Goal: Task Accomplishment & Management: Manage account settings

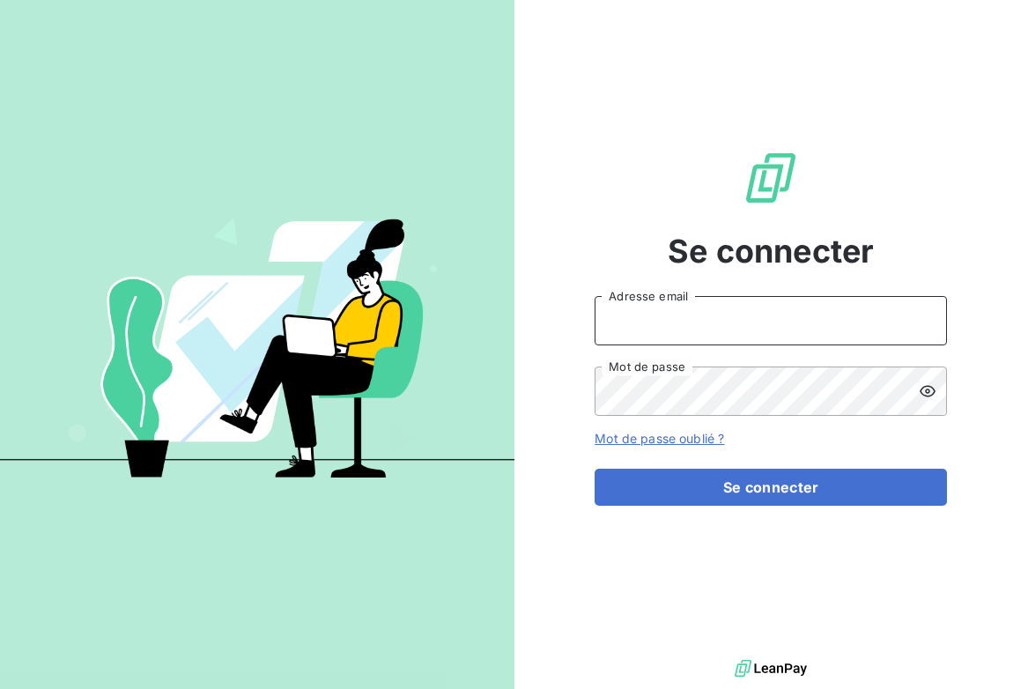
click at [750, 331] on input "Adresse email" at bounding box center [770, 320] width 352 height 49
type input "[EMAIL_ADDRESS][DOMAIN_NAME]"
click at [594, 468] on button "Se connecter" at bounding box center [770, 486] width 352 height 37
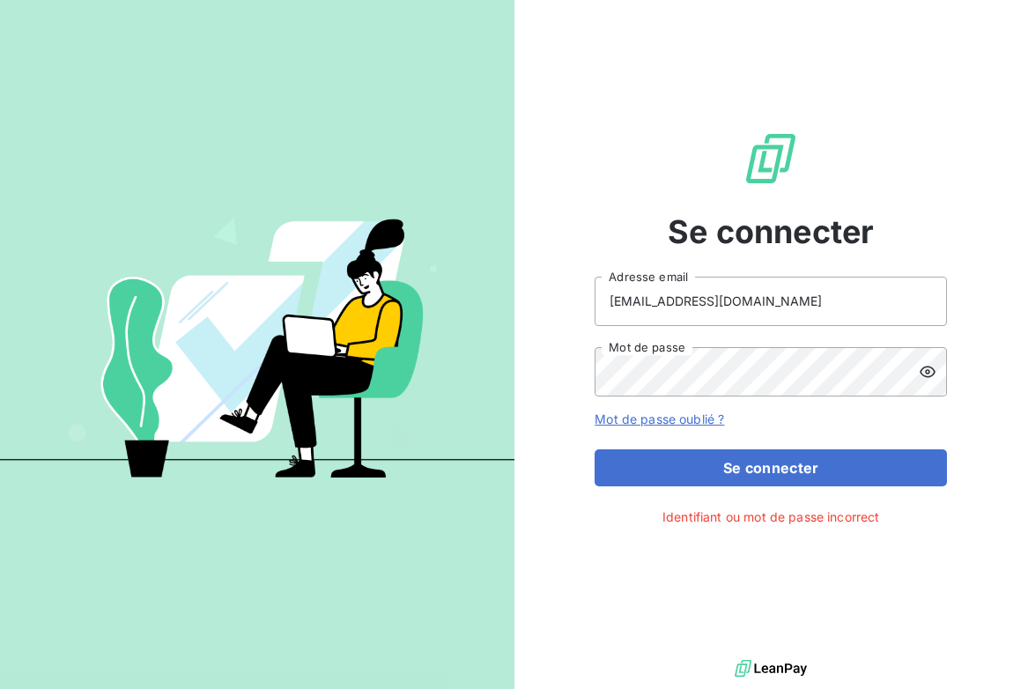
click at [931, 369] on icon at bounding box center [927, 372] width 18 height 18
click at [594, 449] on button "Se connecter" at bounding box center [770, 467] width 352 height 37
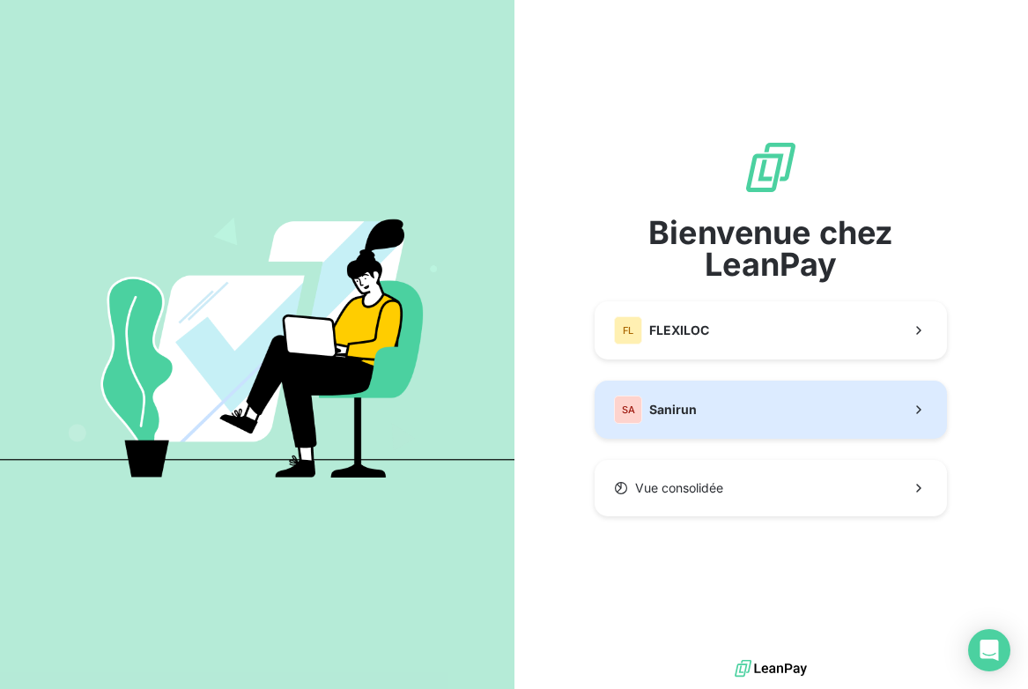
click at [696, 425] on button "SA Sanirun" at bounding box center [770, 409] width 352 height 58
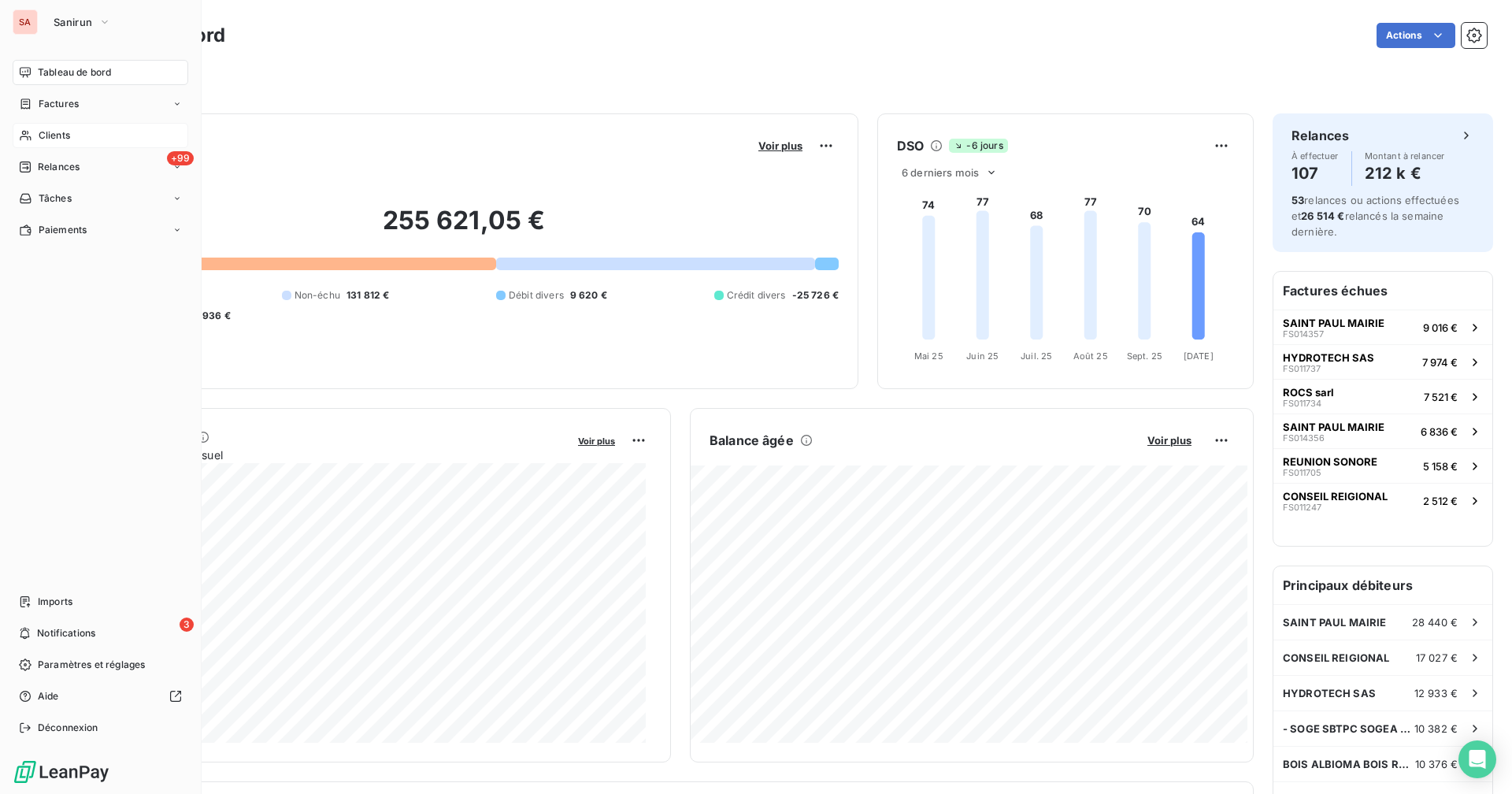
click at [33, 138] on div "Clients" at bounding box center [100, 135] width 175 height 25
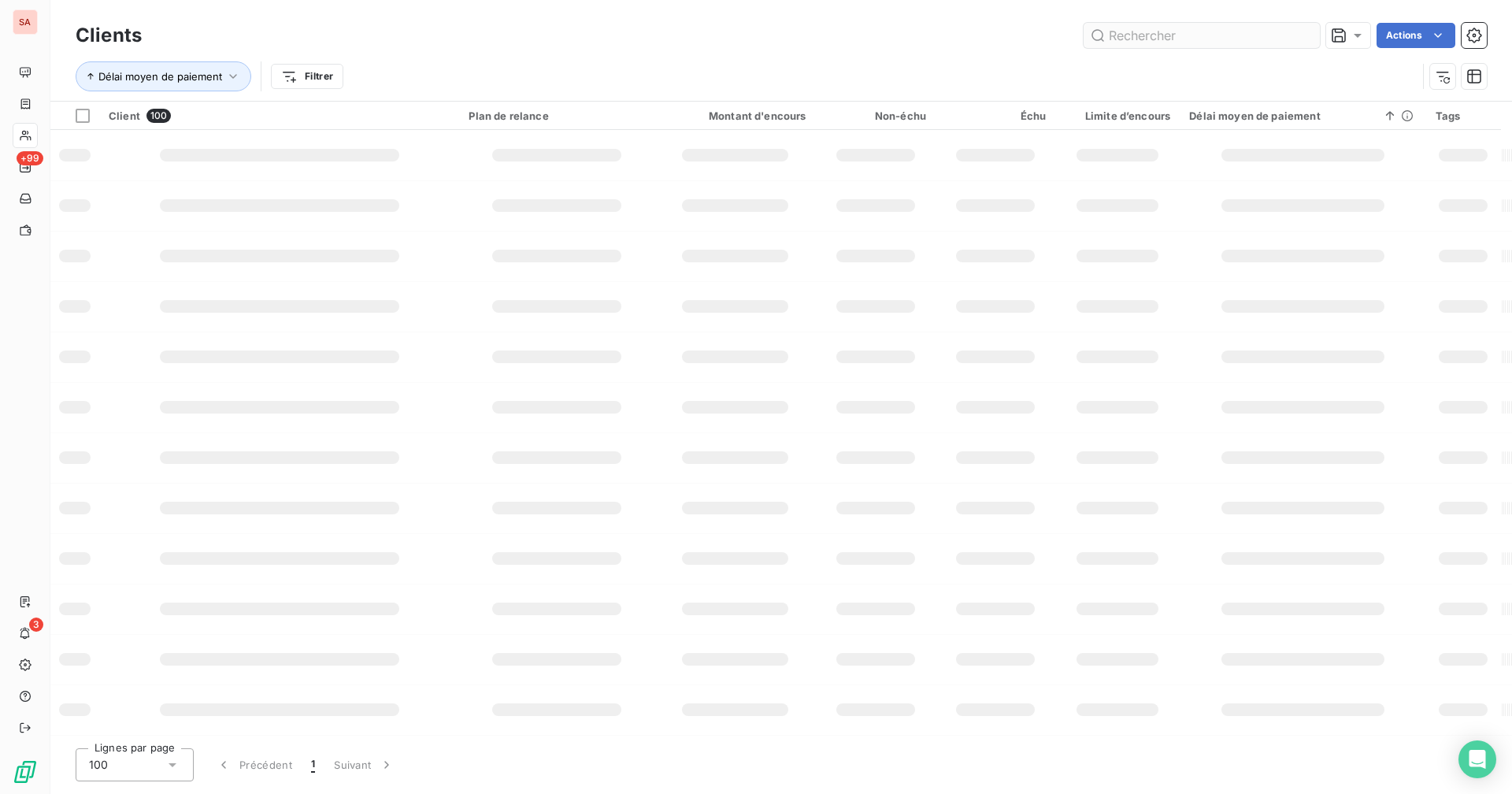
click at [918, 34] on input "text" at bounding box center [1202, 36] width 236 height 25
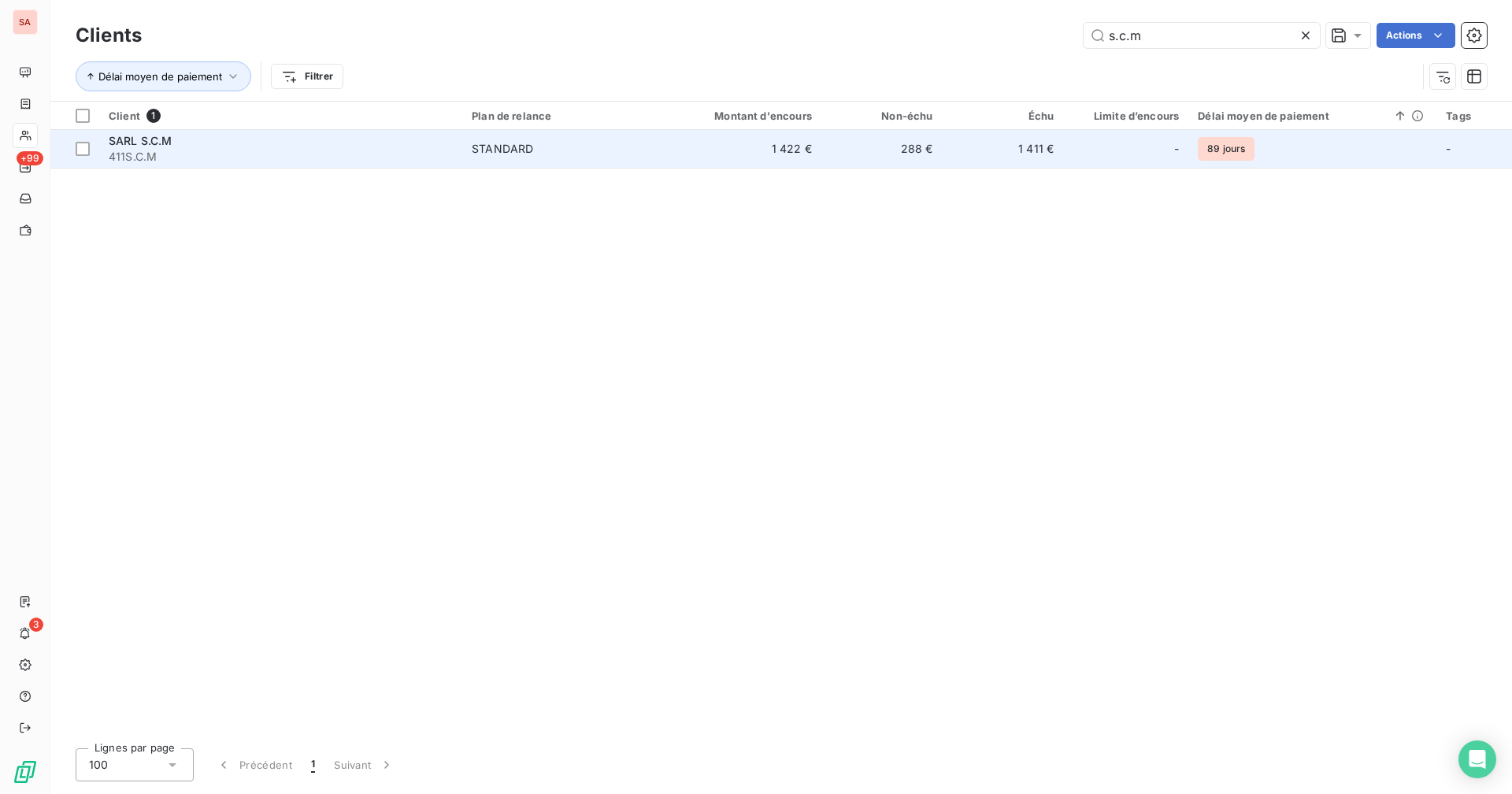
type input "s.c.m"
click at [914, 155] on td "288 €" at bounding box center [882, 148] width 122 height 38
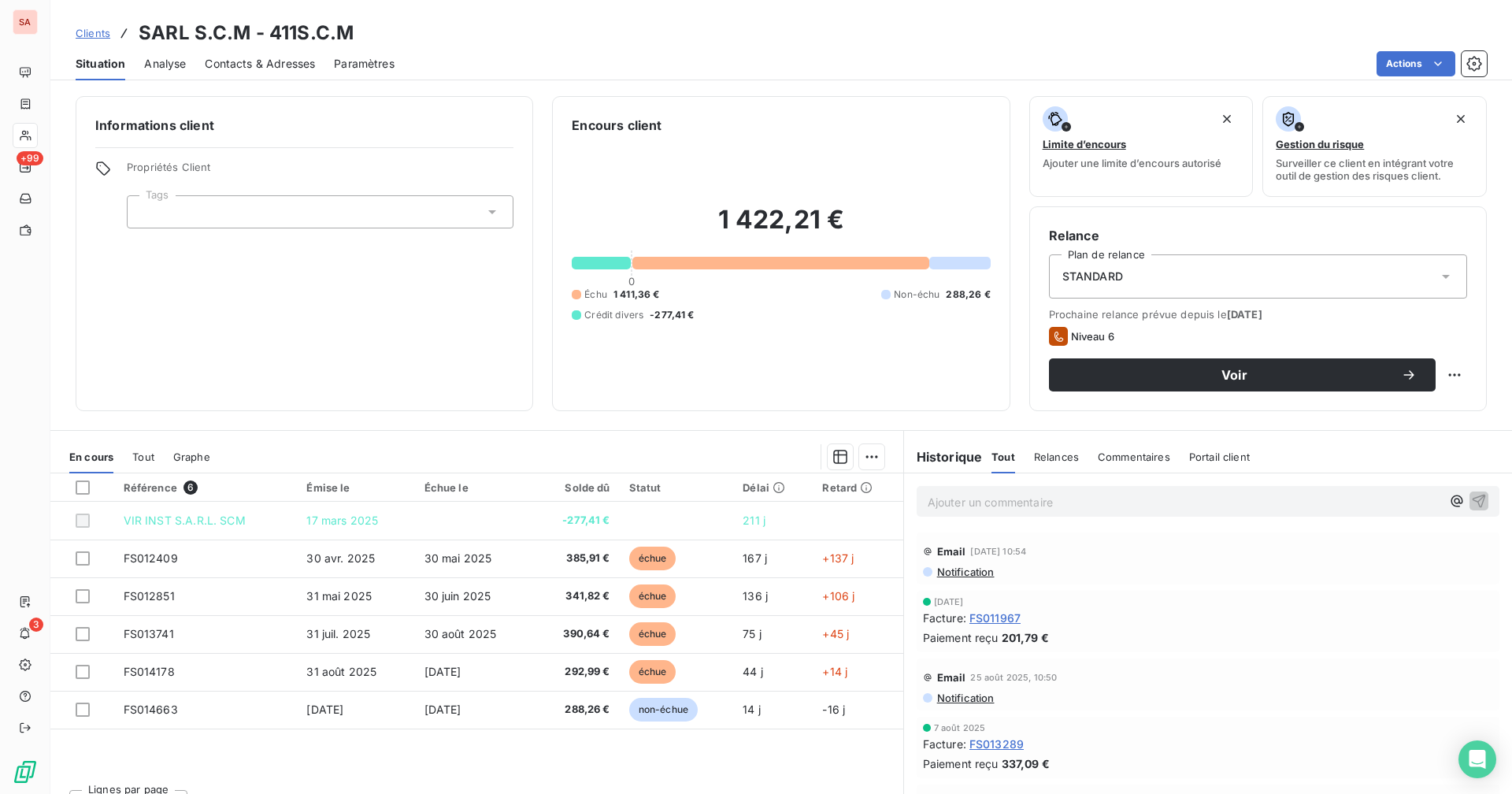
click at [294, 63] on span "Contacts & Adresses" at bounding box center [259, 64] width 110 height 16
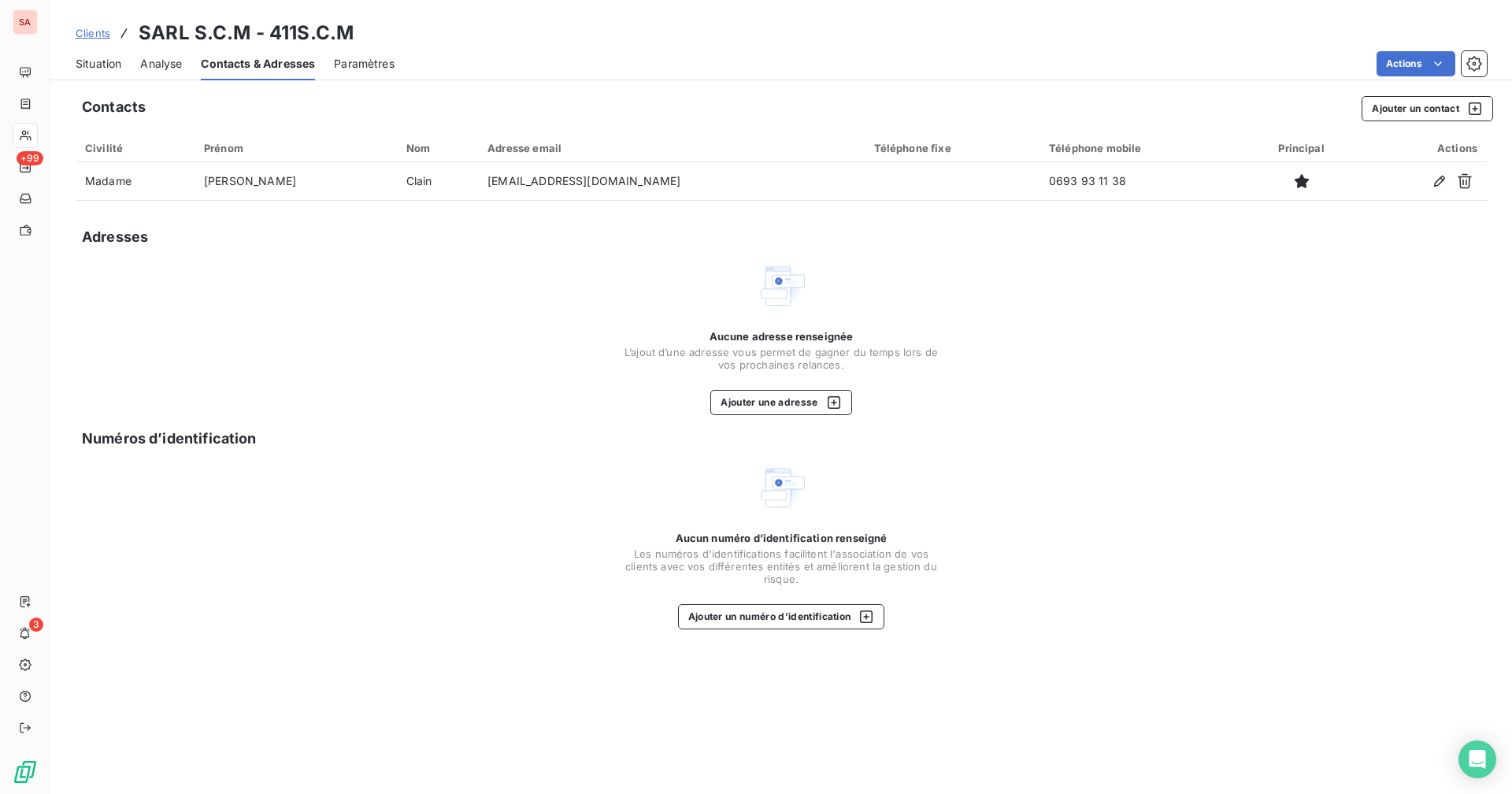
click at [120, 63] on span "Situation" at bounding box center [98, 64] width 46 height 16
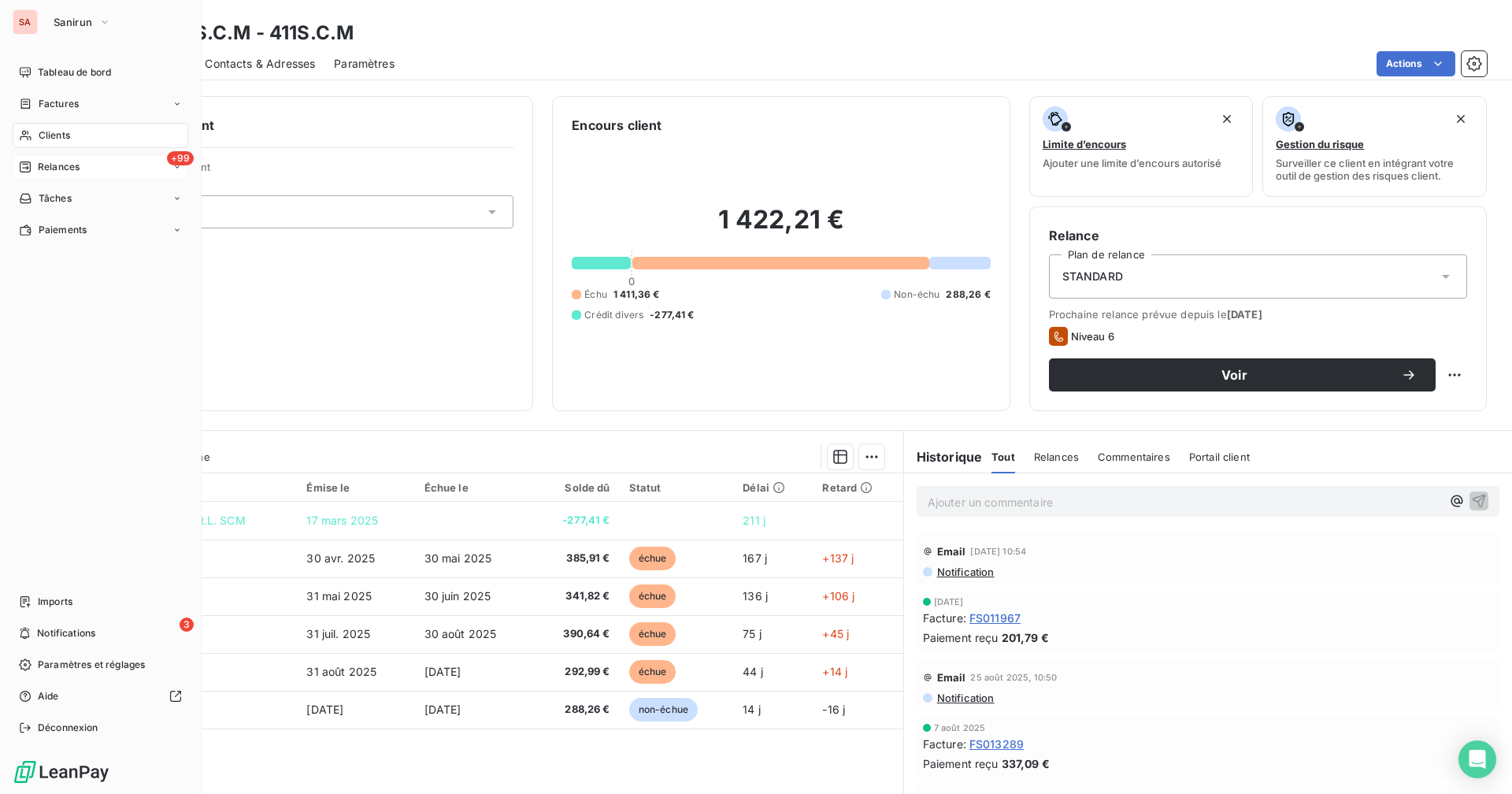
click at [63, 165] on span "Relances" at bounding box center [58, 167] width 42 height 14
click at [89, 133] on div "Clients" at bounding box center [100, 135] width 175 height 25
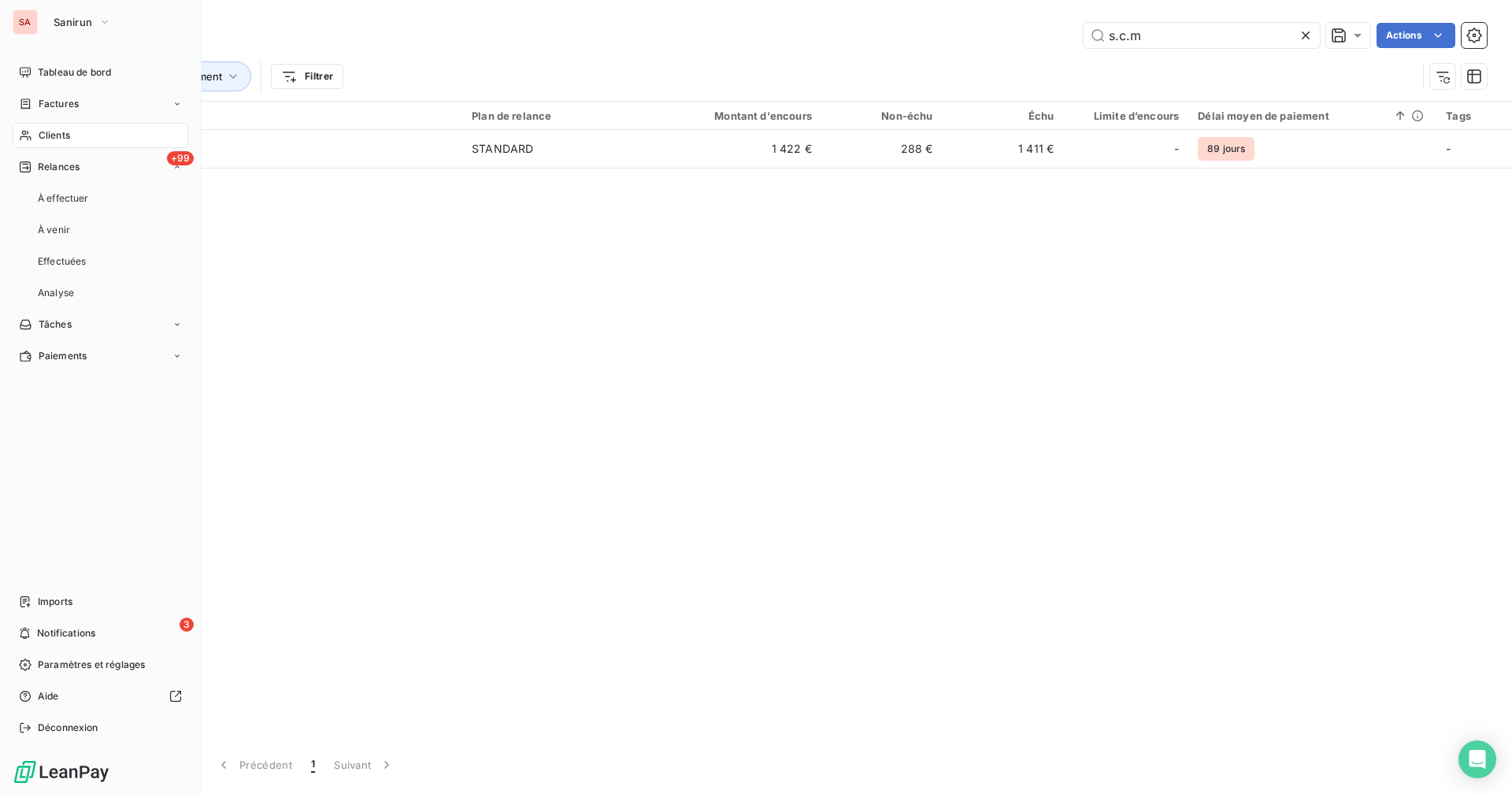
click at [95, 131] on div "Clients" at bounding box center [100, 135] width 175 height 25
click at [80, 176] on div "+99 Relances" at bounding box center [100, 167] width 175 height 25
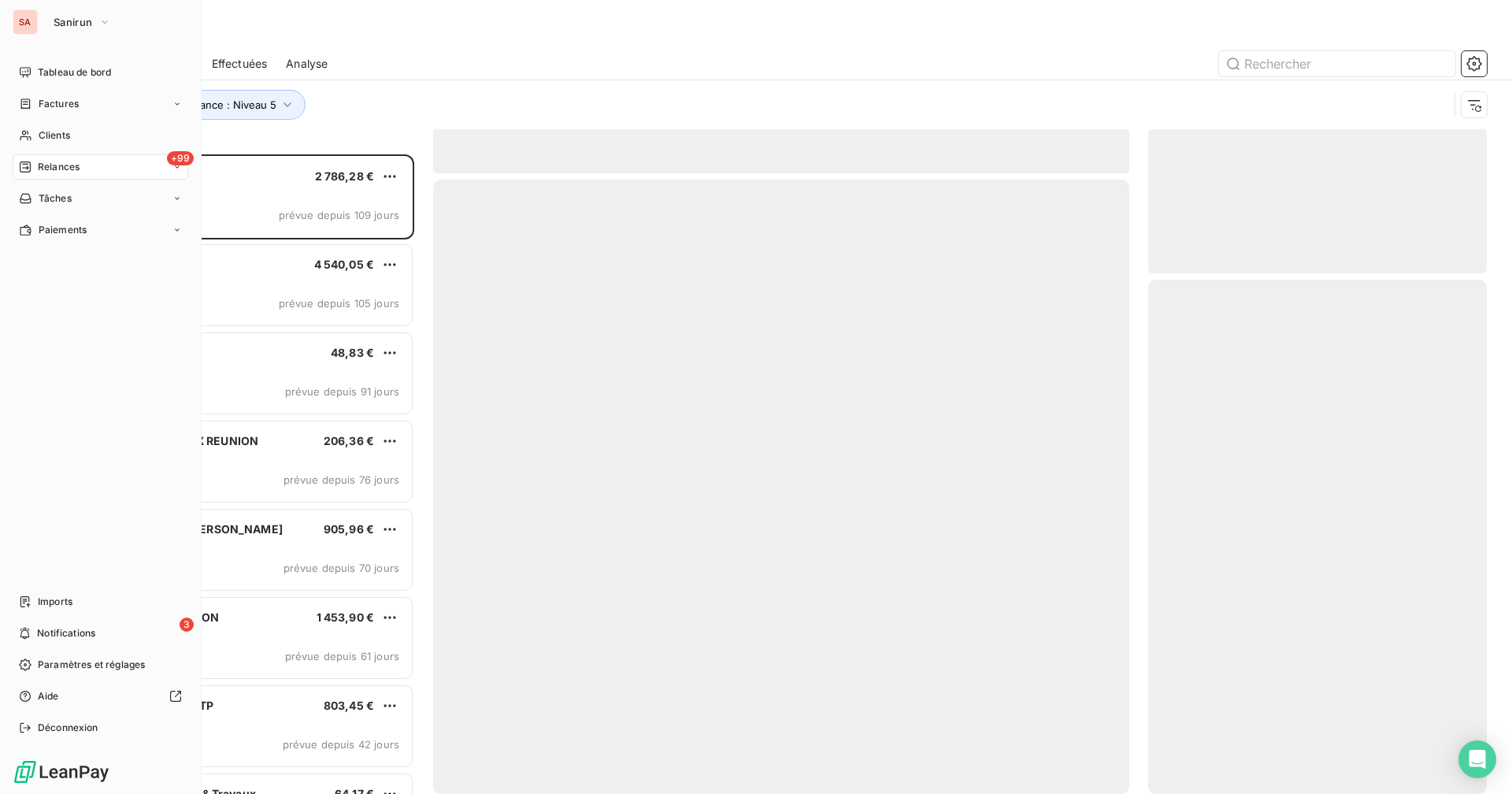
scroll to position [628, 326]
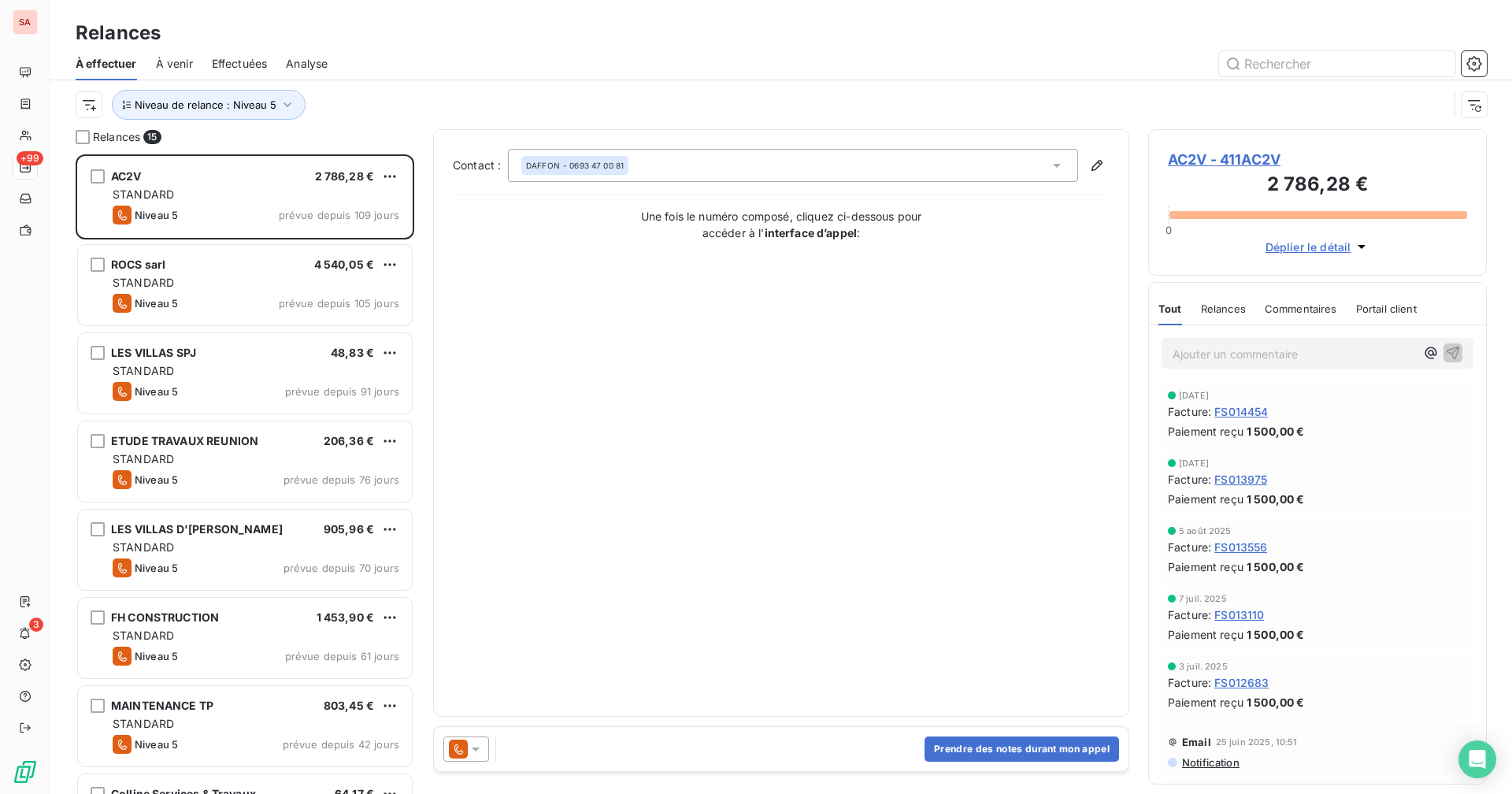
click at [364, 114] on div "Niveau de relance : Niveau 5" at bounding box center [762, 104] width 1373 height 30
click at [918, 154] on span "AC2V - 411AC2V" at bounding box center [1317, 159] width 300 height 21
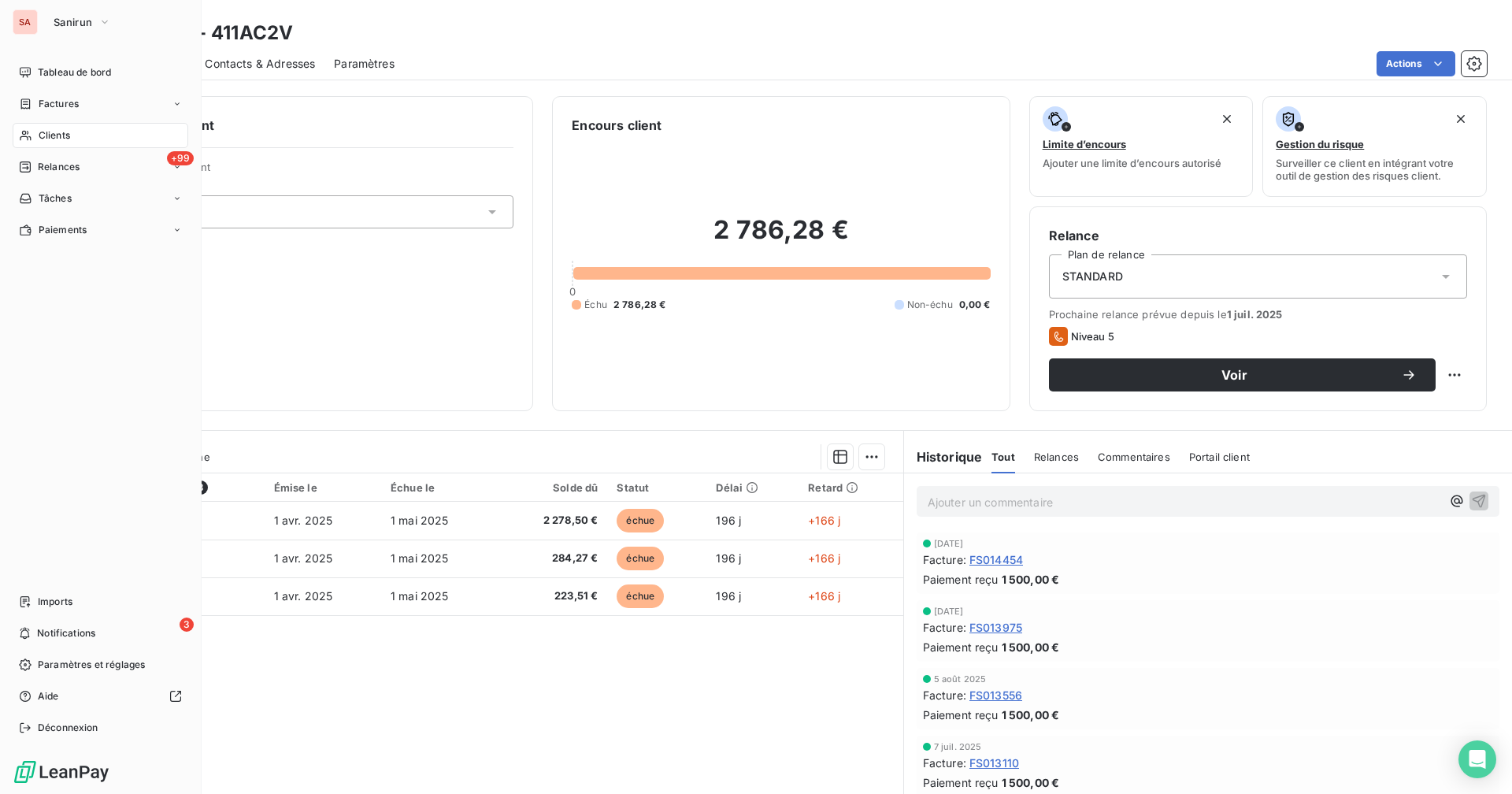
click at [59, 139] on span "Clients" at bounding box center [54, 136] width 31 height 14
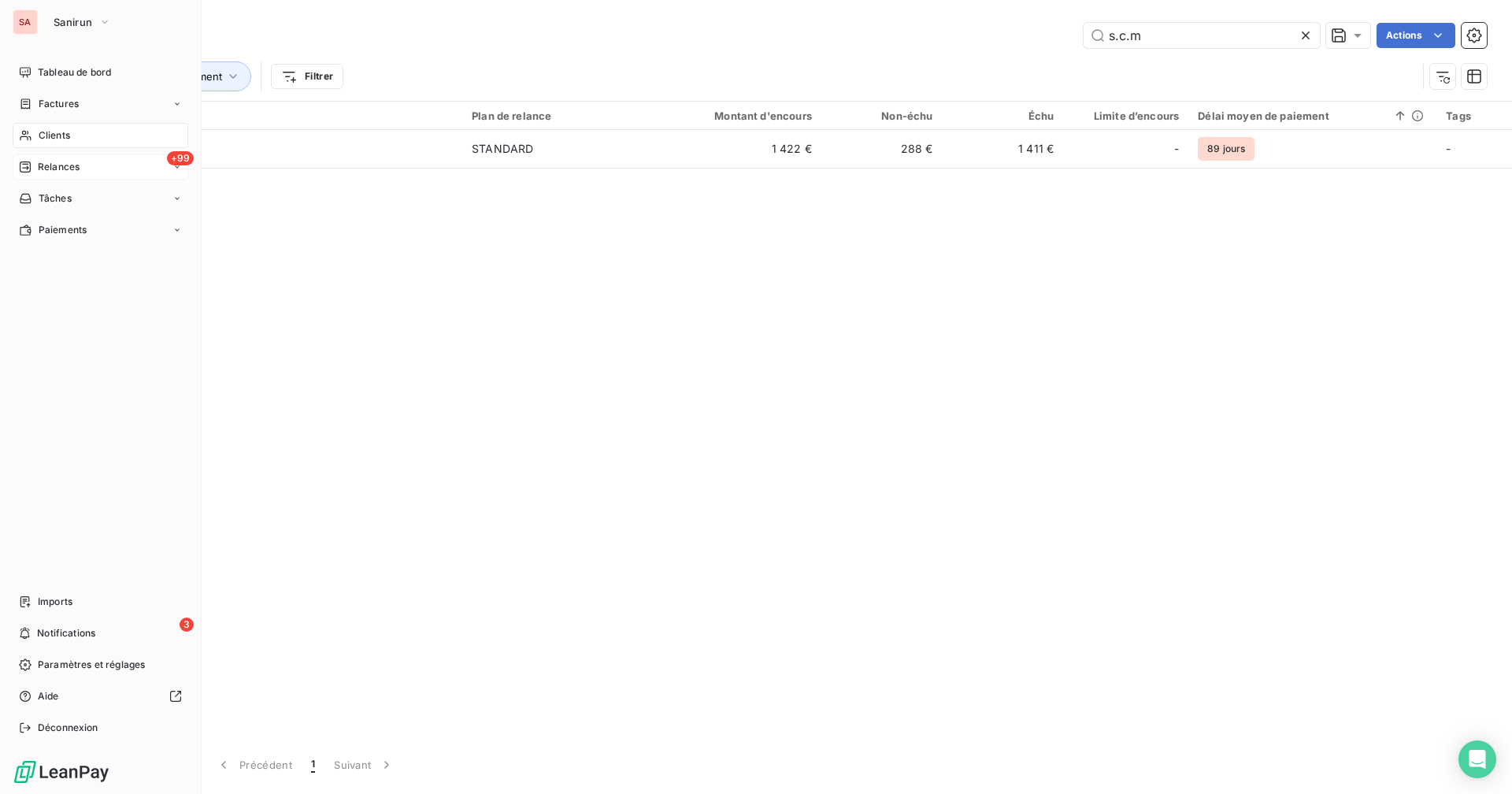
click at [97, 168] on div "+99 Relances" at bounding box center [100, 167] width 175 height 25
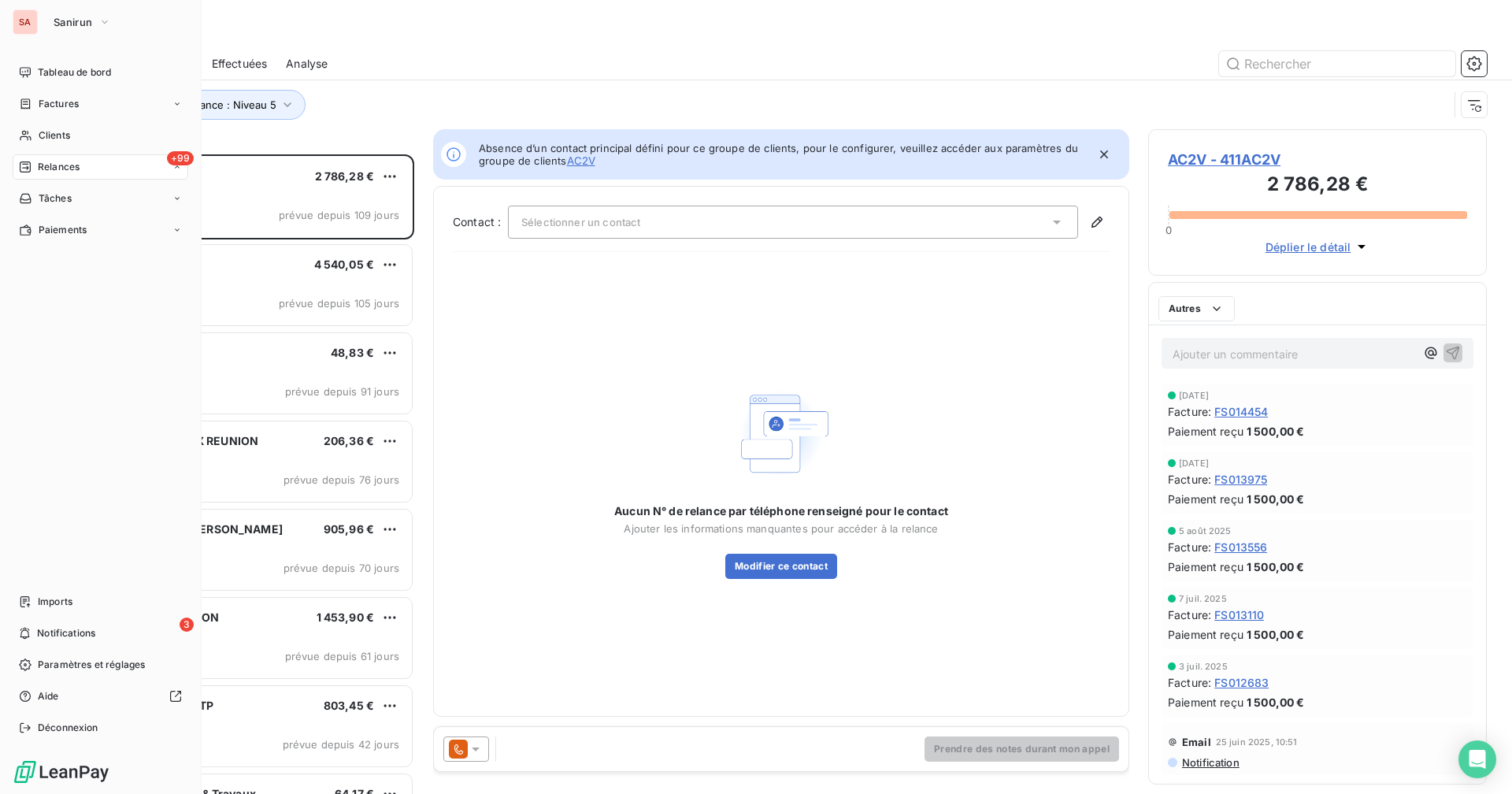
scroll to position [628, 326]
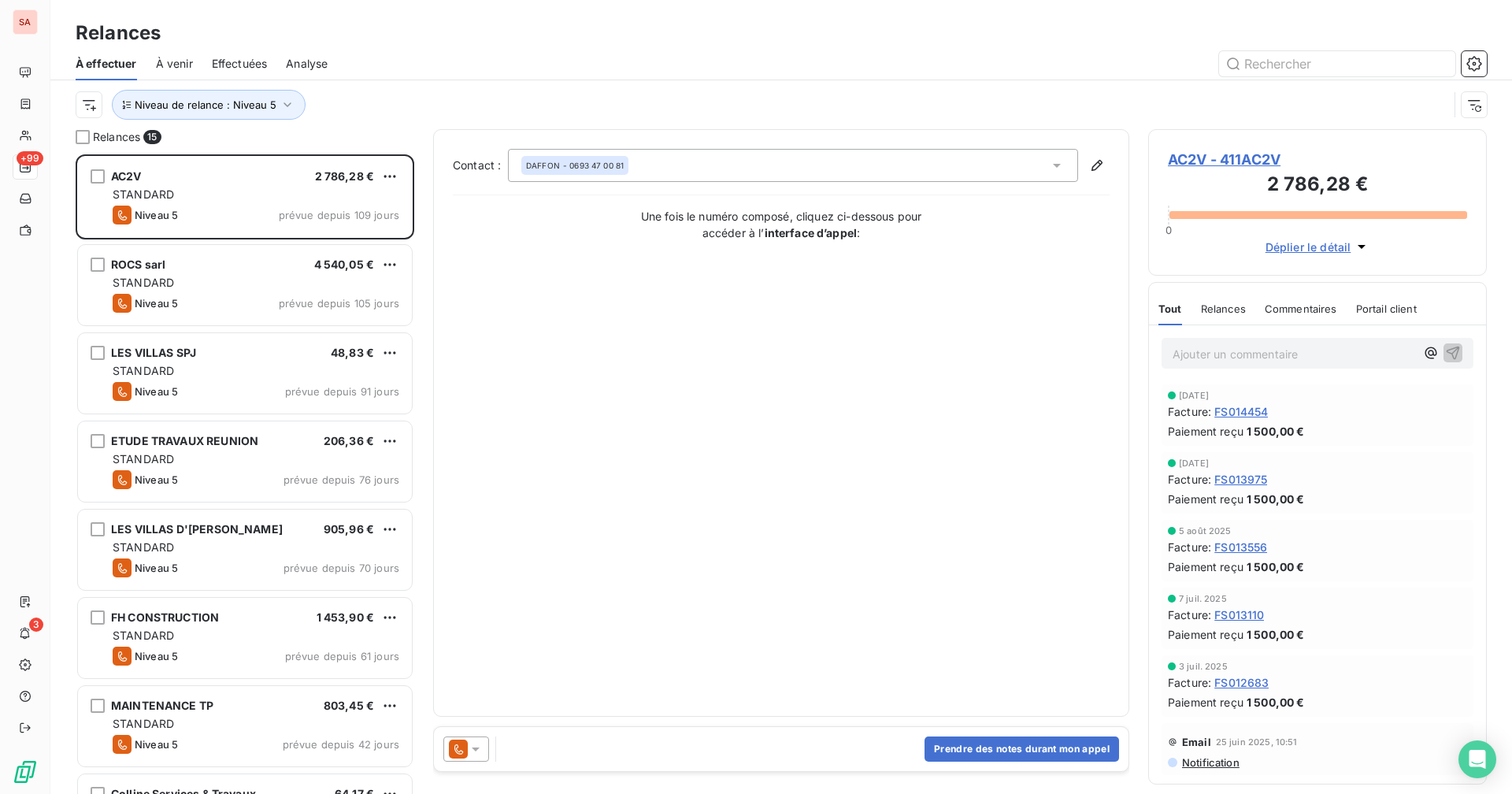
click at [391, 114] on div "Niveau de relance : Niveau 5" at bounding box center [762, 104] width 1373 height 30
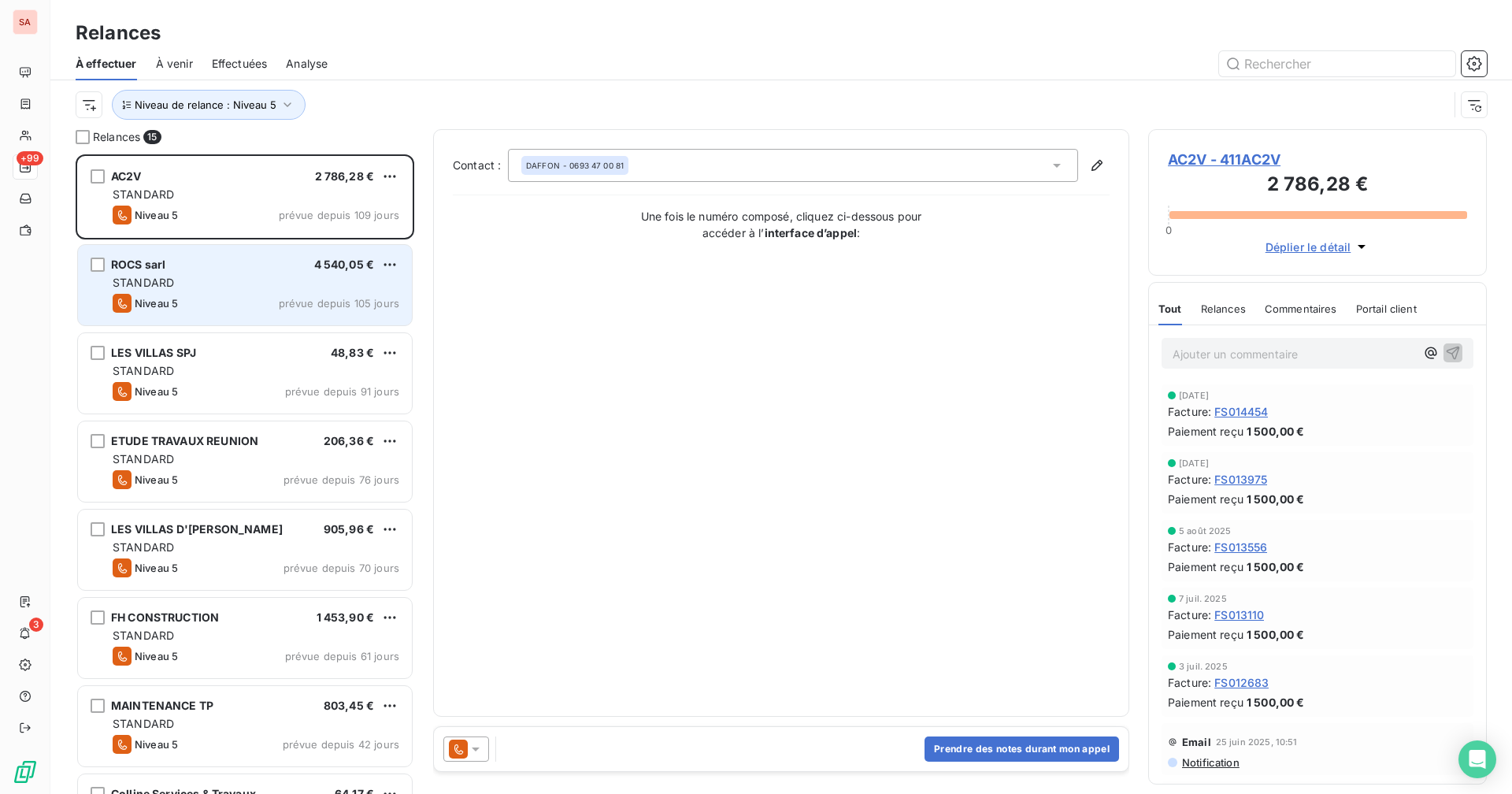
click at [259, 283] on div "STANDARD" at bounding box center [256, 283] width 287 height 16
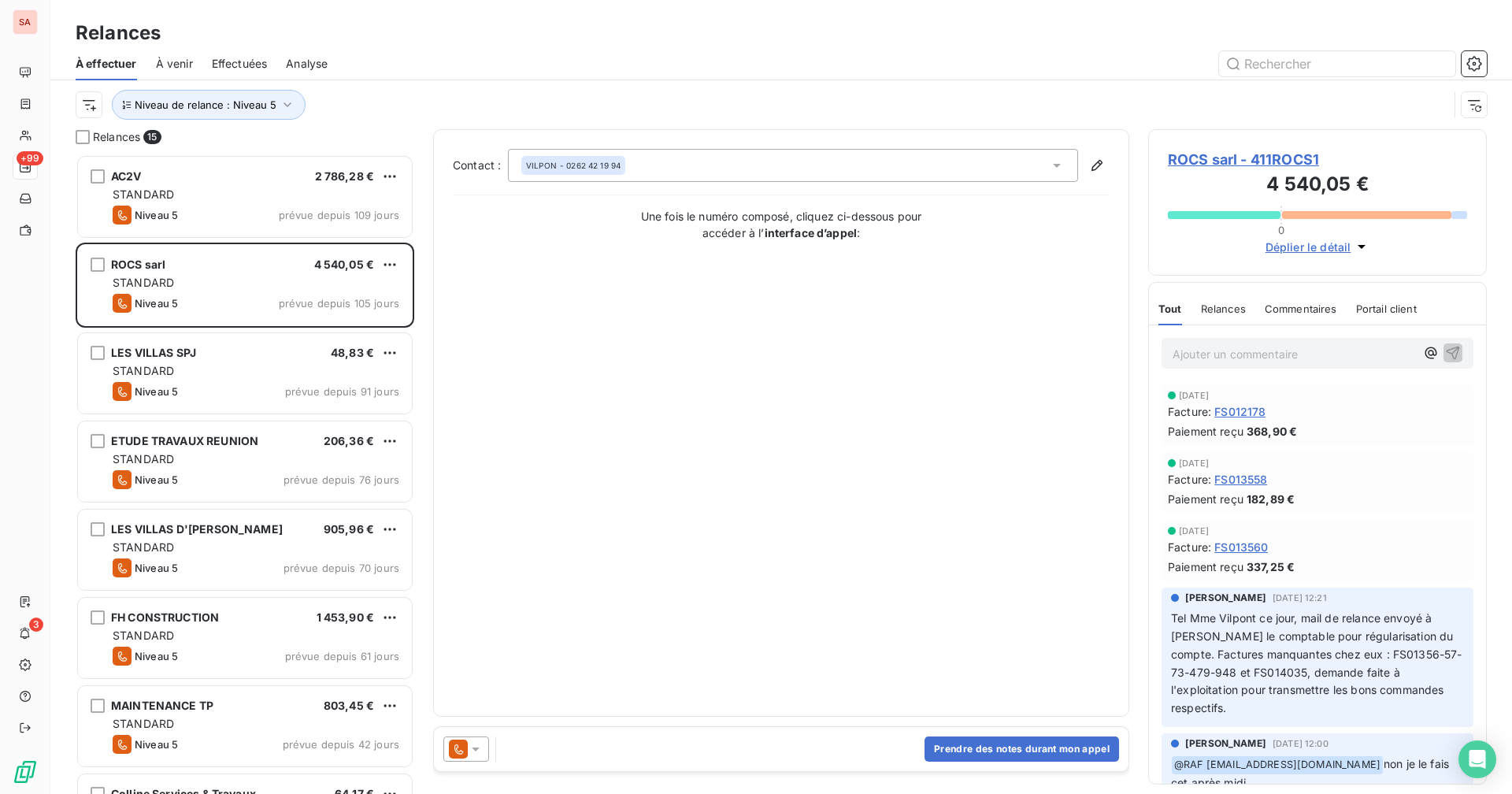
click at [918, 153] on span "ROCS sarl - 411ROCS1" at bounding box center [1317, 159] width 300 height 21
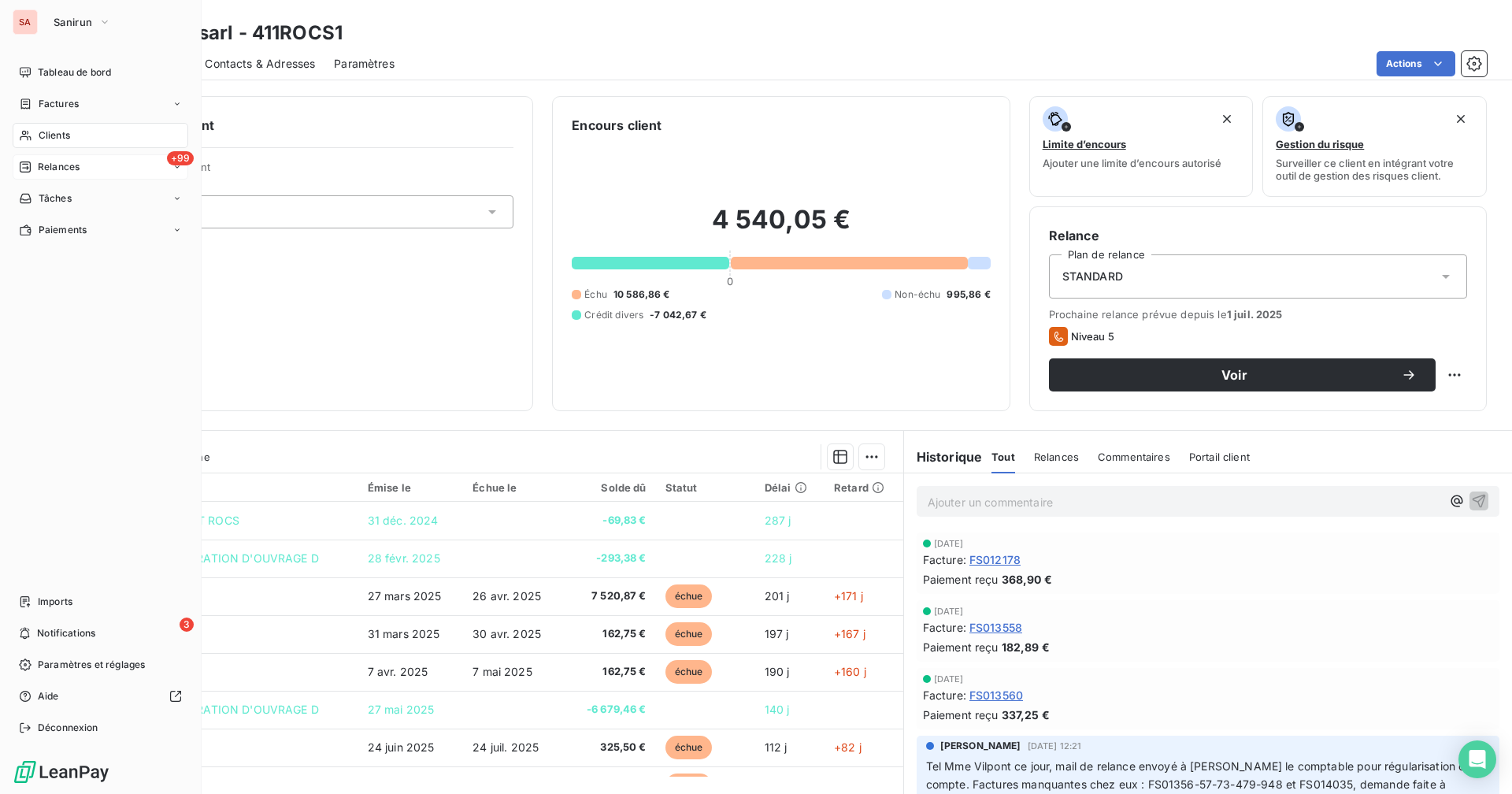
click at [35, 165] on div "Relances" at bounding box center [49, 167] width 61 height 14
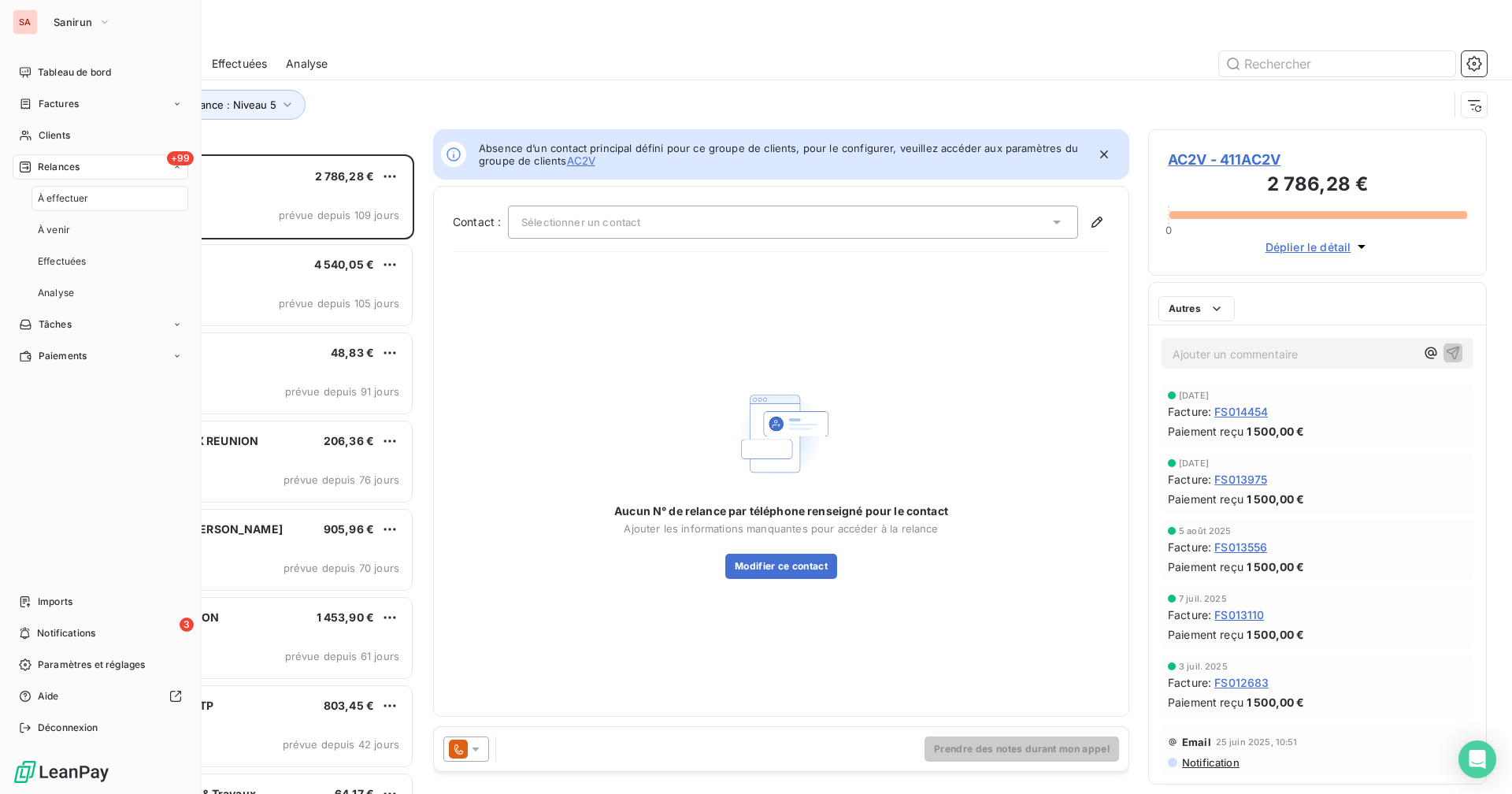
scroll to position [628, 326]
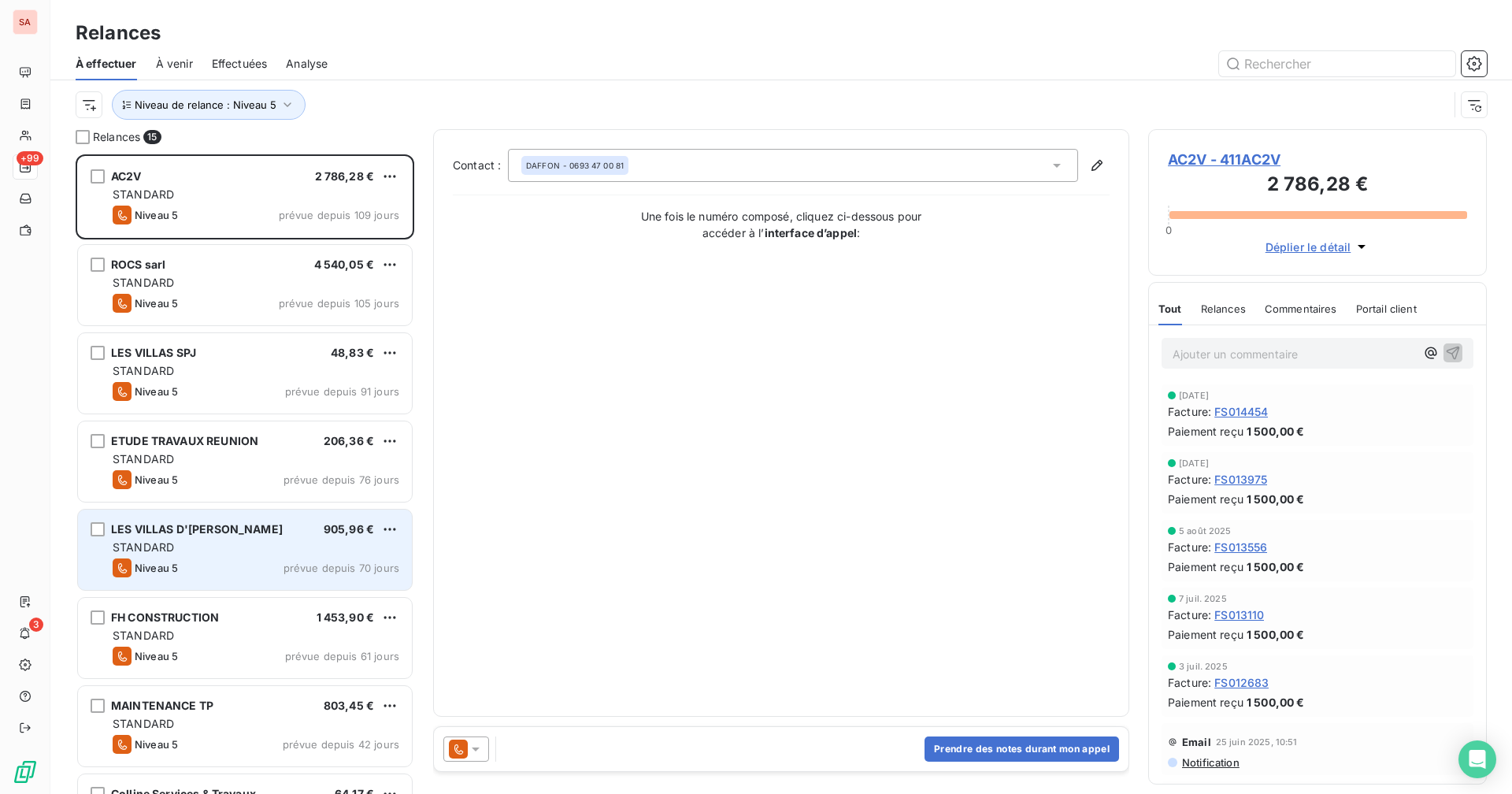
click at [254, 549] on div "STANDARD" at bounding box center [256, 547] width 287 height 16
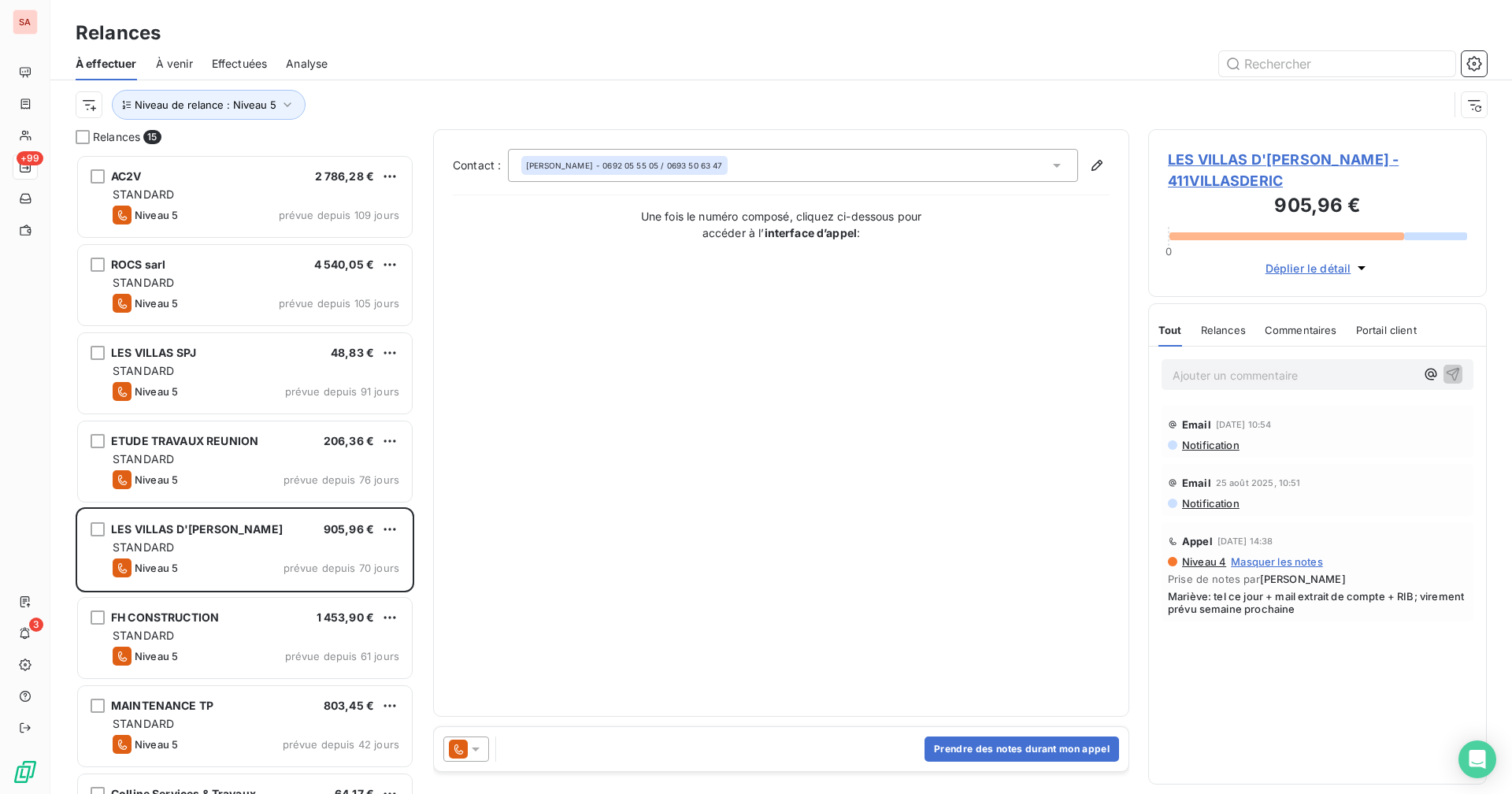
click at [918, 160] on span "LES VILLAS D'[PERSON_NAME] - 411VILLASDERIC" at bounding box center [1317, 170] width 300 height 43
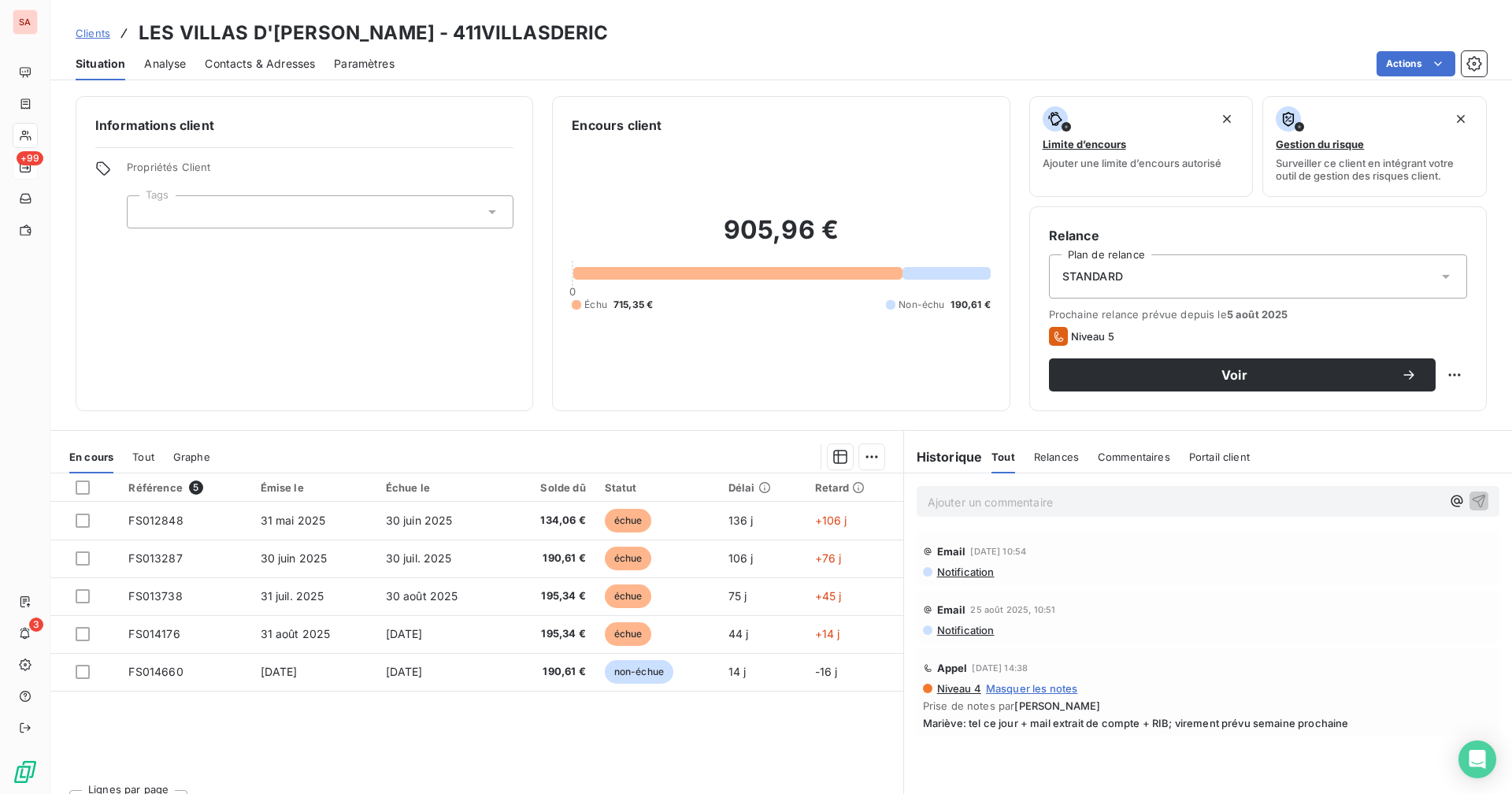
click at [282, 63] on span "Contacts & Adresses" at bounding box center [259, 64] width 110 height 16
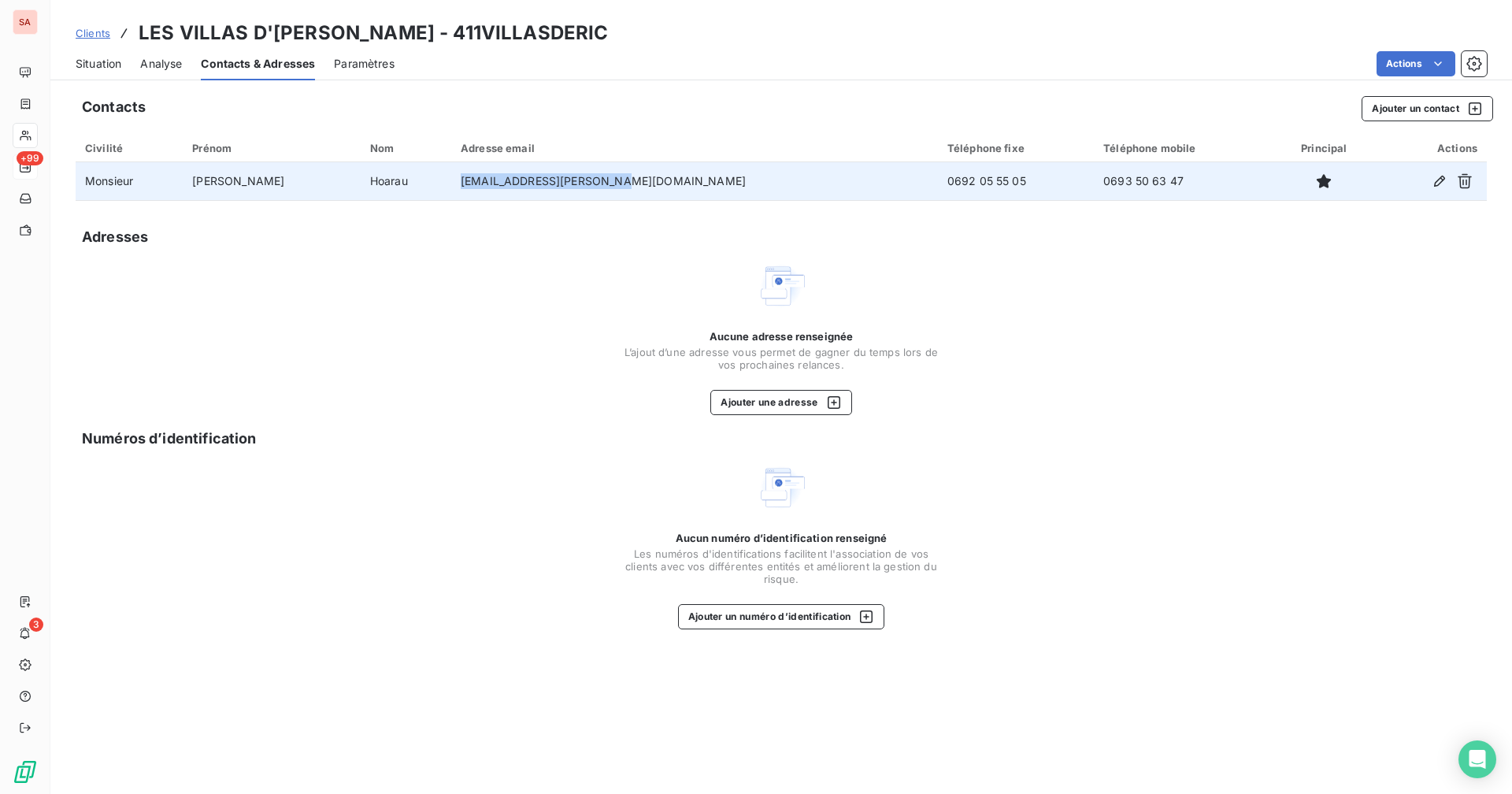
drag, startPoint x: 613, startPoint y: 184, endPoint x: 458, endPoint y: 180, distance: 155.1
click at [458, 180] on td "[EMAIL_ADDRESS][PERSON_NAME][DOMAIN_NAME]" at bounding box center [695, 181] width 486 height 38
copy td "[EMAIL_ADDRESS][PERSON_NAME][DOMAIN_NAME]"
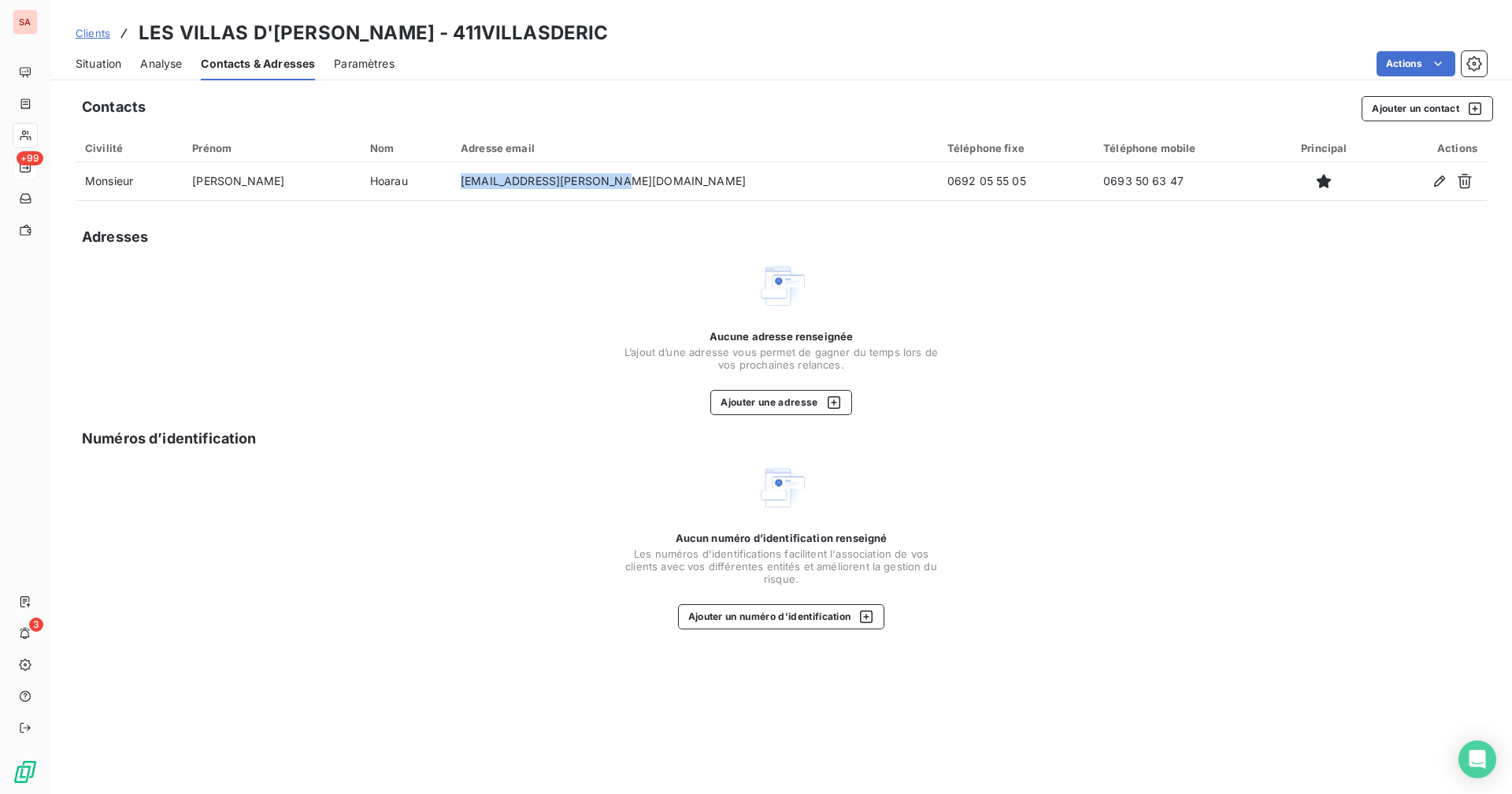
click at [99, 70] on span "Situation" at bounding box center [98, 64] width 46 height 16
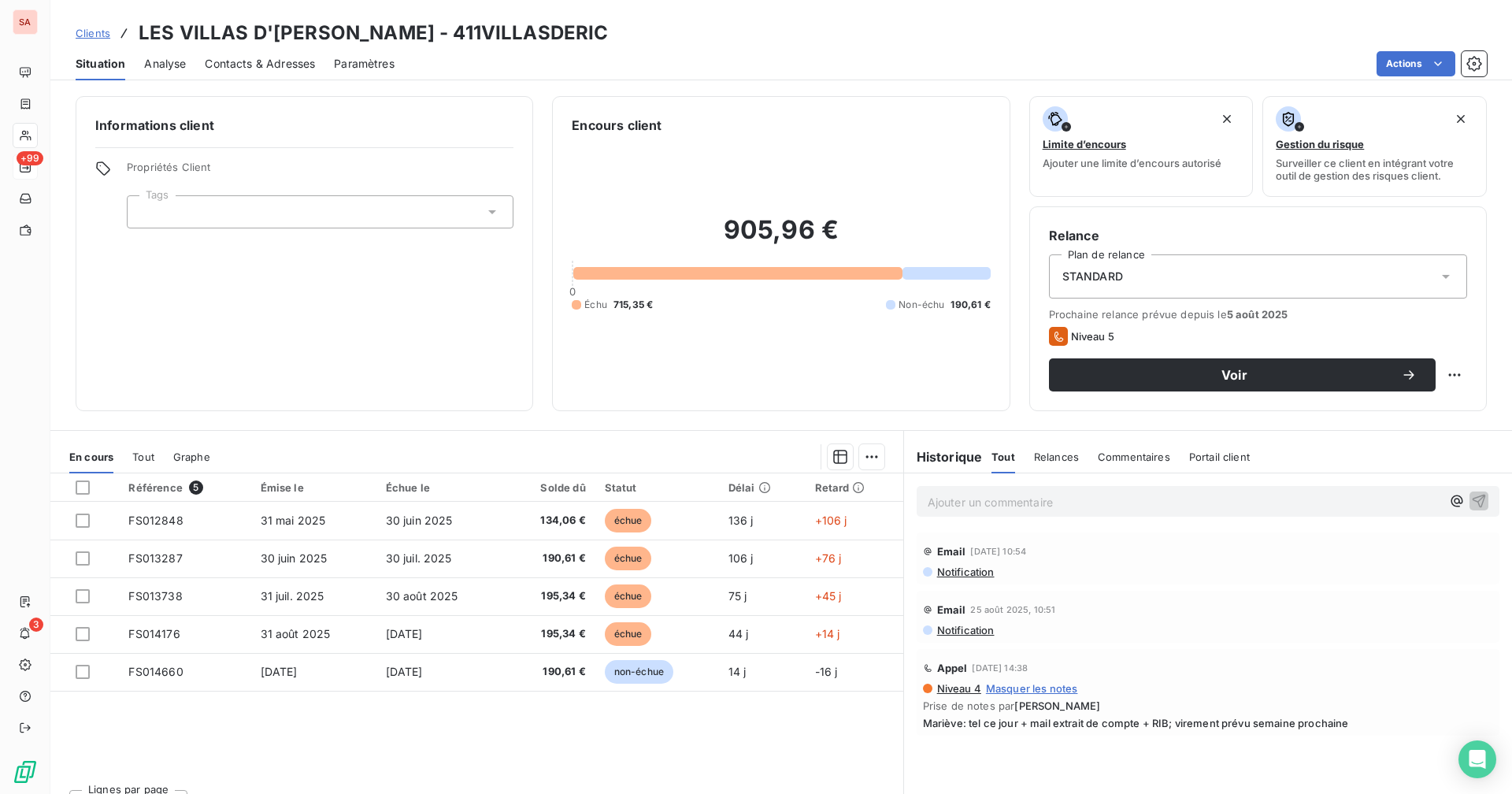
click at [252, 63] on span "Contacts & Adresses" at bounding box center [259, 64] width 110 height 16
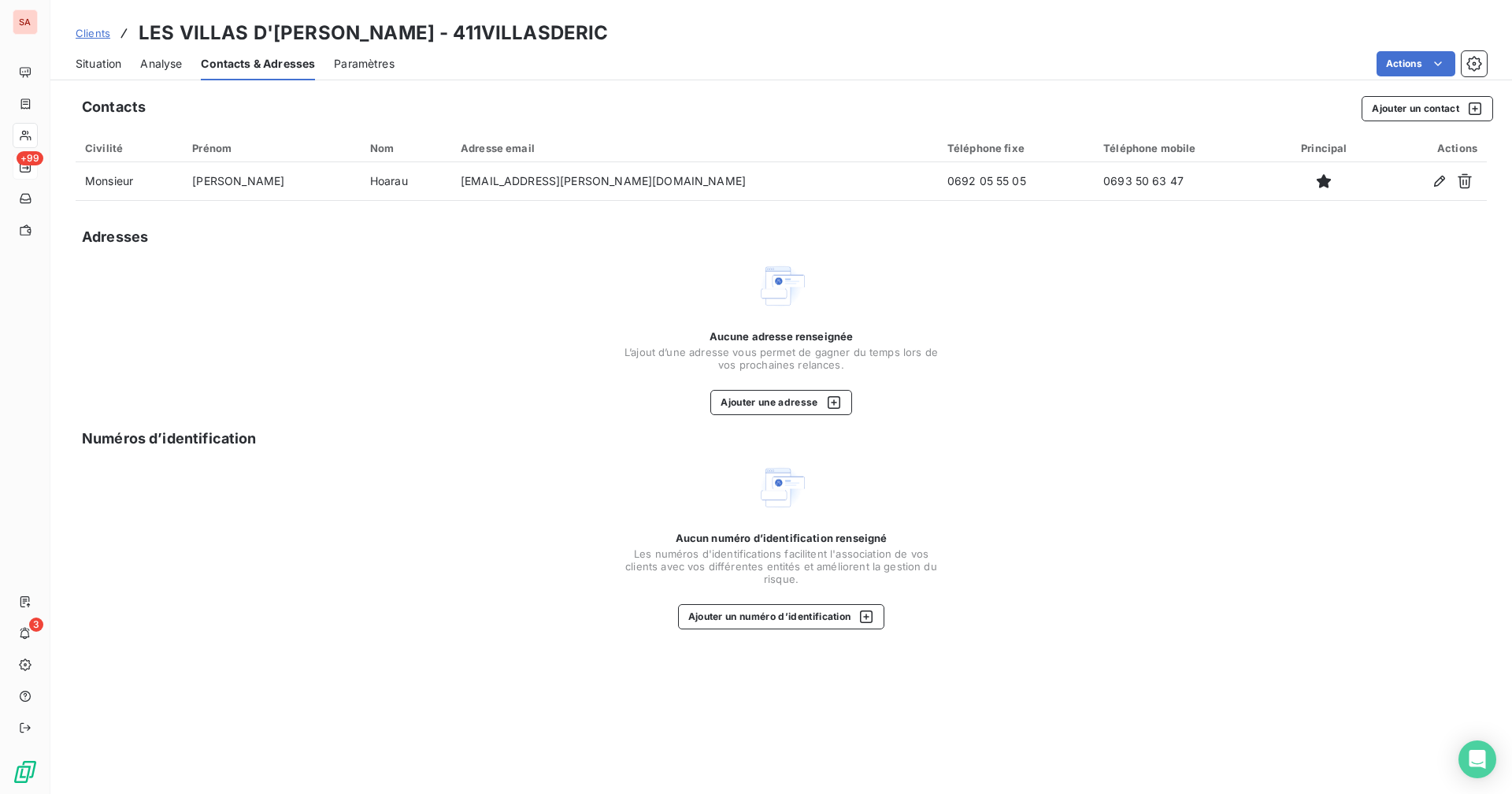
click at [89, 62] on span "Situation" at bounding box center [98, 64] width 46 height 16
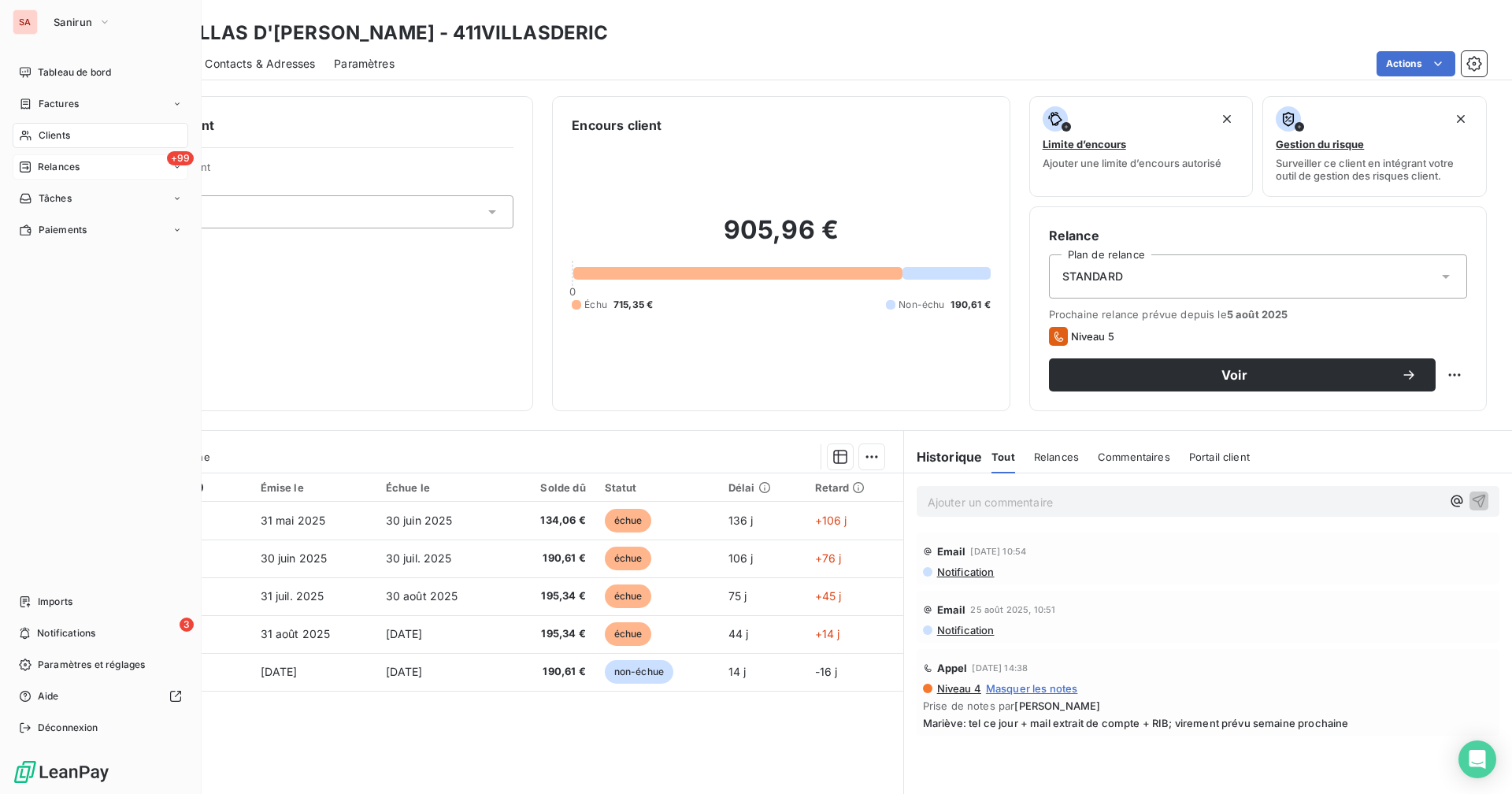
click at [42, 173] on span "Relances" at bounding box center [58, 167] width 42 height 14
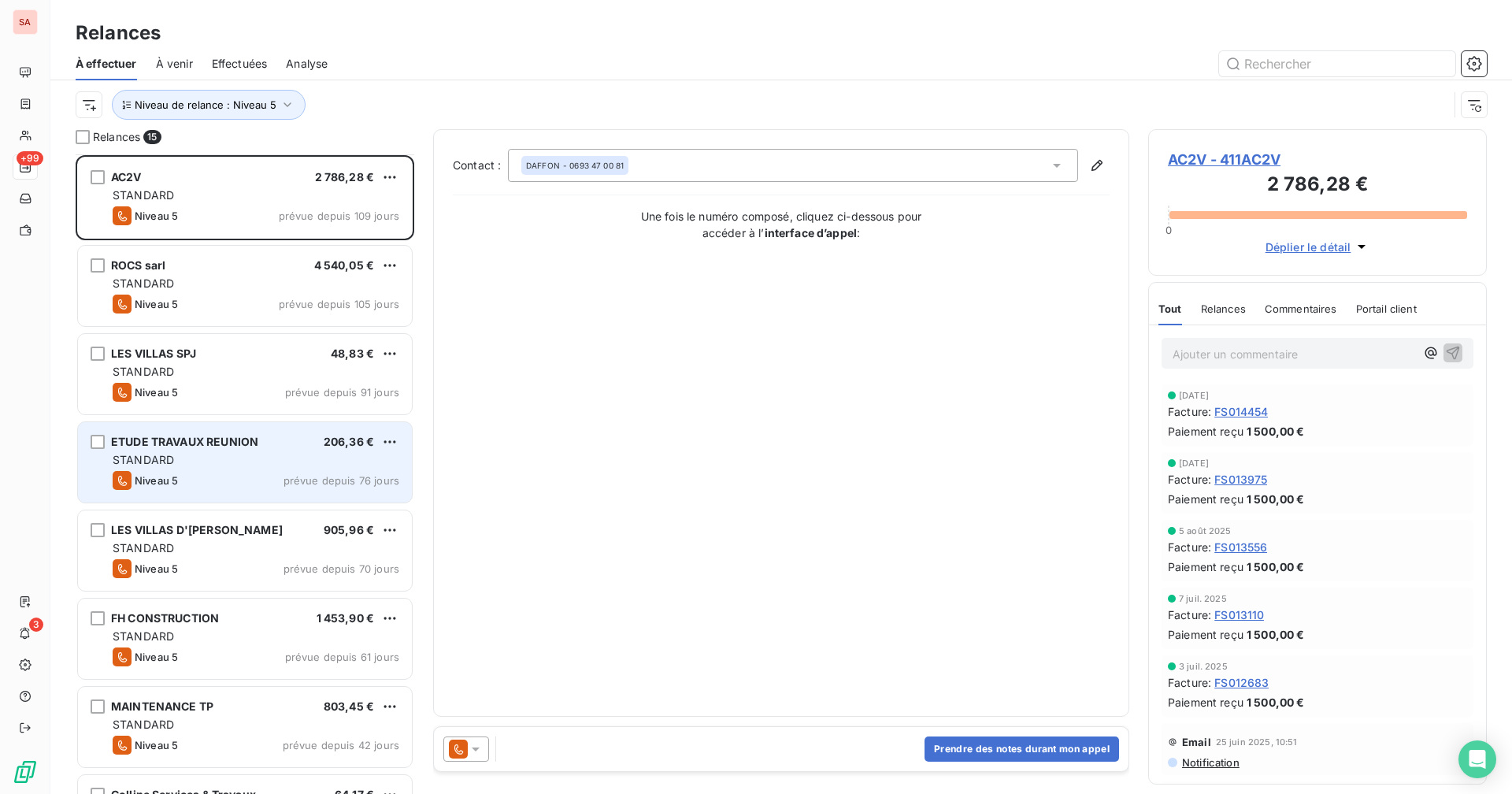
scroll to position [80, 0]
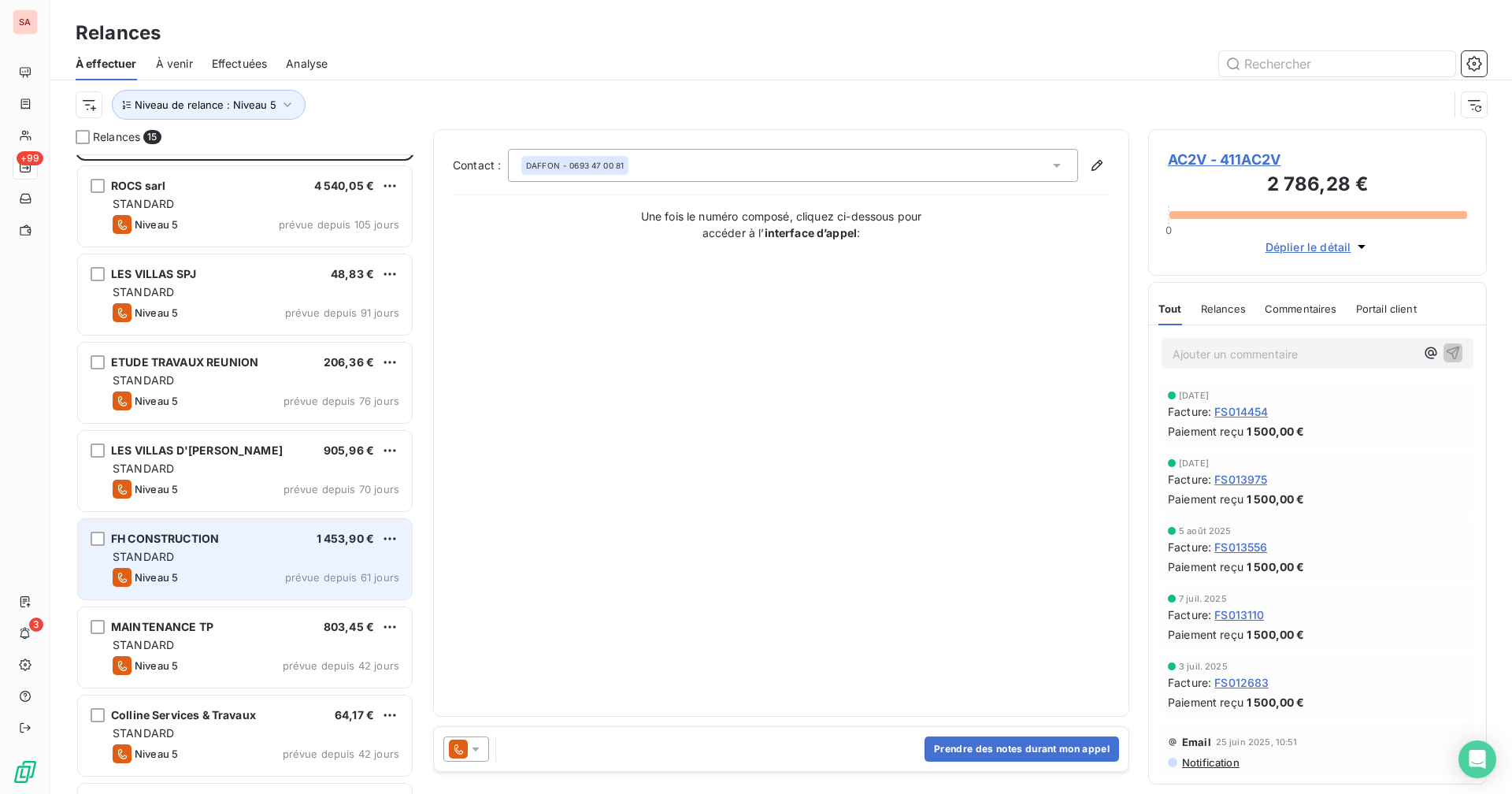
click at [236, 550] on div "STANDARD" at bounding box center [256, 557] width 287 height 16
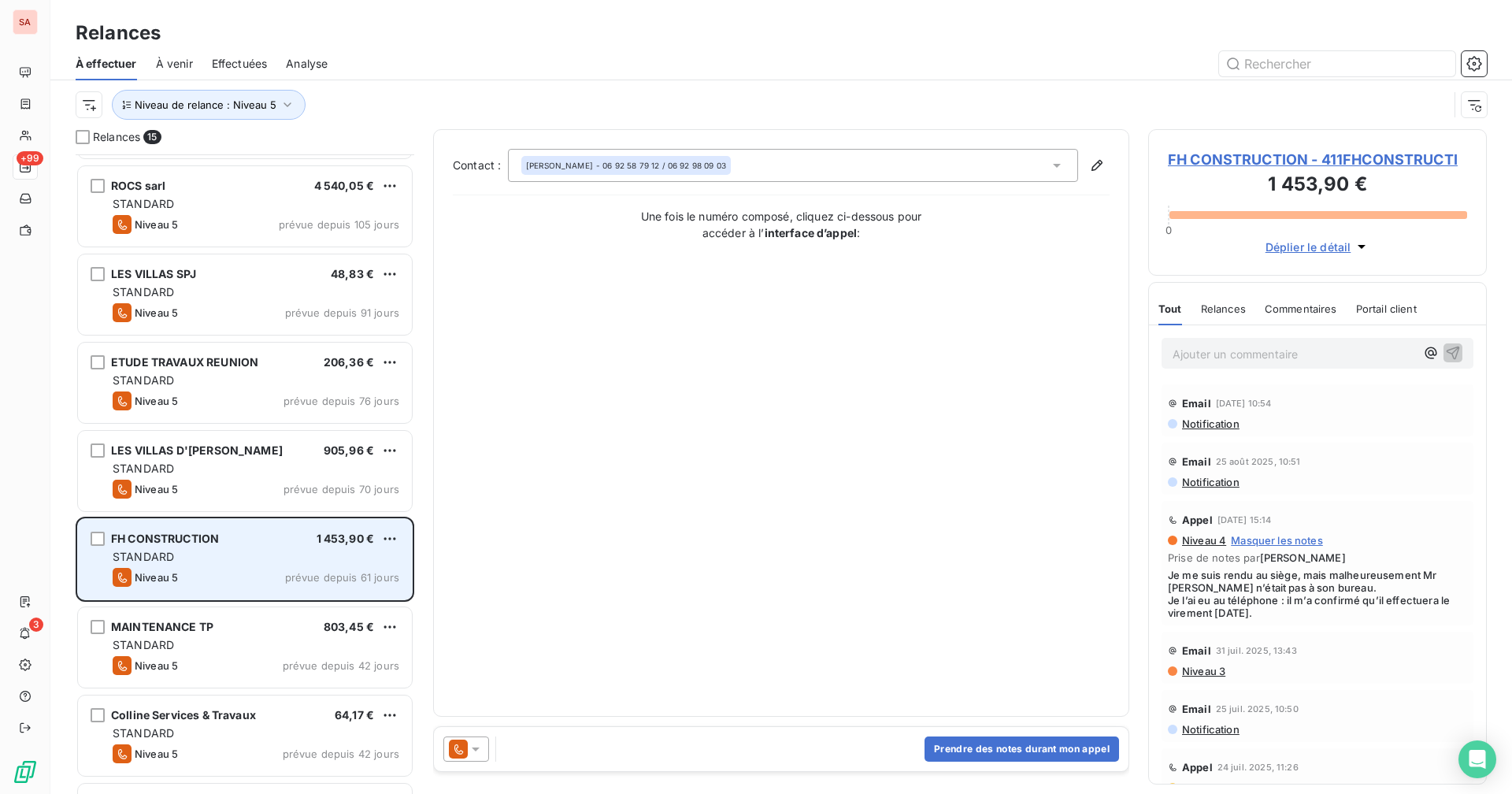
scroll to position [158, 0]
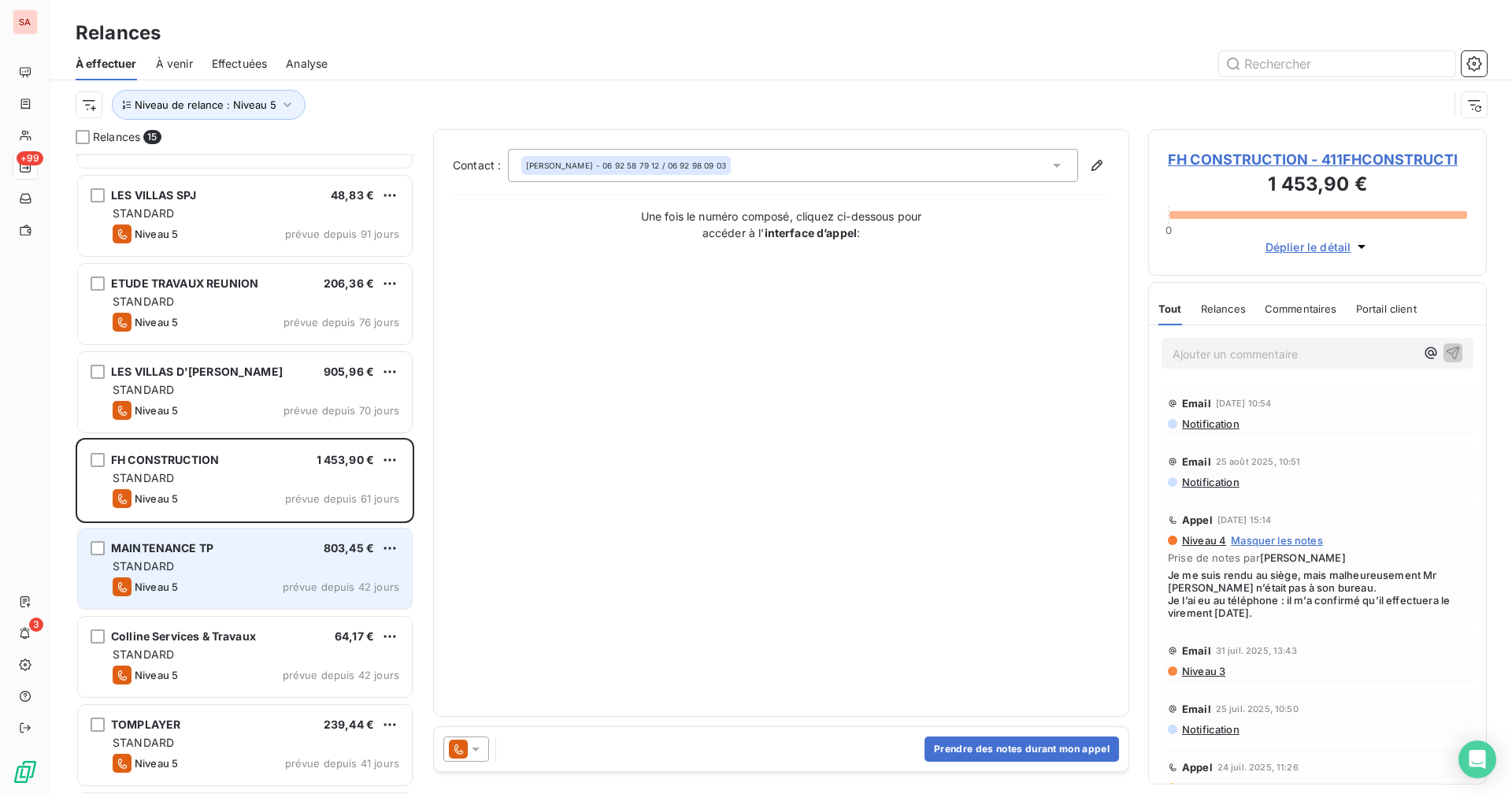
click at [235, 545] on div "MAINTENANCE TP 803,45 €" at bounding box center [256, 548] width 287 height 14
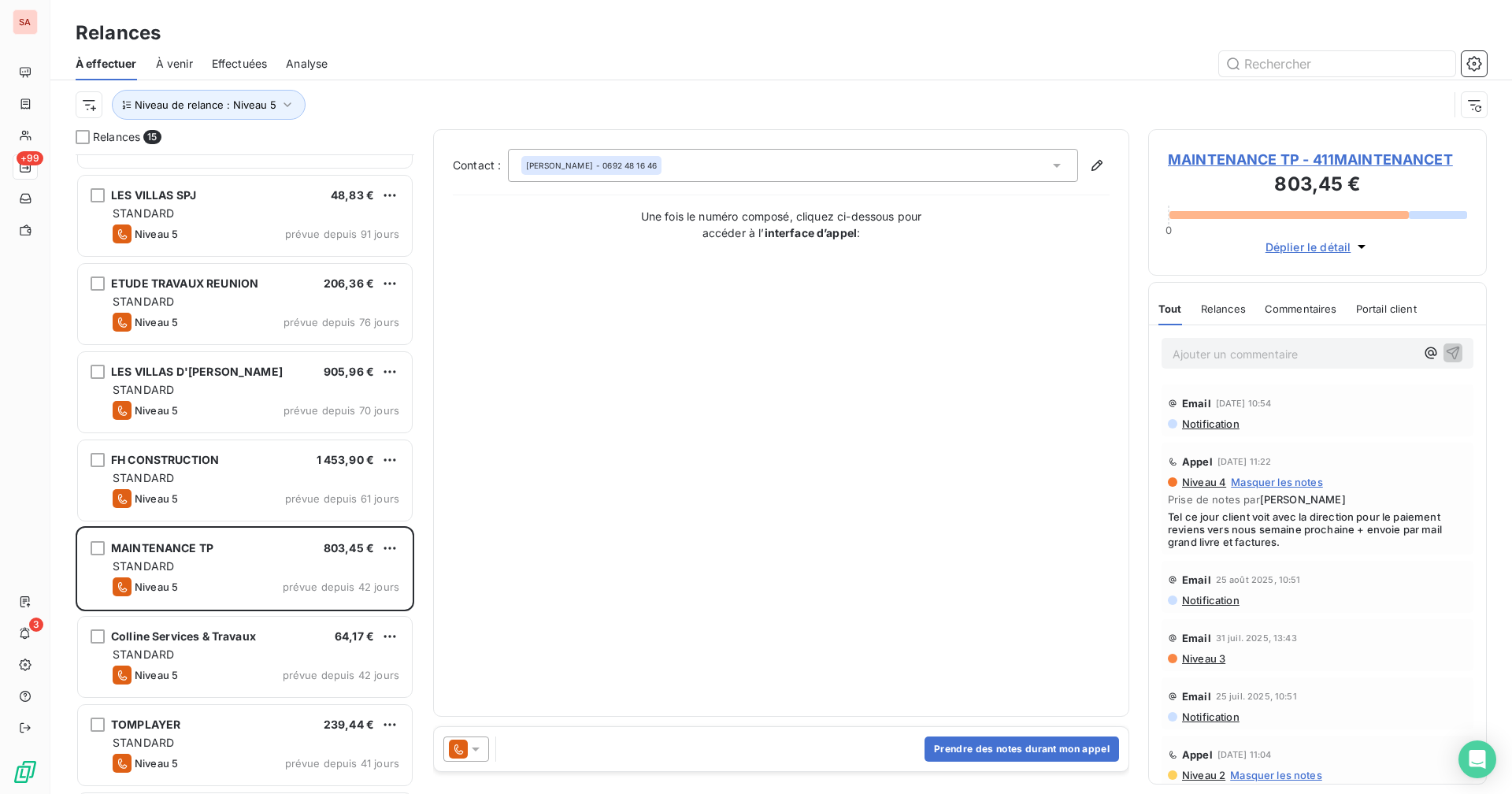
click at [918, 158] on span "MAINTENANCE TP - 411MAINTENANCET" at bounding box center [1317, 159] width 300 height 21
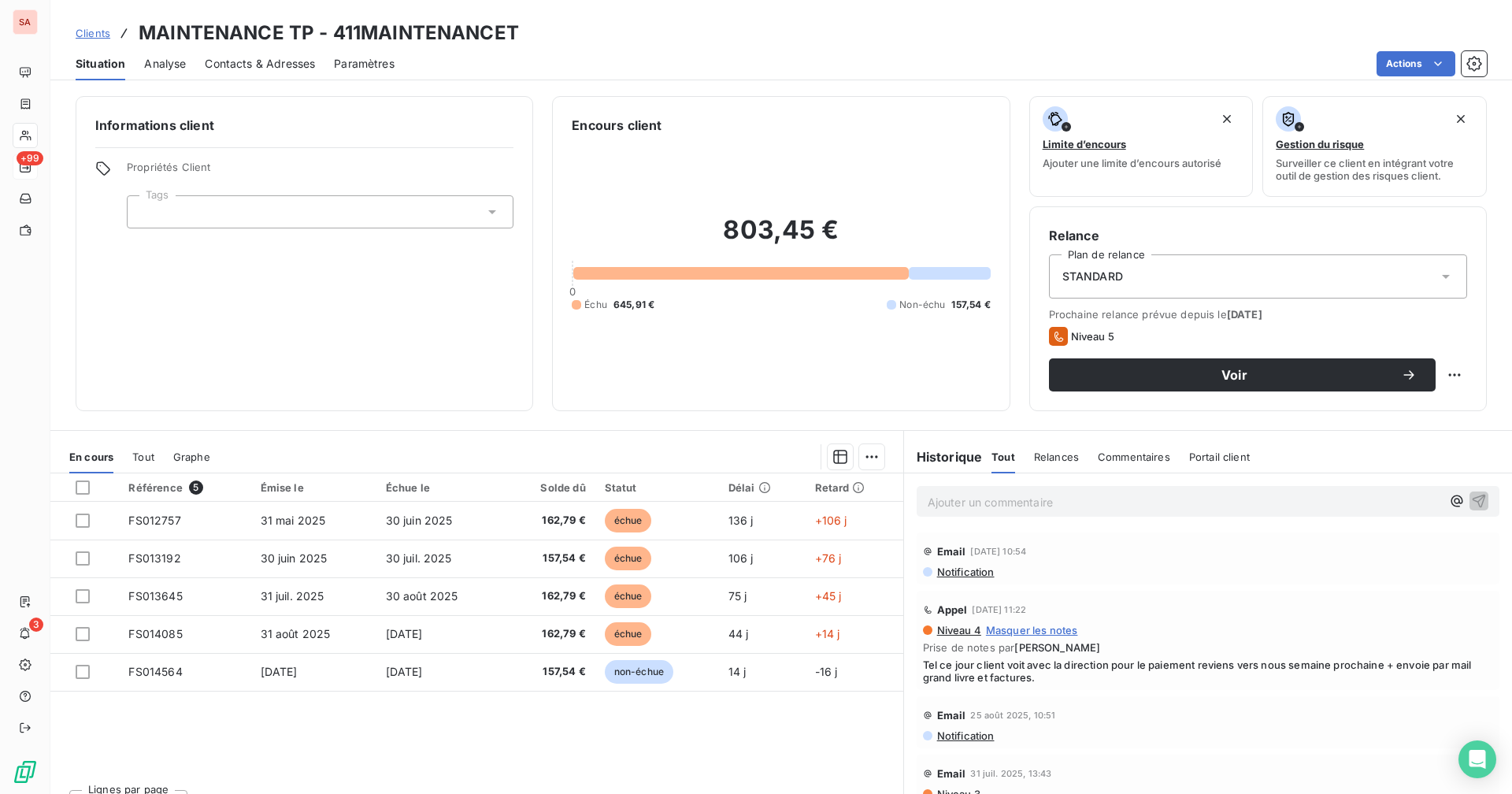
click at [267, 76] on div "Contacts & Adresses" at bounding box center [259, 63] width 110 height 33
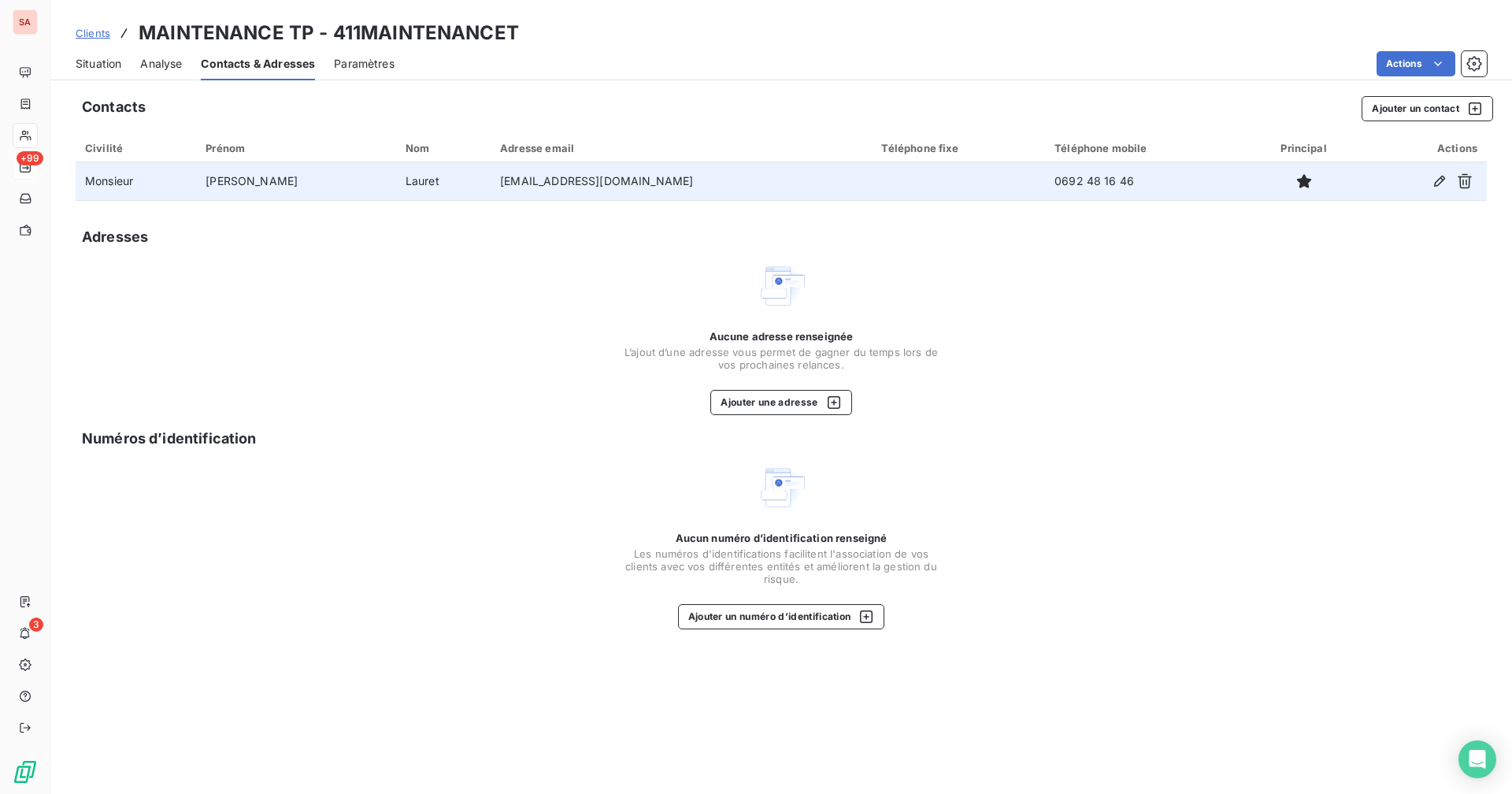
drag, startPoint x: 592, startPoint y: 182, endPoint x: 452, endPoint y: 181, distance: 140.0
click at [452, 181] on tr "Monsieur [PERSON_NAME] [EMAIL_ADDRESS][DOMAIN_NAME] 0692 48 16 46" at bounding box center [781, 181] width 1411 height 38
copy tr "[EMAIL_ADDRESS][DOMAIN_NAME]"
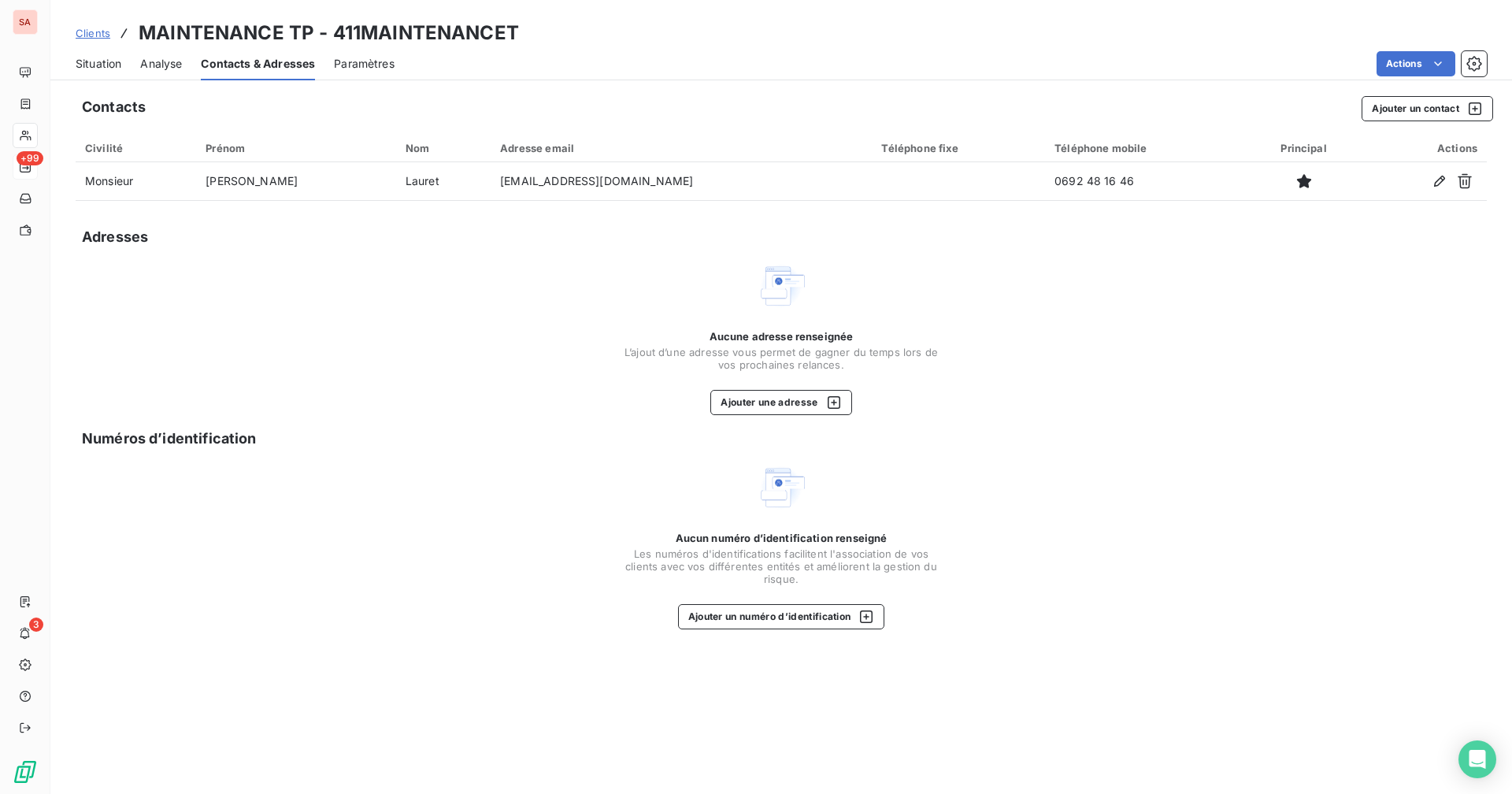
click at [112, 63] on span "Situation" at bounding box center [98, 64] width 46 height 16
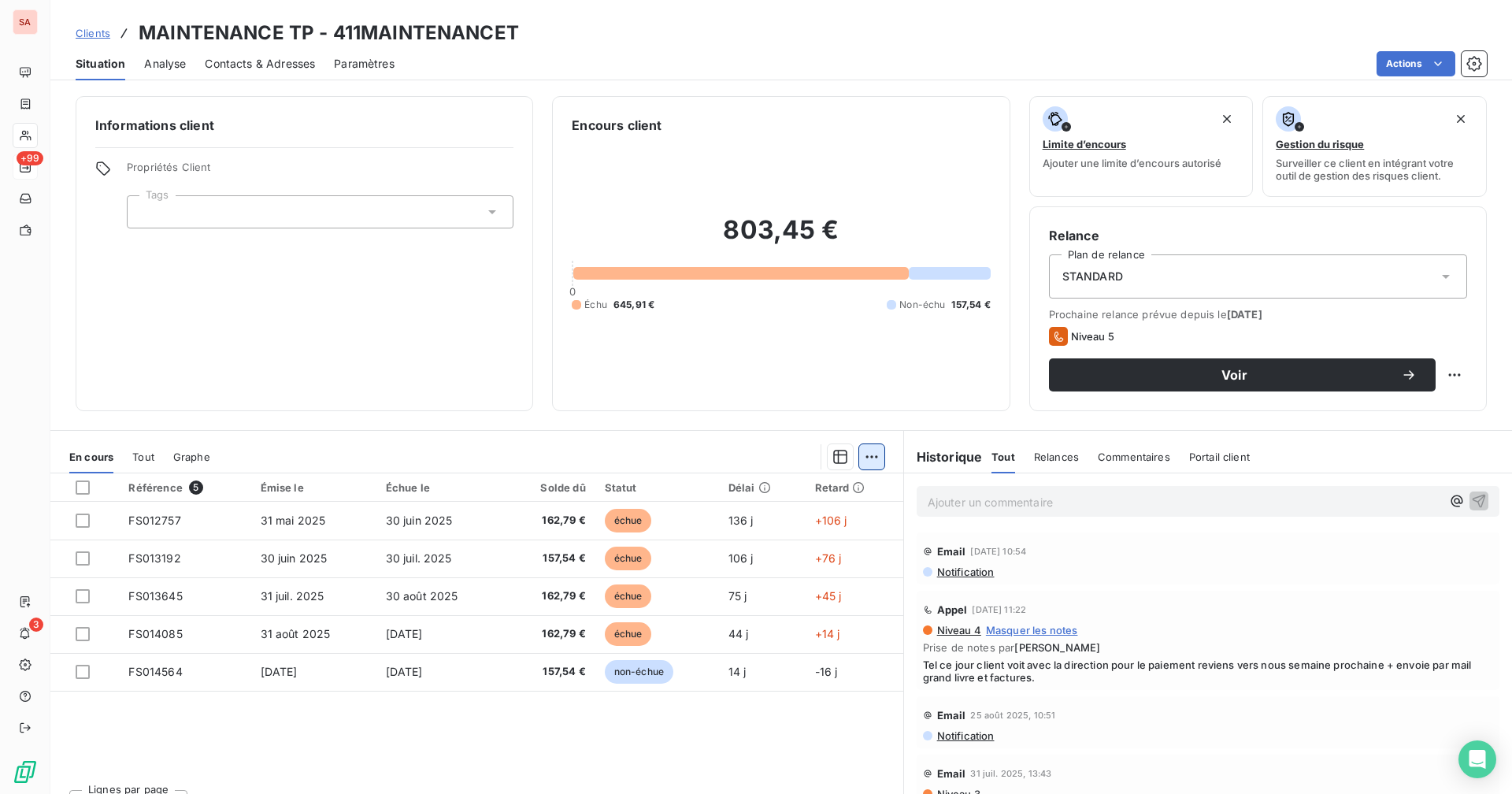
click at [860, 458] on html "SA +99 3 Clients MAINTENANCE TP - 411MAINTENANCET Situation Analyse Contacts & …" at bounding box center [756, 397] width 1512 height 794
click at [836, 460] on icon "button" at bounding box center [840, 457] width 16 height 16
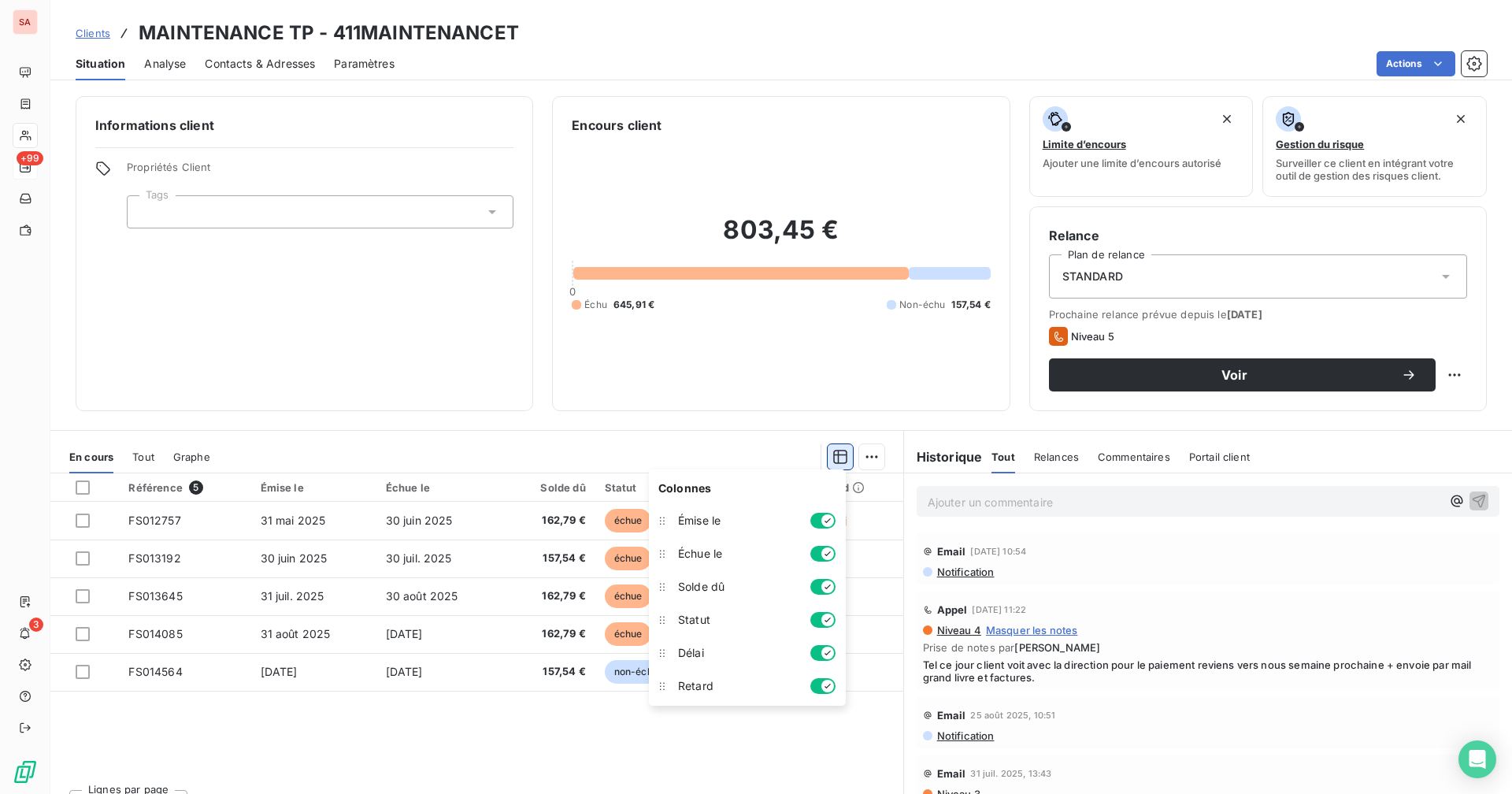
click at [836, 460] on icon "button" at bounding box center [840, 457] width 16 height 16
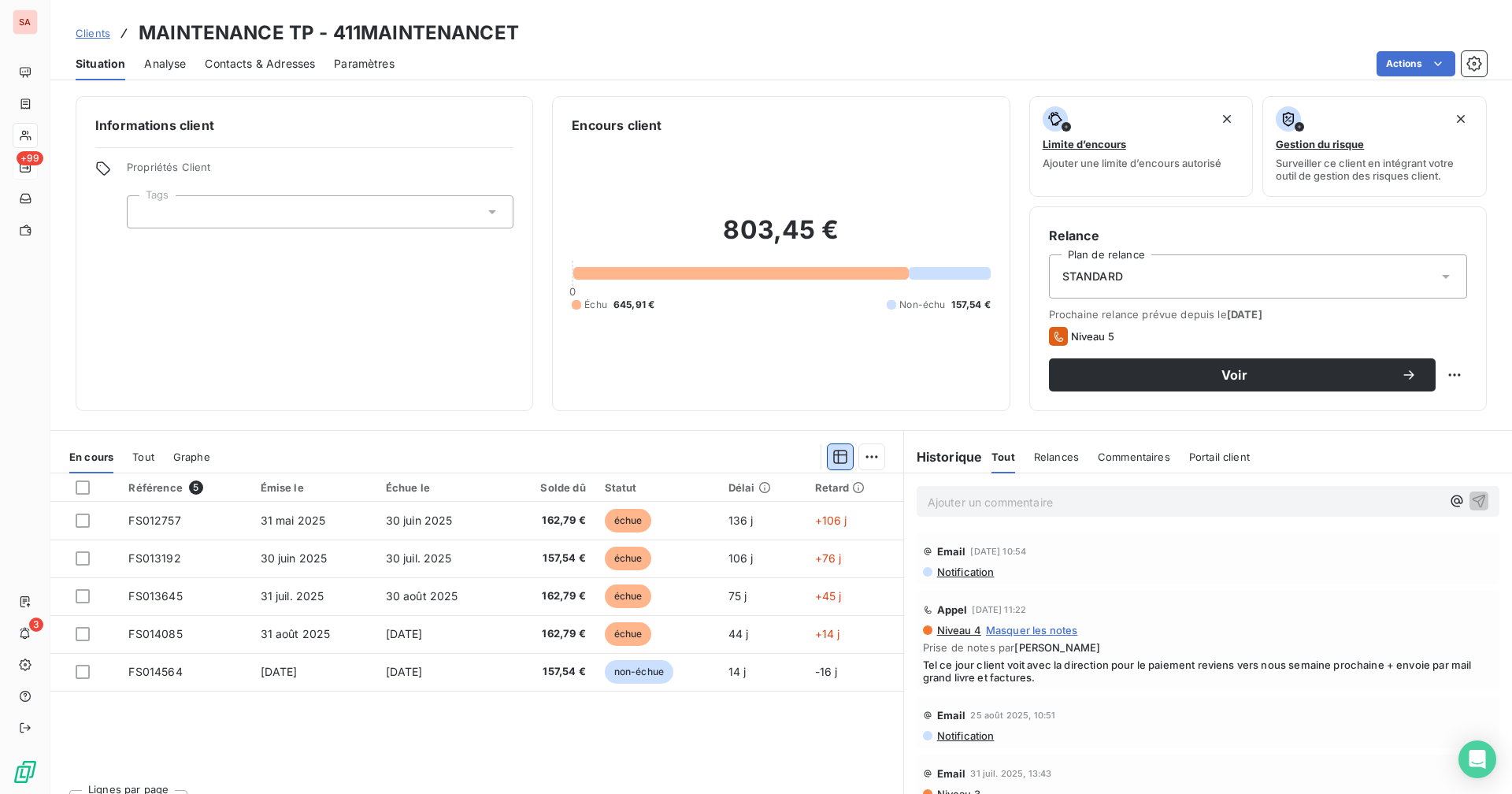
click at [203, 459] on span "Graphe" at bounding box center [191, 457] width 37 height 13
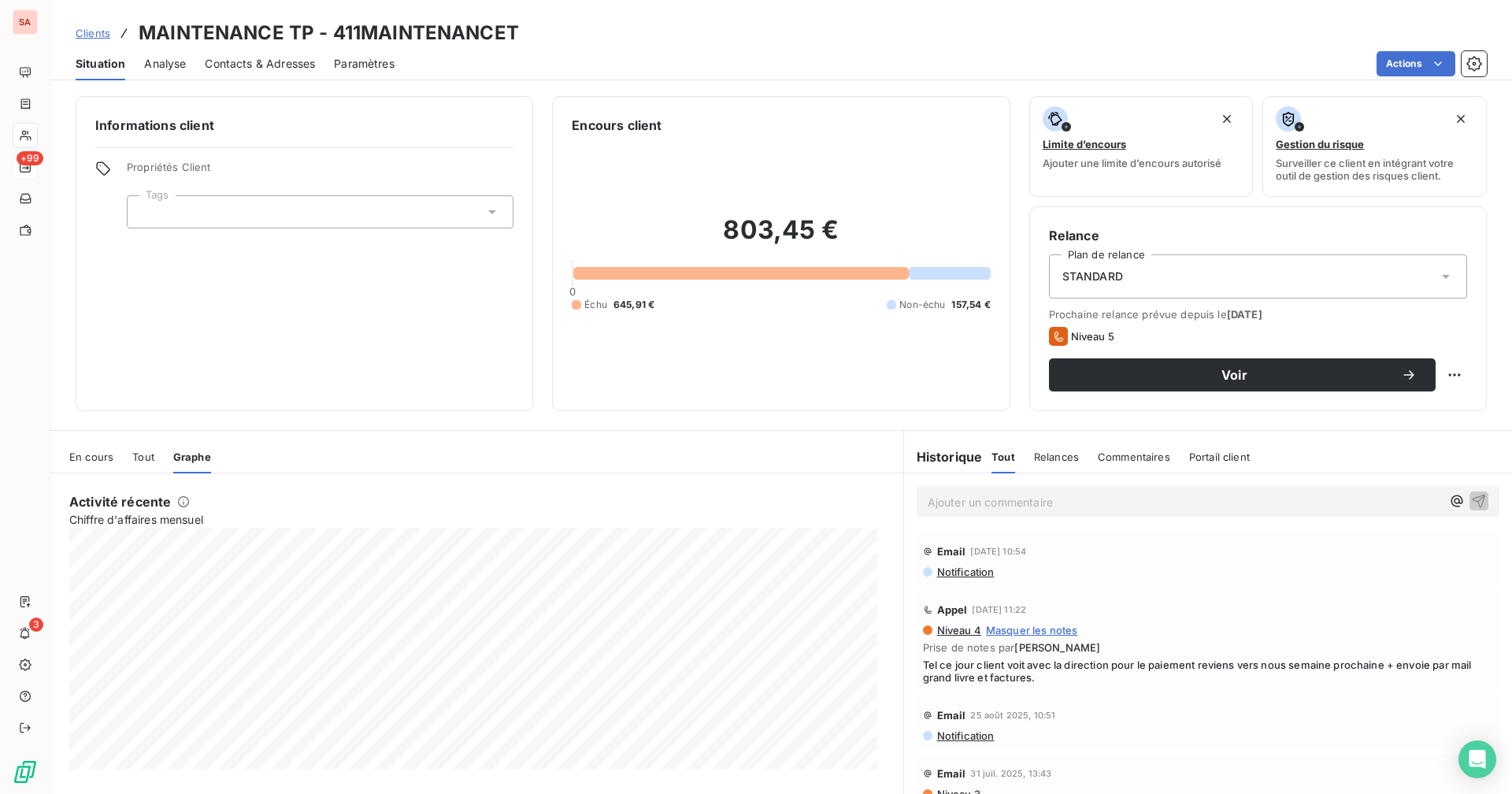
click at [105, 459] on span "En cours" at bounding box center [90, 457] width 44 height 13
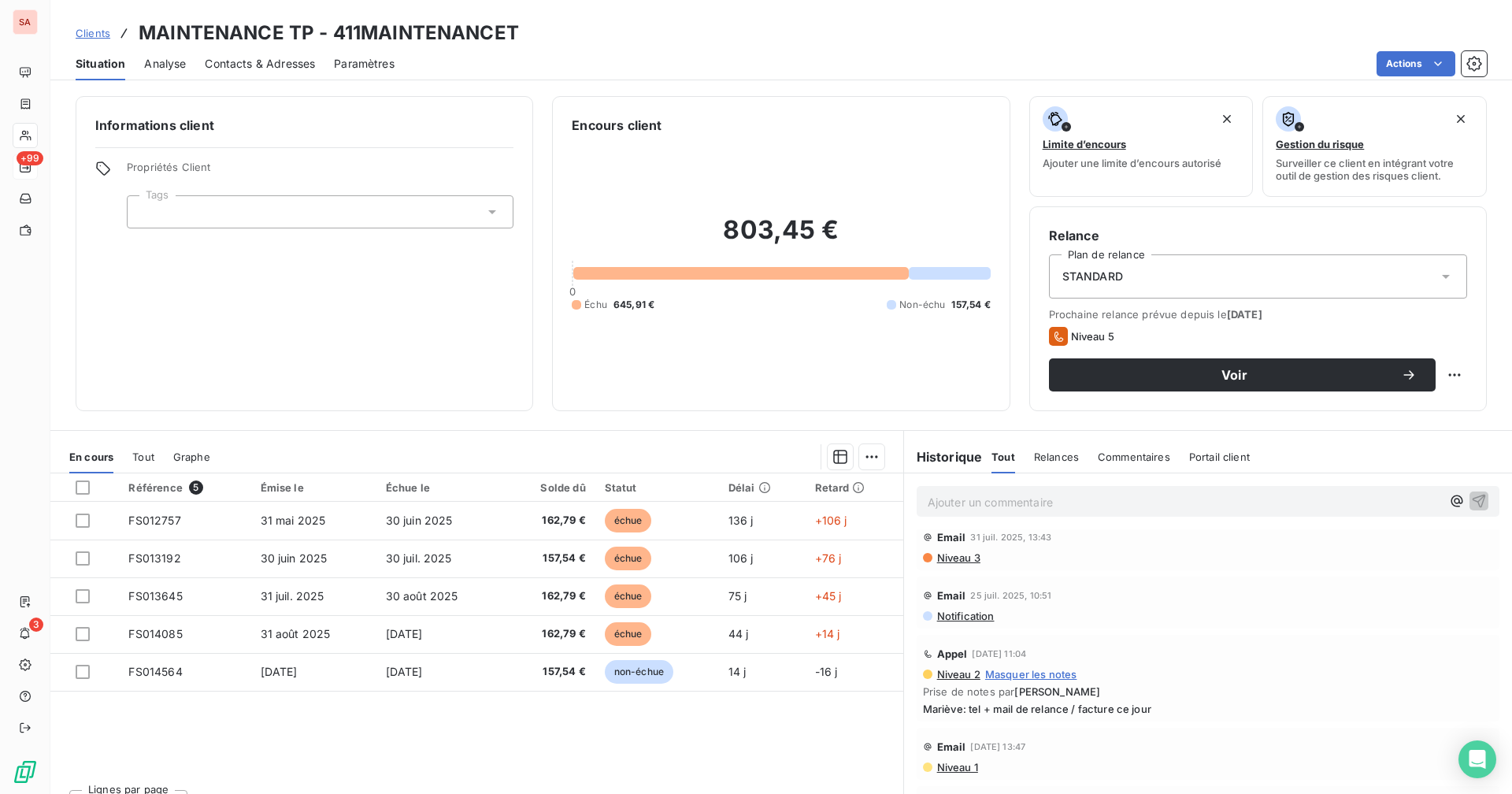
scroll to position [482, 0]
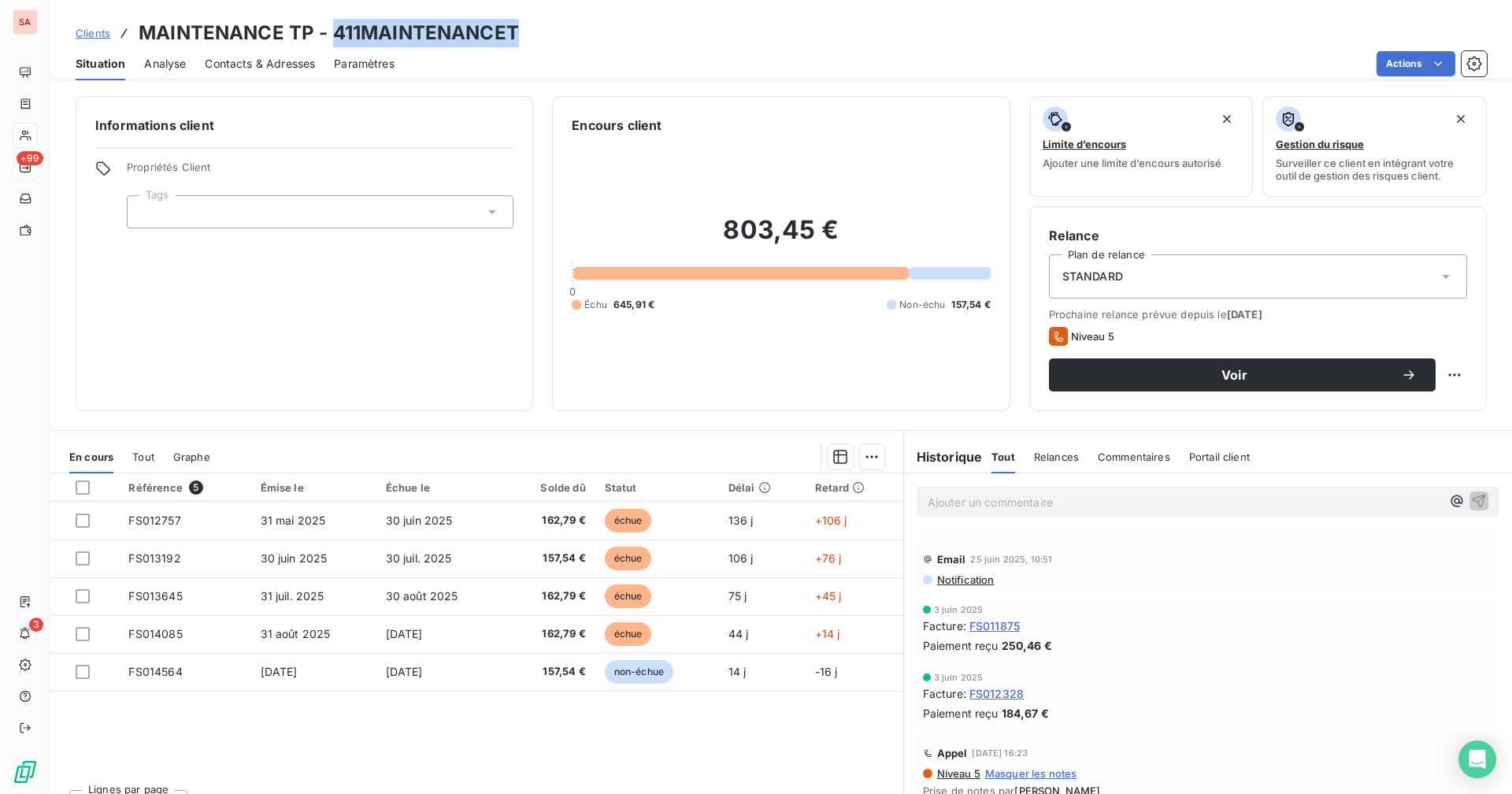
drag, startPoint x: 529, startPoint y: 38, endPoint x: 332, endPoint y: 28, distance: 197.3
click at [332, 28] on div "Clients MAINTENANCE TP - 411MAINTENANCET" at bounding box center [781, 33] width 1461 height 29
copy h3 "411MAINTENANCET"
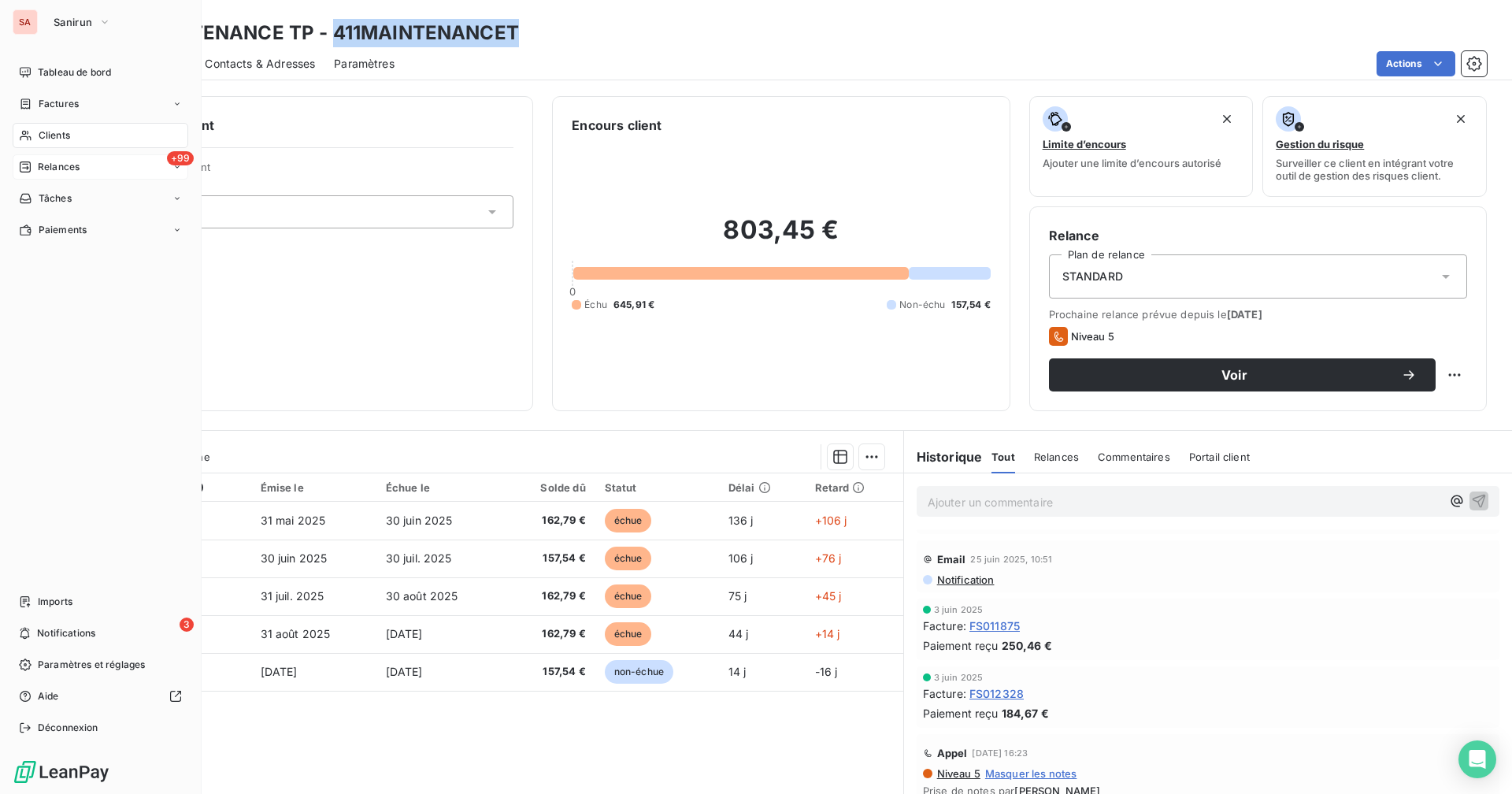
click at [69, 168] on span "Relances" at bounding box center [58, 167] width 42 height 14
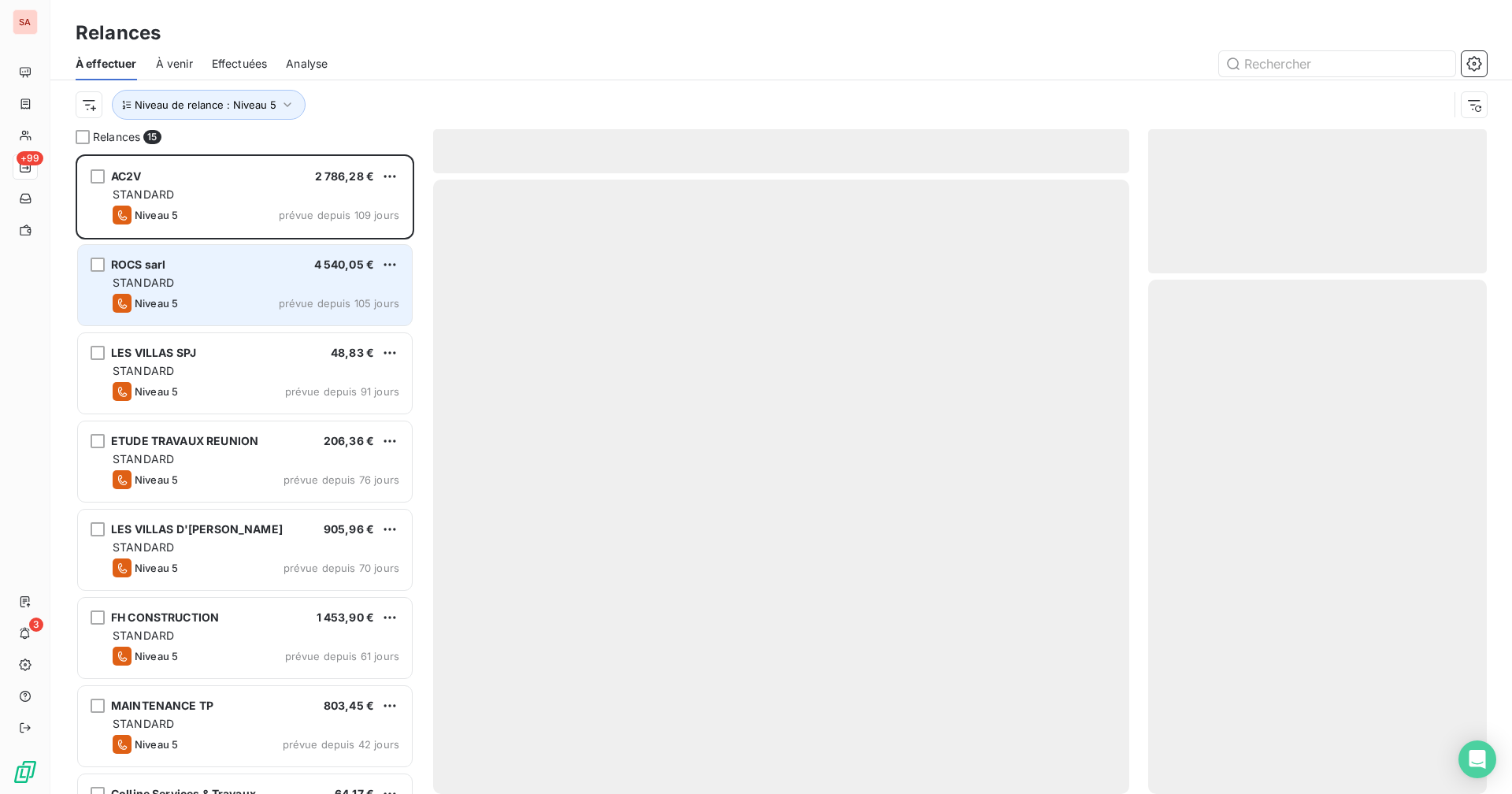
scroll to position [628, 326]
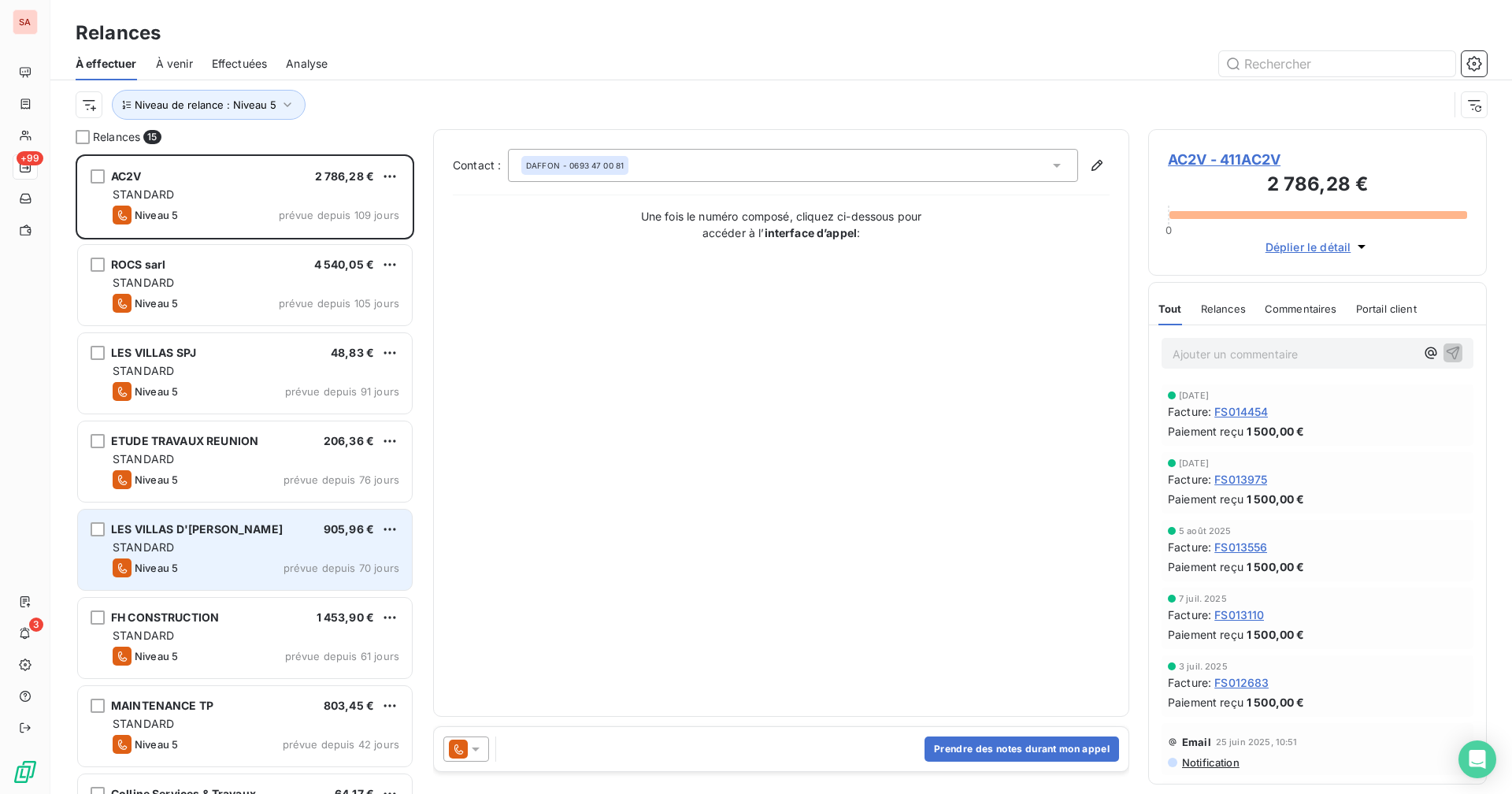
click at [221, 541] on div "STANDARD" at bounding box center [256, 547] width 287 height 16
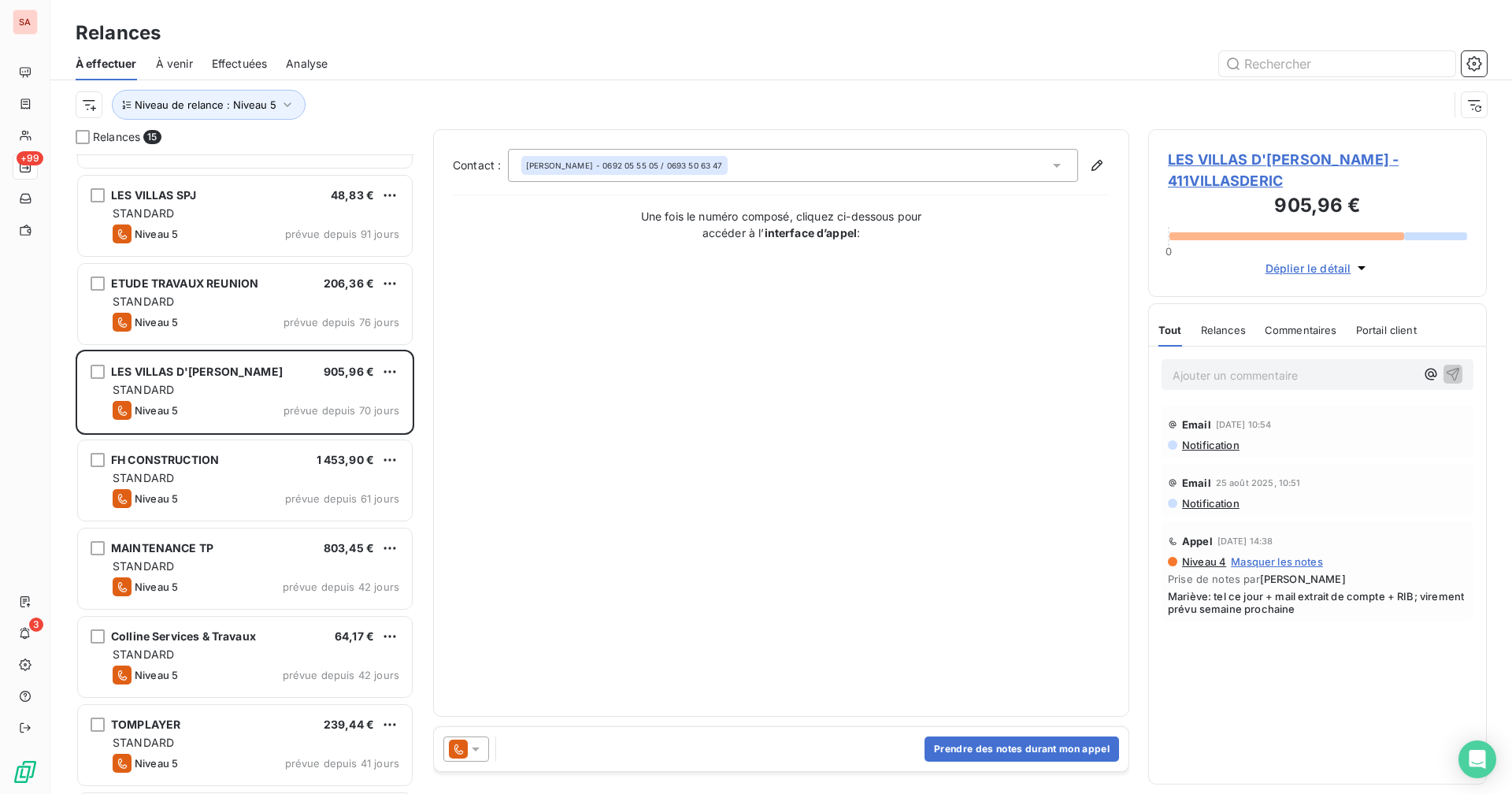
scroll to position [80, 0]
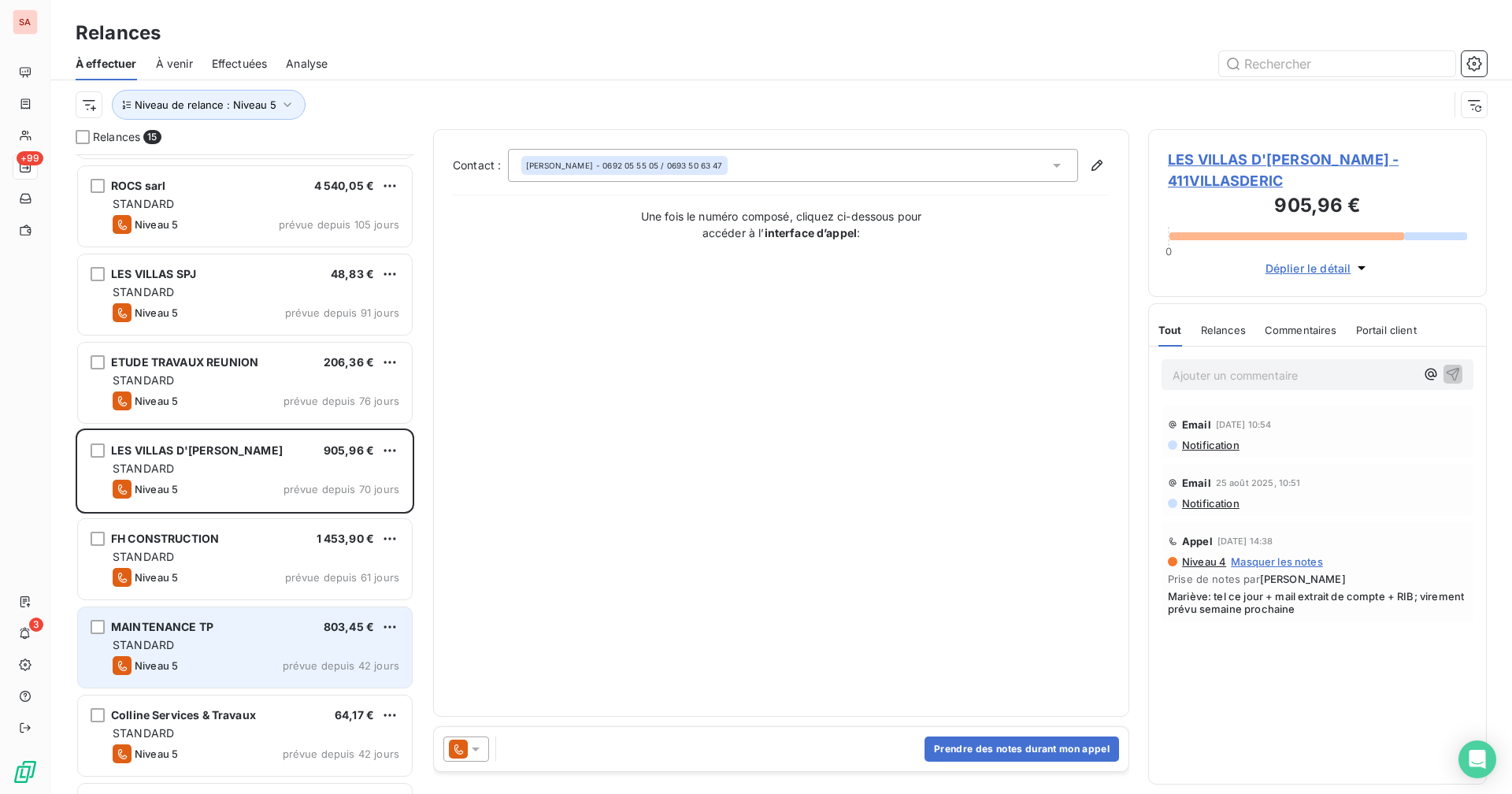
click at [205, 615] on div "STANDARD" at bounding box center [256, 645] width 287 height 16
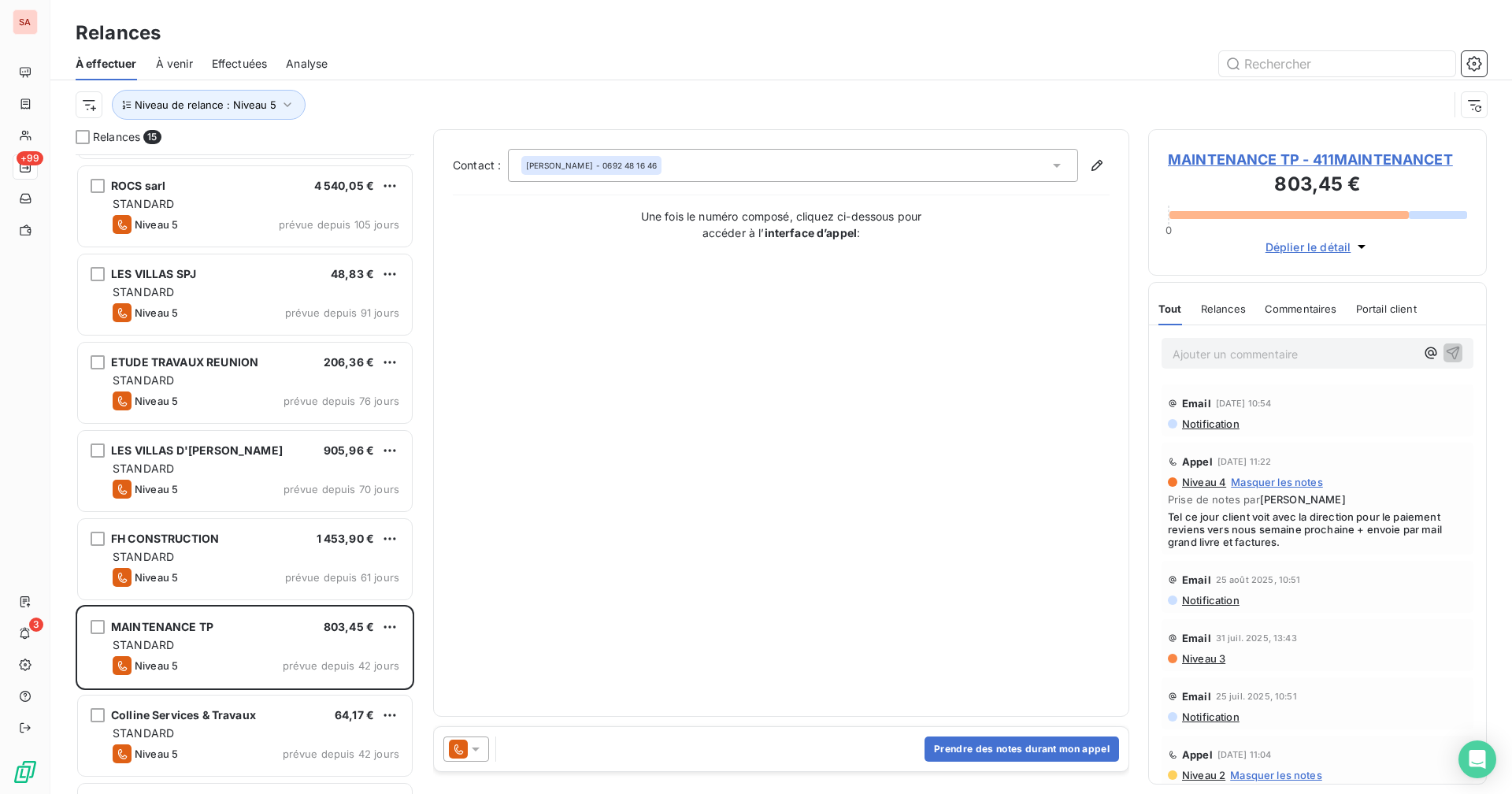
click at [918, 347] on p "Ajouter un commentaire ﻿" at bounding box center [1293, 354] width 242 height 20
click at [918, 615] on button "Prendre des notes durant mon appel" at bounding box center [1021, 748] width 194 height 25
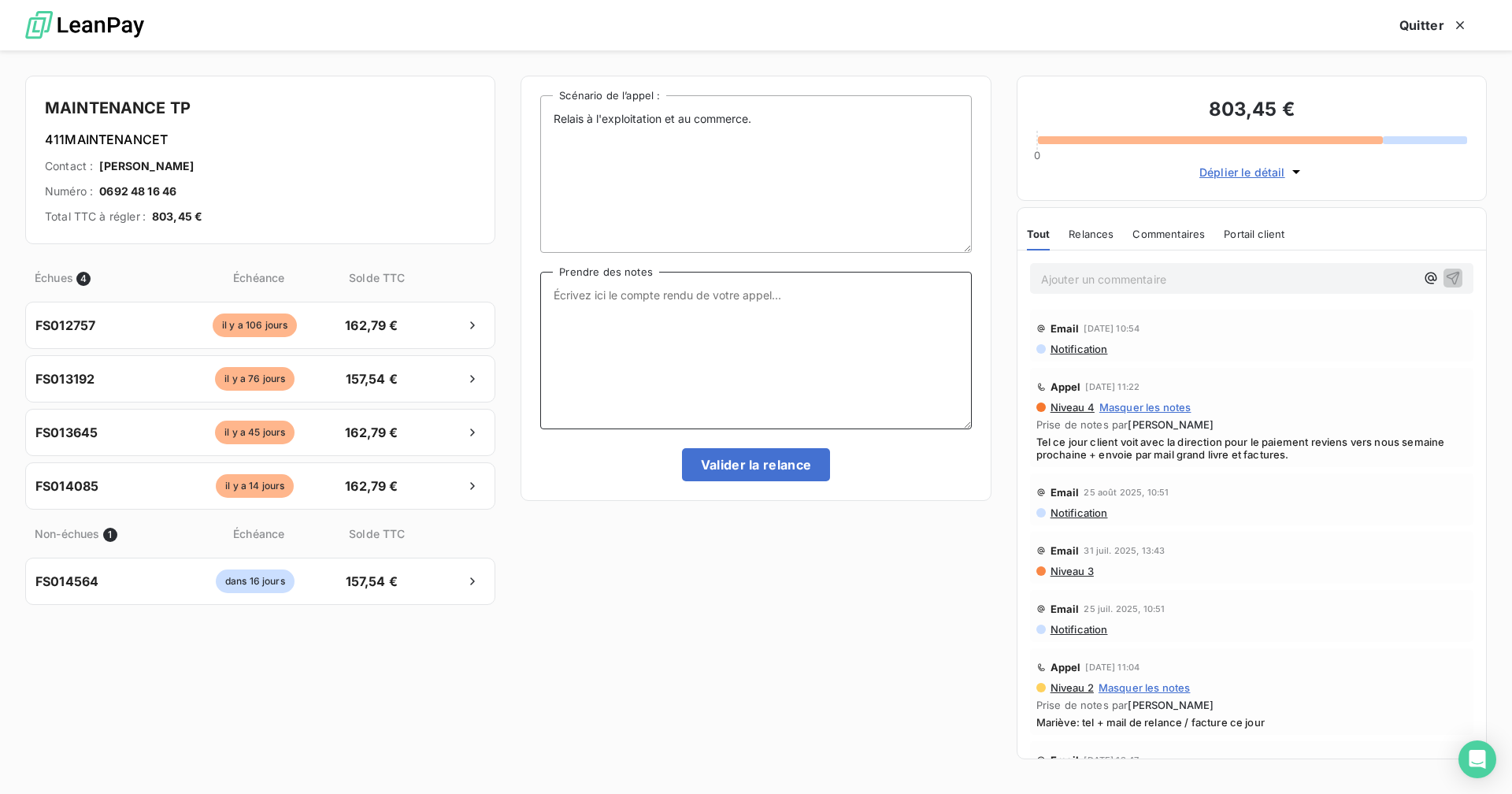
click at [623, 312] on textarea "Prendre des notes" at bounding box center [756, 351] width 431 height 157
type textarea "e"
drag, startPoint x: 946, startPoint y: 311, endPoint x: 547, endPoint y: 291, distance: 399.5
click at [547, 291] on textarea "Eu le client au tel : me demande d'envoyer le grand livre pour qu'il transmette…" at bounding box center [756, 351] width 431 height 157
click at [859, 334] on textarea "Eu le client au tel : me demande d'envoyer le grand livre pour qu'il transmette…" at bounding box center [756, 351] width 431 height 157
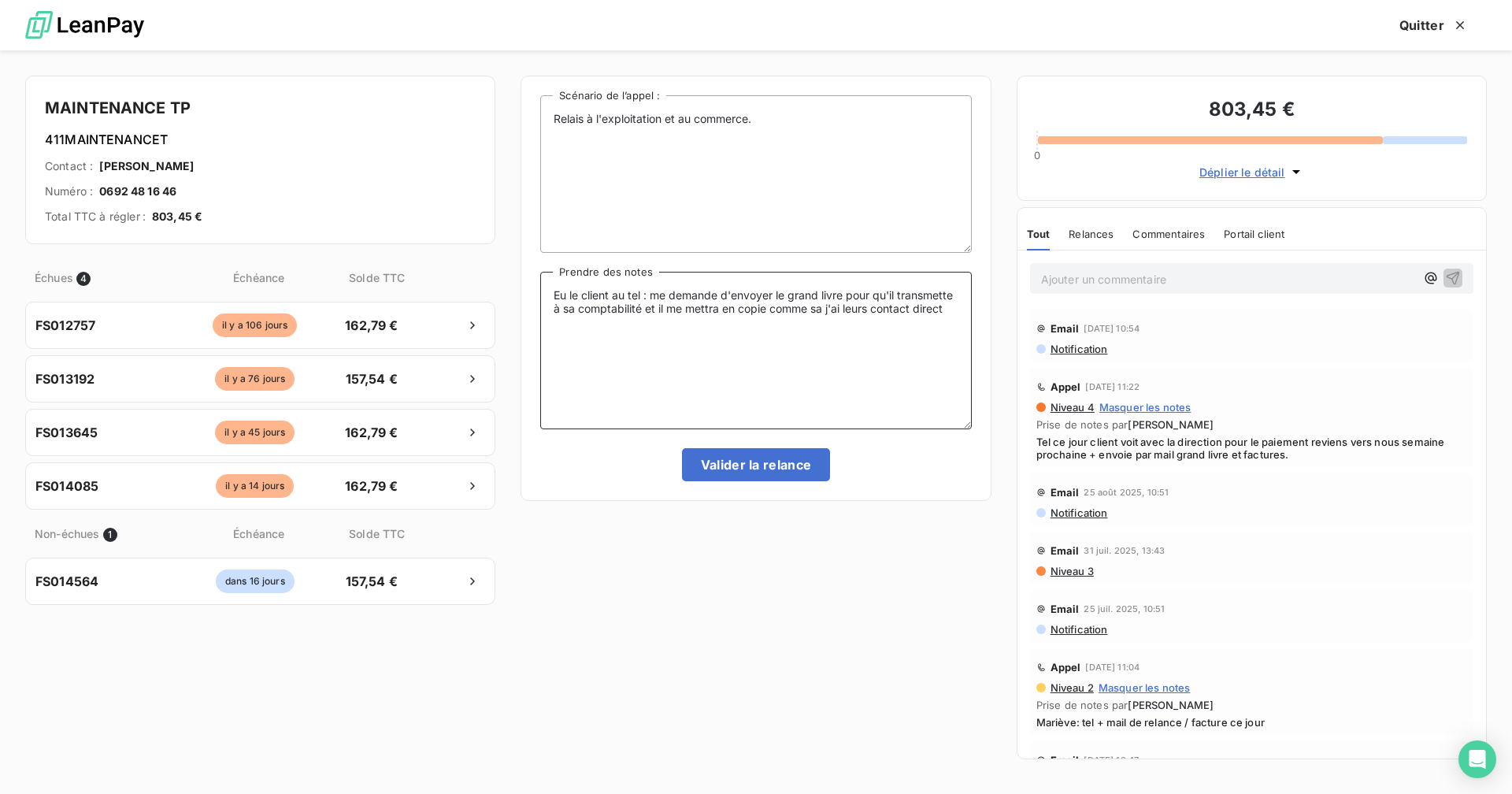
drag, startPoint x: 955, startPoint y: 308, endPoint x: 539, endPoint y: 294, distance: 416.2
click at [539, 294] on div "Relais à l'exploitation et au commerce. Scénario de l’appel : Eu le client au t…" at bounding box center [756, 288] width 470 height 425
paste textarea "éléphone : il me demande d’envoyer le grand livre pour qu’il puisse le transmet…"
type textarea "Eu le client au téléphone : il me demande d’envoyer le grand livre pour qu’il p…"
click at [775, 465] on button "Valider la relance" at bounding box center [756, 464] width 148 height 33
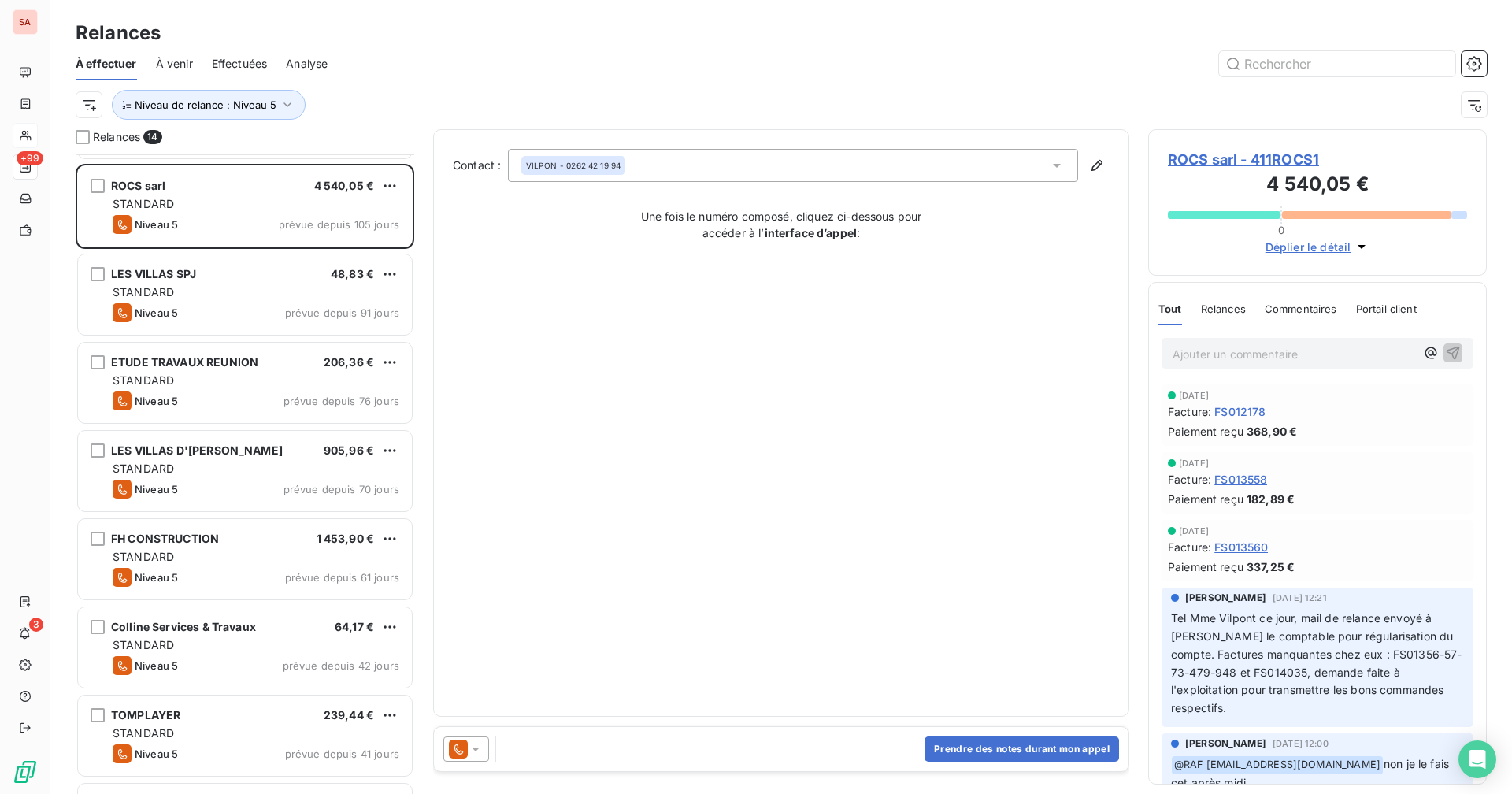
click at [33, 132] on div at bounding box center [25, 135] width 25 height 25
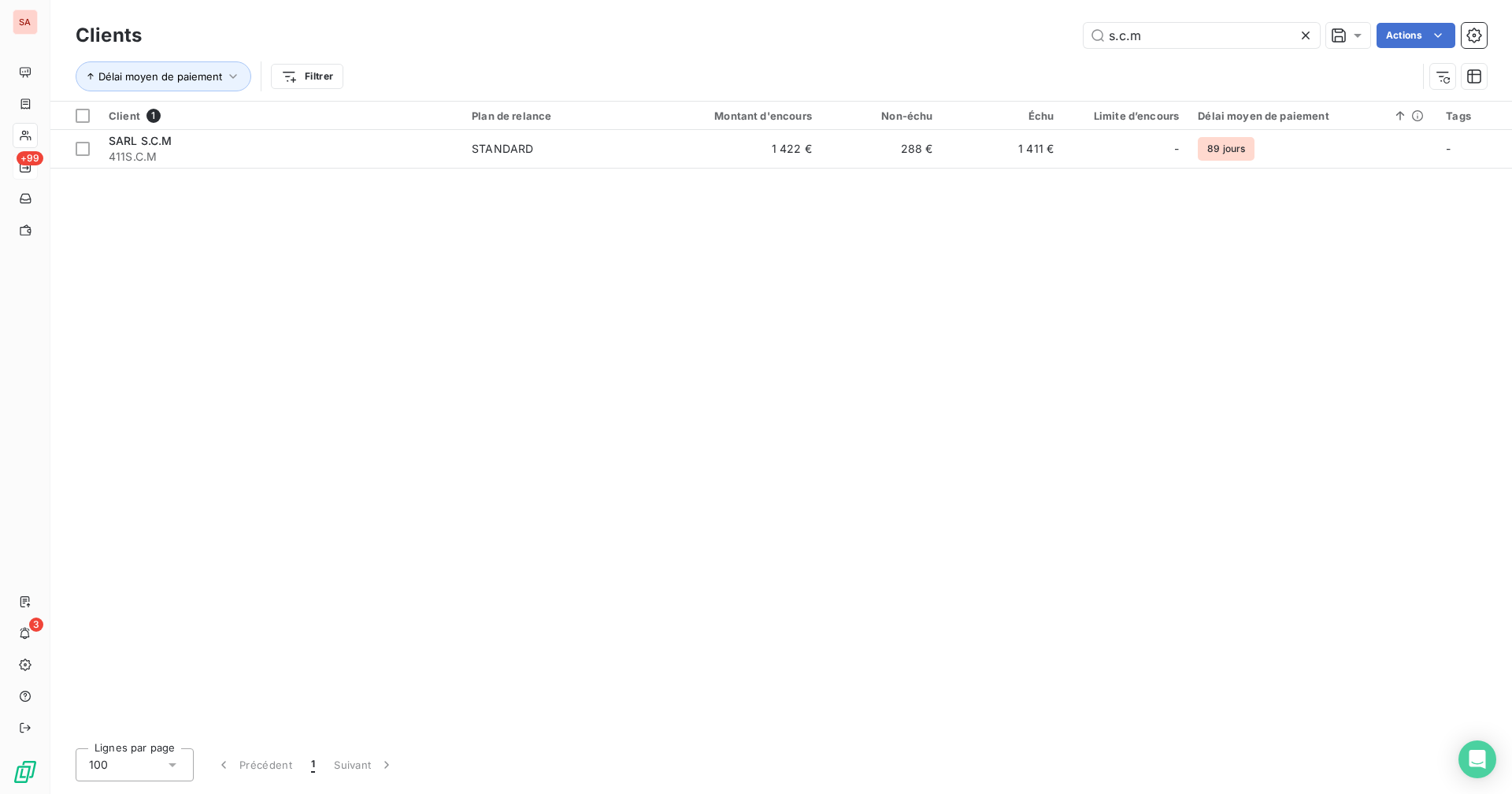
drag, startPoint x: 1160, startPoint y: 31, endPoint x: 1068, endPoint y: 31, distance: 92.0
click at [918, 31] on div "s.c.m Actions" at bounding box center [824, 36] width 1326 height 25
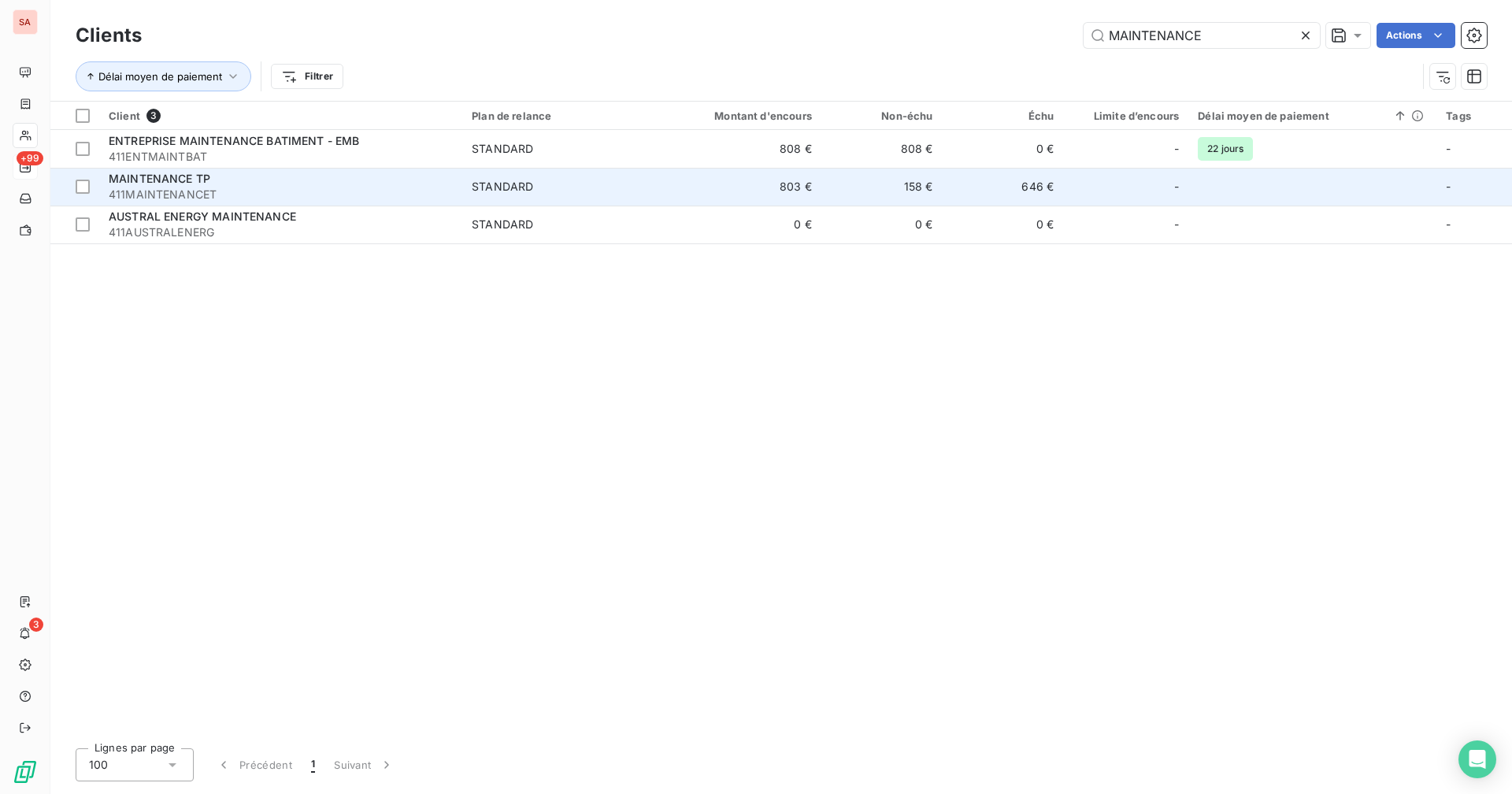
type input "MAINTENANCE"
click at [707, 179] on td "803 €" at bounding box center [739, 187] width 162 height 38
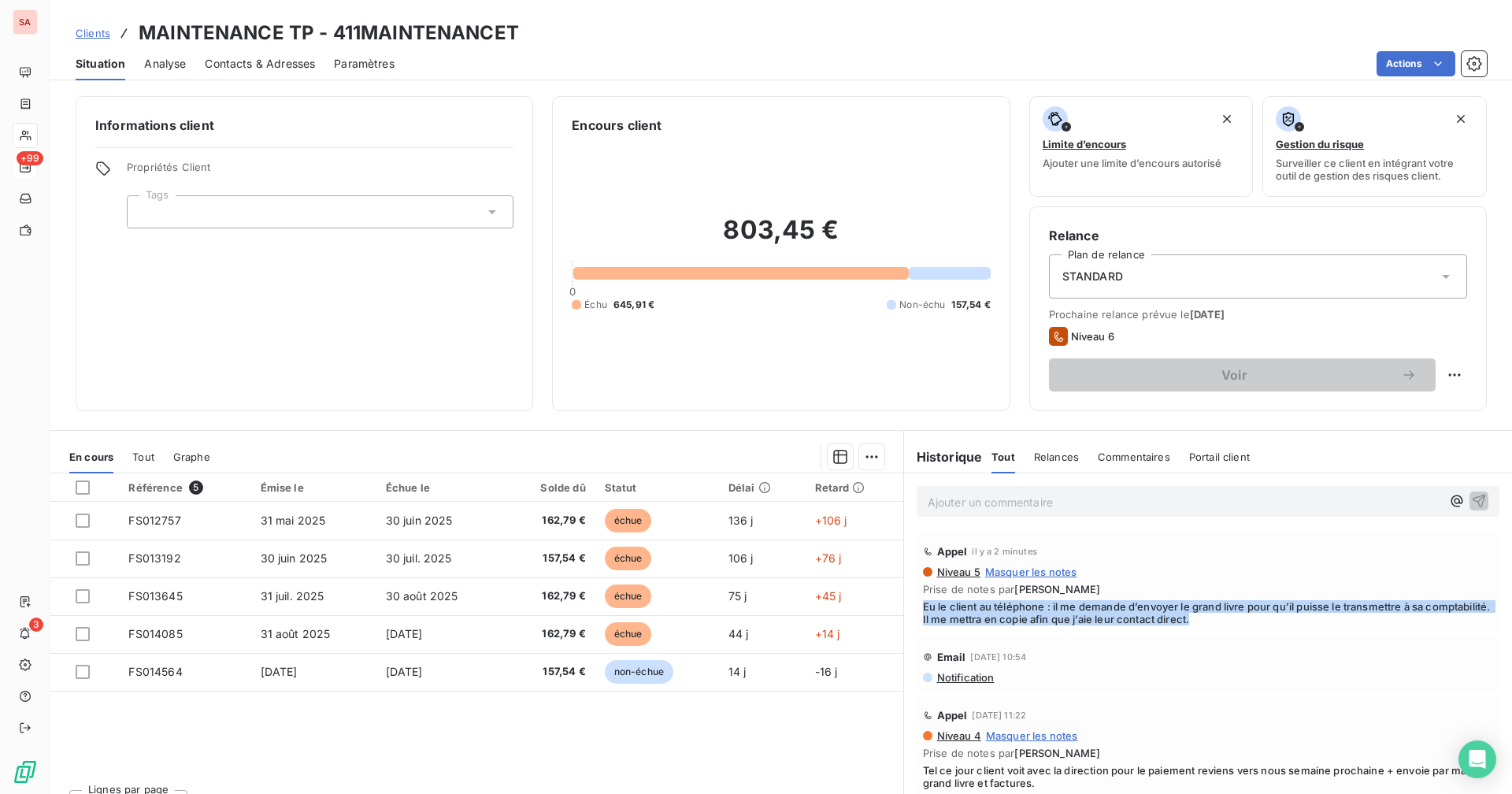
drag, startPoint x: 1230, startPoint y: 615, endPoint x: 913, endPoint y: 604, distance: 317.2
click at [916, 604] on div "Appel il y a 2 minutes Niveau 5 Masquer les notes Prise de notes par [PERSON_NA…" at bounding box center [1208, 581] width 583 height 99
copy span "Eu le client au téléphone : il me demande d’envoyer le grand livre pour qu’il p…"
click at [23, 163] on span "+99" at bounding box center [30, 158] width 27 height 14
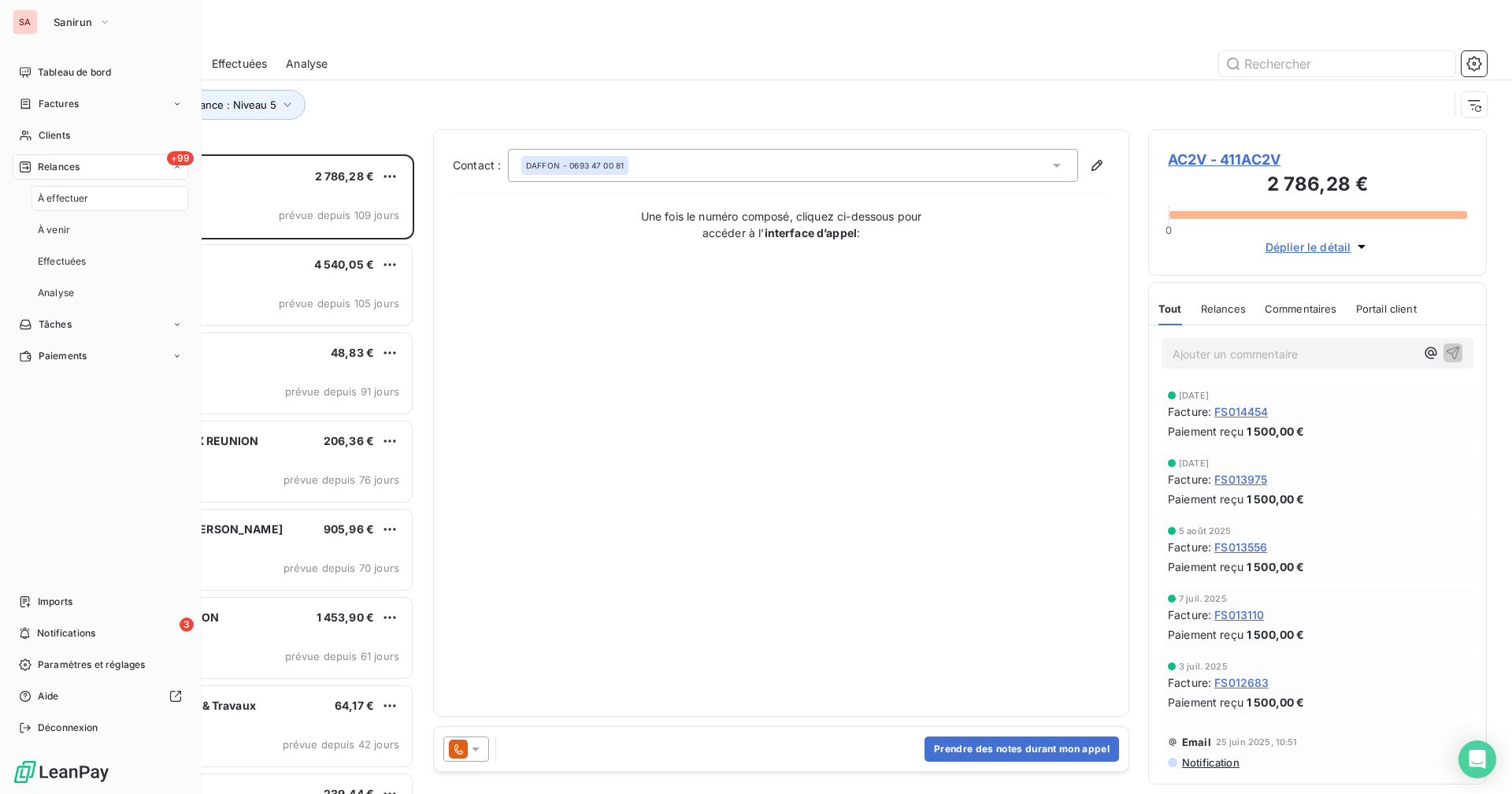
scroll to position [628, 326]
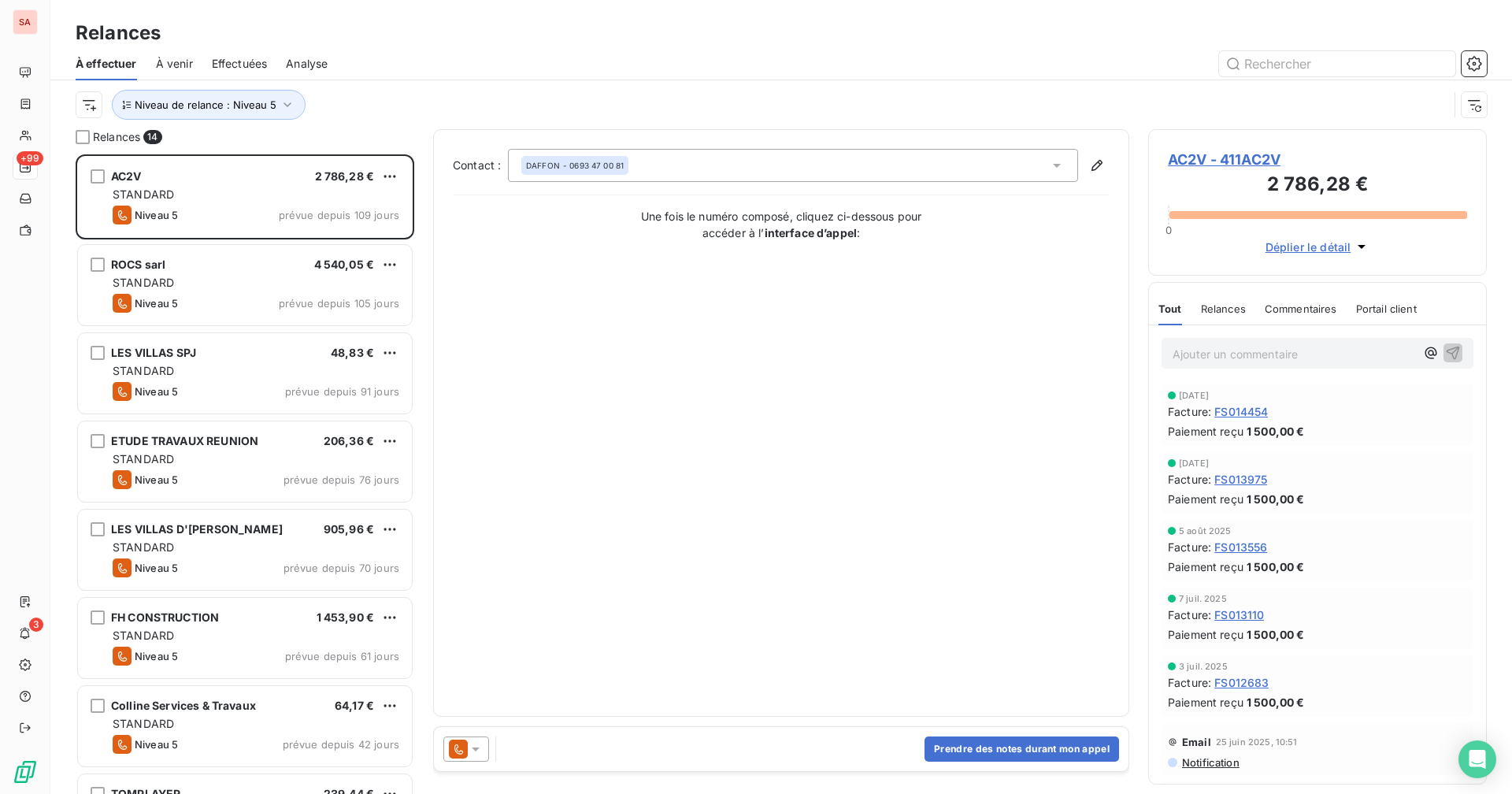
click at [403, 87] on div "Niveau de relance : Niveau 5" at bounding box center [781, 105] width 1411 height 49
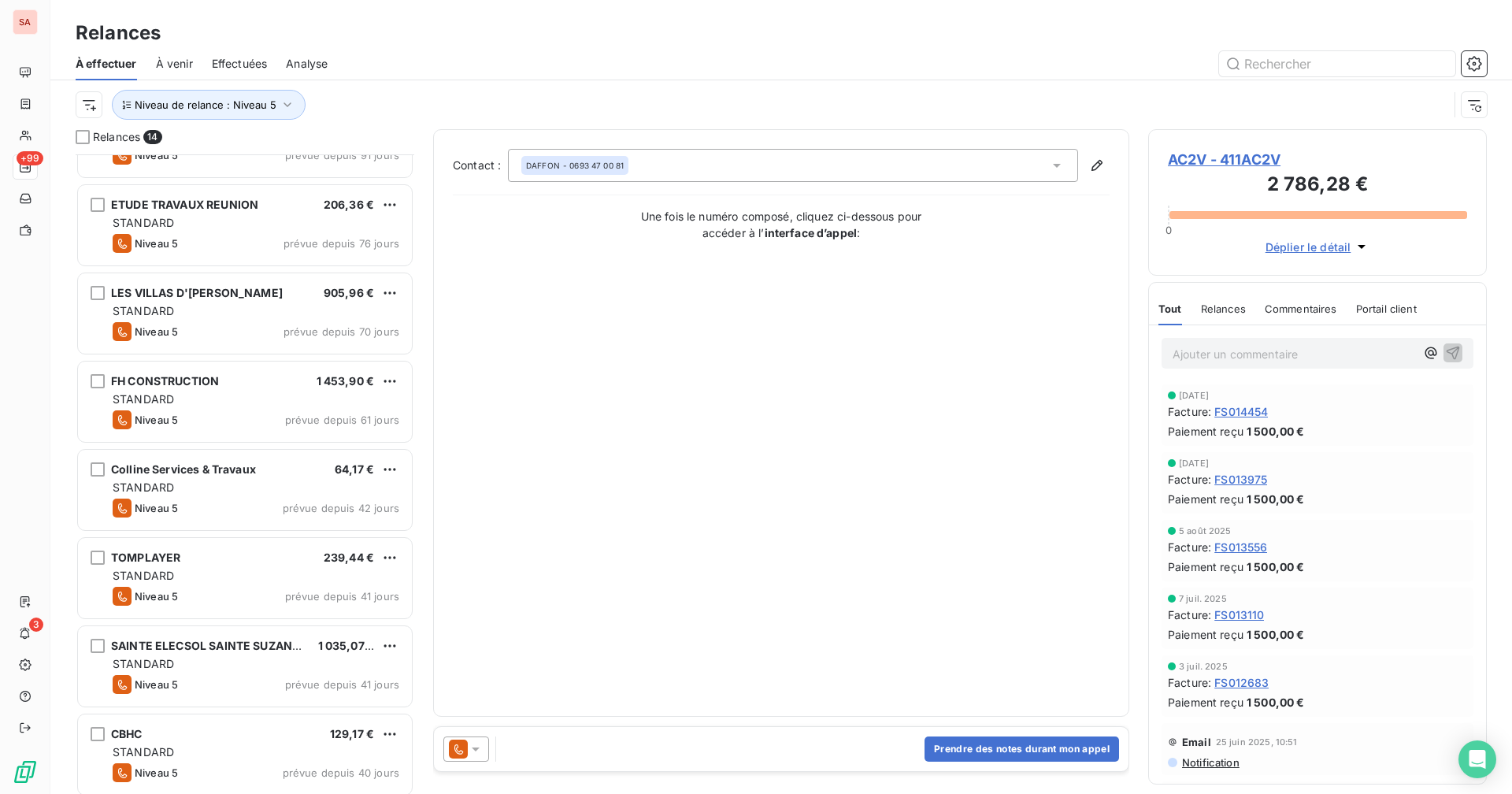
scroll to position [316, 0]
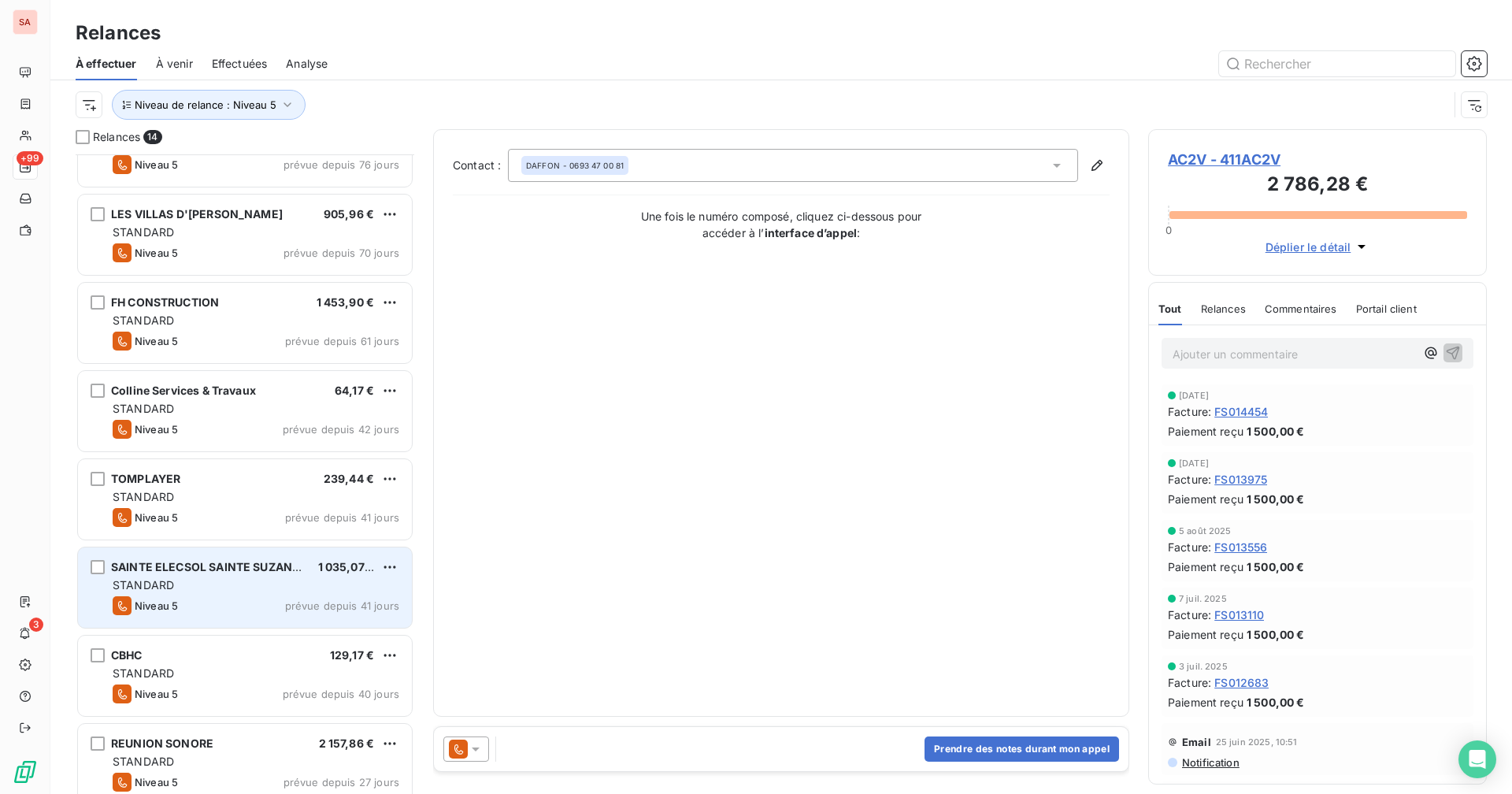
click at [185, 579] on div "STANDARD" at bounding box center [256, 585] width 287 height 16
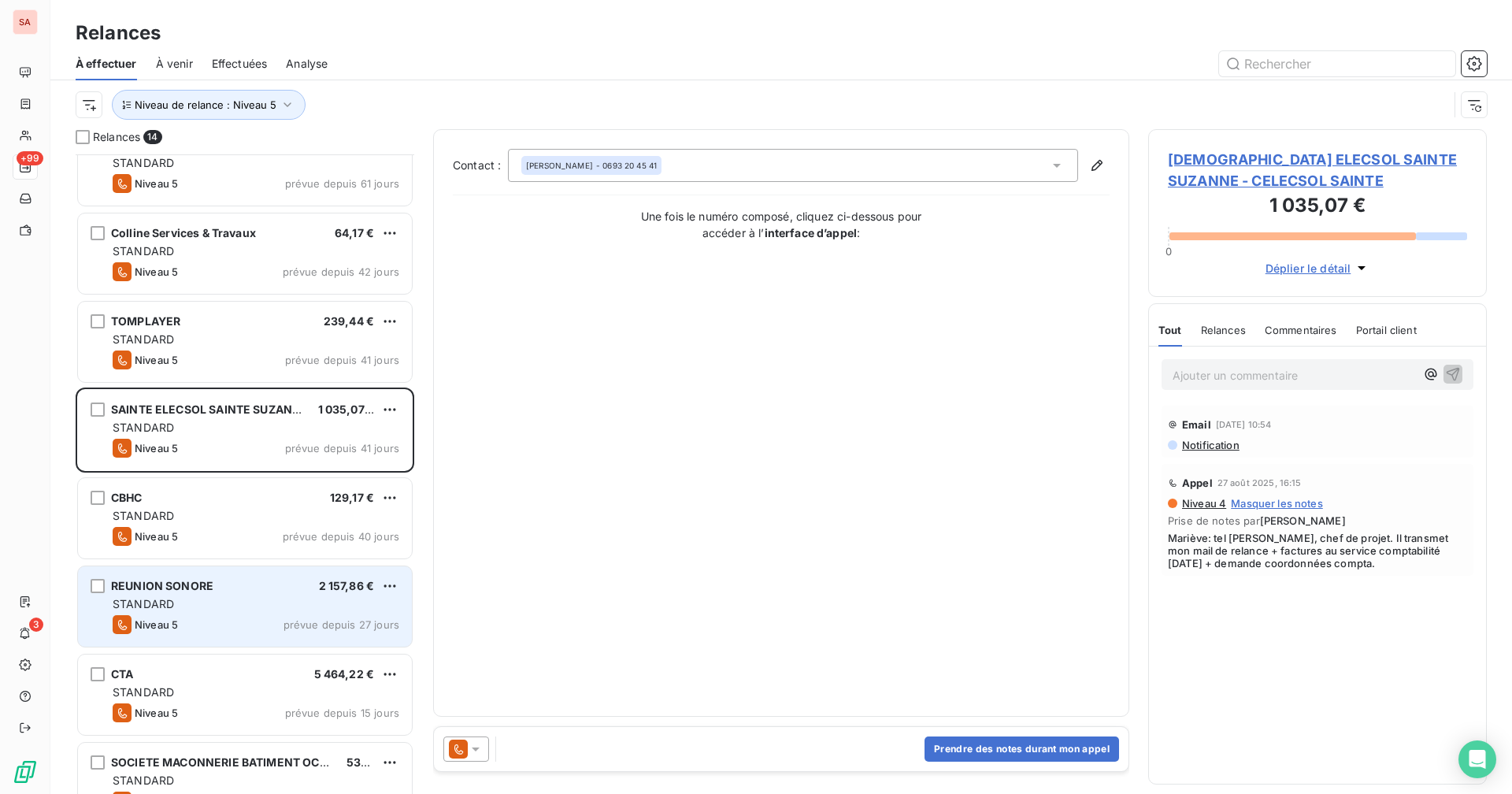
scroll to position [596, 0]
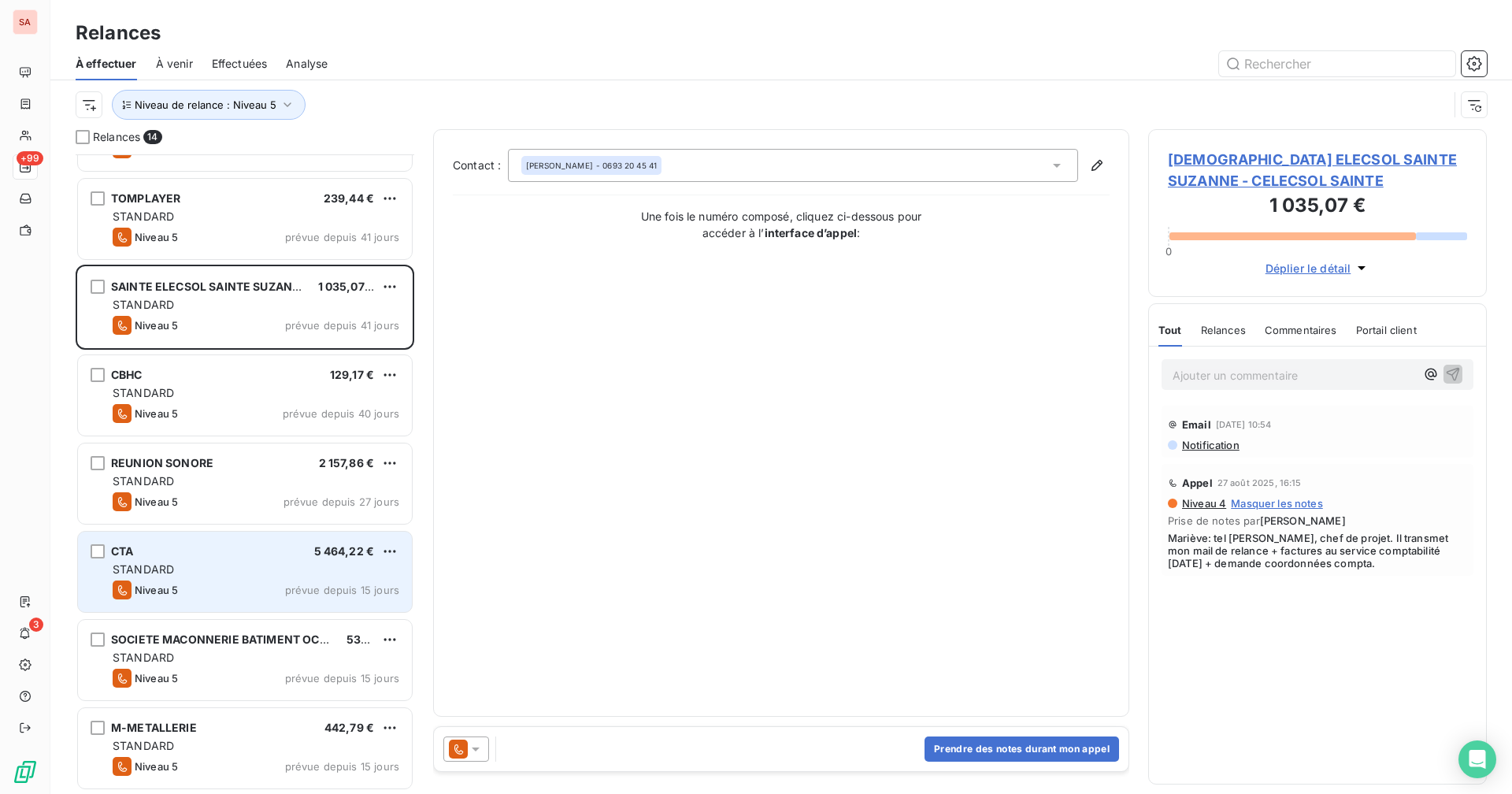
click at [216, 590] on div "Niveau 5 prévue depuis 15 jours" at bounding box center [256, 589] width 287 height 19
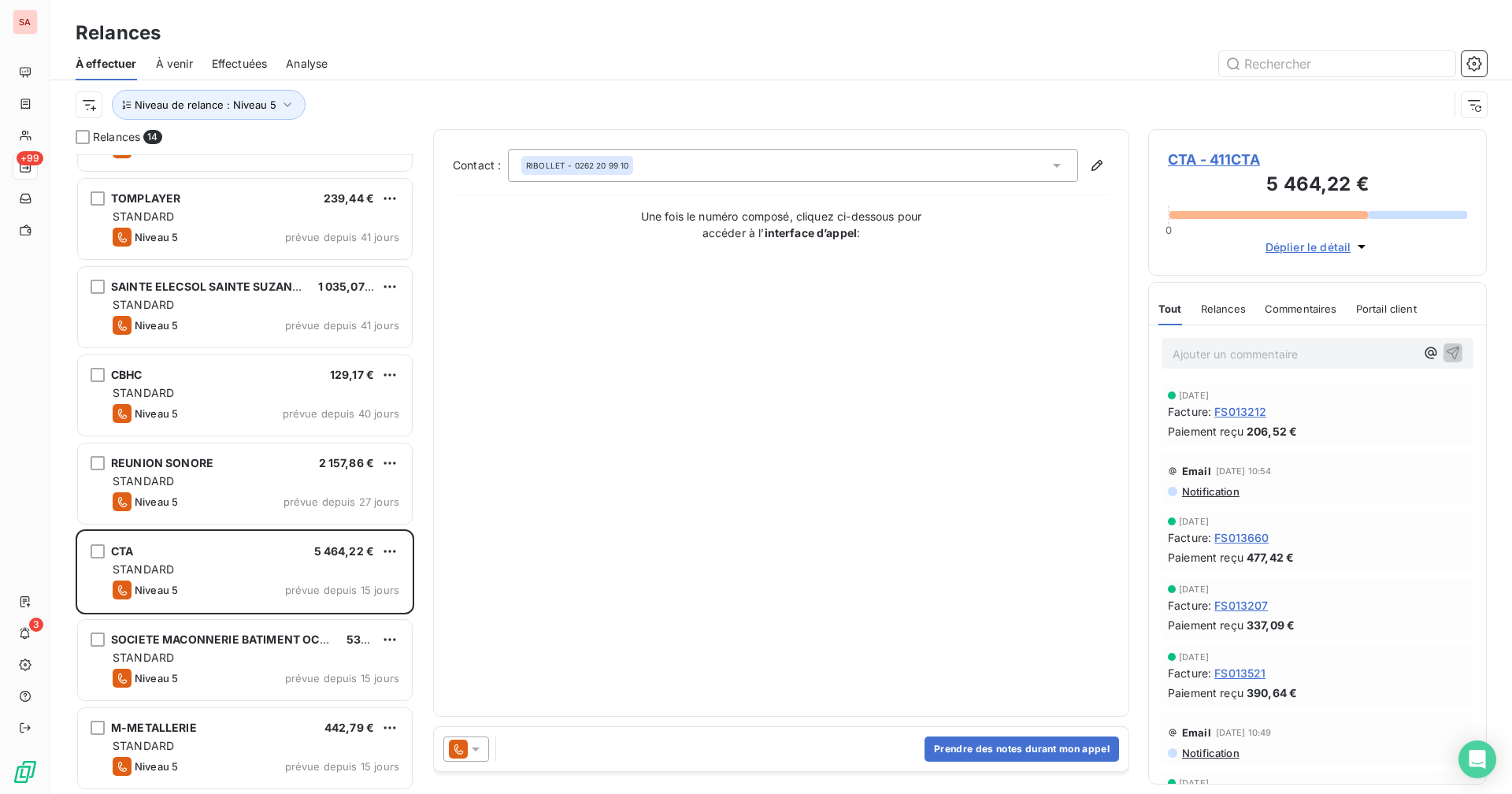
click at [918, 161] on span "CTA - 411CTA" at bounding box center [1317, 159] width 300 height 21
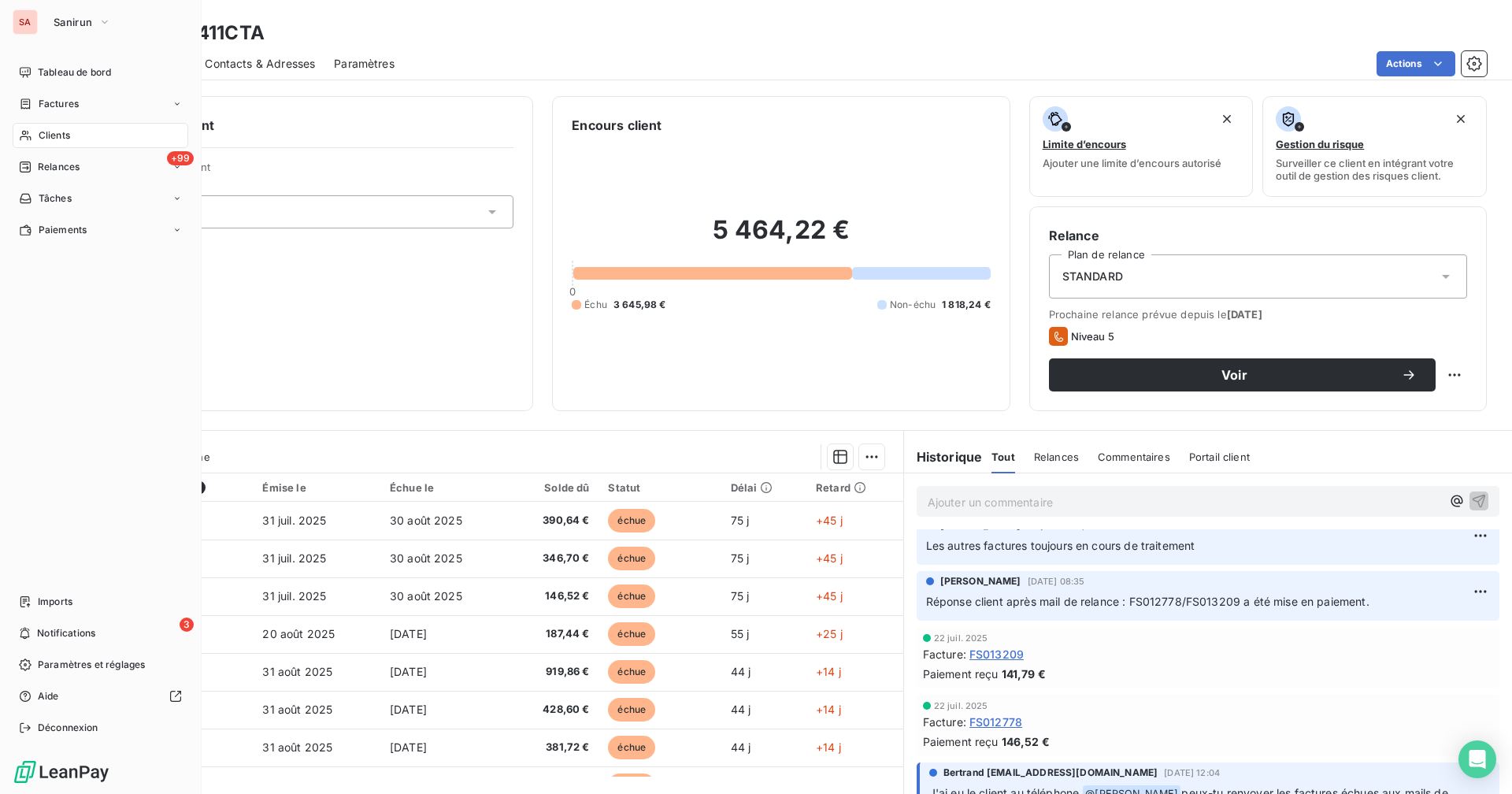
click at [71, 135] on div "Clients" at bounding box center [100, 135] width 175 height 25
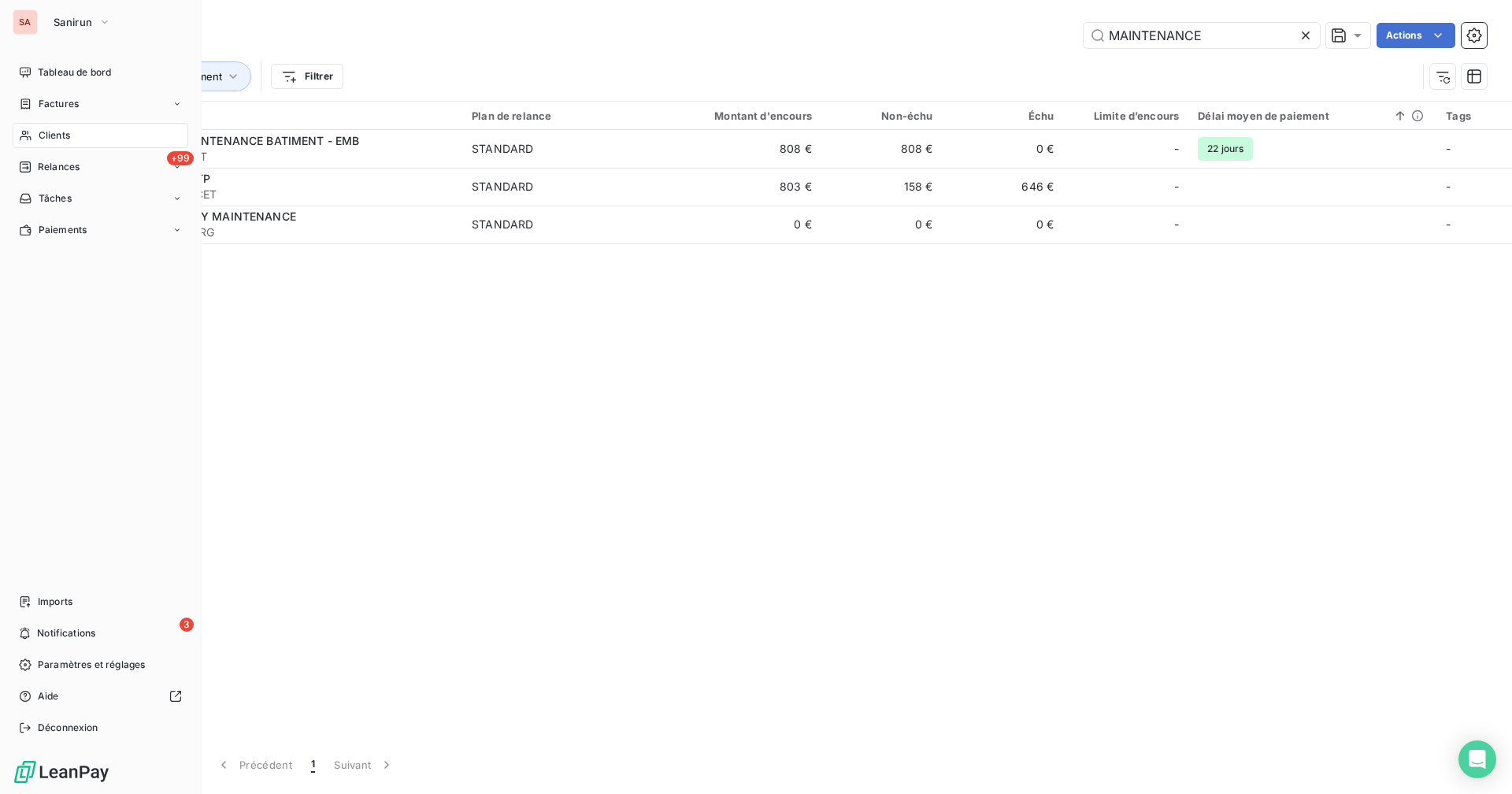
click at [42, 165] on span "Relances" at bounding box center [58, 167] width 42 height 14
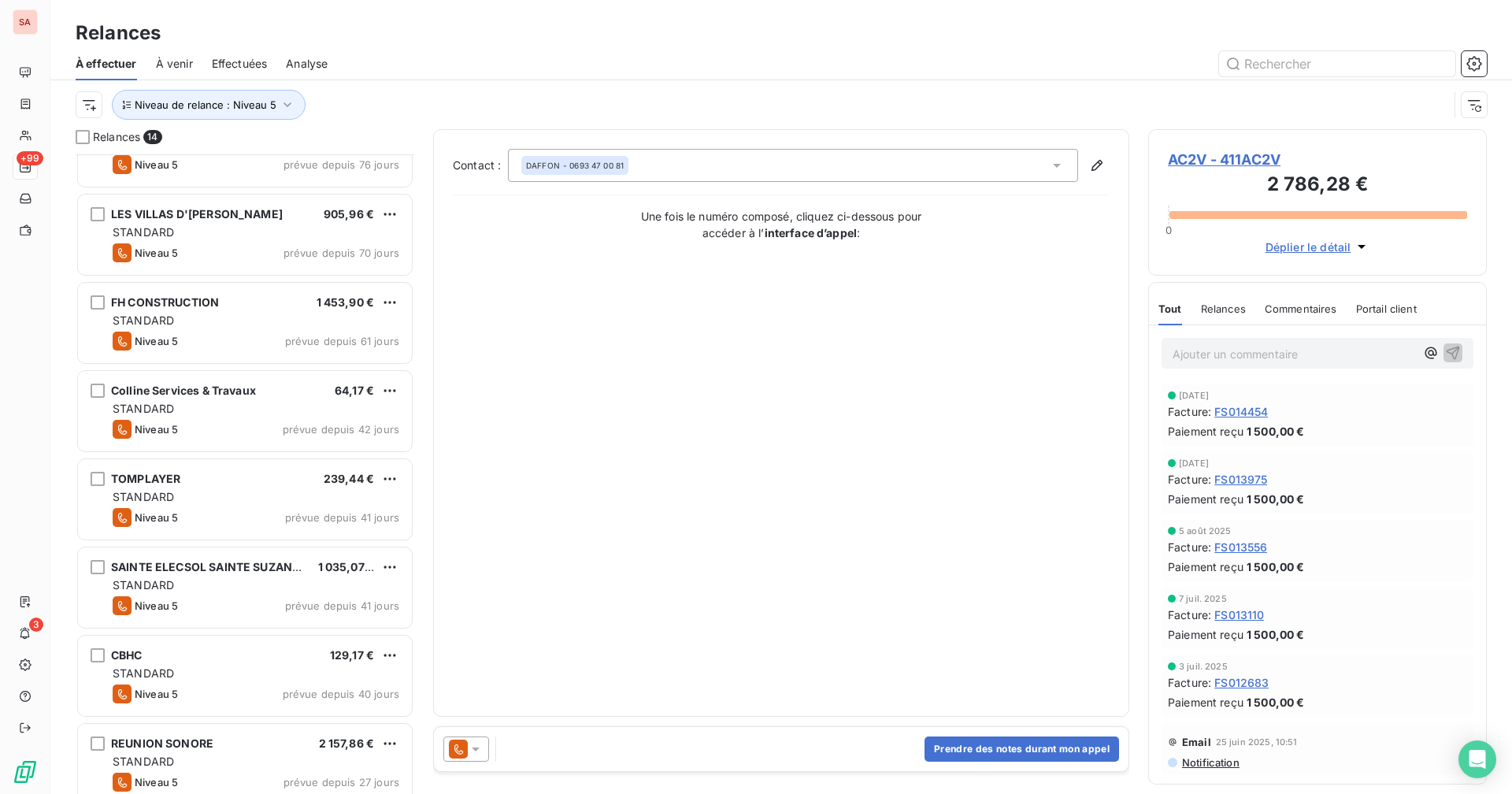
scroll to position [596, 0]
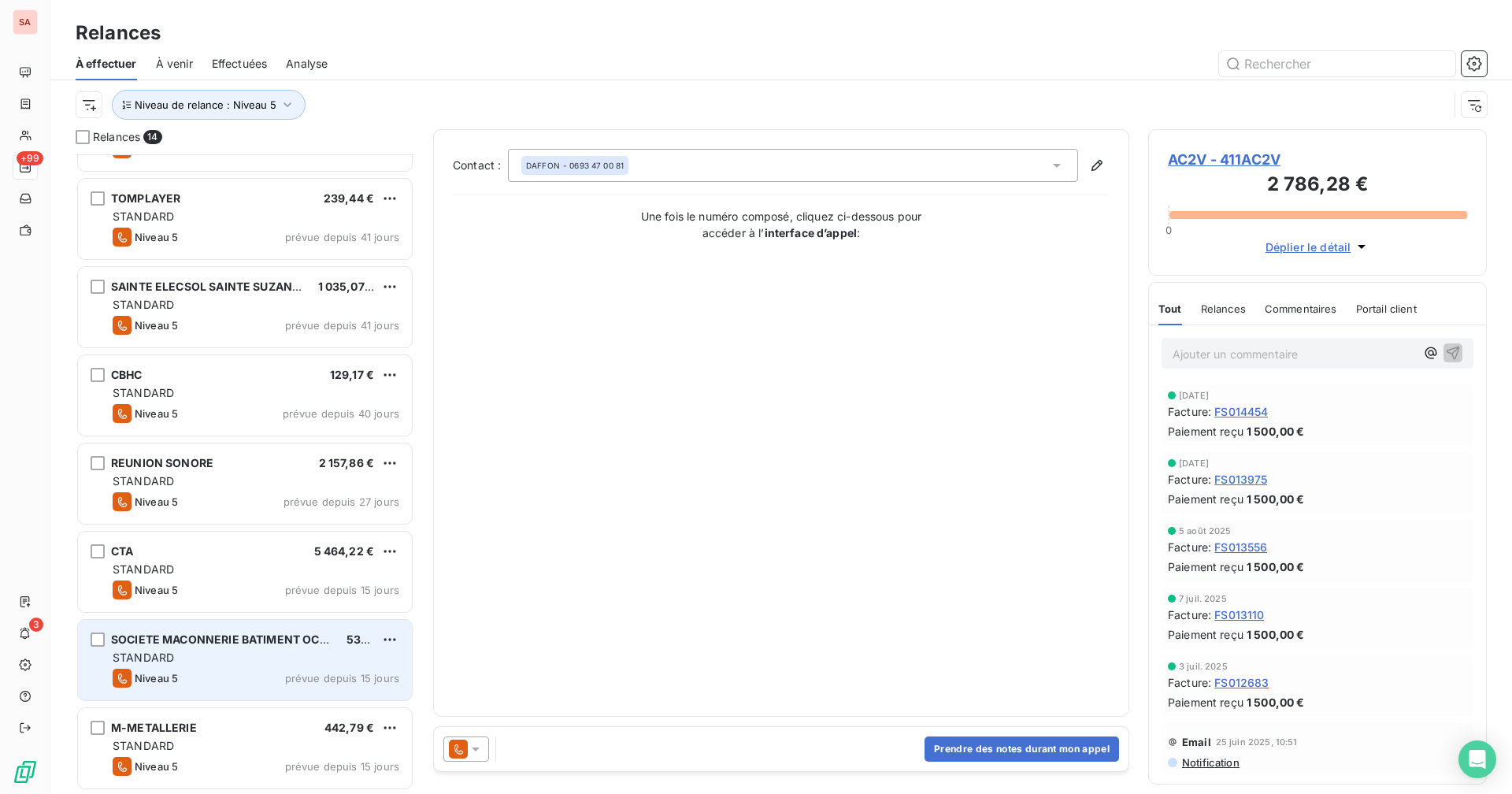
click at [180, 615] on div "STANDARD" at bounding box center [256, 657] width 287 height 16
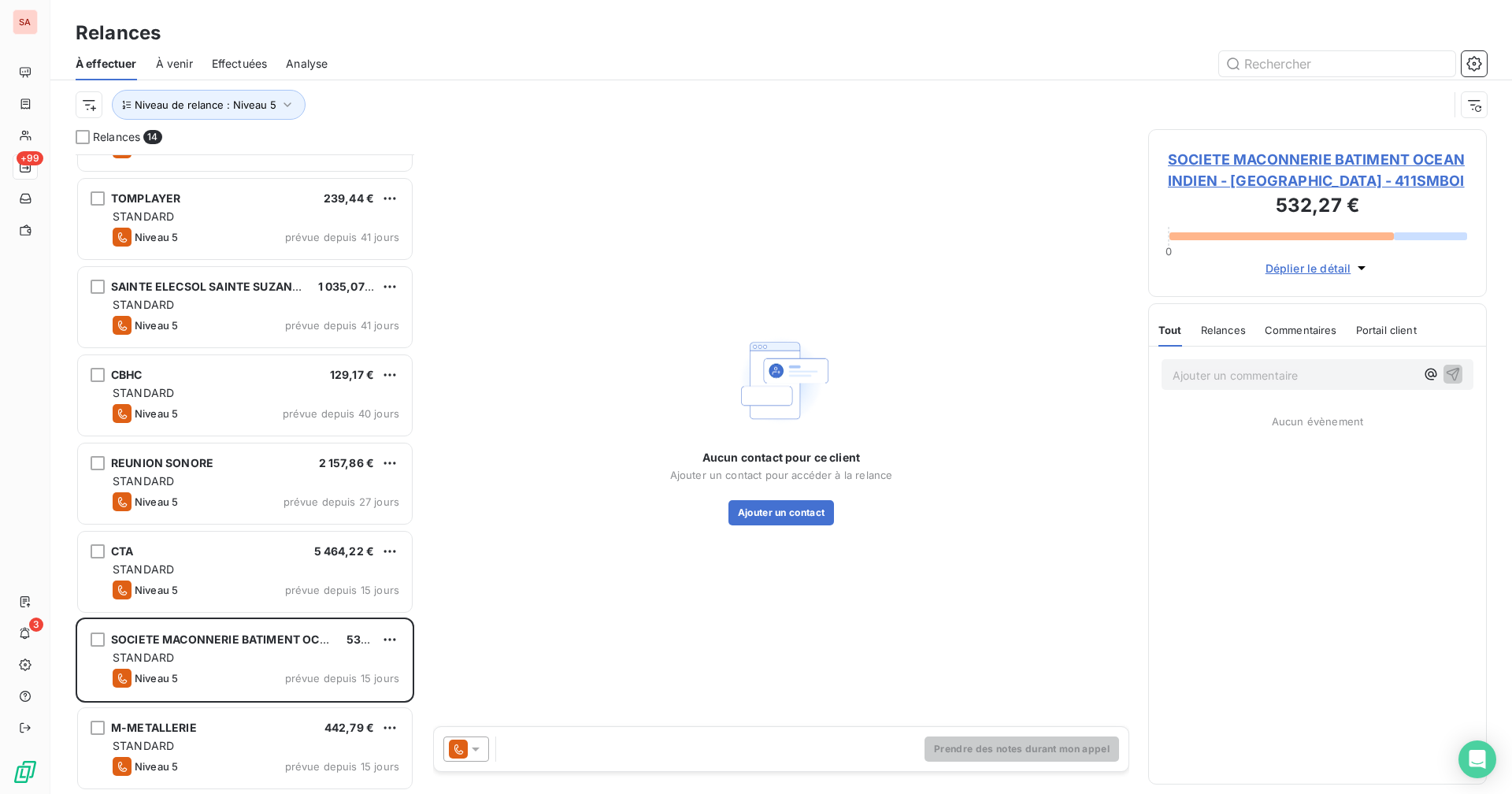
click at [918, 165] on span "SOCIETE MACONNERIE BATIMENT OCEAN INDIEN - [GEOGRAPHIC_DATA] - 411SMBOI" at bounding box center [1317, 170] width 300 height 43
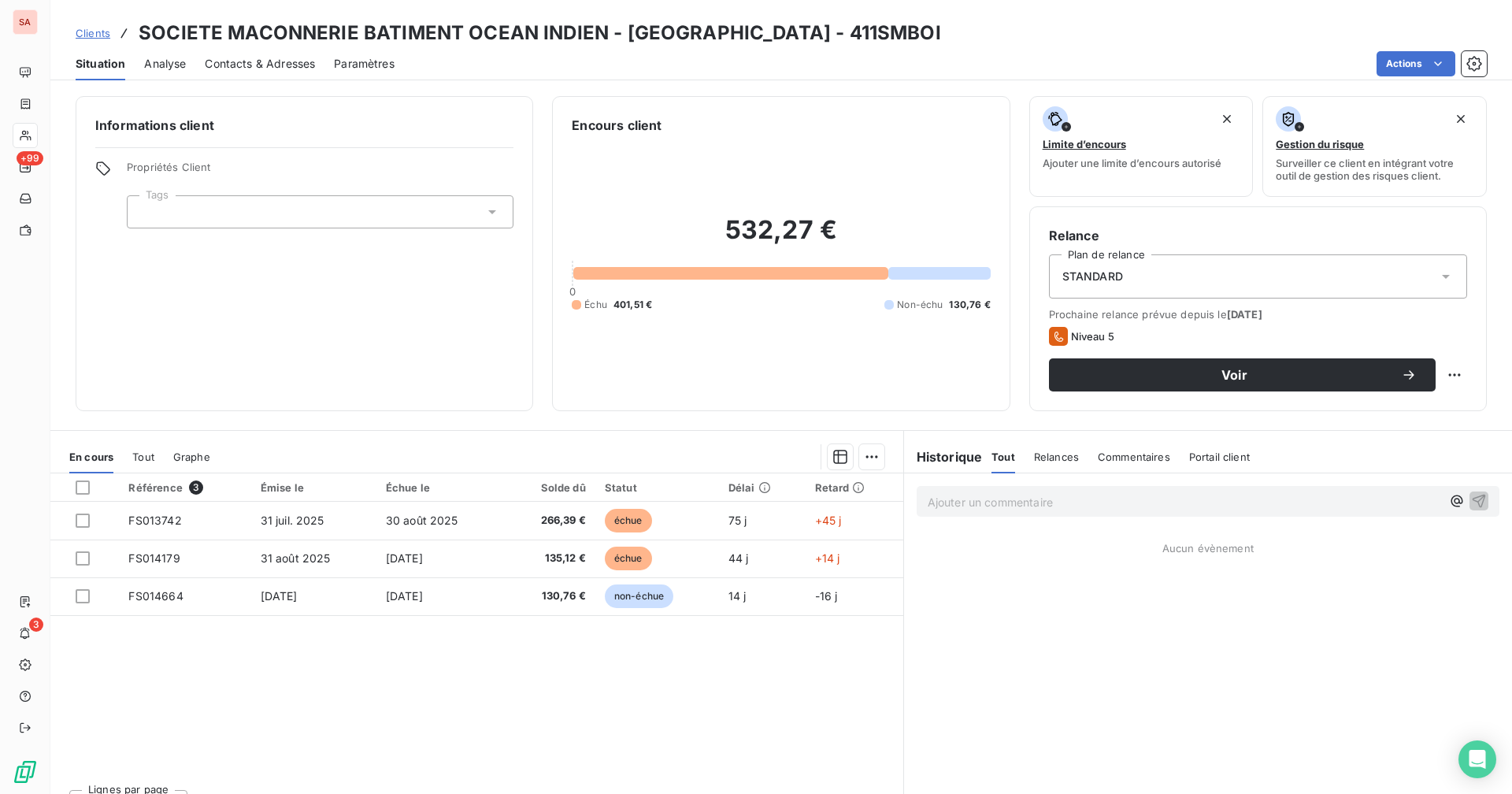
click at [249, 66] on span "Contacts & Adresses" at bounding box center [259, 64] width 110 height 16
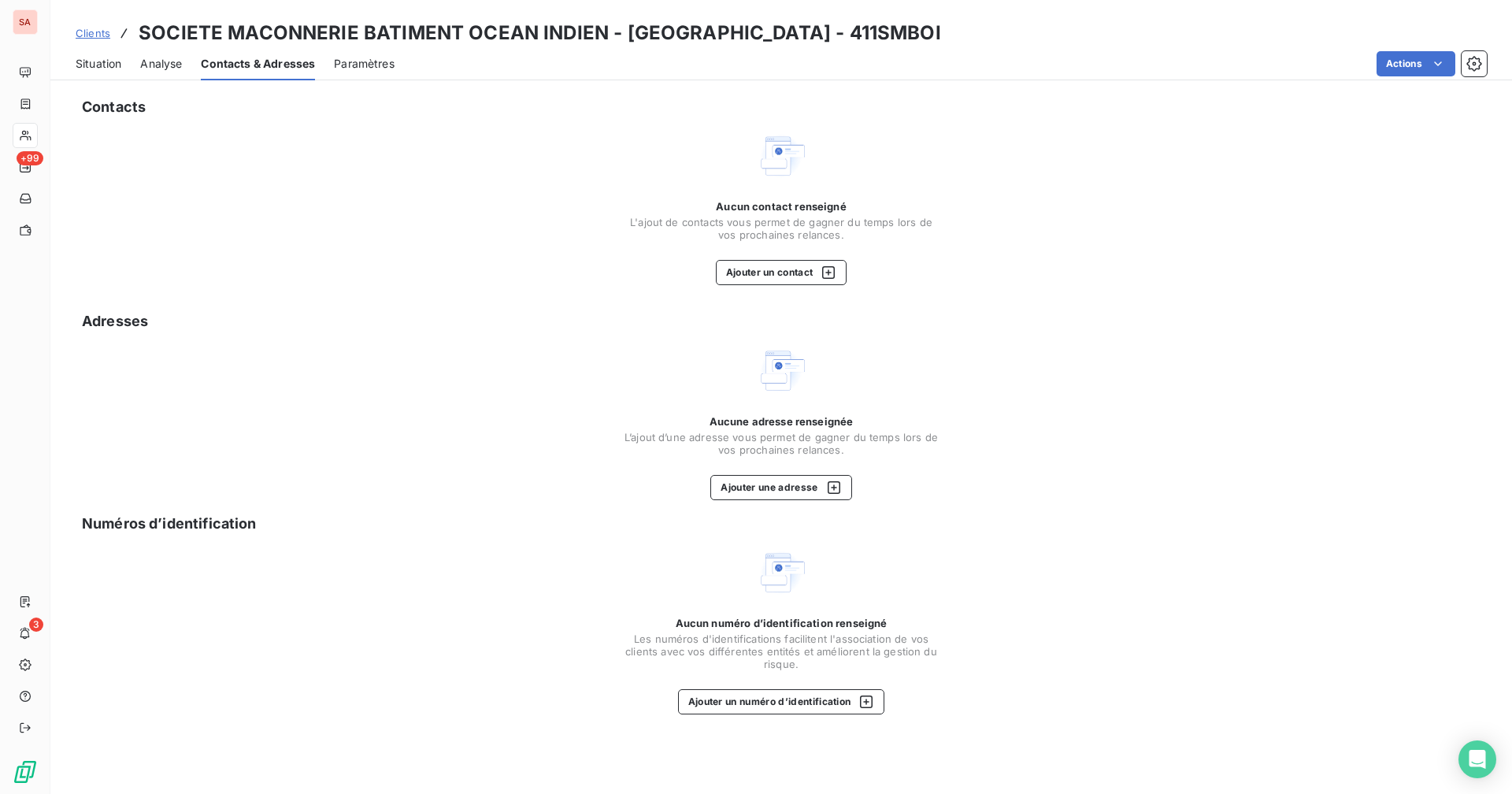
click at [87, 63] on span "Situation" at bounding box center [98, 64] width 46 height 16
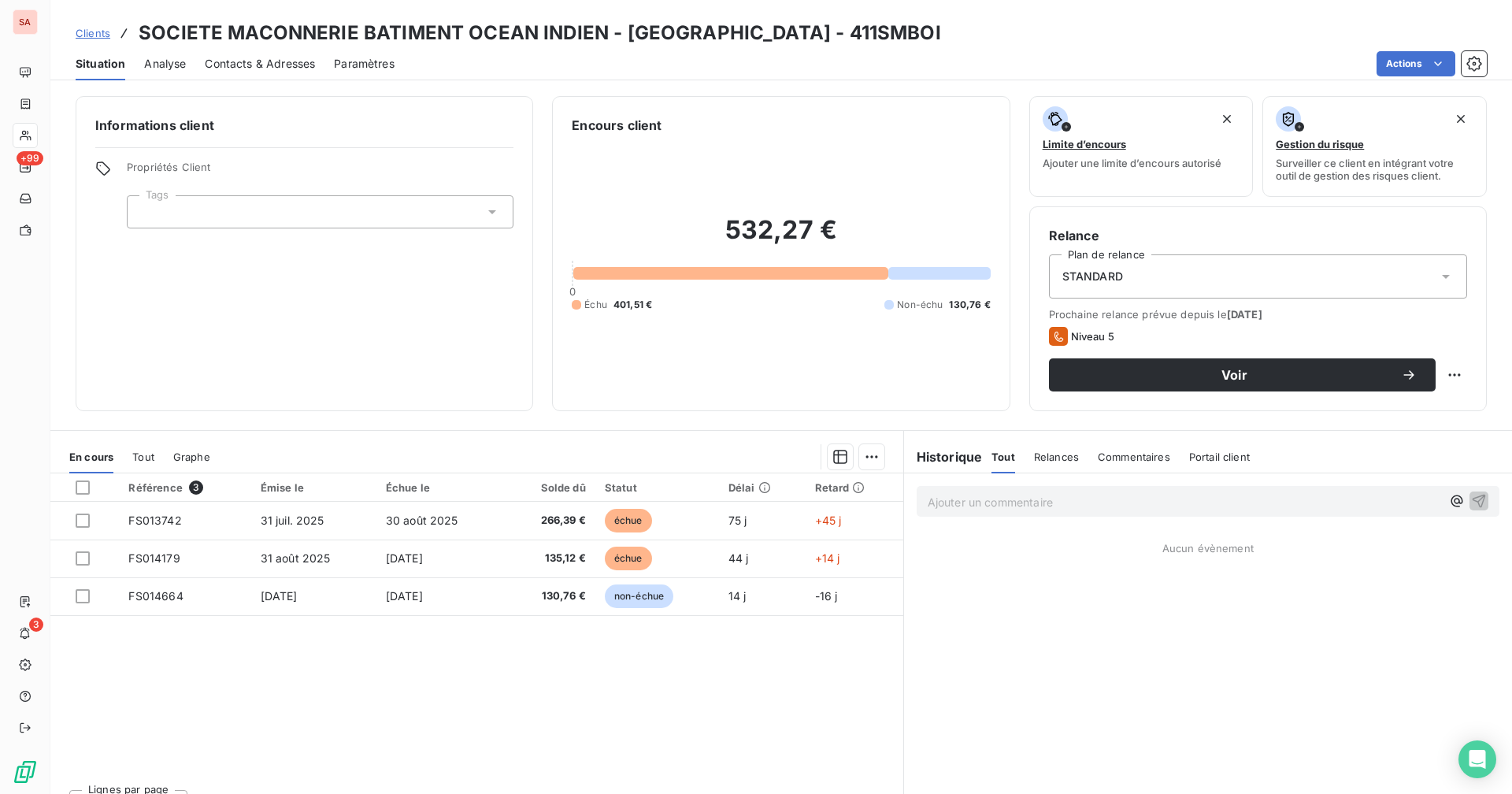
click at [215, 63] on span "Contacts & Adresses" at bounding box center [259, 64] width 110 height 16
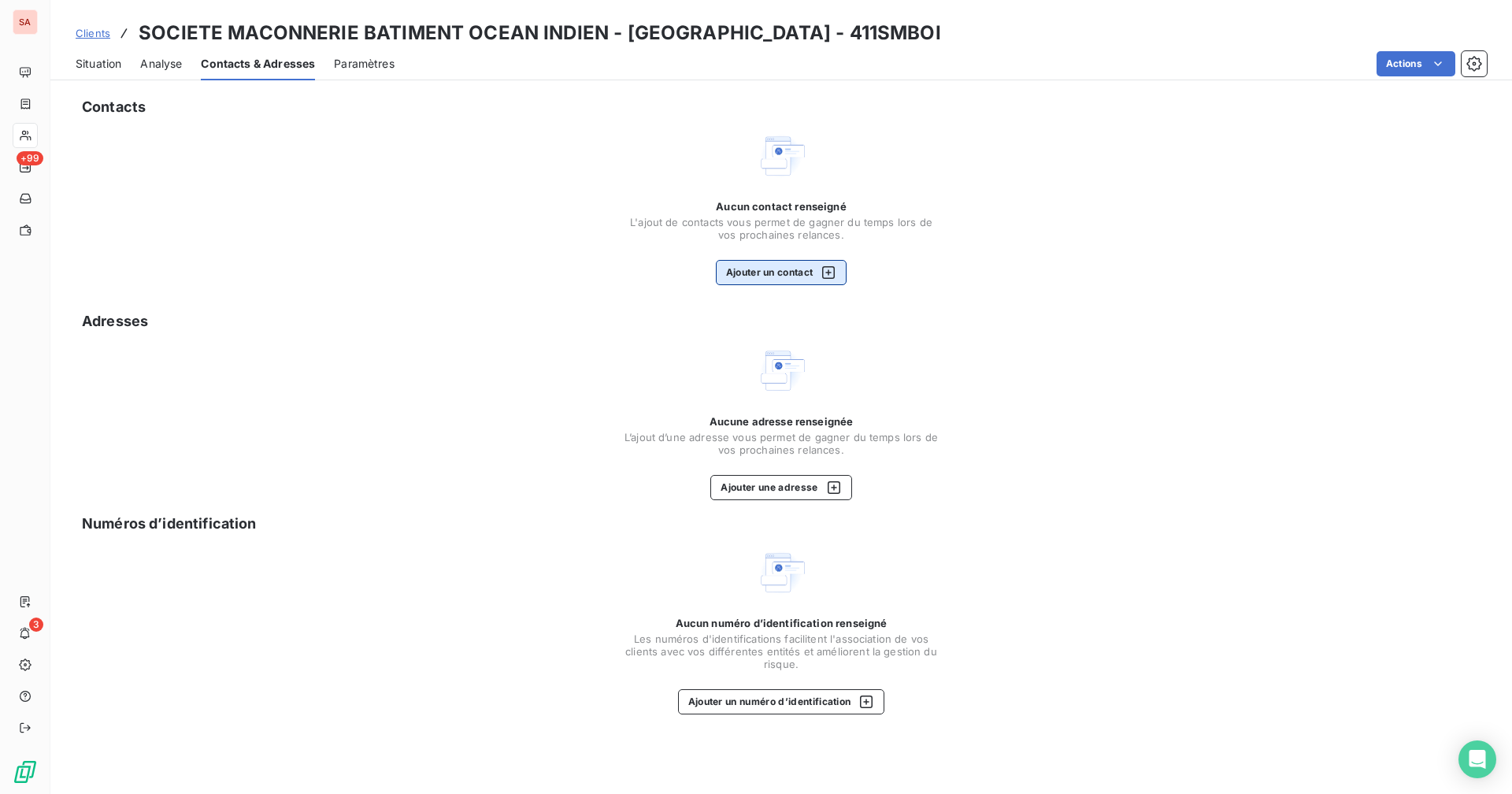
click at [801, 274] on button "Ajouter un contact" at bounding box center [781, 273] width 131 height 25
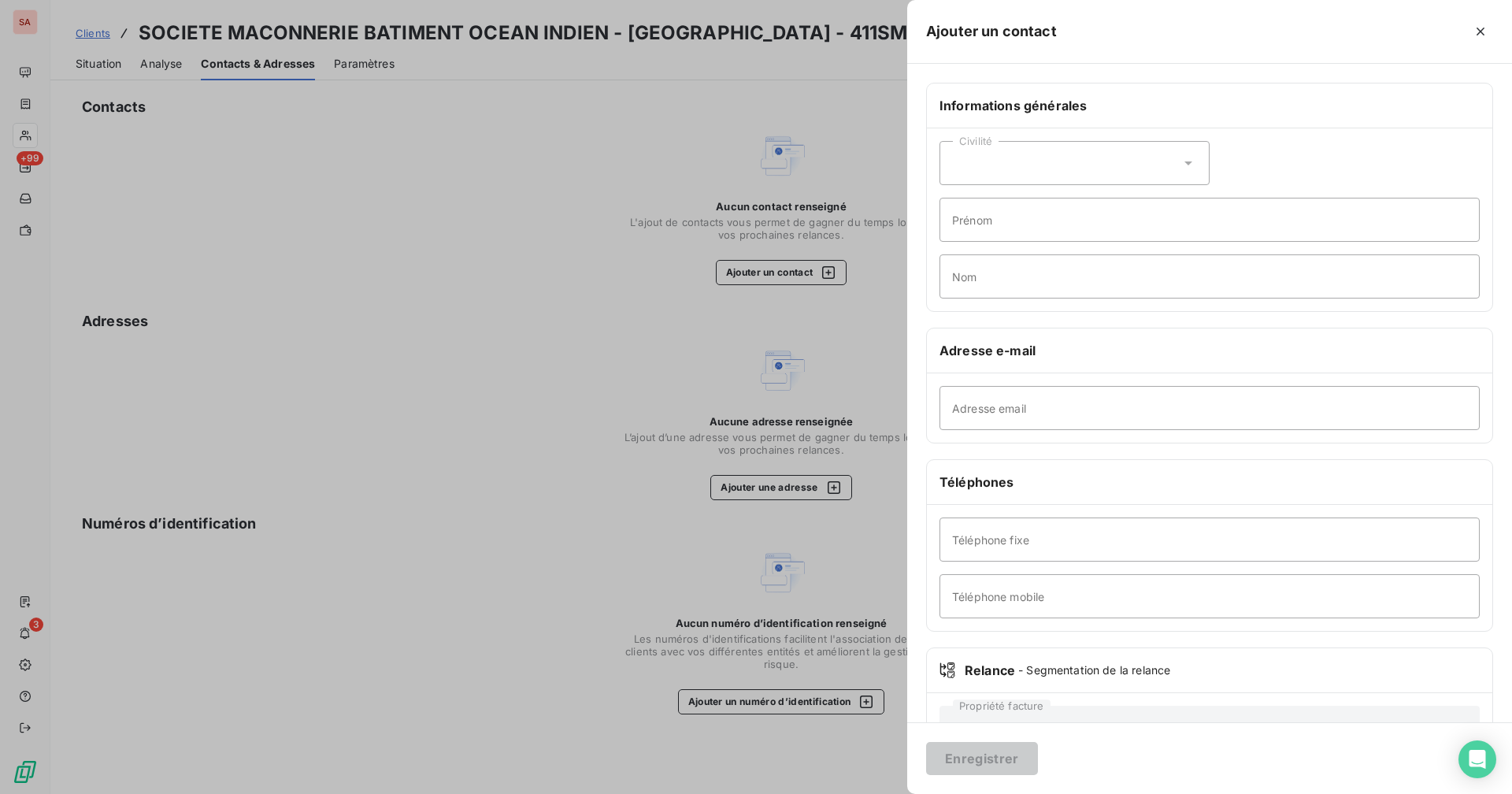
click at [918, 151] on div "Civilité" at bounding box center [1074, 163] width 270 height 44
click at [918, 224] on span "Monsieur" at bounding box center [994, 231] width 47 height 15
click at [918, 231] on input "Prénom" at bounding box center [1209, 219] width 540 height 44
type input "MARC"
type input "POUANIANDY"
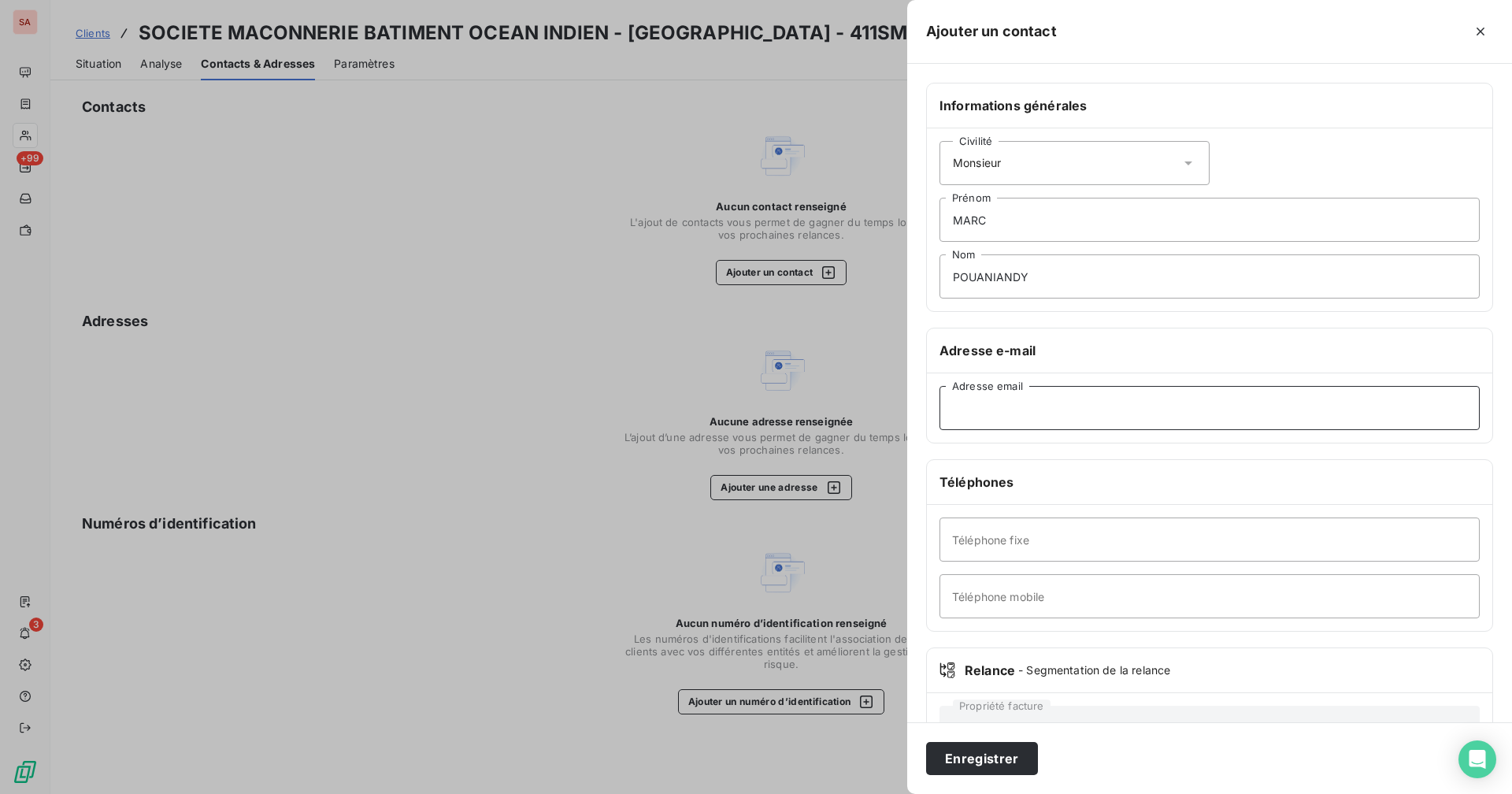
click at [918, 400] on input "Adresse email" at bounding box center [1209, 407] width 540 height 44
paste input "[EMAIL_ADDRESS][DOMAIN_NAME]"
type input "[EMAIL_ADDRESS][DOMAIN_NAME]"
click at [918, 604] on input "Téléphone mobile" at bounding box center [1209, 596] width 540 height 44
type input "0692 63 62 45"
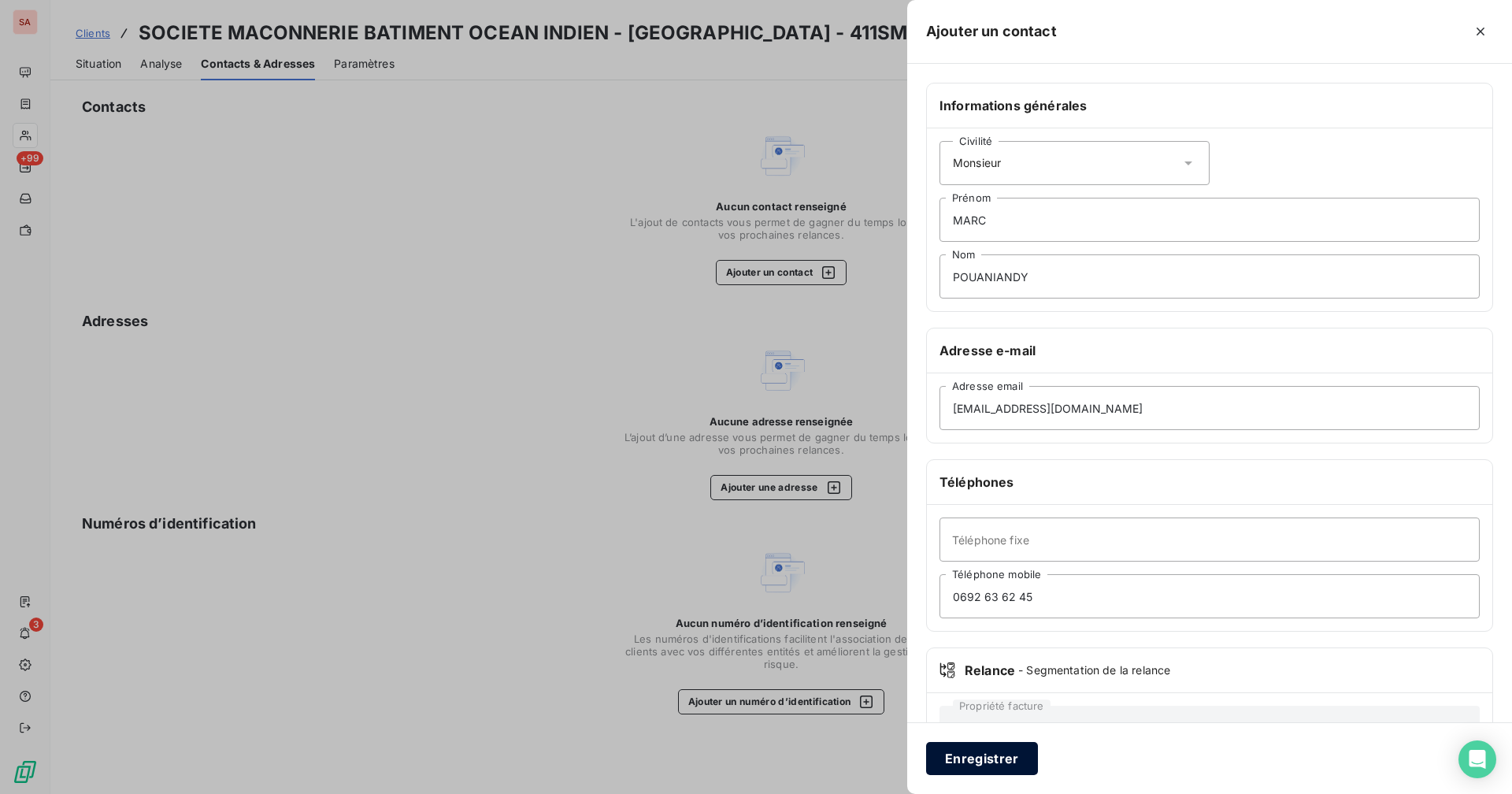
click at [918, 615] on button "Enregistrer" at bounding box center [982, 757] width 112 height 33
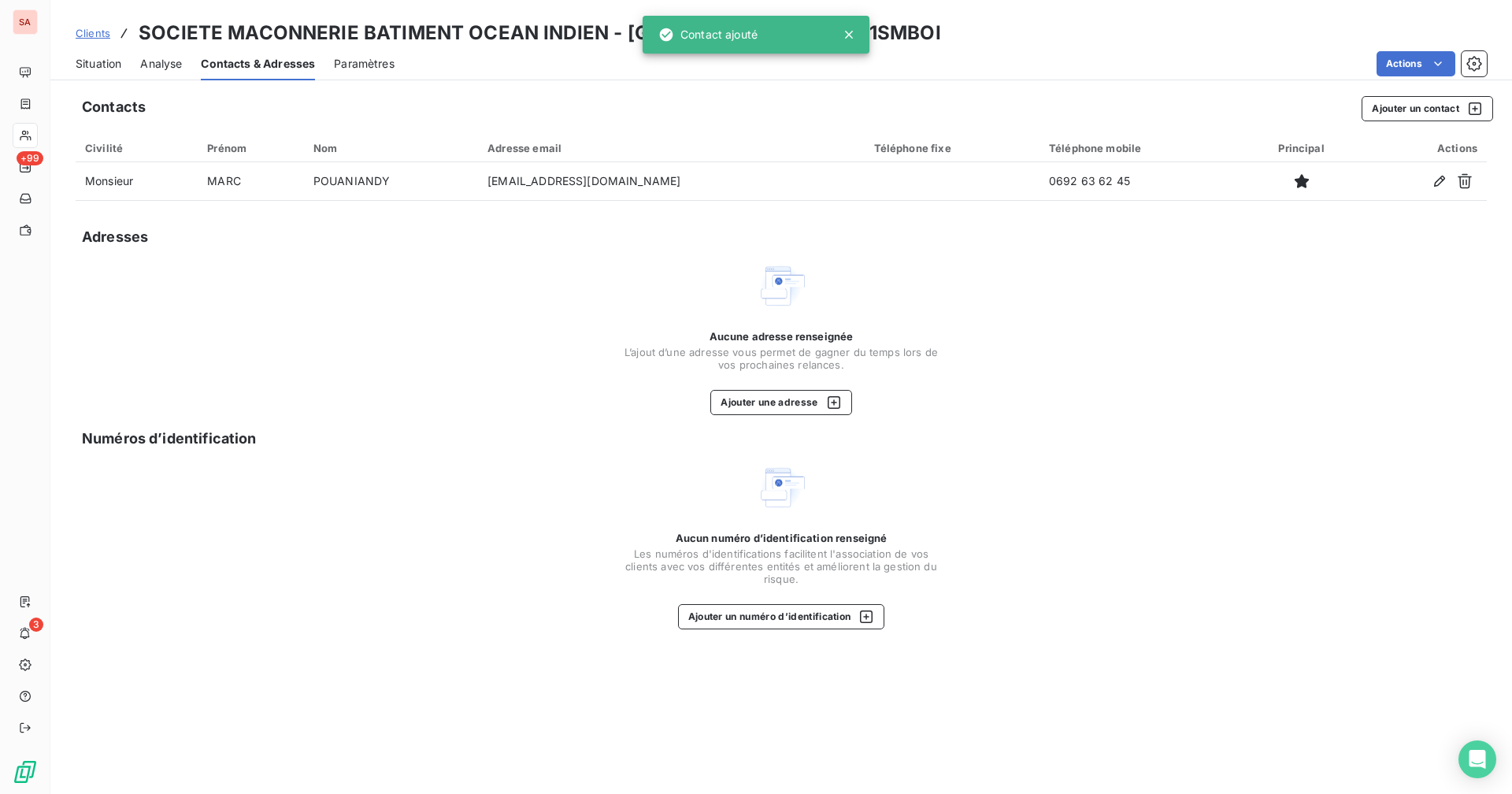
click at [102, 63] on span "Situation" at bounding box center [98, 64] width 46 height 16
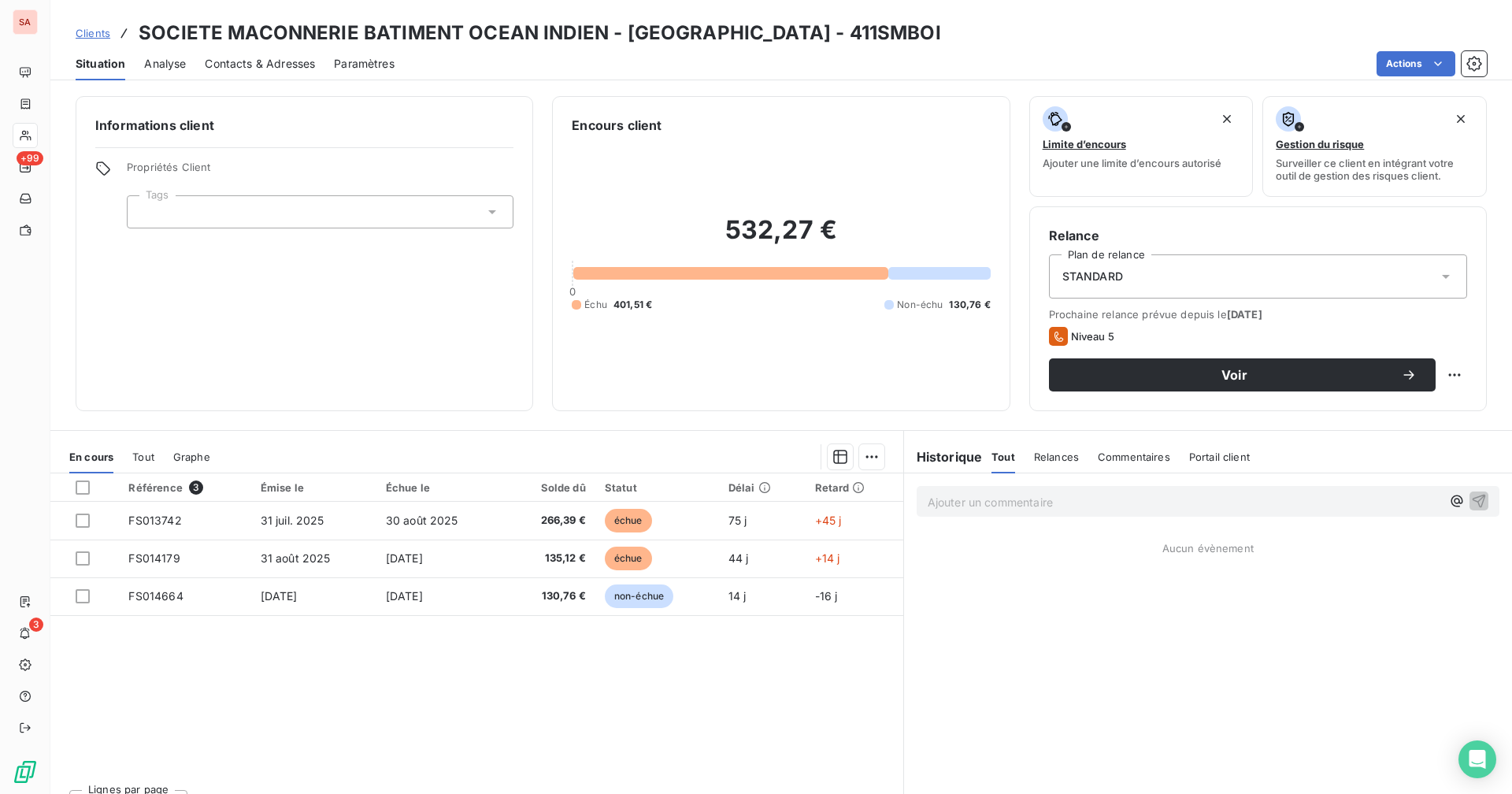
click at [227, 72] on div "Contacts & Adresses" at bounding box center [259, 63] width 110 height 33
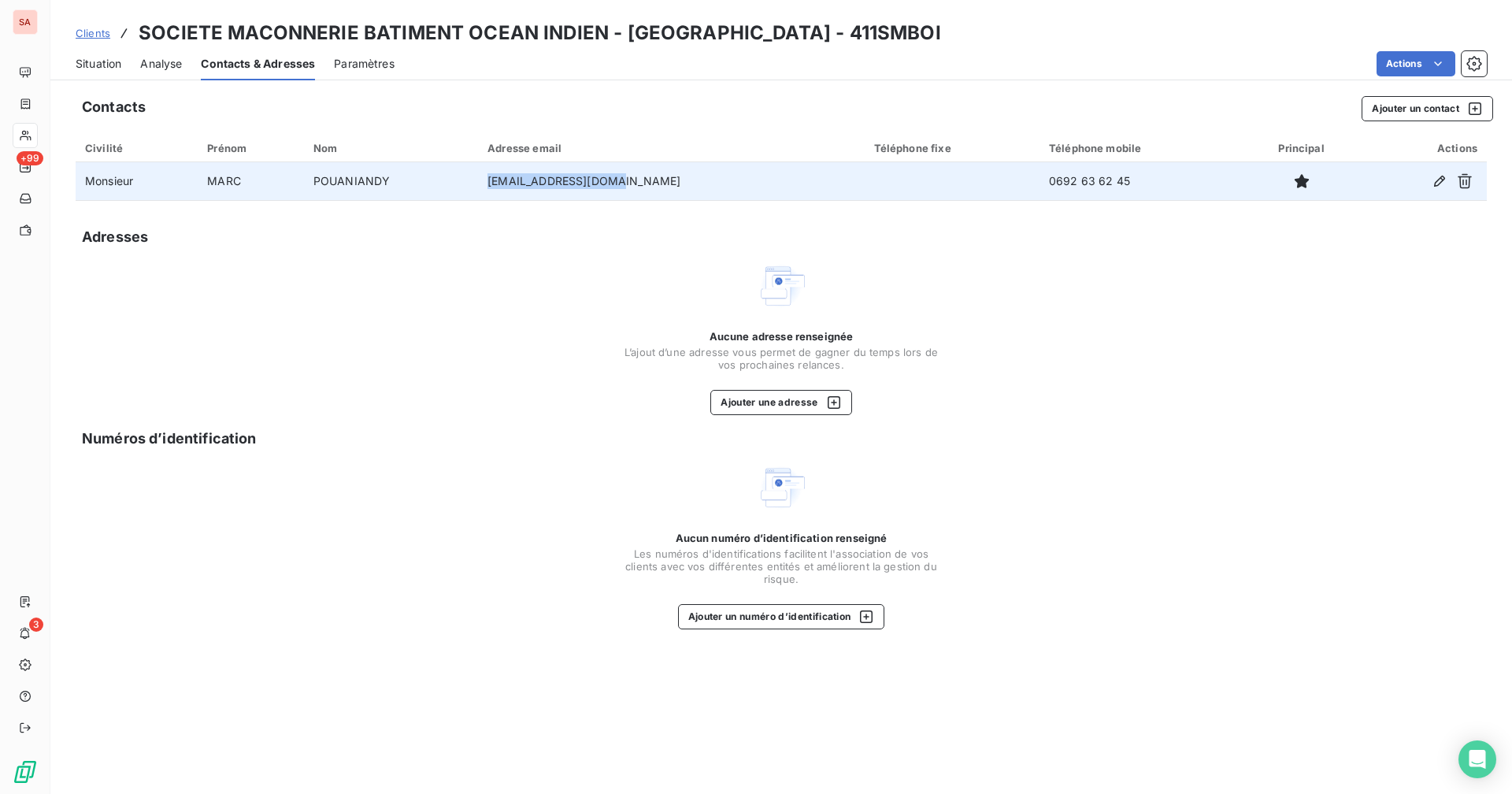
drag, startPoint x: 587, startPoint y: 185, endPoint x: 496, endPoint y: 188, distance: 91.0
click at [496, 188] on tr "Monsieur [PERSON_NAME] [EMAIL_ADDRESS][DOMAIN_NAME] 0692 63 62 45" at bounding box center [781, 181] width 1411 height 38
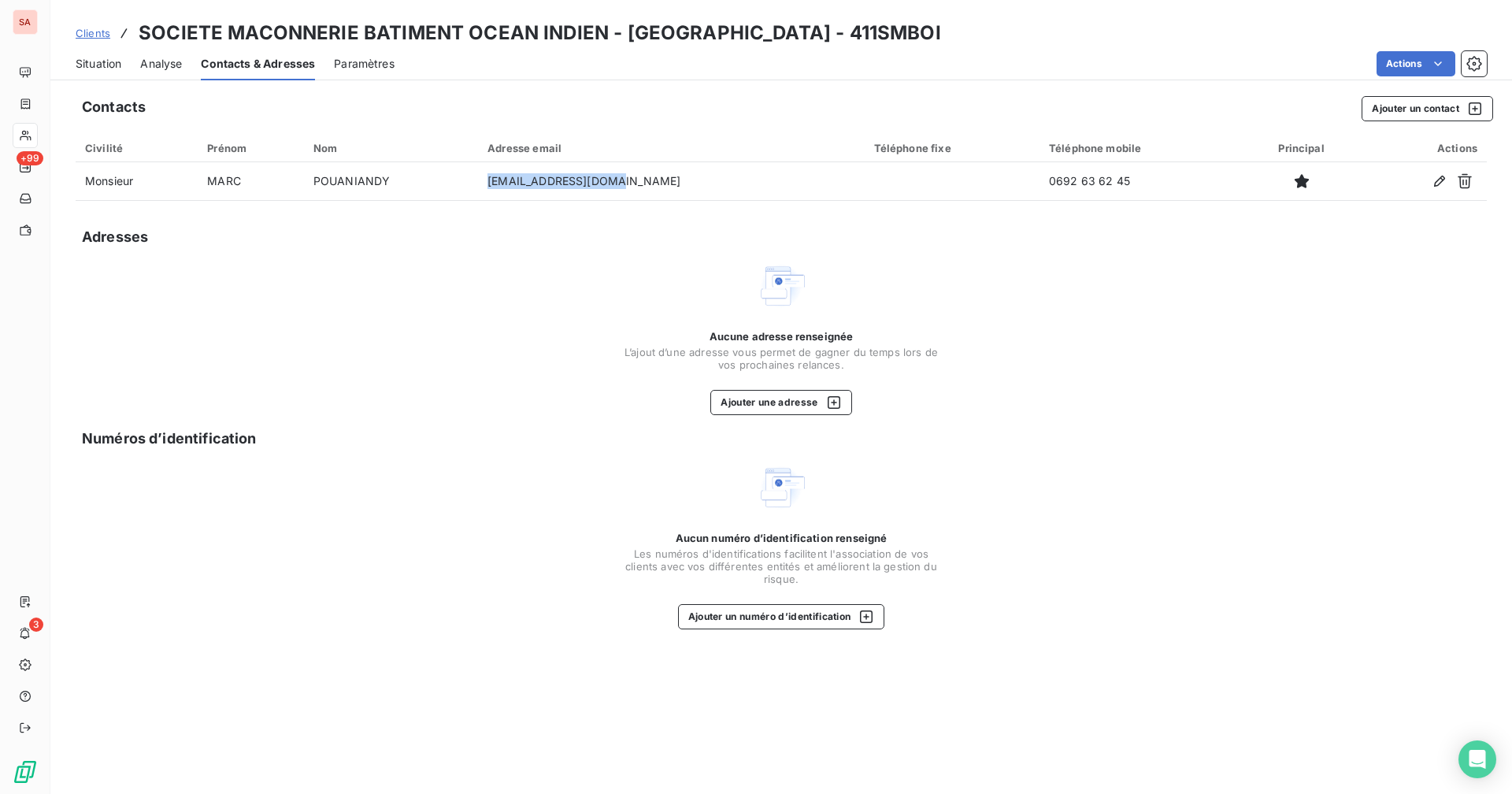
copy tr "[EMAIL_ADDRESS][DOMAIN_NAME]"
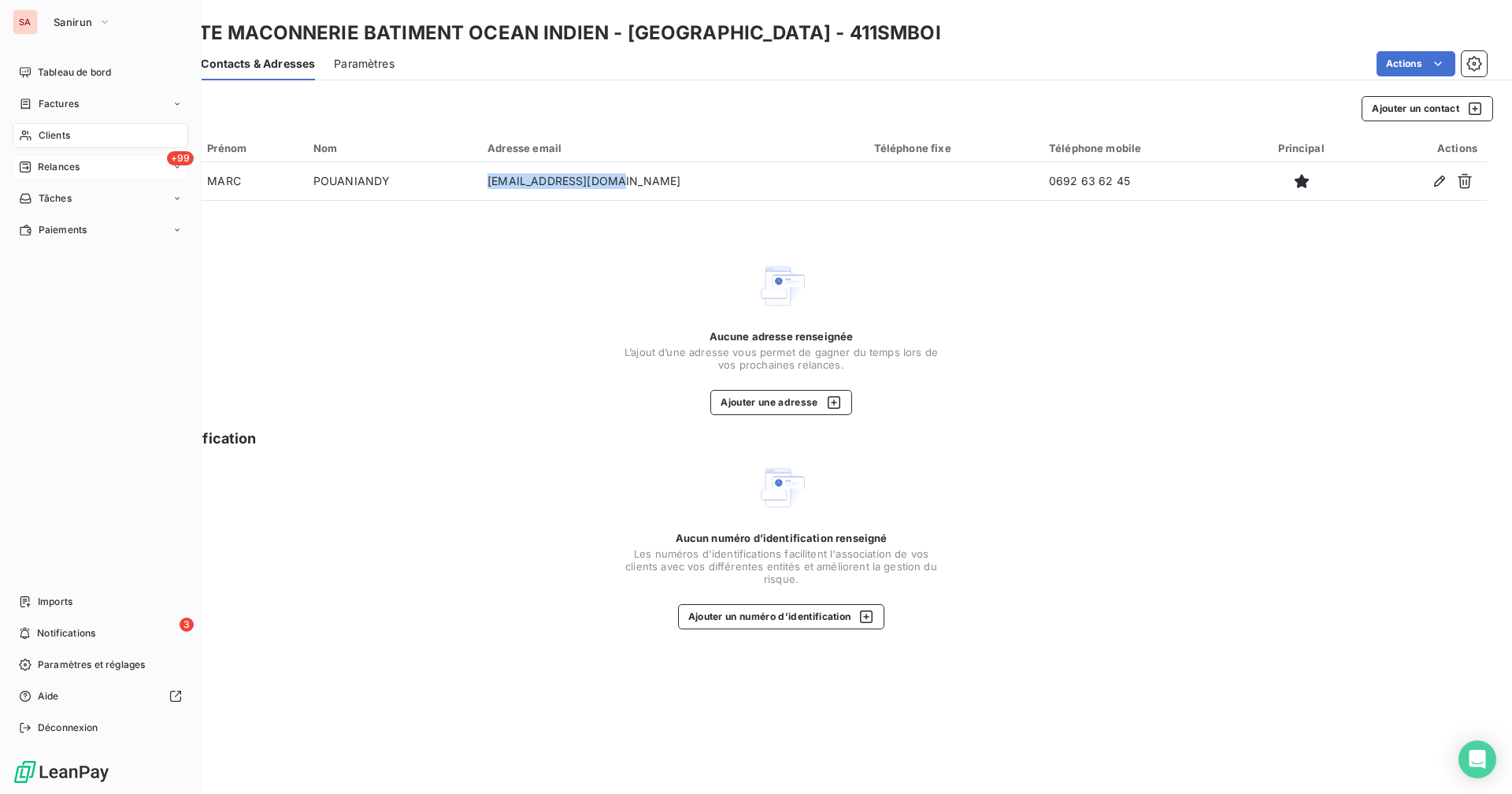
click at [86, 170] on div "+99 Relances" at bounding box center [100, 167] width 175 height 25
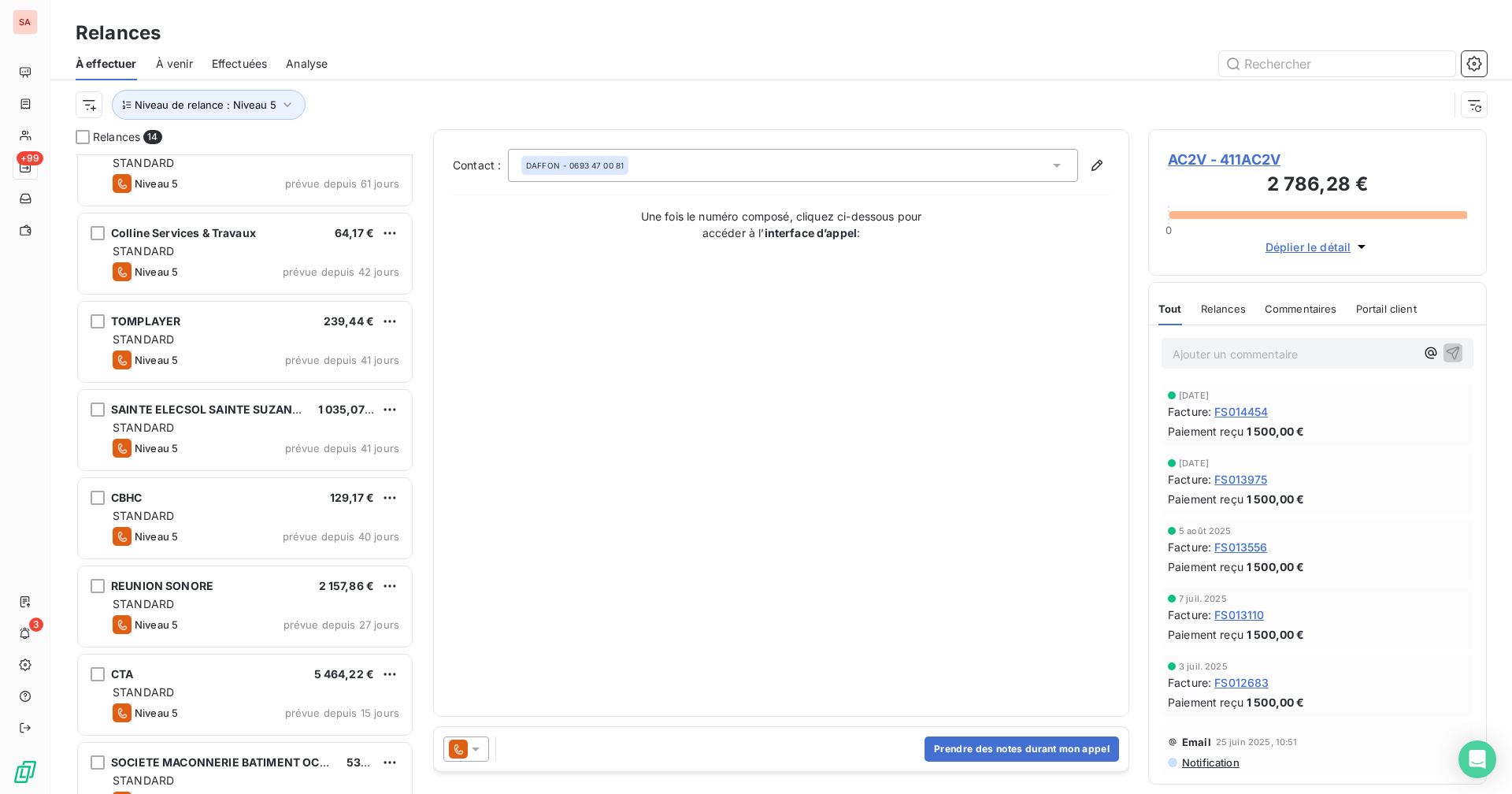
scroll to position [596, 0]
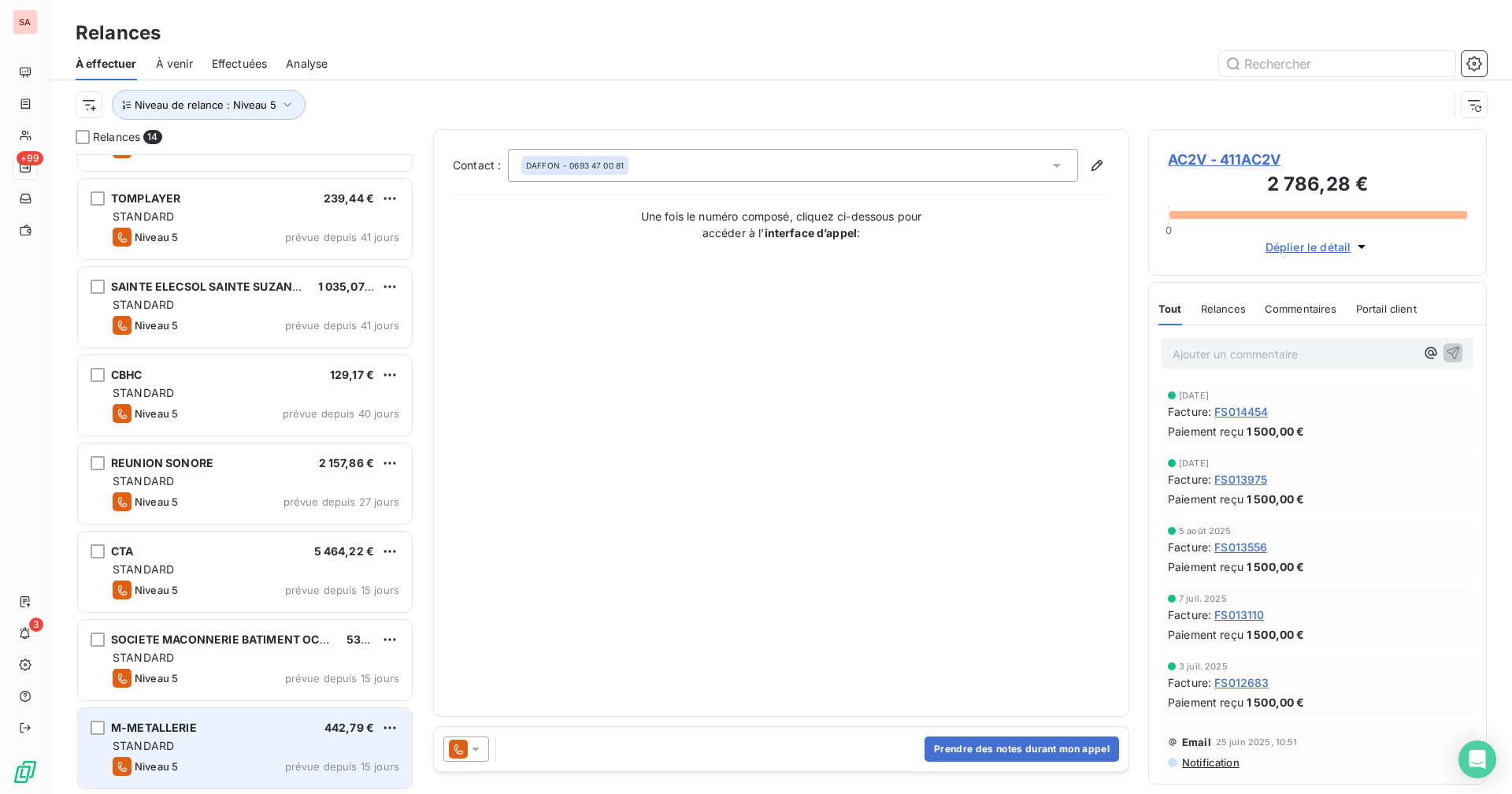
click at [250, 615] on div "Niveau 5 prévue depuis 15 jours" at bounding box center [256, 765] width 287 height 19
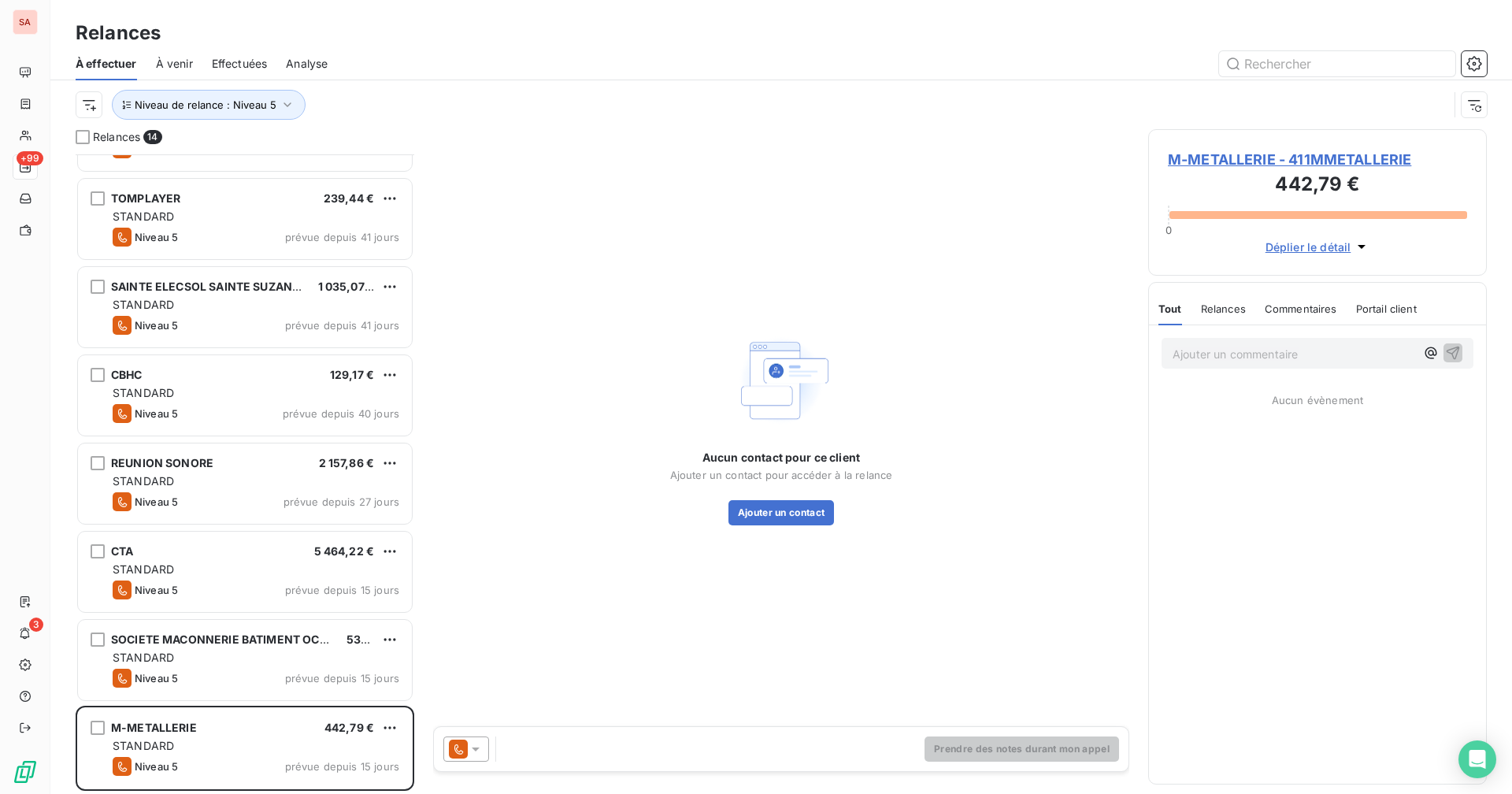
click at [918, 156] on span "M-METALLERIE - 411MMETALLERIE" at bounding box center [1317, 159] width 300 height 21
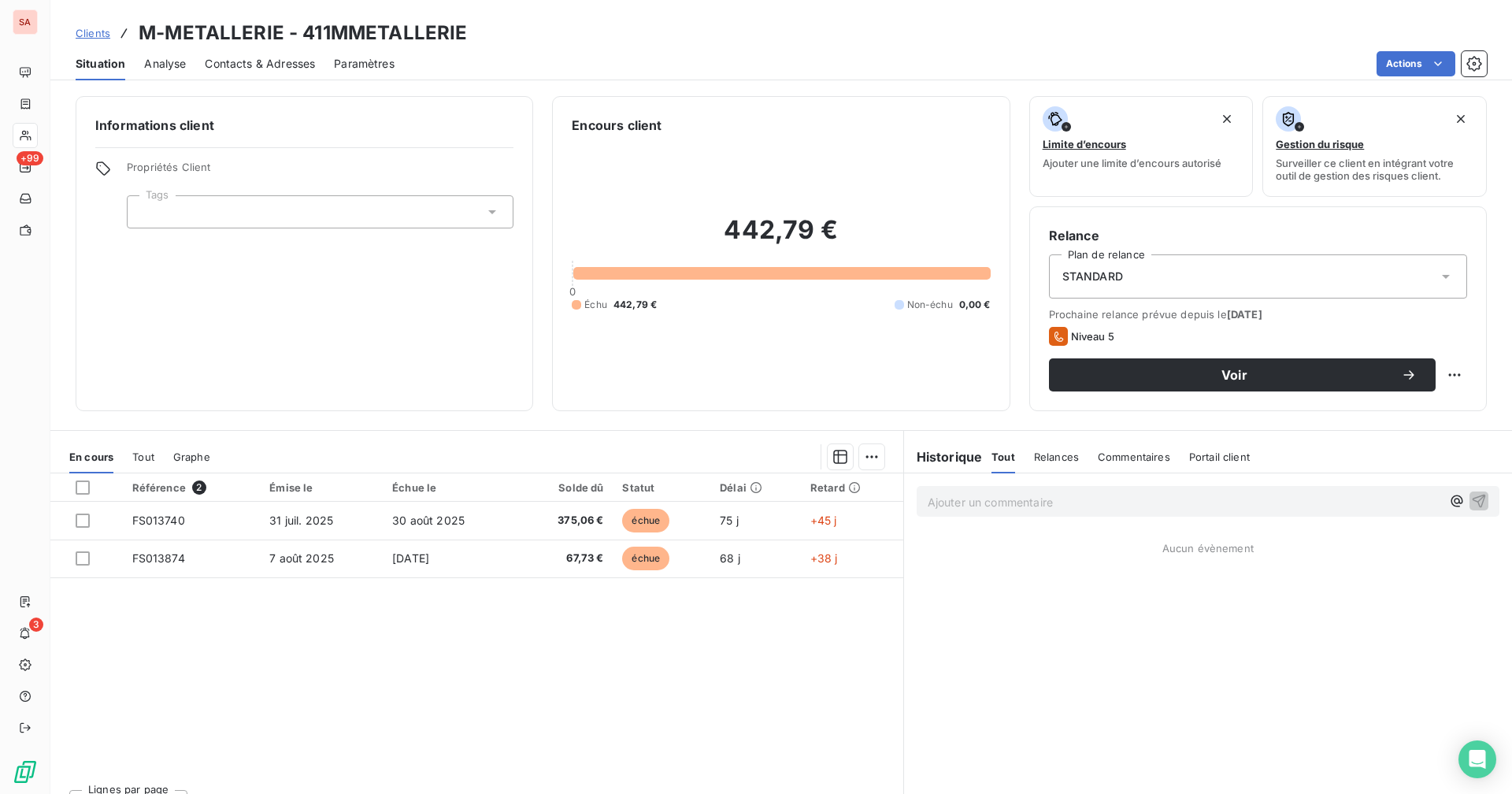
click at [261, 56] on span "Contacts & Adresses" at bounding box center [259, 64] width 110 height 16
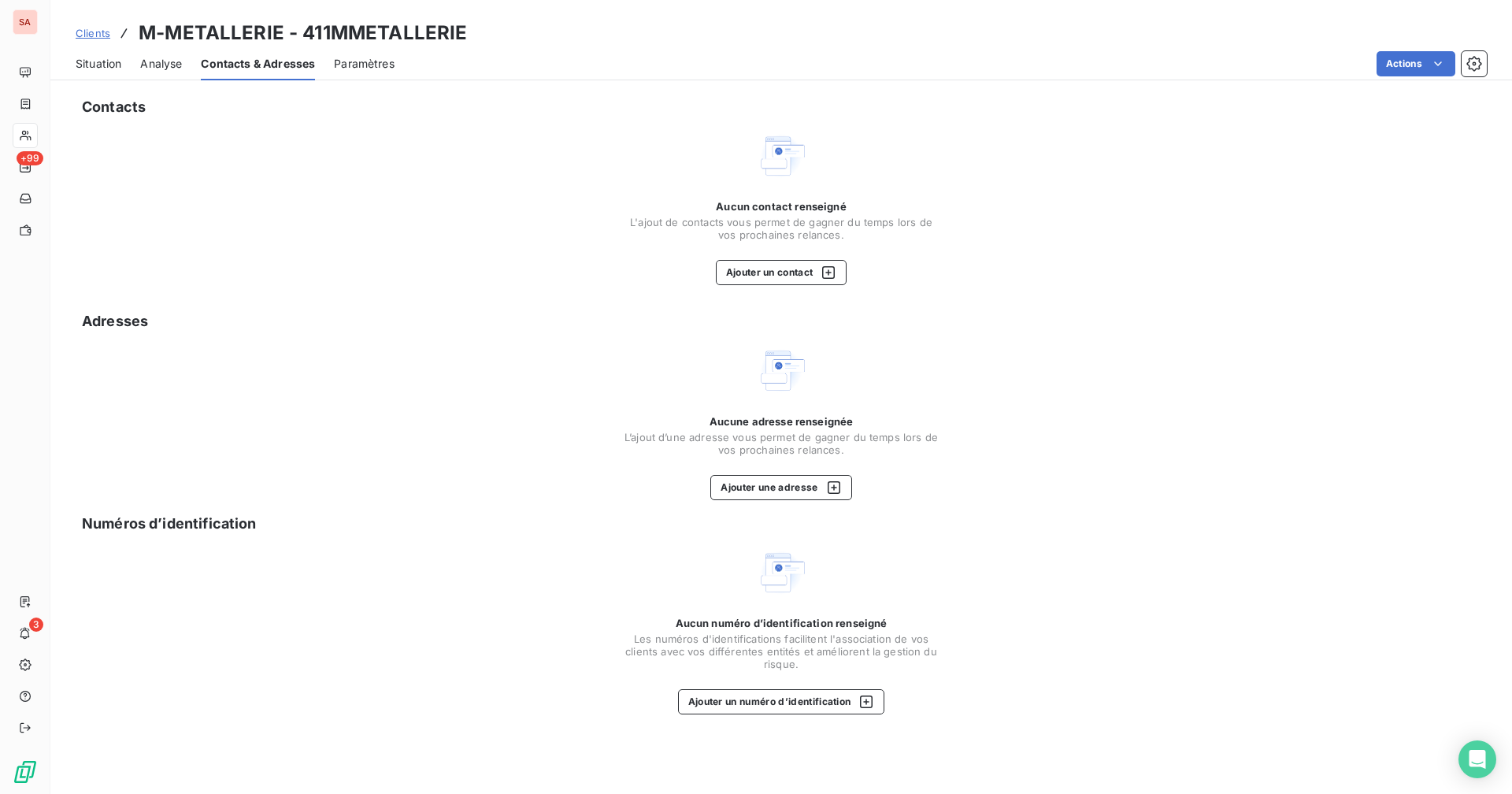
click at [105, 67] on span "Situation" at bounding box center [98, 64] width 46 height 16
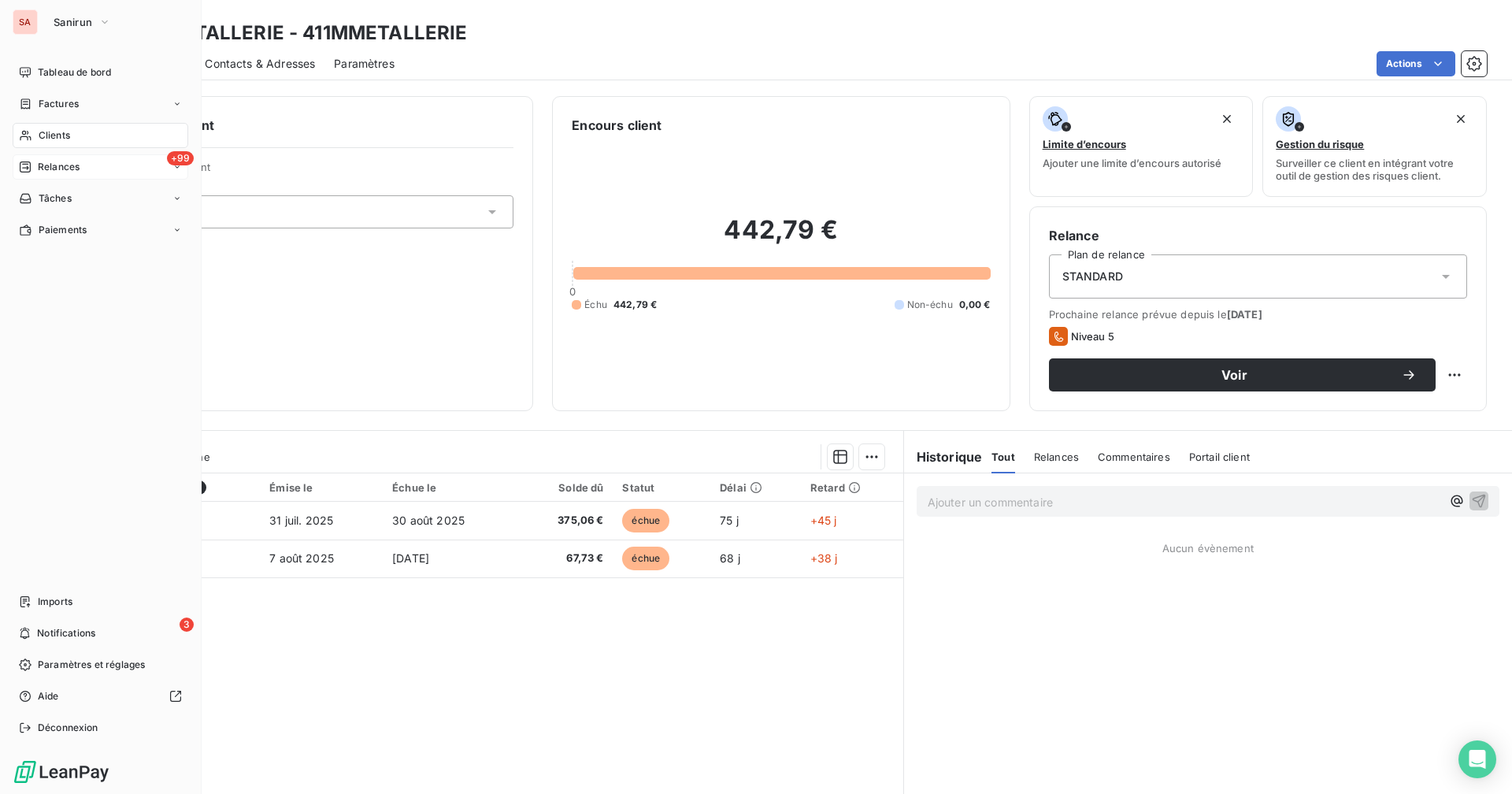
click at [48, 156] on div "+99 Relances" at bounding box center [100, 167] width 175 height 25
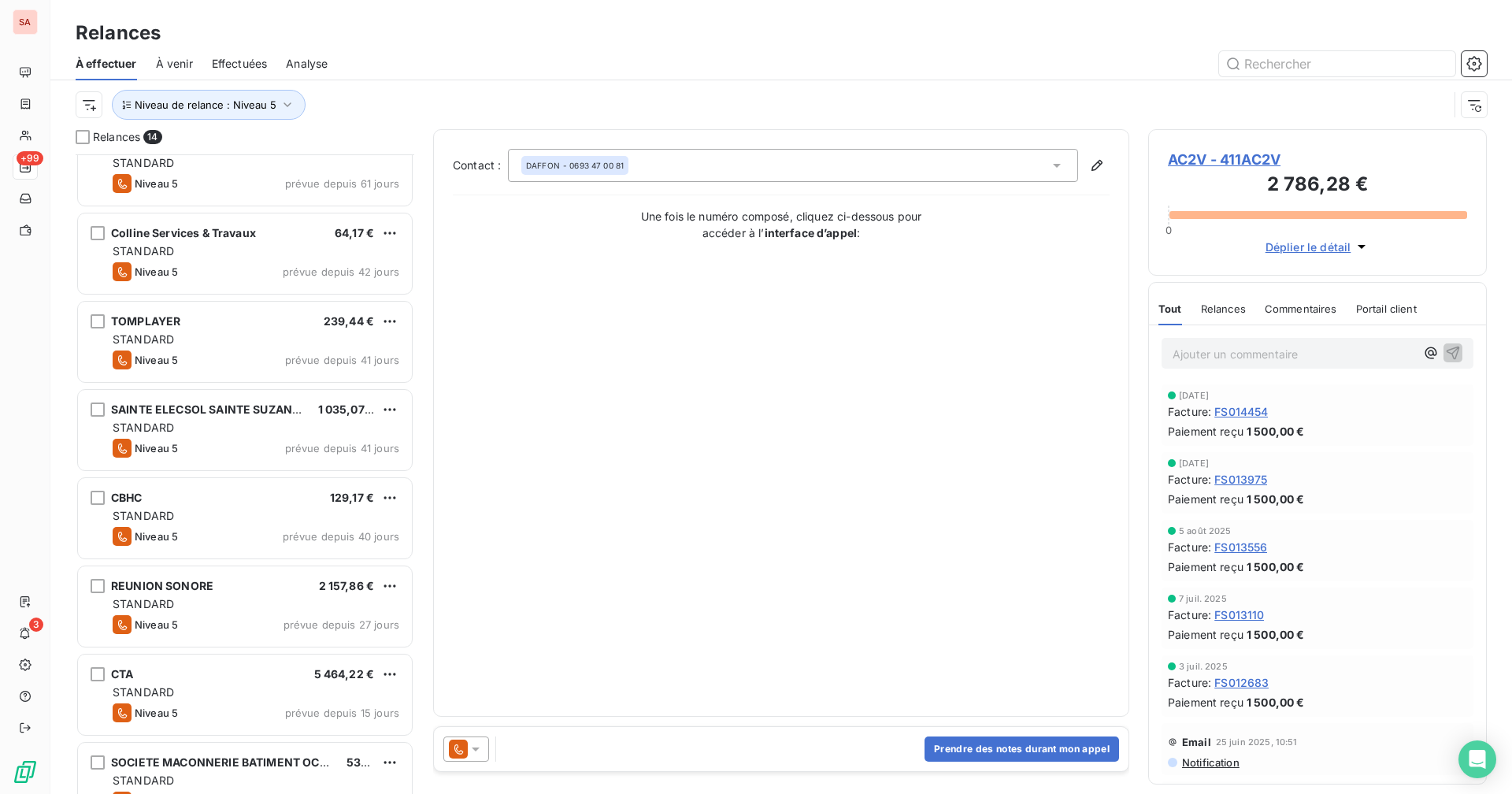
scroll to position [596, 0]
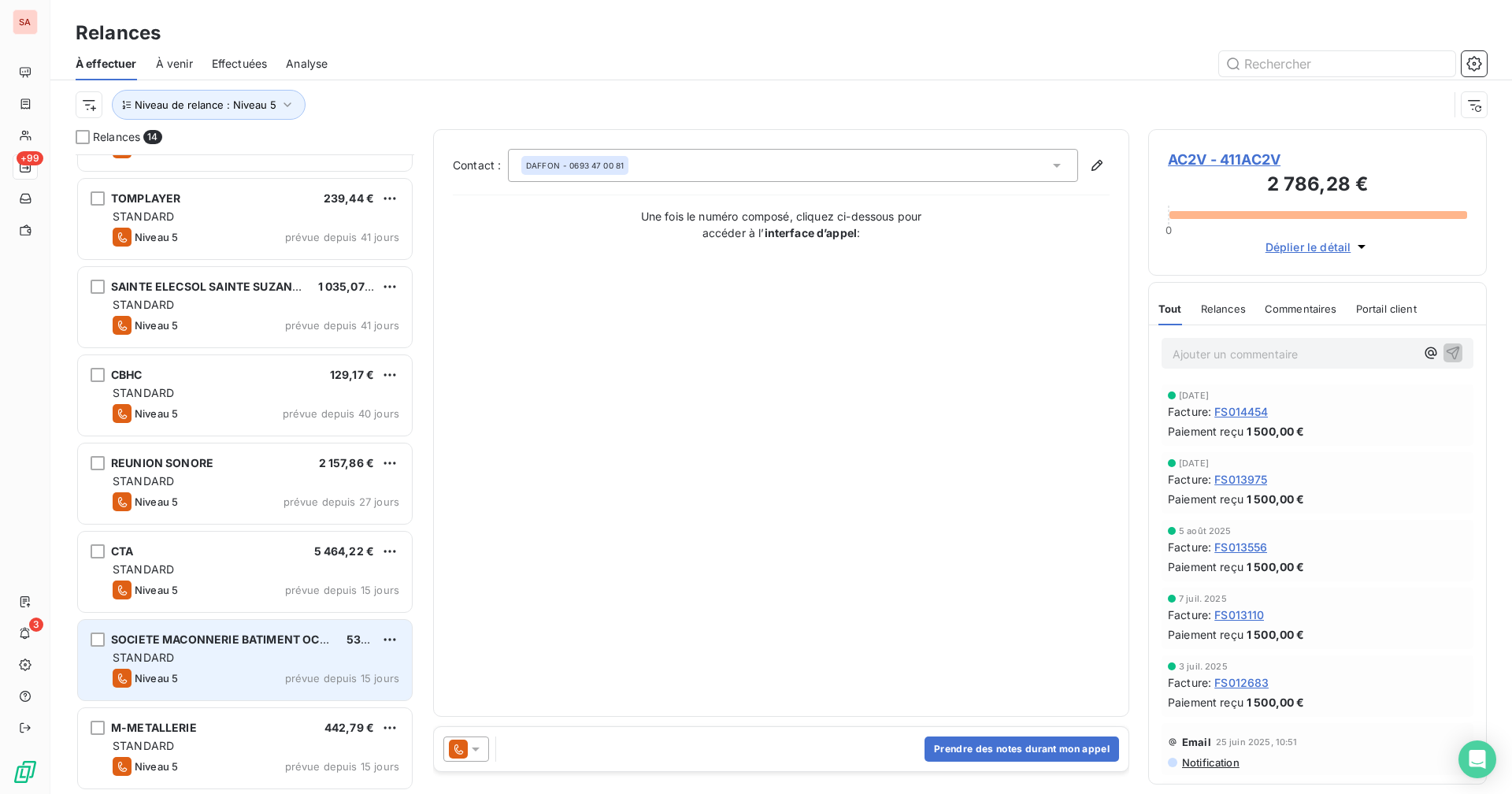
click at [273, 615] on div "STANDARD" at bounding box center [256, 657] width 287 height 16
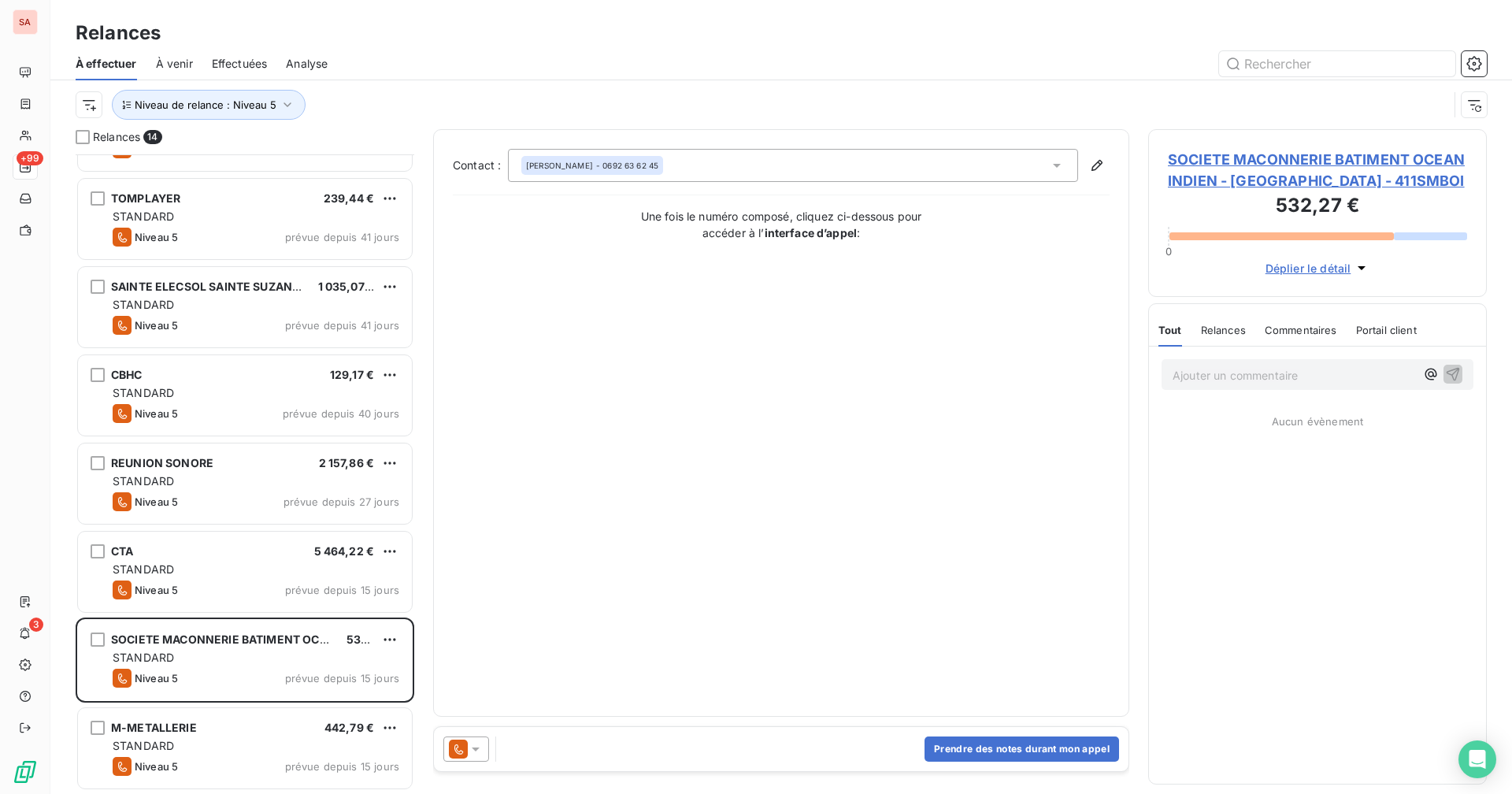
click at [918, 162] on span "SOCIETE MACONNERIE BATIMENT OCEAN INDIEN - [GEOGRAPHIC_DATA] - 411SMBOI" at bounding box center [1317, 170] width 300 height 43
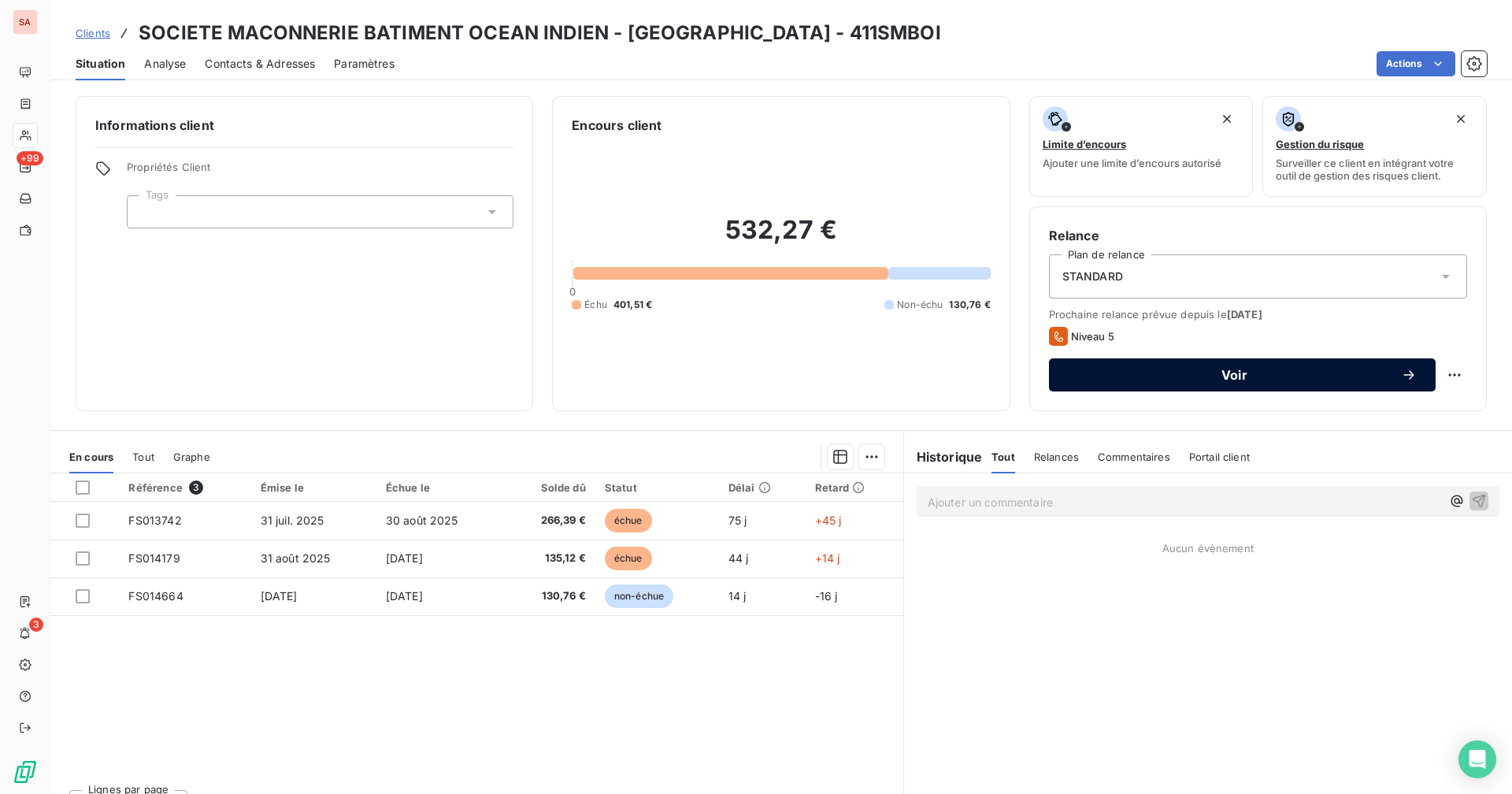
click at [918, 372] on span "Voir" at bounding box center [1234, 375] width 333 height 13
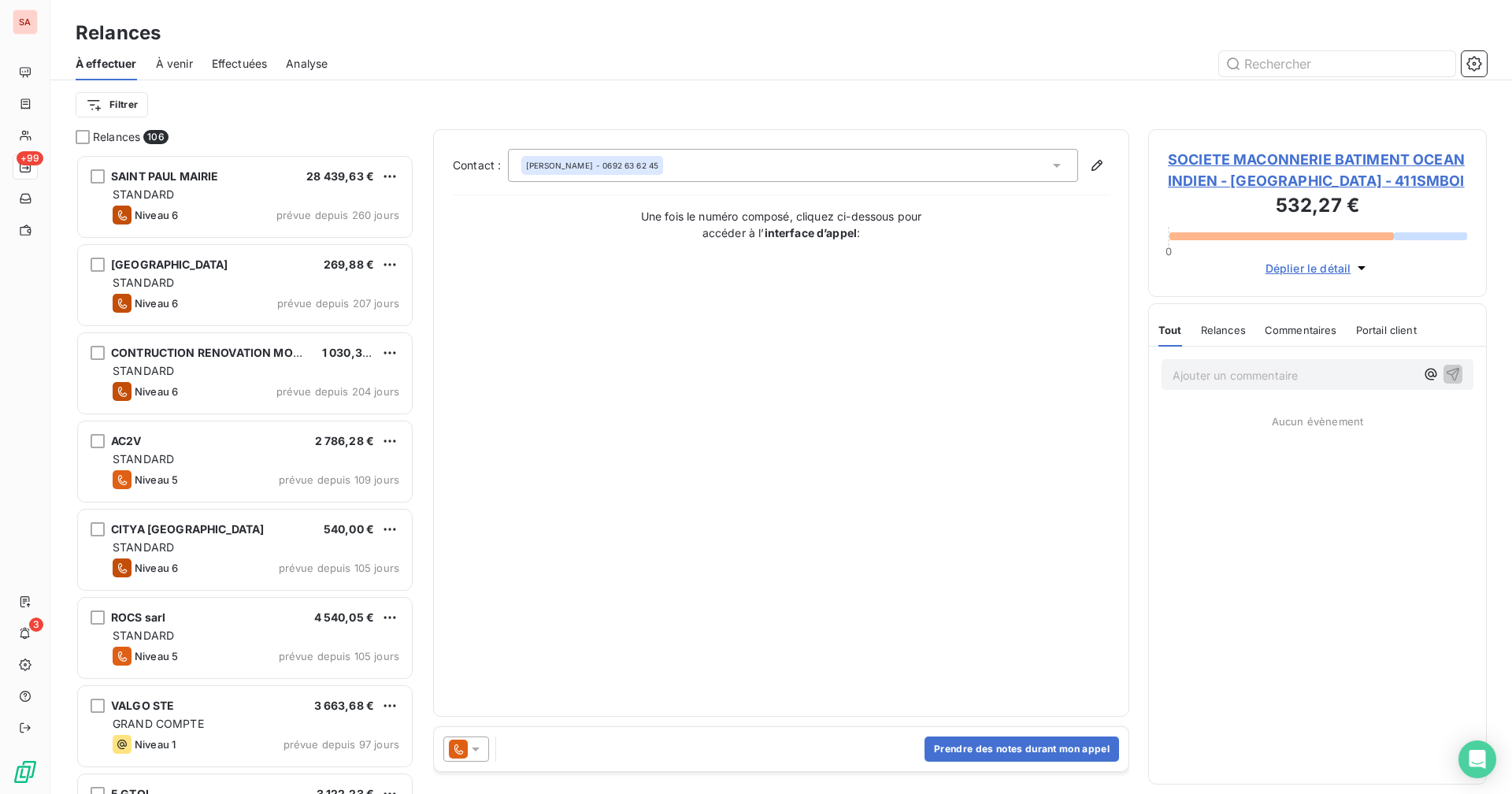
scroll to position [628, 326]
click at [465, 615] on div at bounding box center [466, 748] width 46 height 25
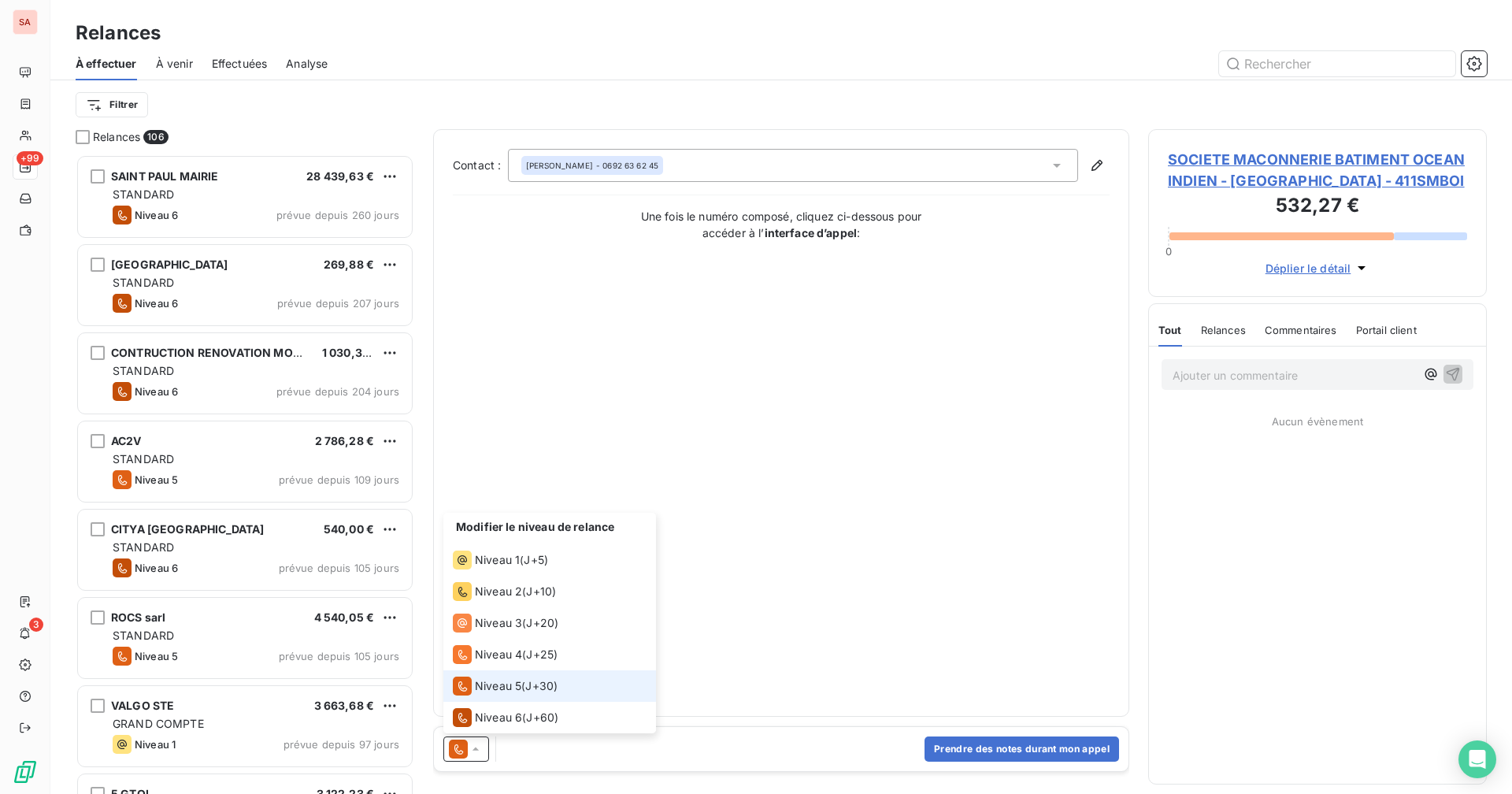
click at [469, 615] on icon at bounding box center [476, 749] width 16 height 16
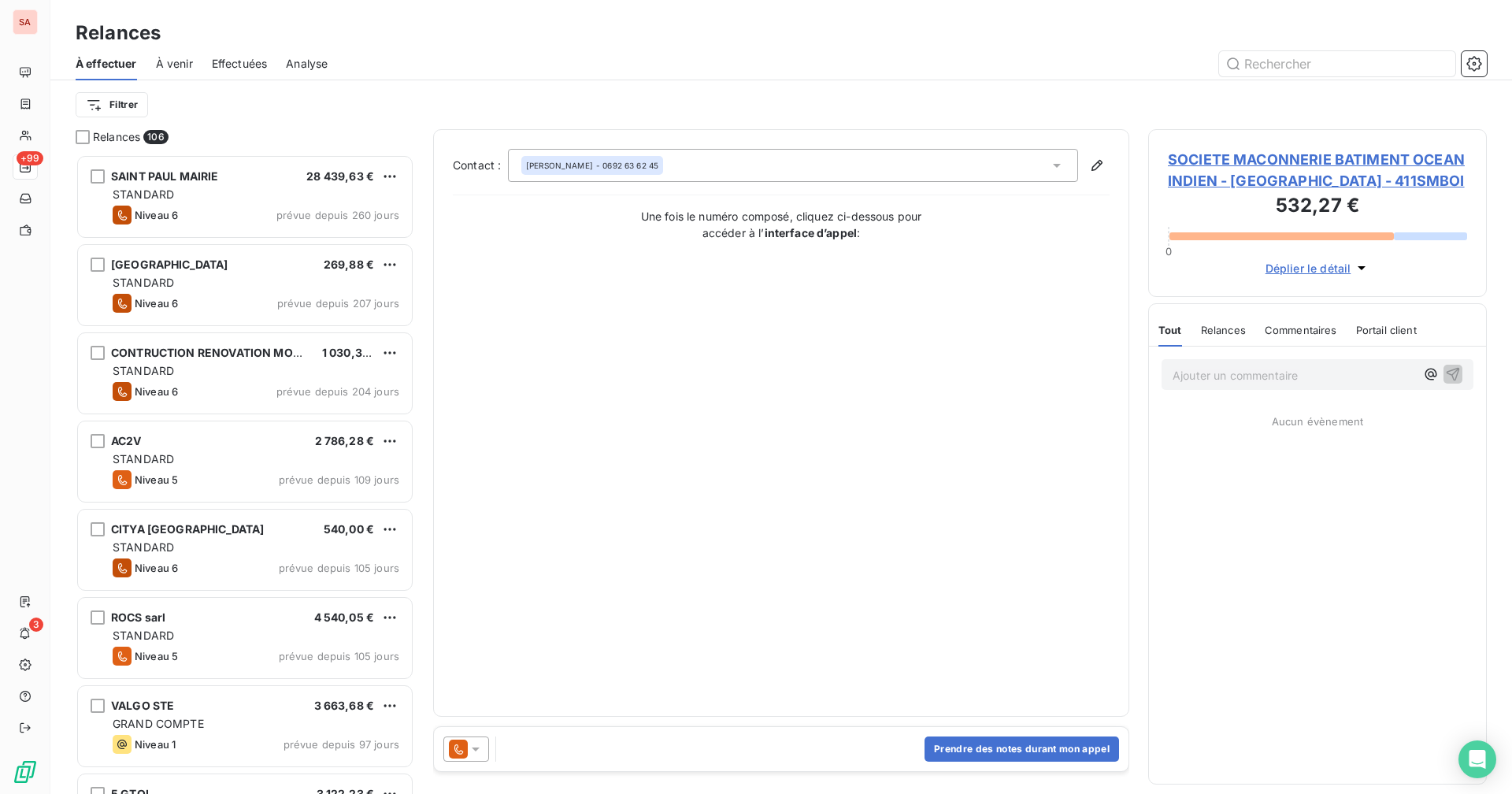
click at [918, 158] on span "SOCIETE MACONNERIE BATIMENT OCEAN INDIEN - [GEOGRAPHIC_DATA] - 411SMBOI" at bounding box center [1317, 170] width 300 height 43
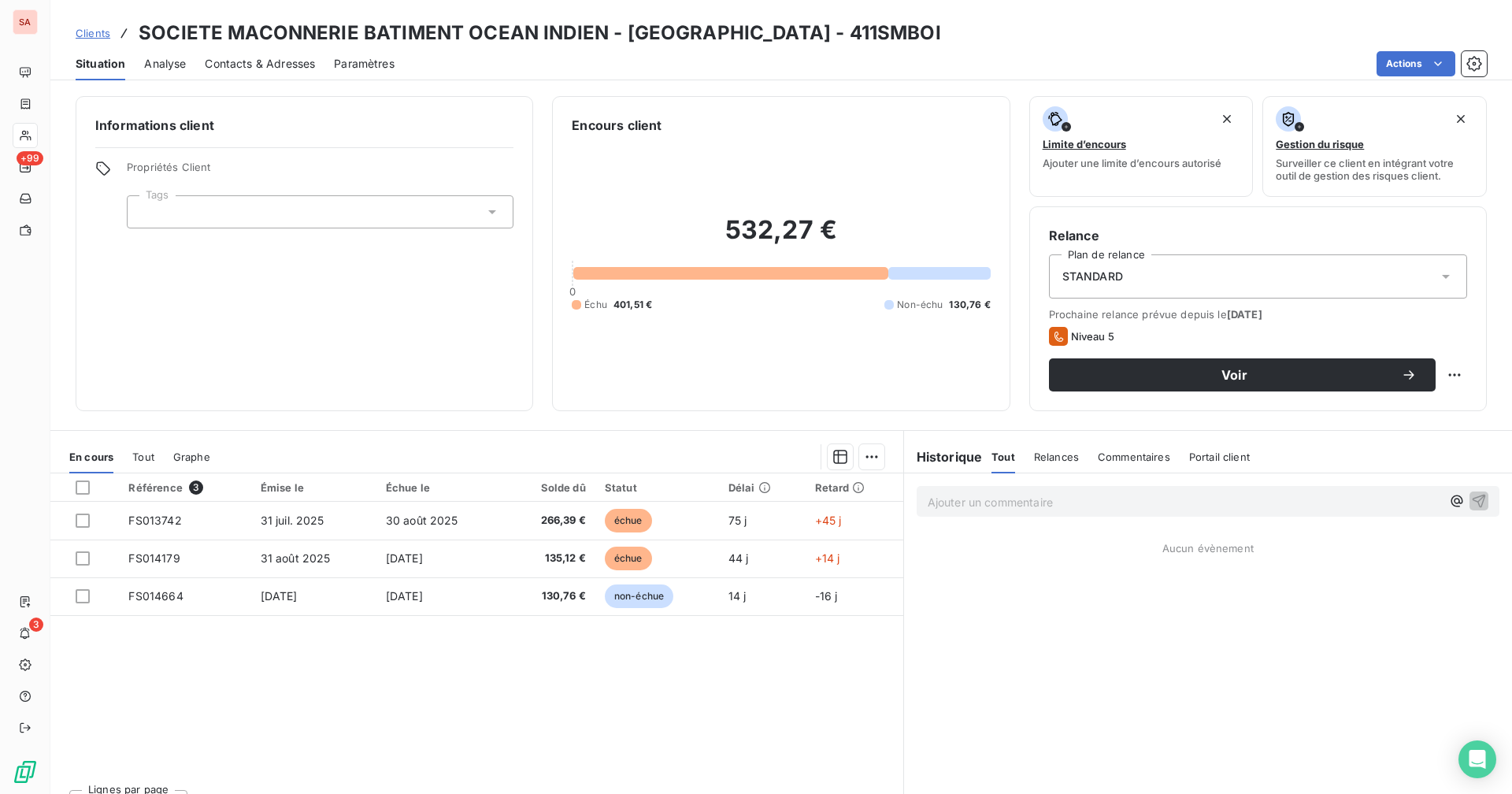
click at [370, 615] on div "Référence 3 Émise le Échue le Solde dû Statut Délai Retard FS013742 [DATE] [DAT…" at bounding box center [477, 624] width 853 height 303
click at [30, 129] on icon at bounding box center [25, 135] width 13 height 13
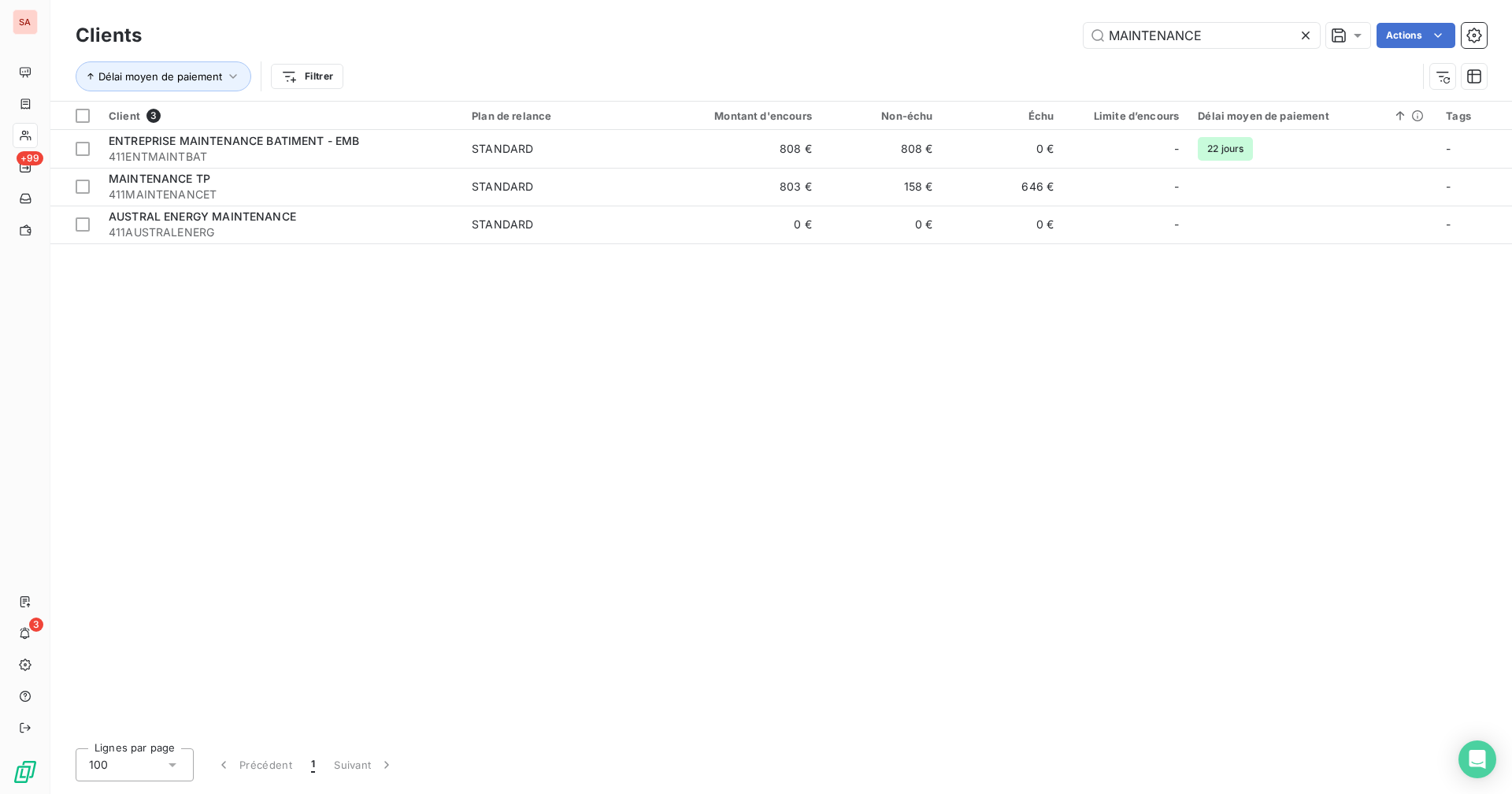
drag, startPoint x: 1221, startPoint y: 31, endPoint x: 978, endPoint y: 32, distance: 243.0
click at [918, 32] on div "MAINTENANCE Actions" at bounding box center [824, 36] width 1326 height 25
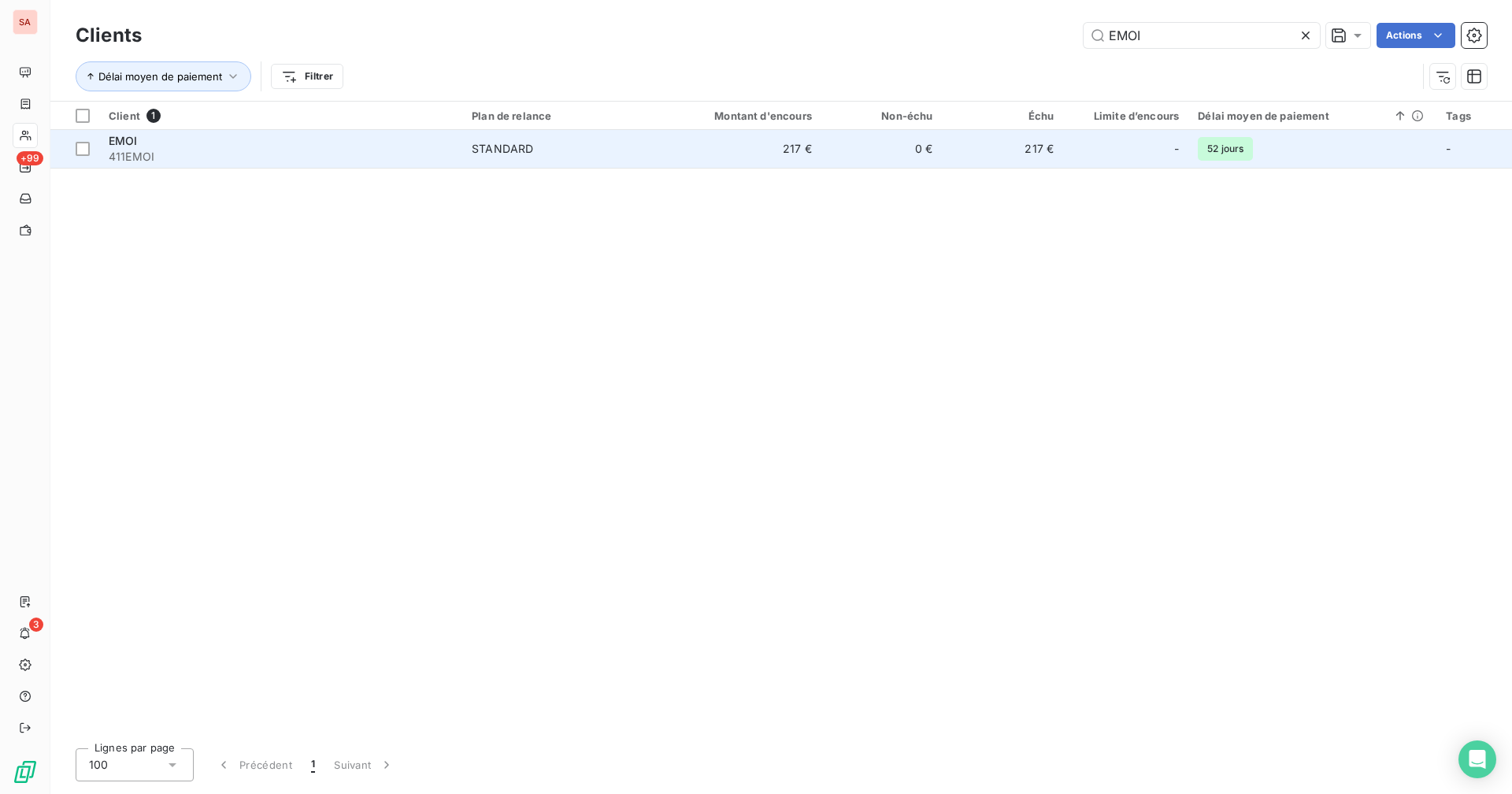
type input "EMOI"
click at [913, 136] on td "0 €" at bounding box center [882, 148] width 122 height 38
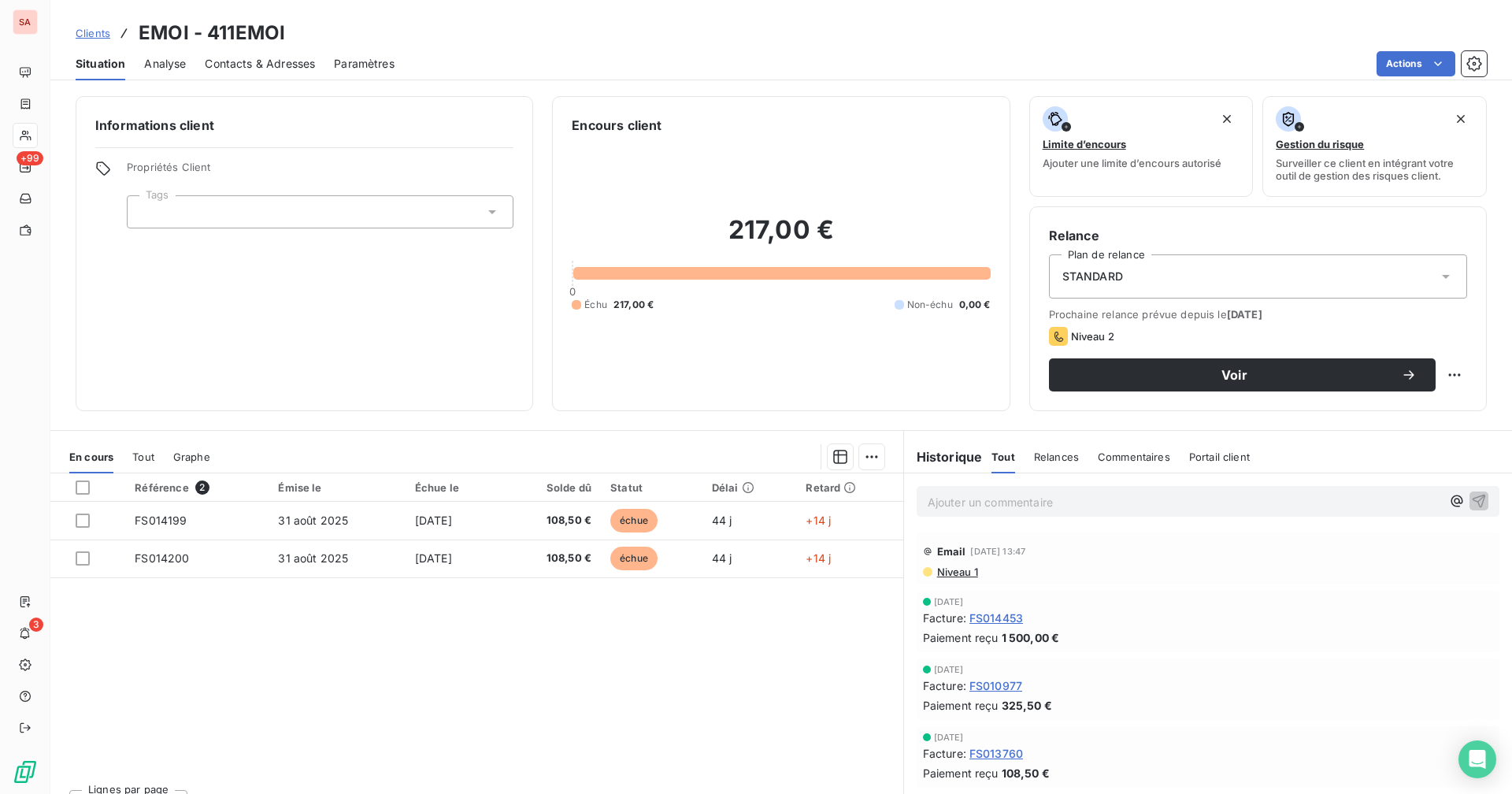
click at [351, 615] on div "Référence 2 Émise le Échue le Solde dû Statut Délai Retard FS014199 [DATE] [DAT…" at bounding box center [477, 624] width 853 height 303
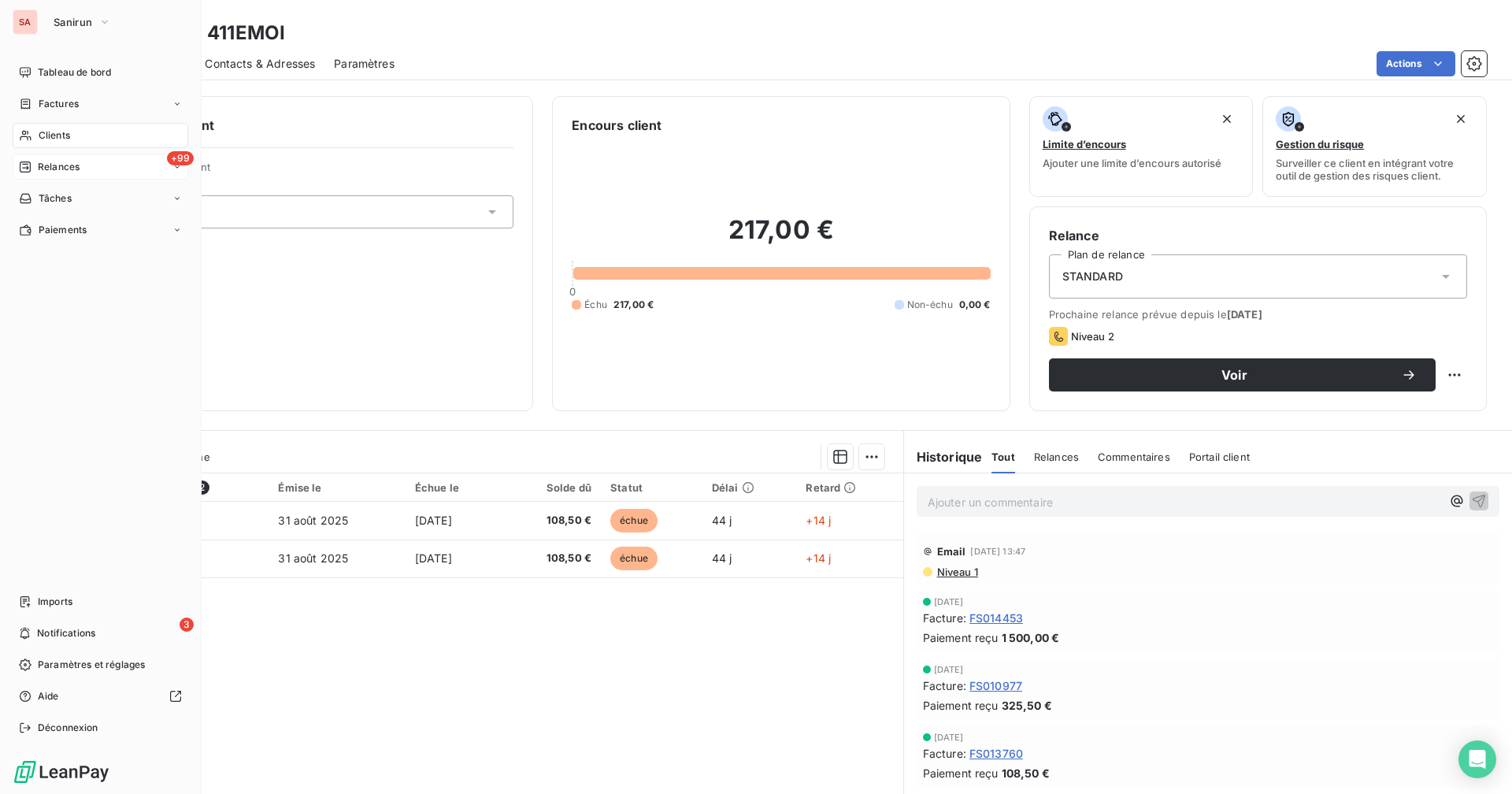
click at [58, 165] on span "Relances" at bounding box center [58, 167] width 42 height 14
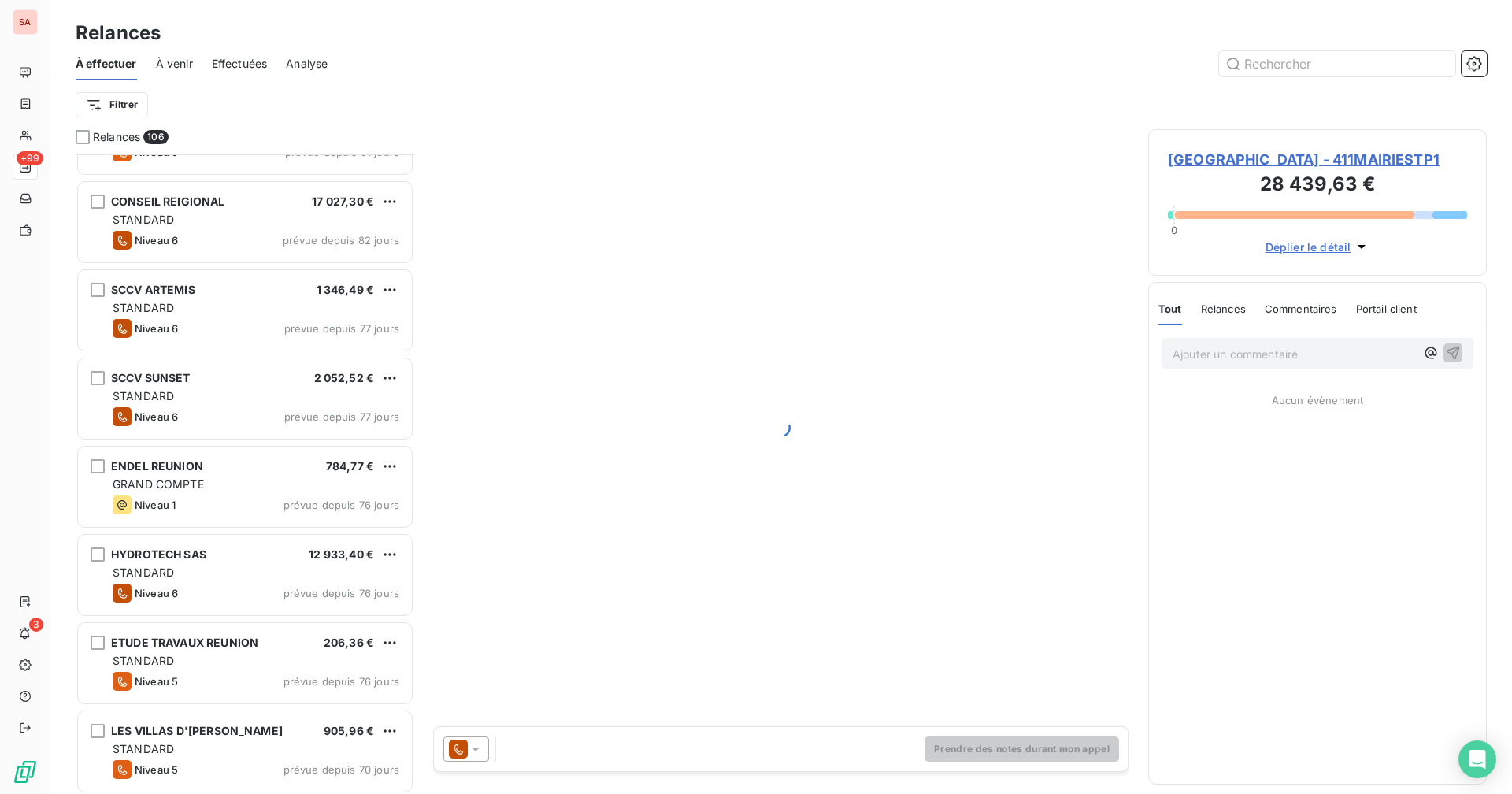
scroll to position [1497, 0]
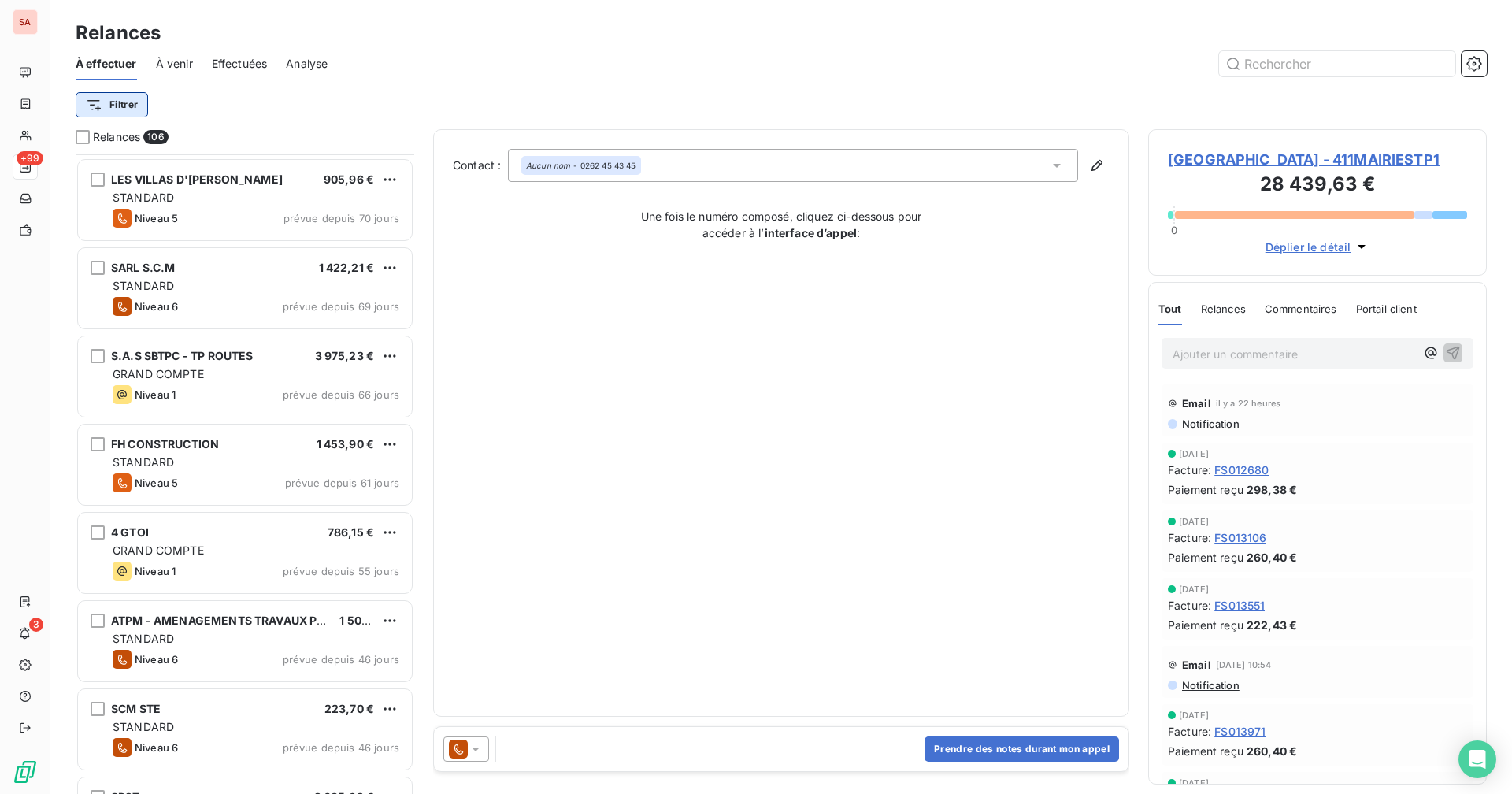
click at [132, 105] on html "SA +99 3 Relances À effectuer À venir Effectuées Analyse Filtrer Relances 106 H…" at bounding box center [756, 397] width 1512 height 794
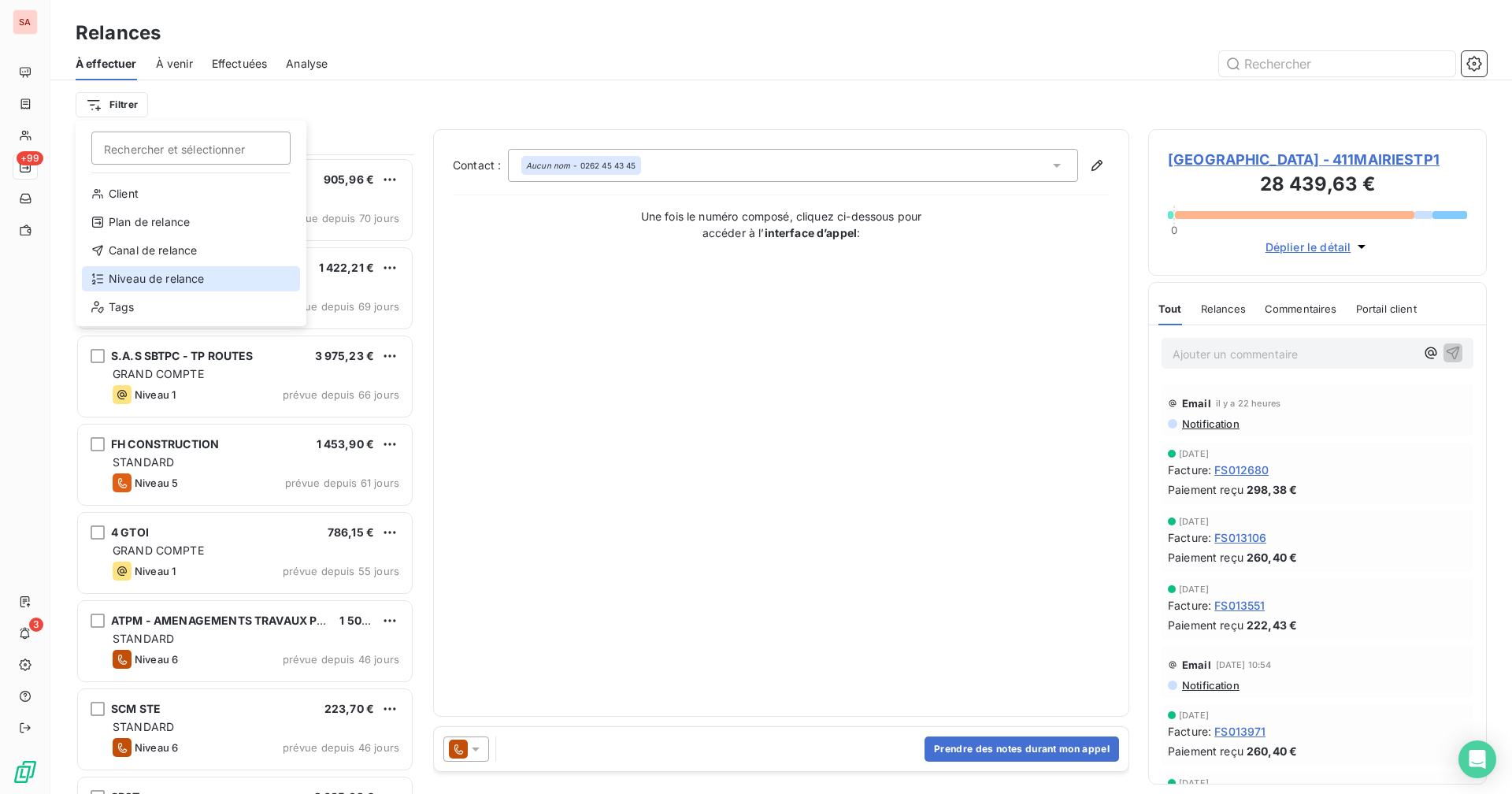
click at [161, 280] on div "Niveau de relance" at bounding box center [191, 279] width 218 height 25
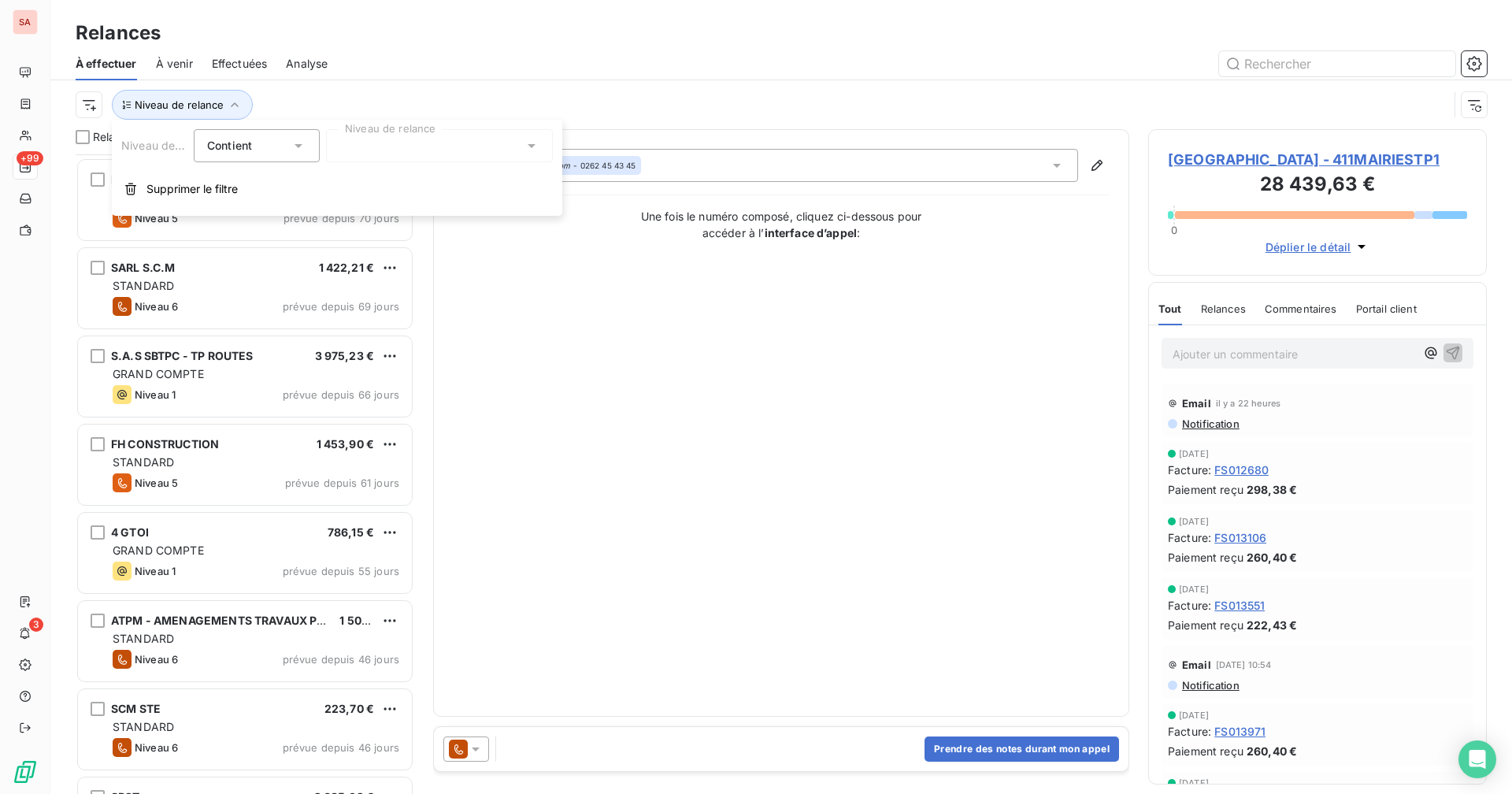
click at [379, 136] on div at bounding box center [440, 145] width 227 height 33
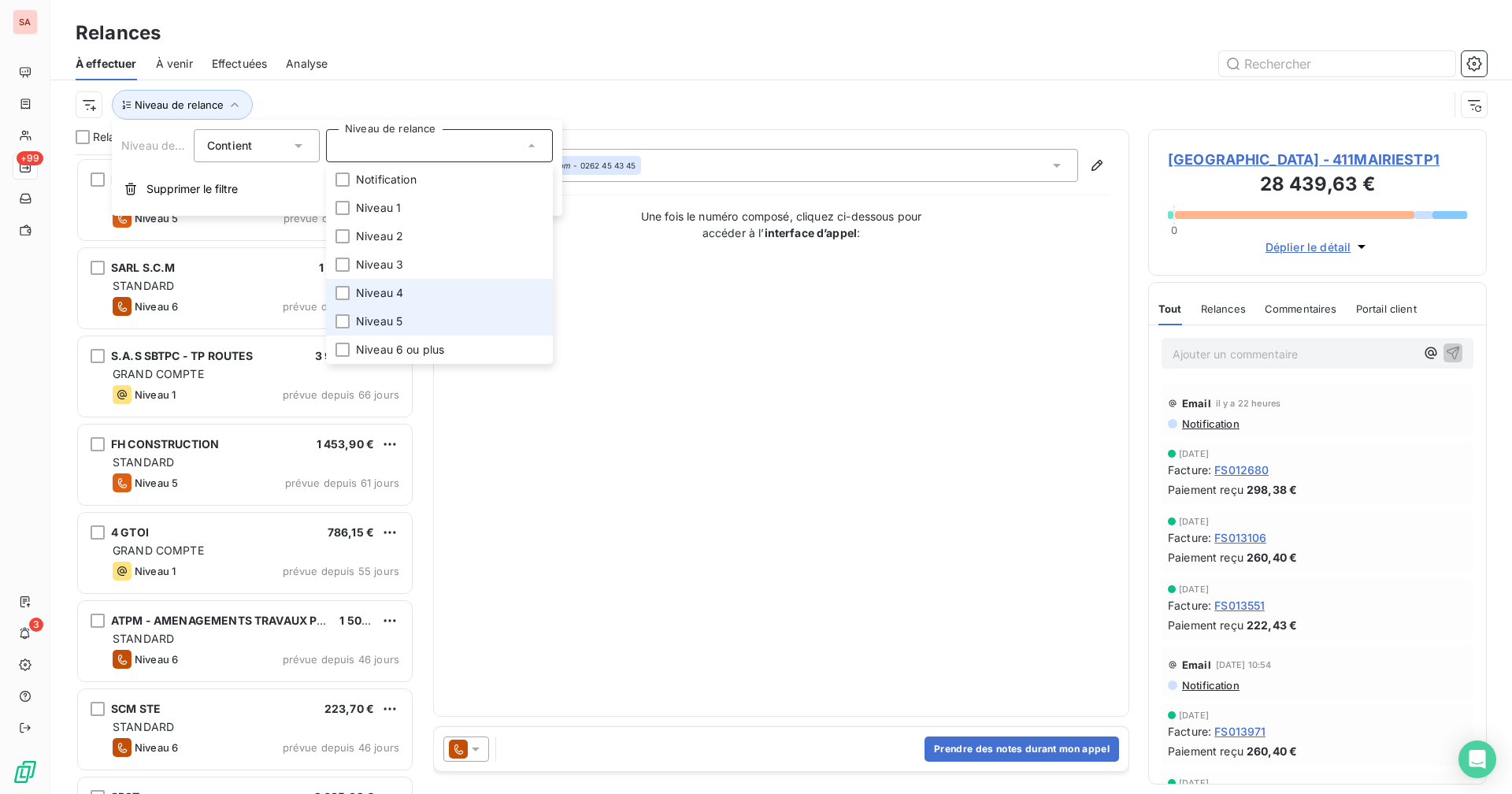
click at [345, 316] on div at bounding box center [342, 321] width 14 height 14
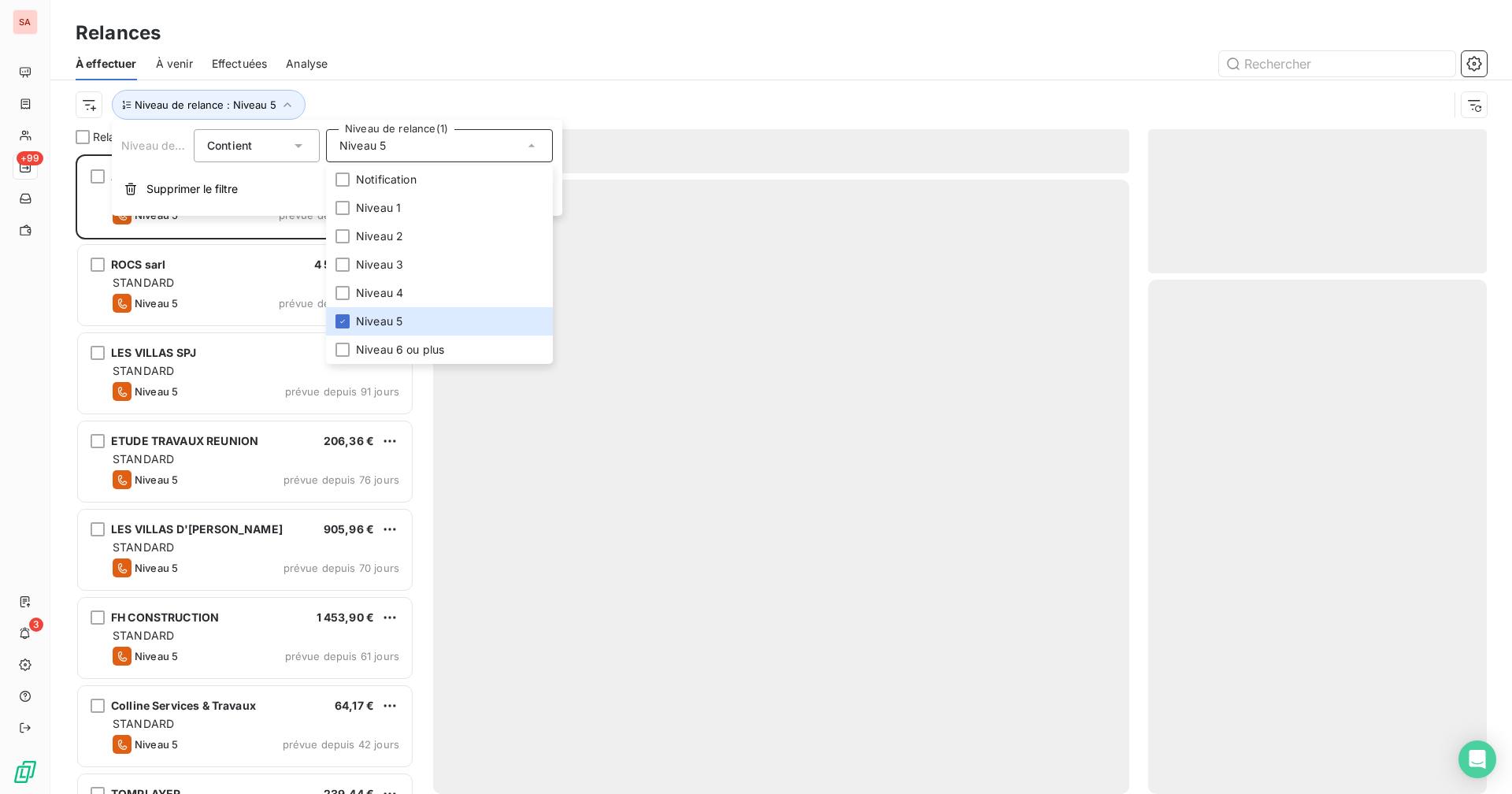
scroll to position [628, 326]
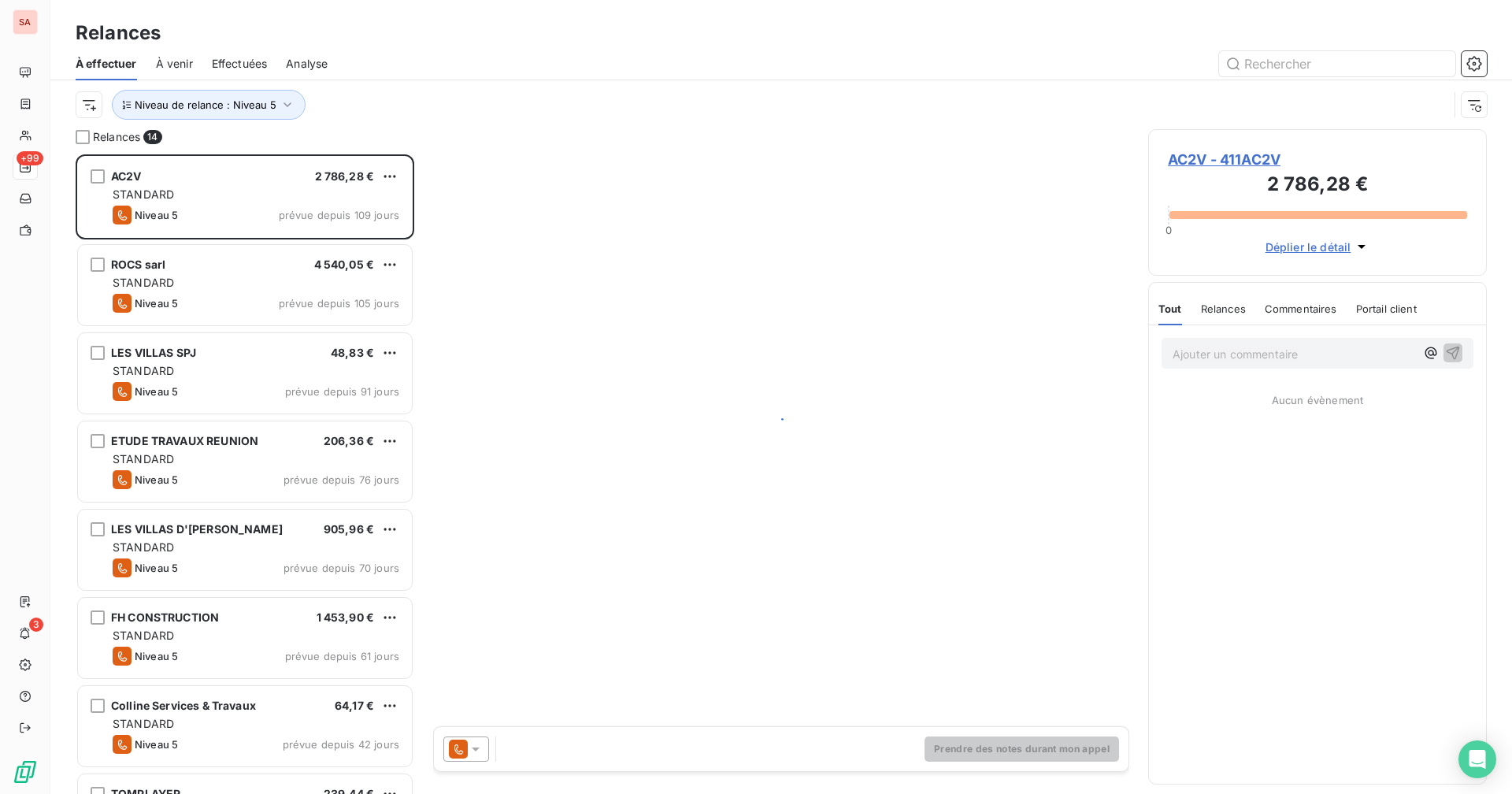
click at [442, 72] on div at bounding box center [916, 63] width 1140 height 25
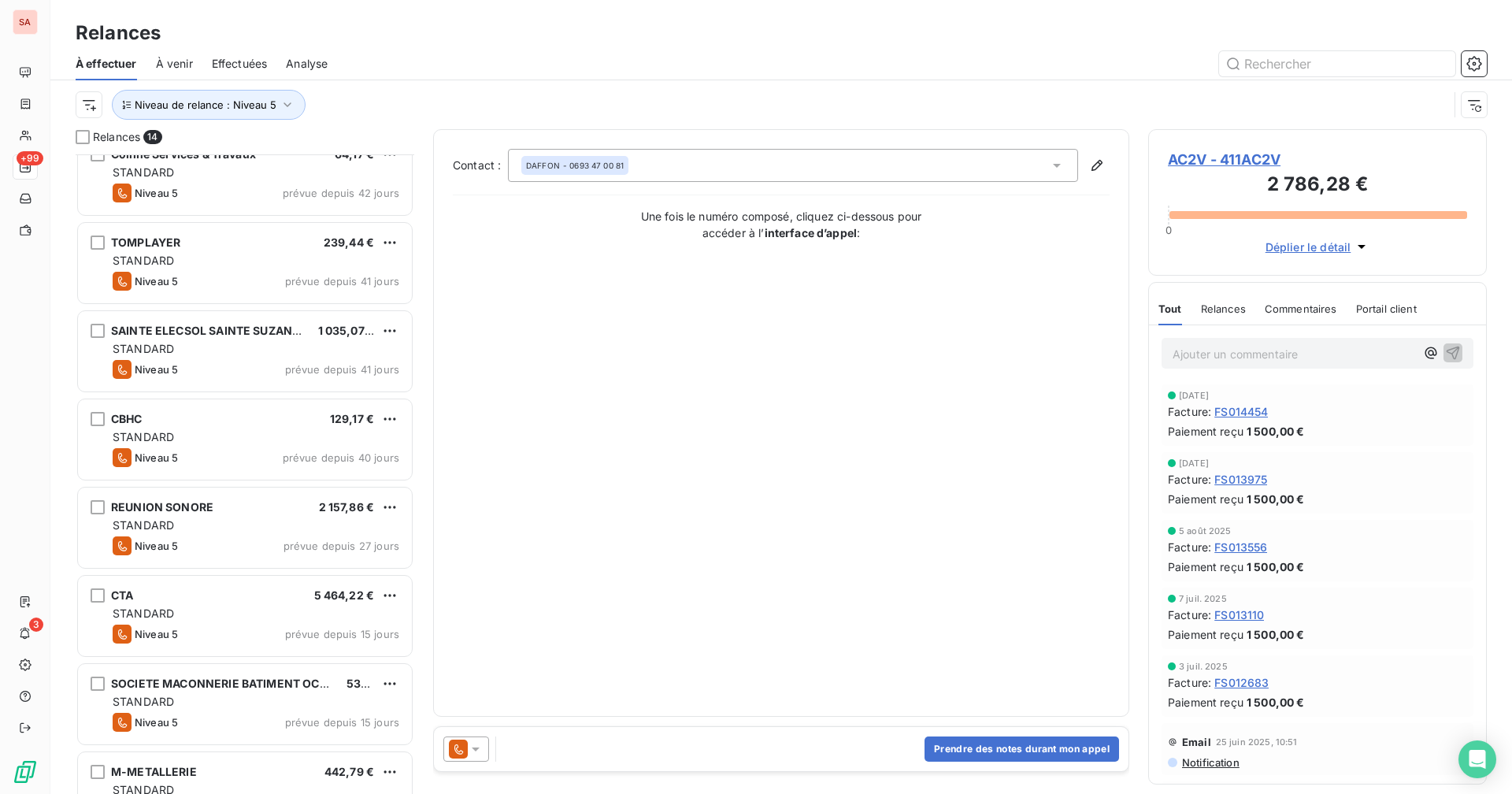
scroll to position [596, 0]
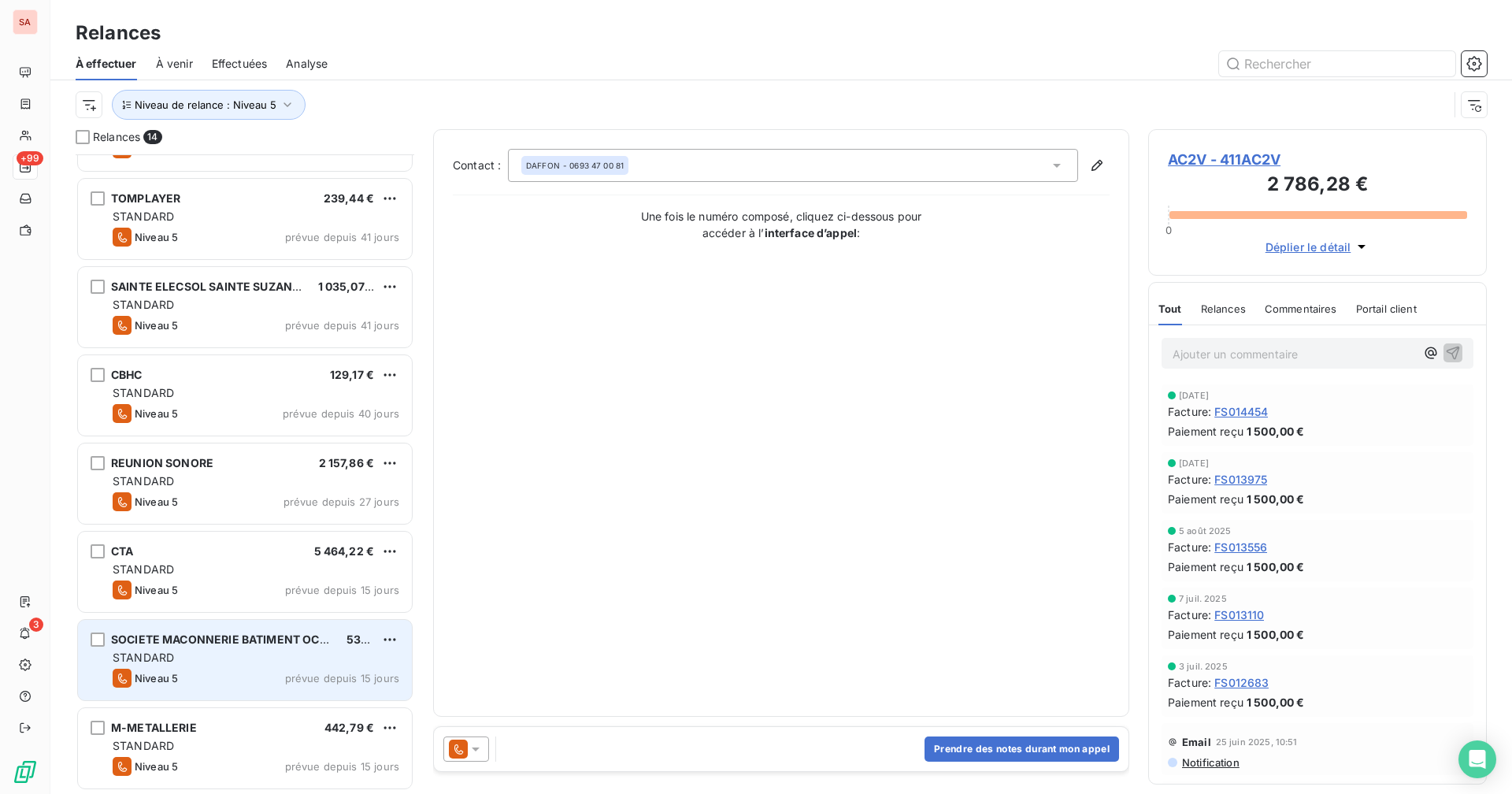
click at [172, 615] on span "STANDARD" at bounding box center [143, 656] width 62 height 13
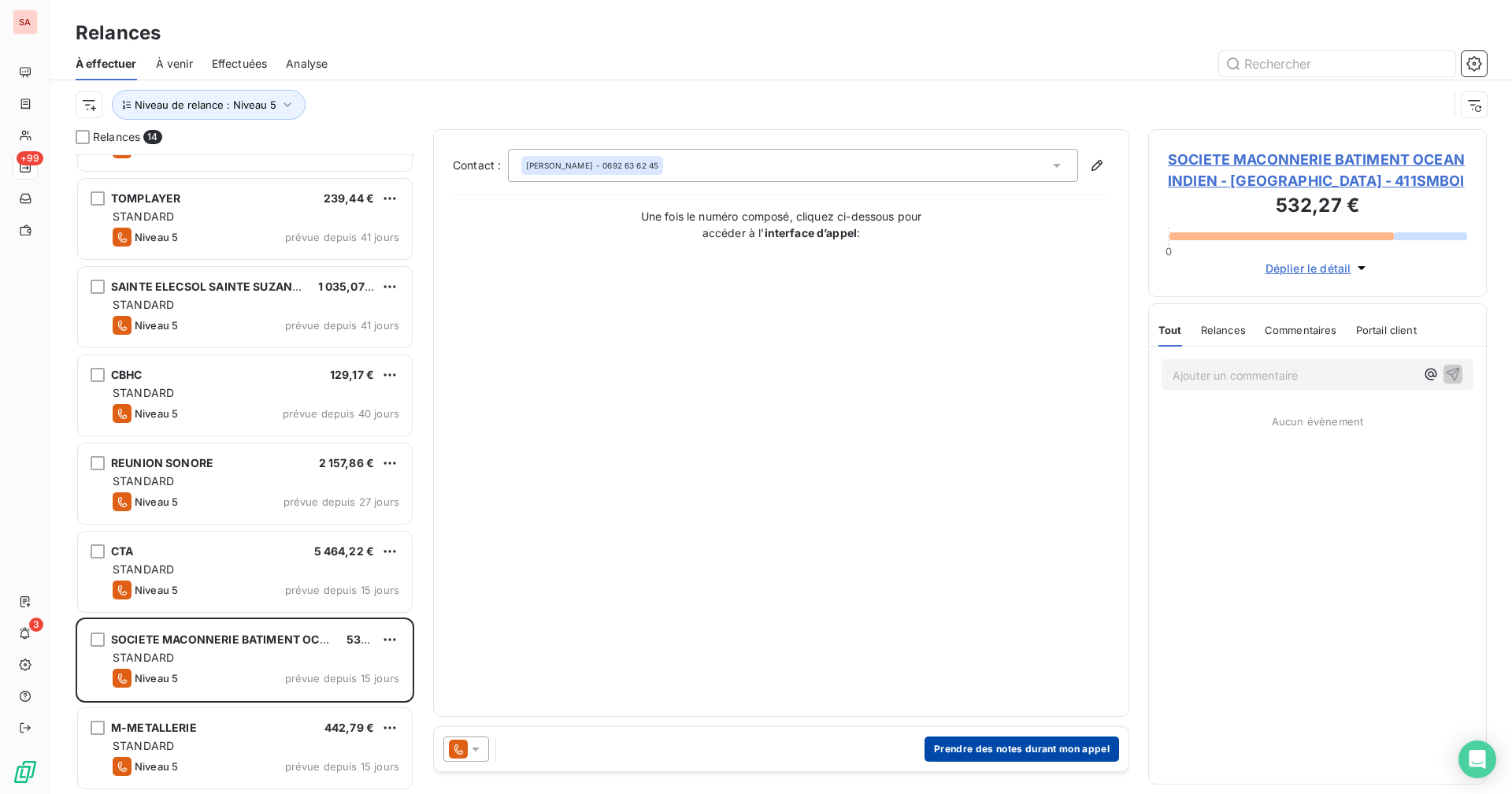
click at [918, 615] on button "Prendre des notes durant mon appel" at bounding box center [1021, 748] width 194 height 25
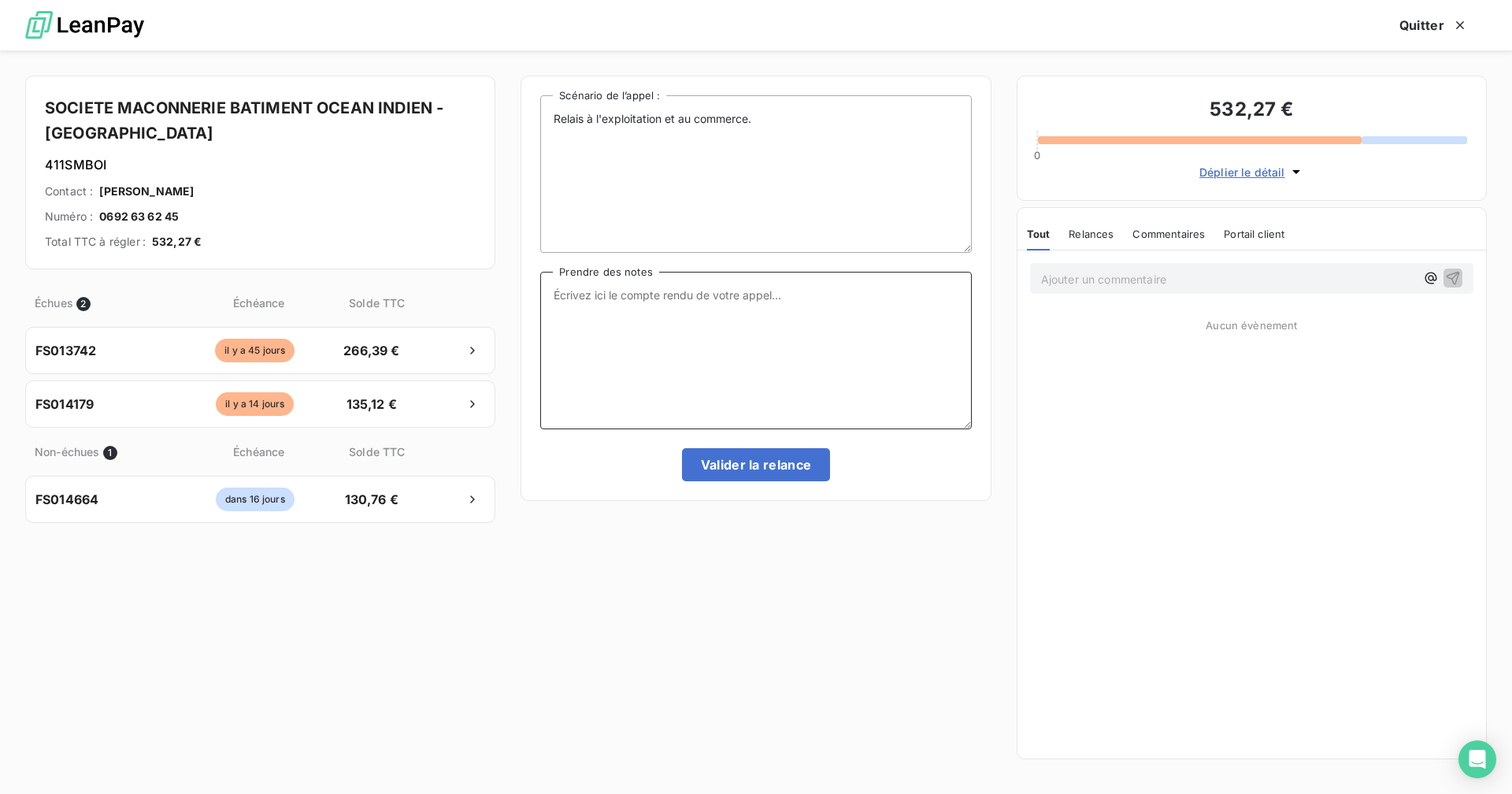
click at [666, 288] on textarea "Prendre des notes" at bounding box center [756, 351] width 431 height 157
click at [738, 295] on textarea "Eu le client au tel : me demande d'anvoyer le RBI afin de faire le paiement" at bounding box center [756, 351] width 431 height 157
drag, startPoint x: 923, startPoint y: 295, endPoint x: 509, endPoint y: 294, distance: 414.0
click at [509, 294] on div "SOCIETE MACONNERIE BATIMENT OCEAN INDIEN - SMBOI 411SMBOI Contact : [PERSON_NAM…" at bounding box center [756, 421] width 1512 height 743
type textarea "Eu le client au tel : me demande d'envoyer le RBI afin de faire le paiement"
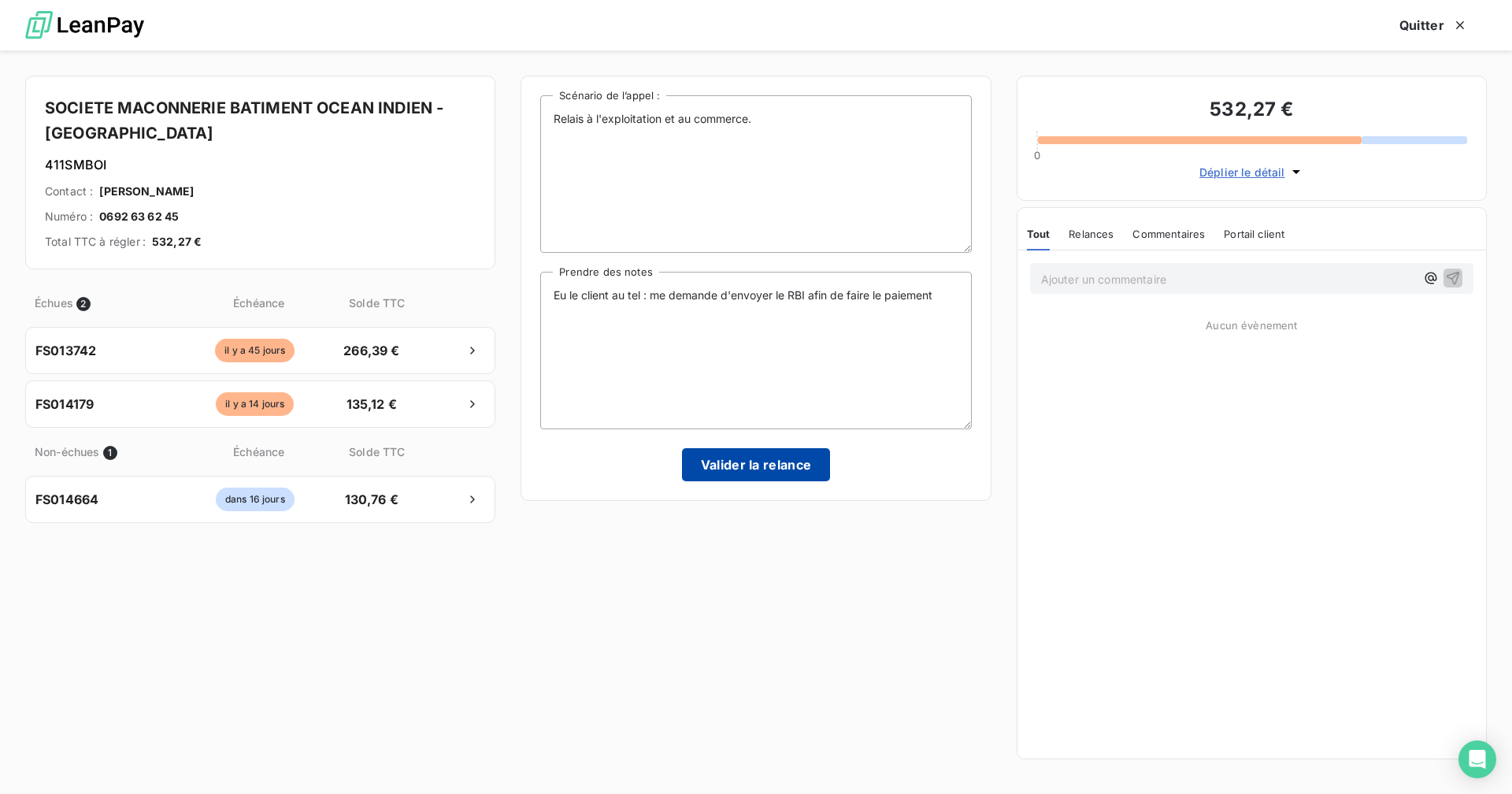
click at [770, 450] on button "Valider la relance" at bounding box center [756, 464] width 148 height 33
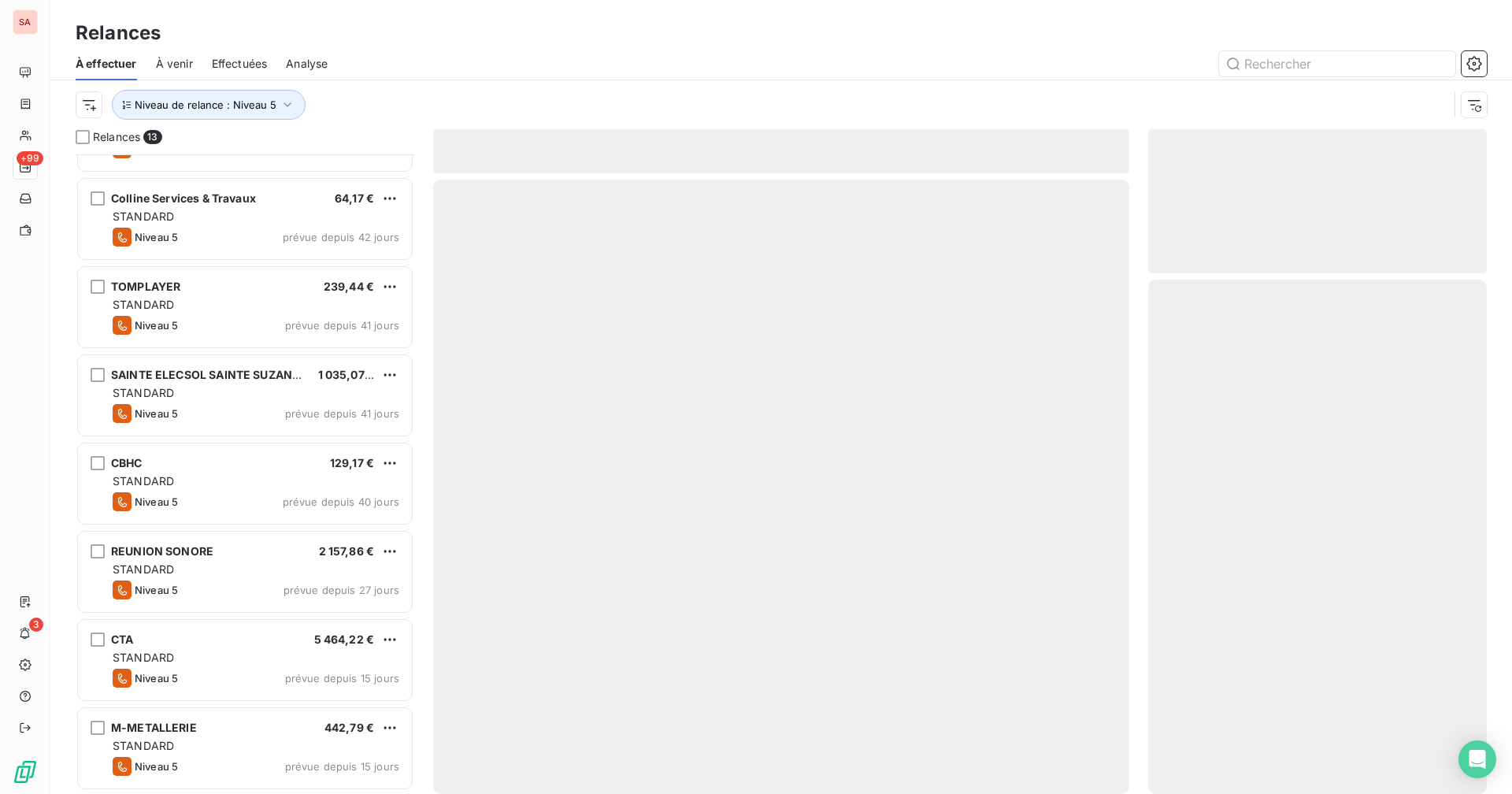
scroll to position [507, 0]
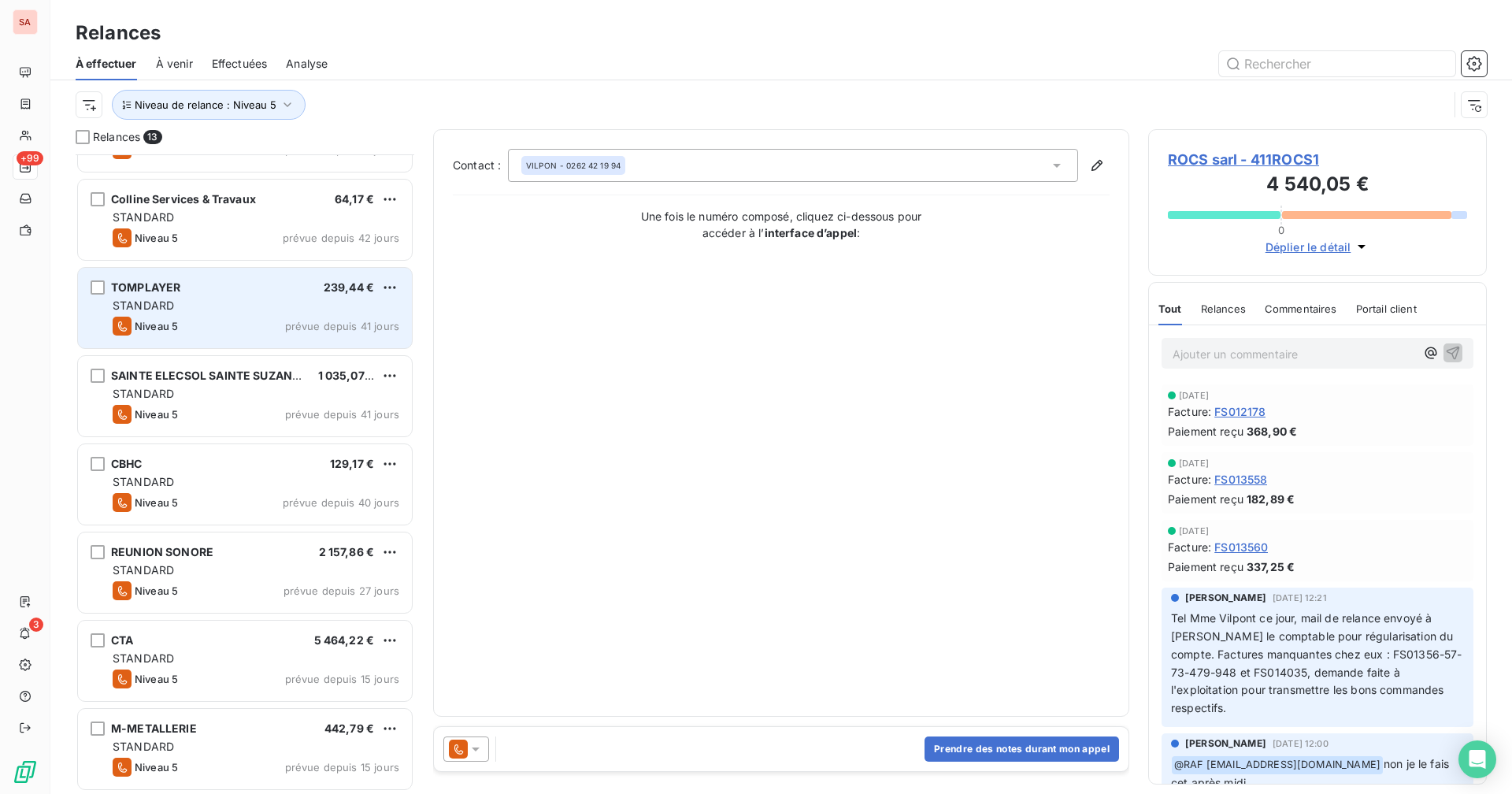
click at [195, 308] on div "STANDARD" at bounding box center [256, 306] width 287 height 16
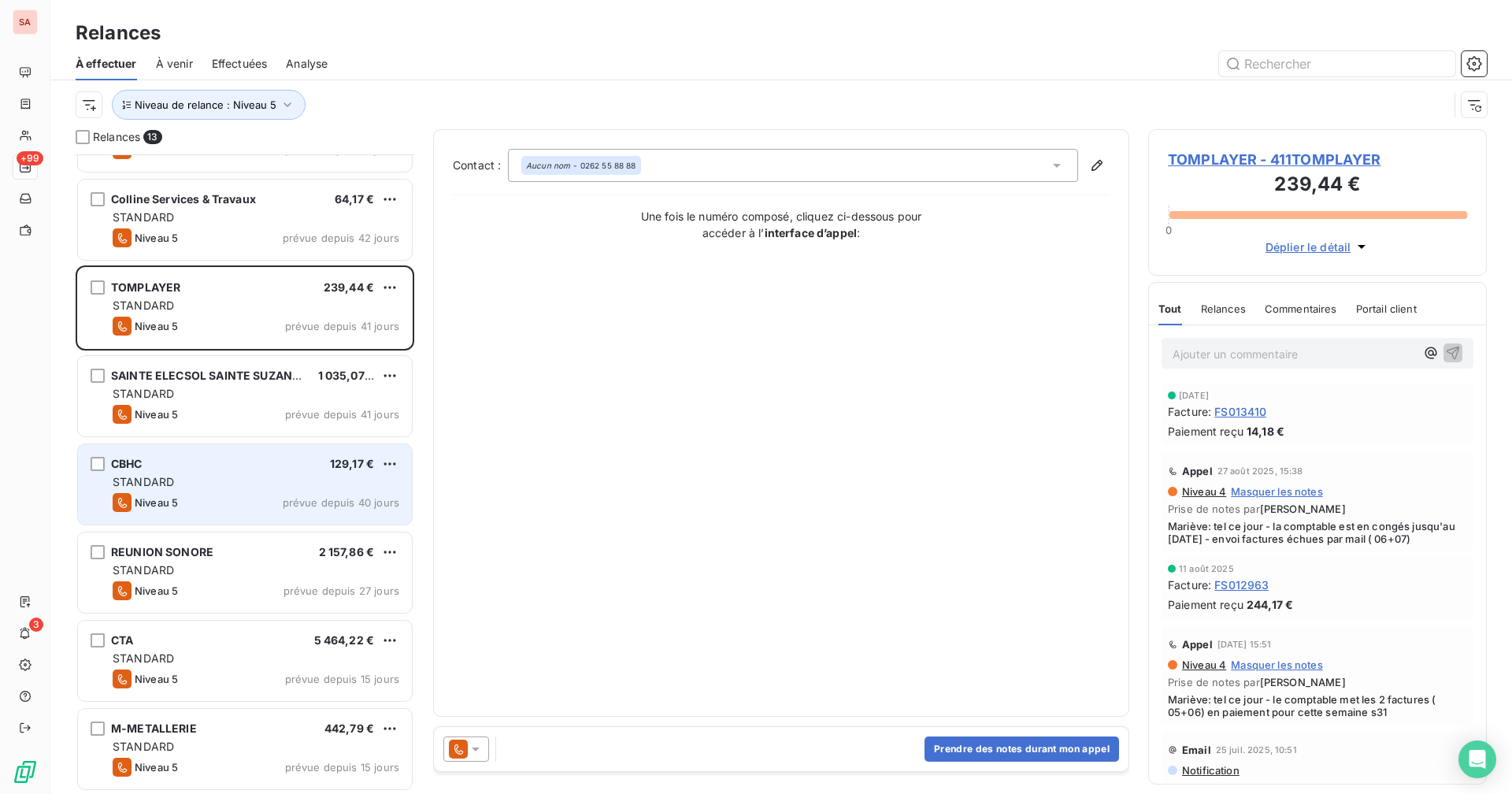
scroll to position [508, 0]
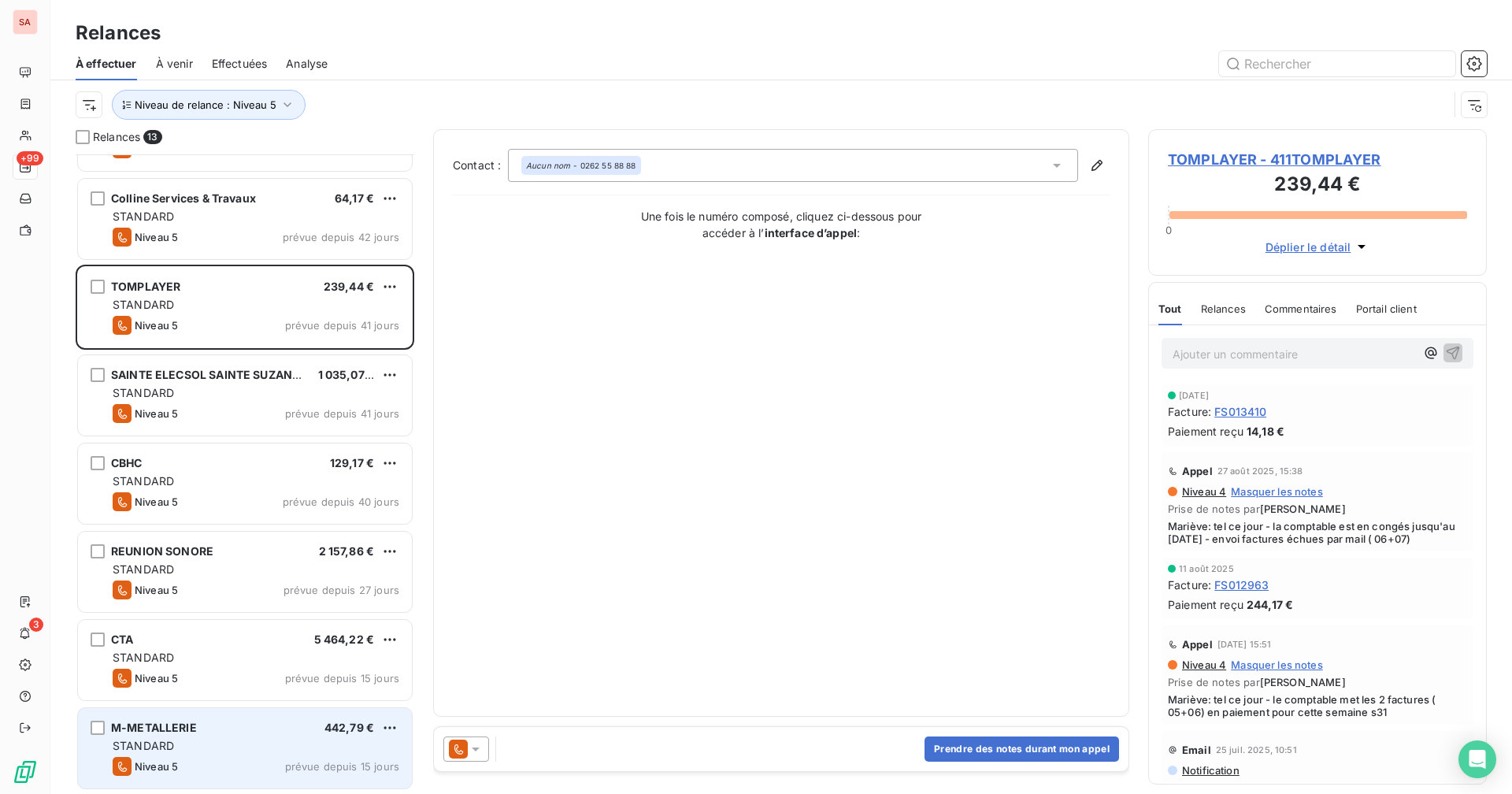
click at [237, 615] on div "STANDARD" at bounding box center [256, 746] width 287 height 16
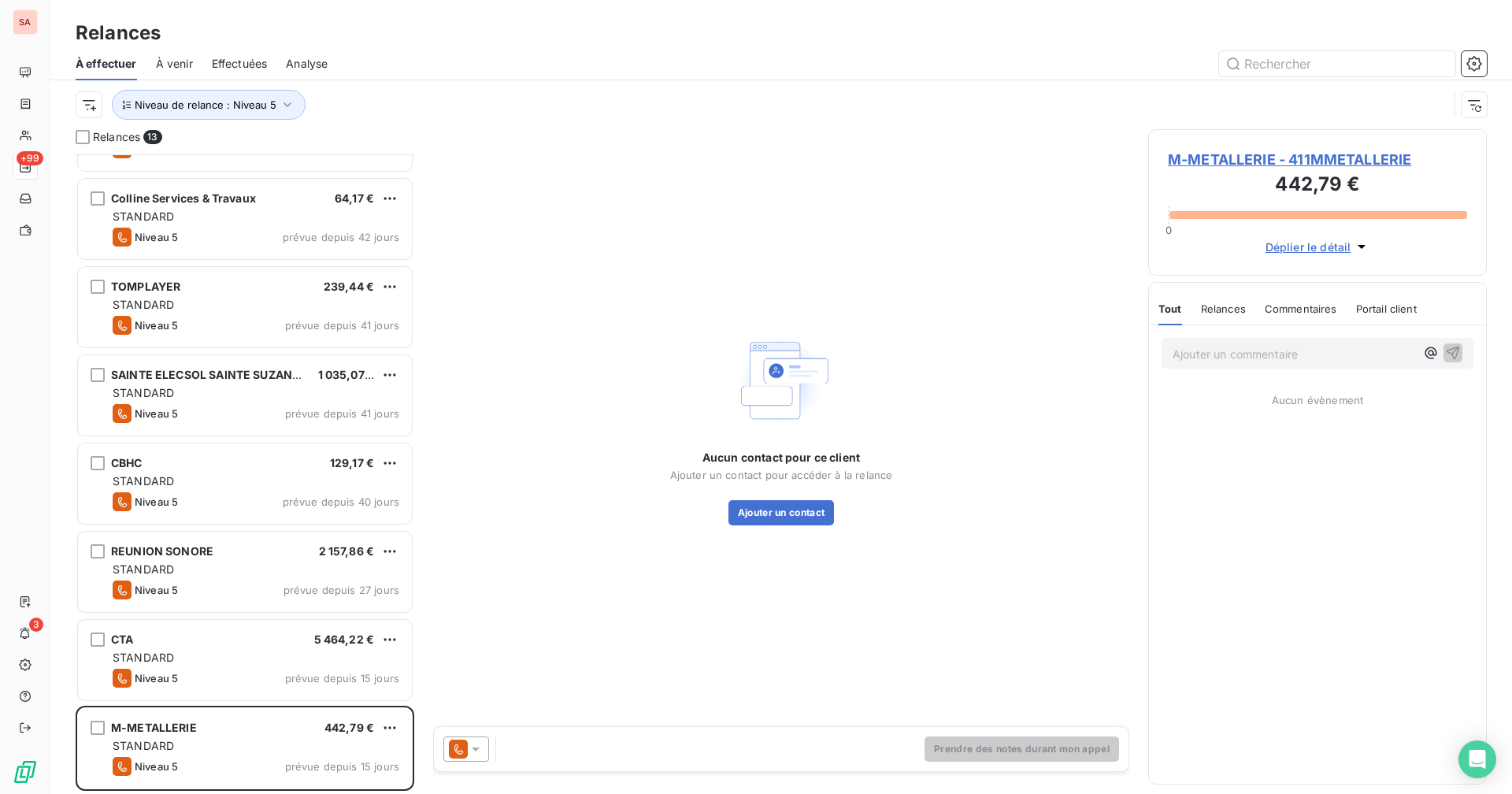
click at [918, 162] on span "M-METALLERIE - 411MMETALLERIE" at bounding box center [1317, 159] width 300 height 21
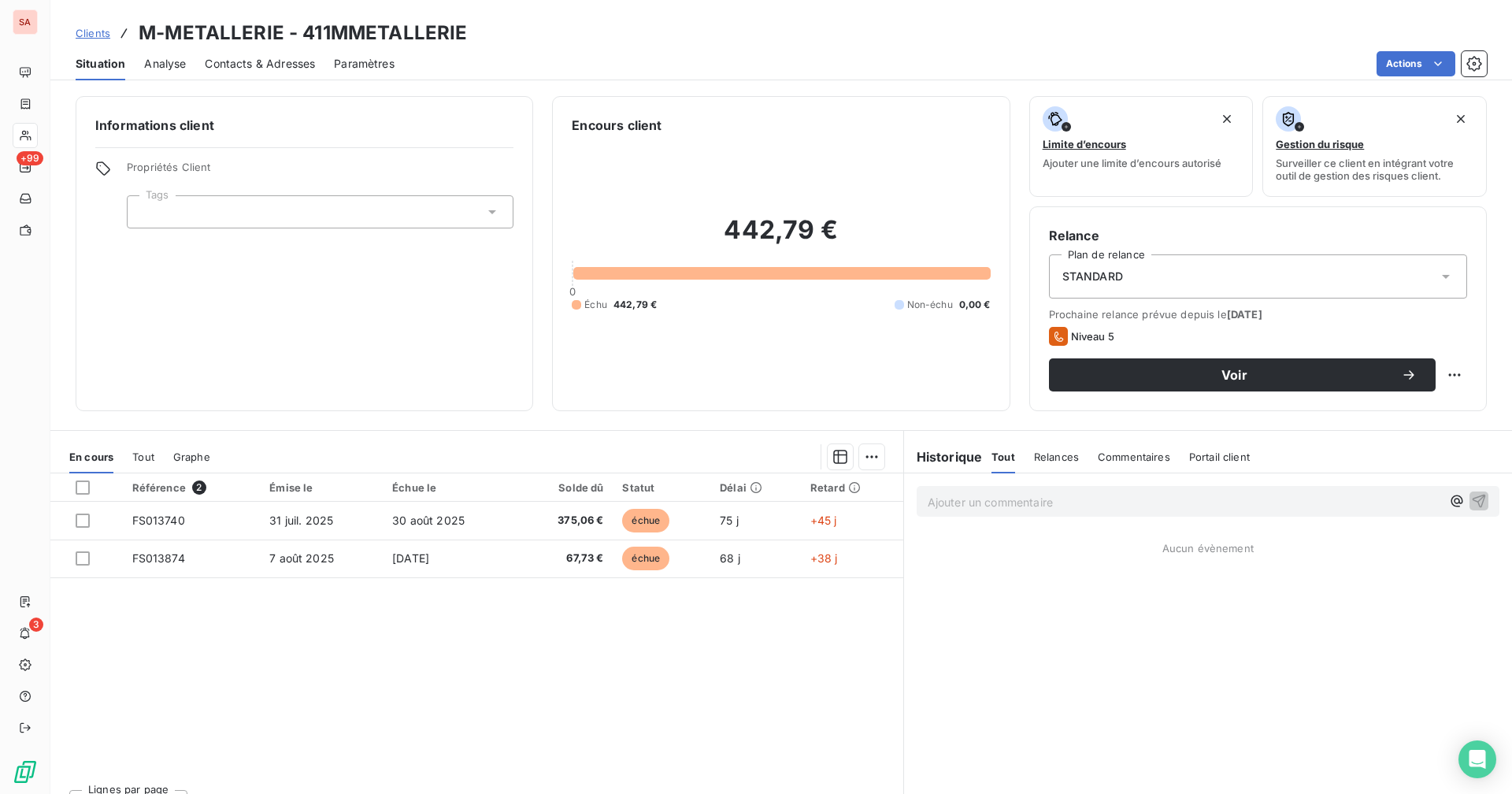
click at [241, 63] on span "Contacts & Adresses" at bounding box center [259, 64] width 110 height 16
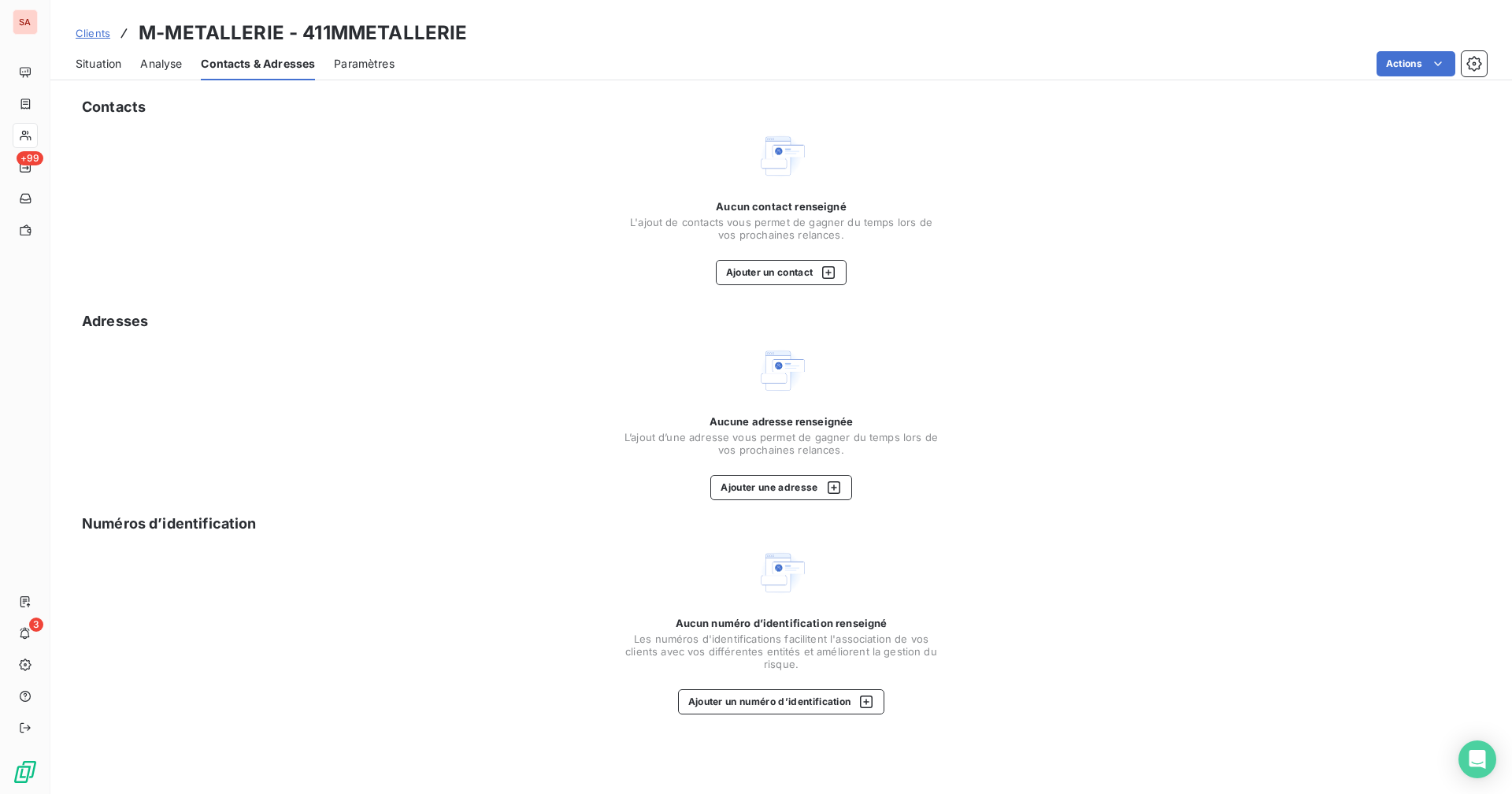
click at [106, 63] on span "Situation" at bounding box center [98, 64] width 46 height 16
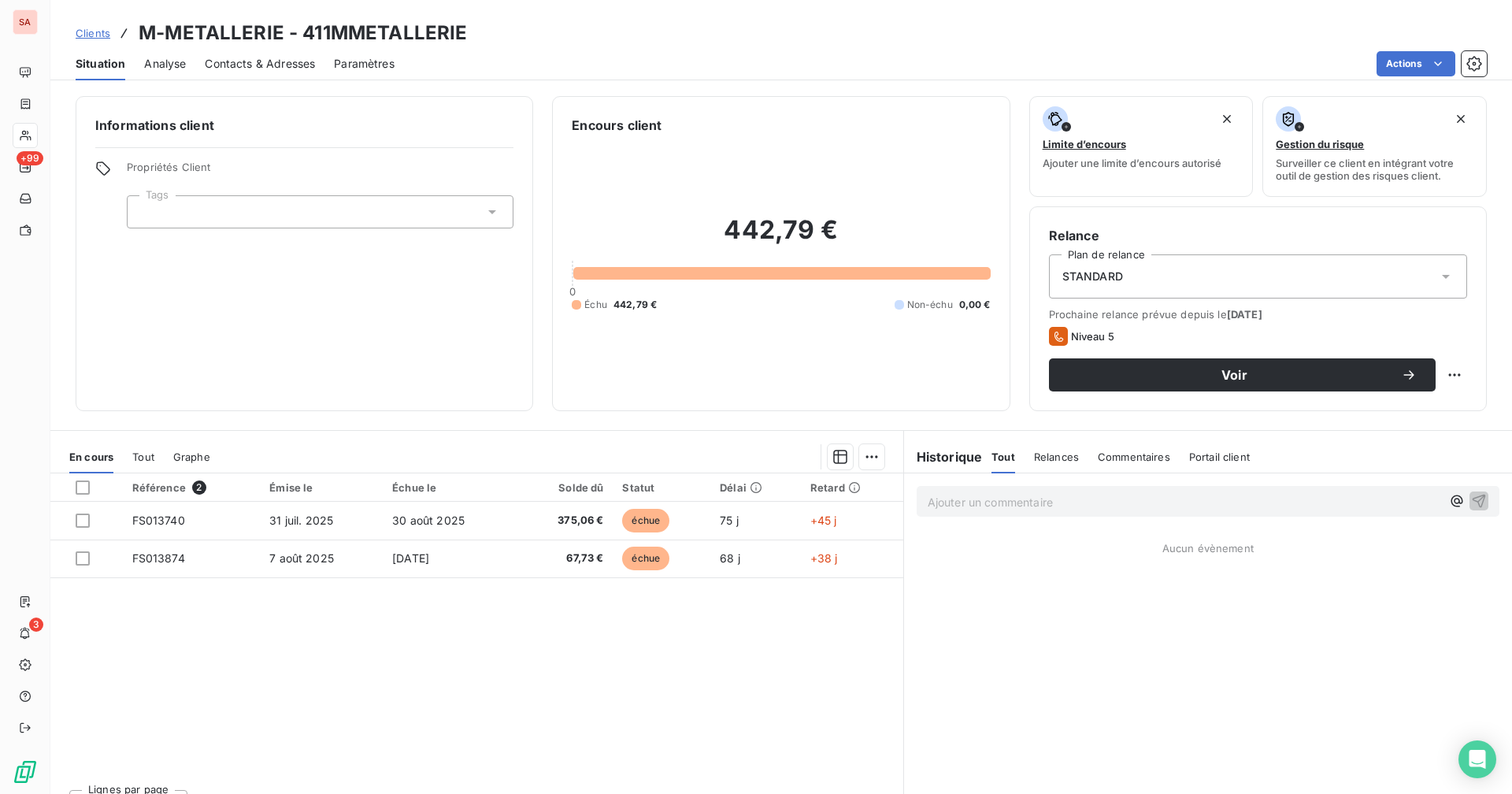
click at [537, 414] on div "Informations client Propriétés Client Tags Encours client 442,79 € 0 Échu 442,7…" at bounding box center [781, 440] width 1461 height 707
click at [240, 66] on span "Contacts & Adresses" at bounding box center [259, 64] width 110 height 16
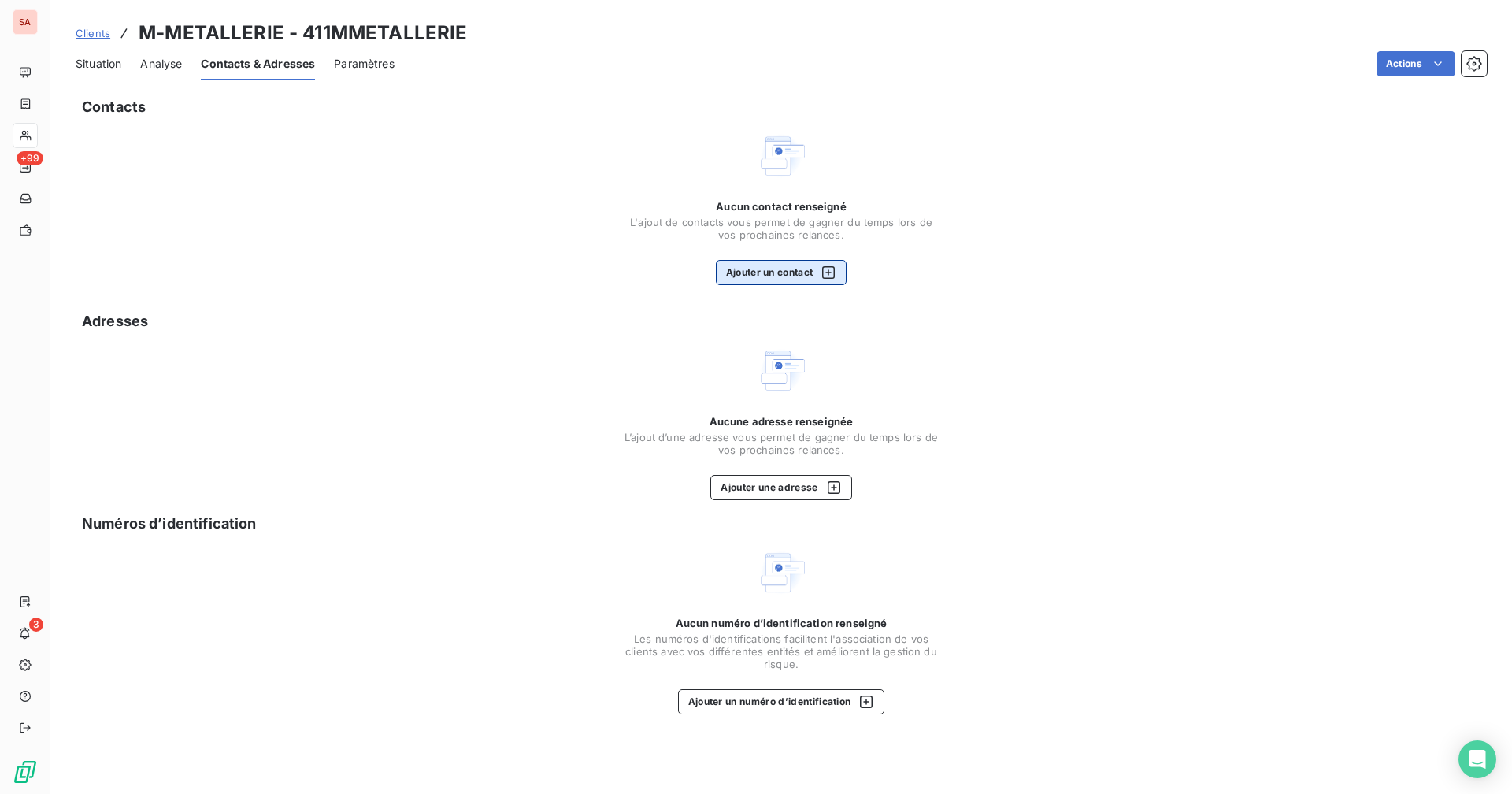
click at [815, 266] on div "button" at bounding box center [824, 273] width 23 height 16
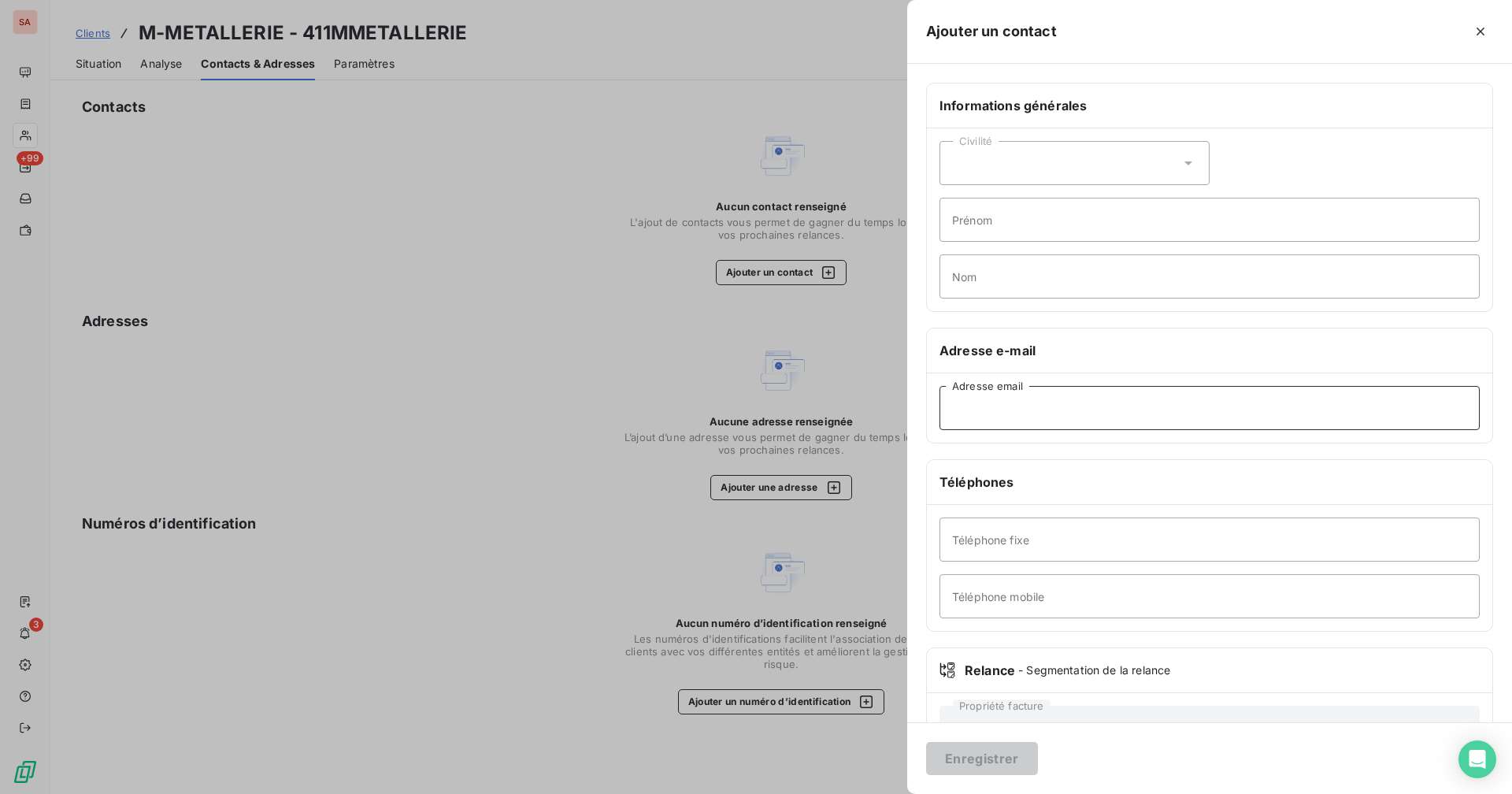
click at [918, 411] on input "Adresse email" at bounding box center [1209, 407] width 540 height 44
paste input "[EMAIL_ADDRESS][DOMAIN_NAME]"
type input "[EMAIL_ADDRESS][DOMAIN_NAME]"
click at [918, 162] on div "Civilité" at bounding box center [1074, 163] width 270 height 44
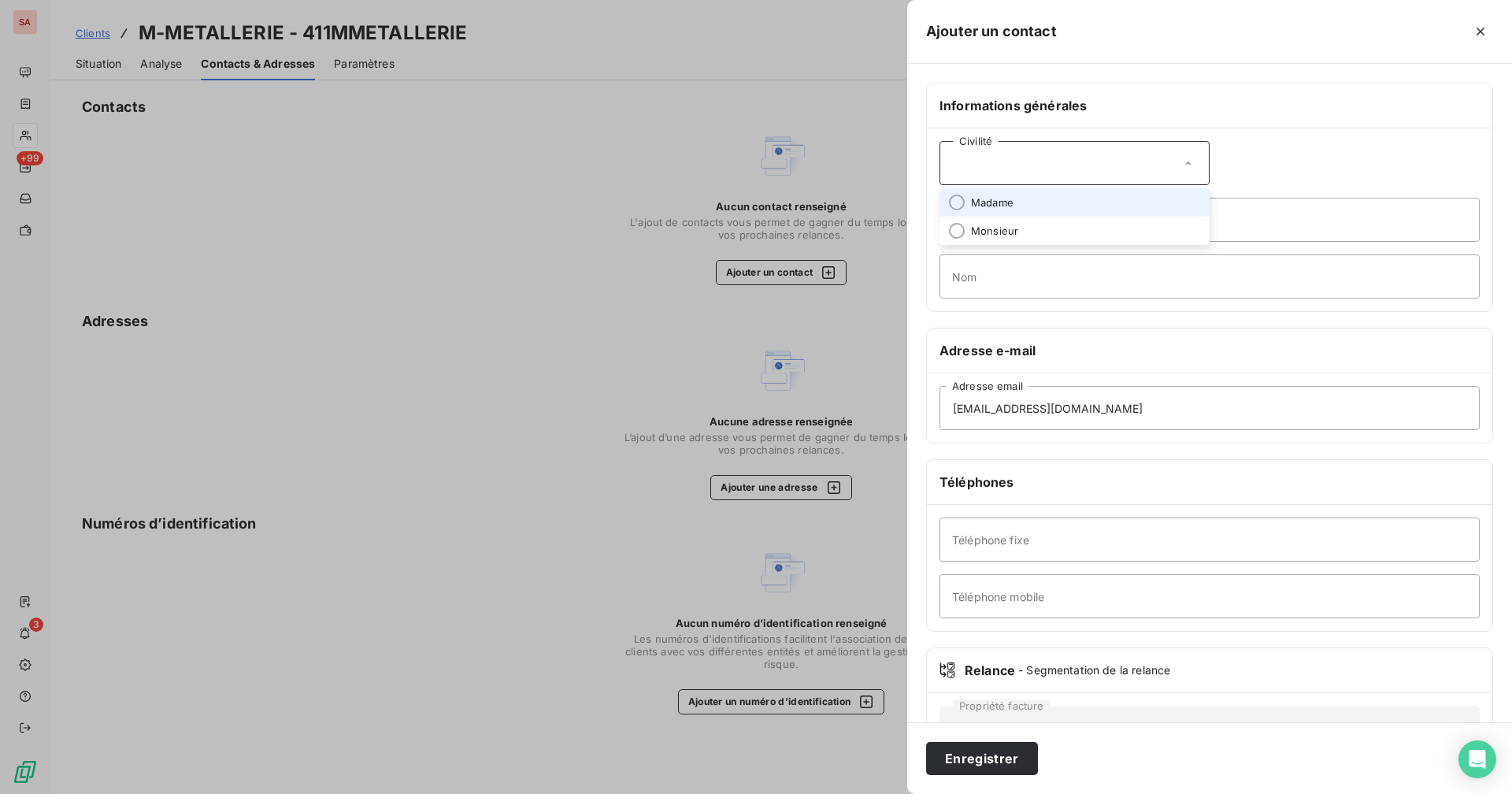
click at [918, 205] on span "Madame" at bounding box center [993, 202] width 43 height 15
click at [918, 234] on input "Prénom" at bounding box center [1209, 219] width 540 height 44
click at [918, 285] on input "Nom" at bounding box center [1209, 275] width 540 height 44
type input "PERFILLON"
click at [918, 222] on input "Prénom" at bounding box center [1209, 219] width 540 height 44
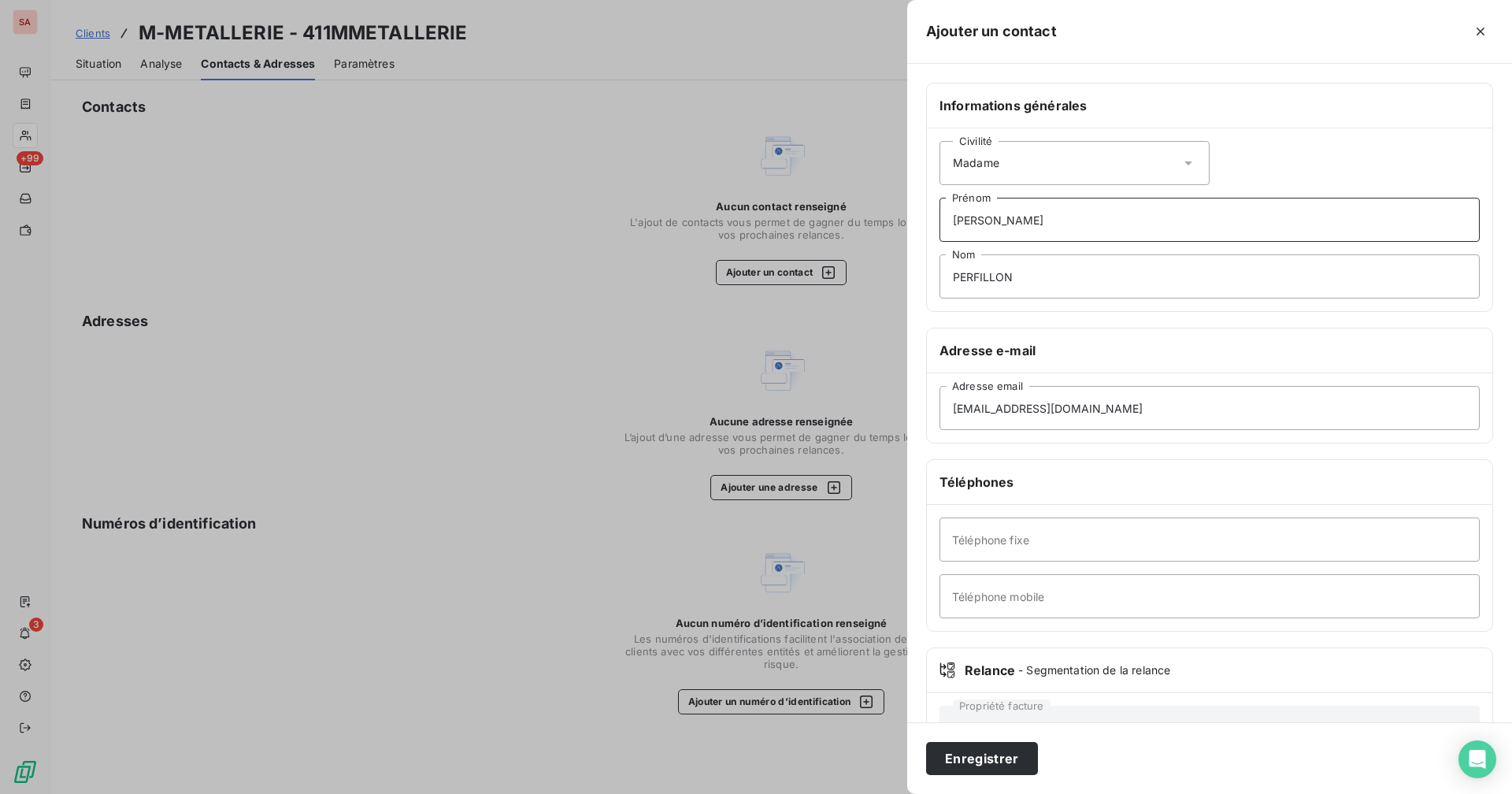
type input "[PERSON_NAME]"
click at [918, 544] on input "Téléphone fixe" at bounding box center [1209, 539] width 540 height 44
paste input "0262720585"
click at [918, 538] on input "0262720585" at bounding box center [1209, 539] width 540 height 44
click at [918, 542] on input "0262 720585" at bounding box center [1209, 539] width 540 height 44
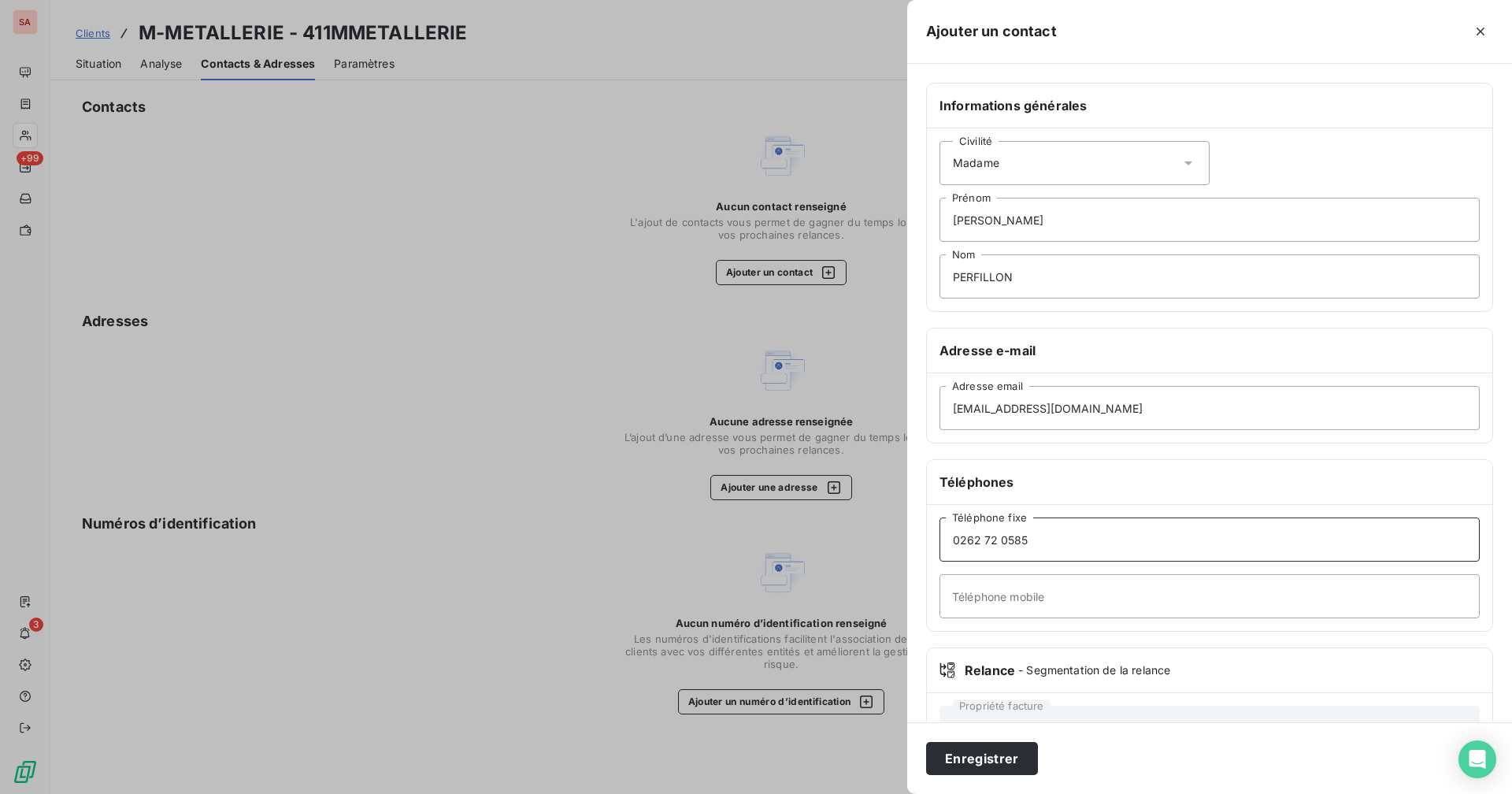
click at [918, 537] on input "0262 72 0585" at bounding box center [1209, 539] width 540 height 44
type input "0262 72 05 85"
click at [918, 615] on button "Enregistrer" at bounding box center [982, 757] width 112 height 33
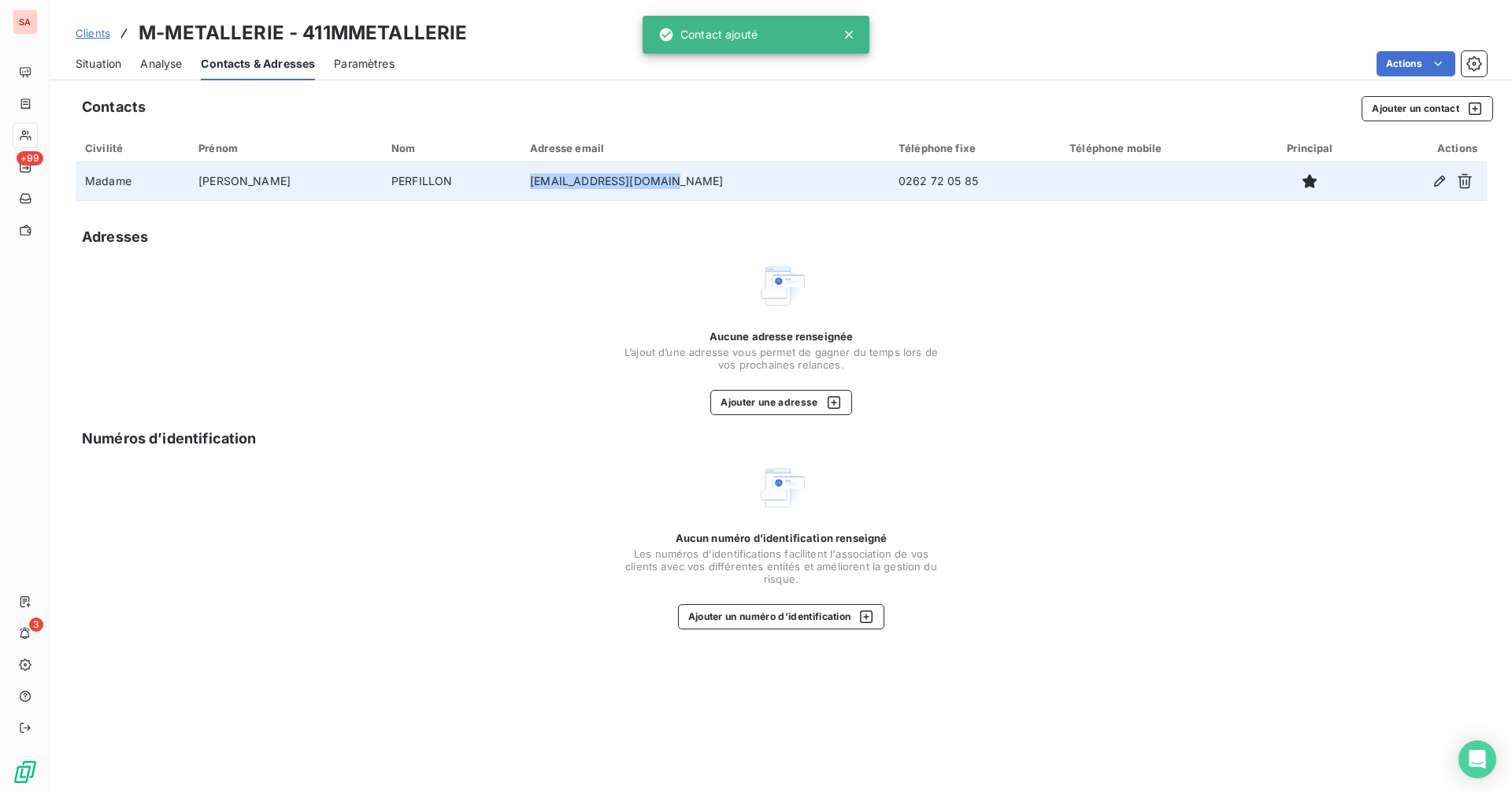
drag, startPoint x: 643, startPoint y: 185, endPoint x: 479, endPoint y: 185, distance: 164.0
click at [479, 185] on tr "Madame [PERSON_NAME] [EMAIL_ADDRESS][DOMAIN_NAME] 0262 72 05 85" at bounding box center [781, 181] width 1411 height 38
copy tr "[EMAIL_ADDRESS][DOMAIN_NAME]"
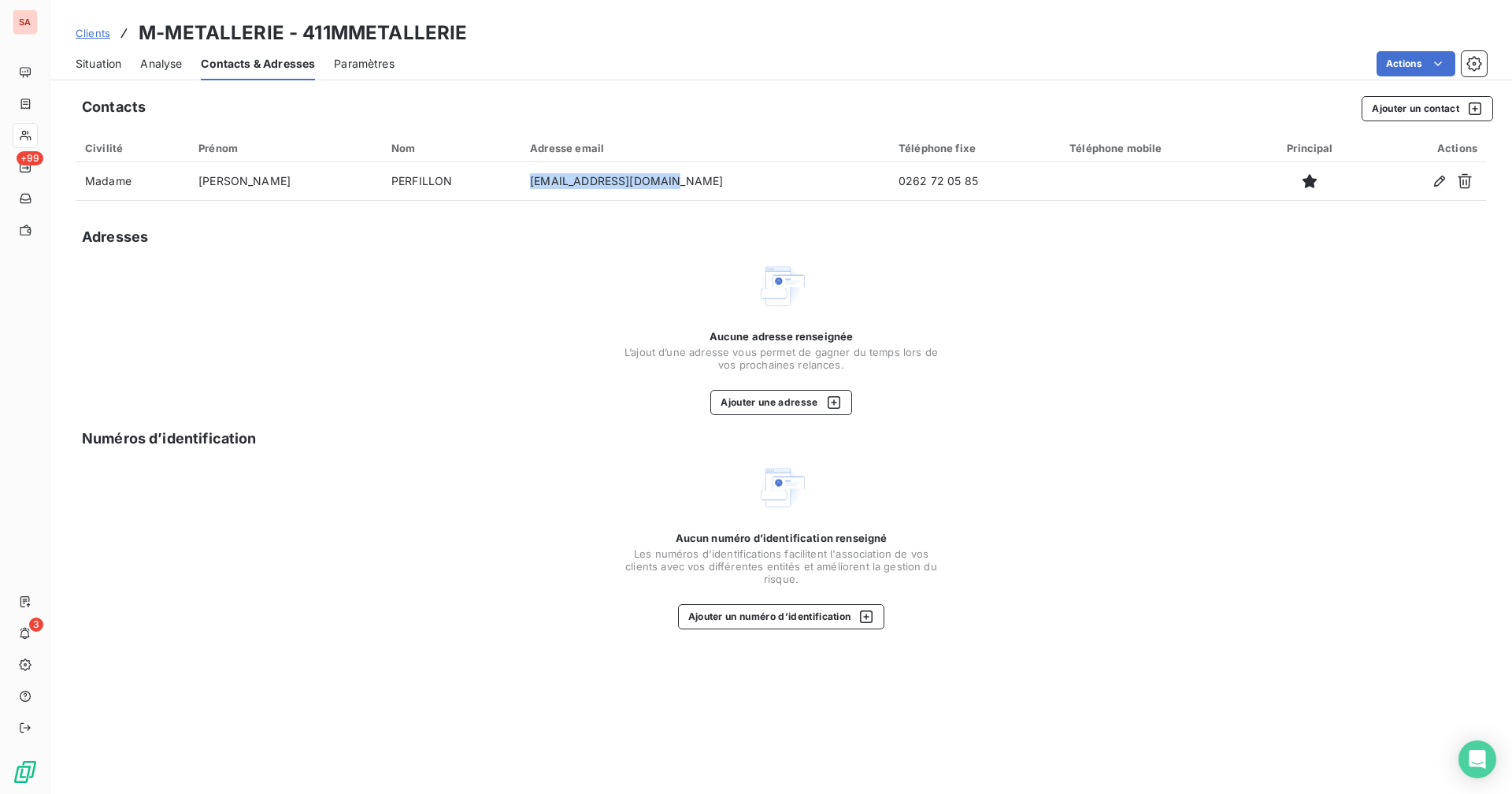
click at [108, 63] on span "Situation" at bounding box center [98, 64] width 46 height 16
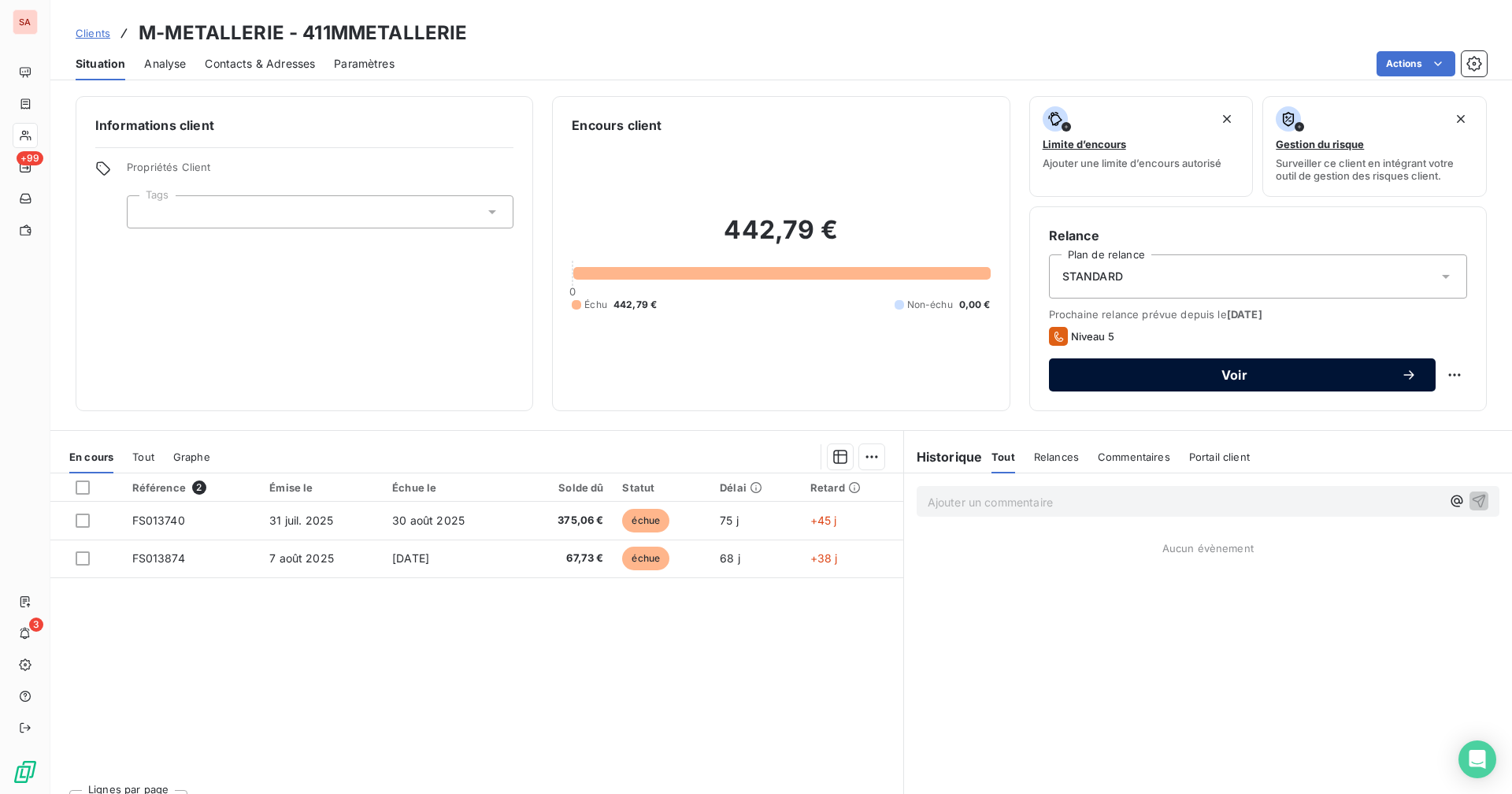
click at [918, 366] on button "Voir" at bounding box center [1242, 375] width 386 height 33
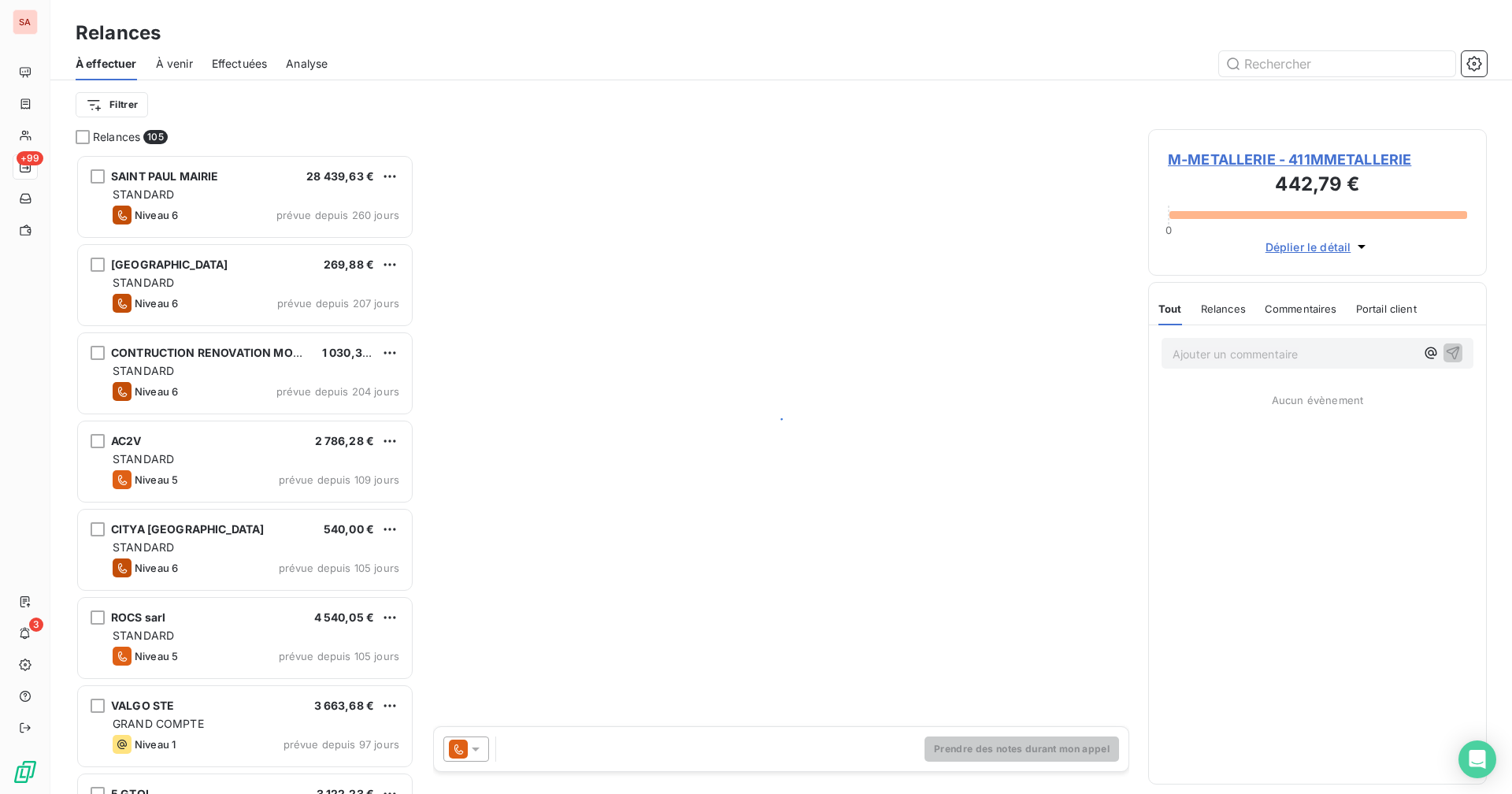
scroll to position [628, 326]
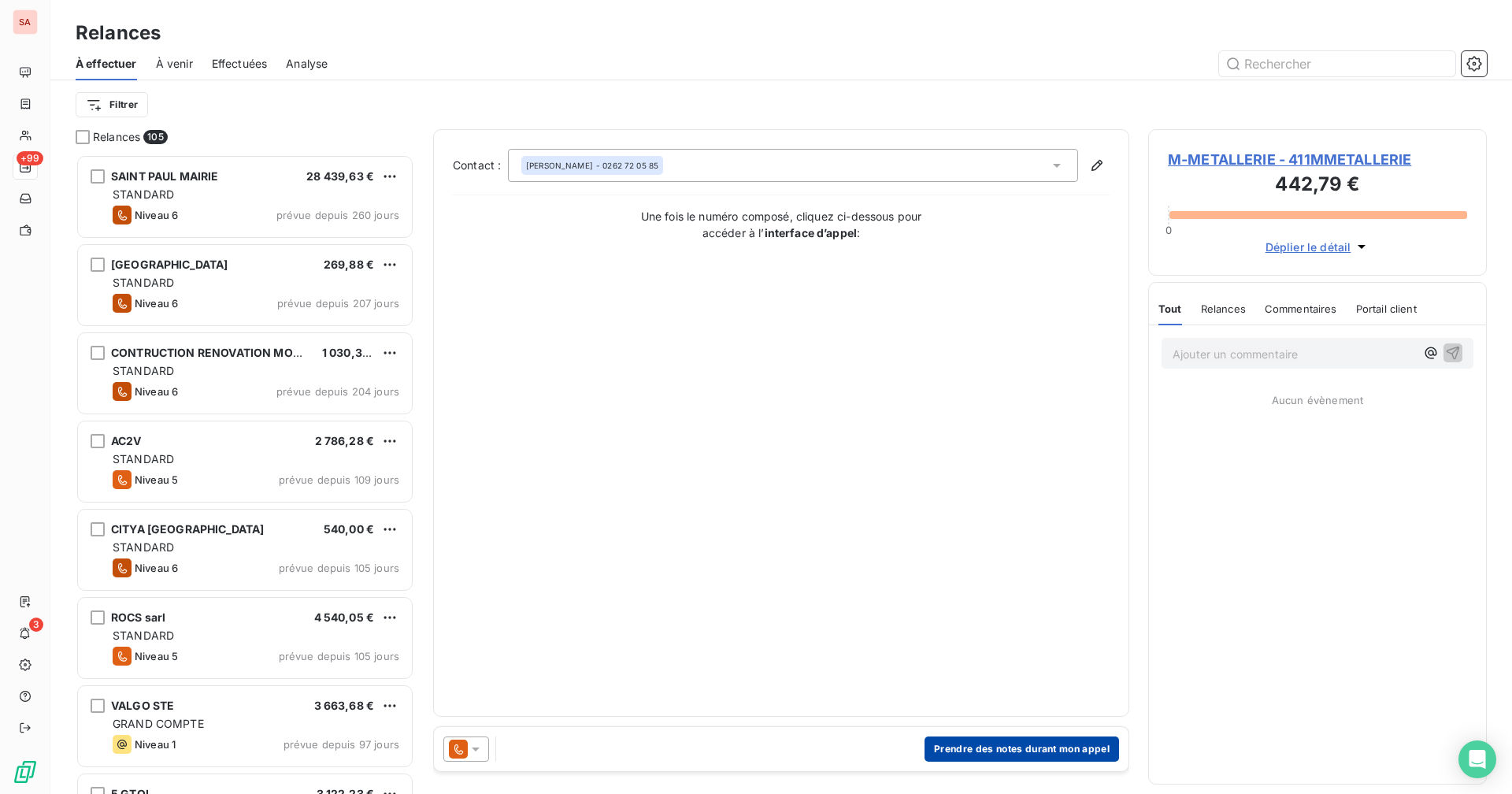
click at [918, 615] on button "Prendre des notes durant mon appel" at bounding box center [1021, 748] width 194 height 25
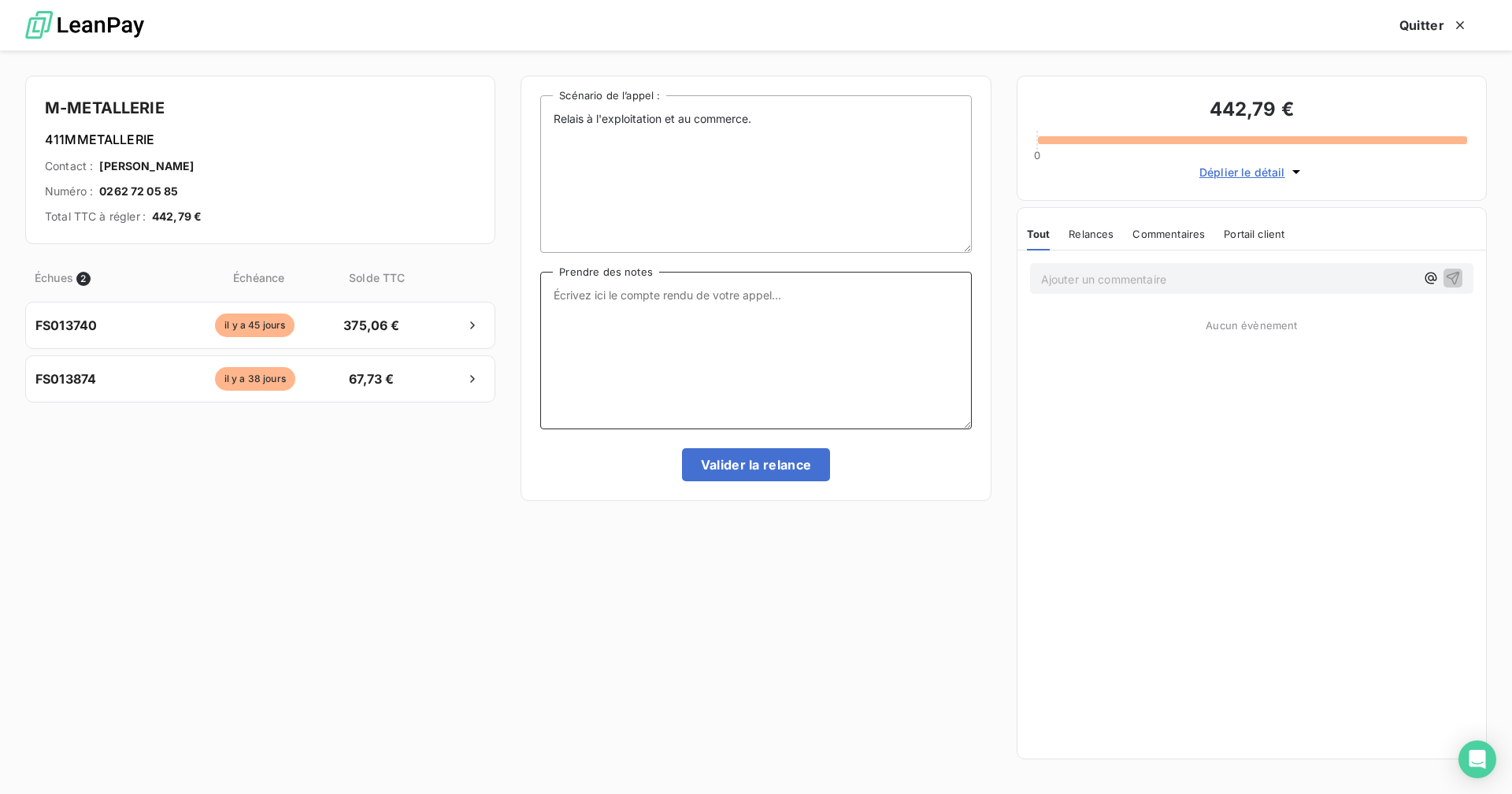
click at [663, 317] on textarea "Prendre des notes" at bounding box center [756, 351] width 431 height 157
type textarea "e"
drag, startPoint x: 954, startPoint y: 293, endPoint x: 538, endPoint y: 297, distance: 416.0
click at [538, 297] on div "Relais à l'exploitation et au commerce. Scénario de l’appel : Eu le secrétariat…" at bounding box center [756, 288] width 470 height 425
type textarea "Eu le secrétariat : la compta pas disponible > me demande d'envoyer un mail"
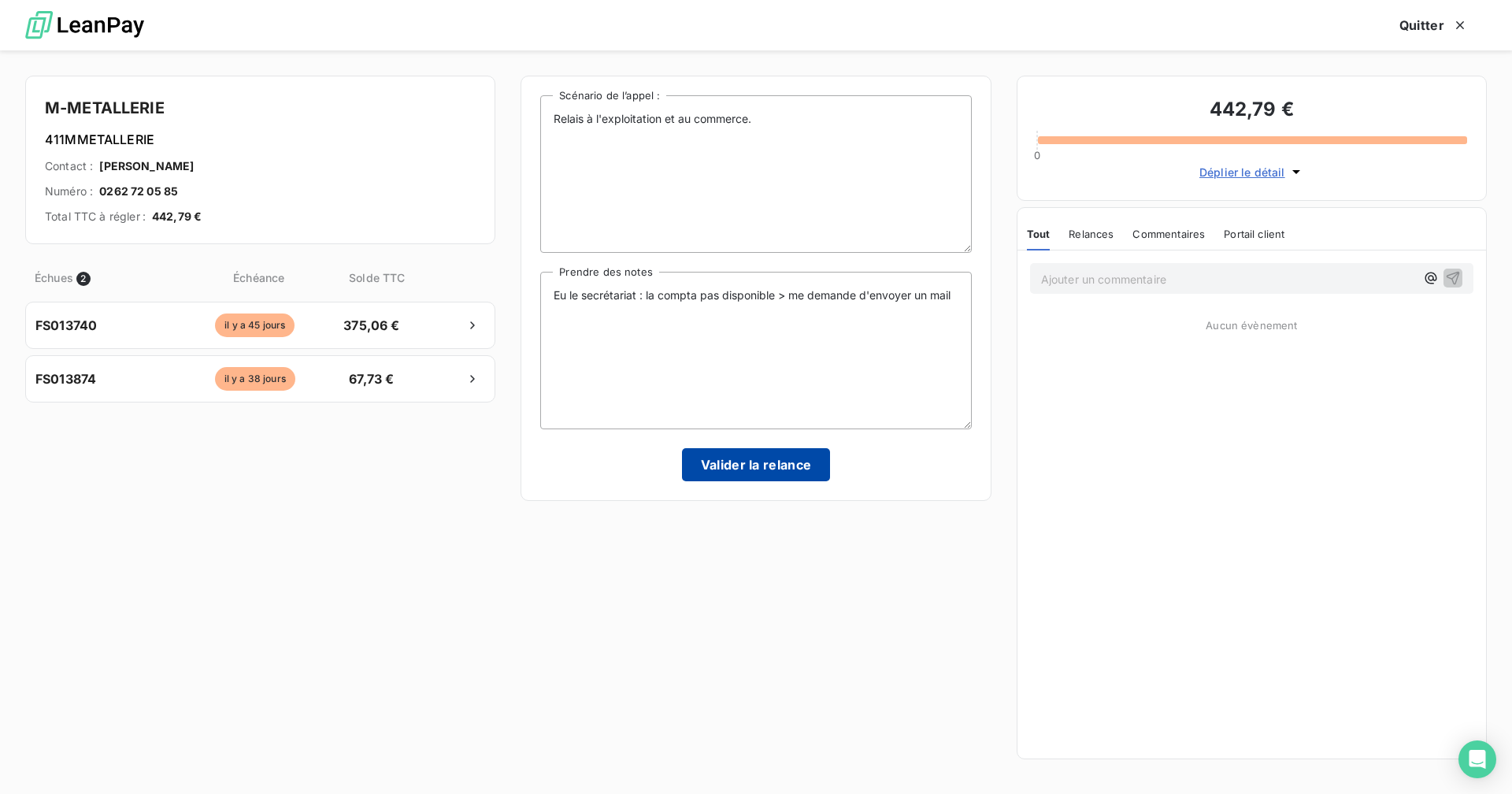
click at [776, 469] on button "Valider la relance" at bounding box center [756, 464] width 148 height 33
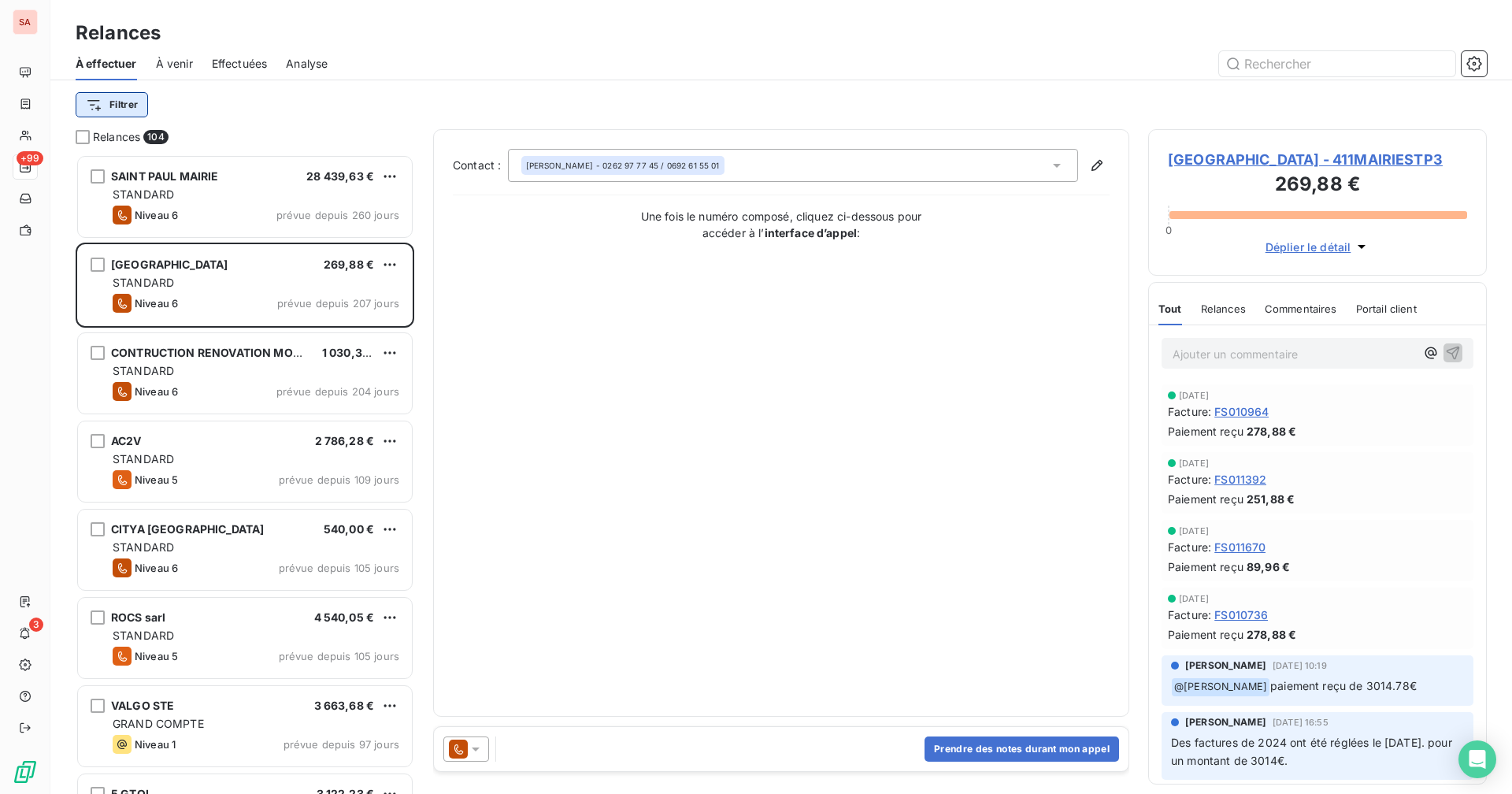
click at [121, 99] on html "SA +99 3 Relances À effectuer À venir Effectuées Analyse Filtrer Relances 104 S…" at bounding box center [756, 397] width 1512 height 794
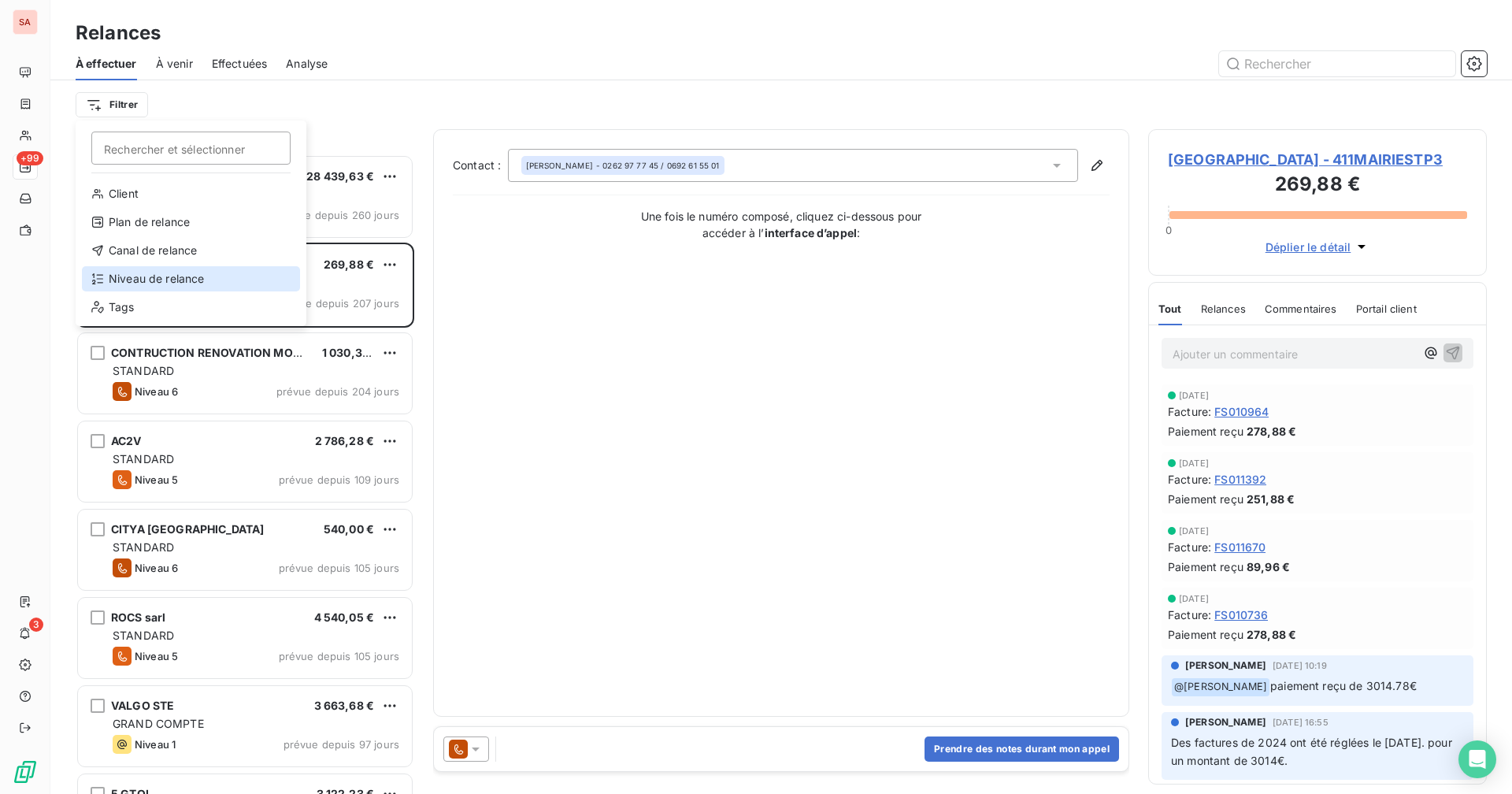
click at [155, 277] on div "Niveau de relance" at bounding box center [191, 279] width 218 height 25
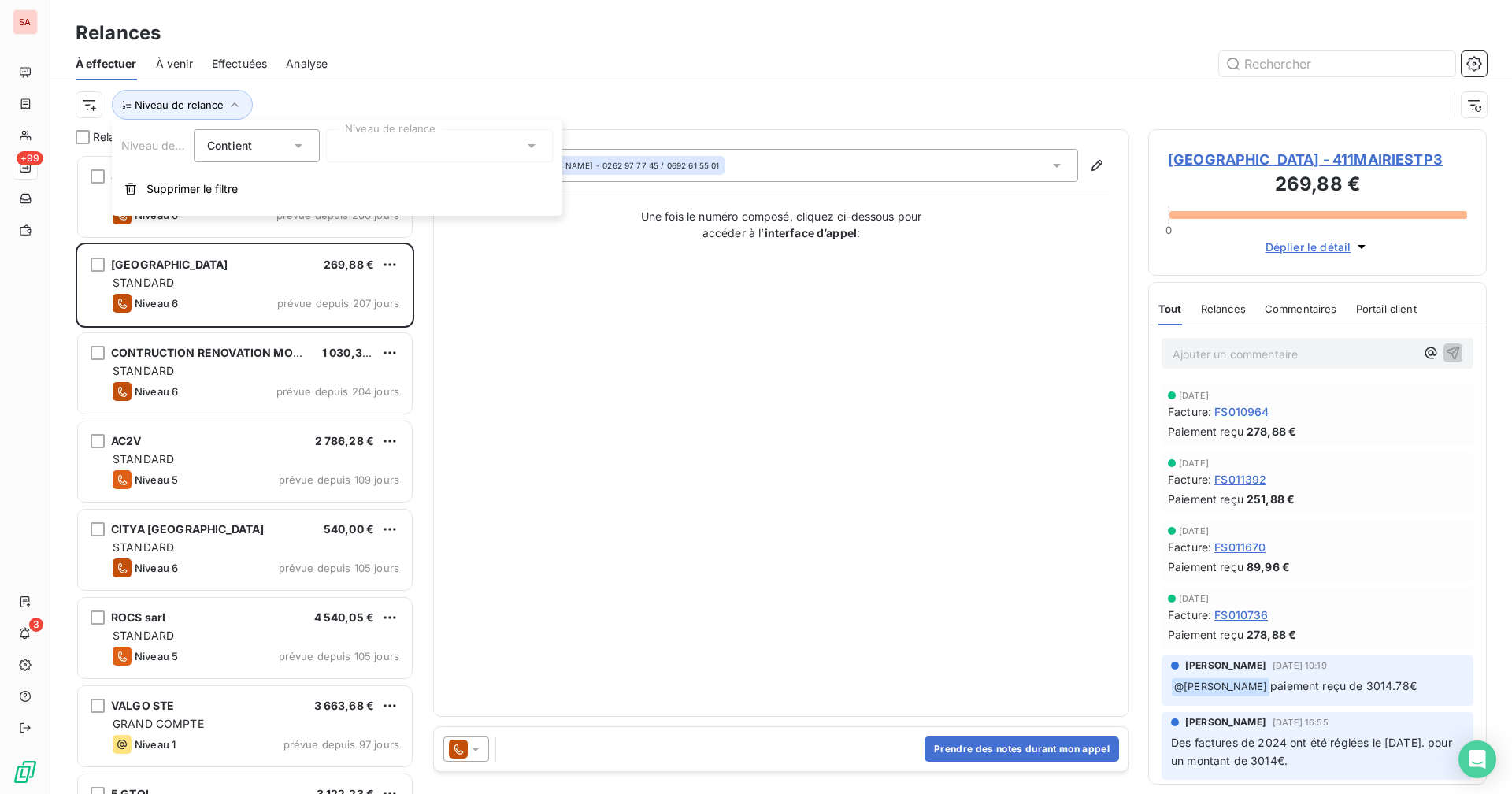
click at [374, 148] on div at bounding box center [440, 145] width 227 height 33
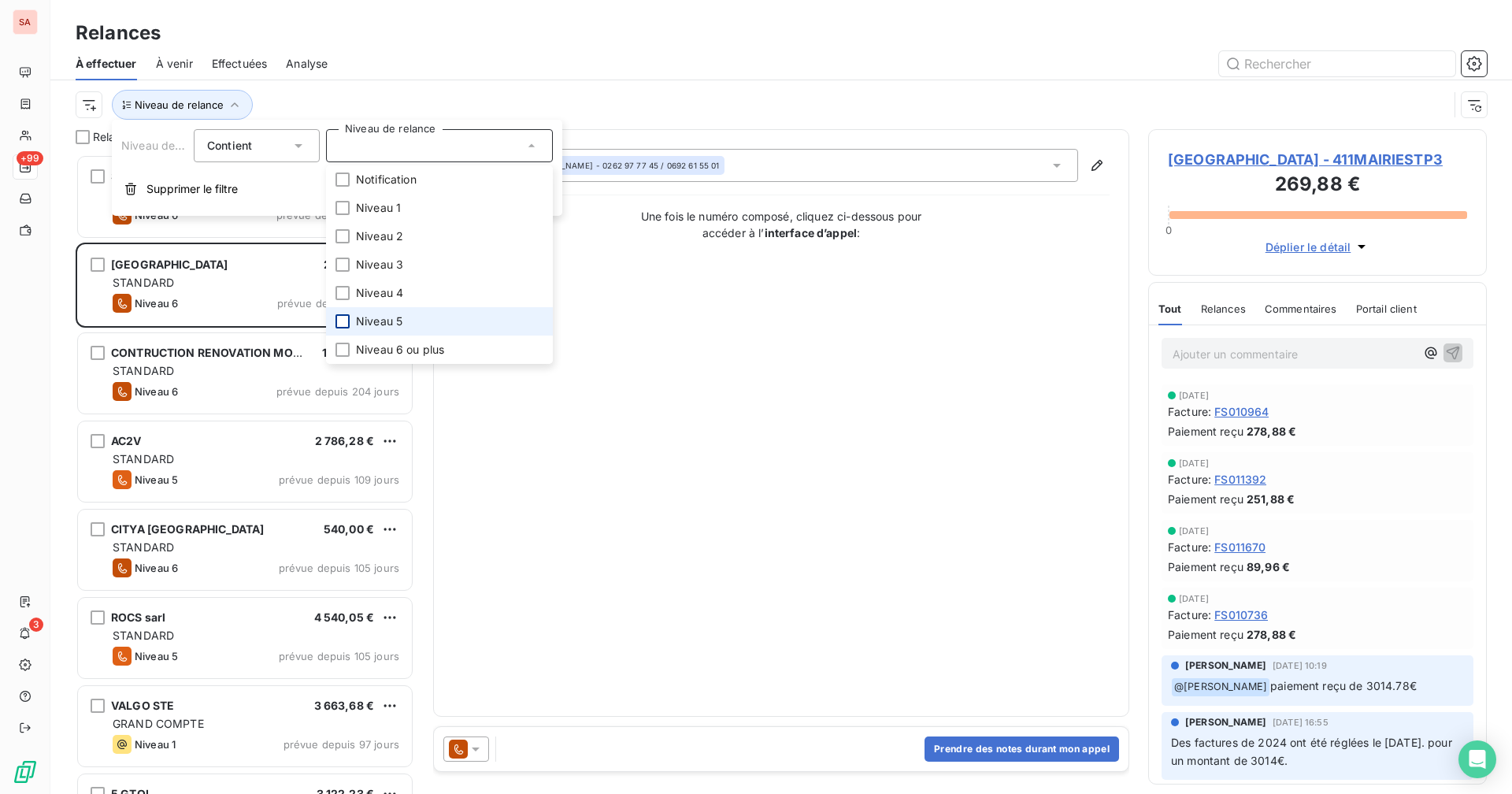
click at [339, 320] on div at bounding box center [342, 321] width 14 height 14
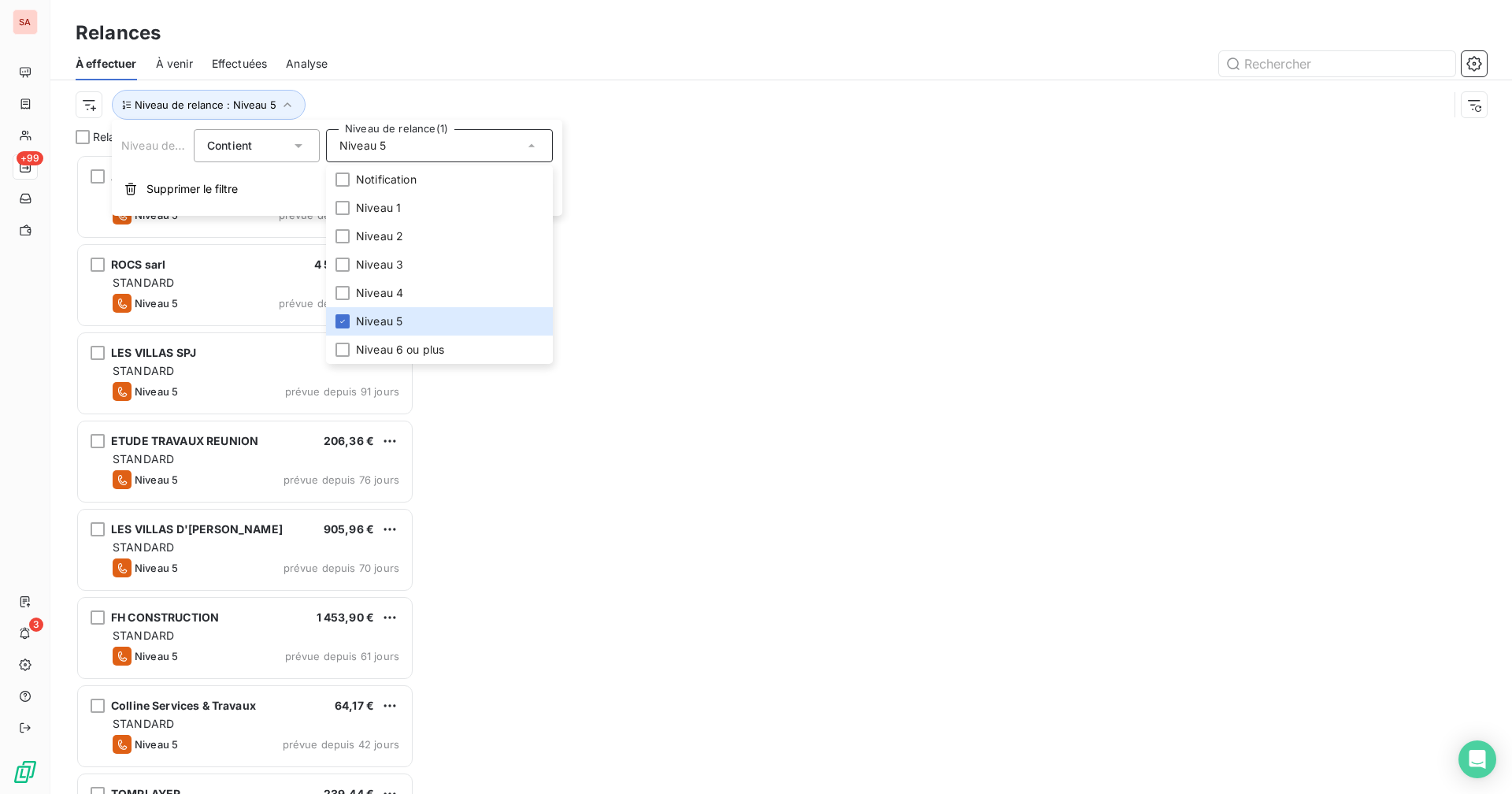
scroll to position [628, 326]
click at [425, 69] on div at bounding box center [916, 63] width 1140 height 25
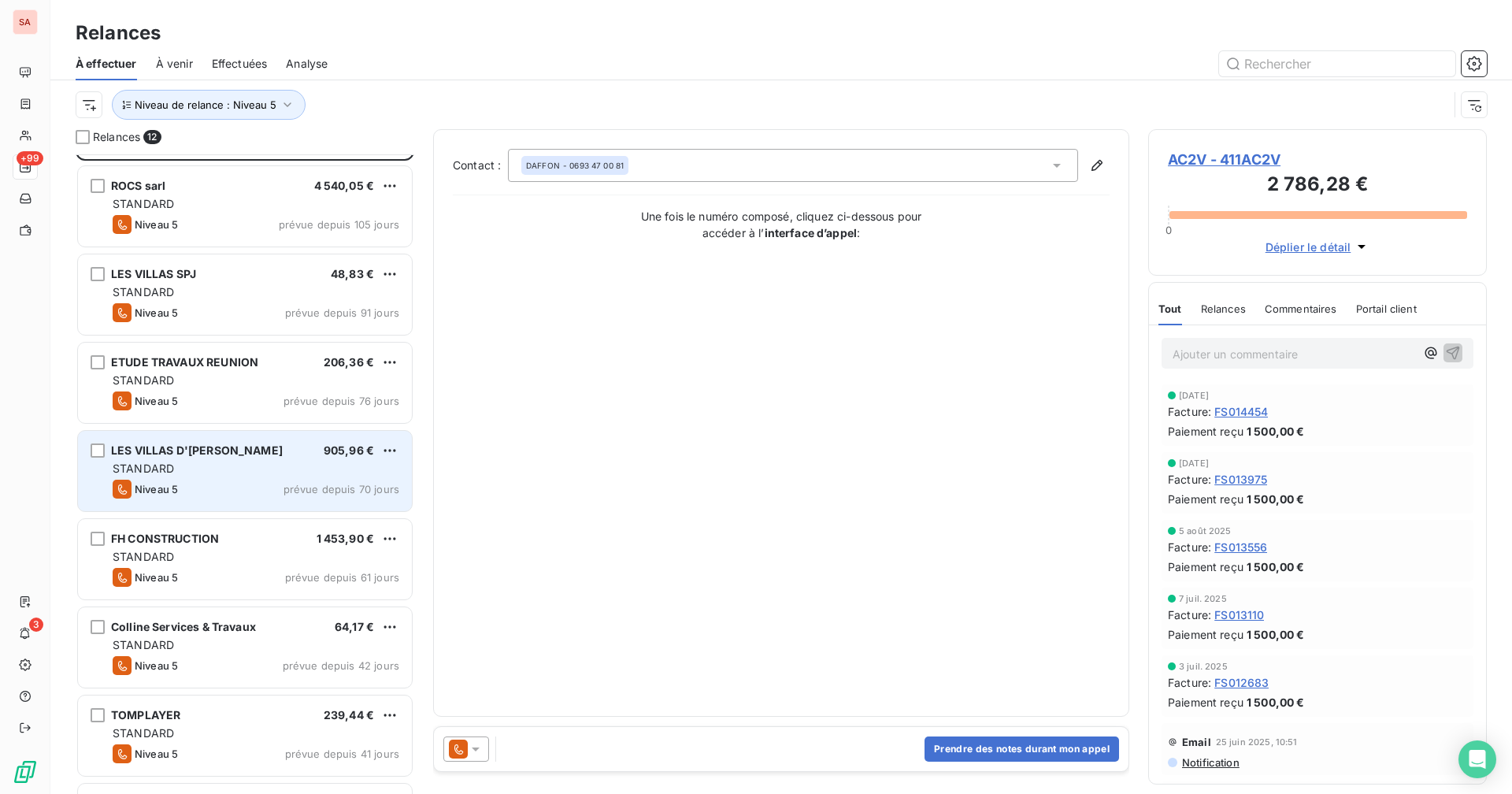
scroll to position [158, 0]
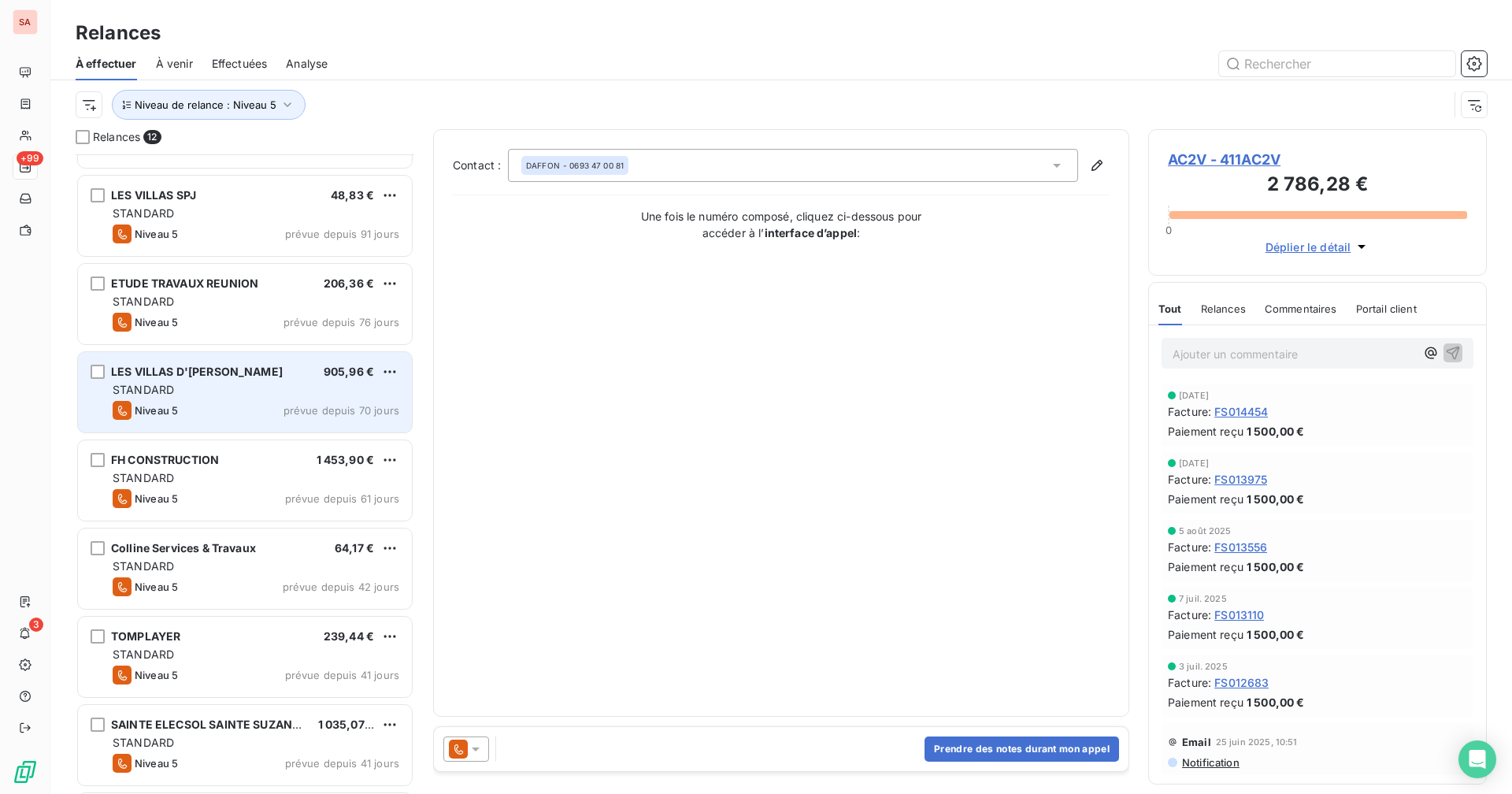
click at [215, 389] on div "STANDARD" at bounding box center [256, 390] width 287 height 16
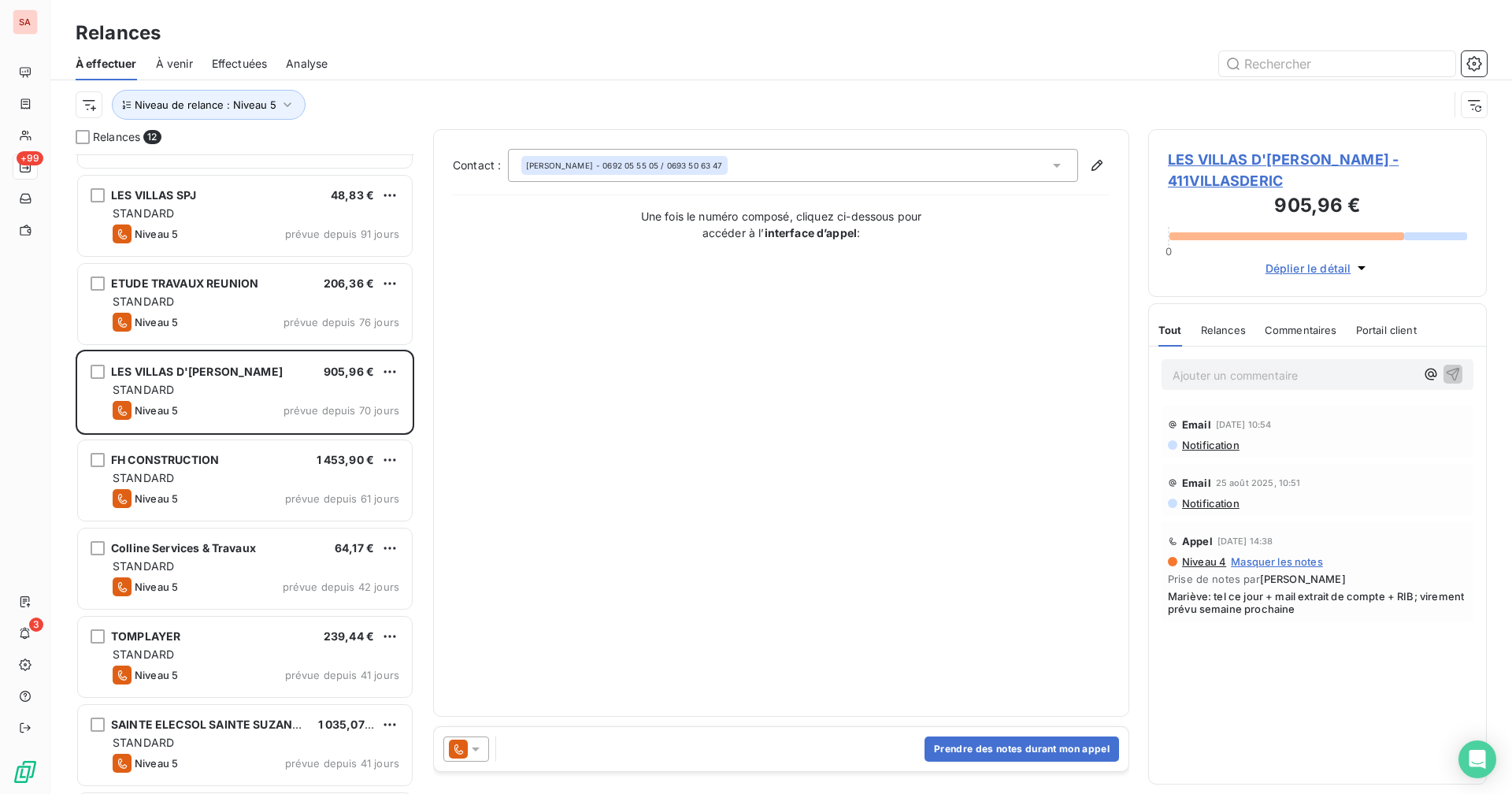
click at [918, 148] on div "LES VILLAS D'[PERSON_NAME] - 411VILLASDERIC 905,96 € 0 Déplier le détail" at bounding box center [1317, 213] width 339 height 168
click at [918, 158] on span "LES VILLAS D'[PERSON_NAME] - 411VILLASDERIC" at bounding box center [1317, 170] width 300 height 43
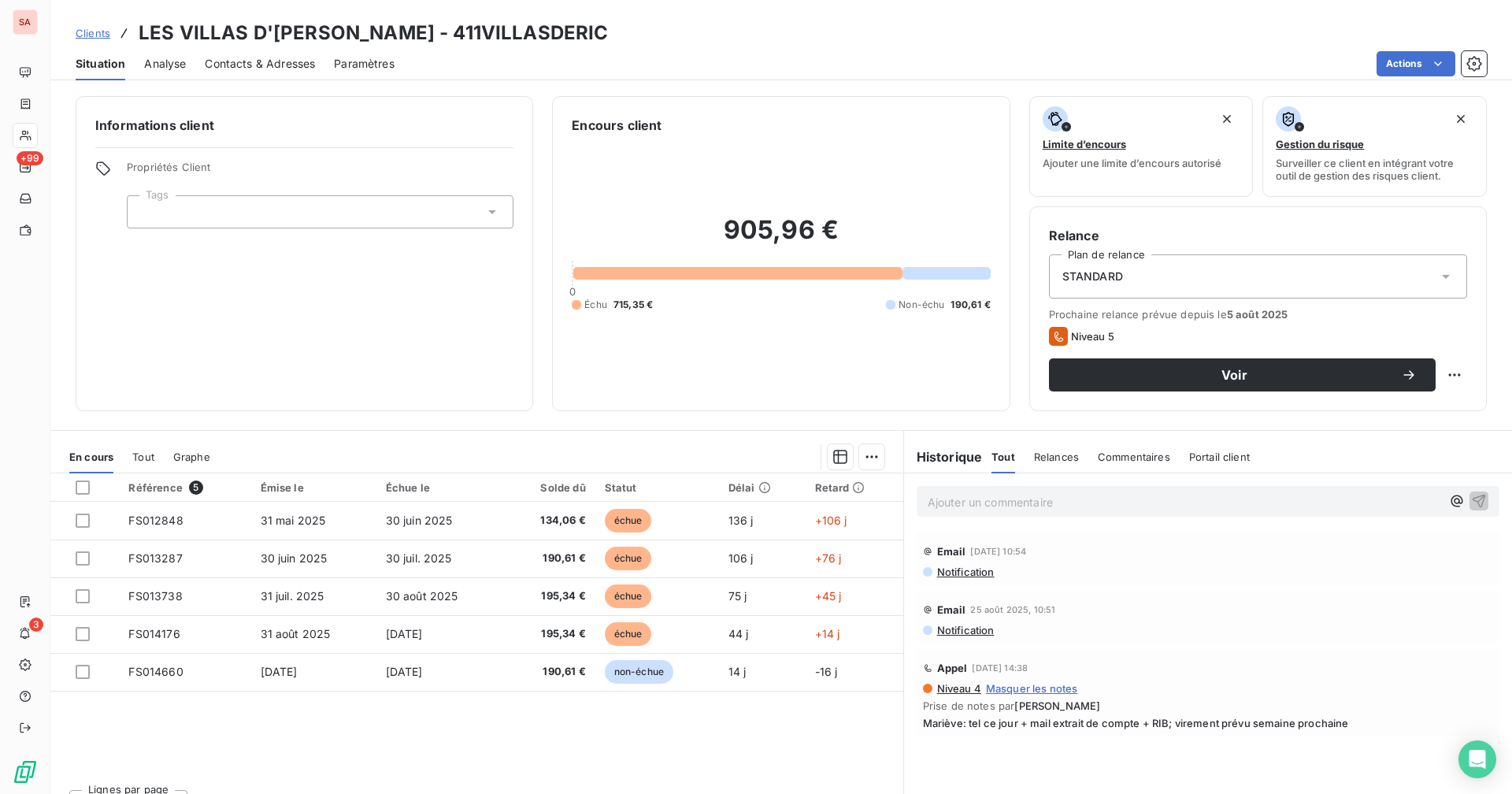
click at [280, 68] on span "Contacts & Adresses" at bounding box center [259, 64] width 110 height 16
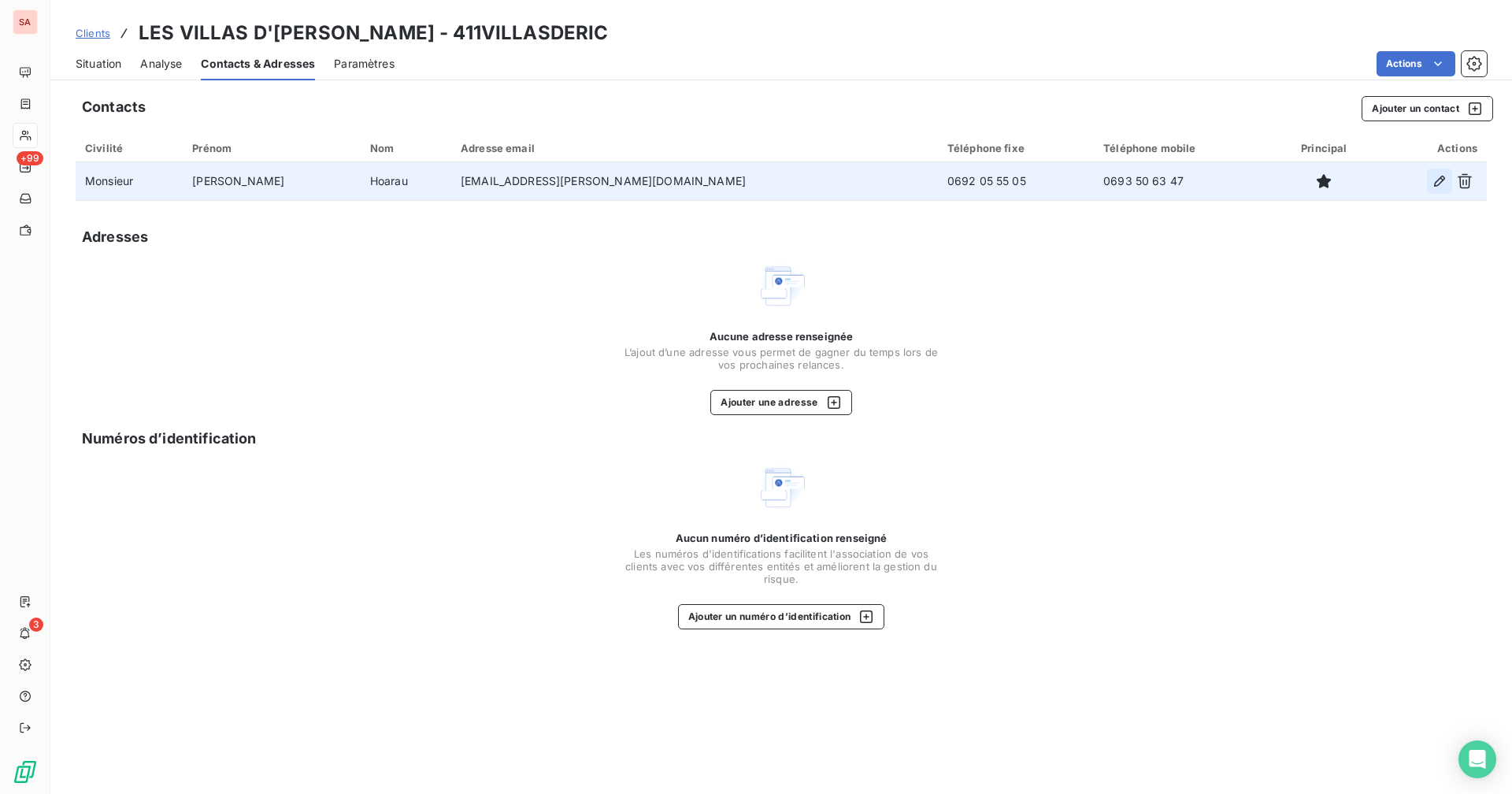
click at [918, 180] on icon "button" at bounding box center [1440, 182] width 16 height 16
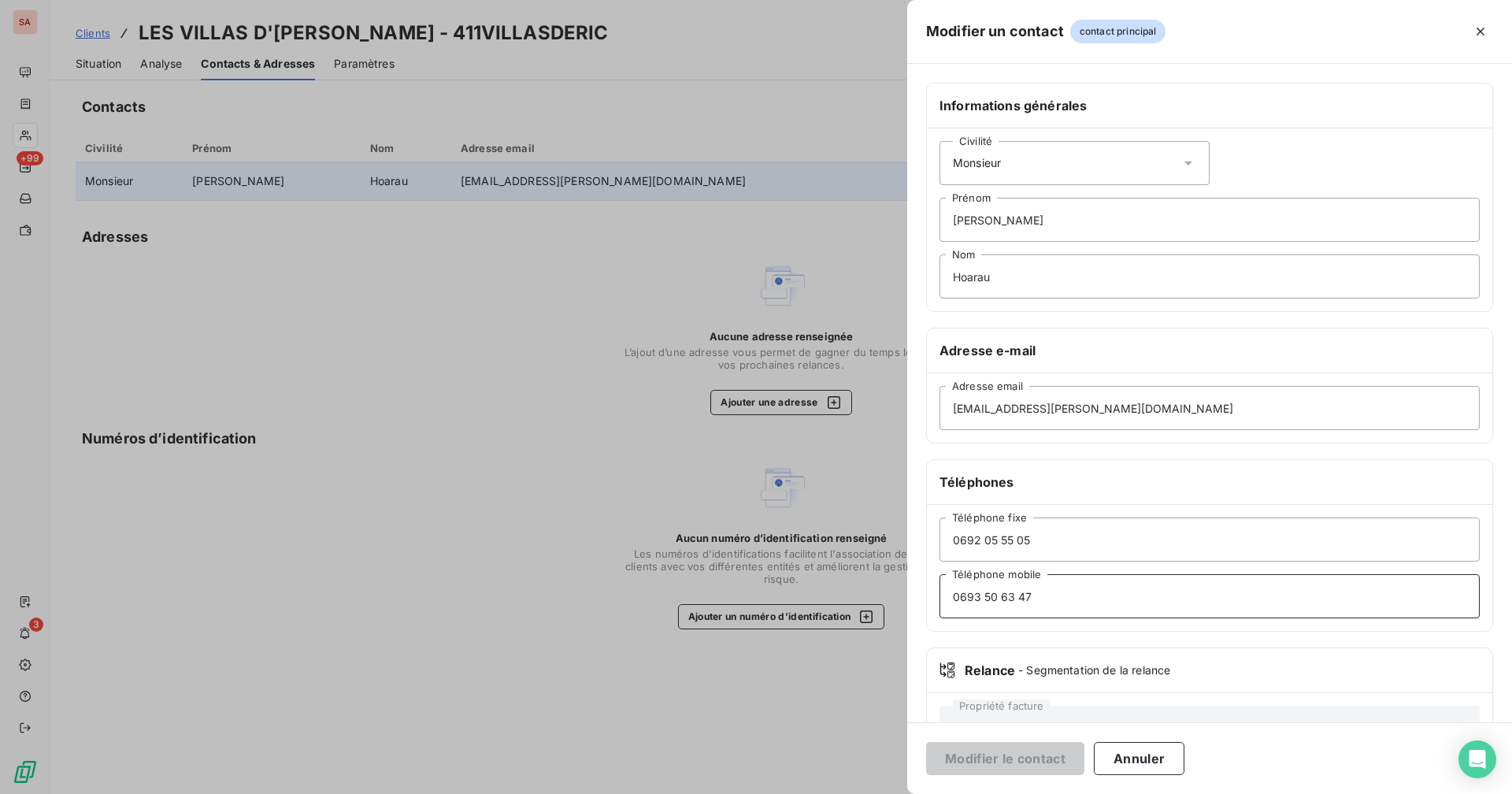
drag, startPoint x: 1064, startPoint y: 596, endPoint x: 880, endPoint y: 587, distance: 184.2
click at [883, 615] on div "Modifier un contact contact principal Informations générales Civilité Monsieur …" at bounding box center [756, 794] width 1512 height 0
click at [918, 615] on button "Modifier le contact" at bounding box center [1005, 757] width 158 height 33
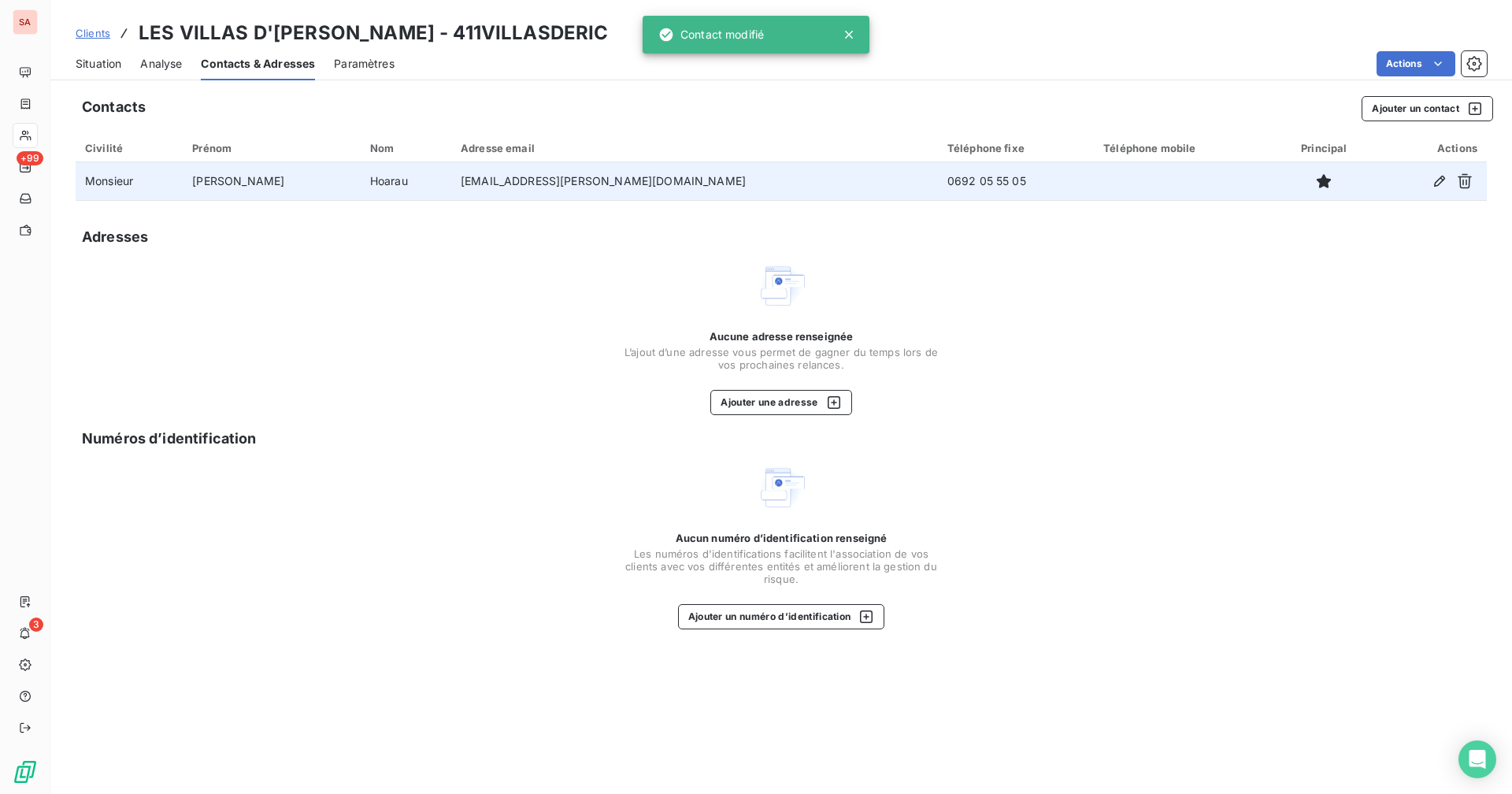
click at [364, 93] on div "Contacts Ajouter un contact Civilité Prénom Nom Adresse email Téléphone fixe Té…" at bounding box center [781, 440] width 1461 height 707
click at [80, 63] on span "Situation" at bounding box center [98, 64] width 46 height 16
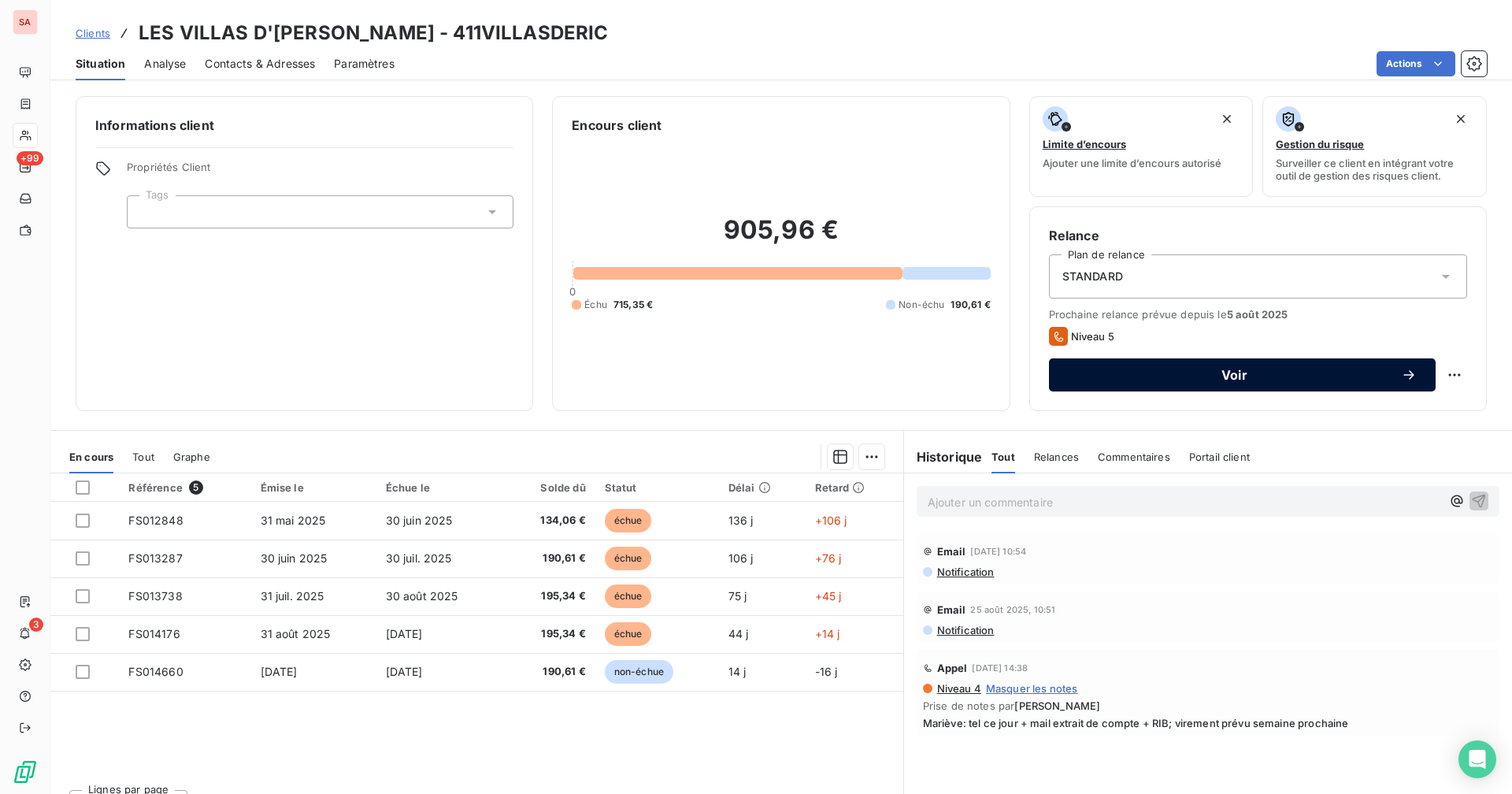
click at [918, 379] on span "Voir" at bounding box center [1234, 375] width 333 height 13
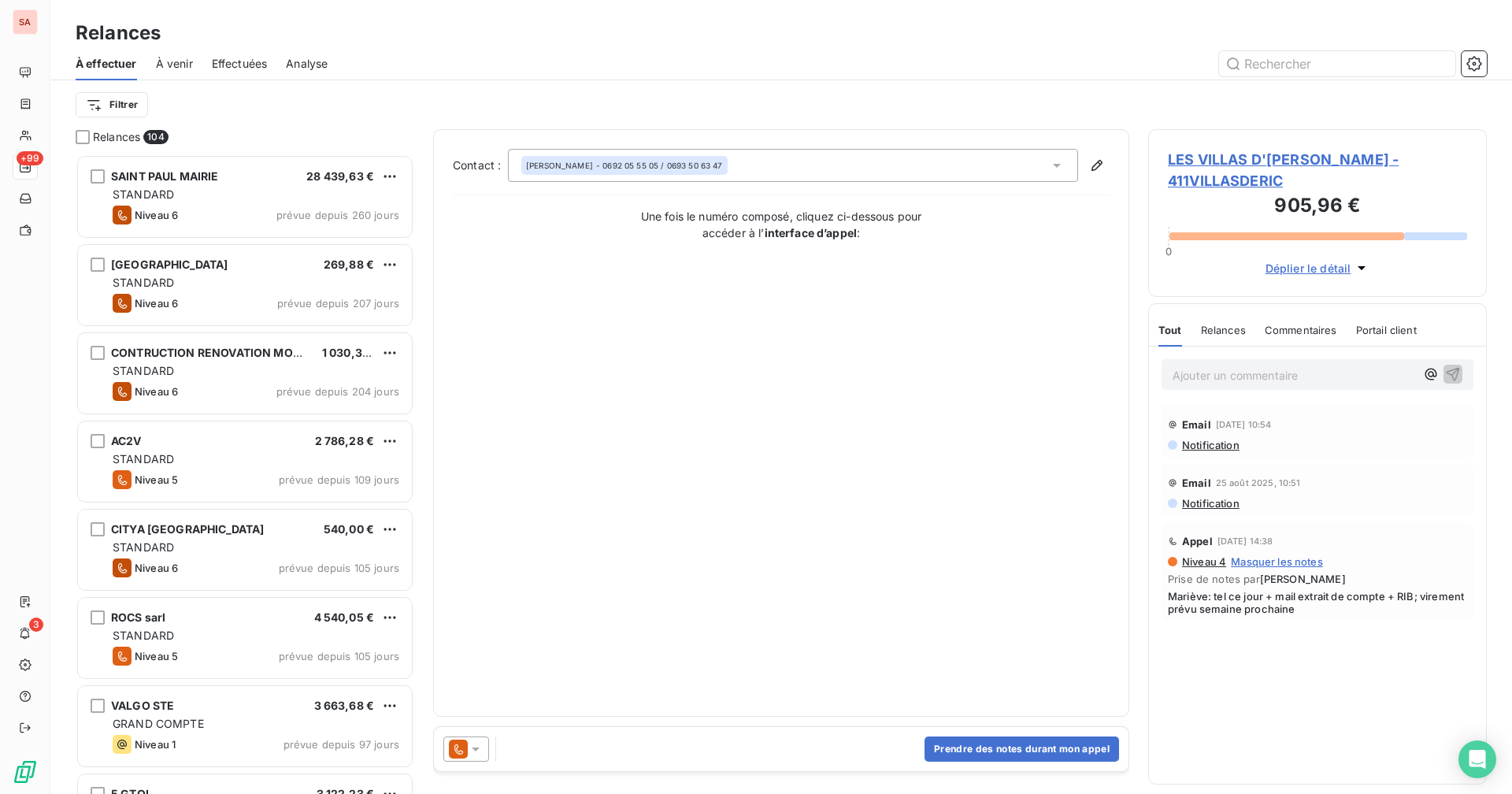
scroll to position [628, 326]
click at [918, 615] on button "Prendre des notes durant mon appel" at bounding box center [1021, 748] width 194 height 25
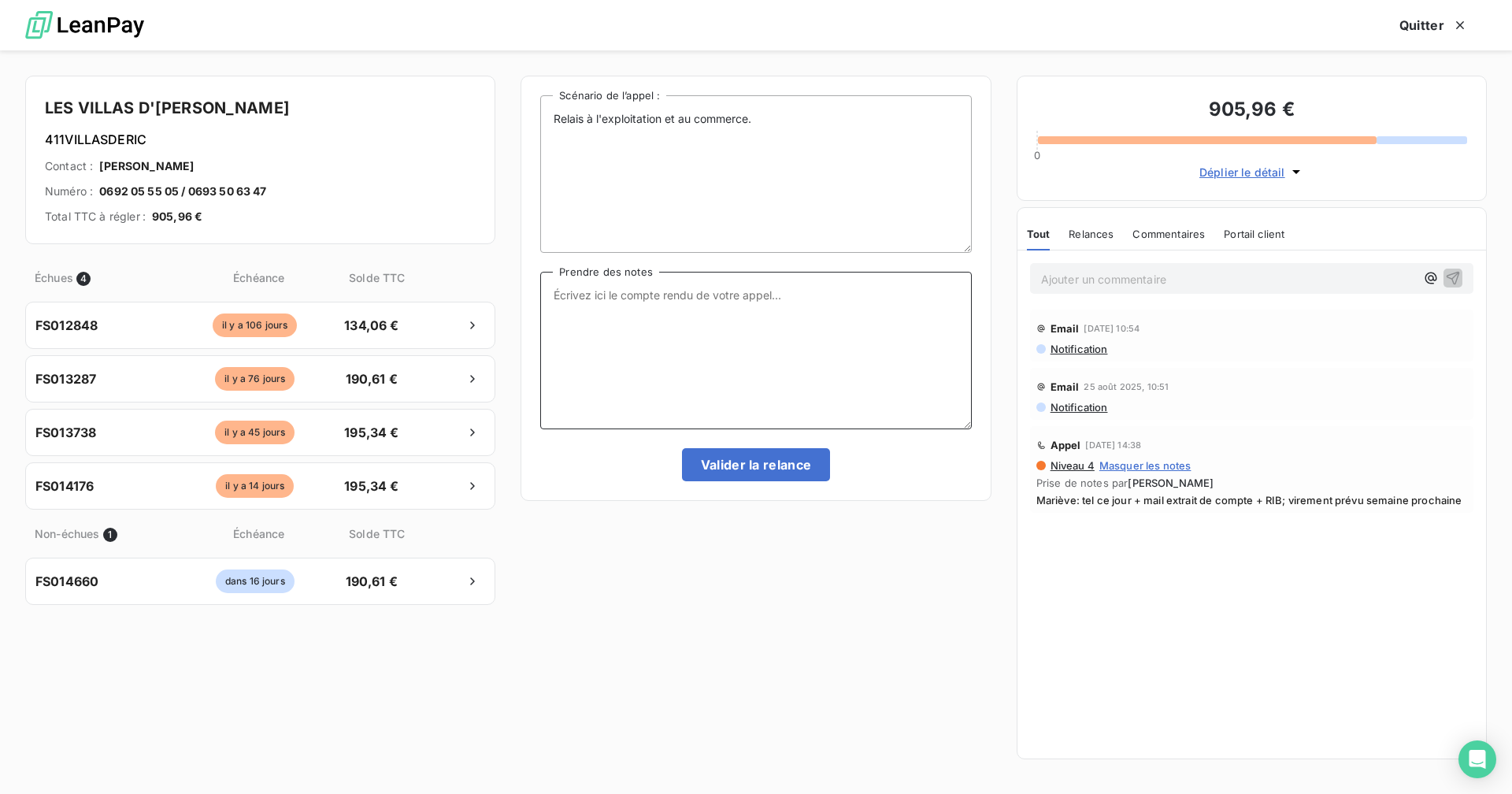
drag, startPoint x: 821, startPoint y: 322, endPoint x: 823, endPoint y: 308, distance: 14.1
click at [821, 321] on textarea "Prendre des notes" at bounding box center [756, 351] width 431 height 157
click at [653, 296] on textarea "Eu le client au tel : pour ce chantier c'est un promoteur qui le règle et que c…" at bounding box center [756, 351] width 431 height 157
click at [684, 309] on textarea "Eu le client au tel : m'informe que pour ce chantier c'est un promoteur qui le …" at bounding box center [756, 351] width 431 height 157
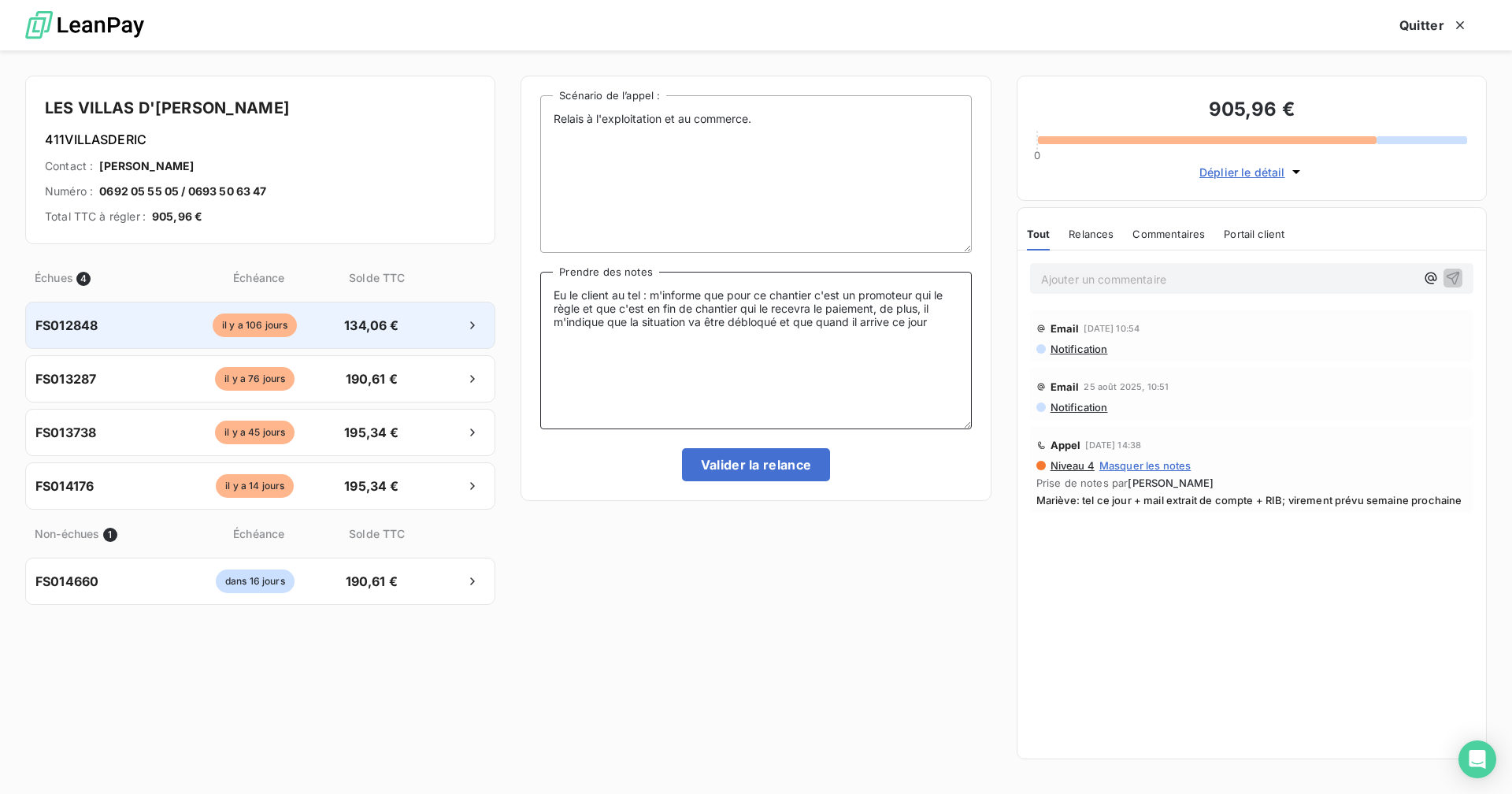
type textarea "Eu le client au tel : m'informe que pour ce chantier c'est un promoteur qui le …"
drag, startPoint x: 301, startPoint y: 324, endPoint x: 55, endPoint y: 324, distance: 246.0
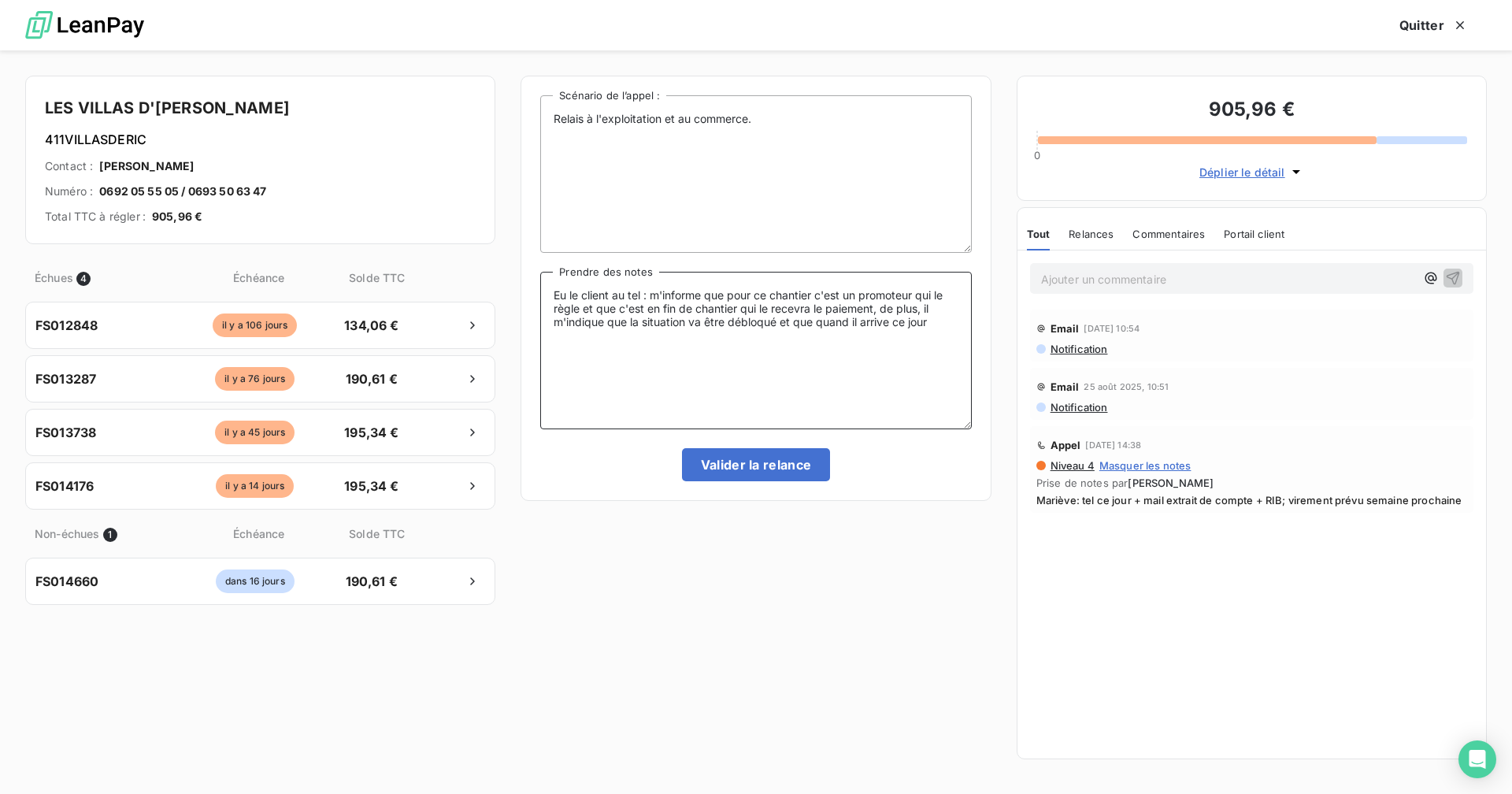
click at [918, 327] on textarea "Eu le client au tel : m'informe que pour ce chantier c'est un promoteur qui le …" at bounding box center [756, 351] width 431 height 157
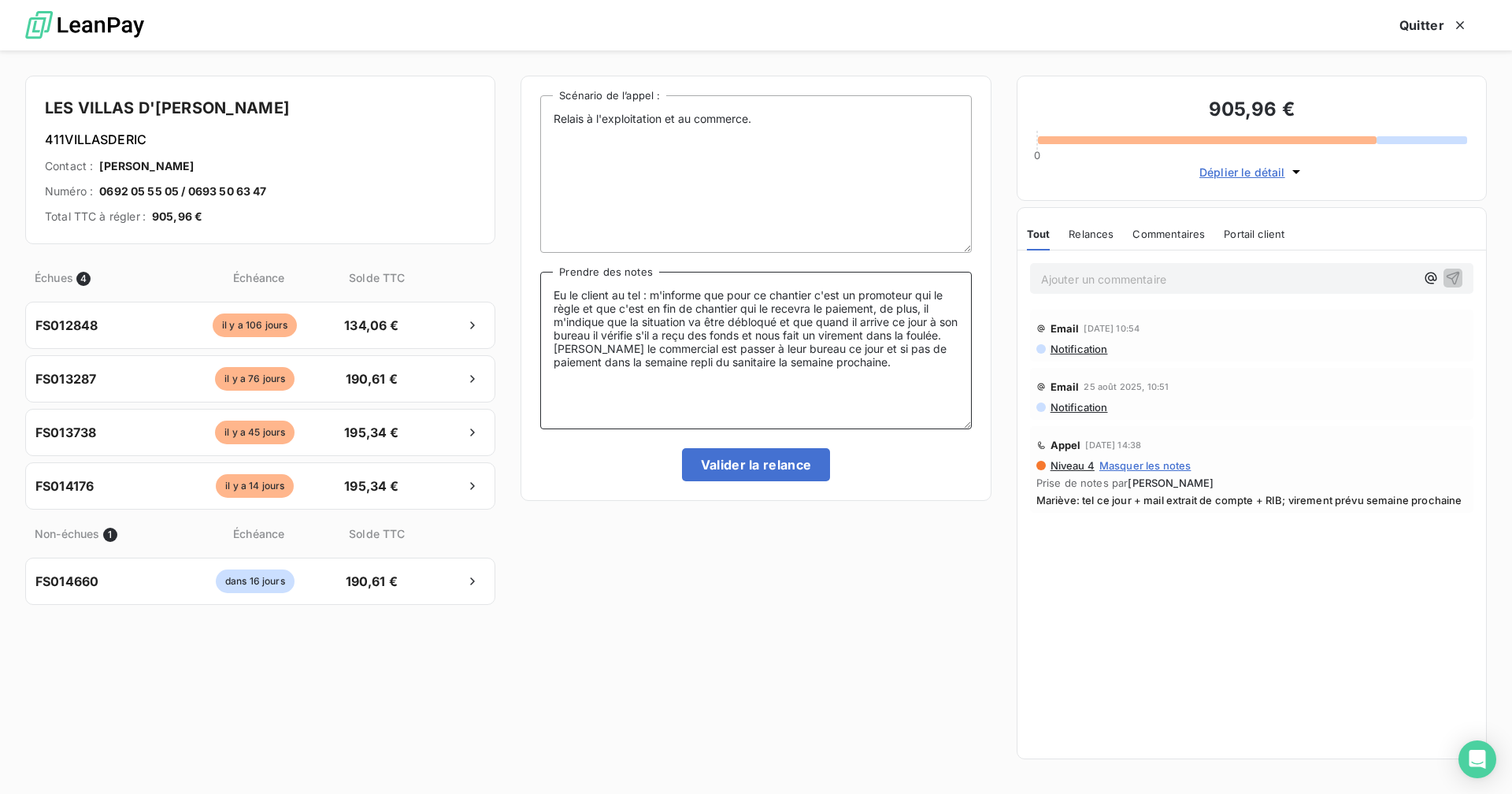
drag, startPoint x: 915, startPoint y: 369, endPoint x: 551, endPoint y: 293, distance: 371.8
click at [552, 293] on textarea "Eu le client au tel : m'informe que pour ce chantier c'est un promoteur qui le …" at bounding box center [756, 351] width 431 height 157
click at [869, 375] on textarea "Eu le client au tel : m'informe que pour ce chantier c'est un promoteur qui le …" at bounding box center [756, 351] width 431 height 157
drag, startPoint x: 908, startPoint y: 366, endPoint x: 538, endPoint y: 294, distance: 376.9
click at [538, 294] on div "Relais à l'exploitation et au commerce. Scénario de l’appel : Eu le client au t…" at bounding box center [756, 288] width 470 height 425
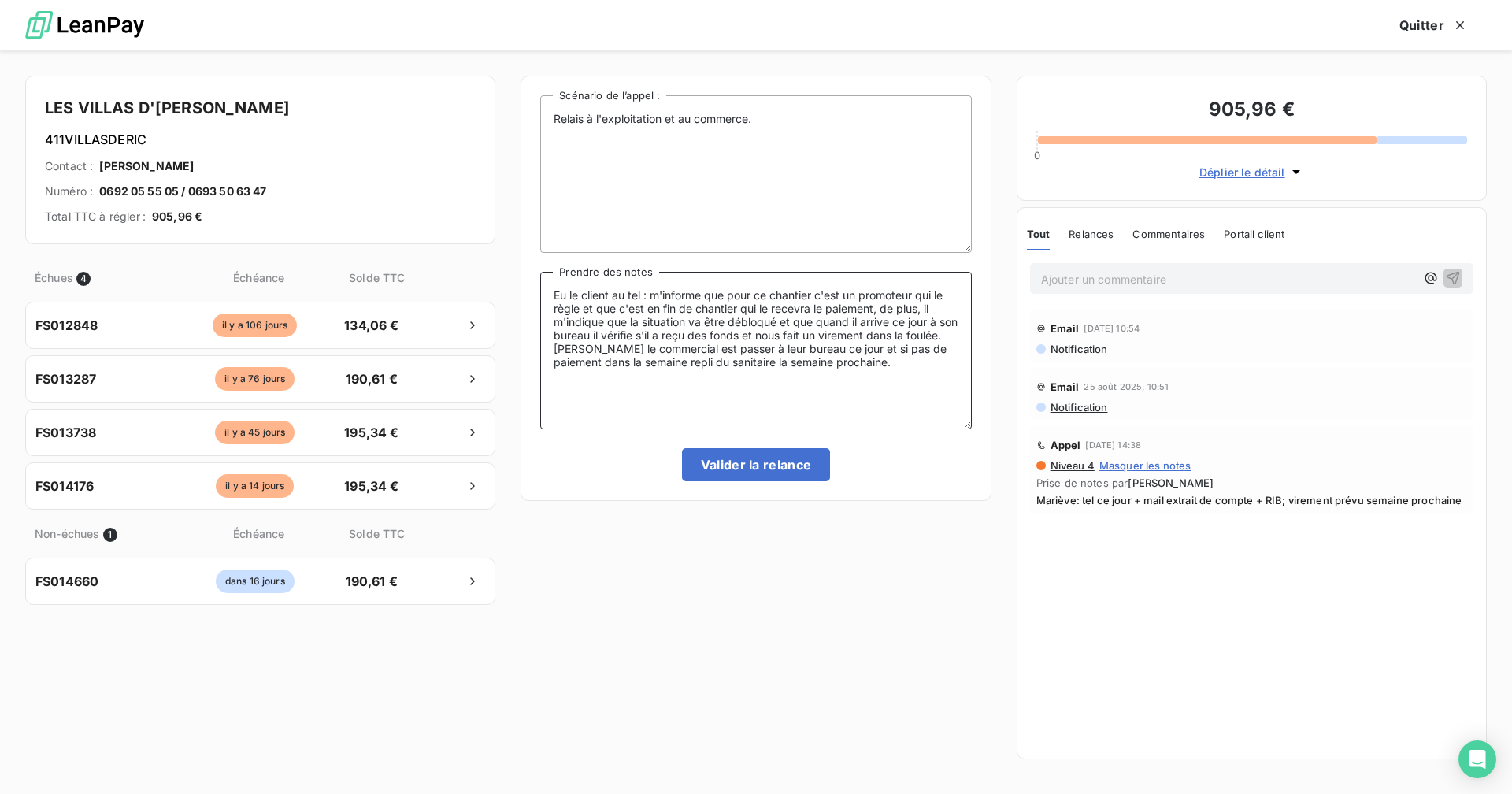
paste textarea "éléphone : il m’informe que pour ce chantier, c’est le promoteur qui effectue l…"
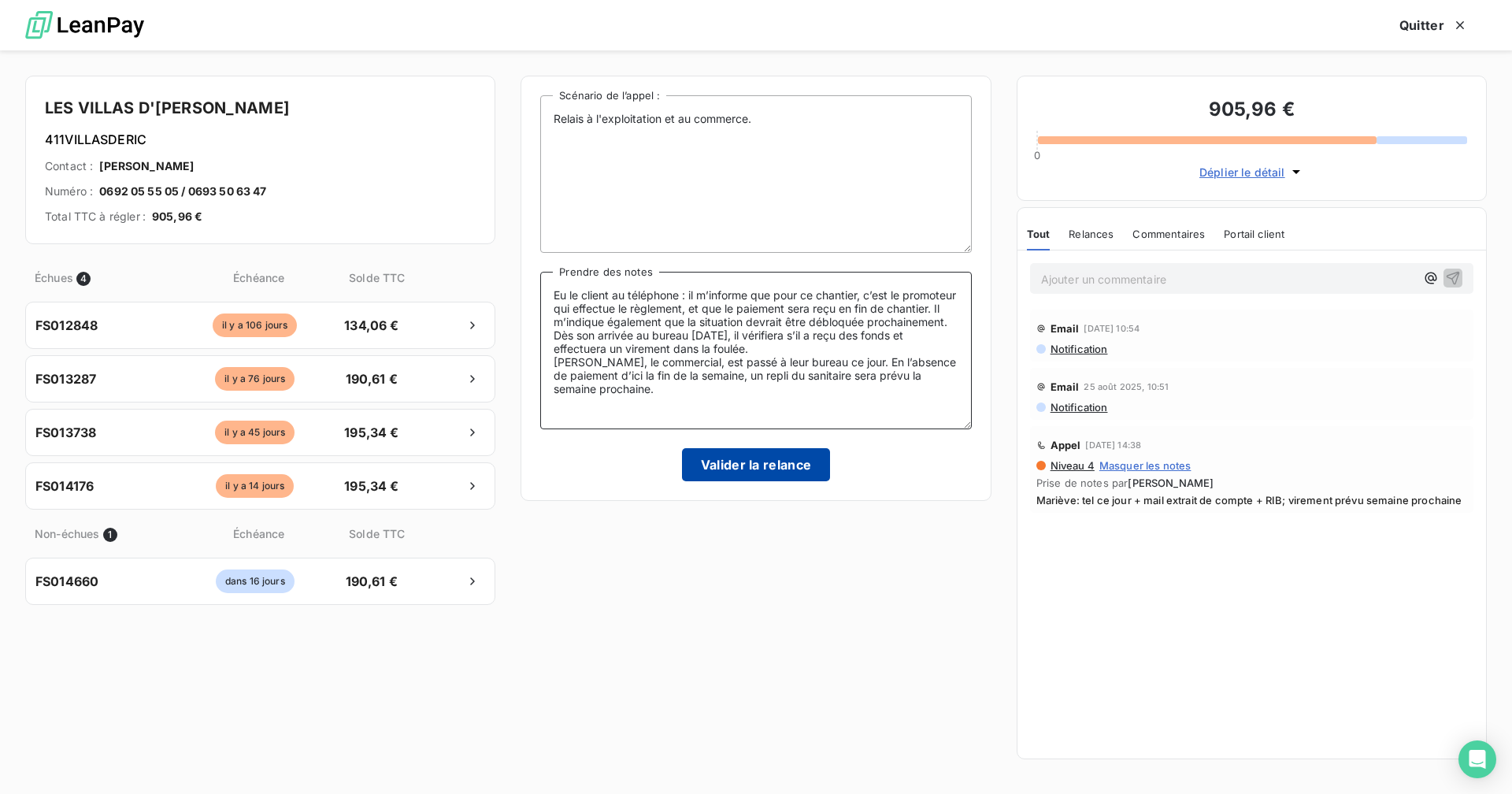
type textarea "Eu le client au téléphone : il m’informe que pour ce chantier, c’est le promote…"
click at [781, 465] on button "Valider la relance" at bounding box center [756, 464] width 148 height 33
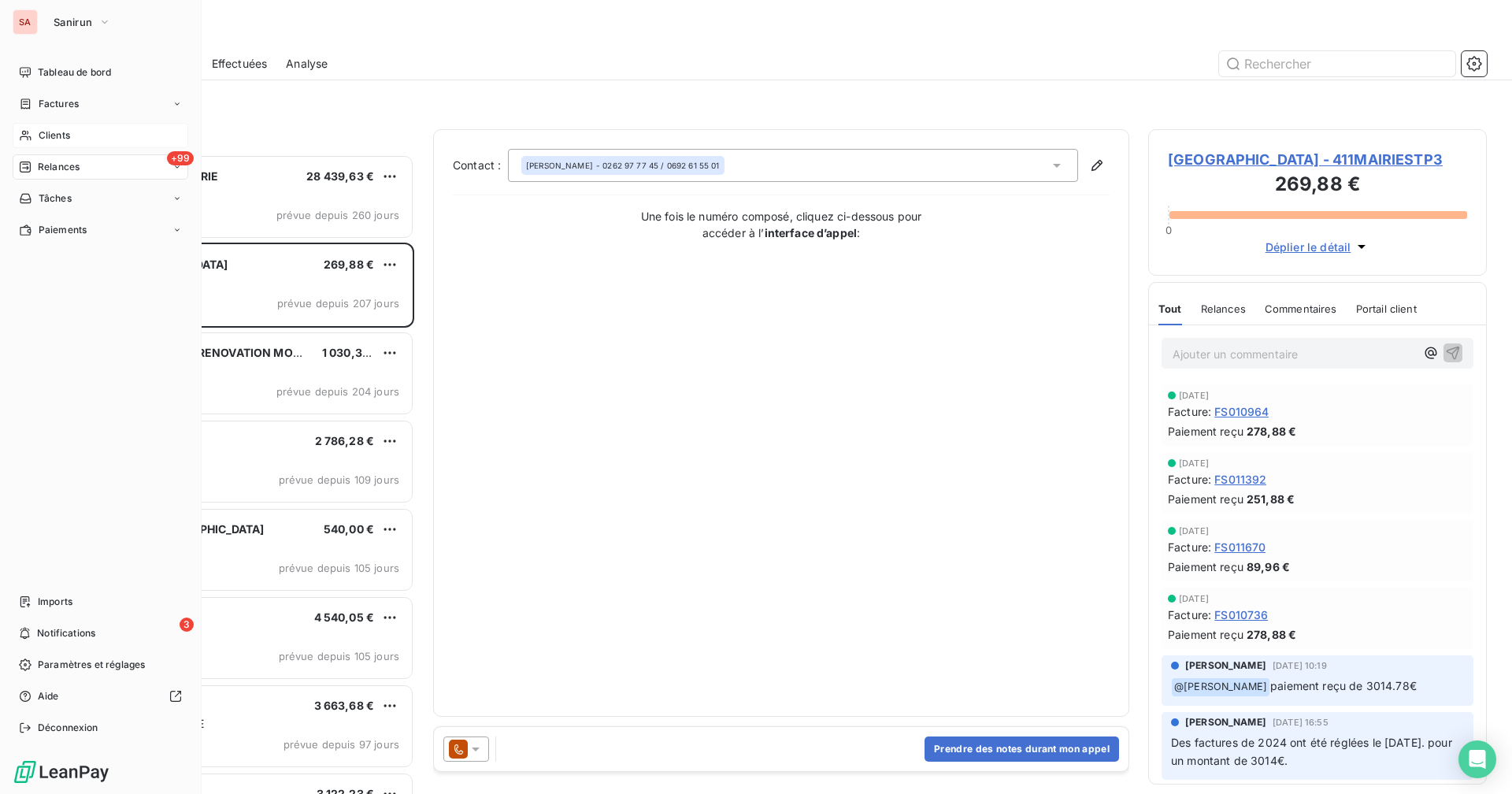
click at [74, 138] on div "Clients" at bounding box center [100, 135] width 175 height 25
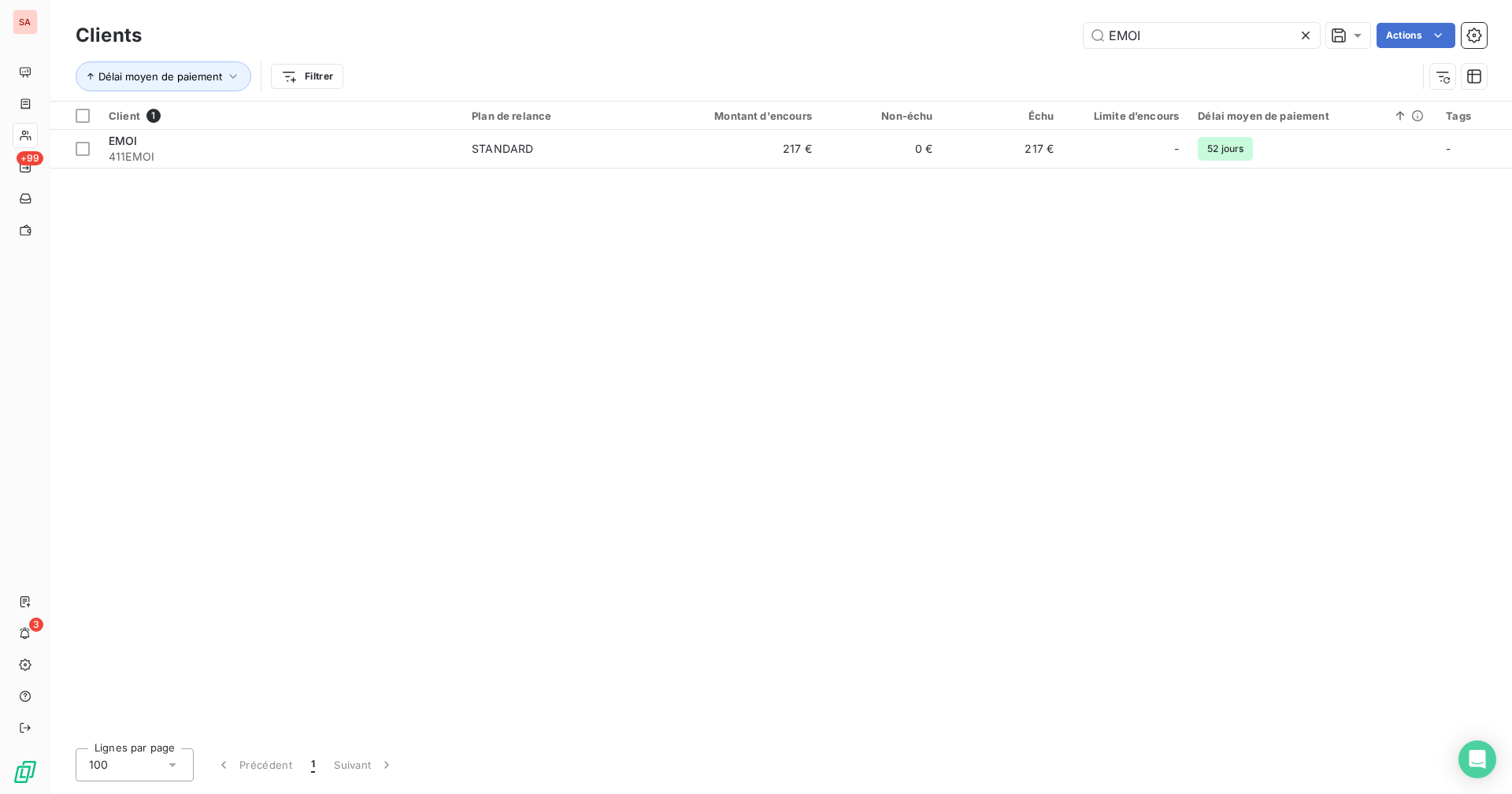
drag, startPoint x: 1121, startPoint y: 37, endPoint x: 1049, endPoint y: 27, distance: 72.7
click at [918, 27] on div "EMOI Actions" at bounding box center [824, 36] width 1326 height 25
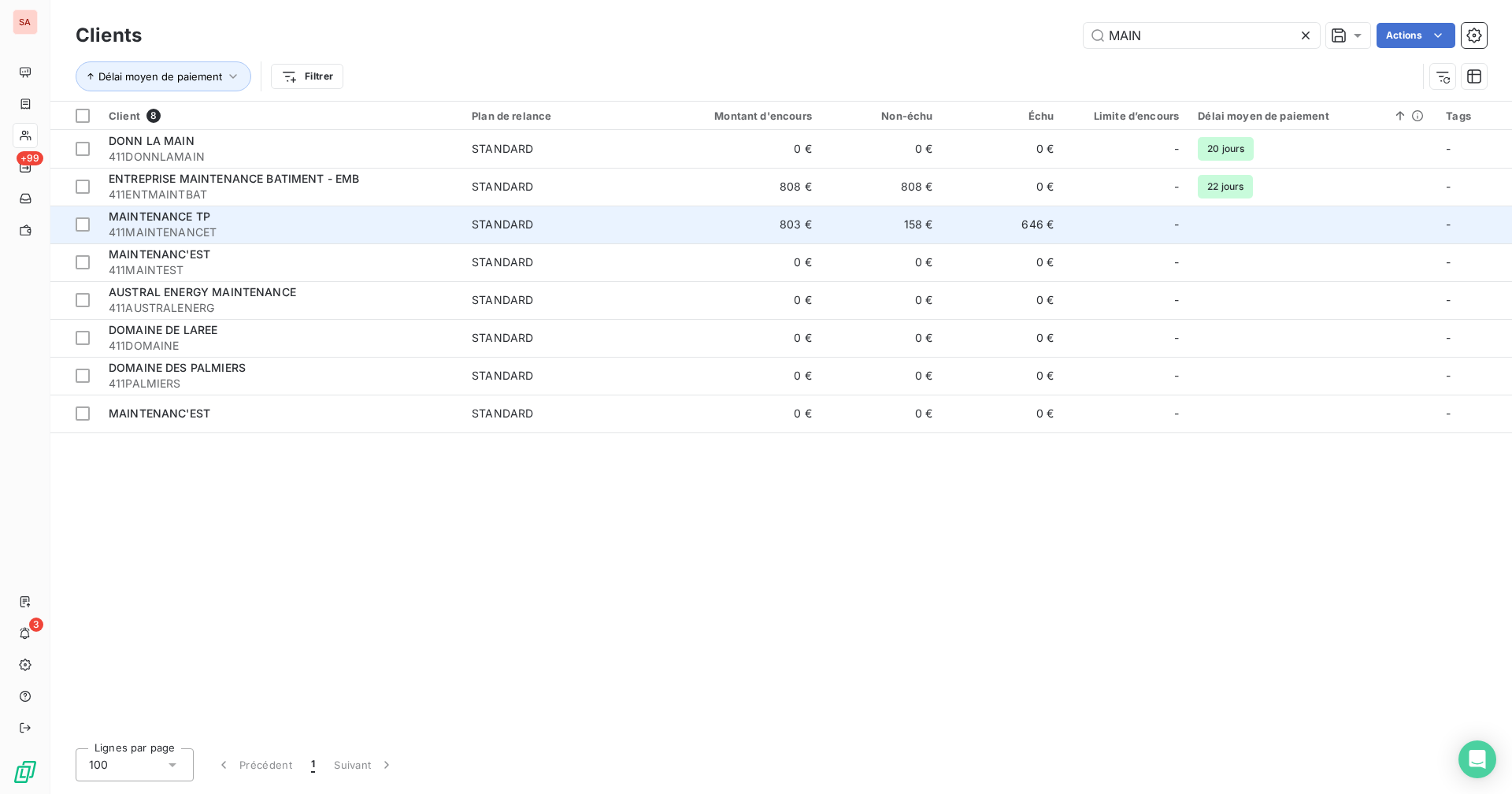
type input "MAIN"
click at [719, 219] on td "803 €" at bounding box center [739, 224] width 162 height 38
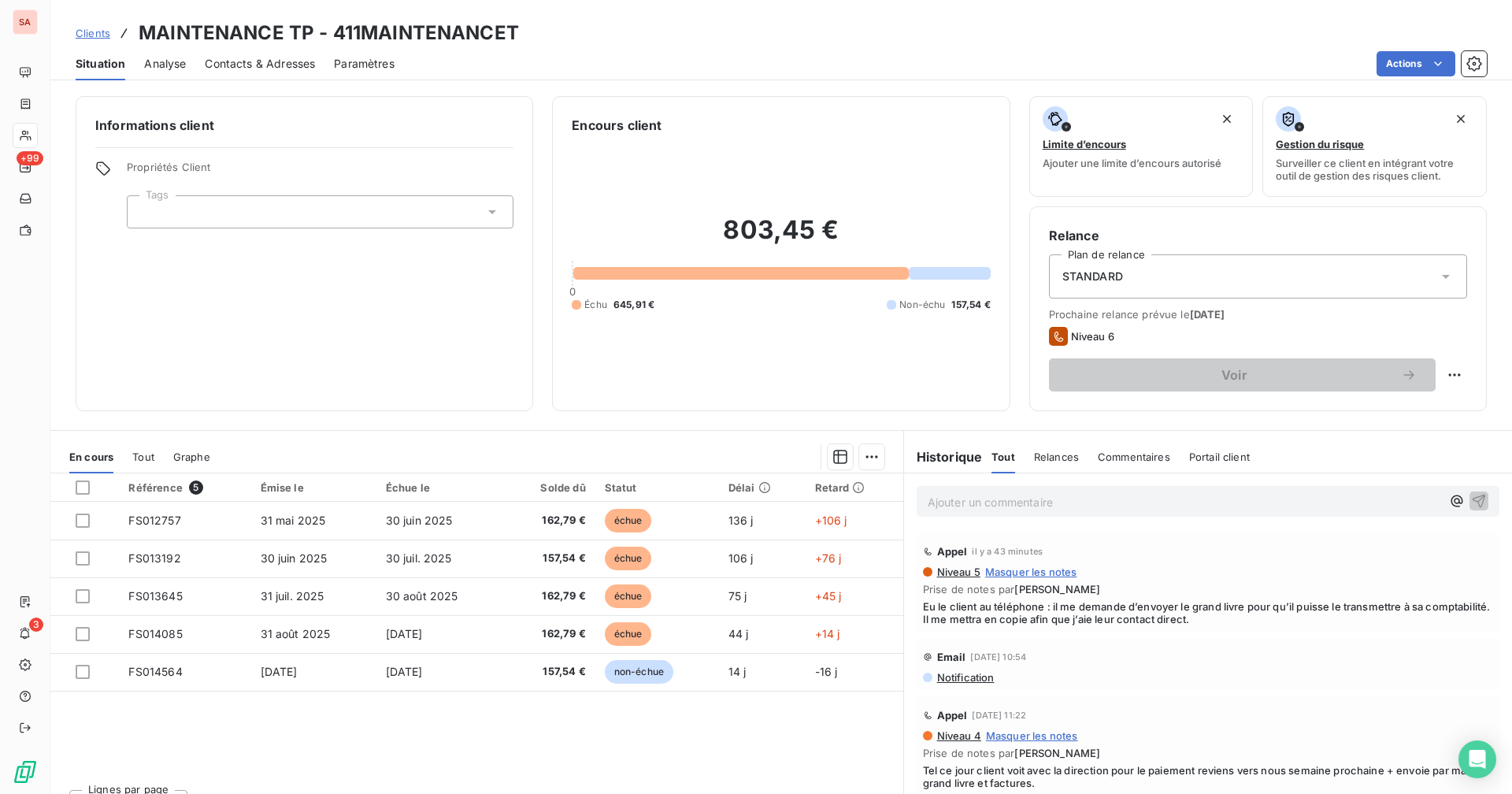
click at [141, 452] on span "Tout" at bounding box center [143, 457] width 22 height 13
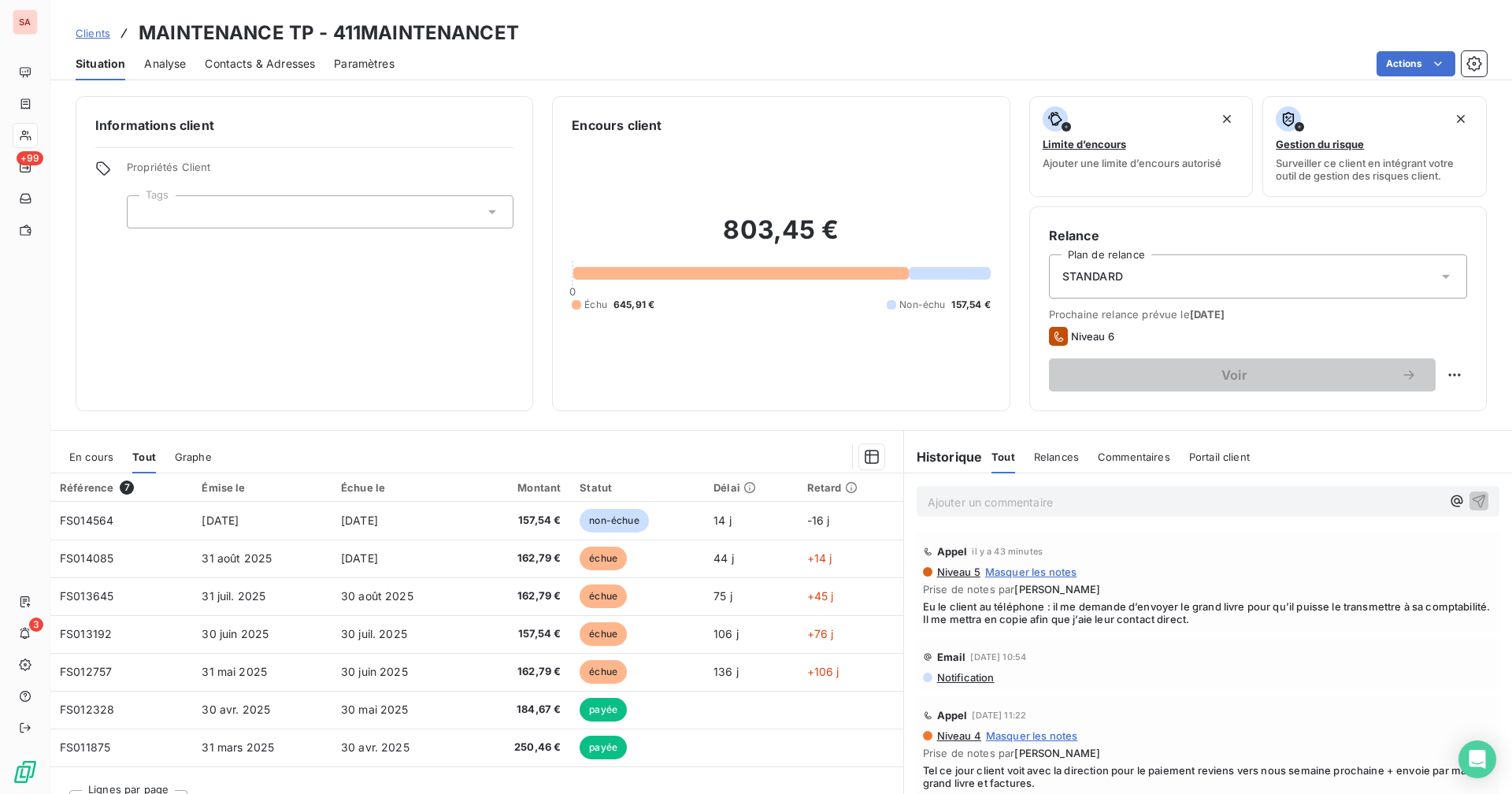
click at [102, 452] on span "En cours" at bounding box center [90, 457] width 44 height 13
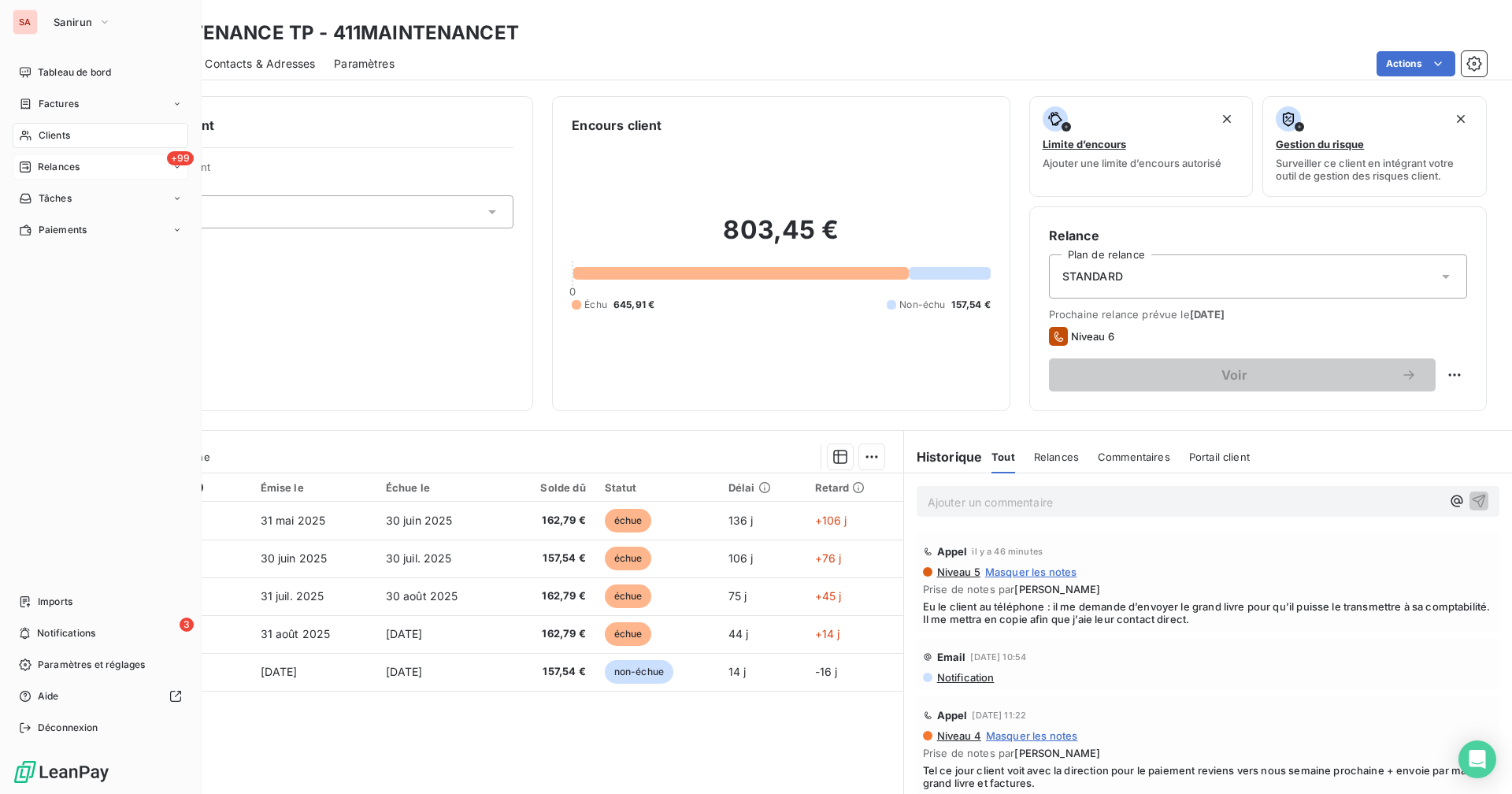
click at [38, 162] on span "Relances" at bounding box center [58, 167] width 42 height 14
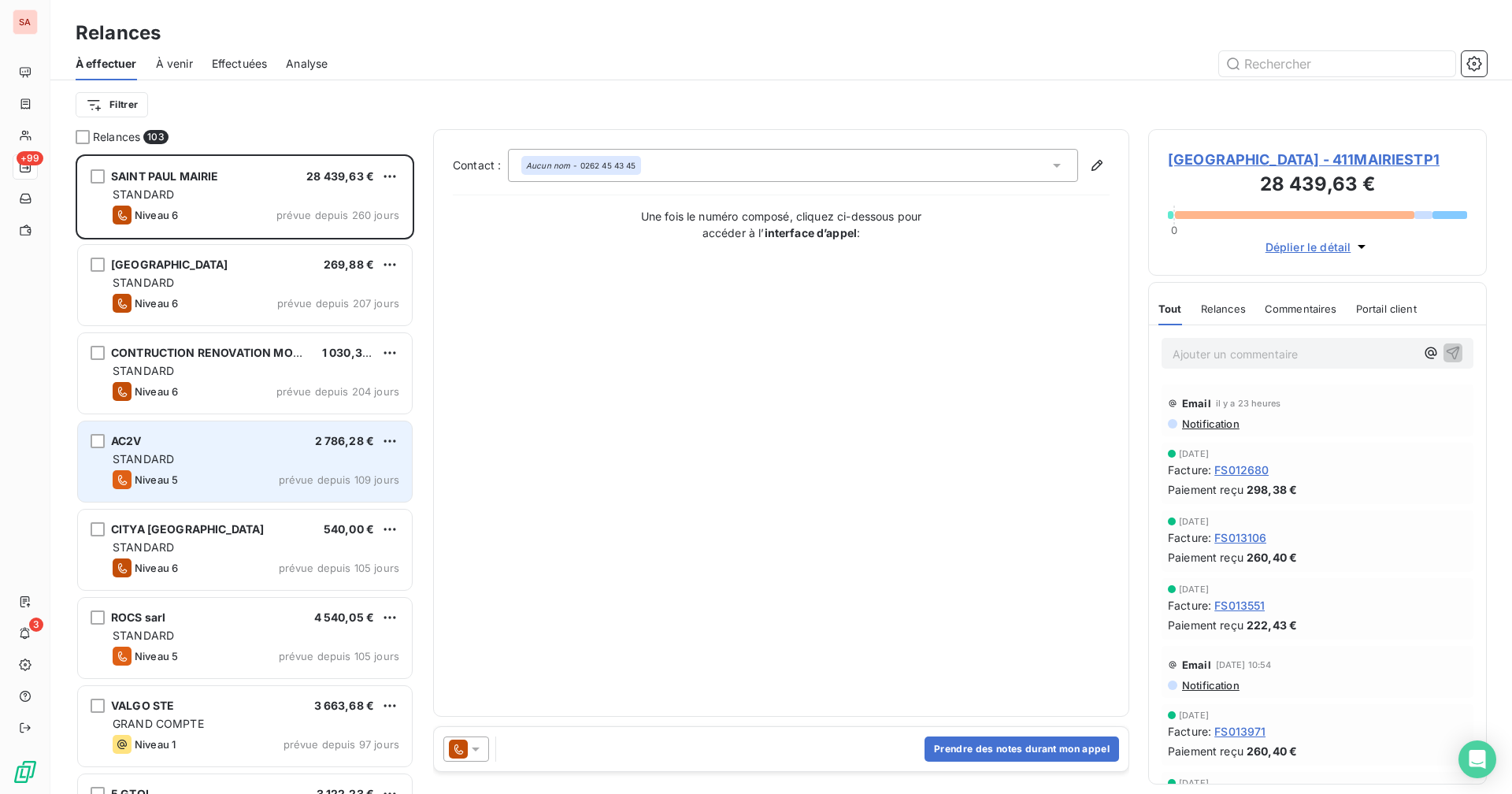
scroll to position [158, 0]
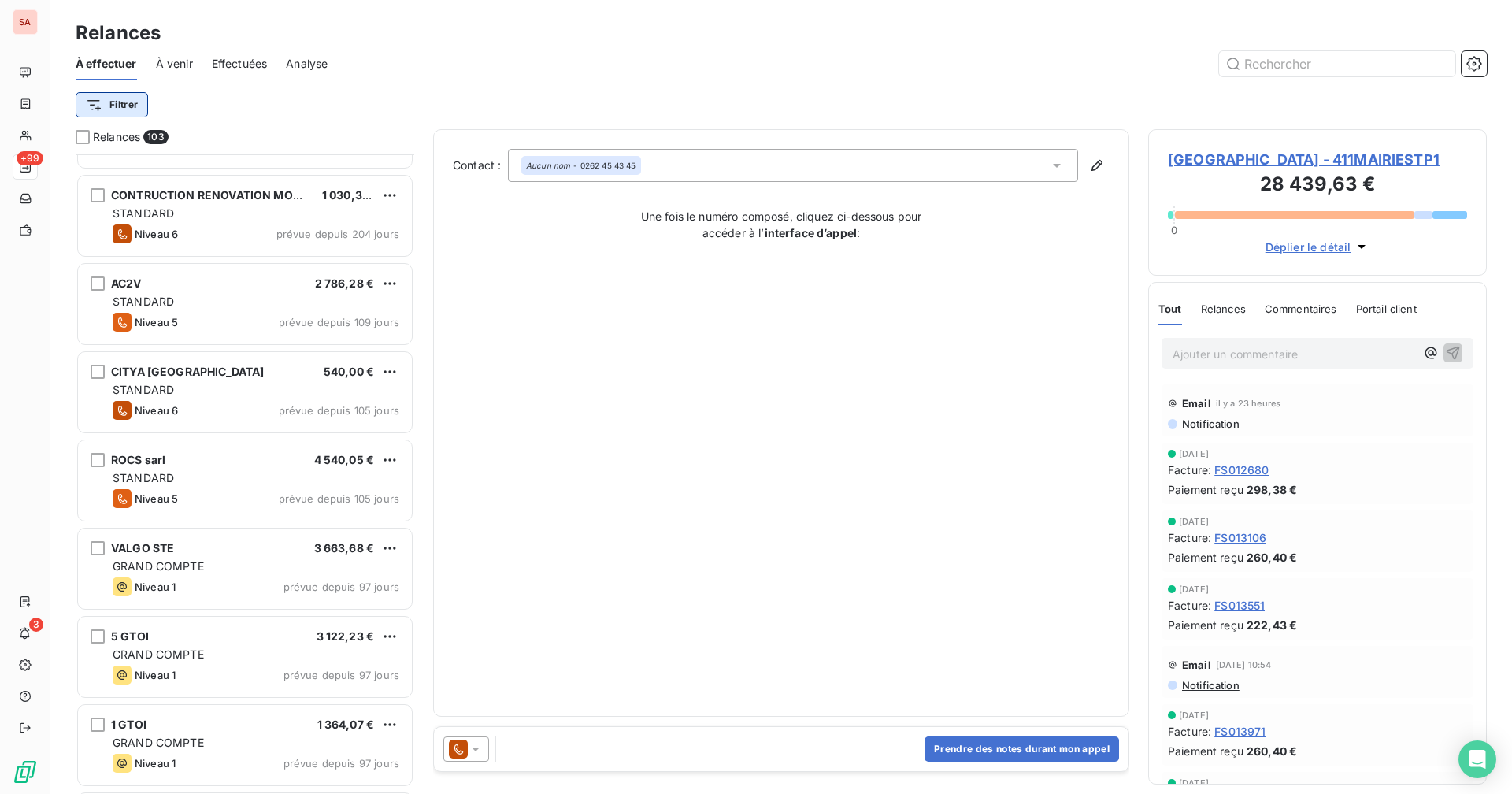
click at [109, 108] on html "SA +99 3 Relances À effectuer À venir Effectuées Analyse Filtrer Relances 103 S…" at bounding box center [756, 397] width 1512 height 794
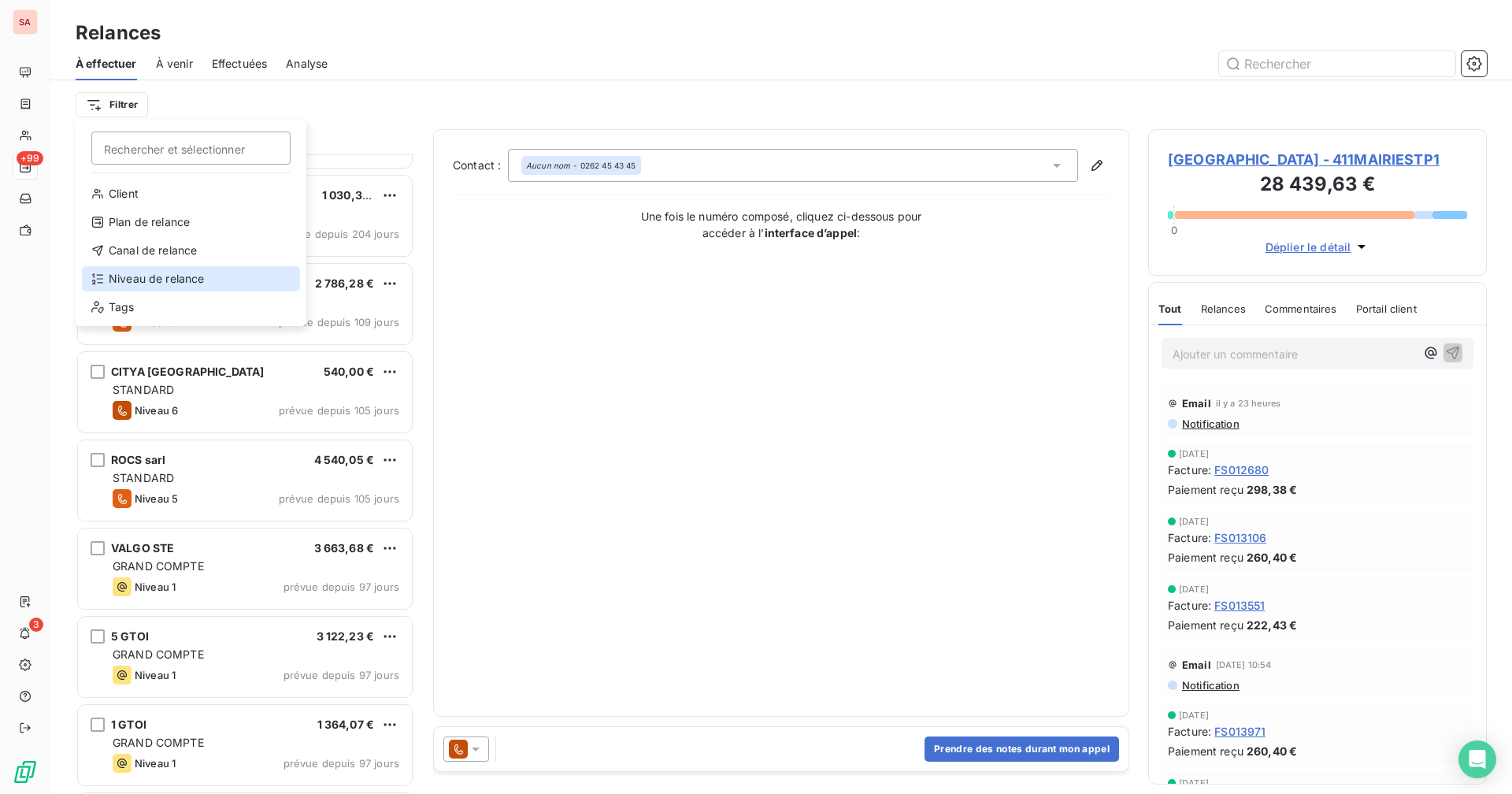
click at [162, 286] on div "Niveau de relance" at bounding box center [191, 279] width 218 height 25
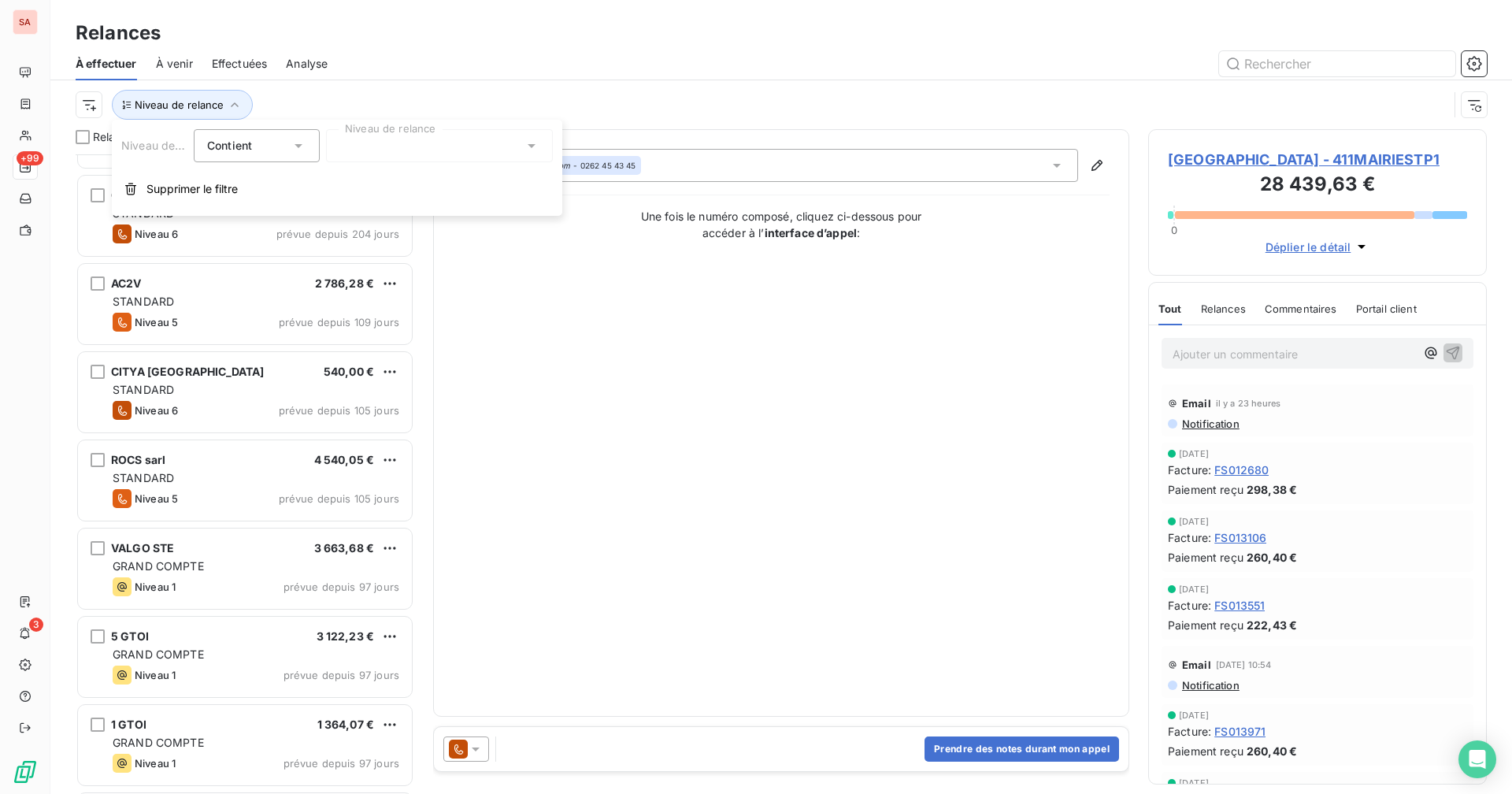
click at [353, 148] on div at bounding box center [440, 145] width 227 height 33
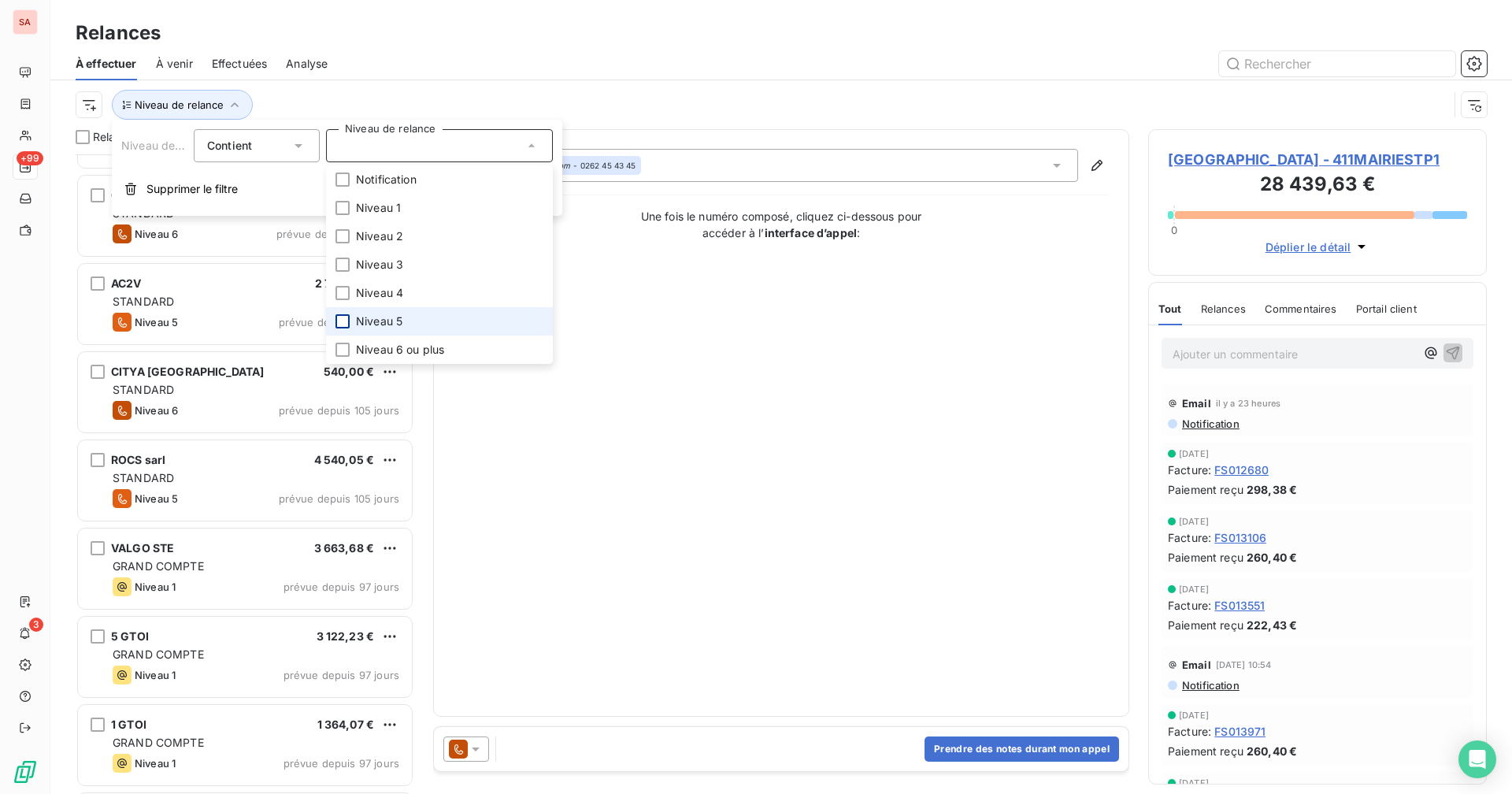
click at [338, 326] on div at bounding box center [342, 321] width 14 height 14
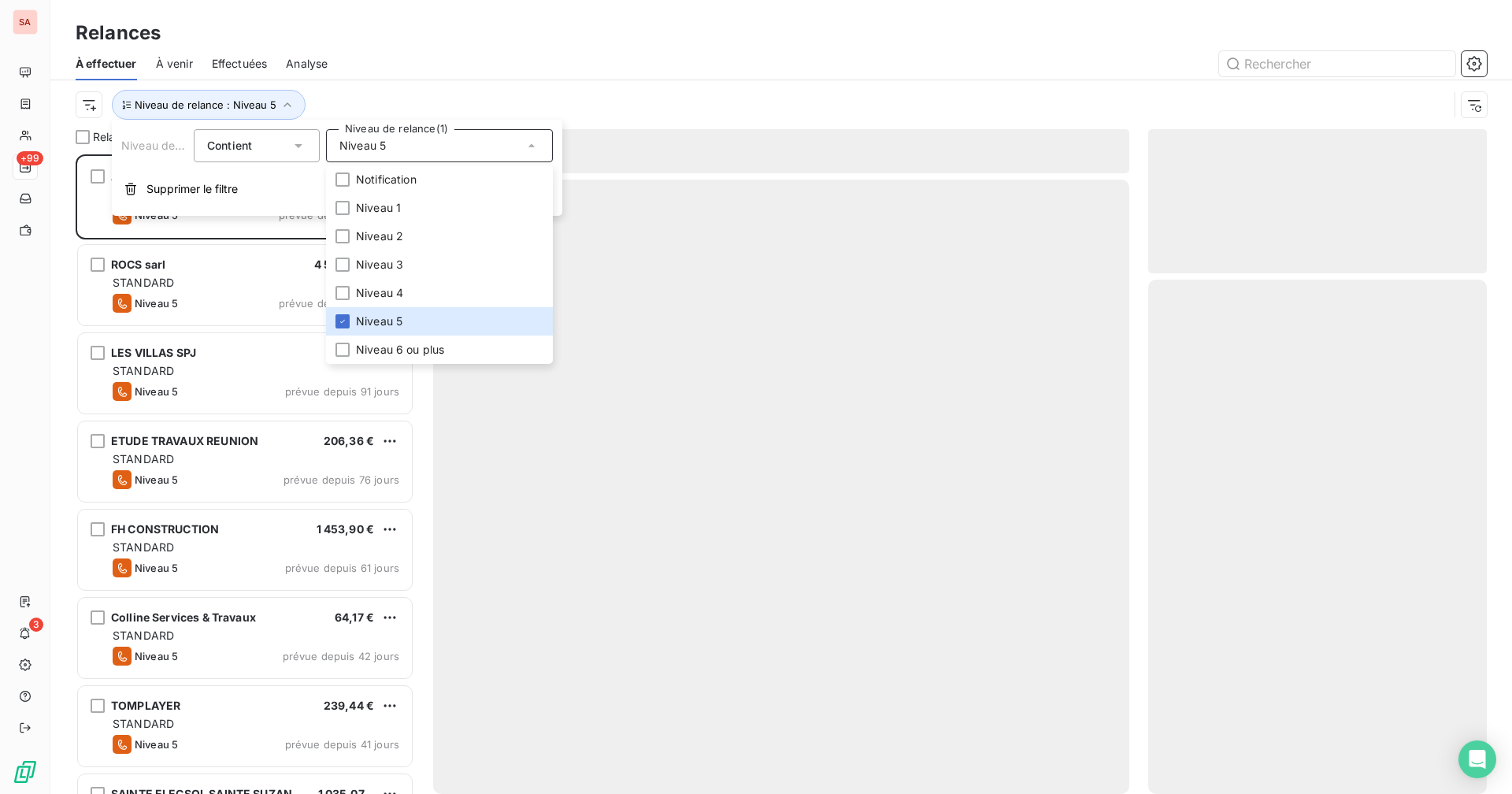
scroll to position [628, 326]
click at [410, 69] on div at bounding box center [916, 63] width 1140 height 25
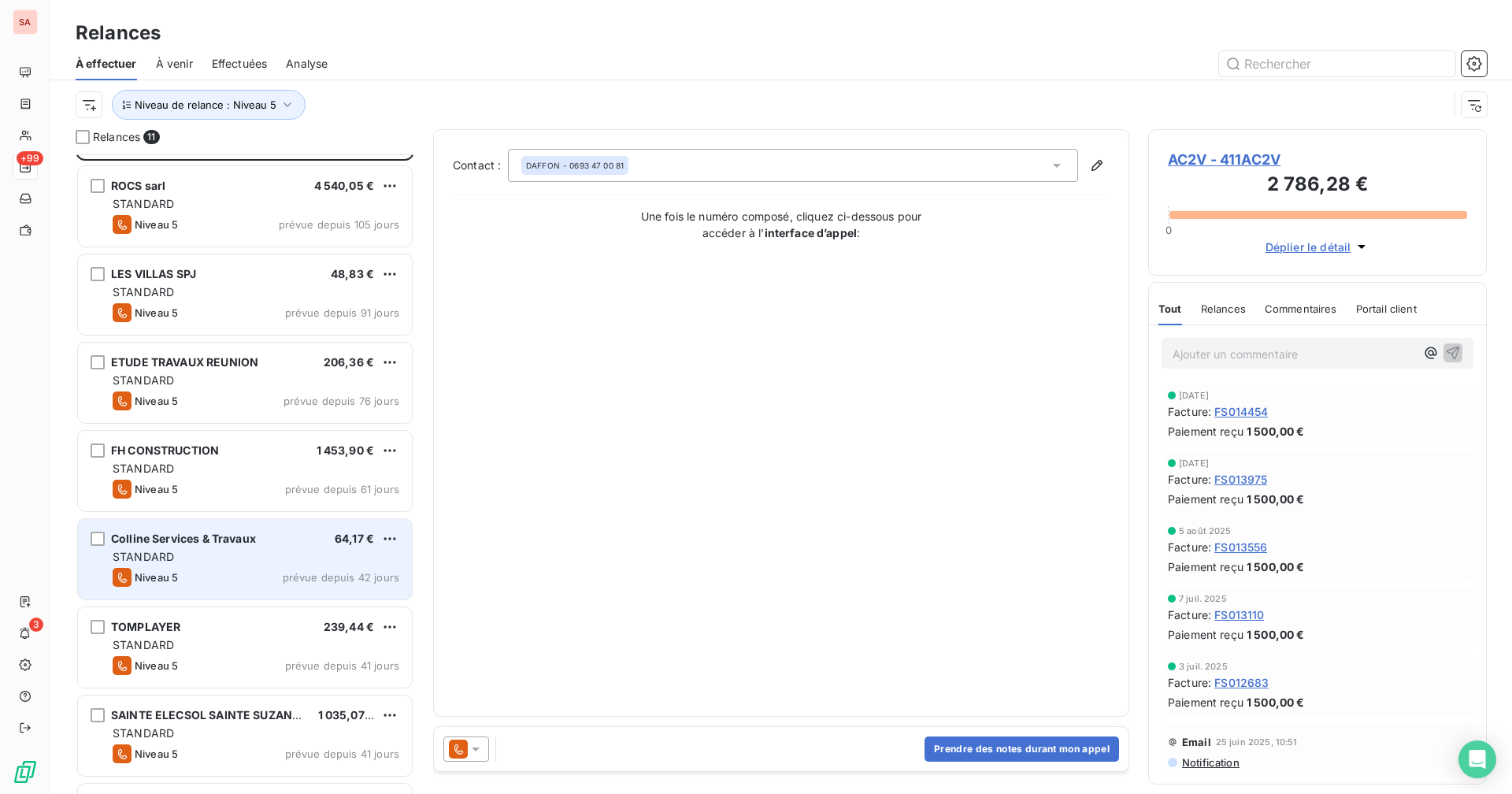
scroll to position [158, 0]
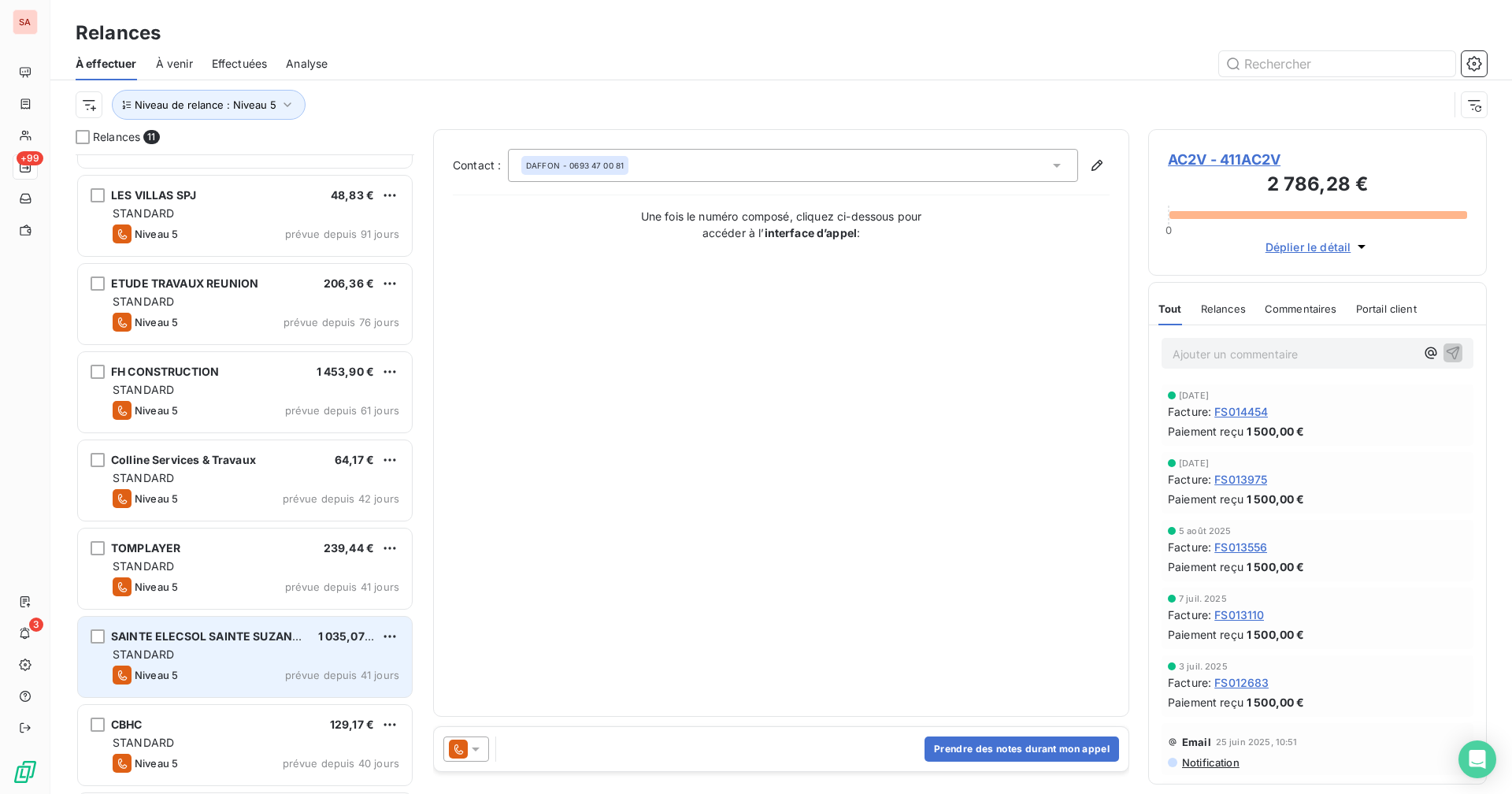
click at [241, 615] on span "SAINTE ELECSOL SAINTE SUZANNE" at bounding box center [209, 636] width 197 height 13
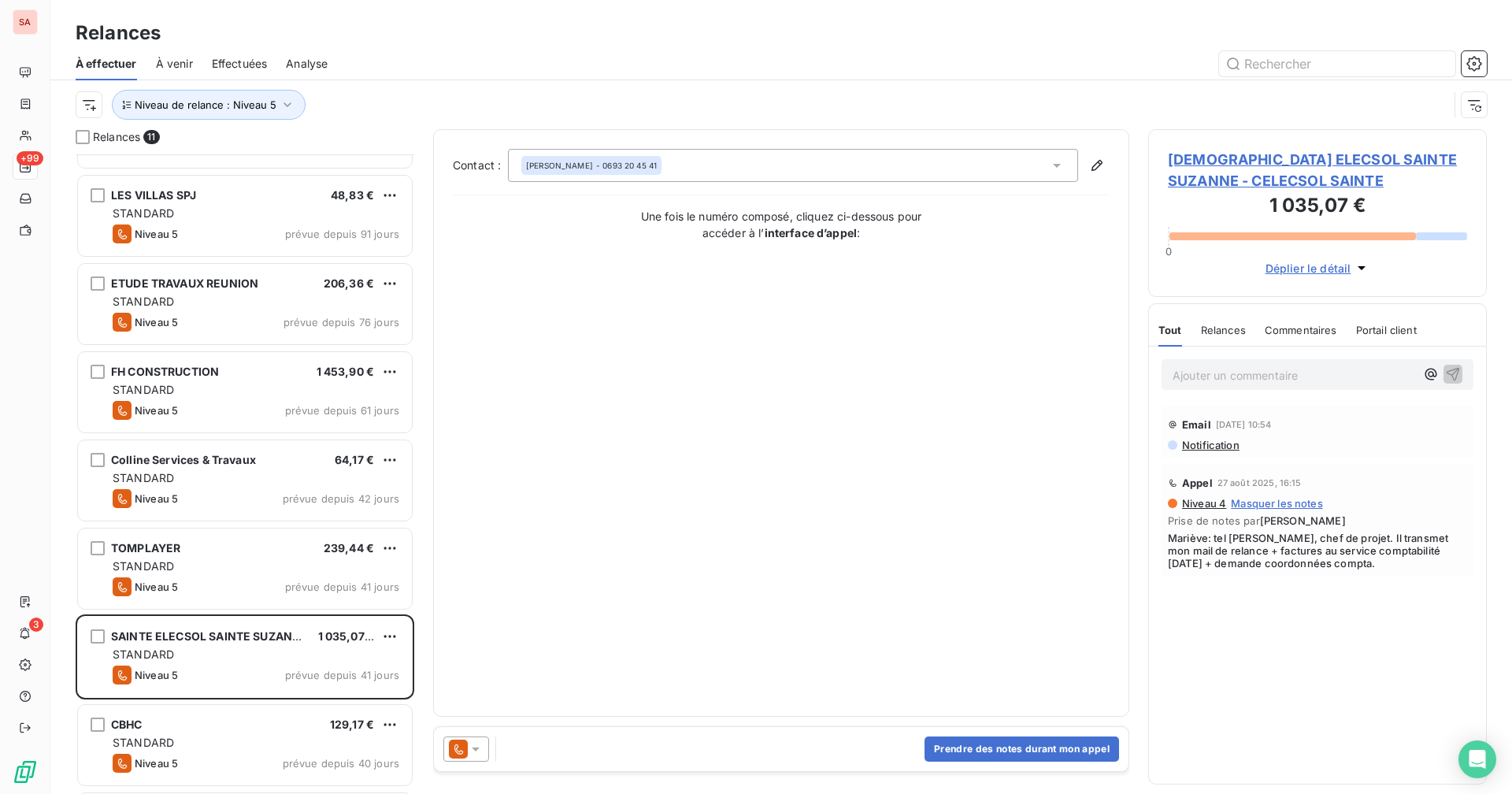
click at [918, 166] on span "[DEMOGRAPHIC_DATA] ELECSOL SAINTE SUZANNE - CELECSOL SAINTE" at bounding box center [1317, 170] width 300 height 43
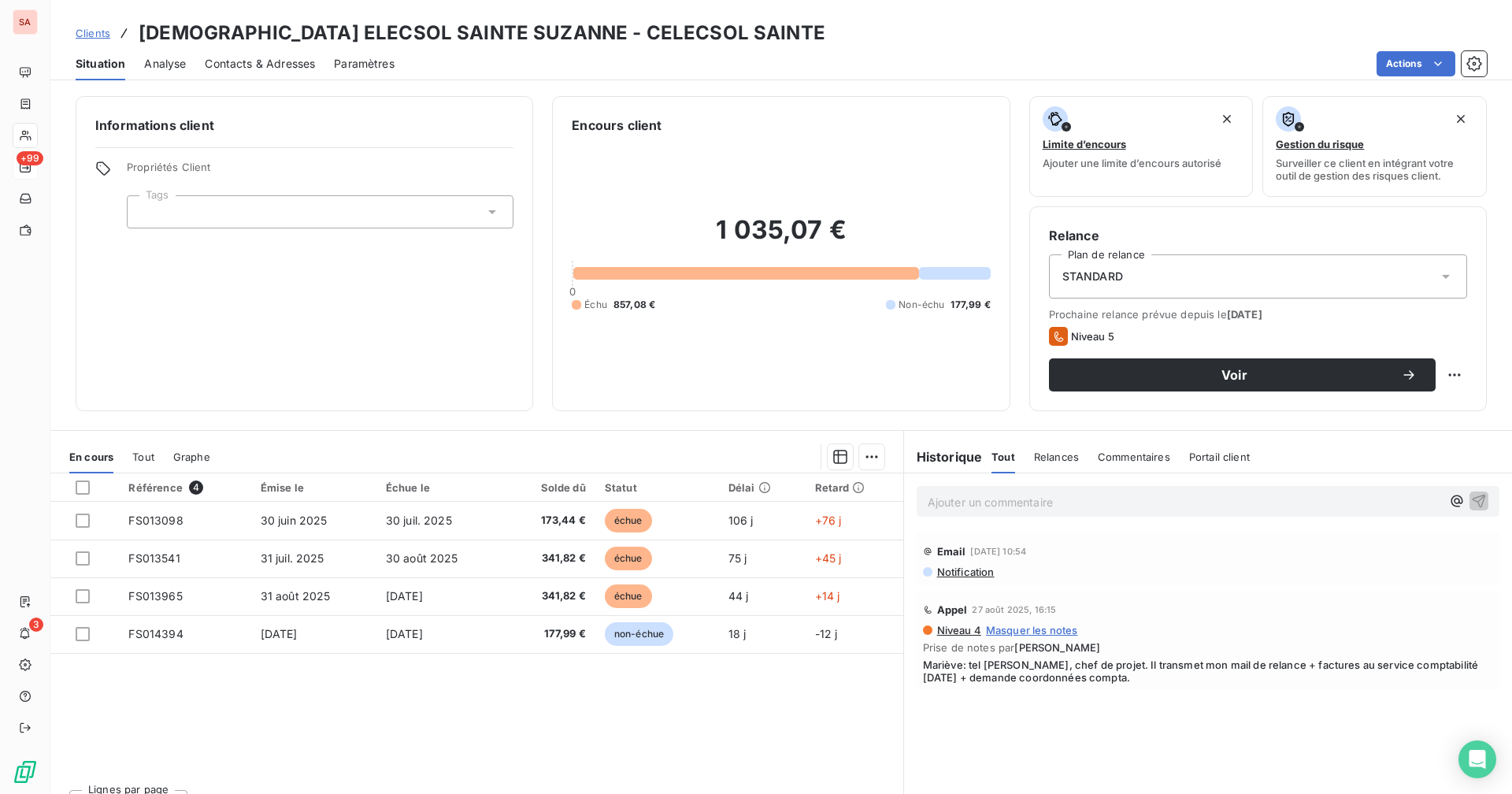
click at [278, 66] on span "Contacts & Adresses" at bounding box center [259, 64] width 110 height 16
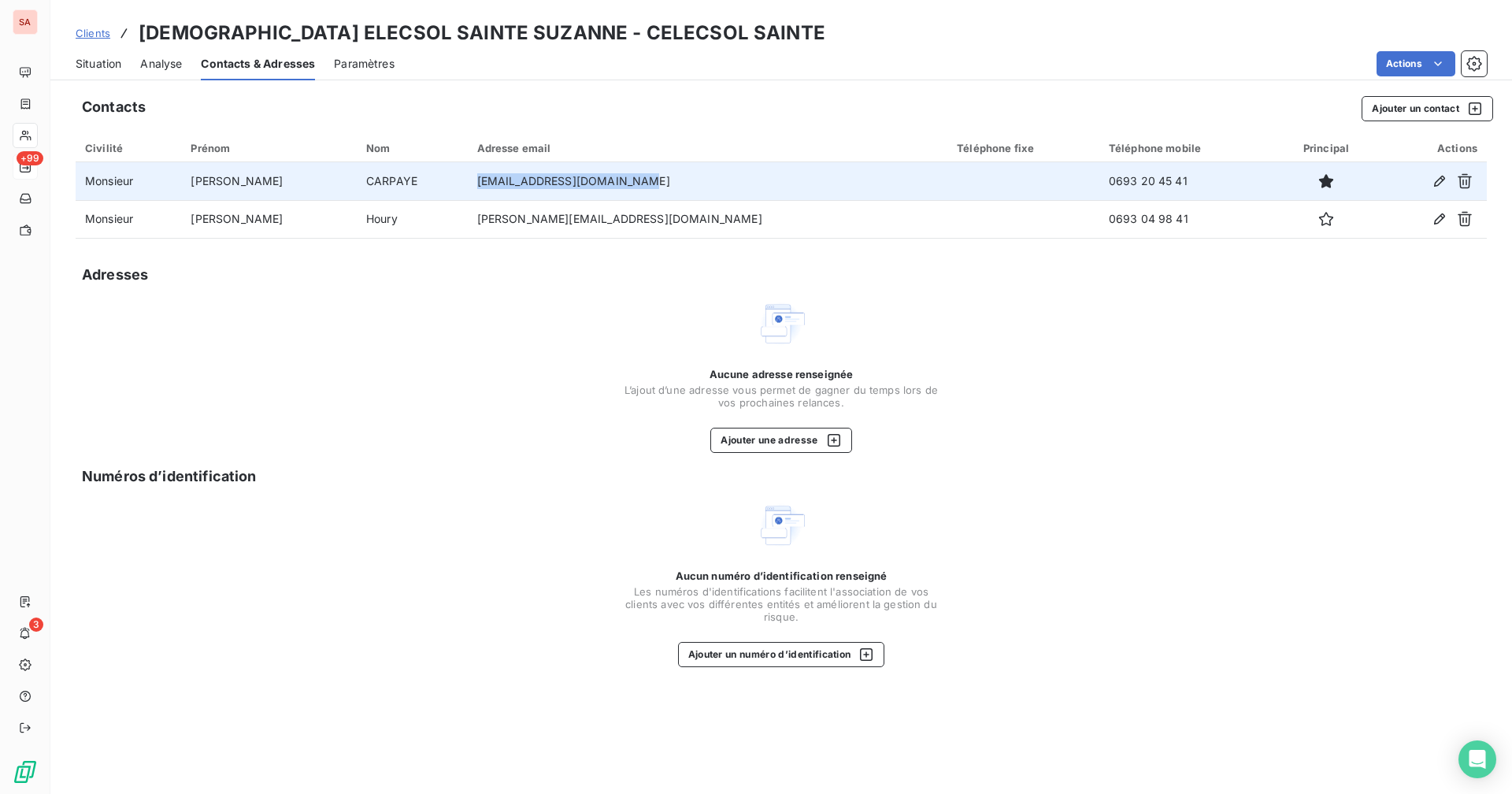
drag, startPoint x: 639, startPoint y: 187, endPoint x: 471, endPoint y: 176, distance: 168.4
click at [471, 176] on tr "Monsieur IDRISS CARPAYE [EMAIL_ADDRESS][DOMAIN_NAME] 0693 20 45 41" at bounding box center [781, 181] width 1411 height 38
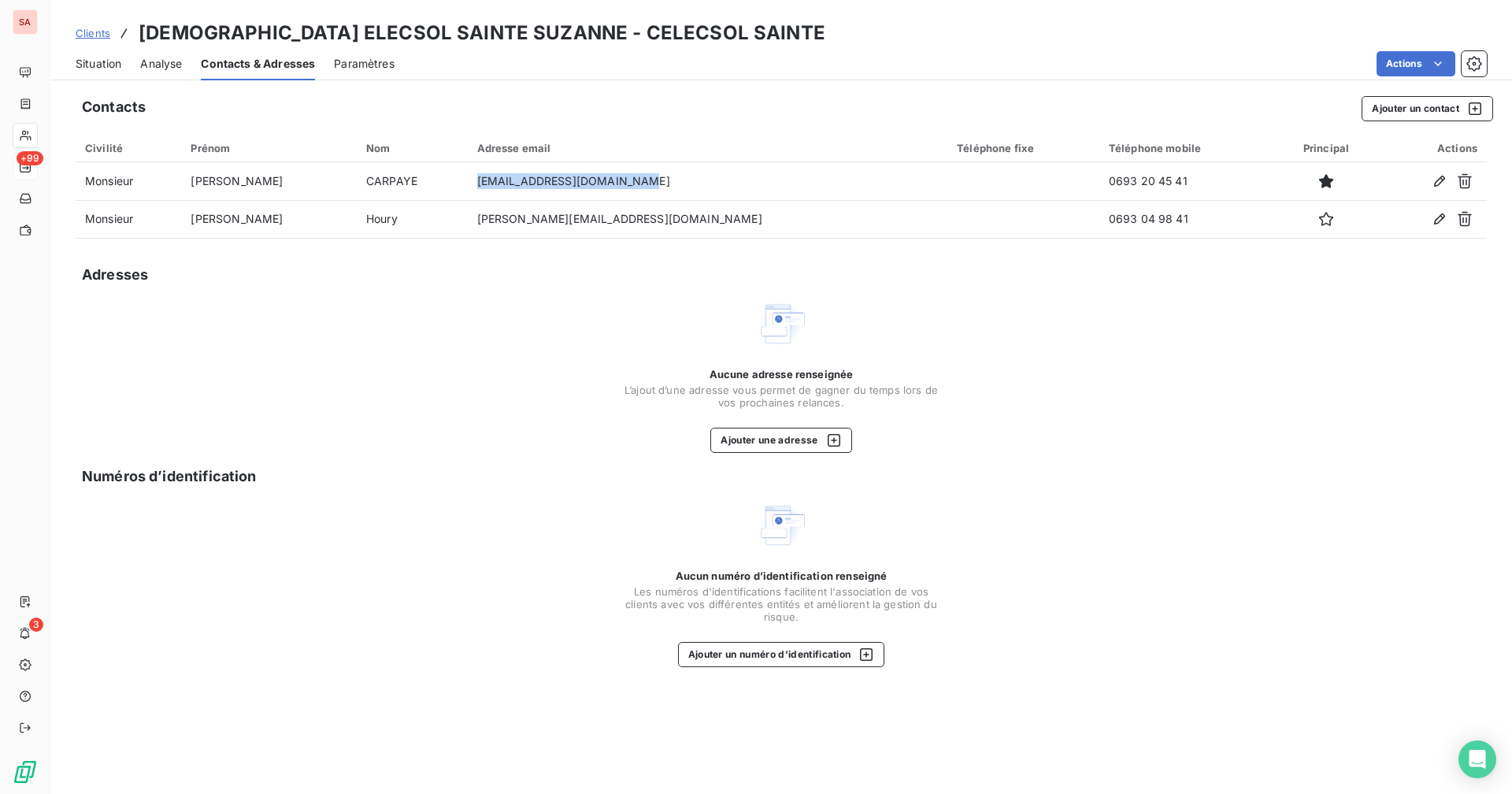
click at [97, 63] on span "Situation" at bounding box center [98, 64] width 46 height 16
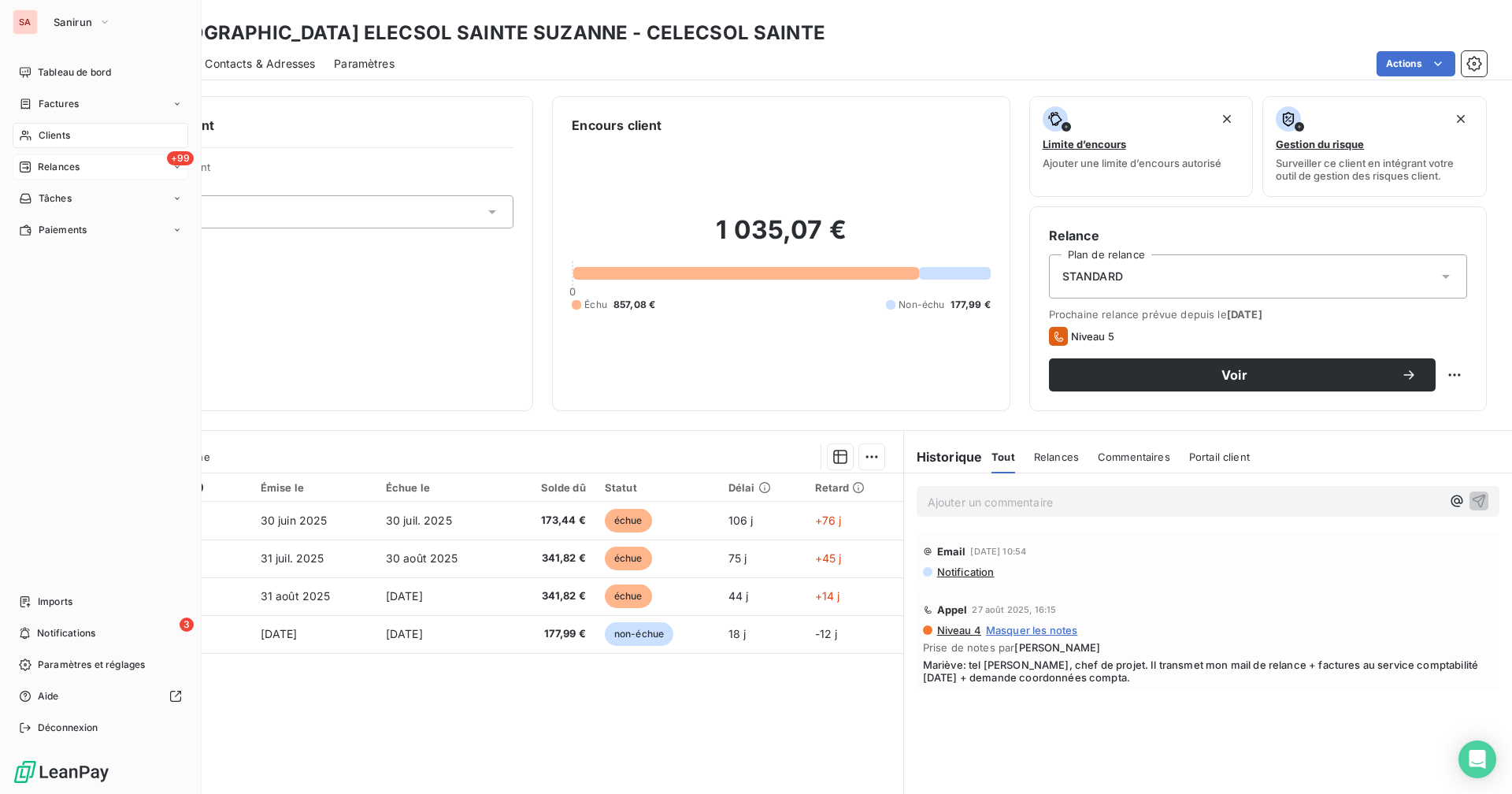
click at [89, 135] on div "Clients" at bounding box center [100, 135] width 175 height 25
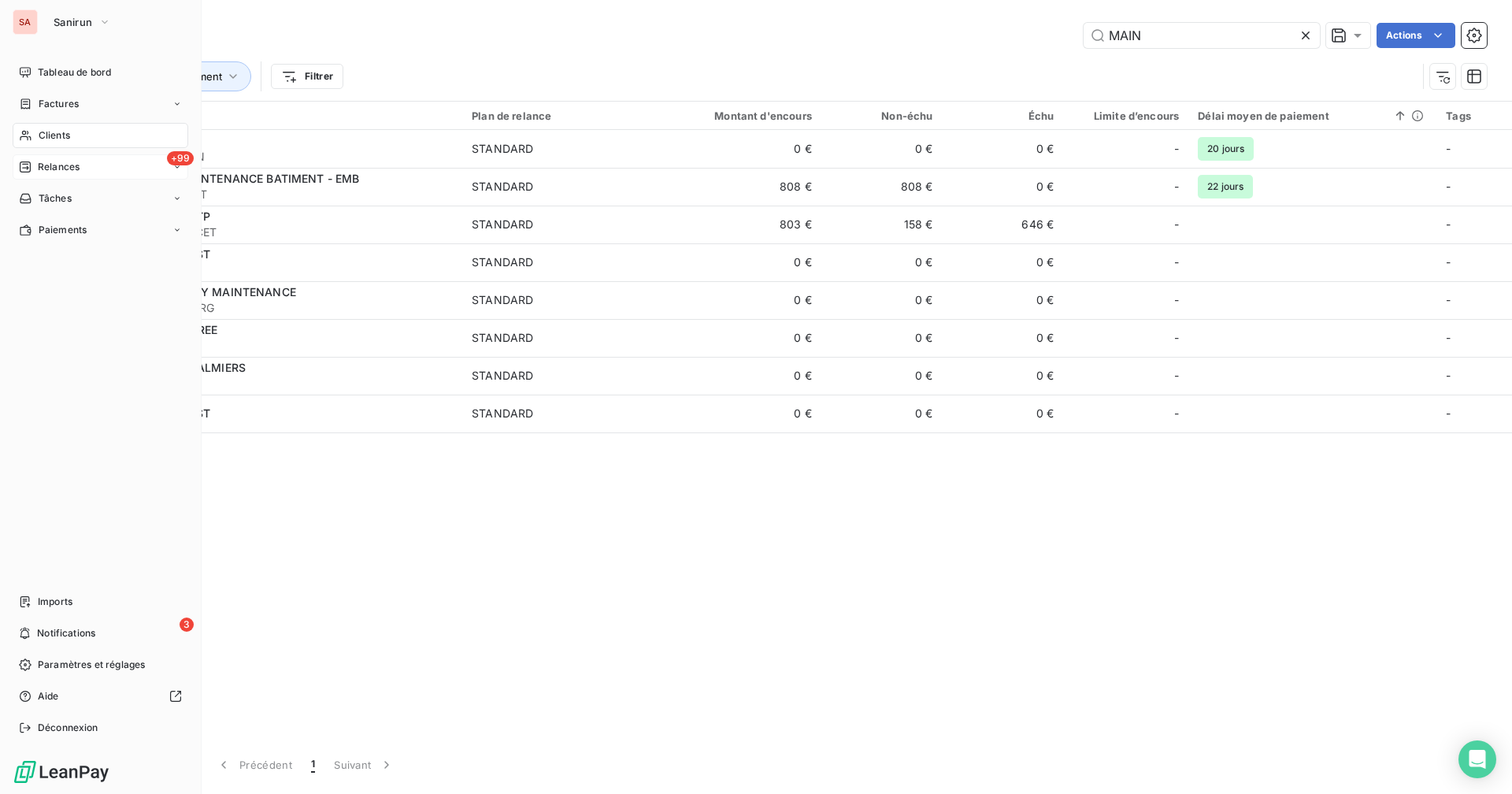
click at [82, 164] on div "+99 Relances" at bounding box center [100, 167] width 175 height 25
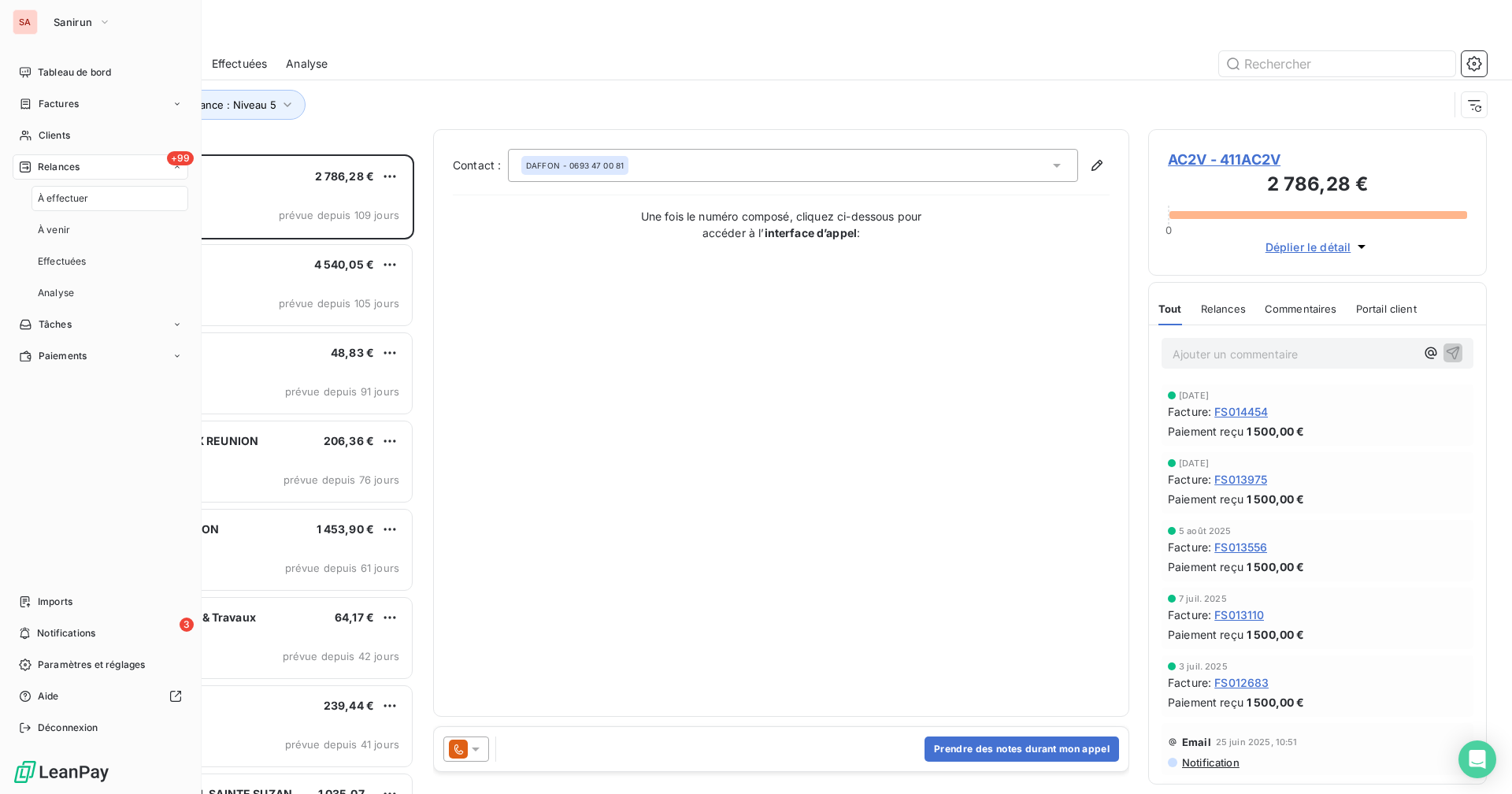
scroll to position [628, 326]
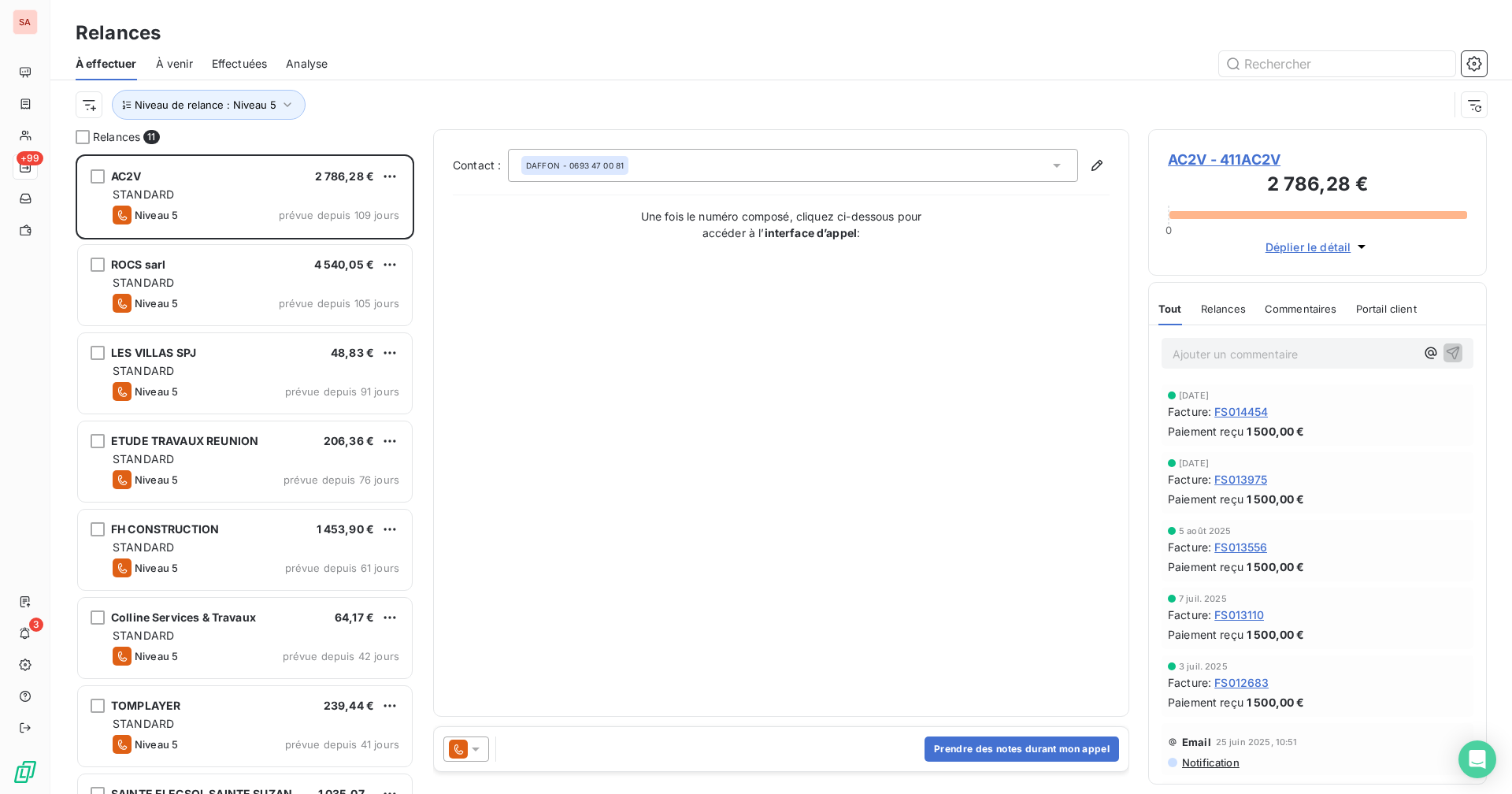
click at [376, 113] on div "Niveau de relance : Niveau 5" at bounding box center [762, 104] width 1373 height 30
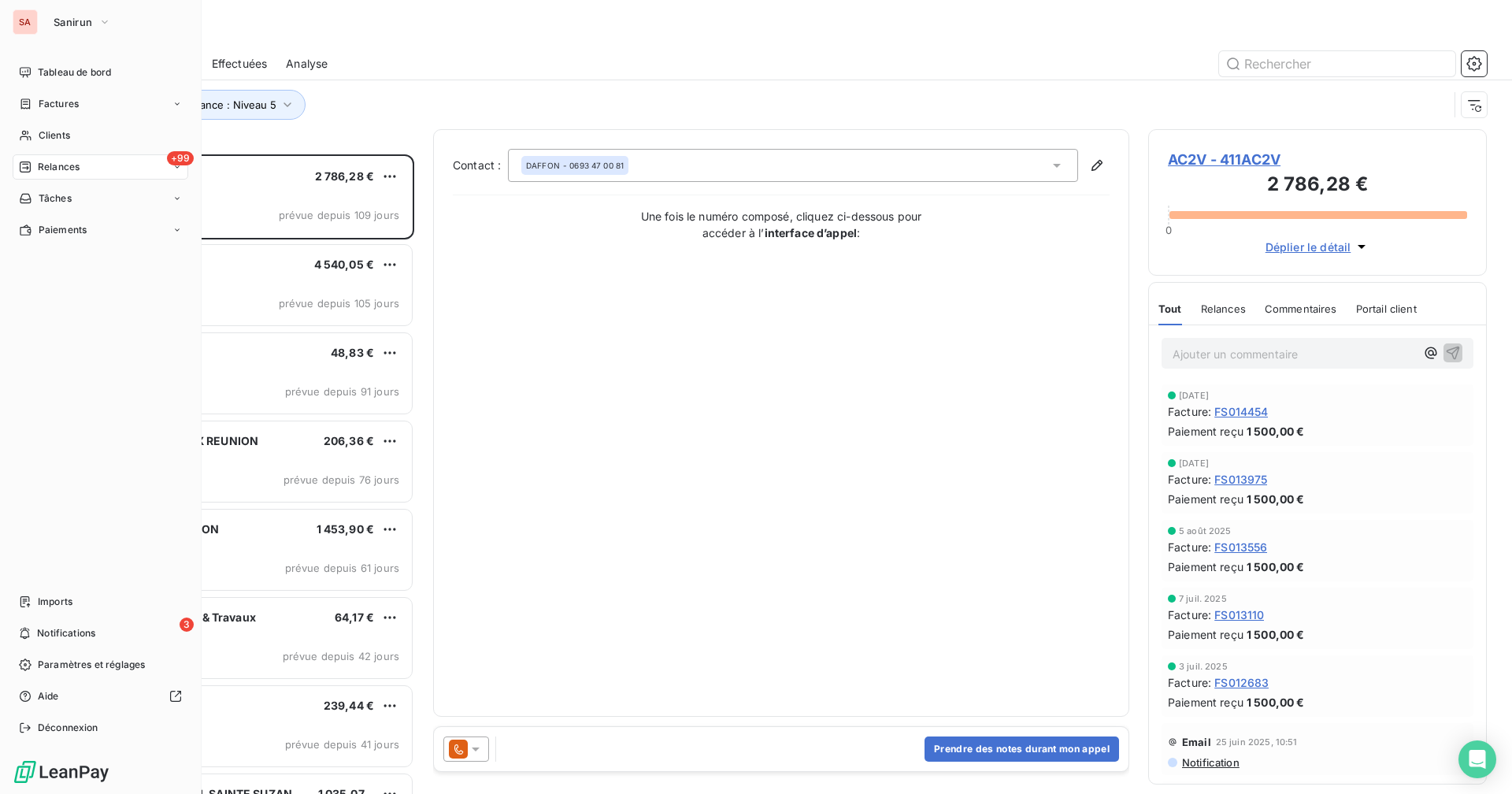
click at [43, 17] on div "SA Sanirun" at bounding box center [100, 22] width 175 height 25
click at [70, 24] on span "Sanirun" at bounding box center [72, 22] width 38 height 13
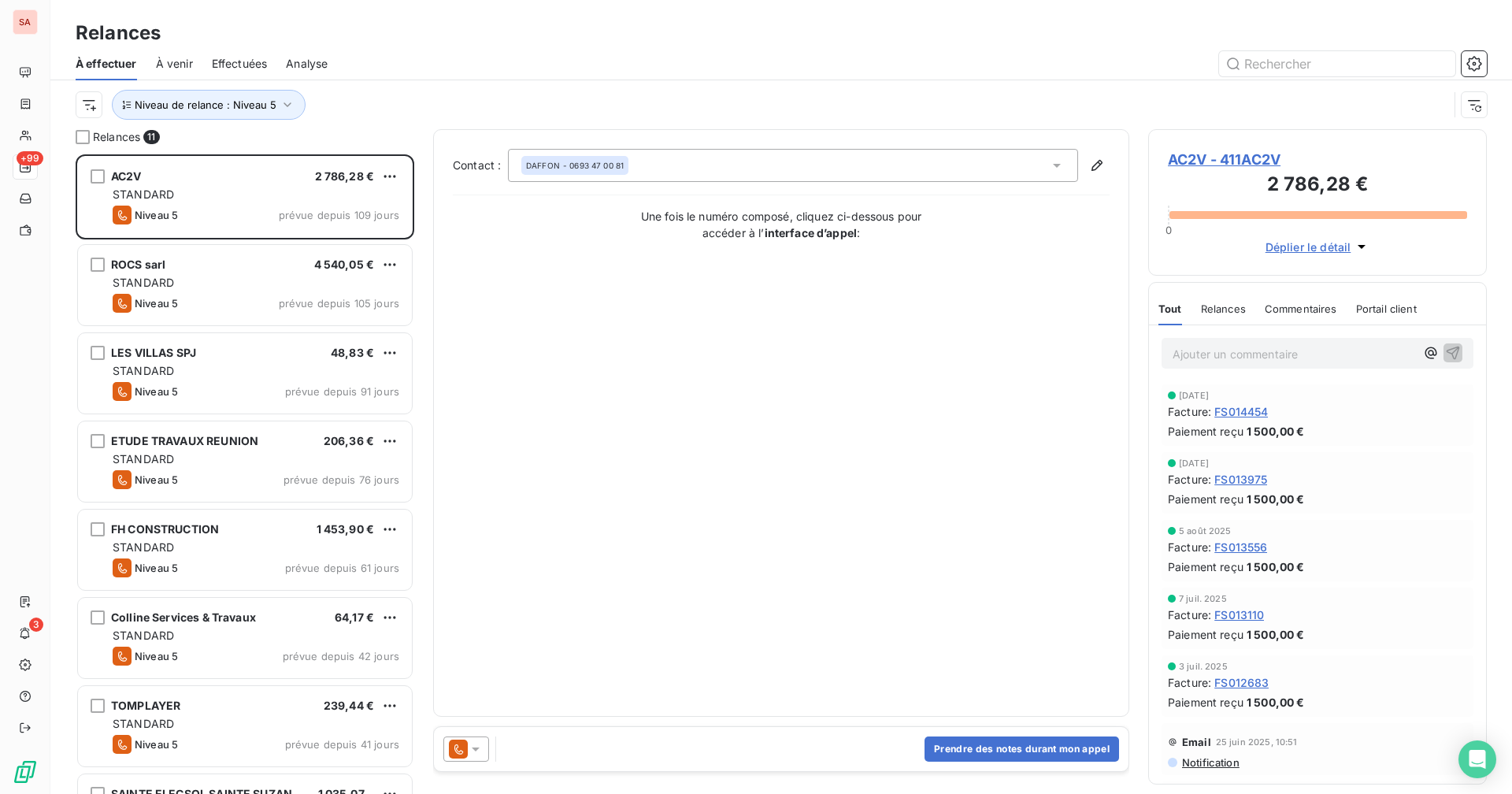
click at [367, 70] on div at bounding box center [916, 63] width 1140 height 25
click at [258, 104] on span "Niveau de relance : Niveau 5" at bounding box center [206, 105] width 141 height 13
click at [385, 155] on div "Niveau 5" at bounding box center [440, 145] width 227 height 33
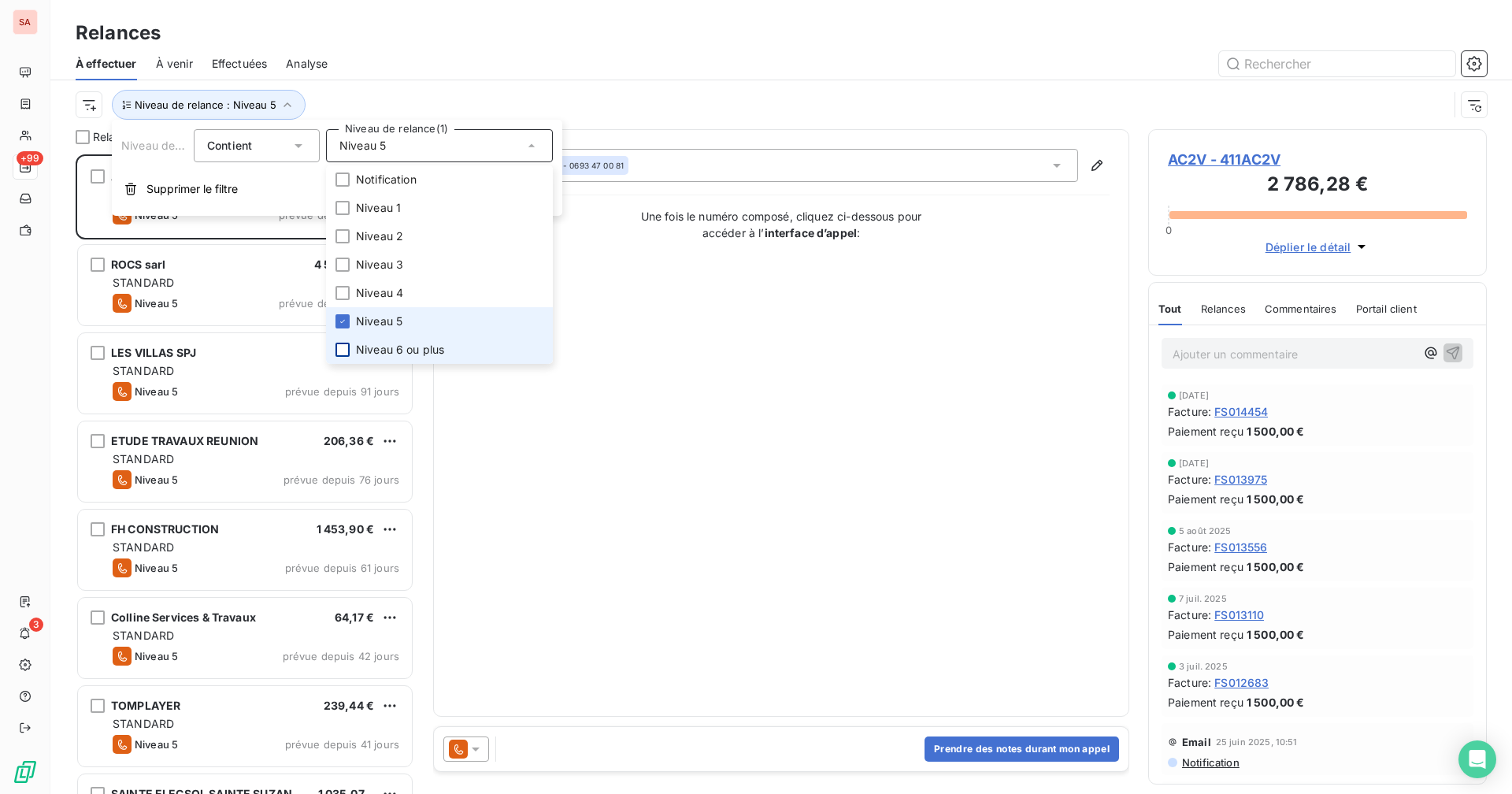
drag, startPoint x: 345, startPoint y: 326, endPoint x: 342, endPoint y: 352, distance: 26.2
click at [344, 326] on div at bounding box center [342, 321] width 14 height 14
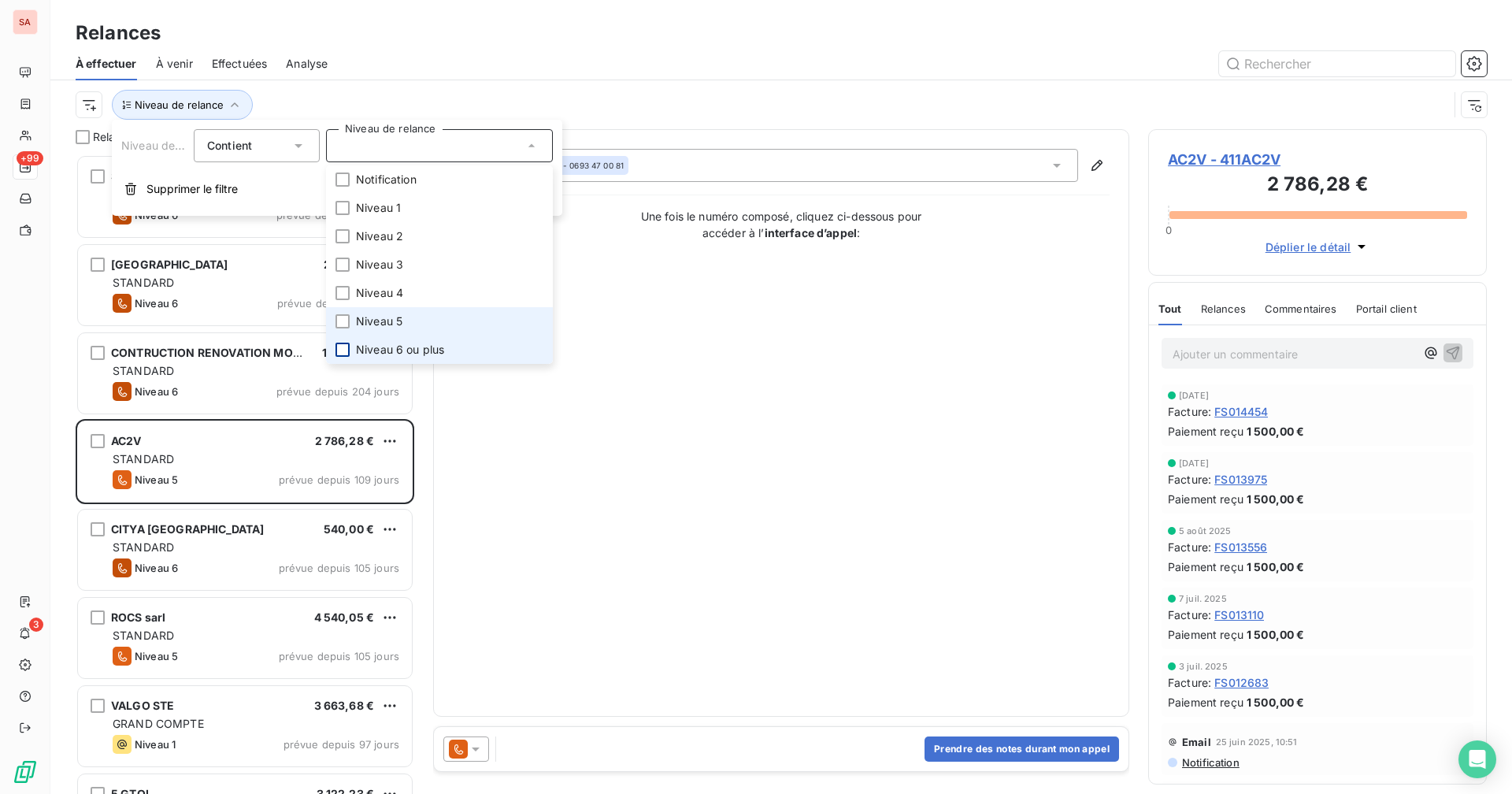
click at [342, 352] on div at bounding box center [342, 350] width 14 height 14
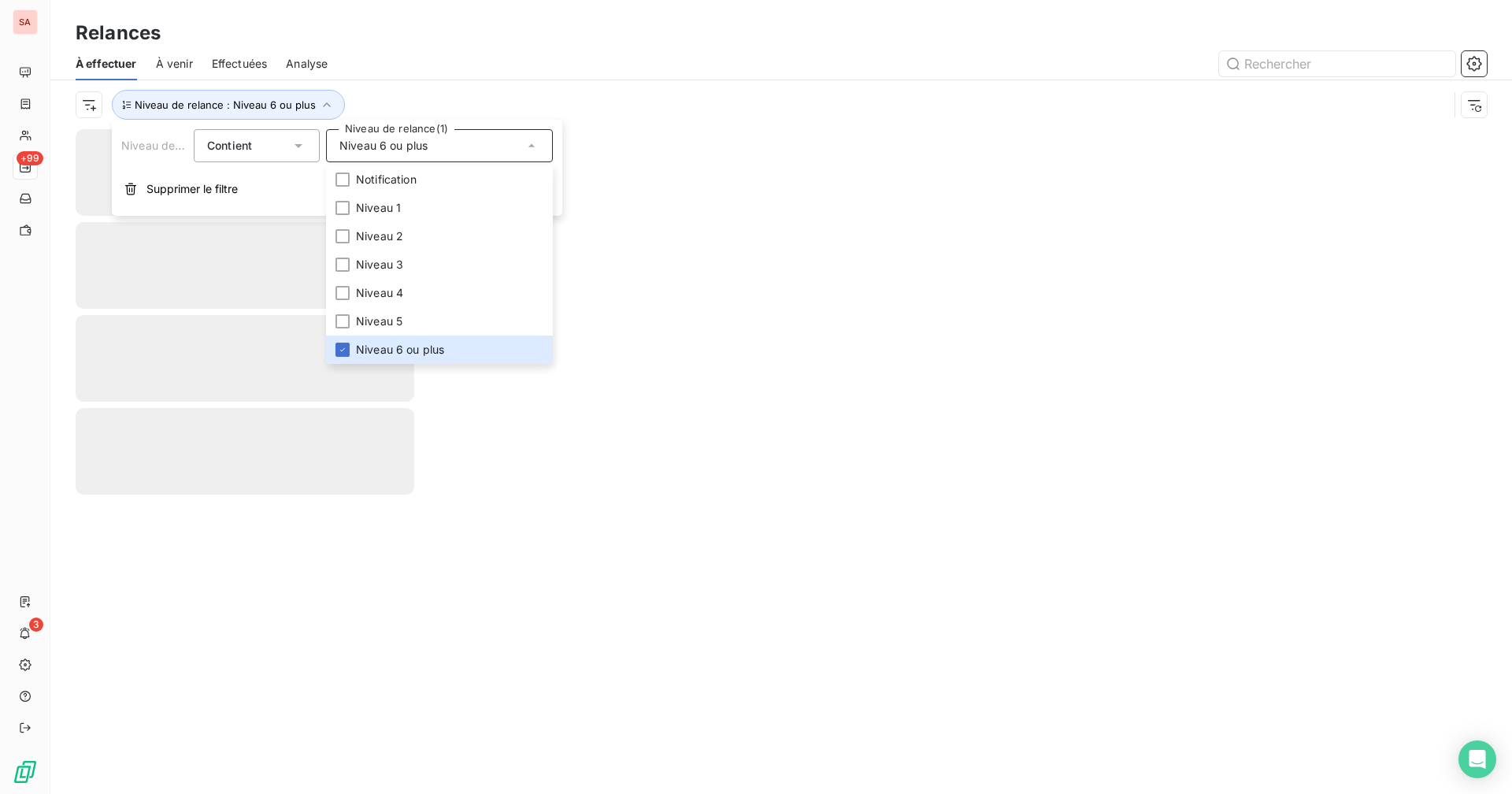
click at [435, 53] on div at bounding box center [916, 63] width 1140 height 25
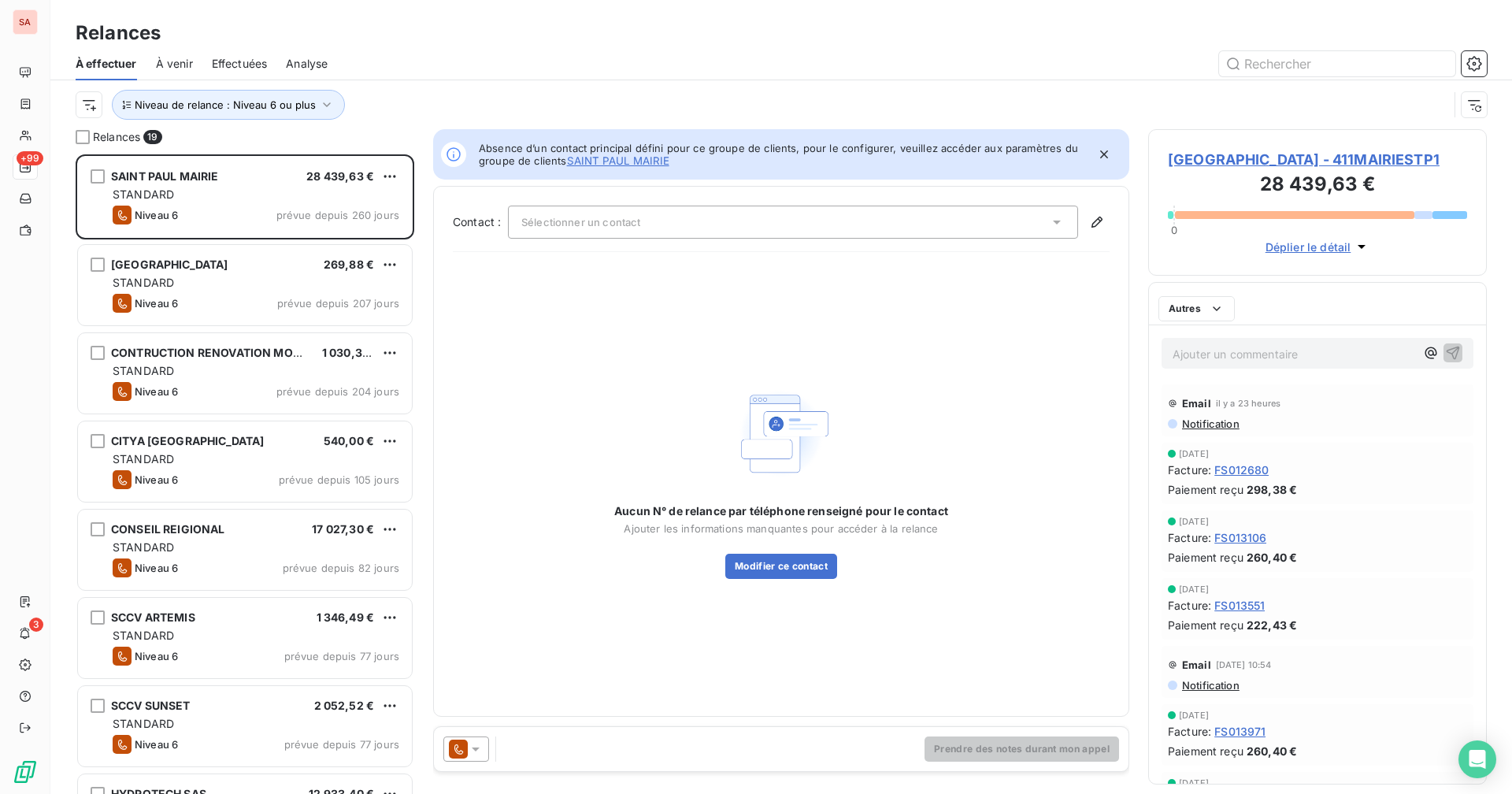
scroll to position [628, 326]
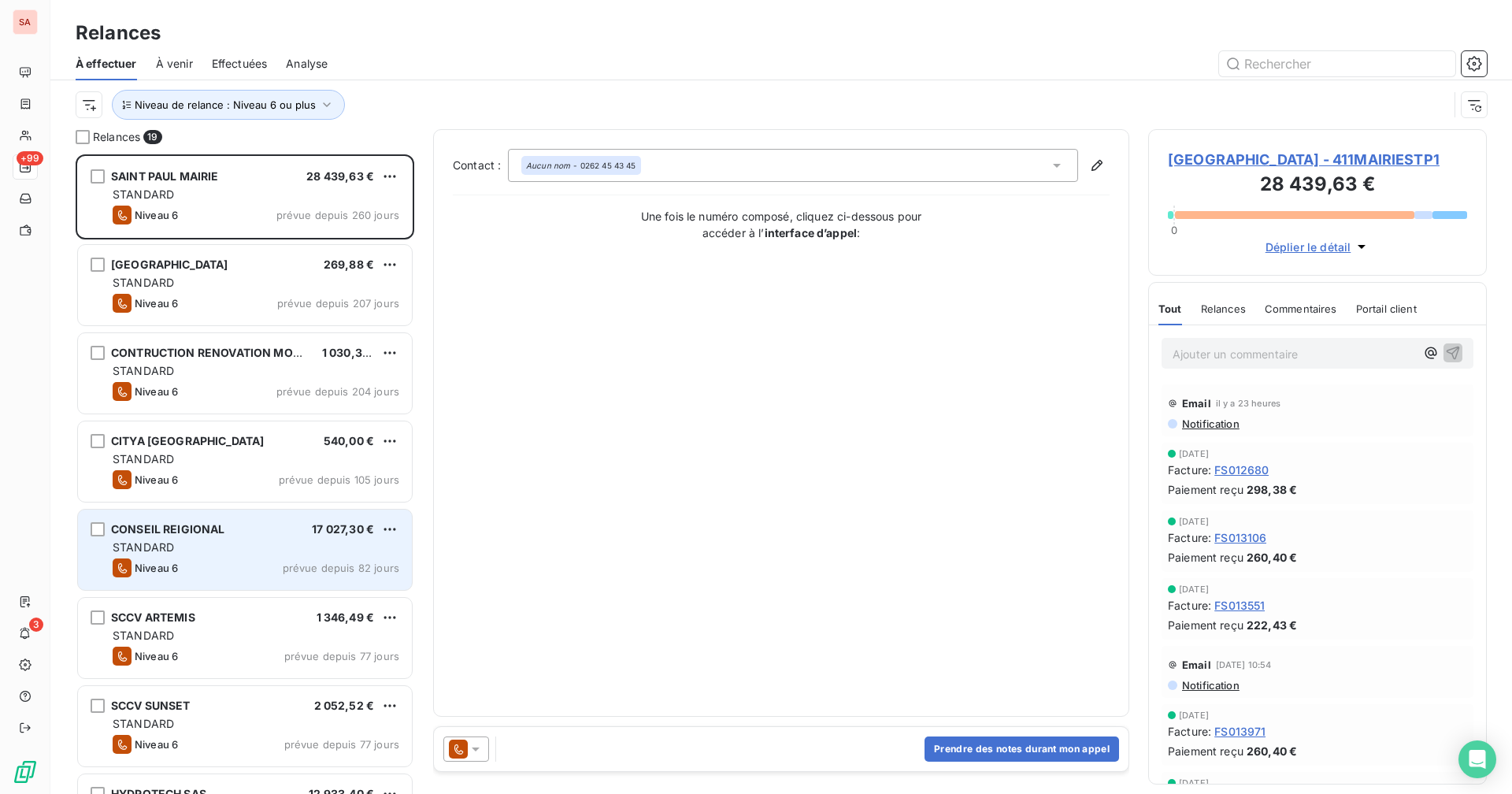
click at [227, 545] on div "STANDARD" at bounding box center [256, 547] width 287 height 16
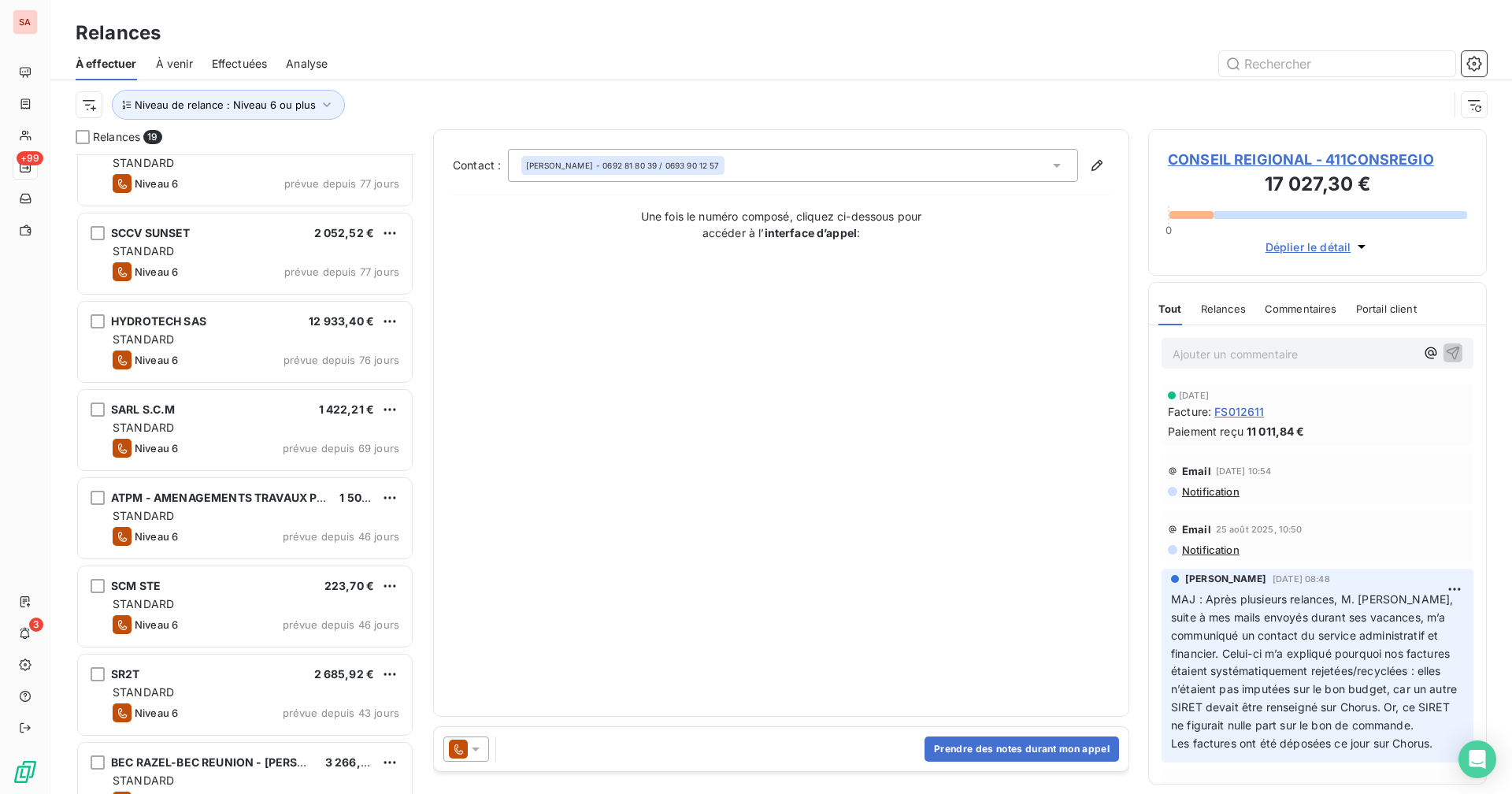
scroll to position [552, 0]
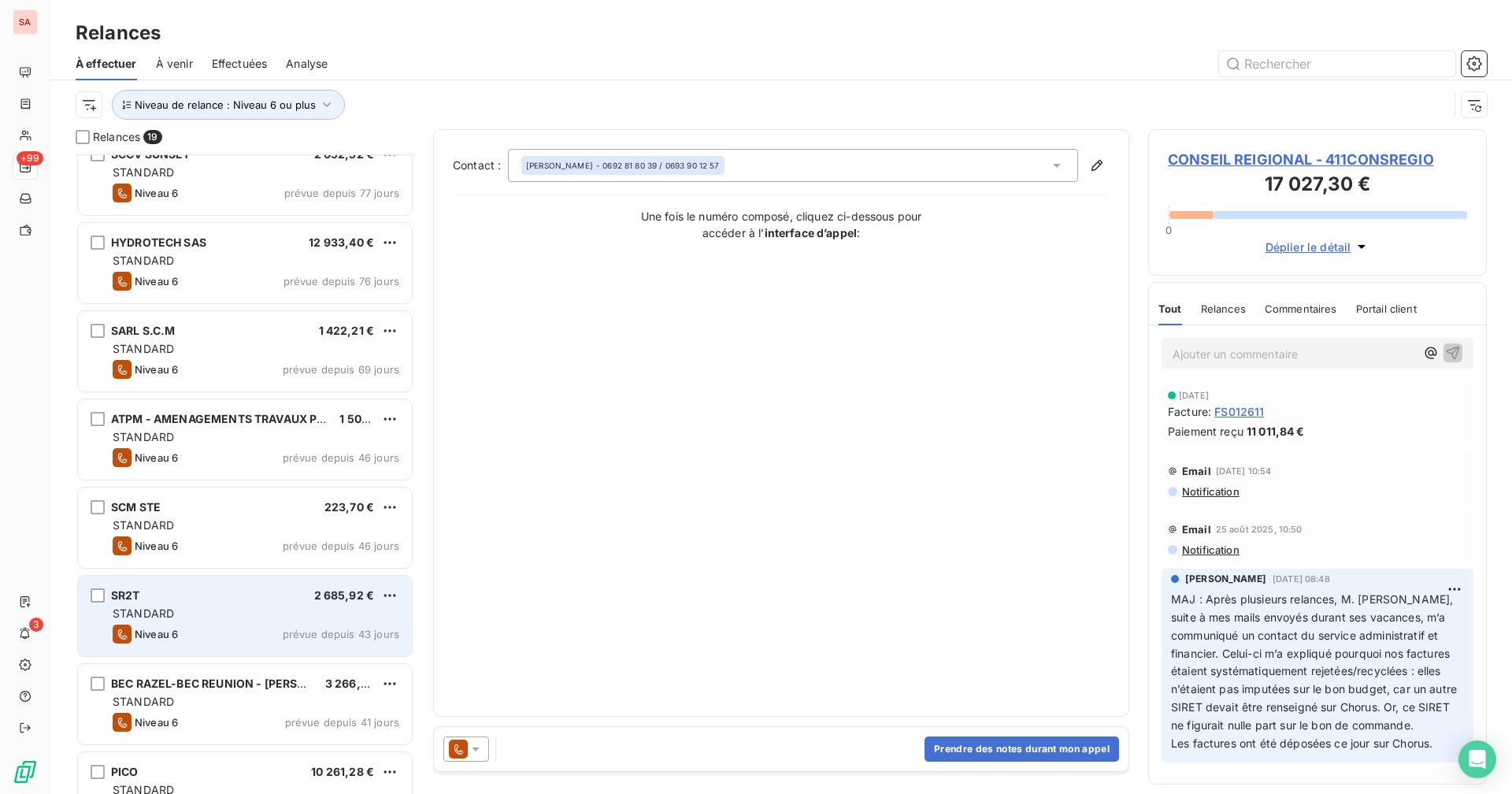
click at [226, 610] on div "STANDARD" at bounding box center [256, 613] width 287 height 16
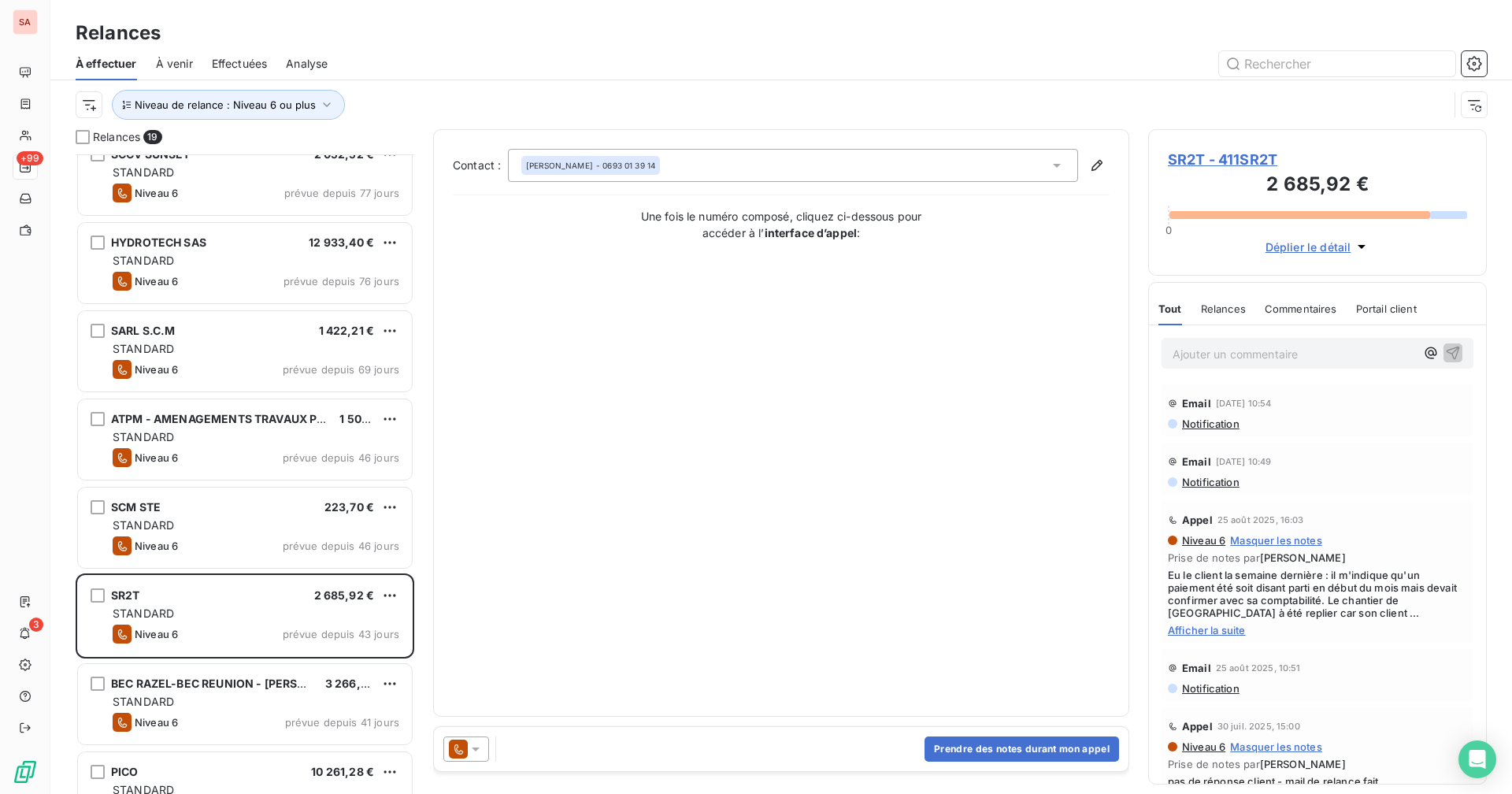
click at [918, 163] on span "SR2T - 411SR2T" at bounding box center [1317, 159] width 300 height 21
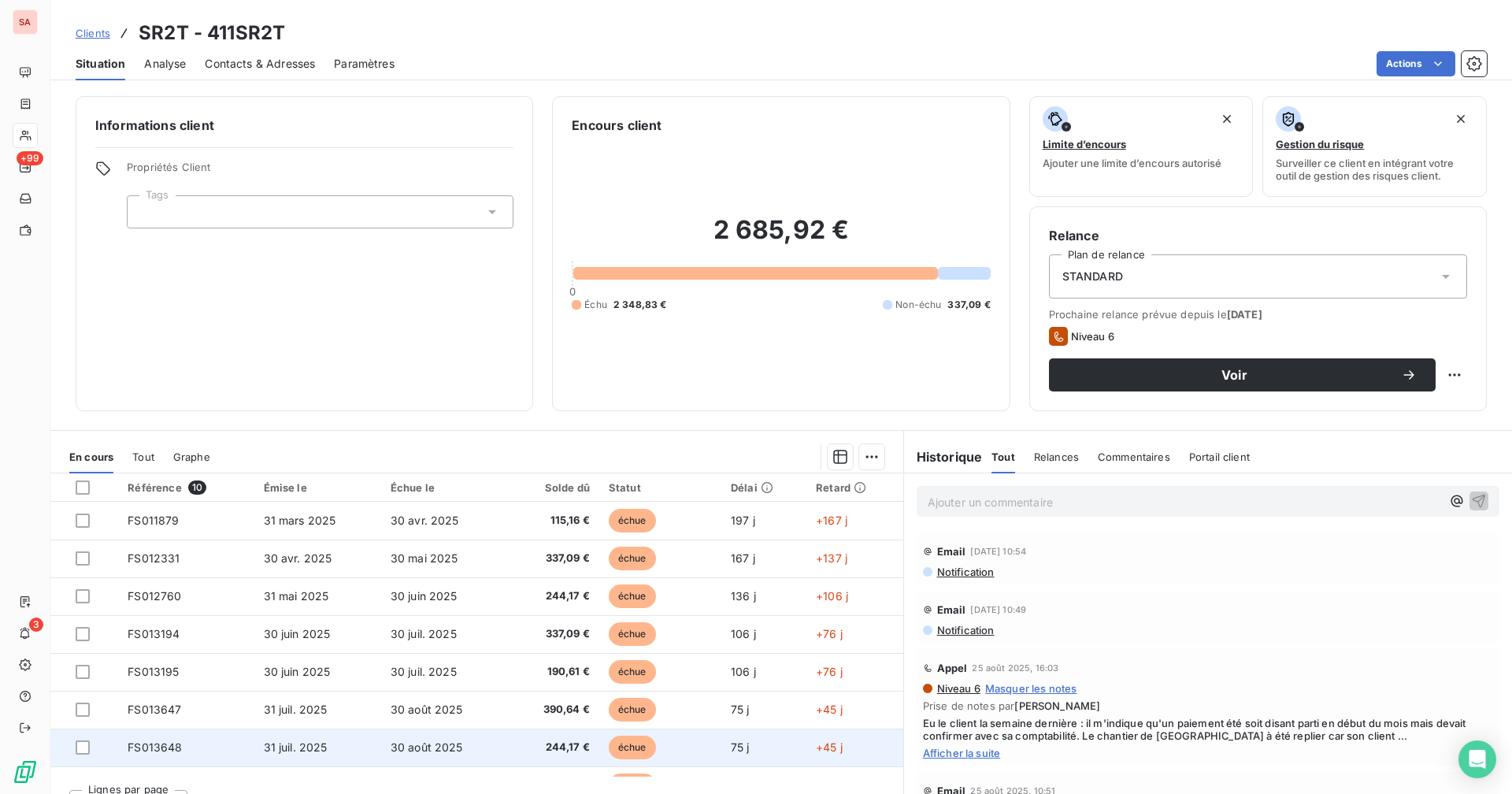
scroll to position [104, 0]
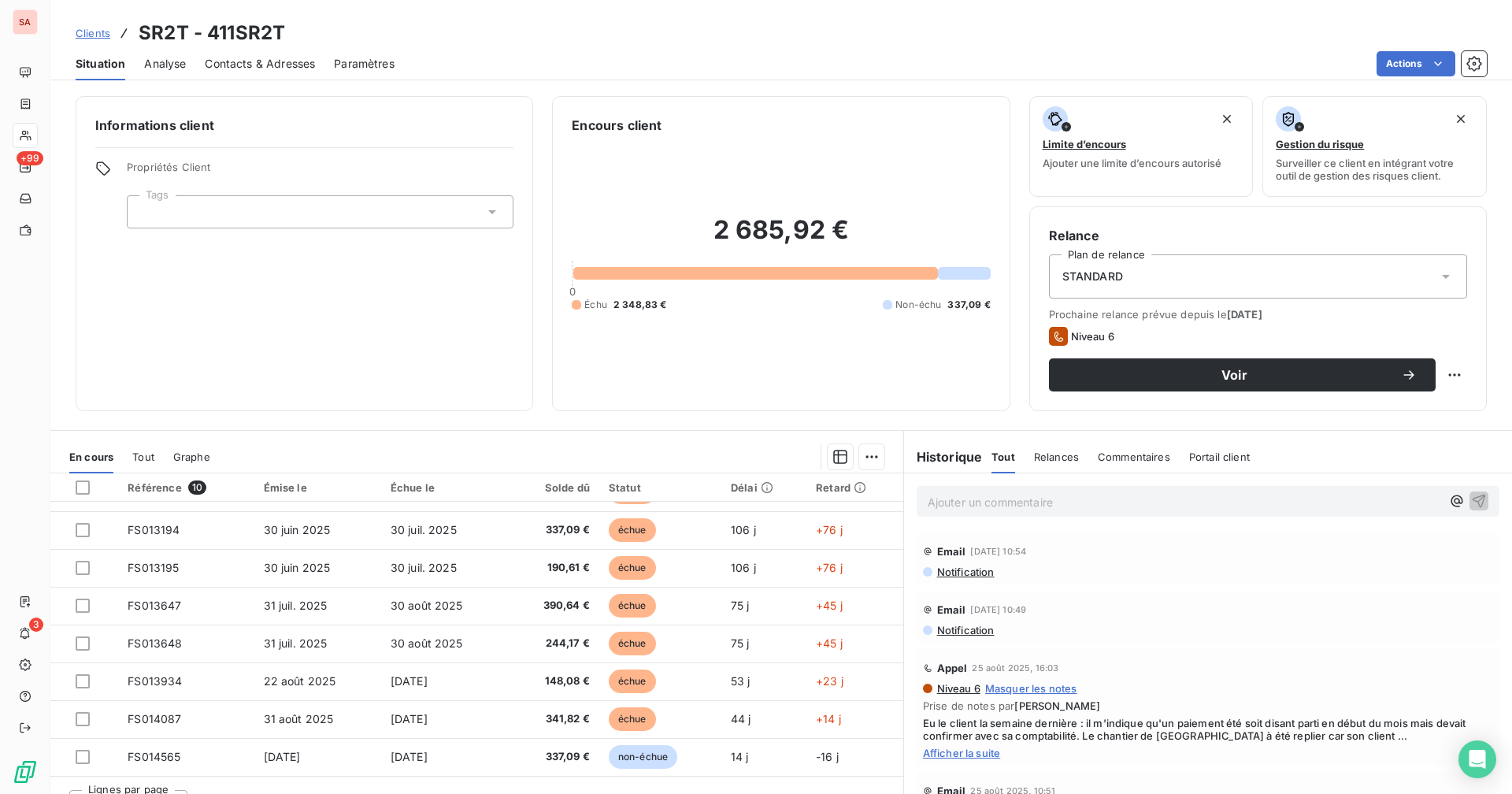
click at [251, 59] on span "Contacts & Adresses" at bounding box center [259, 64] width 110 height 16
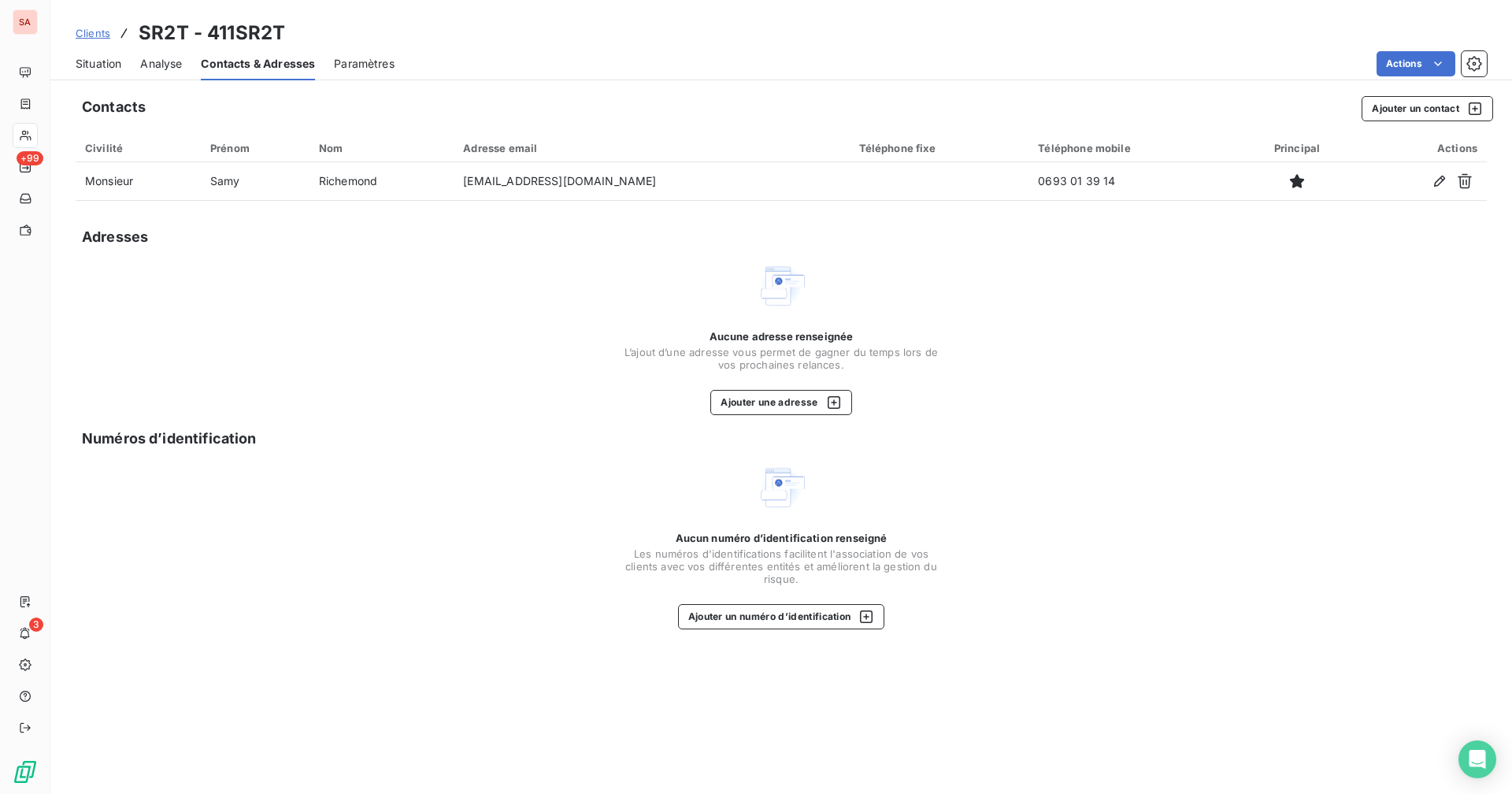
click at [87, 59] on span "Situation" at bounding box center [98, 64] width 46 height 16
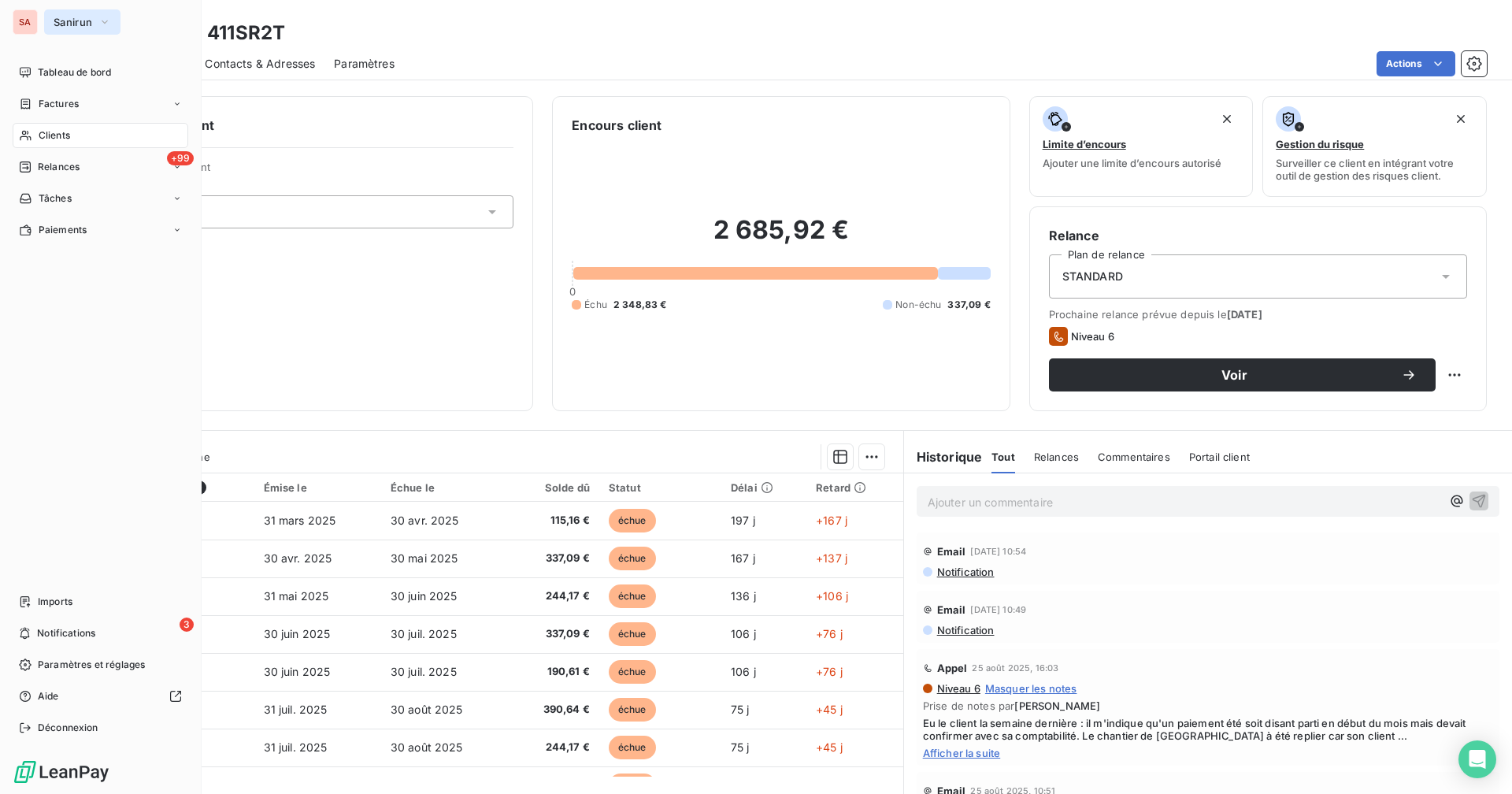
click at [80, 21] on span "Sanirun" at bounding box center [72, 22] width 38 height 13
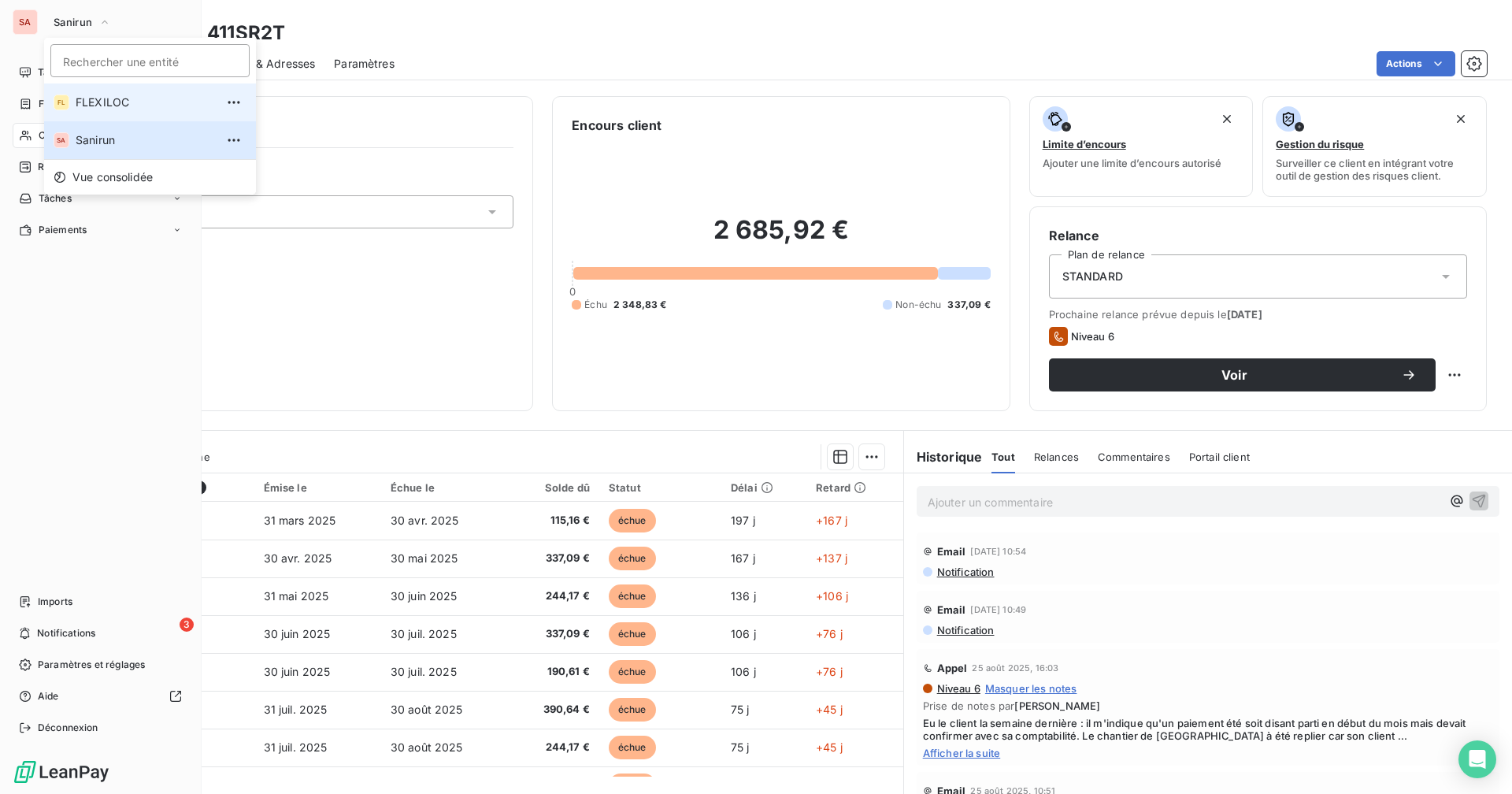
click at [111, 106] on span "FLEXILOC" at bounding box center [146, 103] width 139 height 16
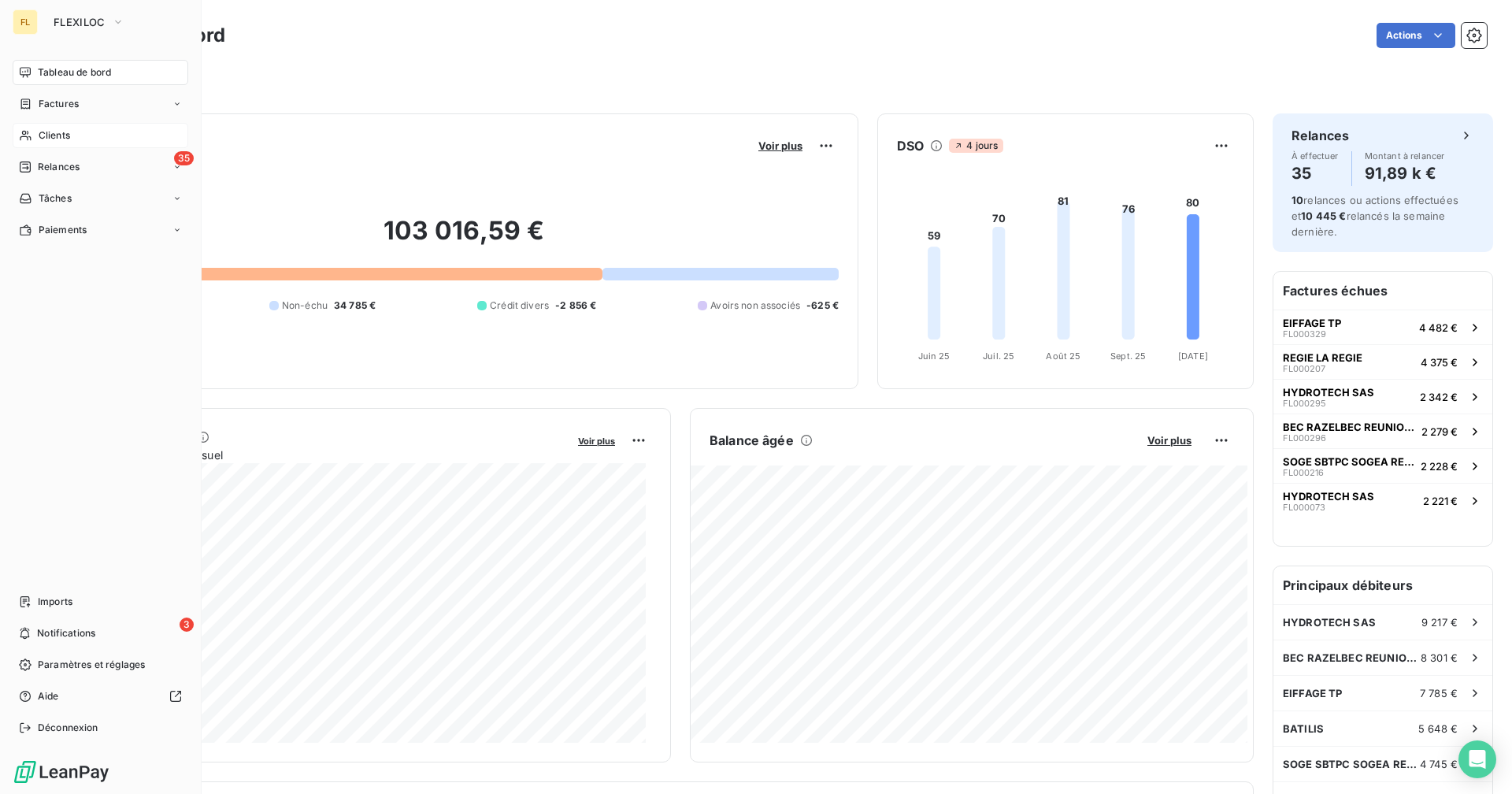
click at [83, 136] on div "Clients" at bounding box center [100, 135] width 175 height 25
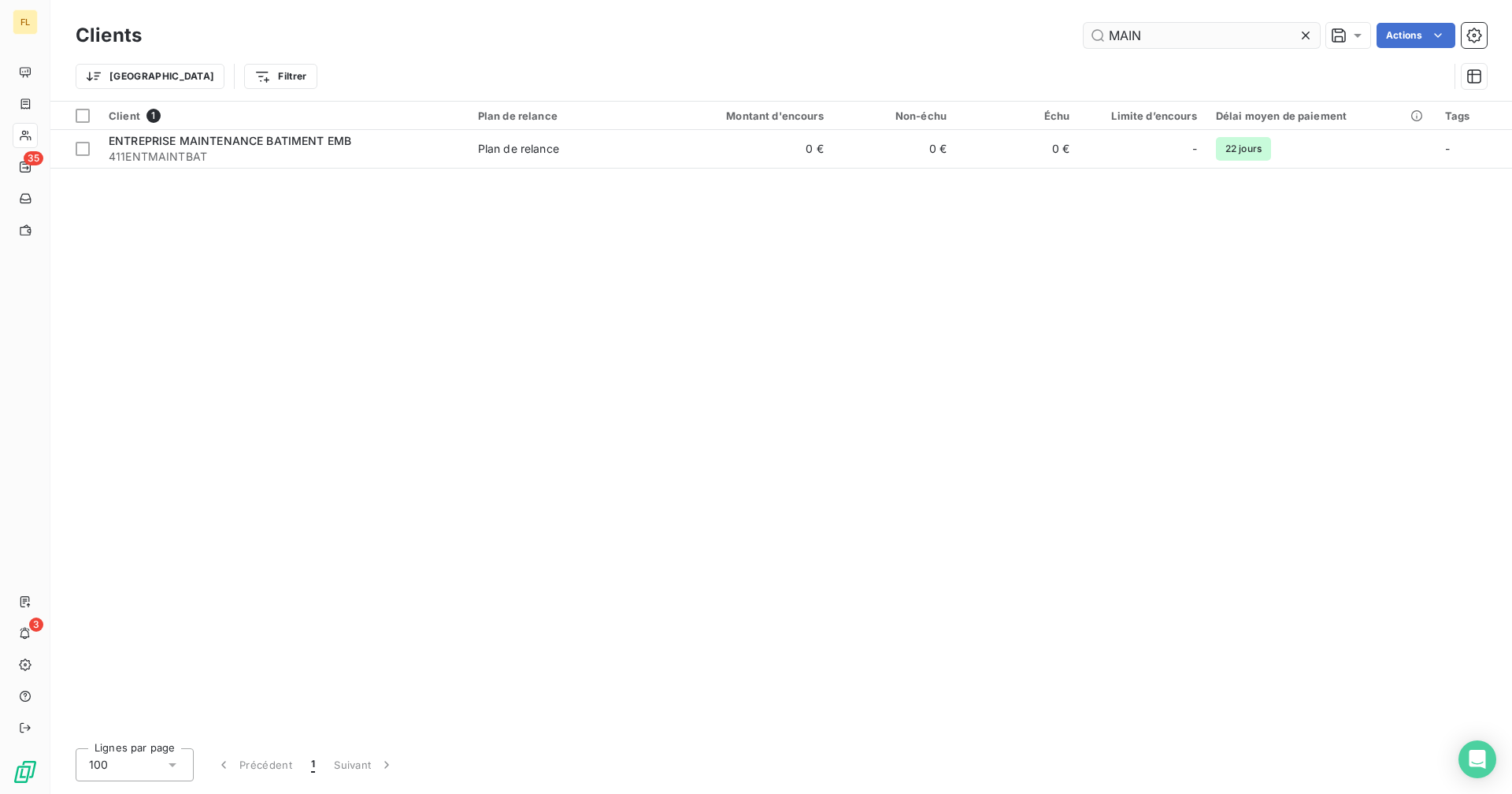
drag, startPoint x: 1177, startPoint y: 43, endPoint x: 1092, endPoint y: 43, distance: 85.0
click at [918, 39] on div "MAIN Actions" at bounding box center [824, 36] width 1326 height 25
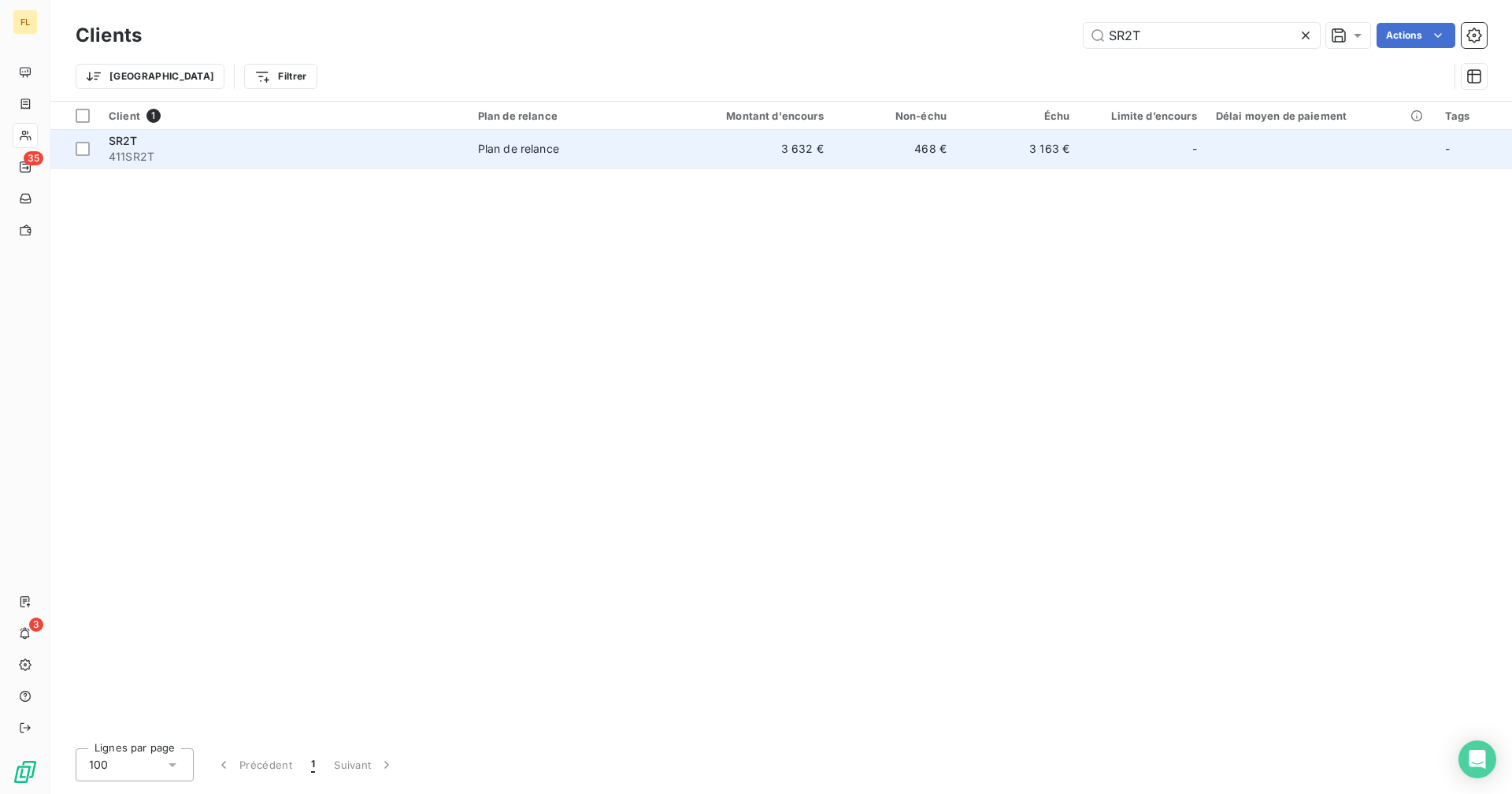
type input "SR2T"
click at [644, 146] on span "Plan de relance" at bounding box center [568, 149] width 182 height 16
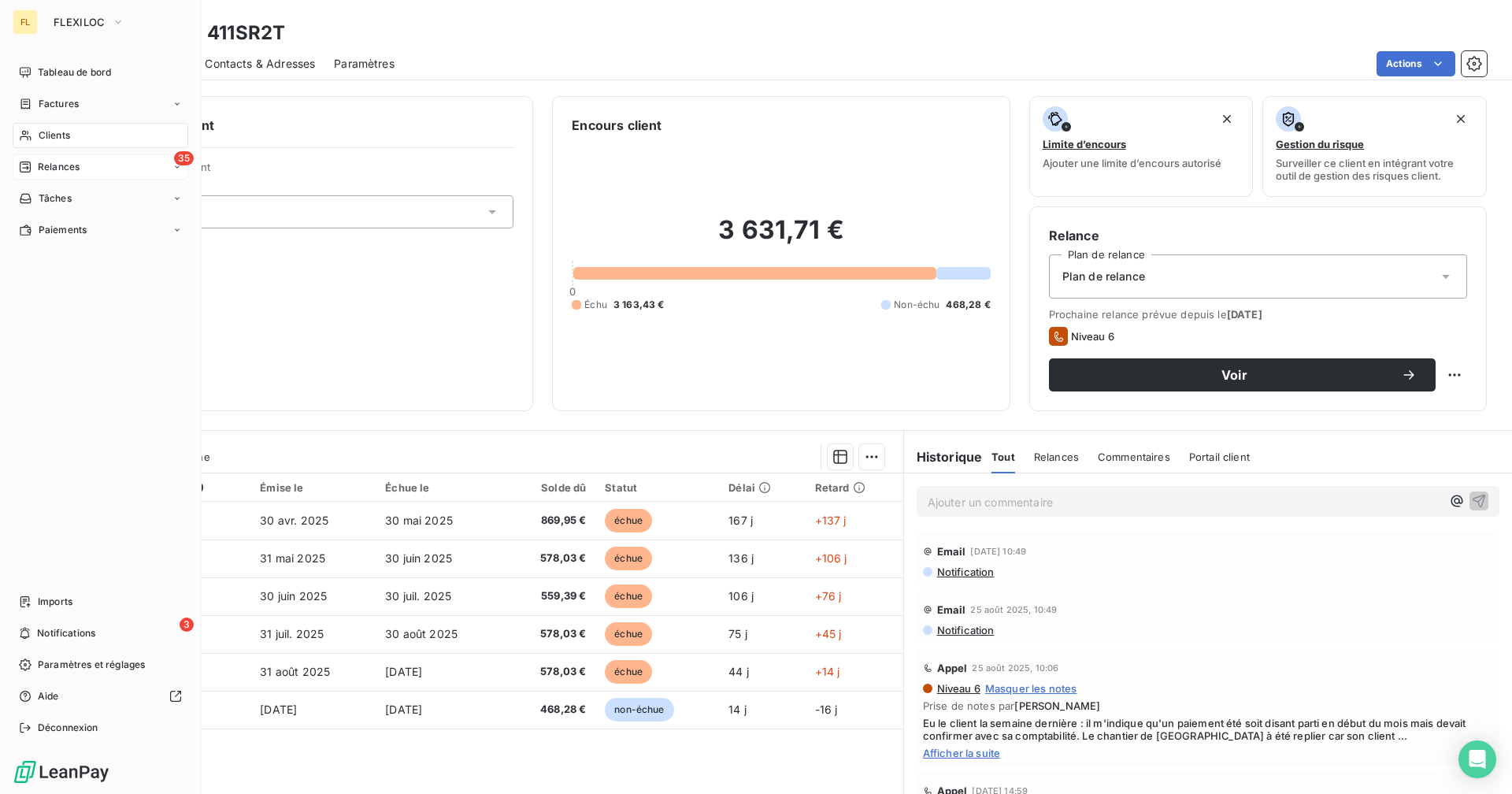
click at [86, 159] on div "35 Relances" at bounding box center [100, 167] width 175 height 25
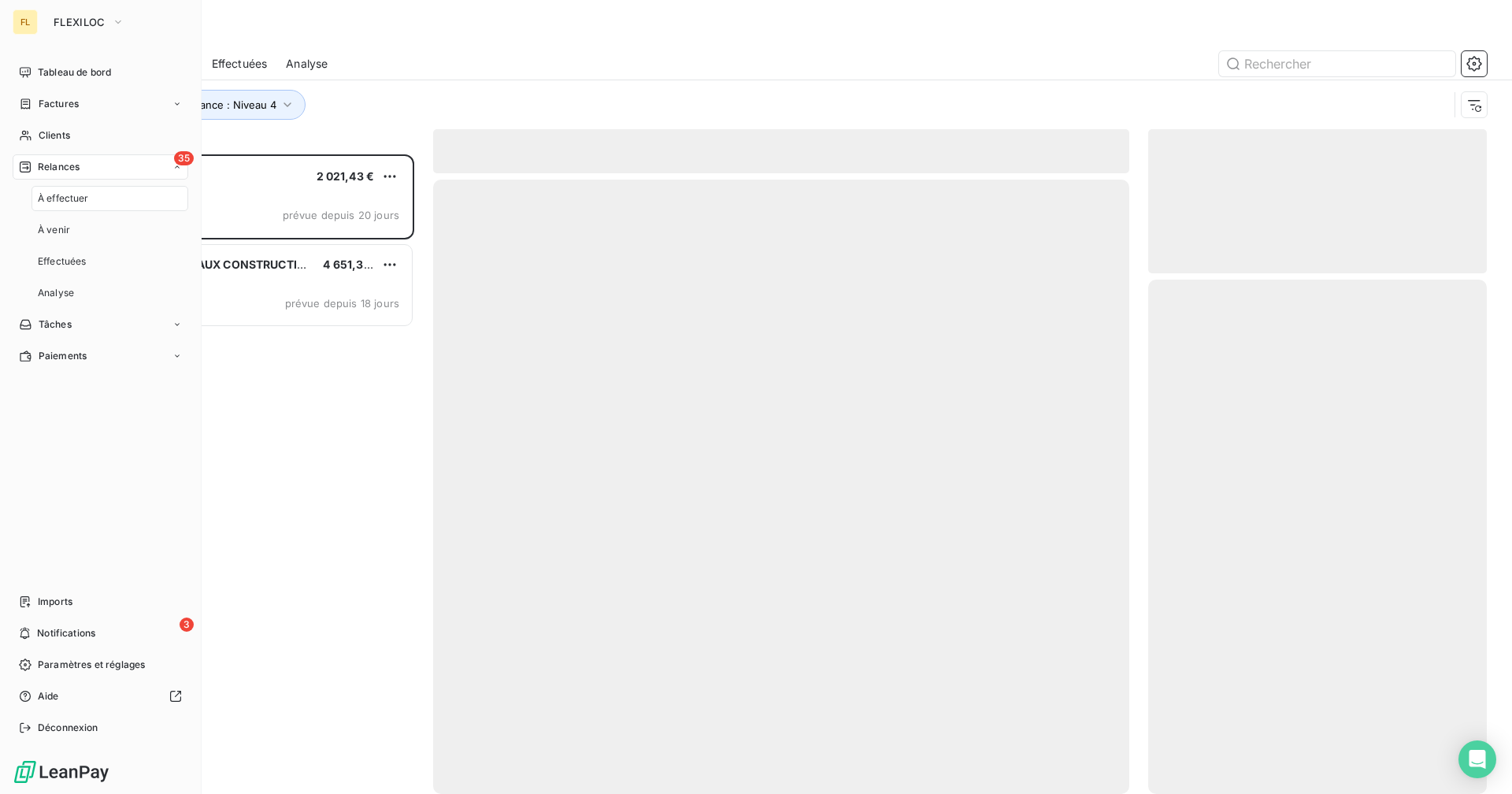
scroll to position [628, 326]
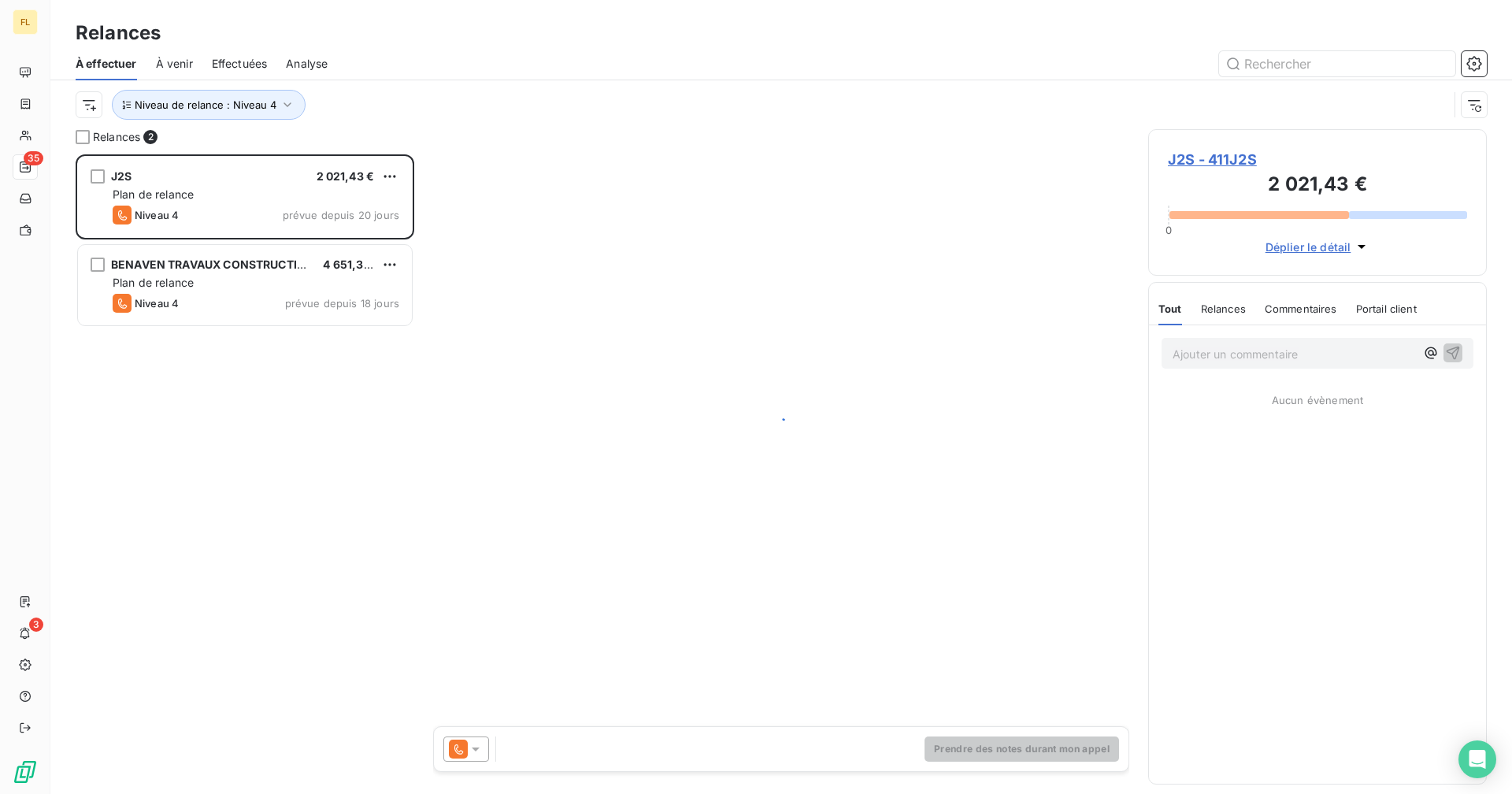
click at [431, 56] on div at bounding box center [916, 63] width 1140 height 25
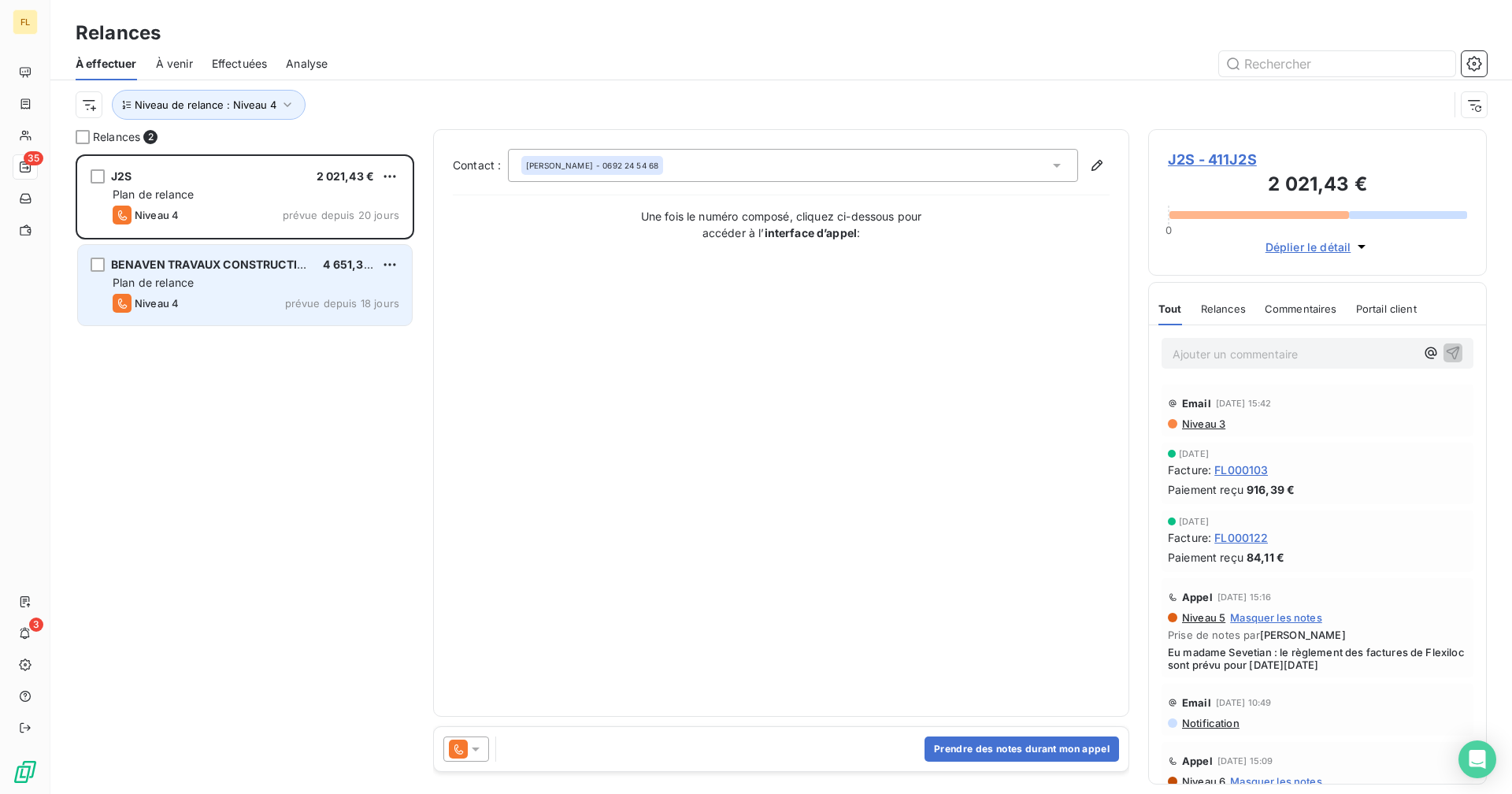
click at [230, 295] on div "Niveau 4 prévue depuis 18 jours" at bounding box center [256, 302] width 287 height 19
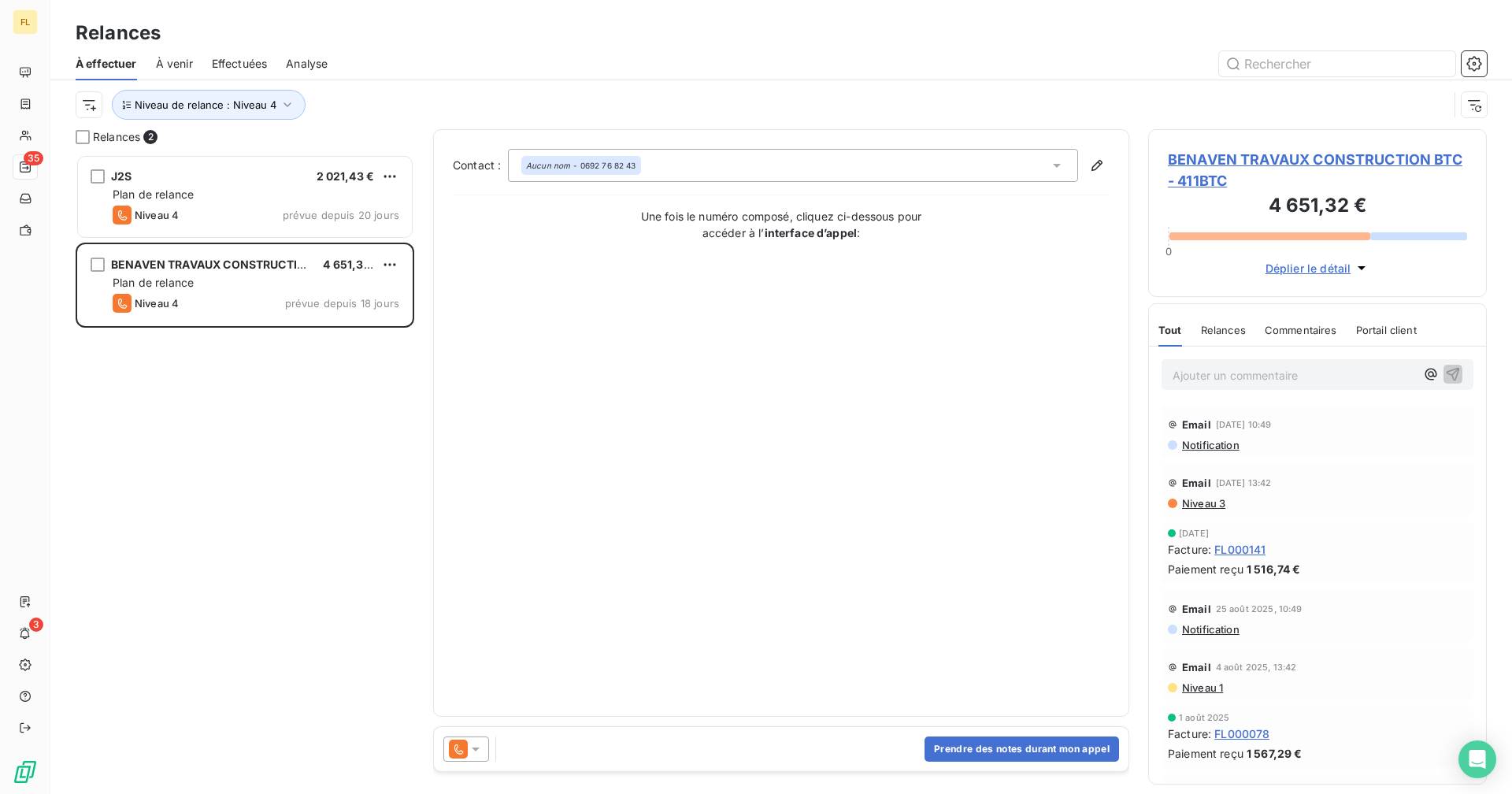
click at [918, 160] on span "BENAVEN TRAVAUX CONSTRUCTION BTC - 411BTC" at bounding box center [1317, 170] width 300 height 43
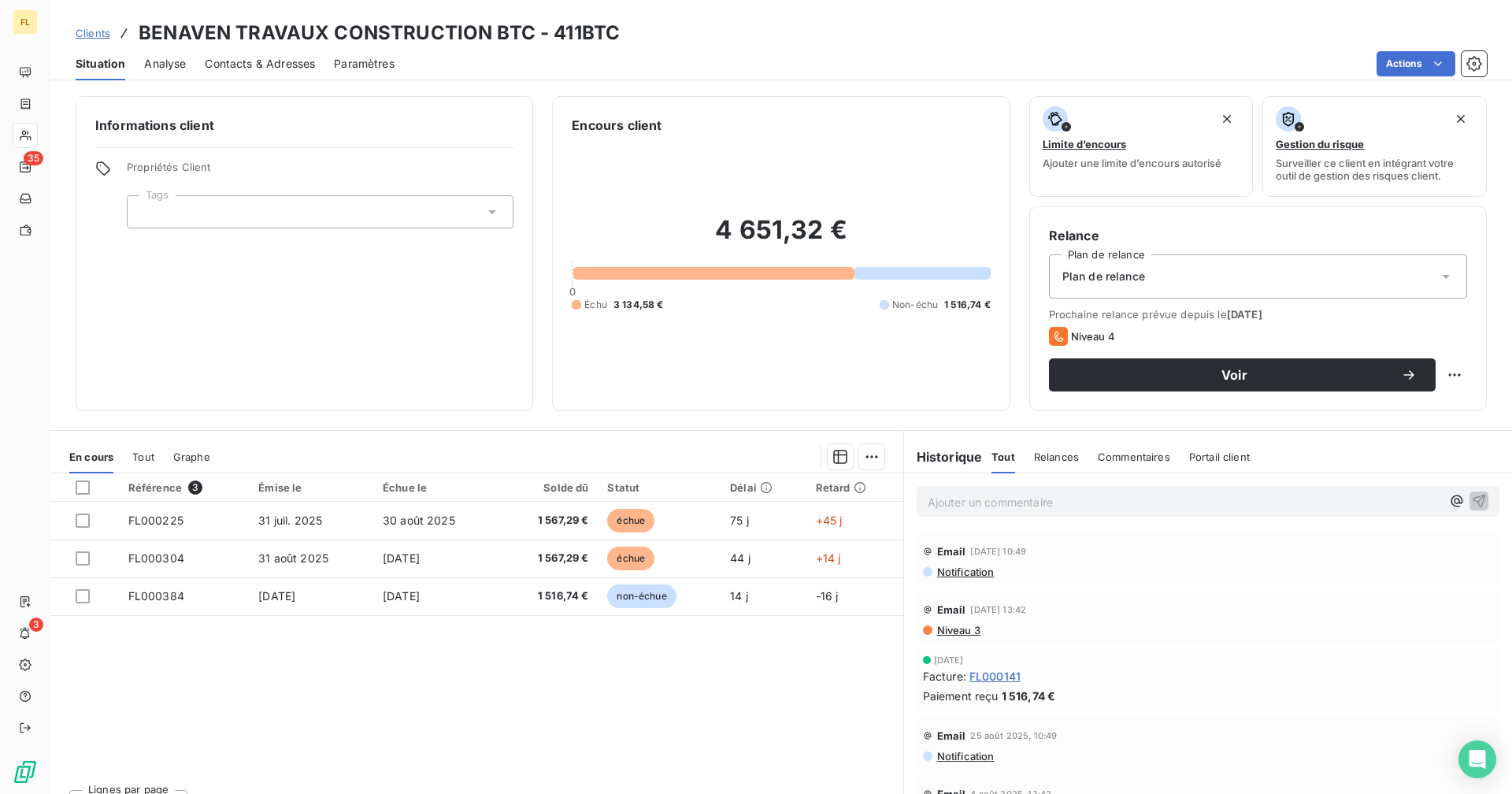
click at [247, 64] on span "Contacts & Adresses" at bounding box center [259, 64] width 110 height 16
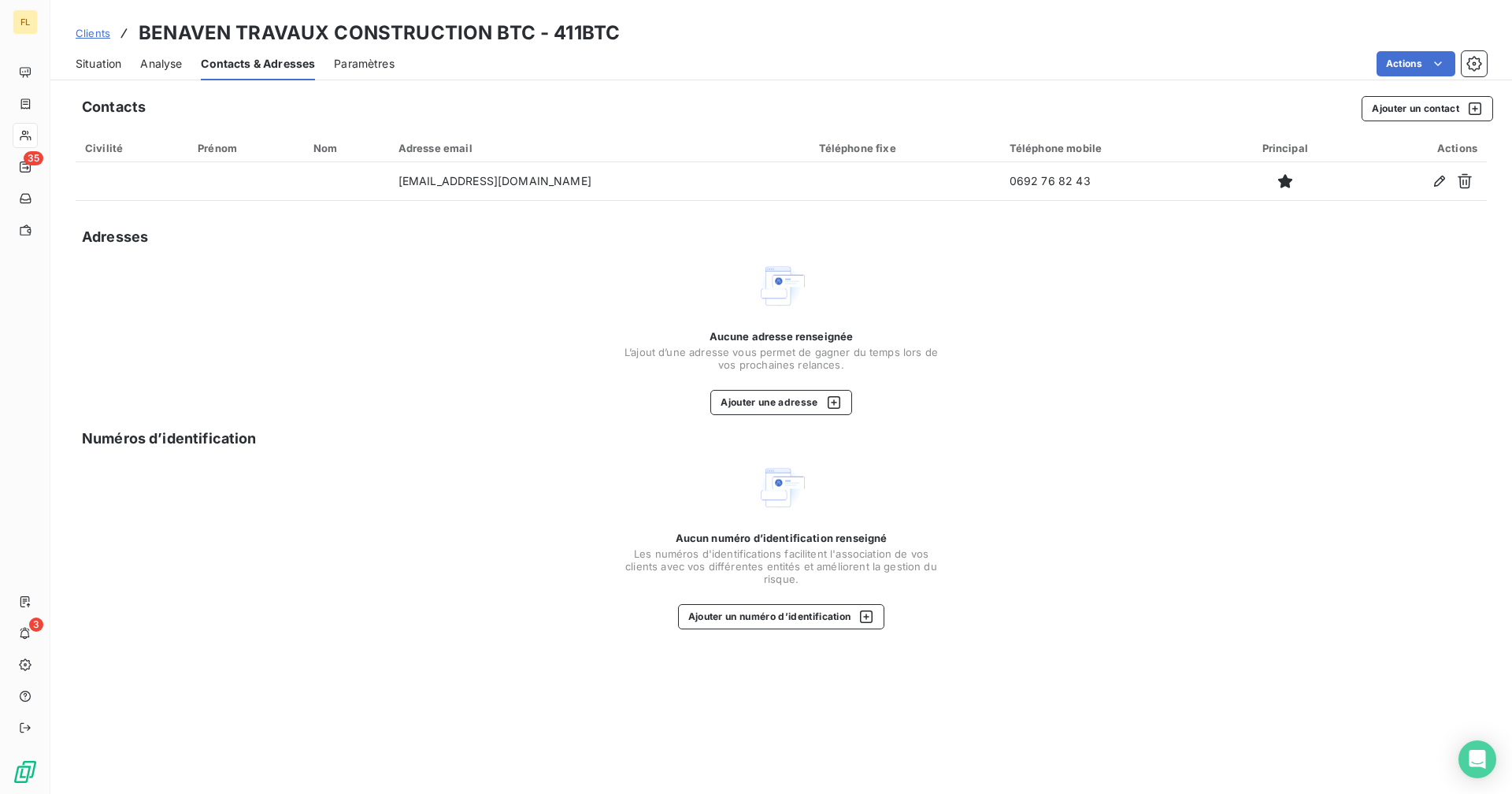
click at [96, 63] on span "Situation" at bounding box center [98, 64] width 46 height 16
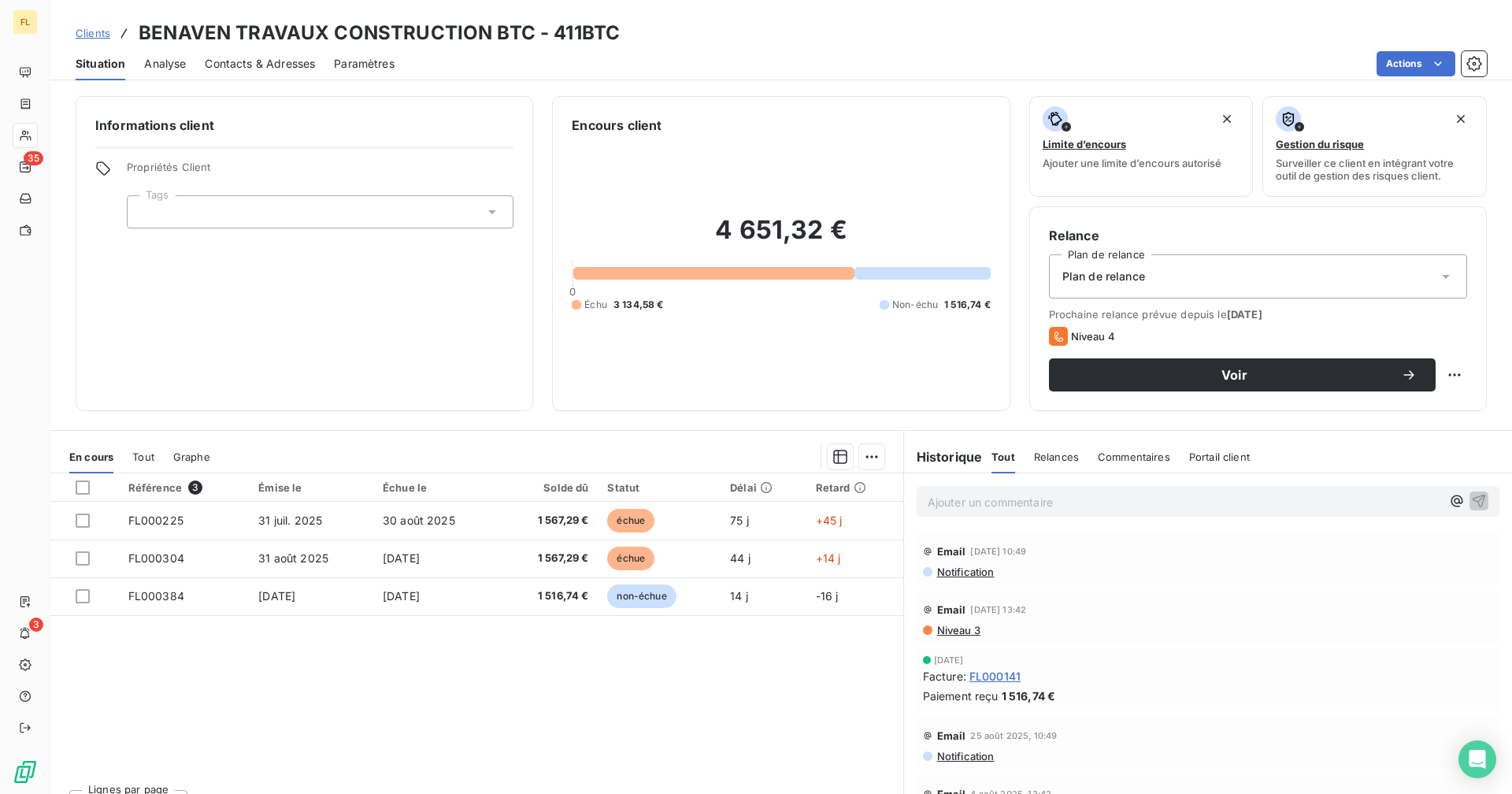
click at [282, 56] on span "Contacts & Adresses" at bounding box center [259, 64] width 110 height 16
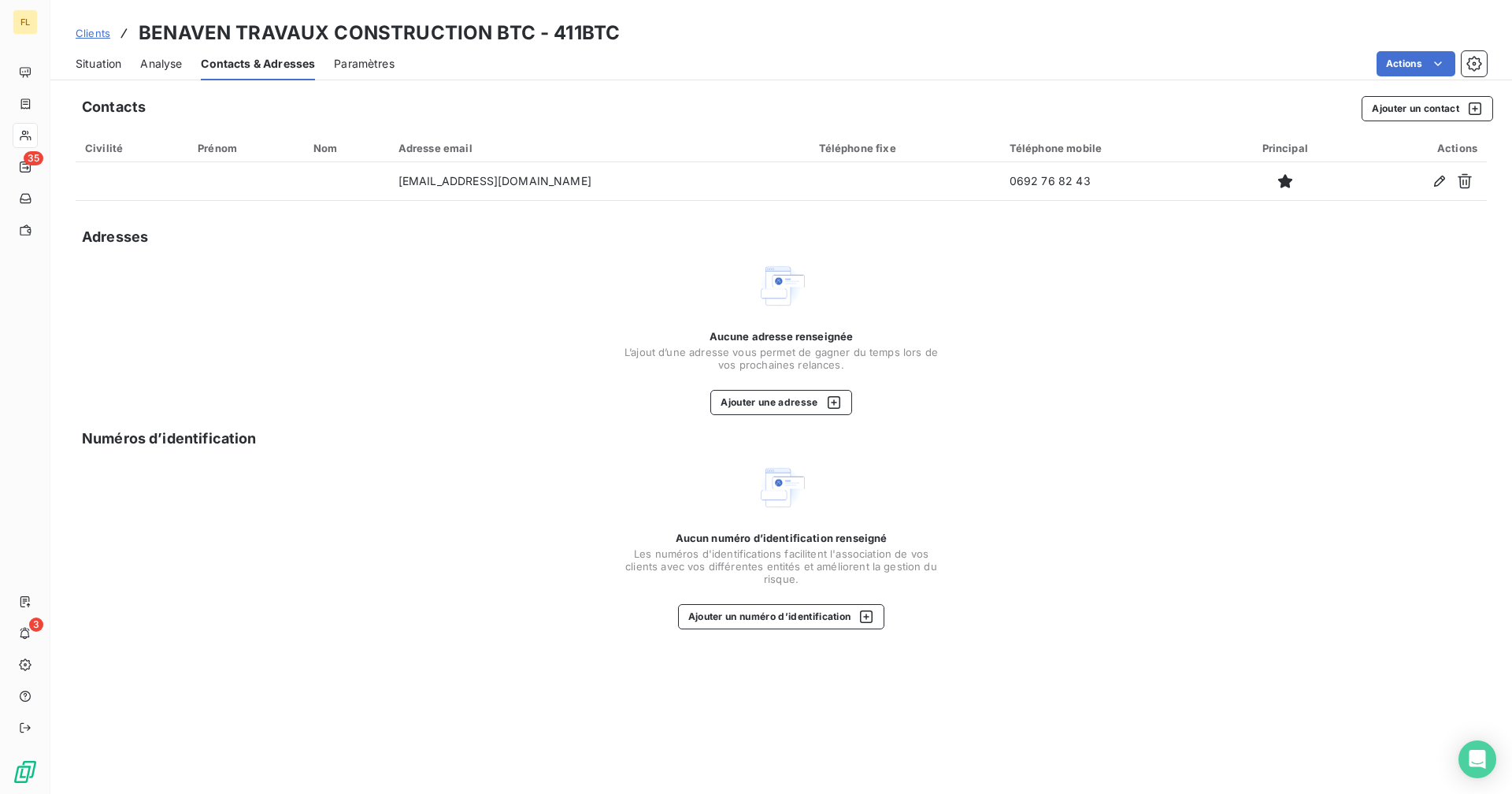
click at [86, 56] on span "Situation" at bounding box center [98, 64] width 46 height 16
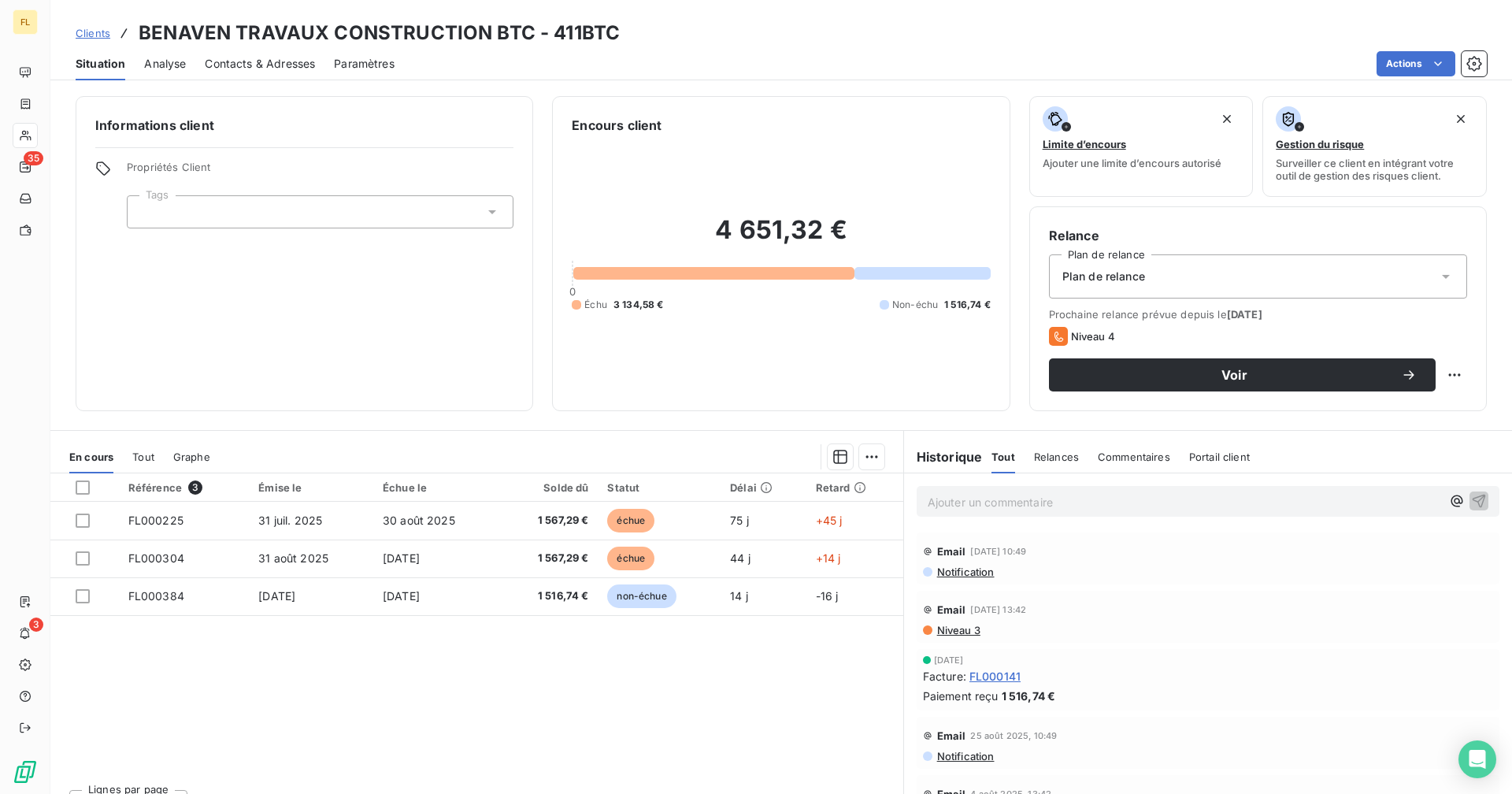
scroll to position [351, 0]
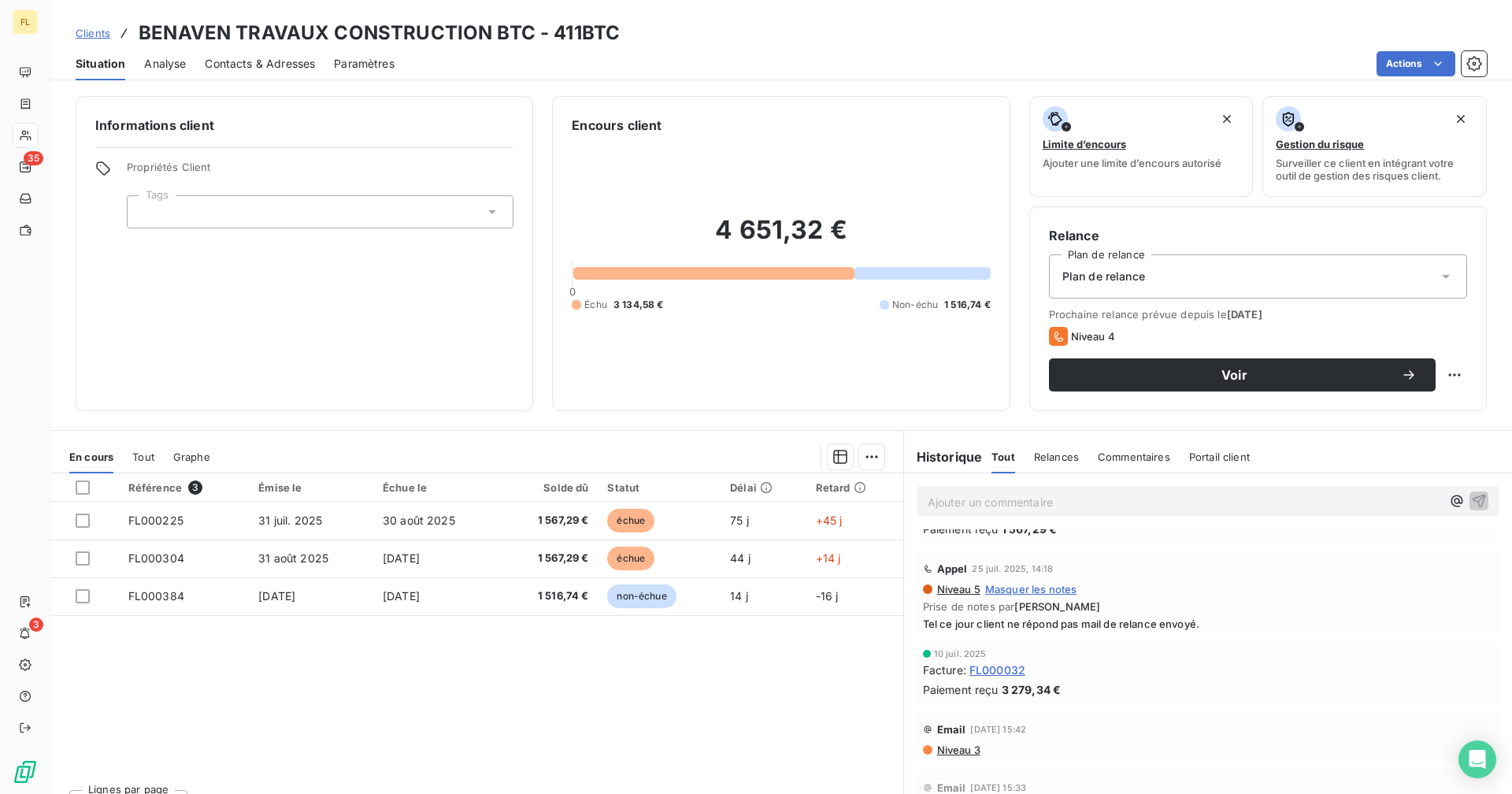
click at [255, 64] on span "Contacts & Adresses" at bounding box center [259, 64] width 110 height 16
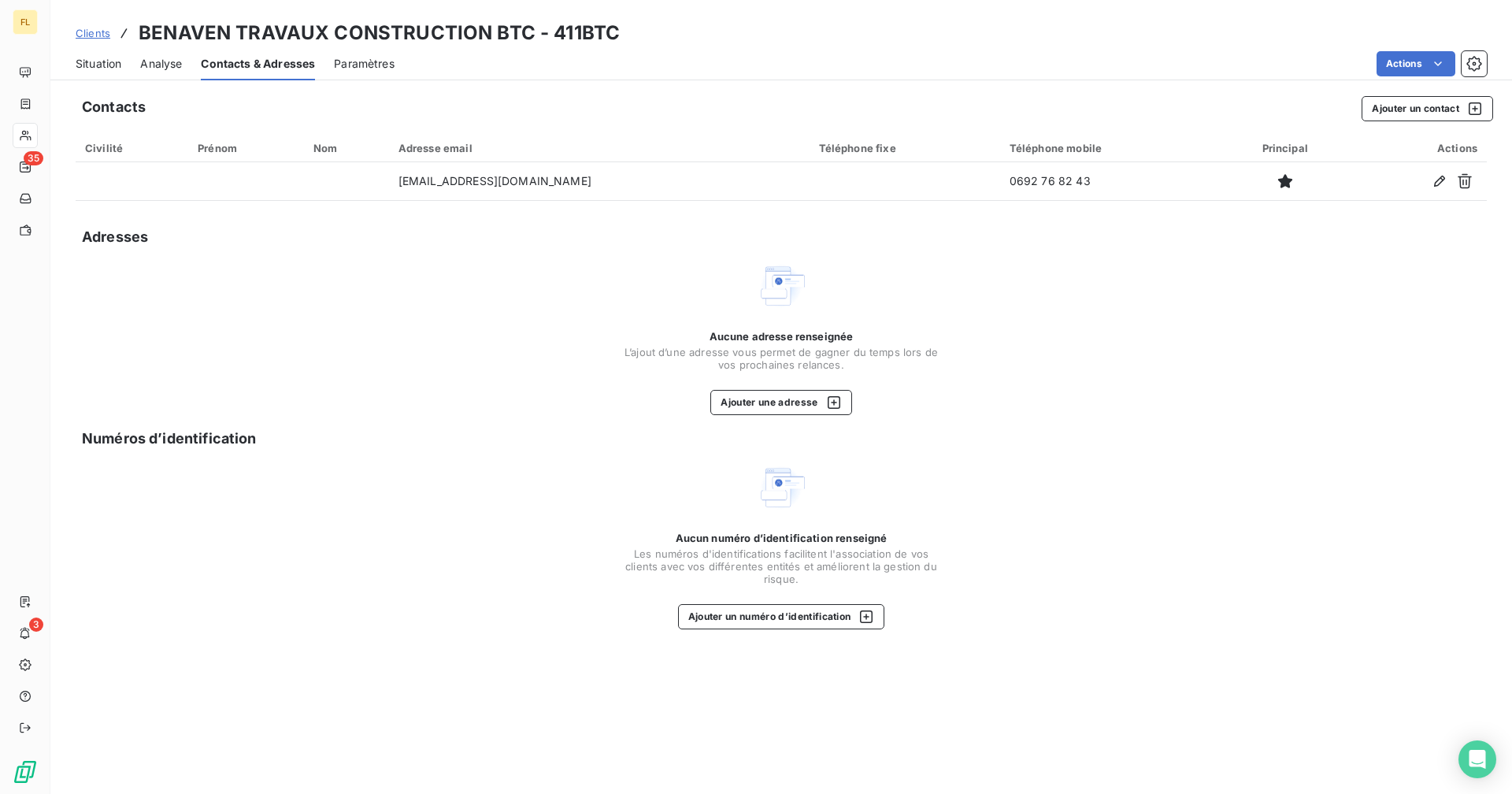
click at [105, 69] on span "Situation" at bounding box center [98, 64] width 46 height 16
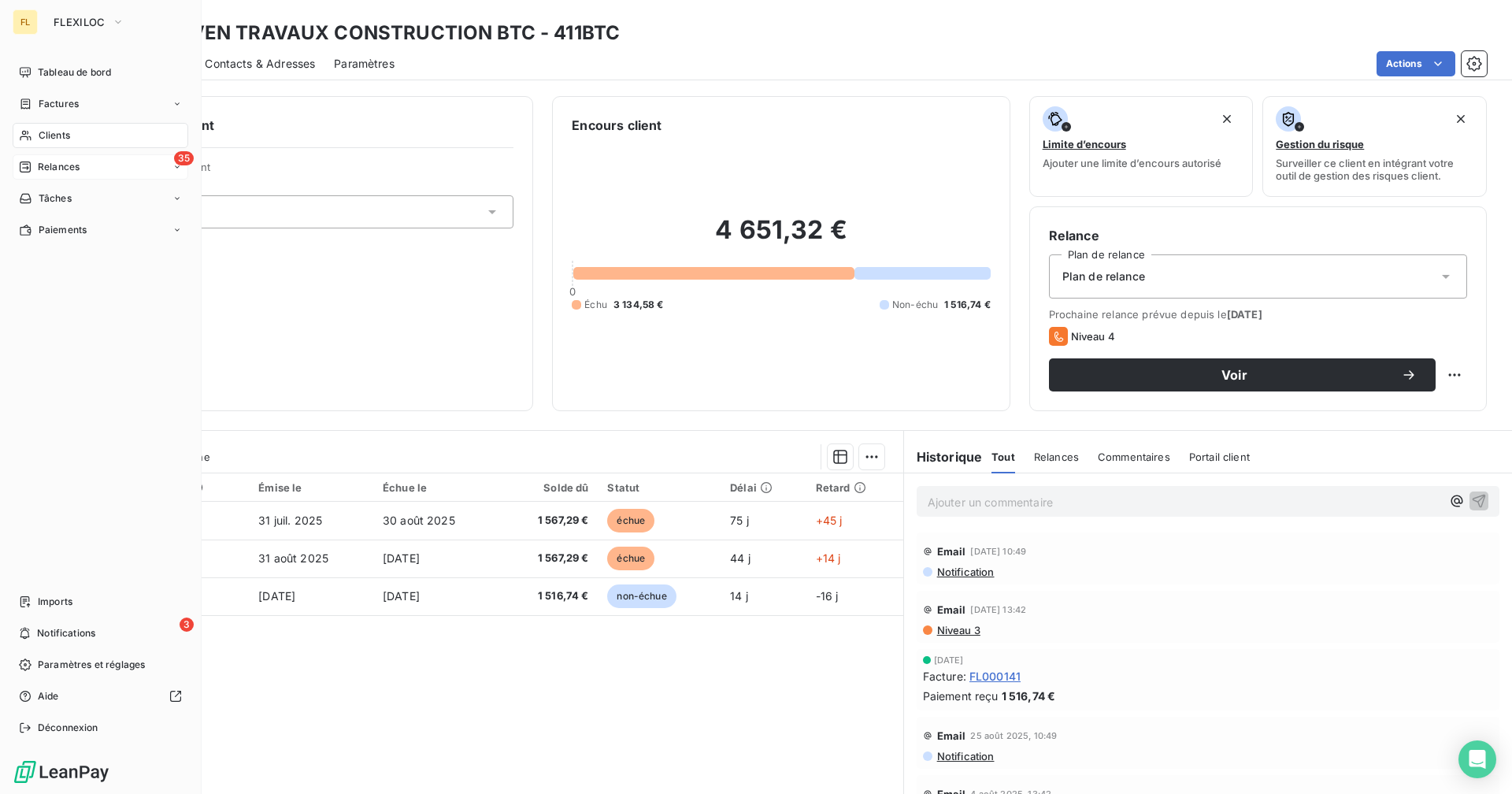
click at [44, 171] on span "Relances" at bounding box center [58, 167] width 42 height 14
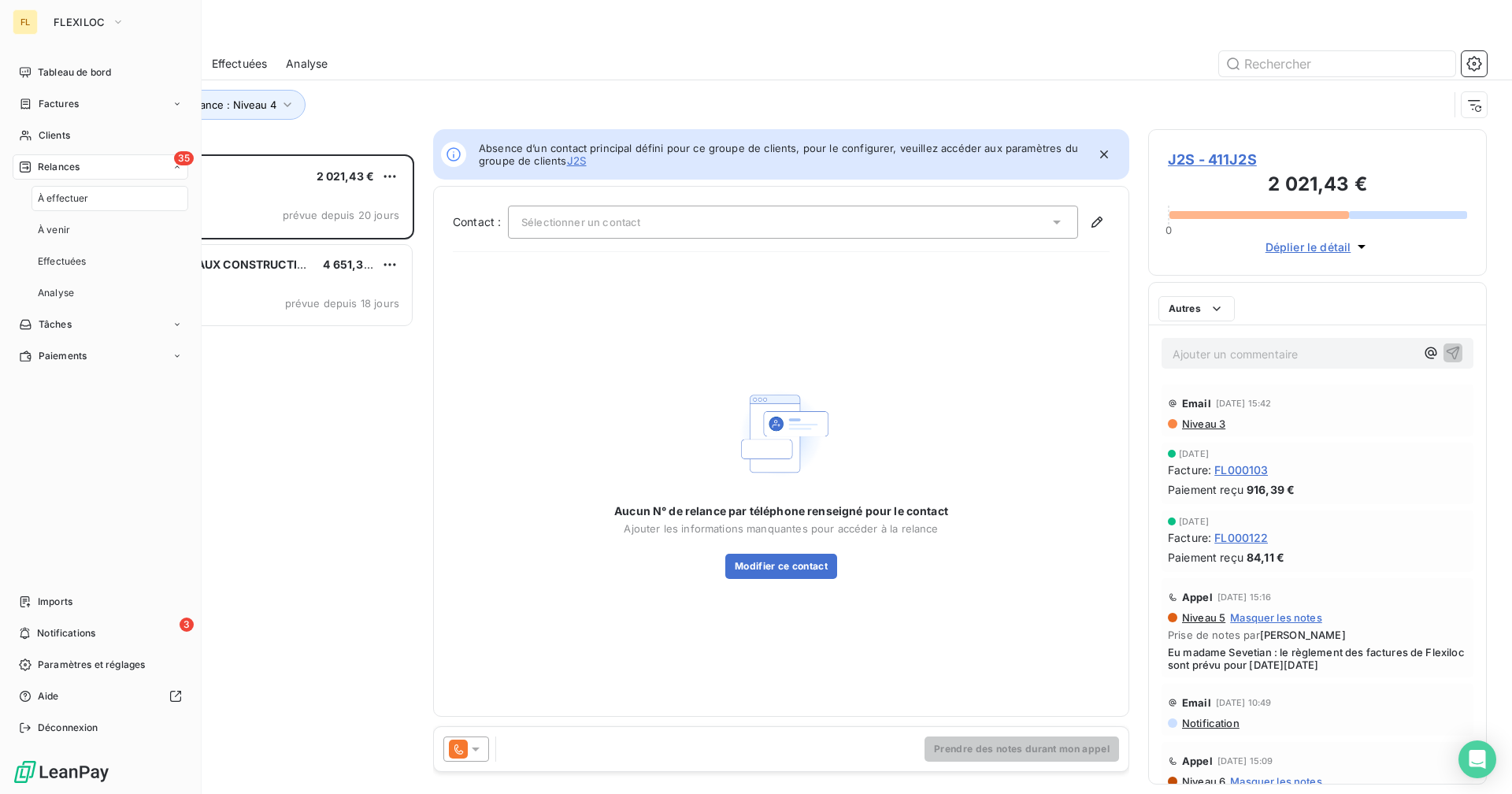
scroll to position [628, 326]
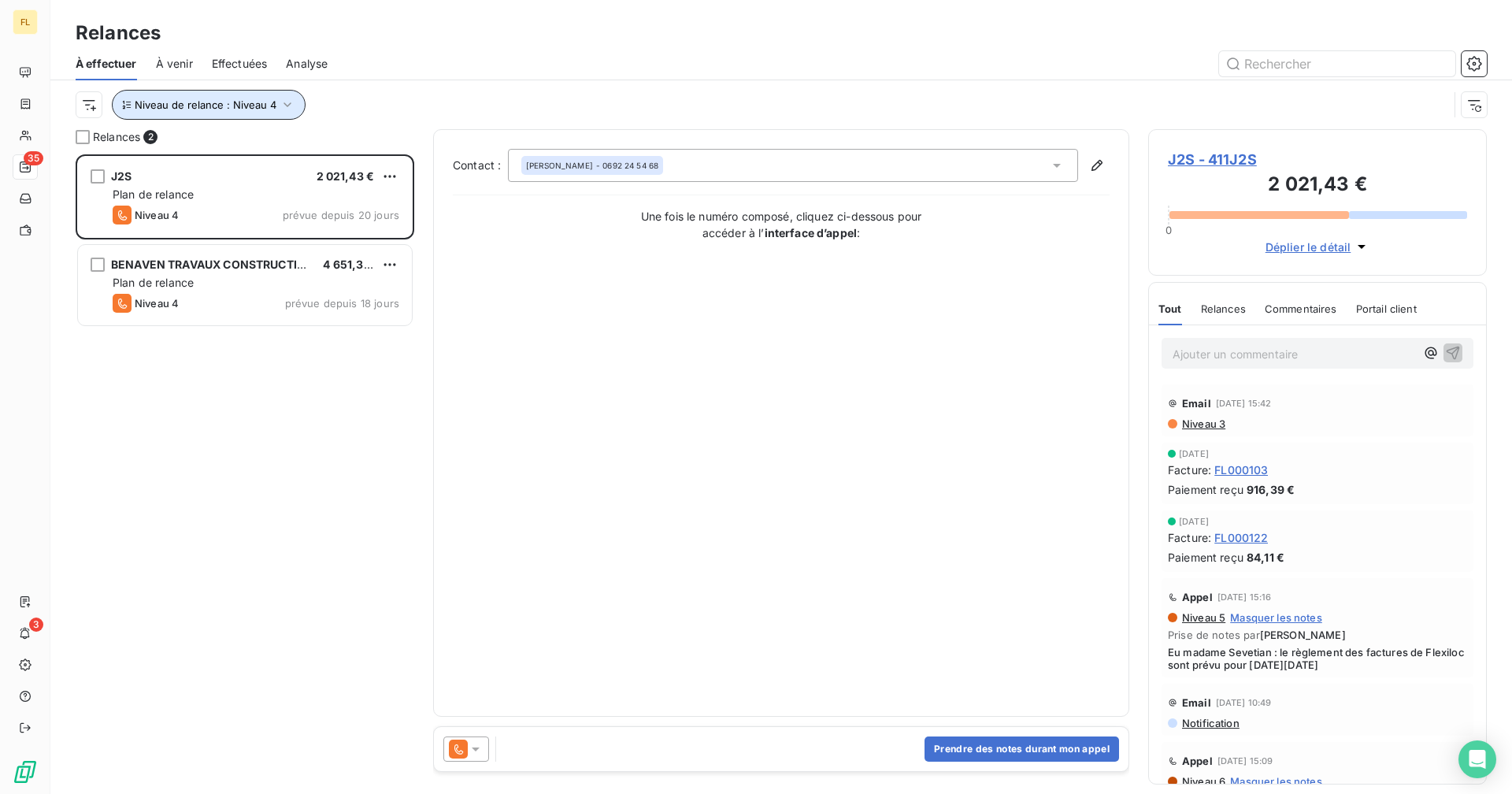
click at [241, 117] on button "Niveau de relance : Niveau 4" at bounding box center [208, 104] width 194 height 30
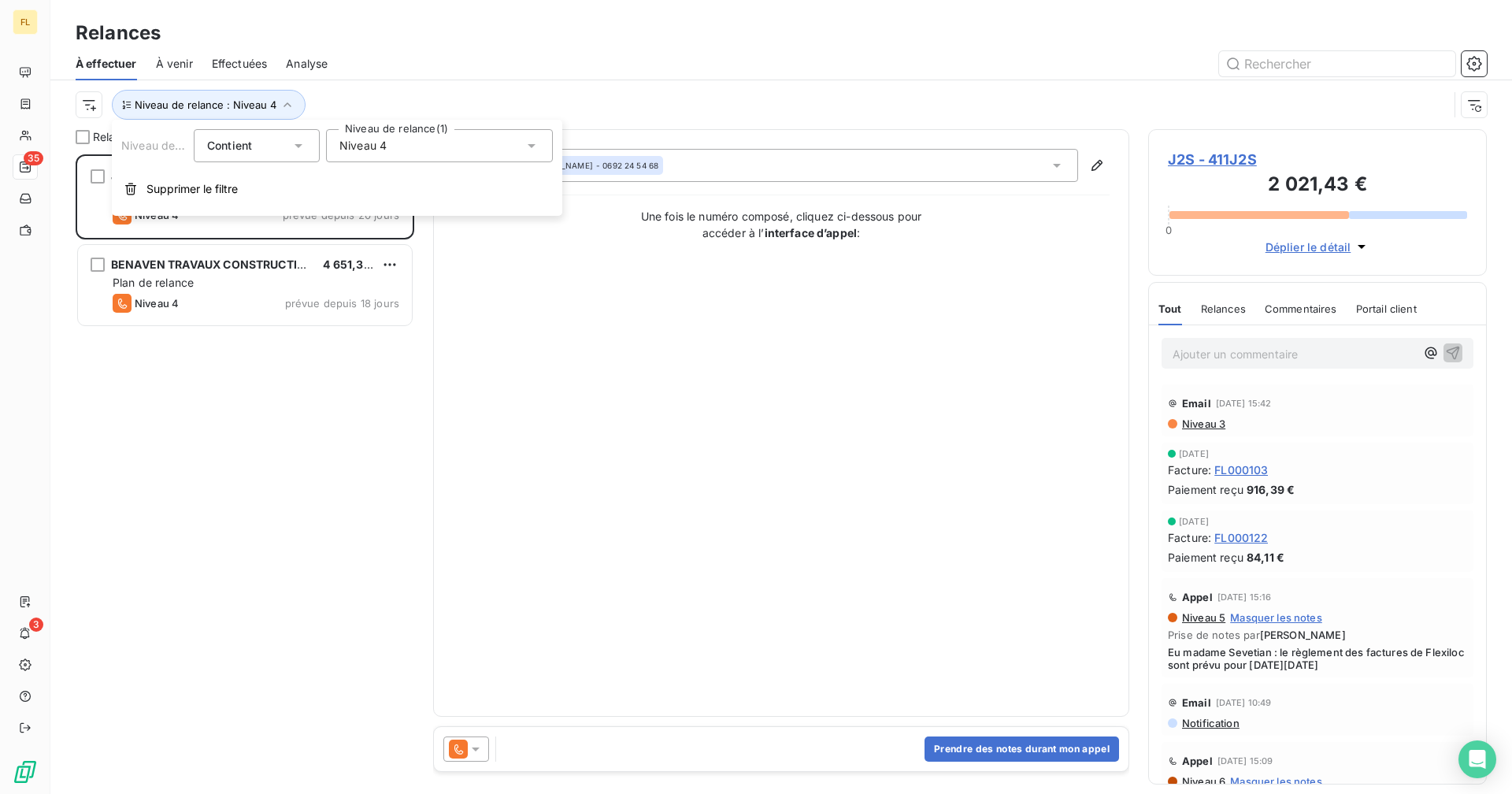
click at [336, 155] on div "Niveau 4" at bounding box center [440, 145] width 227 height 33
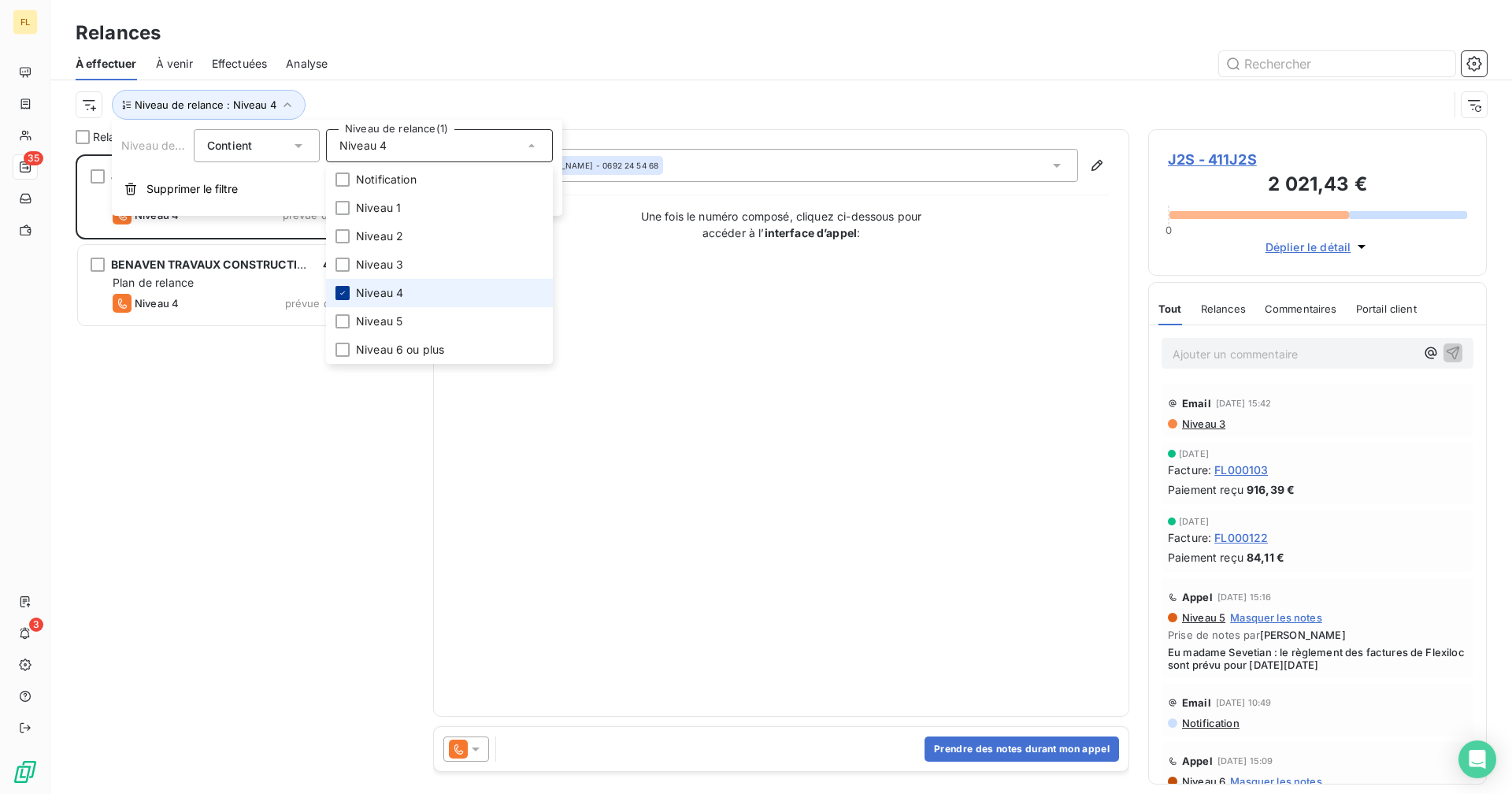
click at [348, 296] on div at bounding box center [342, 293] width 14 height 14
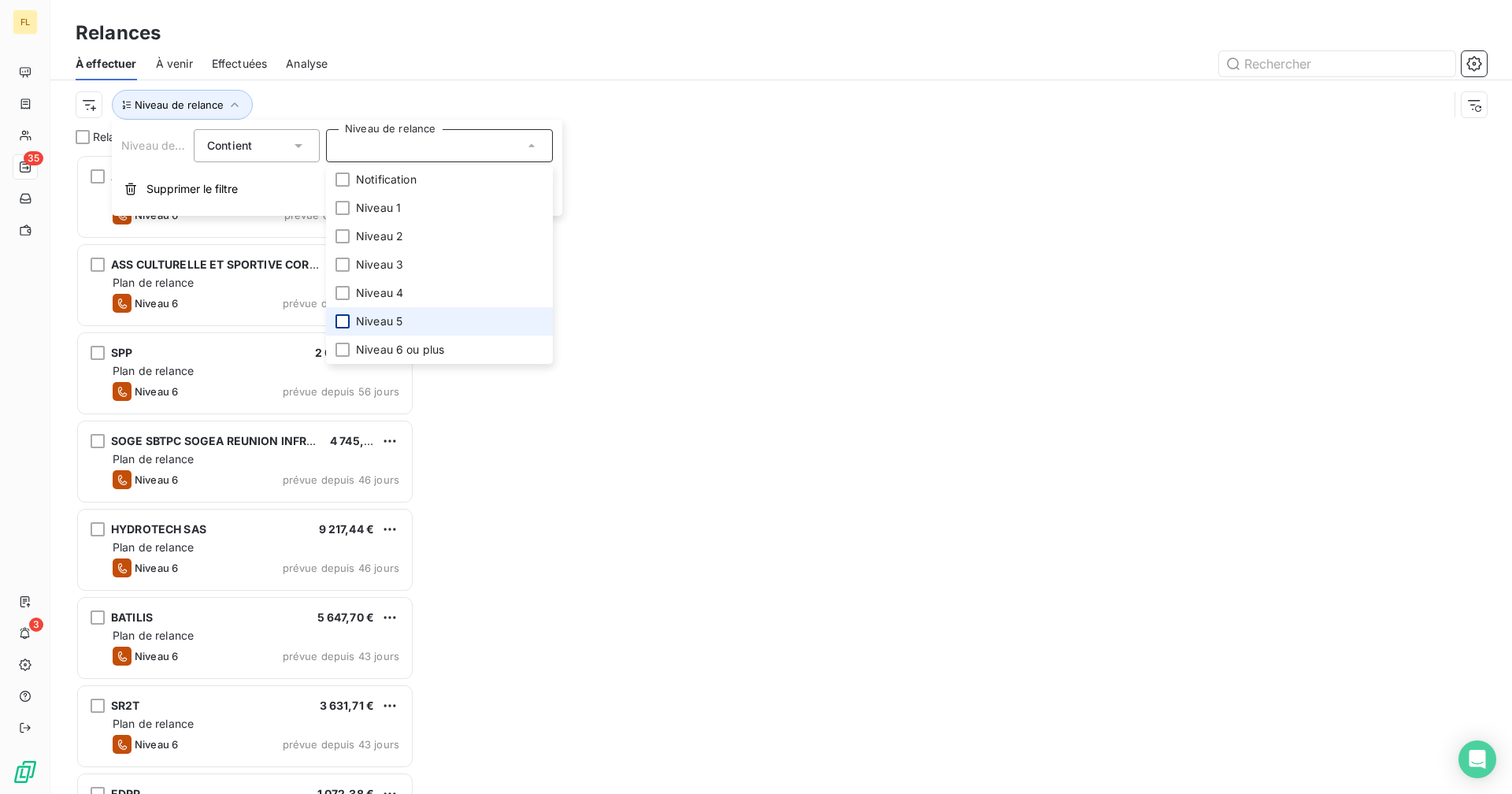
click at [346, 319] on div at bounding box center [342, 321] width 14 height 14
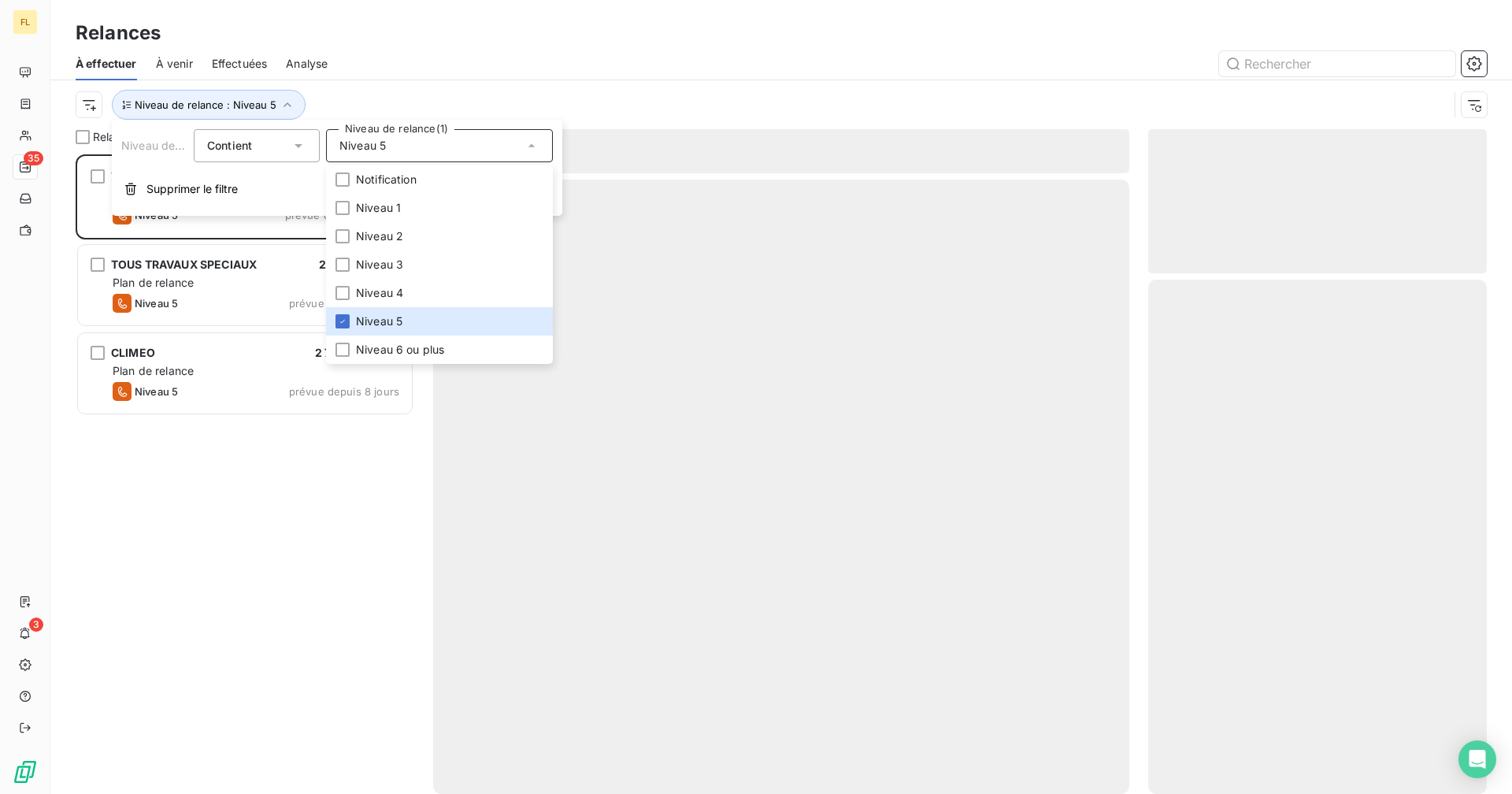
click at [411, 74] on div at bounding box center [916, 63] width 1140 height 25
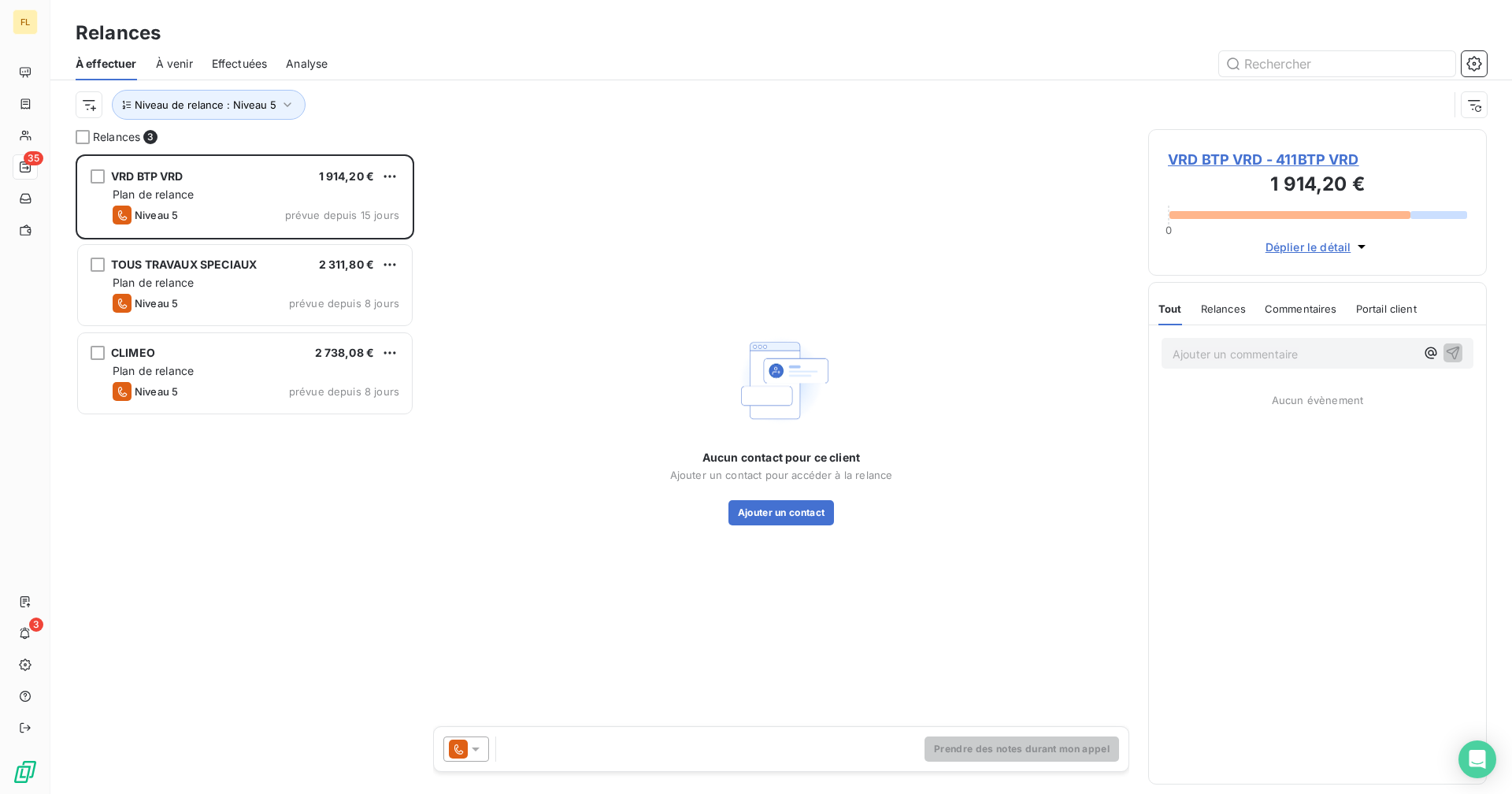
click at [918, 155] on span "VRD BTP VRD - 411BTP VRD" at bounding box center [1317, 159] width 300 height 21
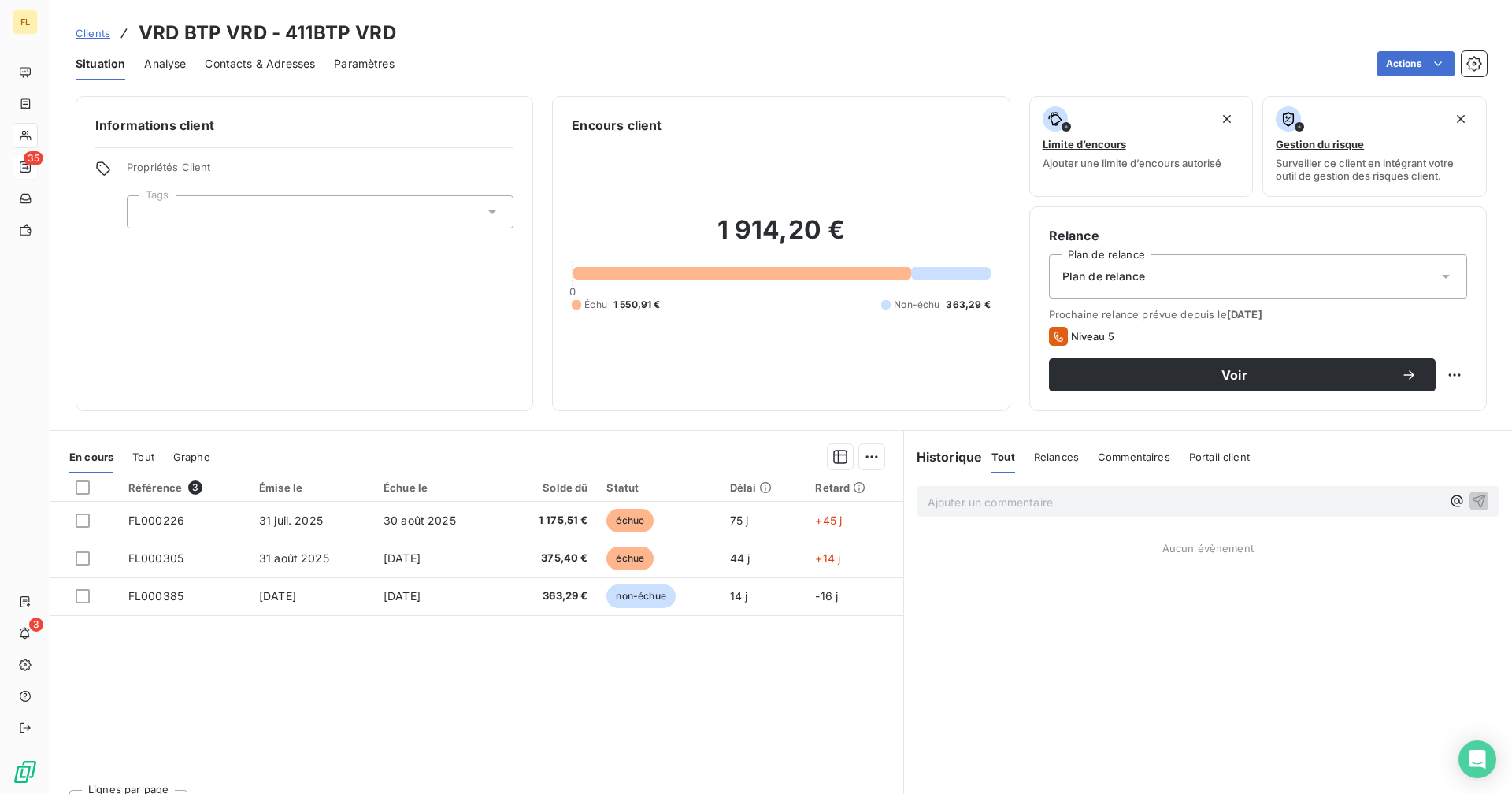
click at [148, 457] on span "Tout" at bounding box center [143, 457] width 22 height 13
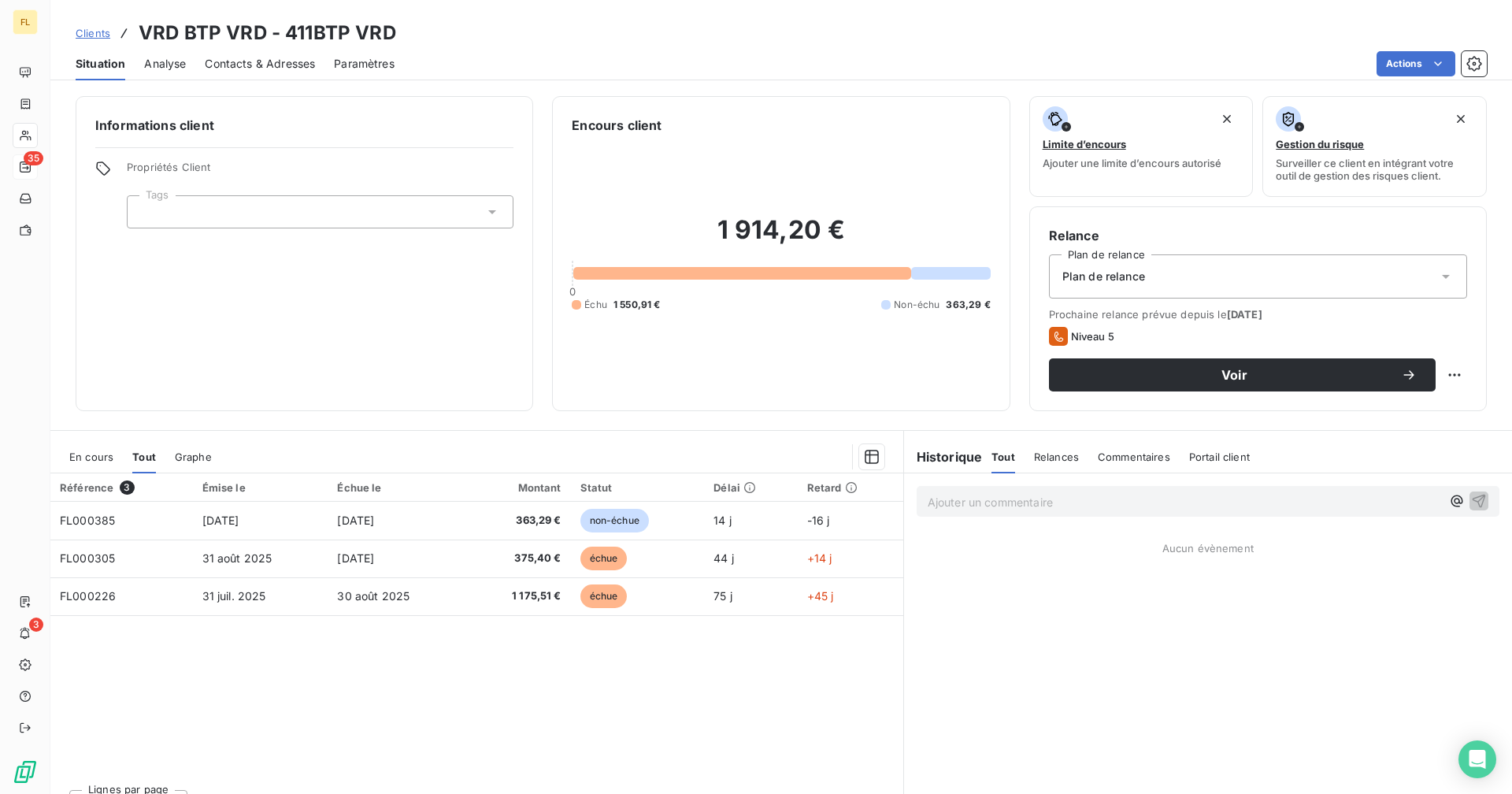
click at [102, 451] on span "En cours" at bounding box center [90, 457] width 44 height 13
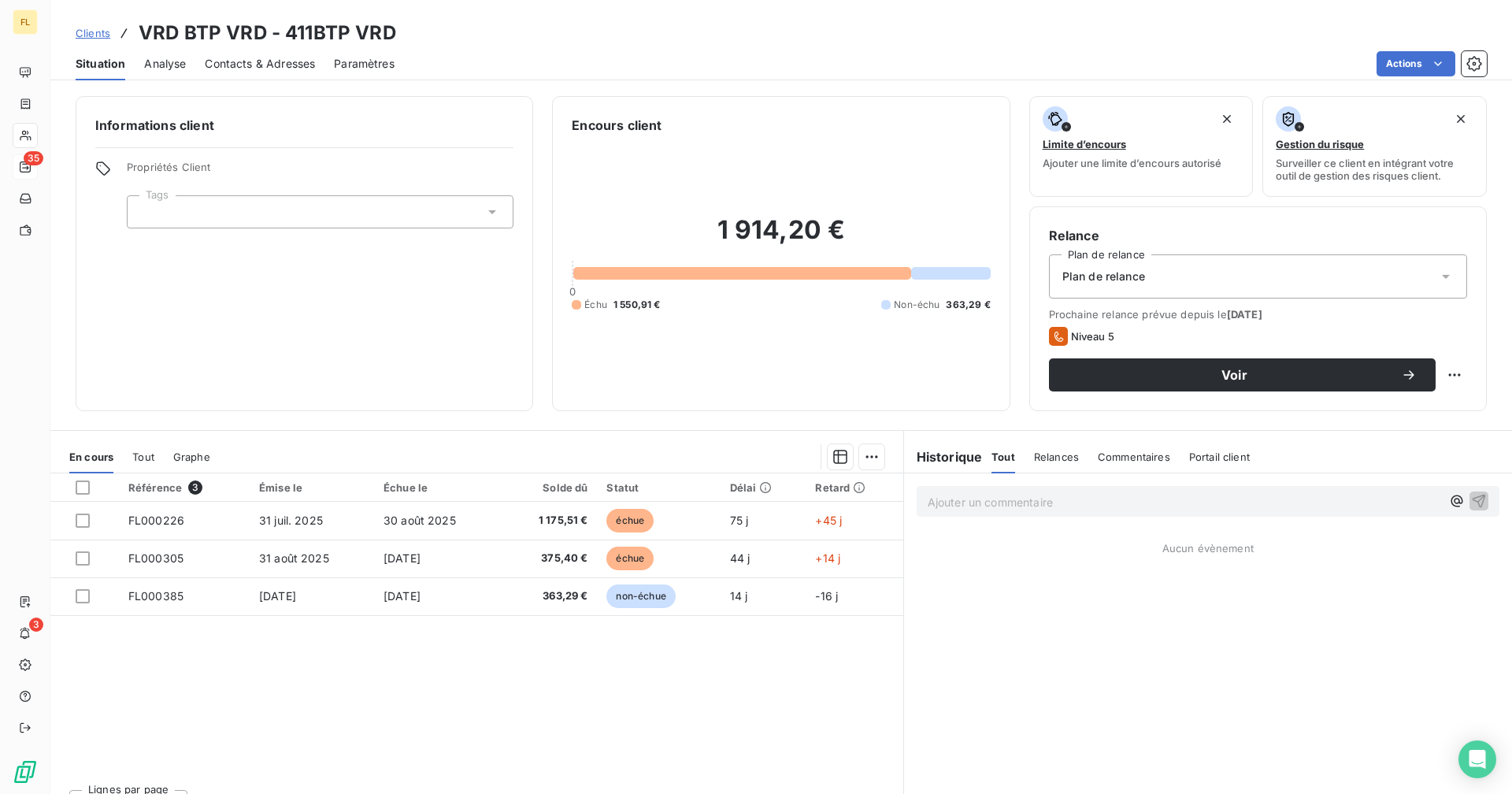
click at [255, 63] on span "Contacts & Adresses" at bounding box center [259, 64] width 110 height 16
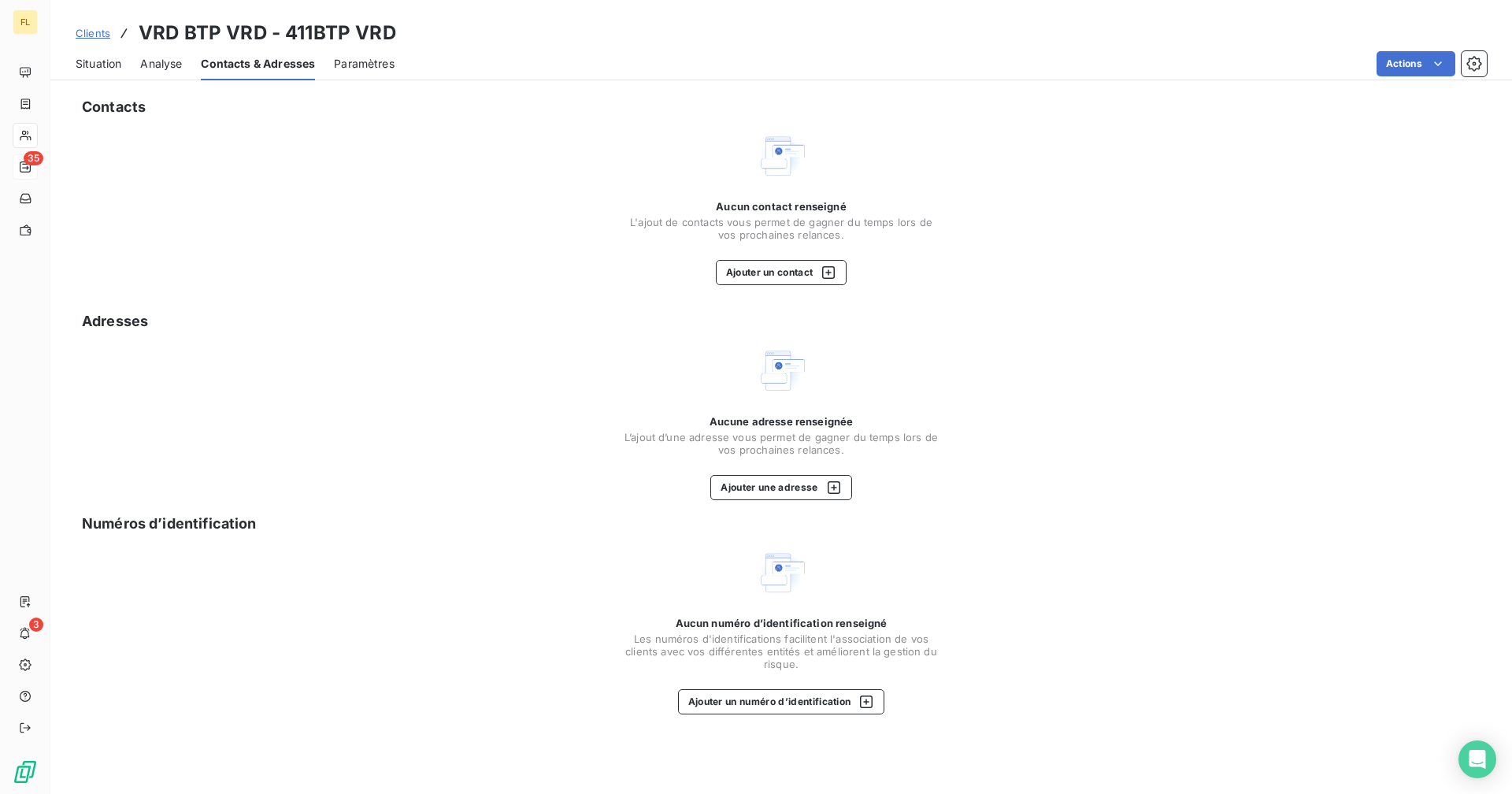
click at [97, 65] on span "Situation" at bounding box center [98, 64] width 46 height 16
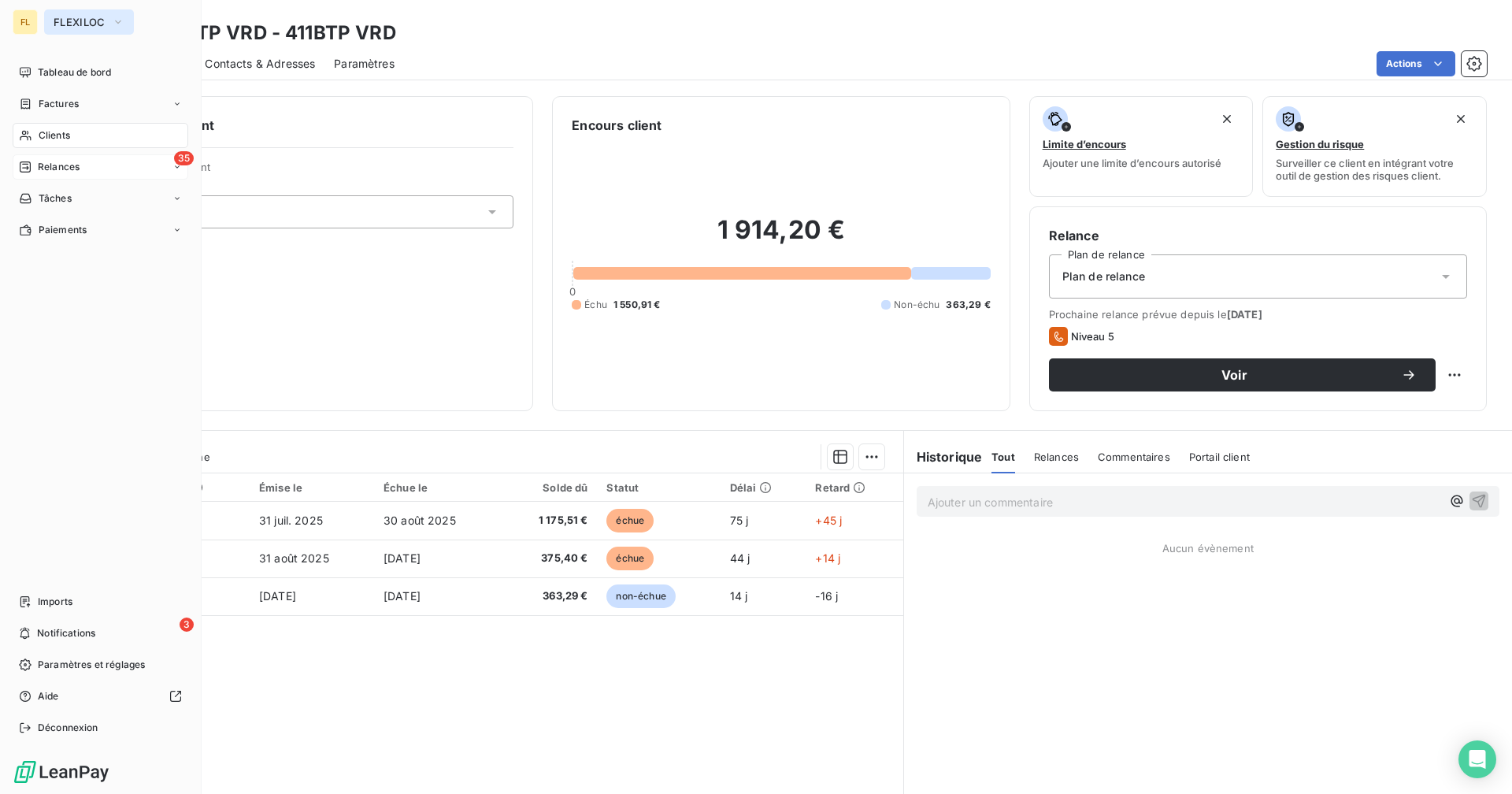
click at [71, 23] on span "FLEXILOC" at bounding box center [80, 22] width 52 height 13
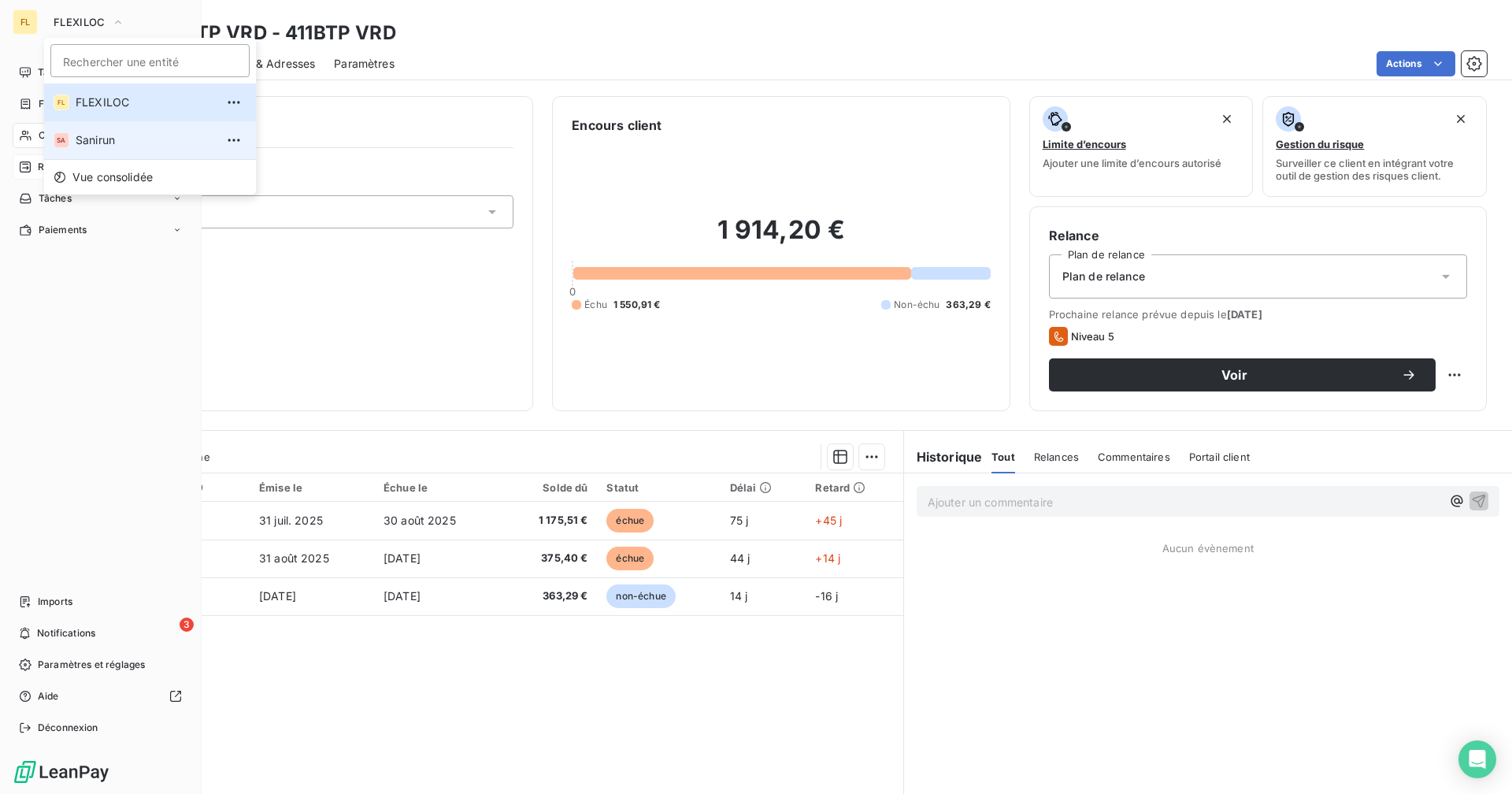
click at [102, 141] on span "Sanirun" at bounding box center [146, 140] width 139 height 16
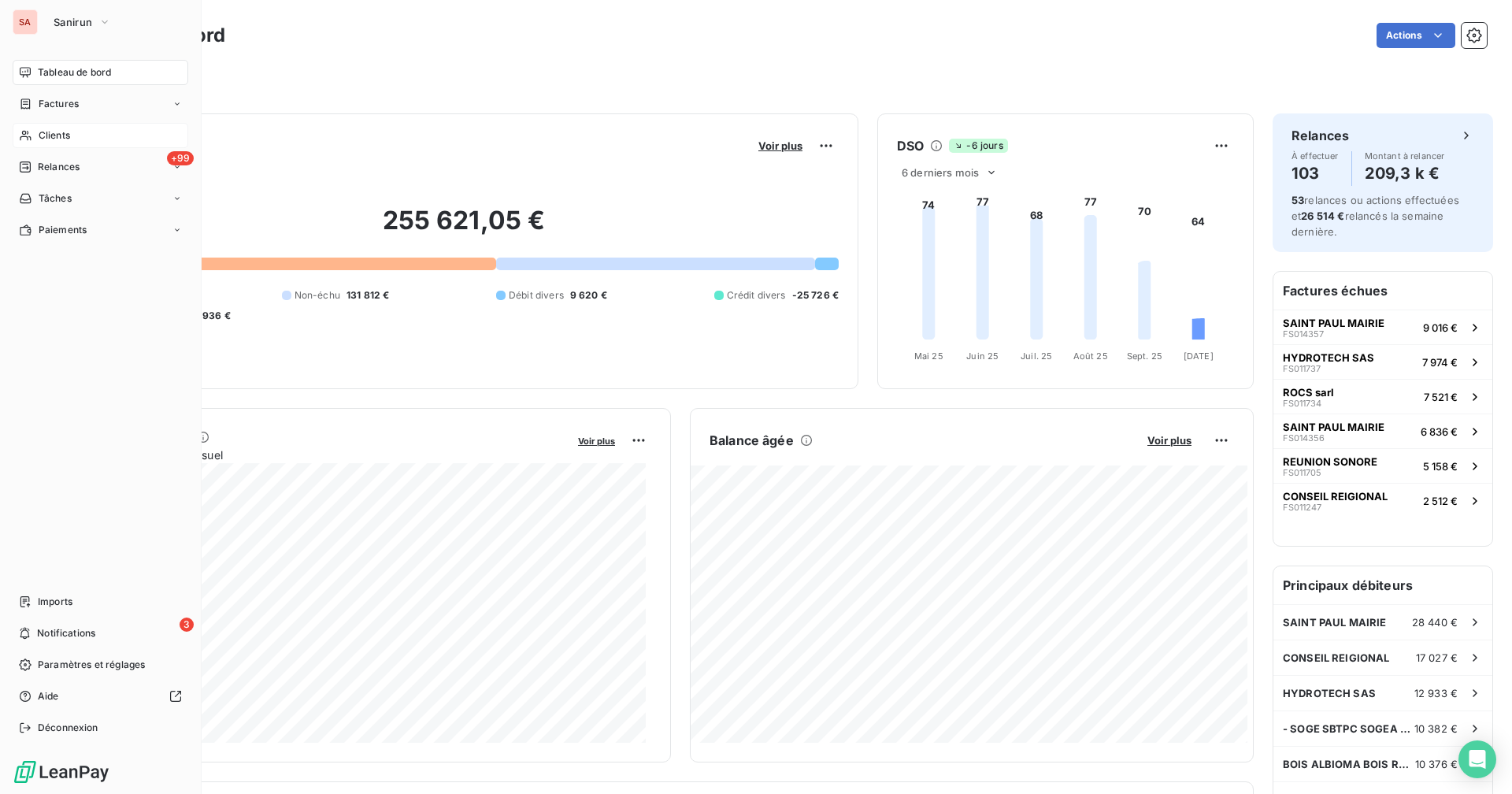
click at [59, 133] on span "Clients" at bounding box center [54, 136] width 31 height 14
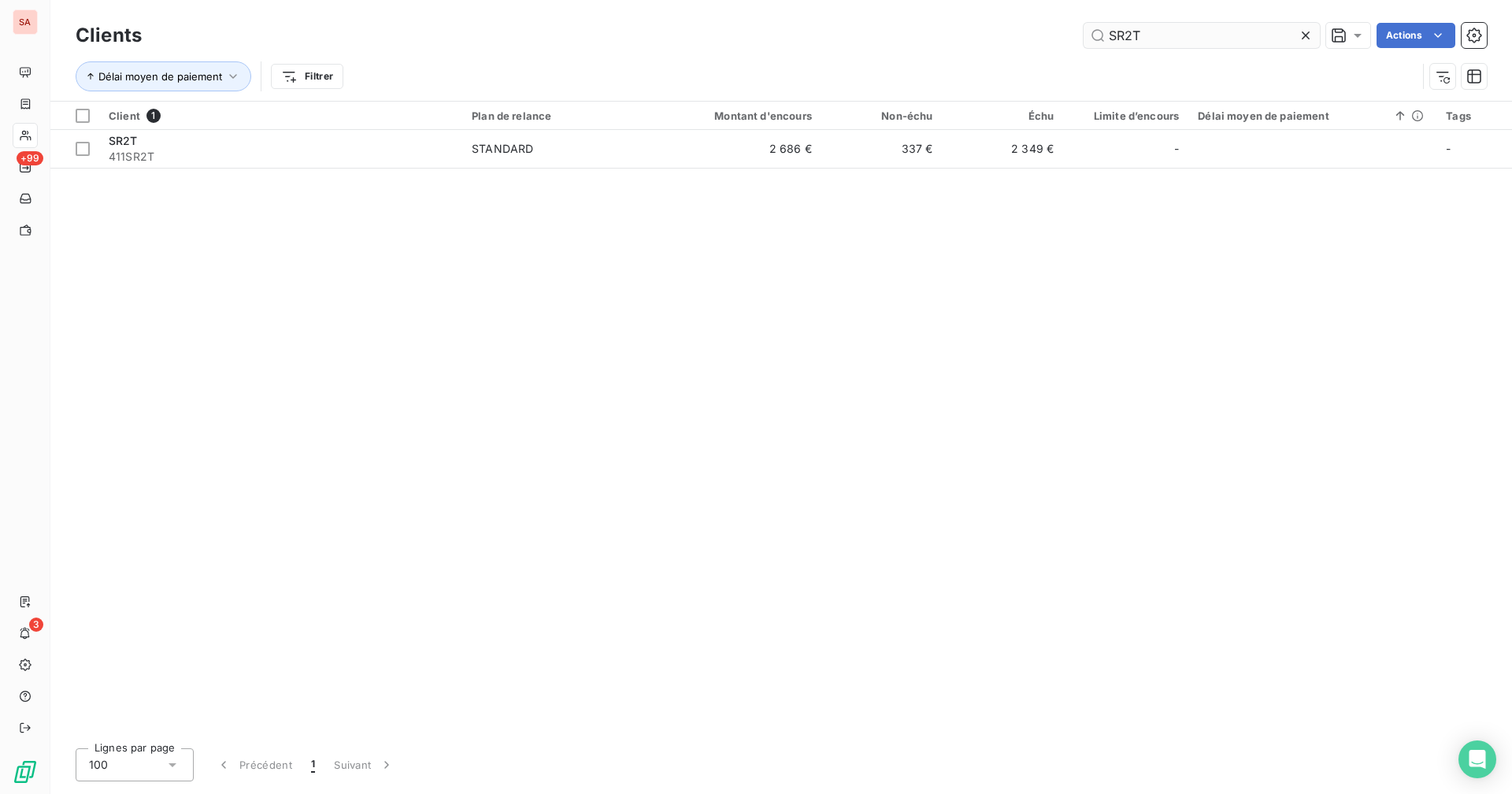
drag, startPoint x: 1097, startPoint y: 34, endPoint x: 1083, endPoint y: 34, distance: 14.0
click at [918, 34] on input "SR2T" at bounding box center [1202, 36] width 236 height 25
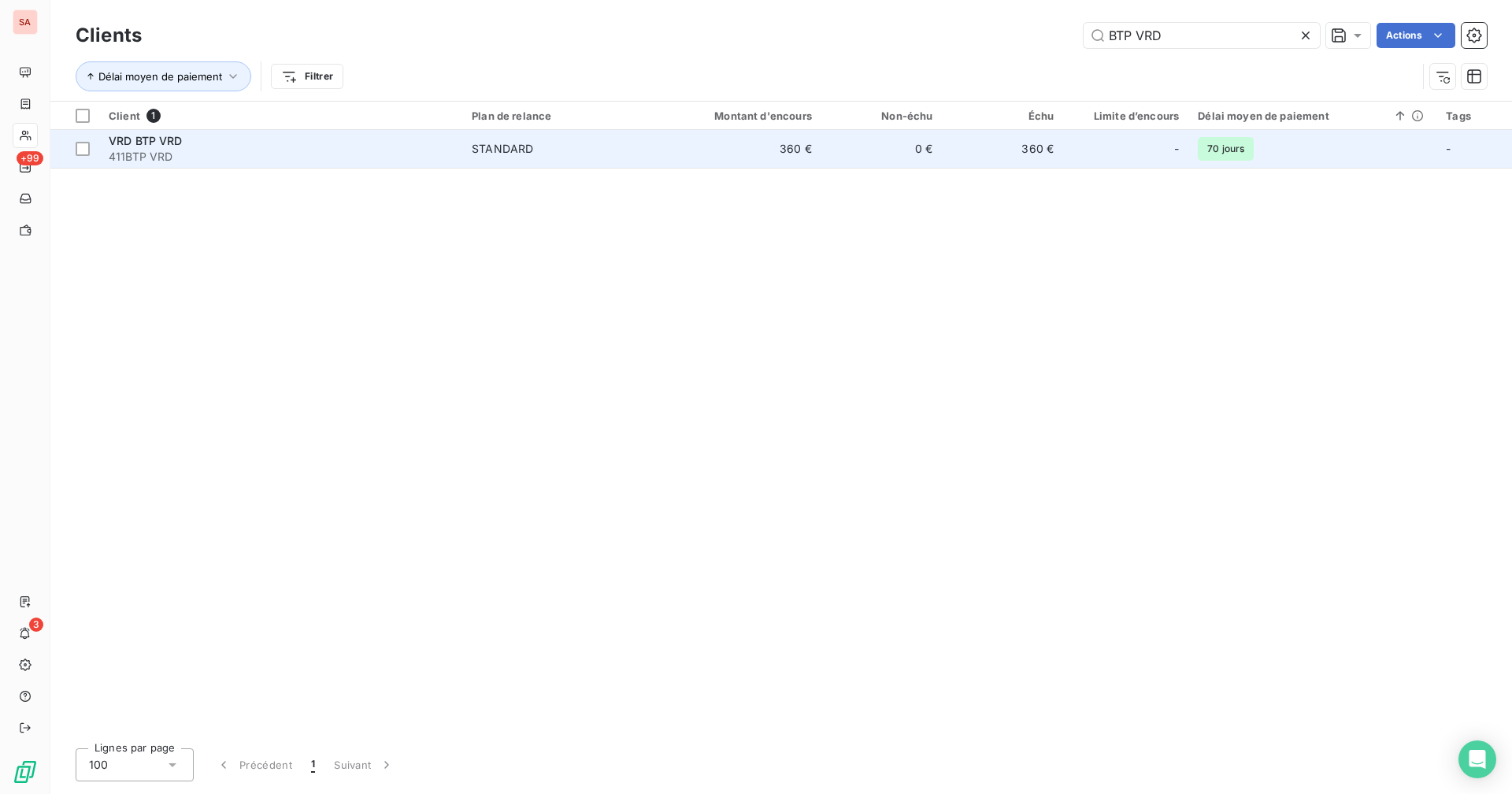
type input "BTP VRD"
click at [679, 155] on td "360 €" at bounding box center [739, 148] width 162 height 38
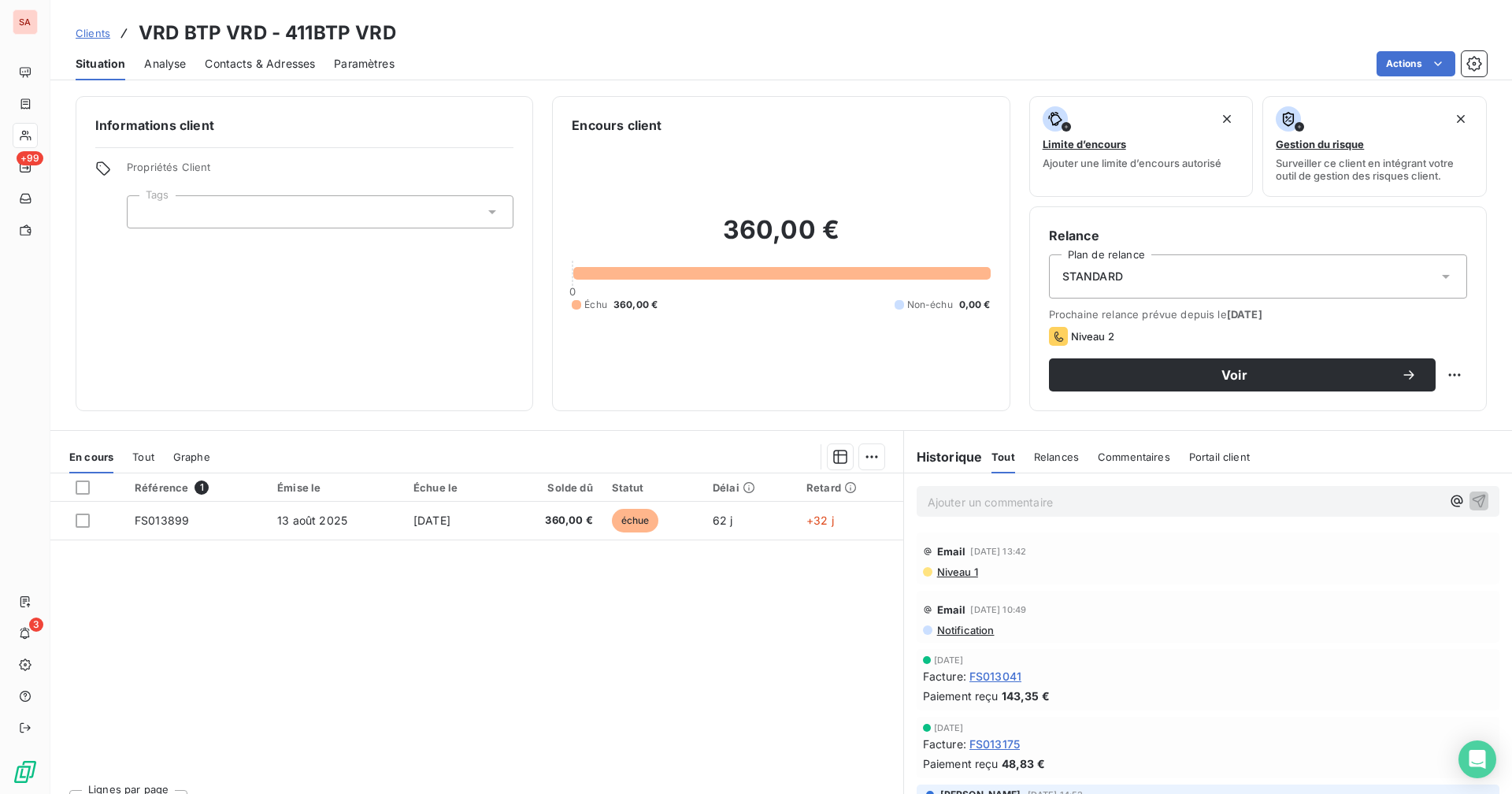
click at [258, 63] on span "Contacts & Adresses" at bounding box center [259, 64] width 110 height 16
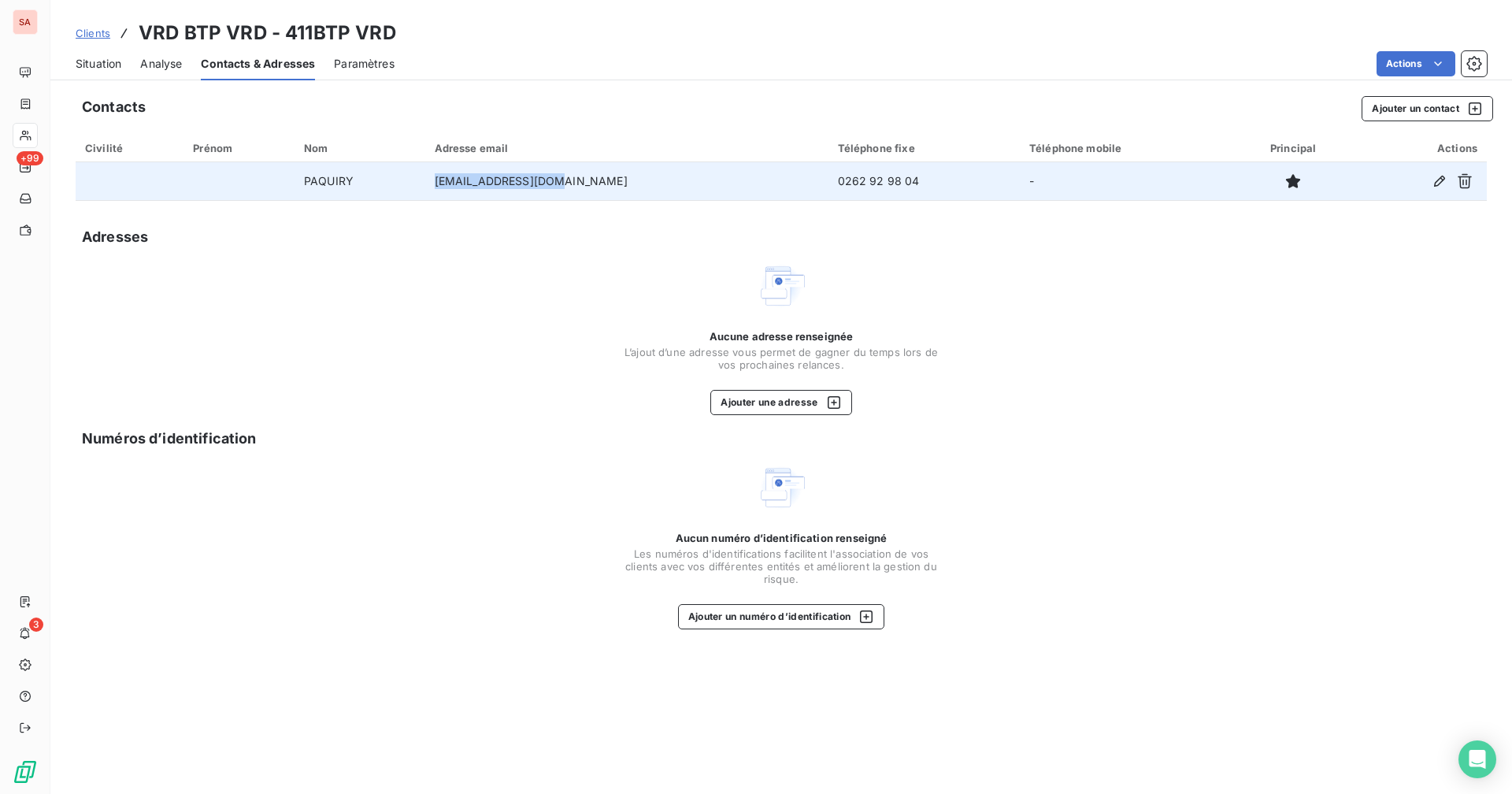
drag, startPoint x: 601, startPoint y: 178, endPoint x: 427, endPoint y: 180, distance: 174.0
click at [427, 180] on tr "PAQUIRY [EMAIL_ADDRESS][DOMAIN_NAME] 0262 92 98 04 -" at bounding box center [781, 181] width 1411 height 38
copy tr "[EMAIL_ADDRESS][DOMAIN_NAME]"
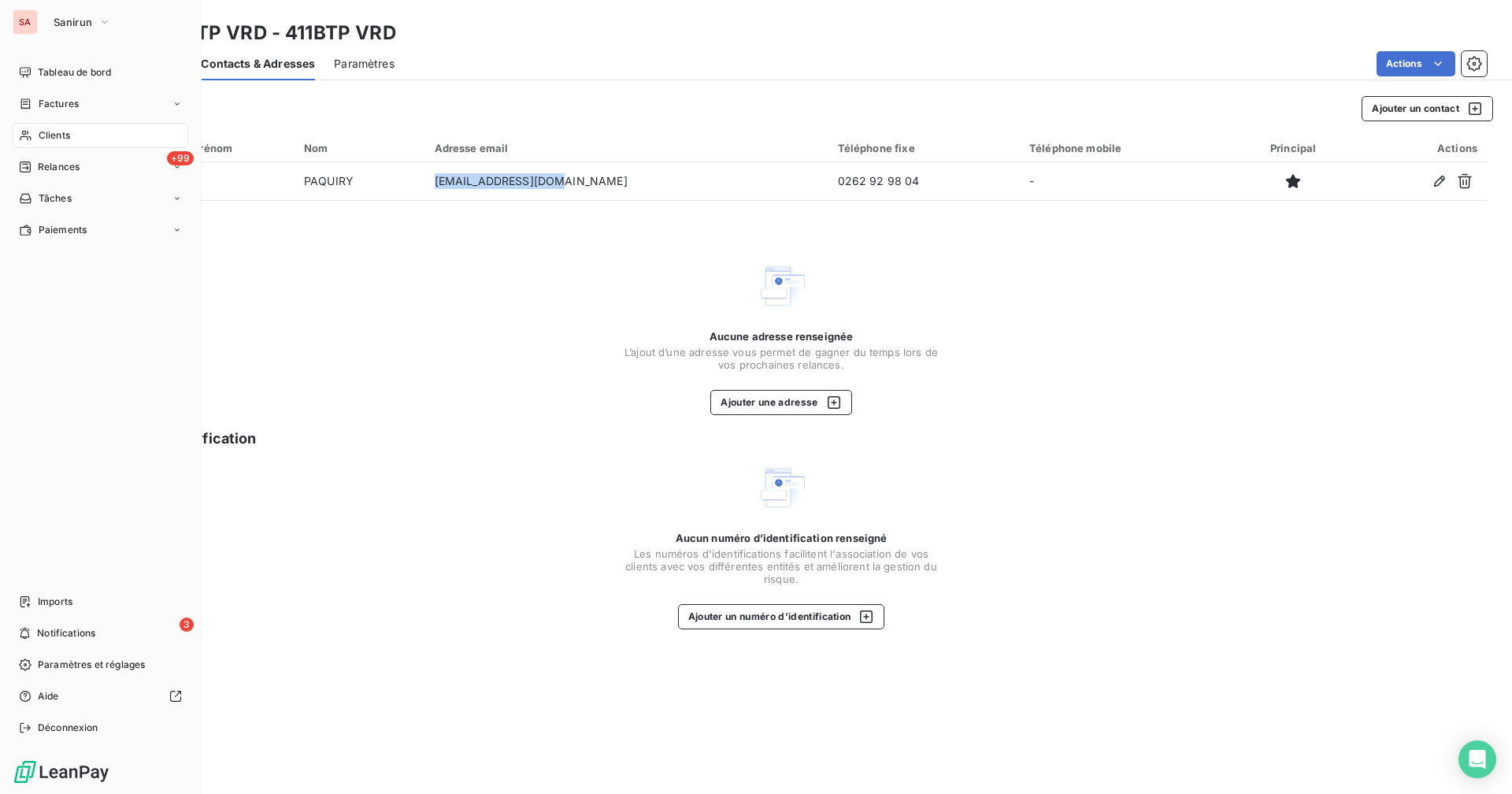
click at [18, 28] on div "SA" at bounding box center [25, 22] width 25 height 25
click at [80, 30] on button "Sanirun" at bounding box center [81, 22] width 76 height 25
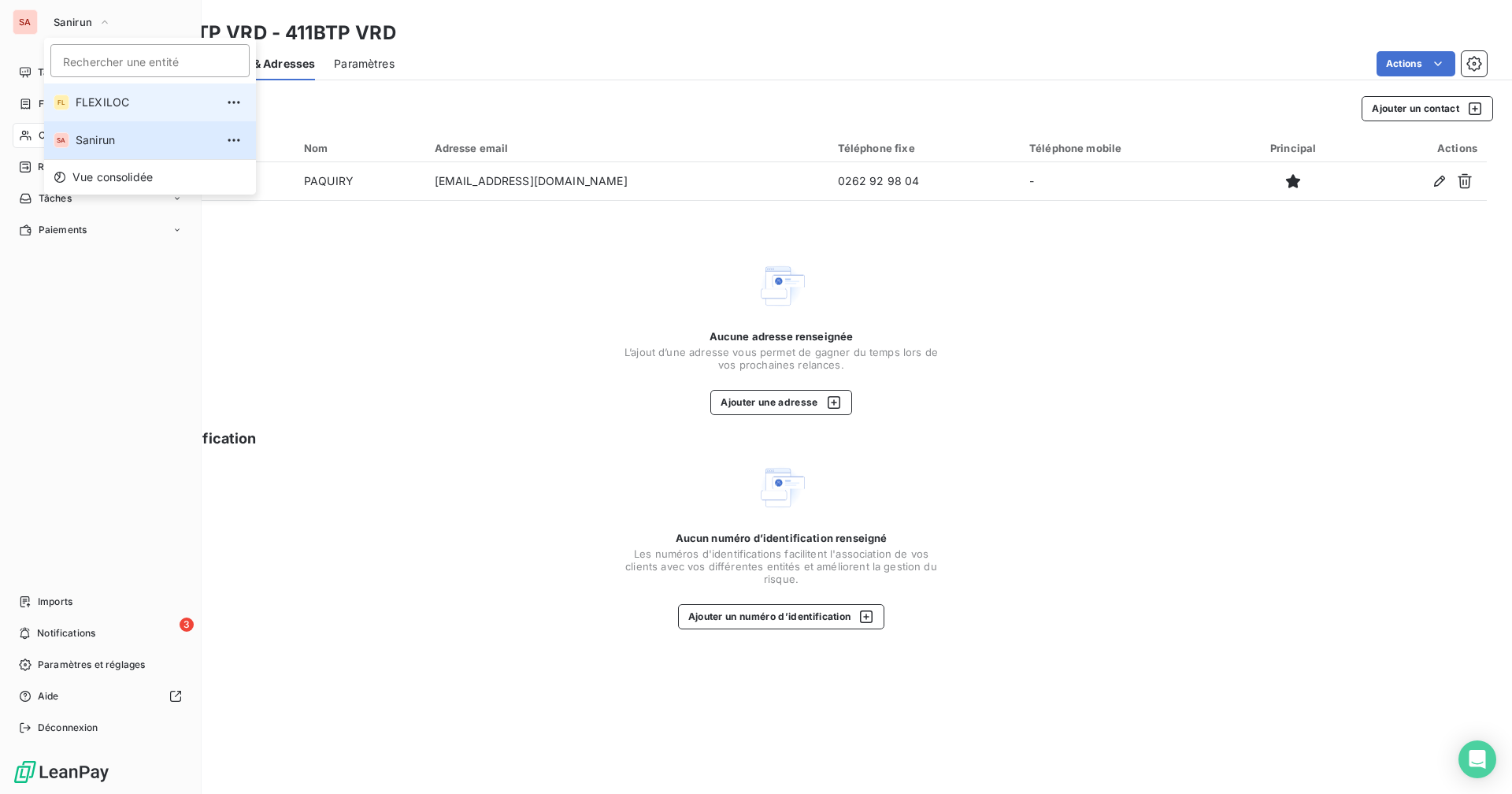
click at [88, 107] on span "FLEXILOC" at bounding box center [146, 103] width 139 height 16
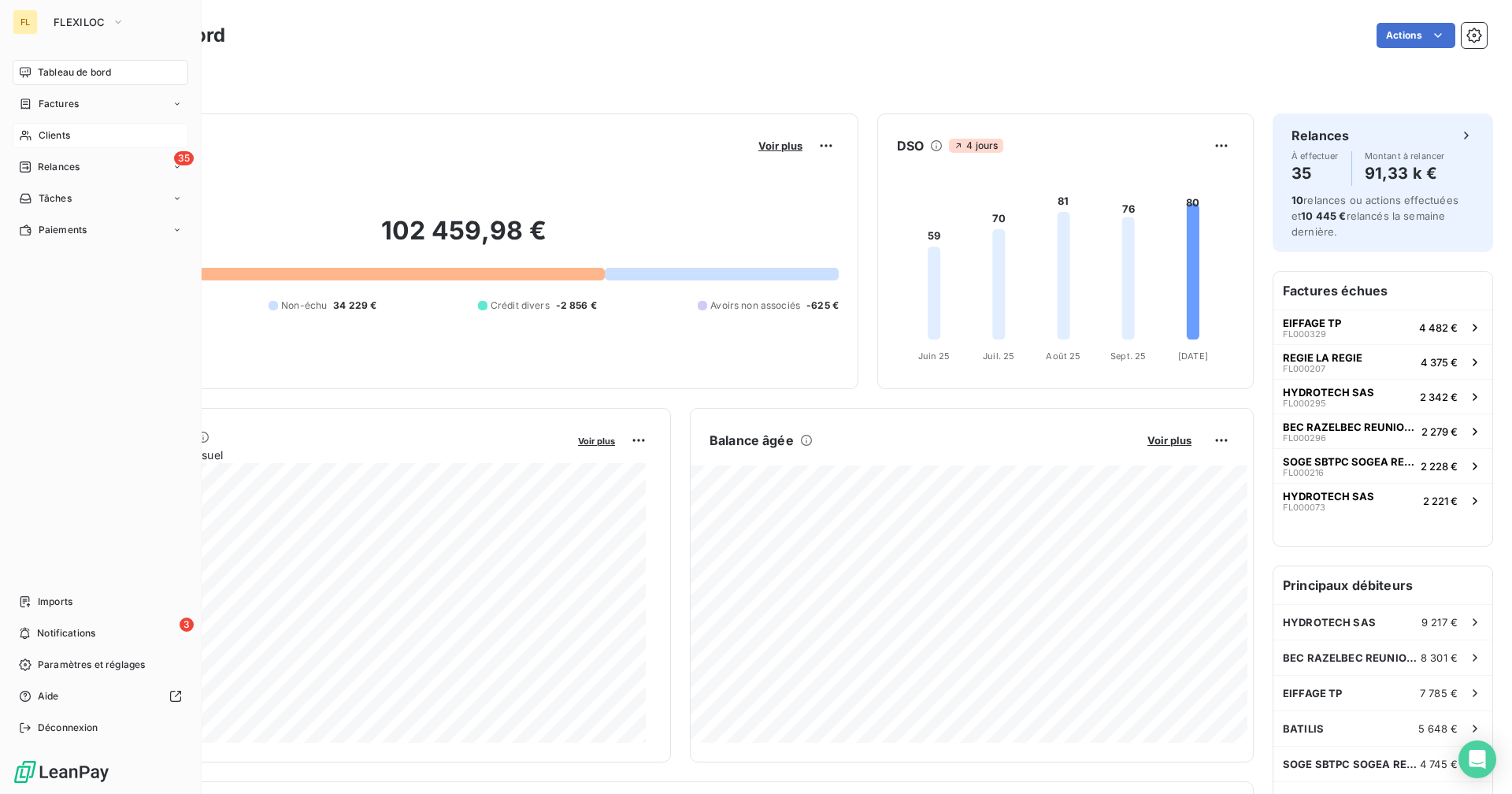
click at [21, 131] on icon at bounding box center [25, 135] width 13 height 13
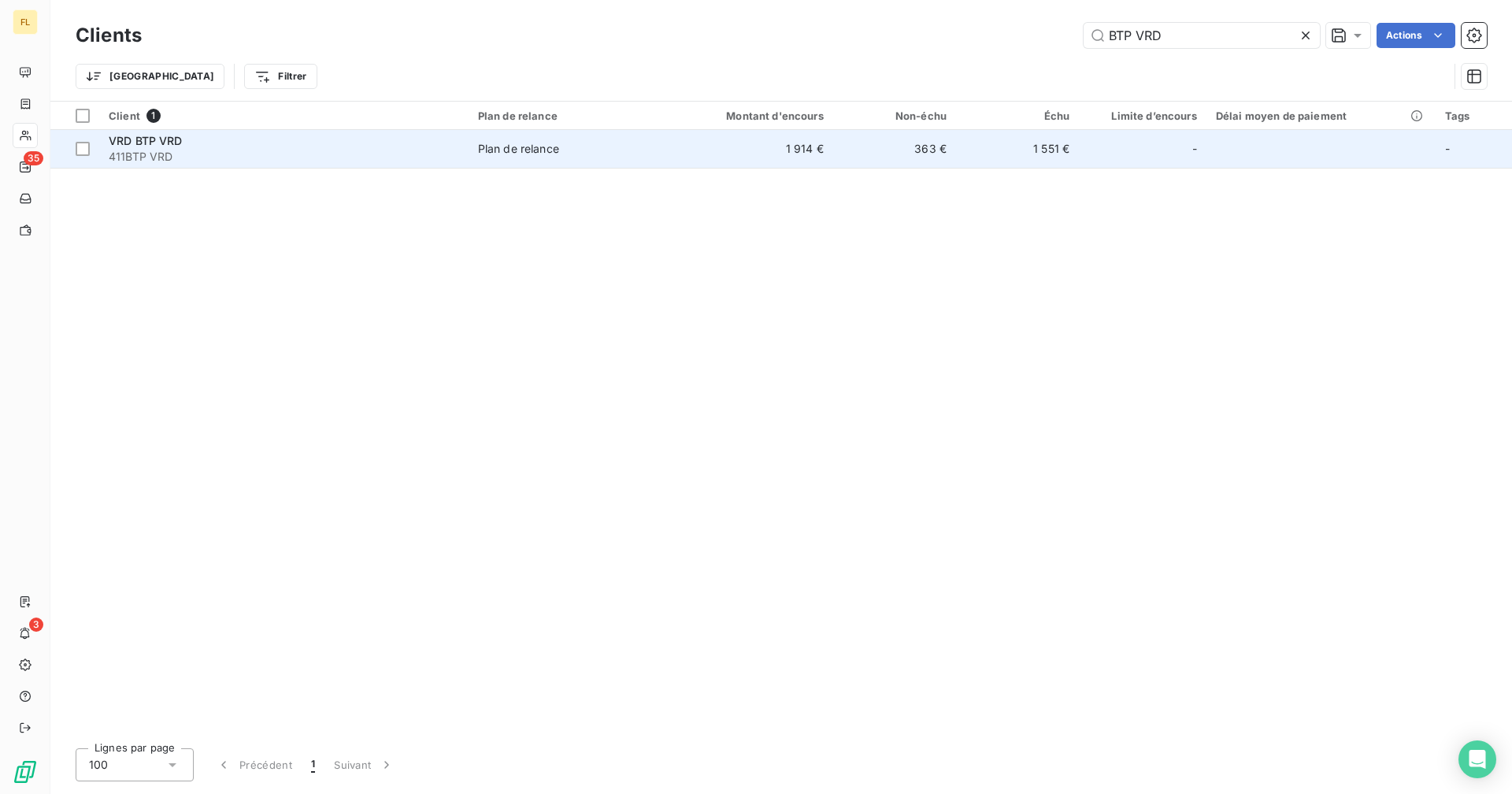
click at [577, 148] on span "Plan de relance" at bounding box center [568, 149] width 182 height 16
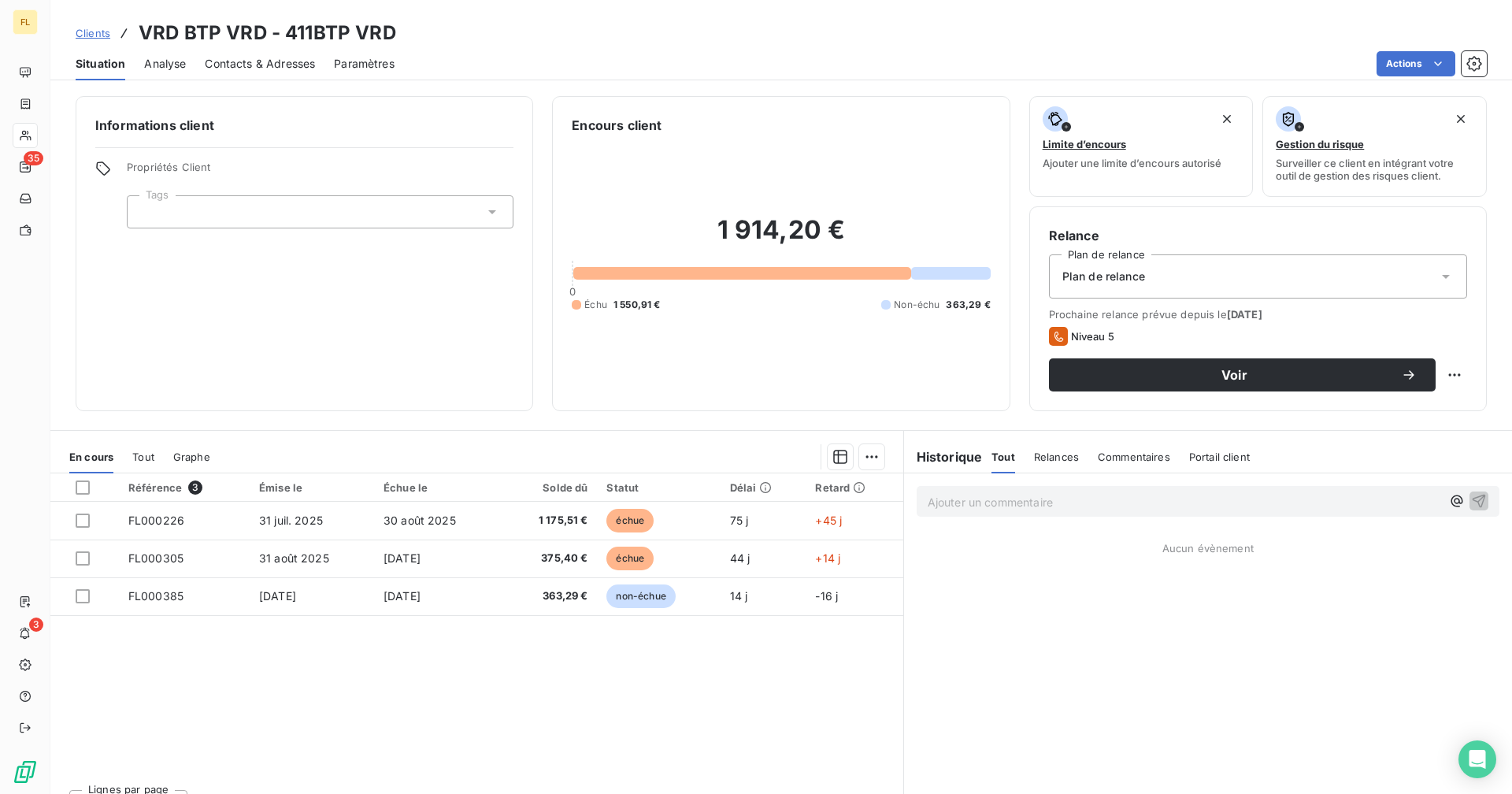
click at [207, 58] on span "Contacts & Adresses" at bounding box center [259, 64] width 110 height 16
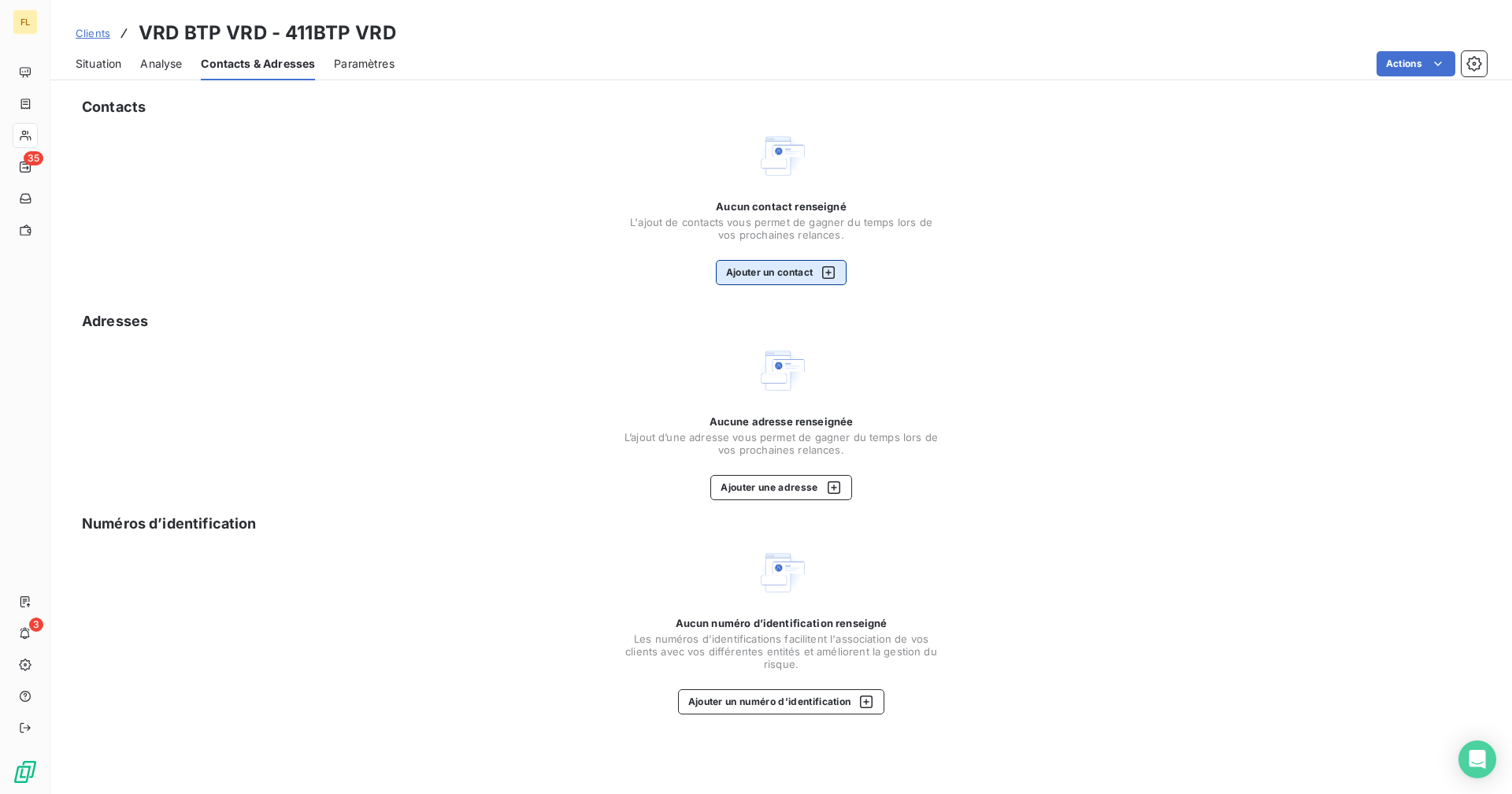
click at [817, 275] on div "button" at bounding box center [824, 273] width 23 height 16
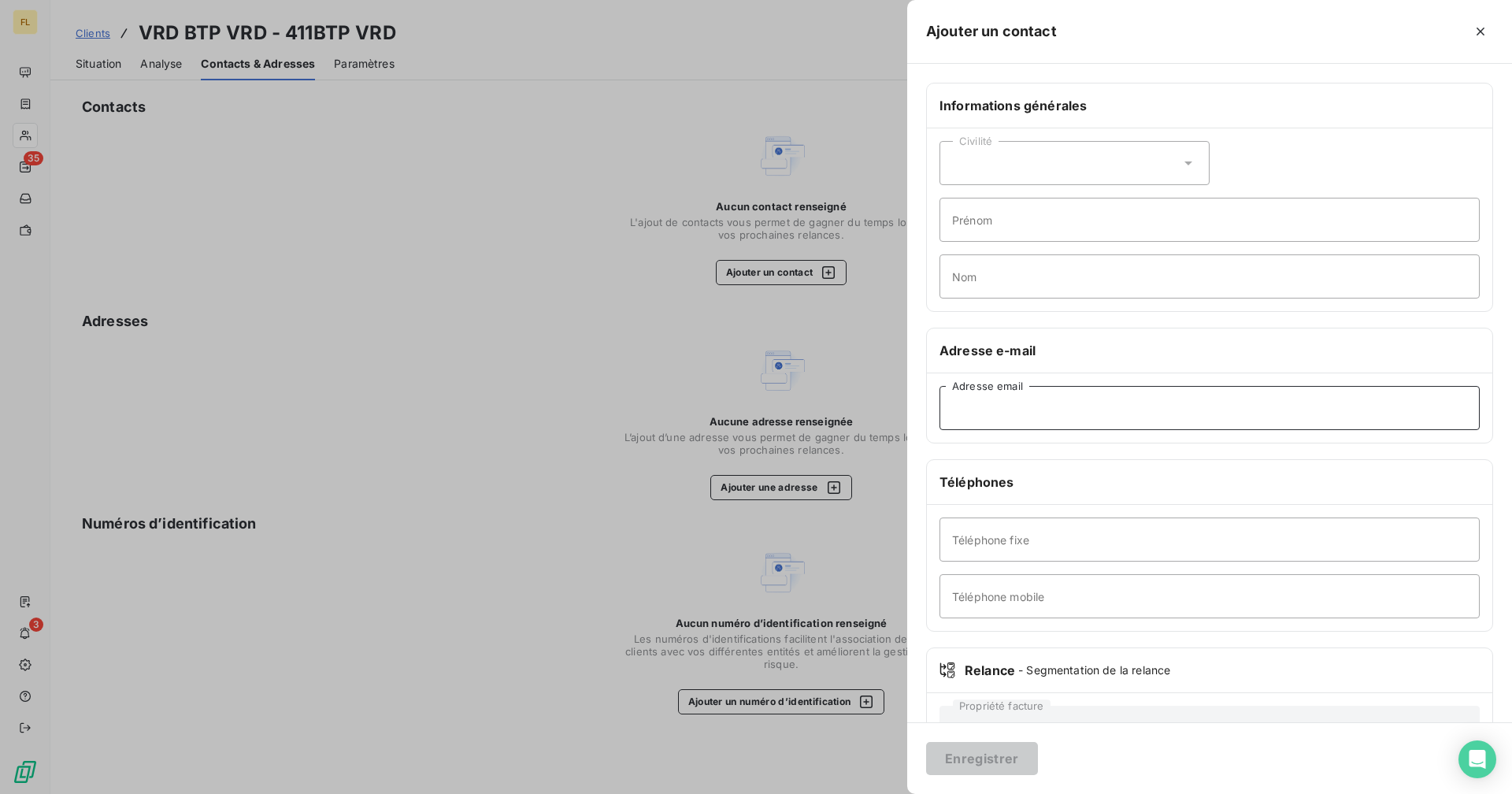
click at [918, 413] on input "Adresse email" at bounding box center [1209, 407] width 540 height 44
click at [918, 541] on input "Téléphone fixe" at bounding box center [1209, 539] width 540 height 44
paste input "0693 43 14 51"
type input "0693 43 14 51"
click at [918, 411] on input "Adresse email" at bounding box center [1209, 407] width 540 height 44
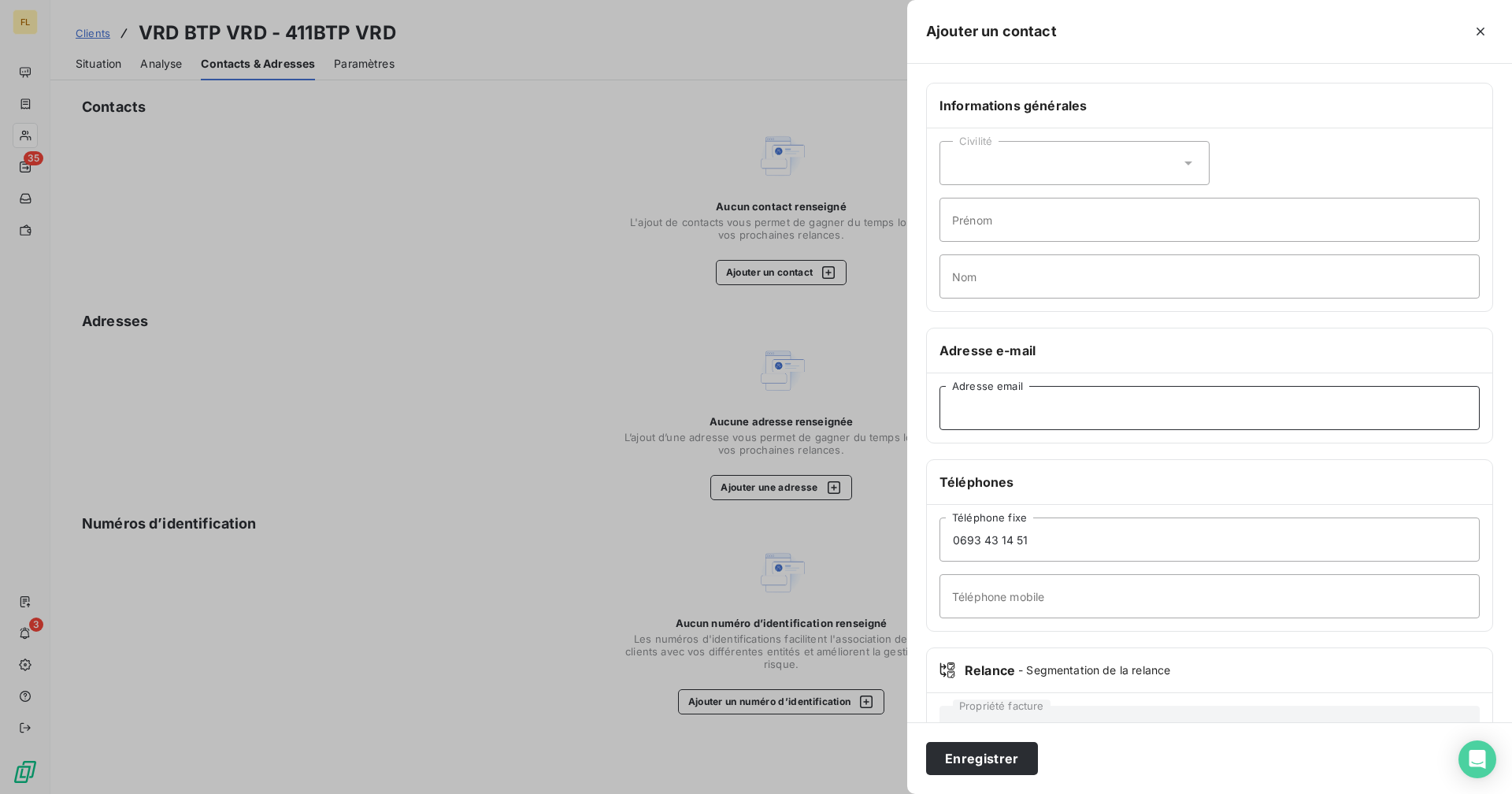
paste input "[EMAIL_ADDRESS][DOMAIN_NAME]"
type input "[EMAIL_ADDRESS][DOMAIN_NAME]"
click at [918, 215] on input "Prénom" at bounding box center [1209, 219] width 540 height 44
type input "DARGAI"
click at [918, 166] on div "Civilité" at bounding box center [1074, 163] width 270 height 44
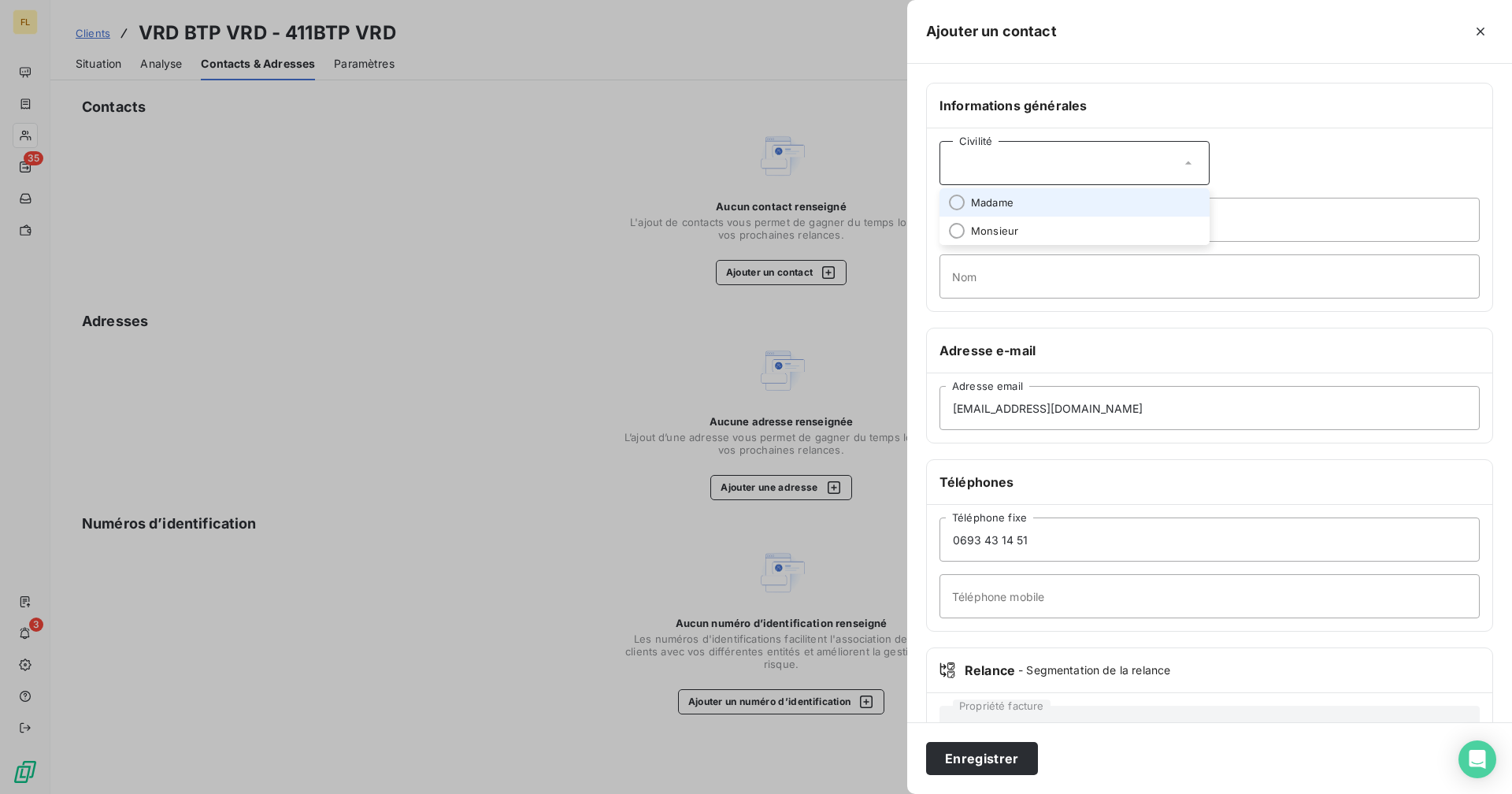
click at [918, 211] on li "Madame" at bounding box center [1074, 202] width 270 height 29
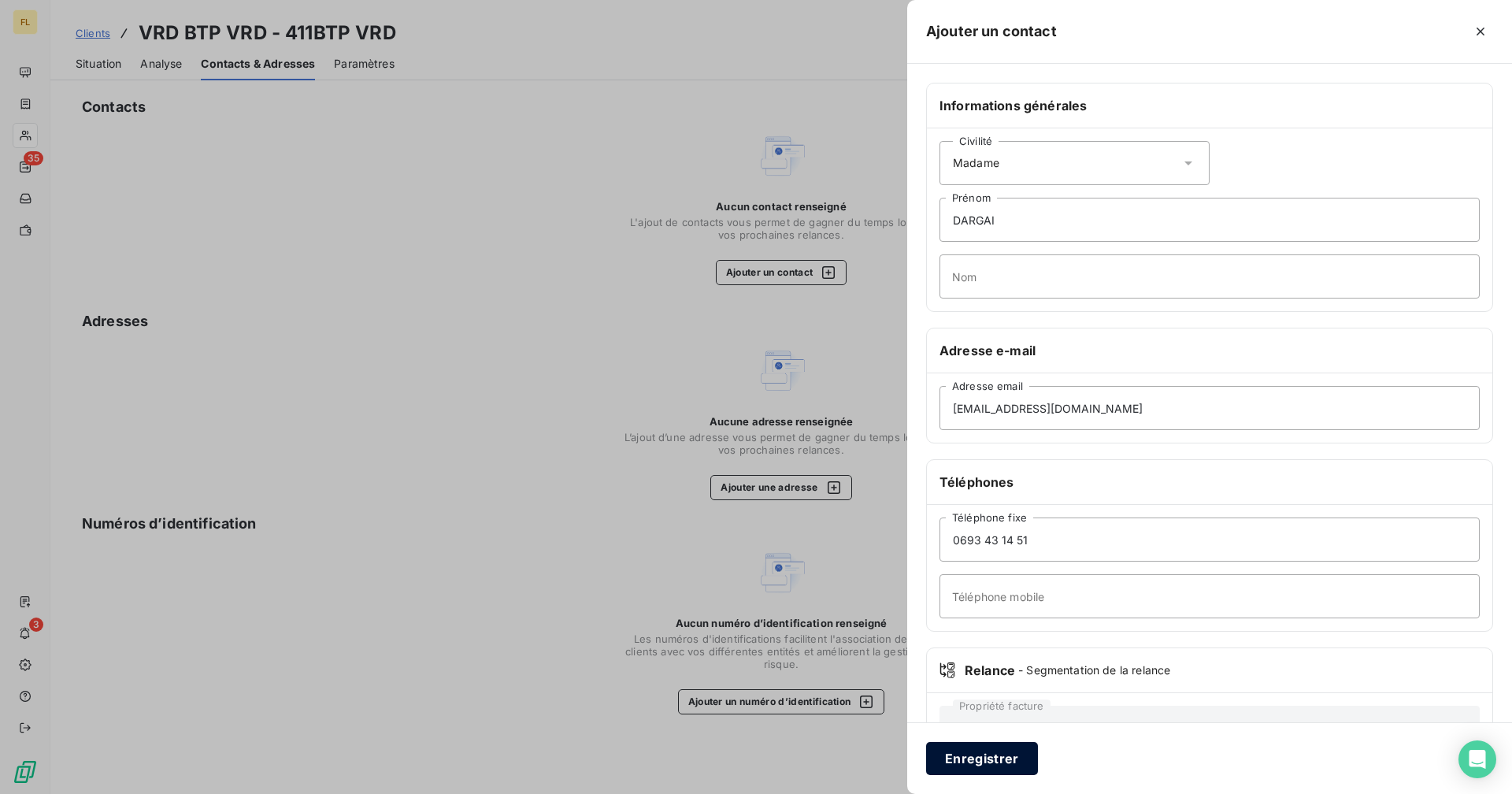
click at [918, 615] on button "Enregistrer" at bounding box center [982, 757] width 112 height 33
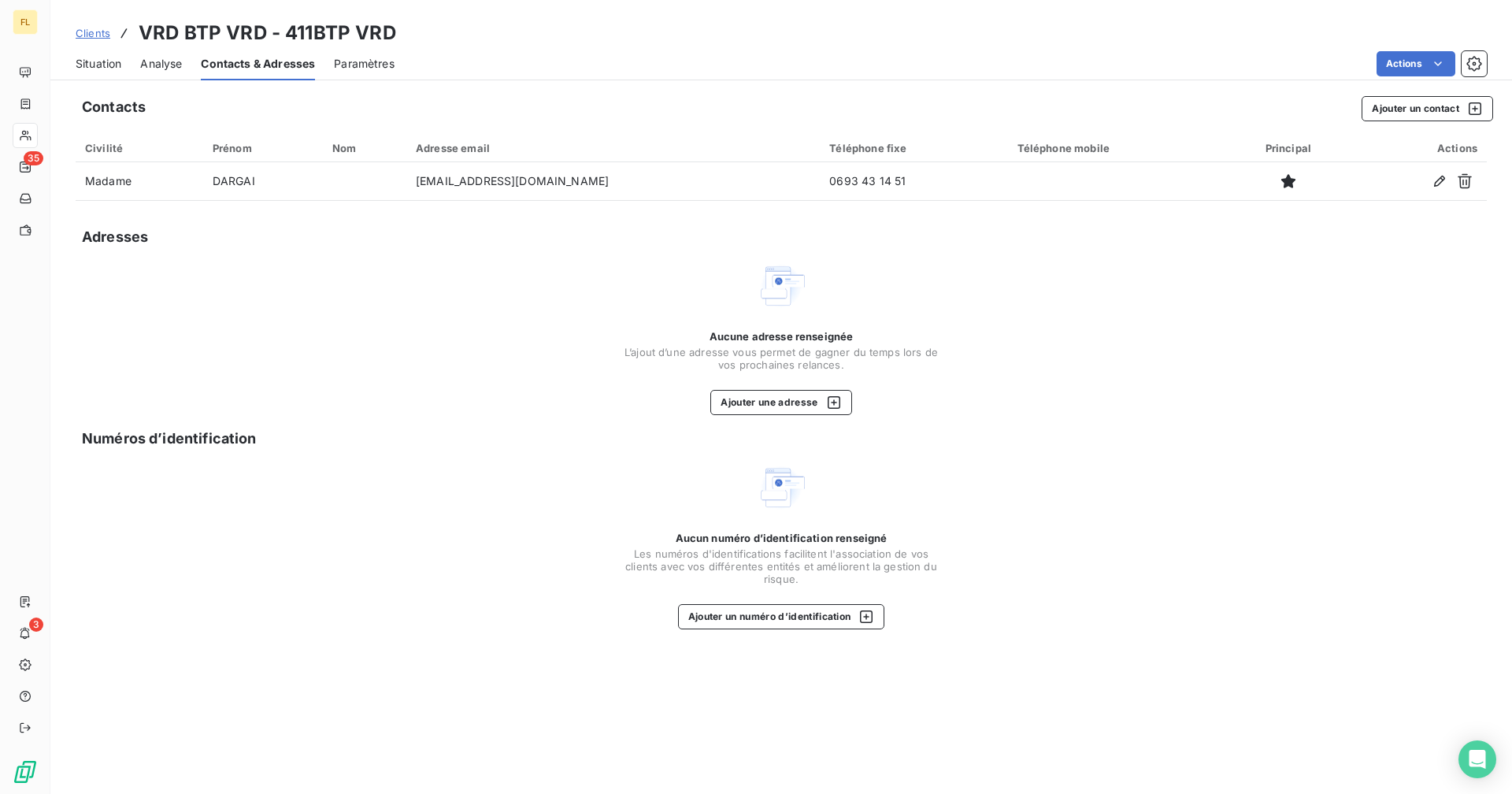
click at [98, 69] on span "Situation" at bounding box center [98, 64] width 46 height 16
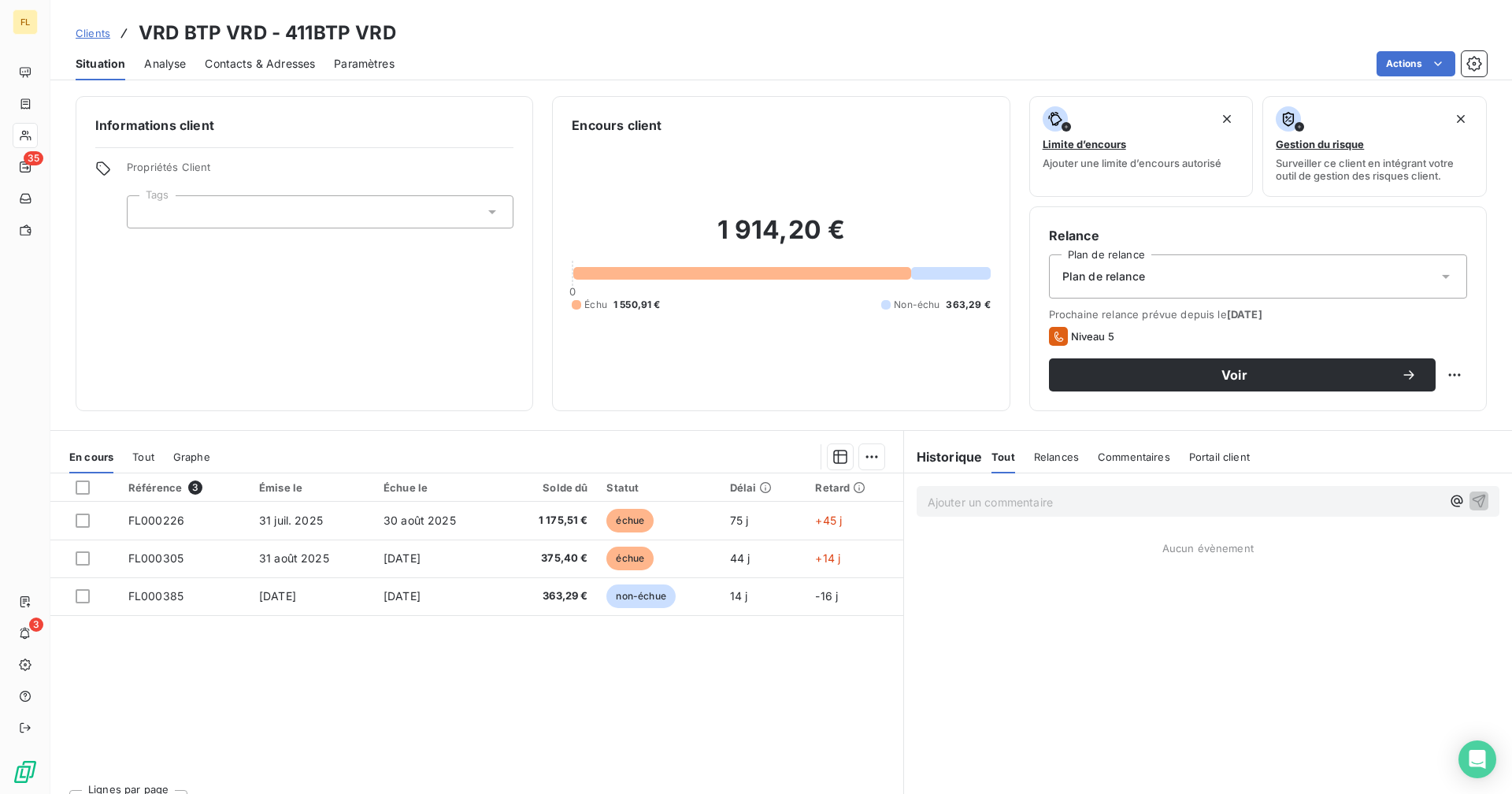
click at [374, 615] on div "Référence 3 Émise le Échue le Solde dû Statut Délai Retard FL000226 [DATE] [DAT…" at bounding box center [477, 624] width 853 height 303
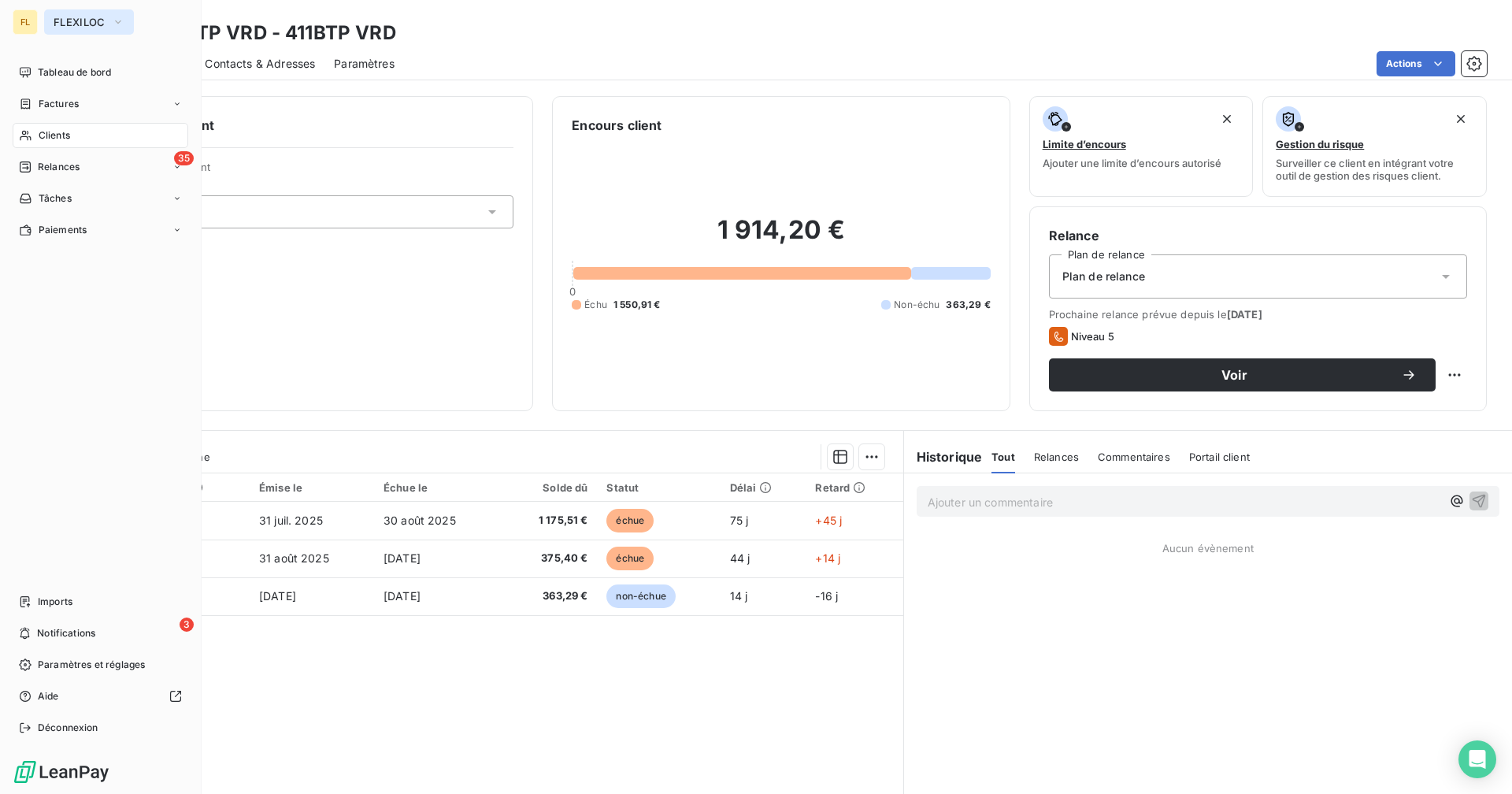
click at [66, 23] on span "FLEXILOC" at bounding box center [80, 22] width 52 height 13
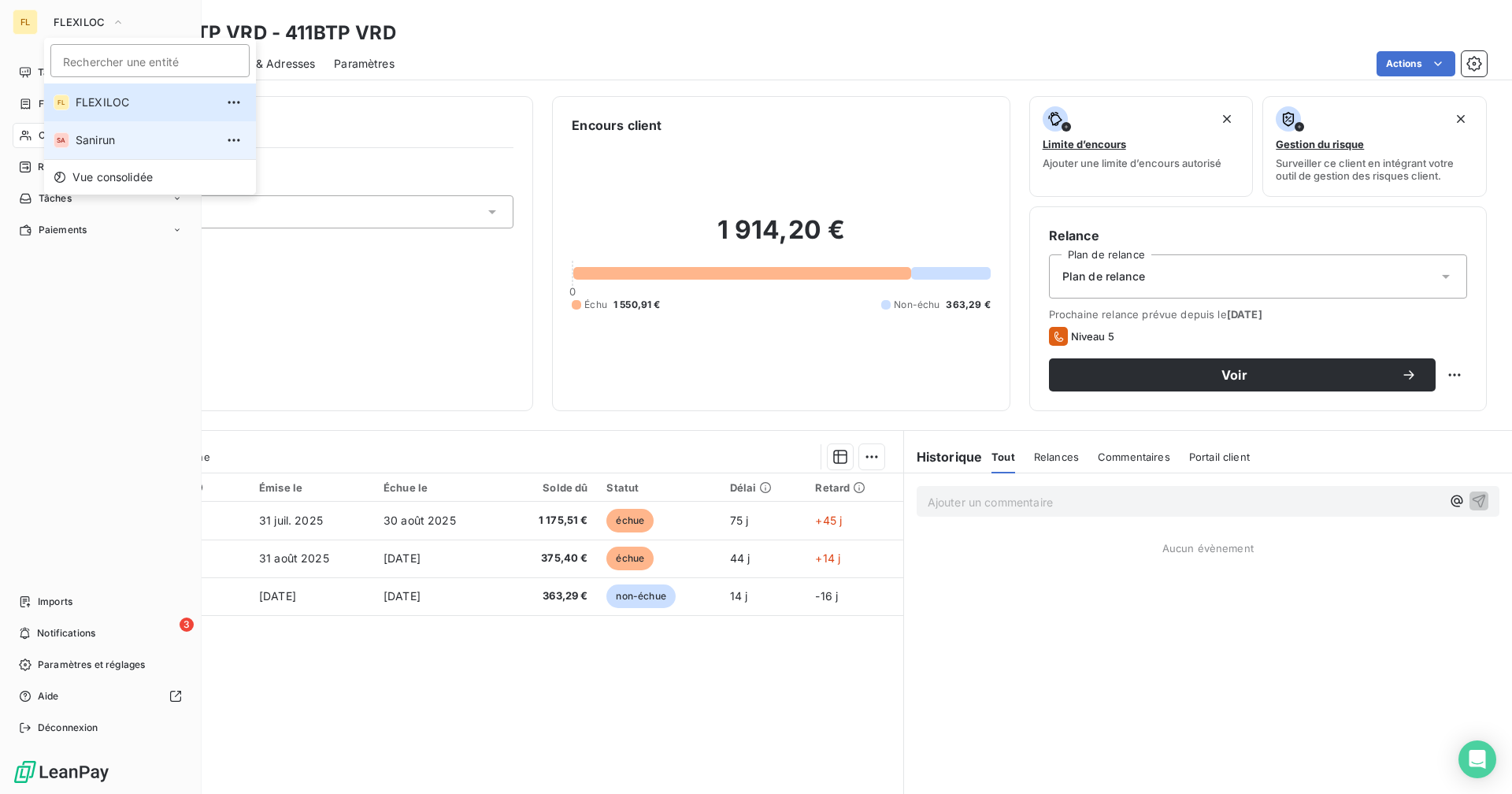
click at [95, 131] on li "SA Sanirun" at bounding box center [149, 140] width 212 height 38
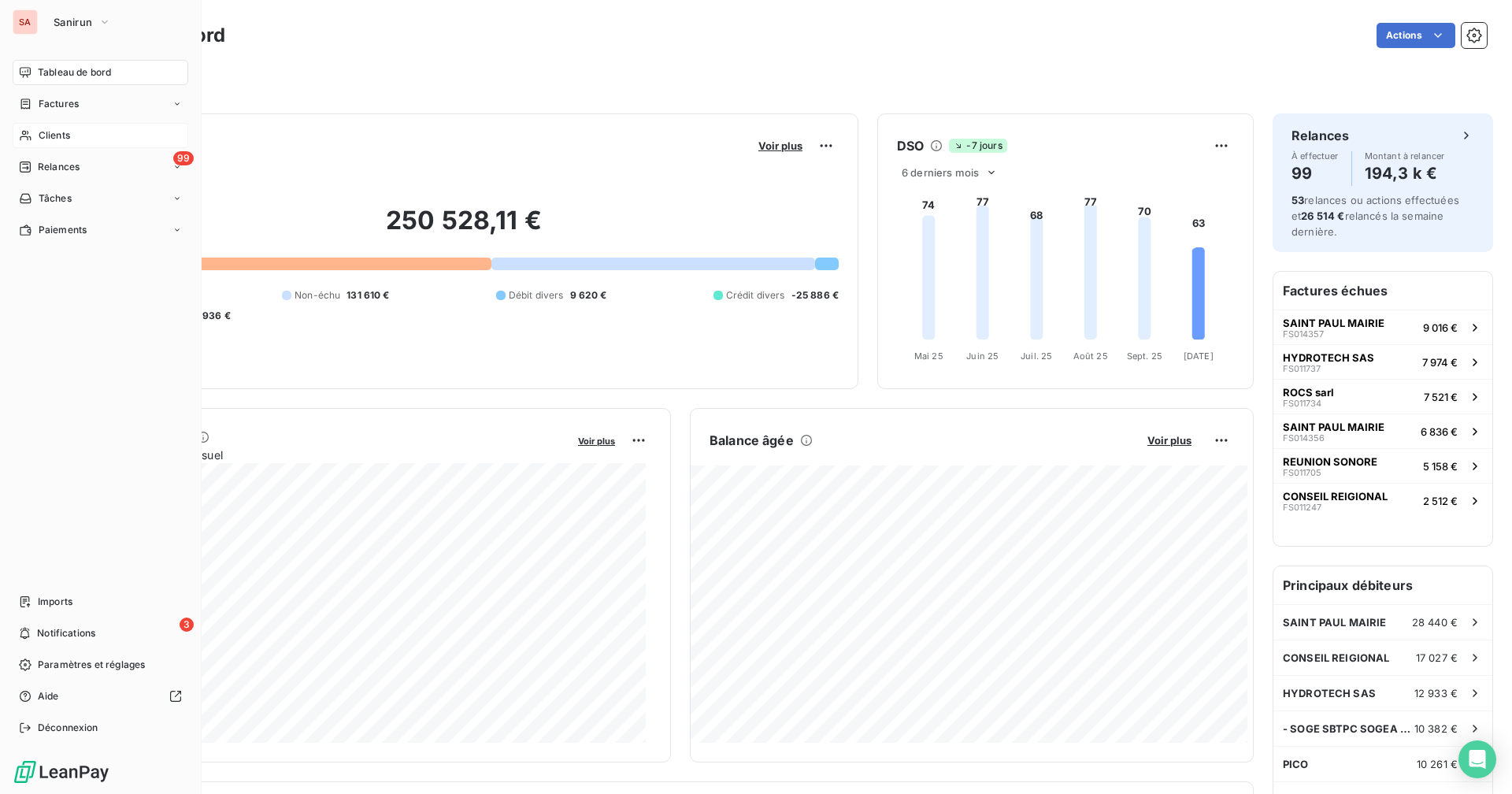
click at [76, 141] on div "Clients" at bounding box center [100, 135] width 175 height 25
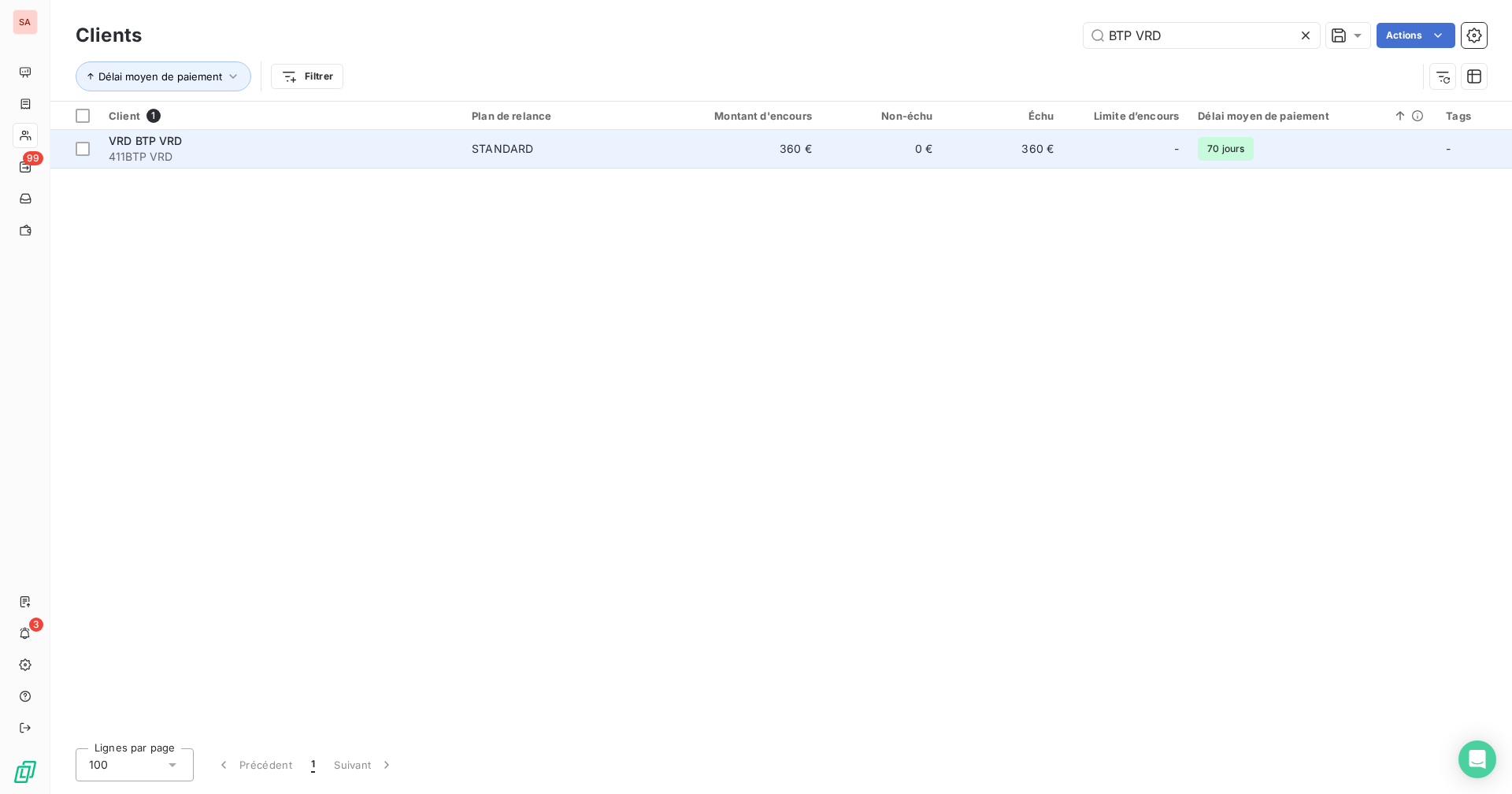
click at [629, 164] on td "STANDARD" at bounding box center [561, 148] width 197 height 38
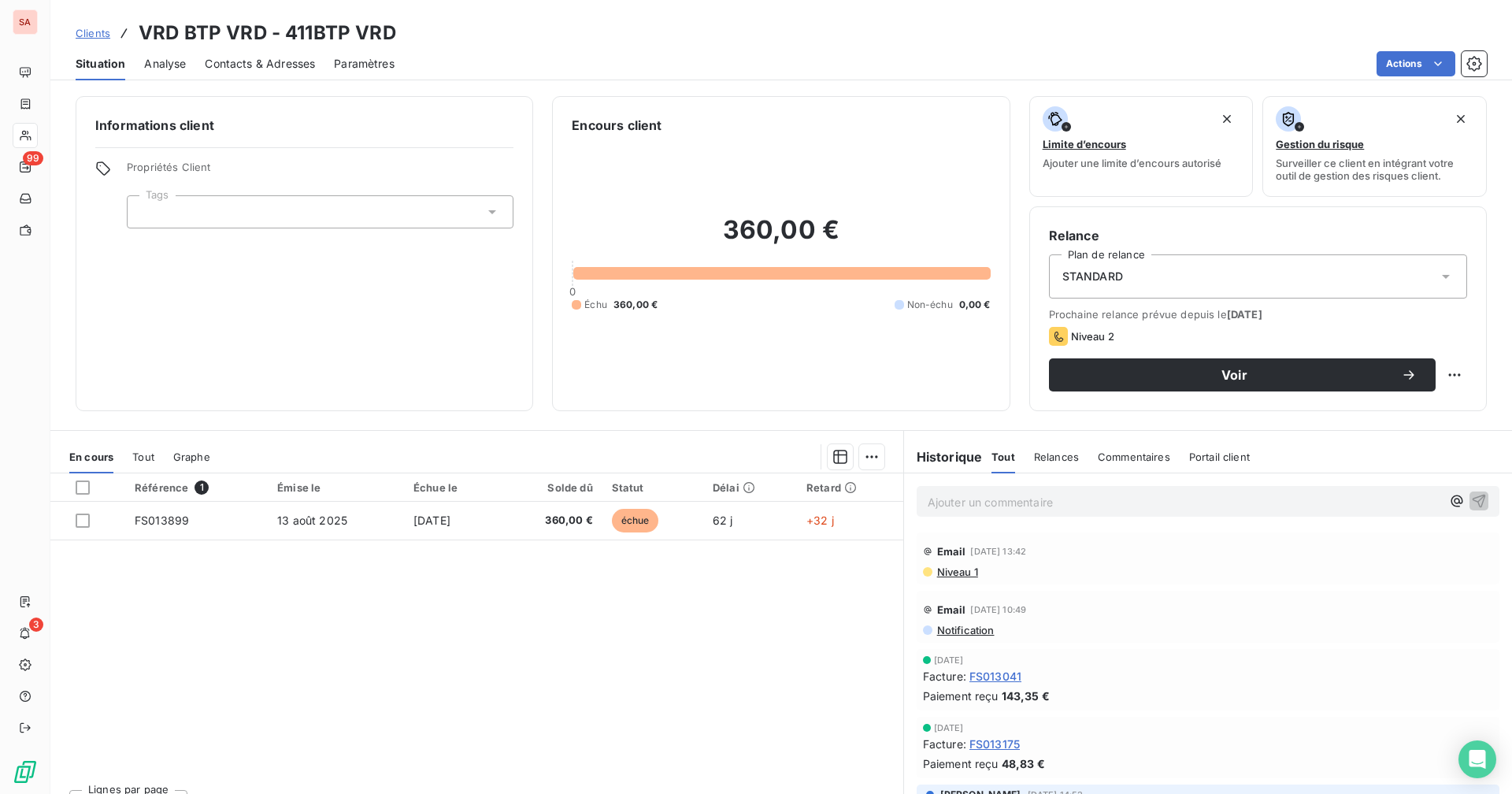
click at [401, 615] on div "Référence 1 Émise le Échue le Solde dû Statut Délai Retard FS013899 [DATE] [DAT…" at bounding box center [477, 624] width 853 height 303
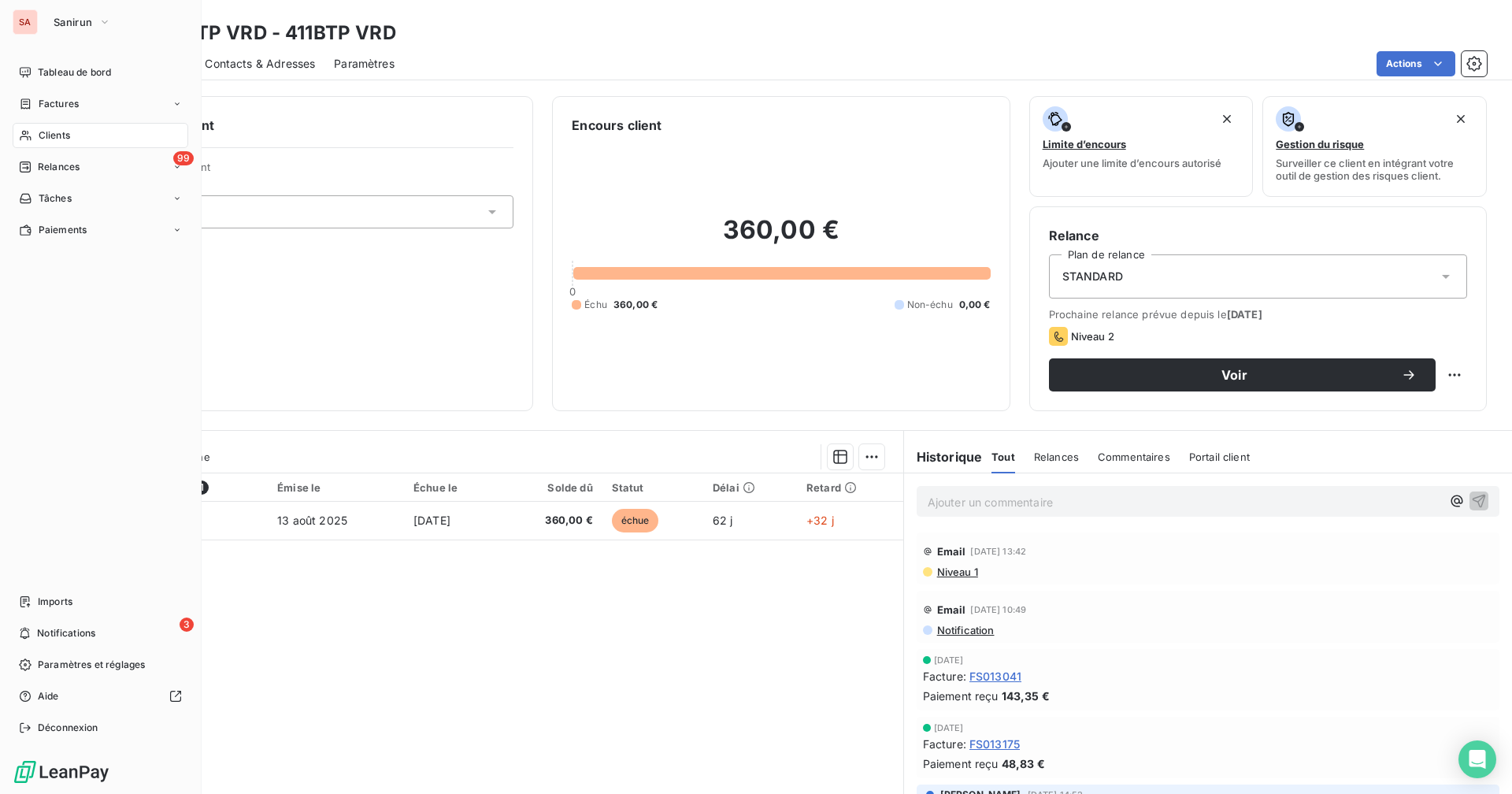
click at [39, 138] on span "Clients" at bounding box center [54, 136] width 31 height 14
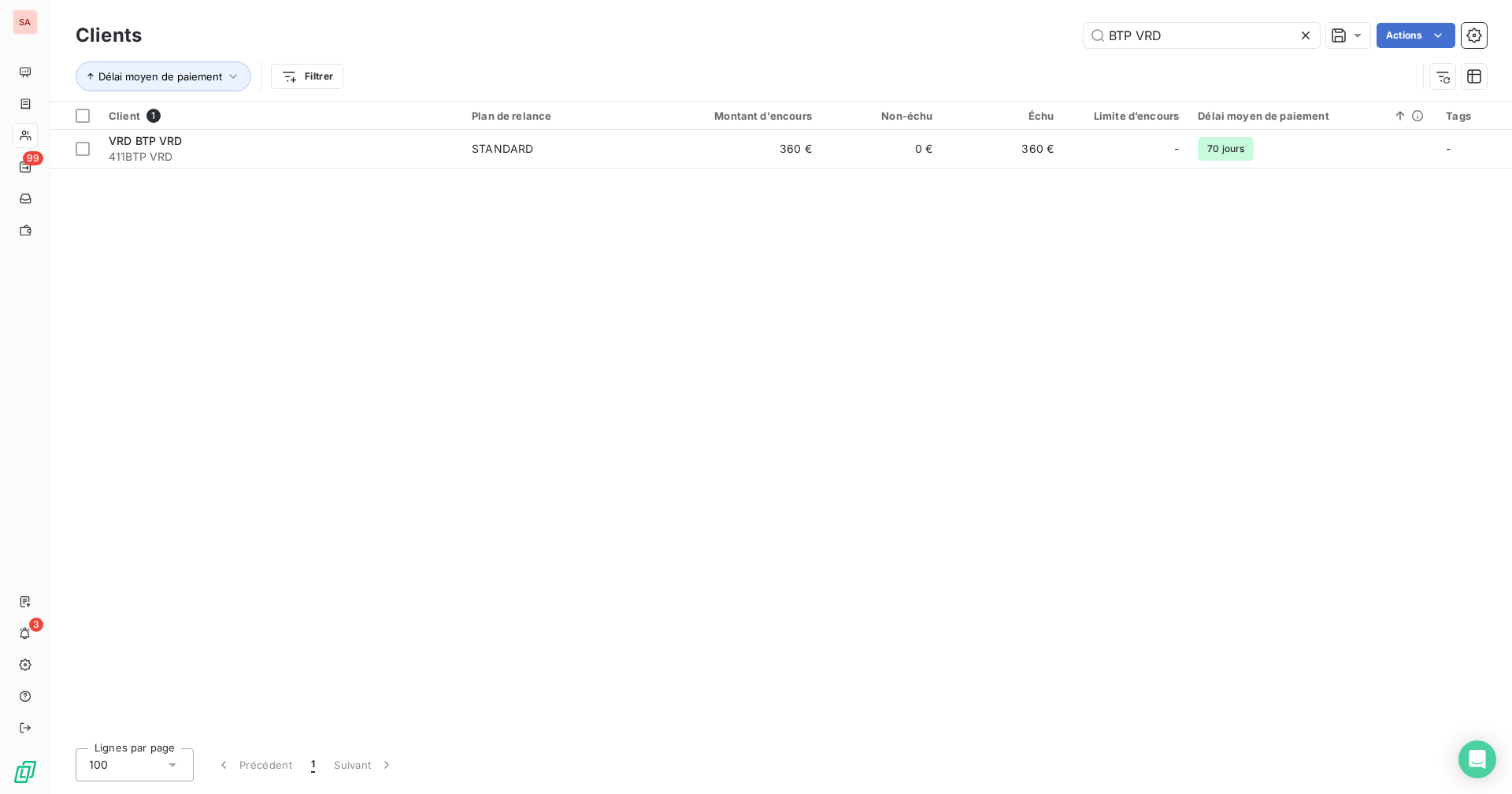
drag, startPoint x: 1185, startPoint y: 41, endPoint x: 1071, endPoint y: 38, distance: 114.0
click at [918, 38] on div "BTP VRD Actions" at bounding box center [824, 36] width 1326 height 25
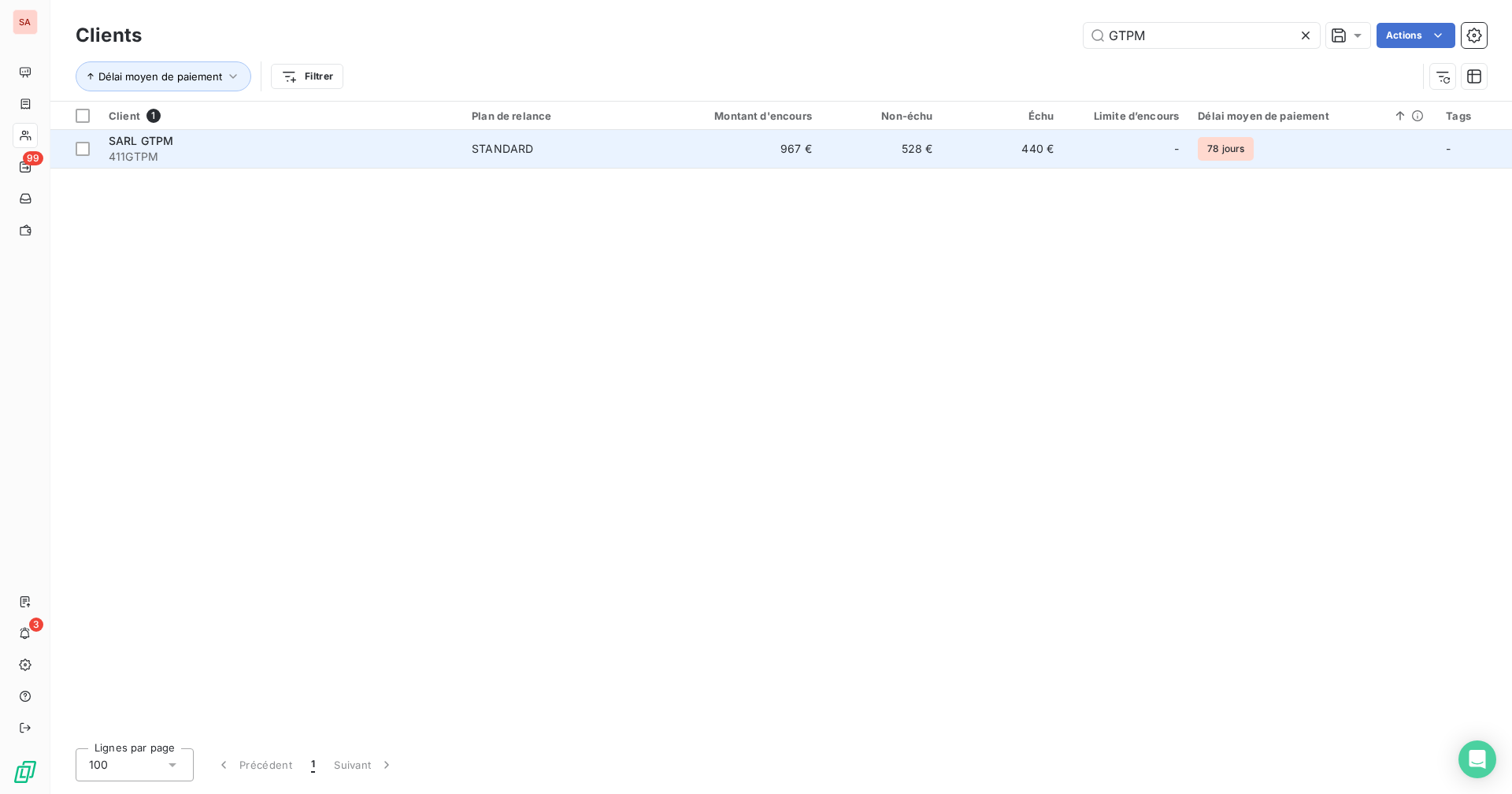
type input "GTPM"
click at [900, 156] on td "528 €" at bounding box center [882, 148] width 122 height 38
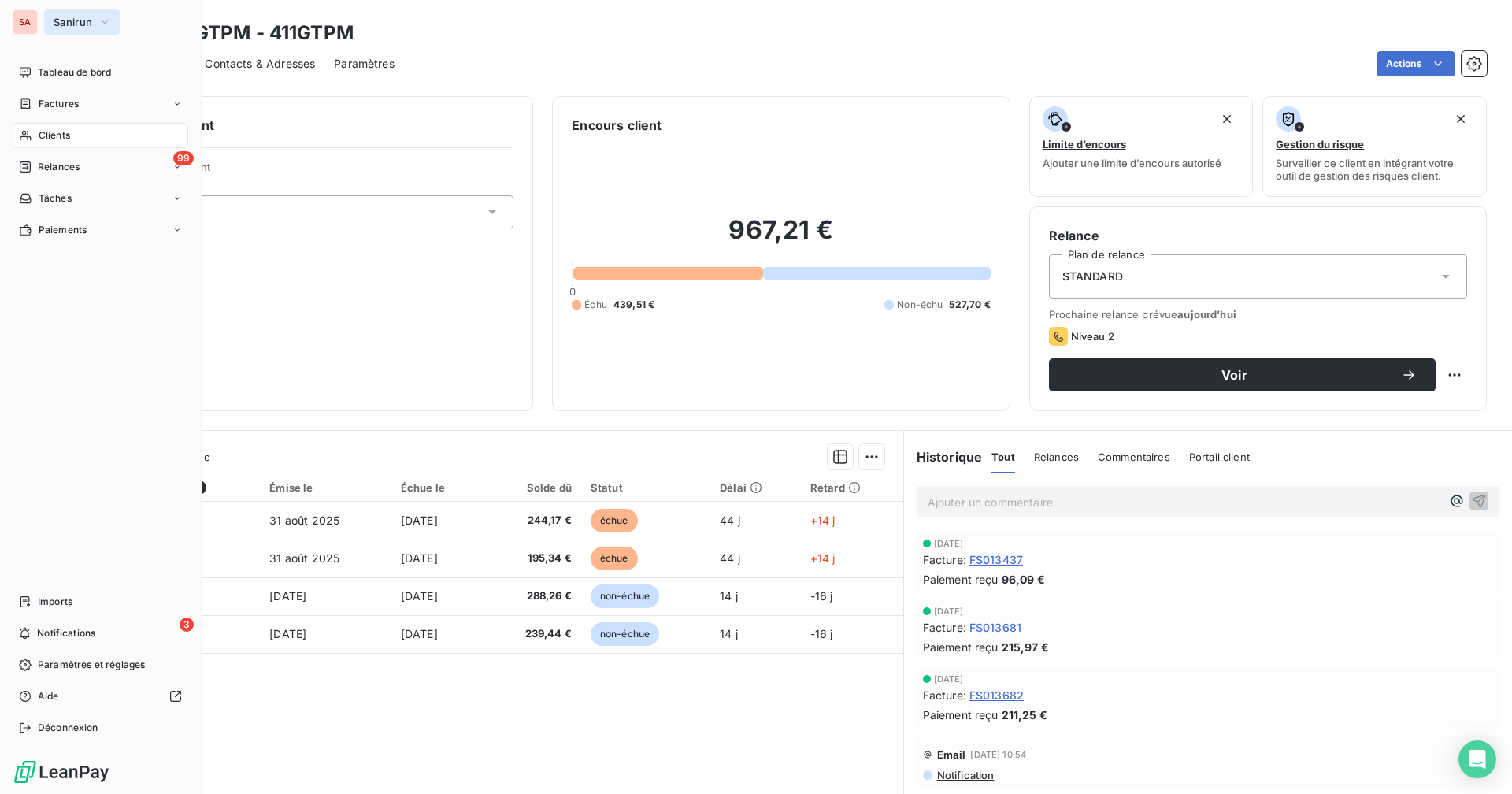
click at [75, 23] on span "Sanirun" at bounding box center [72, 22] width 38 height 13
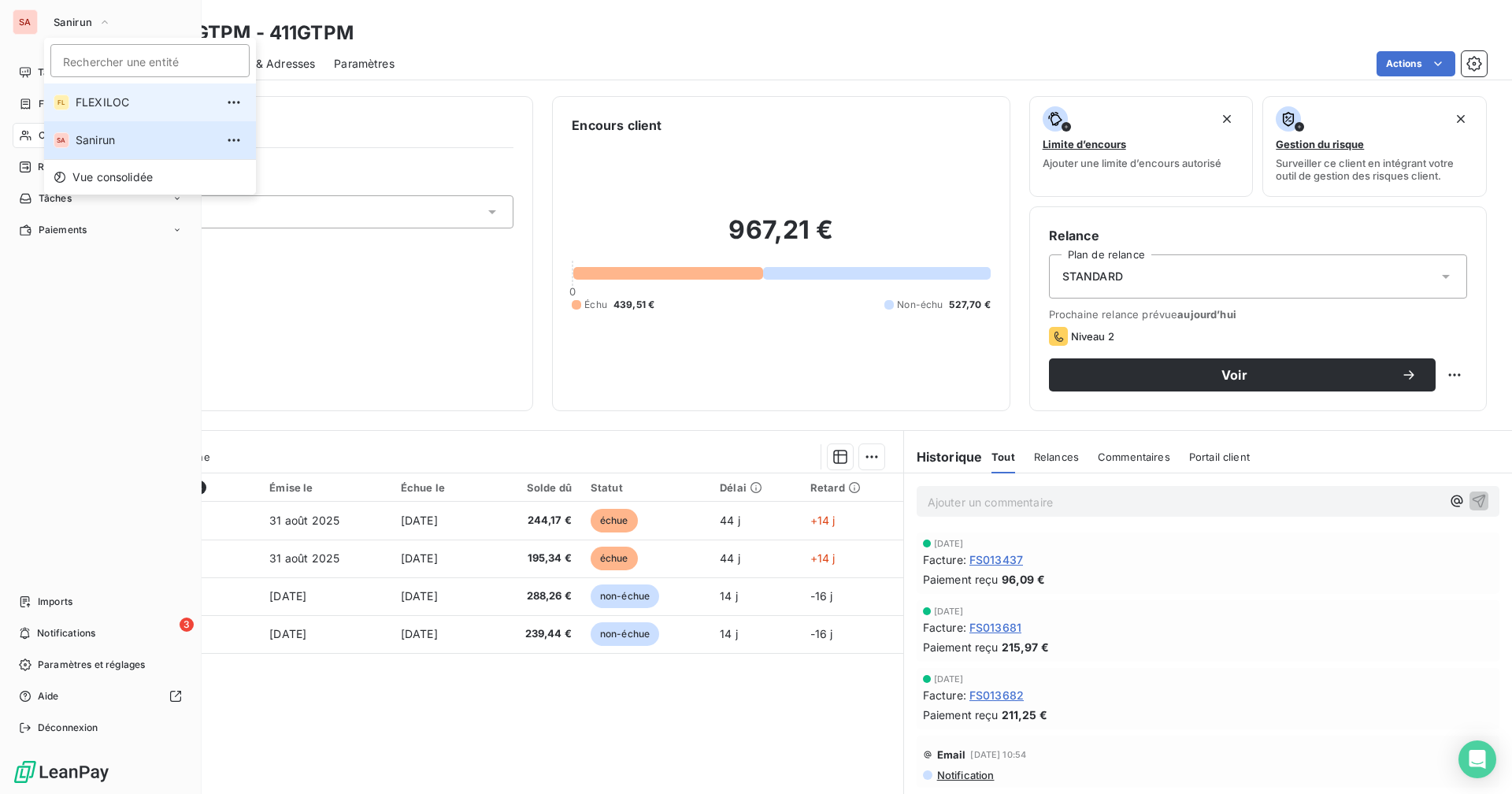
click at [89, 97] on span "FLEXILOC" at bounding box center [146, 103] width 139 height 16
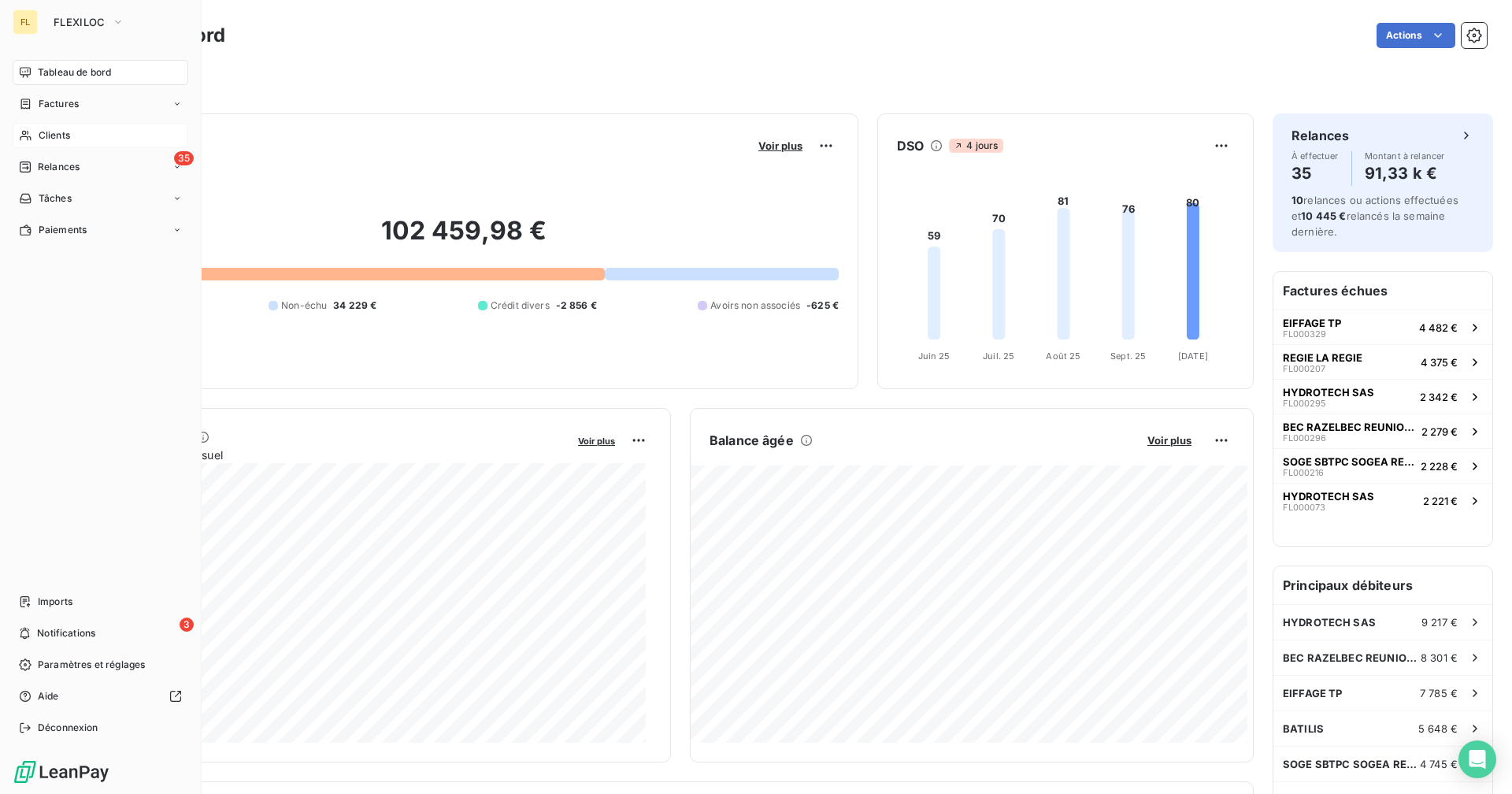
click at [90, 141] on div "Clients" at bounding box center [100, 135] width 175 height 25
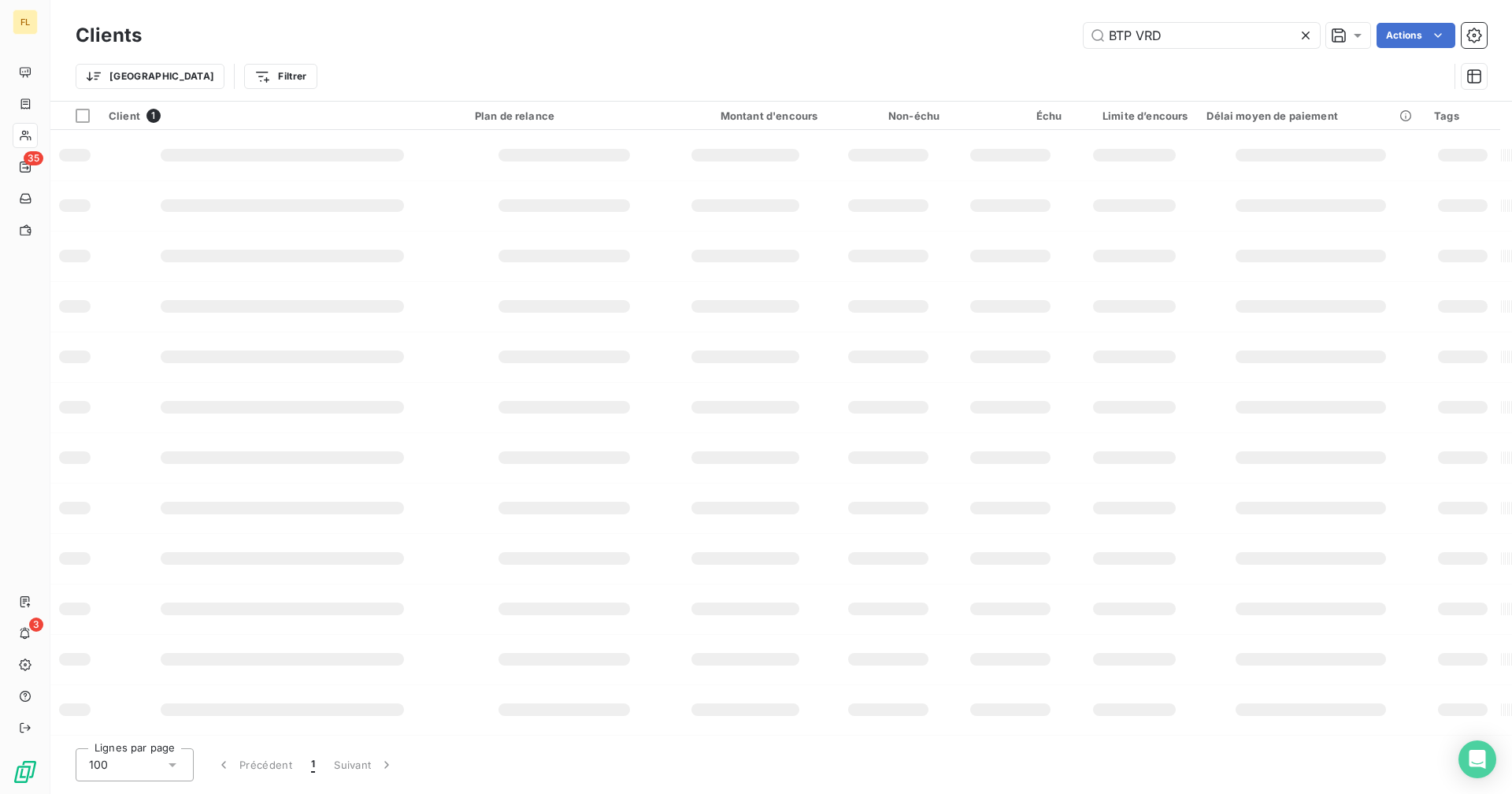
type input "GTPM"
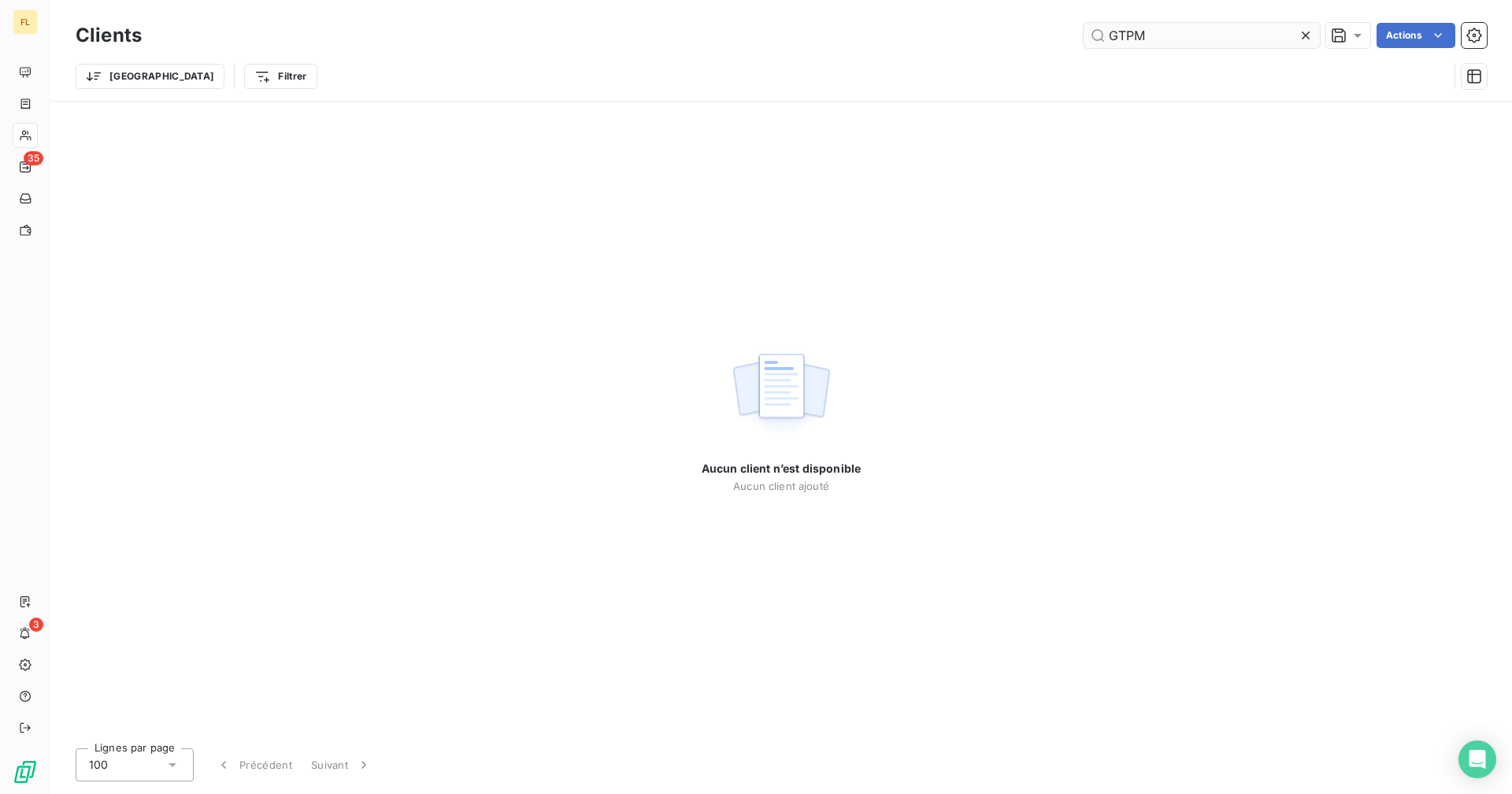
drag, startPoint x: 1150, startPoint y: 32, endPoint x: 1103, endPoint y: 32, distance: 47.0
click at [918, 32] on input "GTPM" at bounding box center [1202, 36] width 236 height 25
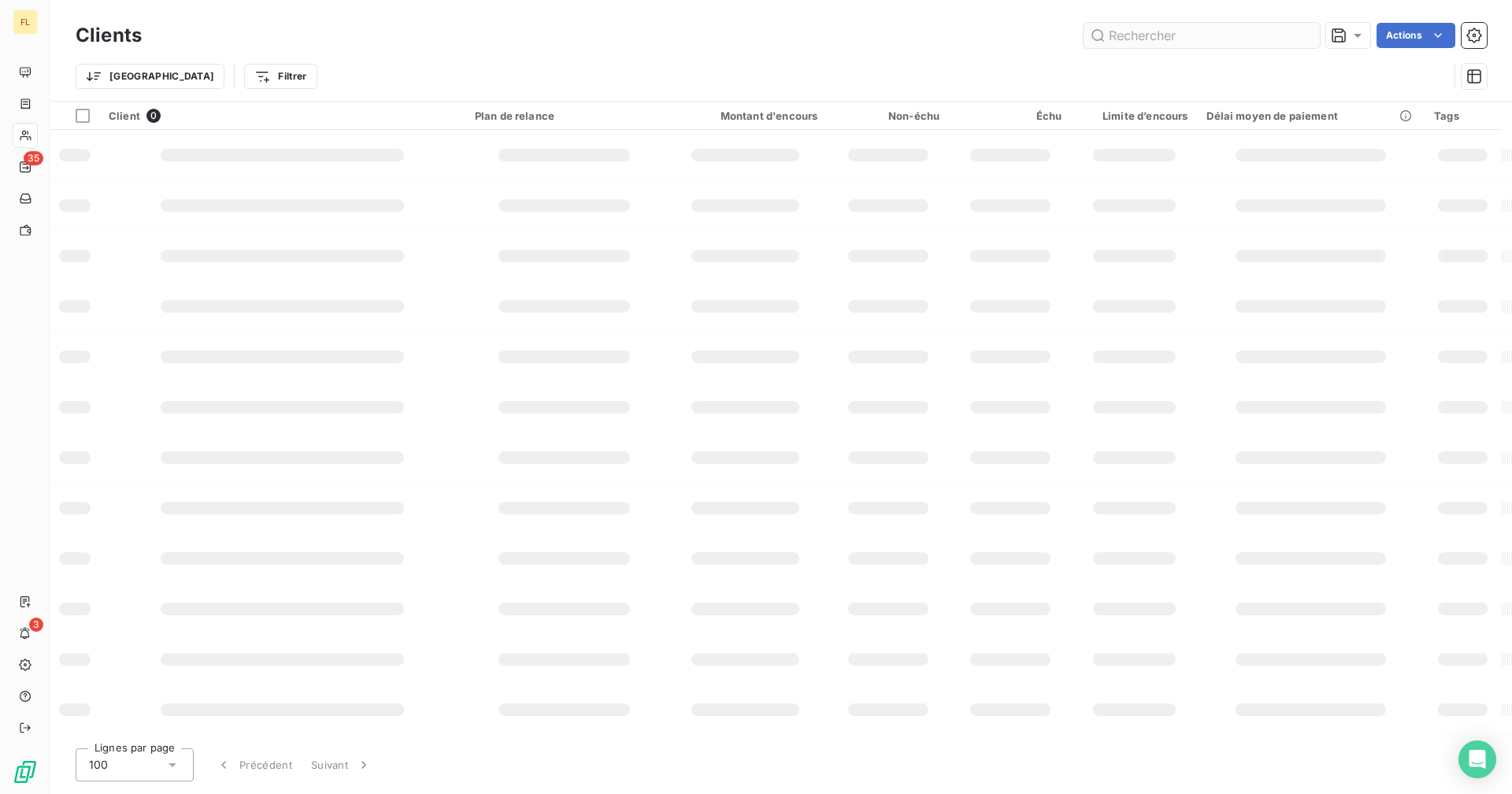
click at [918, 42] on input "text" at bounding box center [1202, 36] width 236 height 25
type input "G"
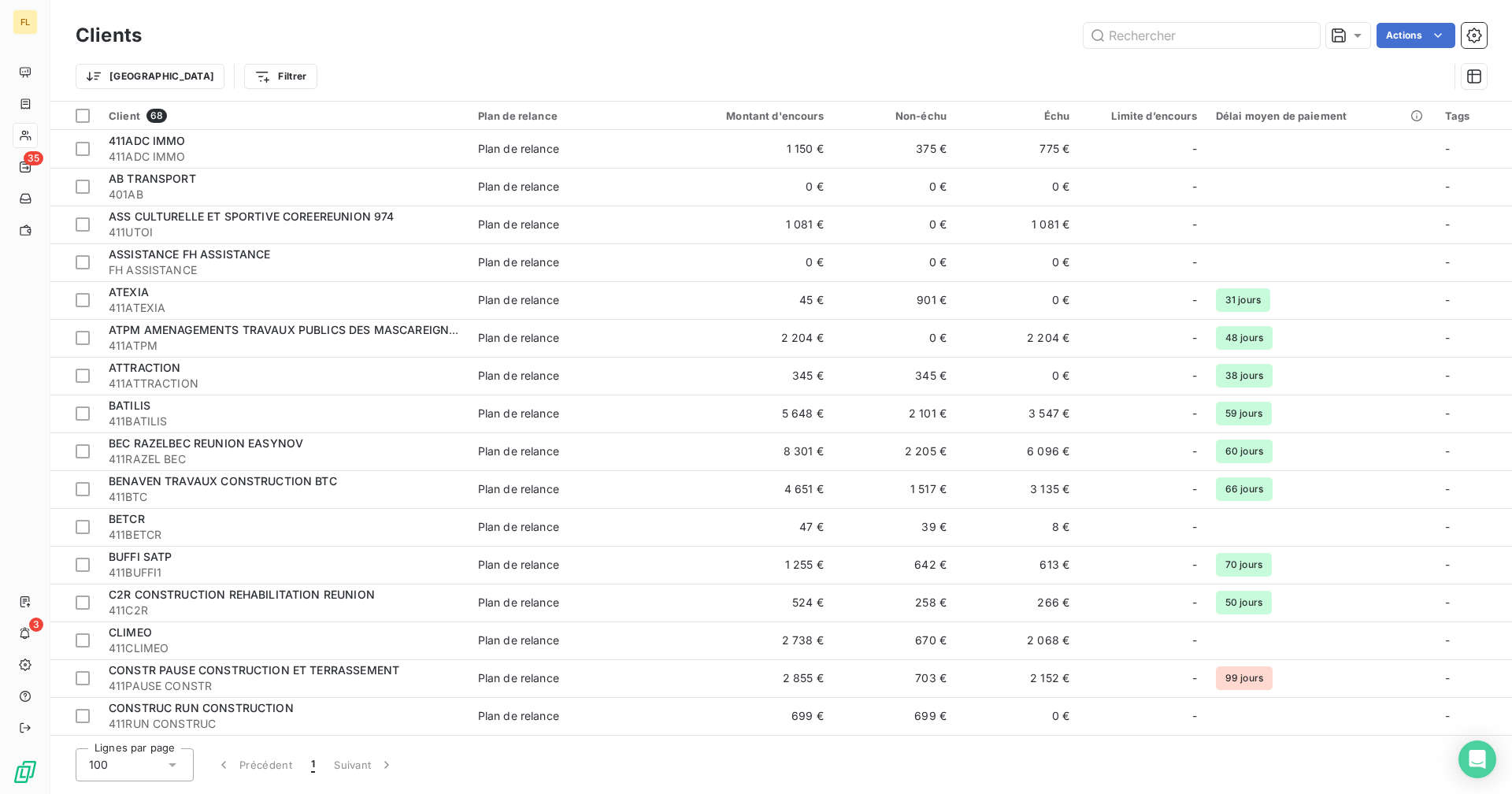
click at [31, 20] on div "FL" at bounding box center [25, 22] width 25 height 25
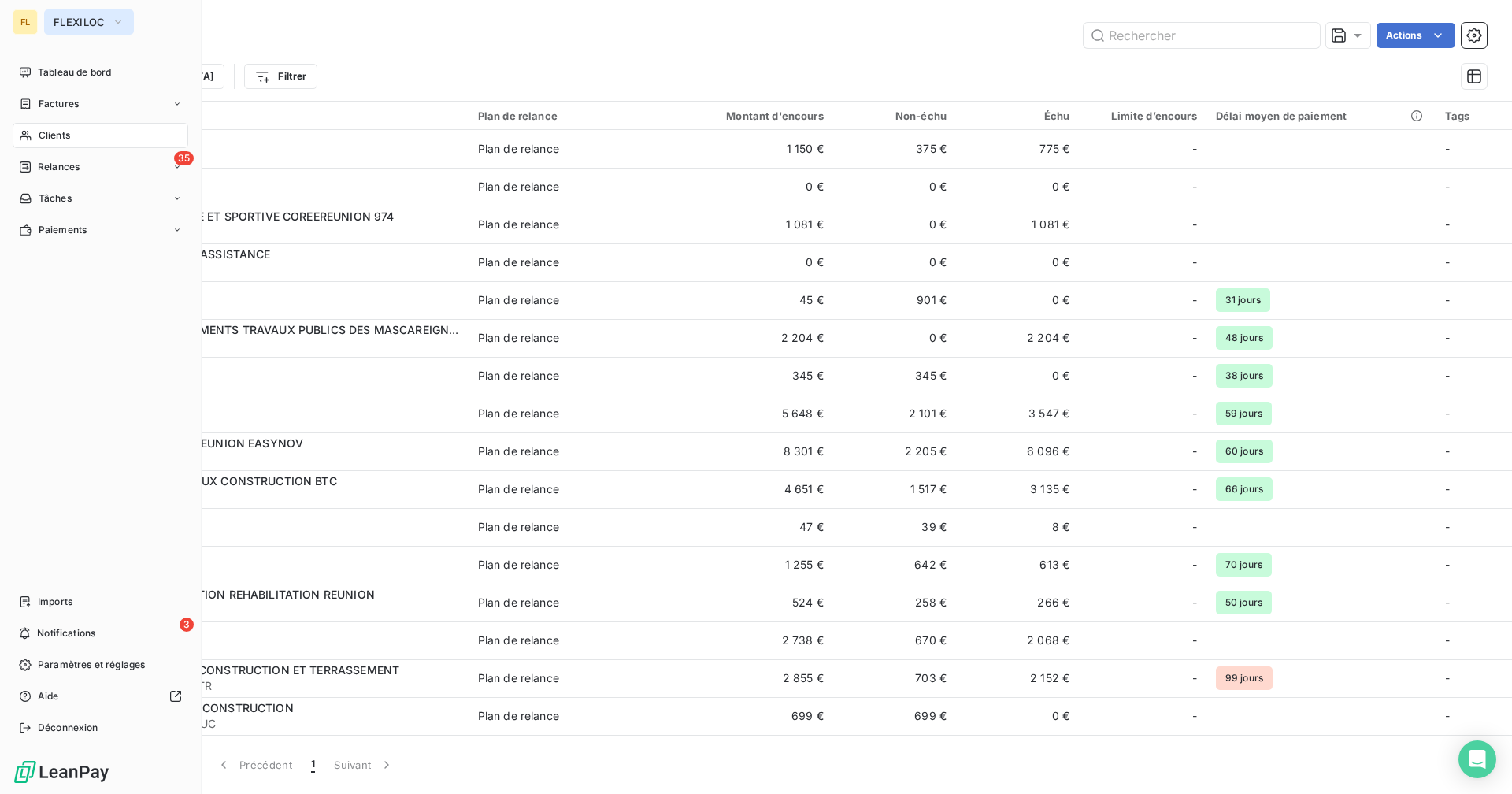
click at [74, 24] on span "FLEXILOC" at bounding box center [80, 22] width 52 height 13
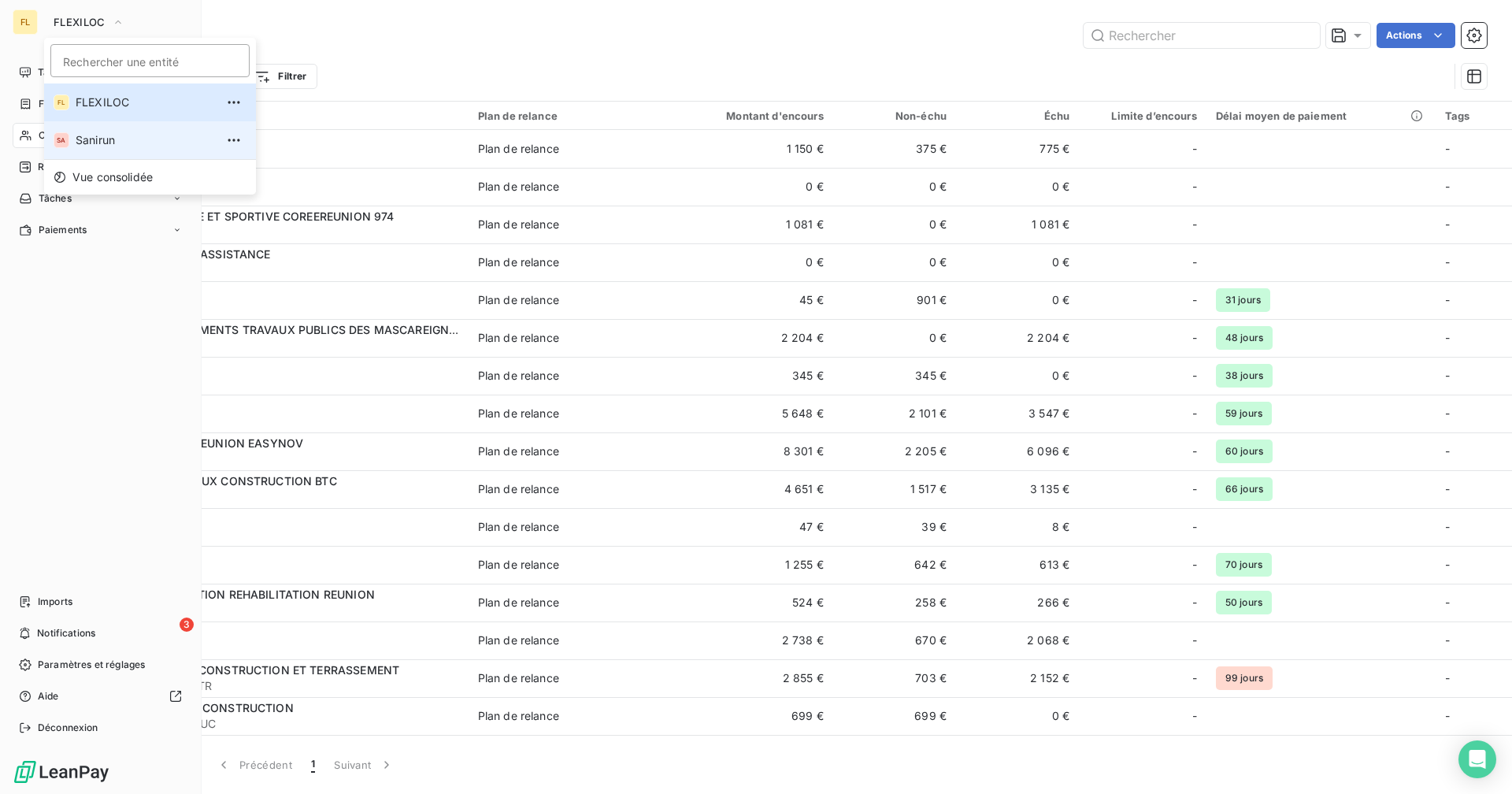
click at [122, 147] on span "Sanirun" at bounding box center [146, 140] width 139 height 16
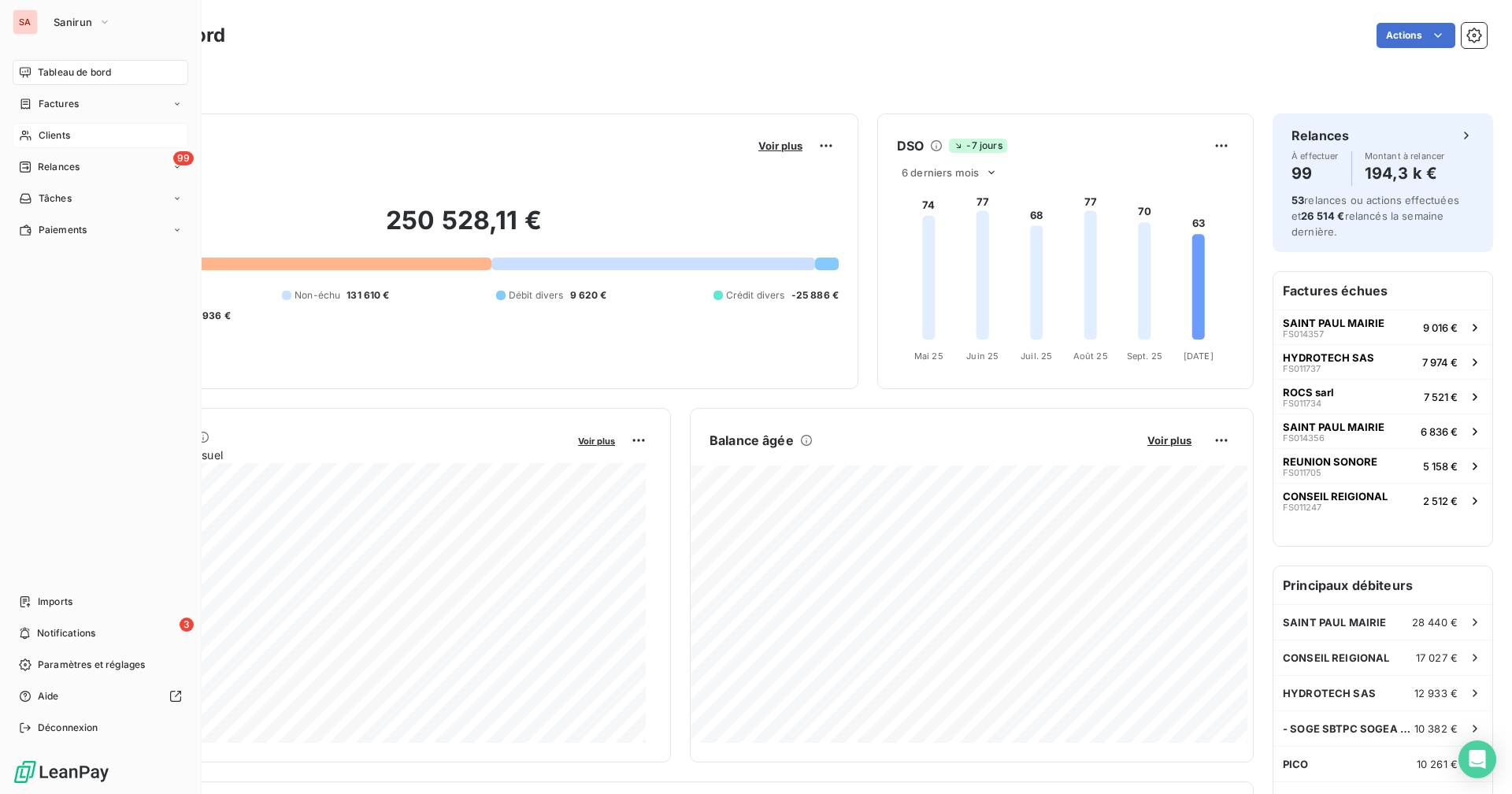
click at [40, 136] on span "Clients" at bounding box center [54, 136] width 31 height 14
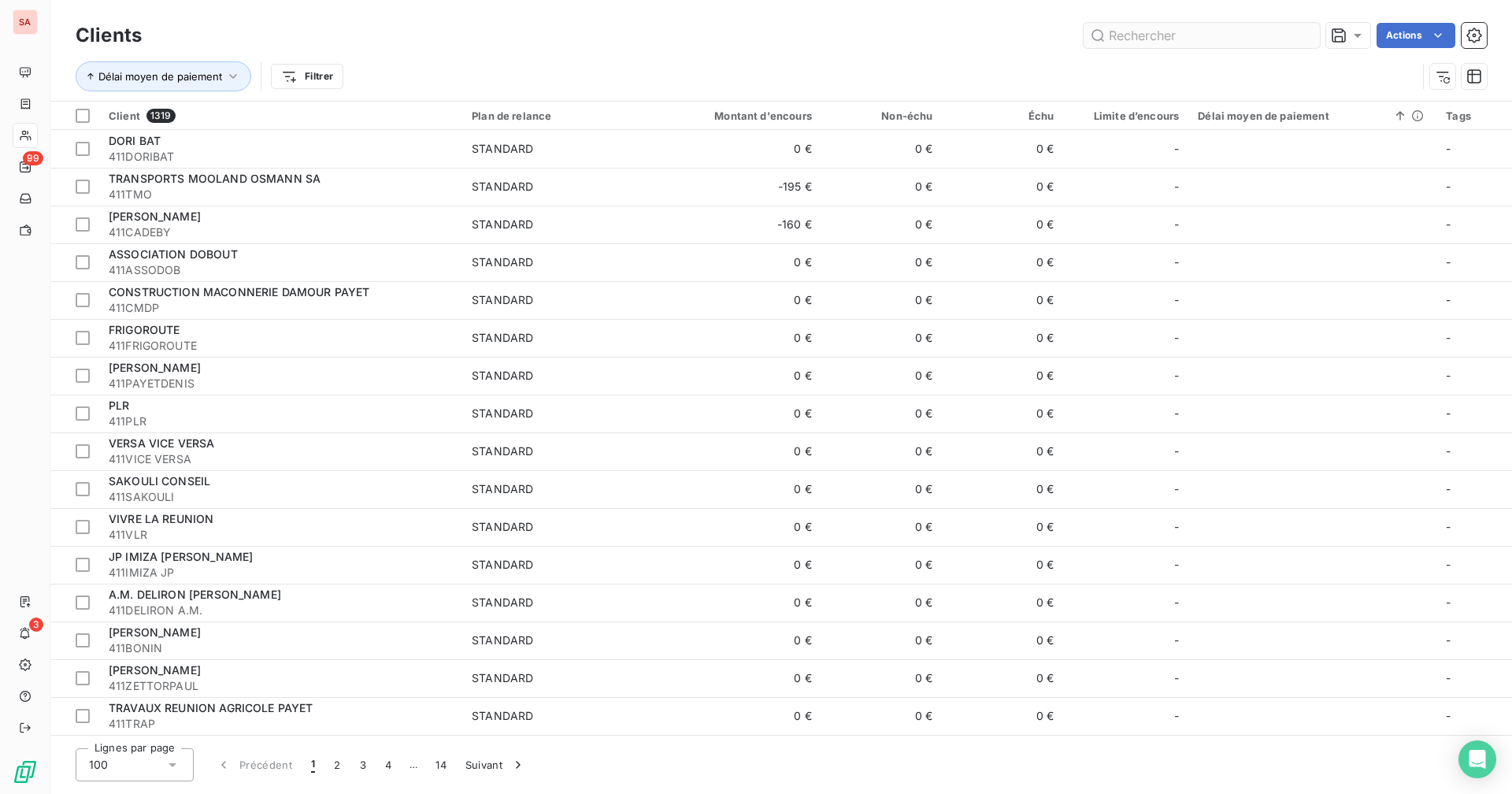
click at [918, 37] on input "text" at bounding box center [1202, 36] width 236 height 25
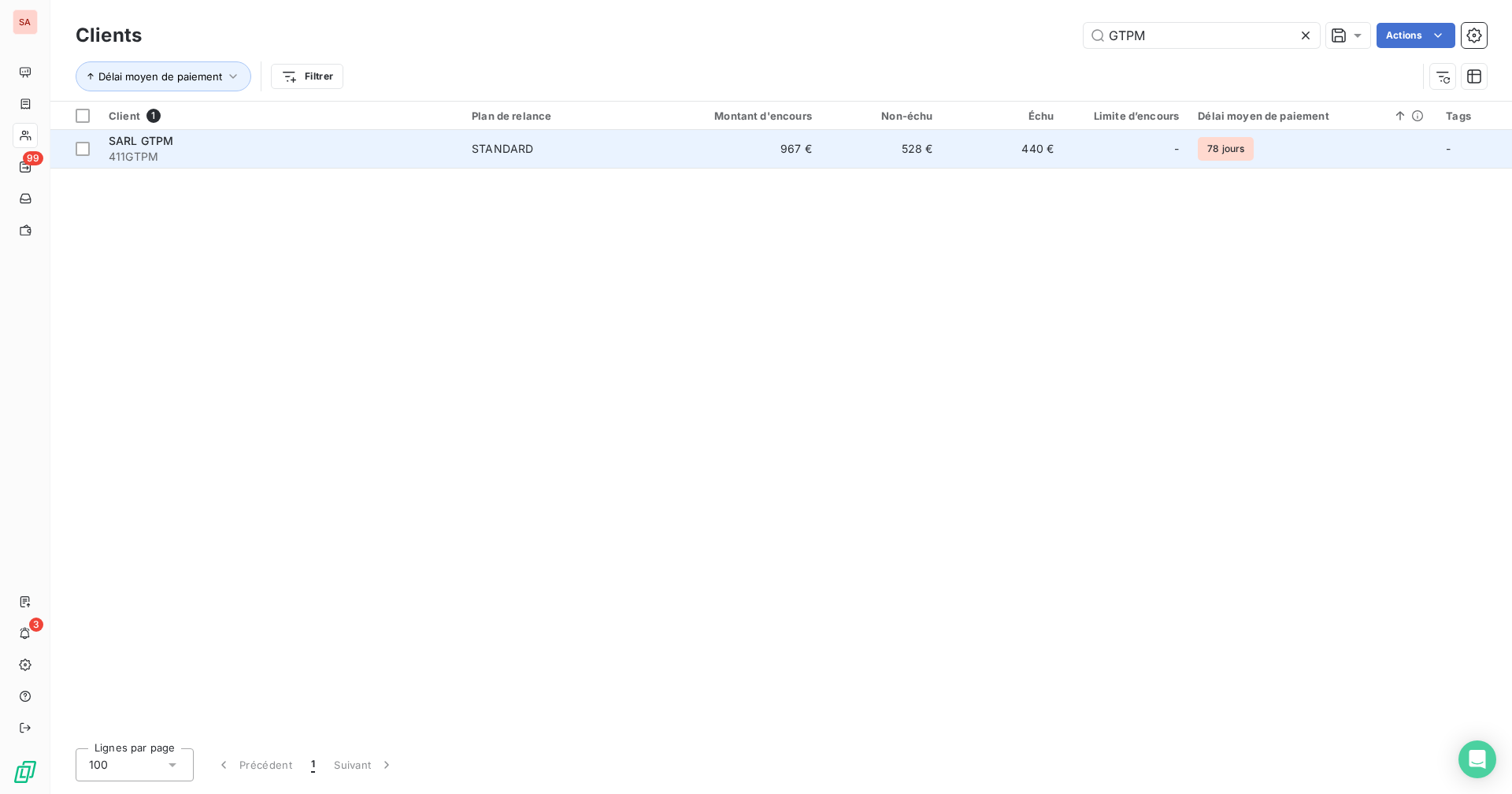
type input "GTPM"
click at [847, 141] on td "528 €" at bounding box center [882, 148] width 122 height 38
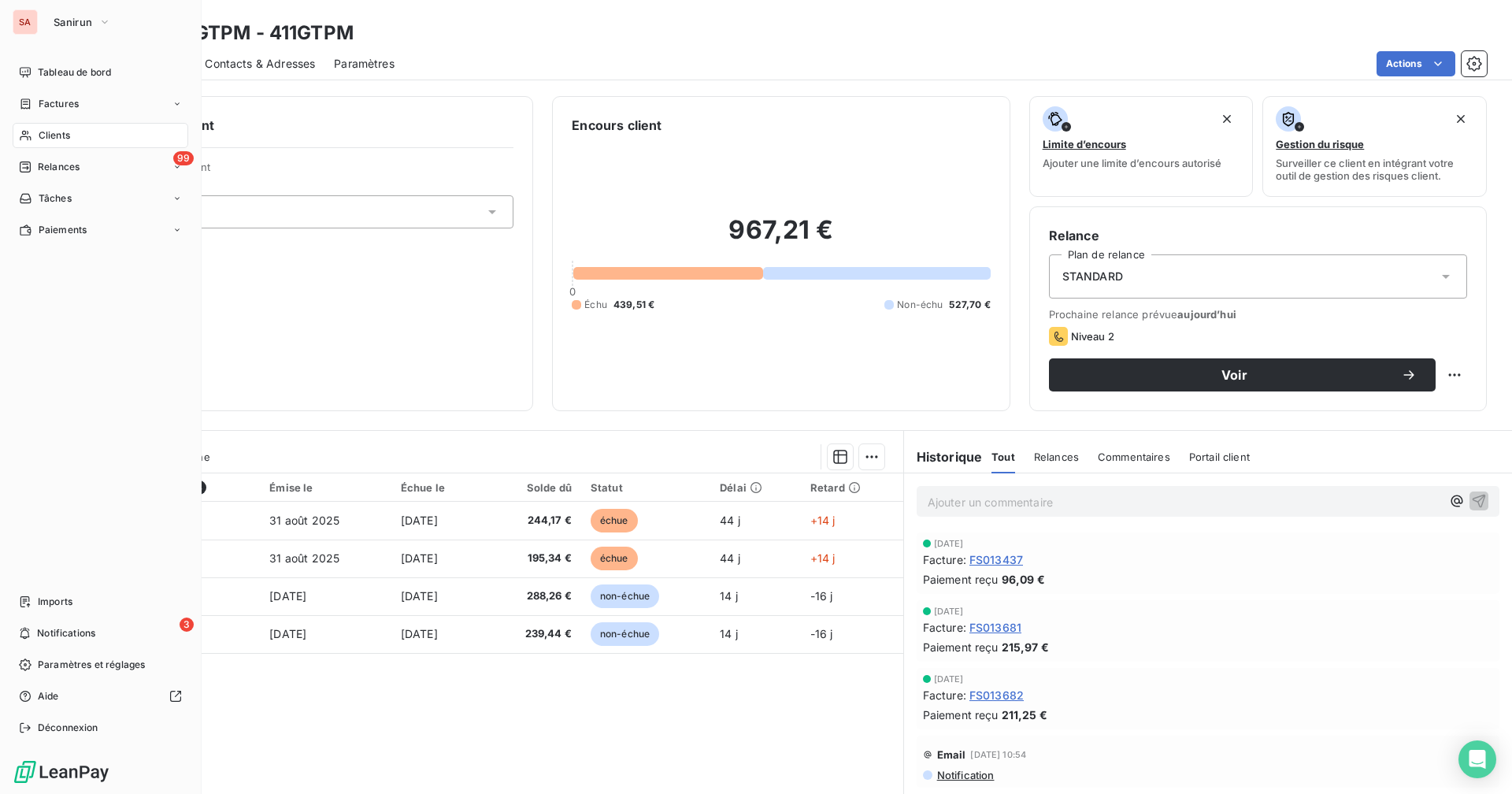
click at [41, 142] on div "Clients" at bounding box center [100, 135] width 175 height 25
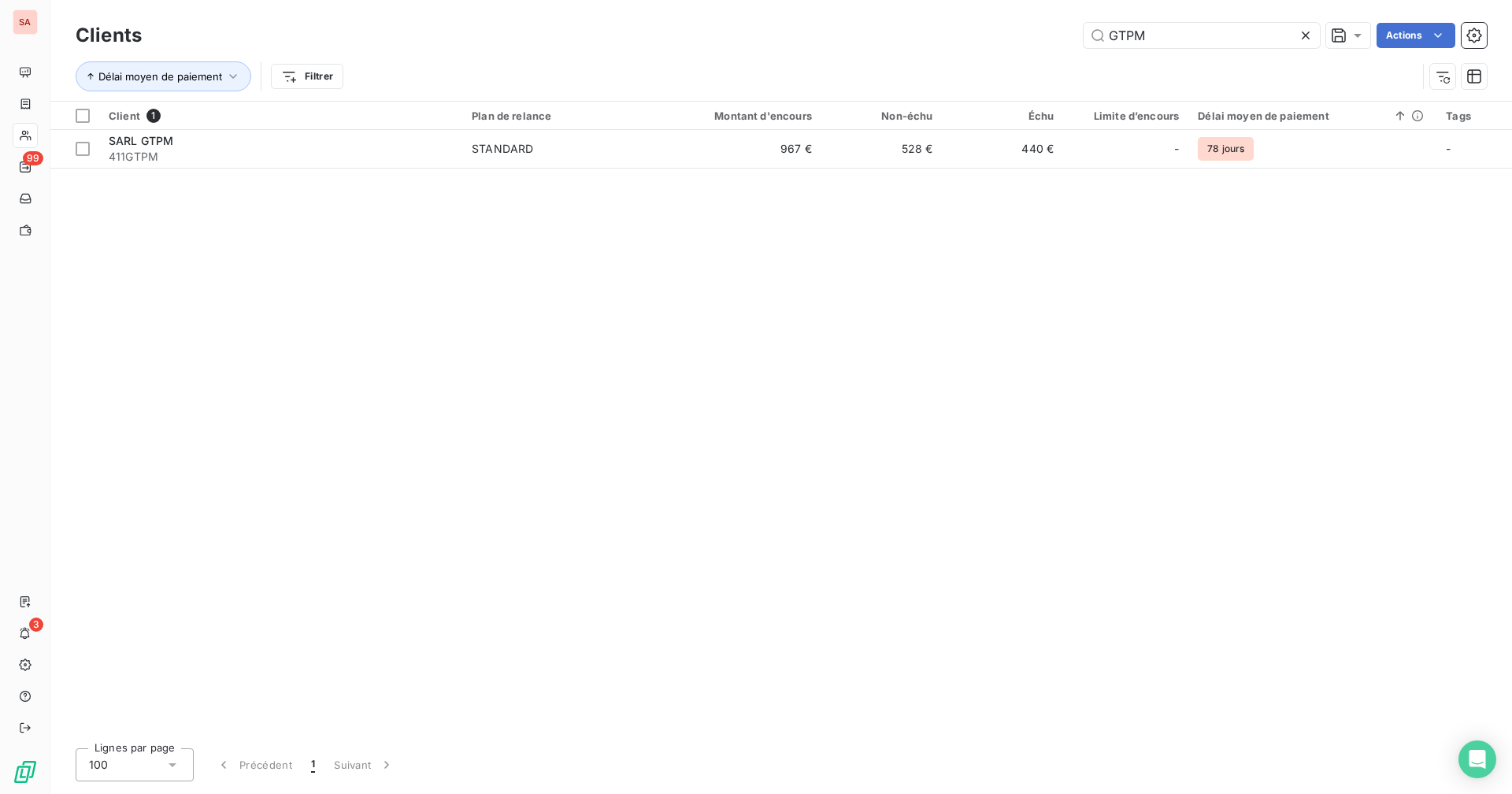
drag, startPoint x: 1171, startPoint y: 26, endPoint x: 1068, endPoint y: 26, distance: 103.0
click at [918, 26] on div "GTPM Actions" at bounding box center [824, 36] width 1326 height 25
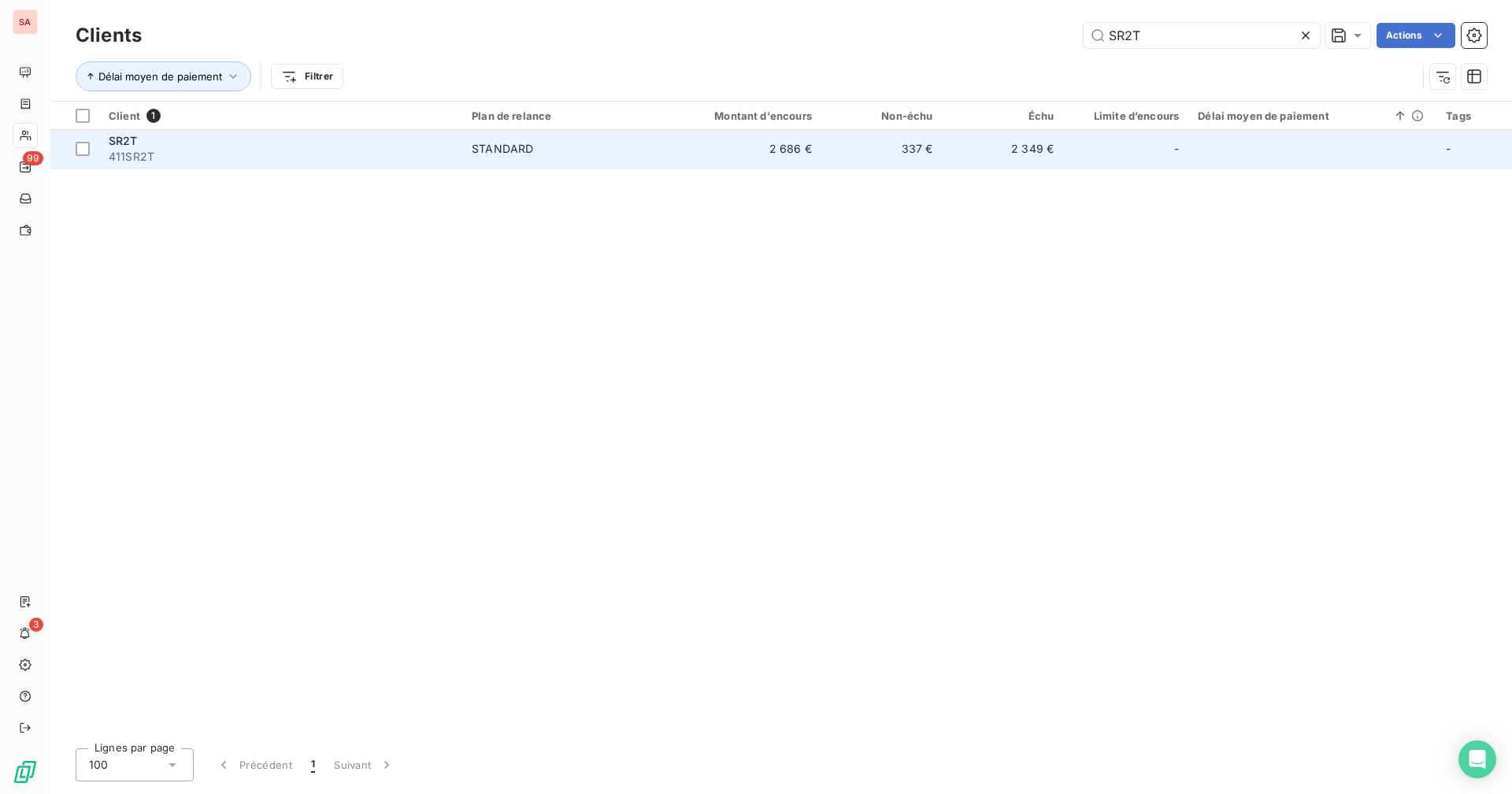
type input "SR2T"
click at [702, 159] on td "2 686 €" at bounding box center [739, 148] width 162 height 38
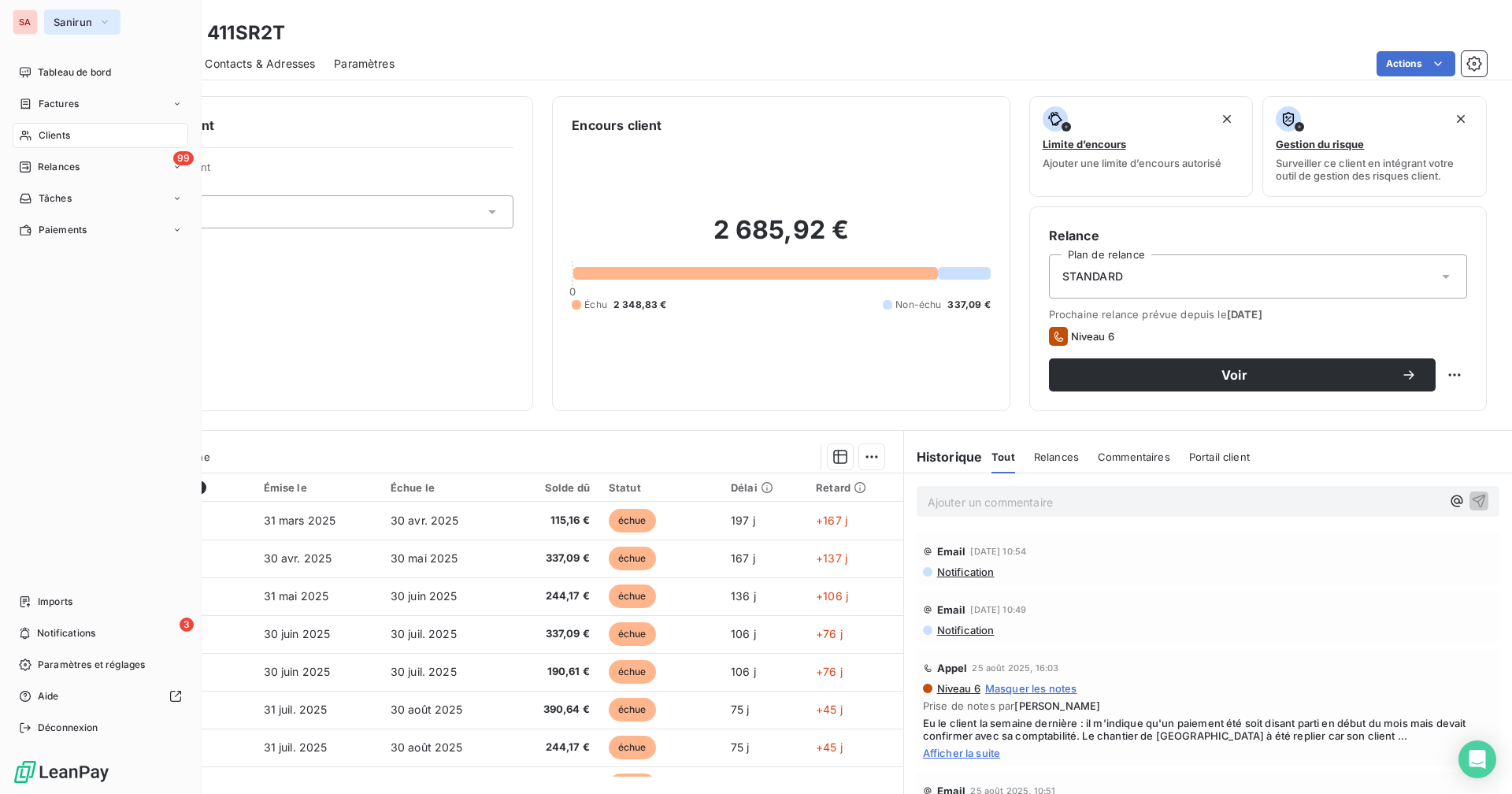
click at [68, 17] on span "Sanirun" at bounding box center [72, 22] width 38 height 13
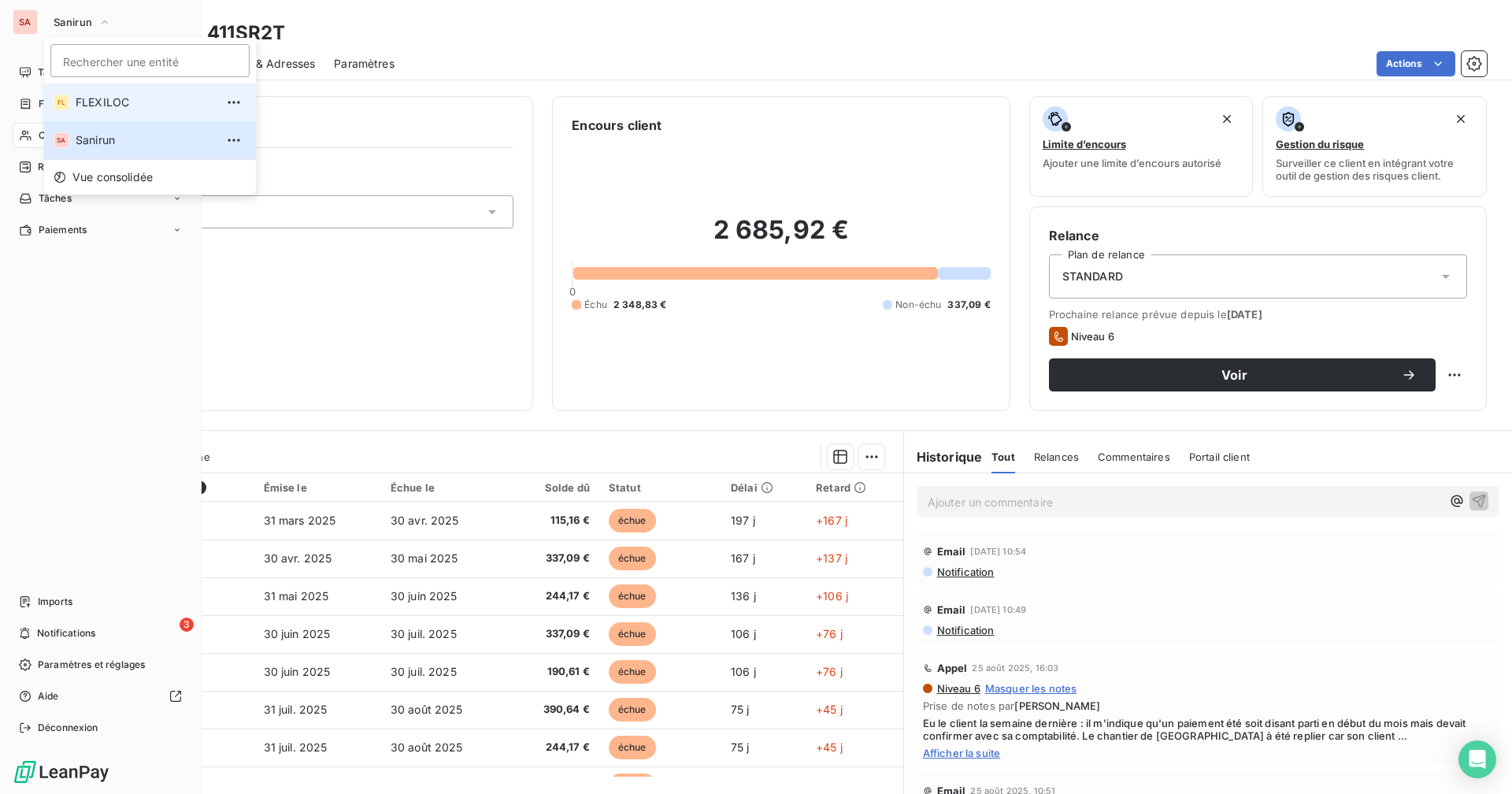
click at [89, 96] on span "FLEXILOC" at bounding box center [146, 103] width 139 height 16
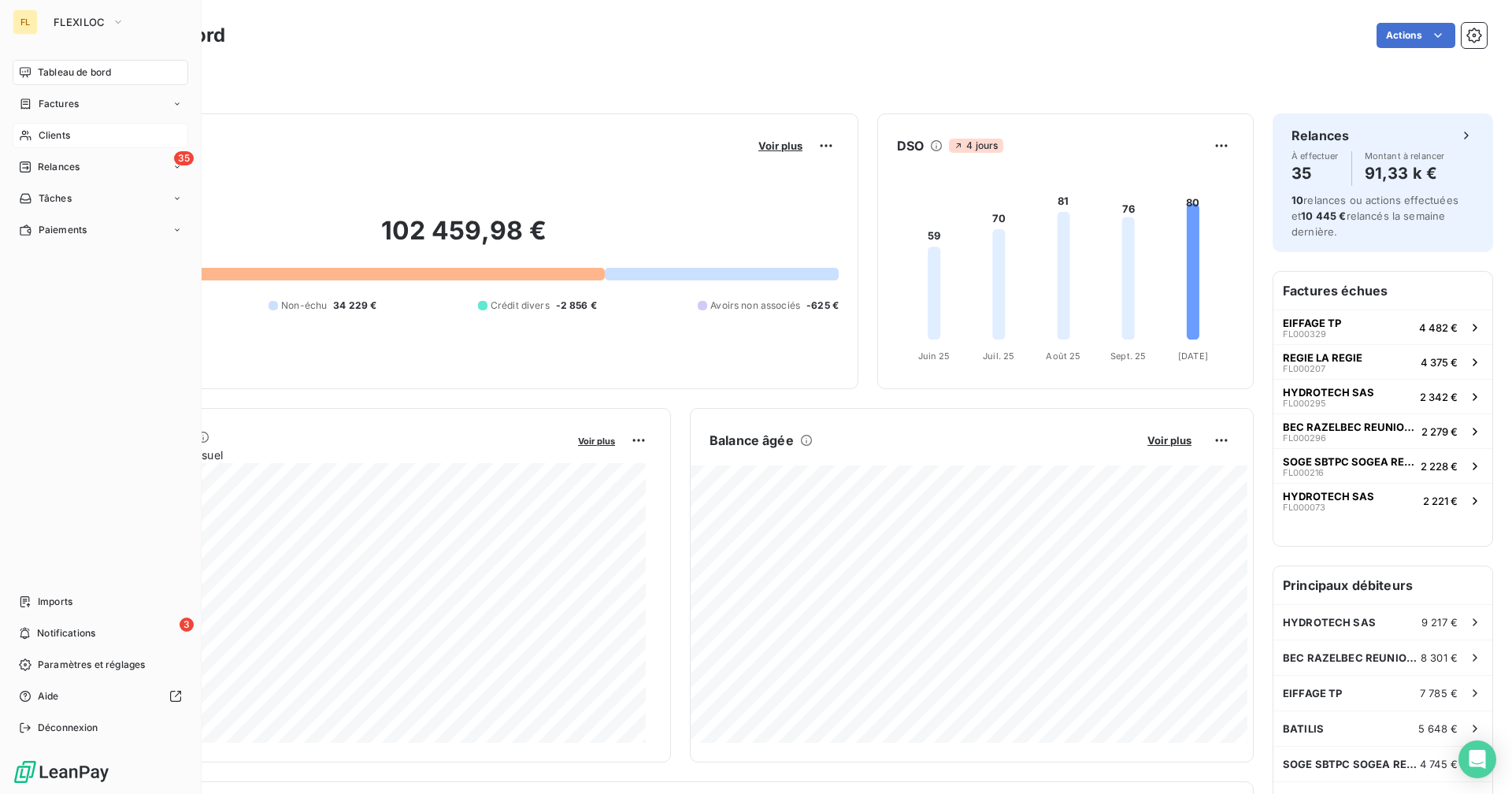
click at [64, 140] on span "Clients" at bounding box center [54, 136] width 31 height 14
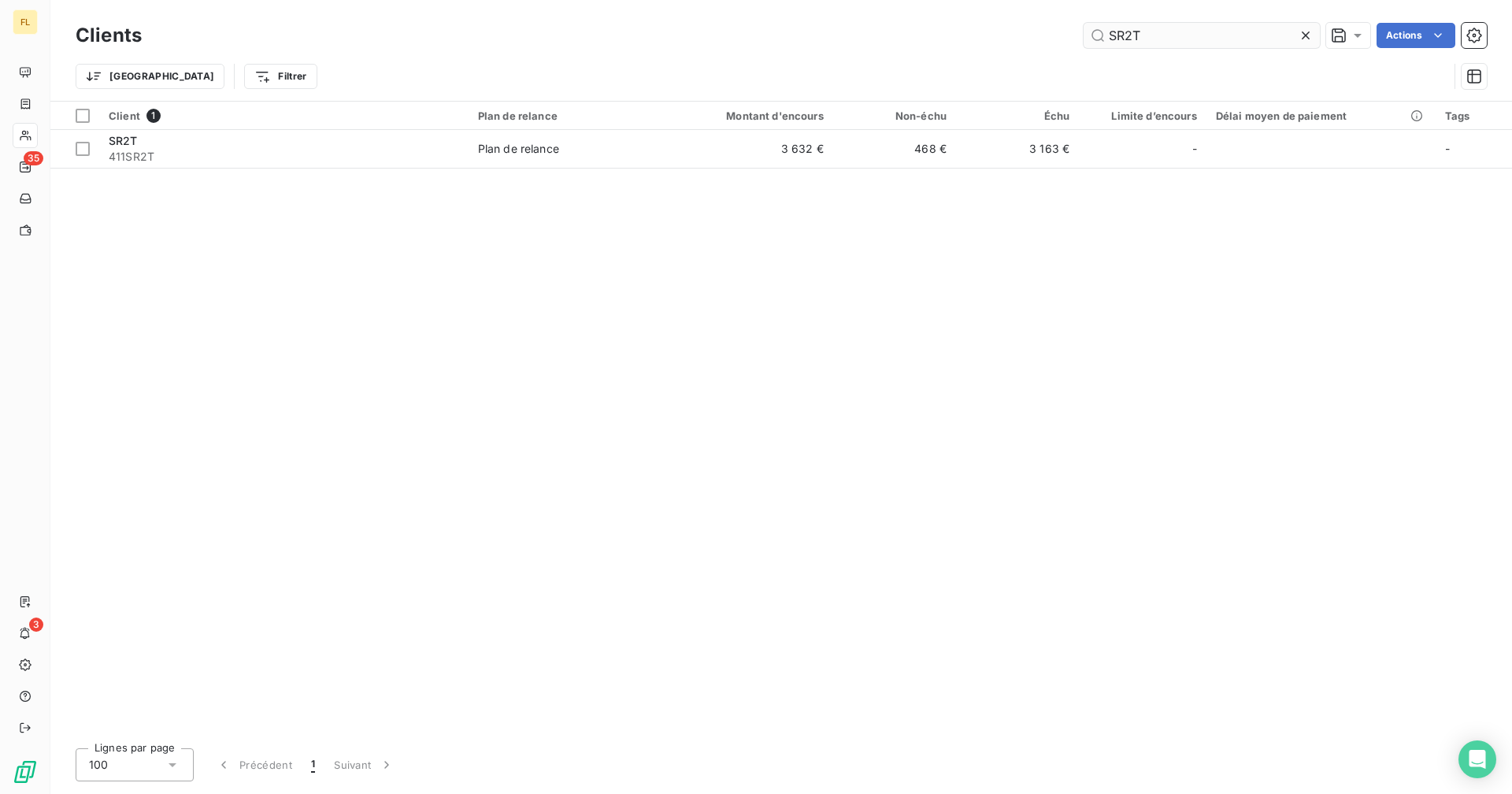
click at [918, 37] on input "SR2T" at bounding box center [1202, 36] width 236 height 25
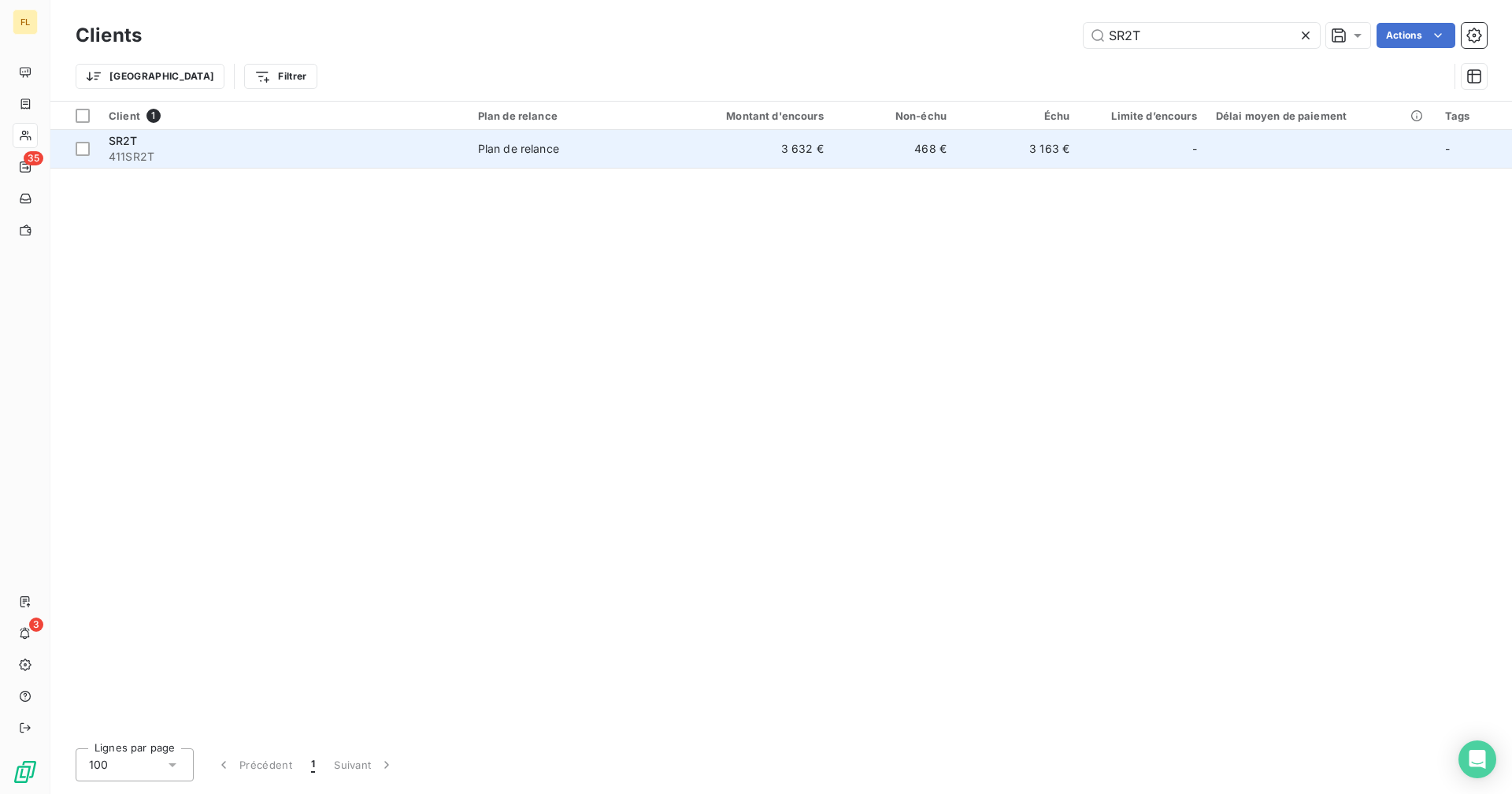
click at [827, 162] on td "3 632 €" at bounding box center [750, 148] width 165 height 38
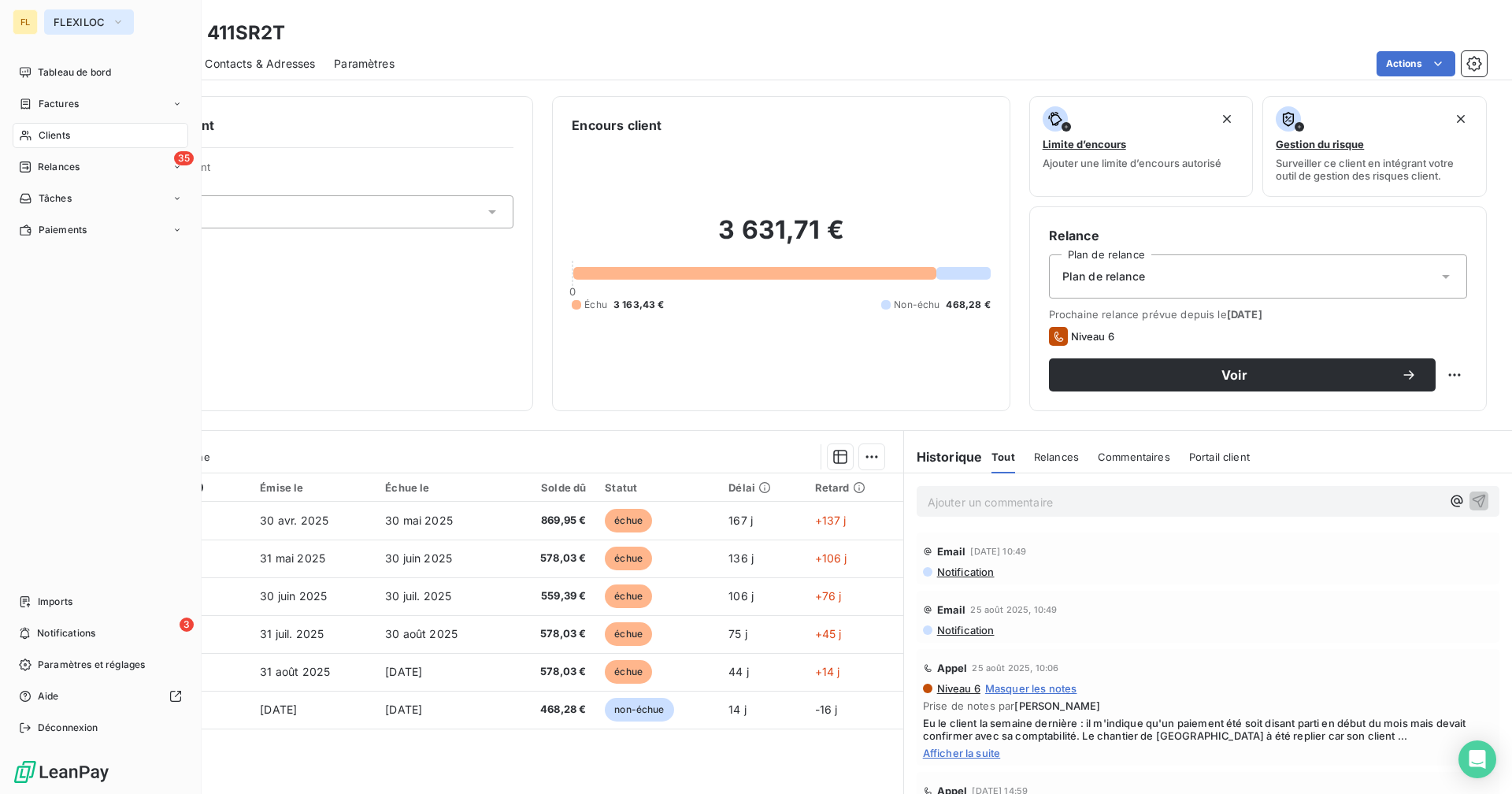
click at [77, 13] on button "FLEXILOC" at bounding box center [89, 22] width 89 height 25
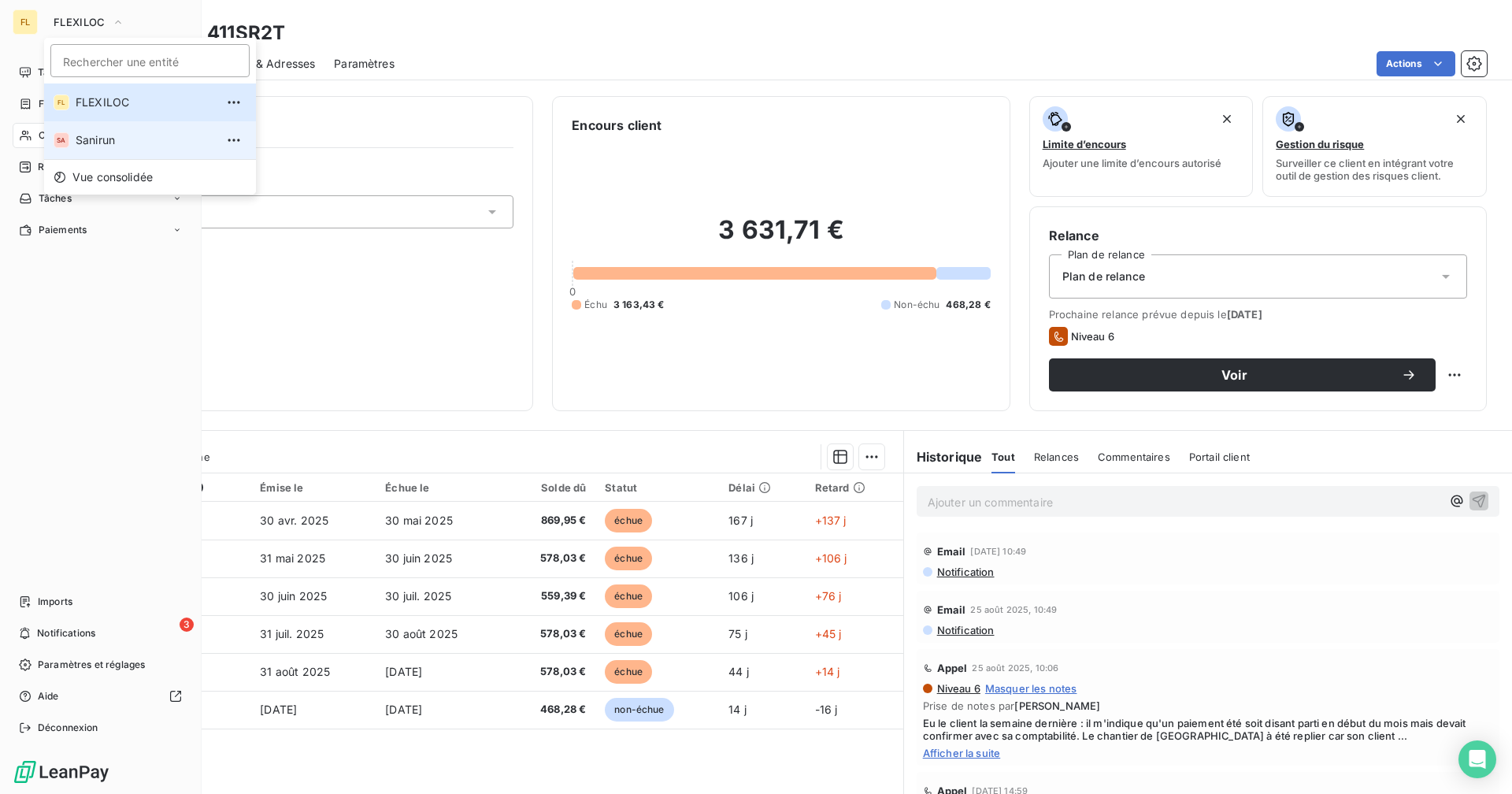
click at [105, 140] on span "Sanirun" at bounding box center [146, 140] width 139 height 16
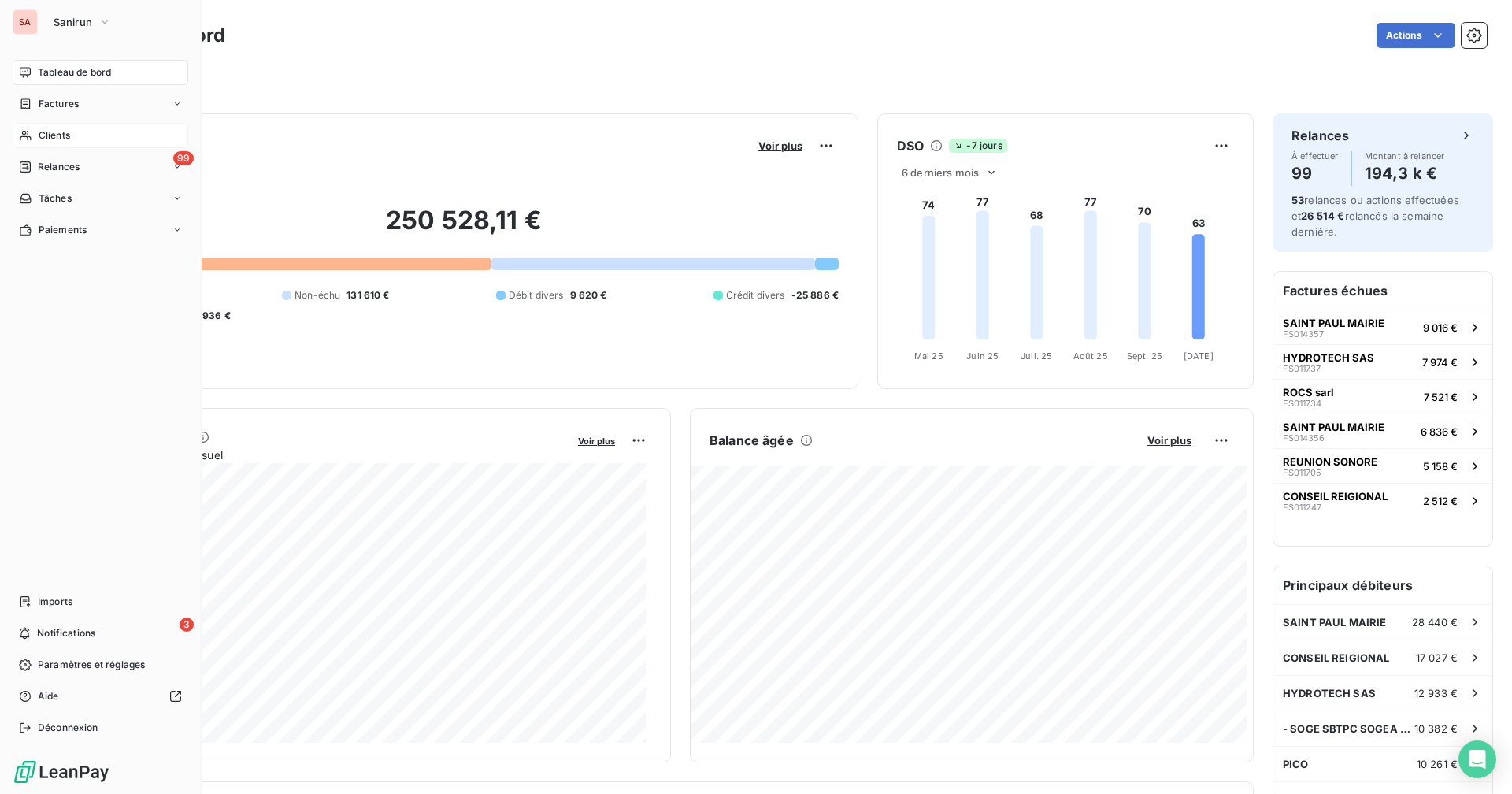
click at [63, 131] on span "Clients" at bounding box center [54, 136] width 31 height 14
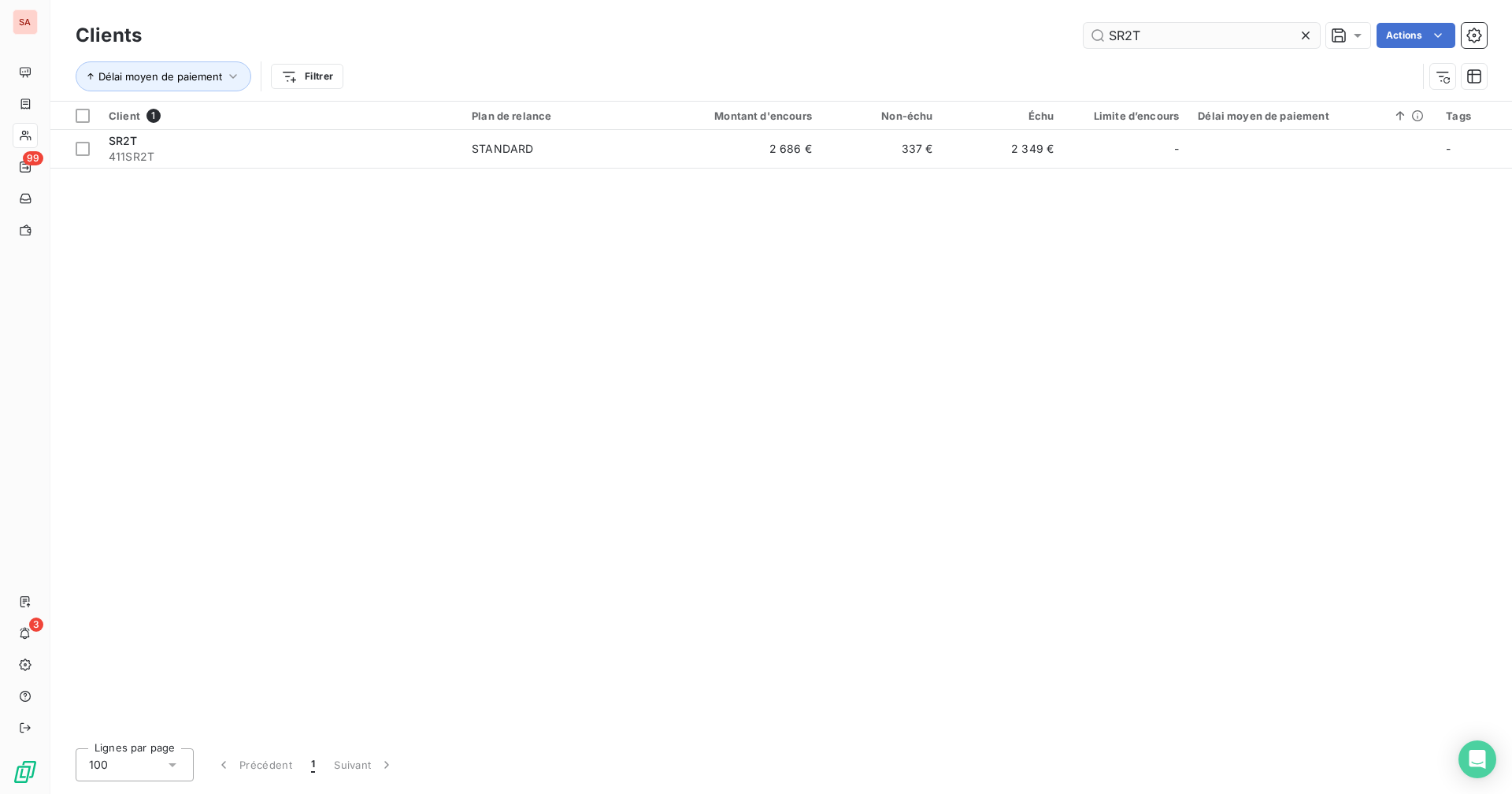
drag, startPoint x: 1125, startPoint y: 31, endPoint x: 1089, endPoint y: 31, distance: 36.0
click at [918, 31] on input "SR2T" at bounding box center [1202, 36] width 236 height 25
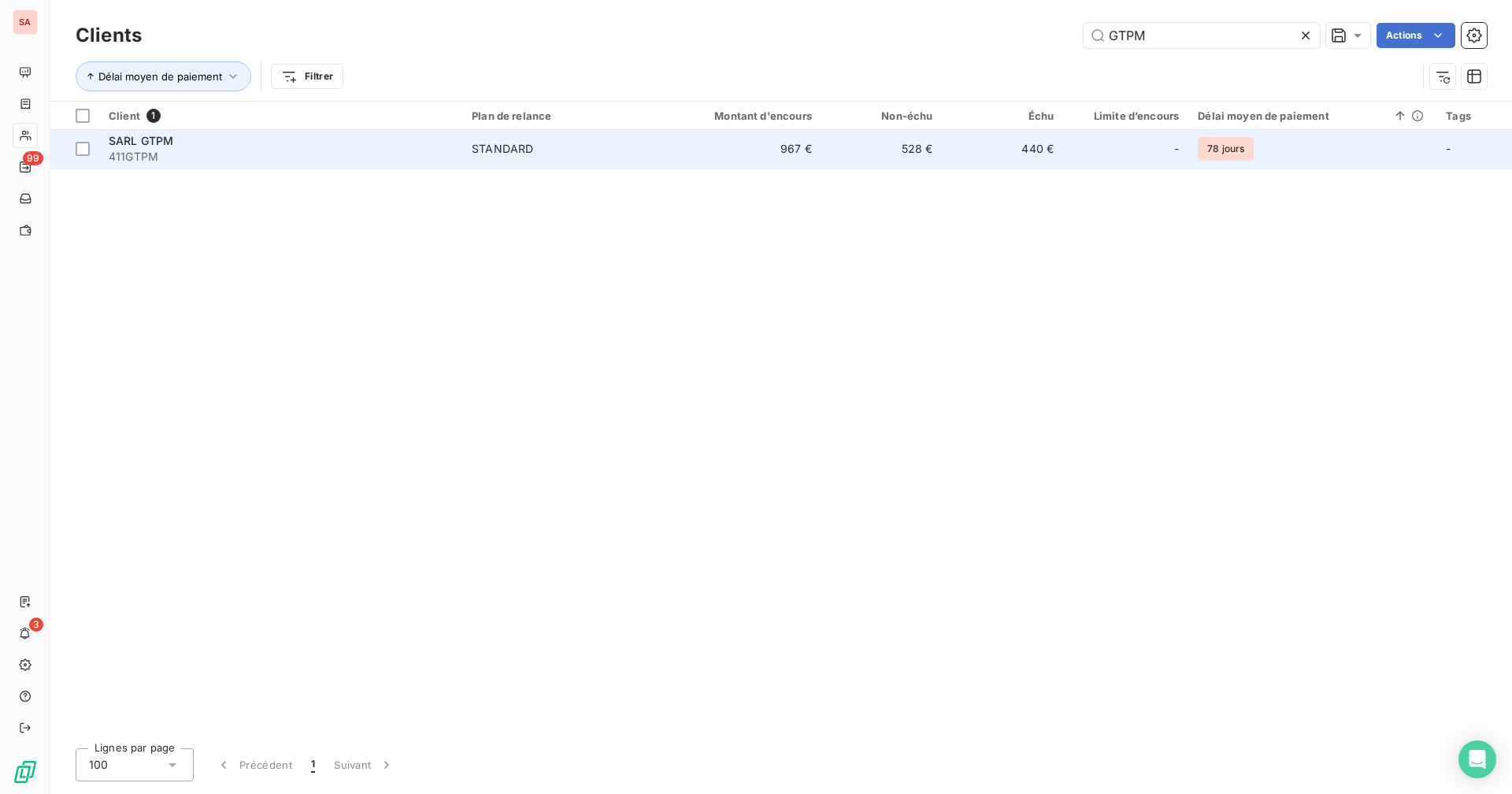
type input "GTPM"
click at [918, 148] on td "440 €" at bounding box center [1003, 148] width 122 height 38
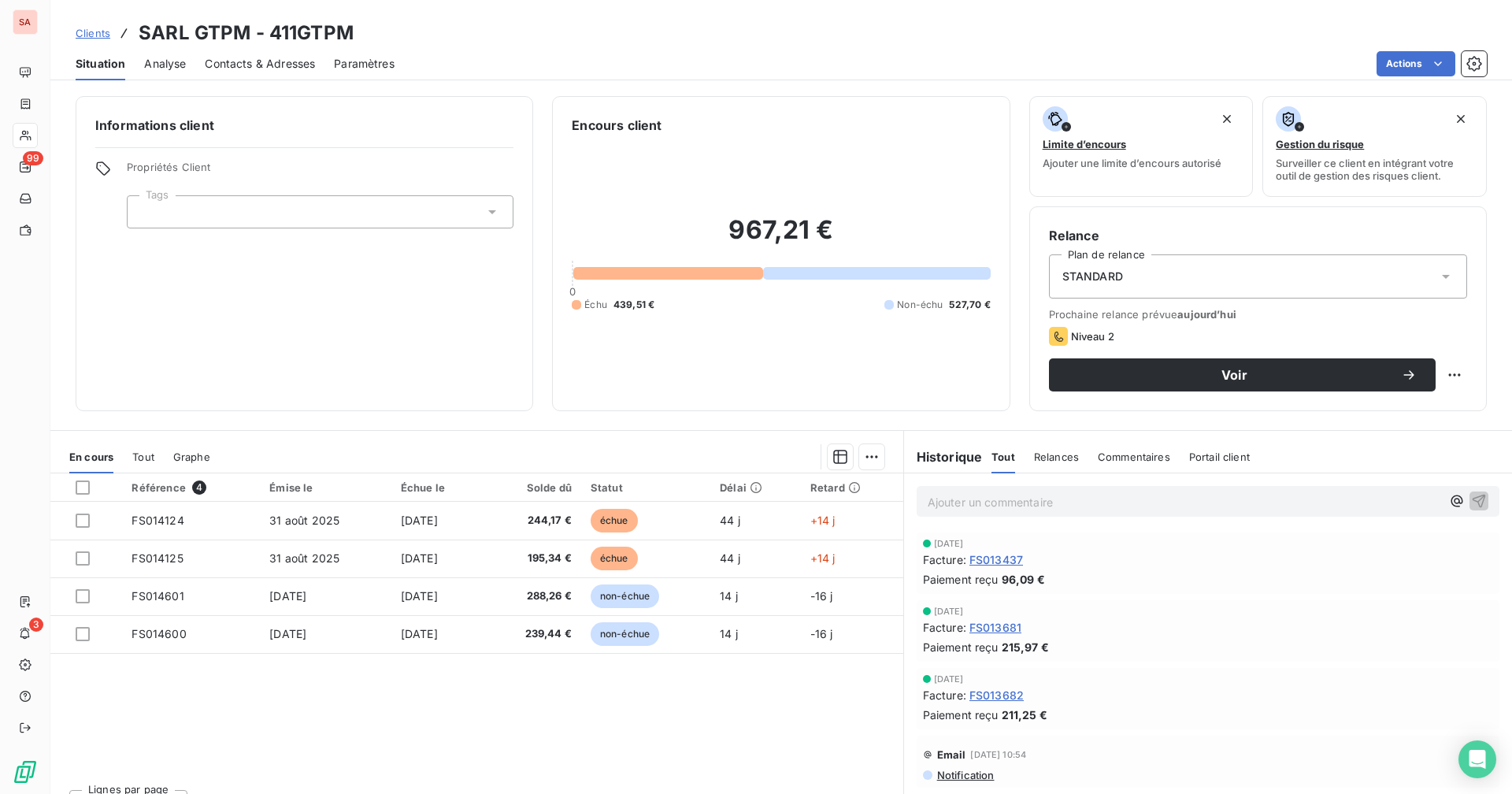
click at [267, 66] on span "Contacts & Adresses" at bounding box center [259, 64] width 110 height 16
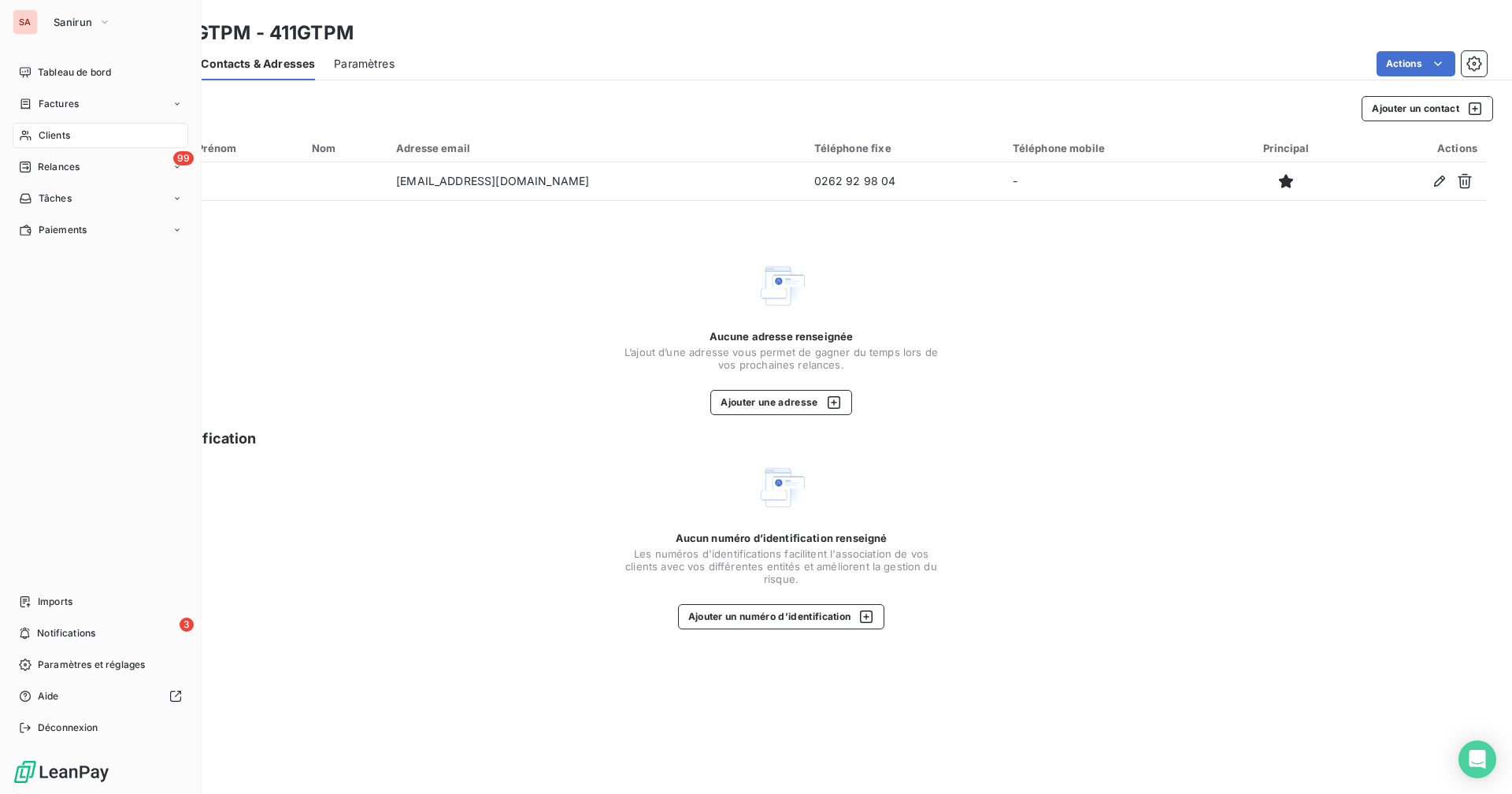
click at [30, 130] on icon at bounding box center [25, 135] width 13 height 13
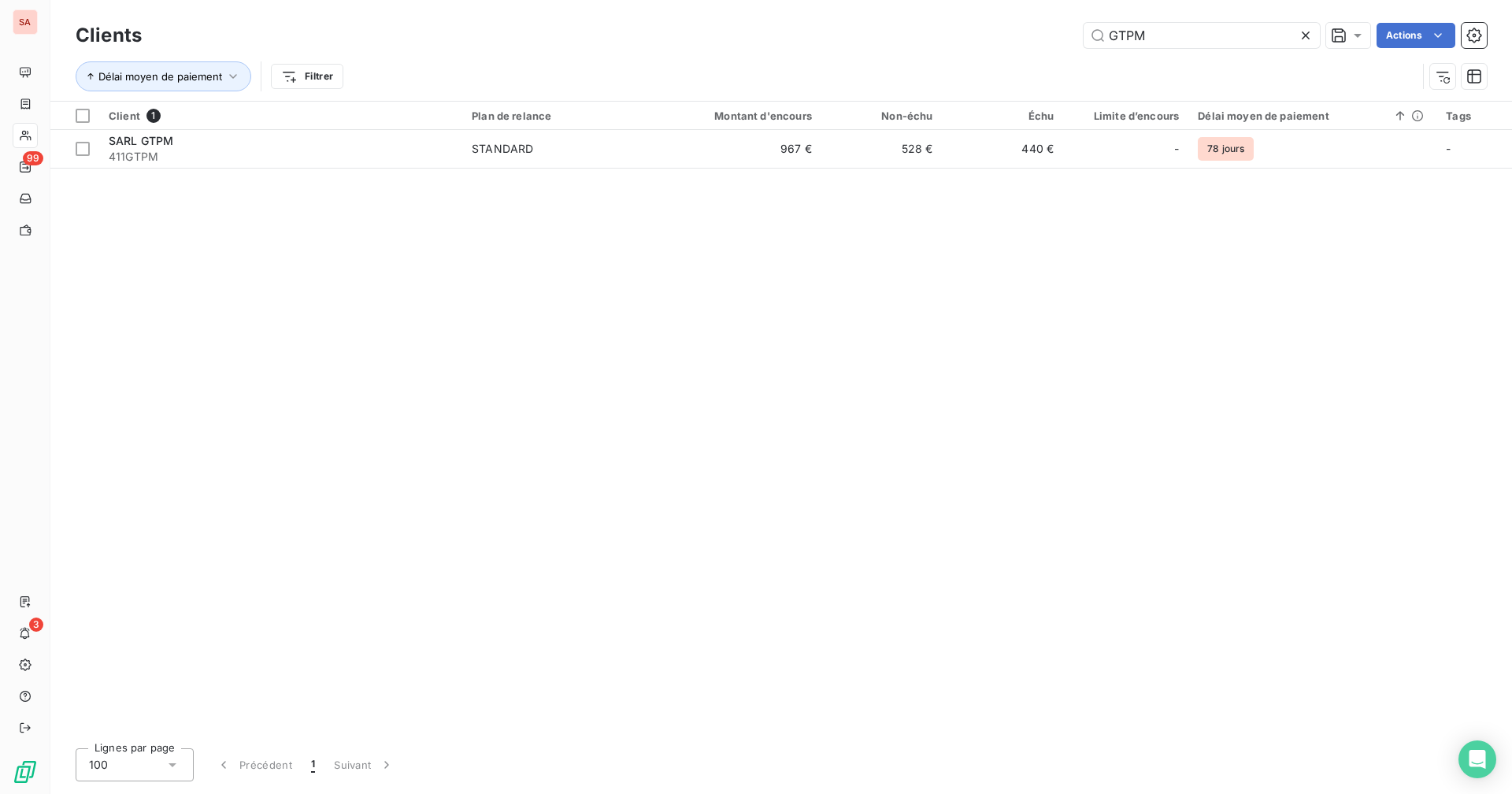
drag, startPoint x: 1104, startPoint y: 28, endPoint x: 1065, endPoint y: 33, distance: 39.3
click at [918, 33] on div "GTPM Actions" at bounding box center [824, 36] width 1326 height 25
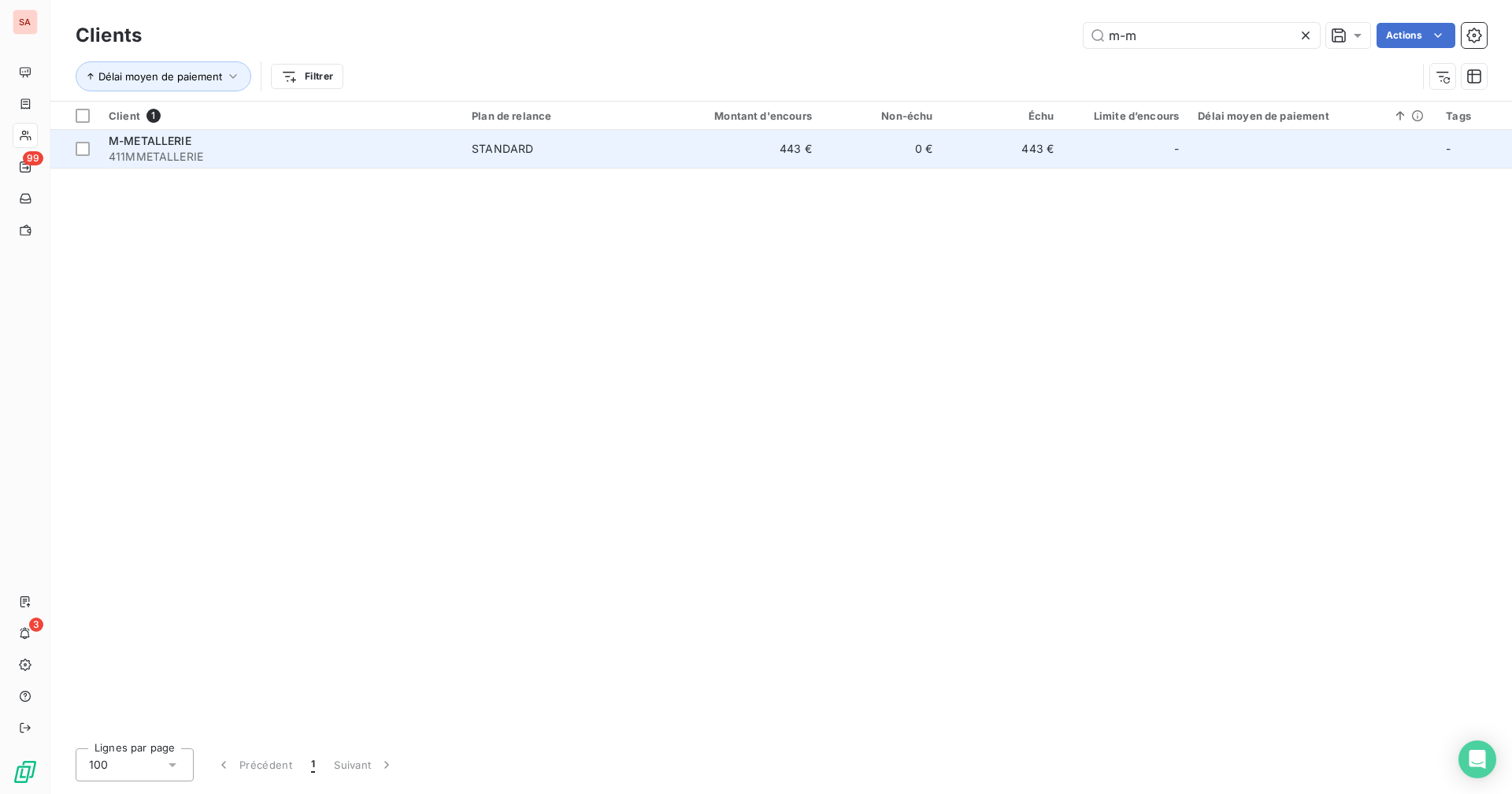
type input "m-m"
click at [594, 162] on td "STANDARD" at bounding box center [561, 148] width 197 height 38
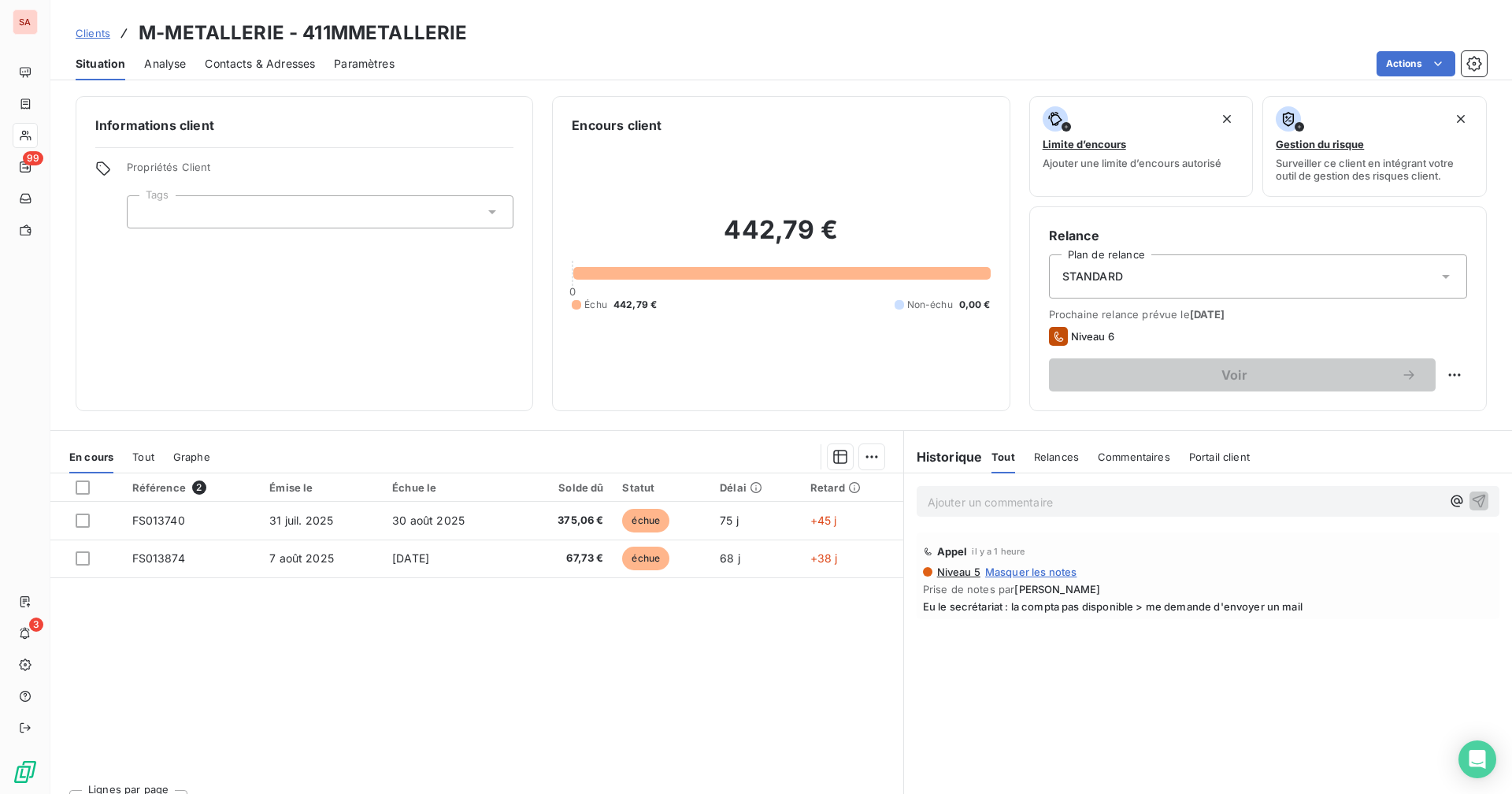
click at [918, 506] on p "Ajouter un commentaire ﻿" at bounding box center [1184, 502] width 513 height 20
click at [918, 498] on p "Réponse de la comptable :" at bounding box center [1184, 501] width 513 height 18
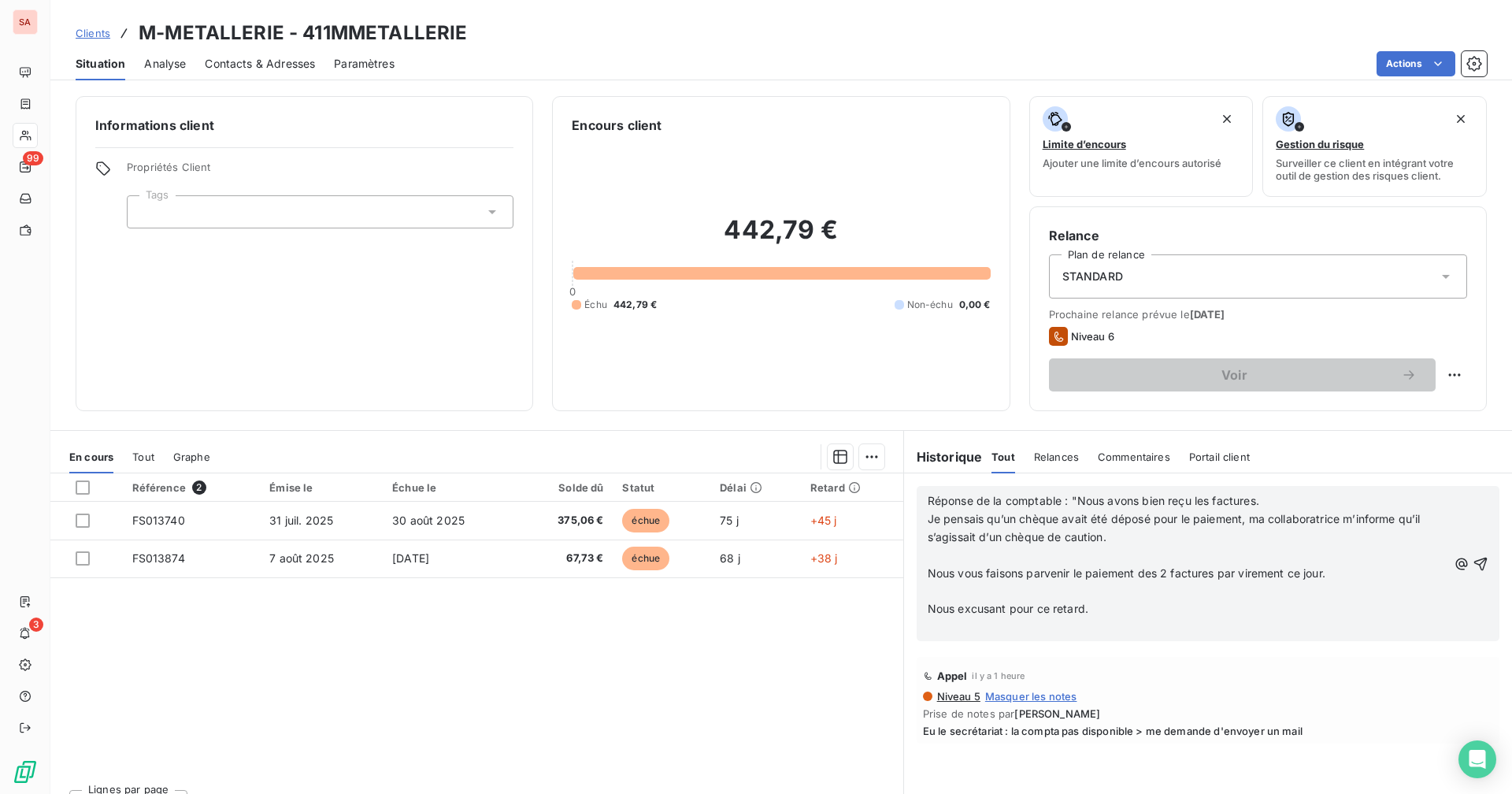
click at [918, 571] on span "Nous vous faisons parvenir le paiement des 2 factures par virement ce jour." at bounding box center [1126, 572] width 398 height 13
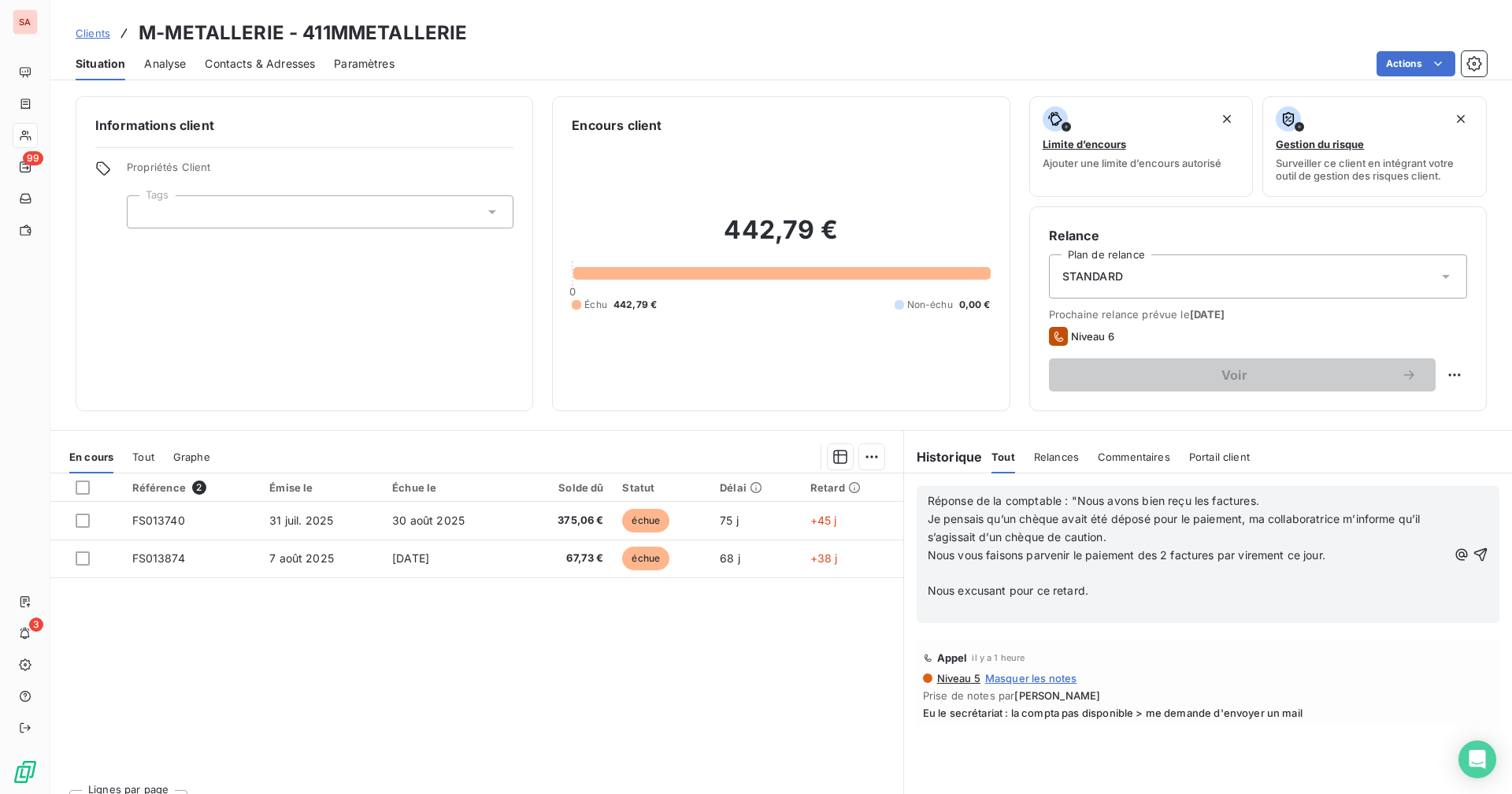
click at [918, 587] on span "Nous excusant pour ce retard." at bounding box center [1008, 589] width 161 height 13
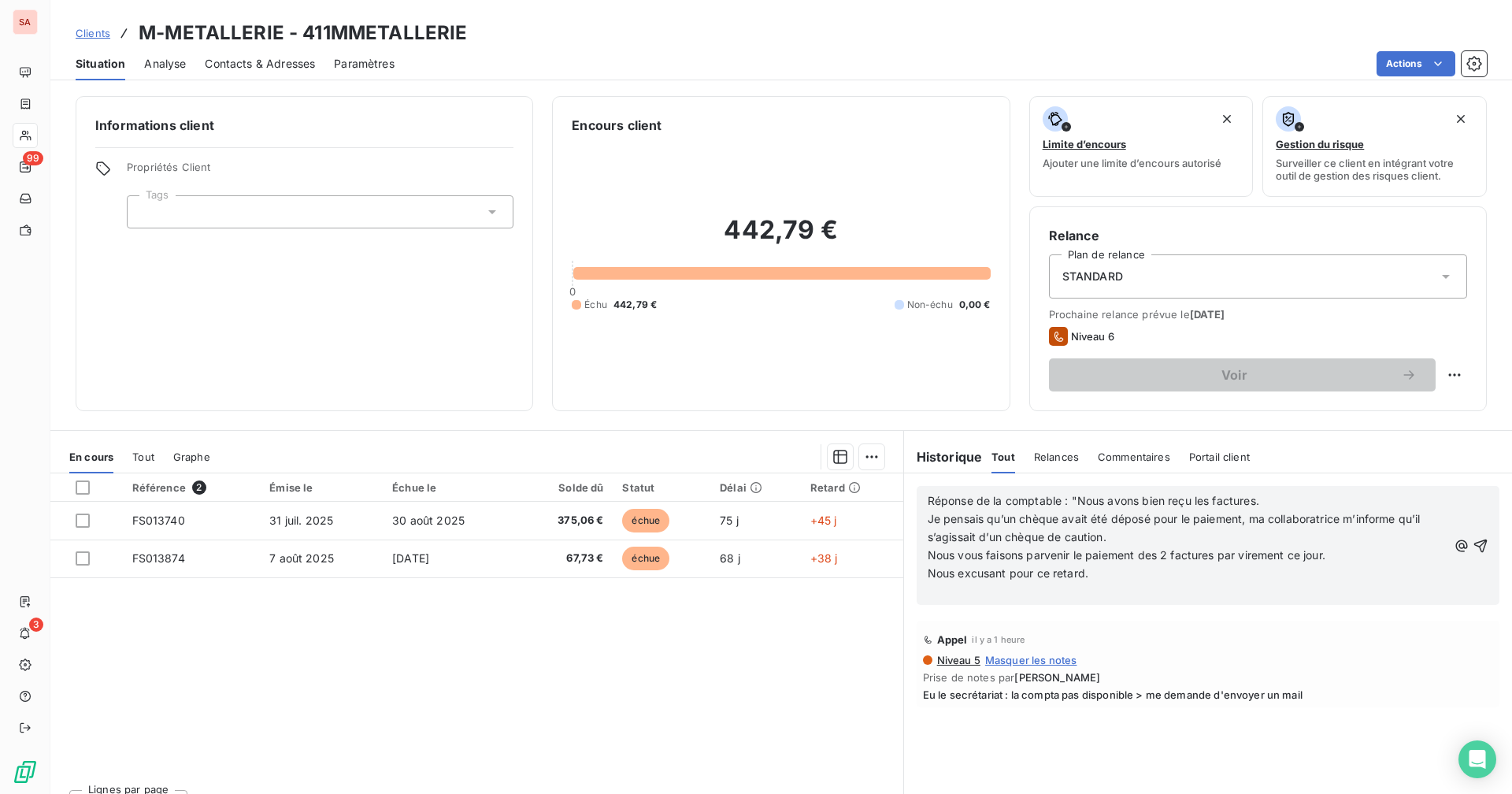
click at [918, 590] on p "﻿" at bounding box center [1187, 591] width 519 height 18
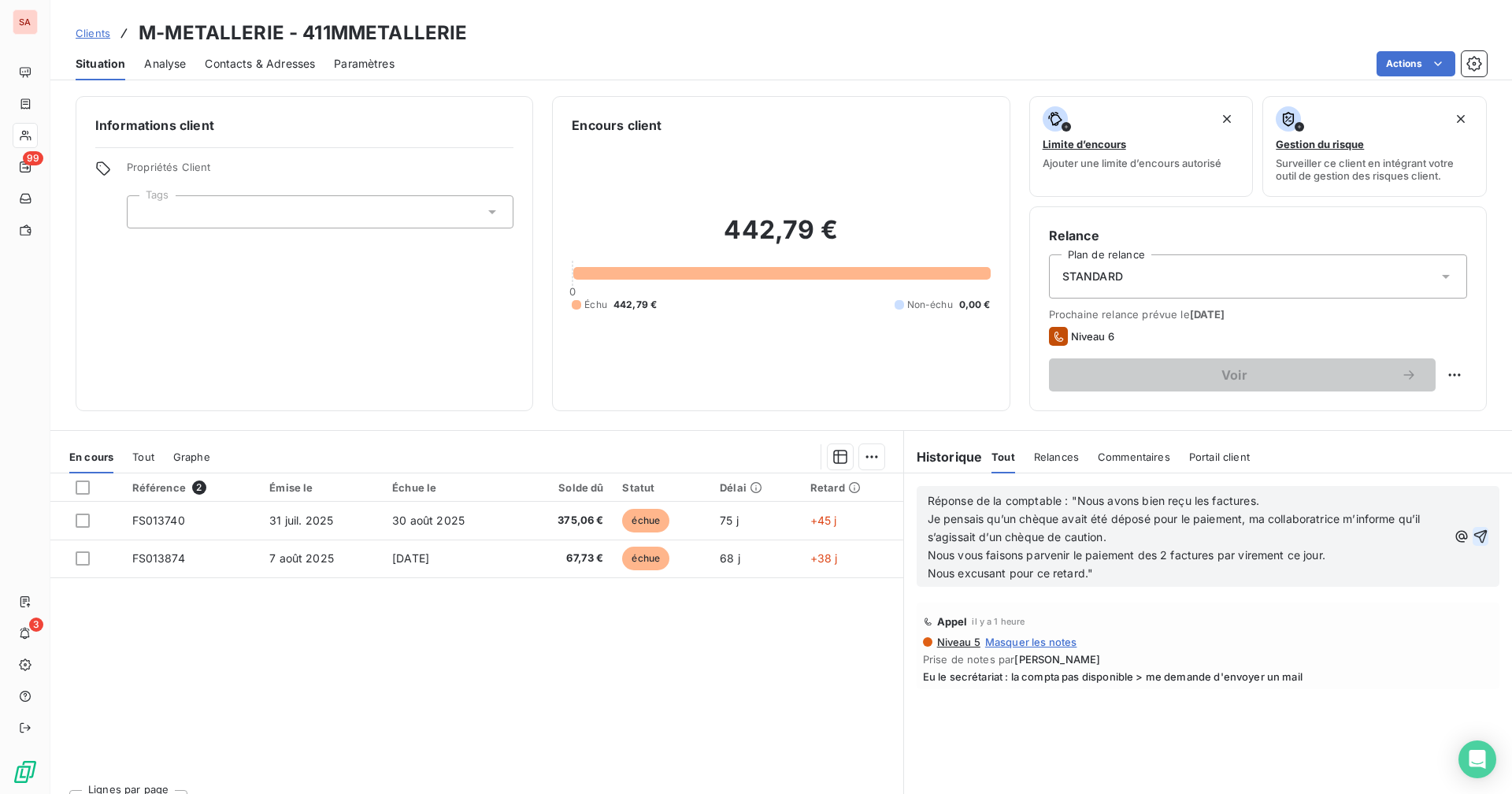
click at [918, 537] on icon "button" at bounding box center [1481, 536] width 16 height 16
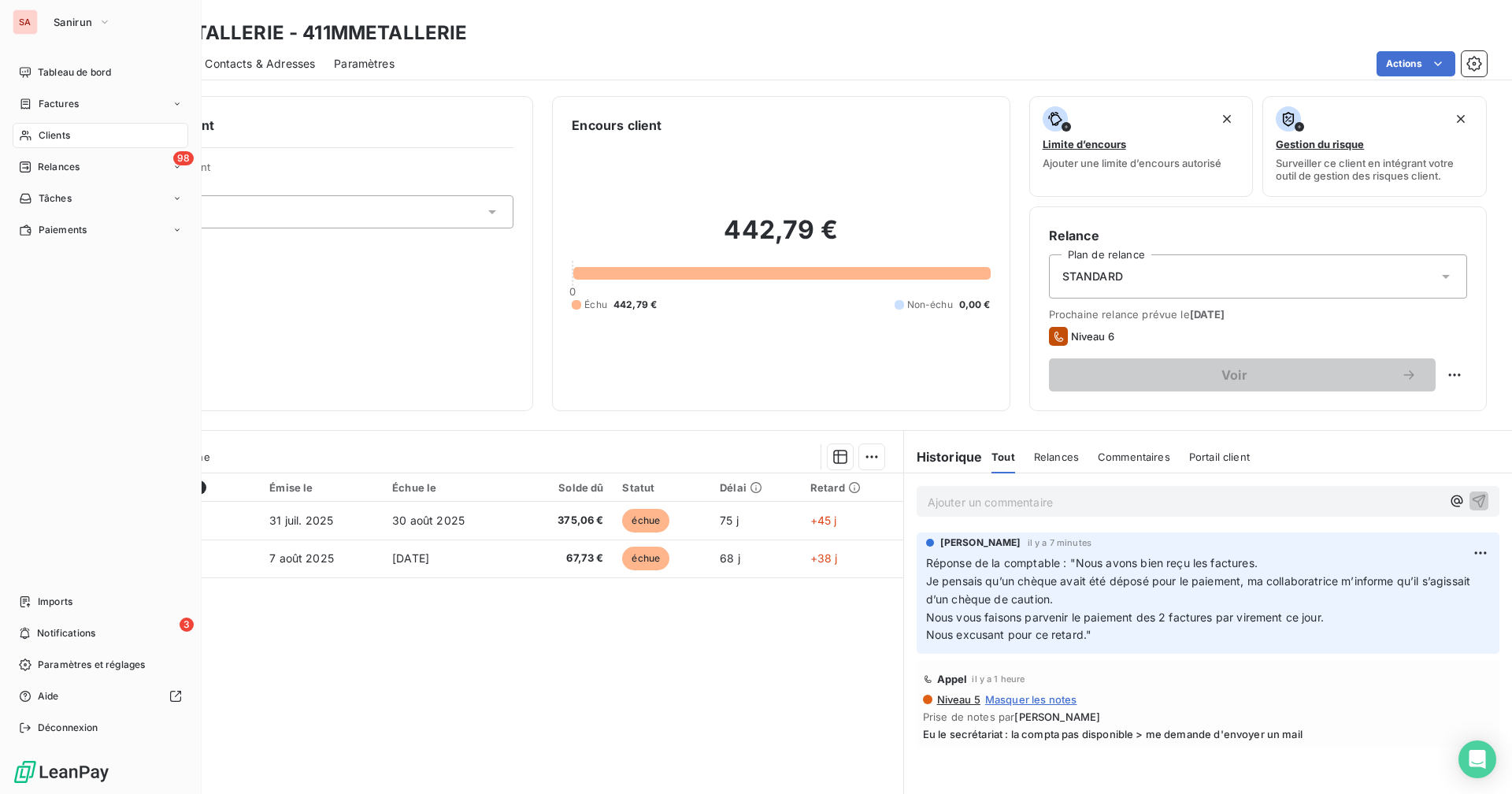
click at [37, 138] on div "Clients" at bounding box center [100, 135] width 175 height 25
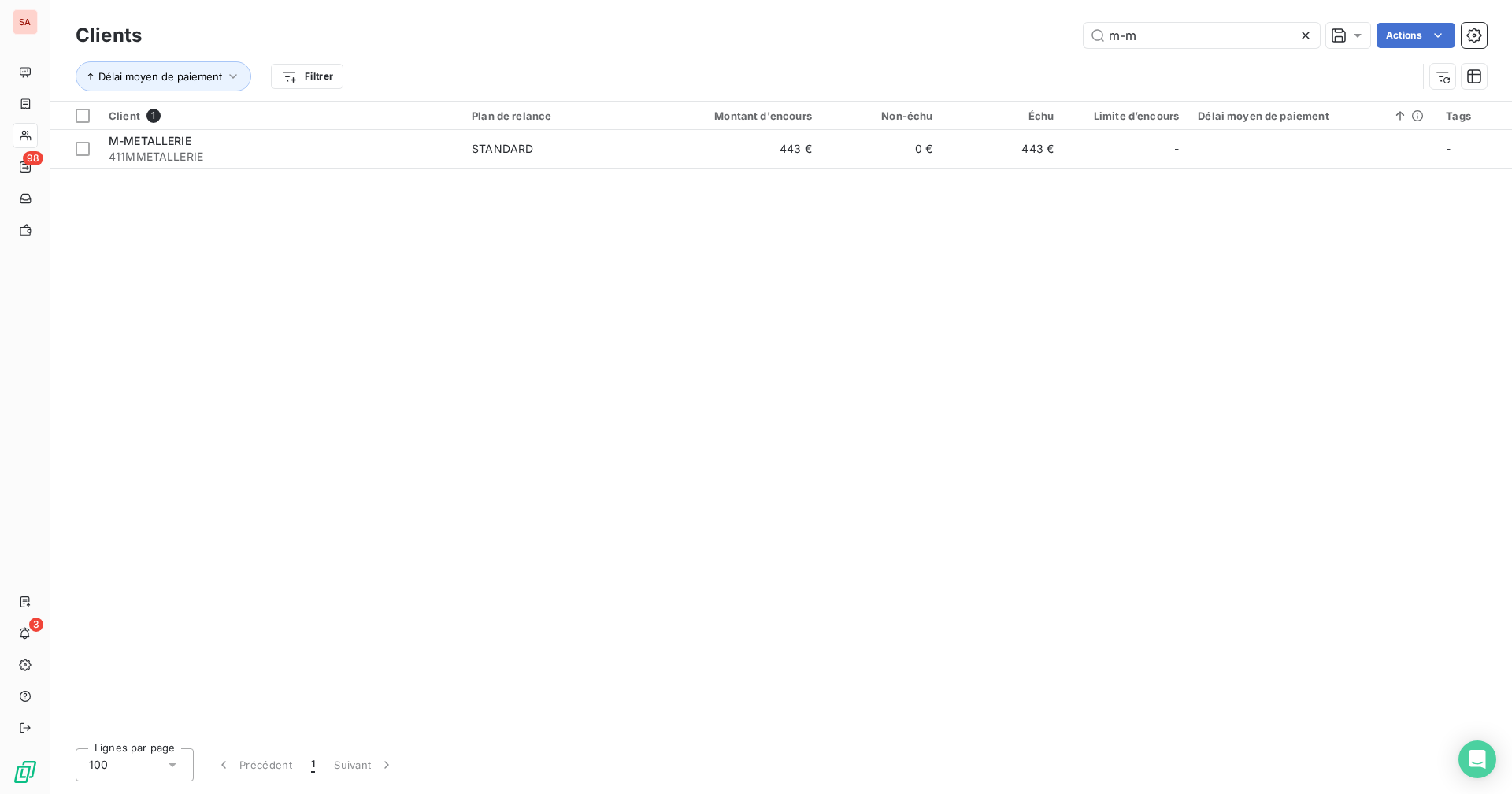
drag, startPoint x: 1170, startPoint y: 41, endPoint x: 1081, endPoint y: 40, distance: 89.0
click at [918, 40] on div "m-m Actions" at bounding box center [824, 36] width 1326 height 25
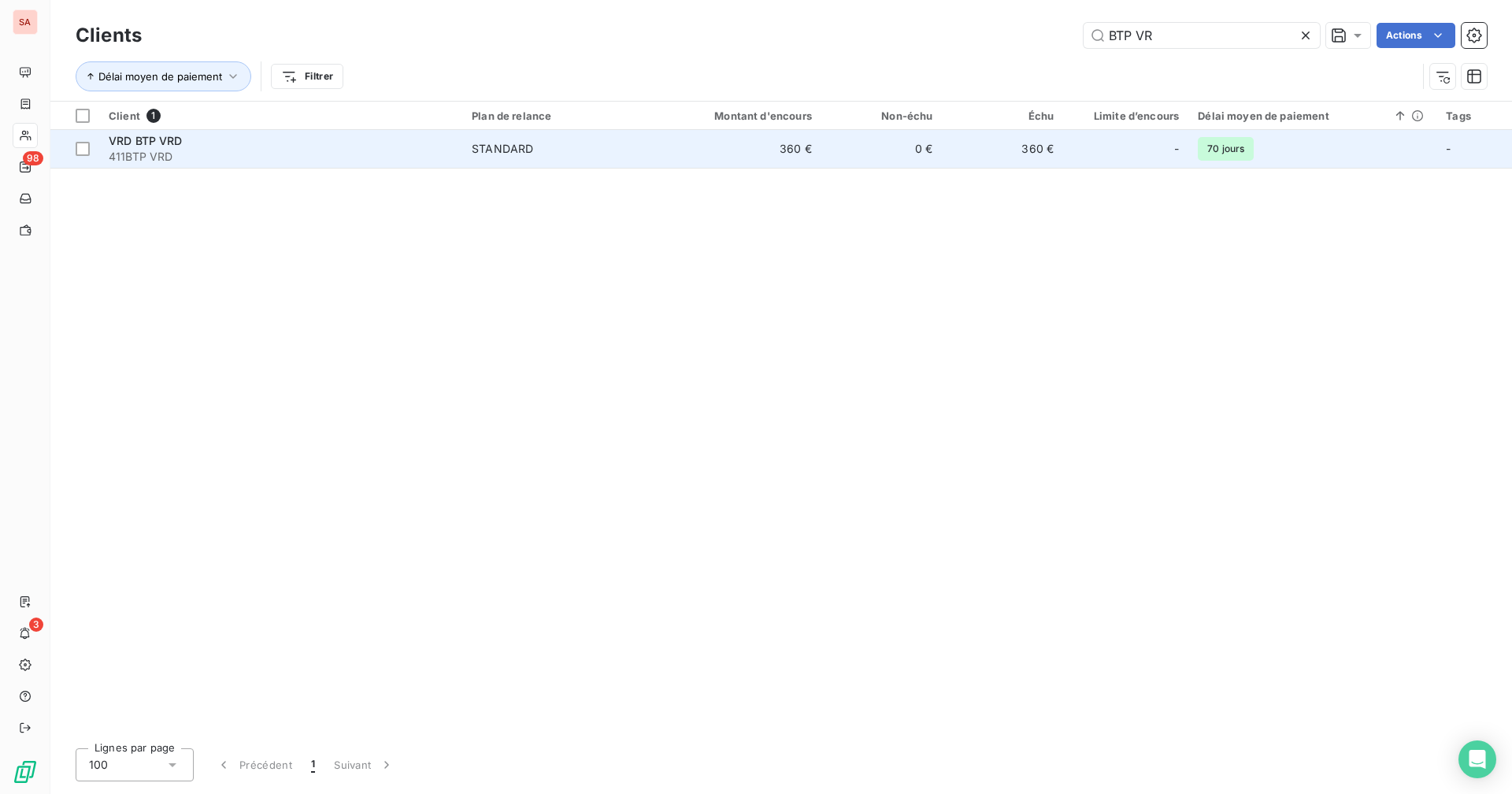
type input "BTP VR"
click at [766, 151] on td "360 €" at bounding box center [739, 148] width 162 height 38
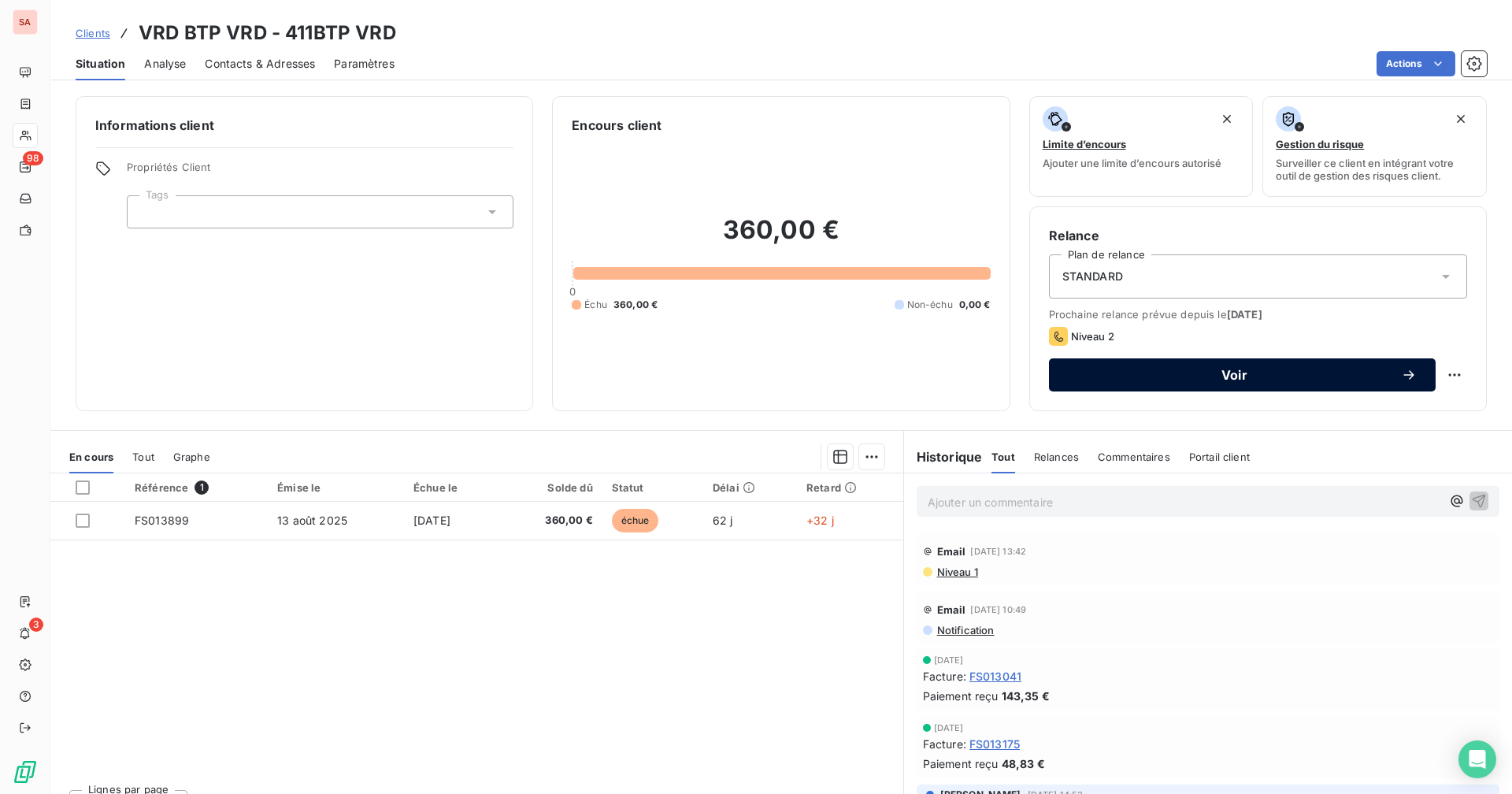
click at [918, 368] on span "Voir" at bounding box center [1234, 375] width 333 height 13
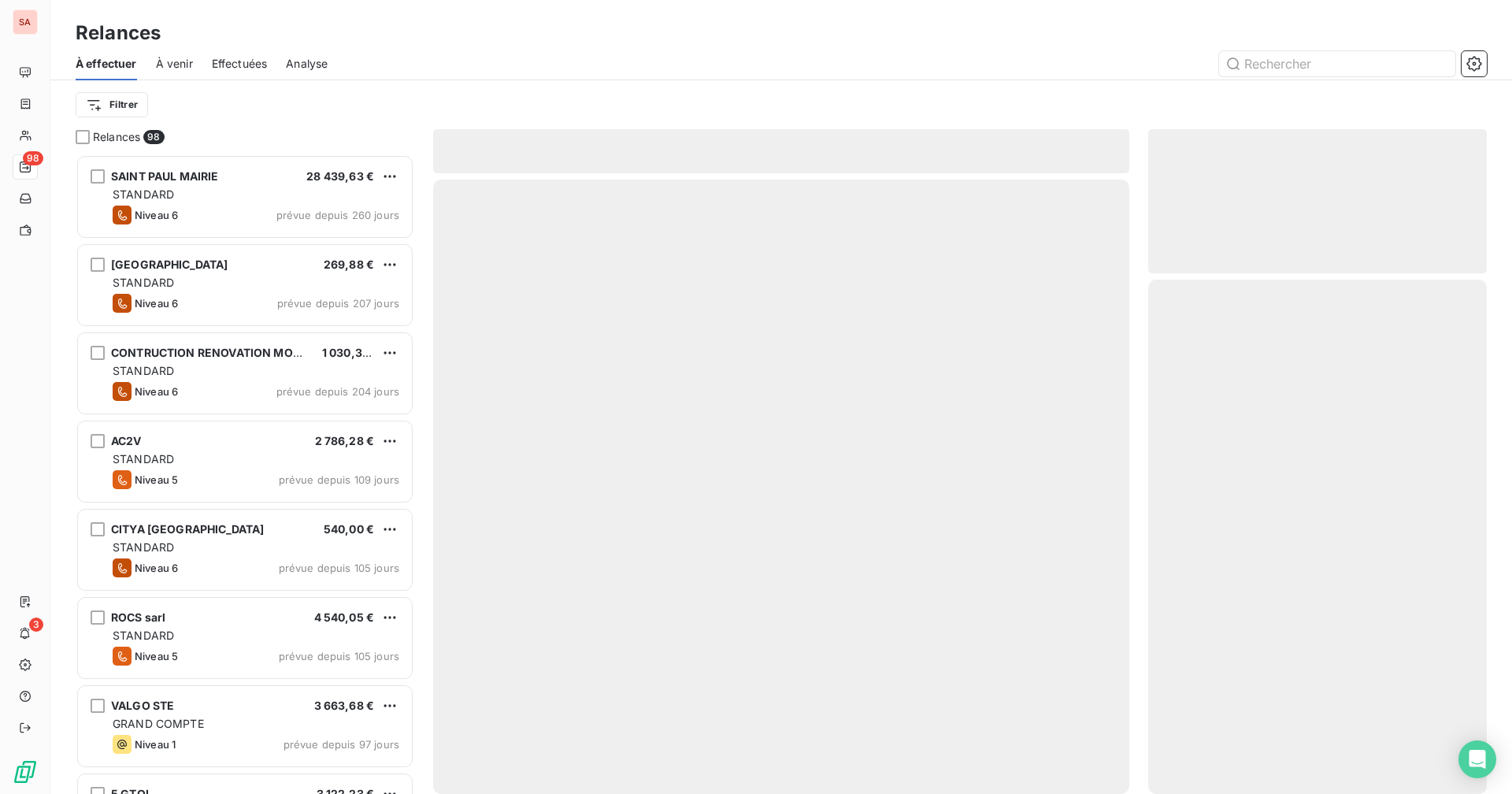
scroll to position [628, 326]
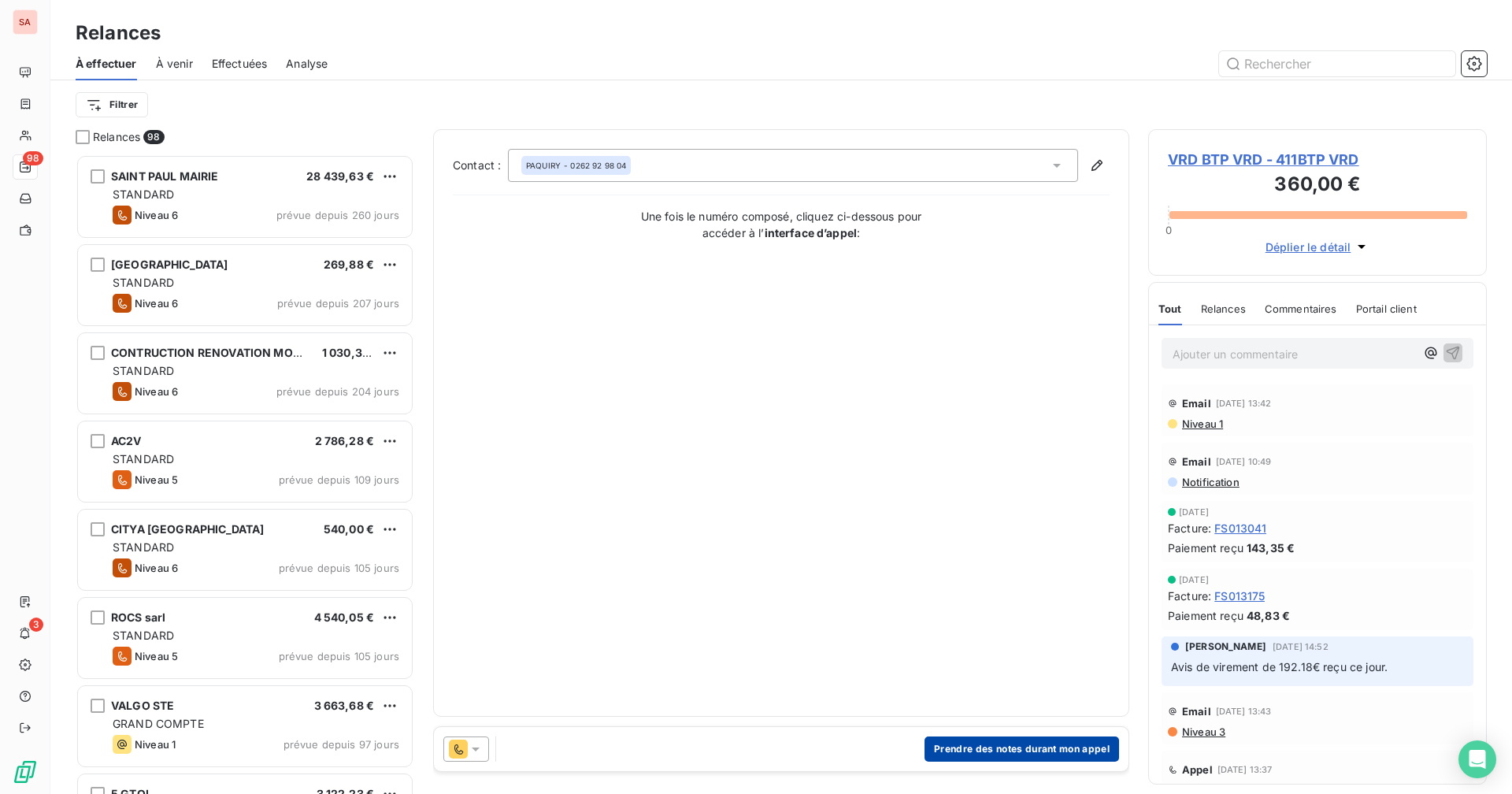
click at [918, 615] on button "Prendre des notes durant mon appel" at bounding box center [1021, 748] width 194 height 25
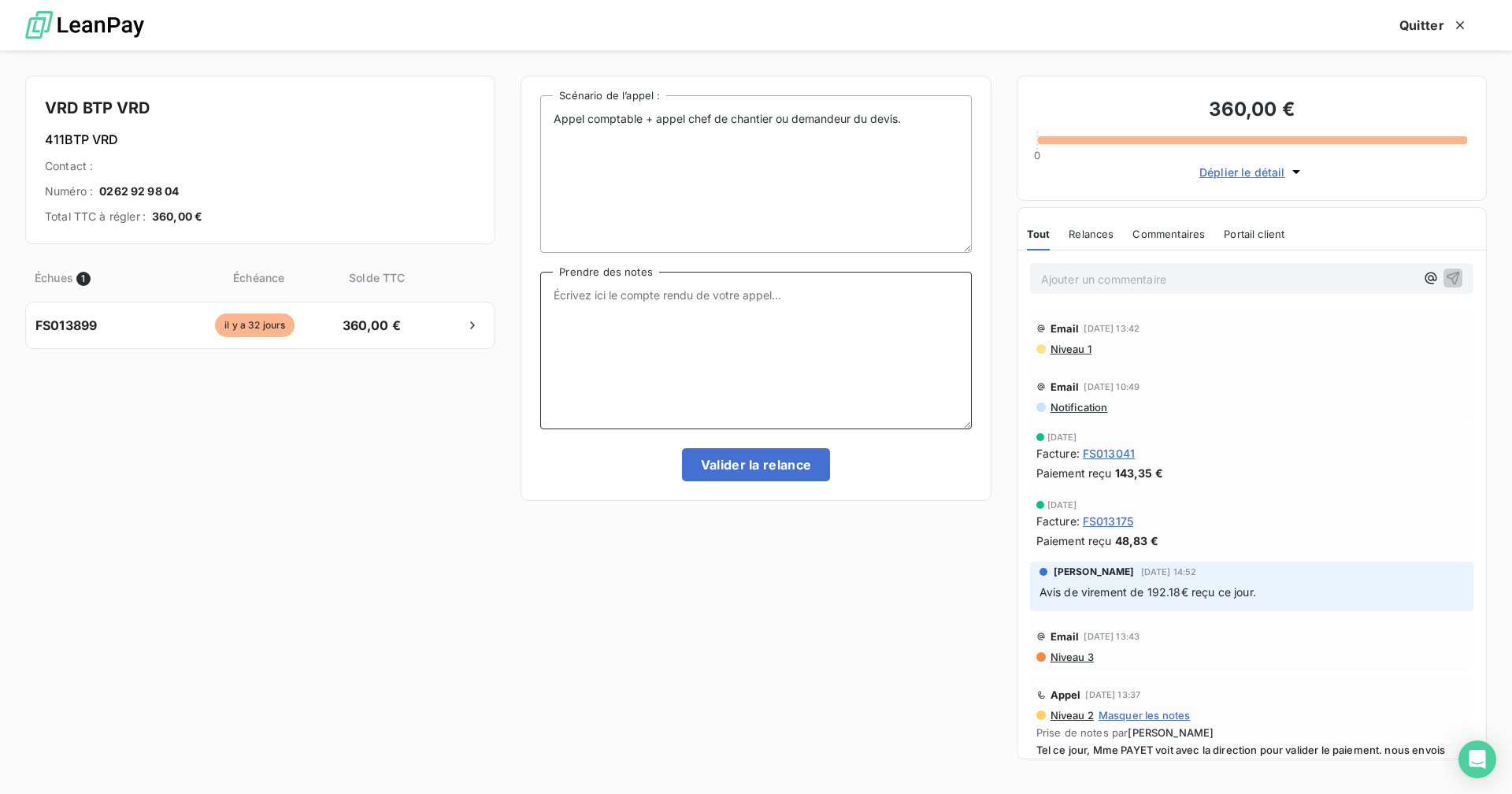
click at [625, 302] on textarea "Prendre des notes" at bounding box center [756, 351] width 431 height 157
type textarea "MAIL DE RELANCE FAIT CE JOUR"
click at [717, 451] on button "Valider la relance" at bounding box center [756, 464] width 148 height 33
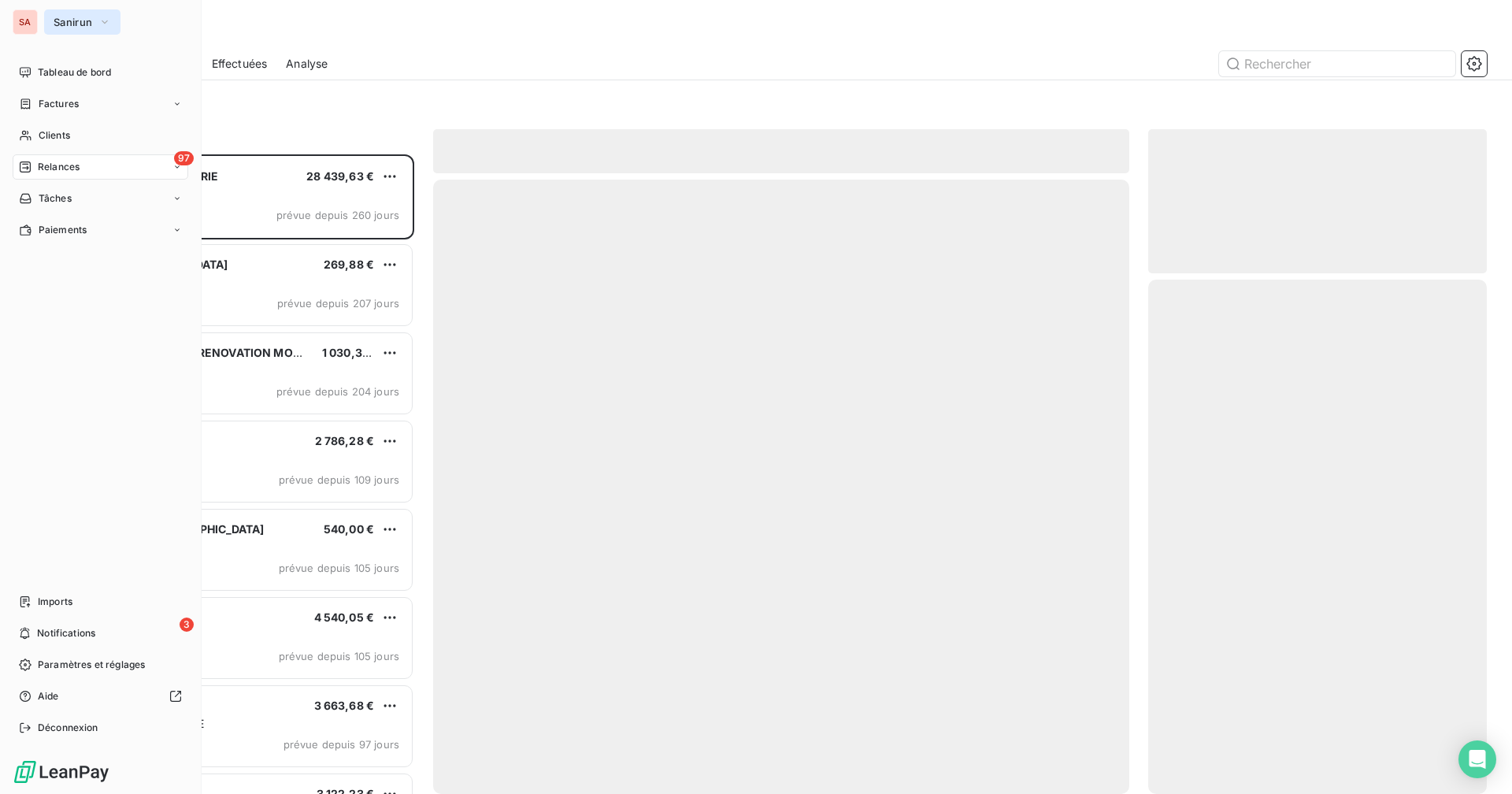
click at [63, 27] on span "Sanirun" at bounding box center [72, 22] width 38 height 13
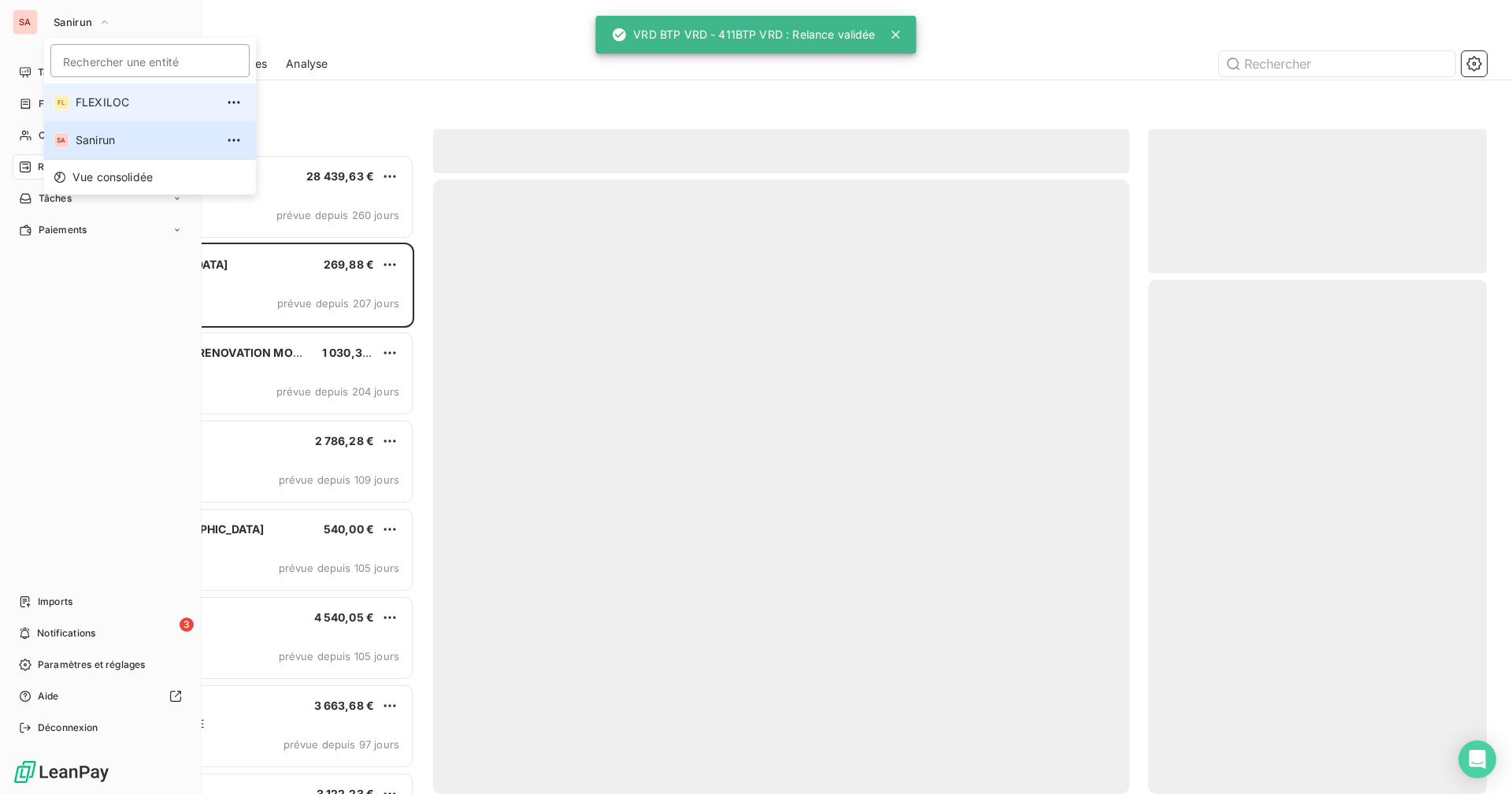
click at [78, 108] on span "FLEXILOC" at bounding box center [146, 103] width 139 height 16
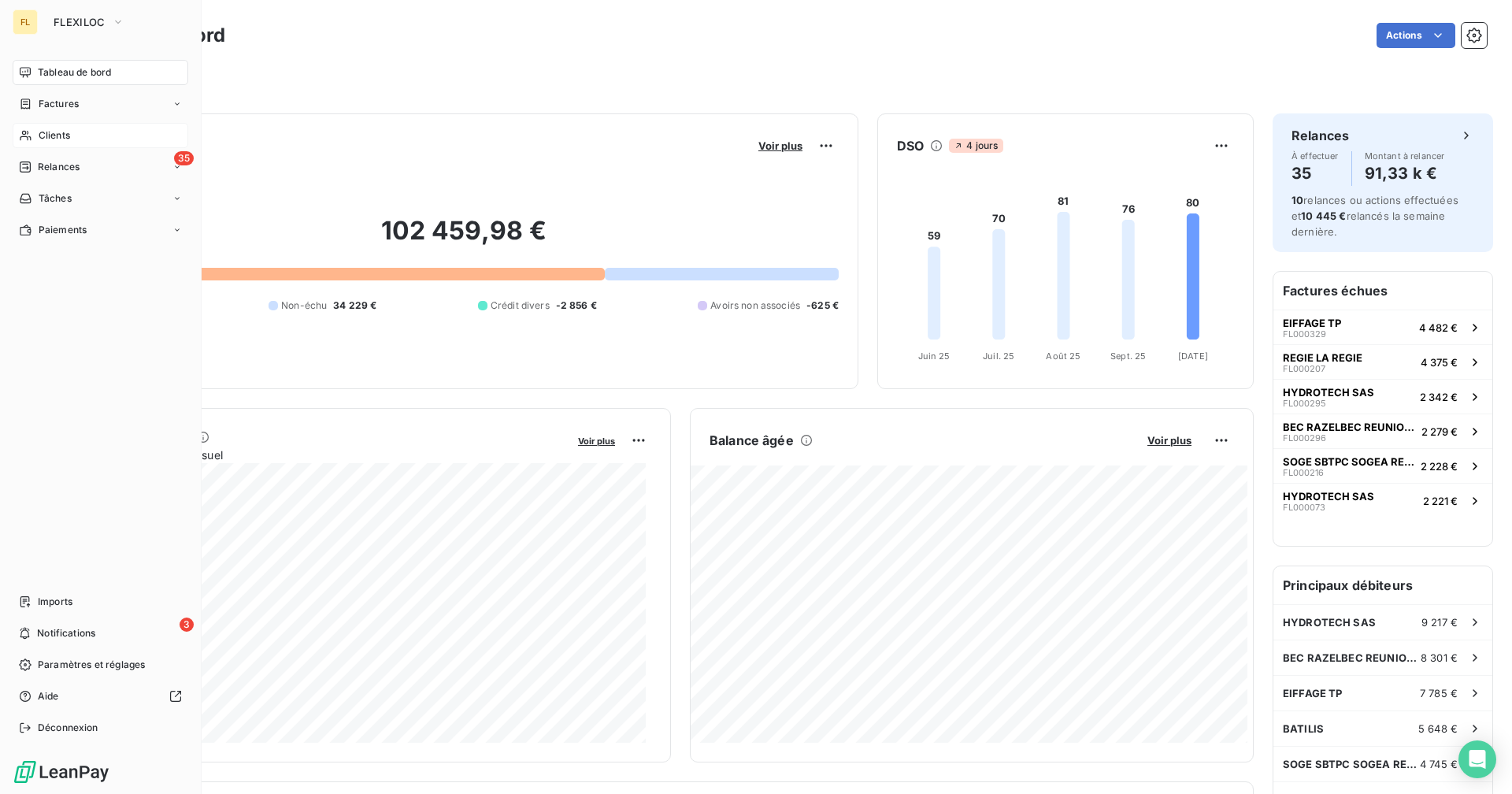
click at [75, 134] on div "Clients" at bounding box center [100, 135] width 175 height 25
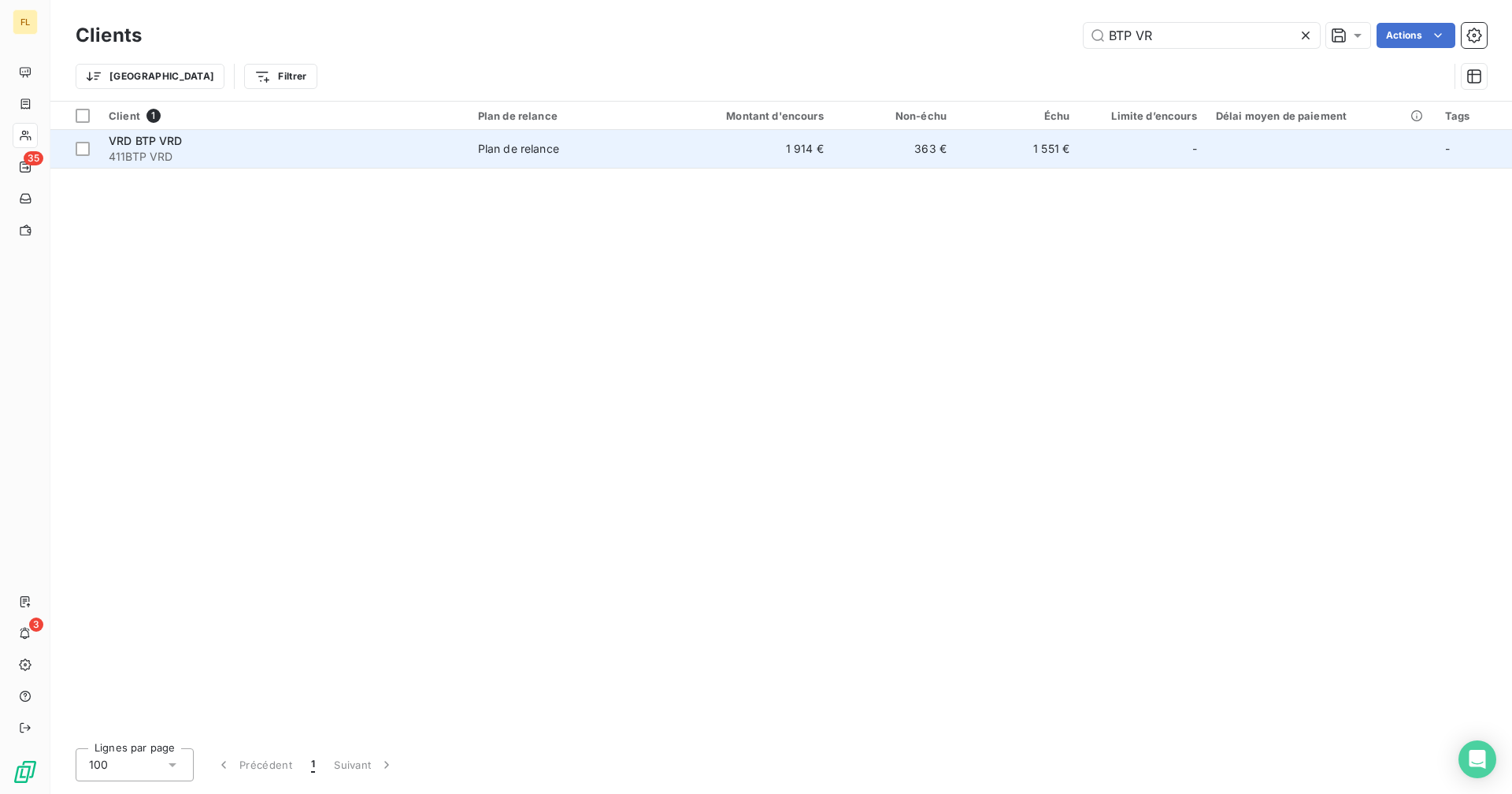
click at [758, 141] on td "1 914 €" at bounding box center [750, 148] width 165 height 38
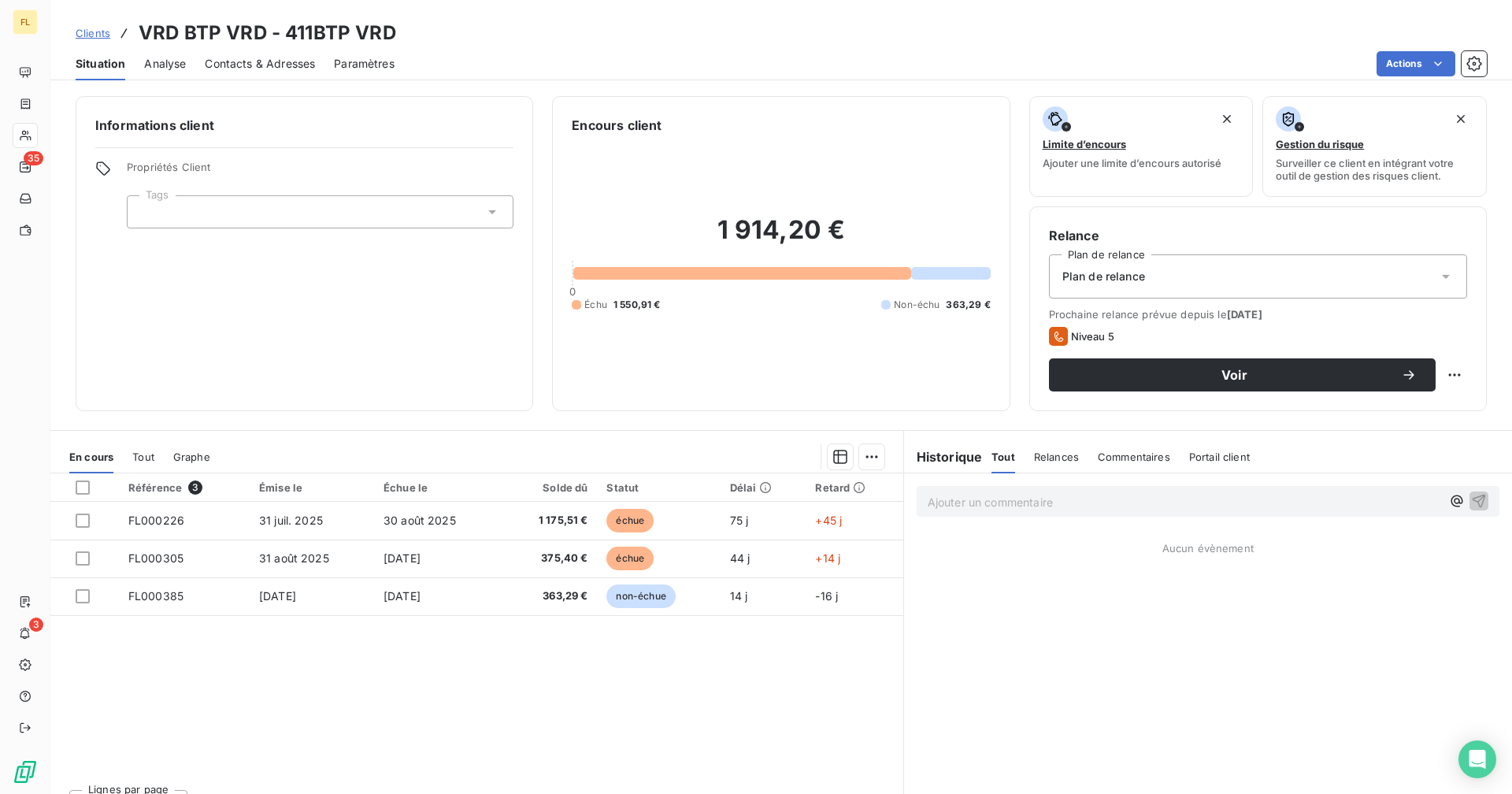
click at [292, 56] on span "Contacts & Adresses" at bounding box center [259, 64] width 110 height 16
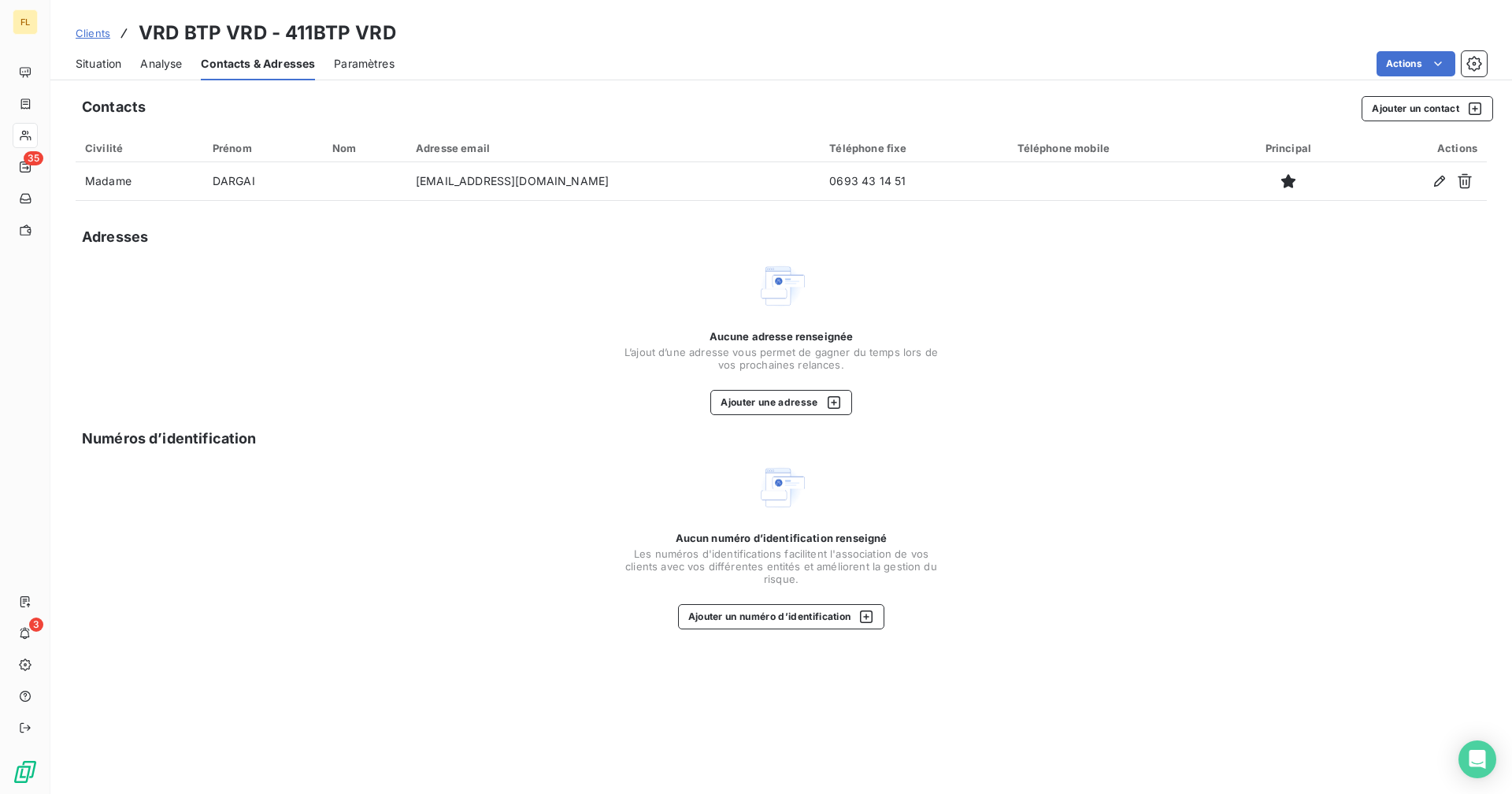
click at [122, 70] on div "Situation Analyse Contacts & Adresses Paramètres Actions" at bounding box center [781, 63] width 1461 height 33
click at [101, 65] on span "Situation" at bounding box center [98, 64] width 46 height 16
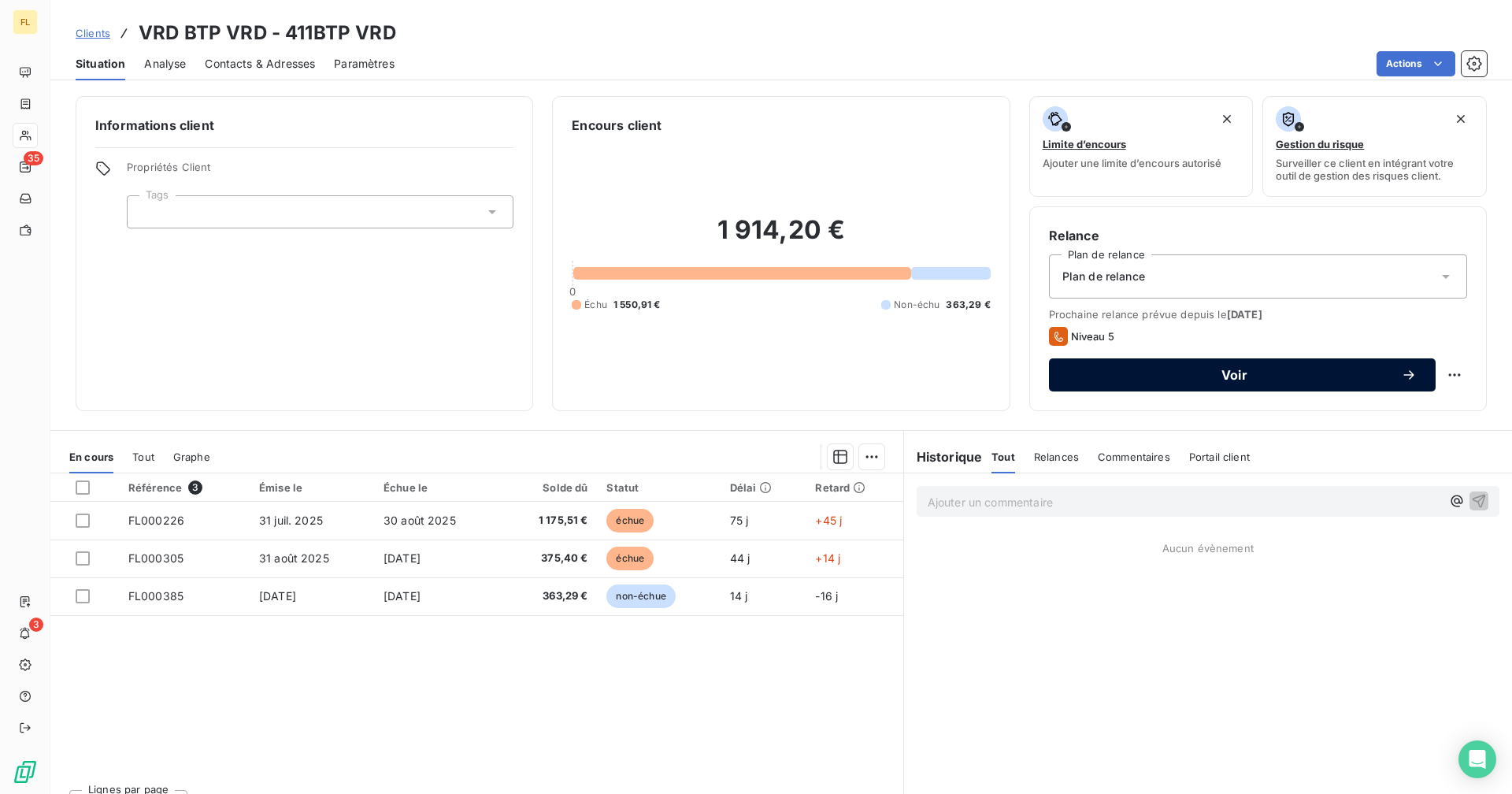
click at [918, 361] on button "Voir" at bounding box center [1242, 375] width 386 height 33
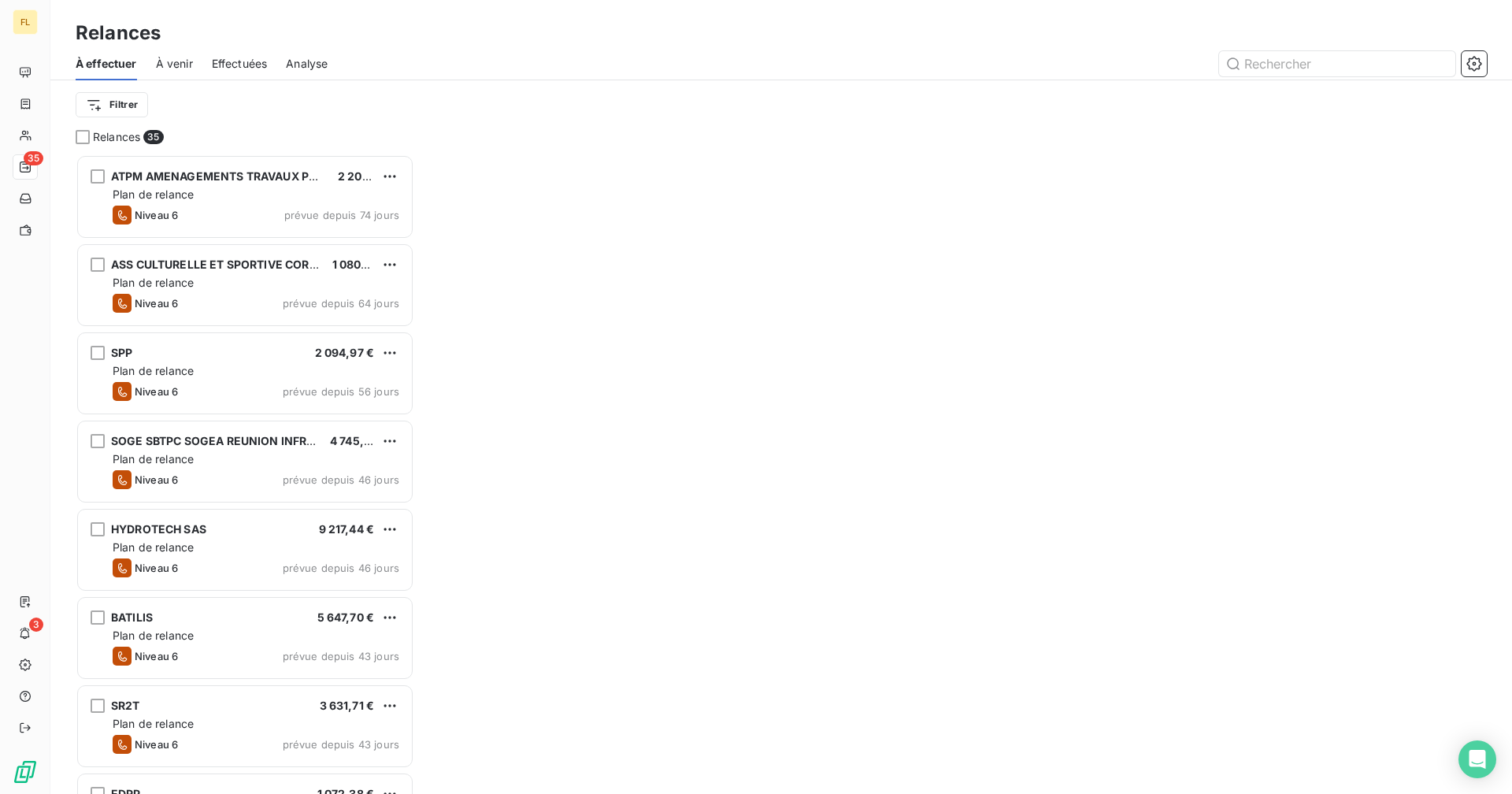
scroll to position [628, 326]
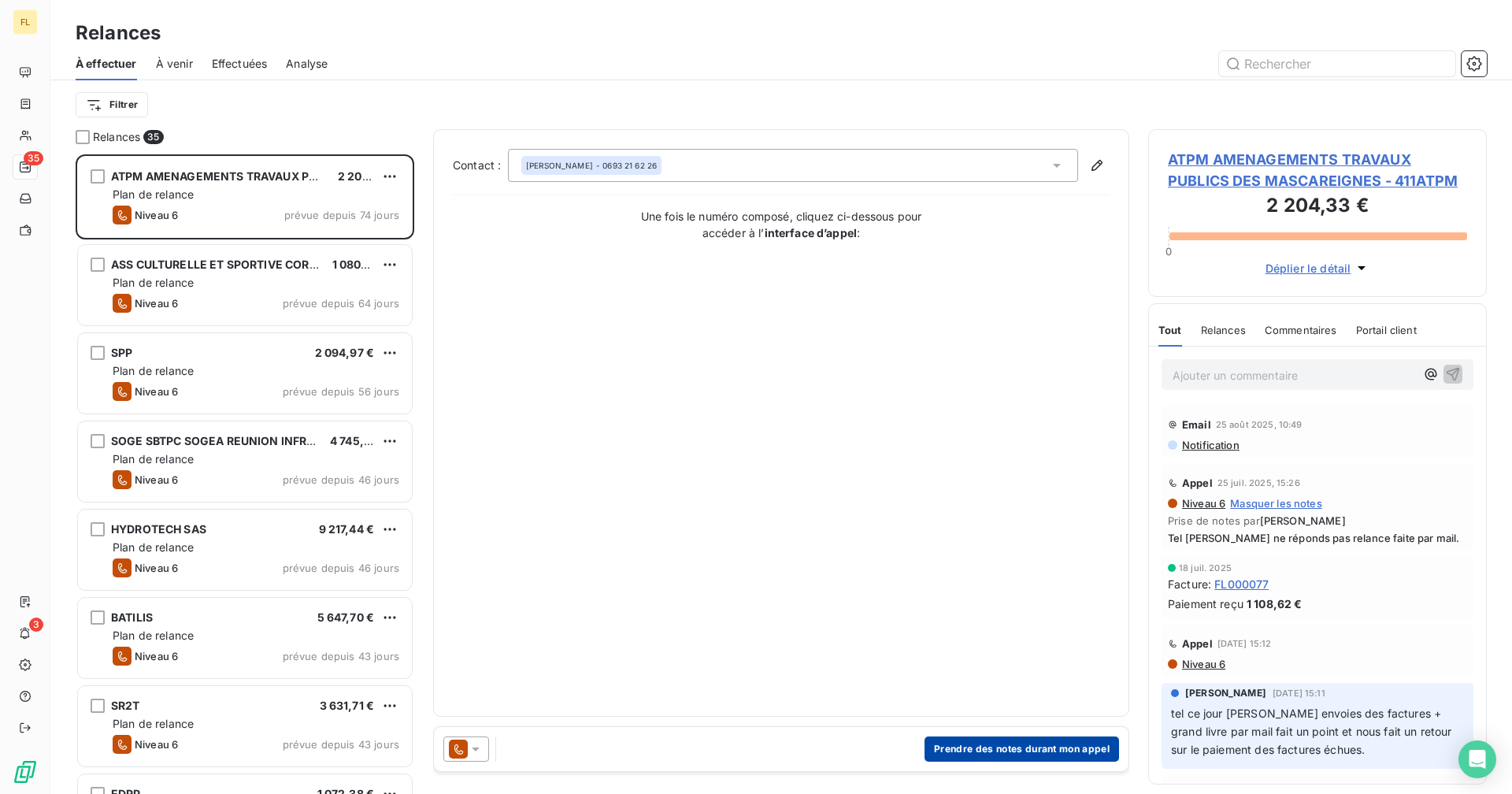
click at [918, 615] on button "Prendre des notes durant mon appel" at bounding box center [1021, 748] width 194 height 25
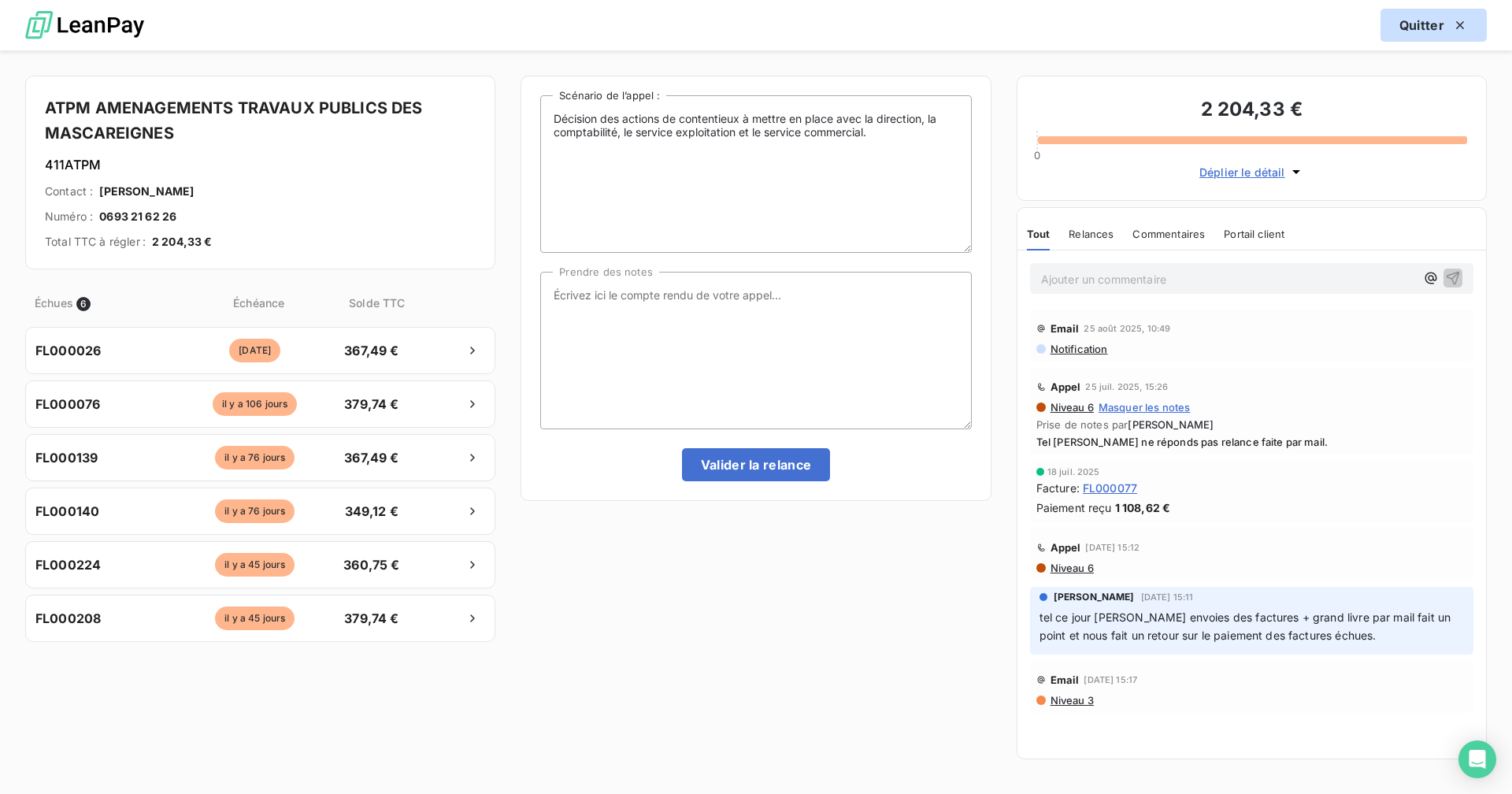
click at [918, 24] on div "button" at bounding box center [1456, 25] width 23 height 16
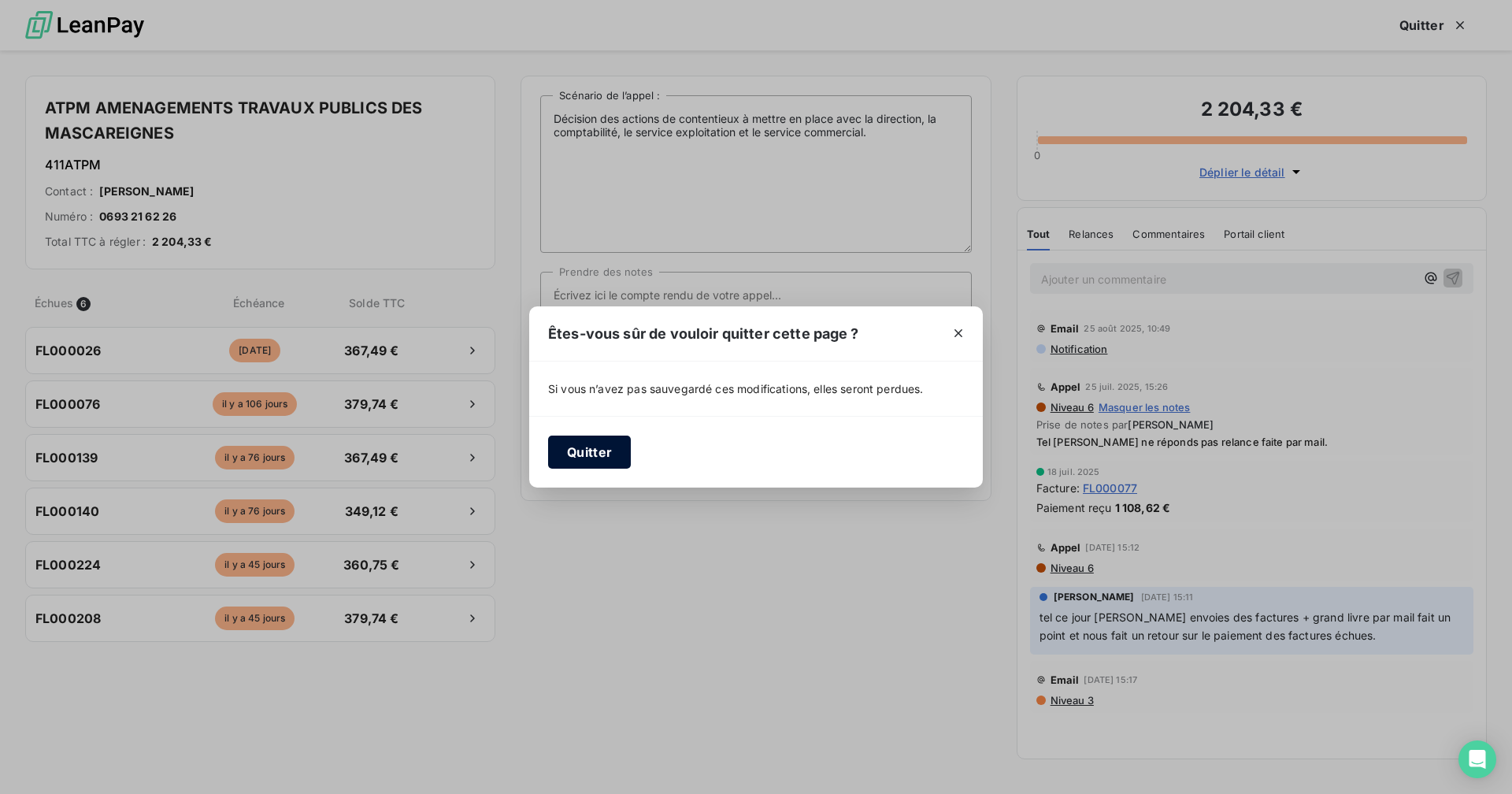
click at [603, 452] on button "Quitter" at bounding box center [589, 452] width 82 height 33
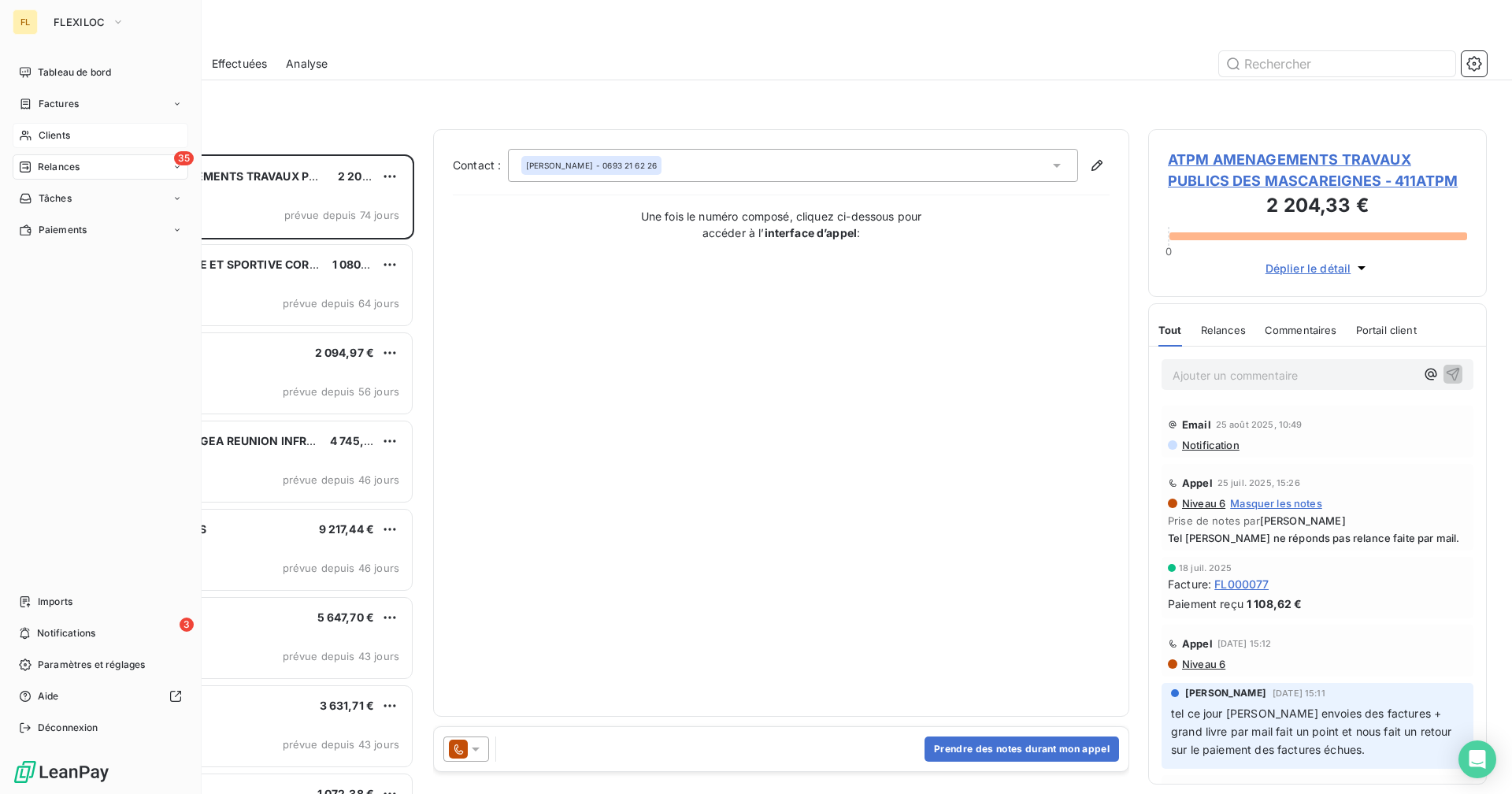
click at [37, 135] on div "Clients" at bounding box center [100, 135] width 175 height 25
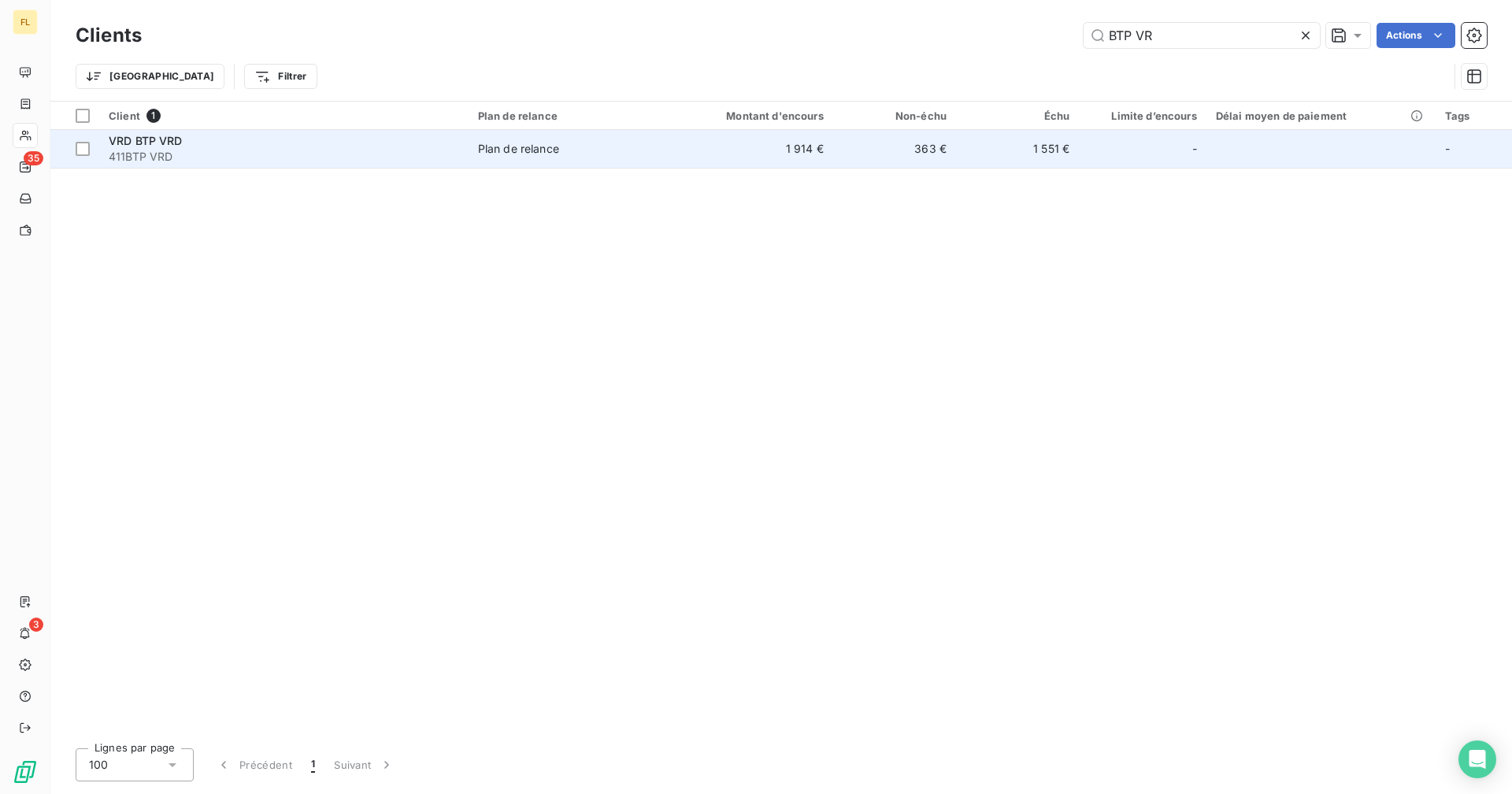
click at [606, 149] on span "Plan de relance" at bounding box center [568, 149] width 182 height 16
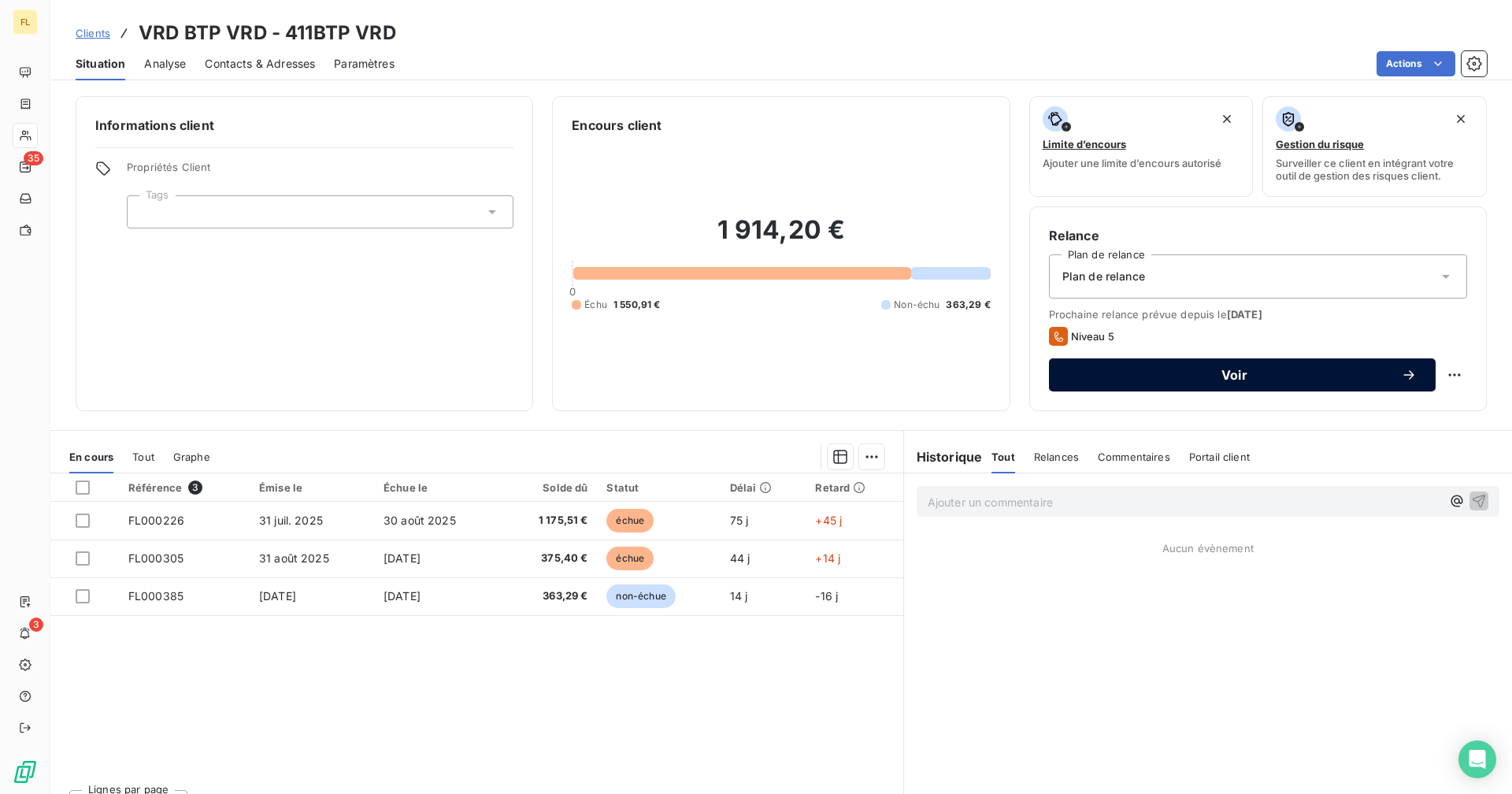
click at [918, 382] on div "Voir" at bounding box center [1242, 375] width 349 height 16
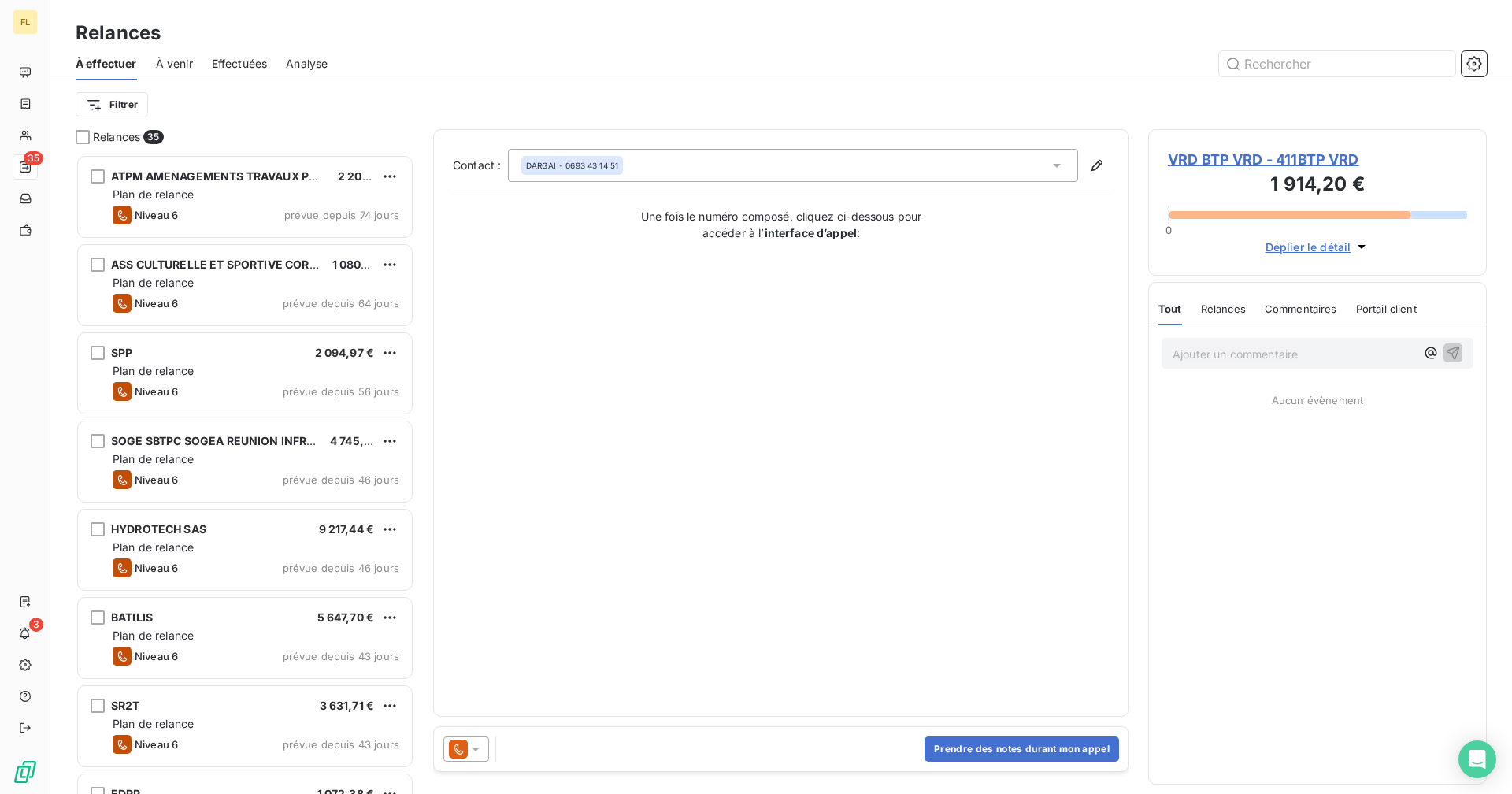
scroll to position [628, 326]
click at [918, 615] on button "Prendre des notes durant mon appel" at bounding box center [1021, 748] width 194 height 25
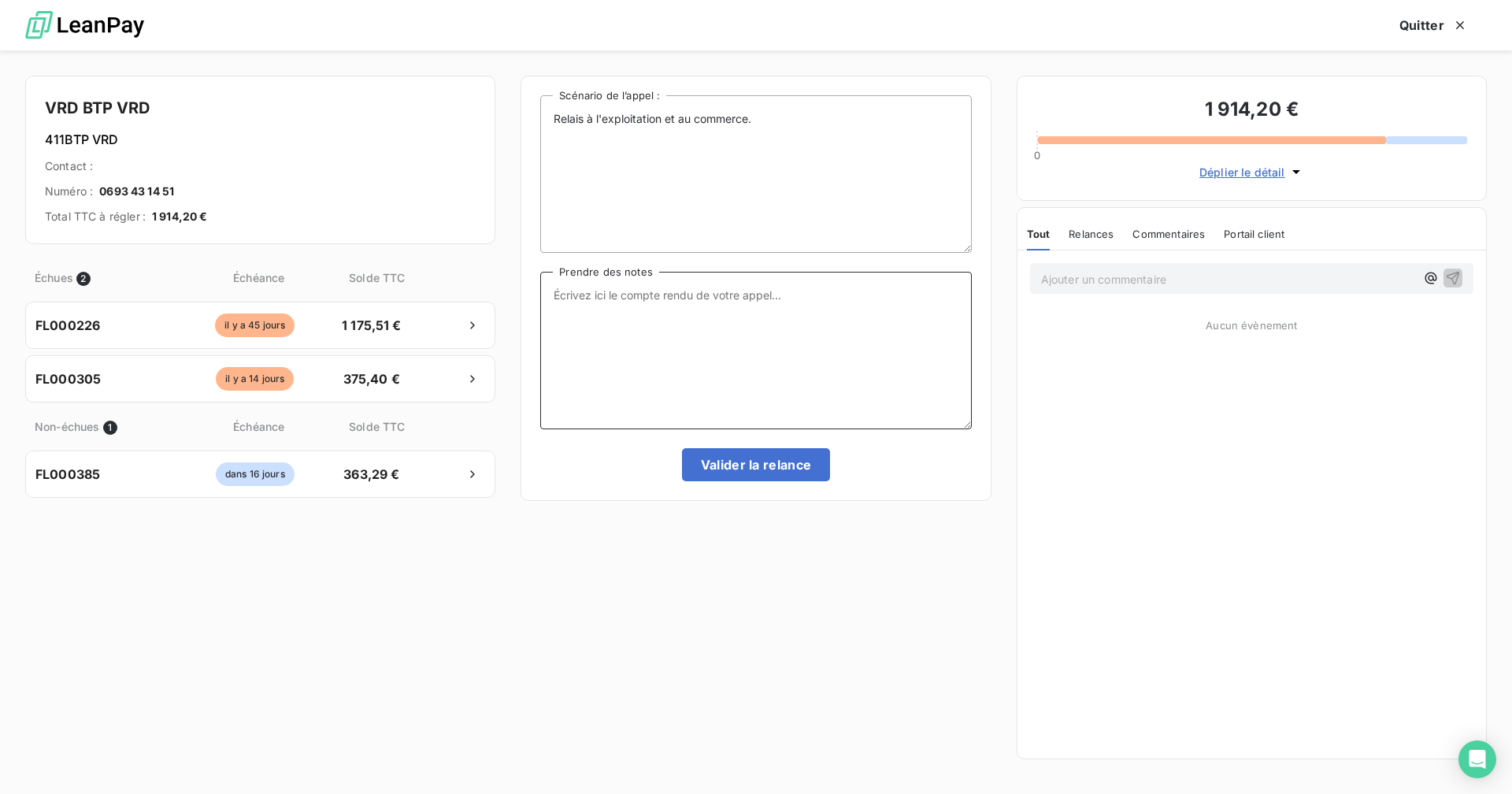
click at [682, 314] on textarea "Prendre des notes" at bounding box center [756, 351] width 431 height 157
type textarea "PAS DE CONTACT [PERSON_NAME] > RELANCE PAR MAIL FAIT CE JOUR"
click at [796, 472] on button "Valider la relance" at bounding box center [756, 464] width 148 height 33
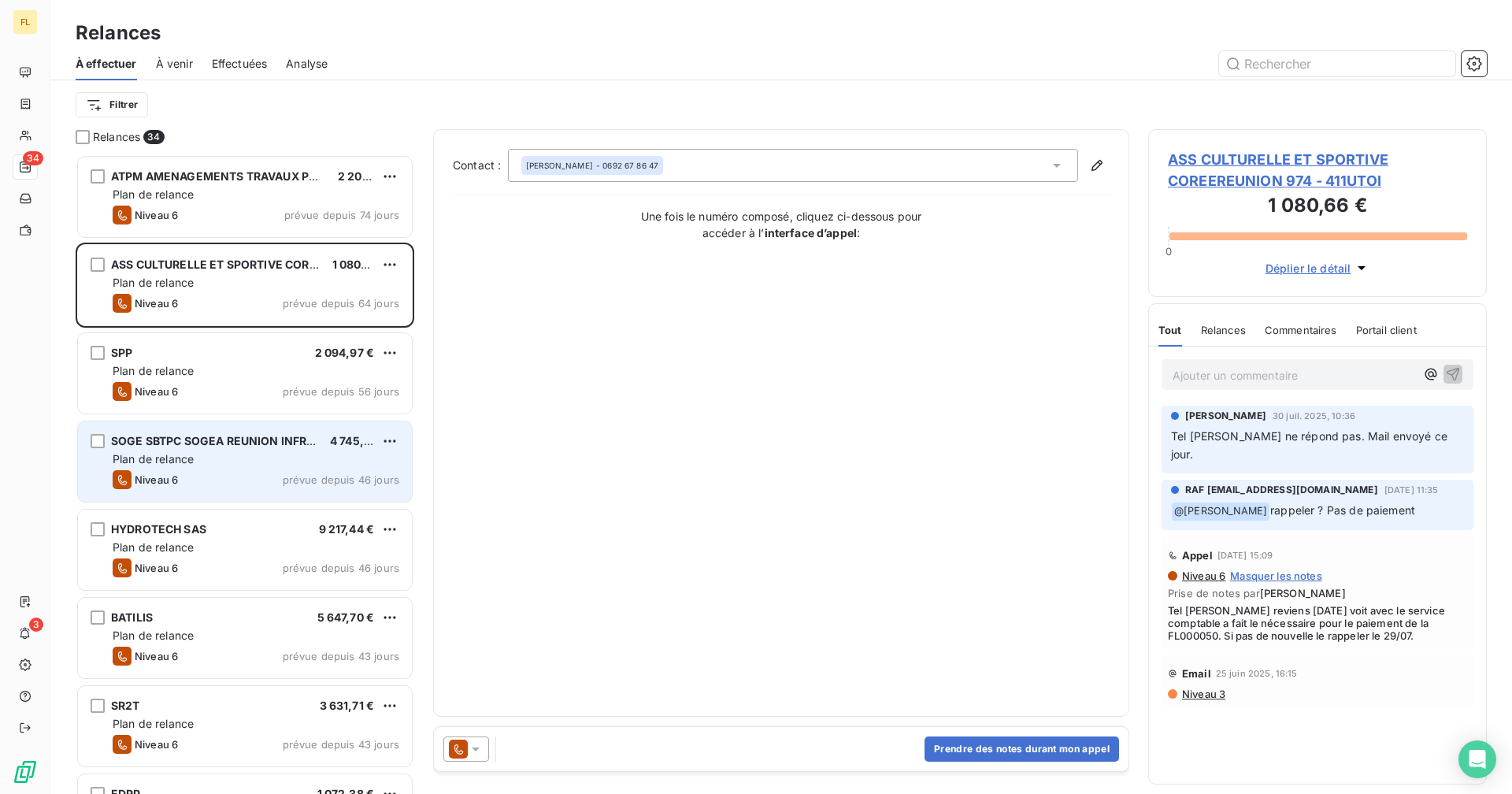
click at [234, 466] on div "Plan de relance" at bounding box center [256, 460] width 287 height 16
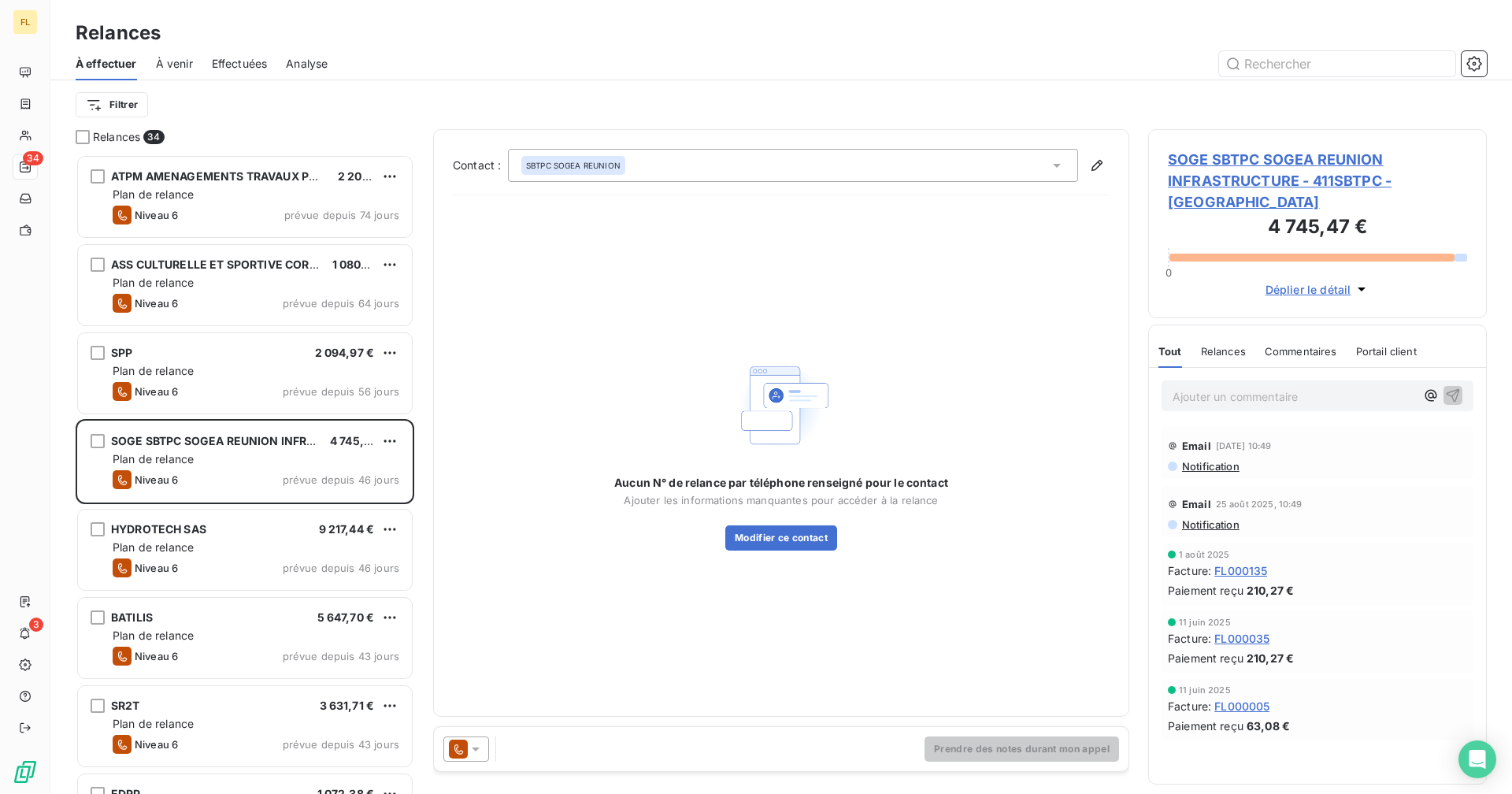
click at [918, 158] on span "SOGE SBTPC SOGEA REUNION INFRASTRUCTURE - 411SBTPC - [GEOGRAPHIC_DATA]" at bounding box center [1317, 180] width 300 height 63
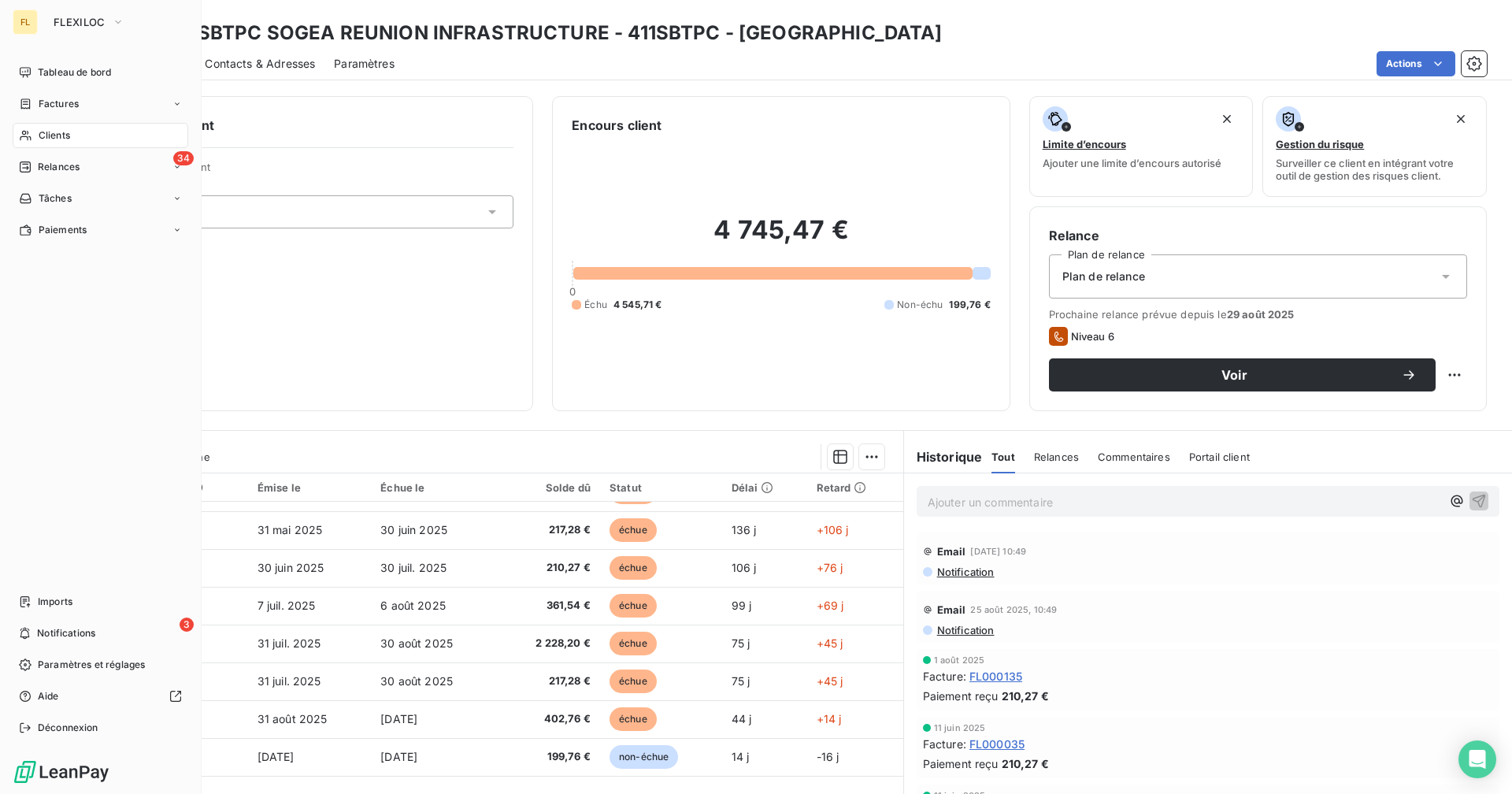
click at [36, 137] on div "Clients" at bounding box center [100, 135] width 175 height 25
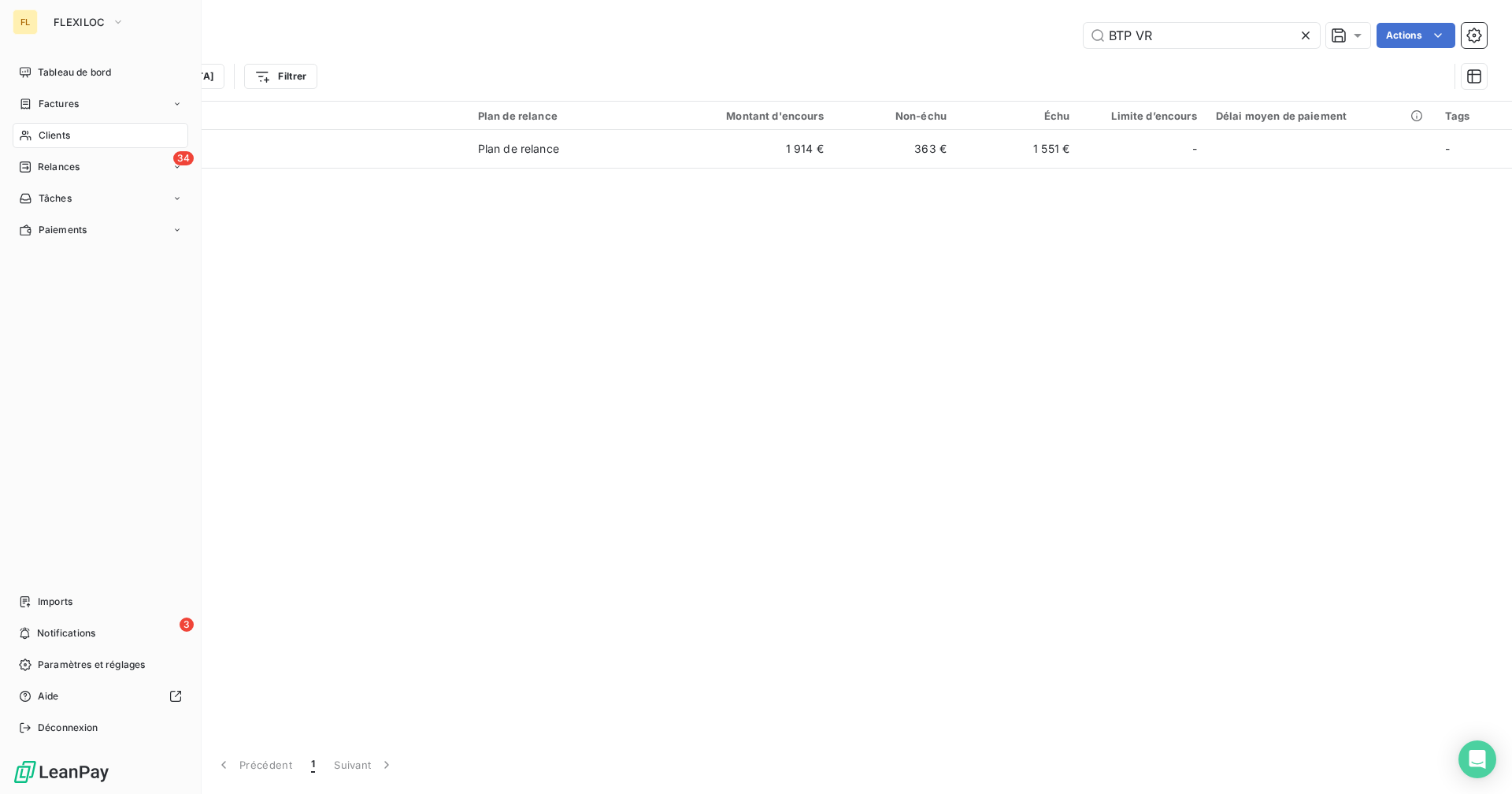
click at [42, 21] on div "FL FLEXILOC" at bounding box center [100, 22] width 175 height 25
click at [55, 25] on span "FLEXILOC" at bounding box center [80, 22] width 52 height 13
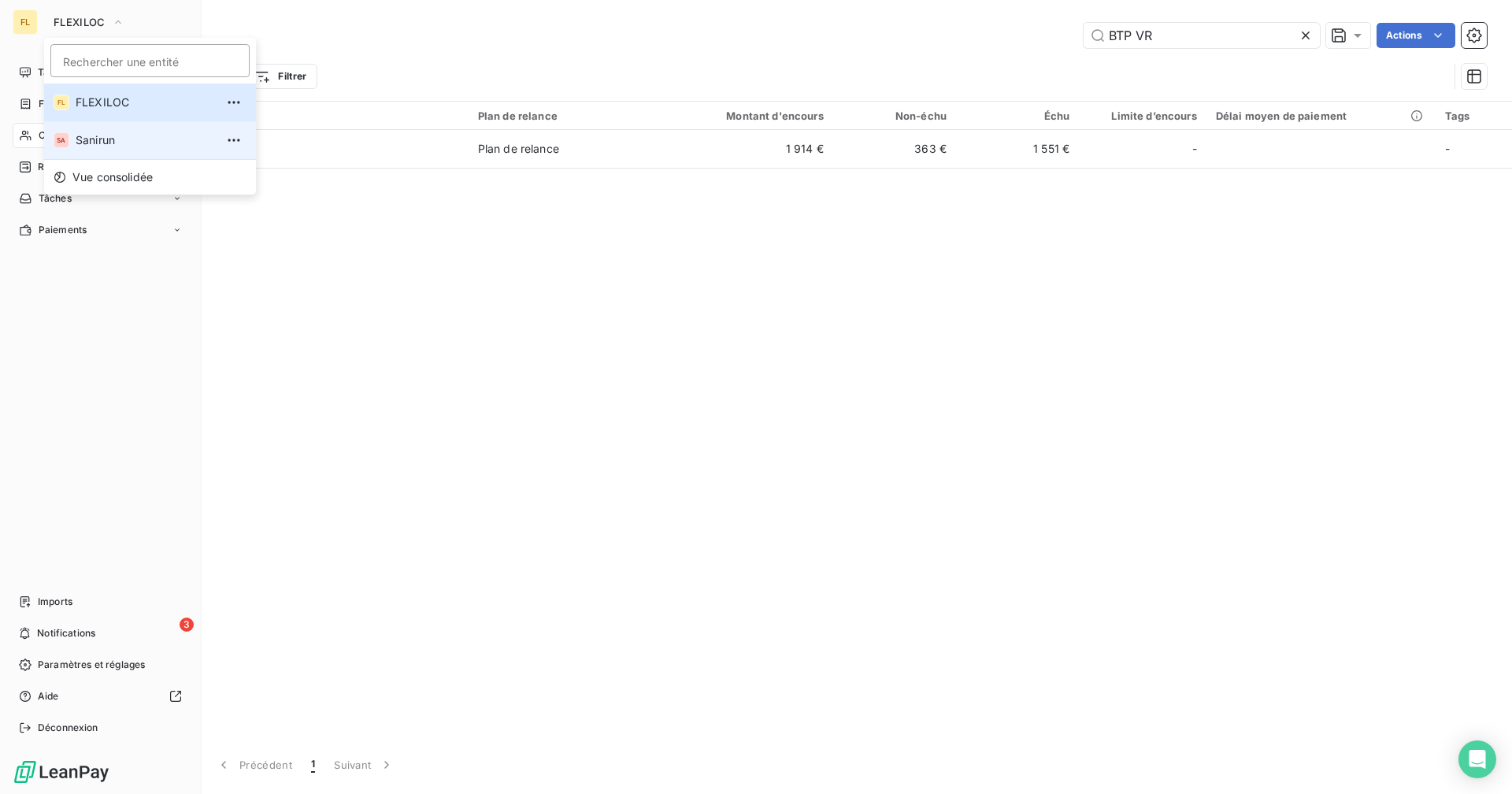
click at [76, 124] on li "SA Sanirun" at bounding box center [149, 140] width 212 height 38
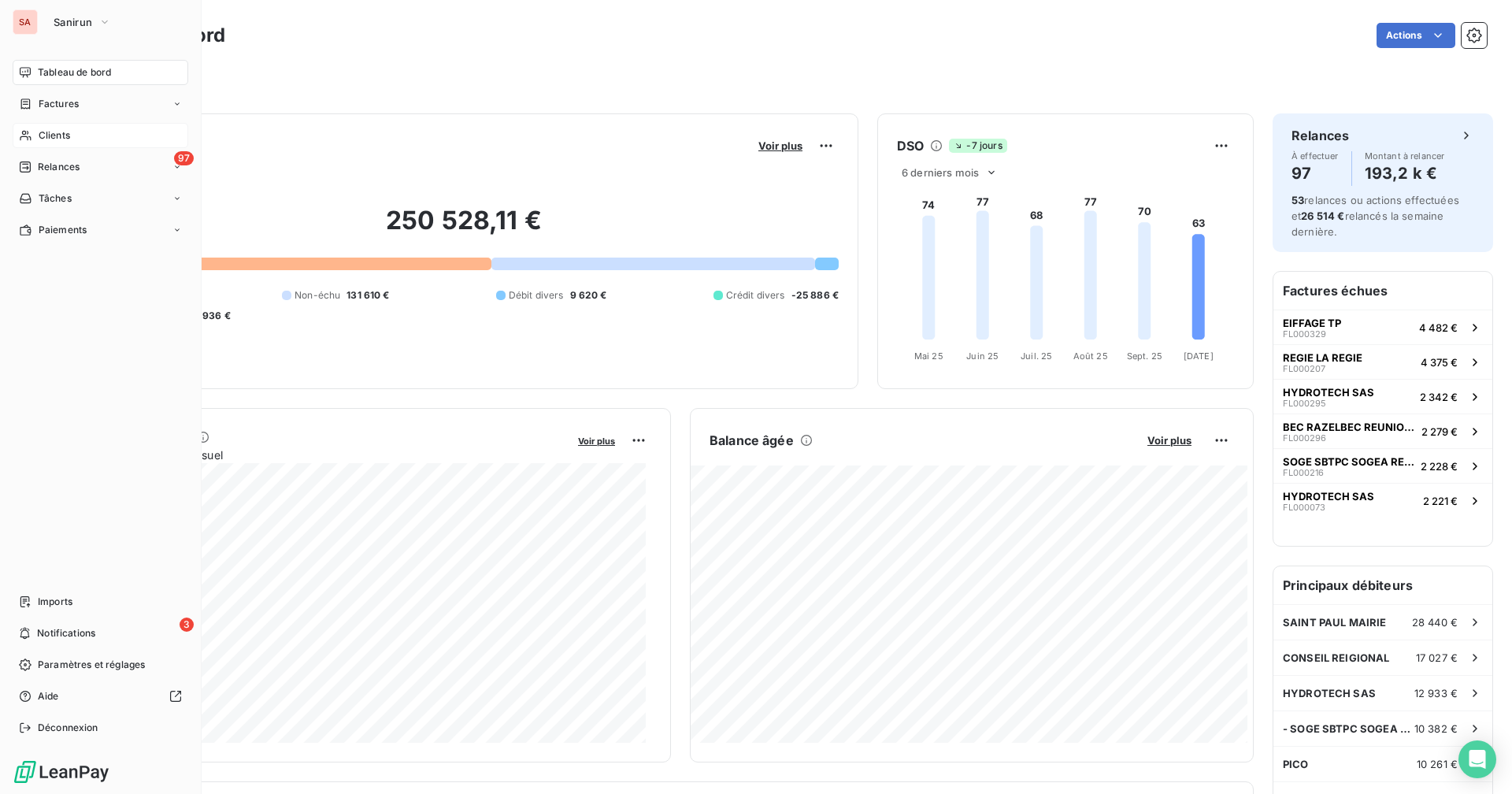
click at [65, 129] on span "Clients" at bounding box center [54, 136] width 31 height 14
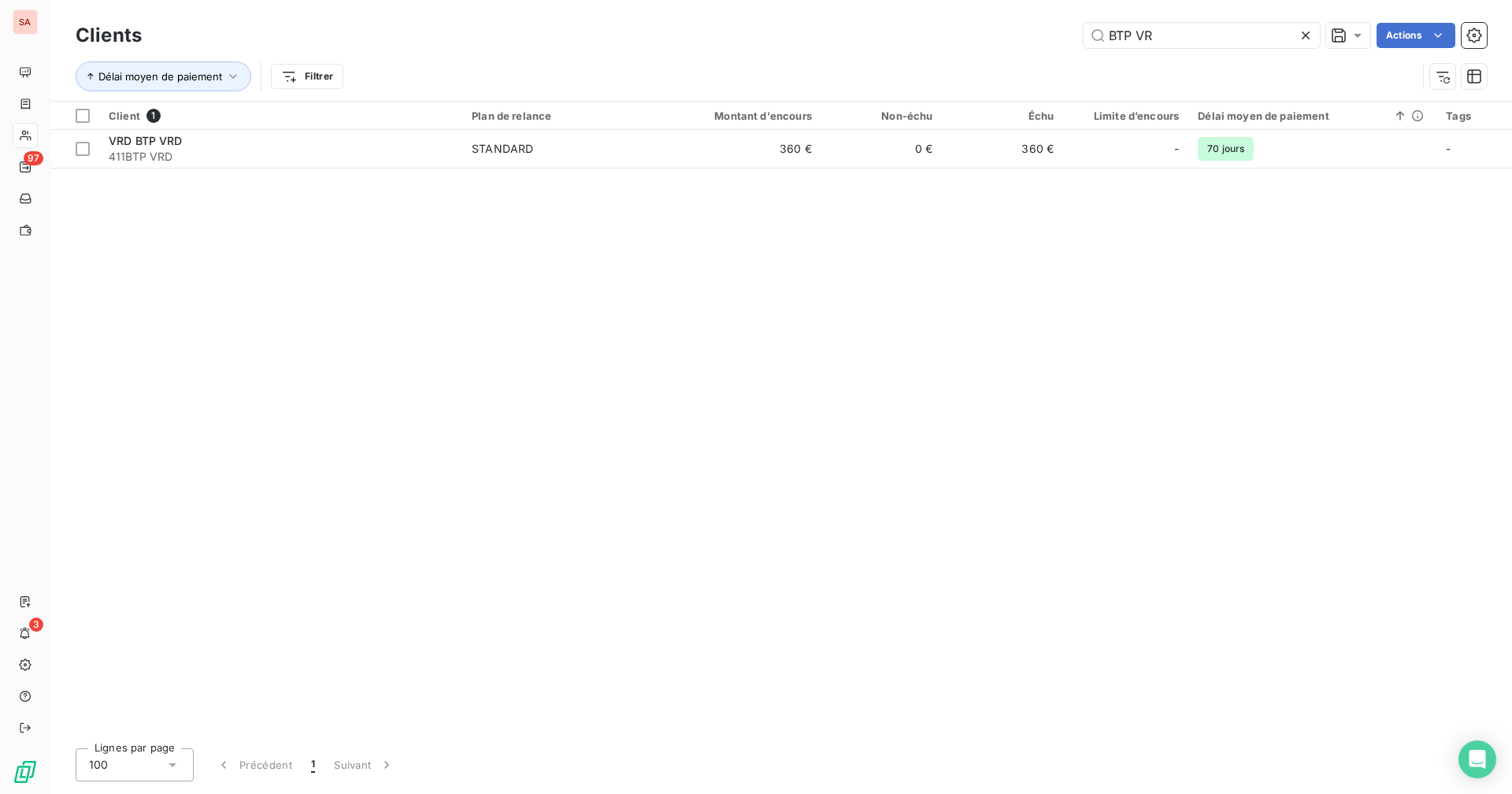
drag, startPoint x: 1082, startPoint y: 38, endPoint x: 1059, endPoint y: 38, distance: 23.0
click at [918, 38] on div "BTP VR Actions" at bounding box center [824, 36] width 1326 height 25
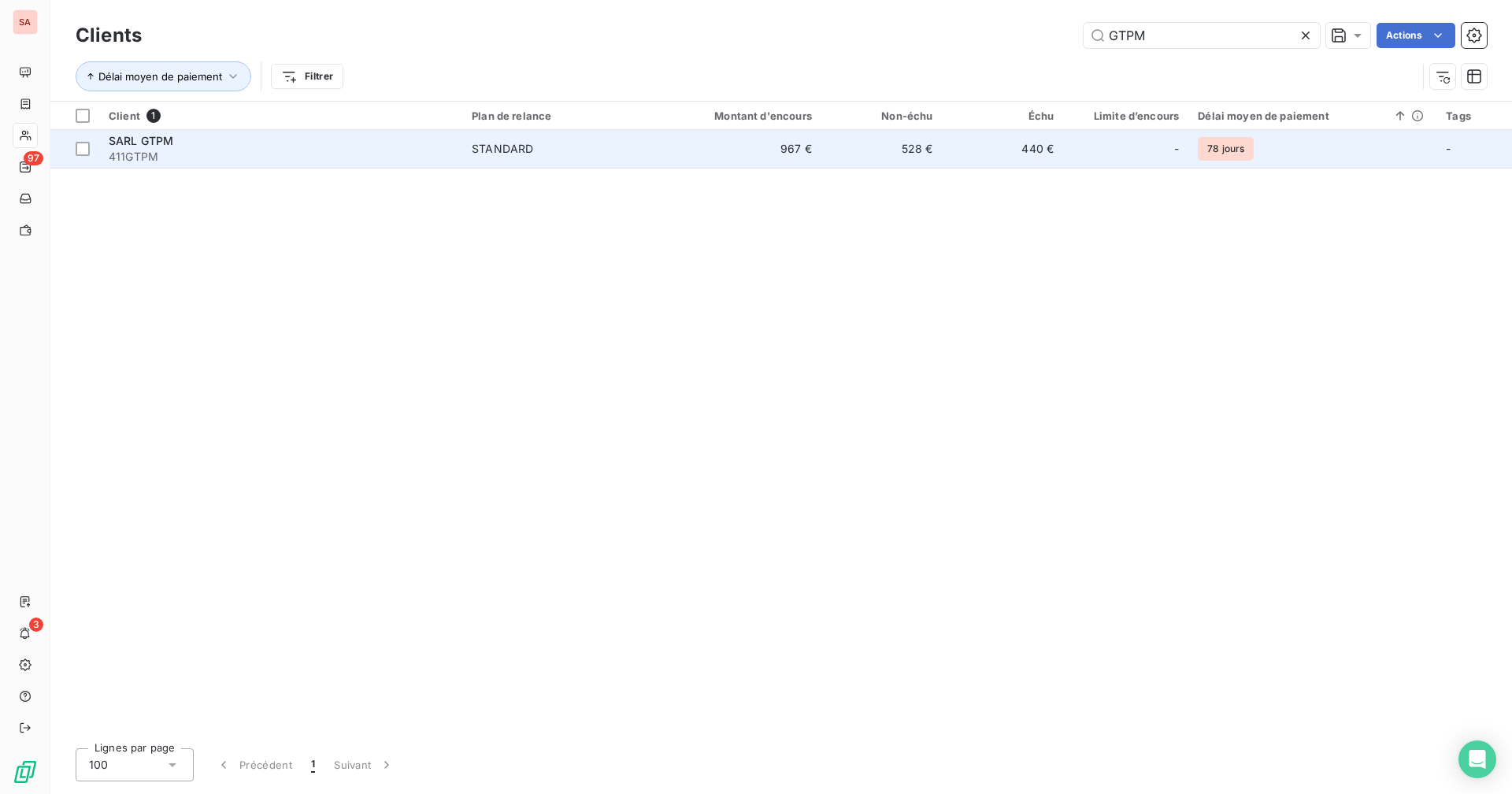
type input "GTPM"
click at [917, 162] on td "528 €" at bounding box center [882, 148] width 122 height 38
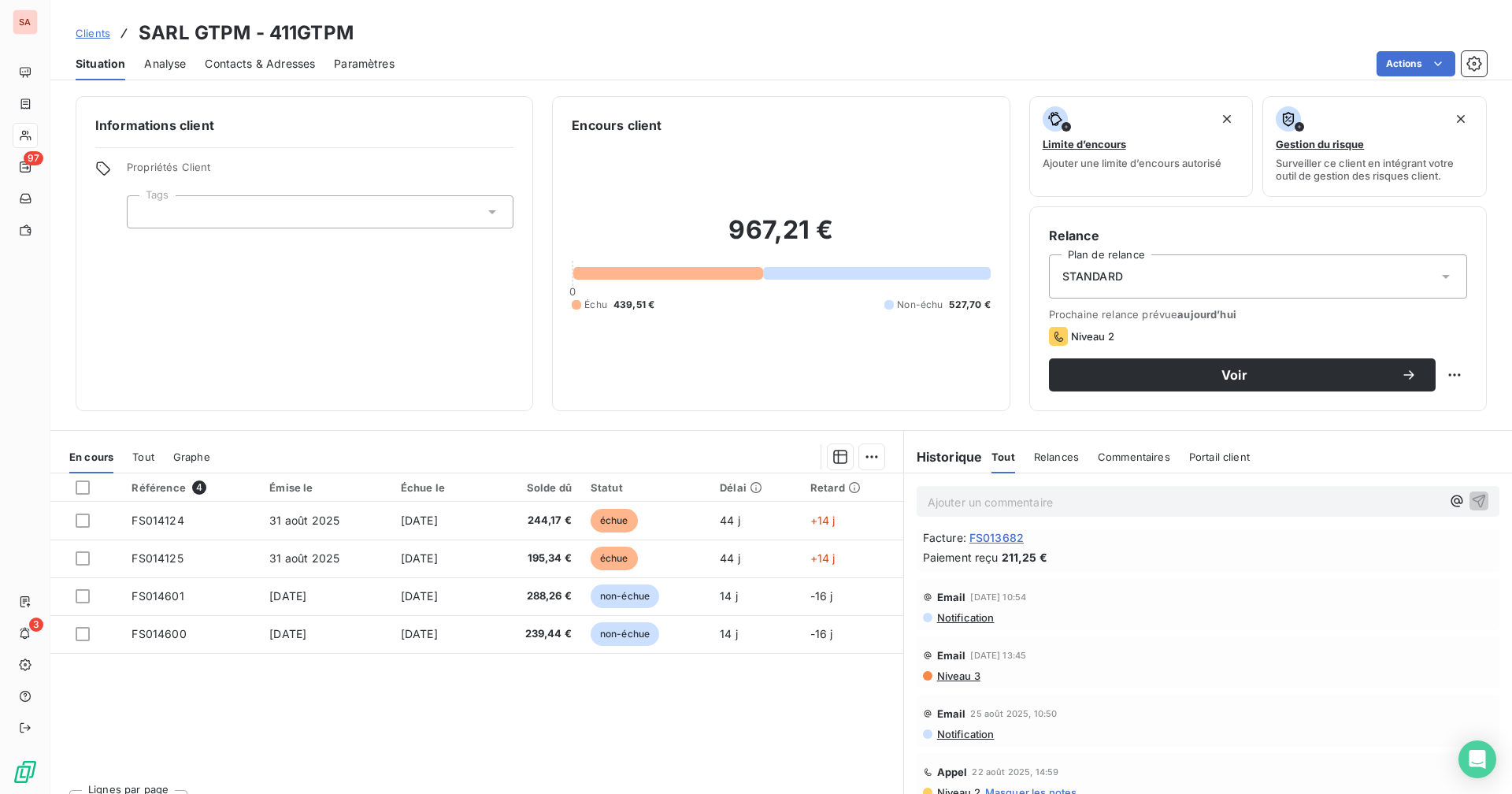
scroll to position [236, 0]
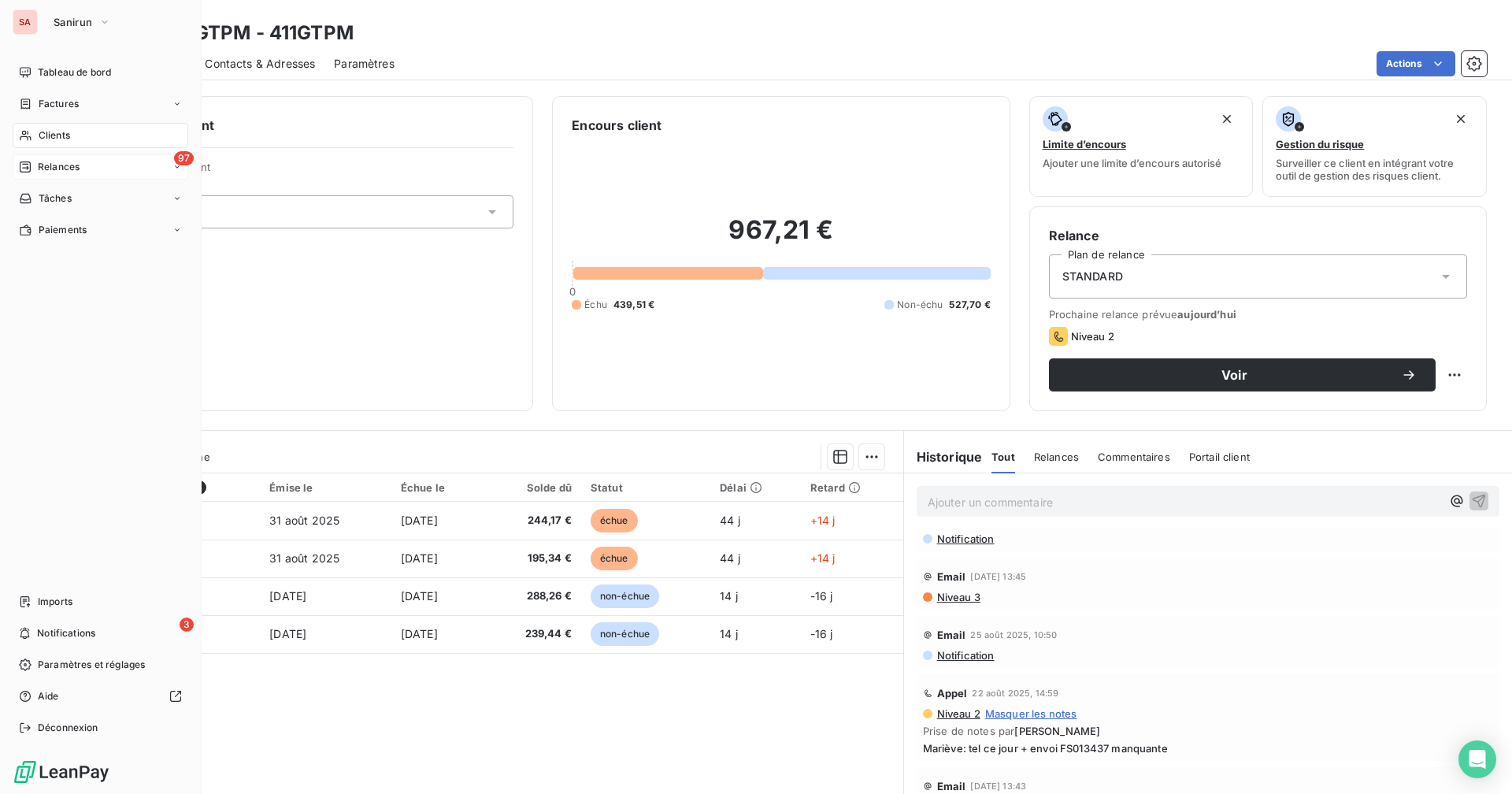
click at [57, 165] on span "Relances" at bounding box center [58, 167] width 42 height 14
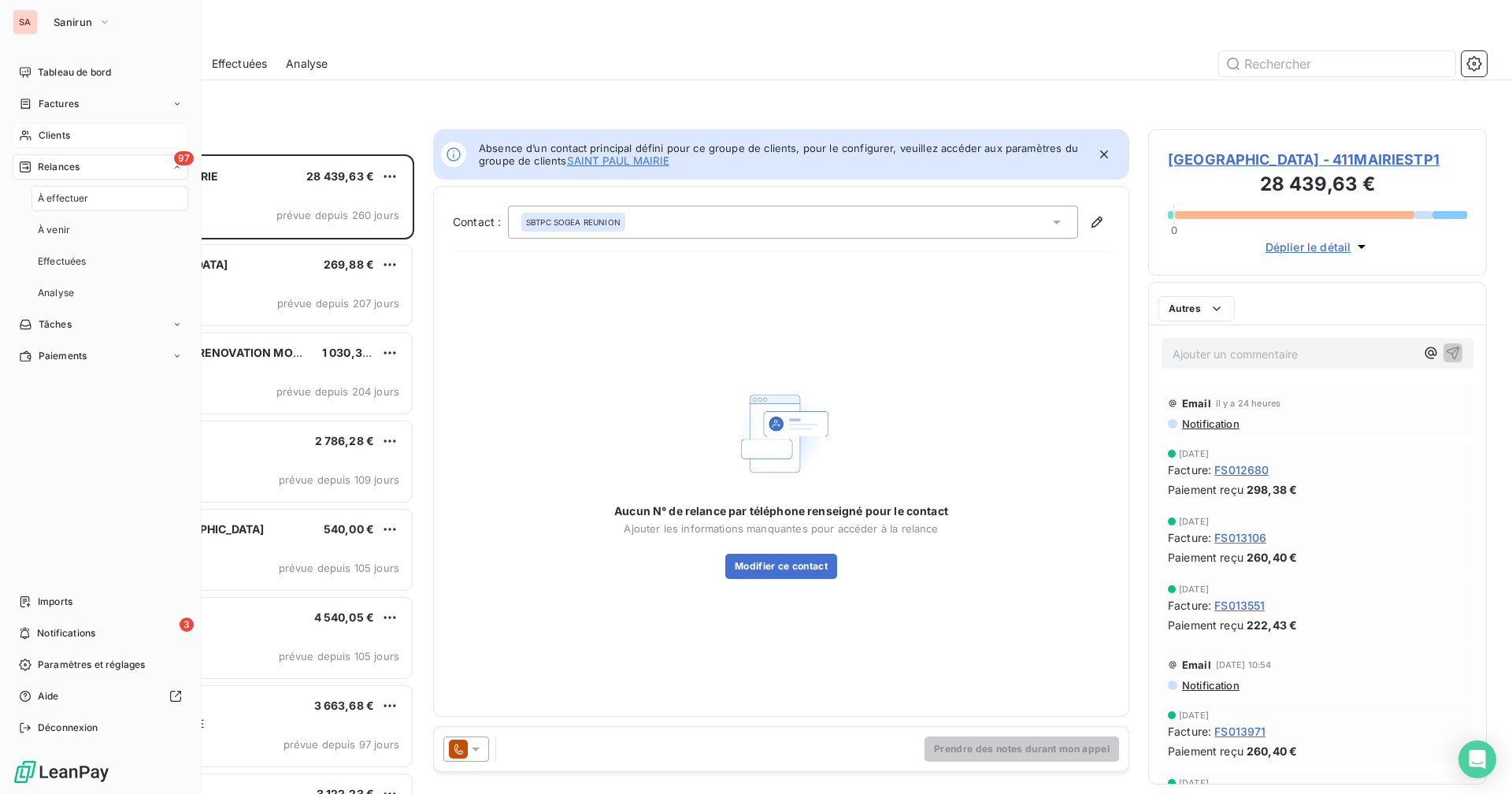
scroll to position [628, 326]
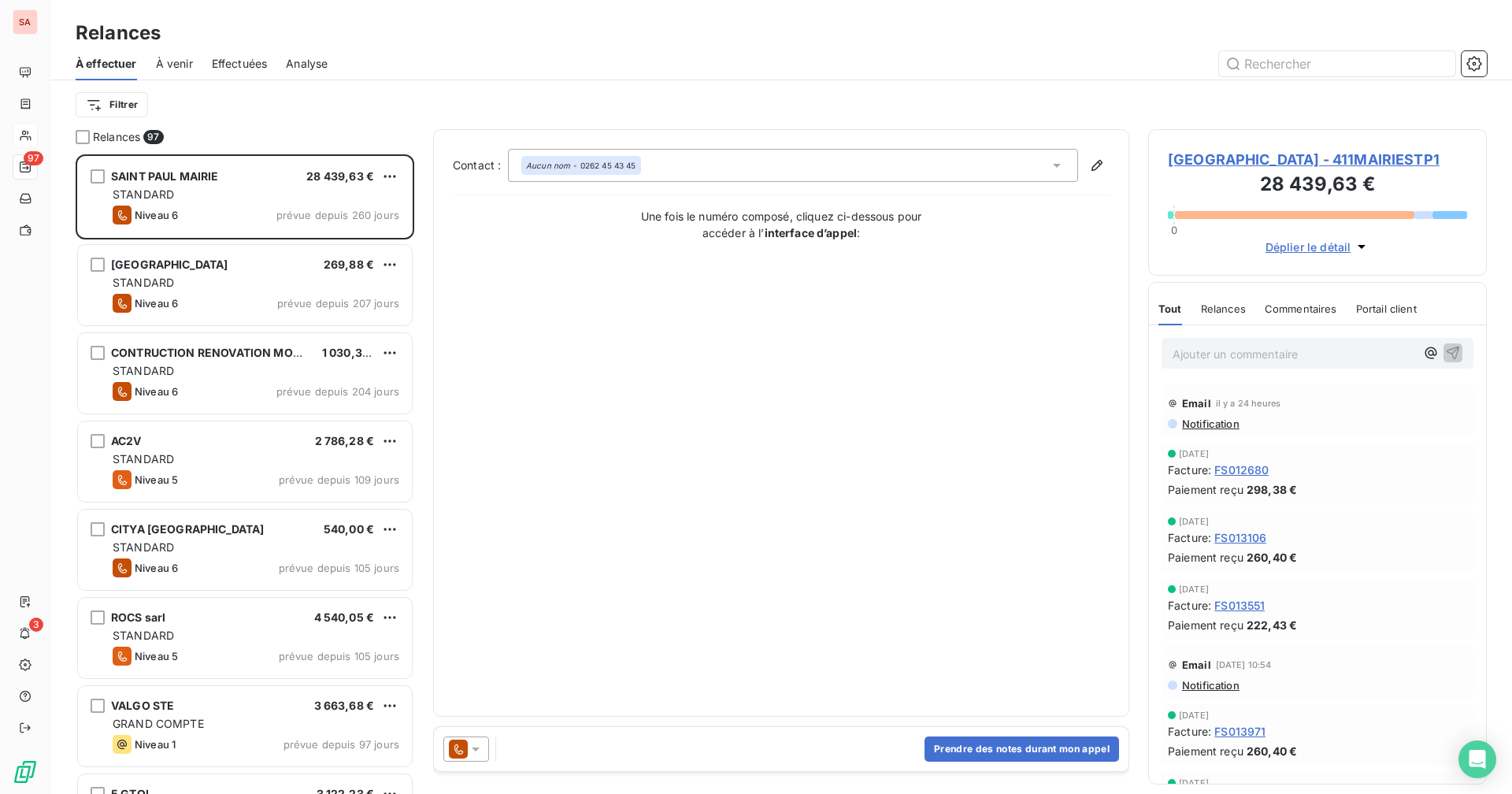
click at [306, 106] on div "Filtrer" at bounding box center [781, 104] width 1411 height 30
click at [129, 103] on html "SA 97 3 Relances À effectuer À venir Effectuées Analyse Filtrer Relances 97 SAI…" at bounding box center [756, 397] width 1512 height 794
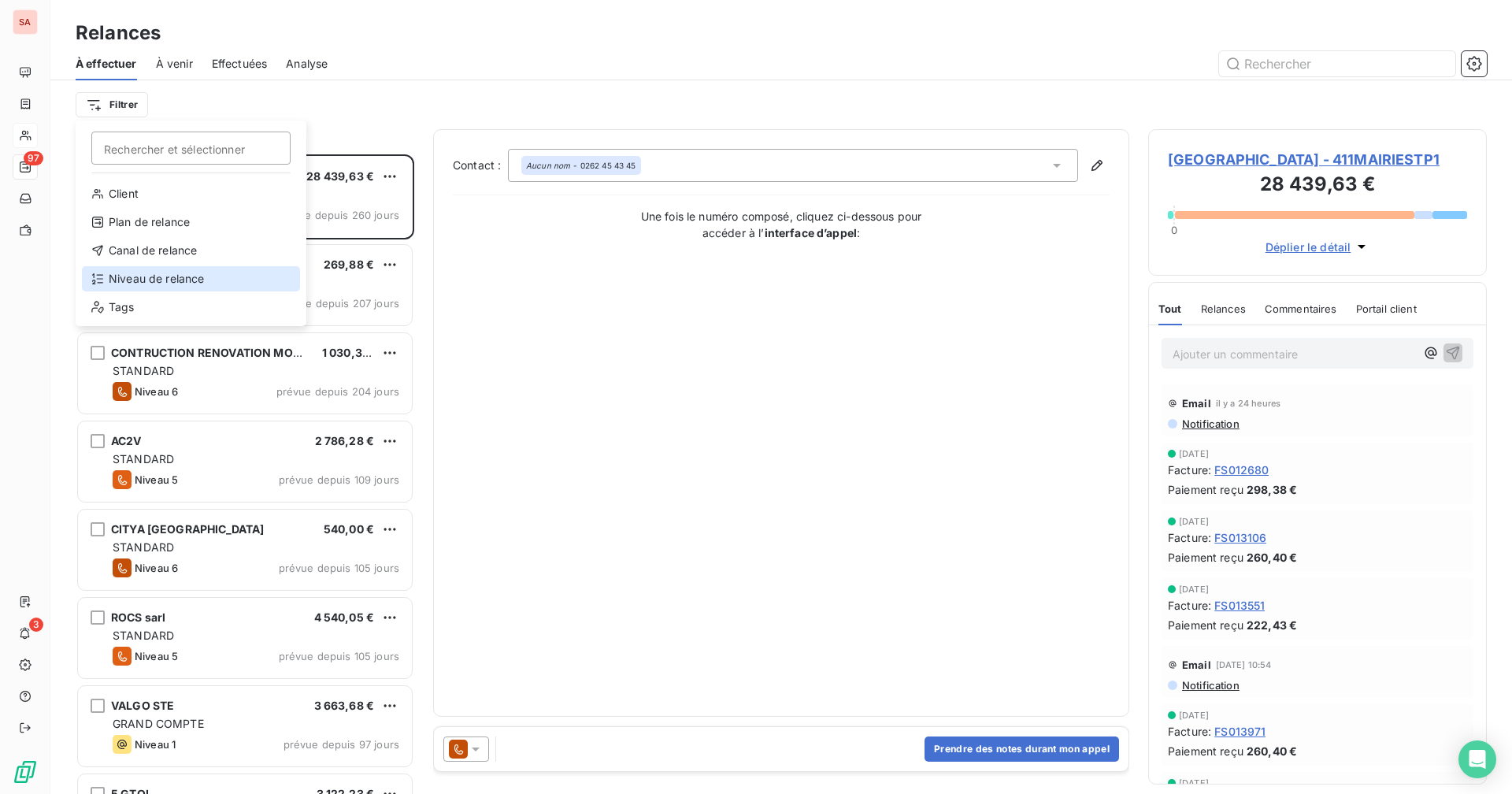
click at [182, 282] on div "Niveau de relance" at bounding box center [191, 279] width 218 height 25
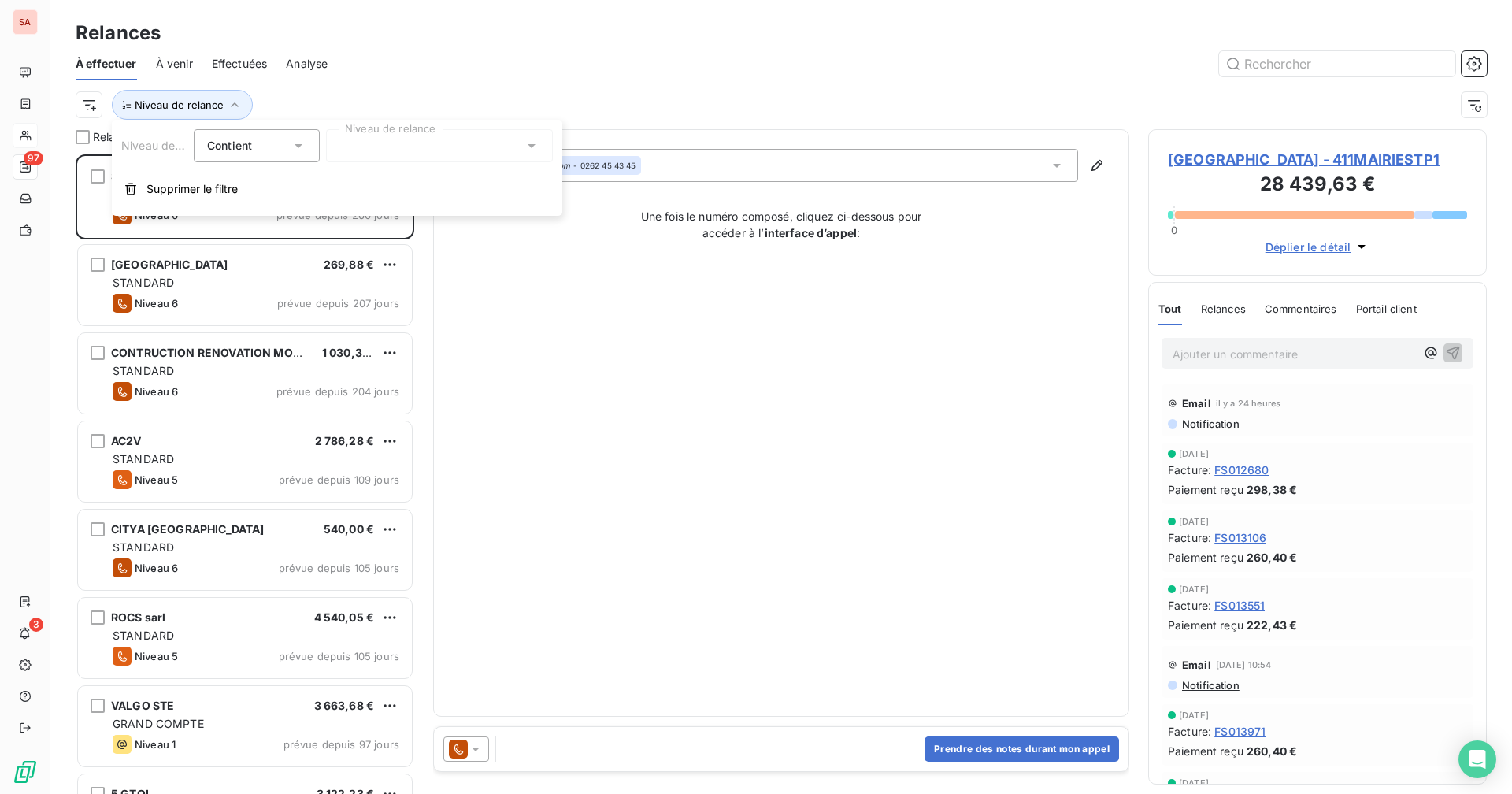
click at [410, 144] on div at bounding box center [440, 145] width 227 height 33
click at [342, 349] on div at bounding box center [342, 350] width 14 height 14
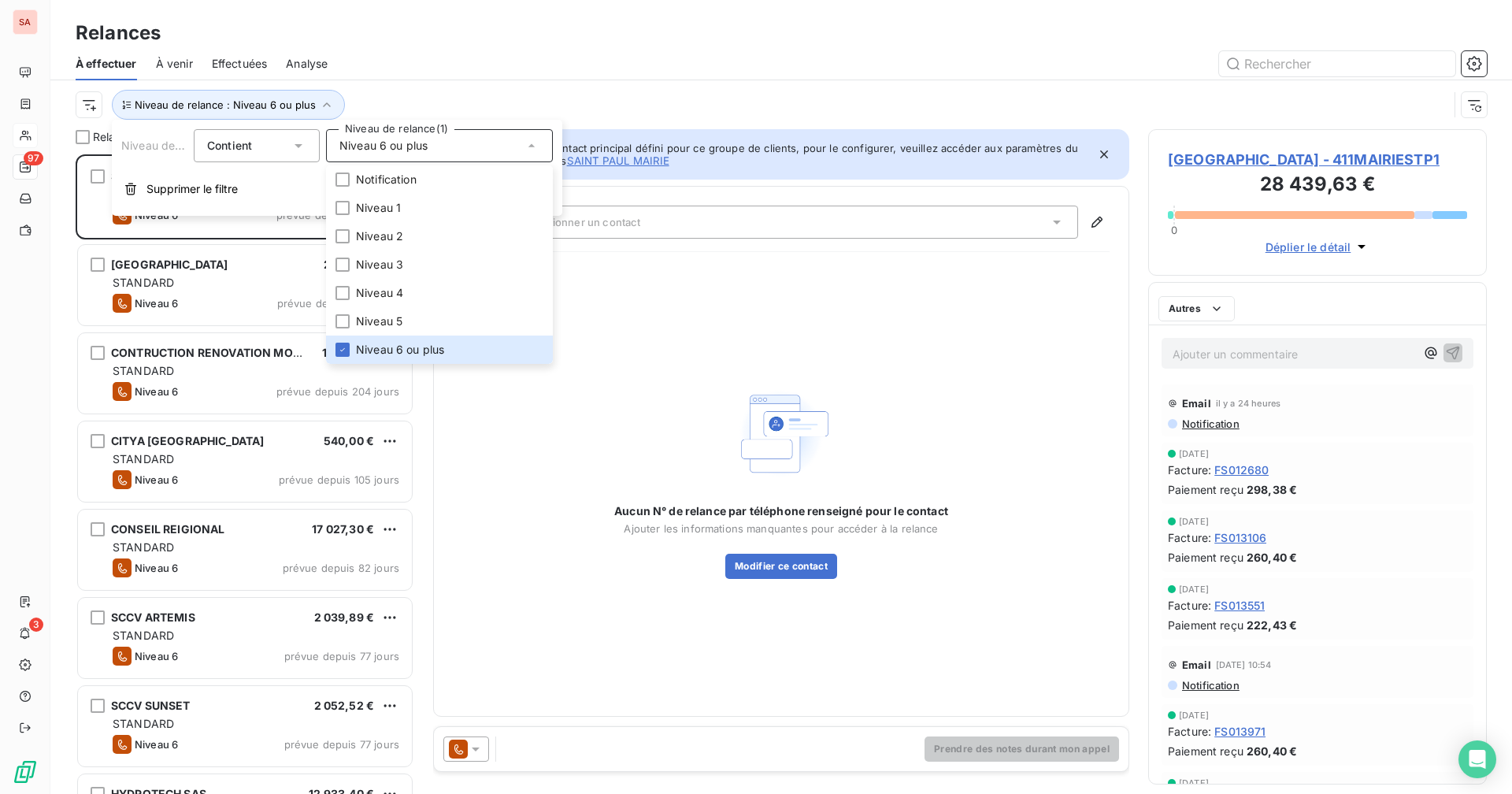
click at [382, 81] on div "Niveau de relance : Niveau 6 ou plus" at bounding box center [781, 105] width 1411 height 49
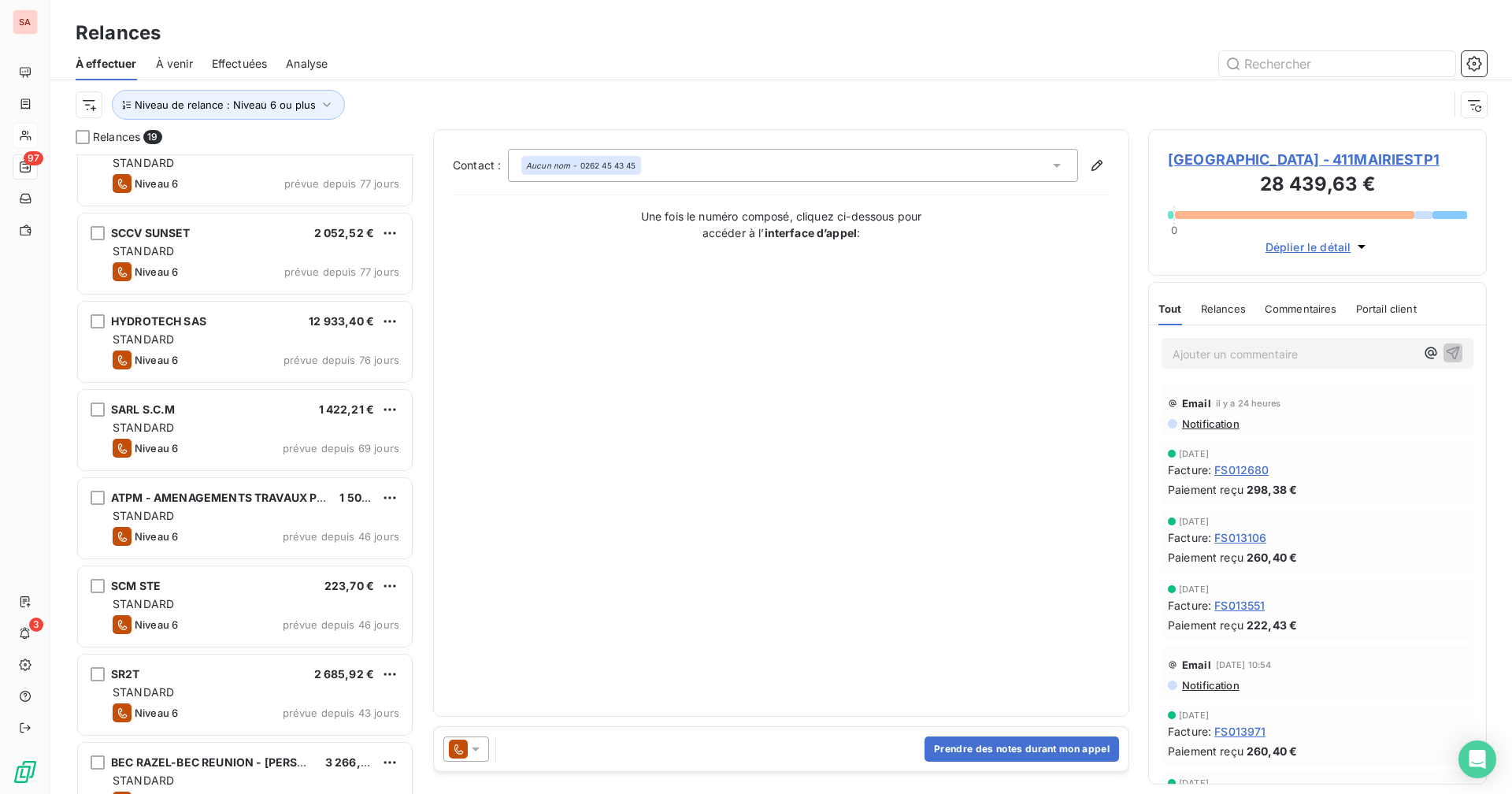
scroll to position [552, 0]
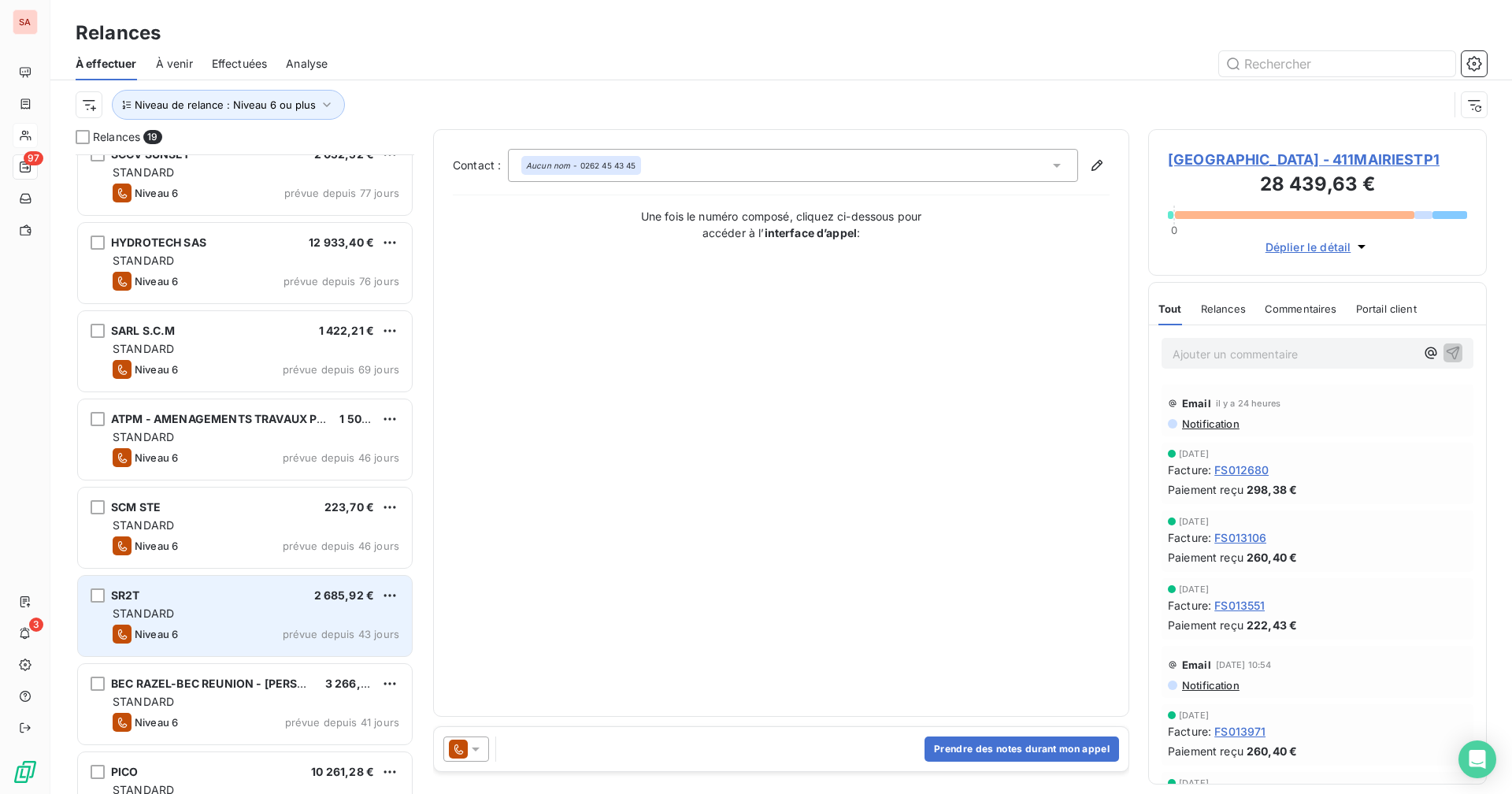
click at [208, 615] on div "Niveau 6 prévue depuis 43 jours" at bounding box center [256, 633] width 287 height 19
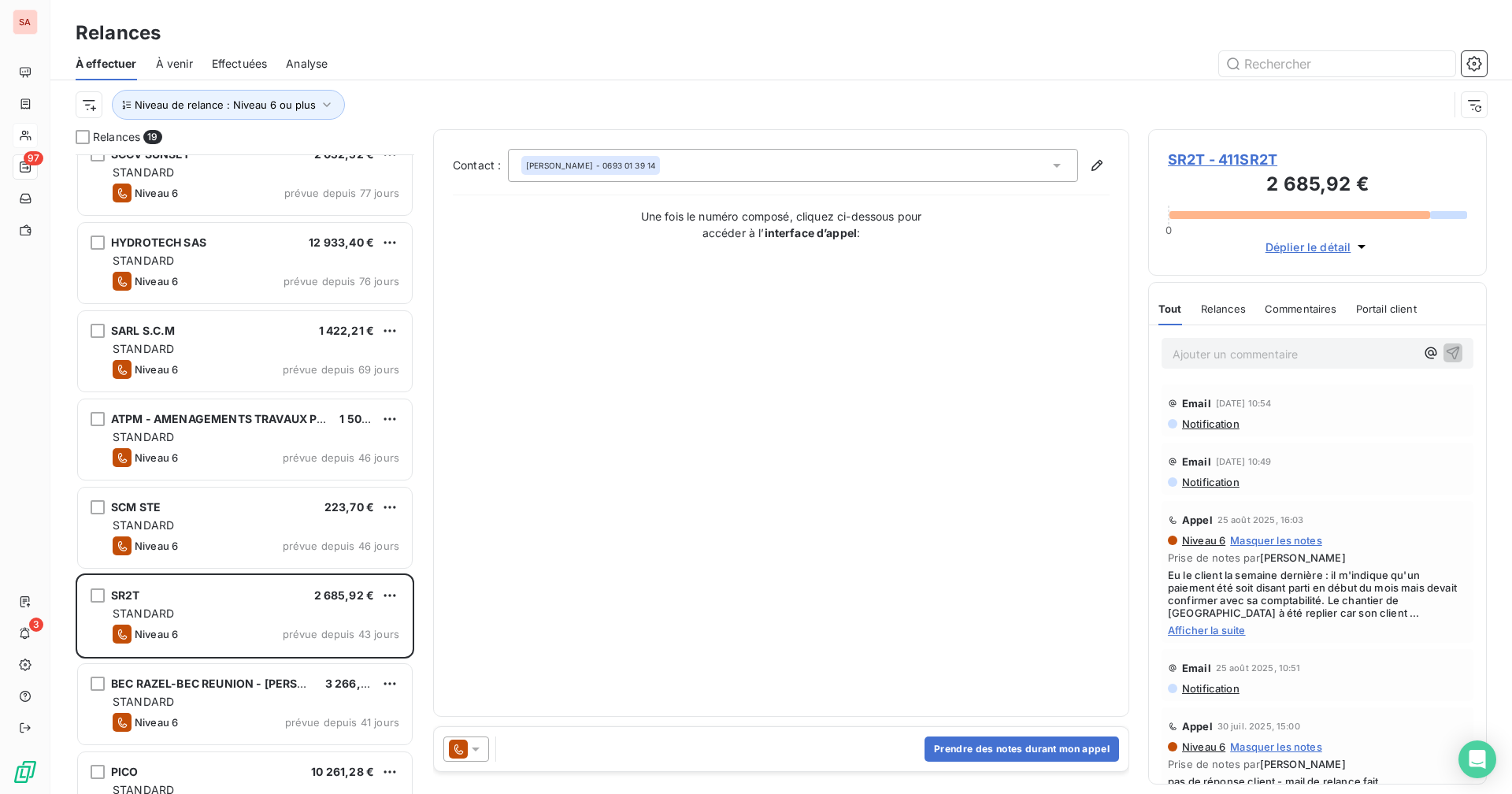
click at [918, 158] on span "SR2T - 411SR2T" at bounding box center [1317, 159] width 300 height 21
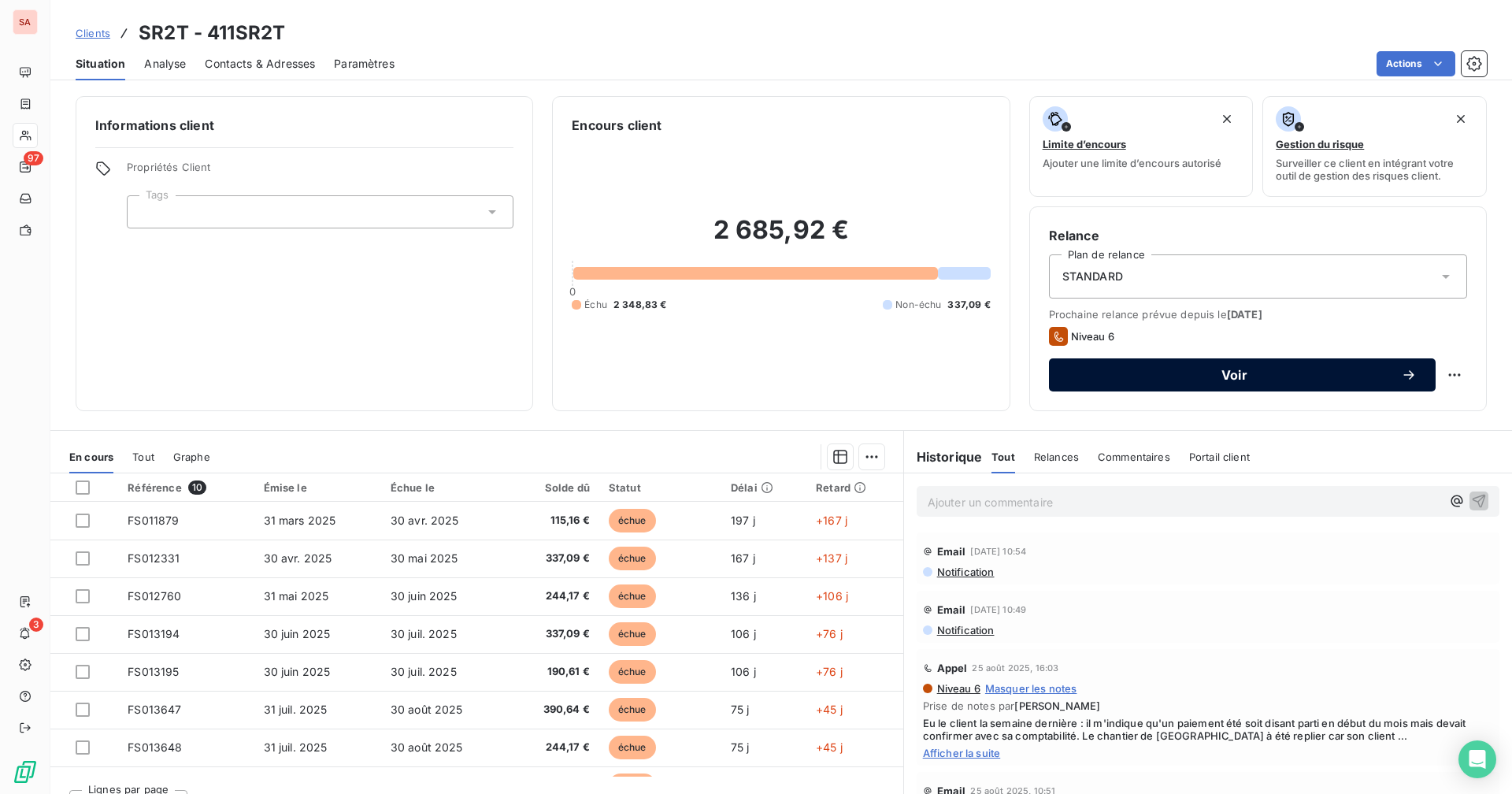
click at [918, 371] on span "Voir" at bounding box center [1234, 375] width 333 height 13
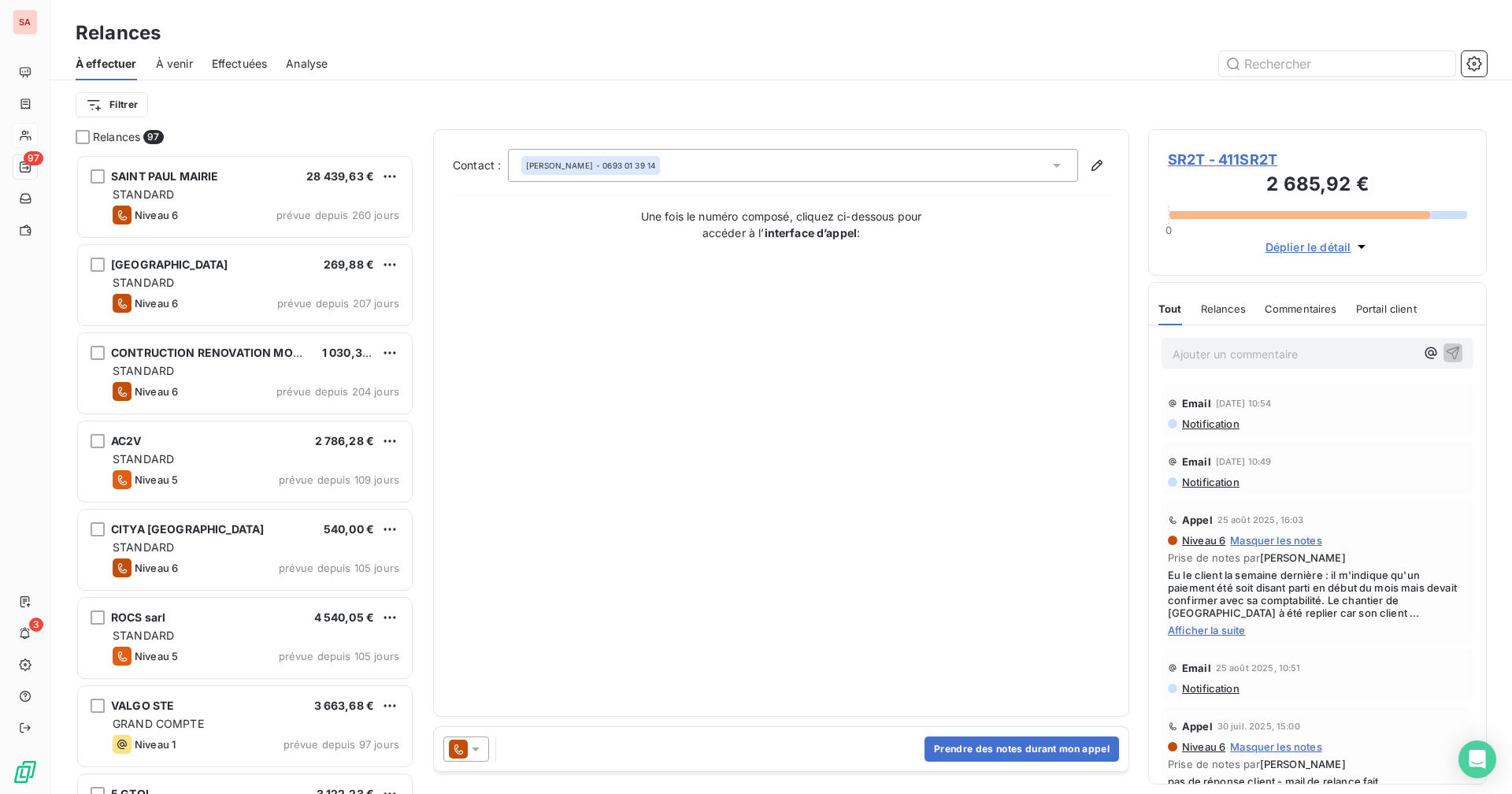
scroll to position [628, 326]
click at [918, 615] on button "Prendre des notes durant mon appel" at bounding box center [1021, 748] width 194 height 25
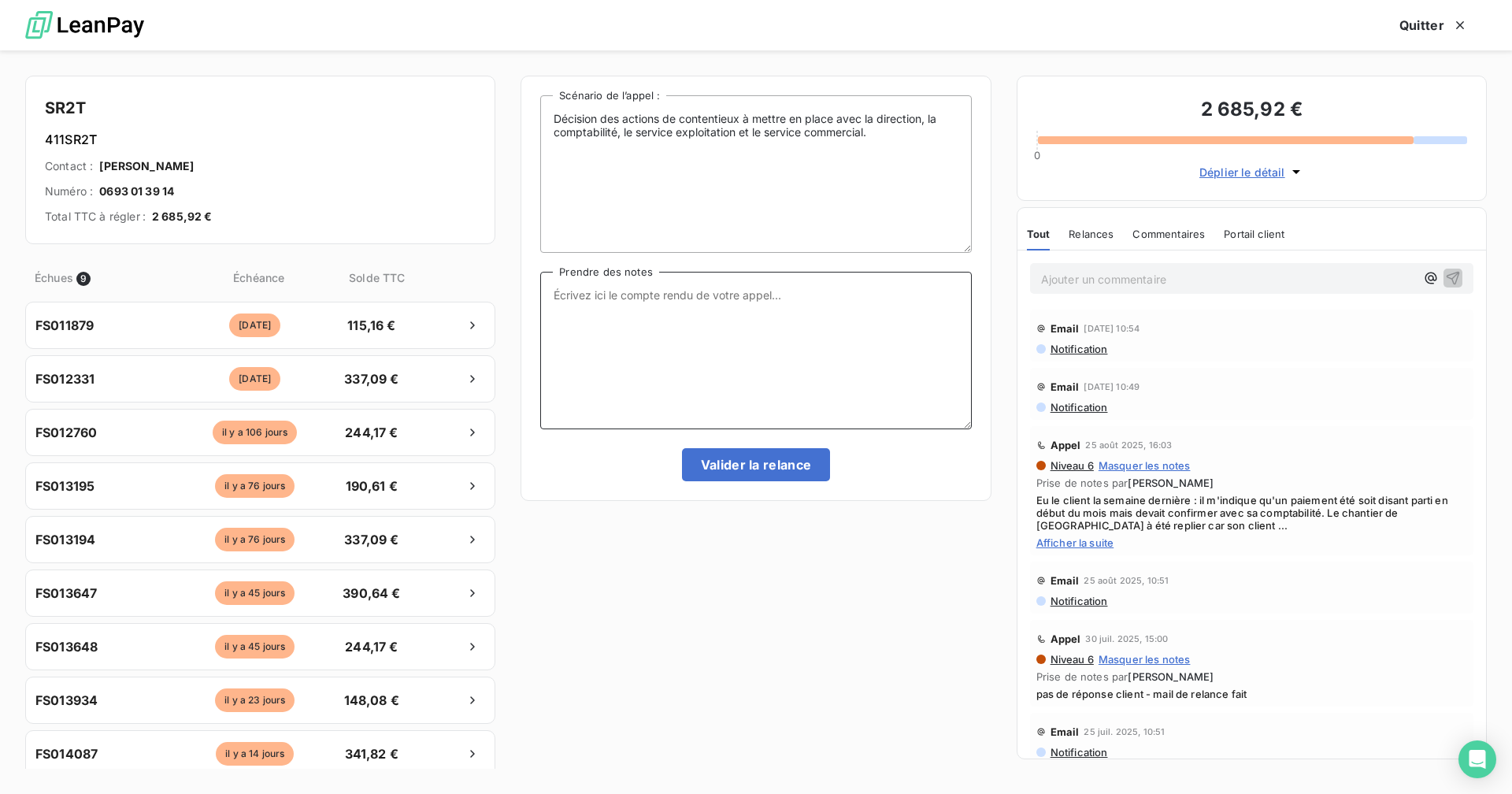
click at [663, 302] on textarea "Prendre des notes" at bounding box center [756, 351] width 431 height 157
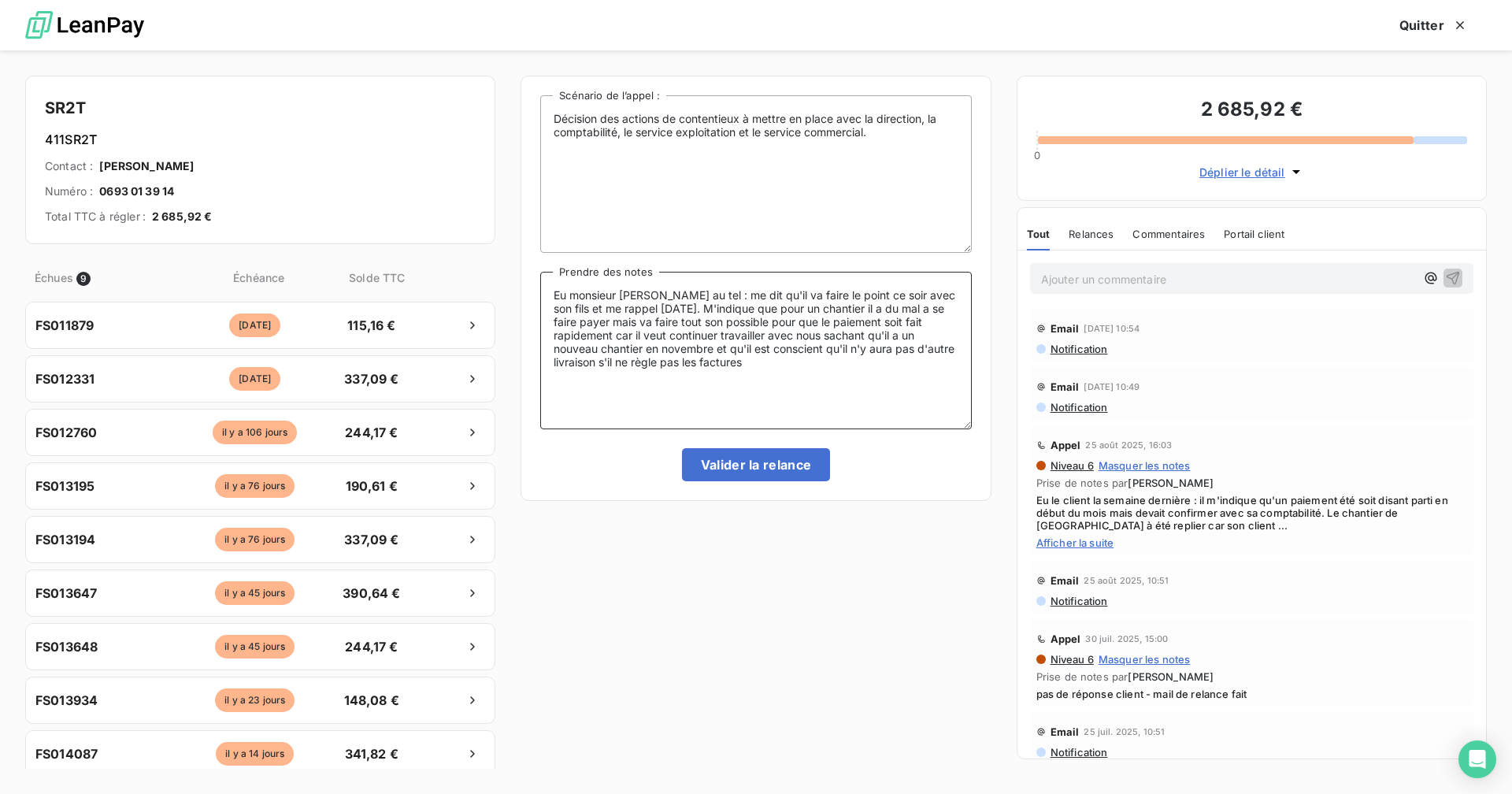
drag, startPoint x: 814, startPoint y: 369, endPoint x: 552, endPoint y: 294, distance: 272.5
click at [552, 294] on textarea "Eu monsieur [PERSON_NAME] au tel : me dit qu'il va faire le point ce soir avec …" at bounding box center [756, 351] width 431 height 157
click at [827, 367] on textarea "Eu monsieur [PERSON_NAME] au tel : me dit qu'il va faire le point ce soir avec …" at bounding box center [756, 351] width 431 height 157
drag, startPoint x: 731, startPoint y: 356, endPoint x: 544, endPoint y: 289, distance: 198.6
click at [544, 289] on textarea "Eu monsieur [PERSON_NAME] au tel : me dit qu'il va faire le point ce soir avec …" at bounding box center [756, 351] width 431 height 157
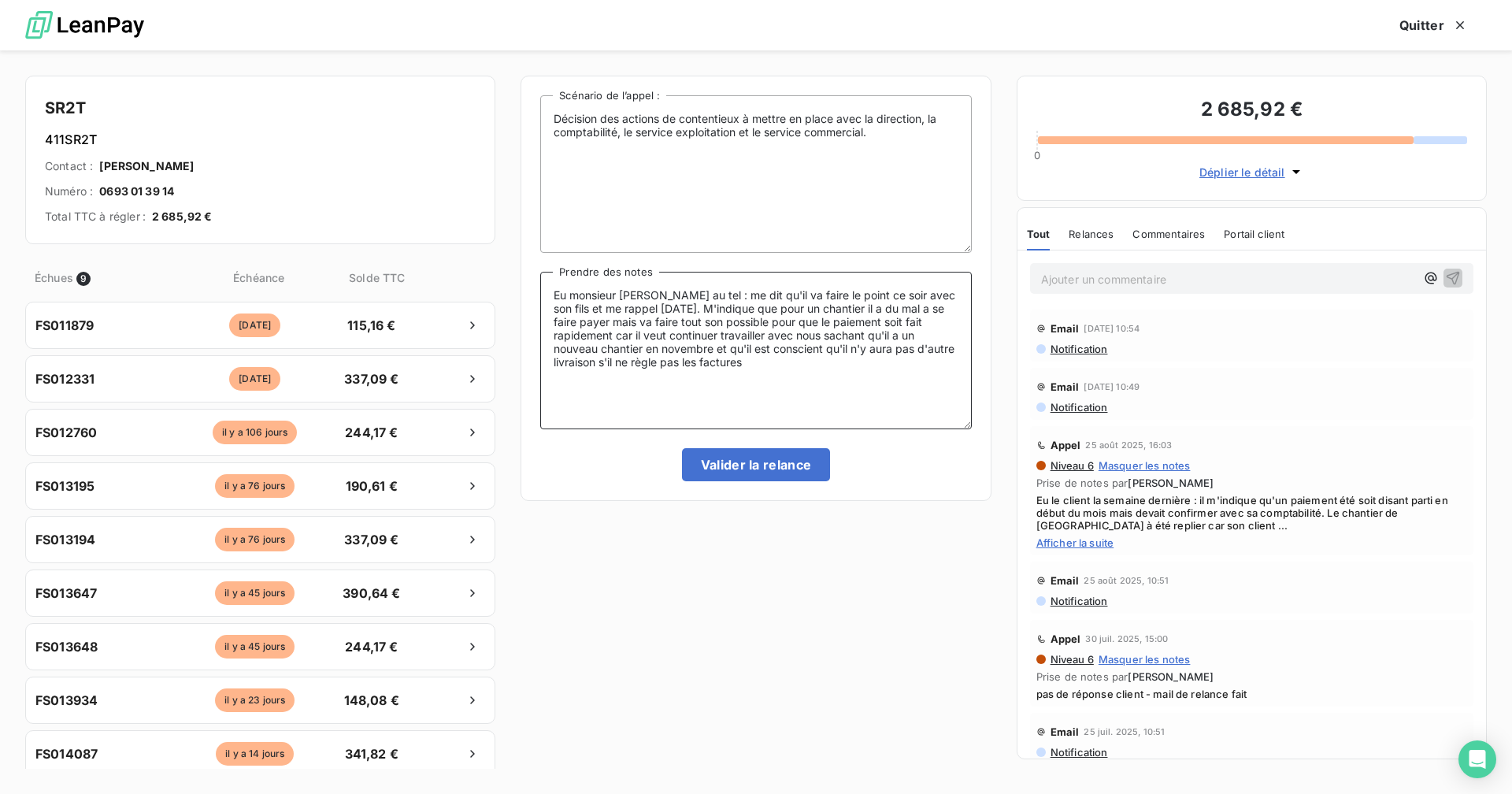
paste textarea "M. [PERSON_NAME] au téléphone : il m’indique qu’il fera le point ce soir avec s…"
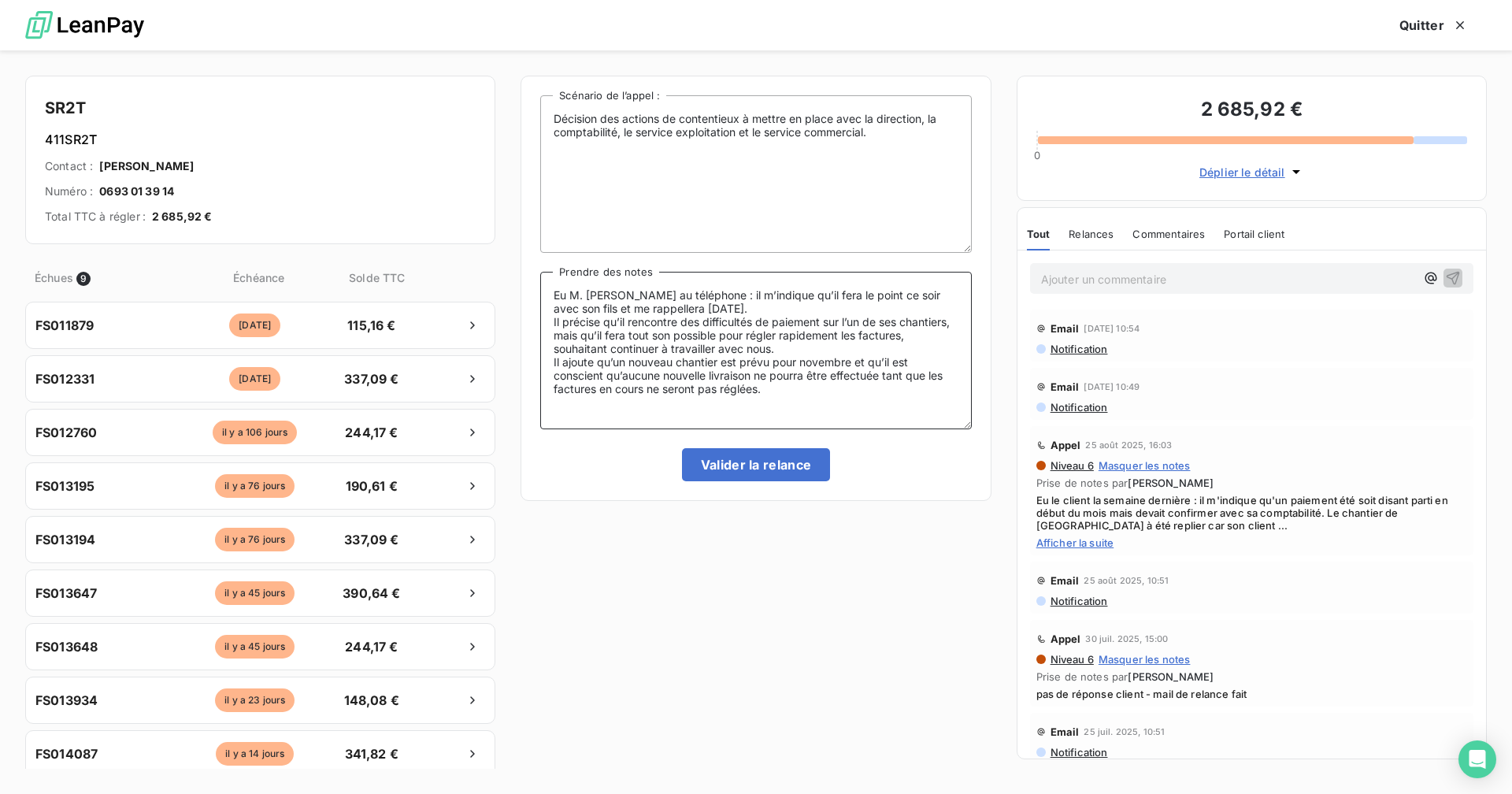
click at [552, 320] on textarea "Eu M. [PERSON_NAME] au téléphone : il m’indique qu’il fera le point ce soir ave…" at bounding box center [756, 351] width 431 height 157
click at [553, 346] on textarea "Eu M. [PERSON_NAME] au téléphone : il m’indique qu’il fera le point ce soir ave…" at bounding box center [756, 351] width 431 height 157
drag, startPoint x: 708, startPoint y: 376, endPoint x: 551, endPoint y: 298, distance: 175.3
click at [551, 298] on textarea "Eu M. [PERSON_NAME] au téléphone : il m’indique qu’il fera le point ce soir ave…" at bounding box center [756, 351] width 431 height 157
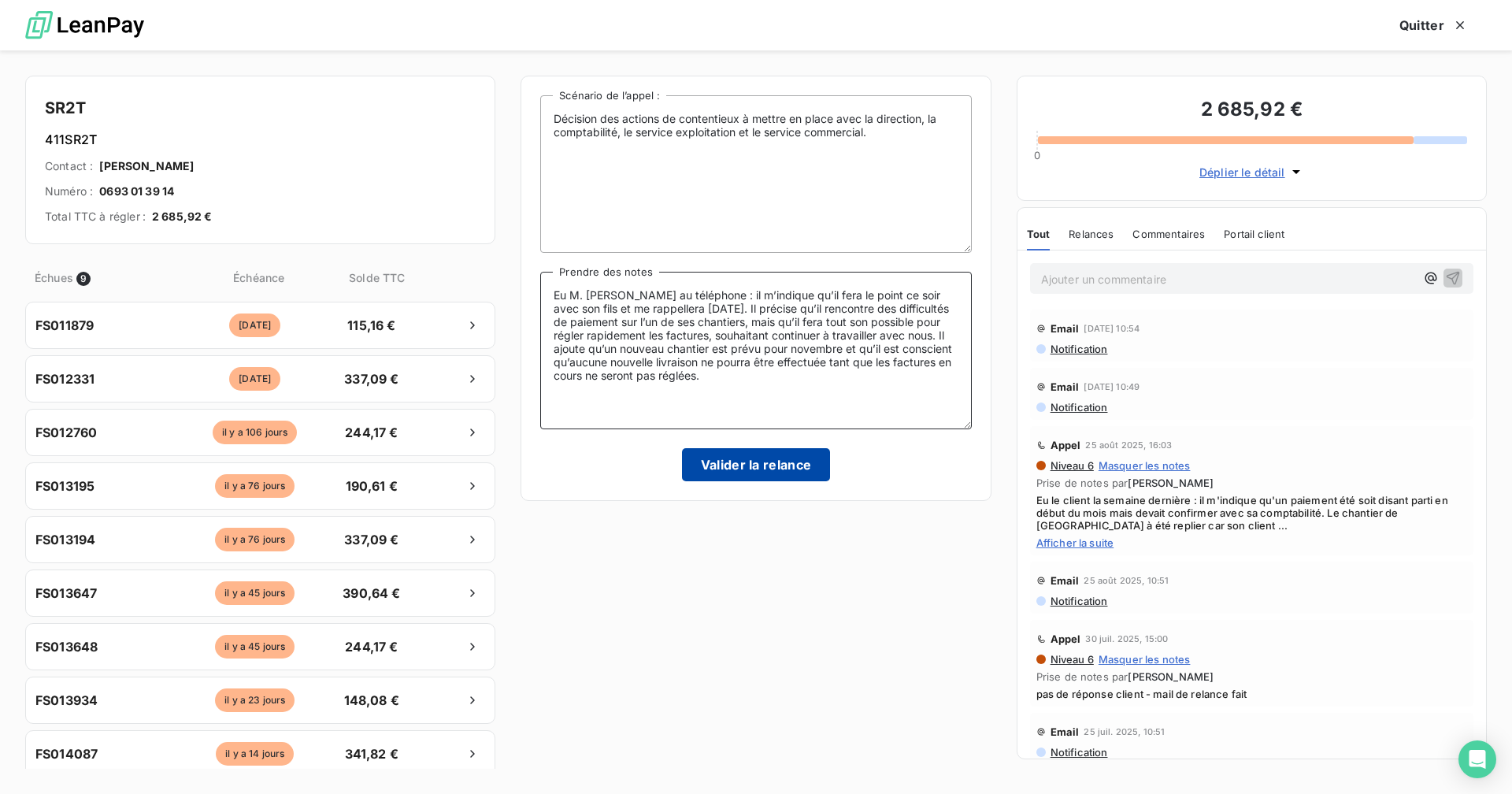
type textarea "Eu M. [PERSON_NAME] au téléphone : il m’indique qu’il fera le point ce soir ave…"
click at [772, 455] on button "Valider la relance" at bounding box center [756, 464] width 148 height 33
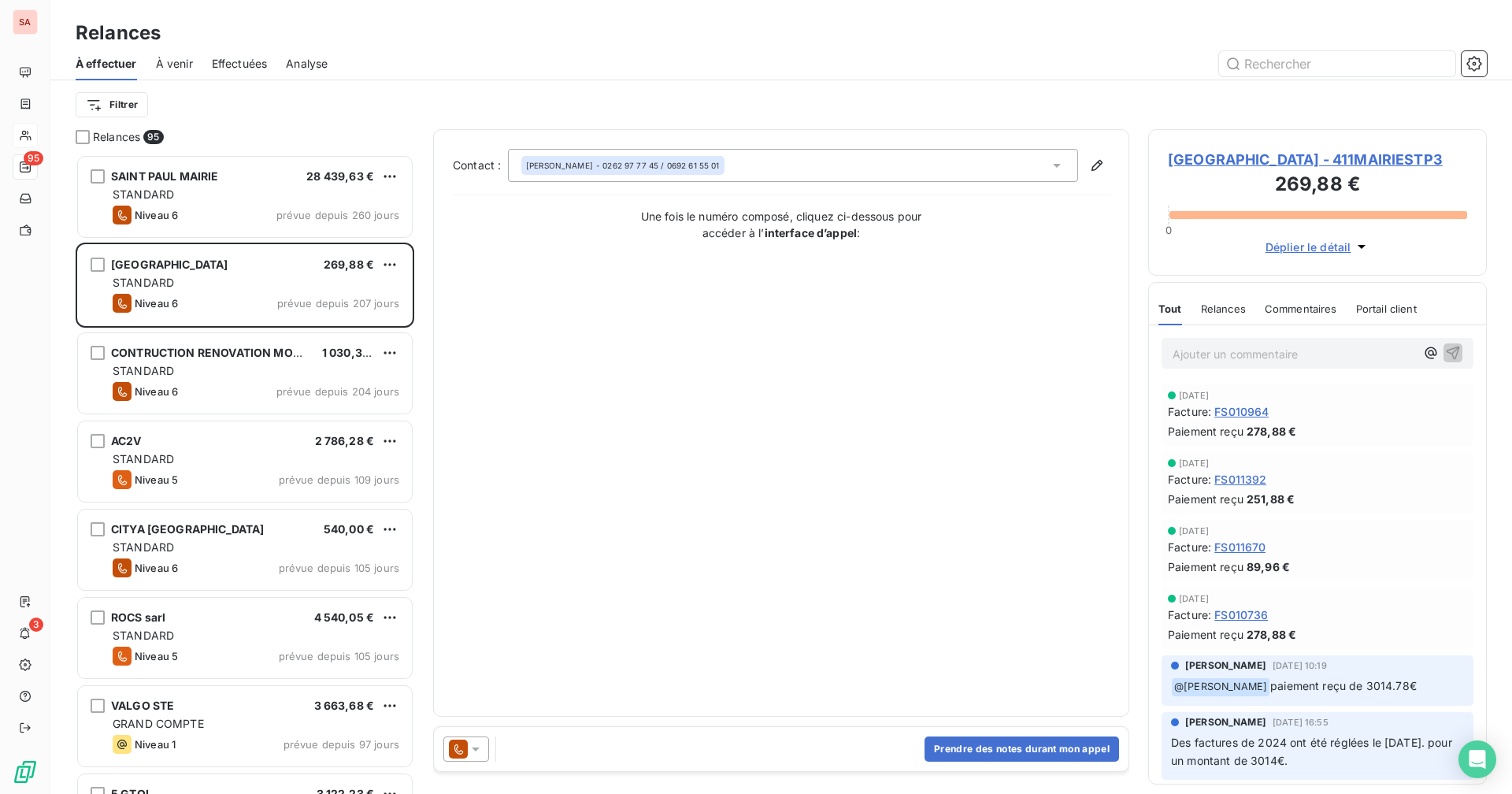
click at [30, 33] on div "SA" at bounding box center [25, 22] width 25 height 25
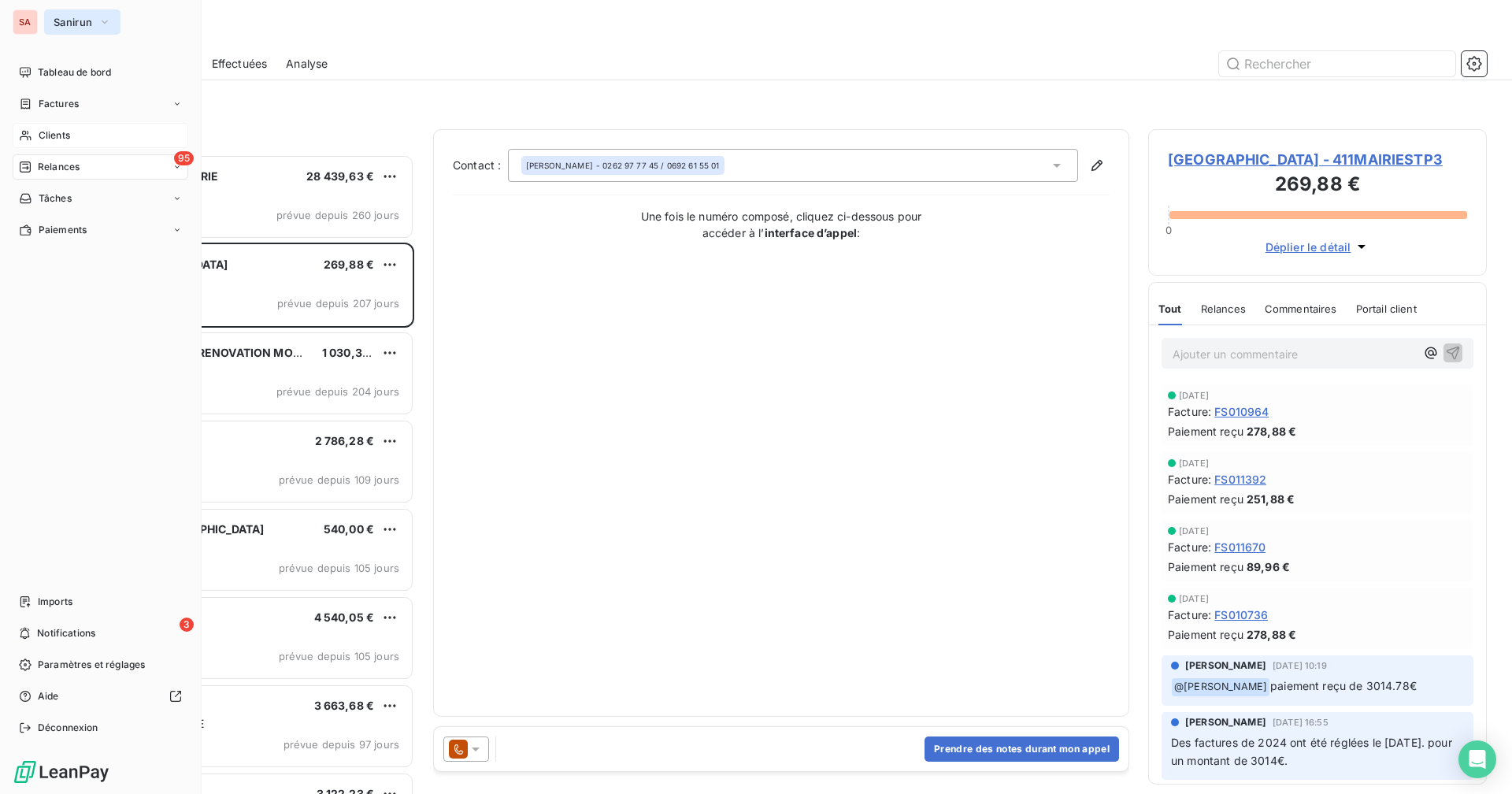
click at [69, 23] on span "Sanirun" at bounding box center [72, 22] width 38 height 13
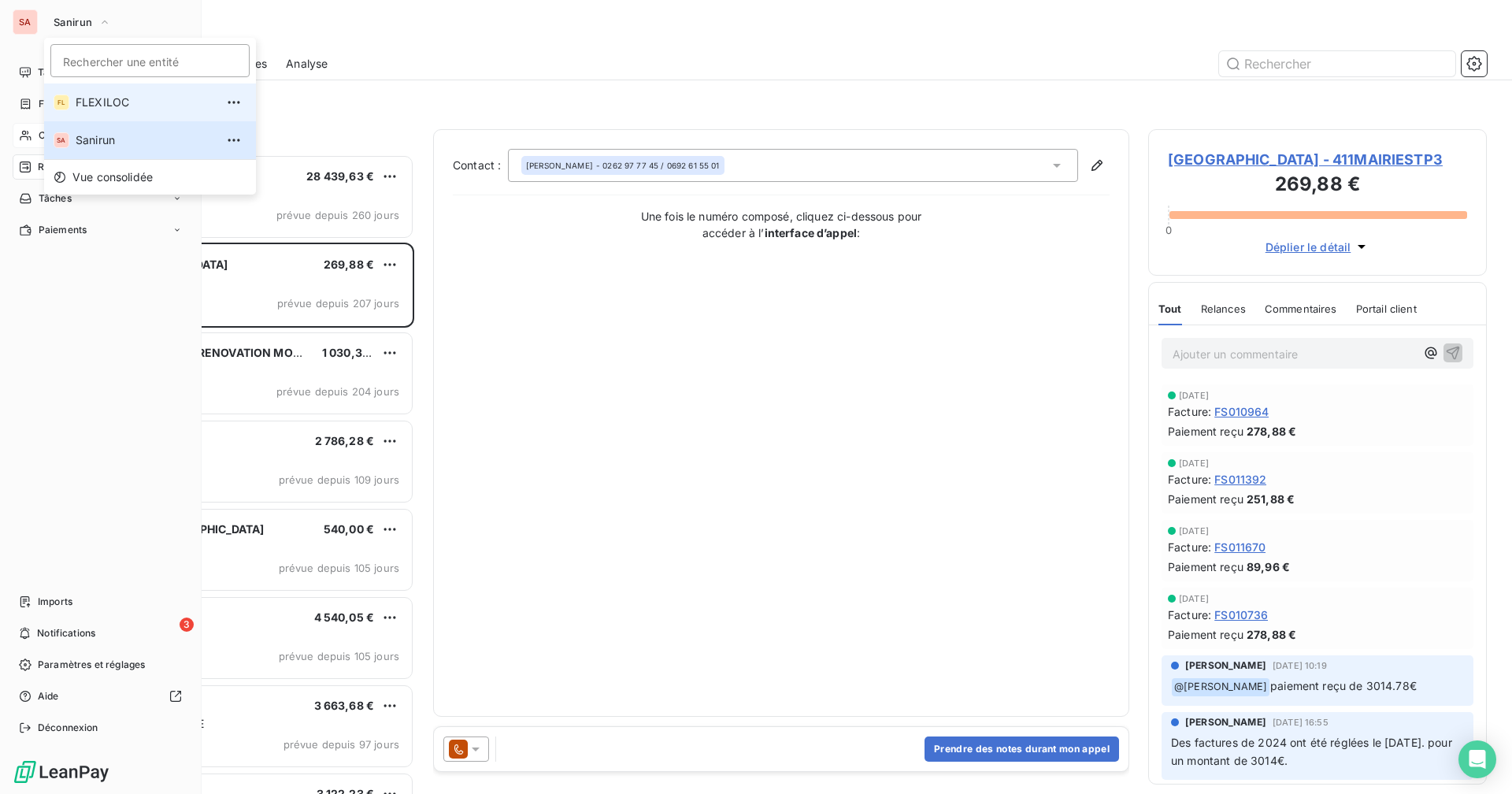
click at [101, 106] on span "FLEXILOC" at bounding box center [146, 103] width 139 height 16
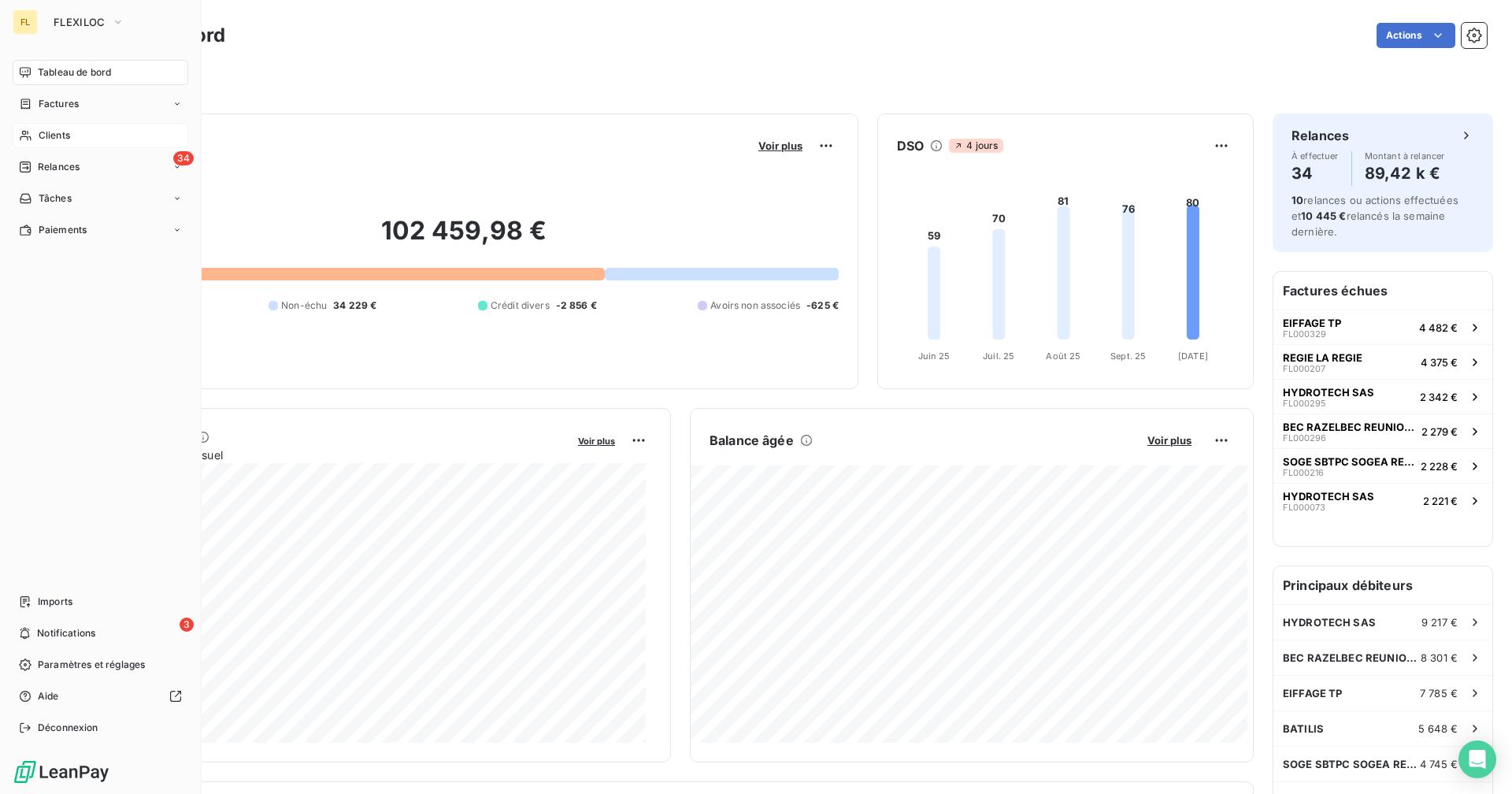
click at [85, 141] on div "Clients" at bounding box center [100, 135] width 175 height 25
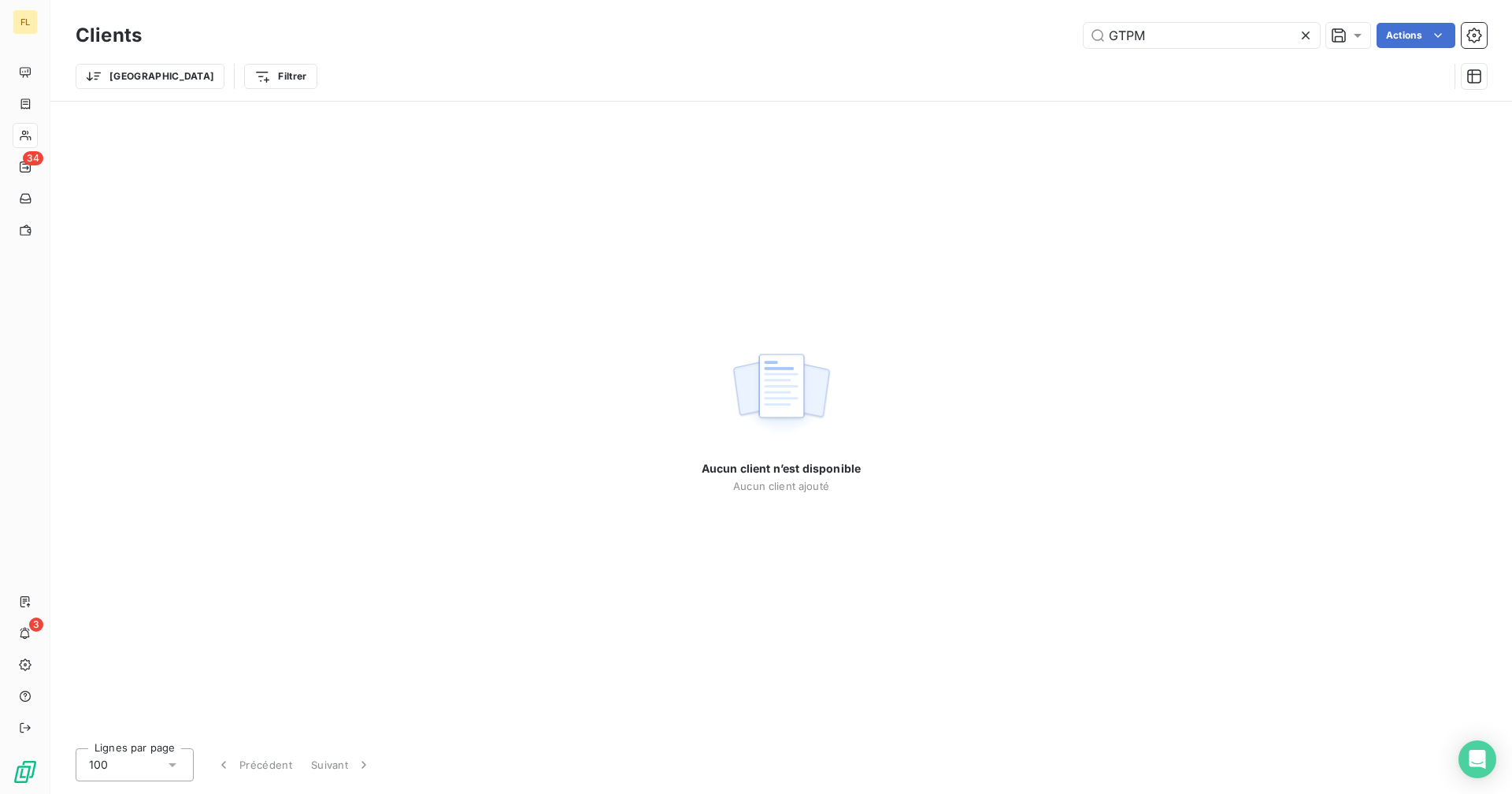
drag, startPoint x: 1149, startPoint y: 31, endPoint x: 1071, endPoint y: 38, distance: 78.3
click at [918, 38] on div "GTPM Actions" at bounding box center [824, 36] width 1326 height 25
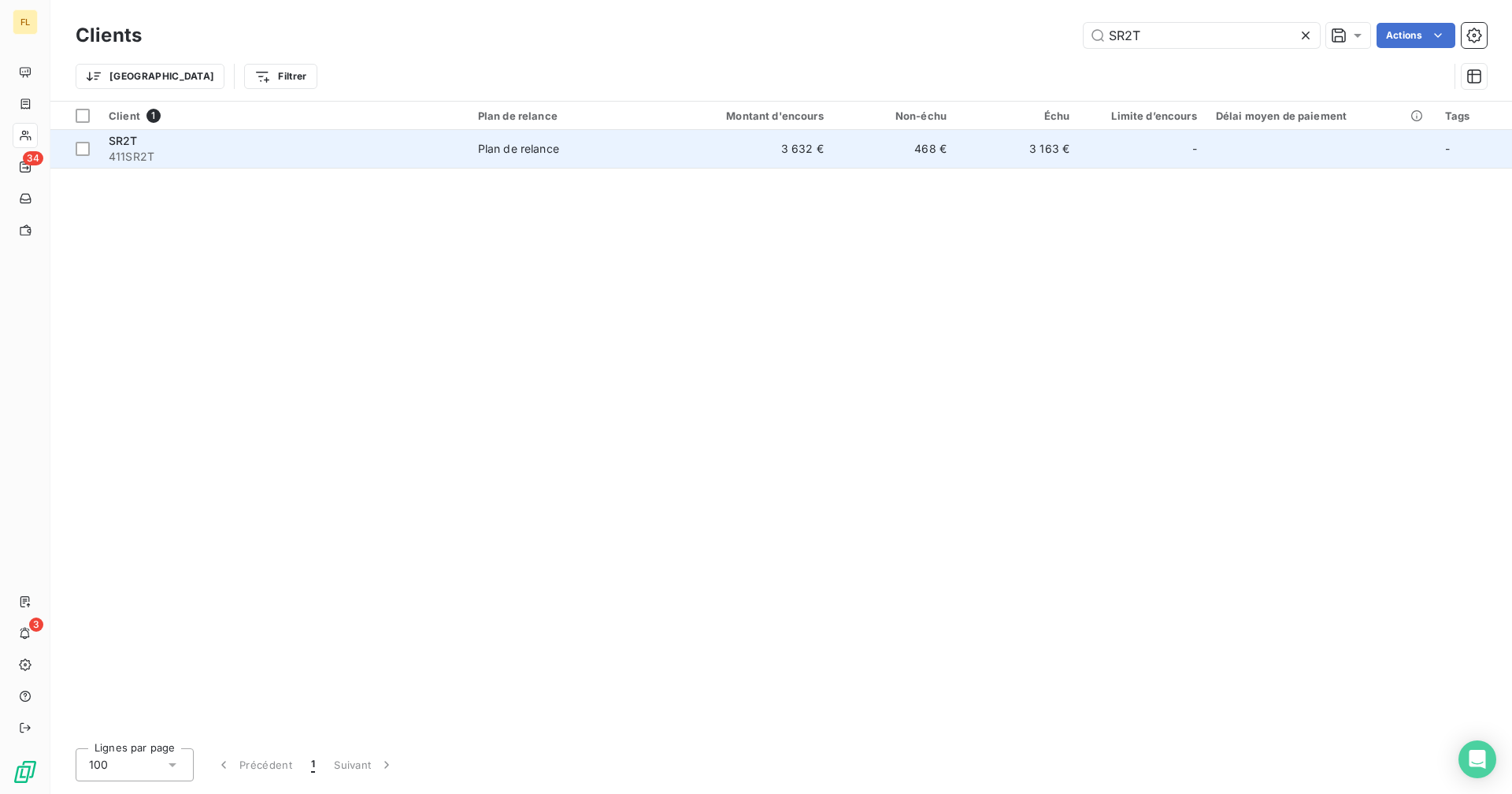
type input "SR2T"
click at [793, 155] on td "3 632 €" at bounding box center [750, 148] width 165 height 38
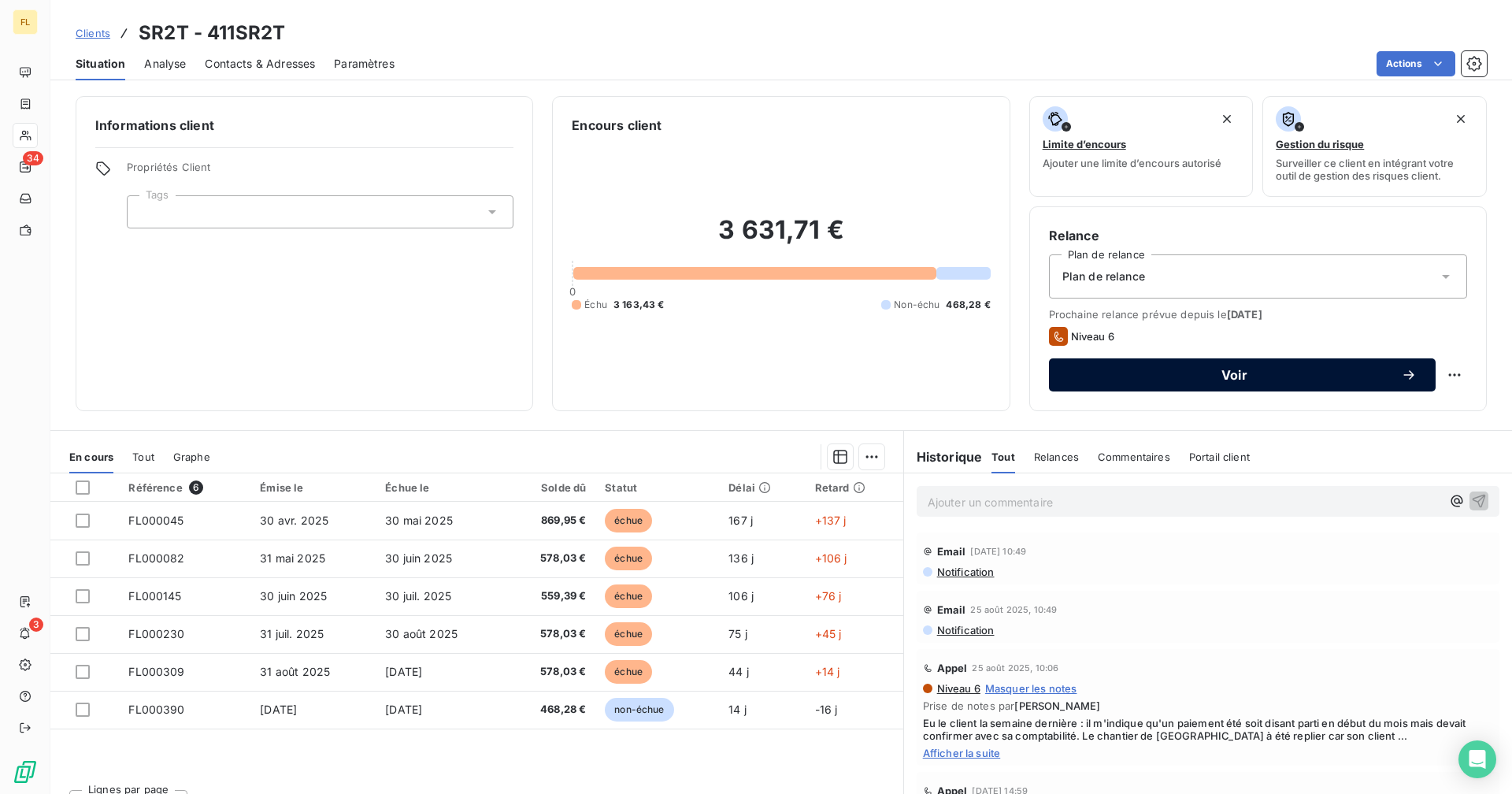
click at [918, 372] on span "Voir" at bounding box center [1234, 375] width 333 height 13
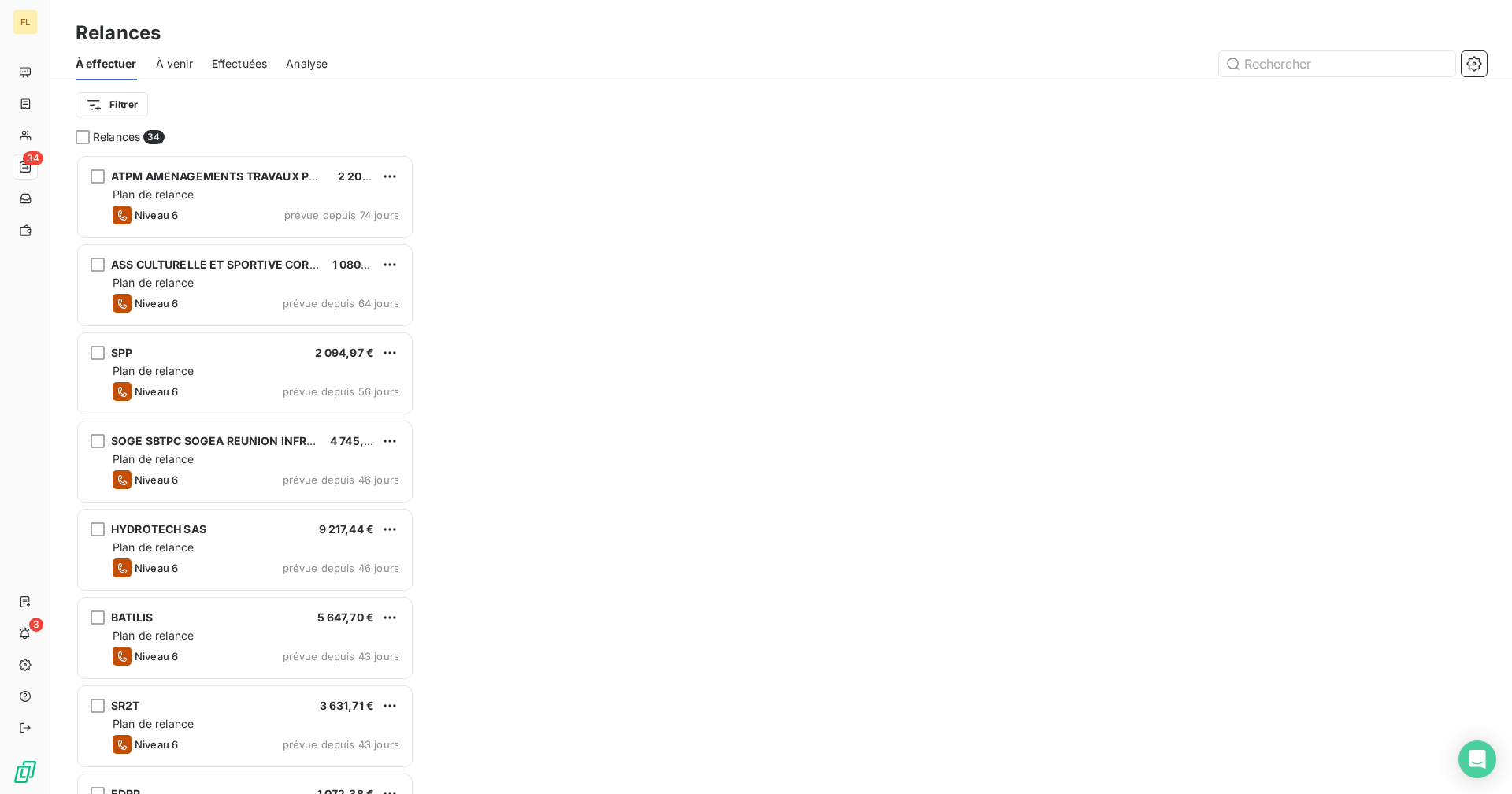
scroll to position [628, 326]
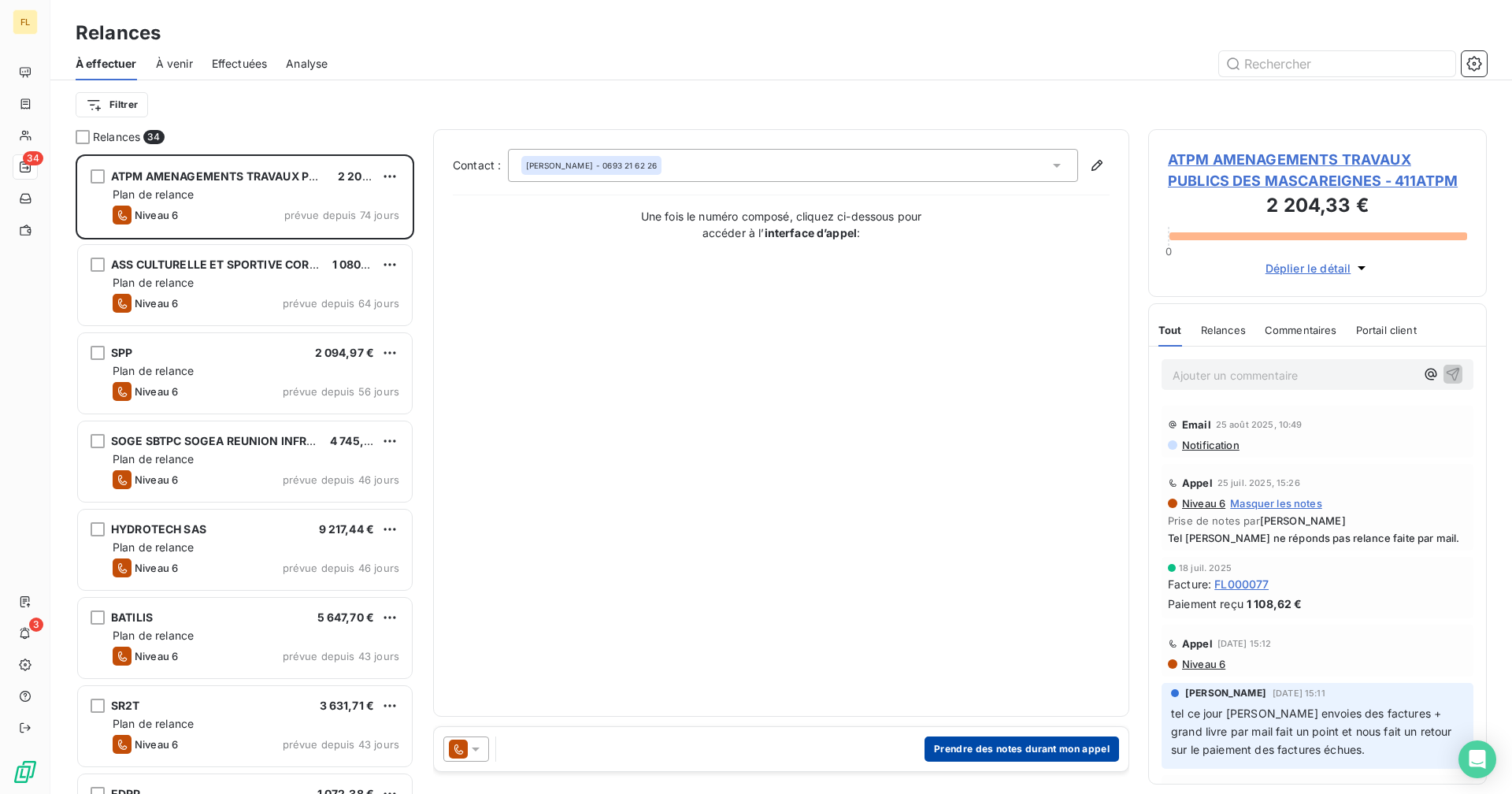
click at [918, 615] on button "Prendre des notes durant mon appel" at bounding box center [1021, 748] width 194 height 25
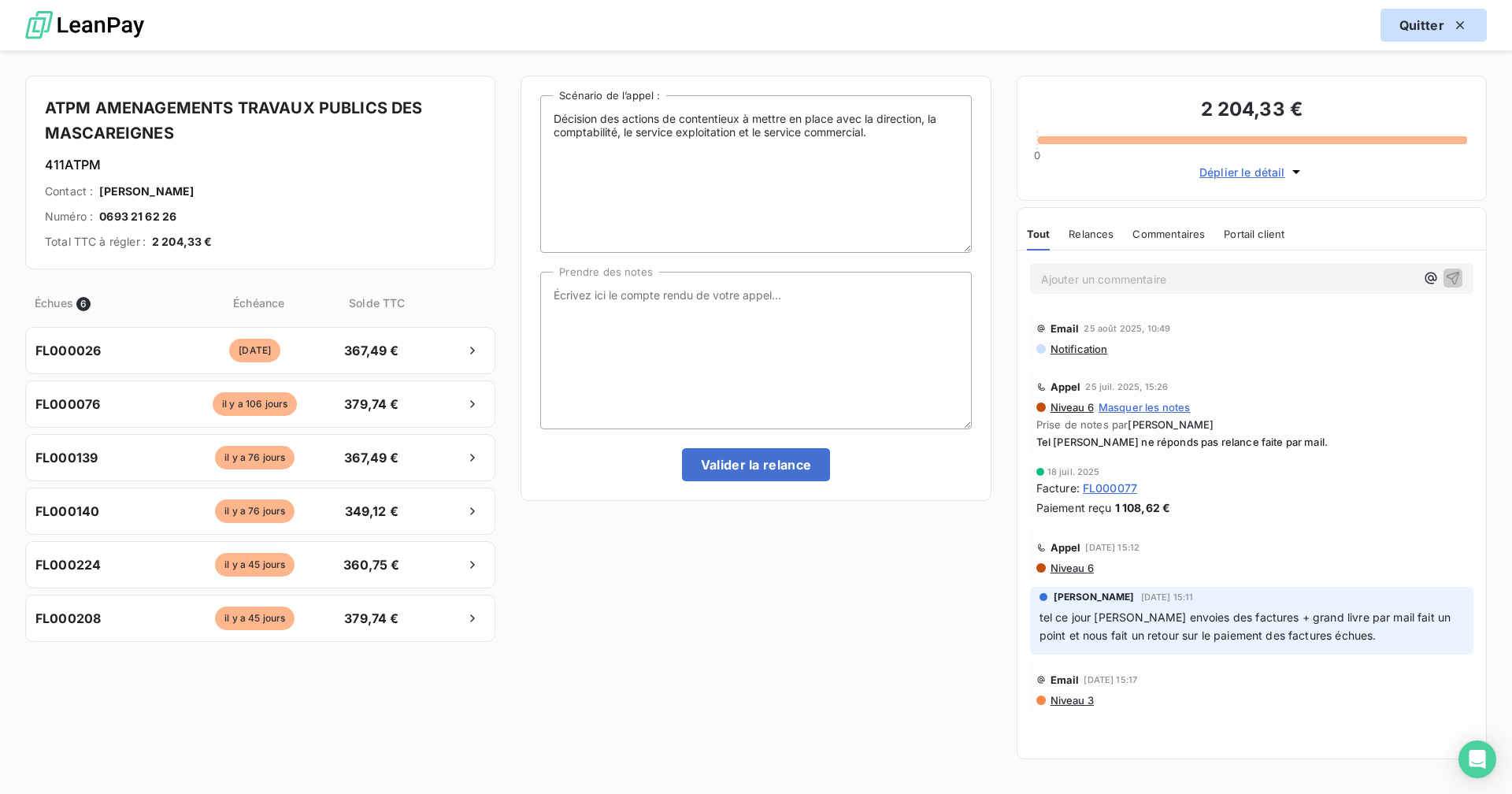
click at [918, 33] on button "Quitter" at bounding box center [1433, 25] width 106 height 33
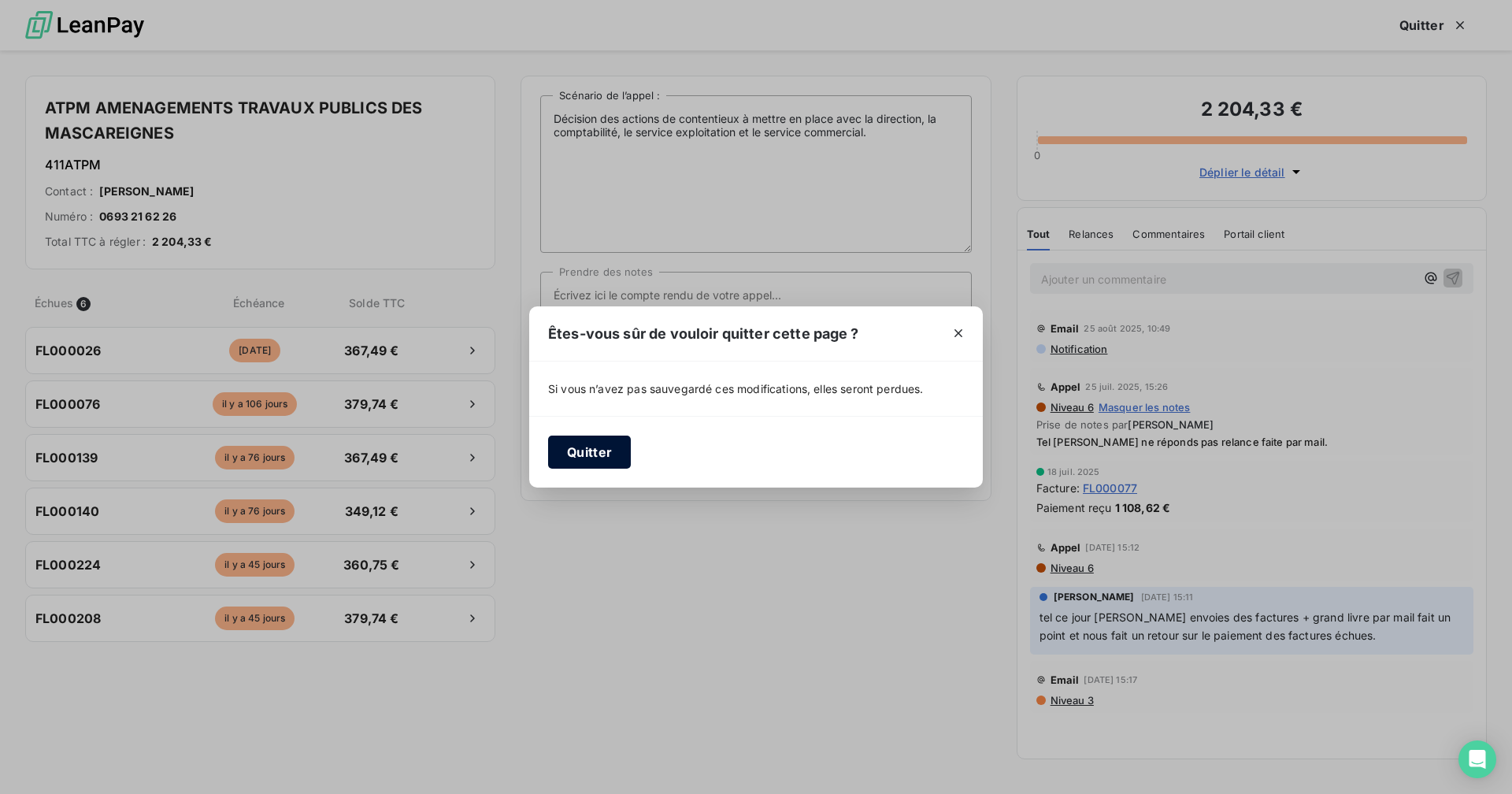
click at [599, 445] on button "Quitter" at bounding box center [589, 452] width 82 height 33
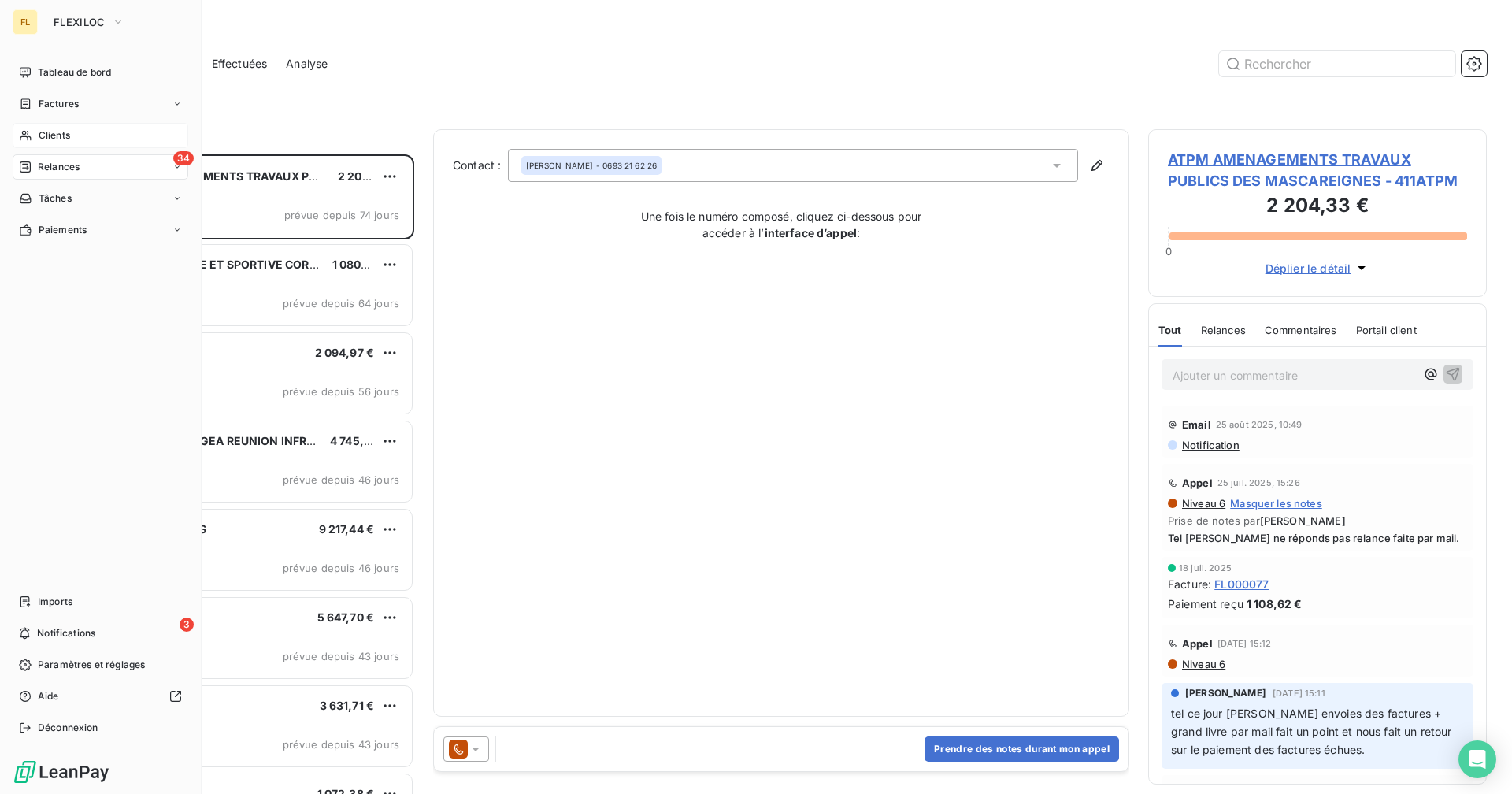
click at [37, 132] on div "Clients" at bounding box center [100, 135] width 175 height 25
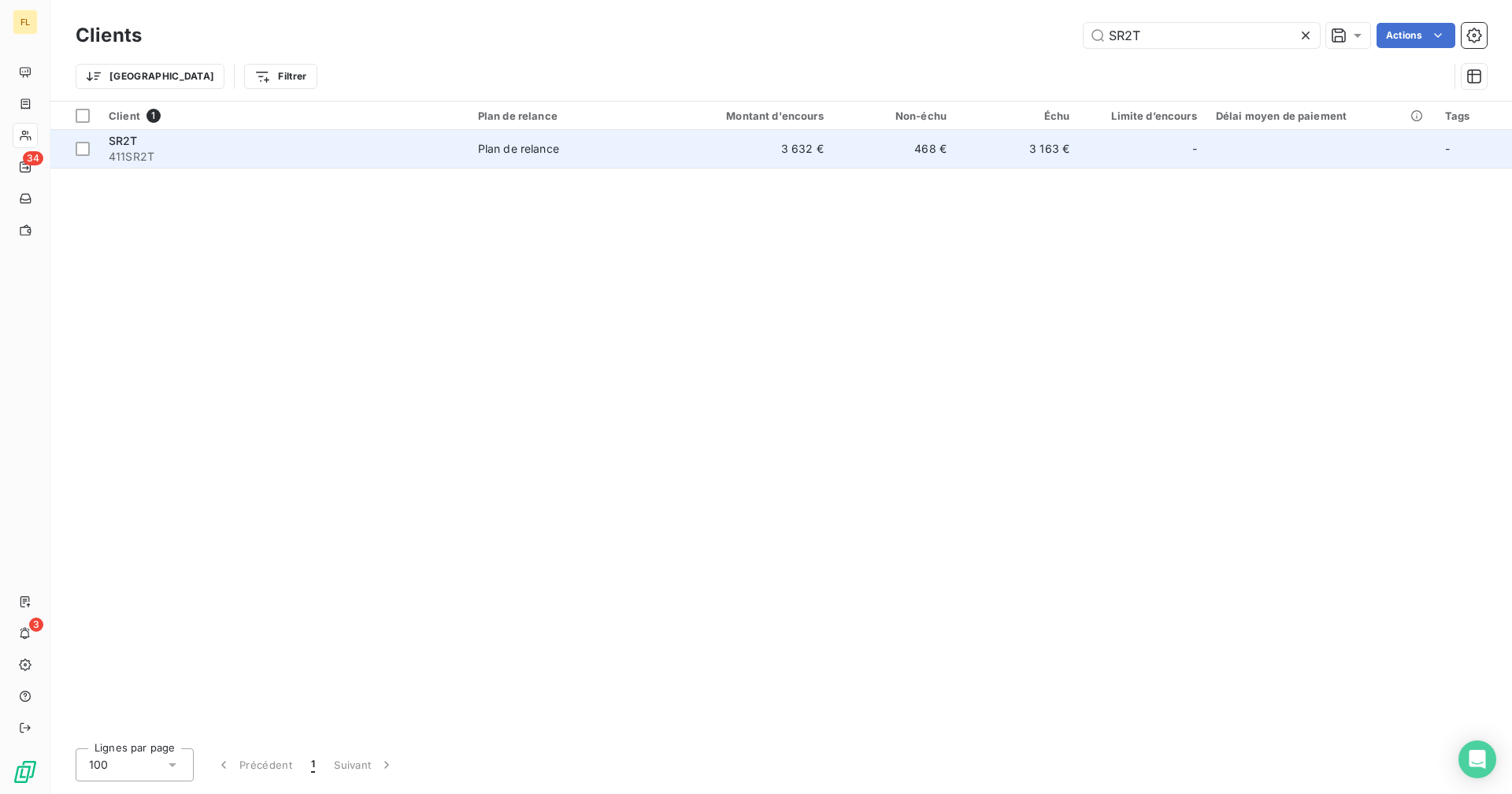
click at [807, 151] on td "3 632 €" at bounding box center [750, 148] width 165 height 38
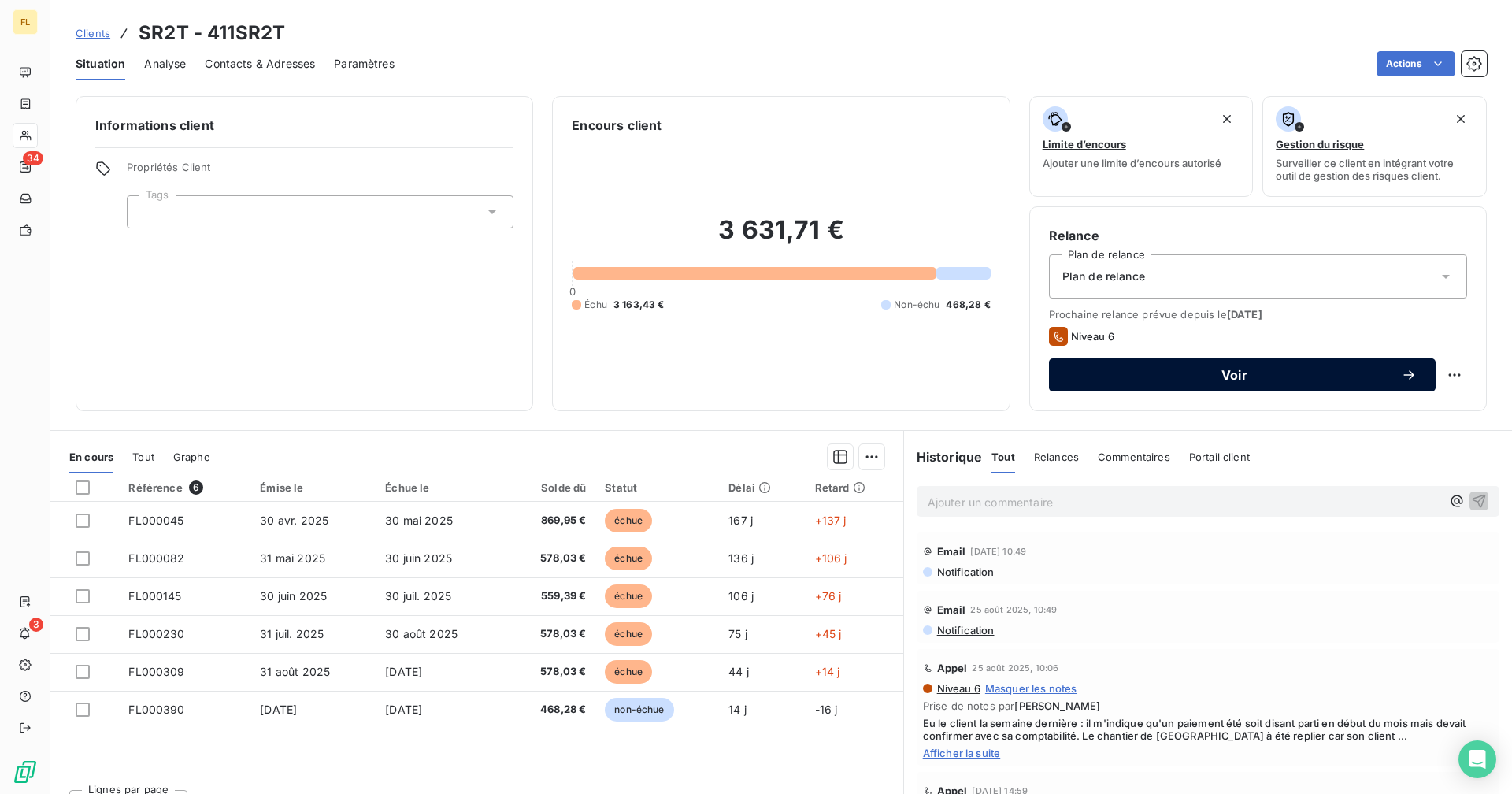
click at [918, 374] on span "Voir" at bounding box center [1234, 375] width 333 height 13
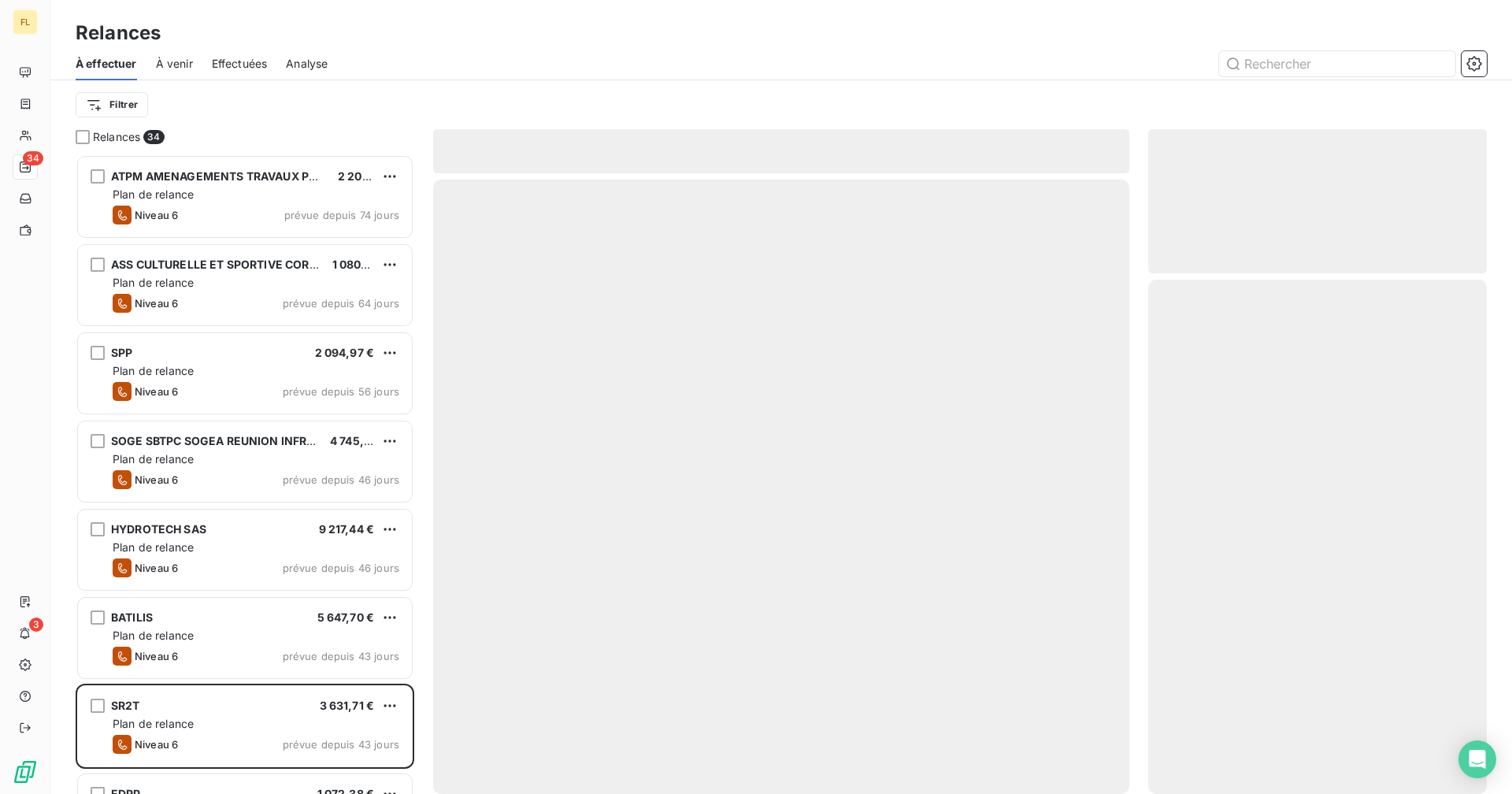
scroll to position [628, 326]
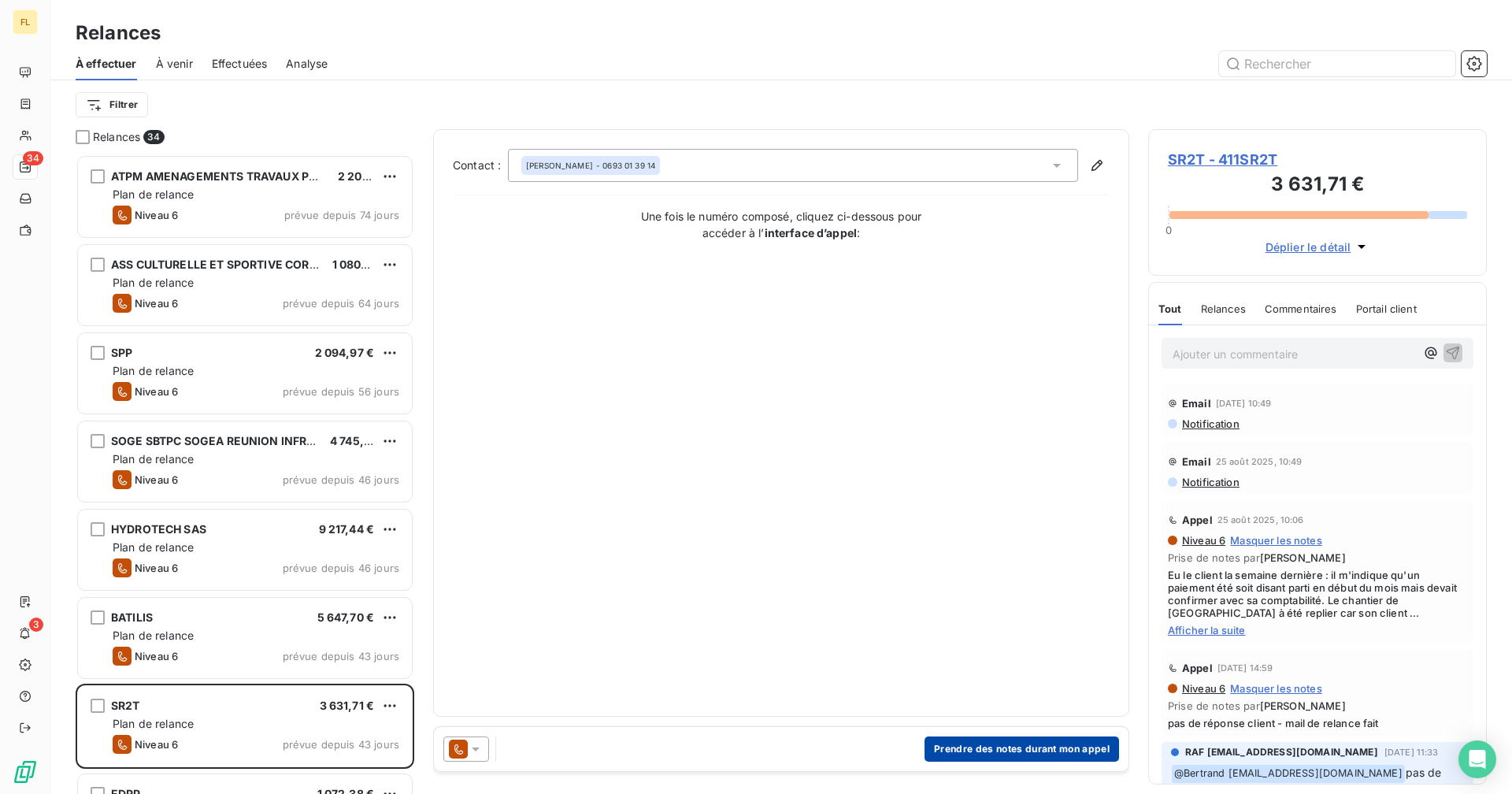
click at [918, 615] on button "Prendre des notes durant mon appel" at bounding box center [1021, 748] width 194 height 25
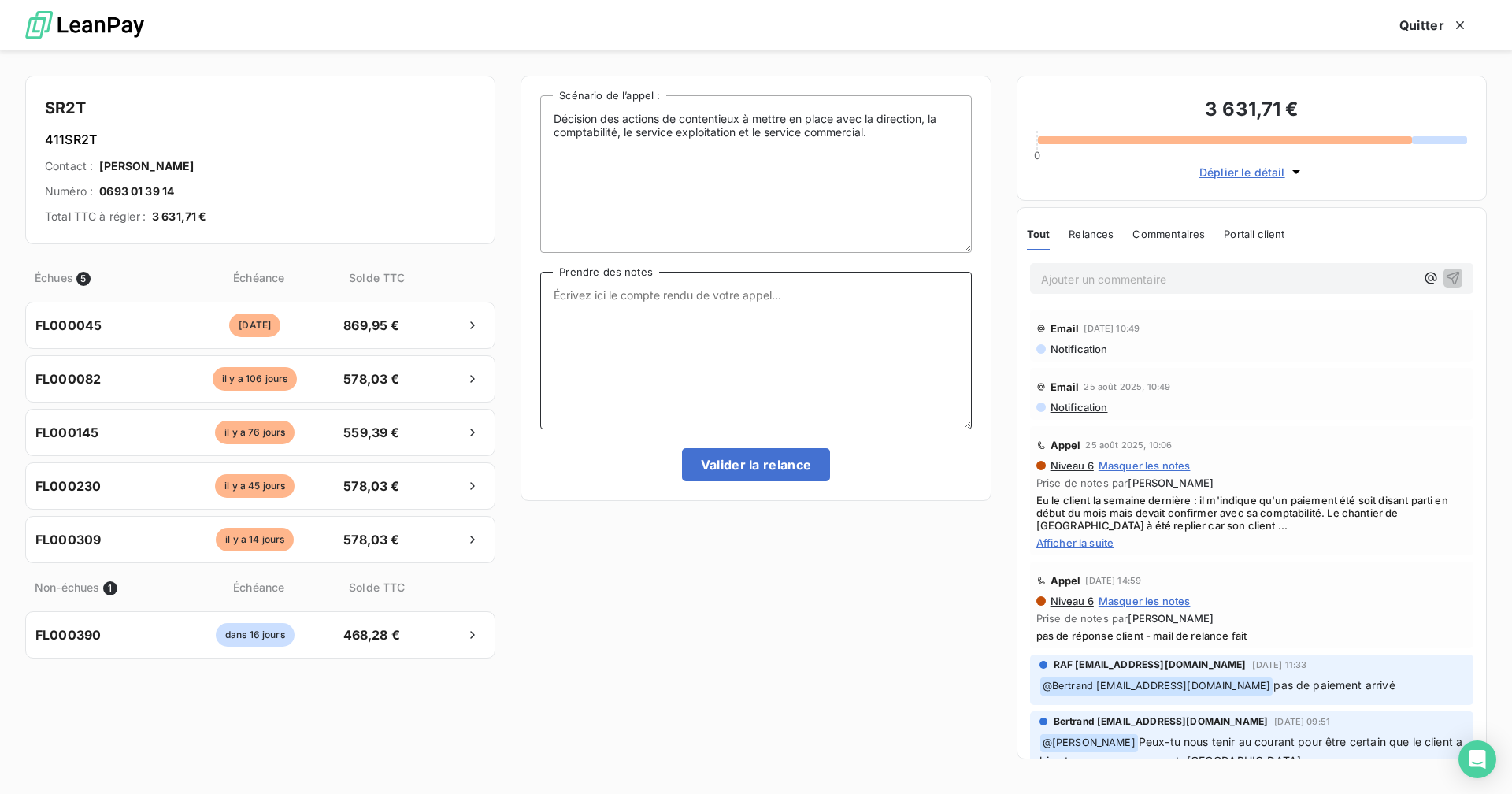
click at [638, 343] on textarea "Prendre des notes" at bounding box center [756, 351] width 431 height 157
paste textarea "Eu M. [PERSON_NAME] au téléphone : il m’indique qu’il fera le point ce soir ave…"
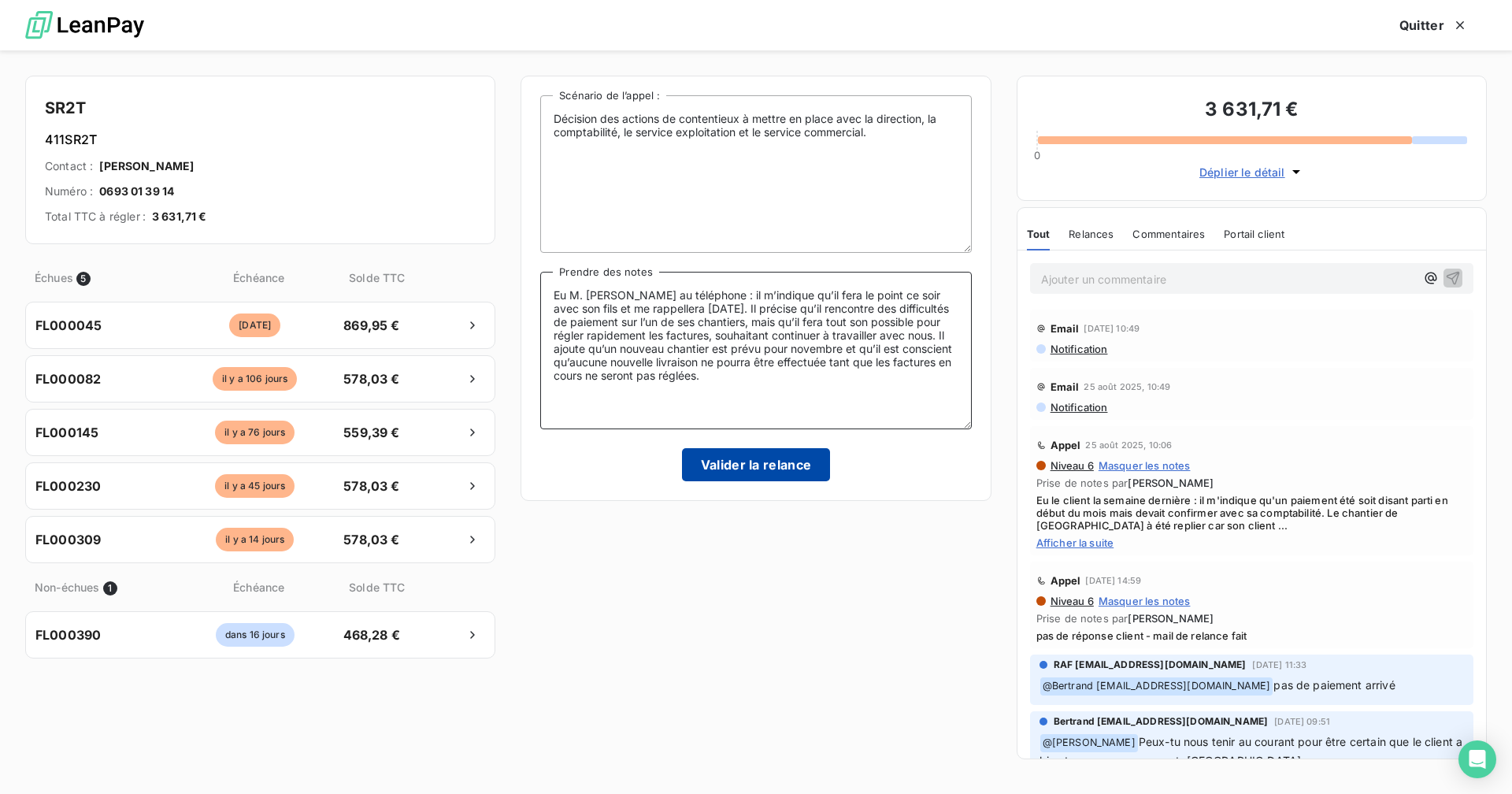
type textarea "Eu M. [PERSON_NAME] au téléphone : il m’indique qu’il fera le point ce soir ave…"
click at [715, 479] on button "Valider la relance" at bounding box center [756, 464] width 148 height 33
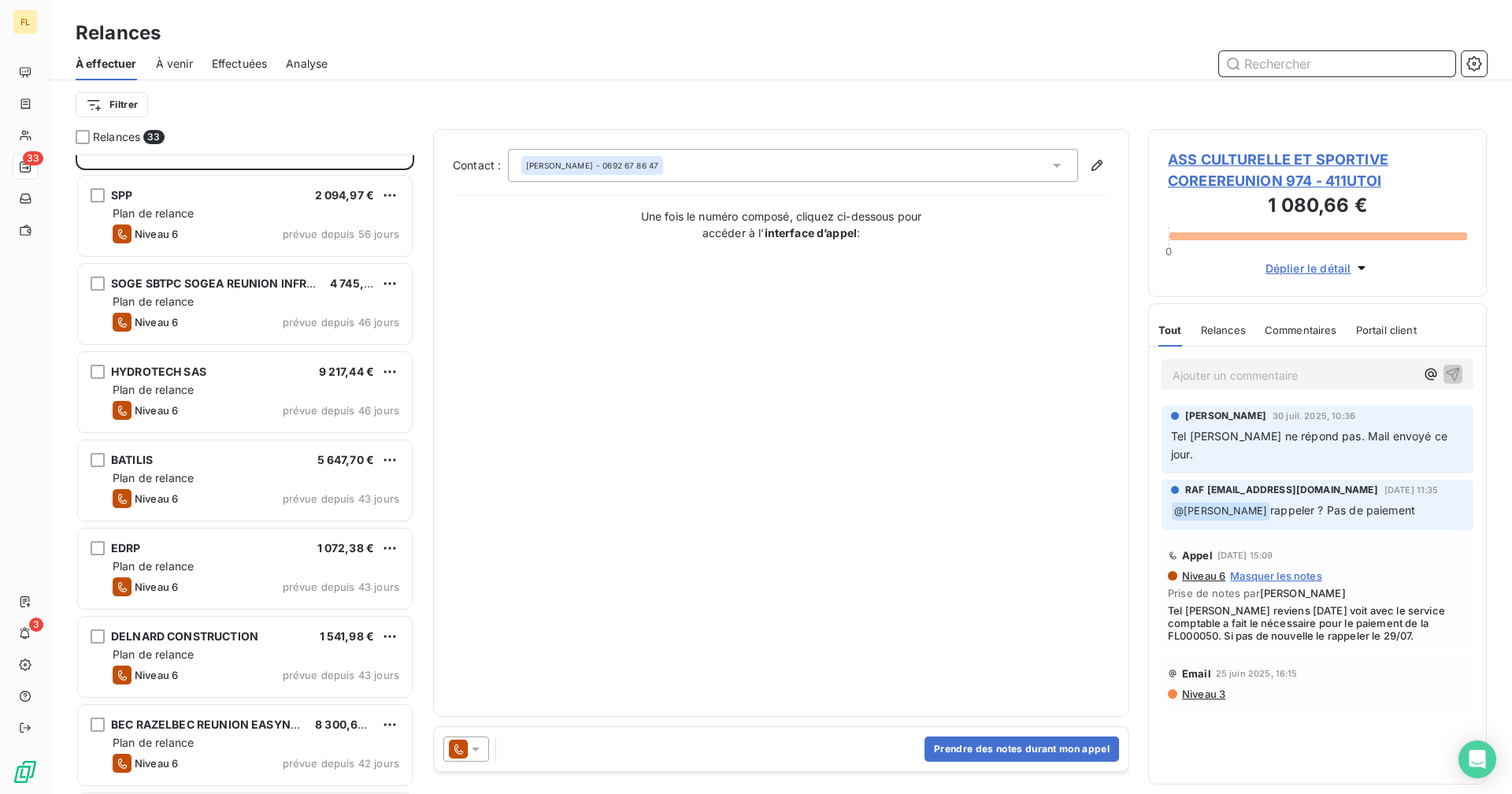
scroll to position [237, 0]
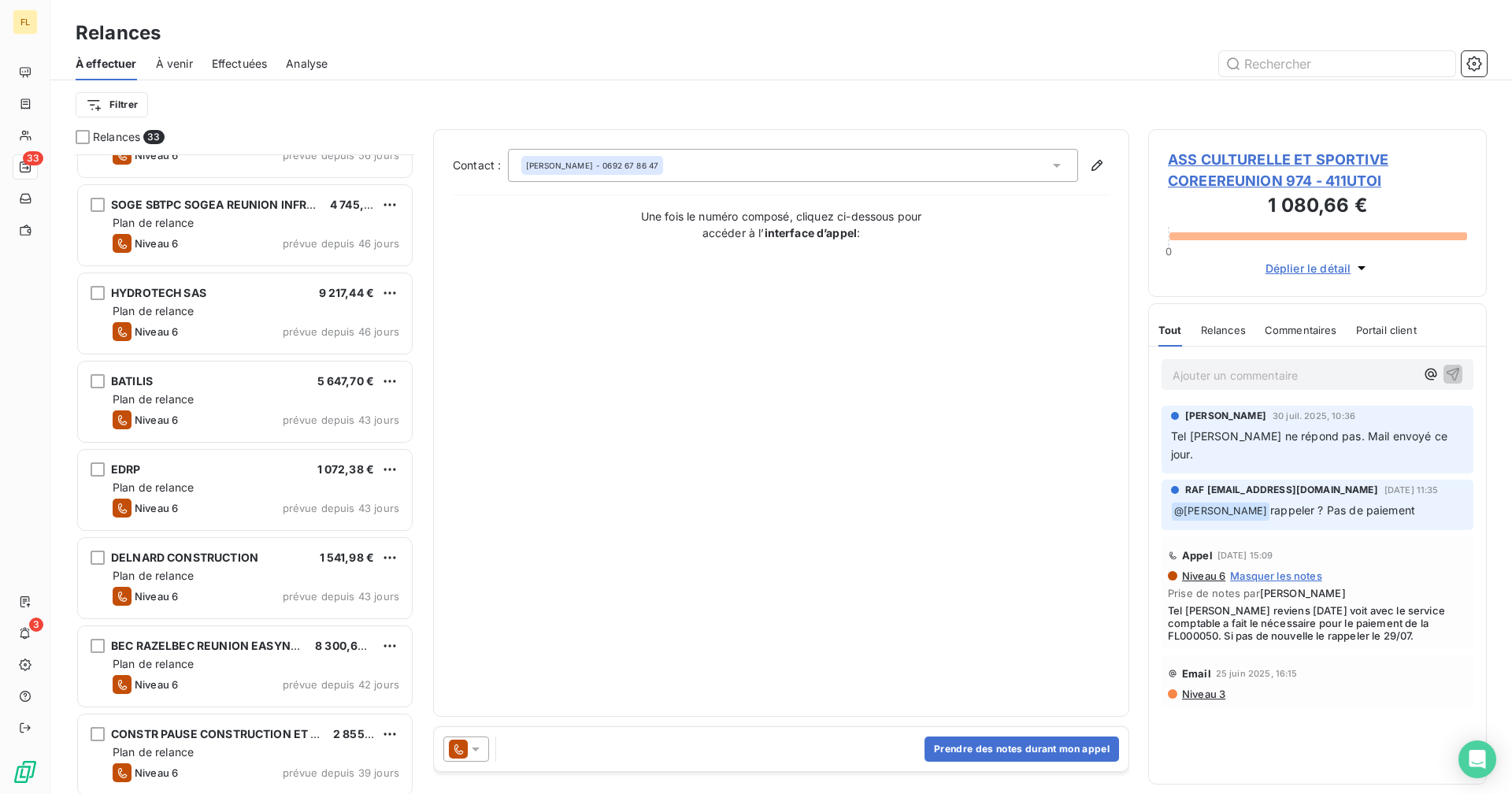
click at [221, 467] on div "EDRP 1 072,38 €" at bounding box center [256, 469] width 287 height 14
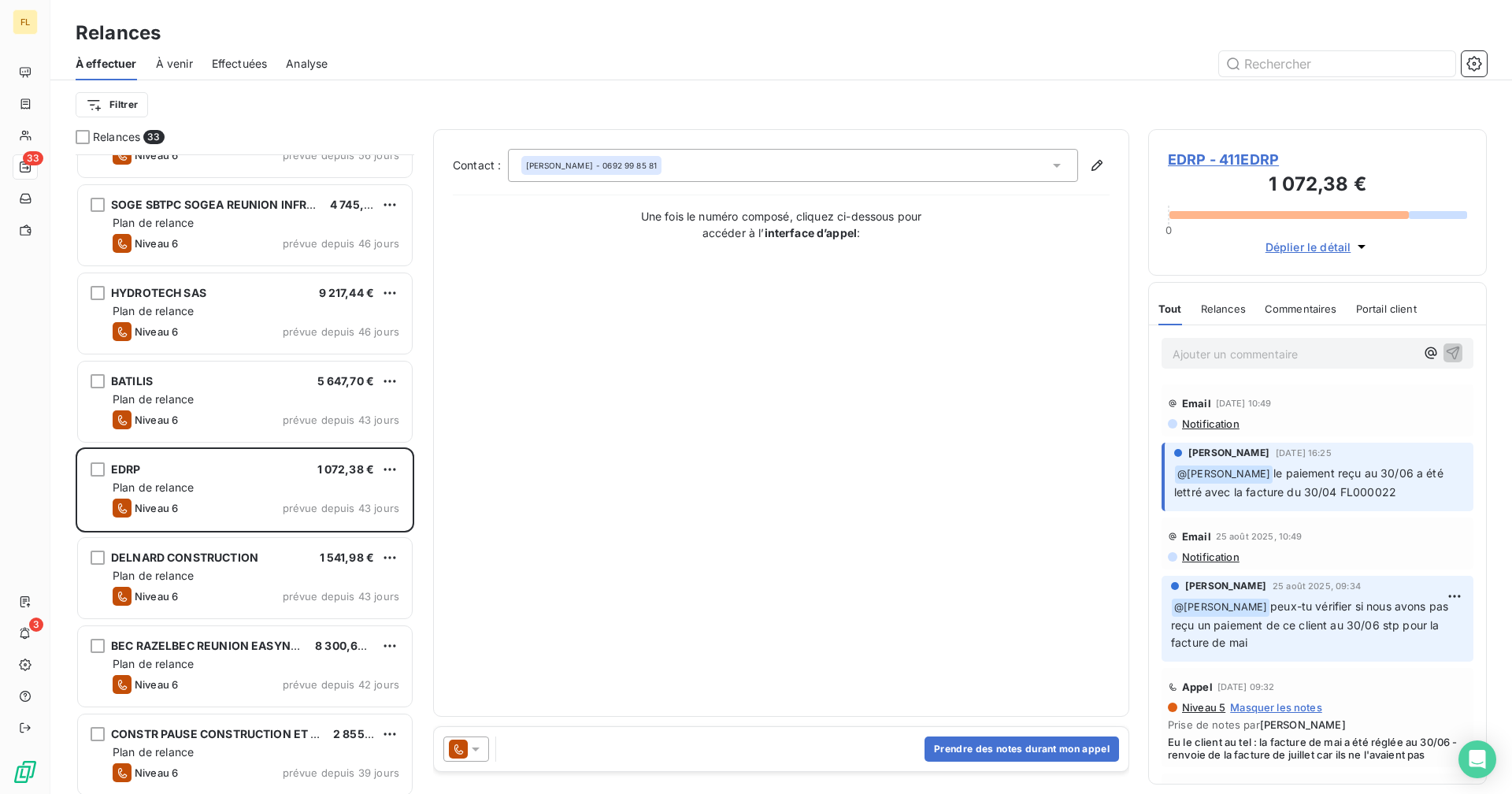
click at [918, 153] on span "EDRP - 411EDRP" at bounding box center [1317, 159] width 300 height 21
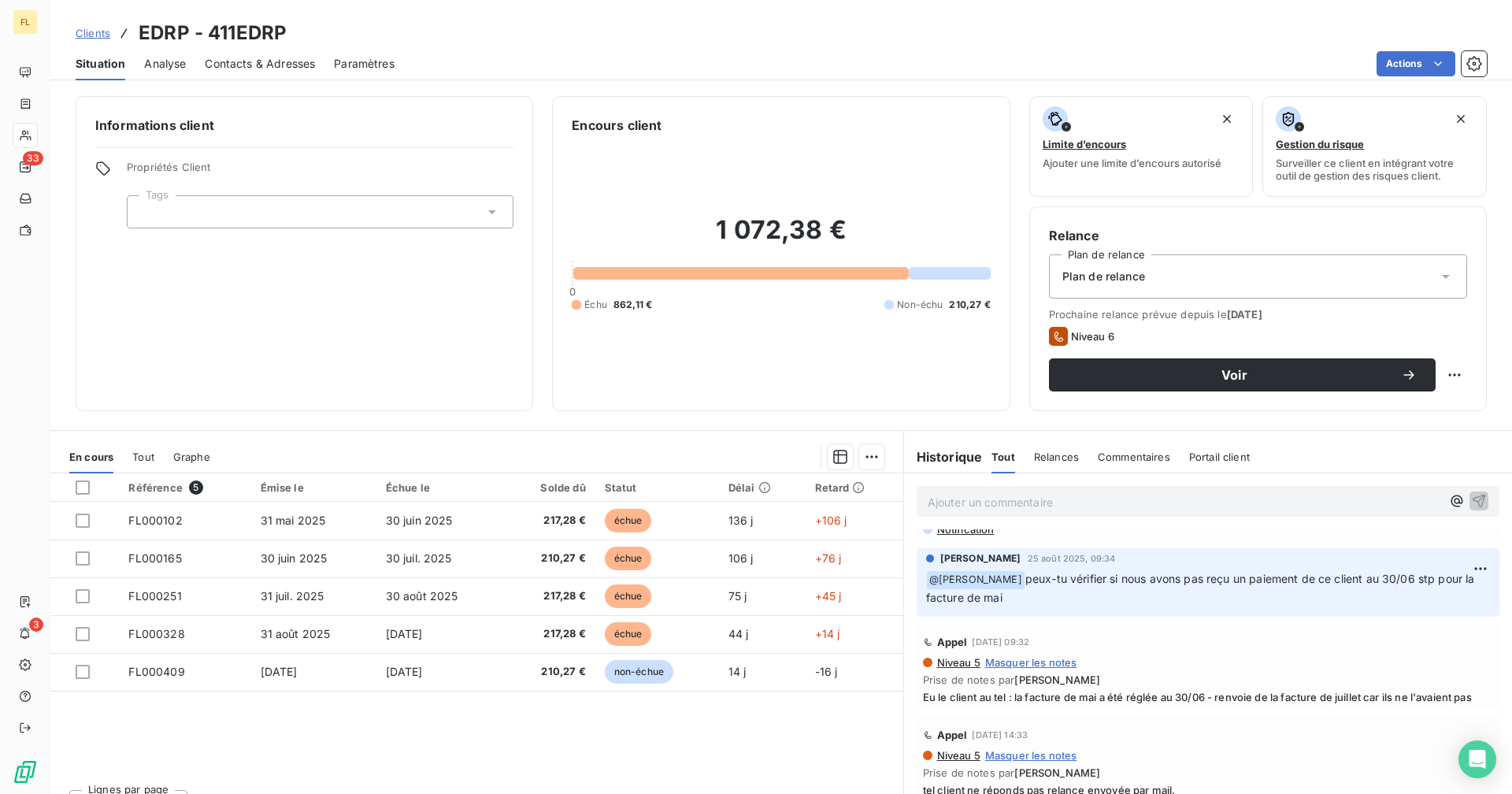
scroll to position [278, 0]
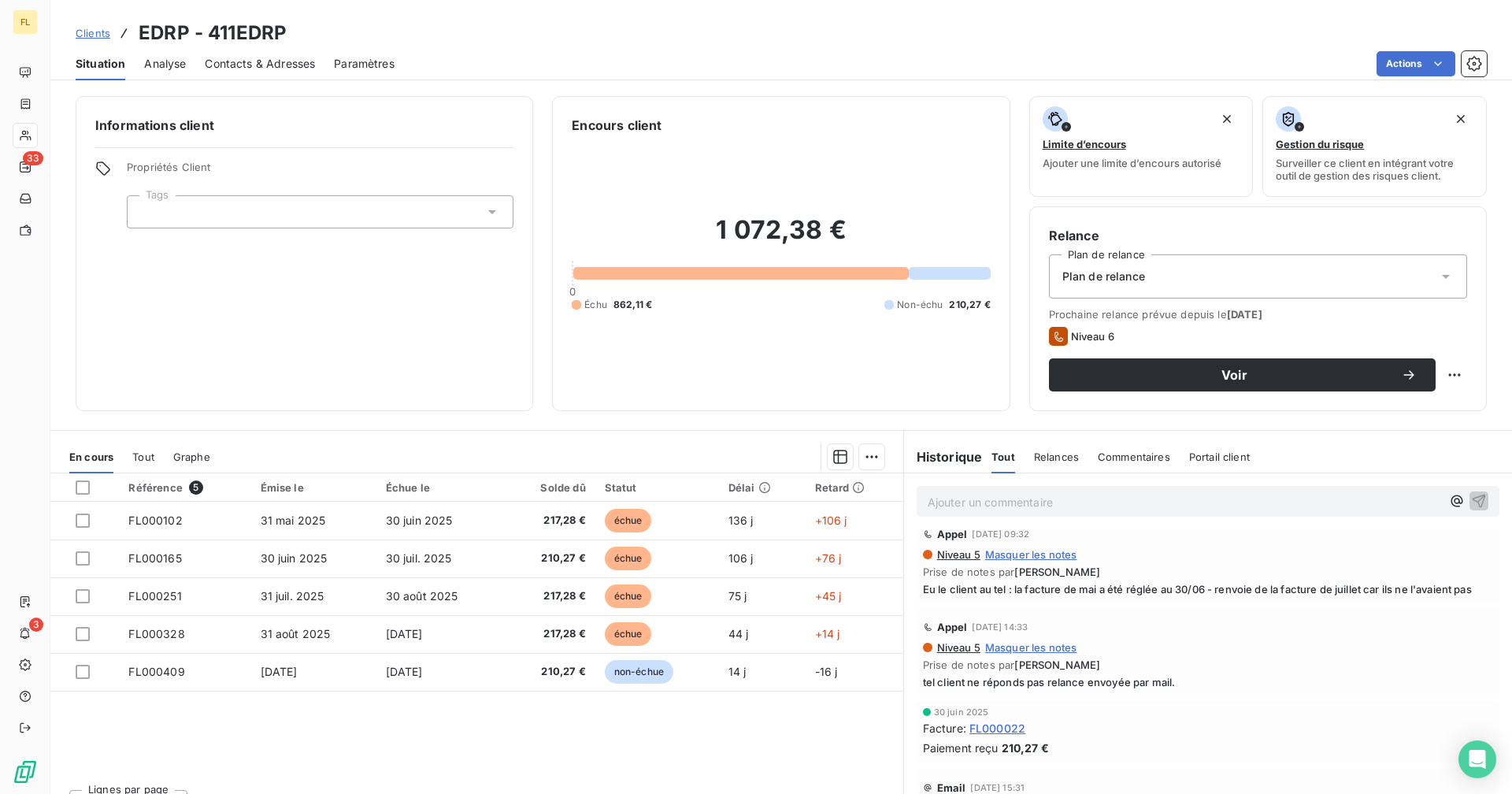
click at [275, 56] on span "Contacts & Adresses" at bounding box center [259, 64] width 110 height 16
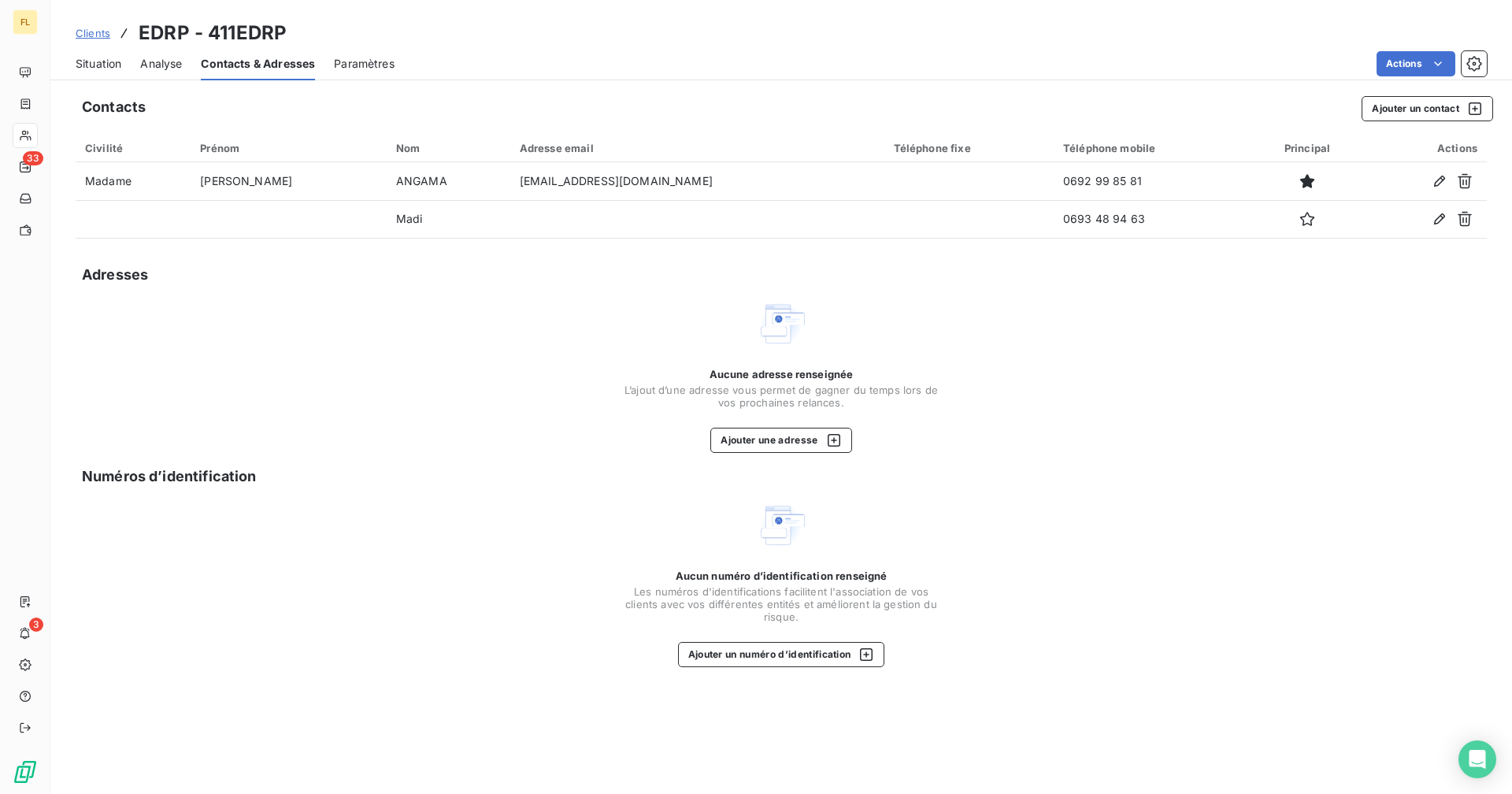
click at [109, 65] on span "Situation" at bounding box center [98, 64] width 46 height 16
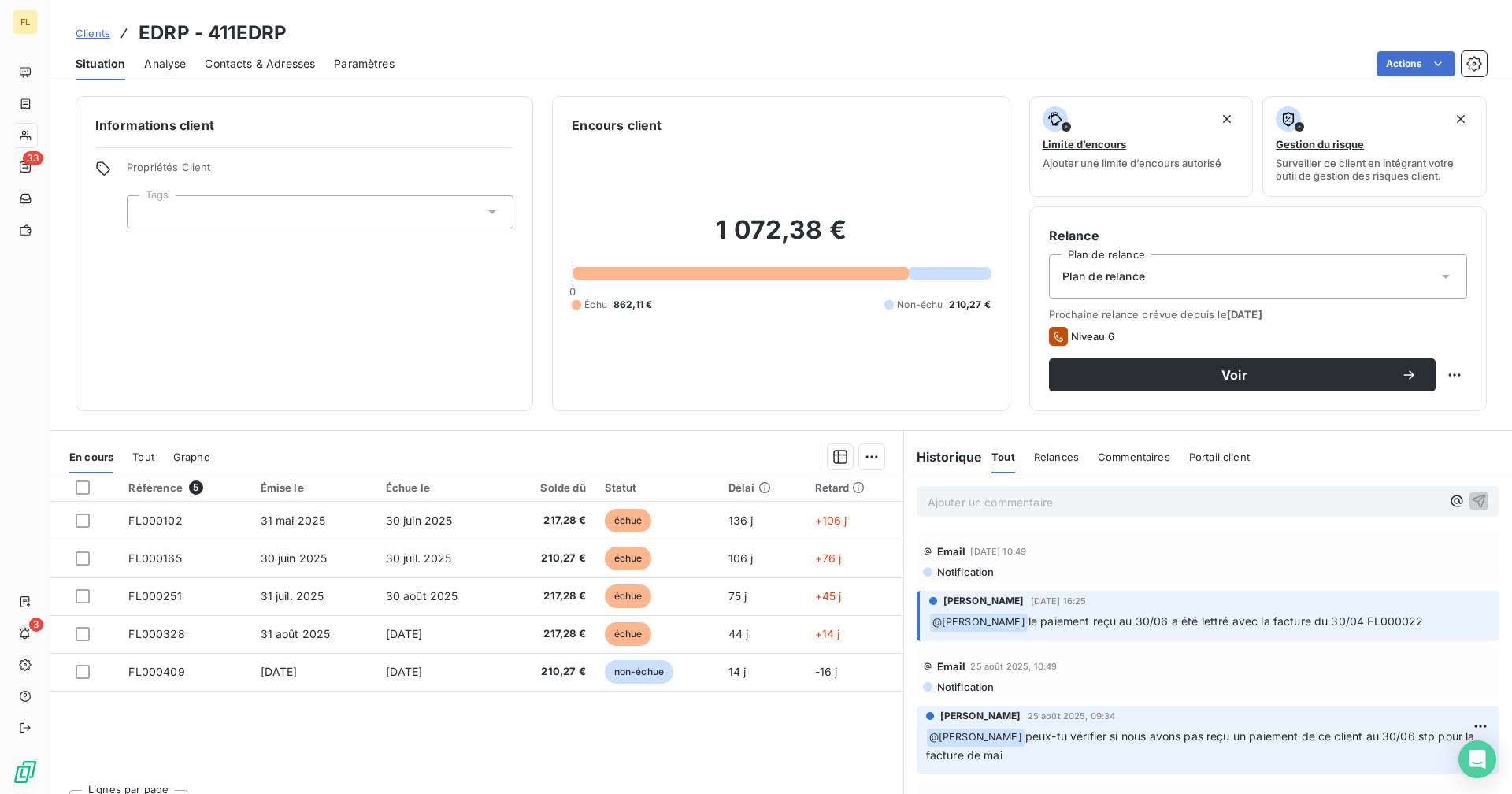
click at [275, 62] on span "Contacts & Adresses" at bounding box center [259, 64] width 110 height 16
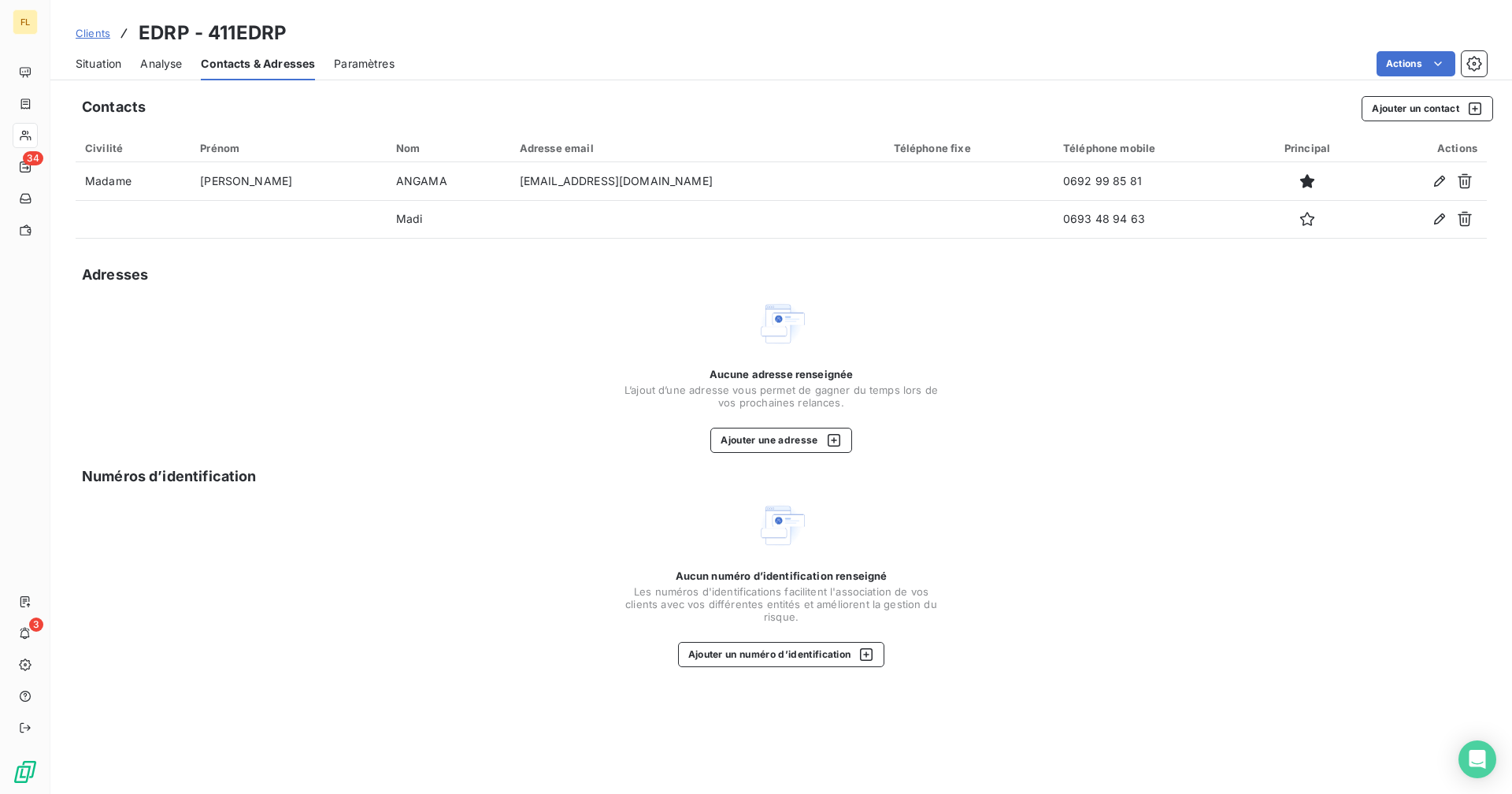
click at [84, 66] on span "Situation" at bounding box center [98, 64] width 46 height 16
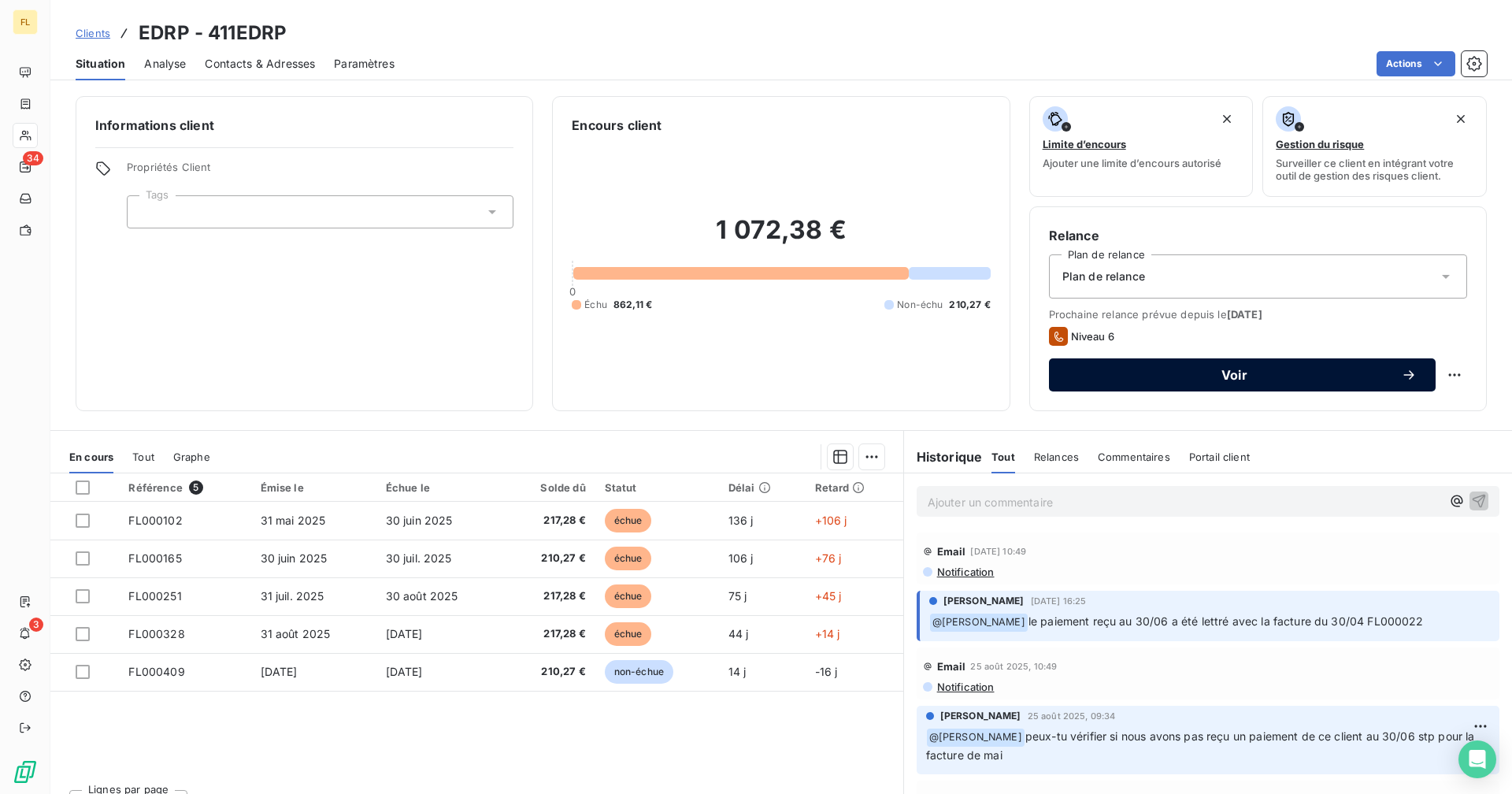
click at [918, 374] on span "Voir" at bounding box center [1234, 375] width 333 height 13
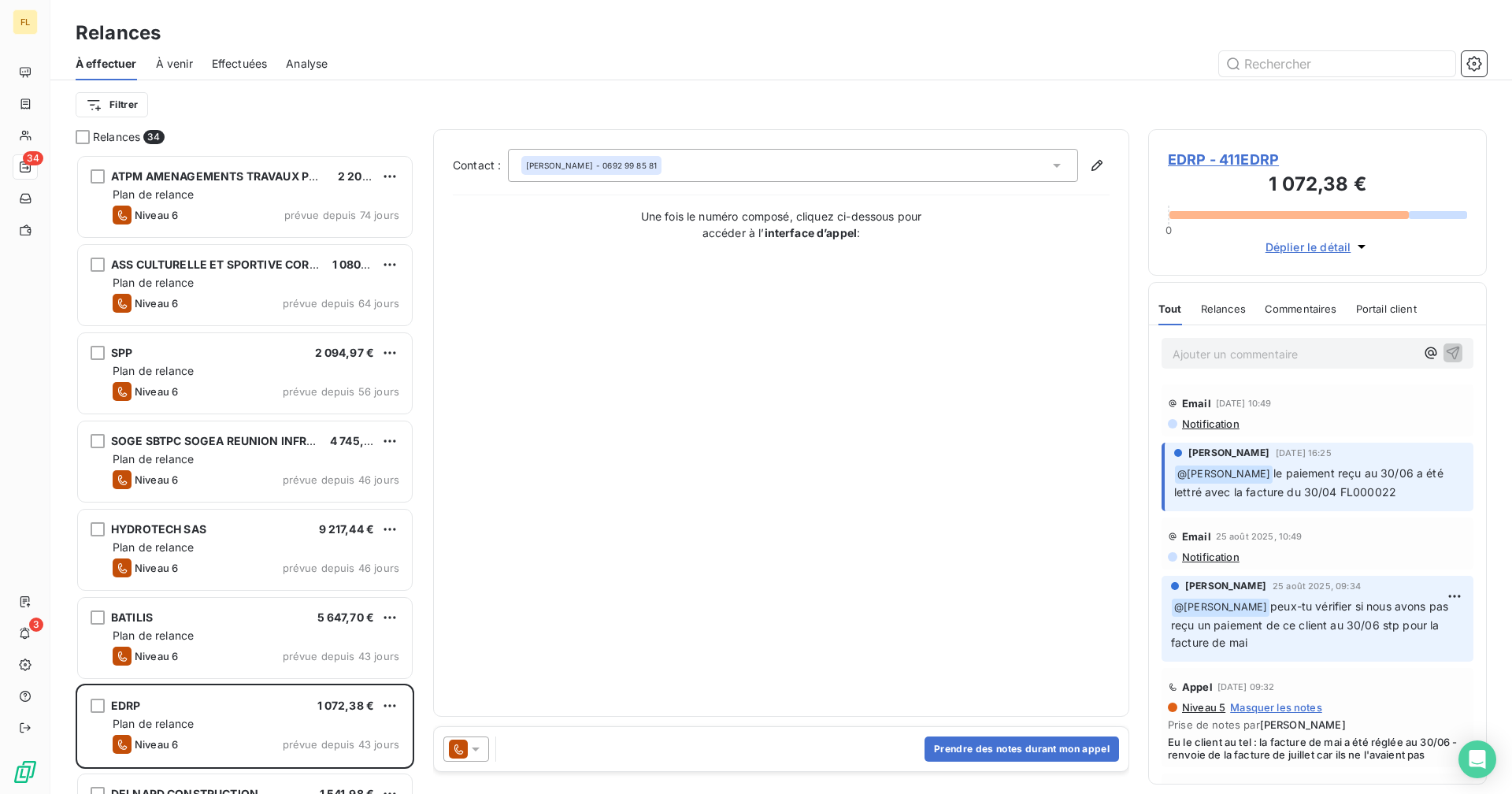
scroll to position [628, 326]
click at [918, 615] on button "Prendre des notes durant mon appel" at bounding box center [1021, 748] width 194 height 25
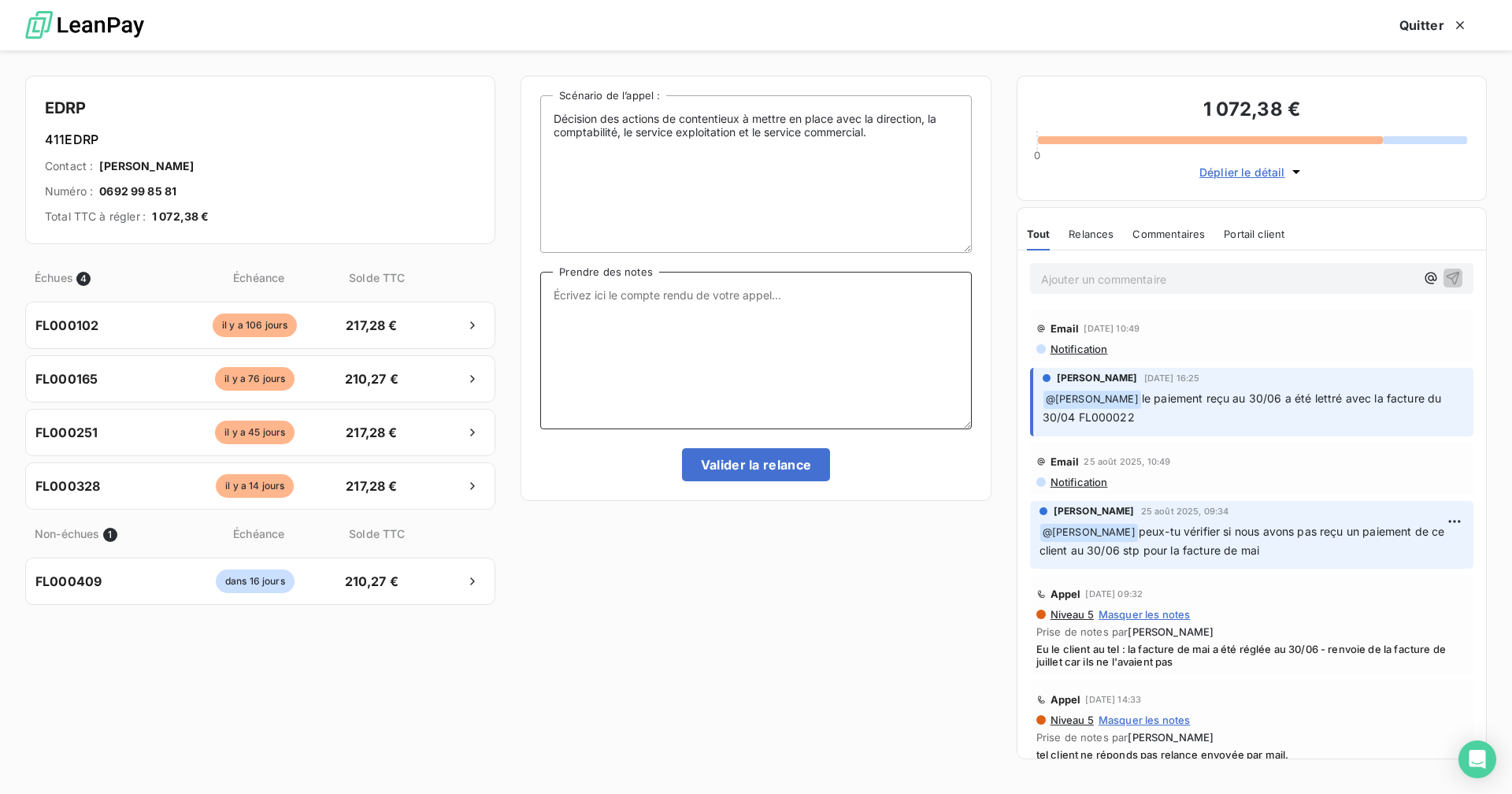
click at [780, 326] on textarea "Prendre des notes" at bounding box center [756, 351] width 431 height 157
drag, startPoint x: 596, startPoint y: 314, endPoint x: 535, endPoint y: 293, distance: 64.5
click at [535, 293] on div "Décision des actions de contentieux à mettre en place avec la direction, la com…" at bounding box center [756, 288] width 470 height 425
type textarea "Eu mme Angama au tel : me demande de renvoyer les factures en attente > FAIT CE…"
click at [801, 461] on button "Valider la relance" at bounding box center [756, 464] width 148 height 33
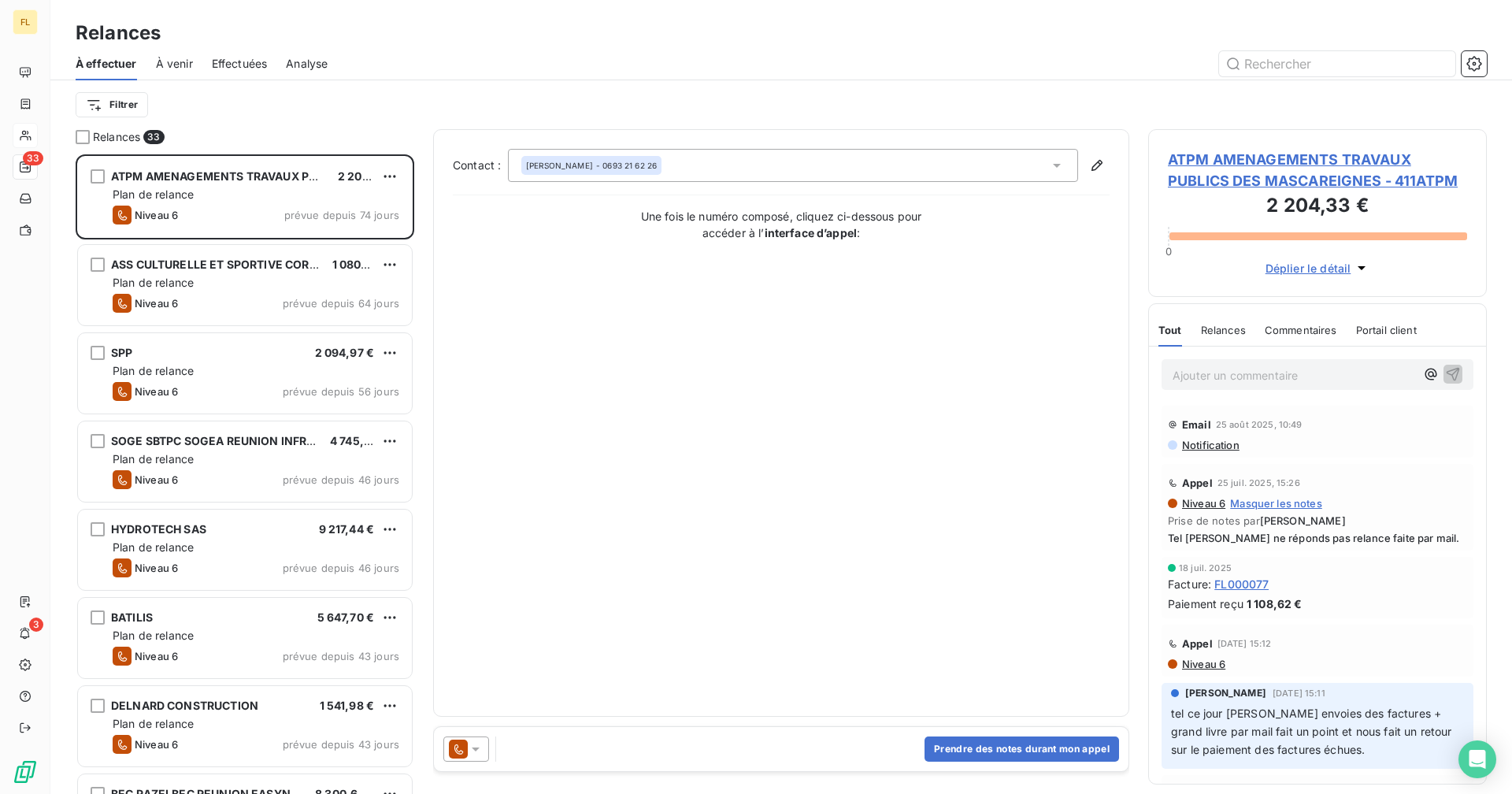
click at [32, 138] on div at bounding box center [25, 135] width 25 height 25
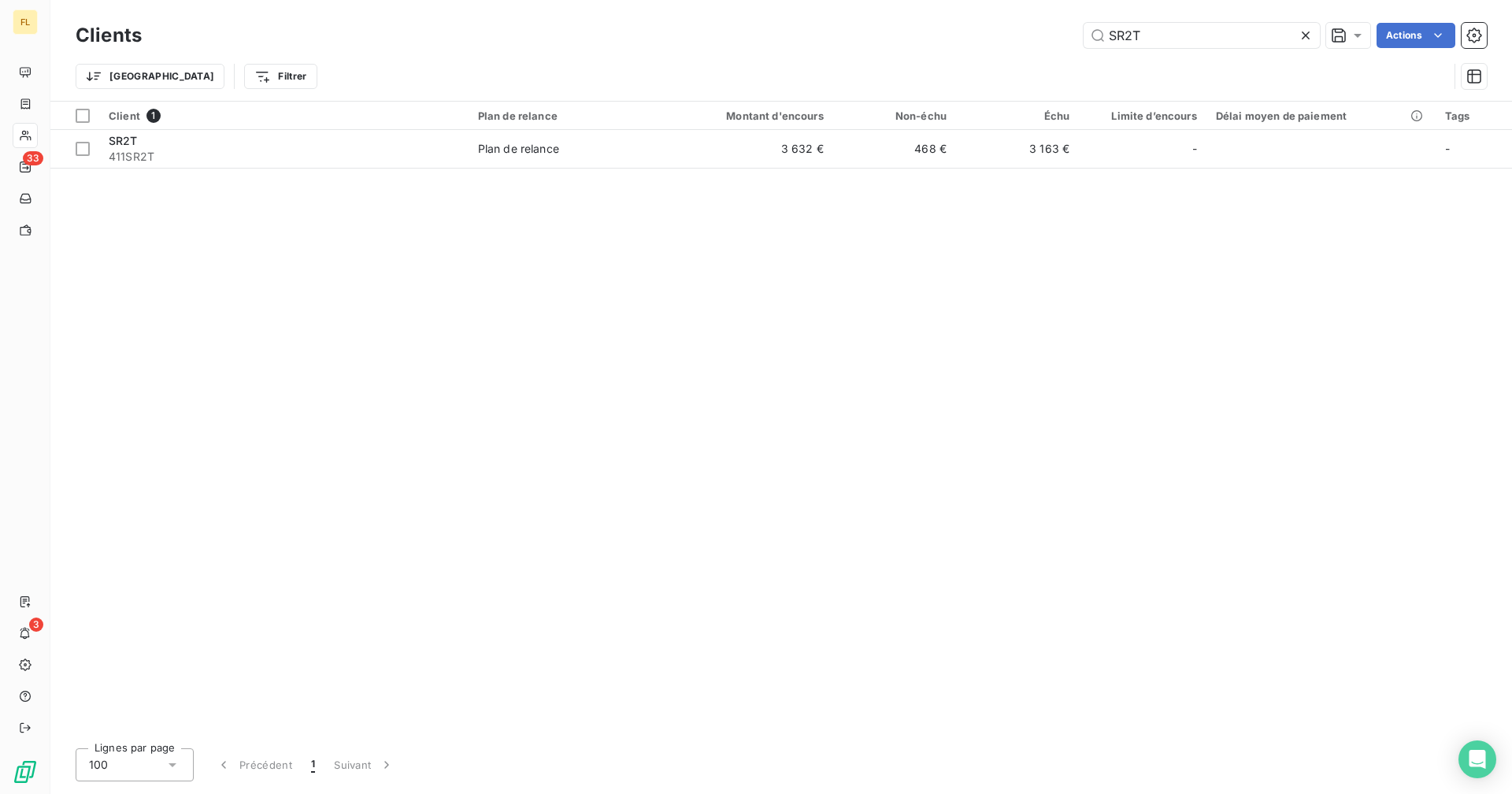
drag, startPoint x: 1200, startPoint y: 30, endPoint x: 1077, endPoint y: 37, distance: 123.2
click at [918, 37] on div "SR2T Actions" at bounding box center [824, 36] width 1326 height 25
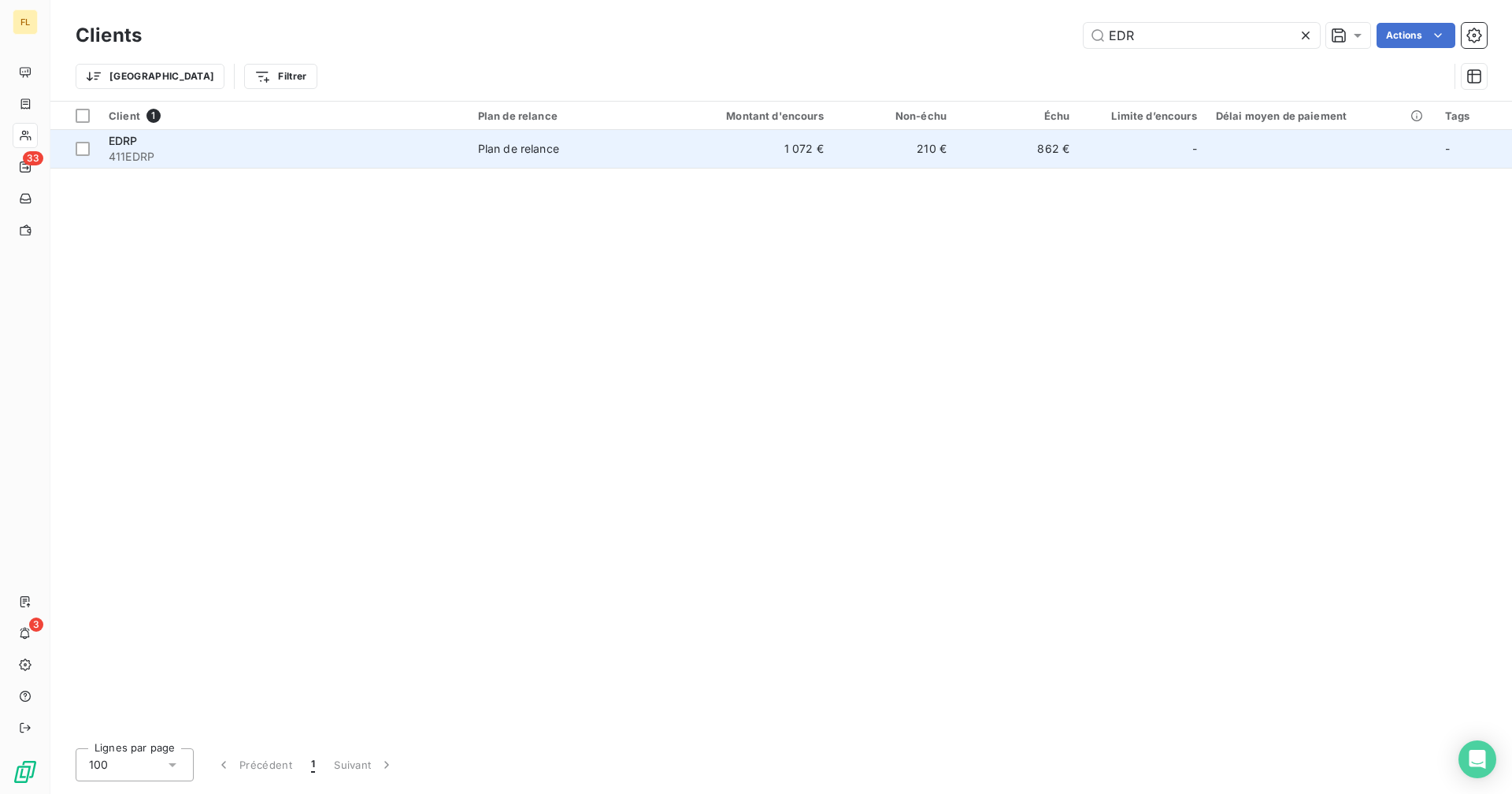
type input "EDR"
click at [918, 155] on td "210 €" at bounding box center [894, 148] width 122 height 38
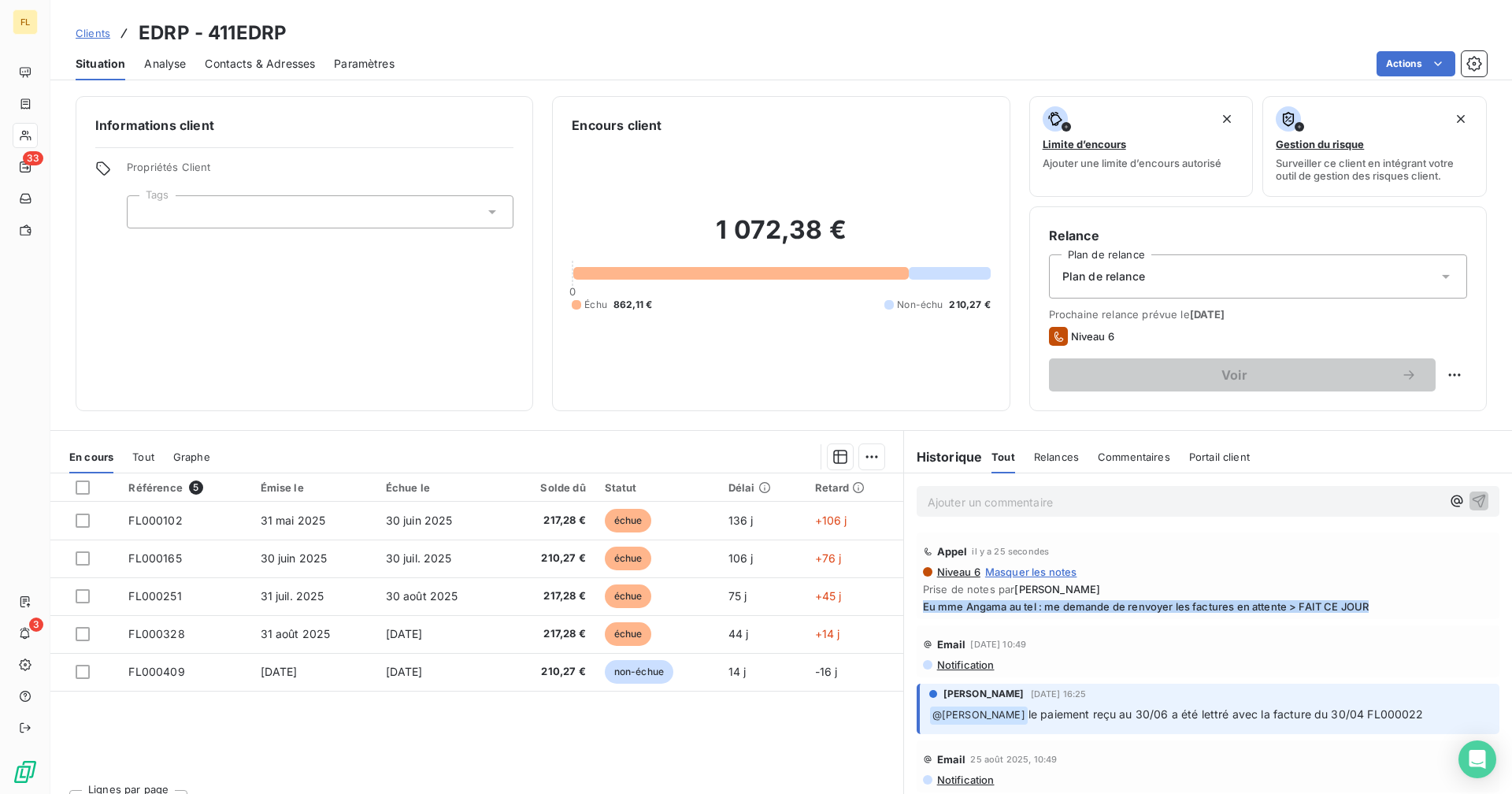
drag, startPoint x: 1372, startPoint y: 602, endPoint x: 906, endPoint y: 616, distance: 466.2
click at [906, 615] on div "Appel il y a 25 secondes Niveau 6 Masquer les notes Prise de notes par [PERSON_…" at bounding box center [1208, 576] width 608 height 93
copy span "Eu mme Angama au tel : me demande de renvoyer les factures en attente > FAIT CE…"
click at [16, 169] on div "33" at bounding box center [25, 167] width 25 height 25
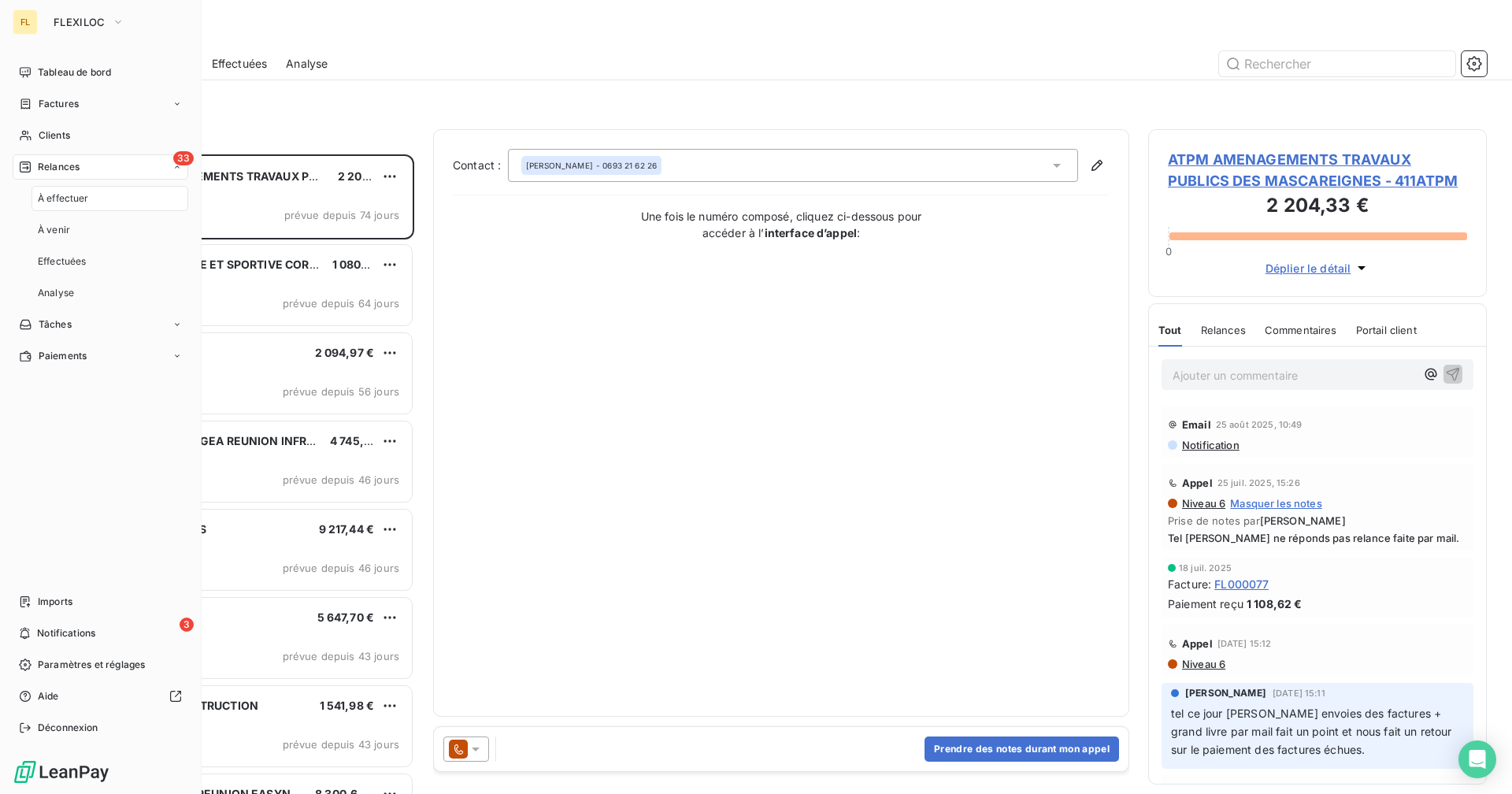
scroll to position [628, 326]
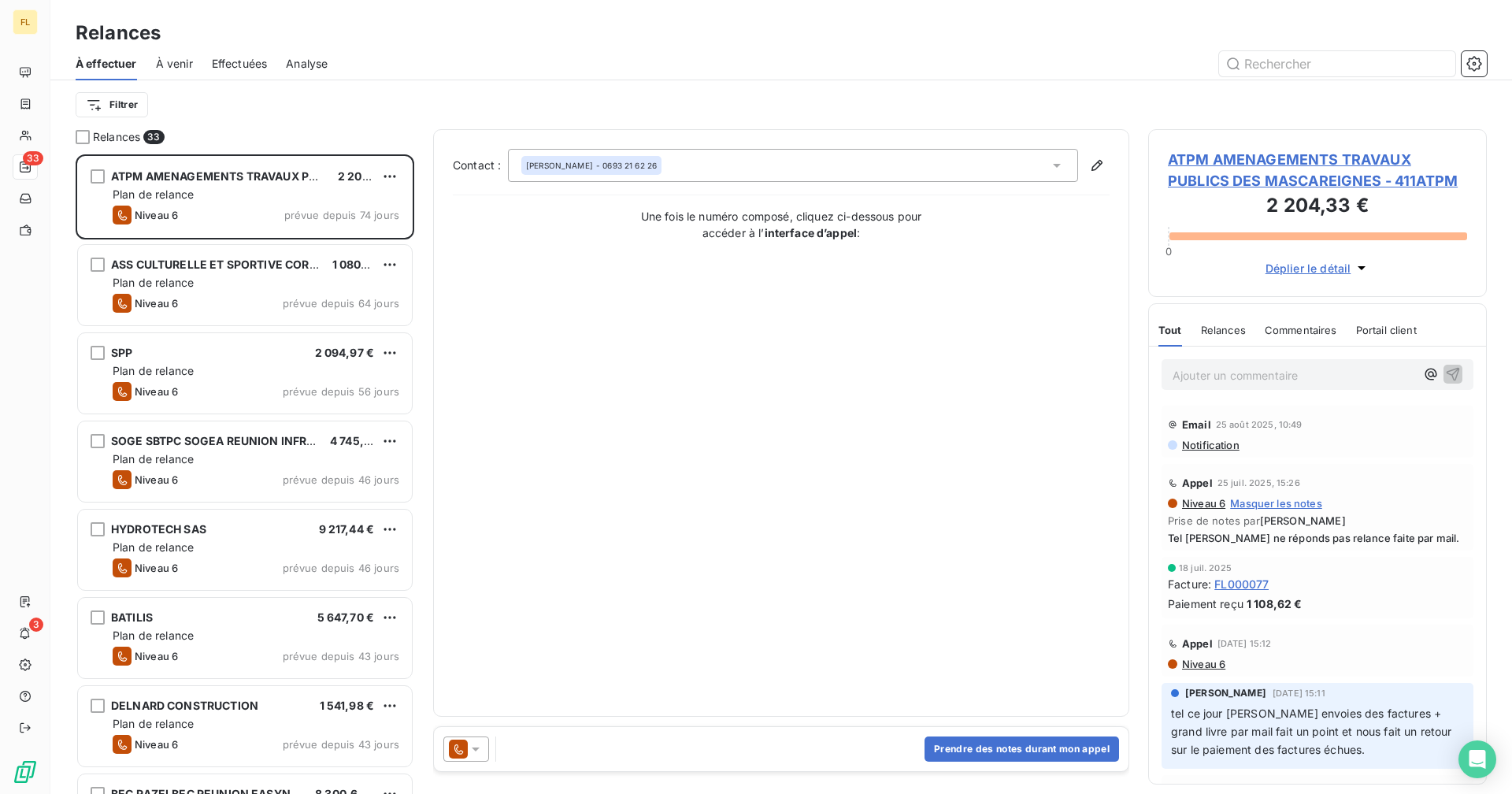
click at [369, 139] on div "Relances 33" at bounding box center [245, 137] width 339 height 16
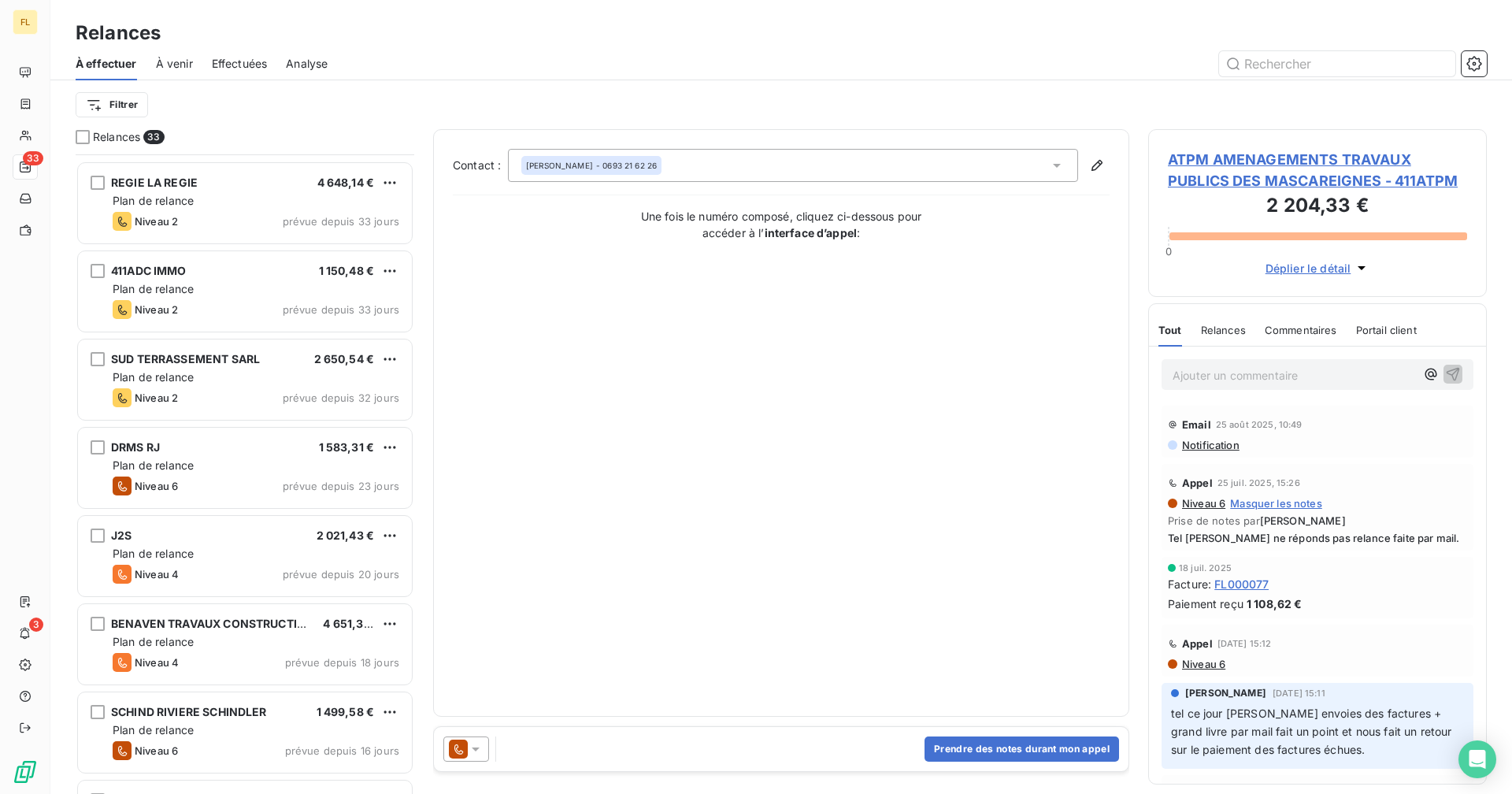
scroll to position [946, 0]
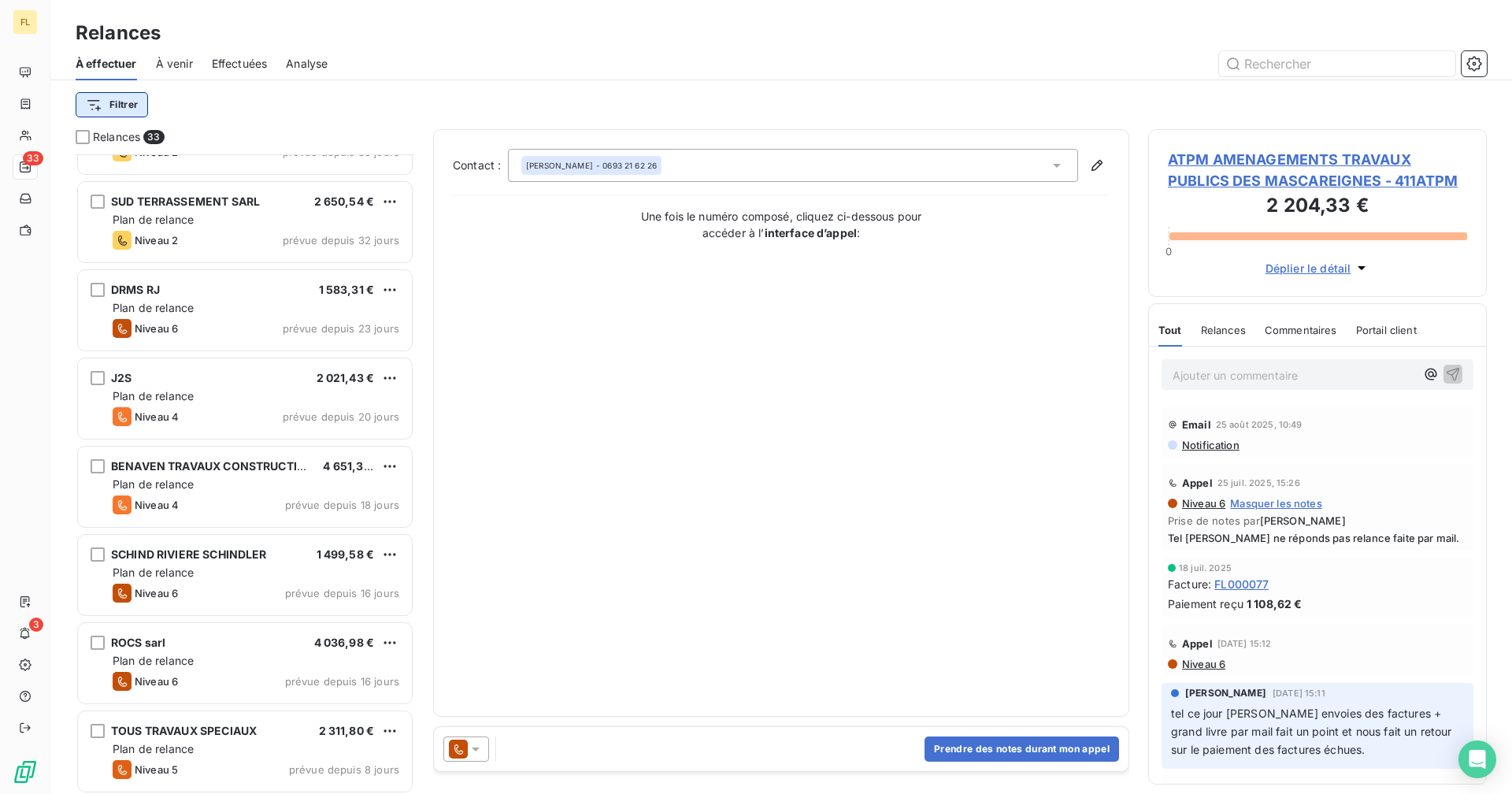
click at [134, 103] on html "FL 33 3 Relances À effectuer À venir Effectuées Analyse Filtrer Relances 33 REG…" at bounding box center [756, 397] width 1512 height 794
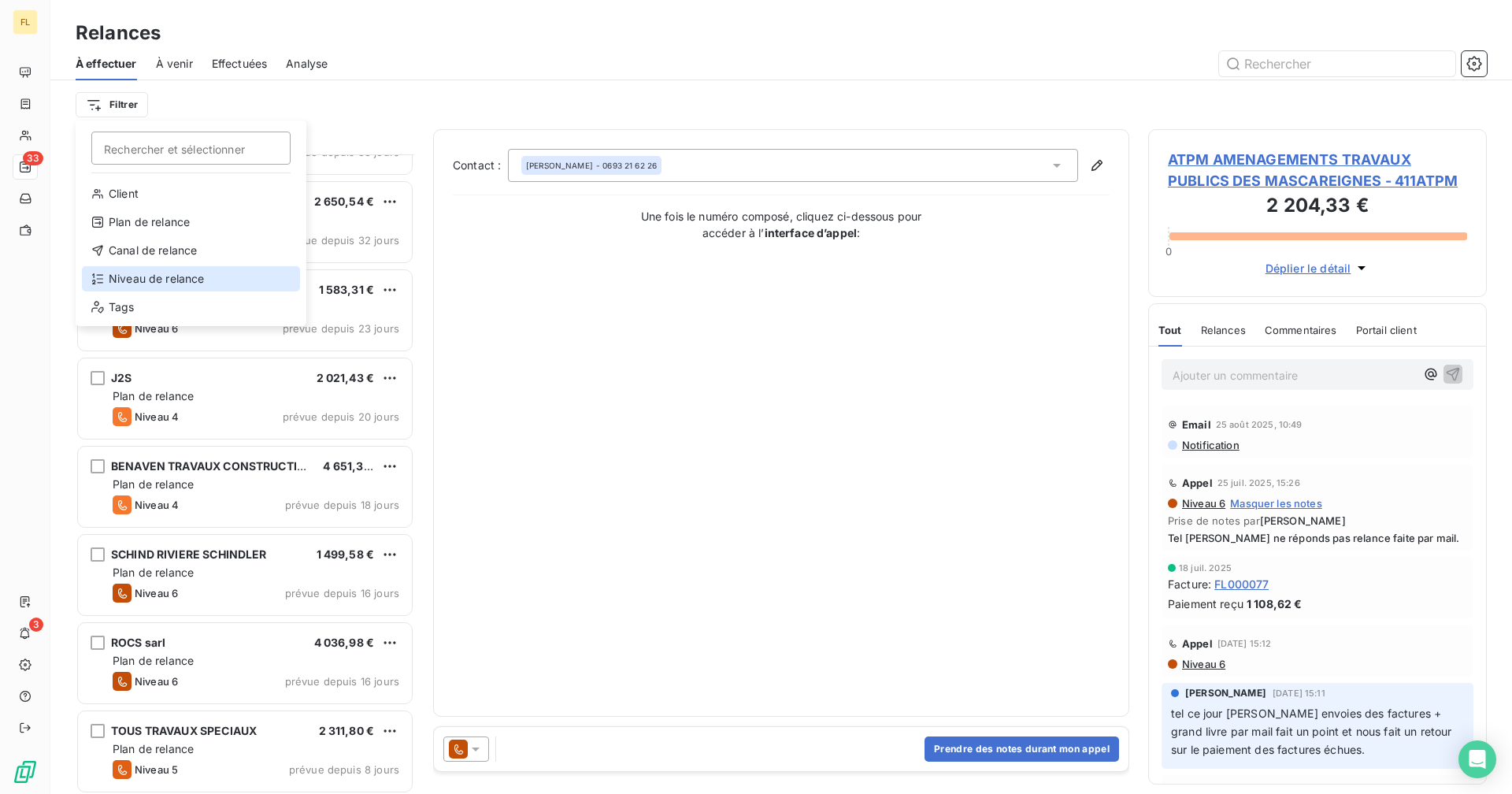
click at [176, 283] on div "Niveau de relance" at bounding box center [191, 279] width 218 height 25
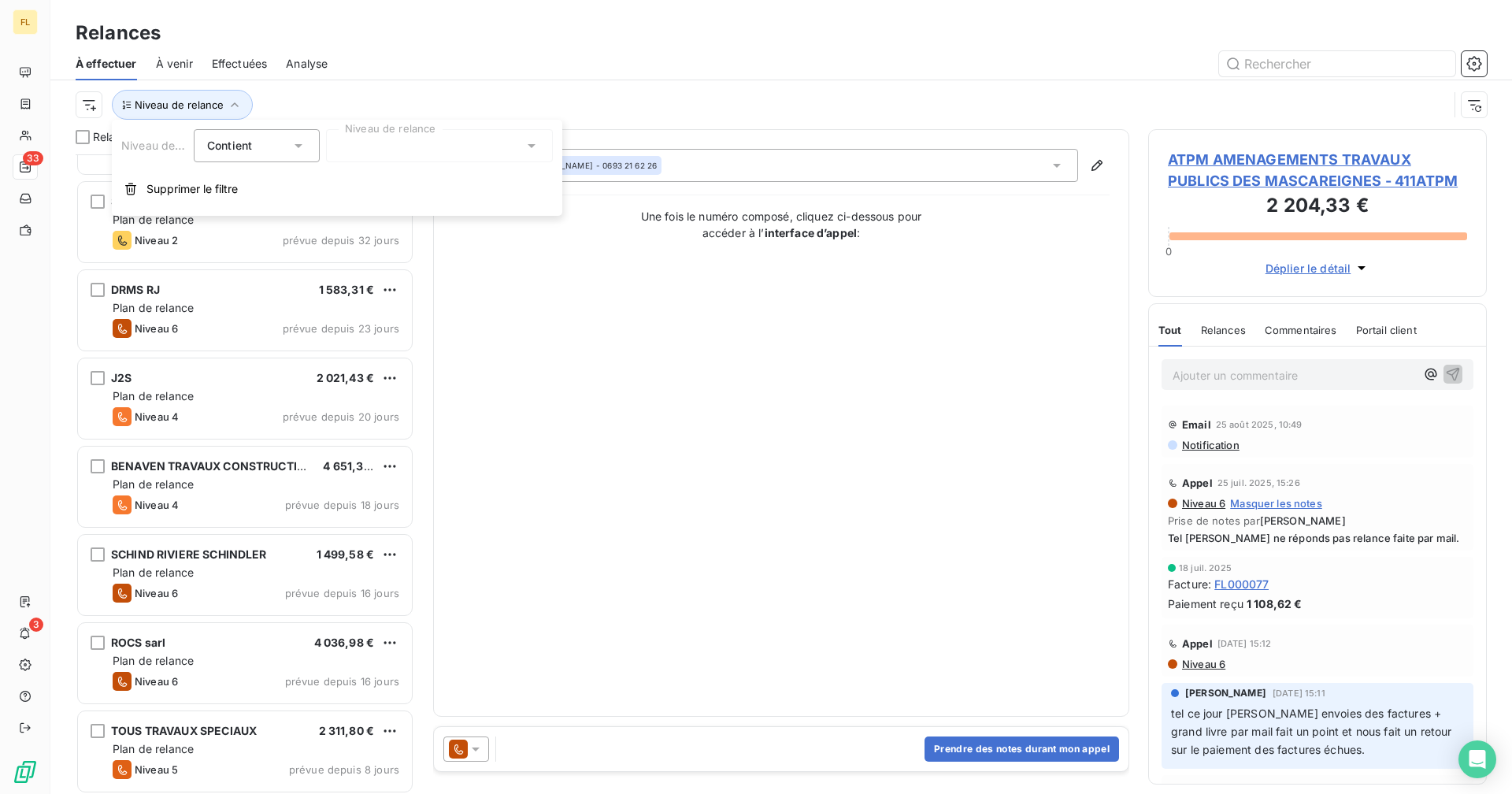
click at [424, 127] on div "Niveau de relance Contient is Niveau de relance Supprimer le filtre" at bounding box center [337, 167] width 451 height 96
click at [423, 148] on div at bounding box center [440, 145] width 227 height 33
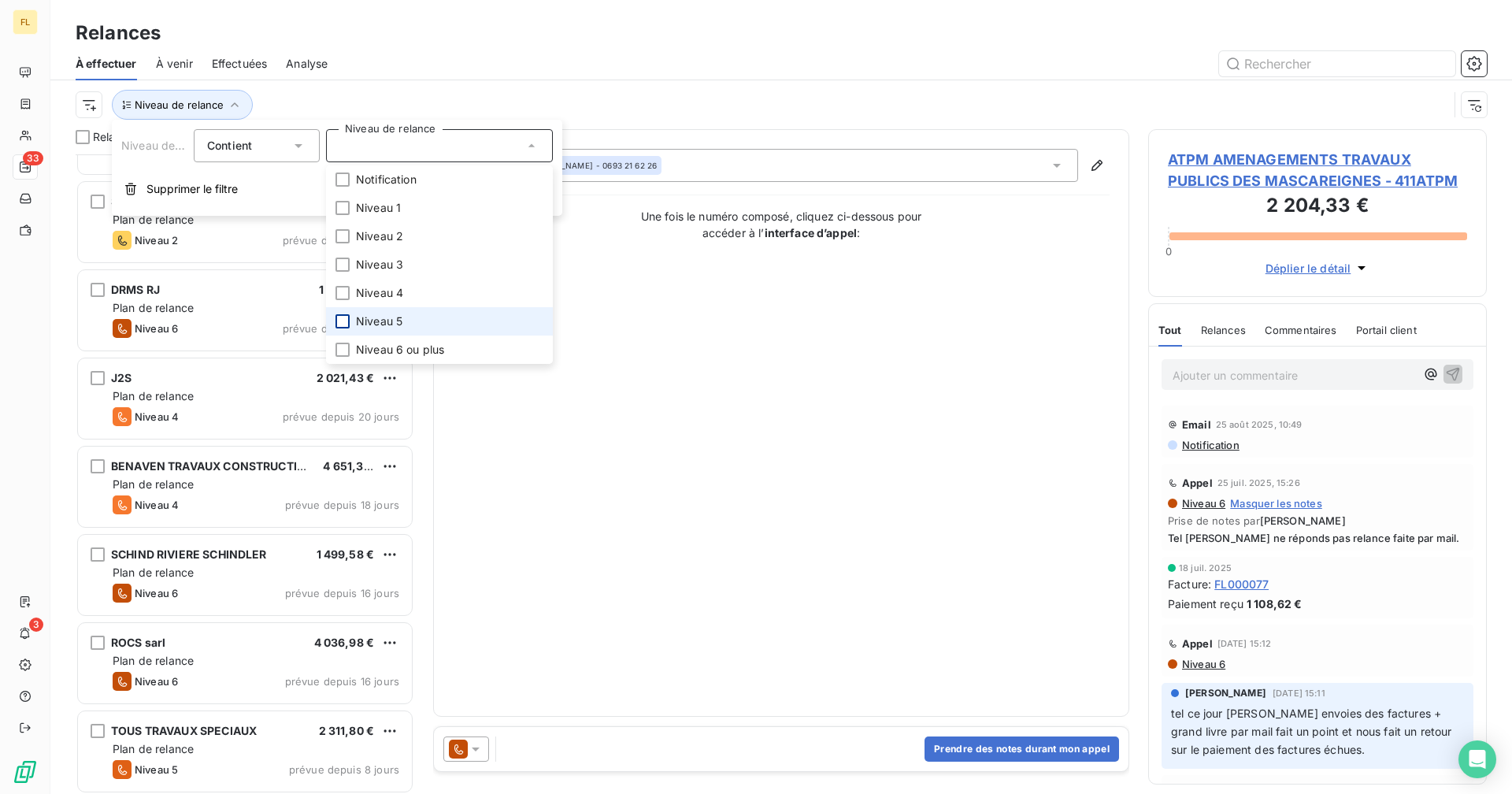
click at [345, 324] on div at bounding box center [342, 321] width 14 height 14
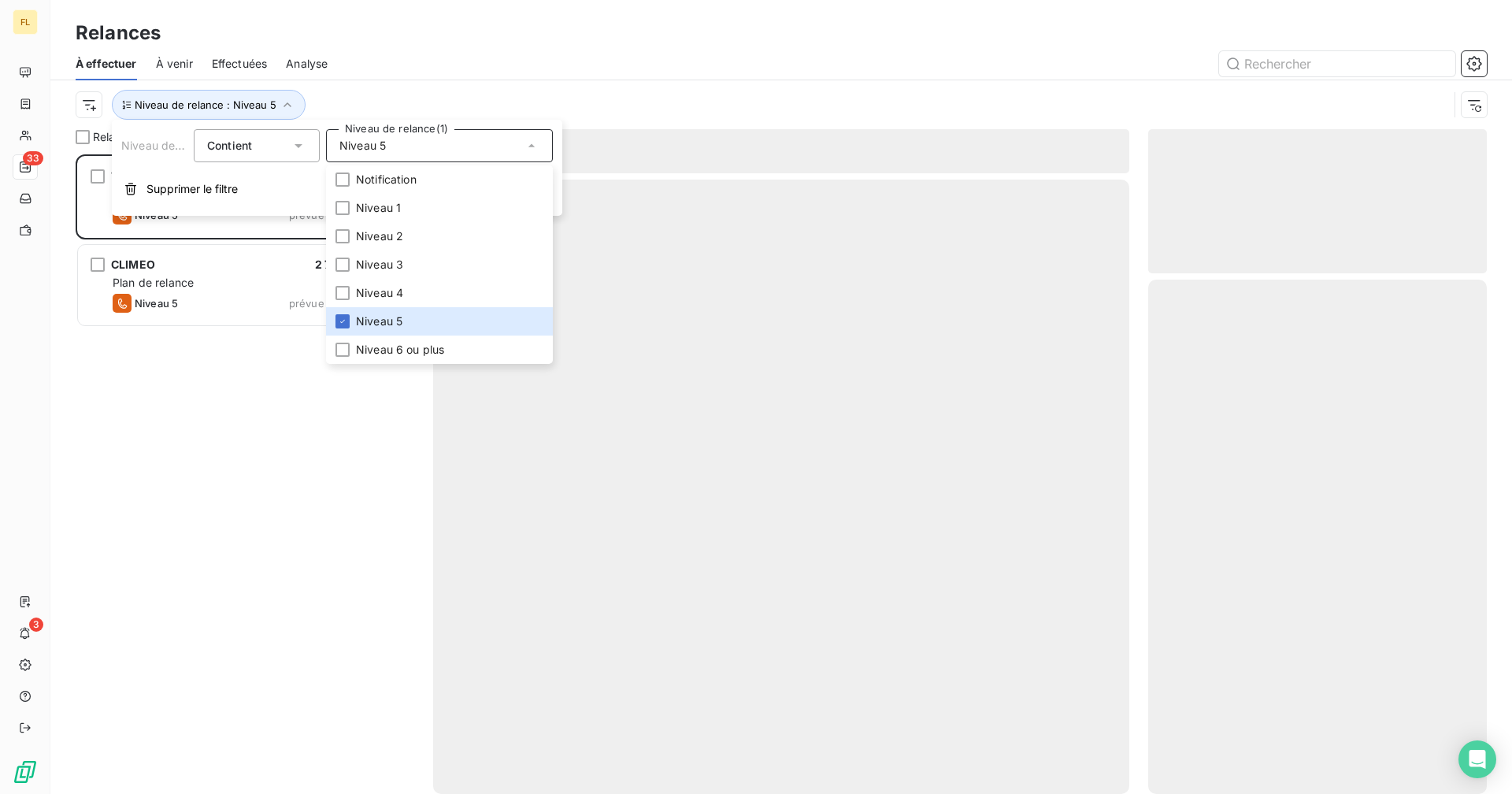
scroll to position [628, 326]
click at [432, 51] on div at bounding box center [916, 63] width 1140 height 25
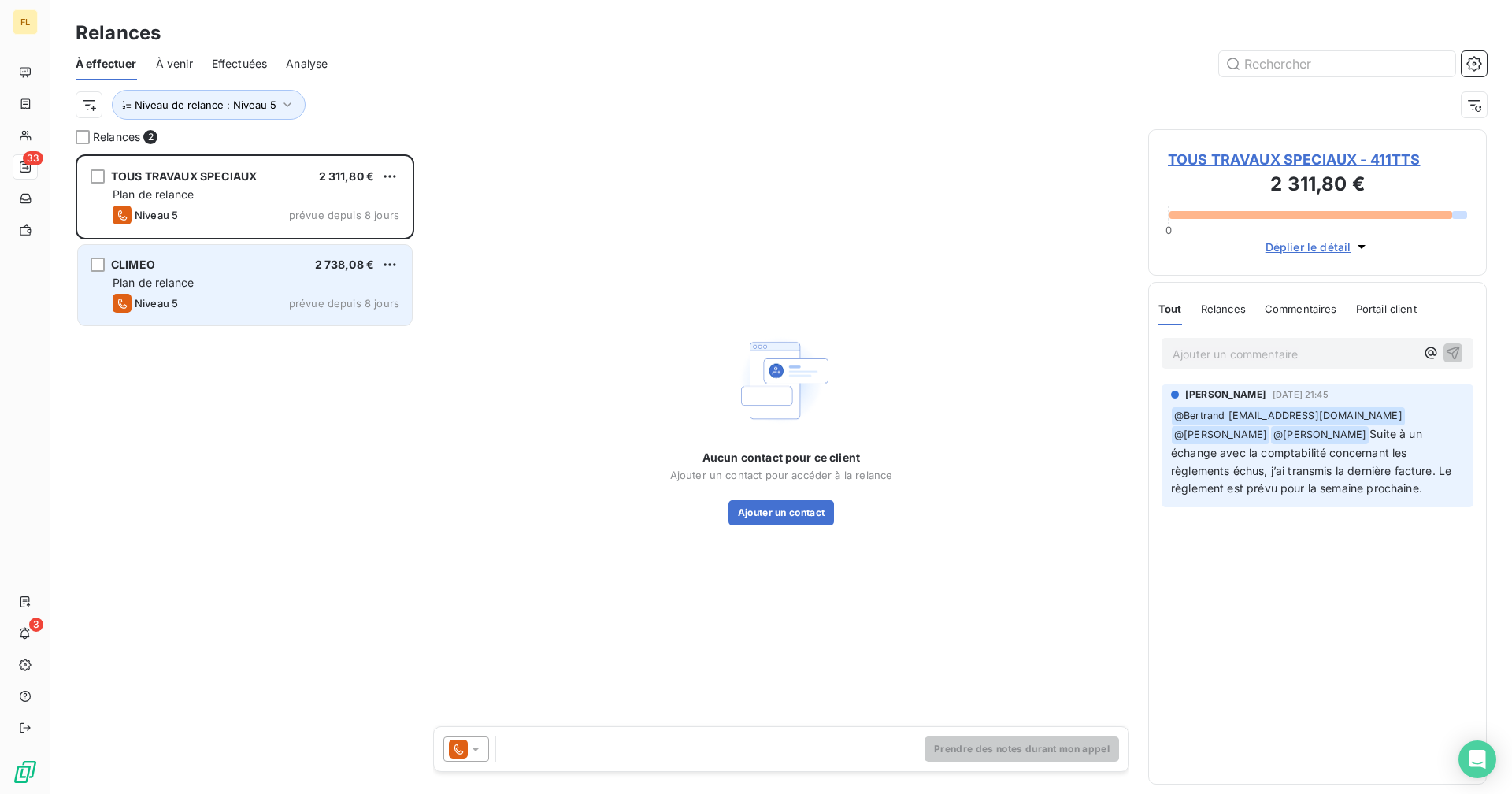
click at [235, 283] on div "Plan de relance" at bounding box center [256, 283] width 287 height 16
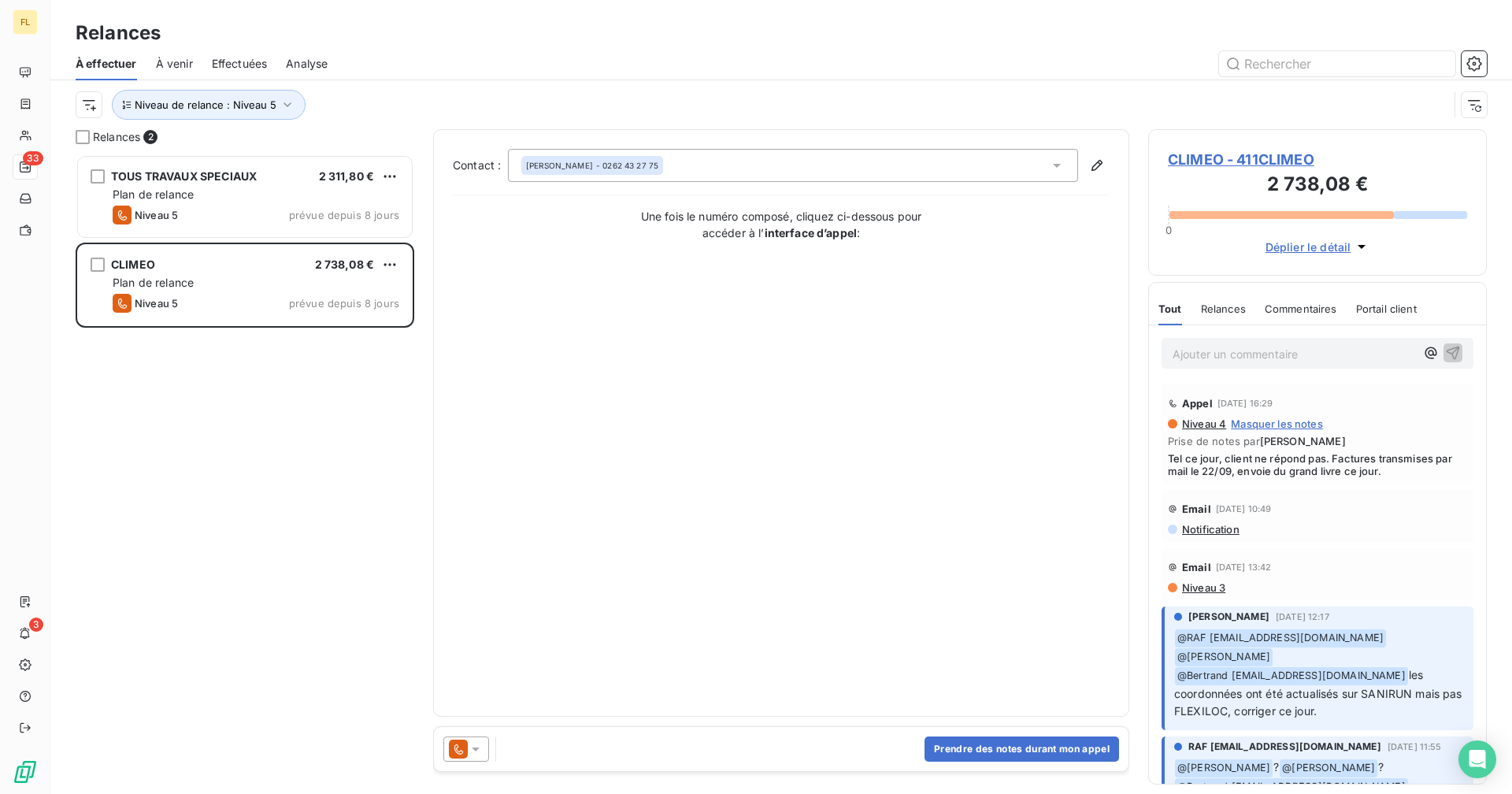
click at [918, 167] on span "CLIMEO - 411CLIMEO" at bounding box center [1317, 159] width 300 height 21
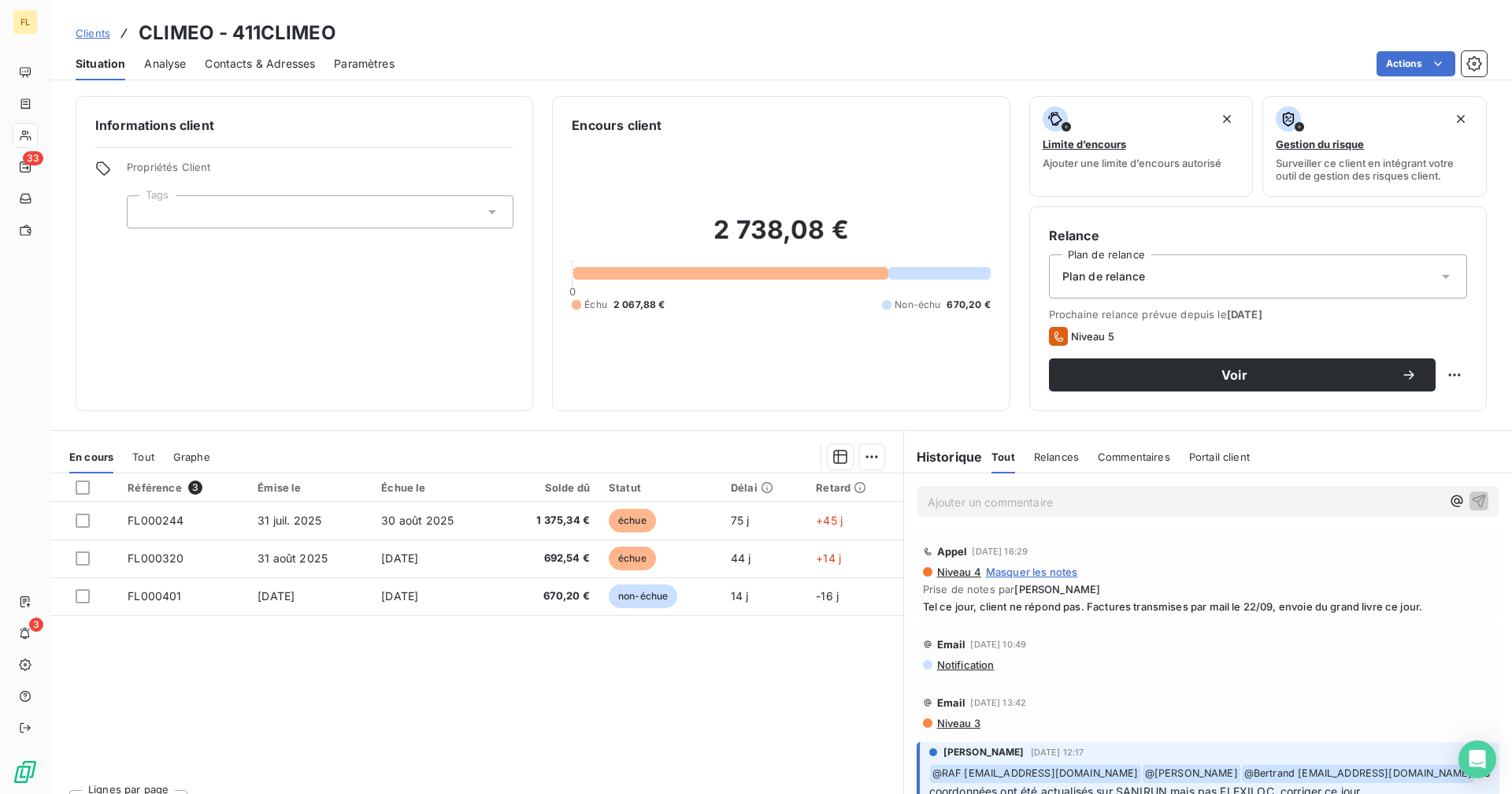
click at [226, 67] on span "Contacts & Adresses" at bounding box center [259, 64] width 110 height 16
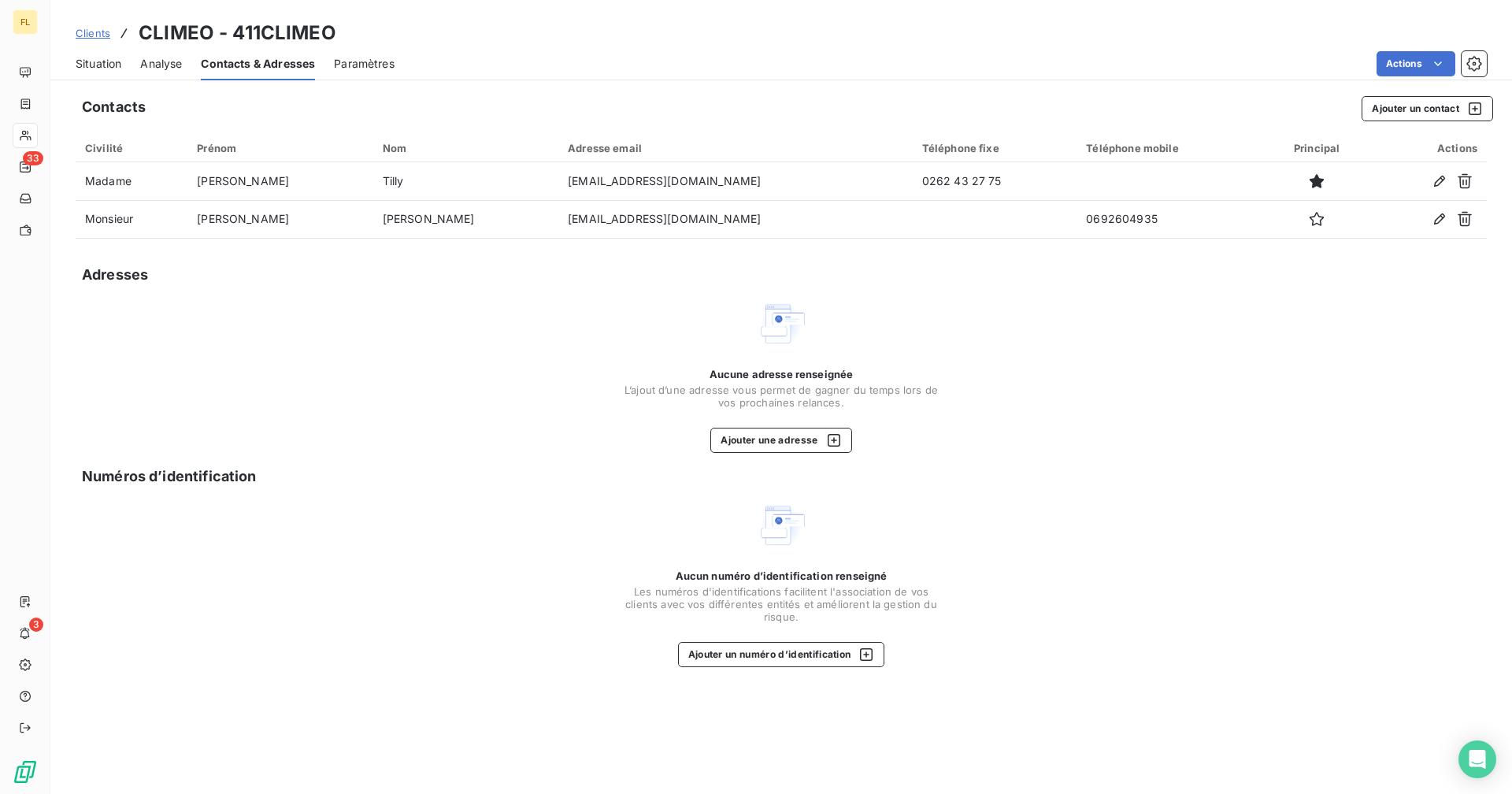
click at [109, 62] on span "Situation" at bounding box center [98, 64] width 46 height 16
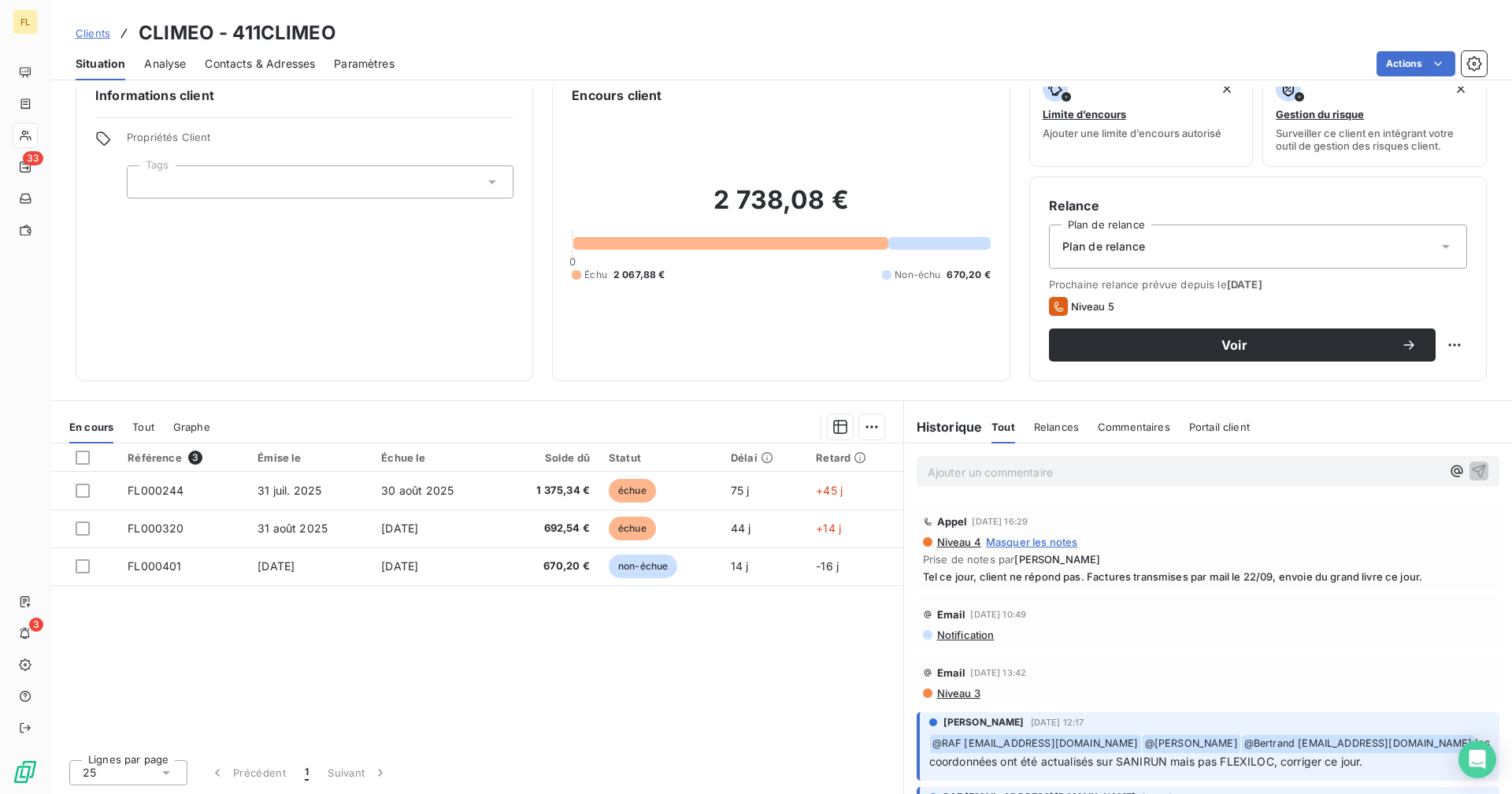
click at [275, 63] on span "Contacts & Adresses" at bounding box center [259, 64] width 110 height 16
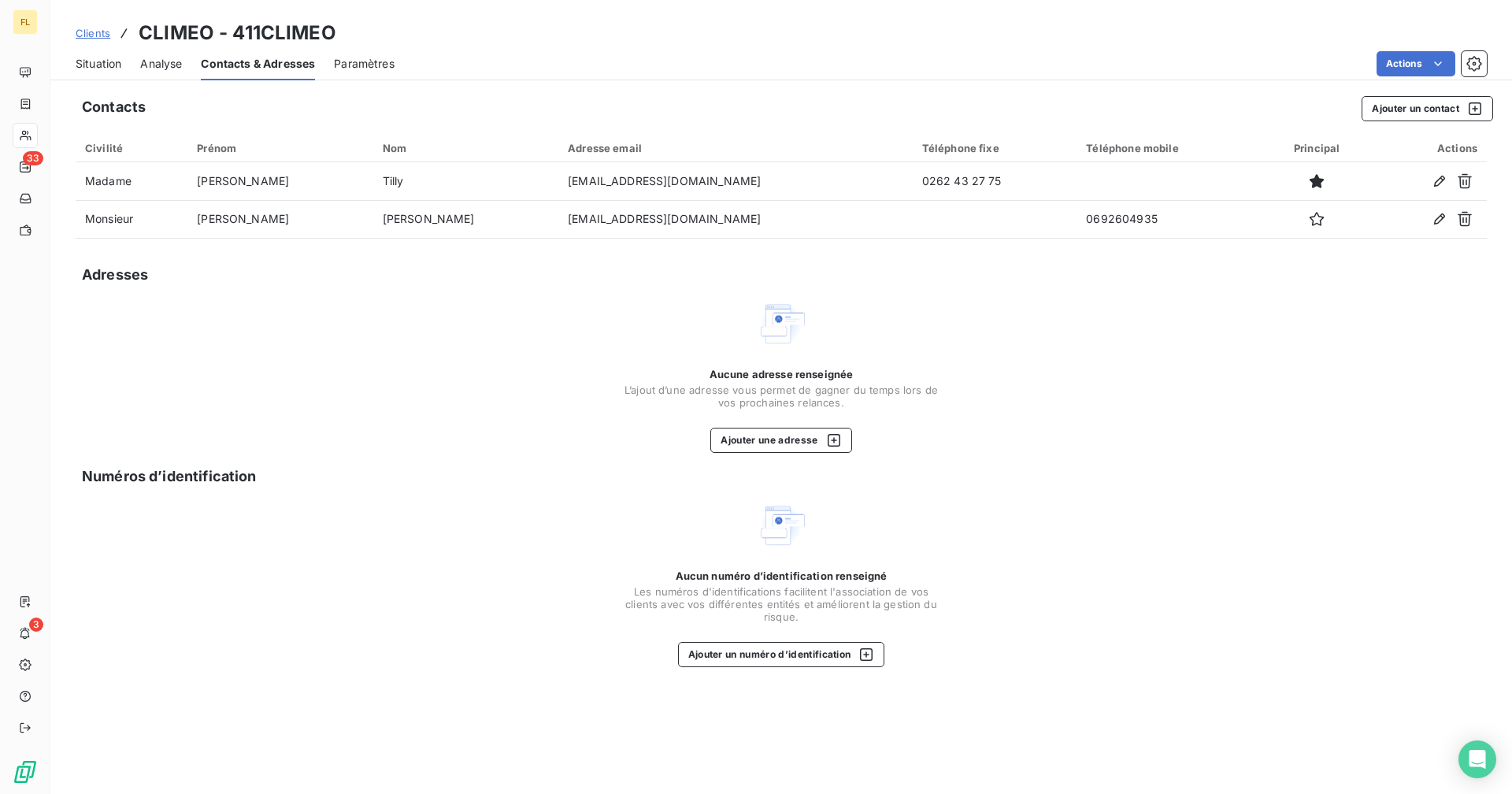
click at [114, 72] on div "Situation" at bounding box center [98, 63] width 46 height 33
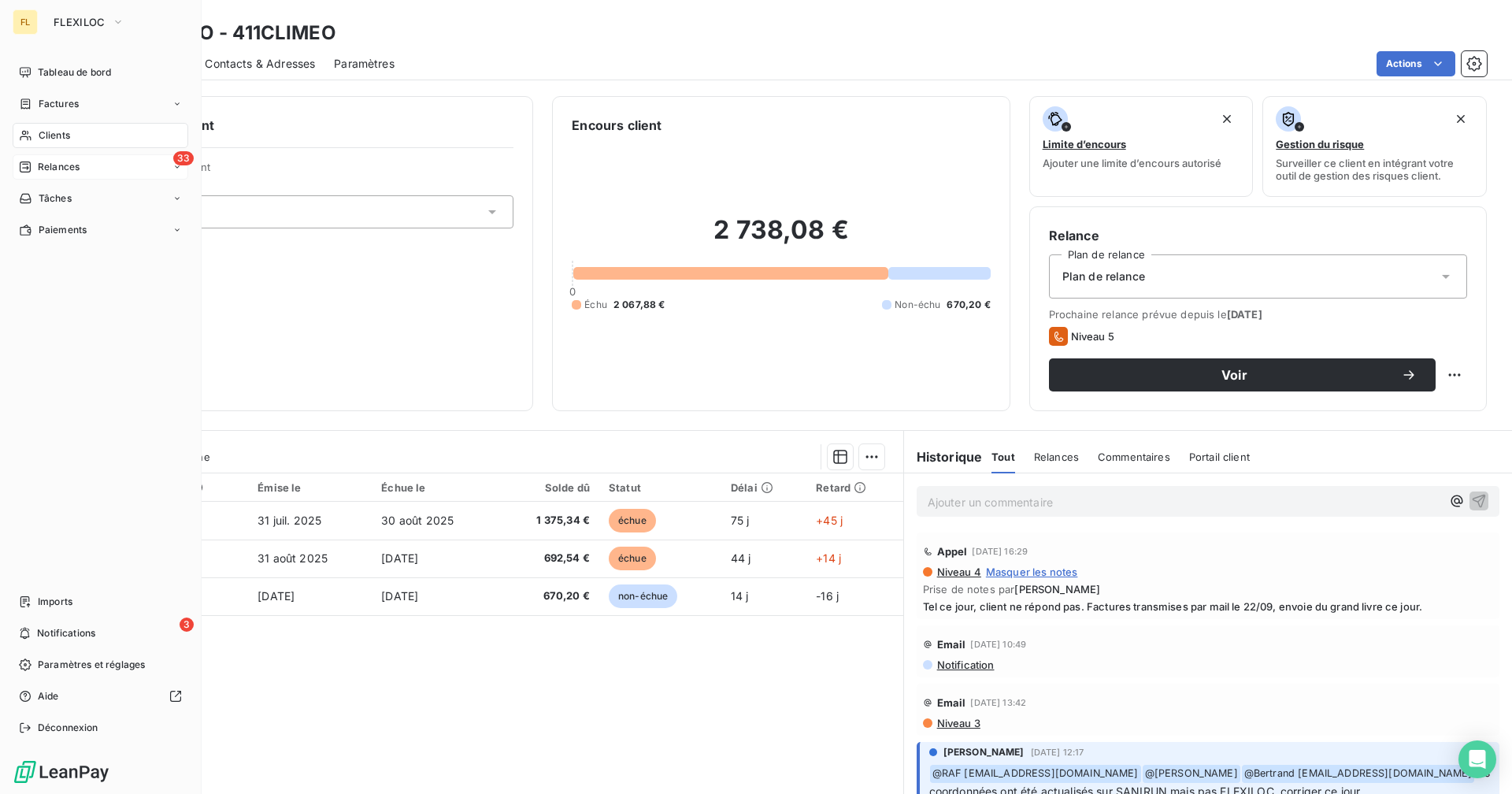
click at [61, 160] on span "Relances" at bounding box center [58, 167] width 42 height 14
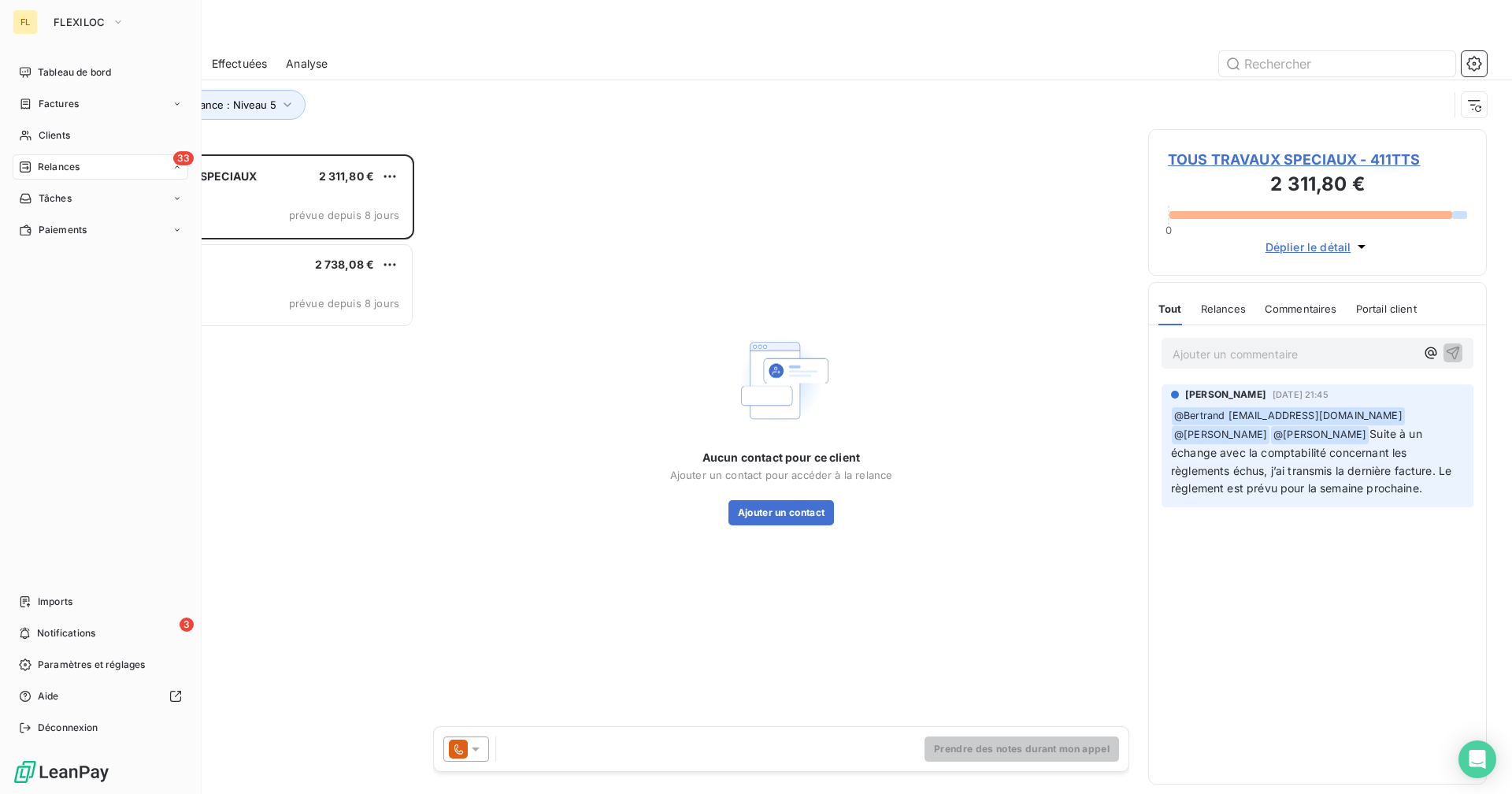
scroll to position [628, 326]
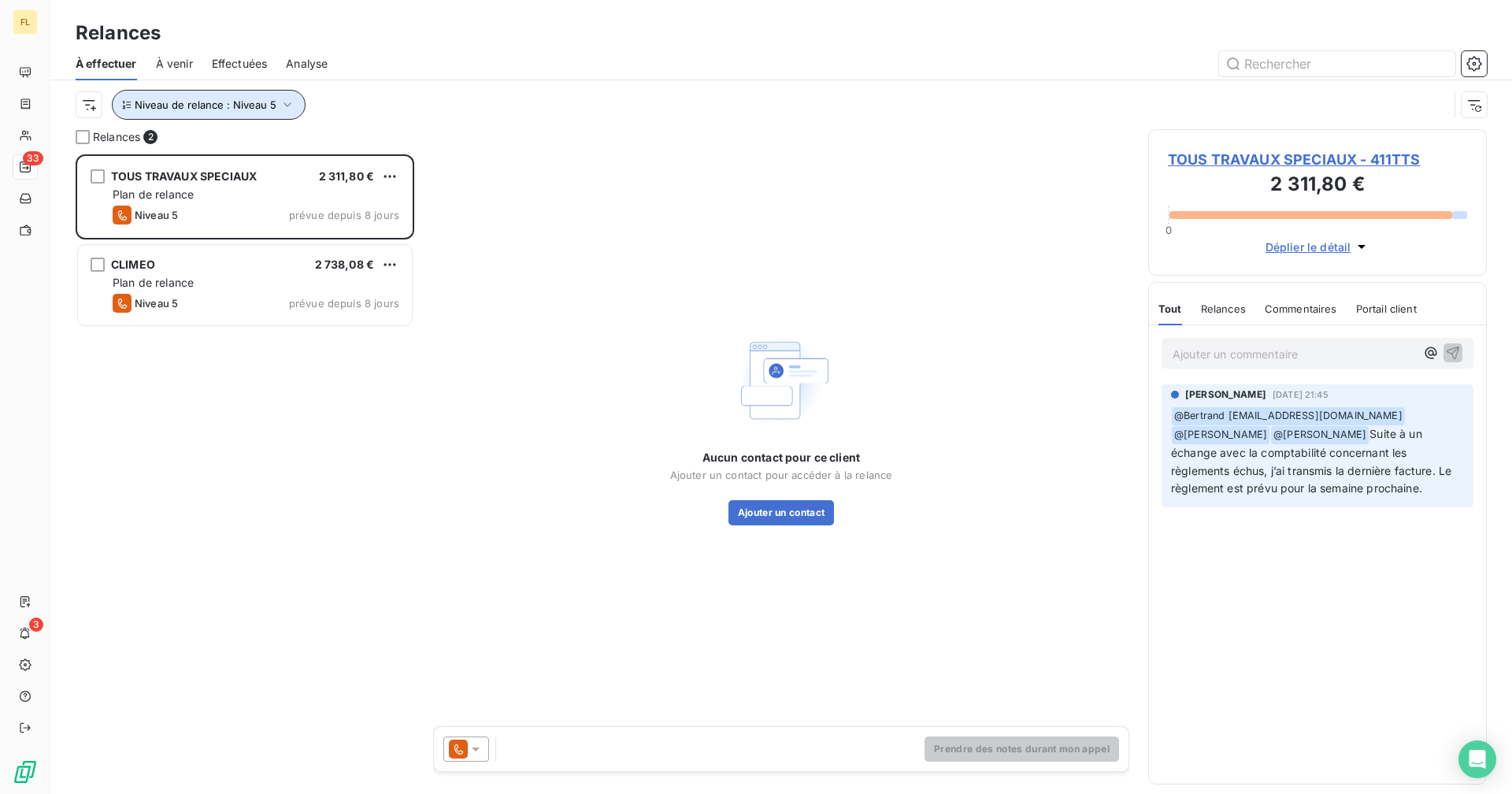
click at [254, 108] on span "Niveau de relance : Niveau 5" at bounding box center [206, 105] width 141 height 13
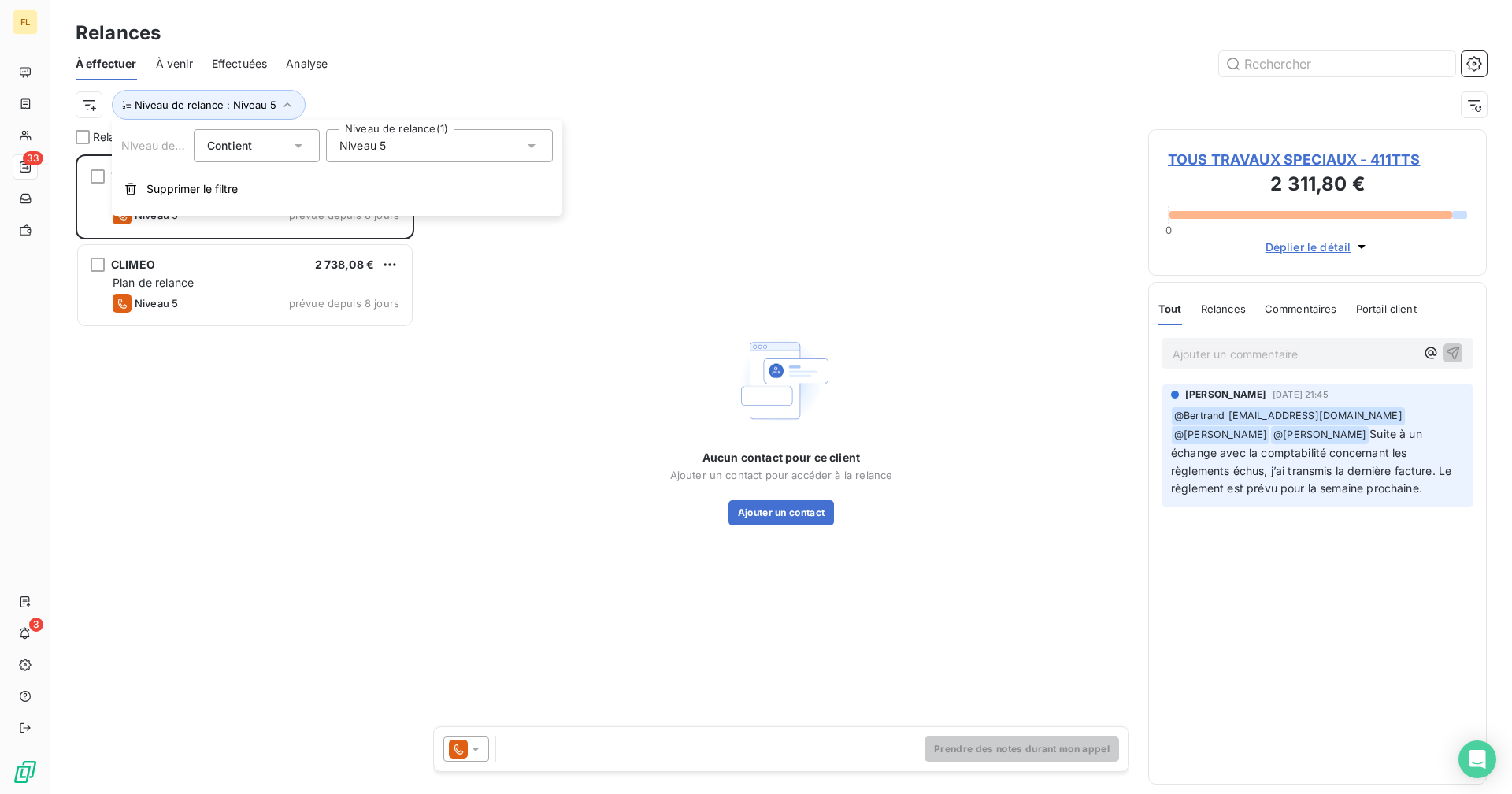
click at [360, 148] on span "Niveau 5" at bounding box center [363, 146] width 46 height 16
click at [342, 320] on icon at bounding box center [342, 321] width 10 height 10
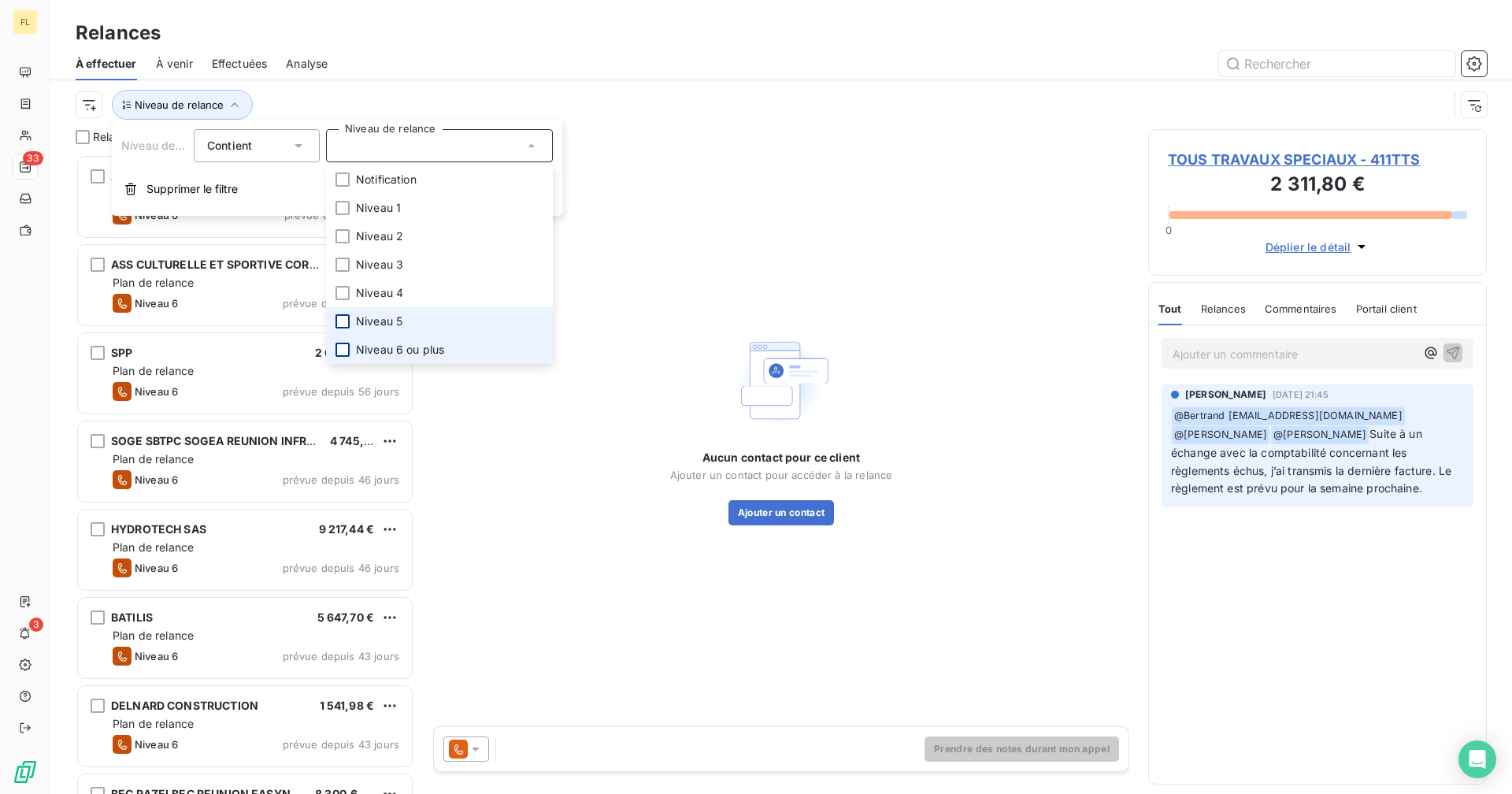
click at [340, 343] on div at bounding box center [342, 350] width 14 height 14
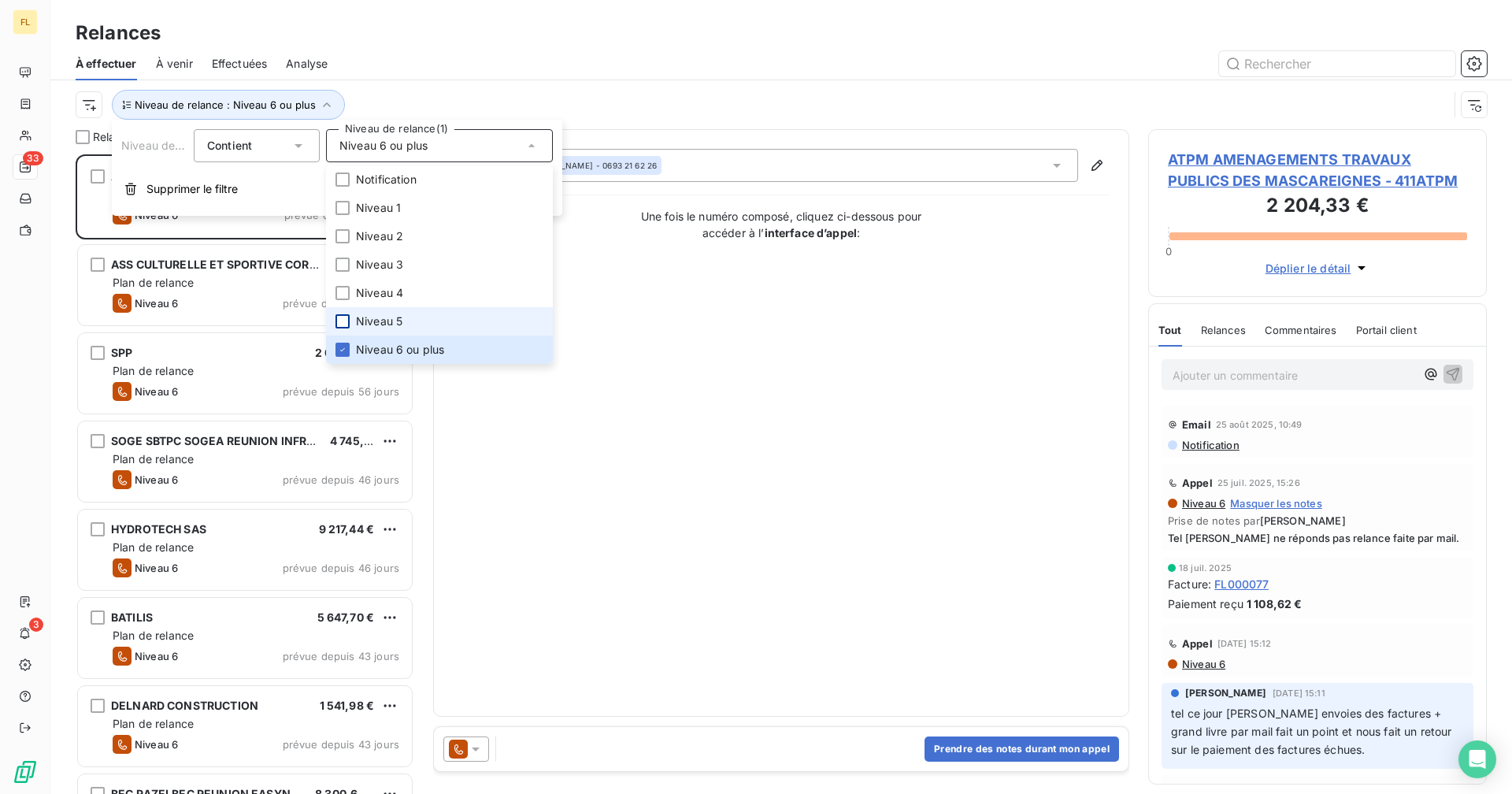
scroll to position [628, 326]
click at [429, 51] on div at bounding box center [916, 63] width 1140 height 25
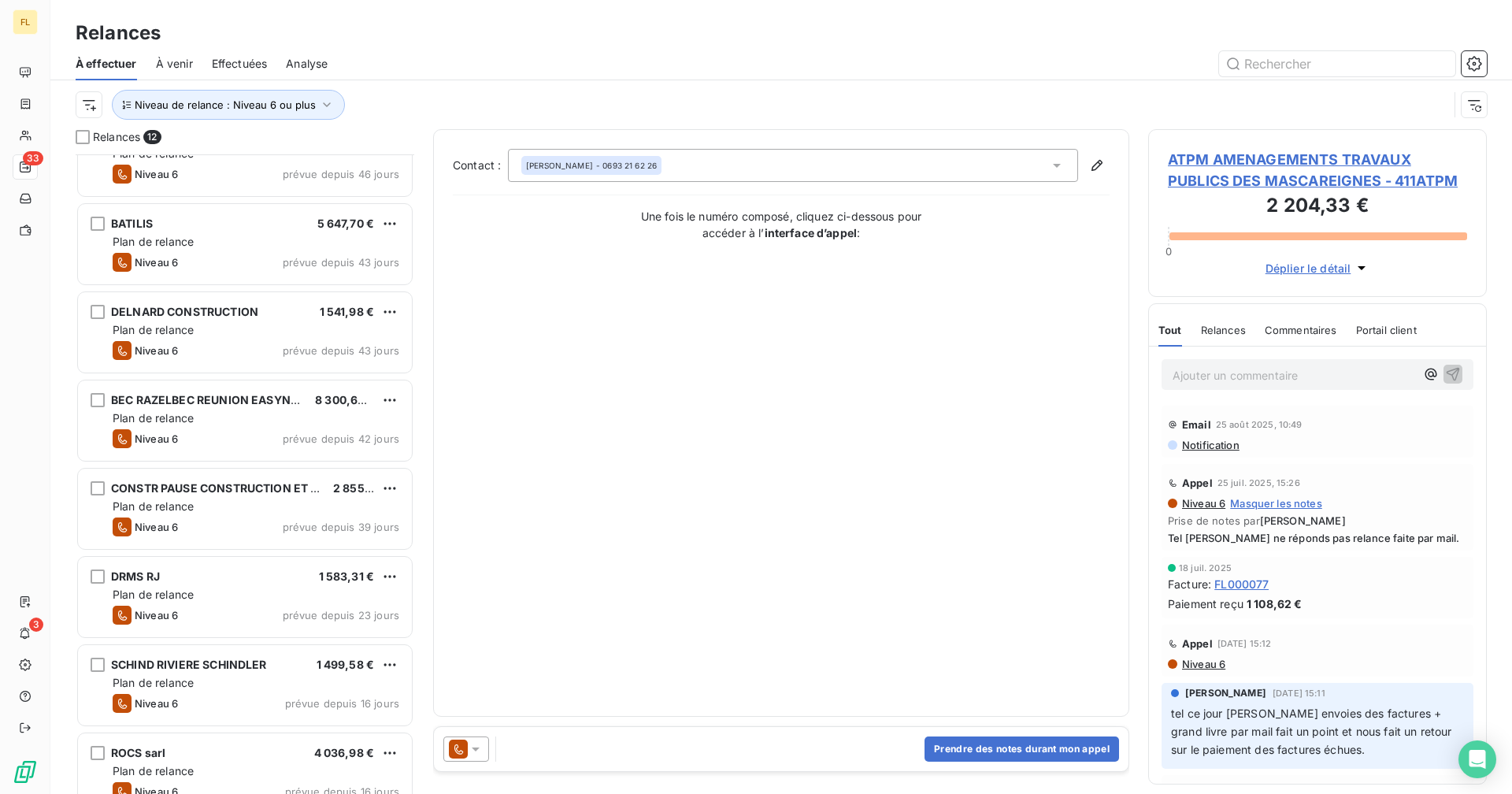
scroll to position [419, 0]
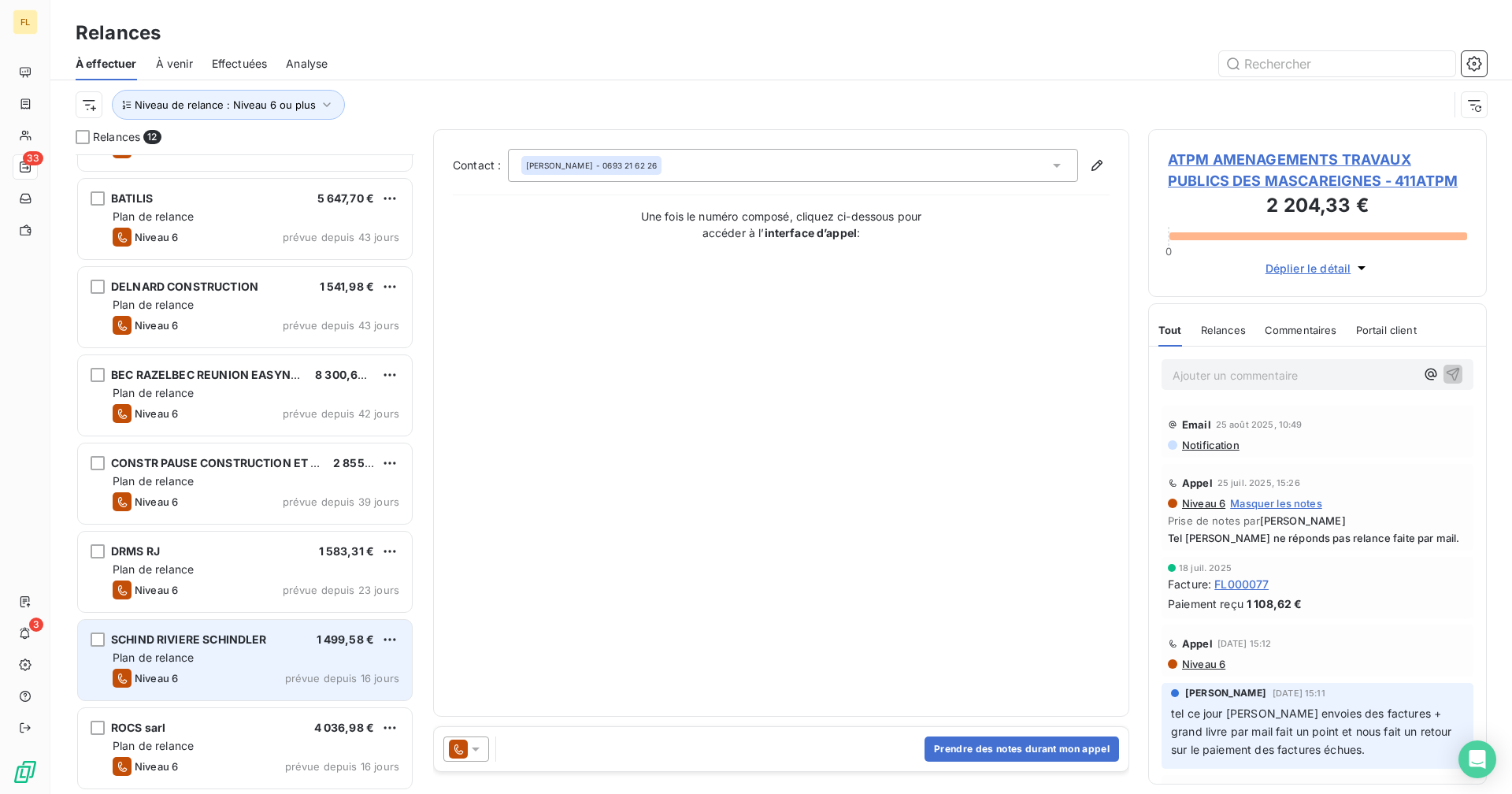
click at [235, 615] on div "Plan de relance" at bounding box center [256, 657] width 287 height 16
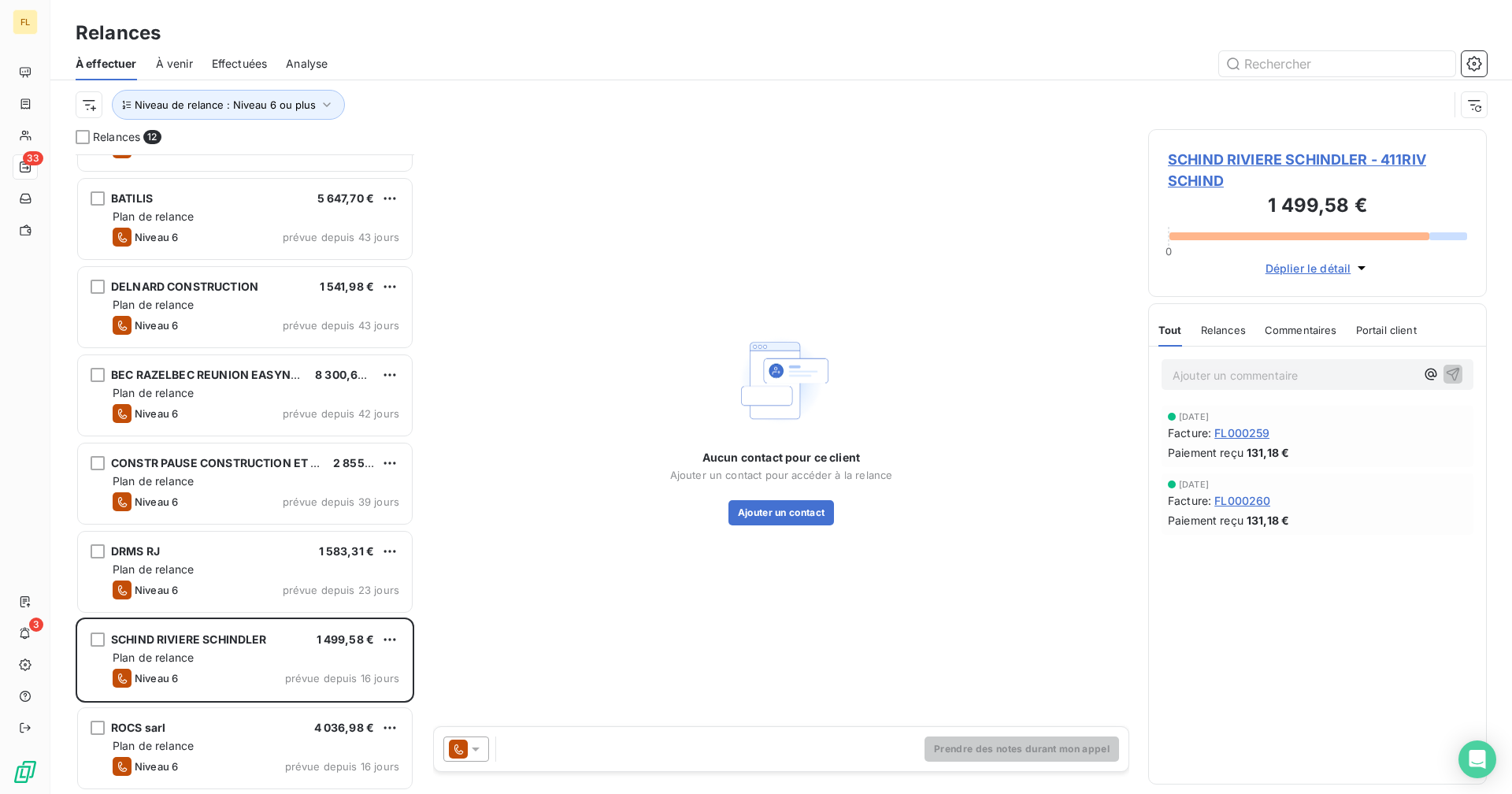
click at [918, 152] on span "SCHIND RIVIERE SCHINDLER - 411RIV SCHIND" at bounding box center [1317, 170] width 300 height 43
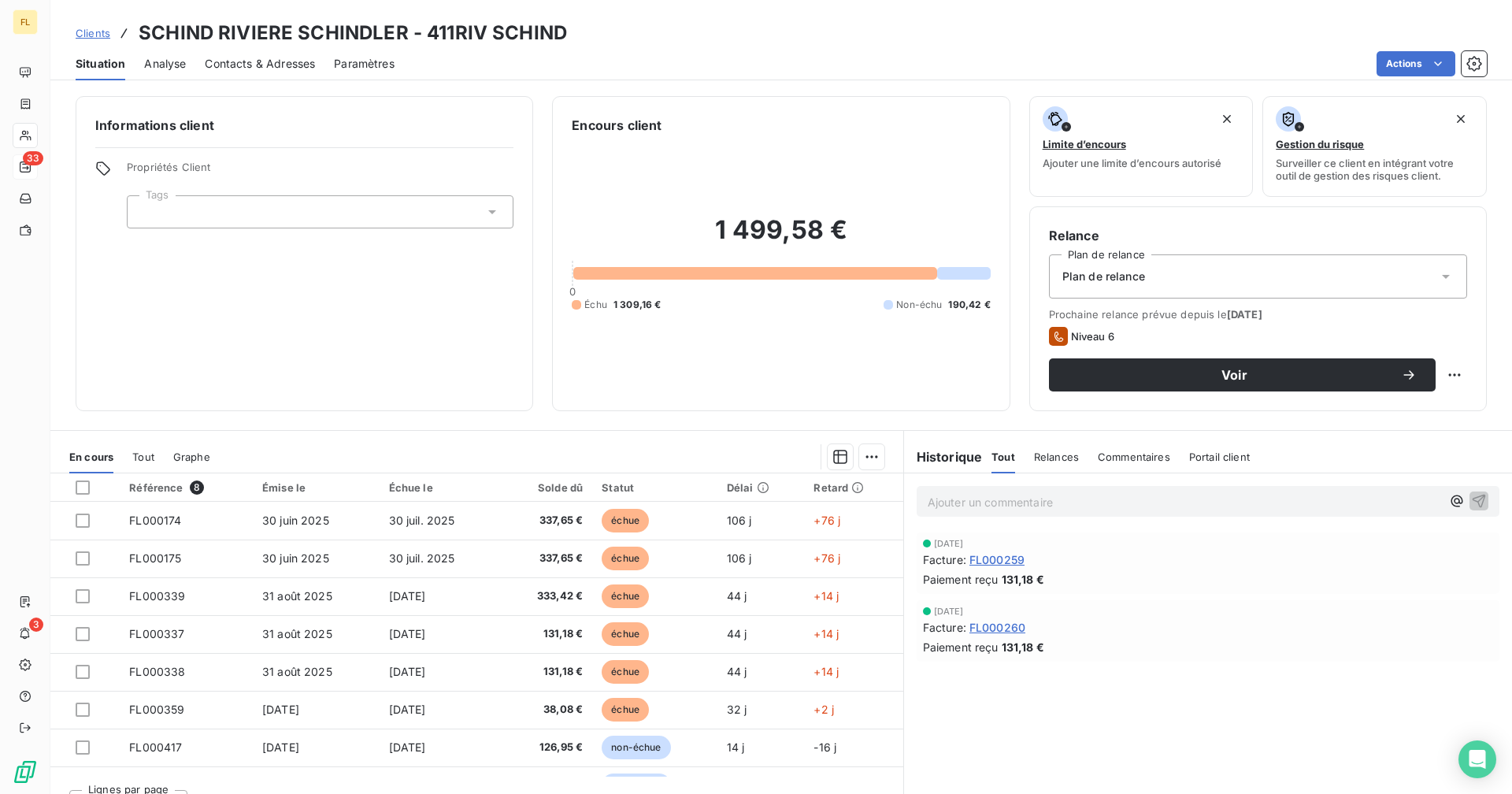
click at [918, 606] on div "[DATE]" at bounding box center [1208, 611] width 570 height 10
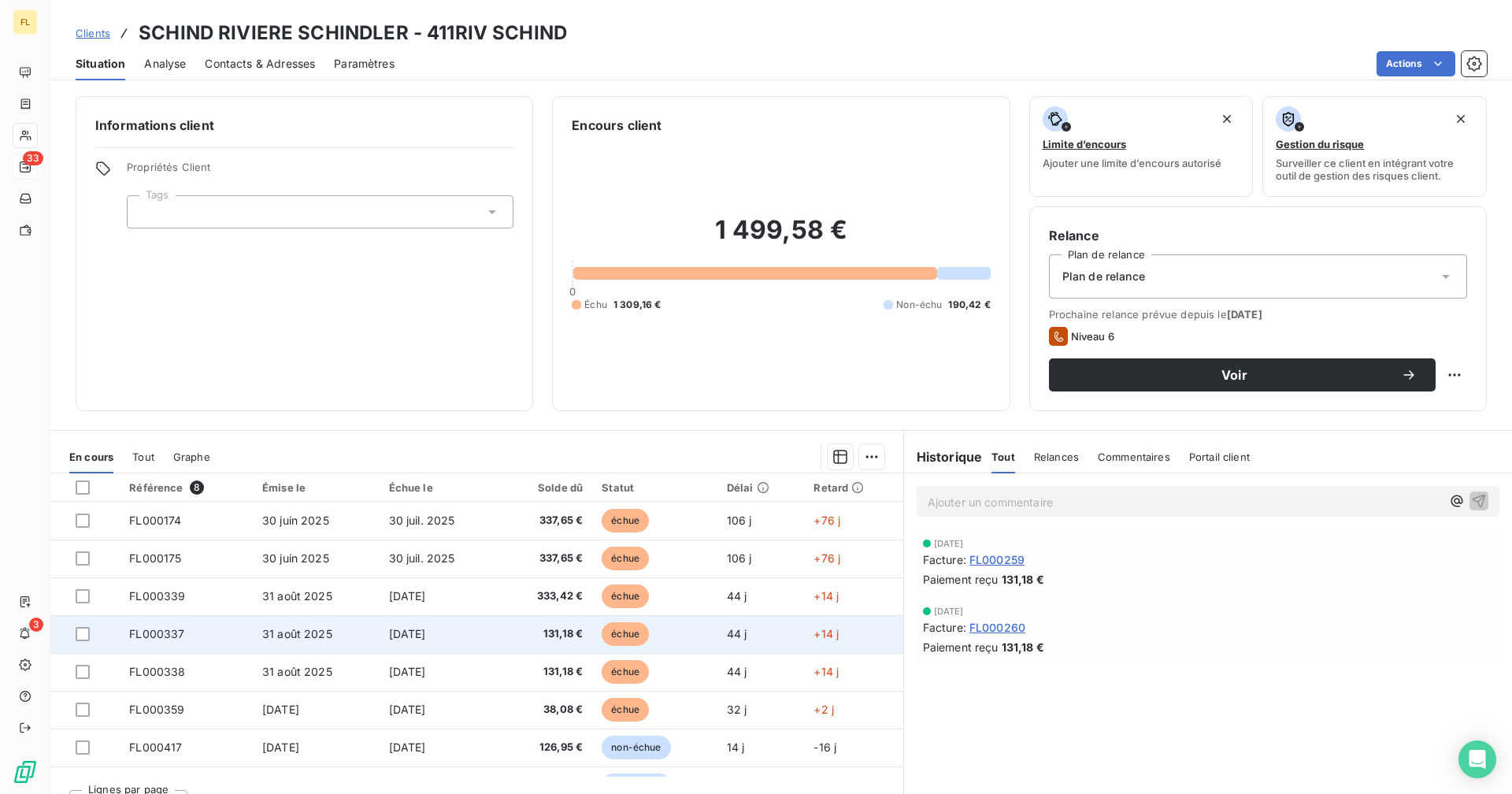
scroll to position [29, 0]
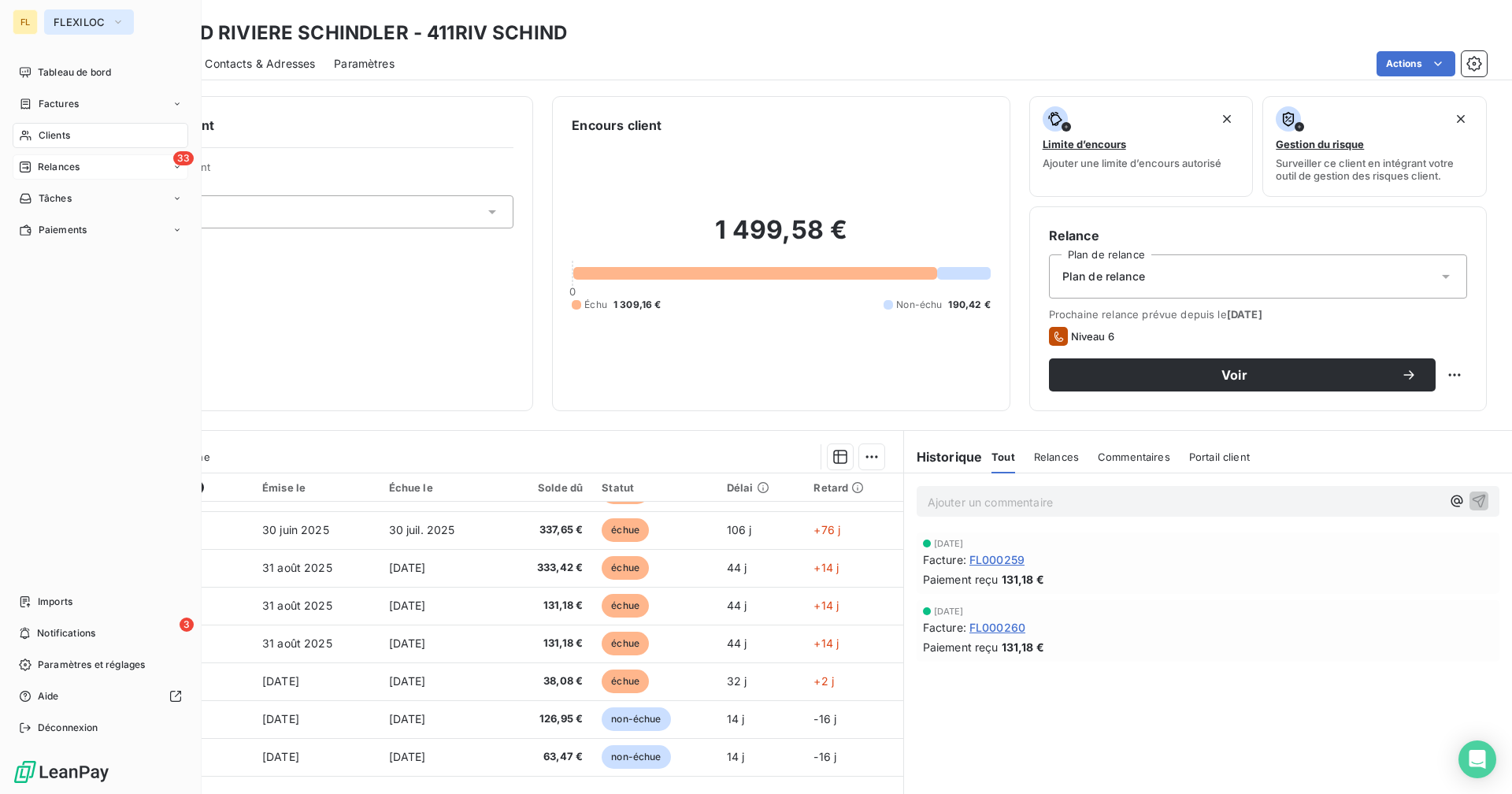
click at [70, 21] on span "FLEXILOC" at bounding box center [80, 22] width 52 height 13
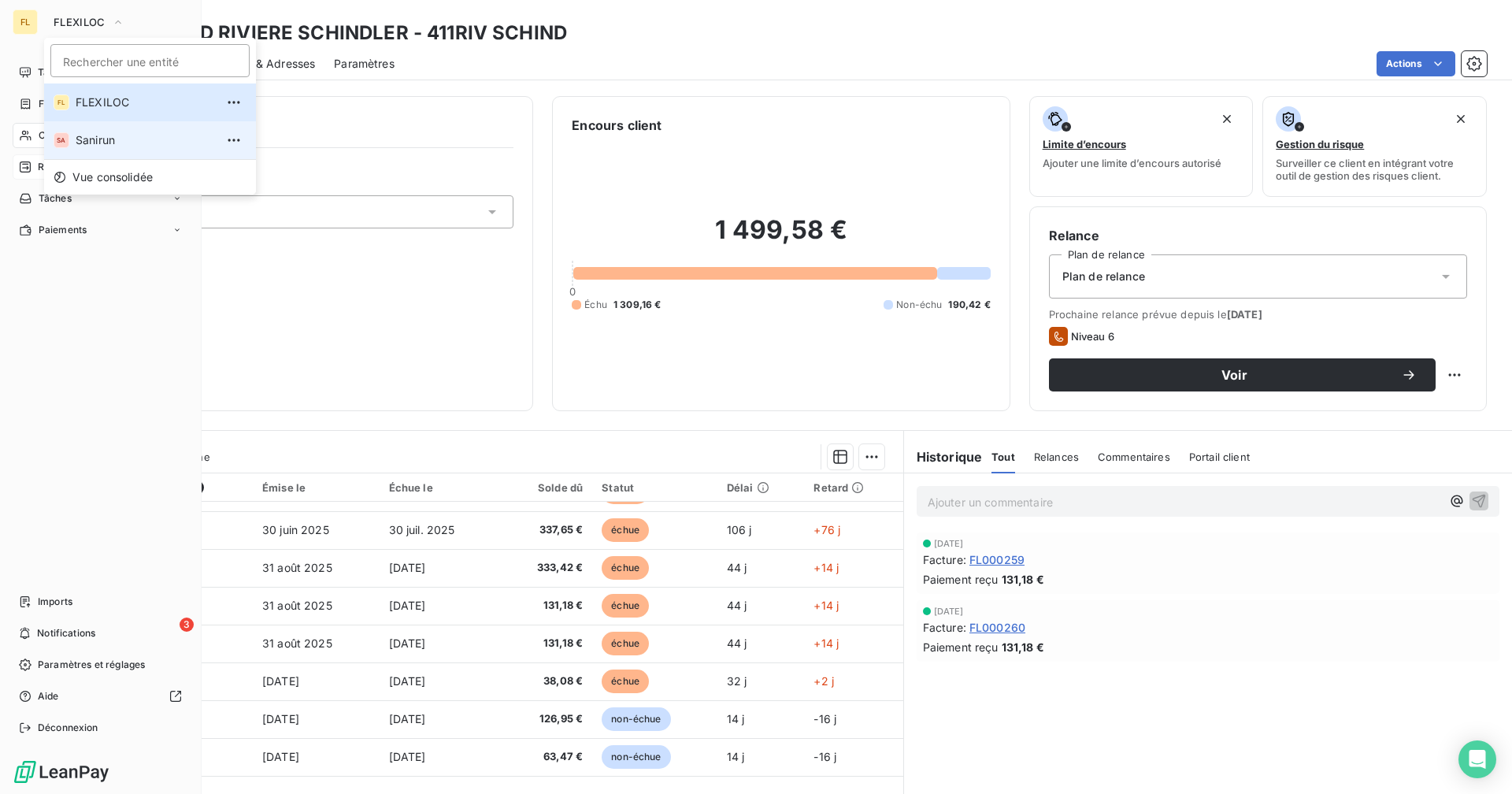
click at [83, 141] on span "Sanirun" at bounding box center [146, 140] width 139 height 16
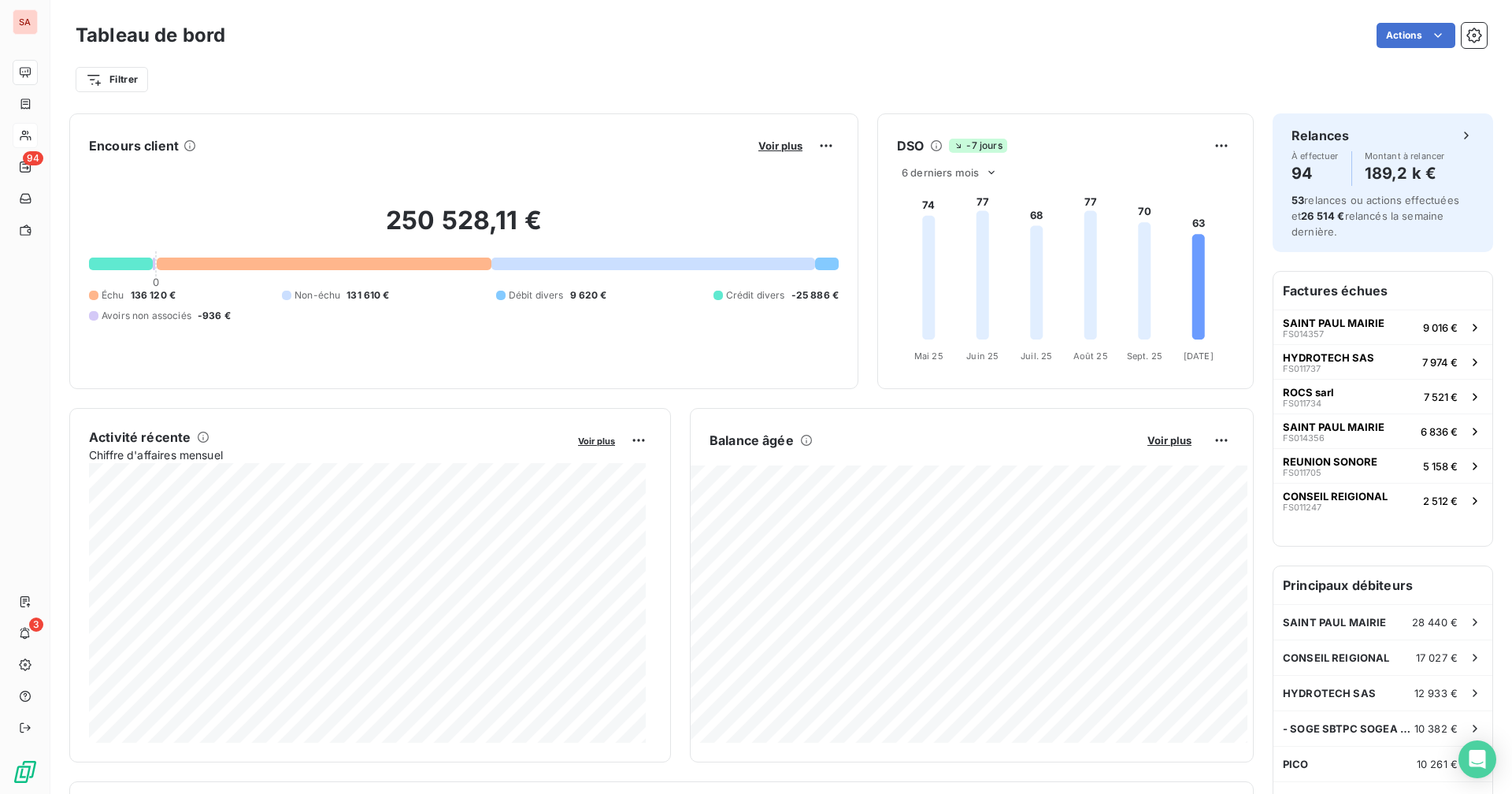
click at [29, 134] on icon at bounding box center [25, 135] width 13 height 13
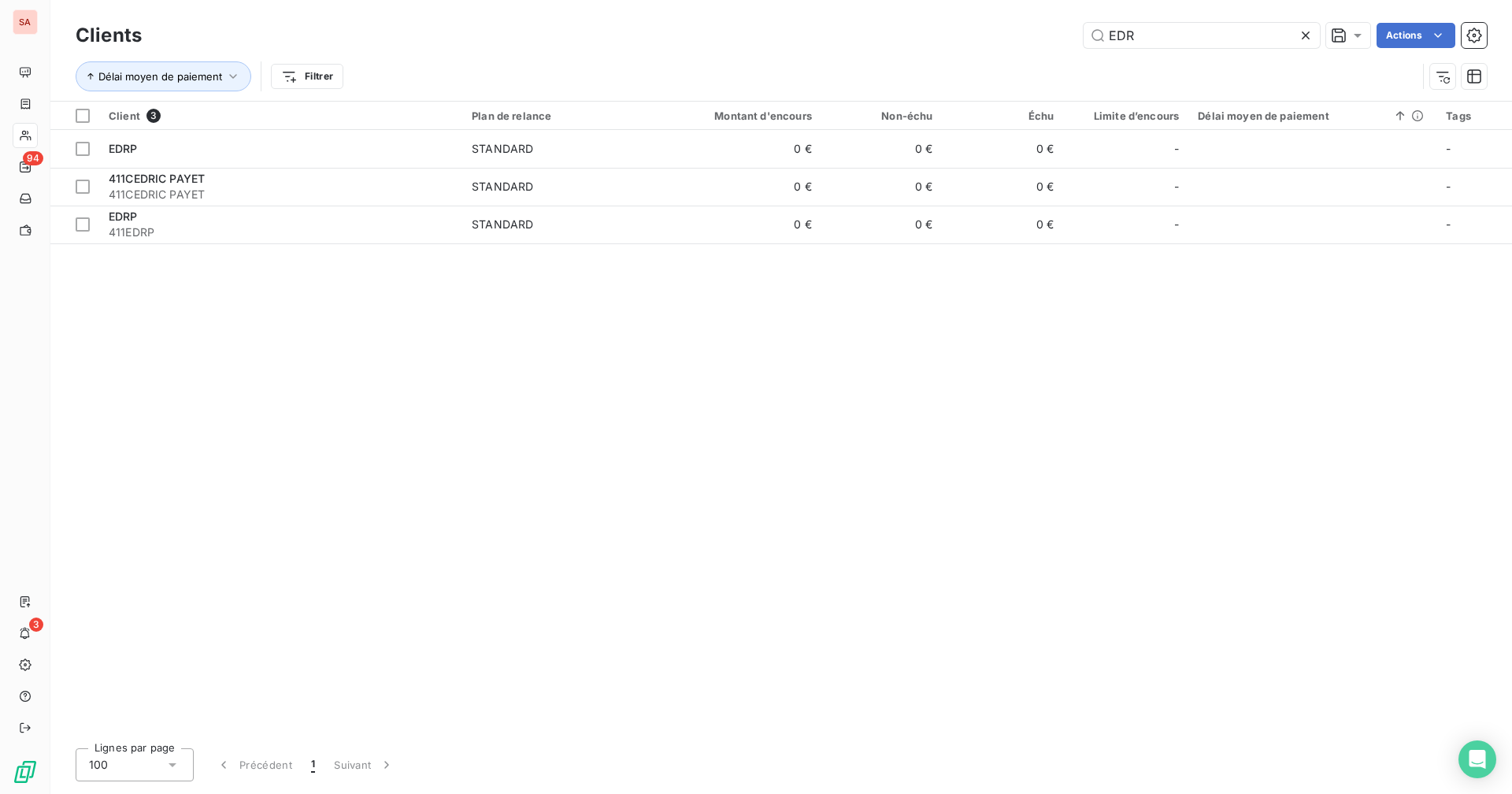
drag, startPoint x: 1154, startPoint y: 38, endPoint x: 1081, endPoint y: 36, distance: 73.0
click at [918, 36] on div "EDR Actions" at bounding box center [824, 36] width 1326 height 25
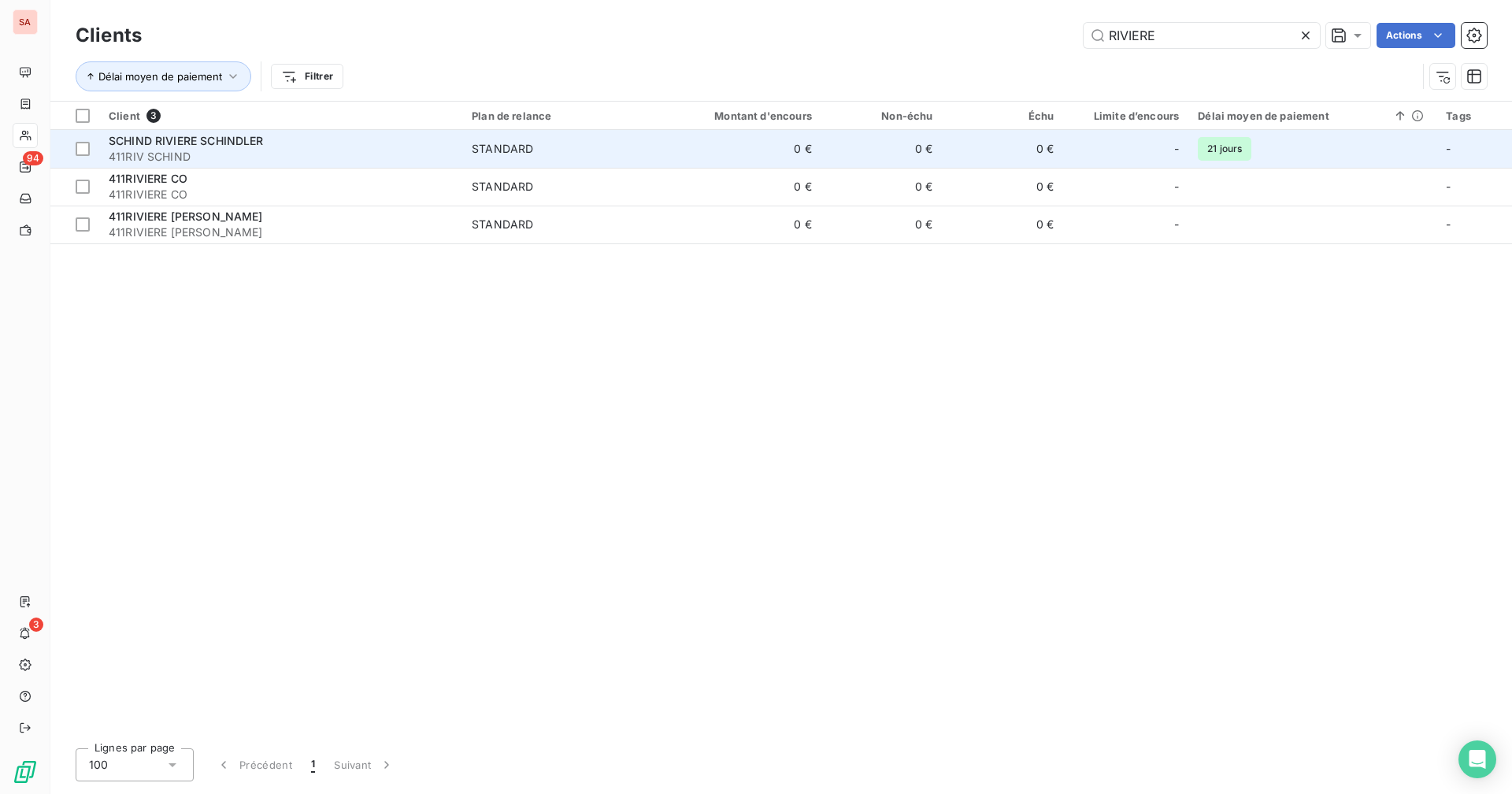
type input "RIVIERE"
click at [316, 148] on span "411RIV SCHIND" at bounding box center [281, 156] width 344 height 16
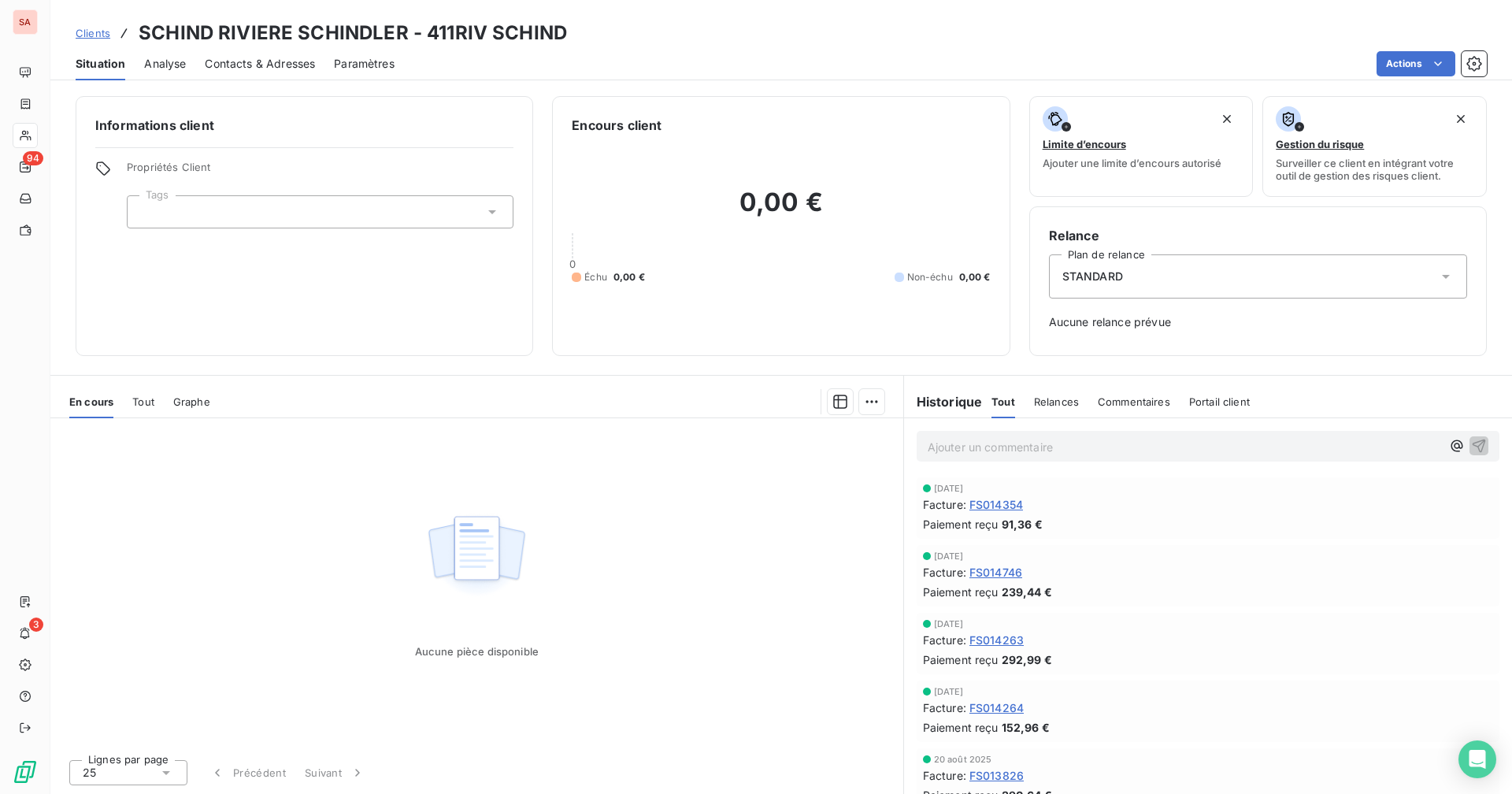
click at [266, 67] on span "Contacts & Adresses" at bounding box center [259, 64] width 110 height 16
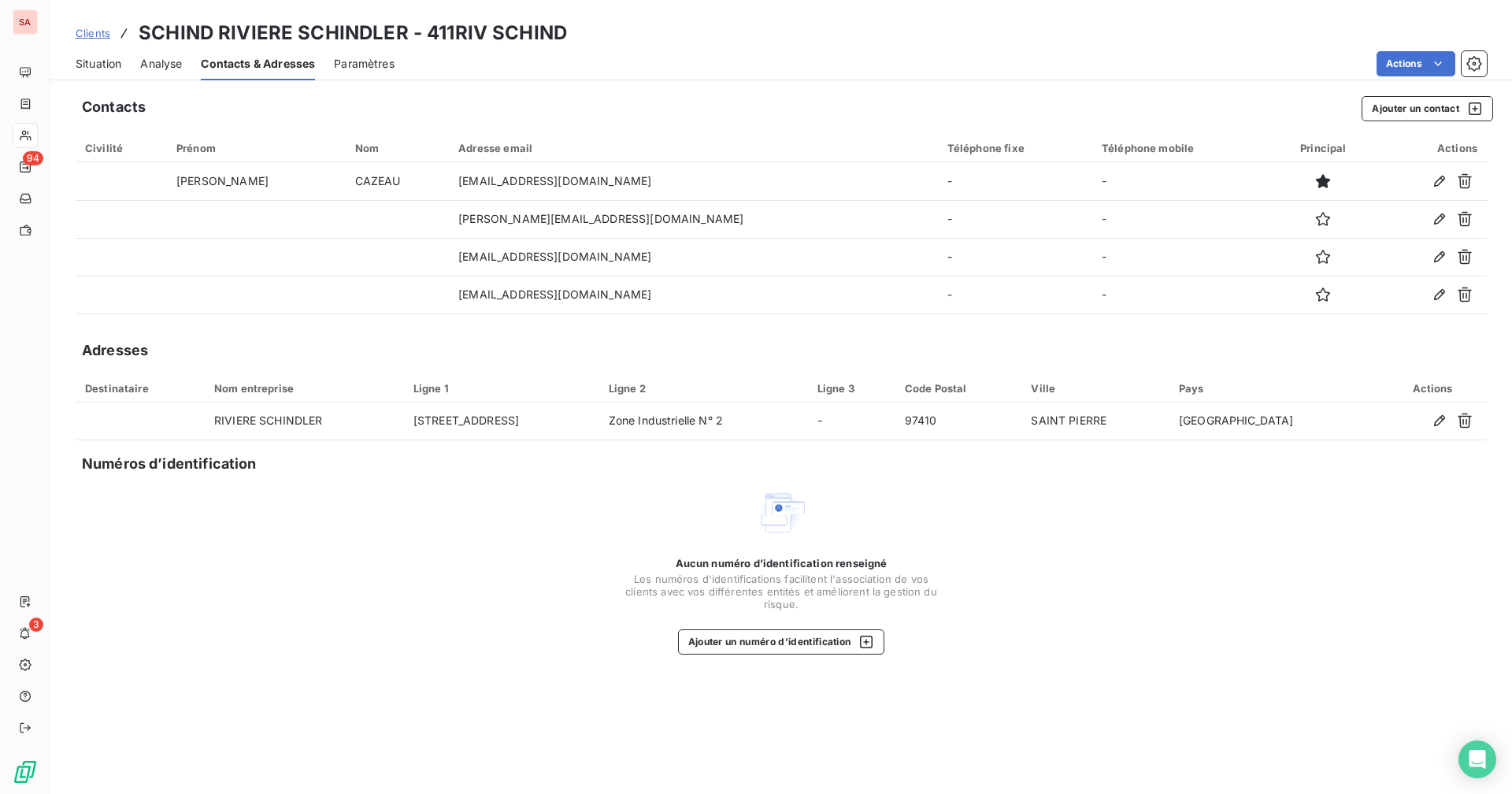
click at [33, 24] on div "SA" at bounding box center [25, 22] width 25 height 25
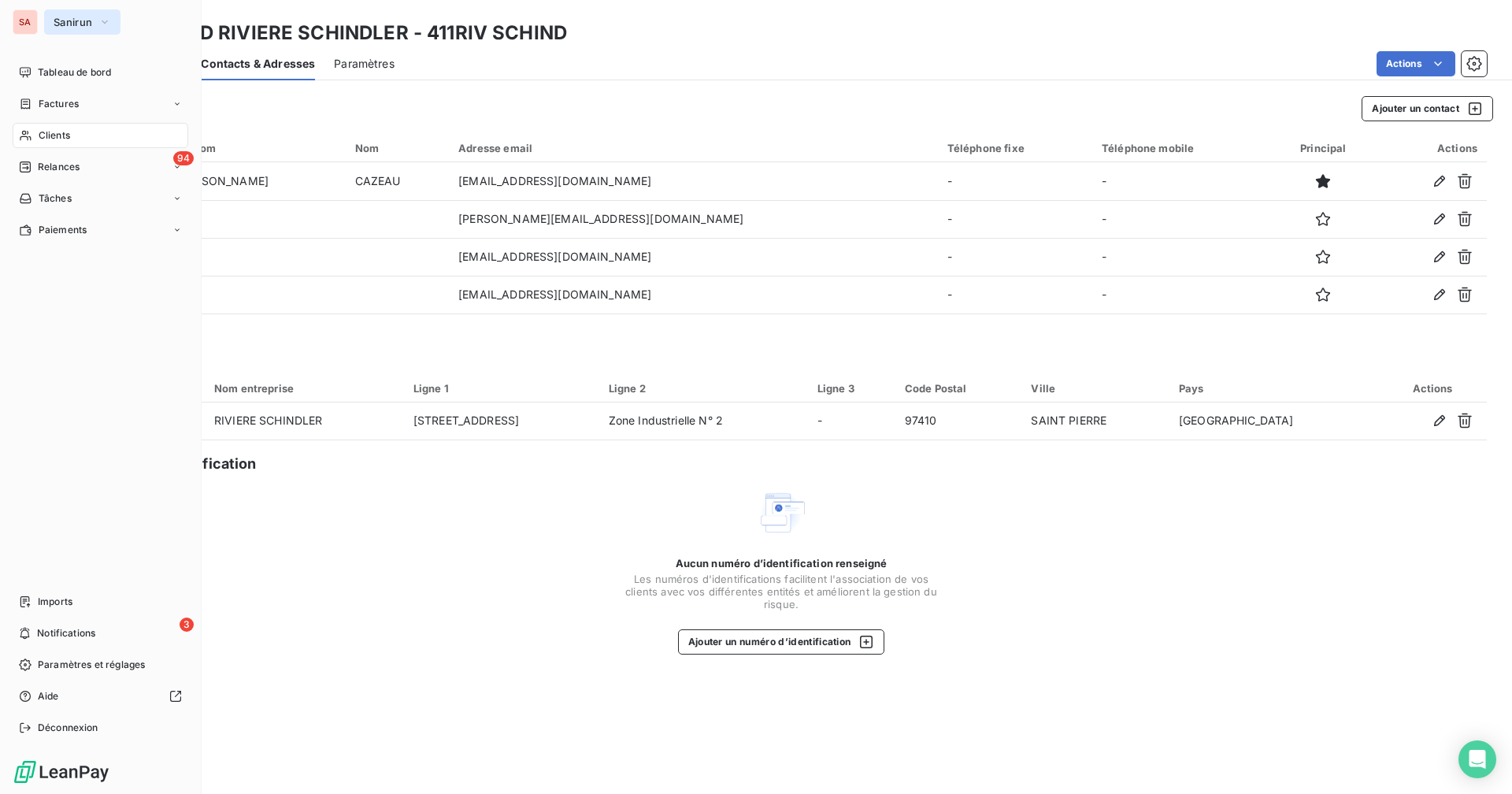
click at [89, 23] on span "Sanirun" at bounding box center [72, 22] width 38 height 13
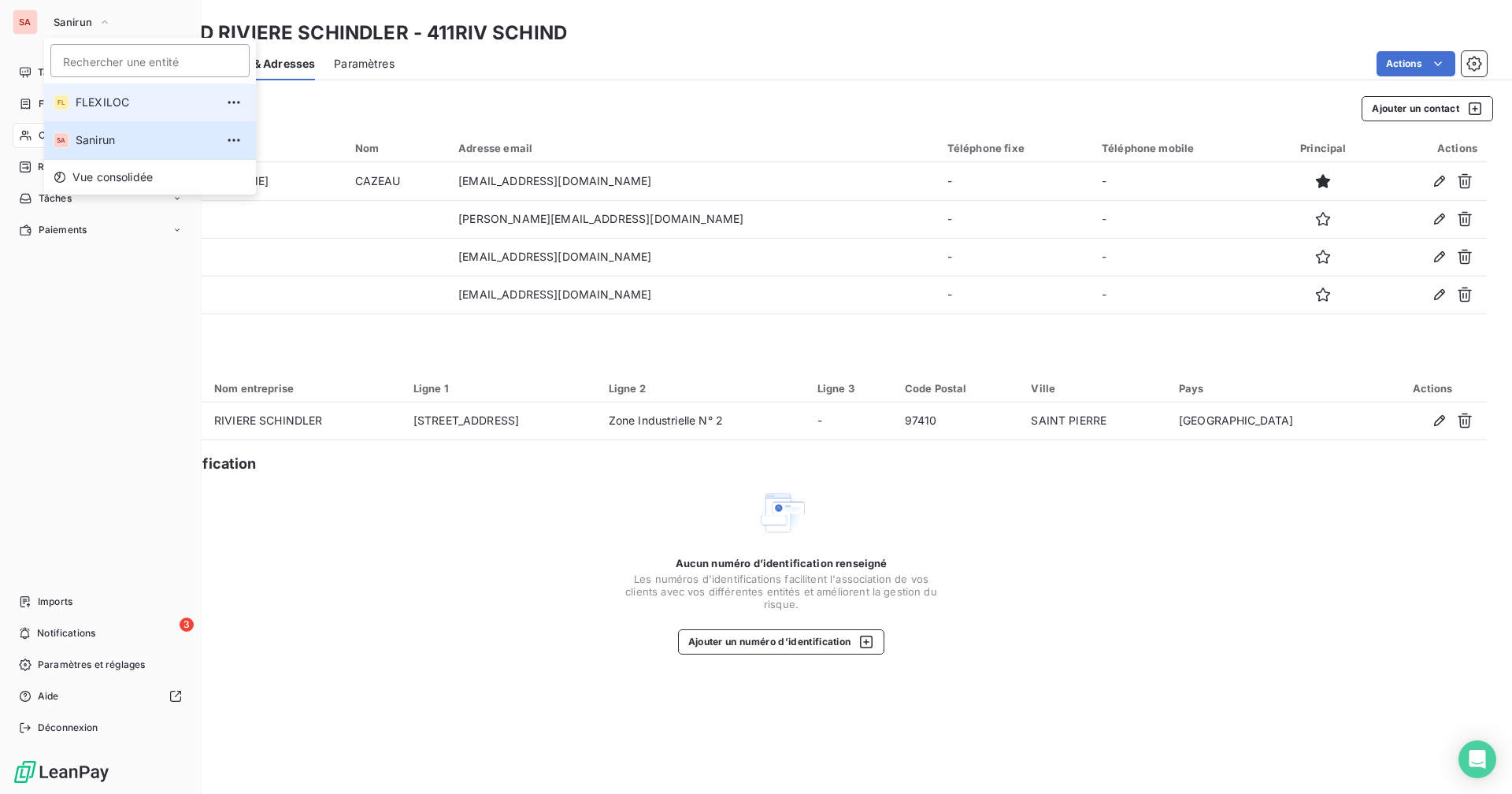
click at [102, 101] on span "FLEXILOC" at bounding box center [146, 103] width 139 height 16
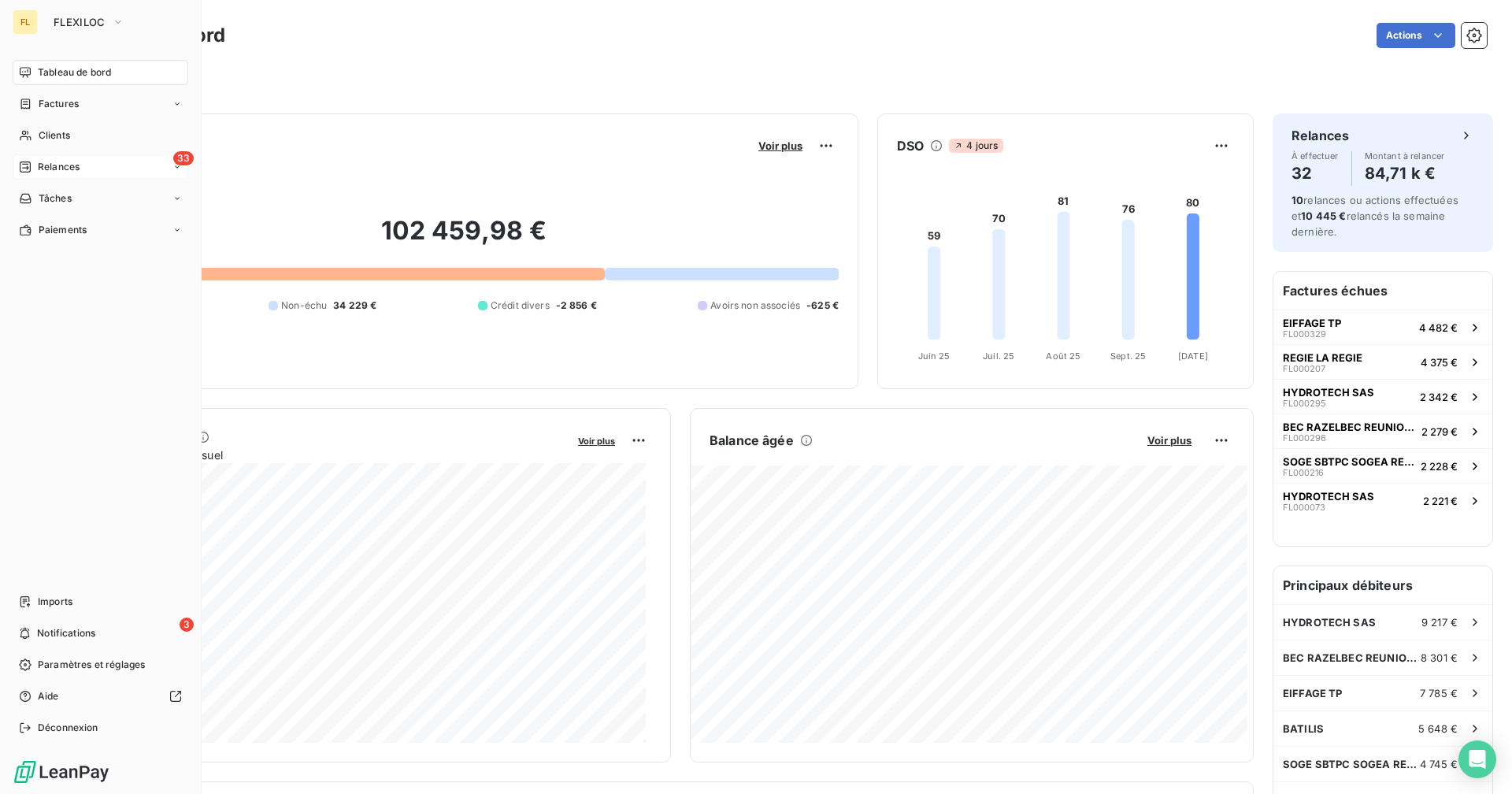
click at [94, 168] on div "33 Relances" at bounding box center [100, 167] width 175 height 25
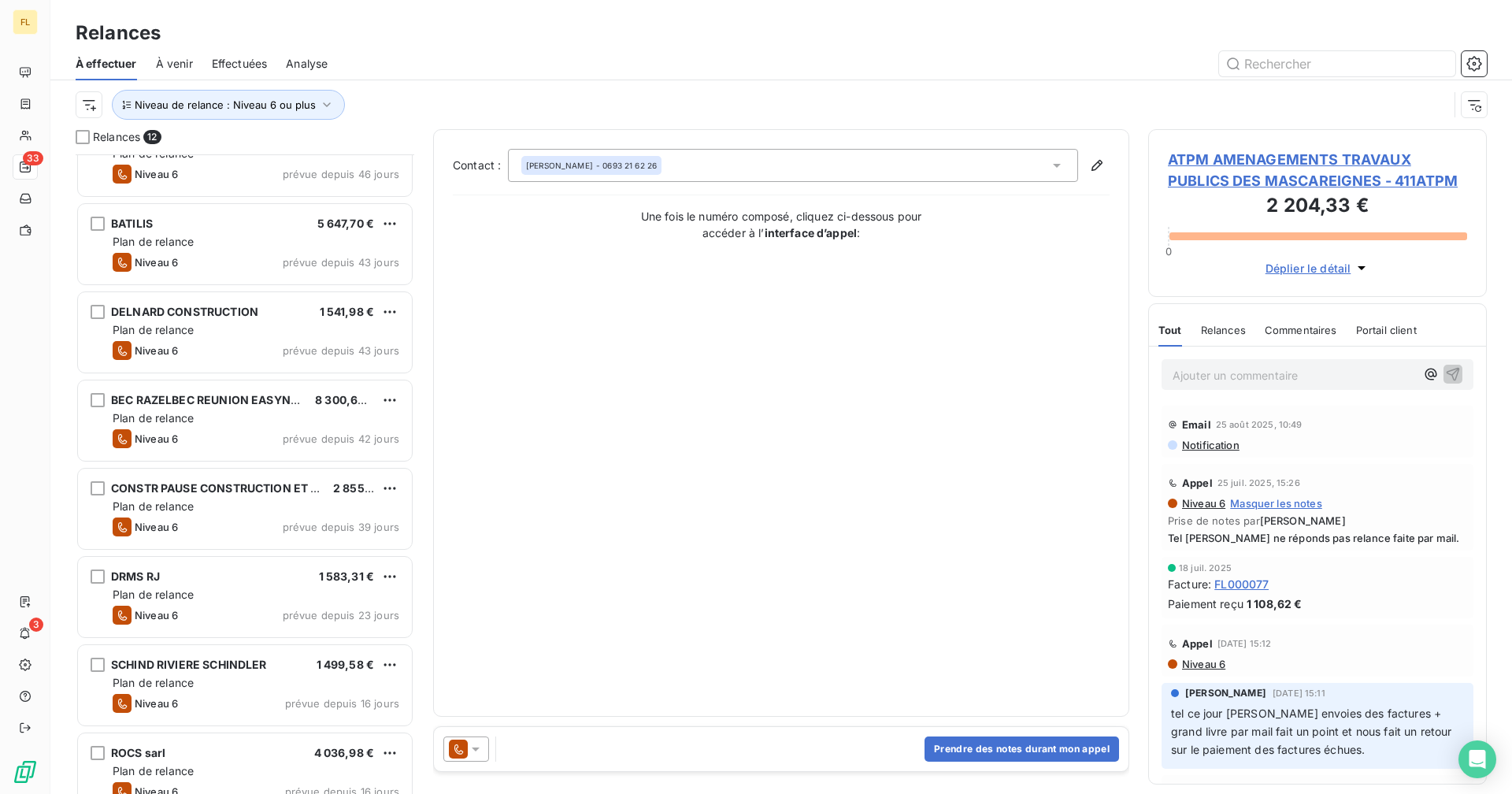
scroll to position [419, 0]
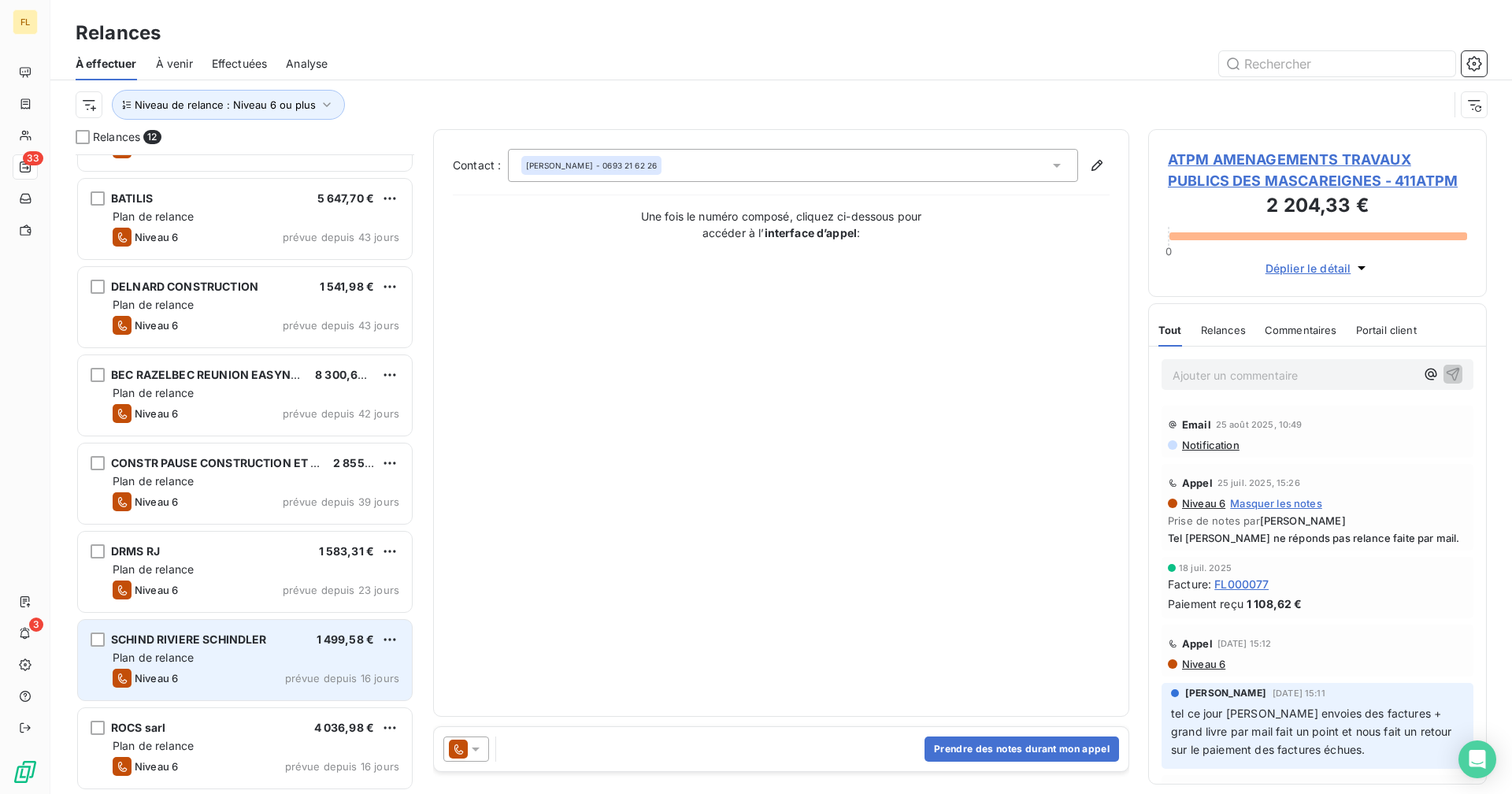
click at [269, 615] on div "SCHIND RIVIERE SCHINDLER 1 499,58 €" at bounding box center [256, 639] width 287 height 14
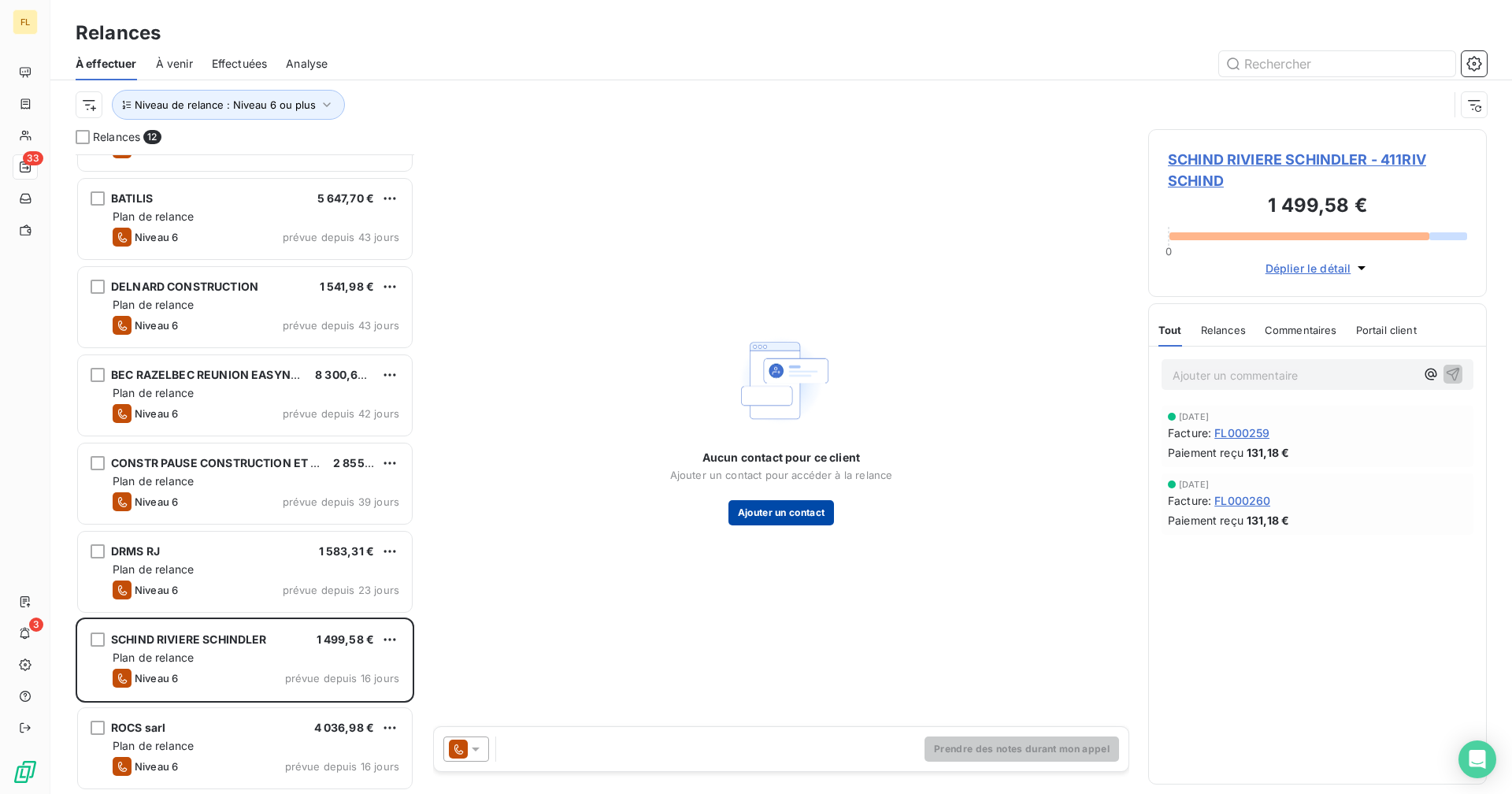
click at [781, 514] on button "Ajouter un contact" at bounding box center [781, 512] width 106 height 25
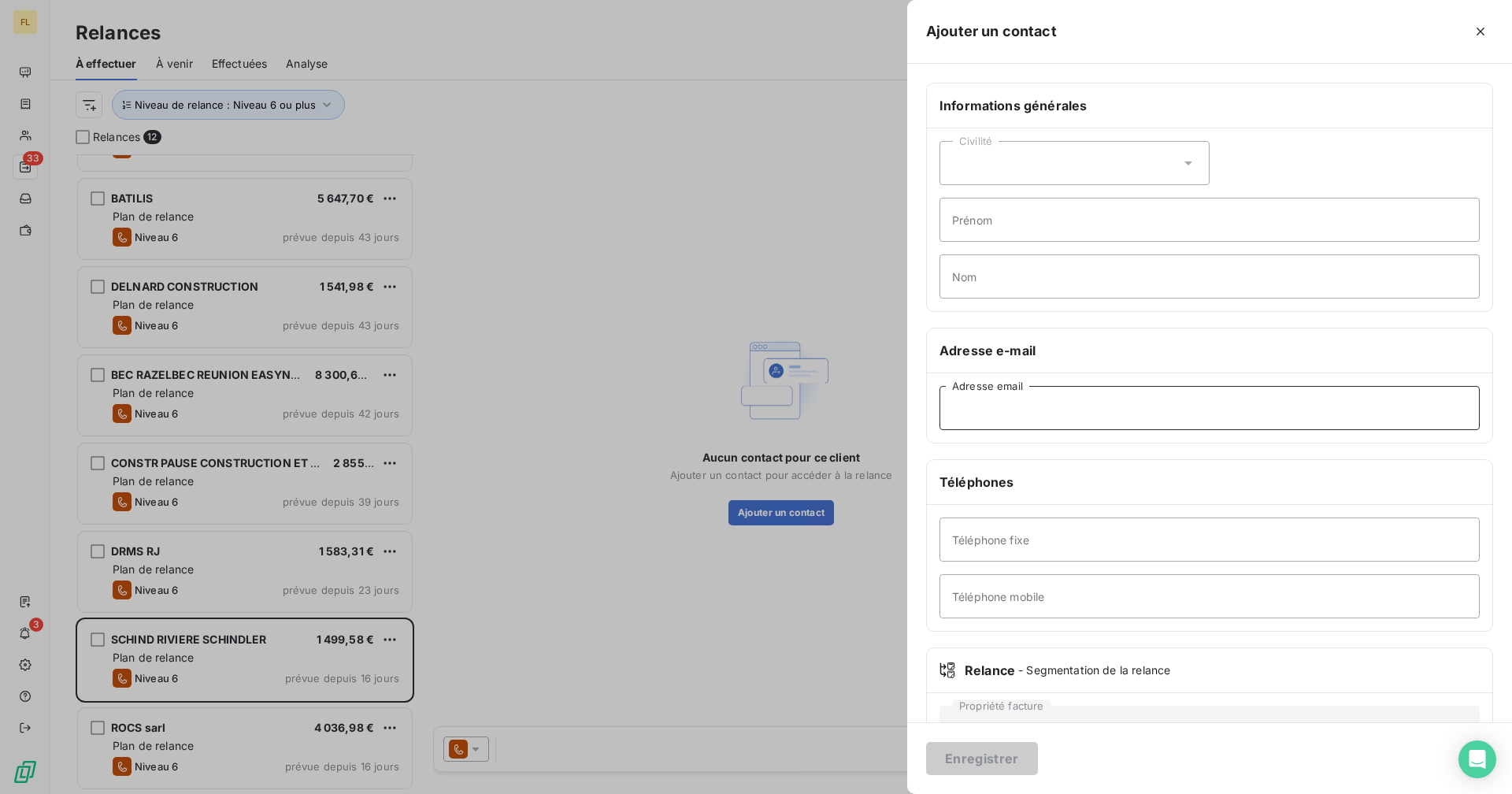
click at [918, 413] on input "Adresse email" at bounding box center [1209, 407] width 540 height 44
paste input "[EMAIL_ADDRESS][DOMAIN_NAME]"
type input "[EMAIL_ADDRESS][DOMAIN_NAME]"
click at [918, 225] on input "Prénom" at bounding box center [1209, 219] width 540 height 44
type input "COMPTA"
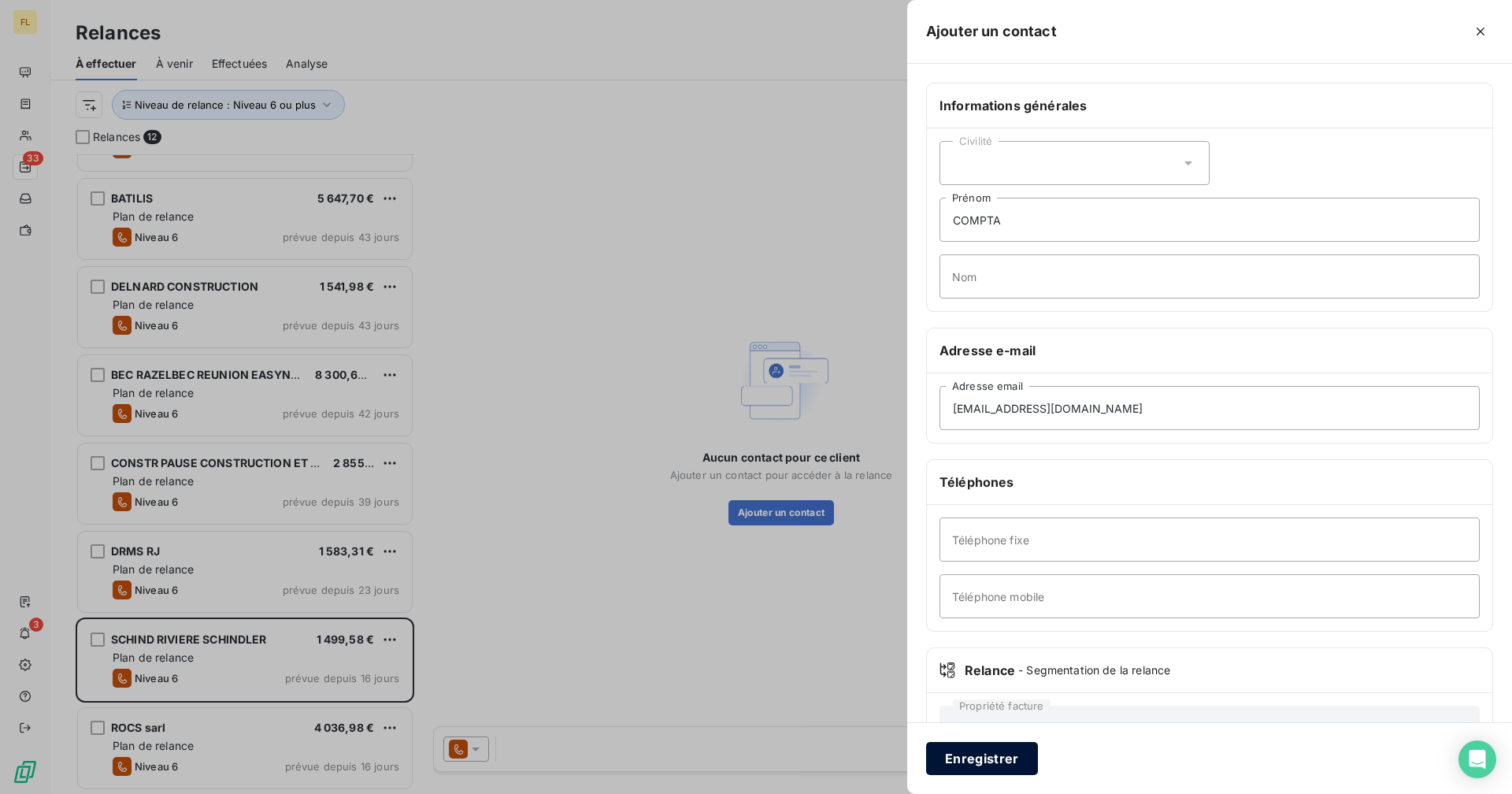
click at [918, 615] on button "Enregistrer" at bounding box center [982, 757] width 112 height 33
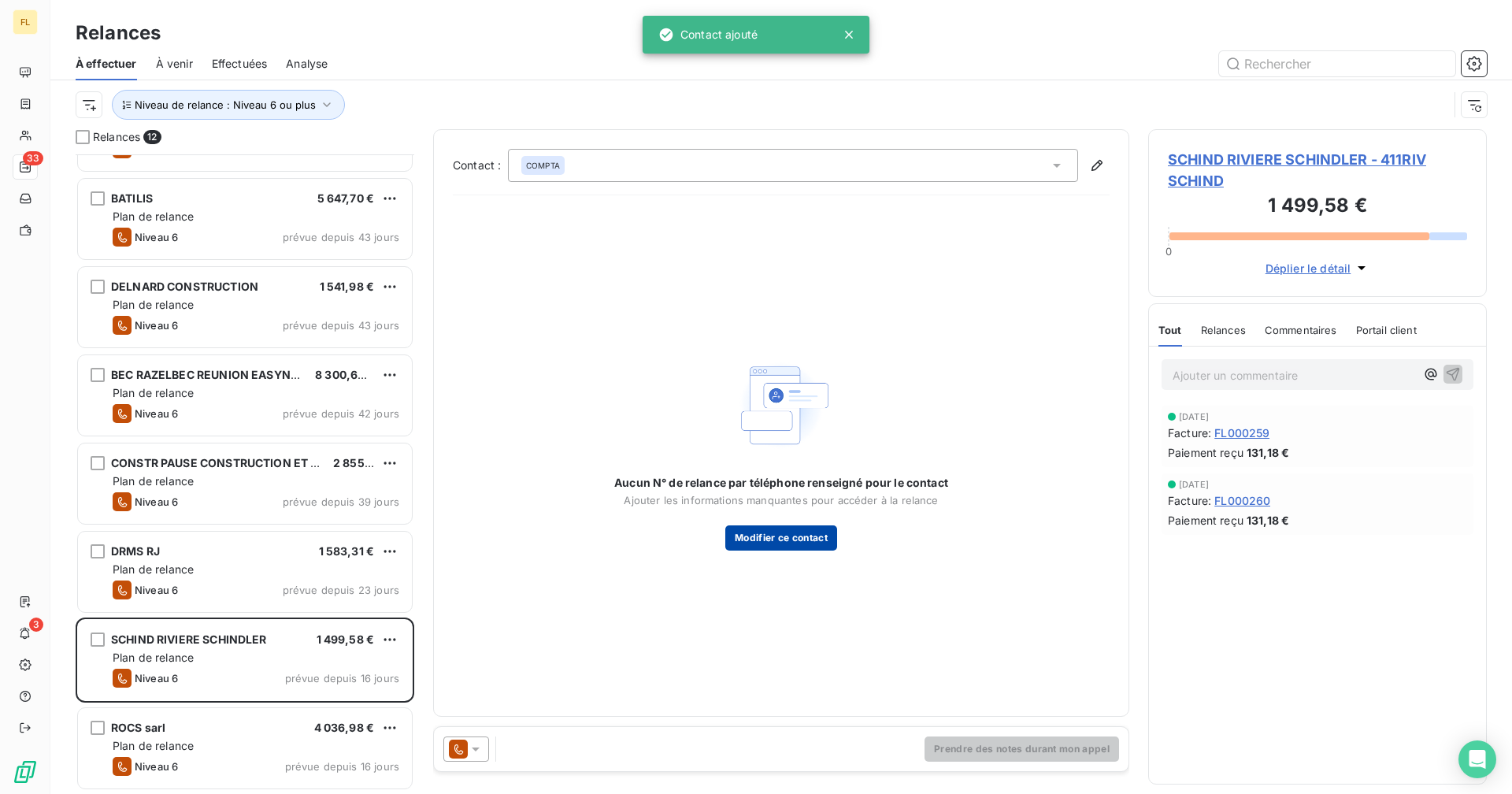
click at [781, 541] on button "Modifier ce contact" at bounding box center [781, 537] width 112 height 25
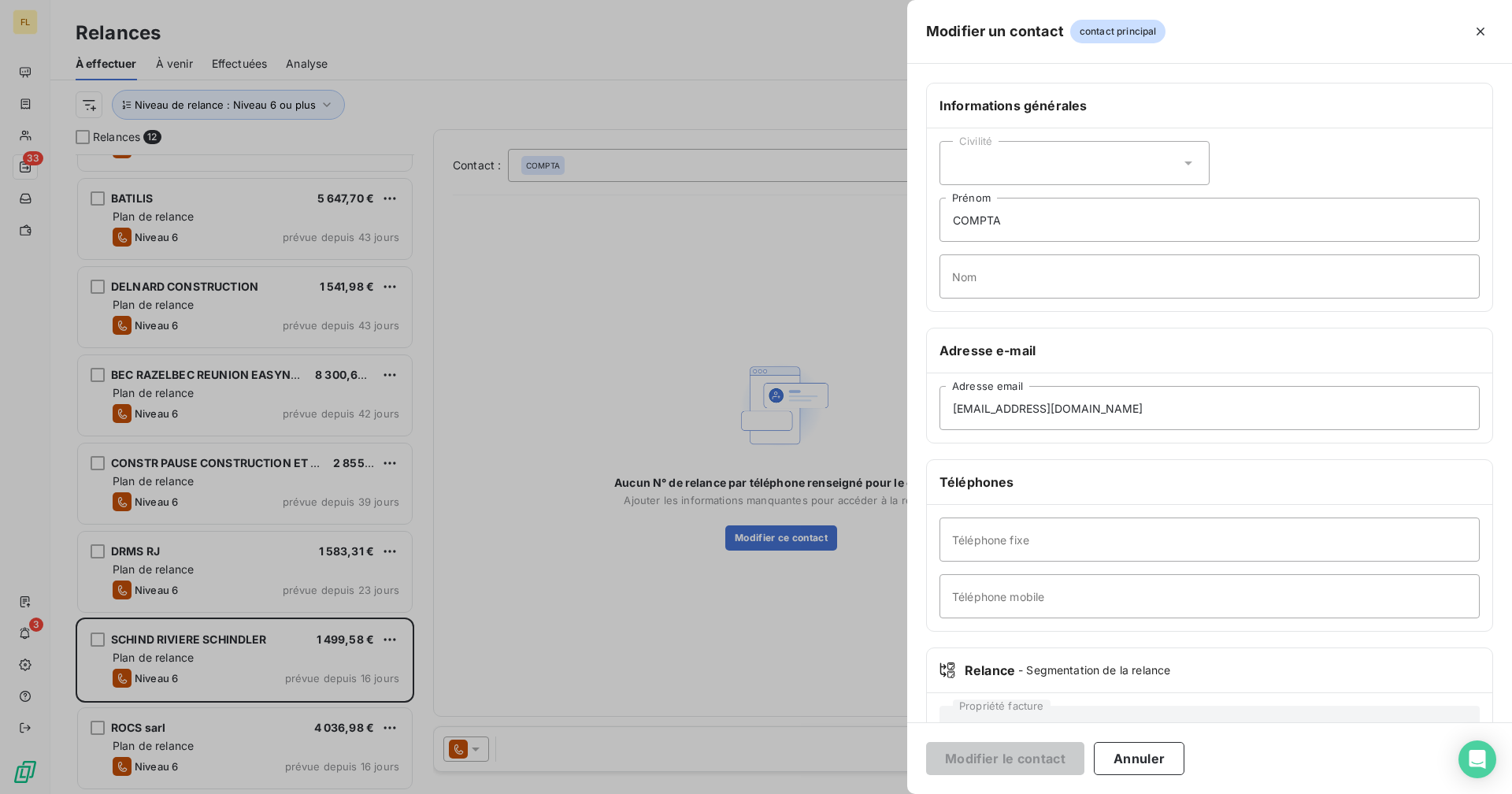
click at [750, 583] on div at bounding box center [756, 397] width 1512 height 794
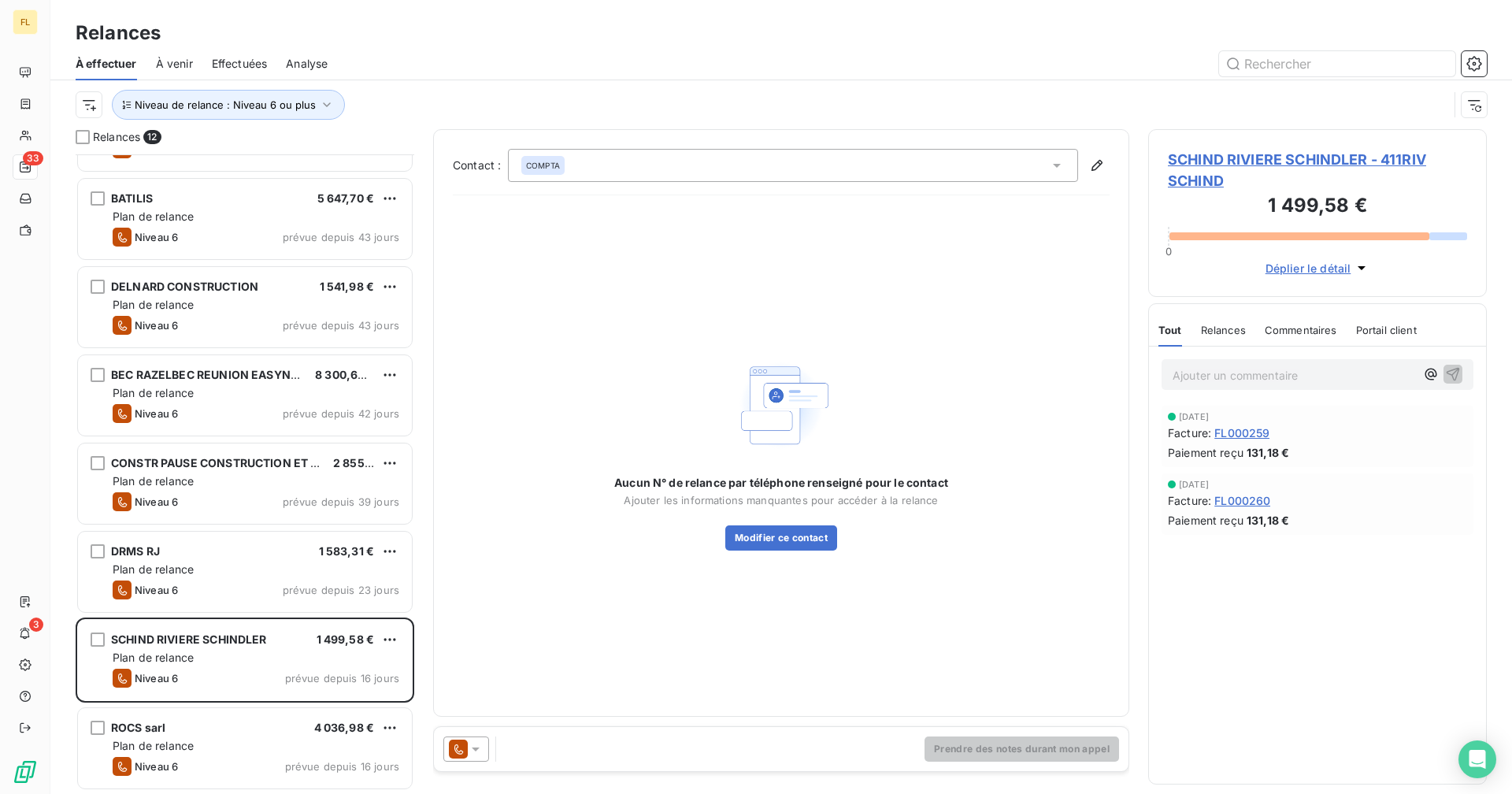
click at [643, 155] on div "COMPTA" at bounding box center [793, 165] width 570 height 33
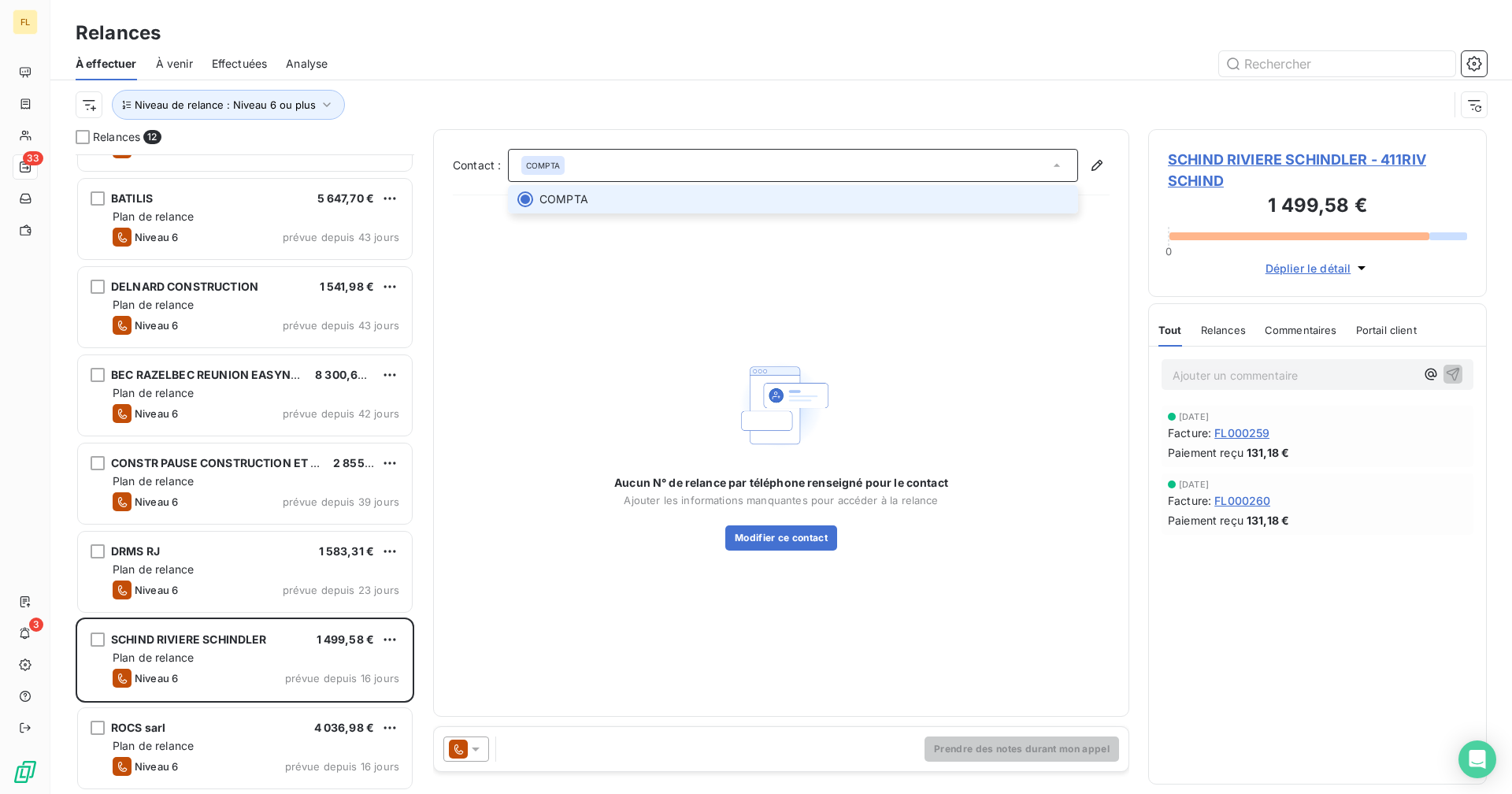
click at [584, 196] on span "COMPTA" at bounding box center [563, 199] width 49 height 16
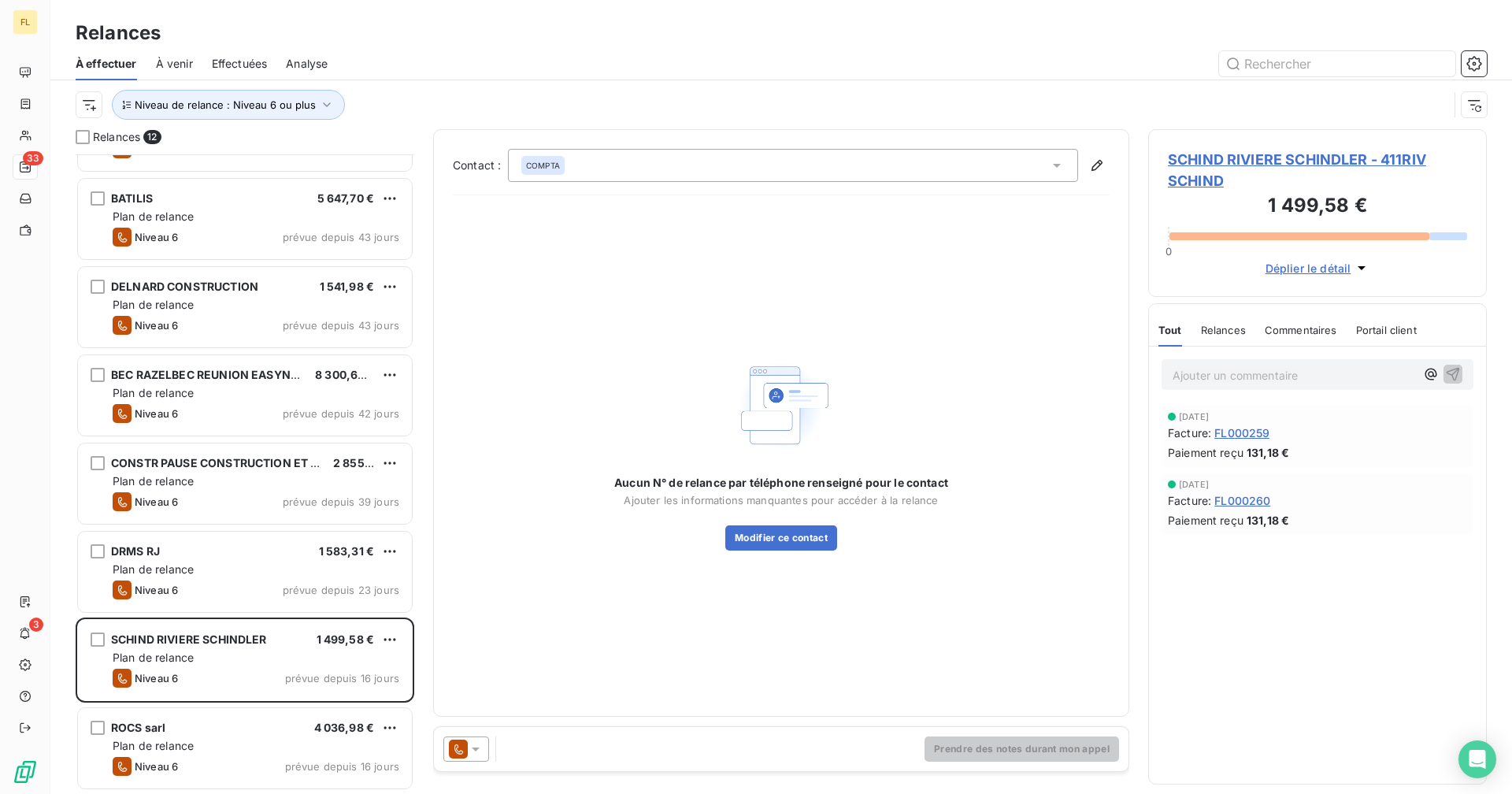
click at [918, 377] on p "Ajouter un commentaire ﻿" at bounding box center [1293, 376] width 242 height 20
drag, startPoint x: 1341, startPoint y: 374, endPoint x: 1167, endPoint y: 362, distance: 174.4
click at [918, 362] on div "[EMAIL_ADDRESS][DOMAIN_NAME]" at bounding box center [1317, 374] width 312 height 30
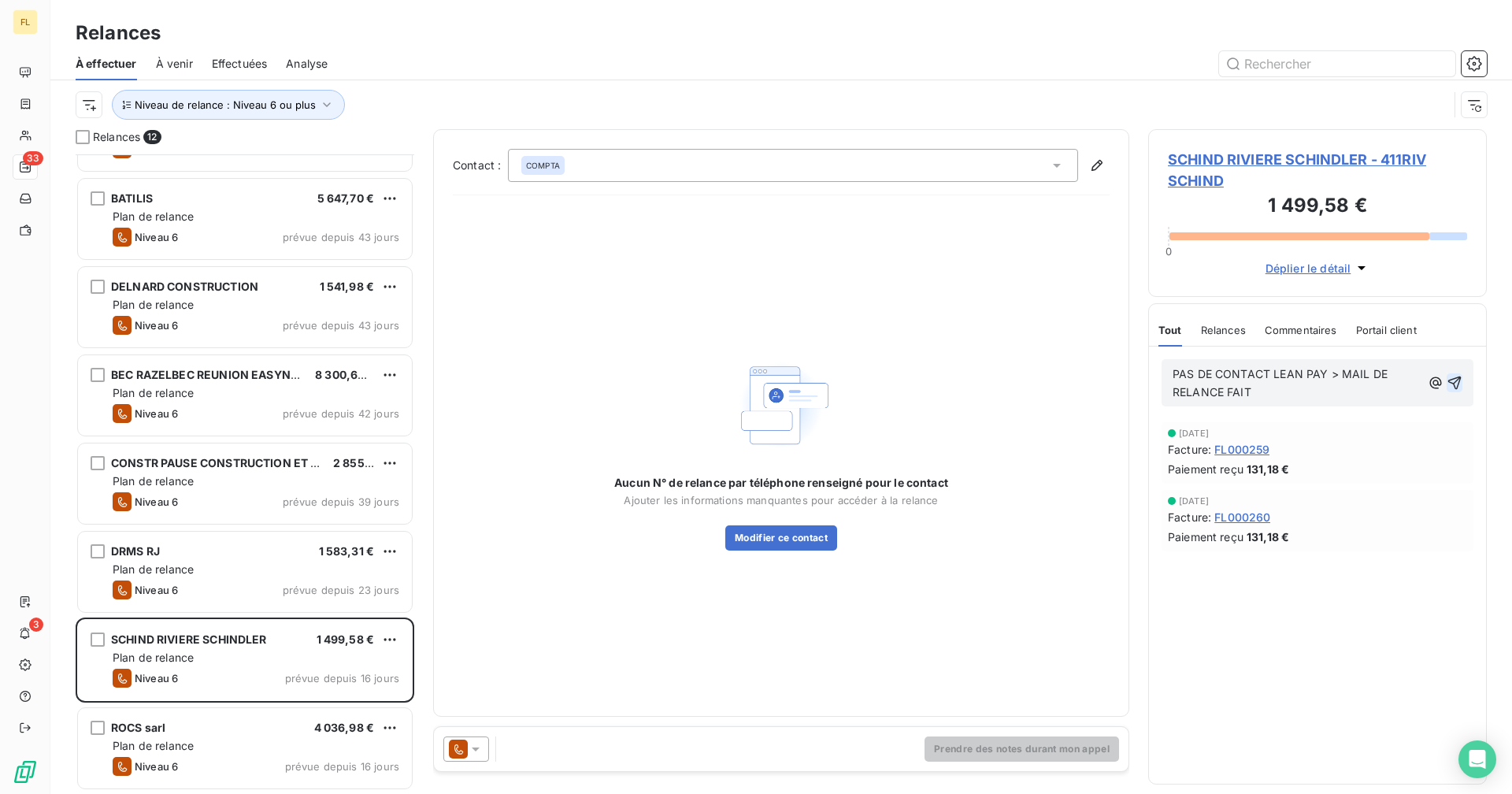
click at [918, 379] on icon "button" at bounding box center [1454, 383] width 13 height 13
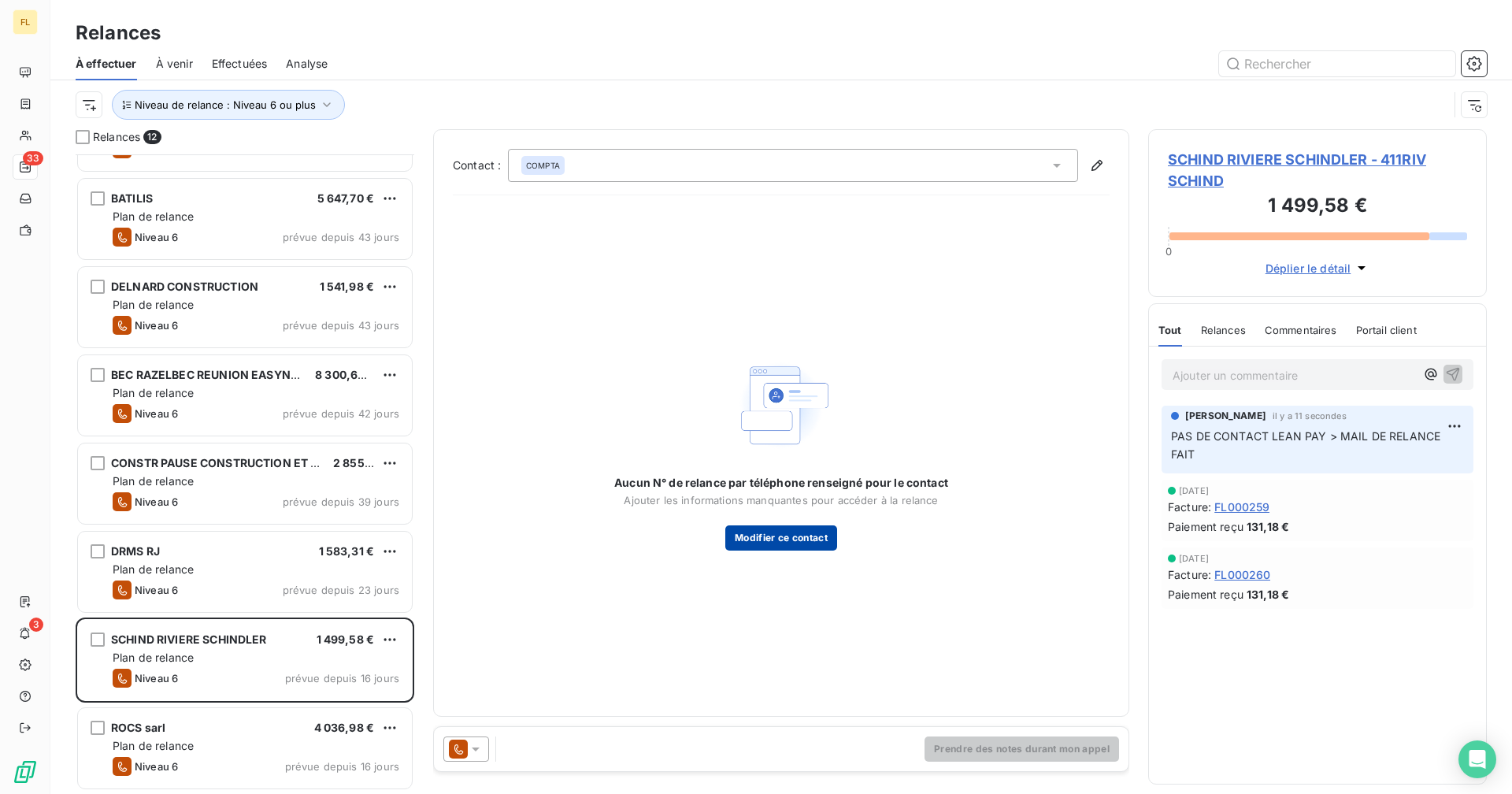
click at [752, 550] on button "Modifier ce contact" at bounding box center [781, 537] width 112 height 25
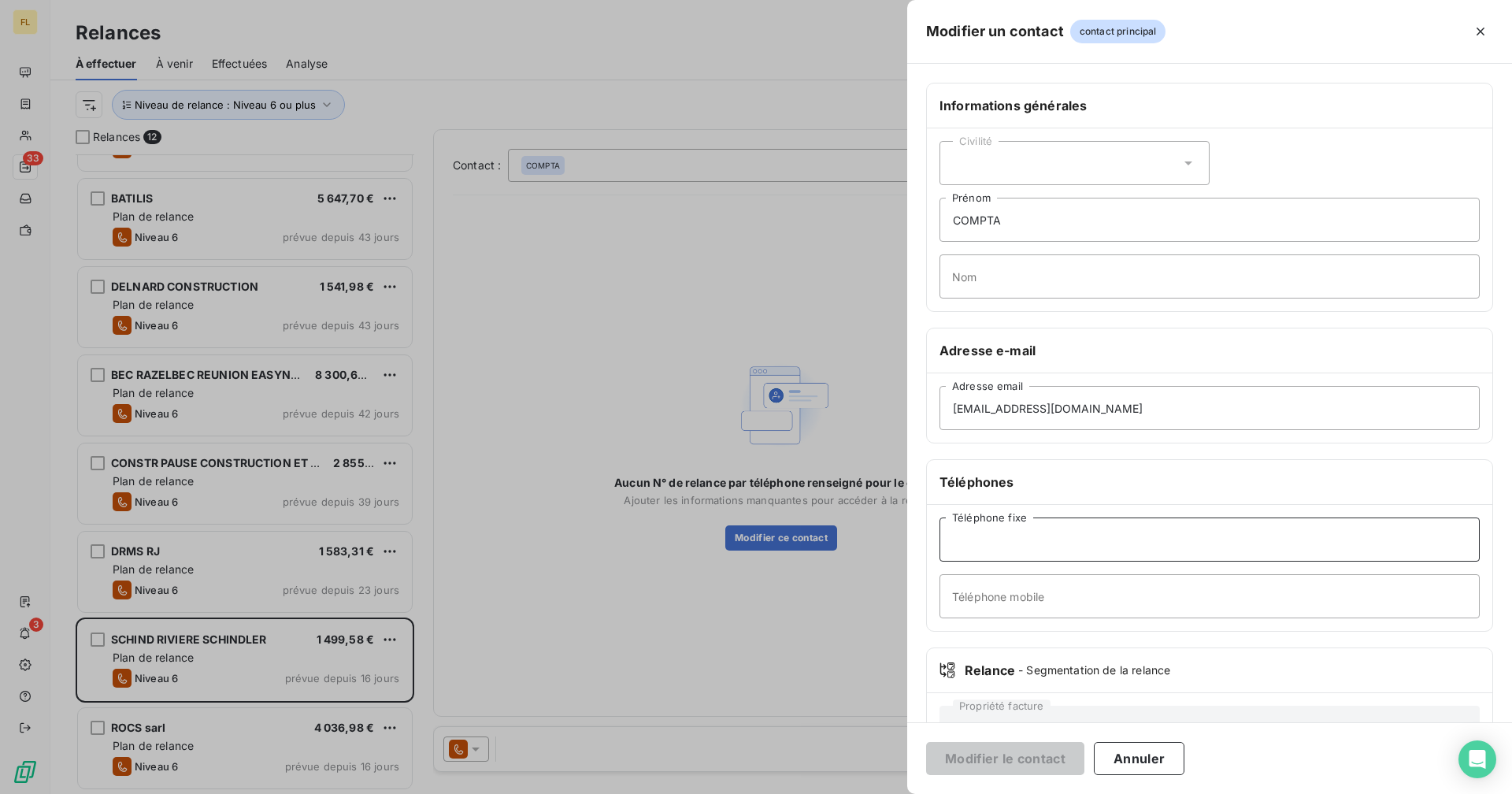
click at [918, 528] on input "Téléphone fixe" at bounding box center [1209, 539] width 540 height 44
paste input "0262253488"
type input "0262253488"
click at [918, 615] on button "Modifier le contact" at bounding box center [1005, 757] width 158 height 33
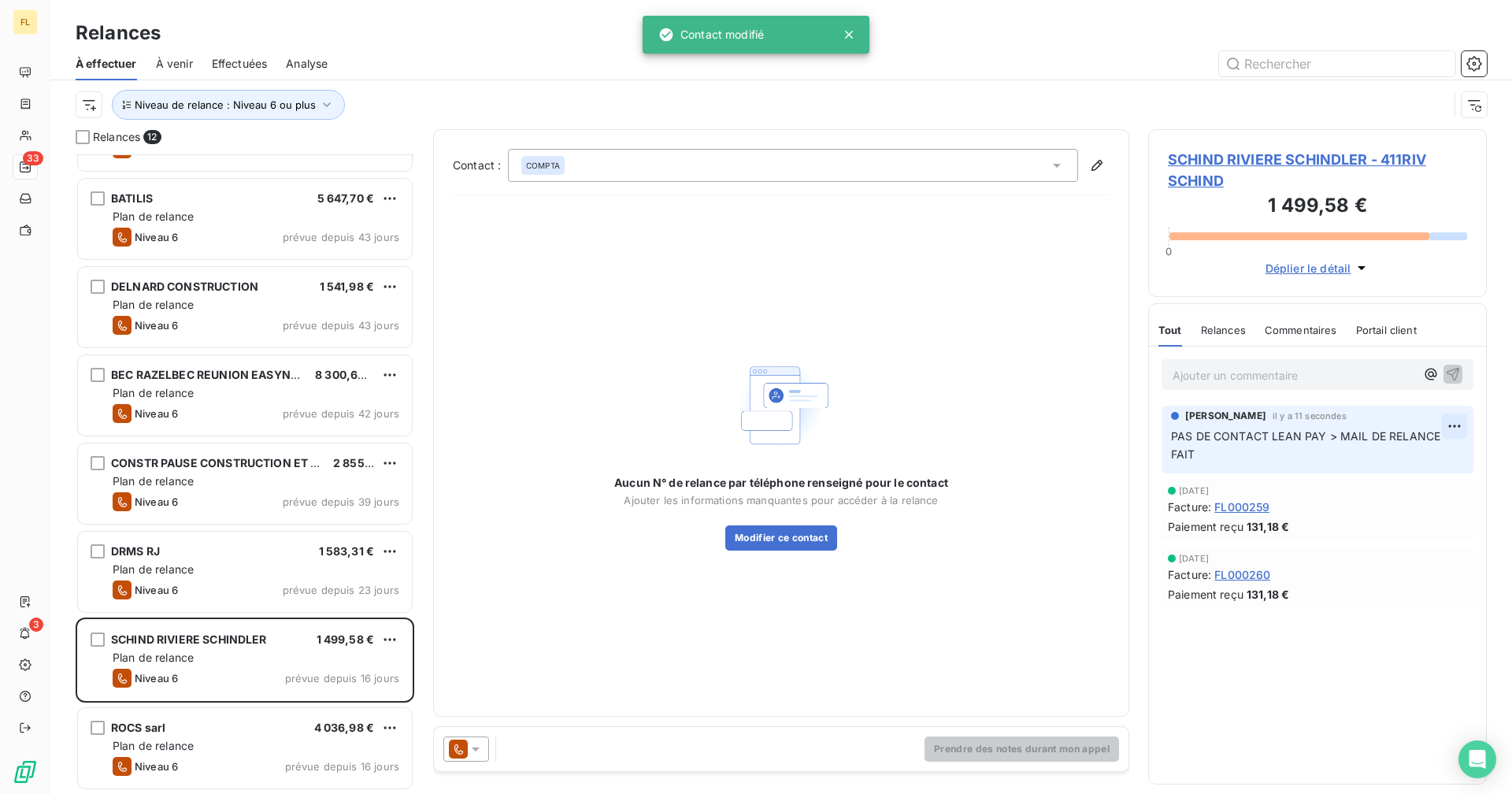
click at [918, 426] on html "FL 33 3 Relances À effectuer À venir Effectuées Analyse Niveau de relance : Niv…" at bounding box center [756, 397] width 1512 height 794
click at [918, 485] on div "Supprimer" at bounding box center [1416, 489] width 89 height 25
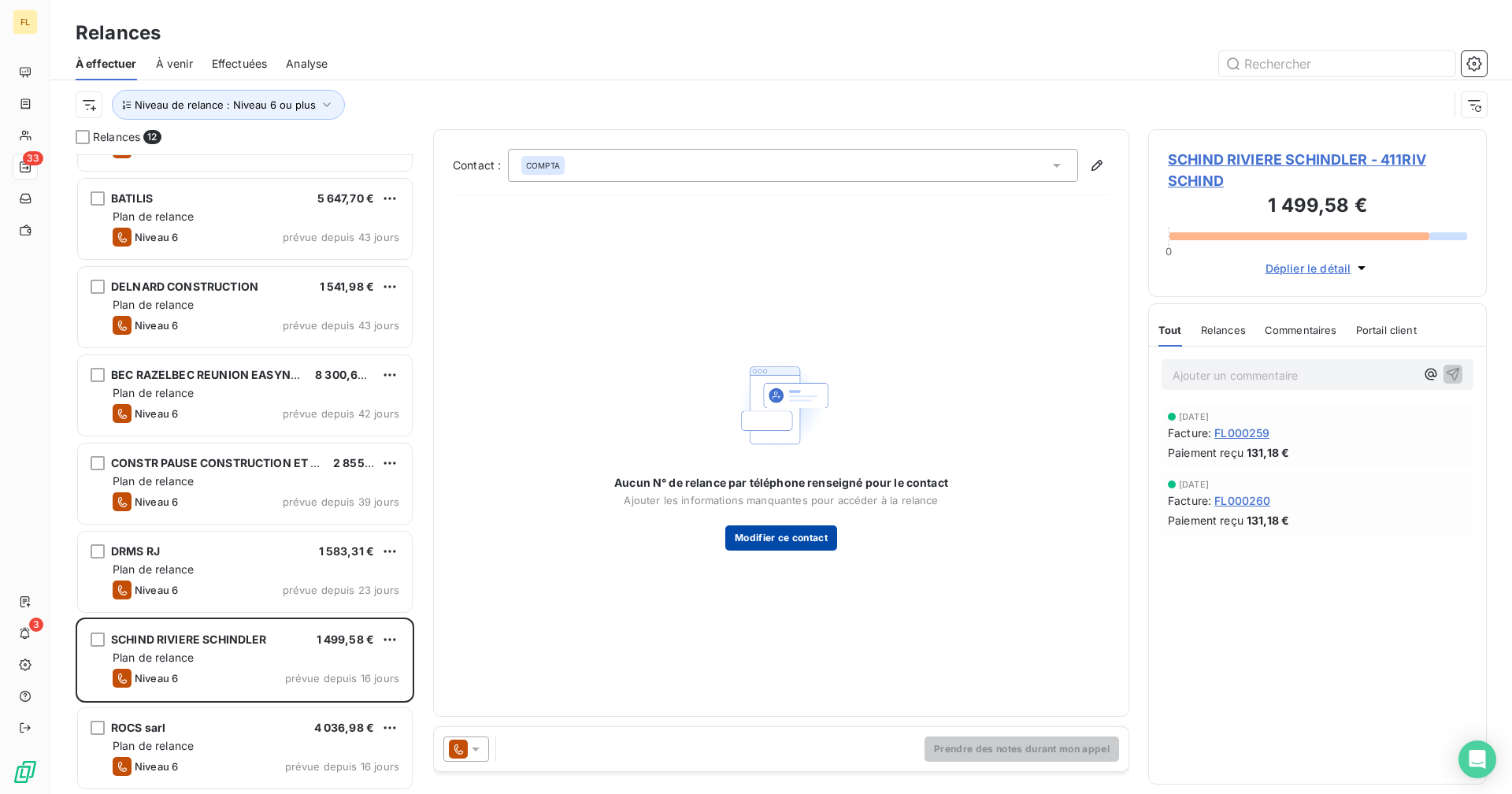
click at [748, 542] on button "Modifier ce contact" at bounding box center [781, 537] width 112 height 25
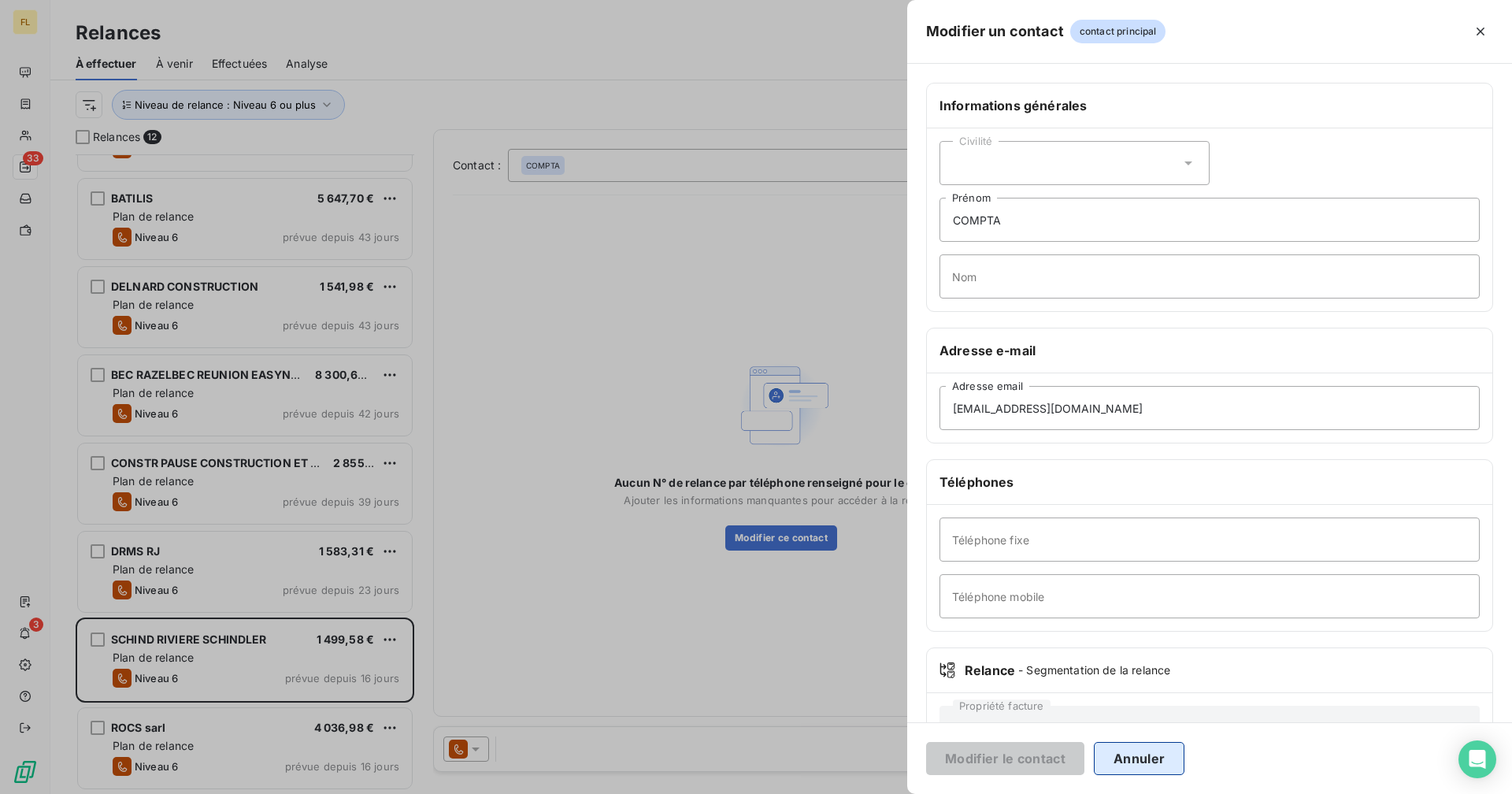
click at [918, 615] on button "Annuler" at bounding box center [1138, 757] width 90 height 33
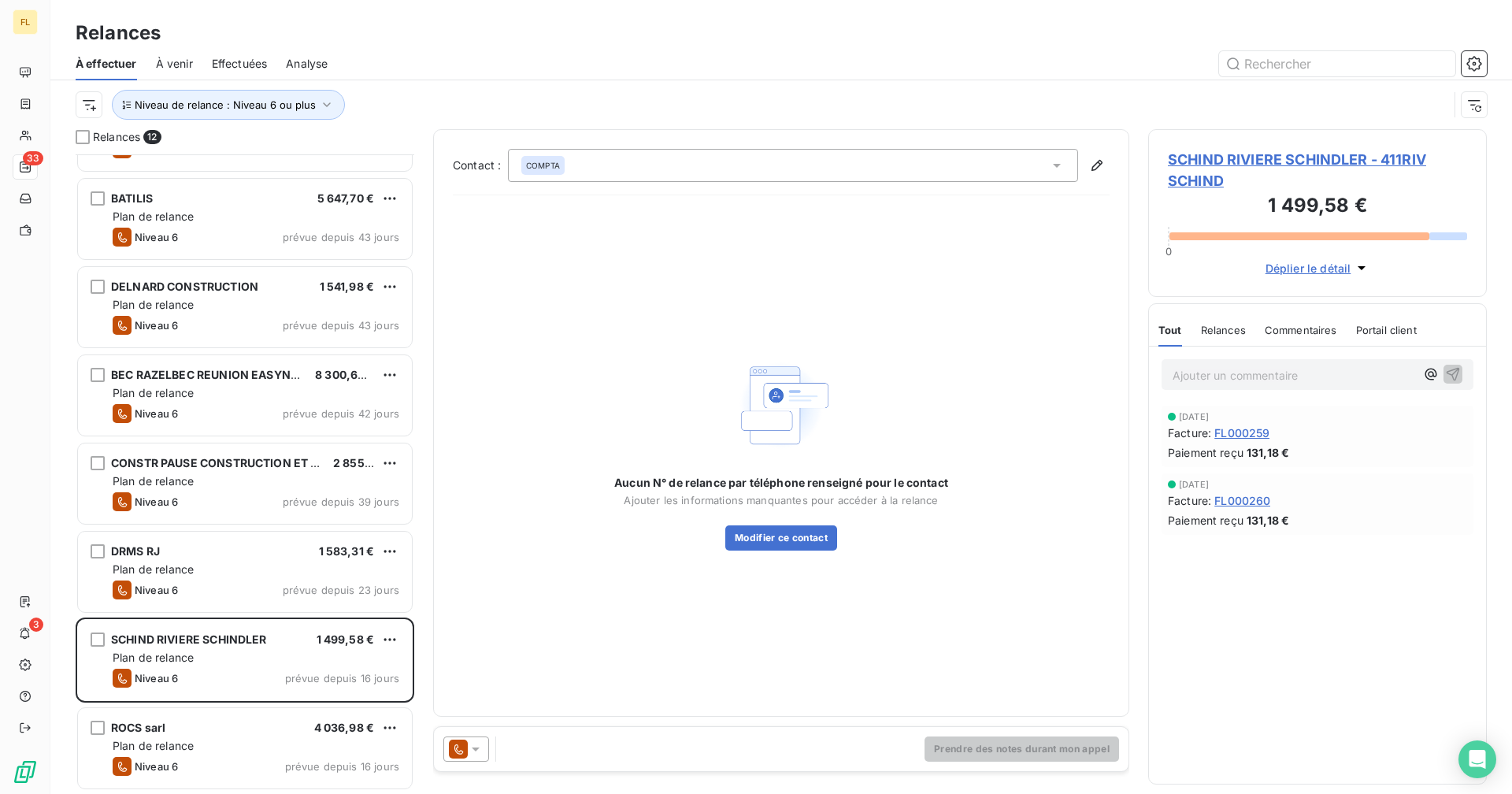
click at [630, 159] on div "COMPTA" at bounding box center [793, 165] width 570 height 33
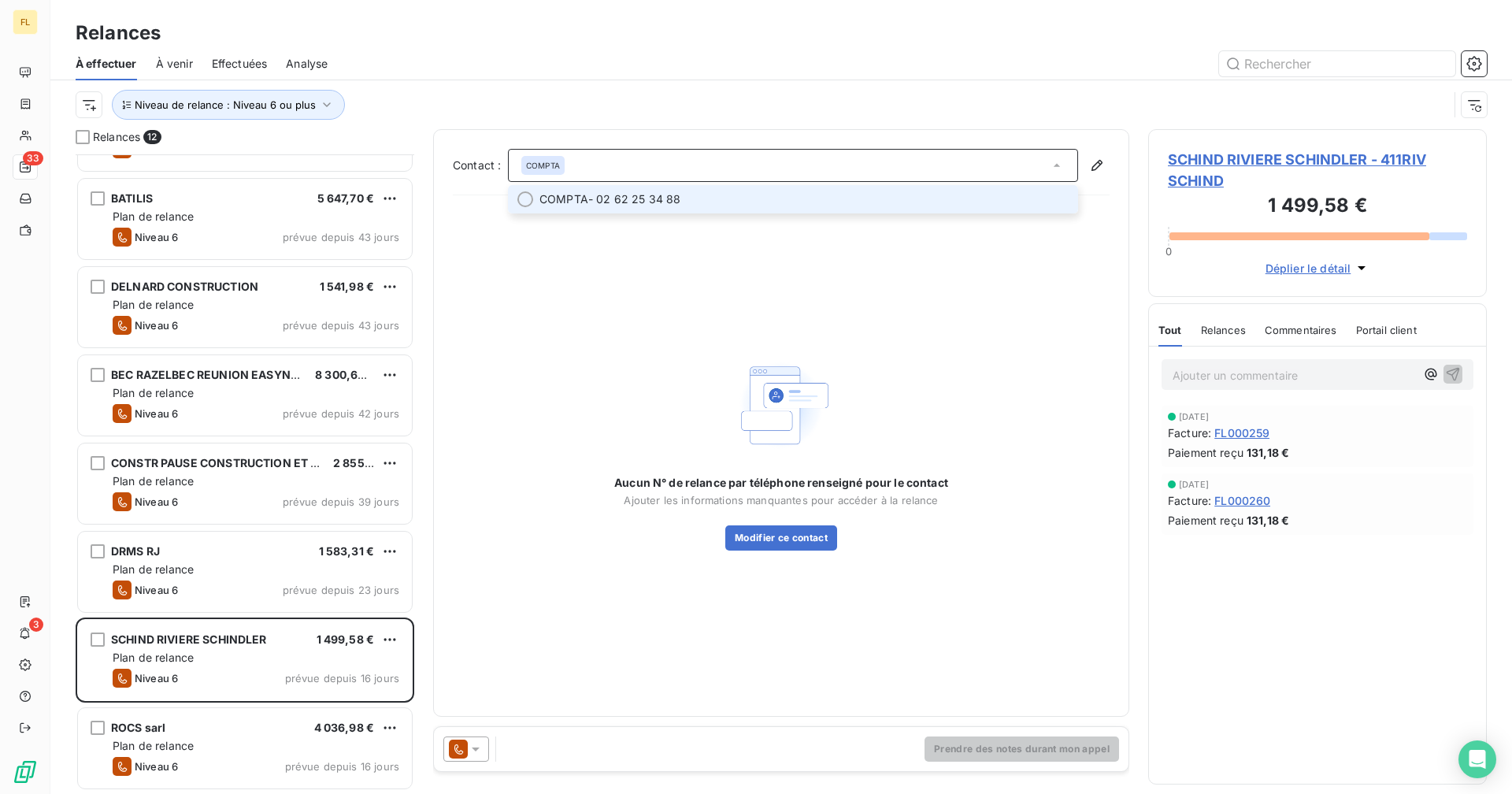
click at [613, 192] on span "COMPTA - 02 62 25 34 88" at bounding box center [804, 199] width 529 height 16
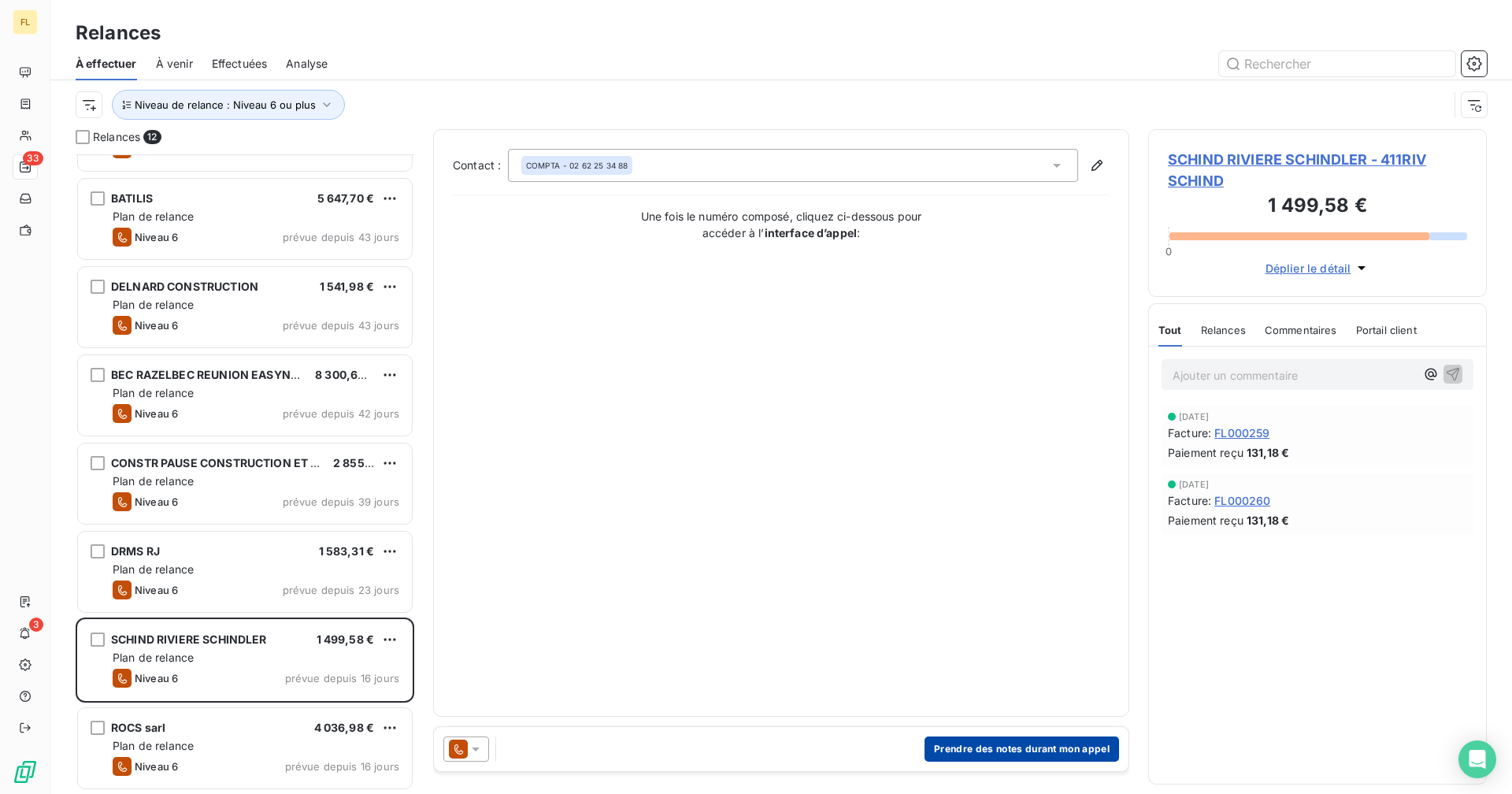
click at [918, 615] on button "Prendre des notes durant mon appel" at bounding box center [1021, 748] width 194 height 25
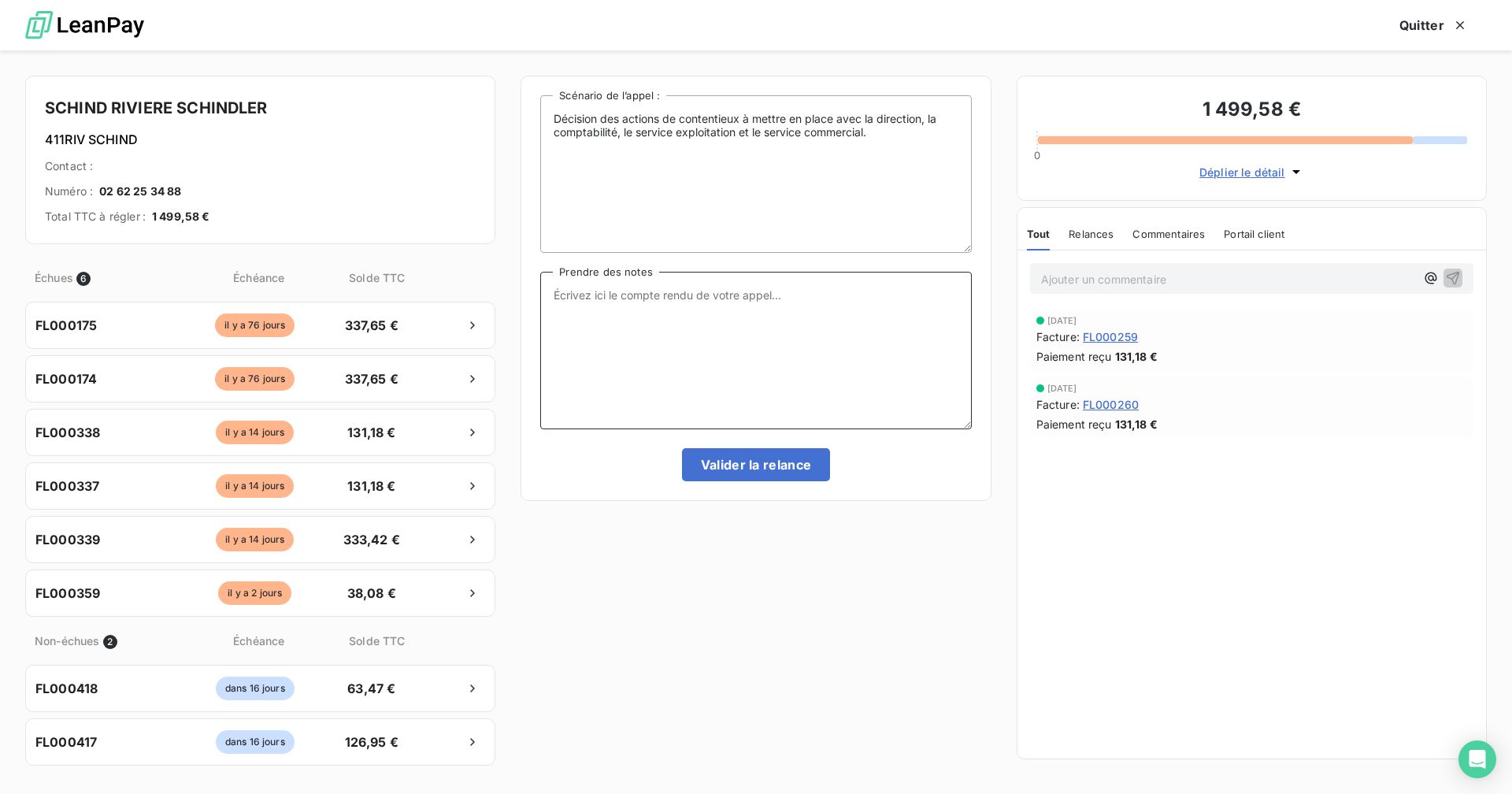
click at [672, 325] on textarea "Prendre des notes" at bounding box center [756, 351] width 431 height 157
paste textarea "0262253488"
drag, startPoint x: 653, startPoint y: 320, endPoint x: 544, endPoint y: 311, distance: 109.4
click at [544, 311] on textarea "0262253488" at bounding box center [756, 351] width 431 height 157
type textarea "PAS DE CONTACT LEAN PAY > MAIL DE RELANCE FAIT"
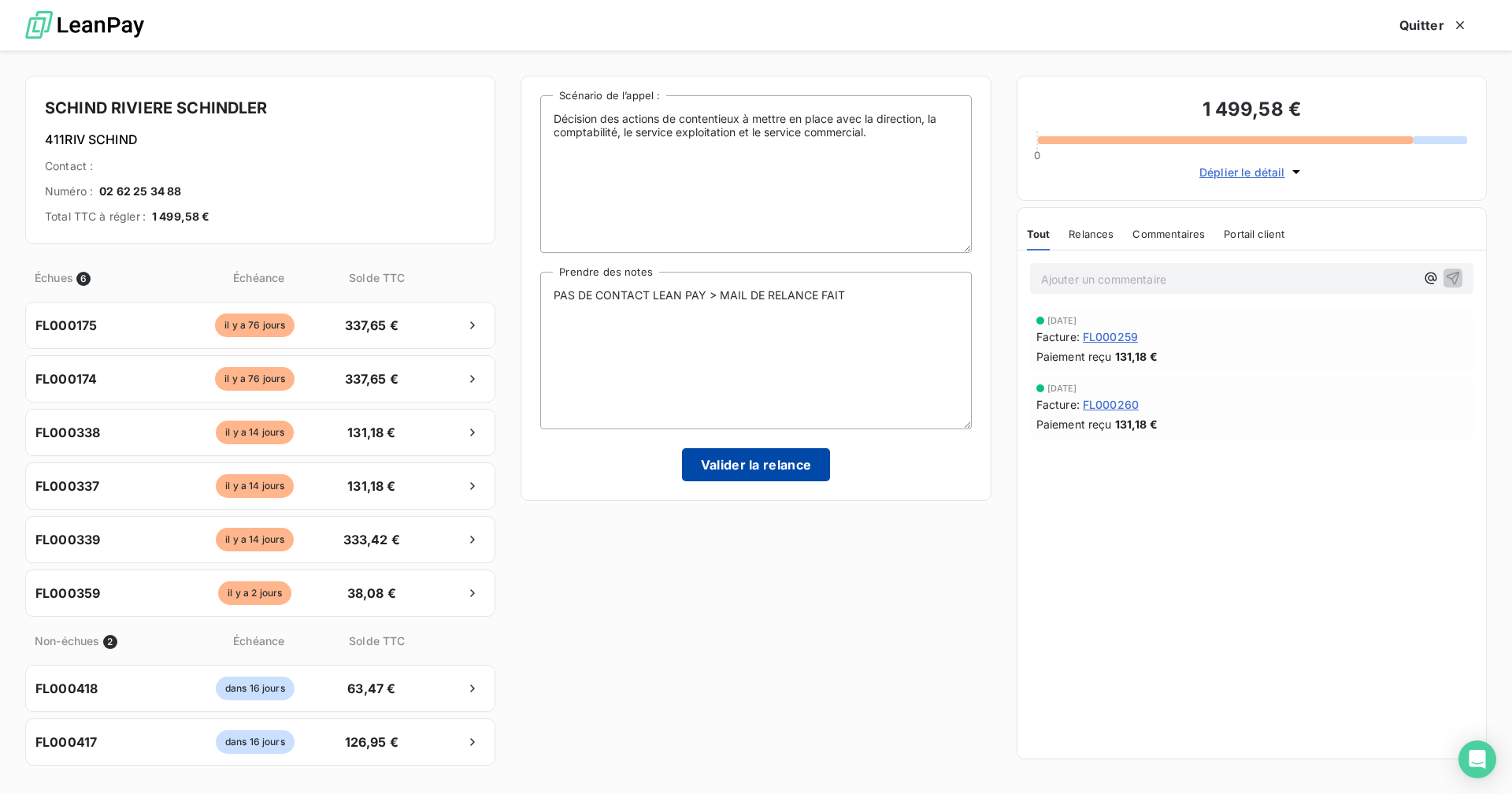
click at [757, 472] on button "Valider la relance" at bounding box center [756, 464] width 148 height 33
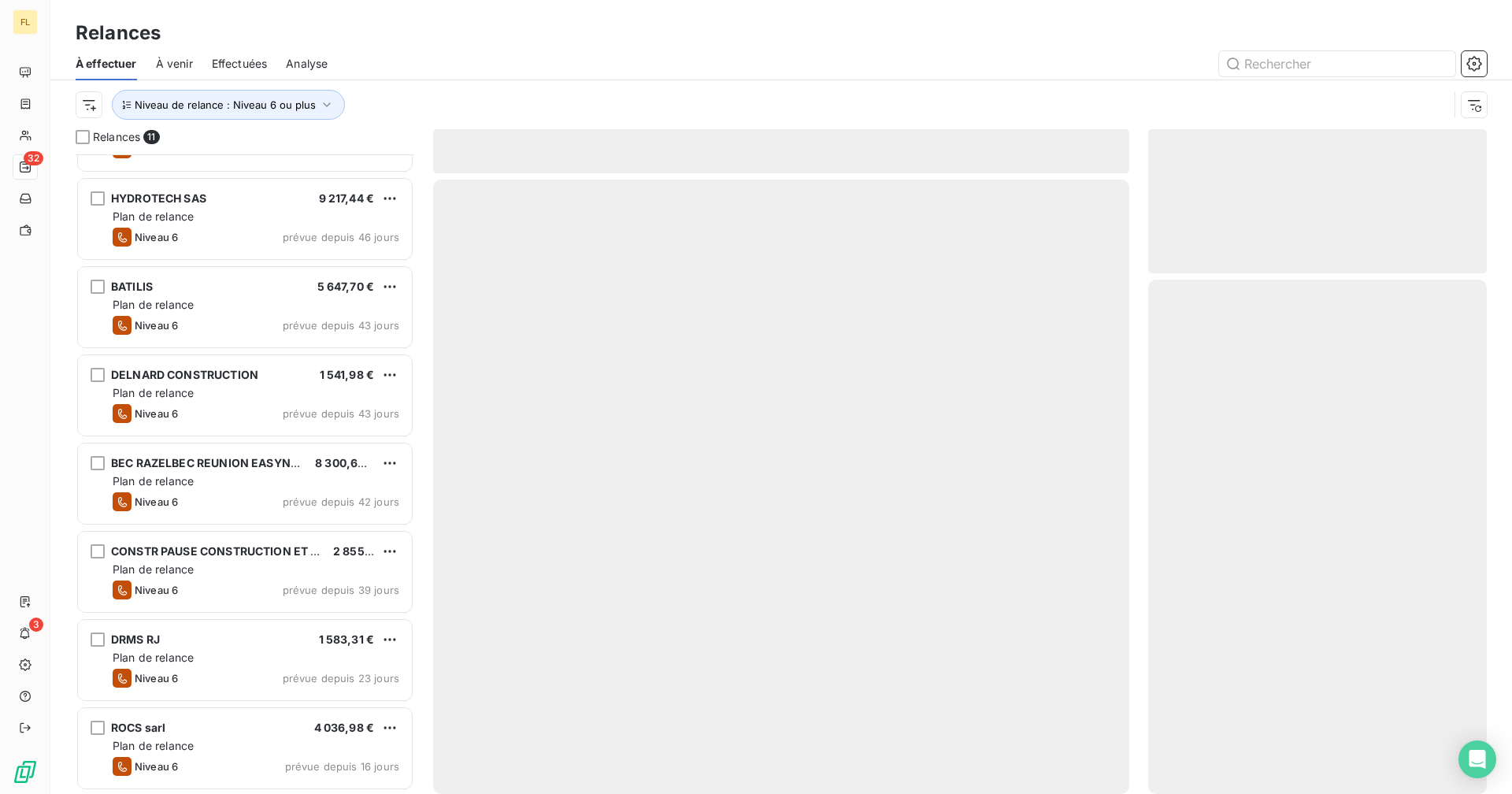
scroll to position [331, 0]
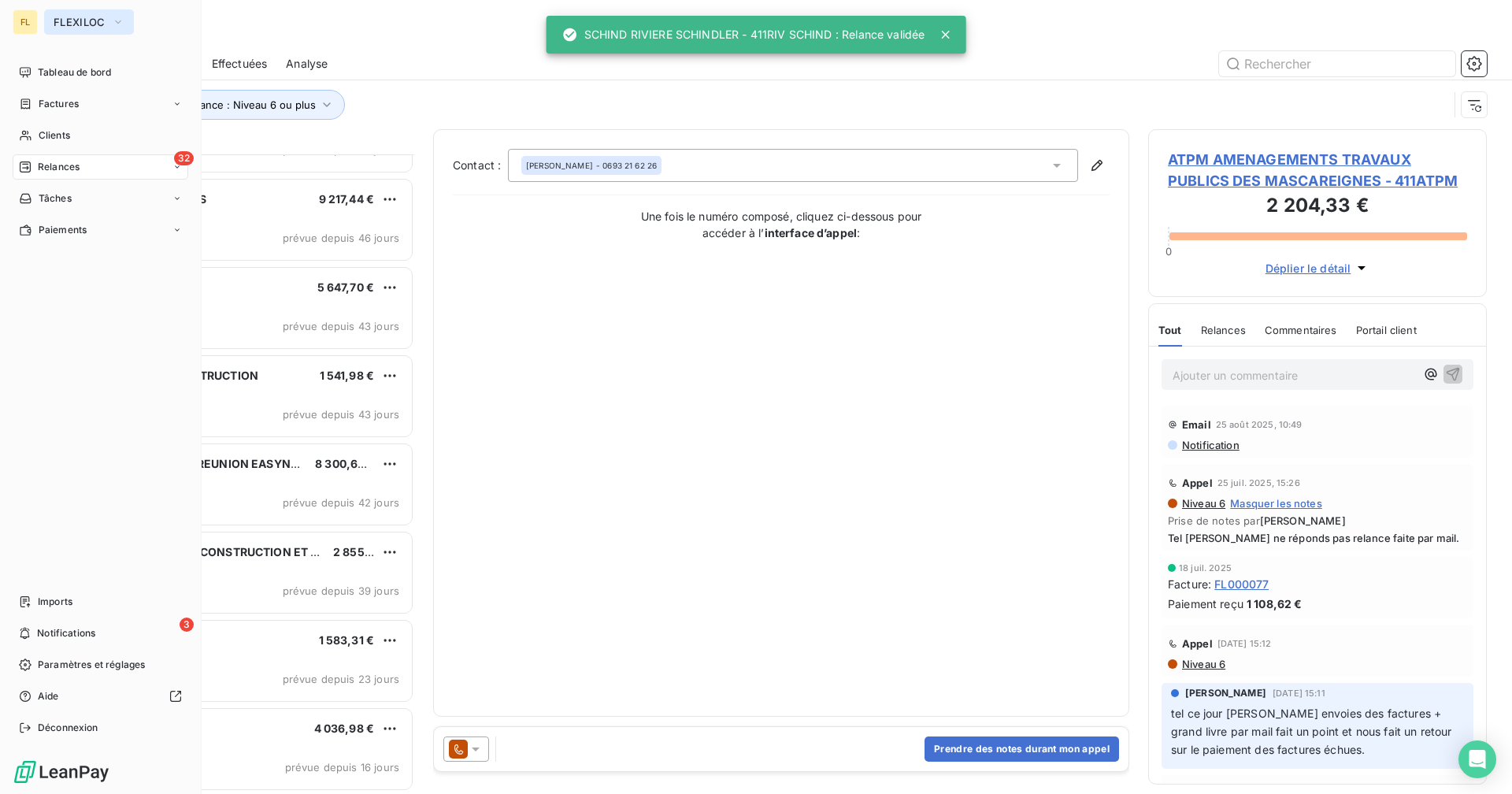
click at [49, 20] on button "FLEXILOC" at bounding box center [89, 22] width 89 height 25
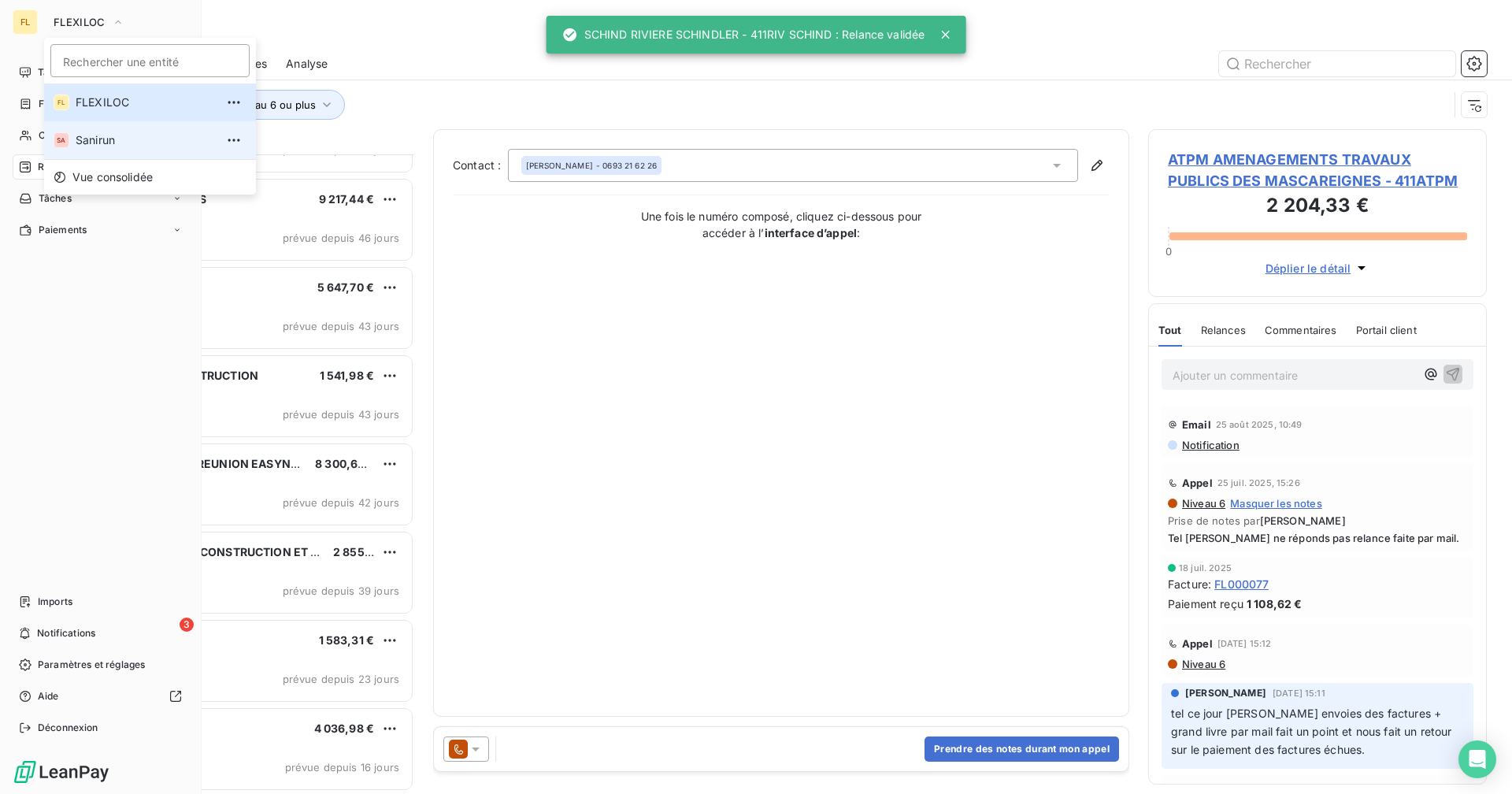
click at [108, 149] on li "SA Sanirun" at bounding box center [149, 140] width 212 height 38
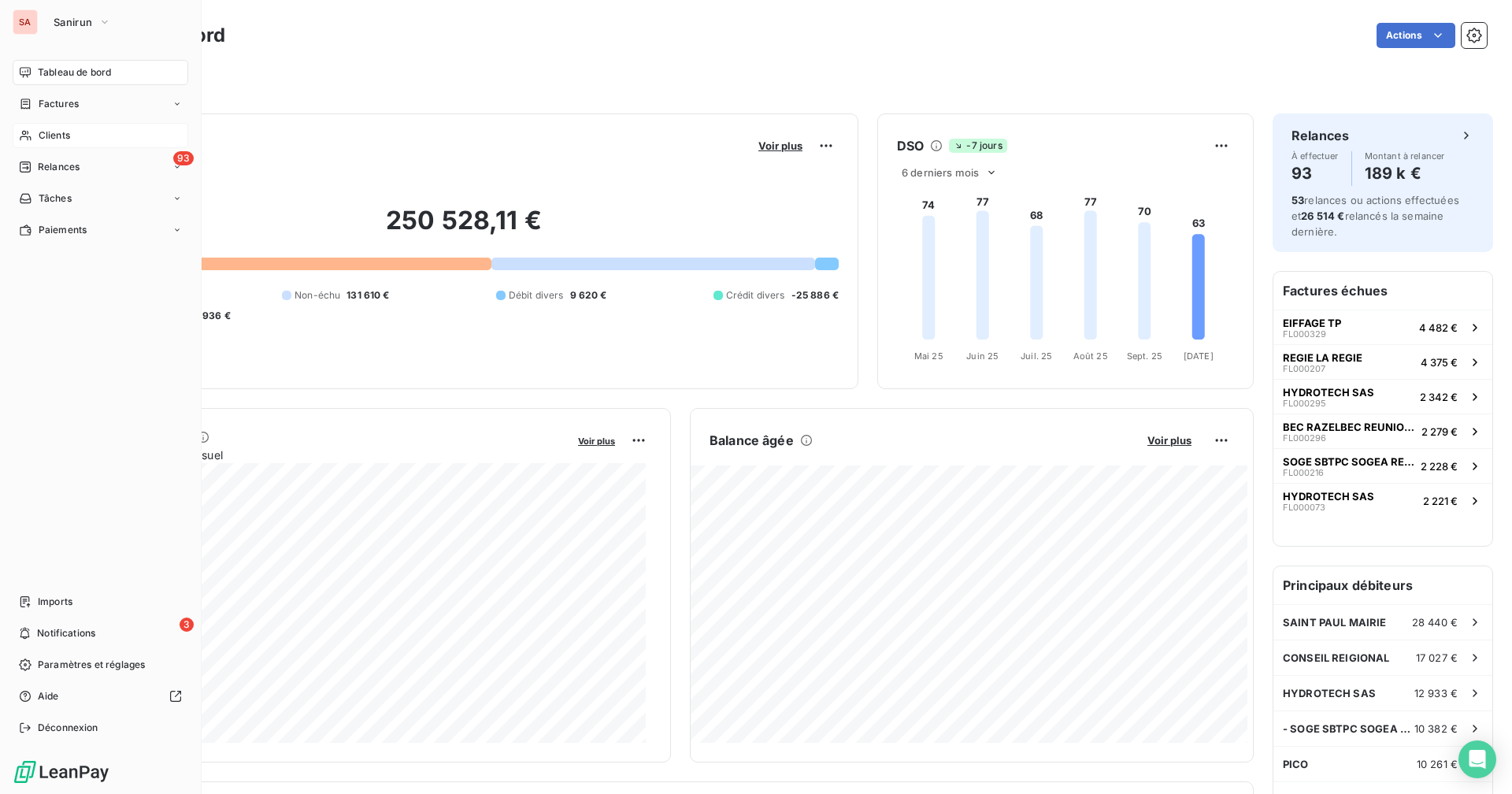
click at [46, 141] on span "Clients" at bounding box center [54, 136] width 31 height 14
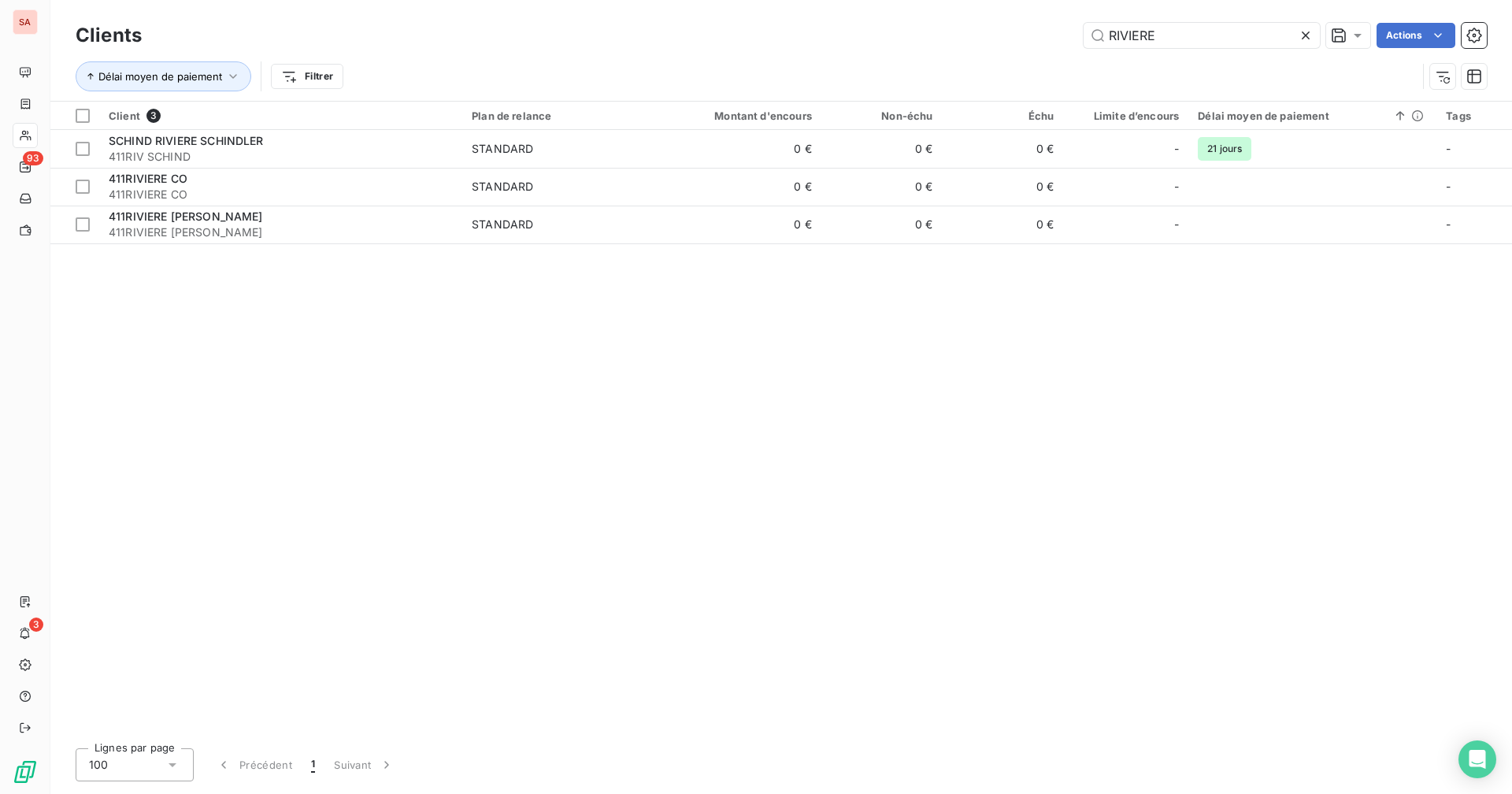
drag, startPoint x: 1162, startPoint y: 37, endPoint x: 999, endPoint y: 21, distance: 163.8
click at [918, 21] on div "Clients RIVIERE Actions" at bounding box center [781, 35] width 1411 height 33
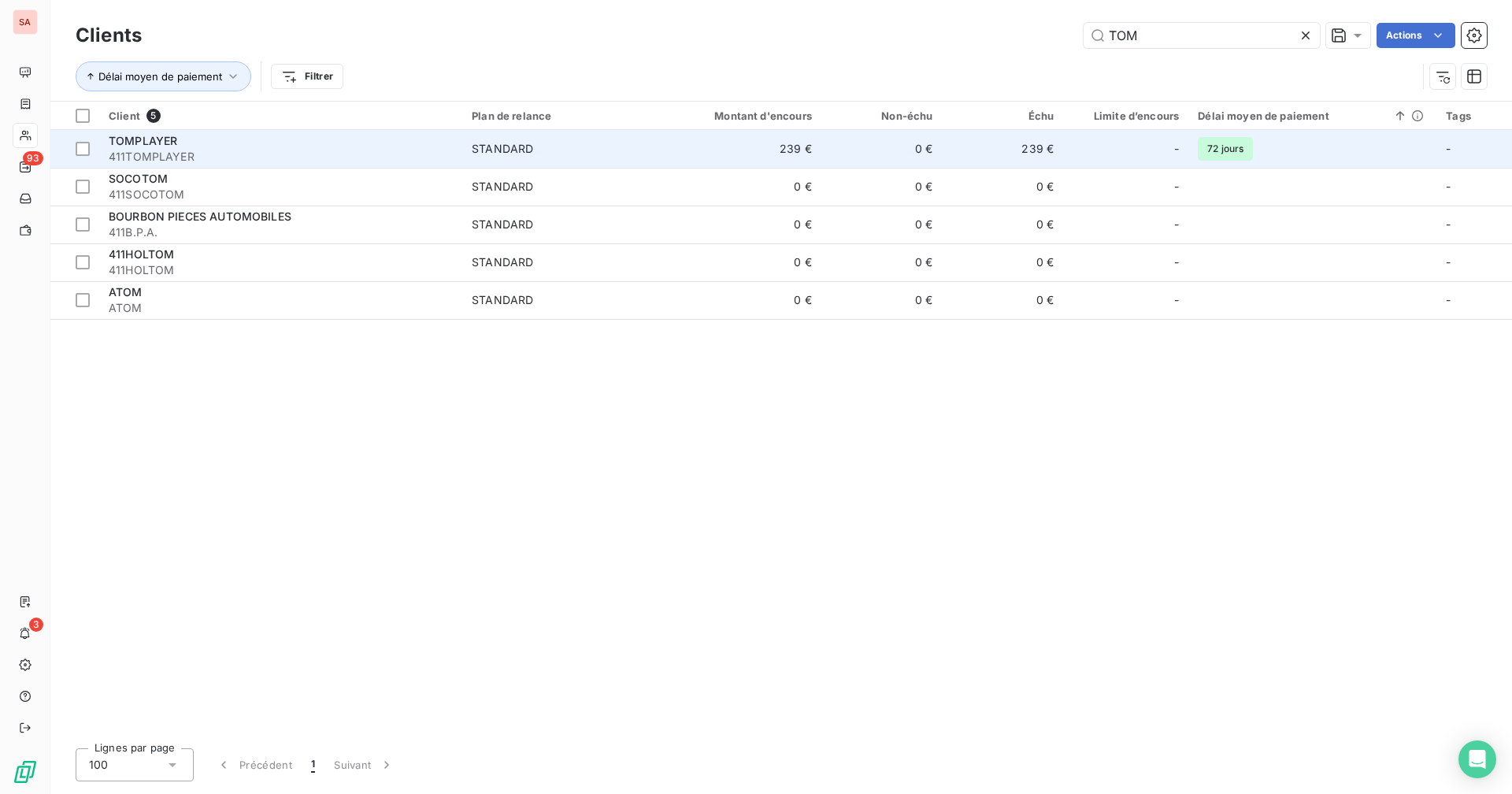
type input "TOM"
click at [820, 149] on td "239 €" at bounding box center [739, 148] width 162 height 38
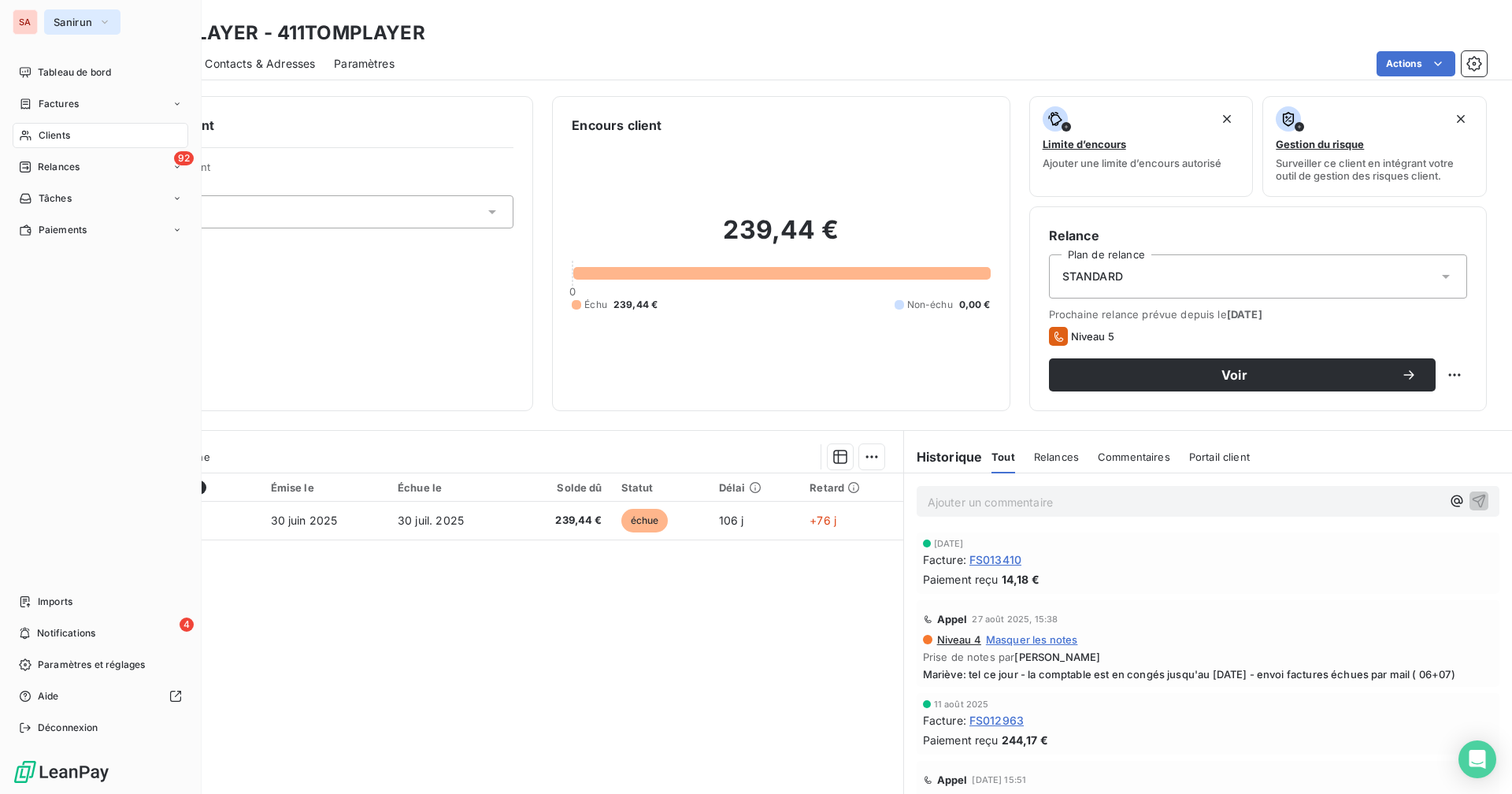
click at [63, 23] on span "Sanirun" at bounding box center [72, 22] width 38 height 13
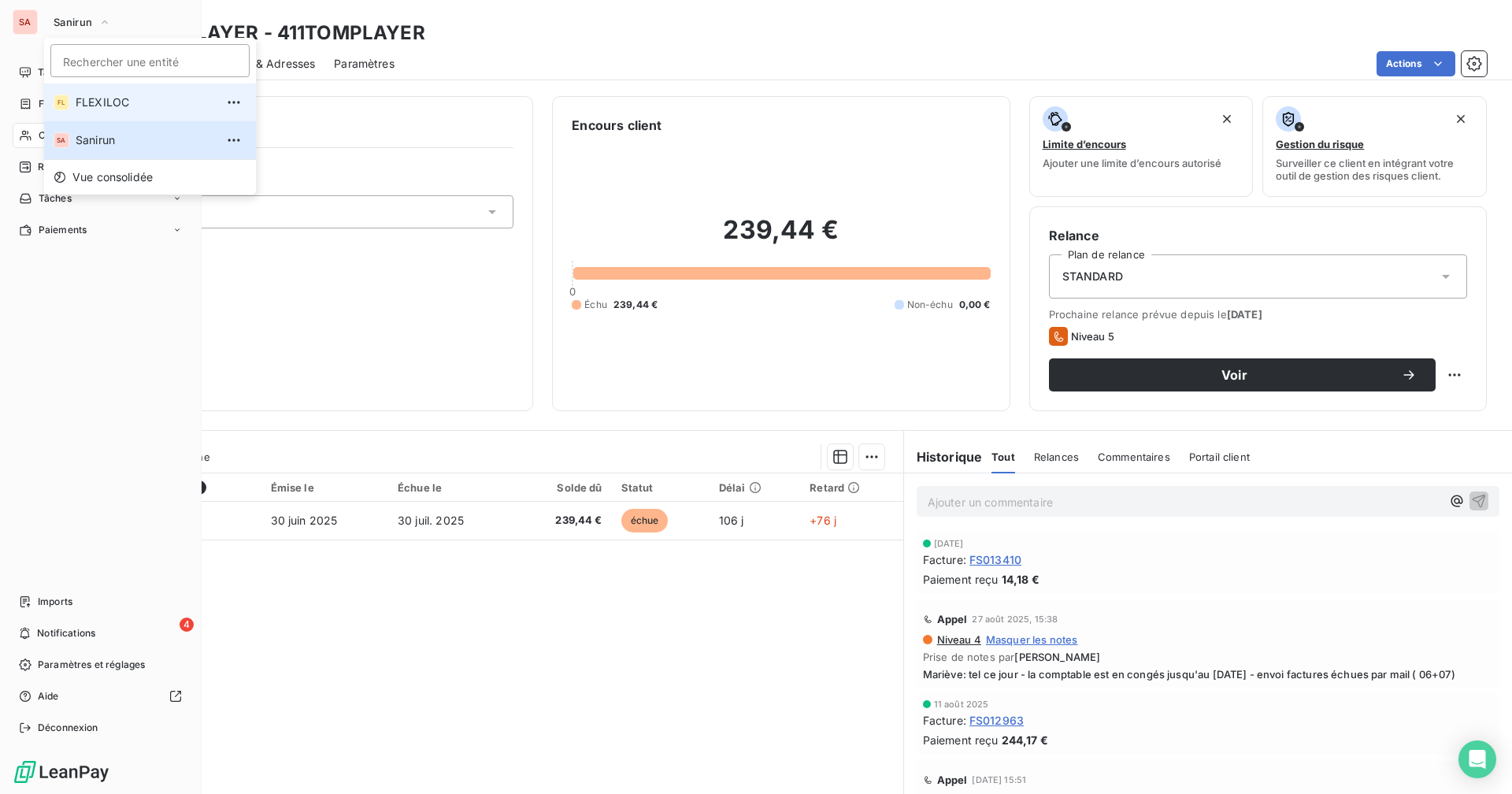
click at [89, 105] on span "FLEXILOC" at bounding box center [146, 103] width 139 height 16
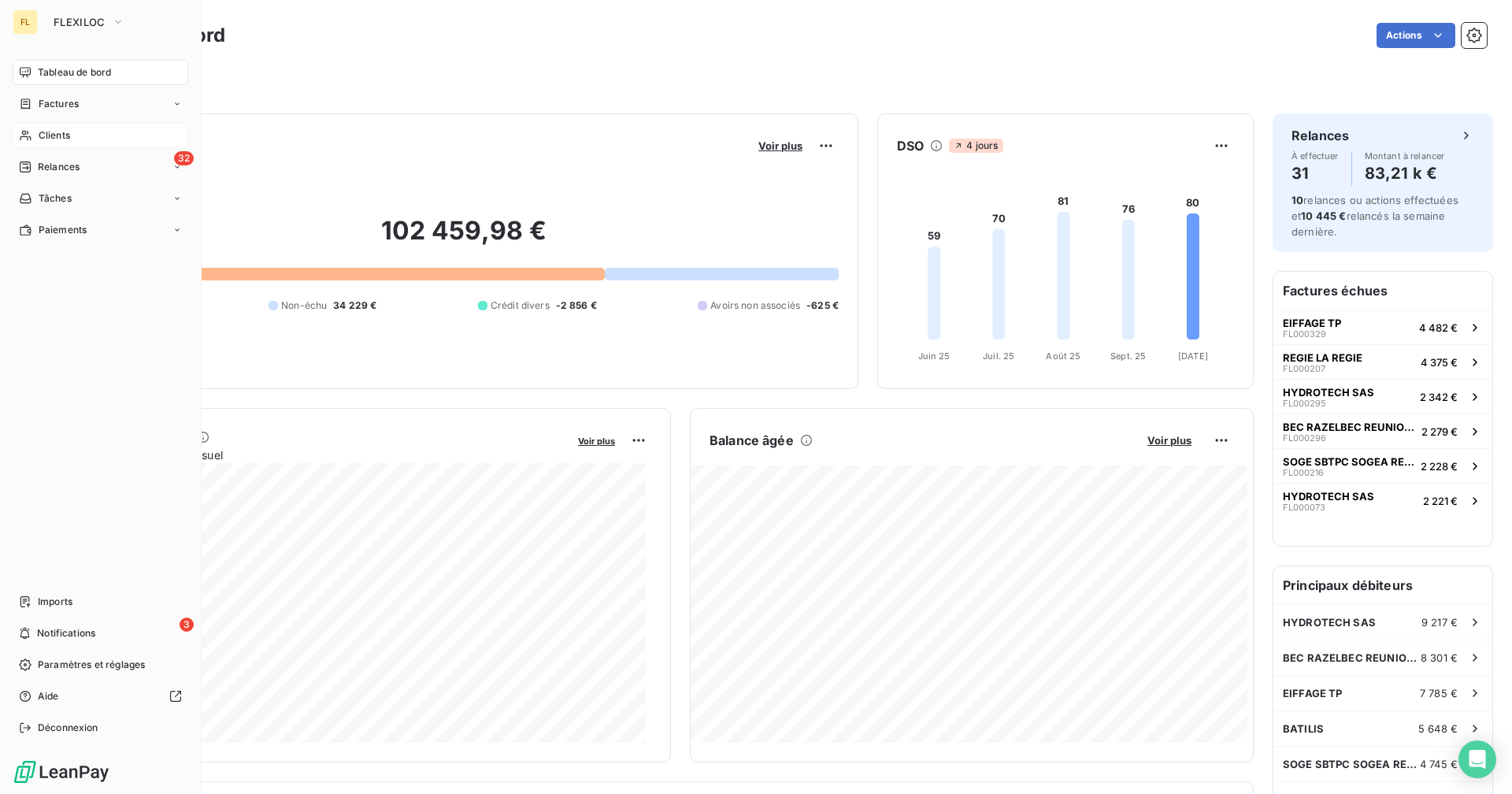
click at [56, 135] on span "Clients" at bounding box center [54, 136] width 31 height 14
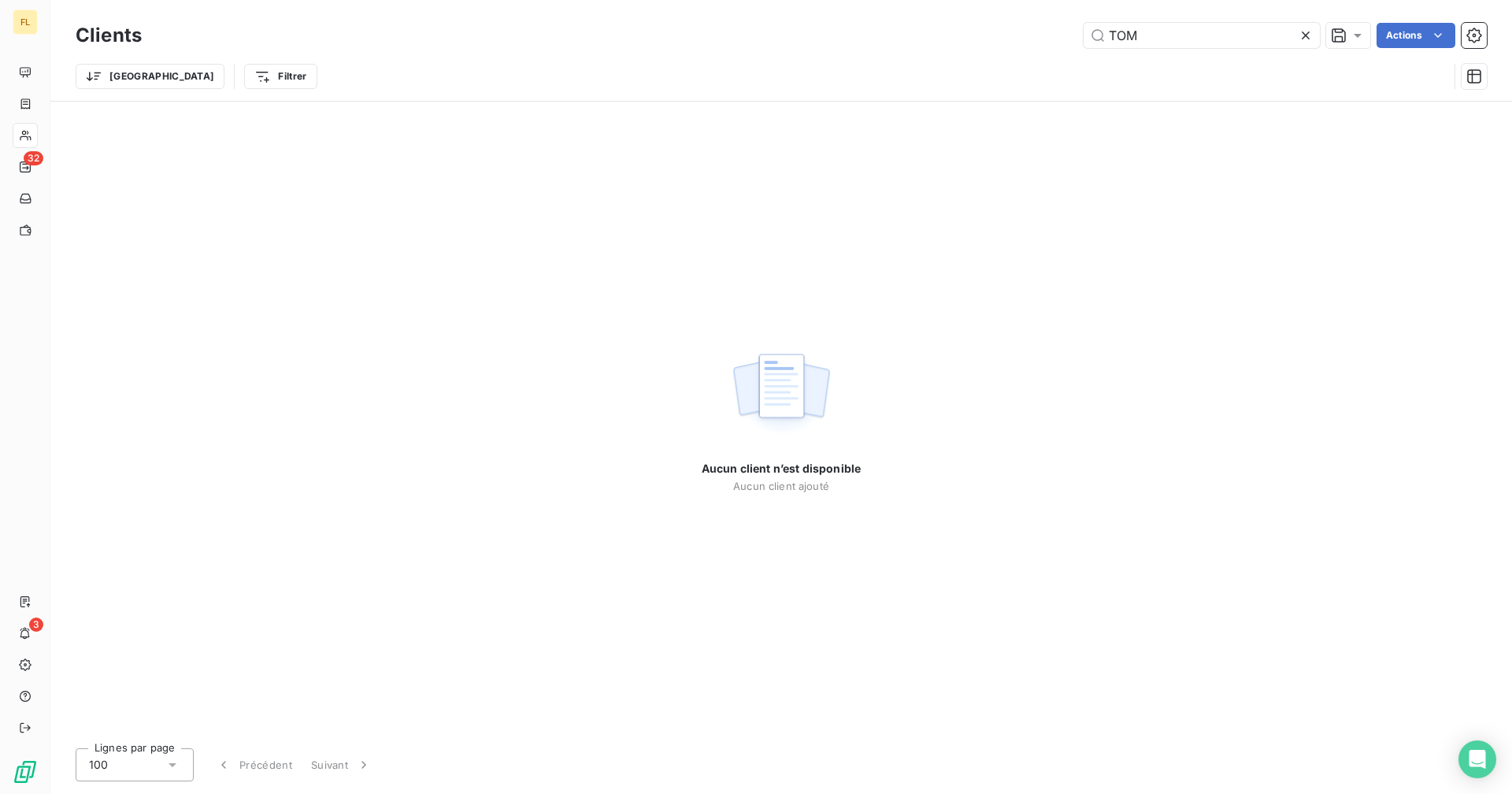
drag, startPoint x: 1144, startPoint y: 32, endPoint x: 1078, endPoint y: 30, distance: 66.0
click at [918, 30] on div "TOM Actions" at bounding box center [824, 36] width 1326 height 25
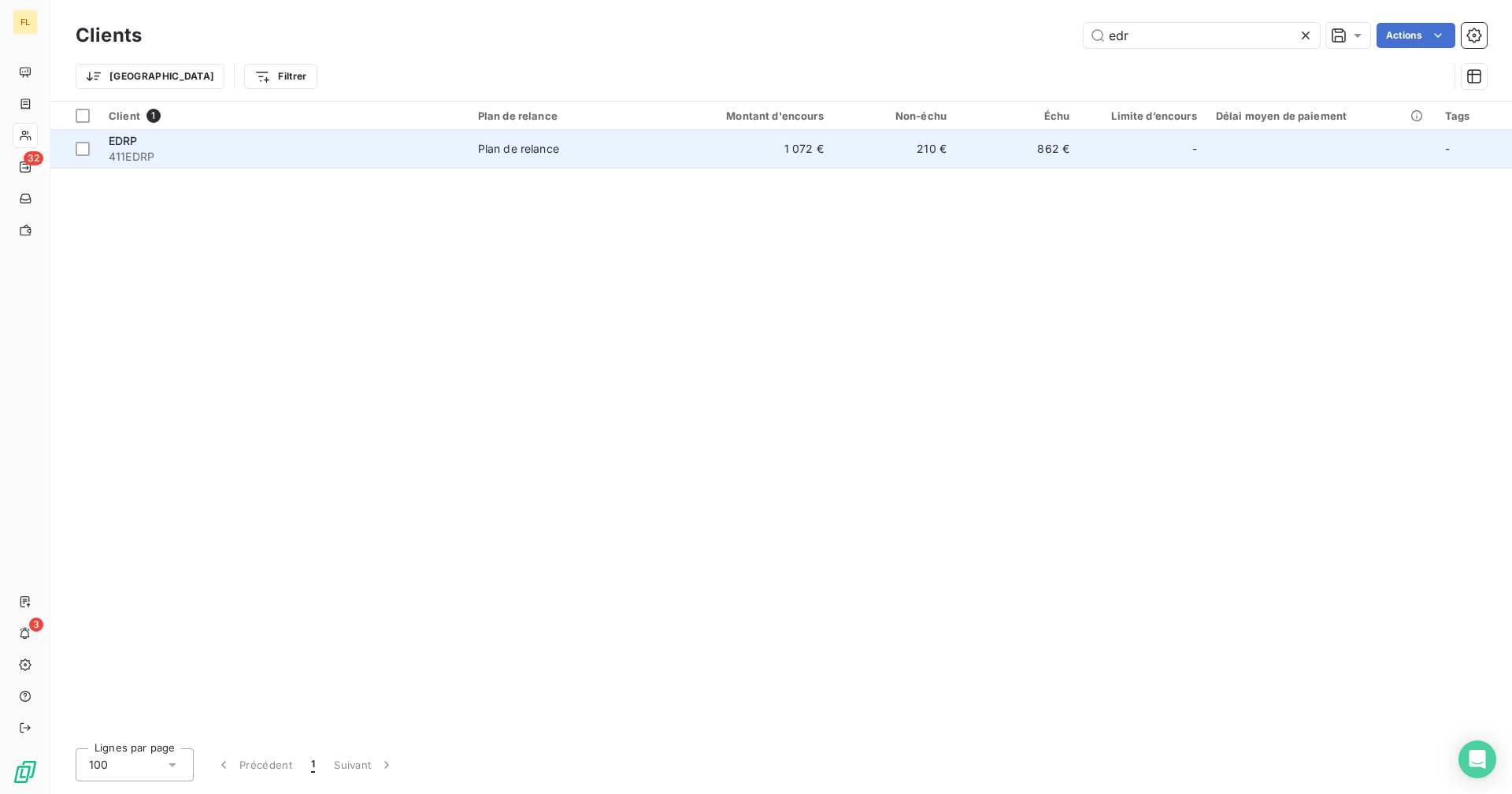
type input "edr"
click at [918, 163] on td "210 €" at bounding box center [894, 148] width 122 height 38
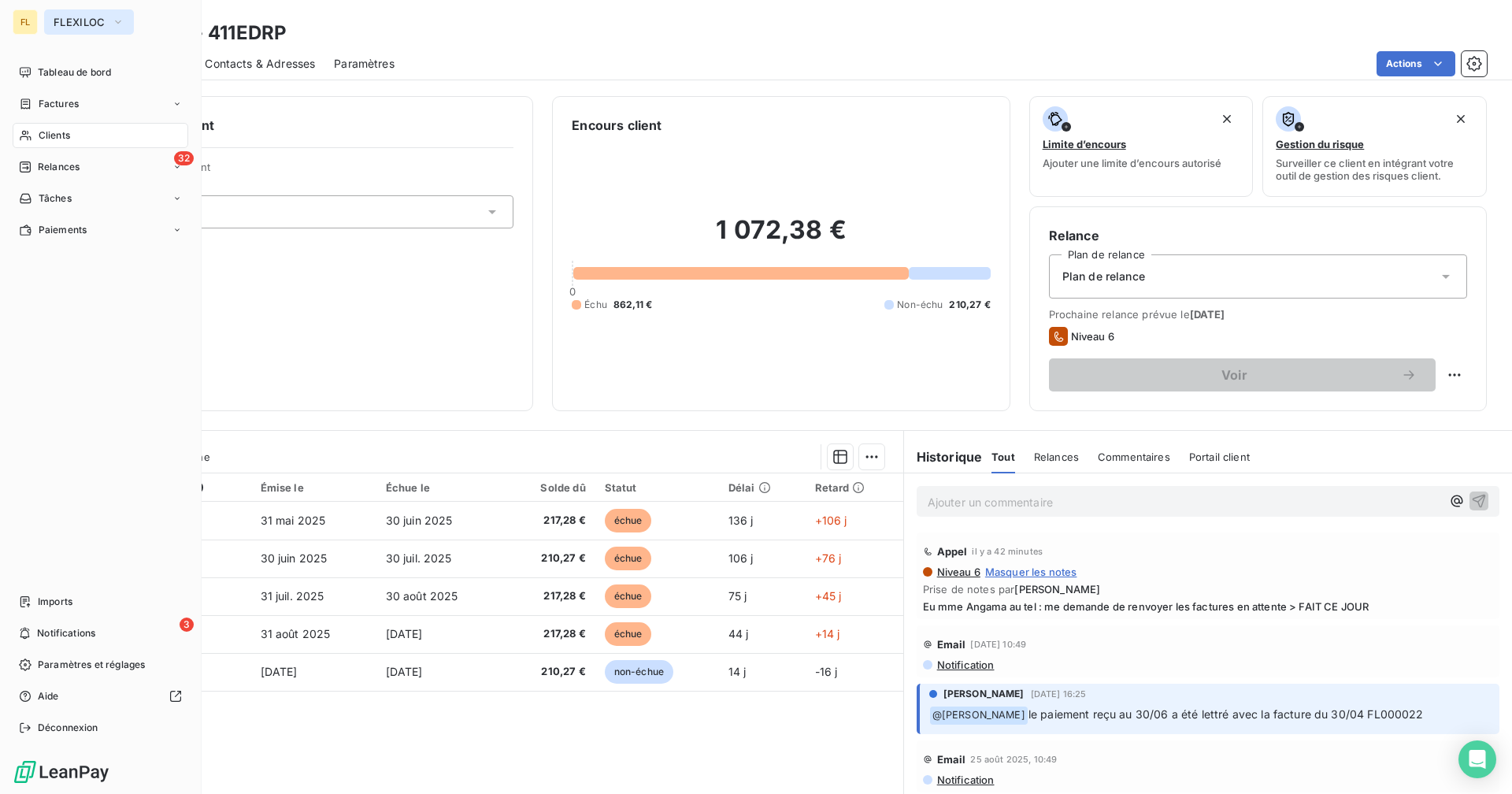
click at [99, 19] on span "FLEXILOC" at bounding box center [80, 22] width 52 height 13
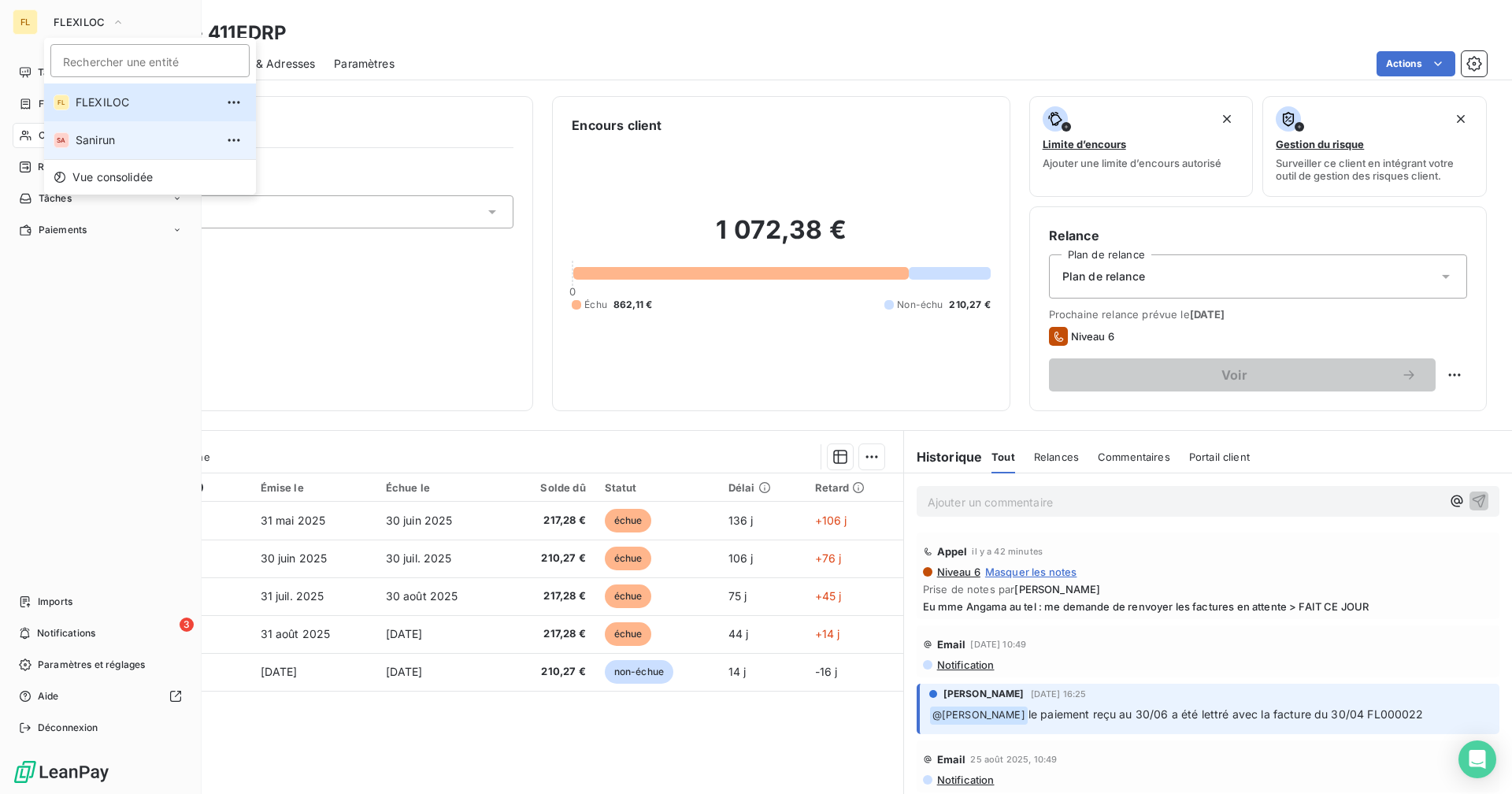
click at [119, 131] on li "SA Sanirun" at bounding box center [149, 140] width 212 height 38
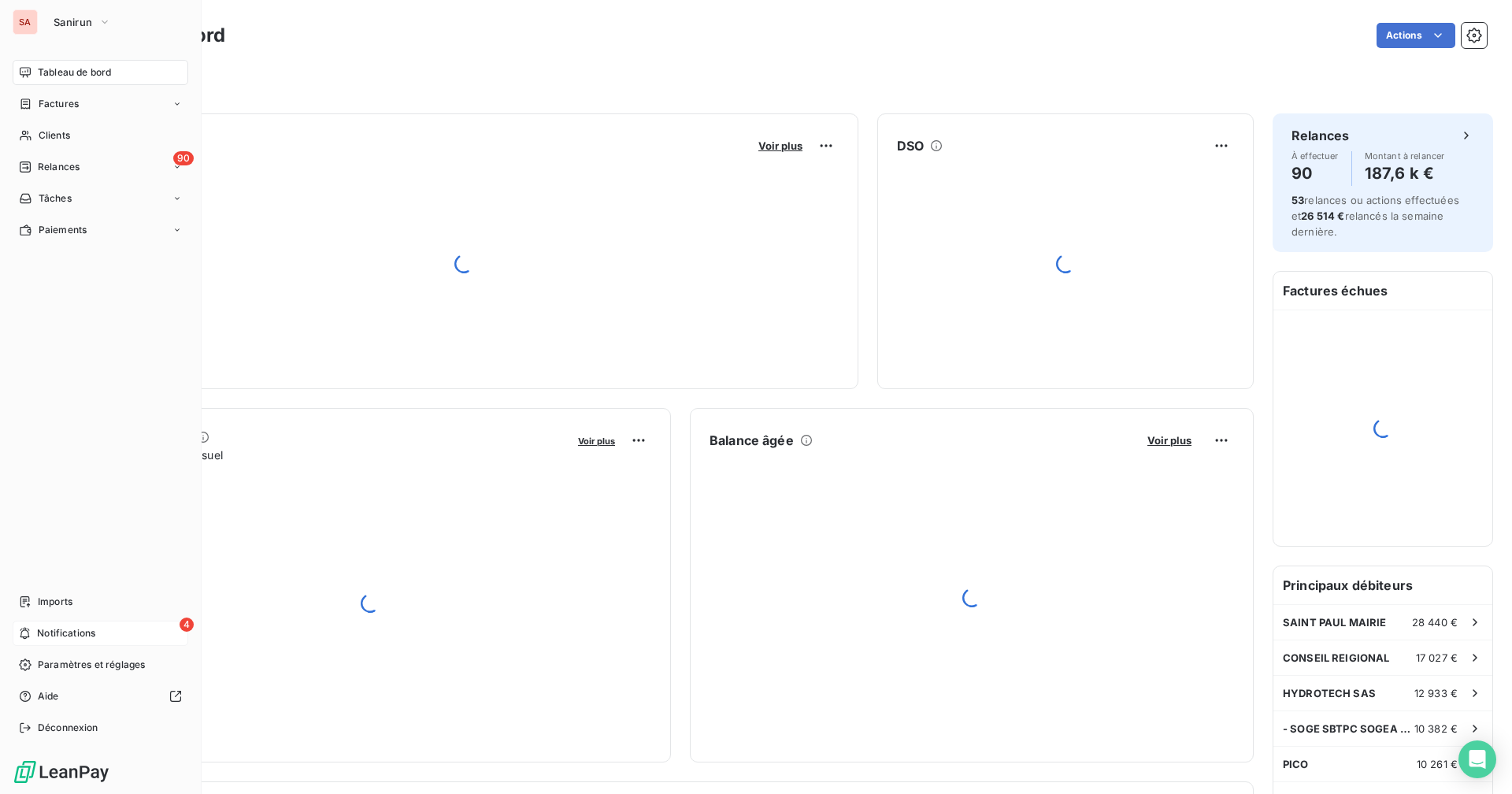
click at [122, 615] on div "4 Notifications" at bounding box center [100, 633] width 175 height 25
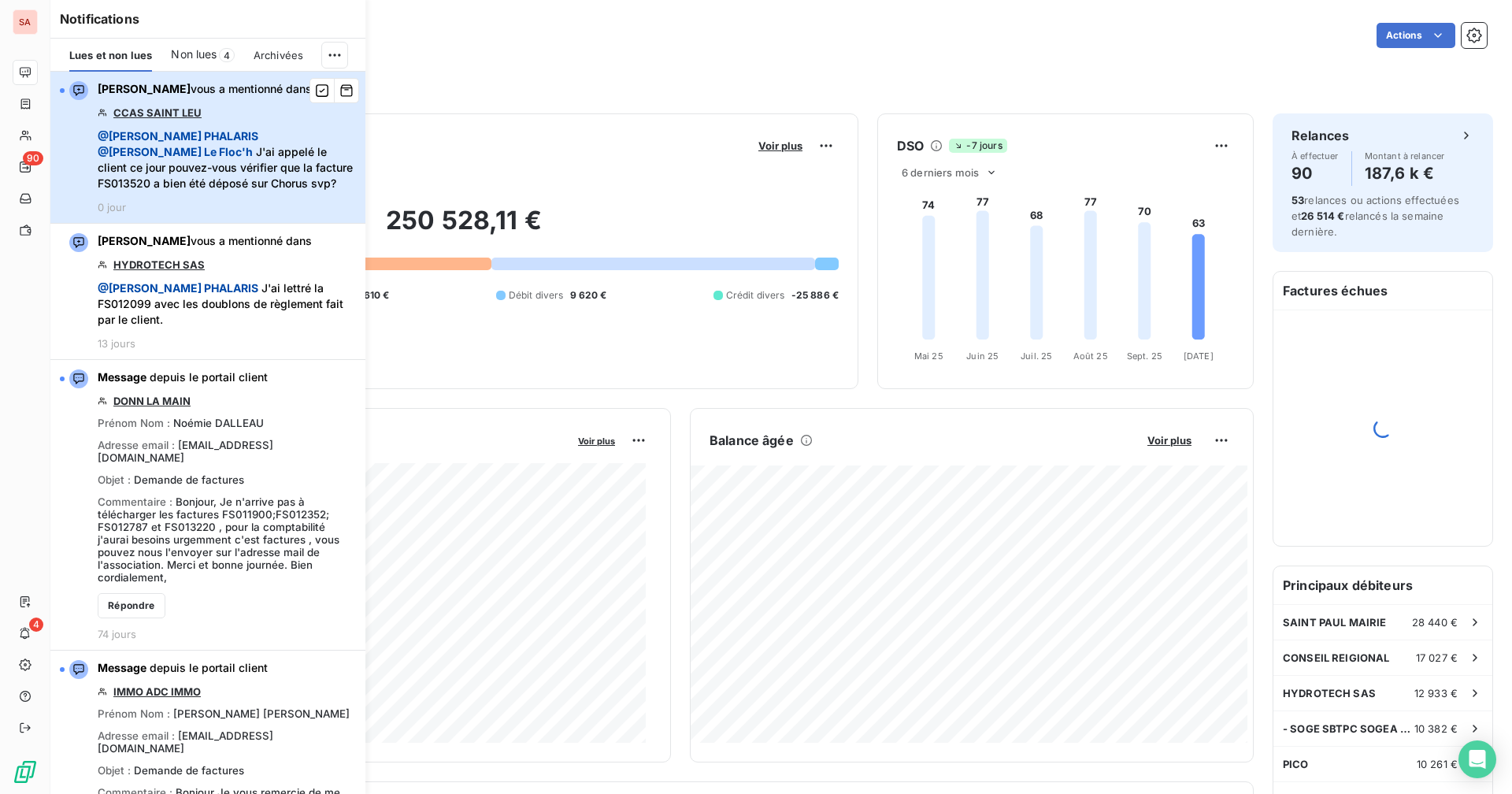
click at [220, 189] on span "@ [PERSON_NAME] @ [PERSON_NAME]h J'ai appelé le client ce jour pouvez-vous véri…" at bounding box center [226, 160] width 258 height 63
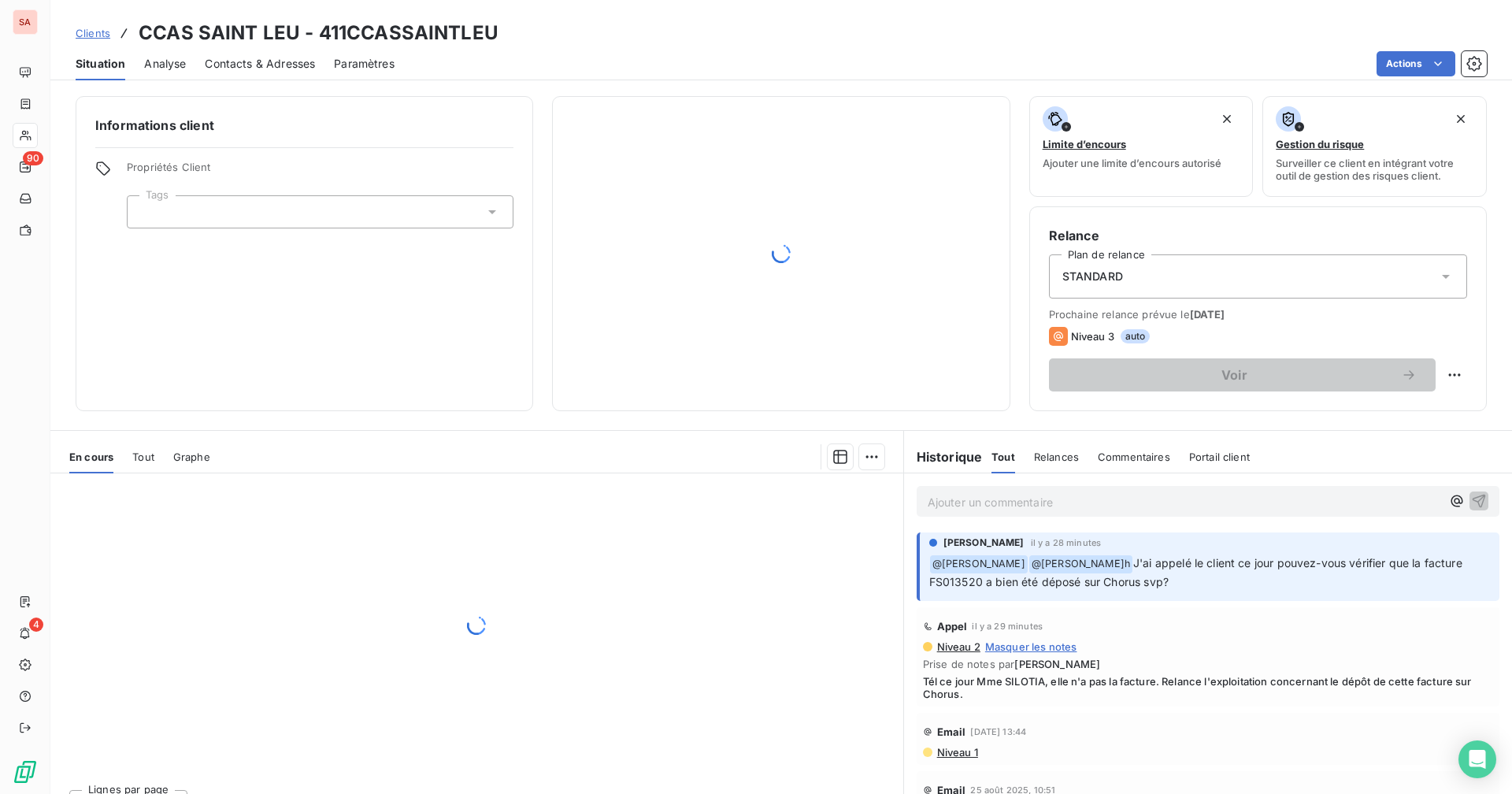
click at [918, 495] on p "Ajouter un commentaire ﻿" at bounding box center [1184, 502] width 513 height 20
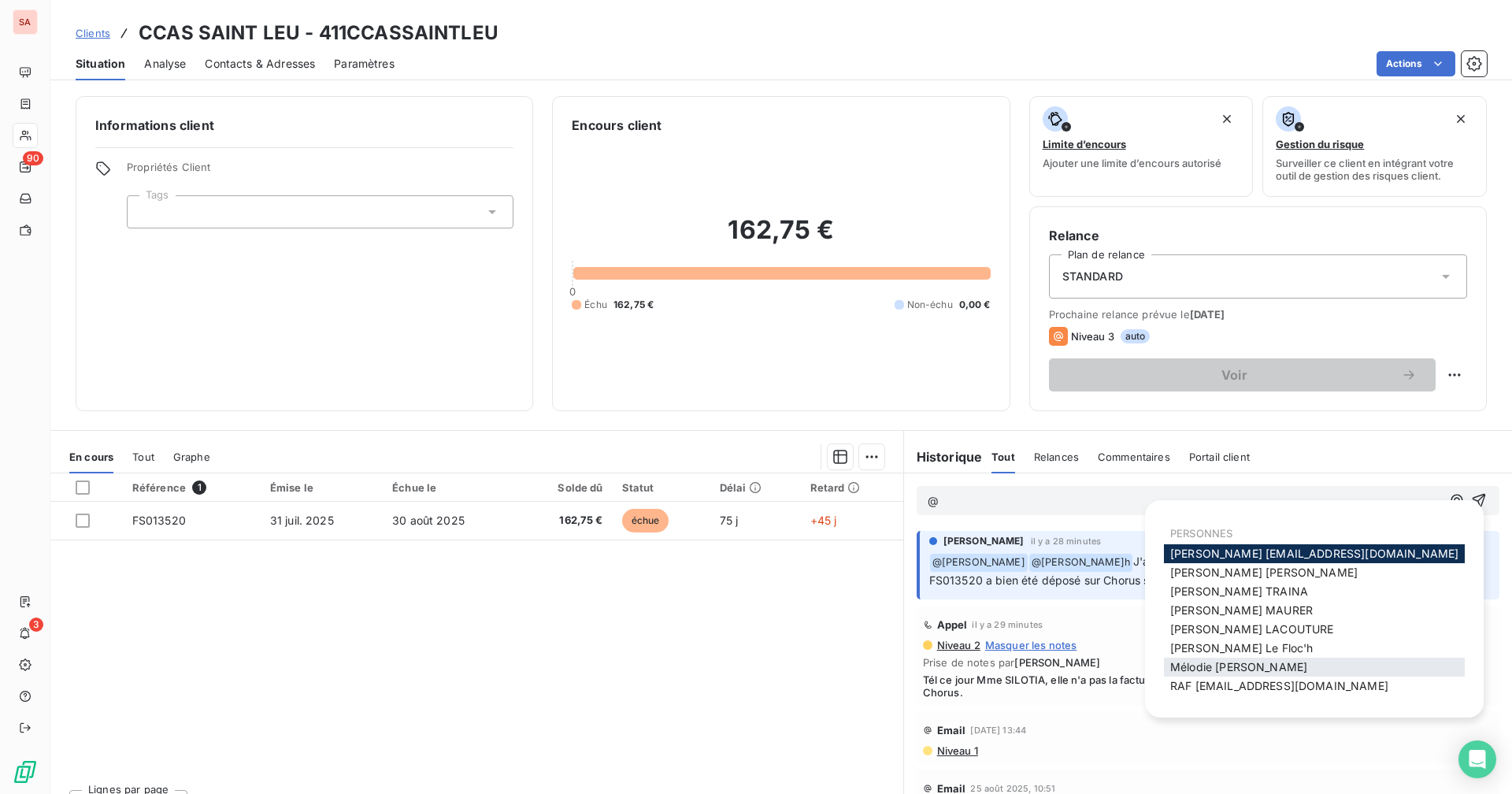
click at [918, 615] on span "[PERSON_NAME]" at bounding box center [1237, 666] width 137 height 13
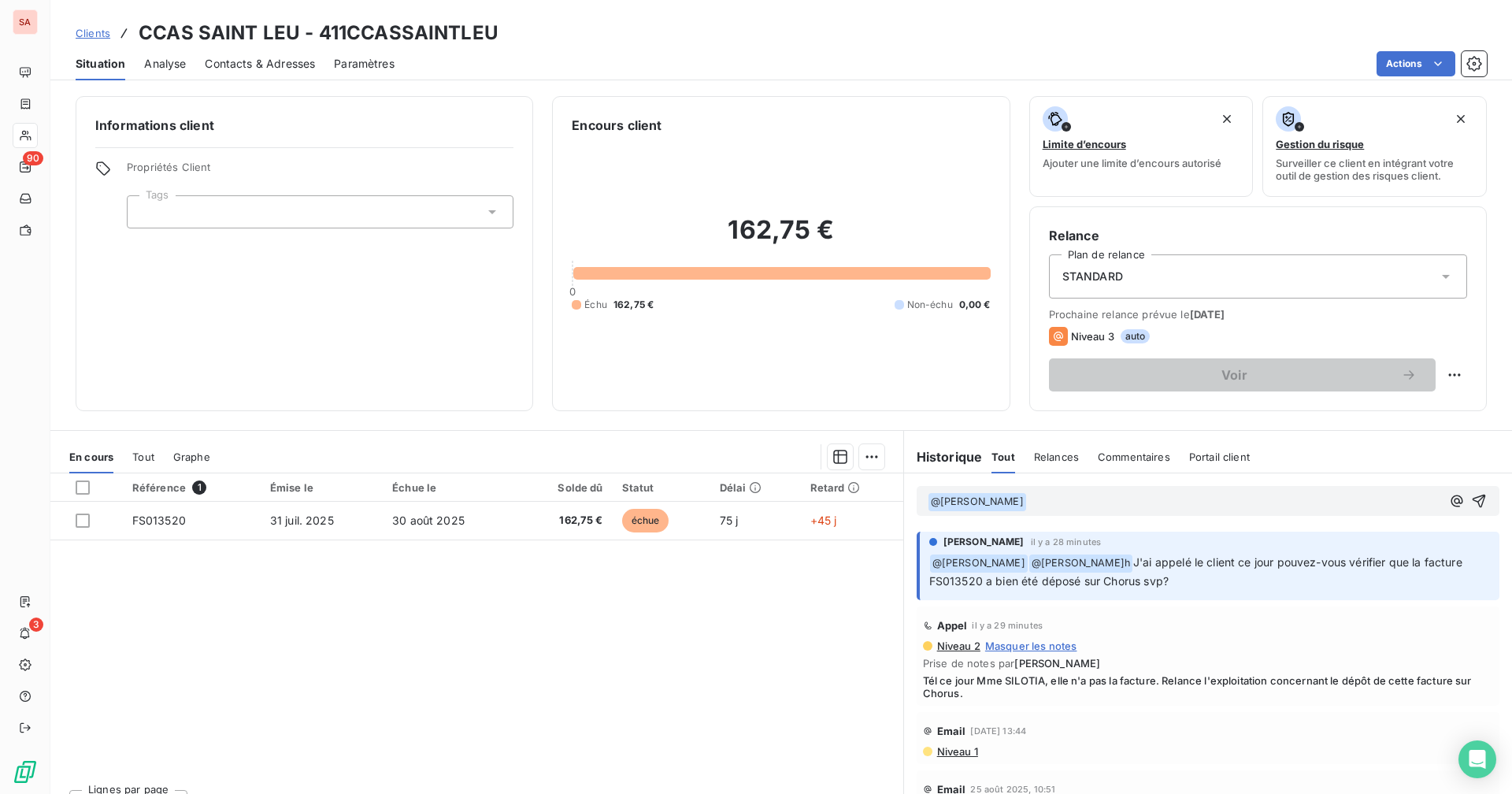
click at [918, 501] on p "﻿ @ [PERSON_NAME] ﻿ ﻿" at bounding box center [1184, 501] width 513 height 19
click at [918, 501] on icon "button" at bounding box center [1479, 501] width 13 height 13
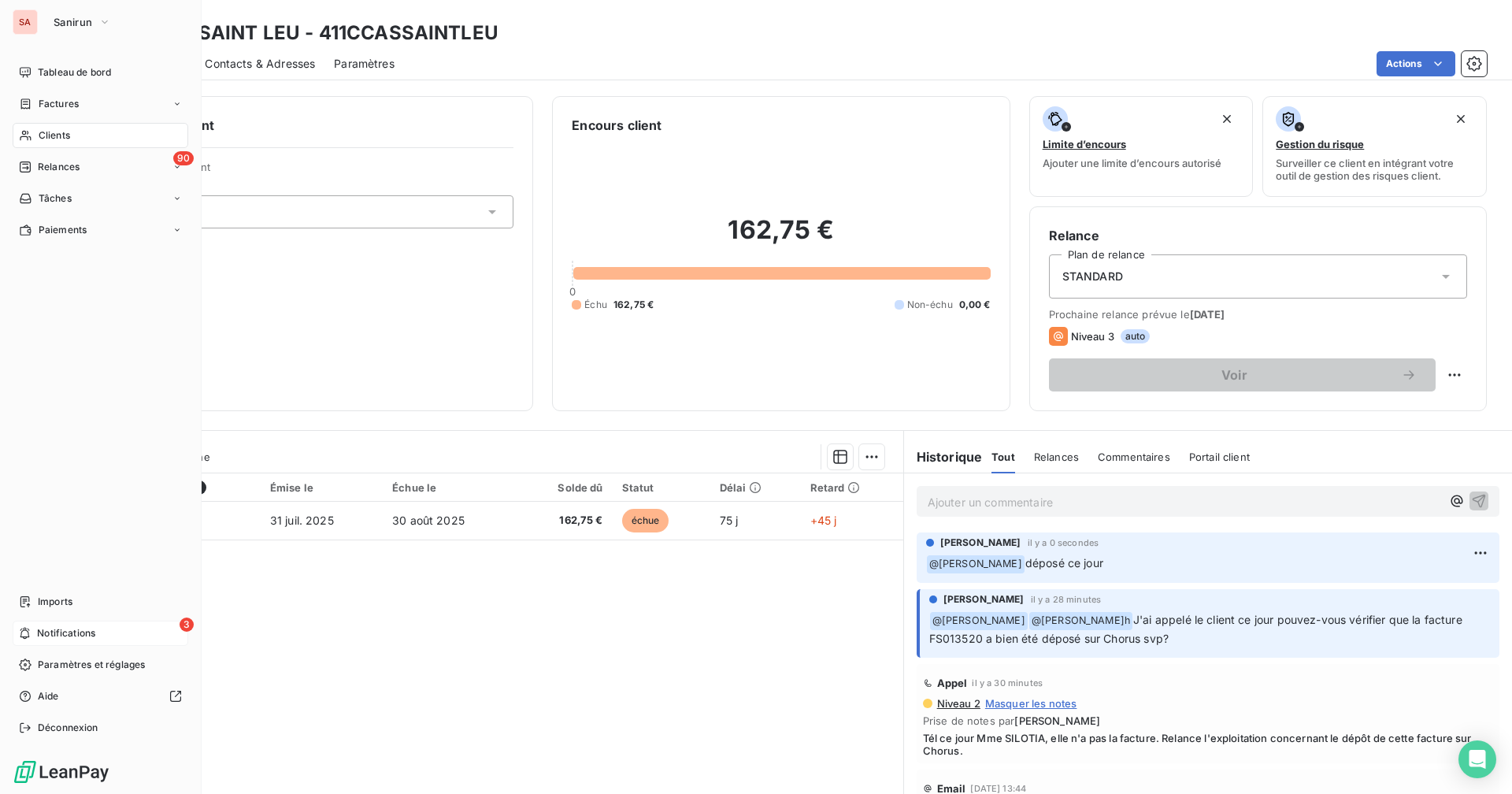
click at [80, 615] on span "Notifications" at bounding box center [65, 633] width 58 height 14
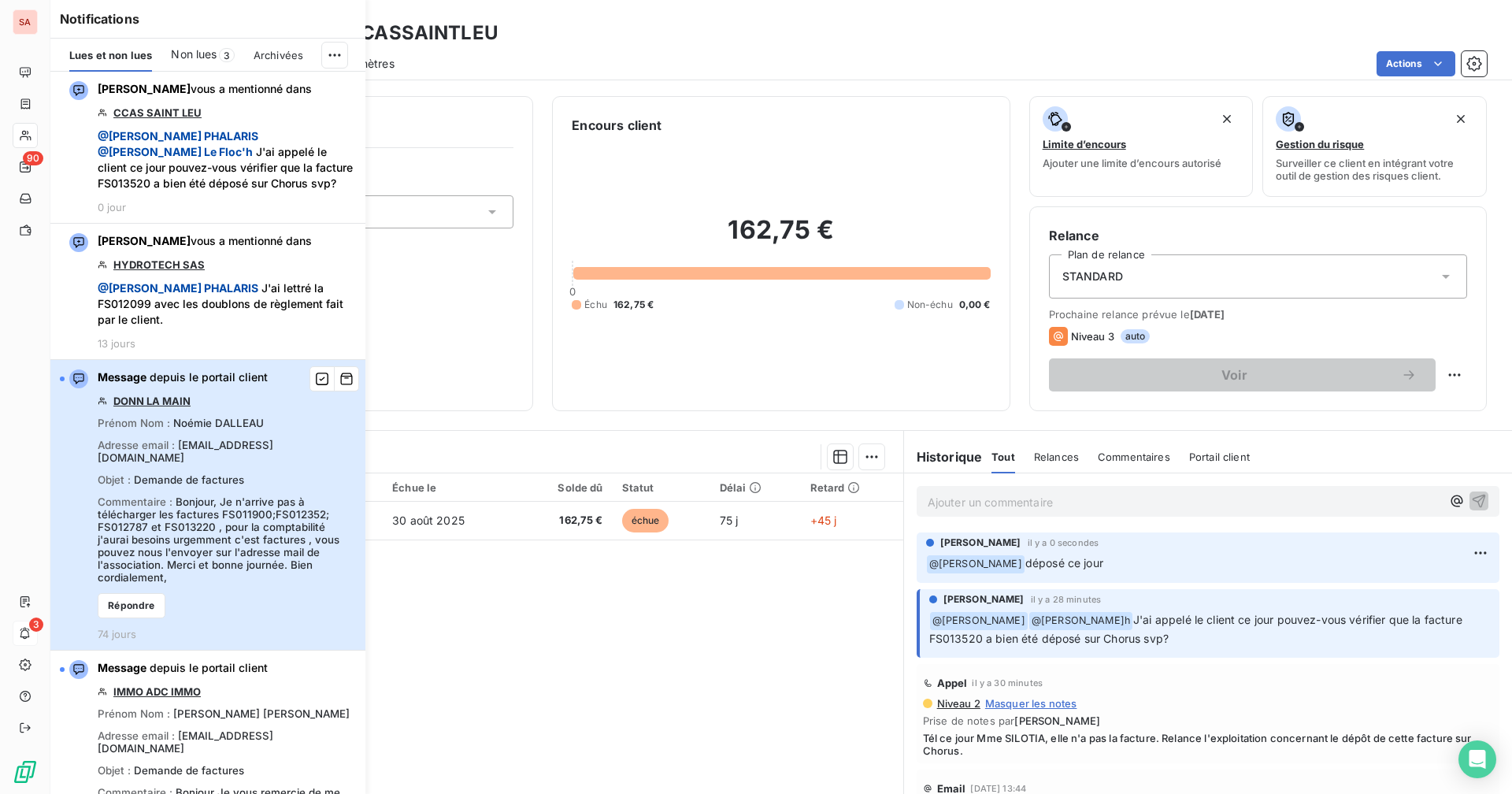
click at [289, 431] on div "Message depuis le portail client DONN LA MAIN Prénom Nom : [PERSON_NAME] Adress…" at bounding box center [226, 504] width 258 height 271
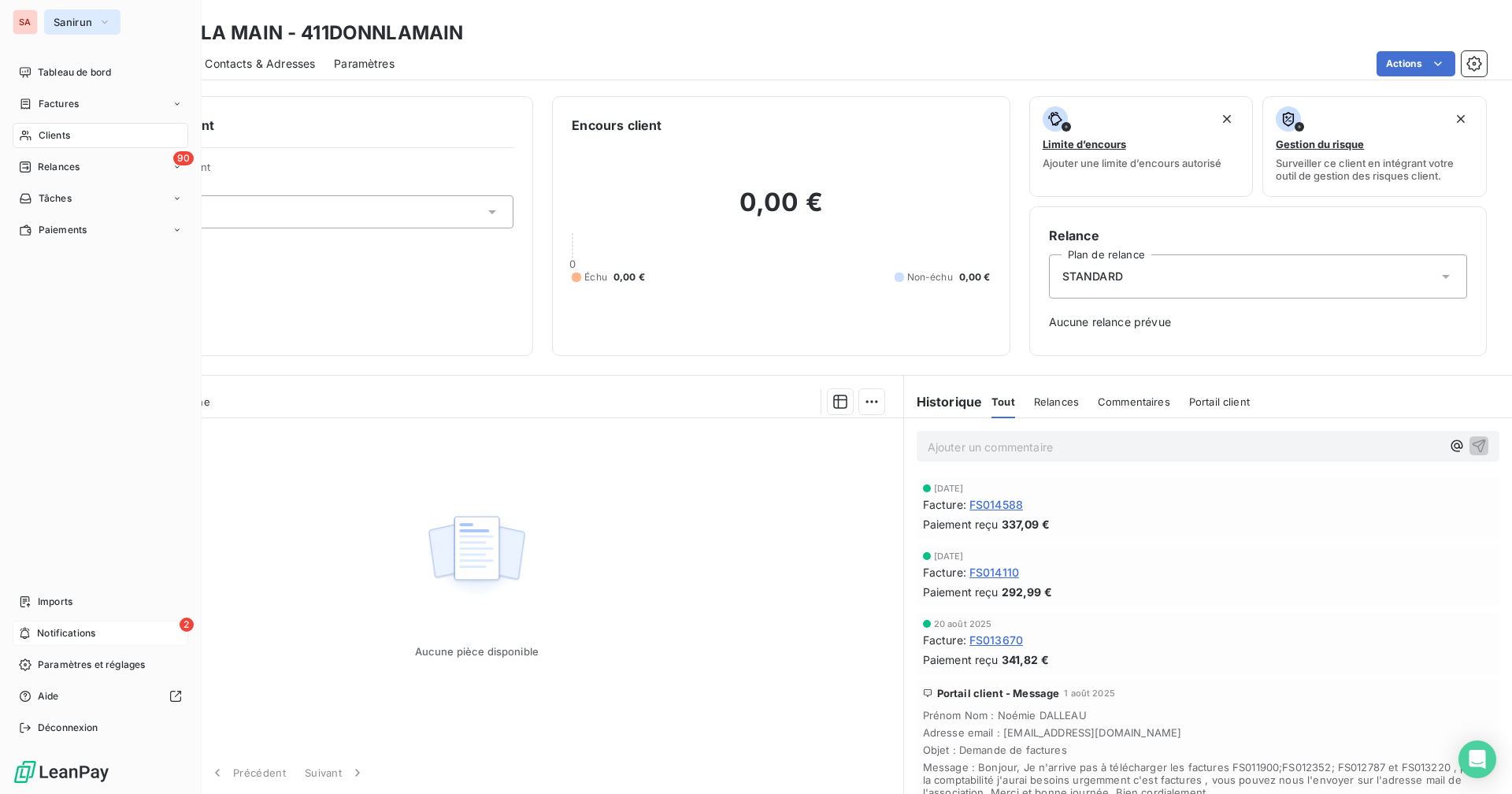
click at [59, 19] on span "Sanirun" at bounding box center [72, 22] width 38 height 13
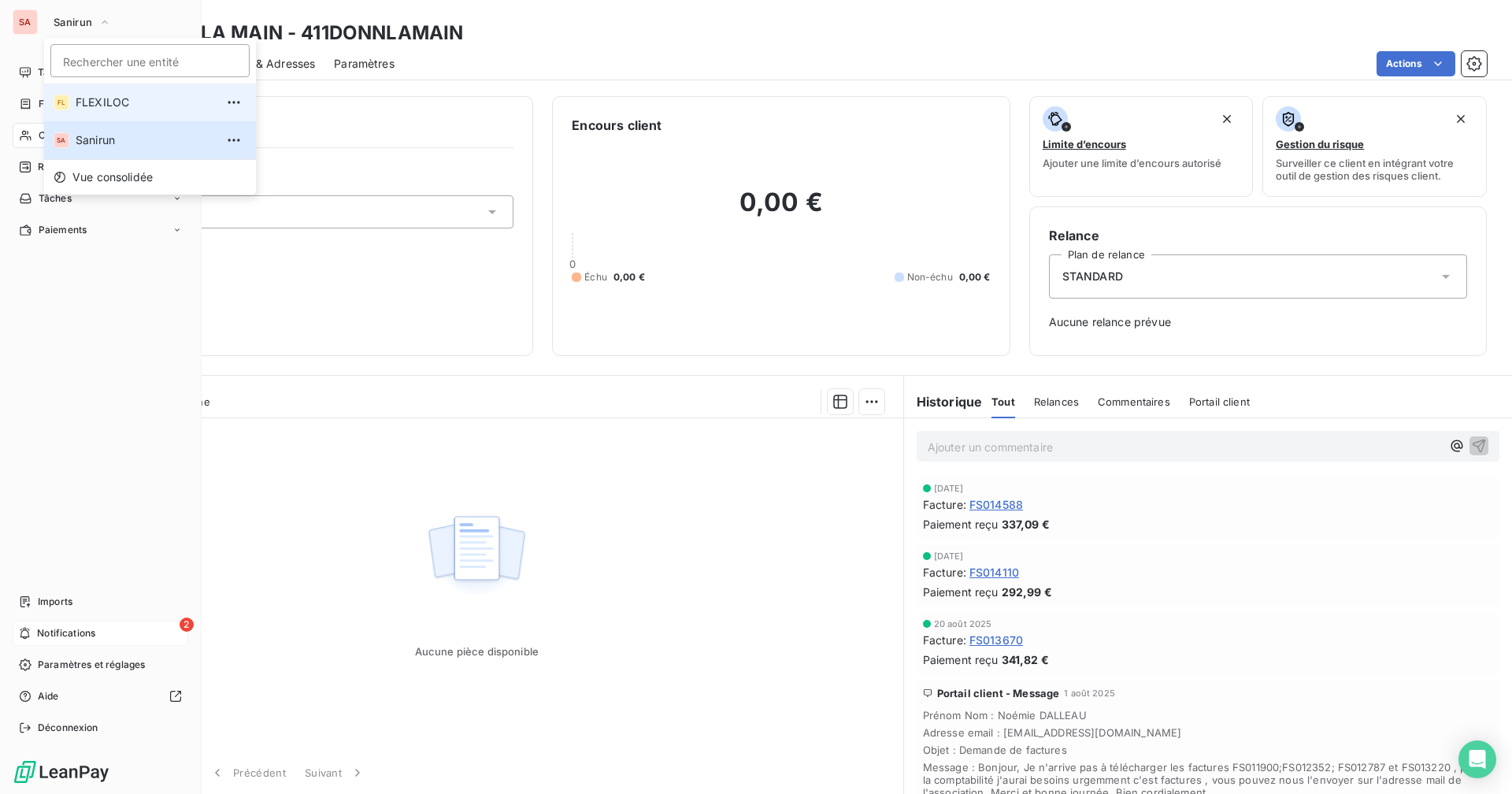
click at [93, 89] on li "FL FLEXILOC" at bounding box center [149, 102] width 212 height 38
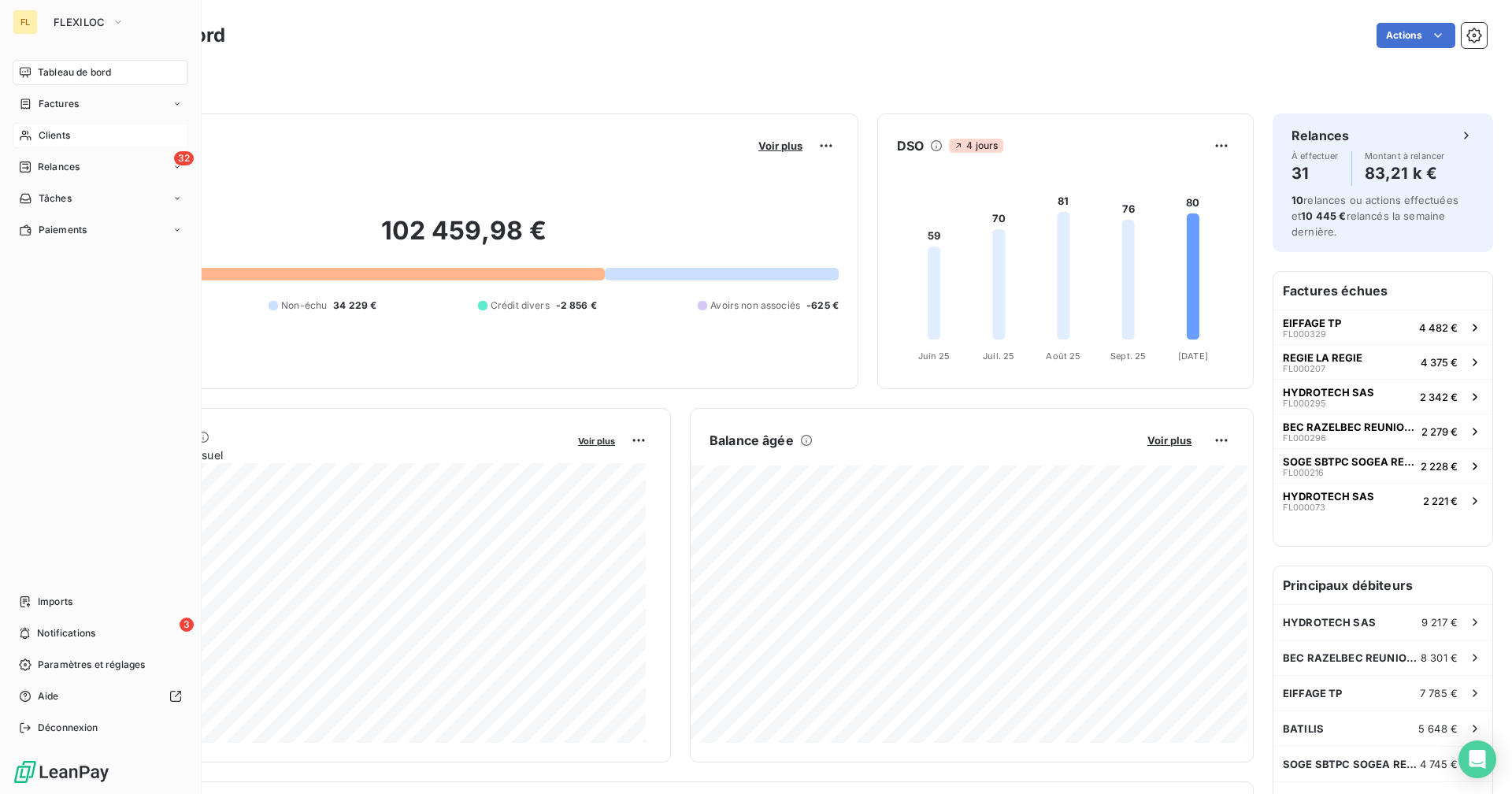
click at [67, 130] on span "Clients" at bounding box center [54, 136] width 31 height 14
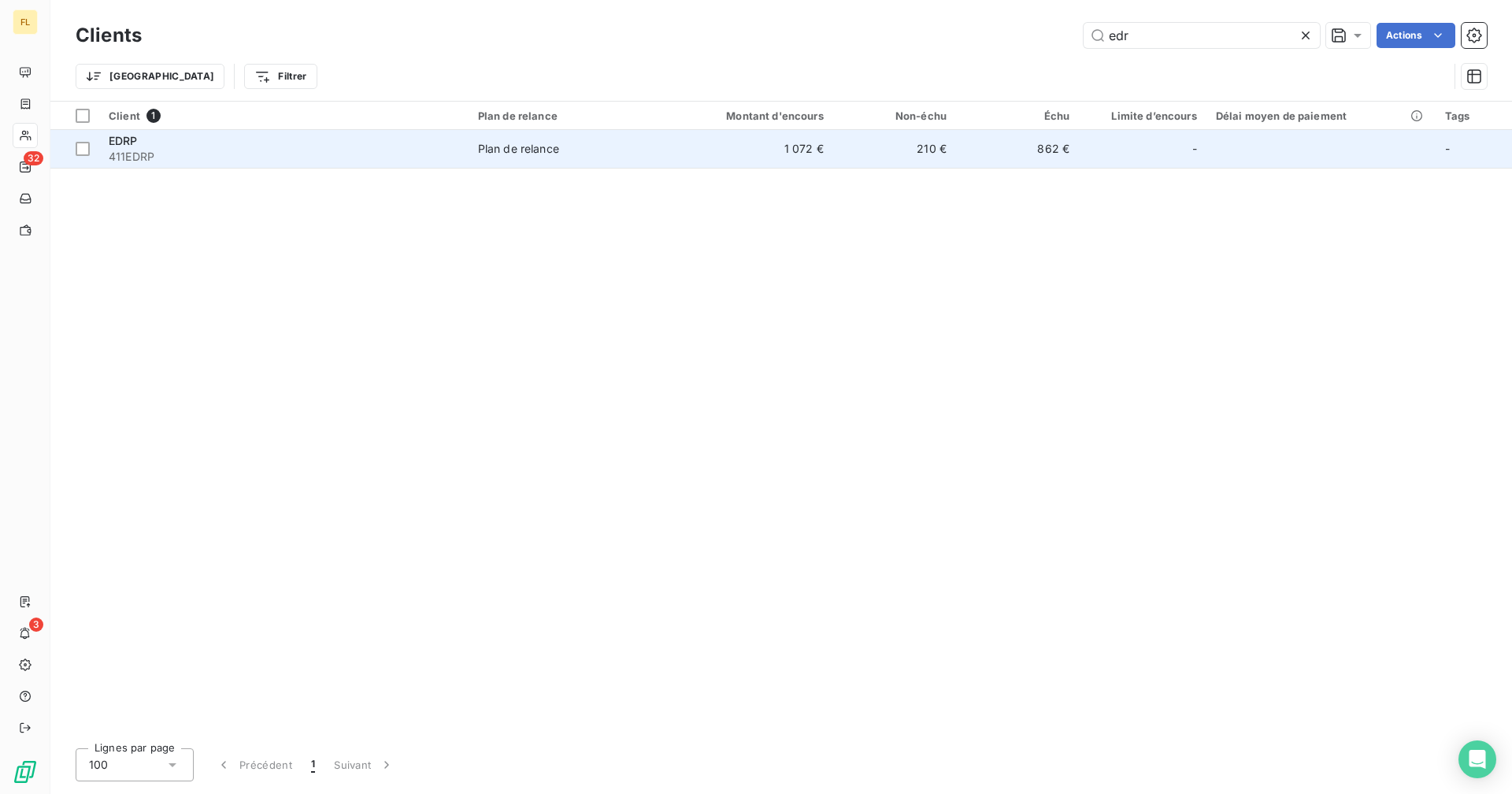
click at [736, 159] on td "1 072 €" at bounding box center [750, 148] width 165 height 38
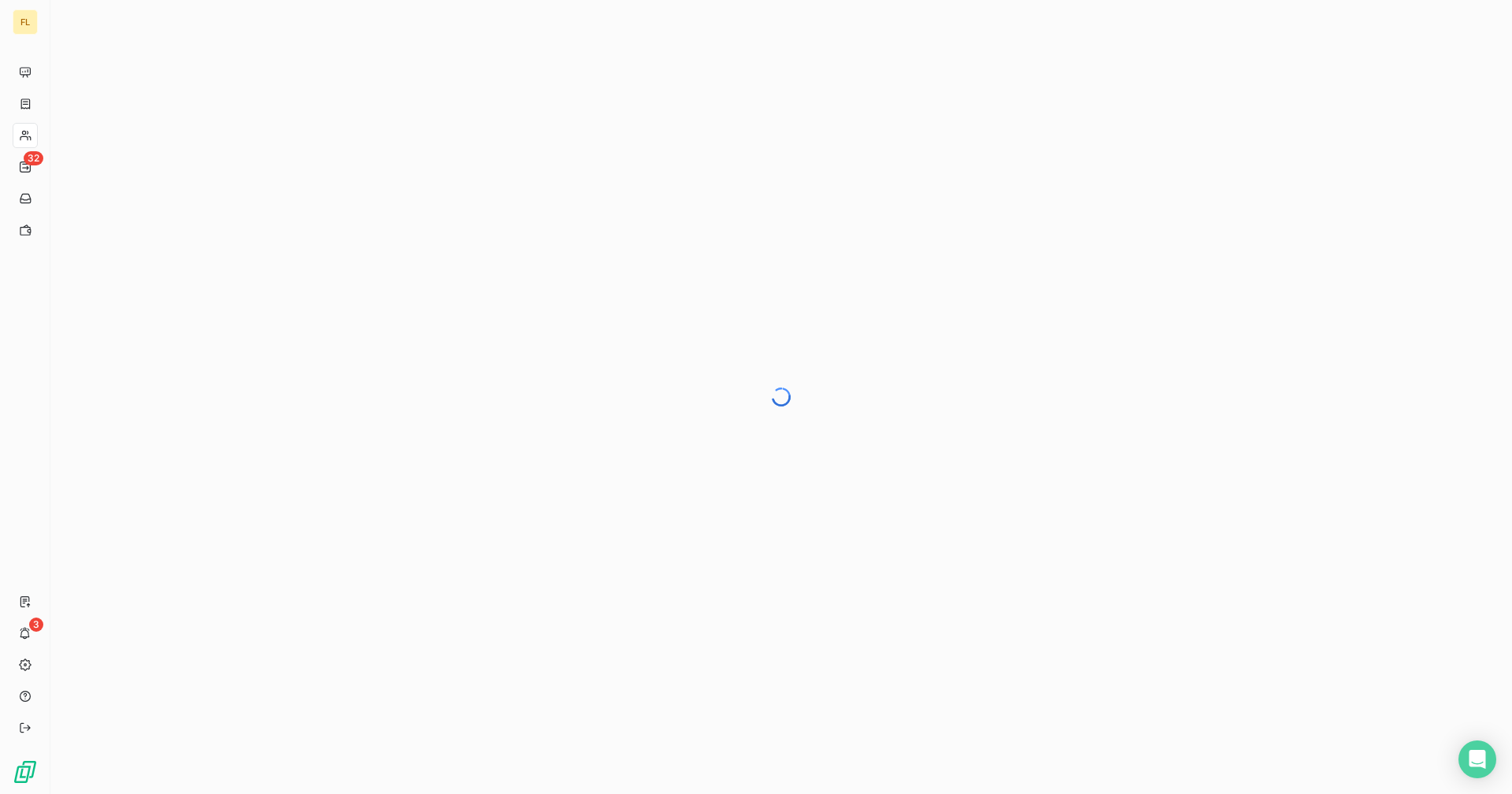
click at [30, 130] on icon at bounding box center [25, 135] width 13 height 13
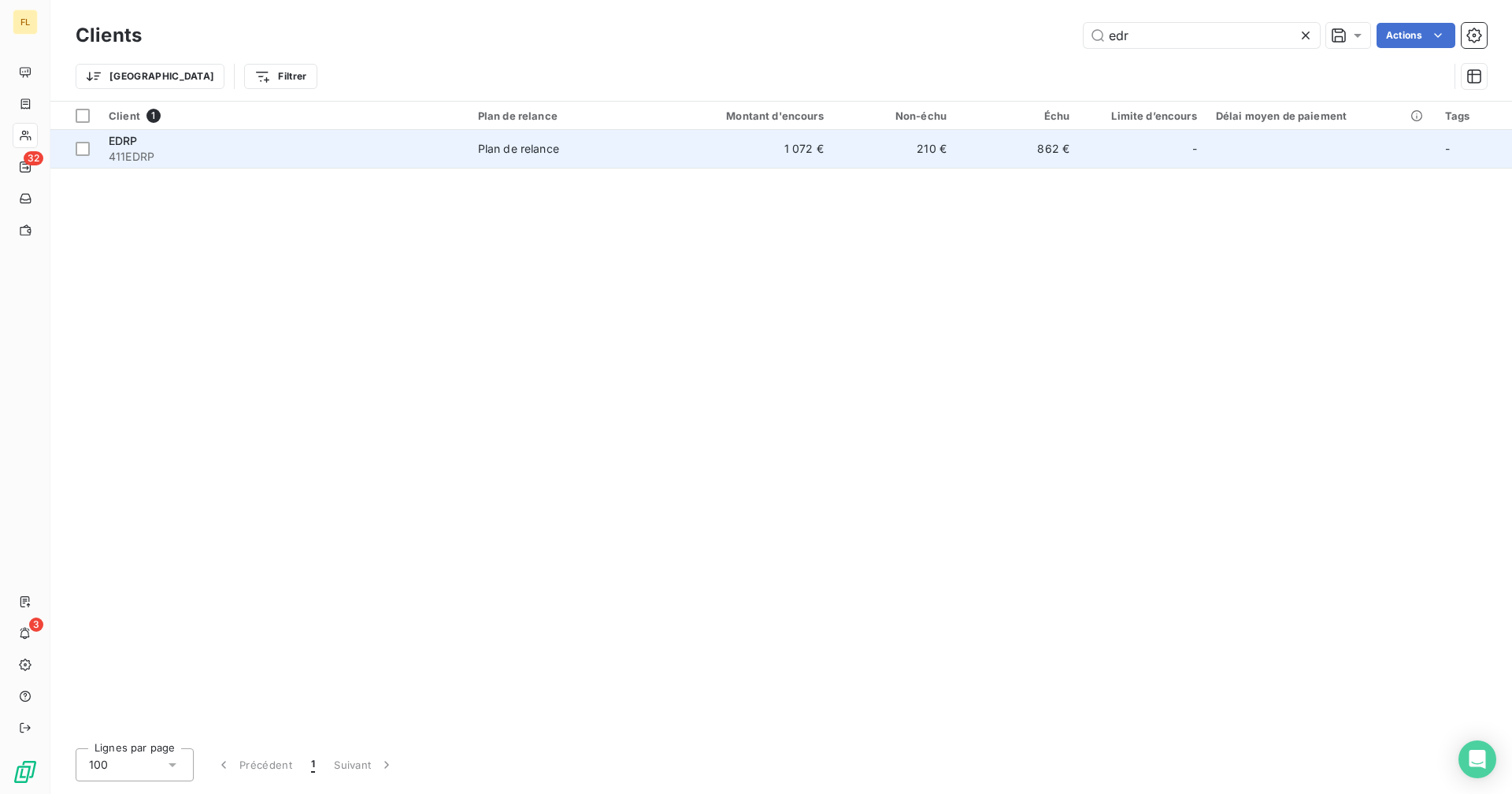
click at [756, 141] on td "1 072 €" at bounding box center [750, 148] width 165 height 38
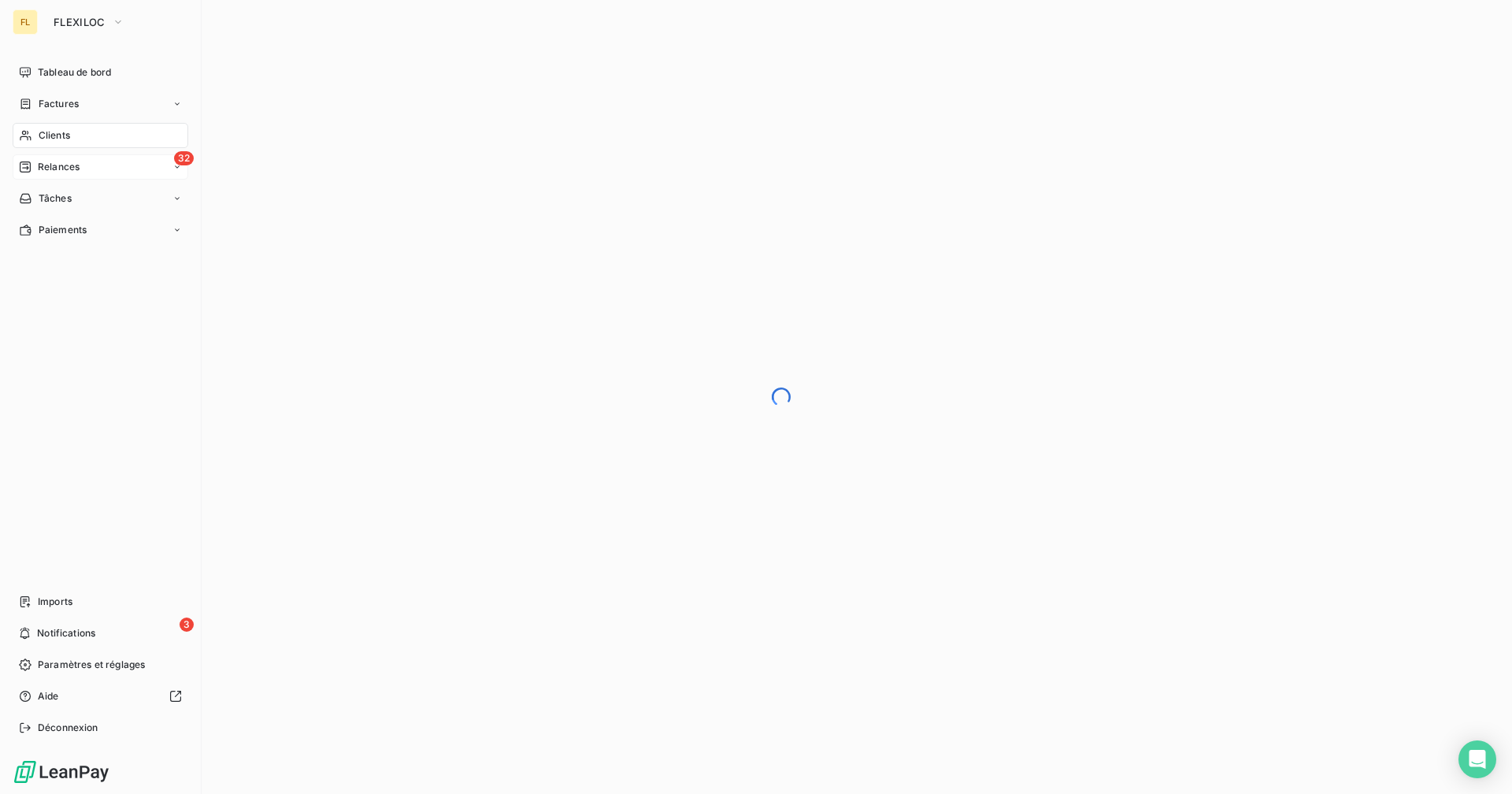
click at [102, 160] on div "32 Relances" at bounding box center [100, 167] width 175 height 25
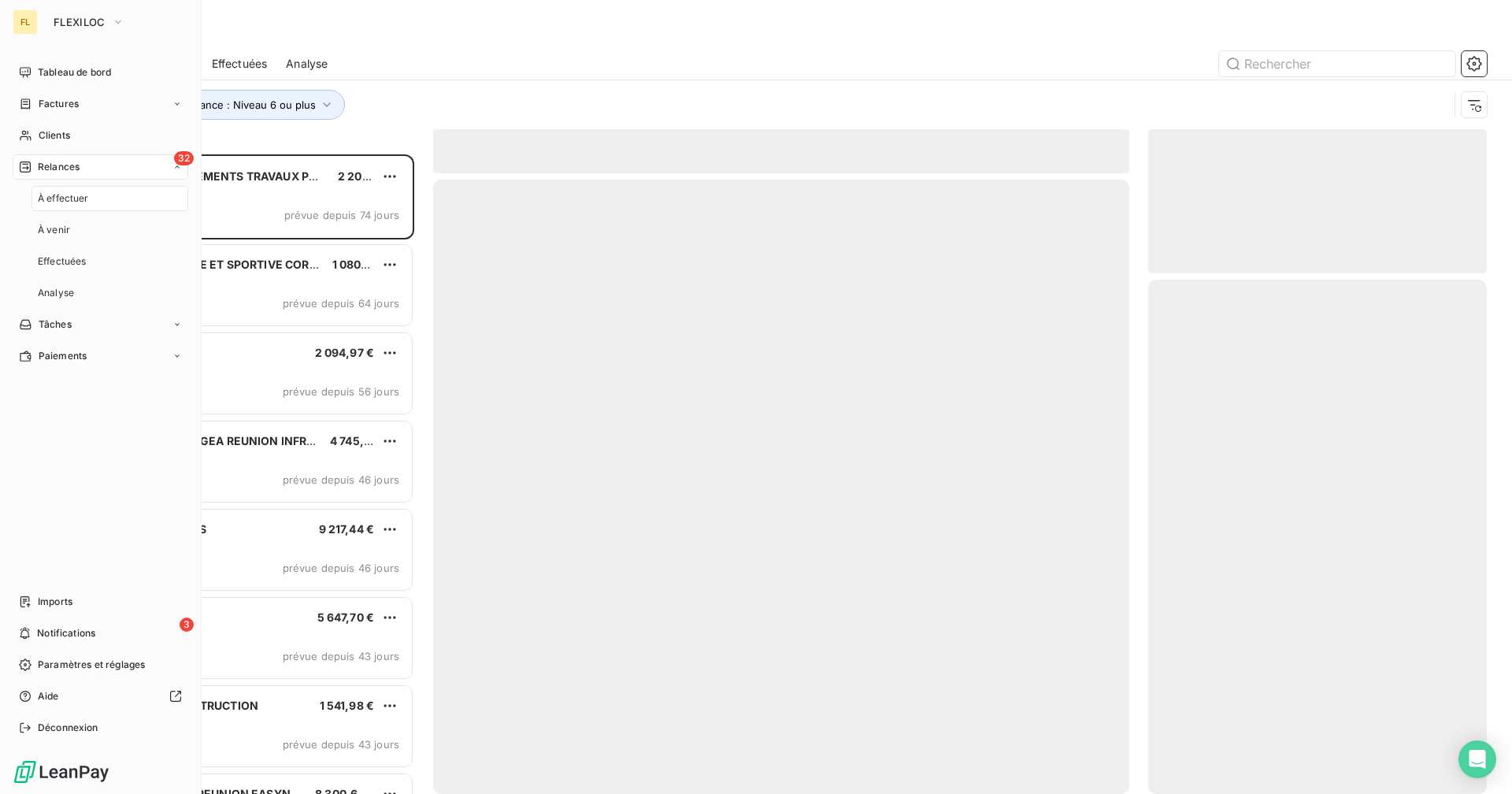
scroll to position [628, 326]
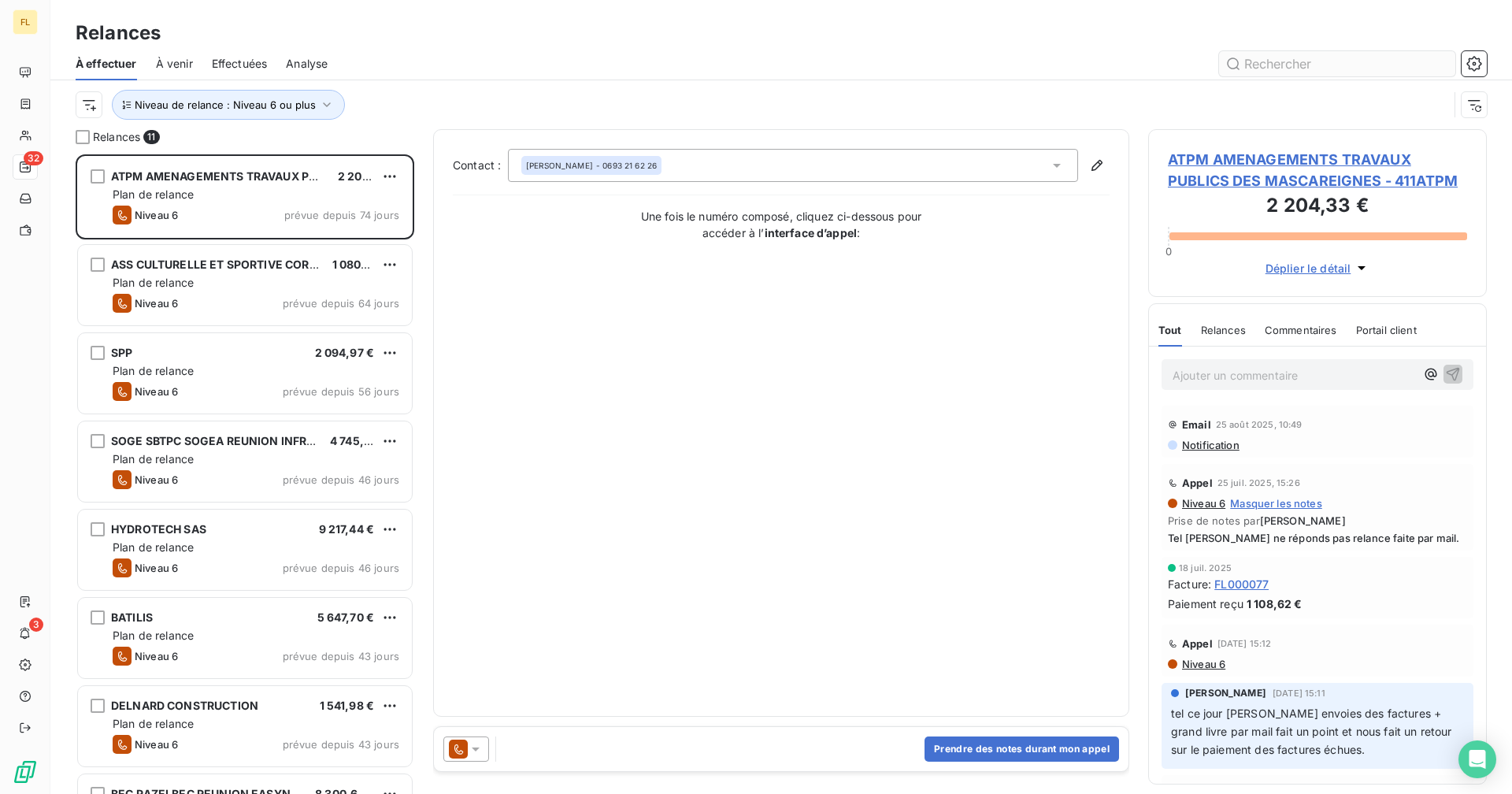
click at [918, 63] on input "text" at bounding box center [1337, 63] width 236 height 25
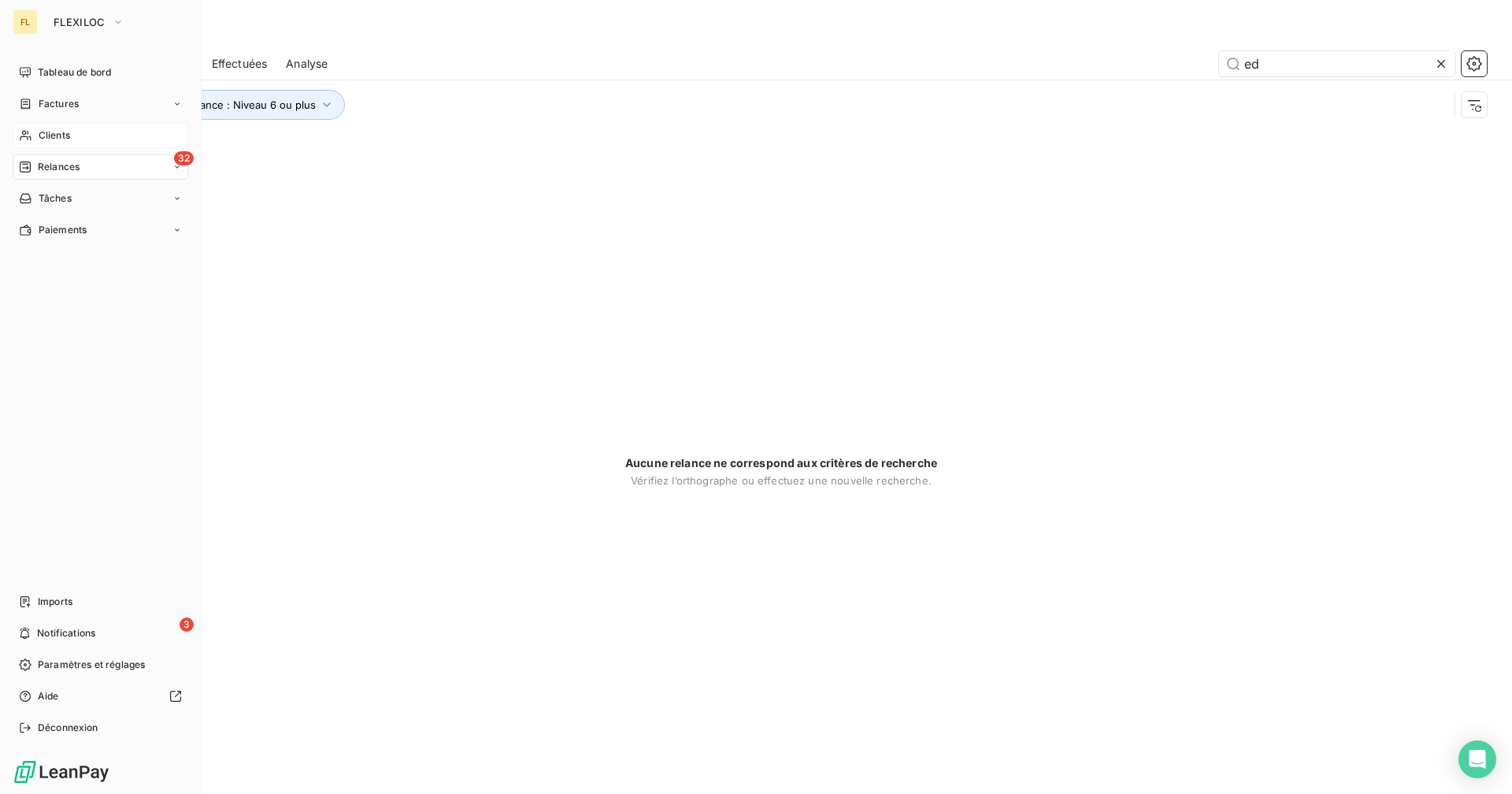
type input "e"
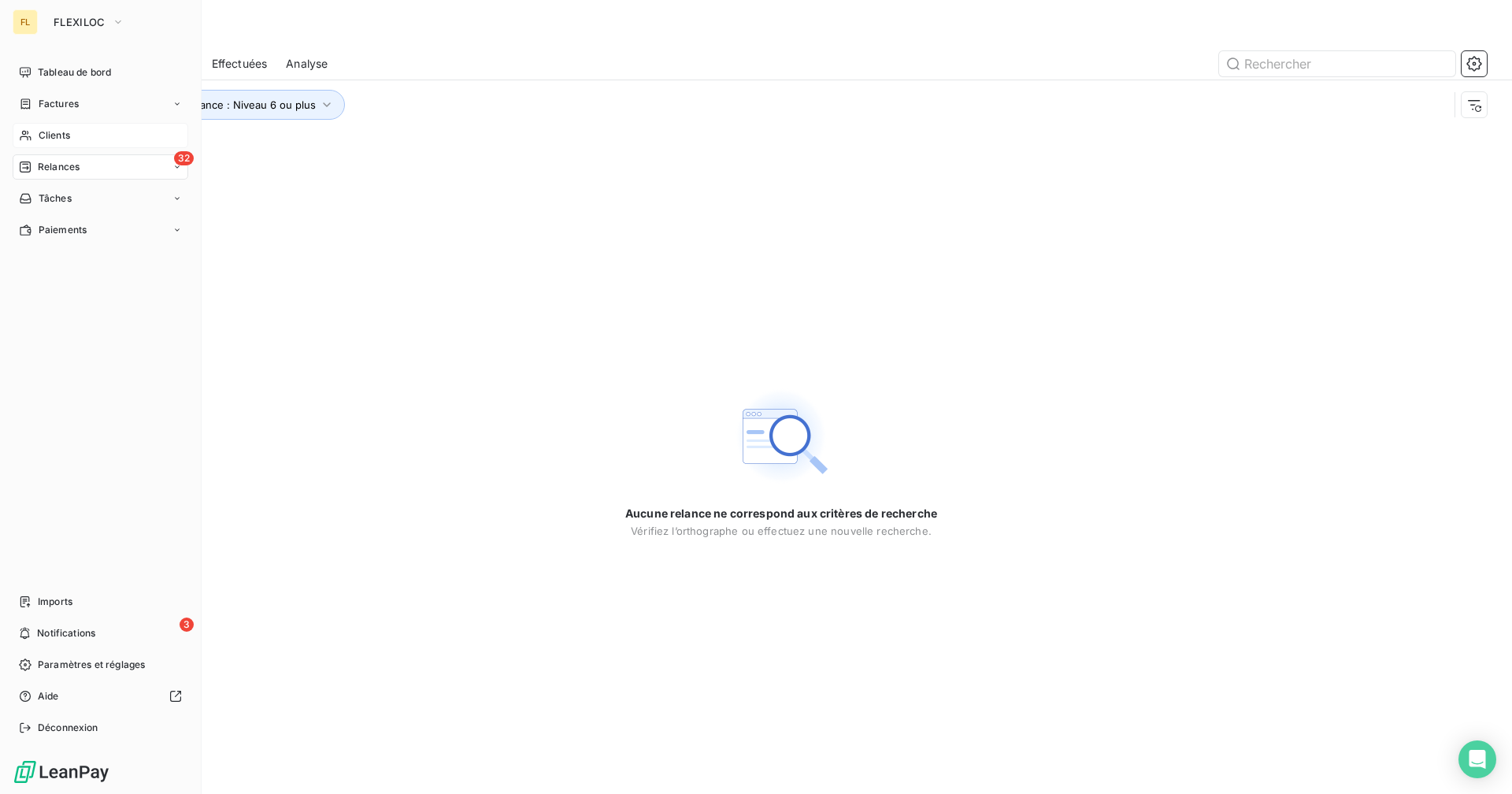
click at [97, 135] on div "Clients" at bounding box center [100, 135] width 175 height 25
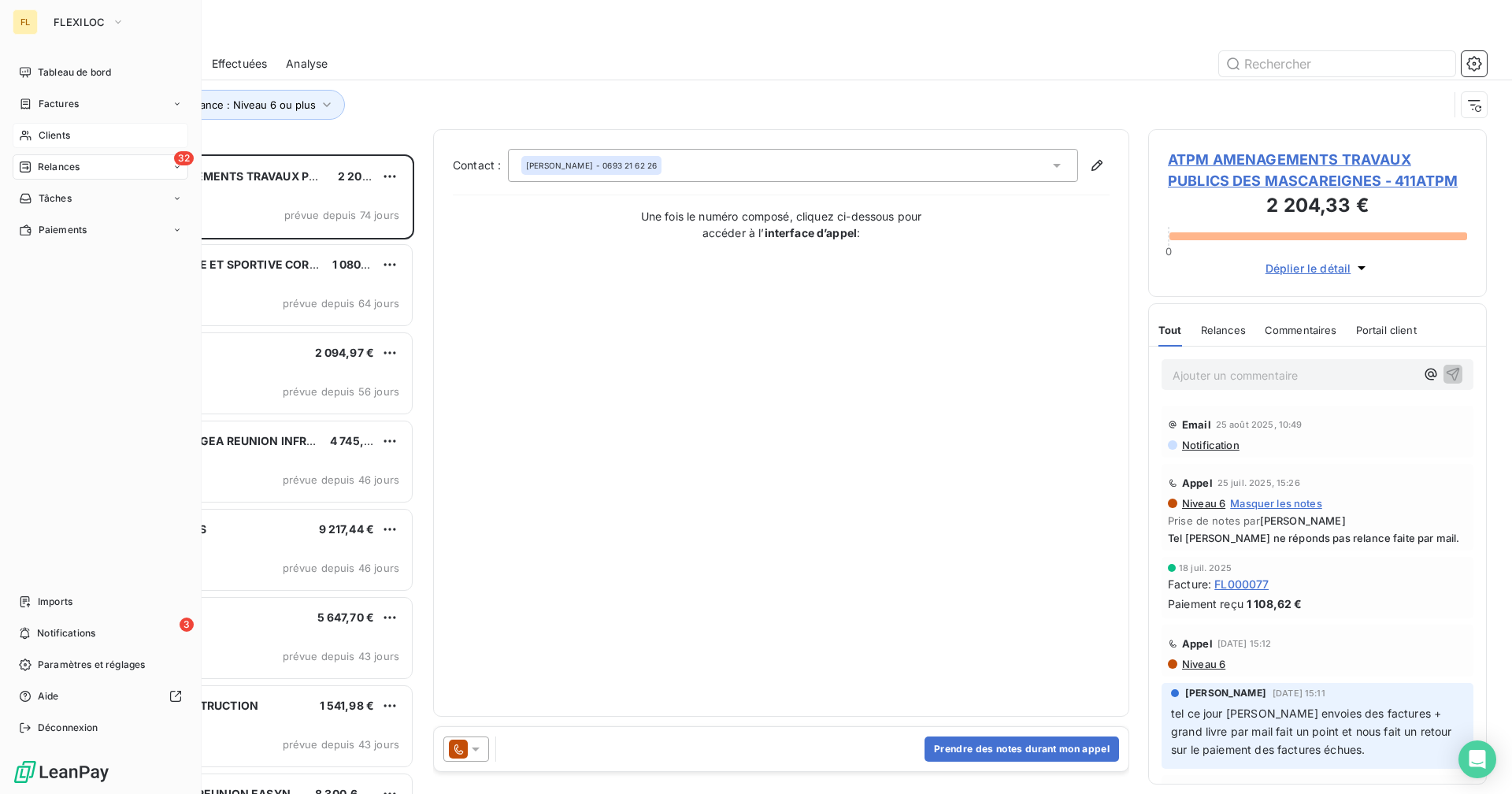
scroll to position [628, 326]
click at [30, 139] on icon at bounding box center [25, 135] width 13 height 13
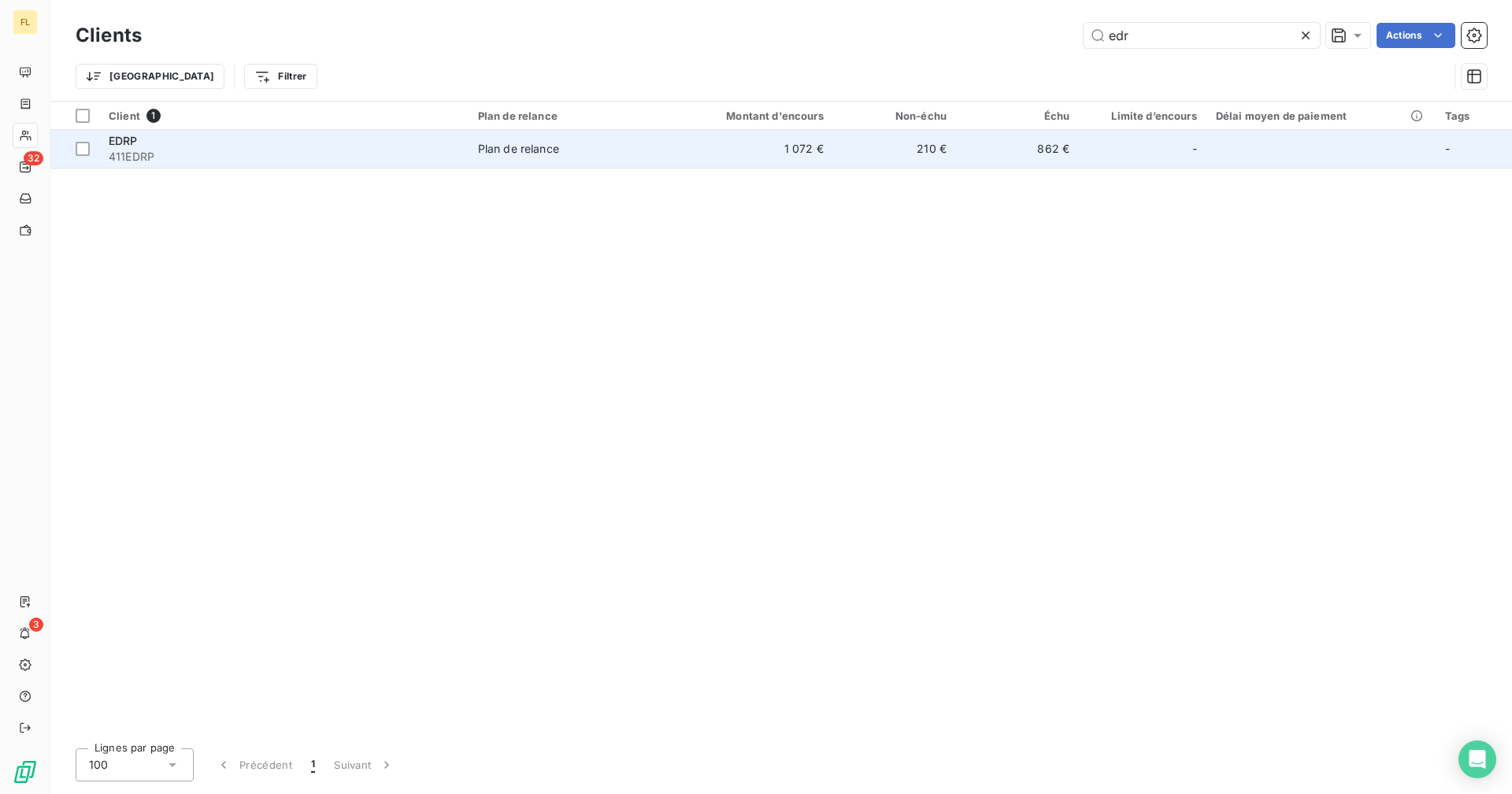
click at [918, 148] on td "862 €" at bounding box center [1017, 148] width 122 height 38
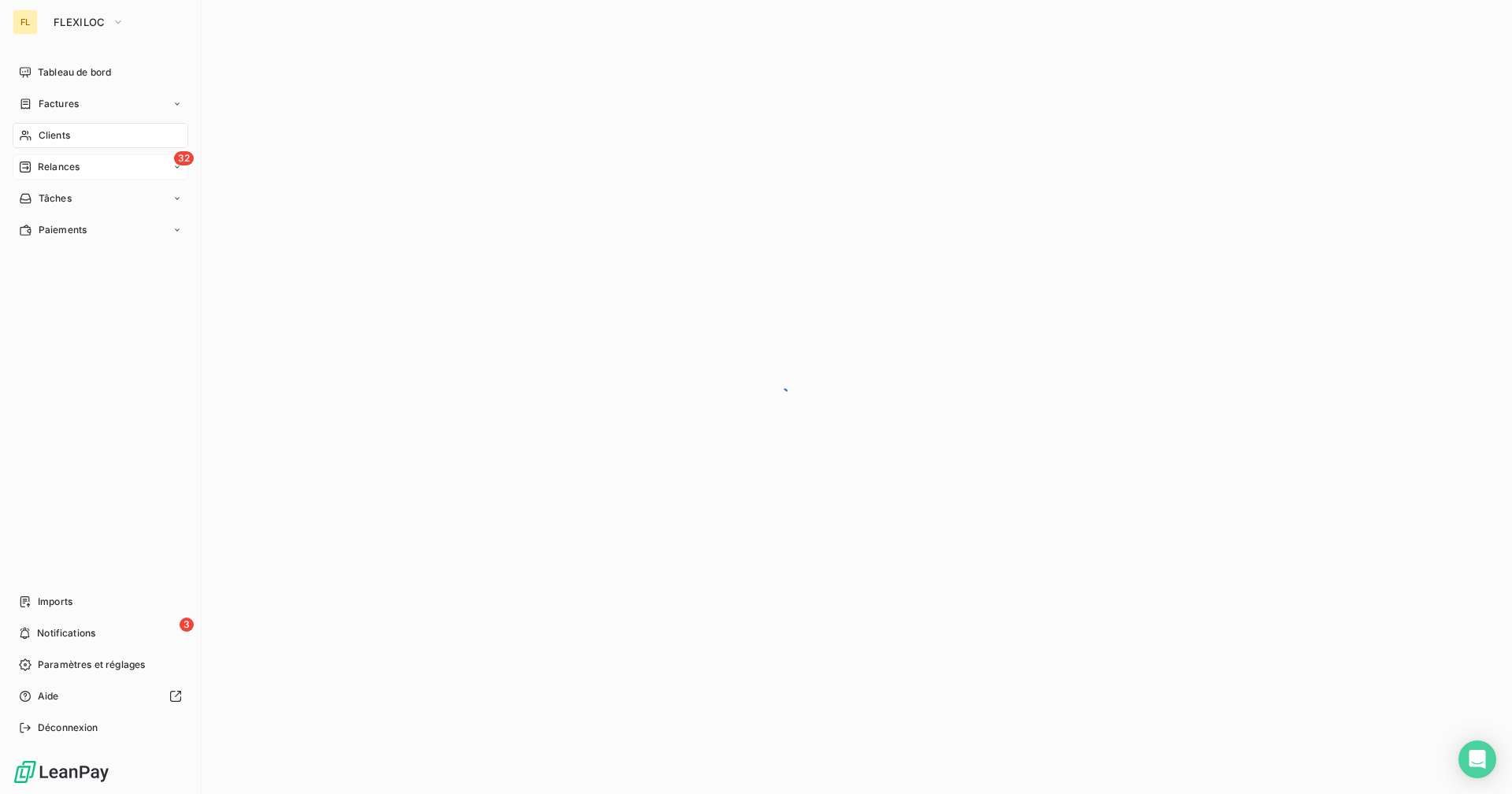
click at [79, 170] on span "Relances" at bounding box center [58, 167] width 42 height 14
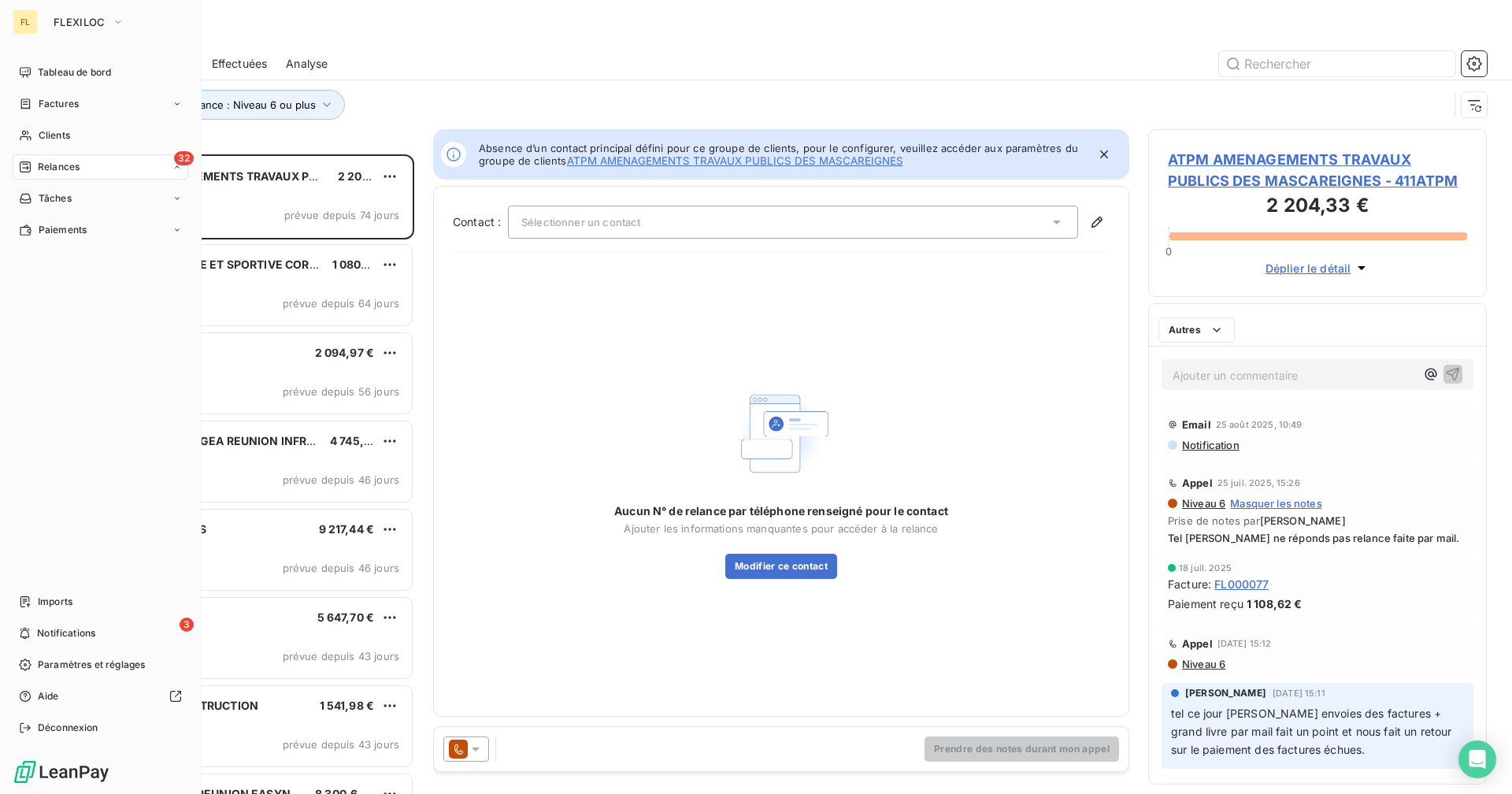
scroll to position [628, 326]
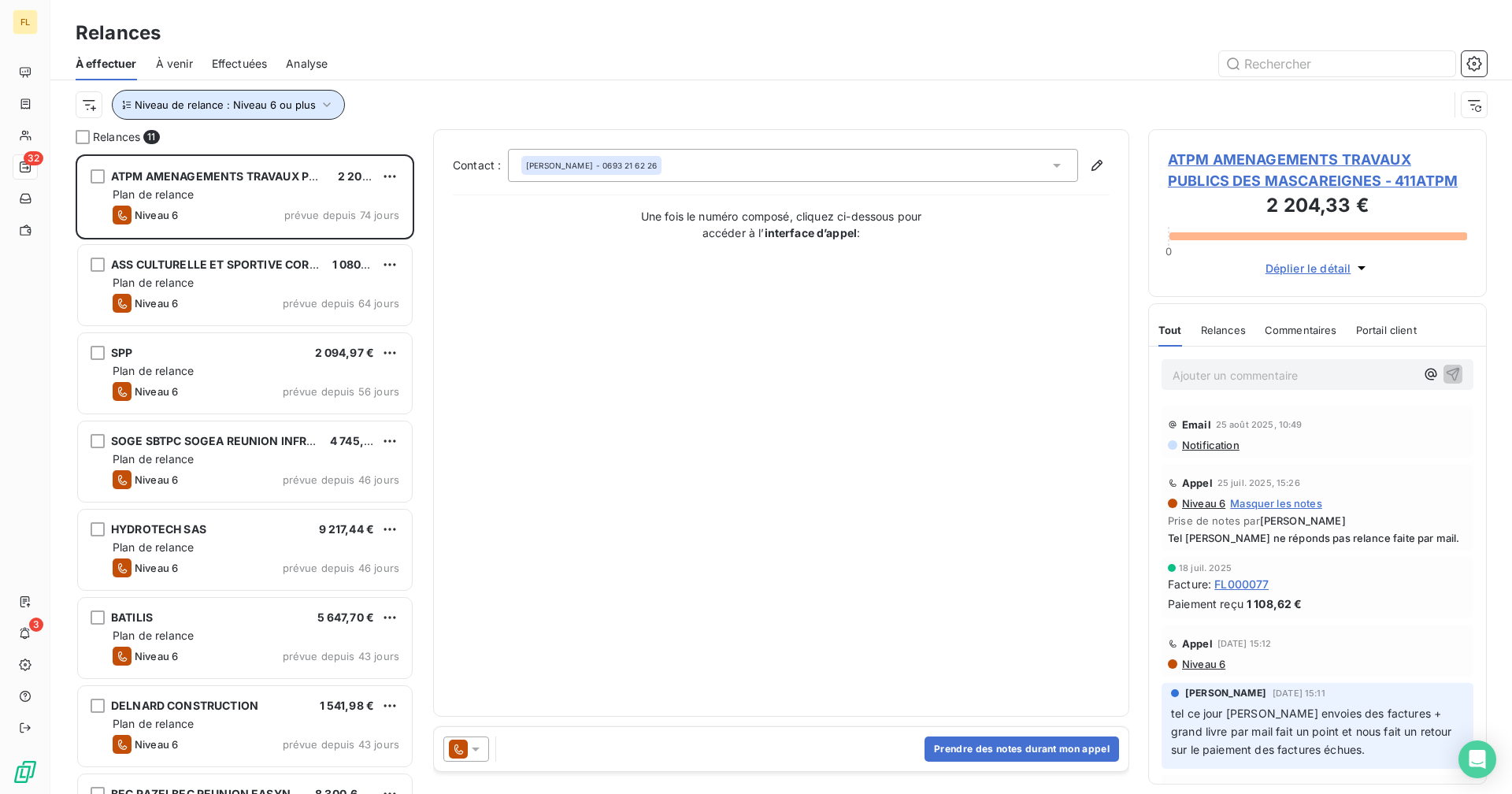
click at [290, 104] on span "Niveau de relance : Niveau 6 ou plus" at bounding box center [225, 105] width 182 height 13
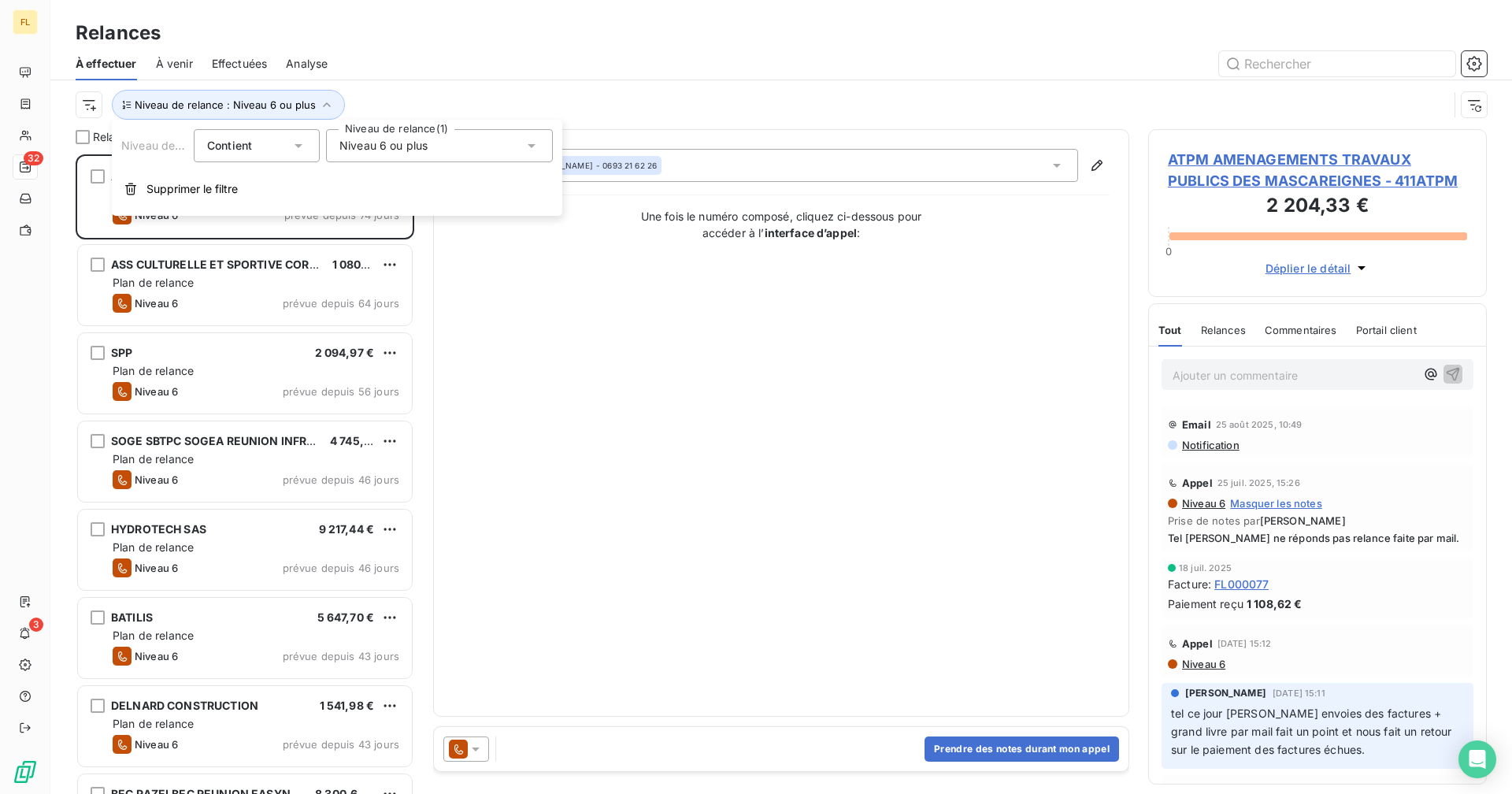
click at [396, 148] on span "Niveau 6 ou plus" at bounding box center [384, 146] width 89 height 16
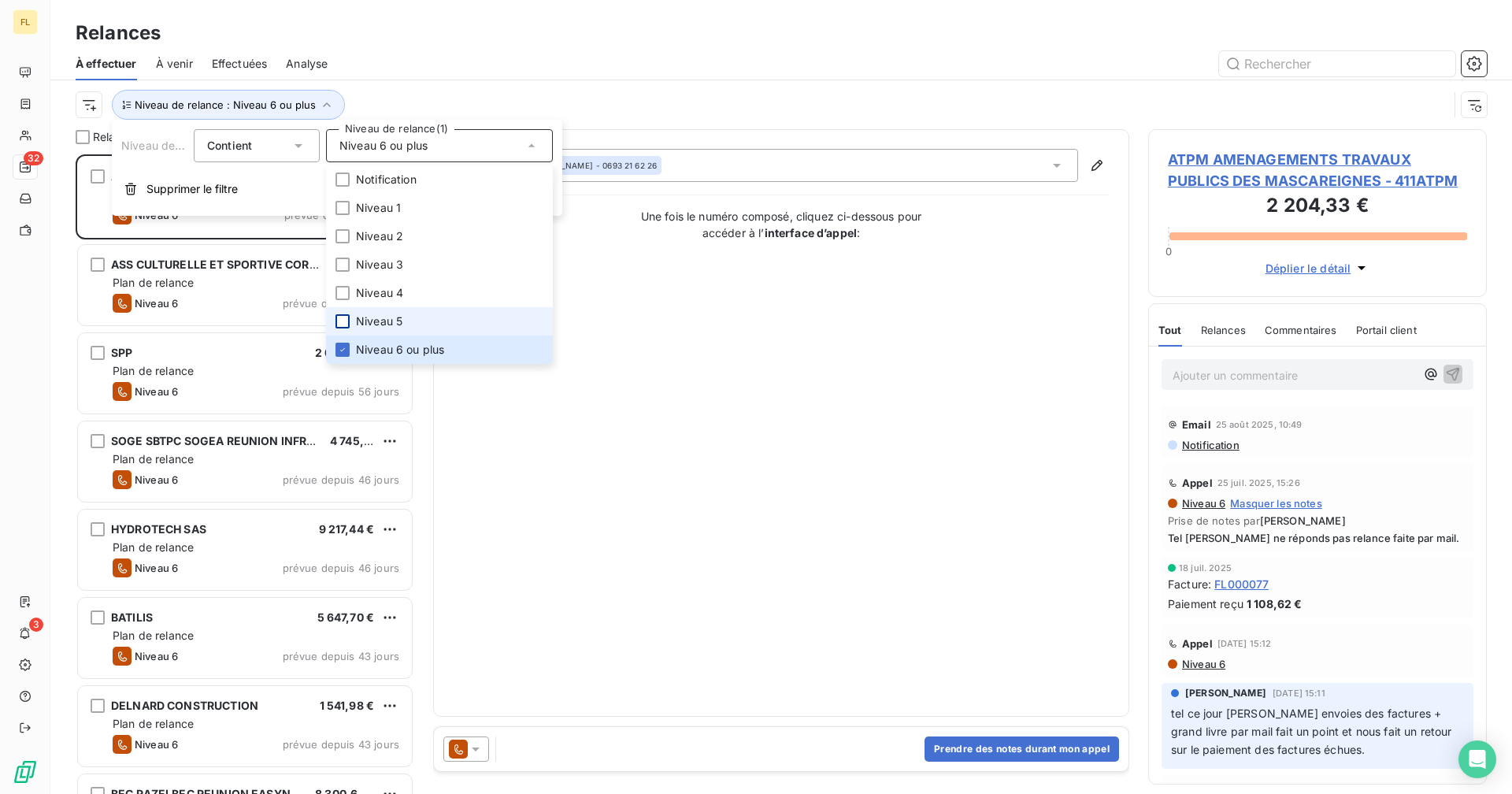
click at [340, 325] on div at bounding box center [342, 321] width 14 height 14
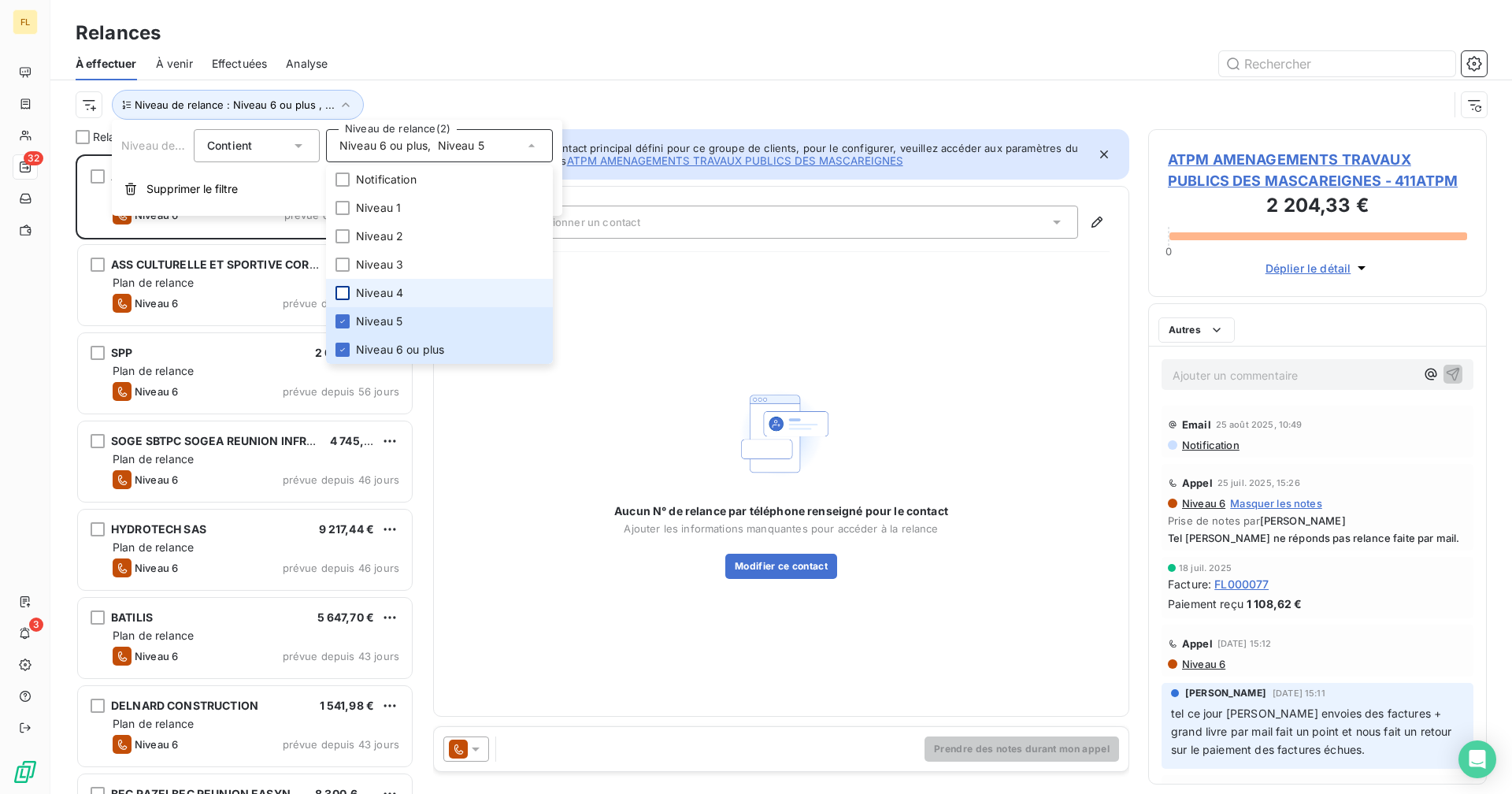
click at [340, 293] on div at bounding box center [342, 293] width 14 height 14
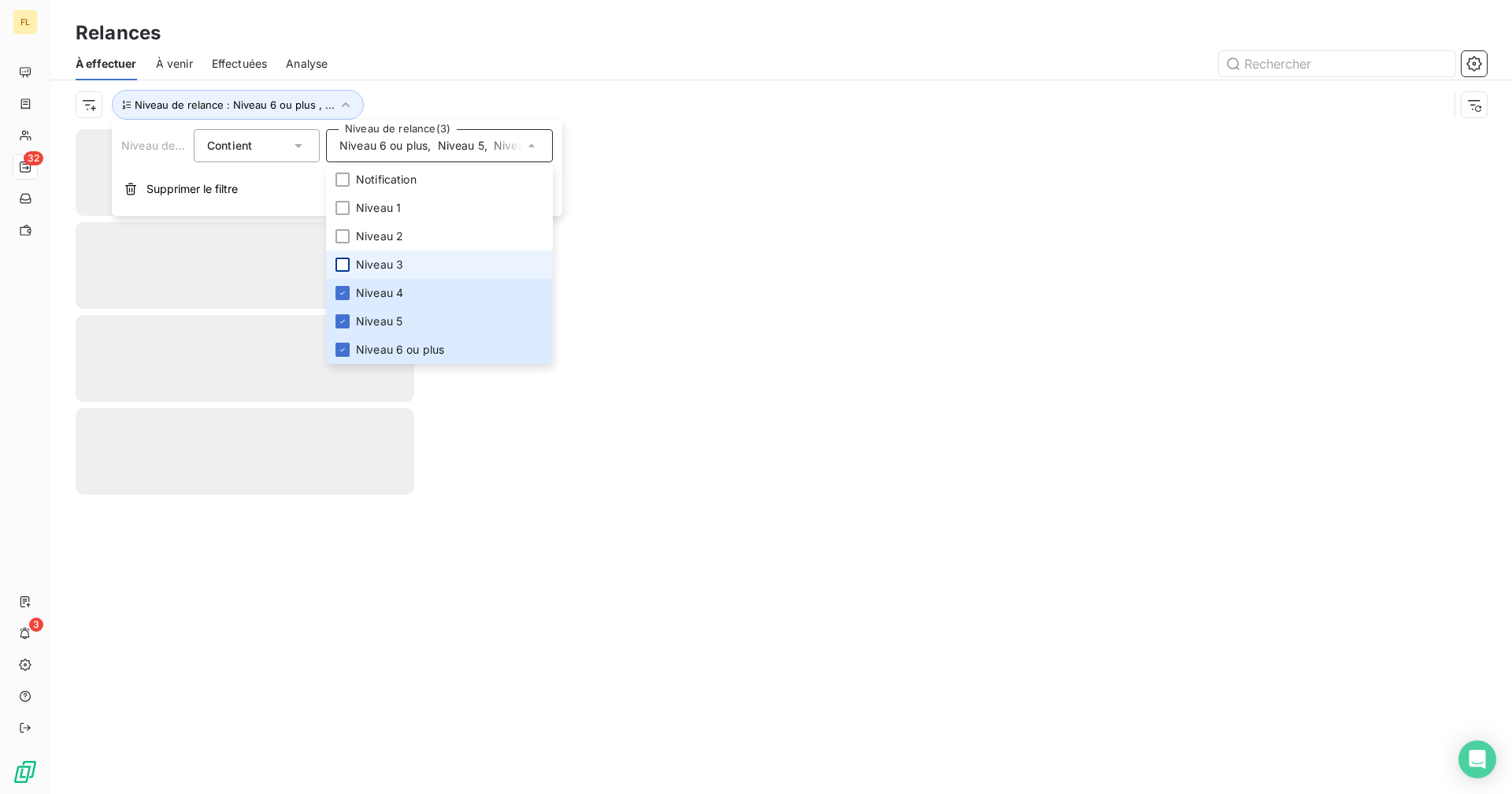
click at [335, 260] on div at bounding box center [342, 265] width 14 height 14
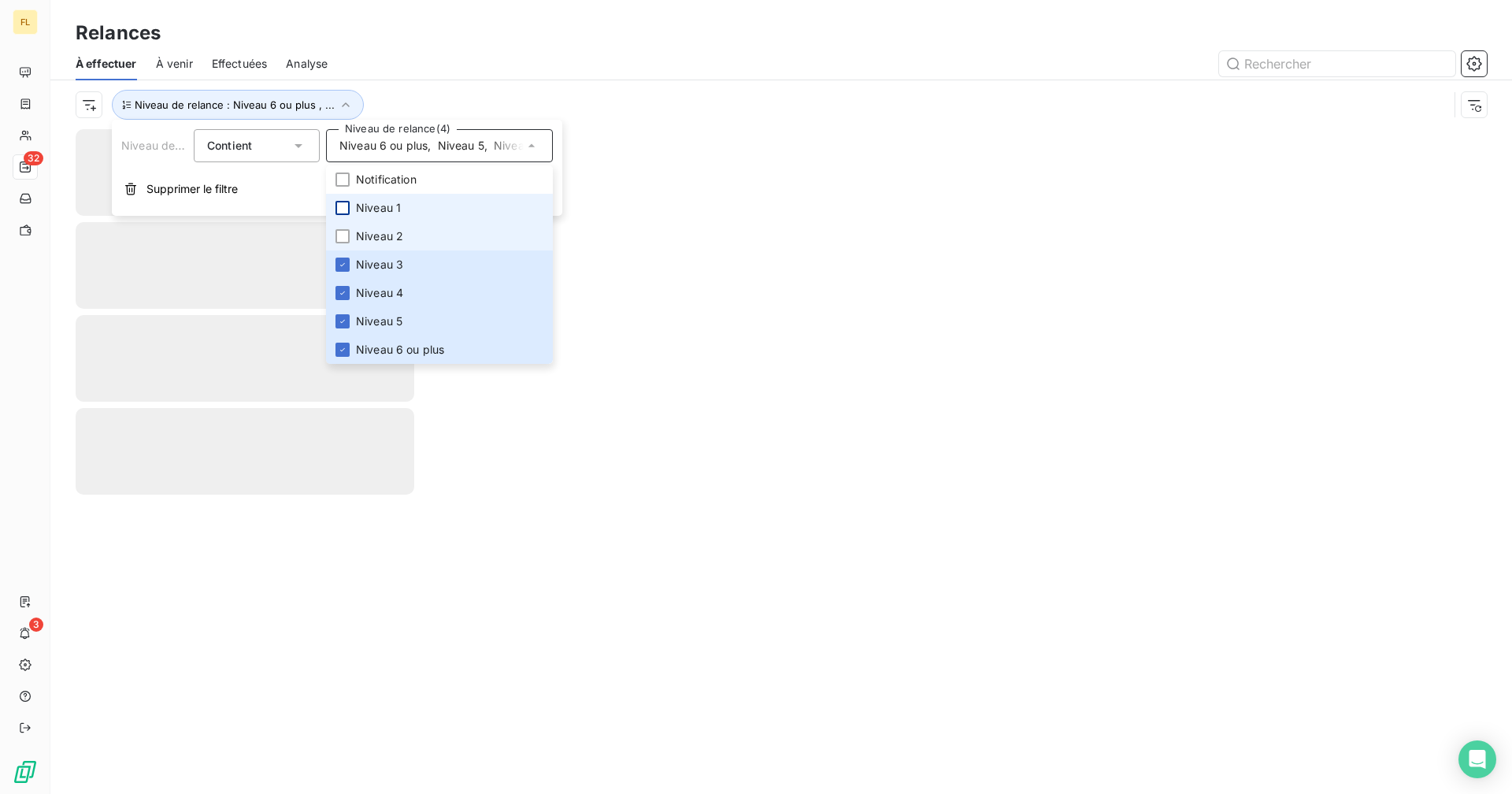
drag, startPoint x: 340, startPoint y: 226, endPoint x: 342, endPoint y: 212, distance: 14.1
click at [340, 224] on li "Niveau 2" at bounding box center [440, 236] width 227 height 29
click at [344, 196] on li "Niveau 1" at bounding box center [440, 208] width 227 height 29
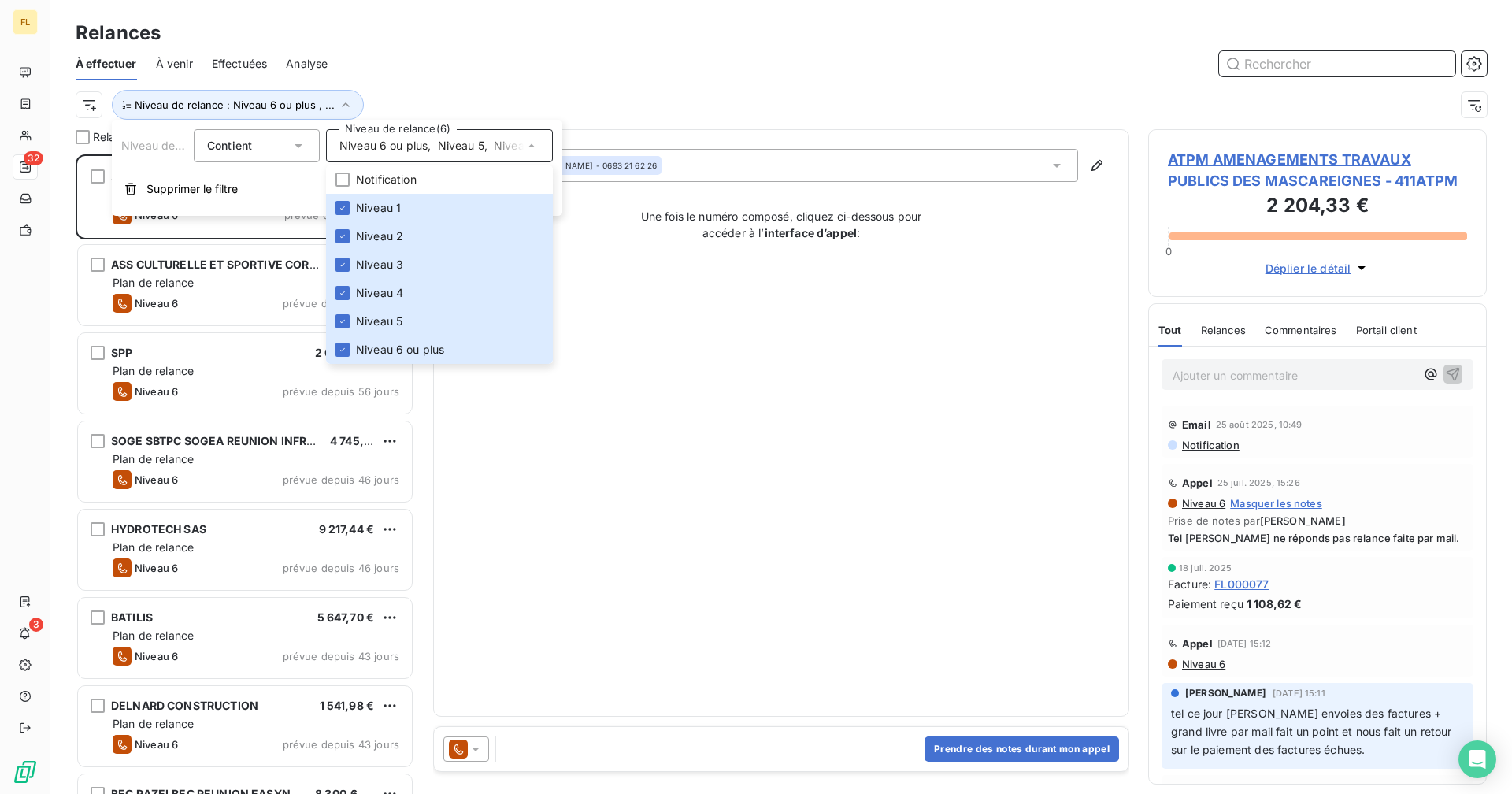
click at [918, 63] on input "text" at bounding box center [1337, 63] width 236 height 25
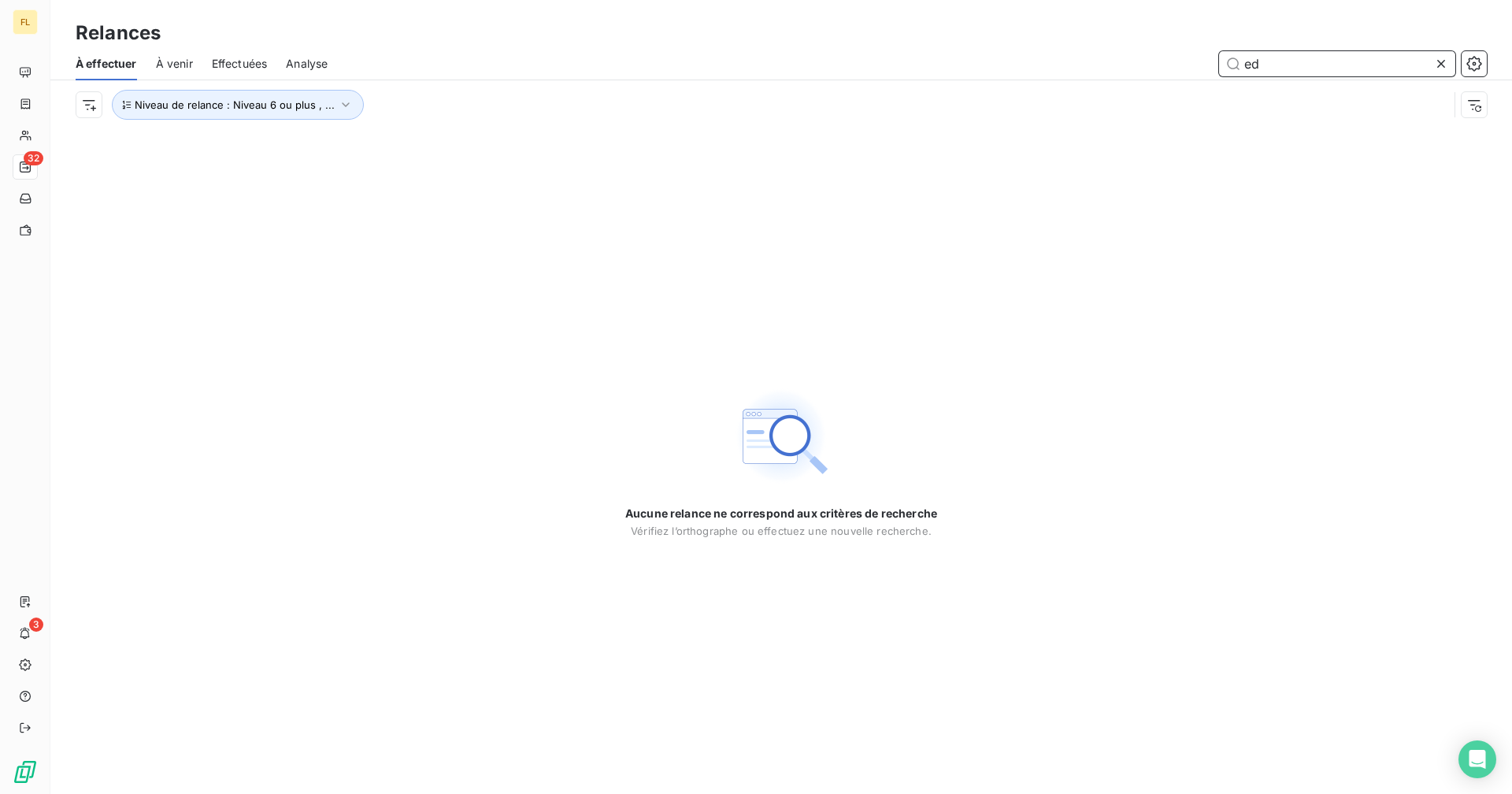
type input "e"
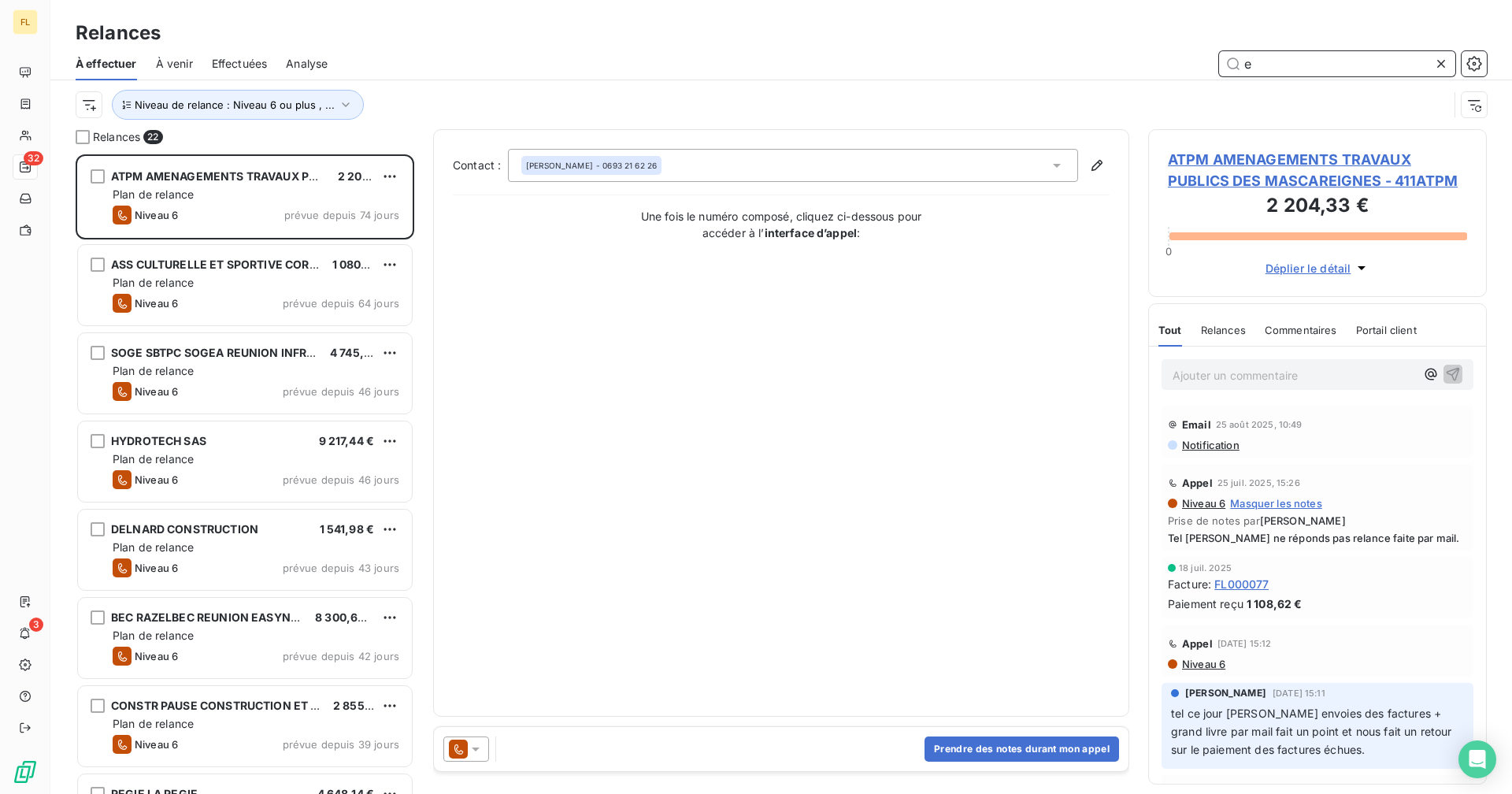
scroll to position [628, 326]
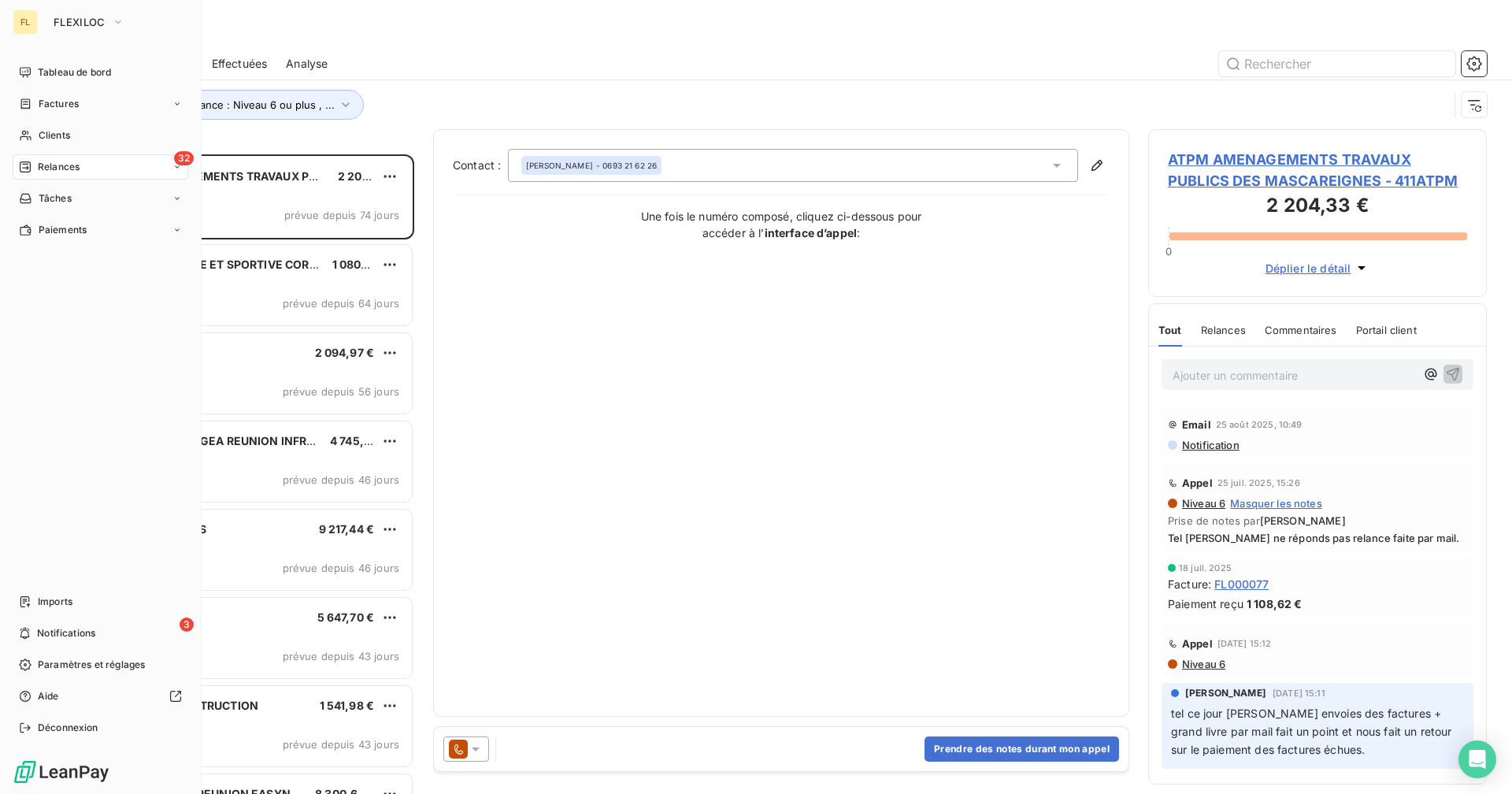
click at [54, 170] on span "Relances" at bounding box center [58, 167] width 42 height 14
click at [79, 258] on span "Effectuées" at bounding box center [62, 261] width 49 height 14
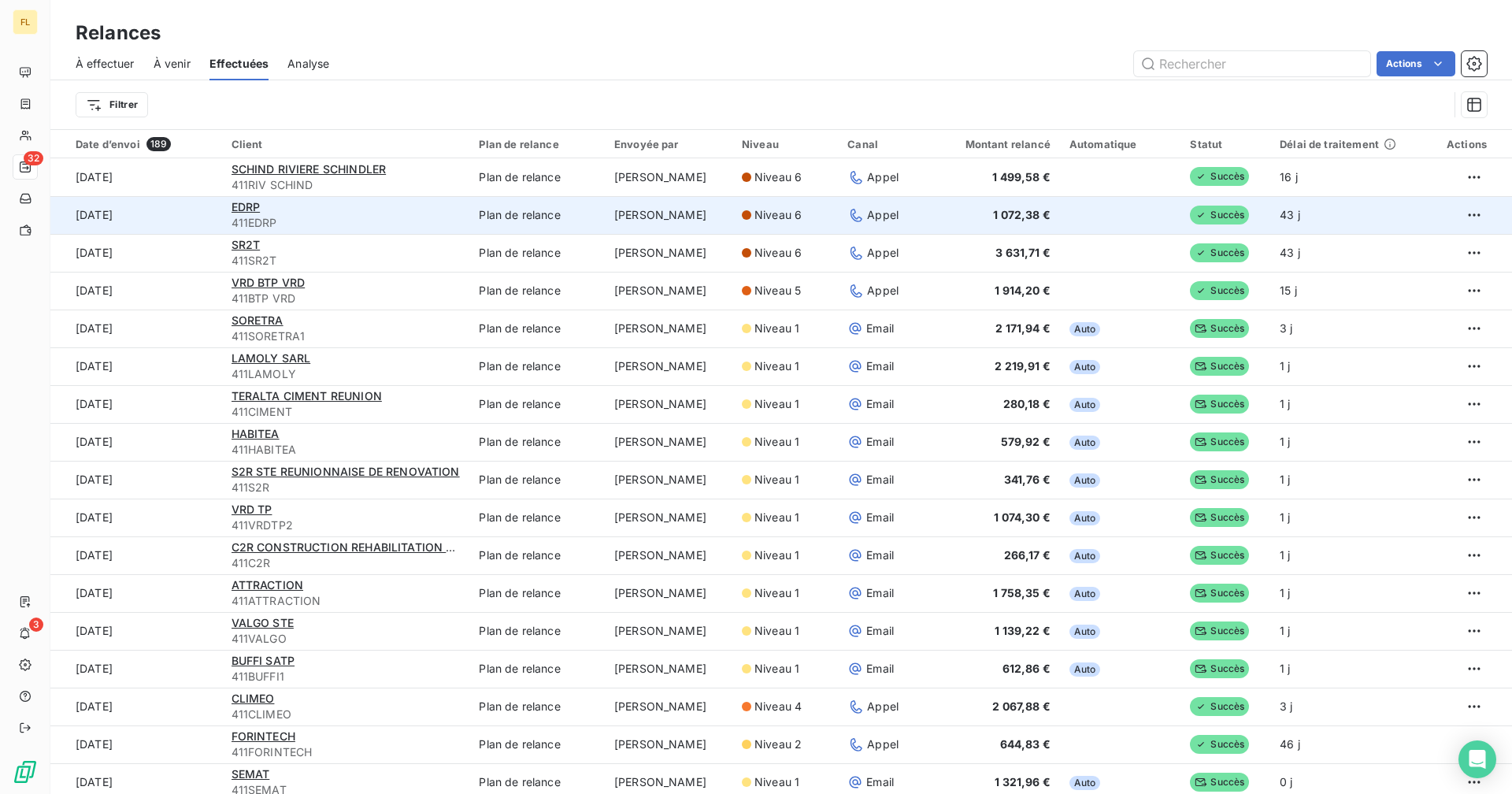
click at [400, 217] on span "411EDRP" at bounding box center [346, 223] width 229 height 16
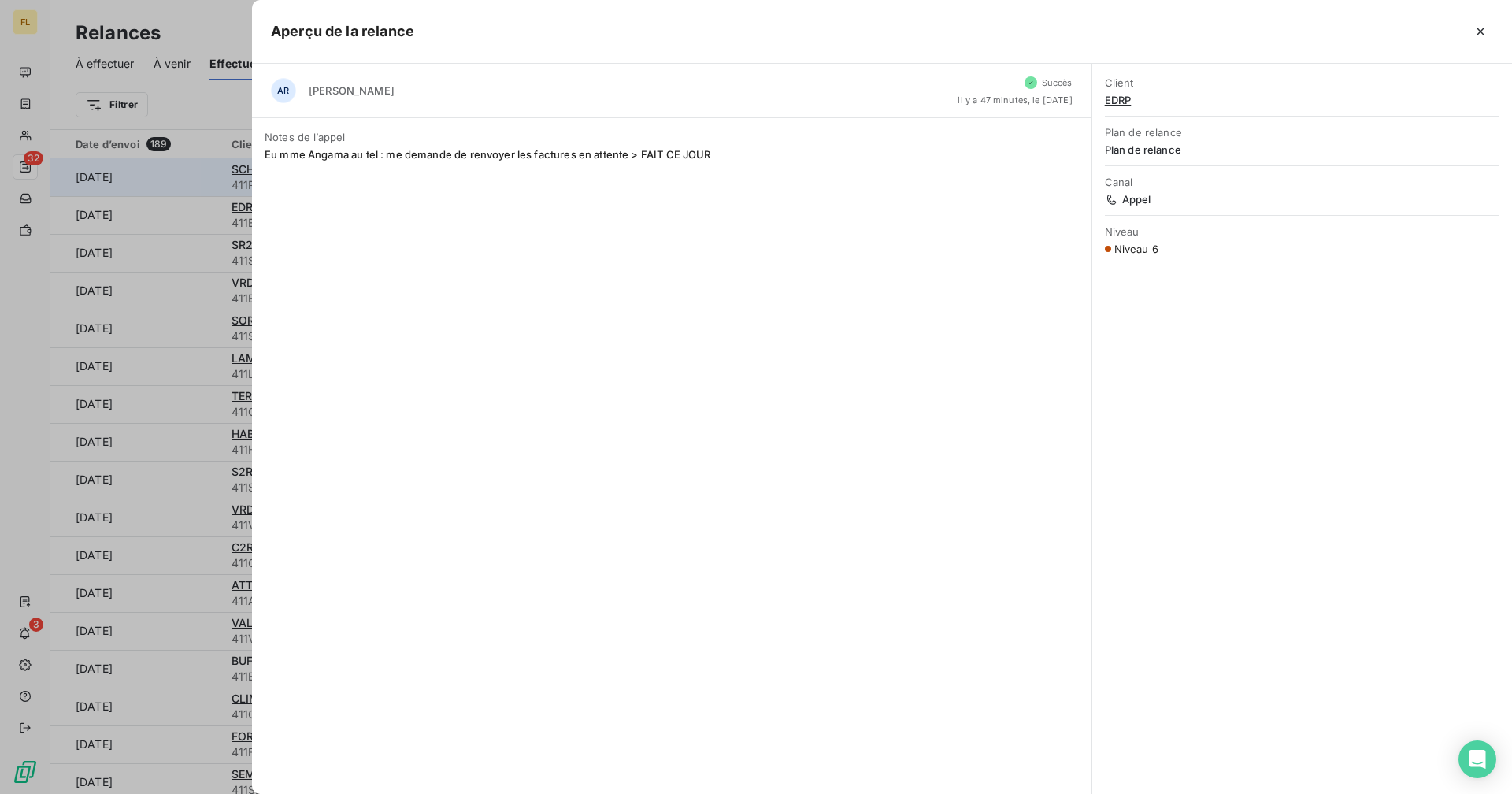
click at [168, 189] on div at bounding box center [756, 397] width 1512 height 794
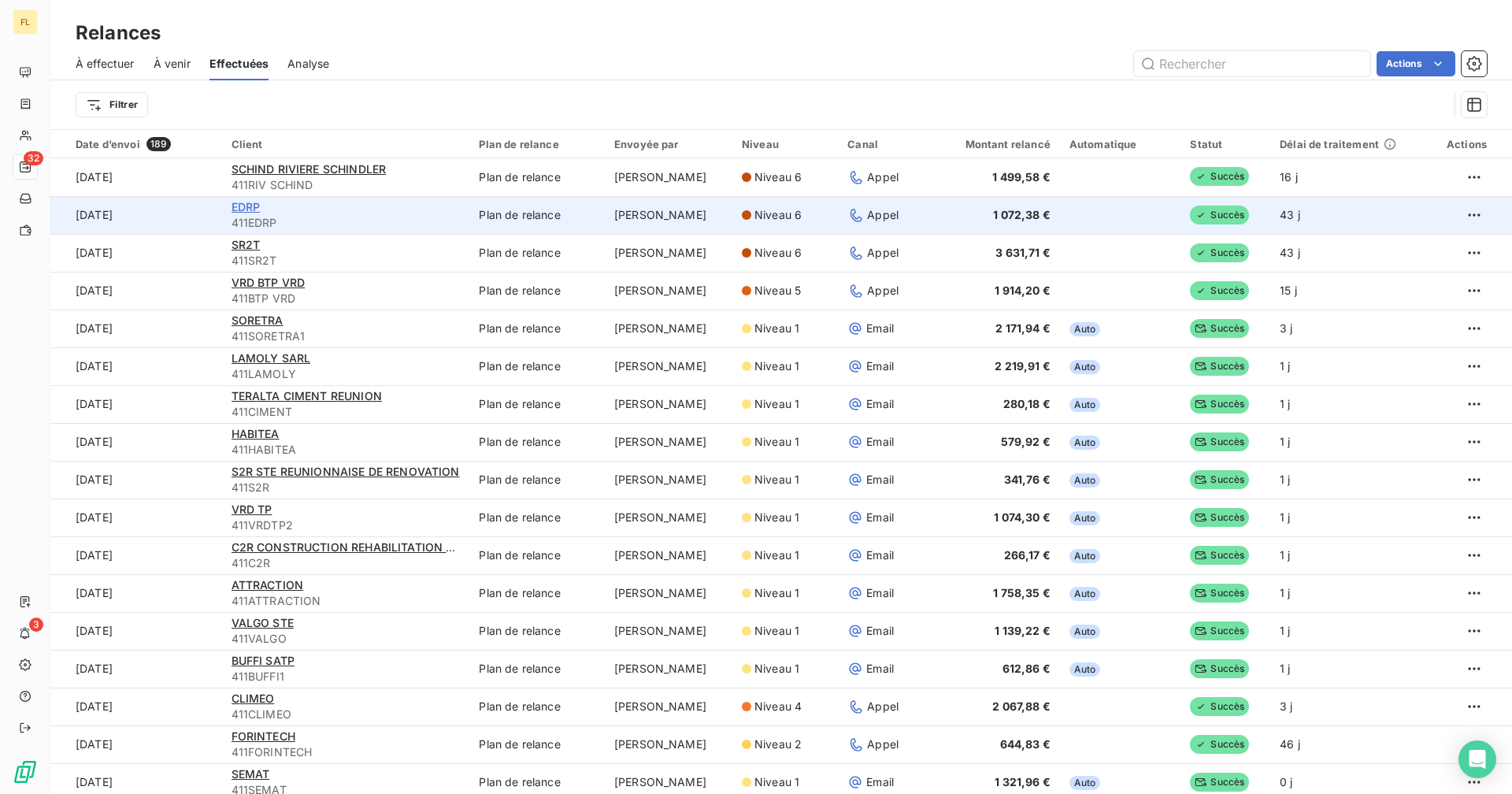
click at [240, 208] on span "EDRP" at bounding box center [246, 207] width 30 height 13
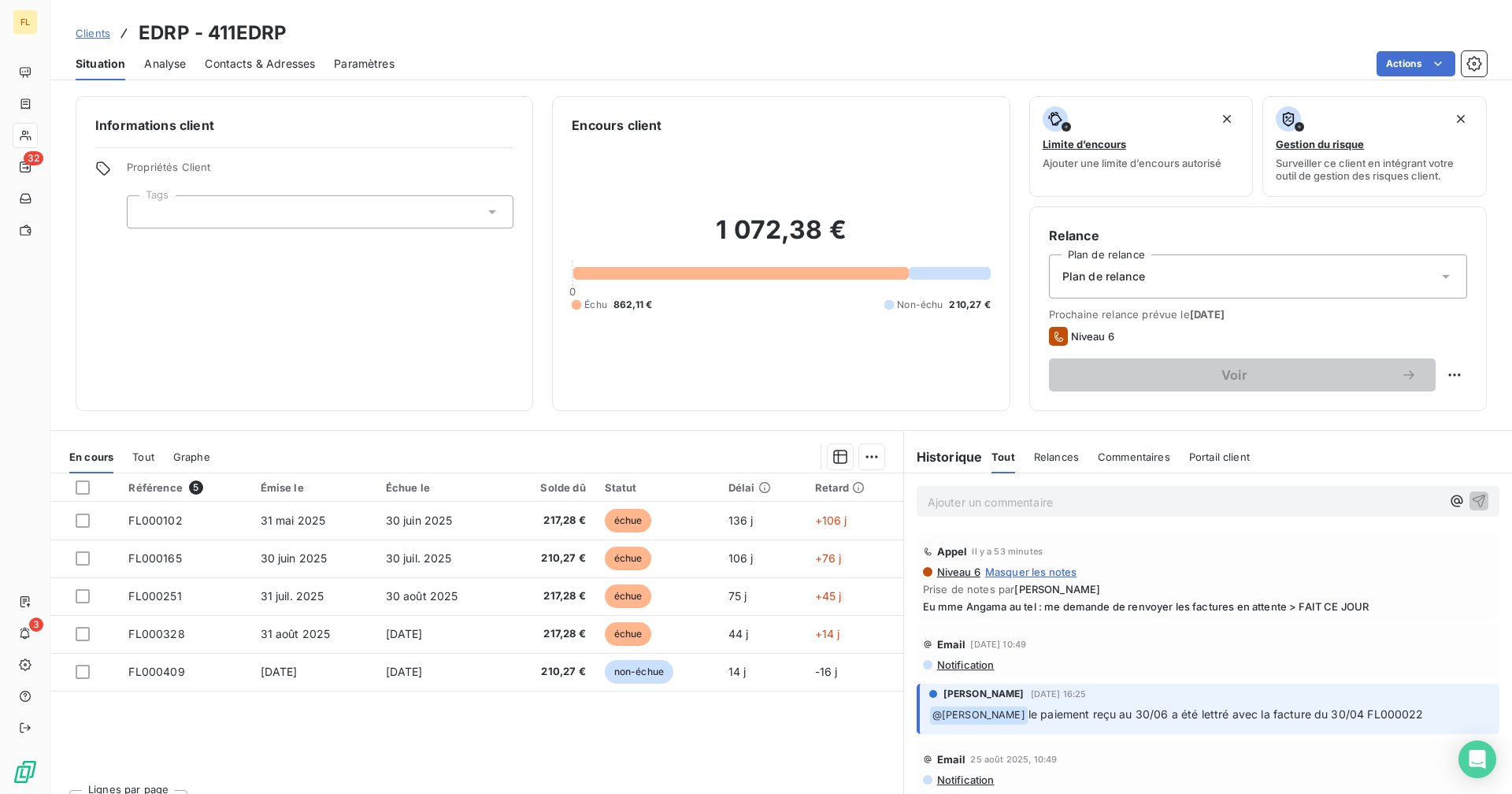
click at [281, 67] on span "Contacts & Adresses" at bounding box center [259, 64] width 110 height 16
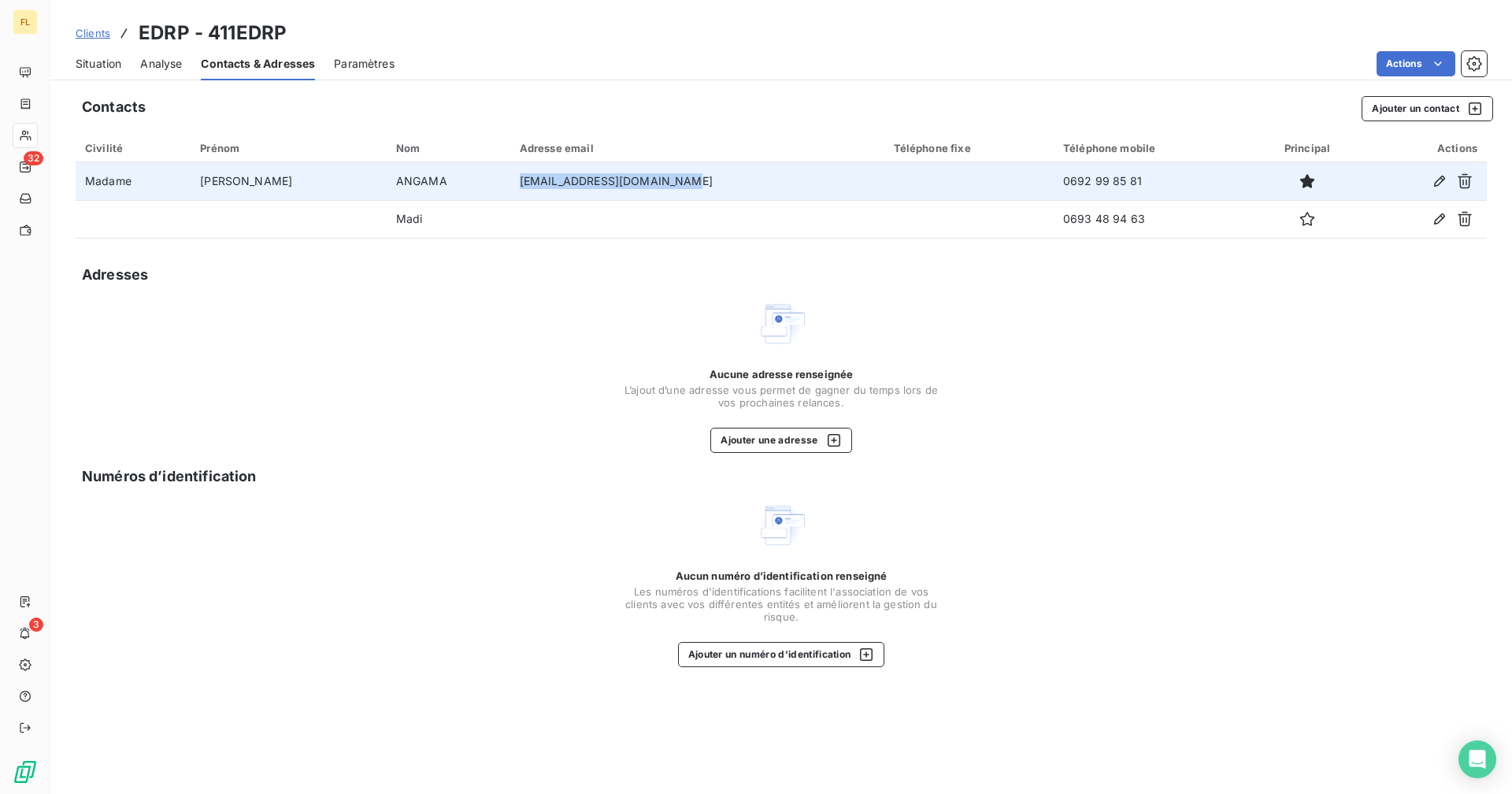
drag, startPoint x: 645, startPoint y: 181, endPoint x: 447, endPoint y: 182, distance: 198.0
click at [447, 182] on tr "Madame [PERSON_NAME] [EMAIL_ADDRESS][DOMAIN_NAME] 0692 99 85 81" at bounding box center [781, 181] width 1411 height 38
copy tr "[EMAIL_ADDRESS][DOMAIN_NAME]"
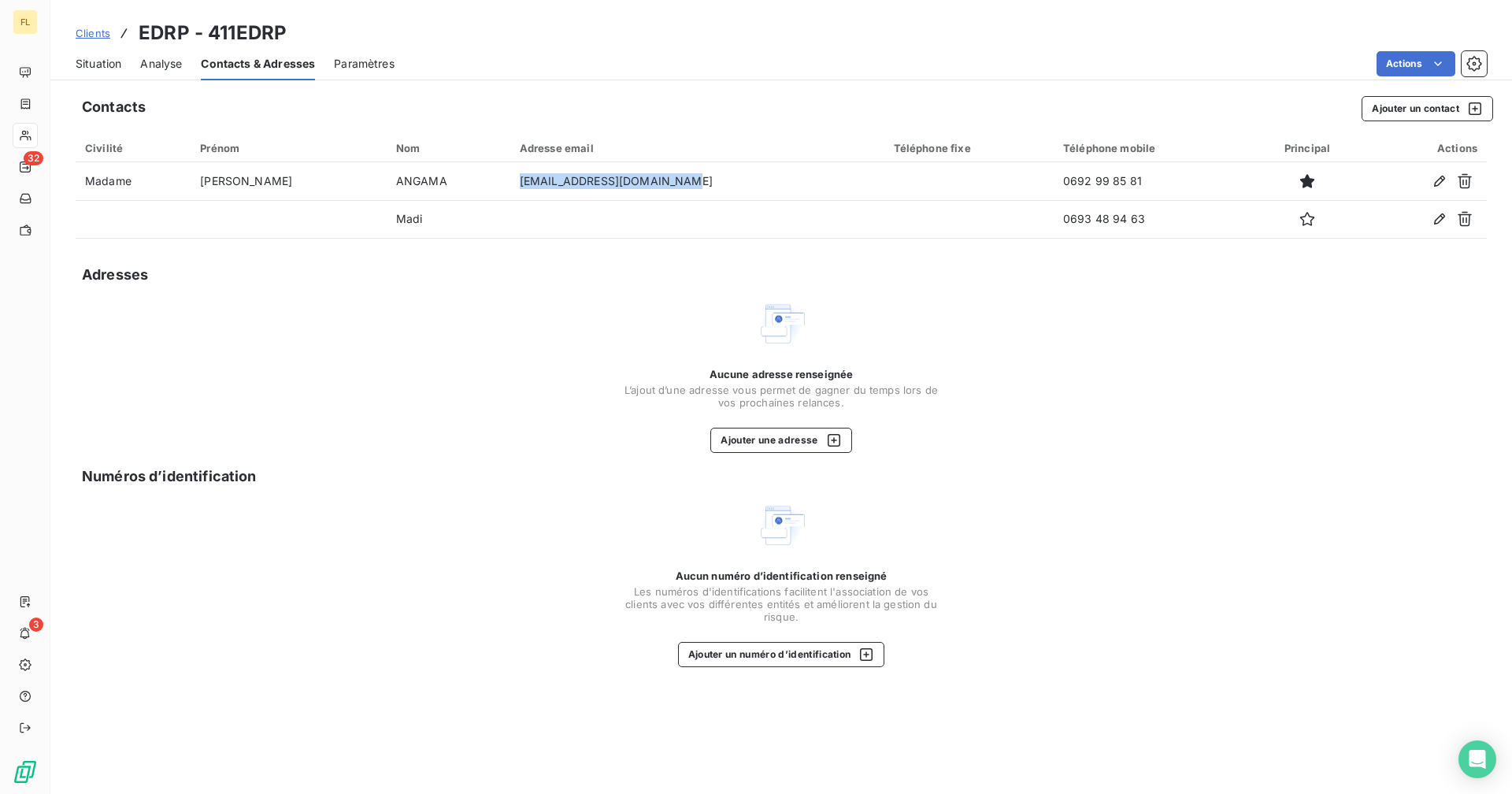
click at [96, 60] on span "Situation" at bounding box center [98, 64] width 46 height 16
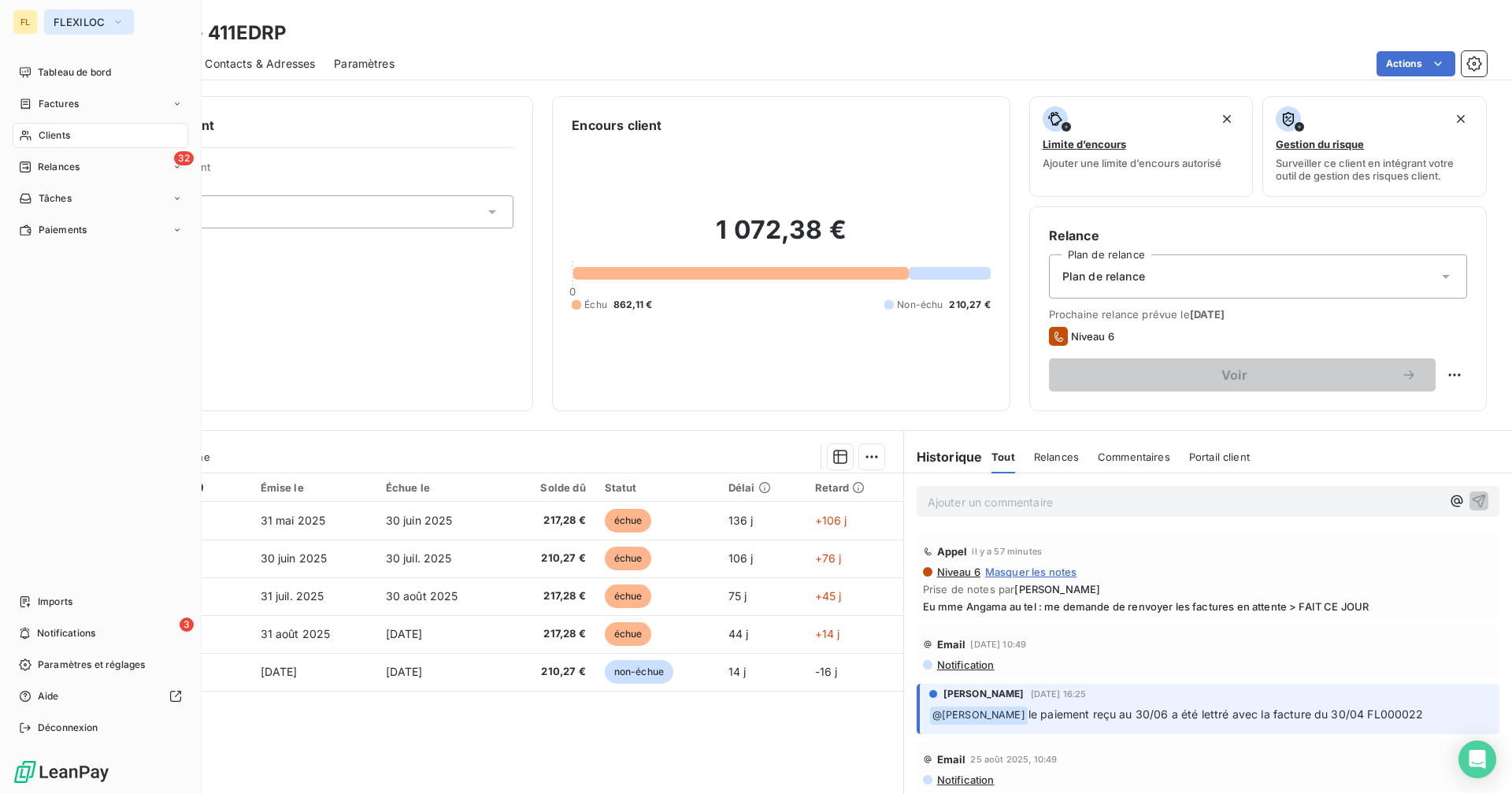
click at [45, 13] on button "FLEXILOC" at bounding box center [89, 22] width 89 height 25
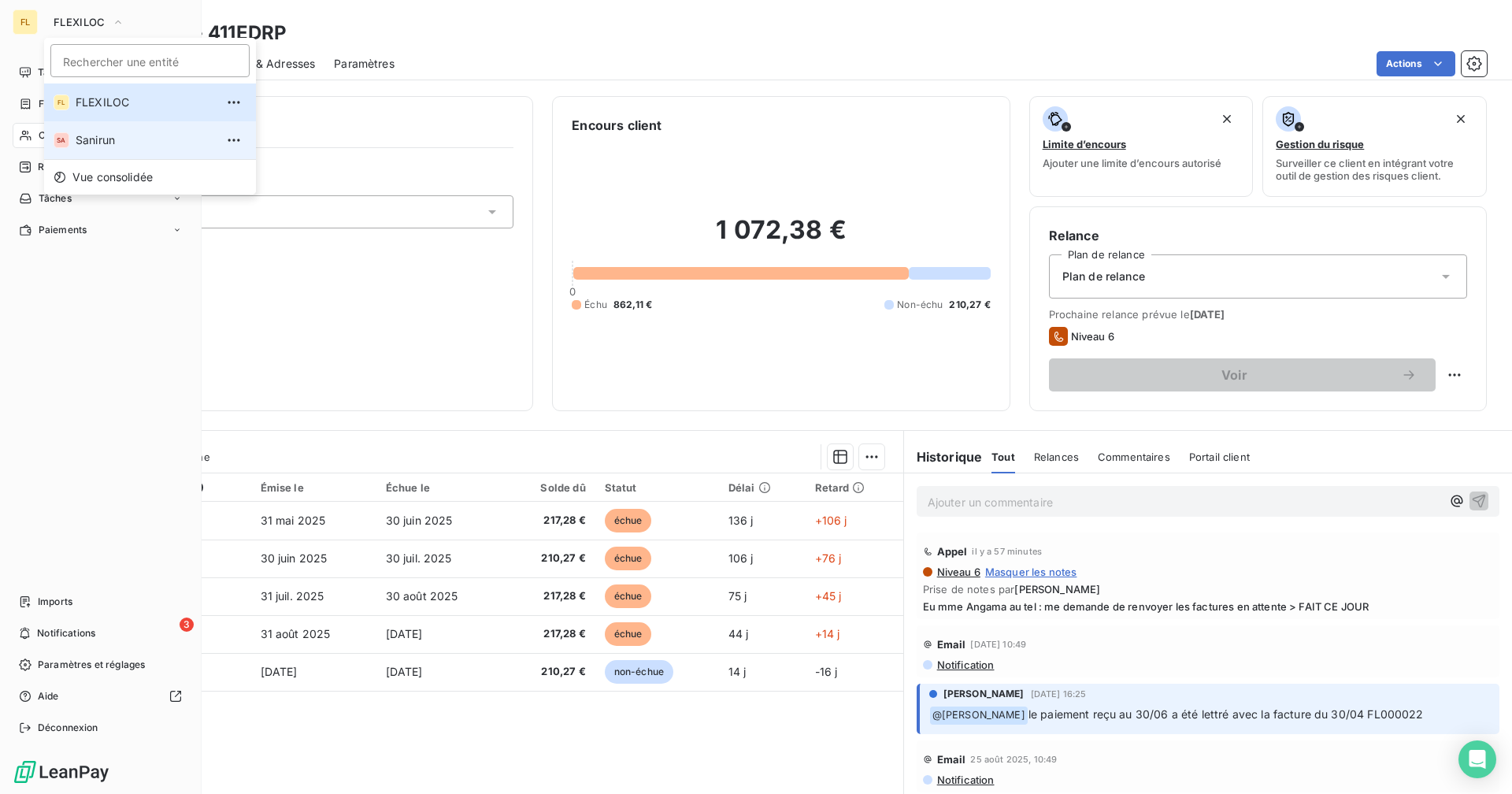
click at [102, 144] on span "Sanirun" at bounding box center [146, 140] width 139 height 16
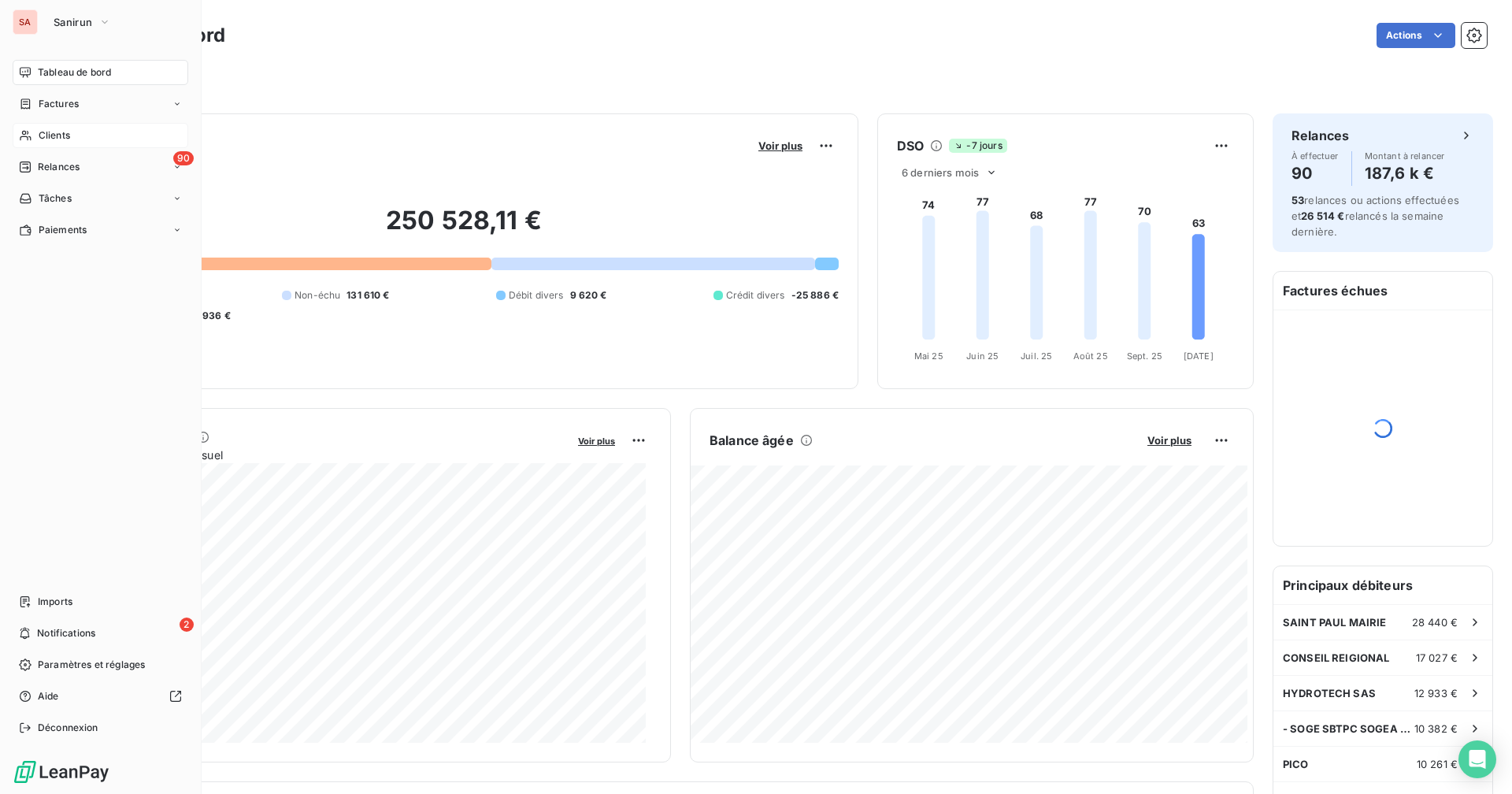
click at [83, 139] on div "Clients" at bounding box center [100, 135] width 175 height 25
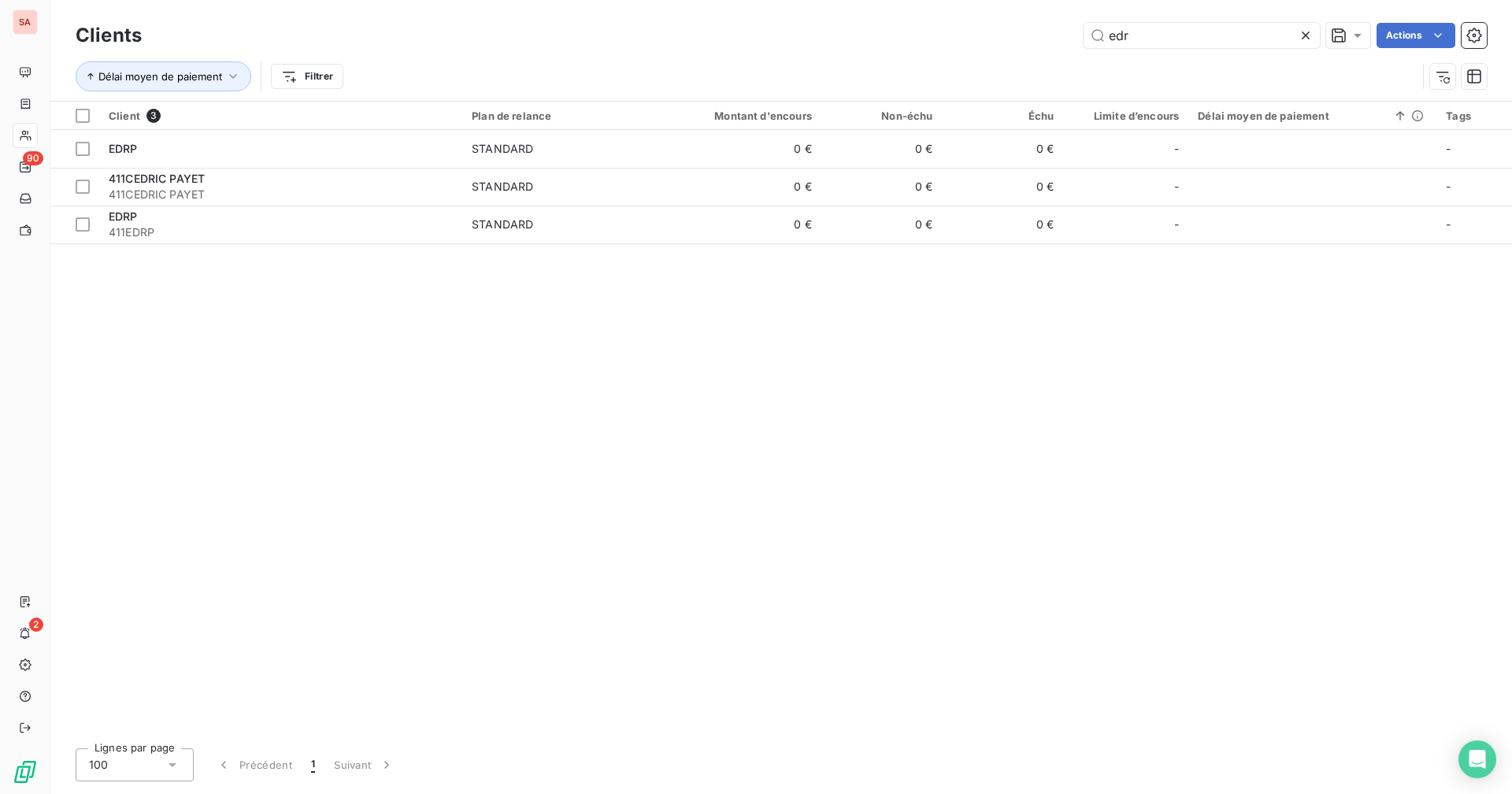
drag, startPoint x: 1104, startPoint y: 38, endPoint x: 1079, endPoint y: 38, distance: 25.0
click at [918, 38] on input "edr" at bounding box center [1202, 36] width 236 height 25
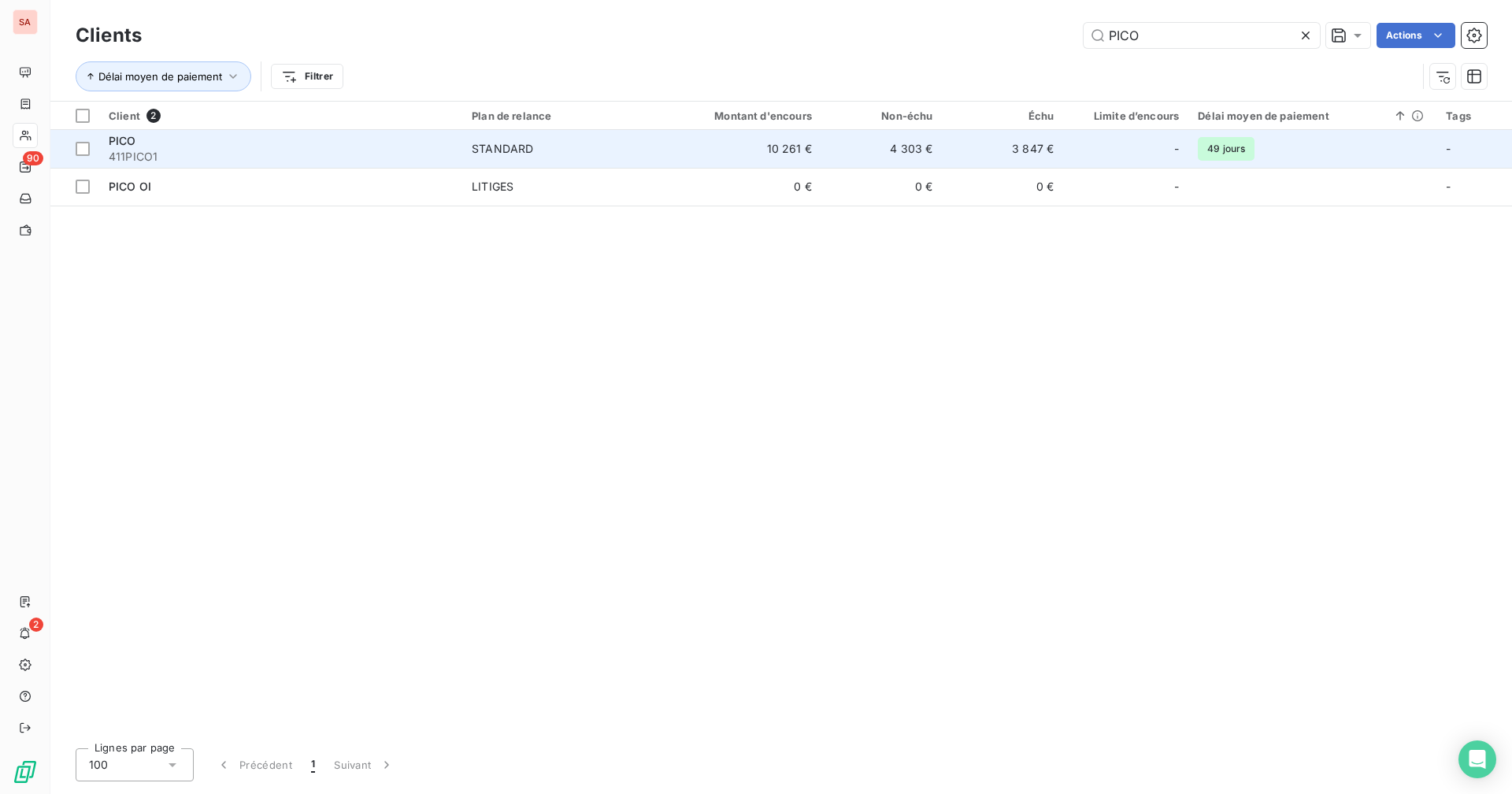
type input "PICO"
click at [748, 148] on td "10 261 €" at bounding box center [739, 148] width 162 height 38
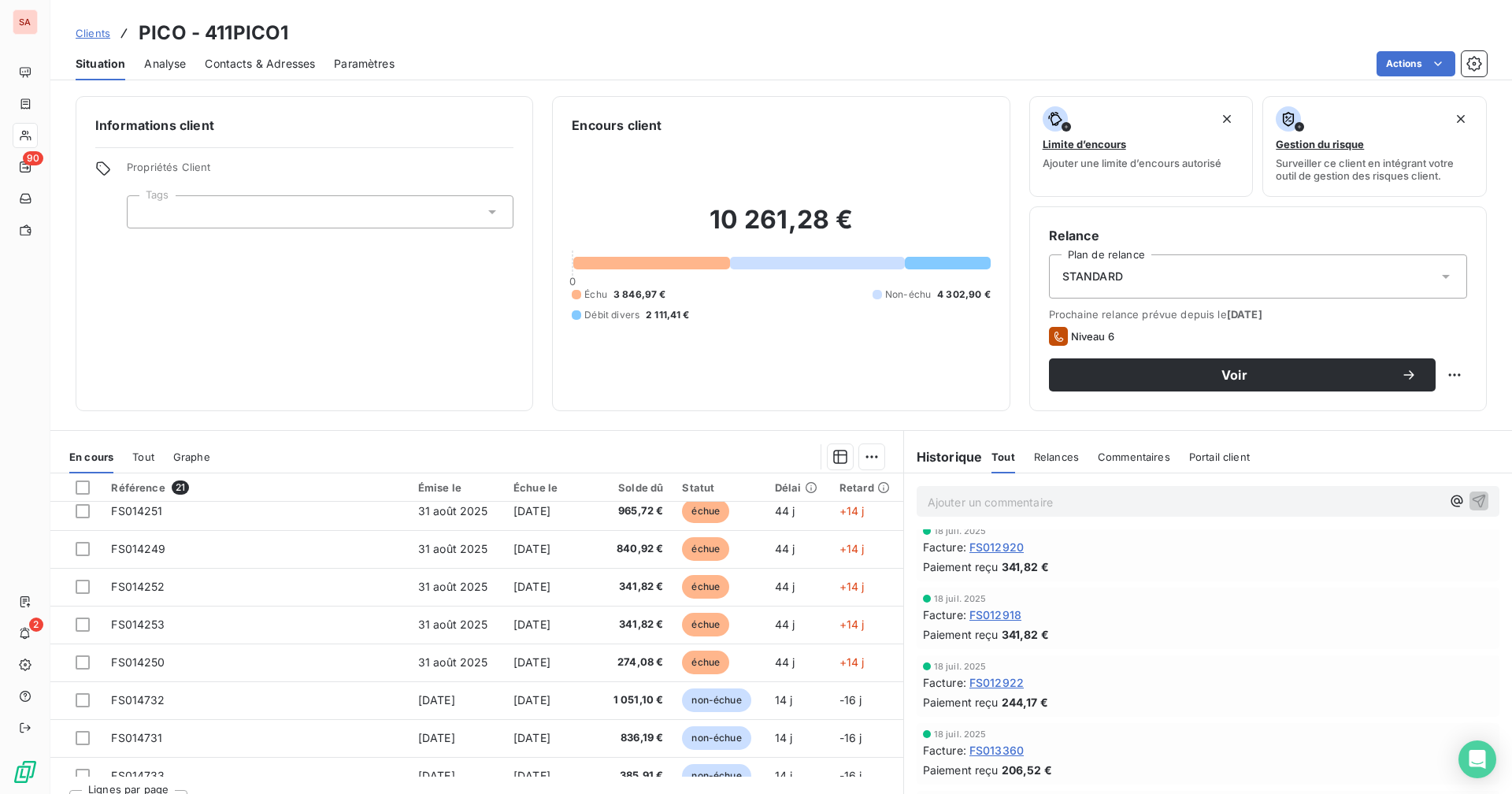
scroll to position [2598, 0]
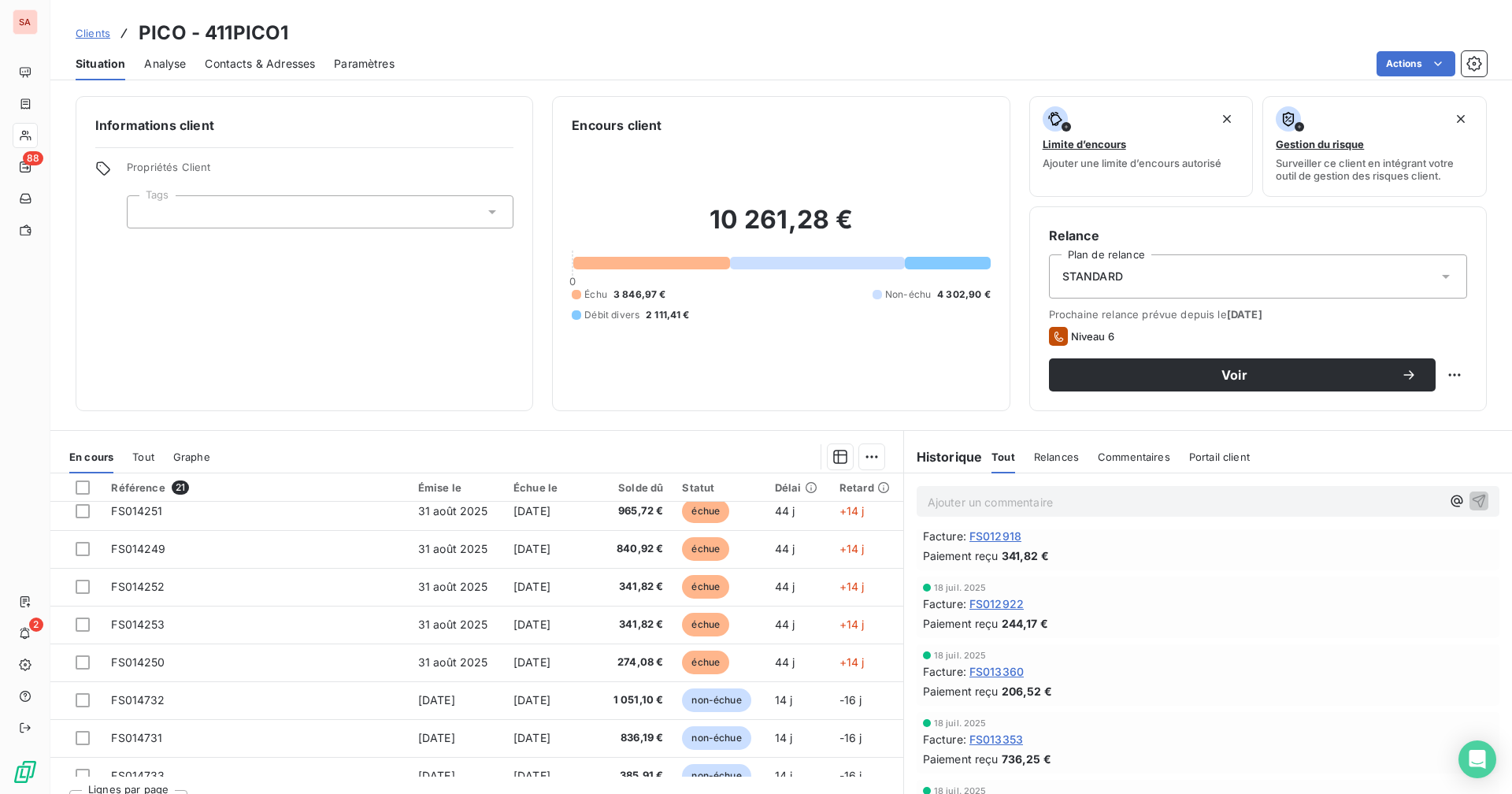
click at [26, 138] on icon at bounding box center [25, 135] width 13 height 13
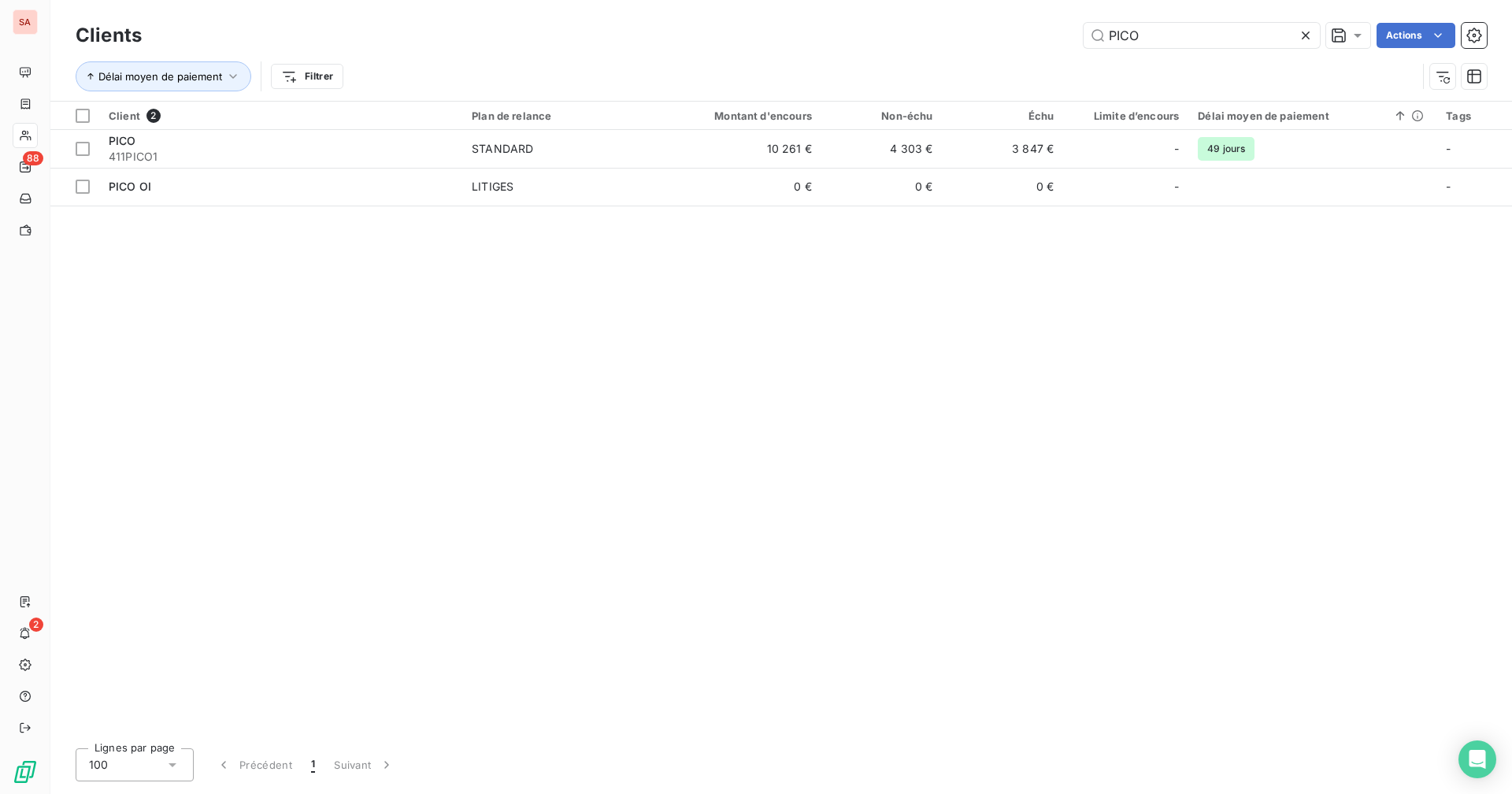
drag, startPoint x: 1169, startPoint y: 32, endPoint x: 1060, endPoint y: 31, distance: 109.0
click at [918, 31] on div "PICO Actions" at bounding box center [824, 36] width 1326 height 25
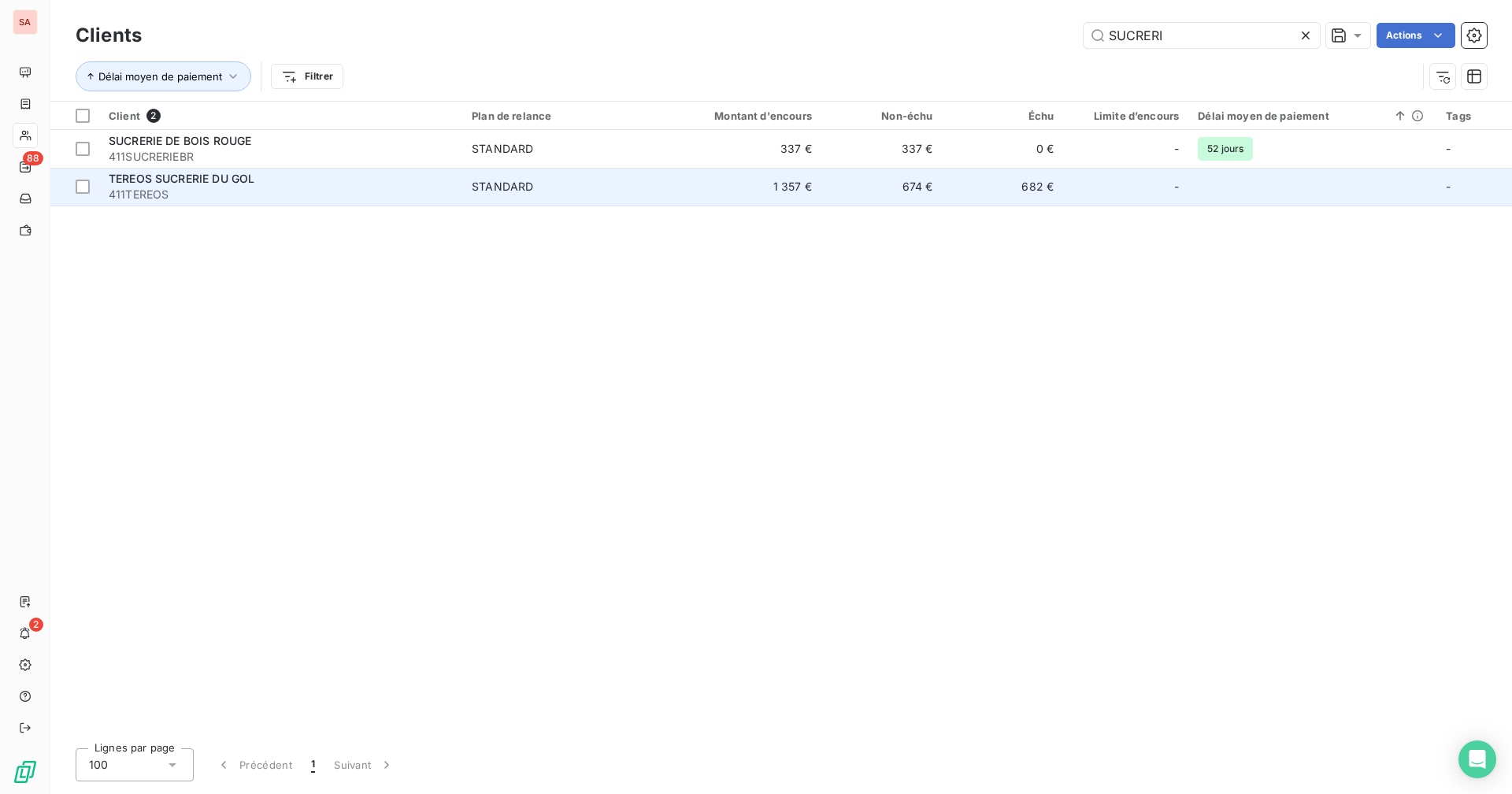
type input "SUCRERI"
click at [807, 182] on td "1 357 €" at bounding box center [739, 187] width 162 height 38
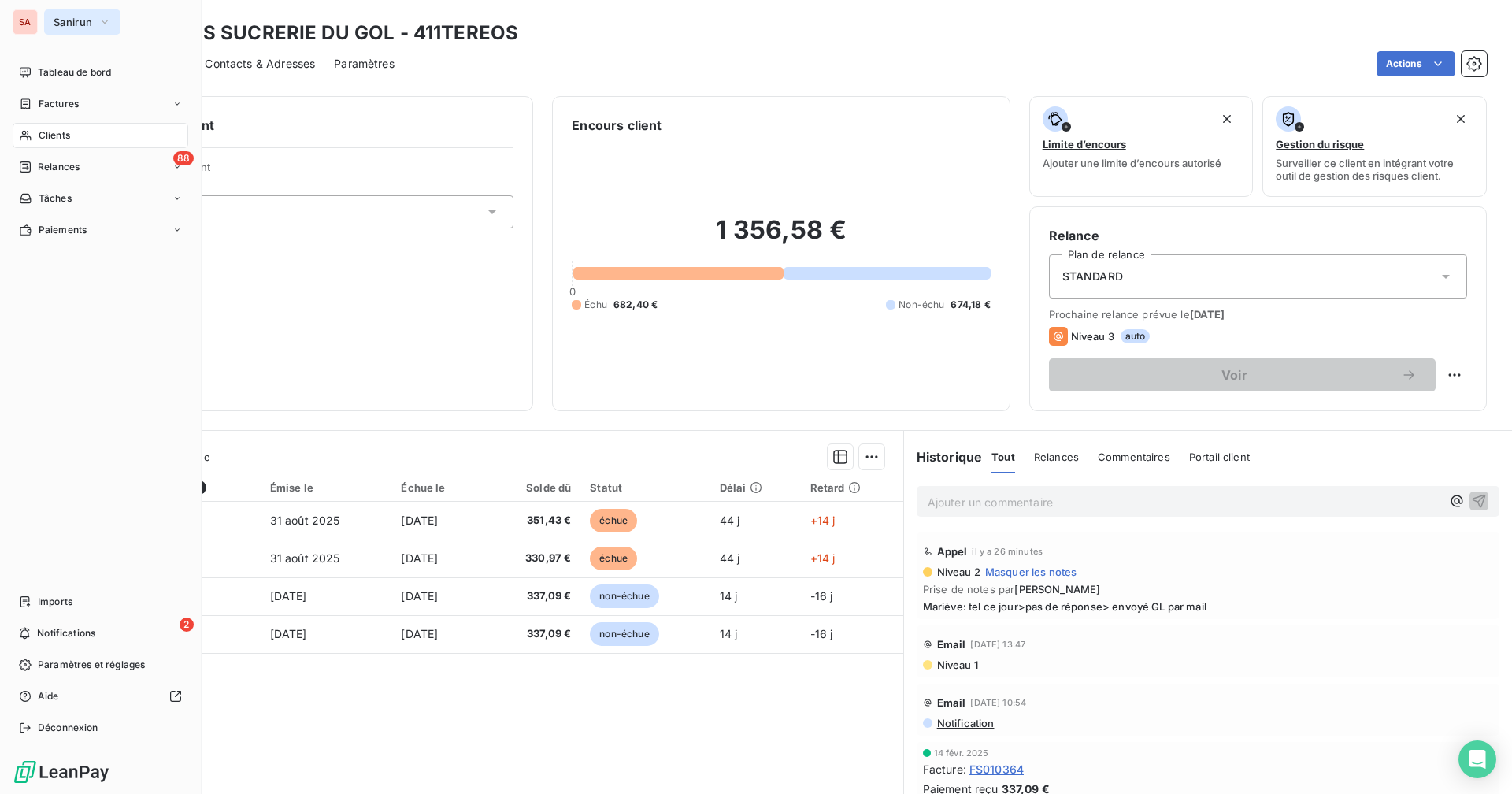
click at [95, 23] on button "Sanirun" at bounding box center [81, 22] width 76 height 25
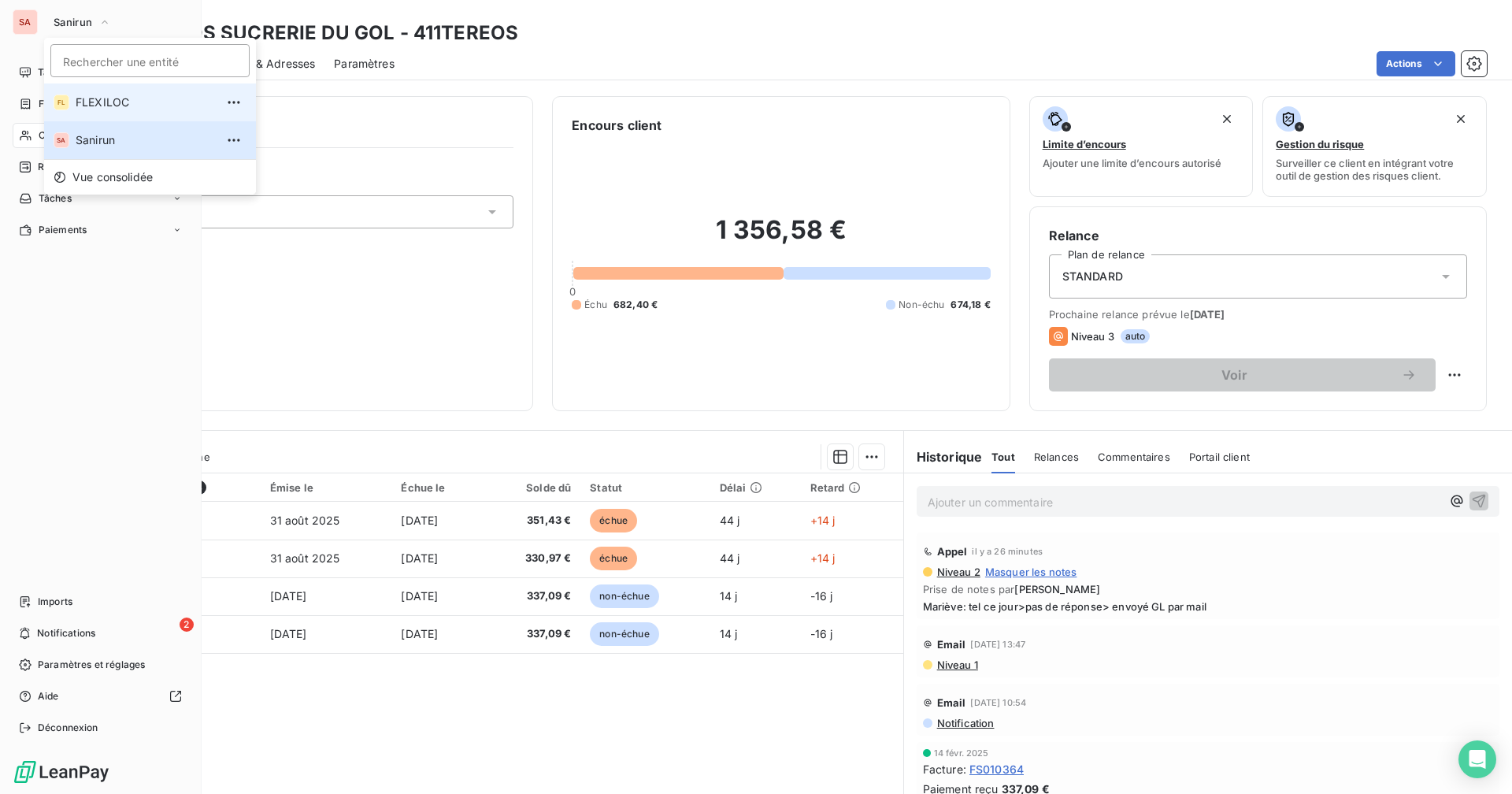
click at [87, 101] on span "FLEXILOC" at bounding box center [146, 103] width 139 height 16
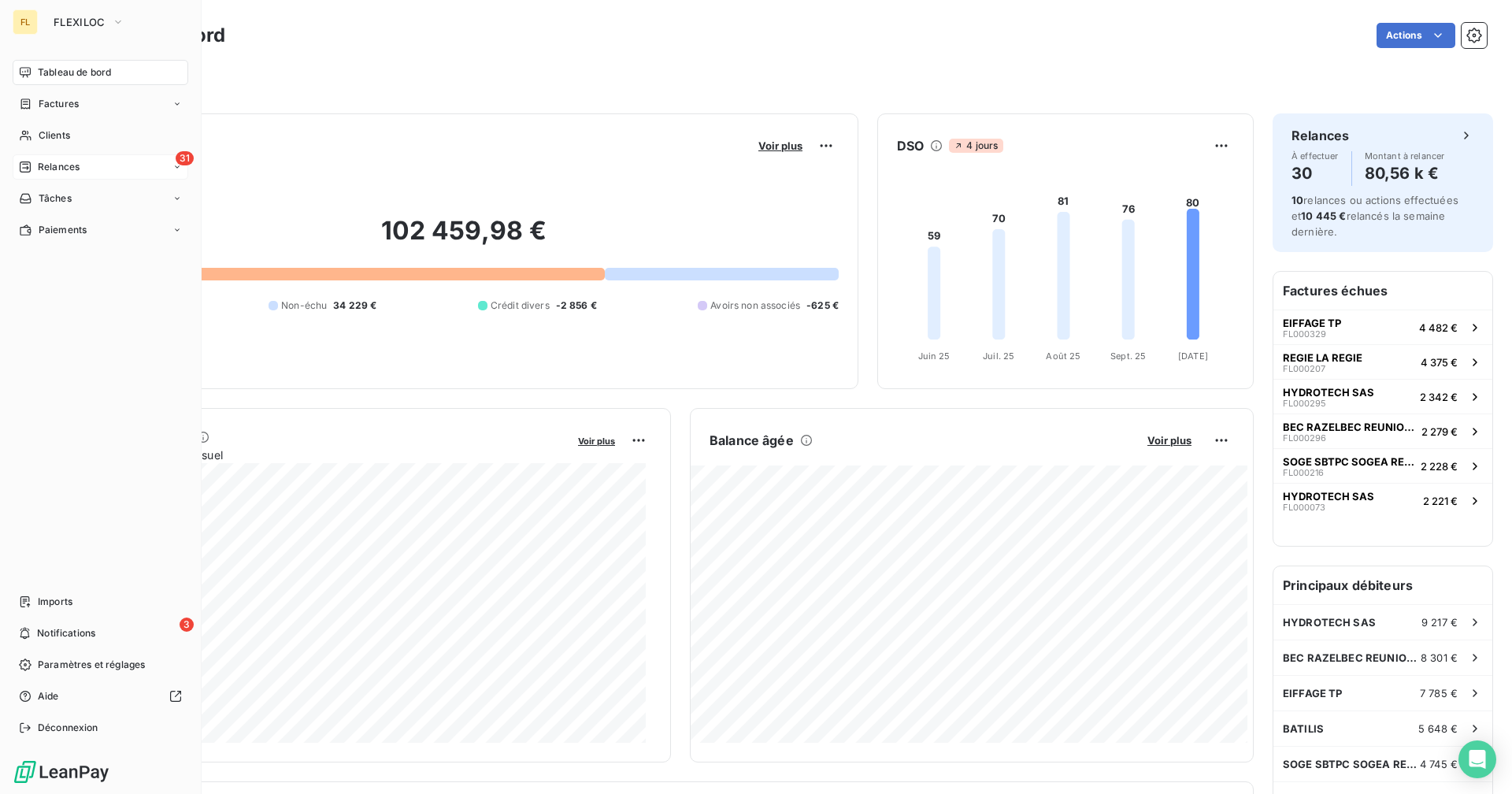
click at [32, 162] on div "Relances" at bounding box center [49, 167] width 61 height 14
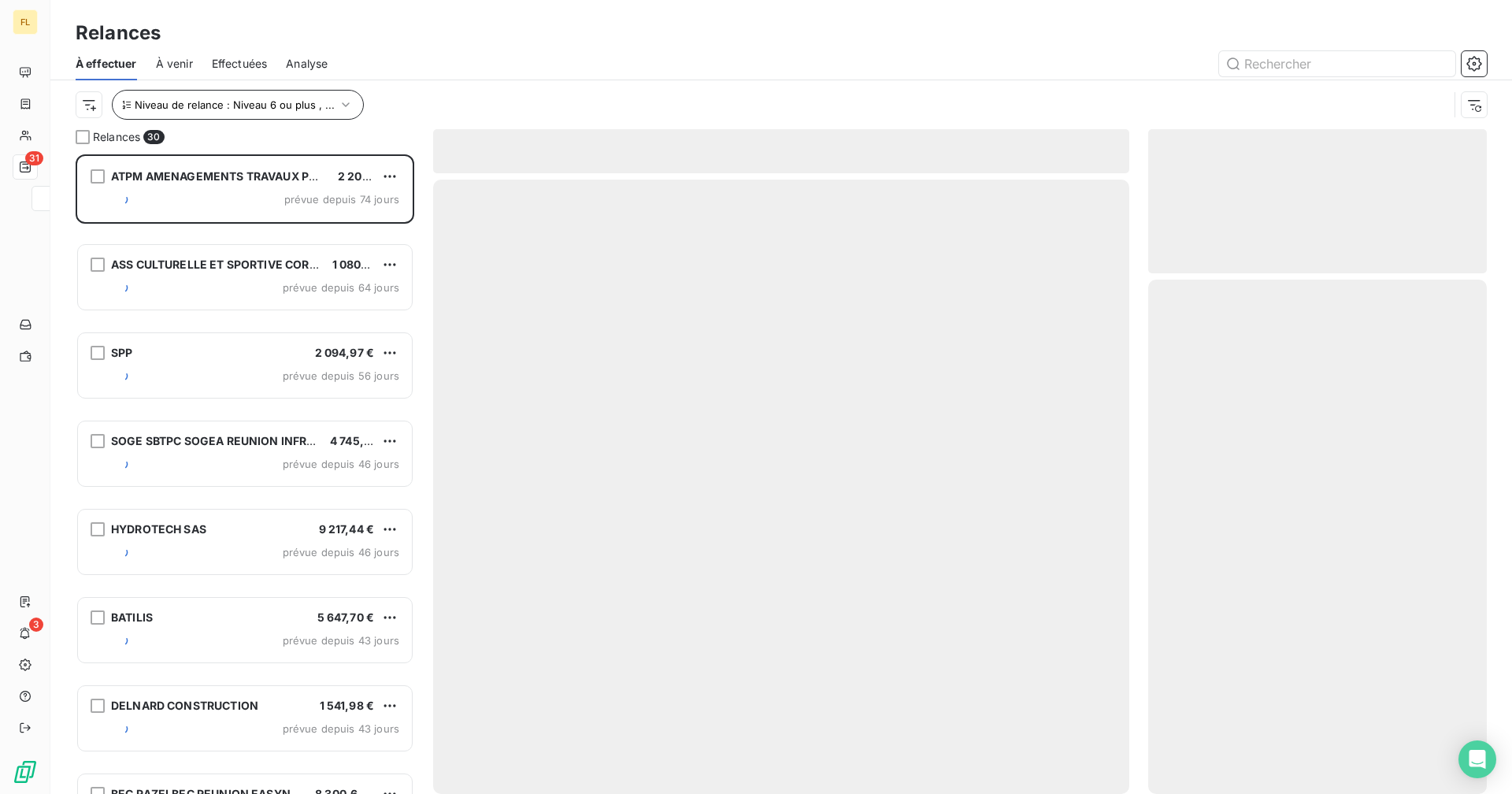
scroll to position [628, 326]
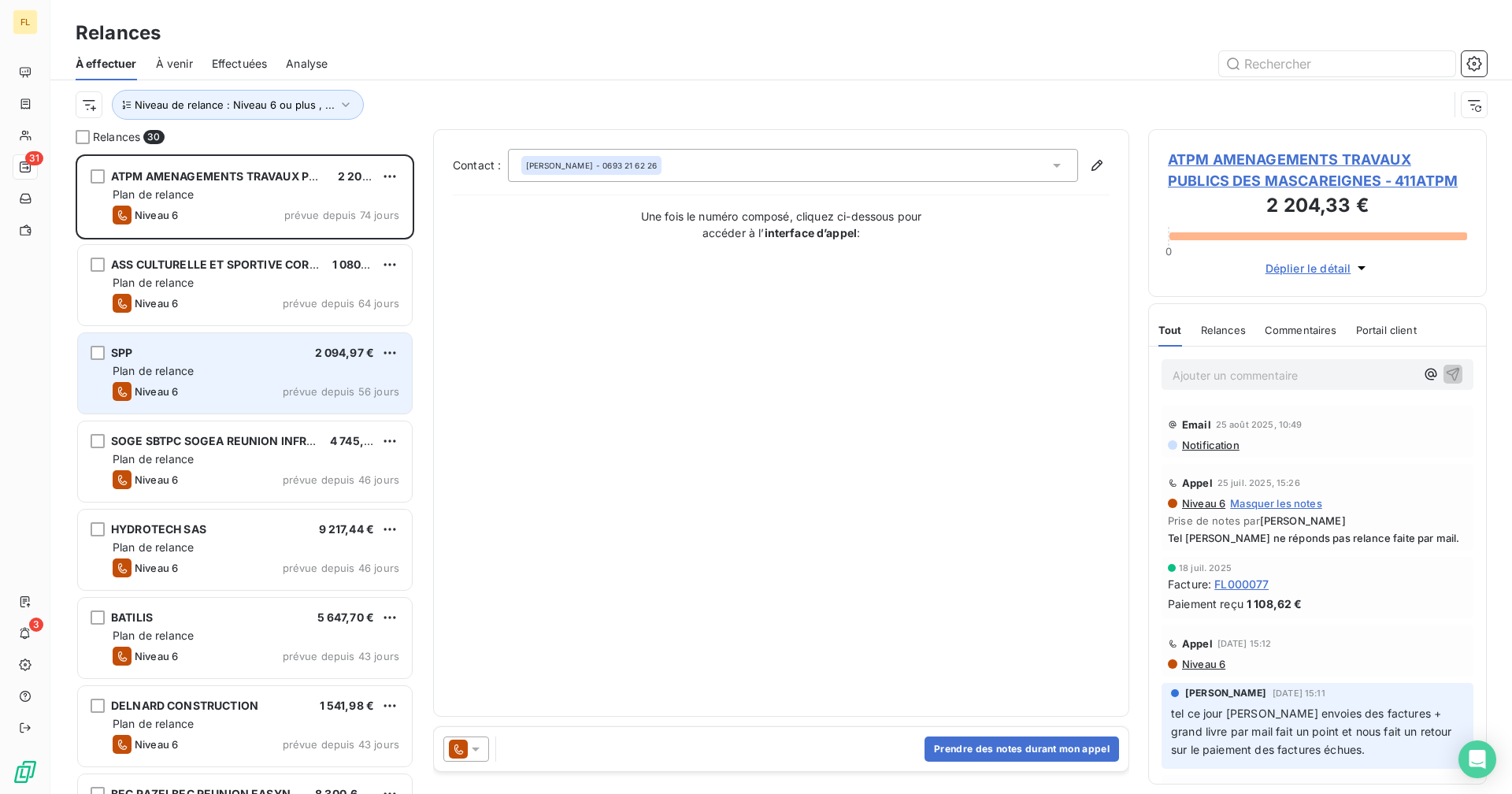
click at [227, 376] on div "Plan de relance" at bounding box center [256, 371] width 287 height 16
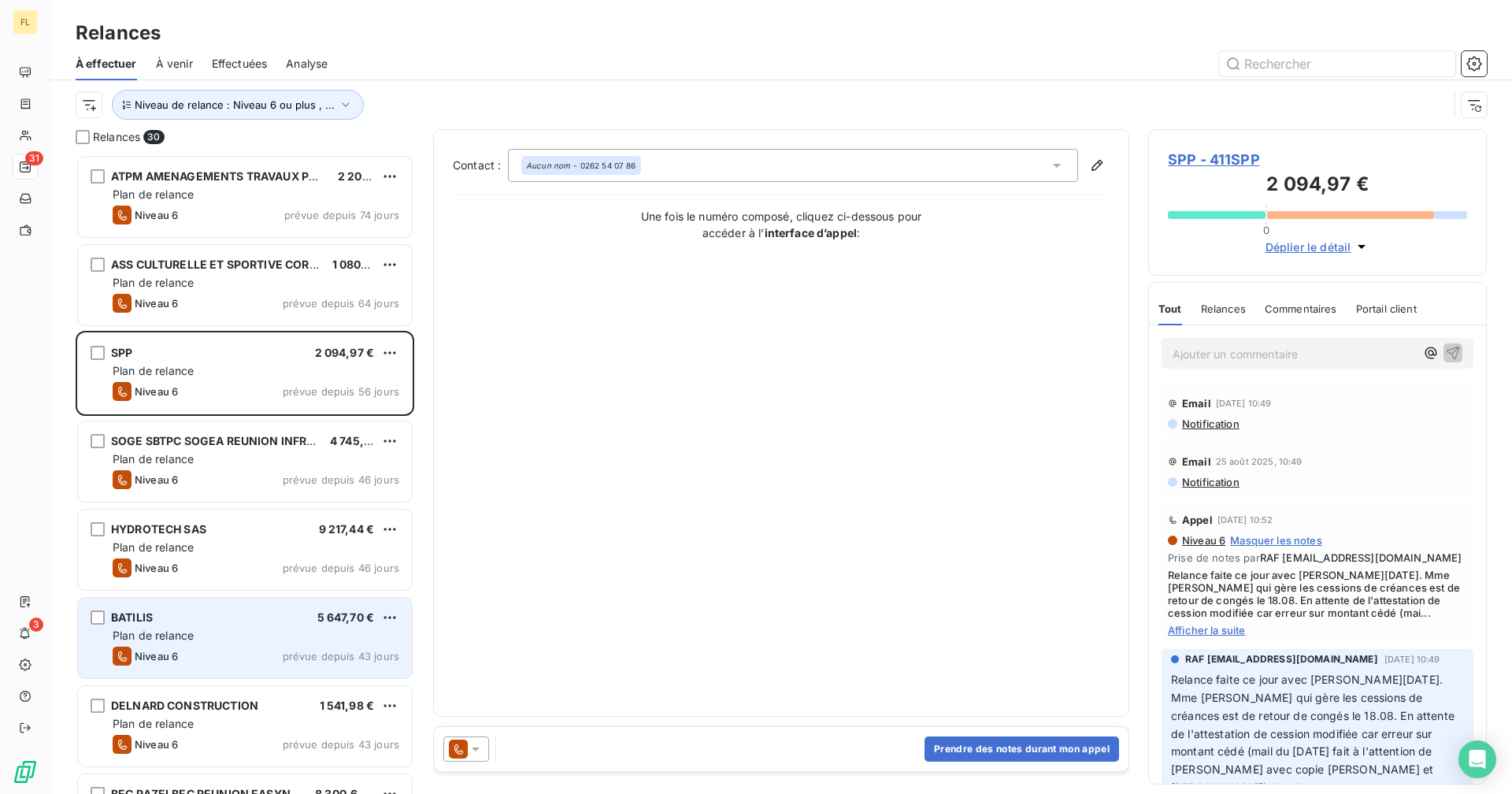
click at [207, 615] on div "Plan de relance" at bounding box center [256, 636] width 287 height 16
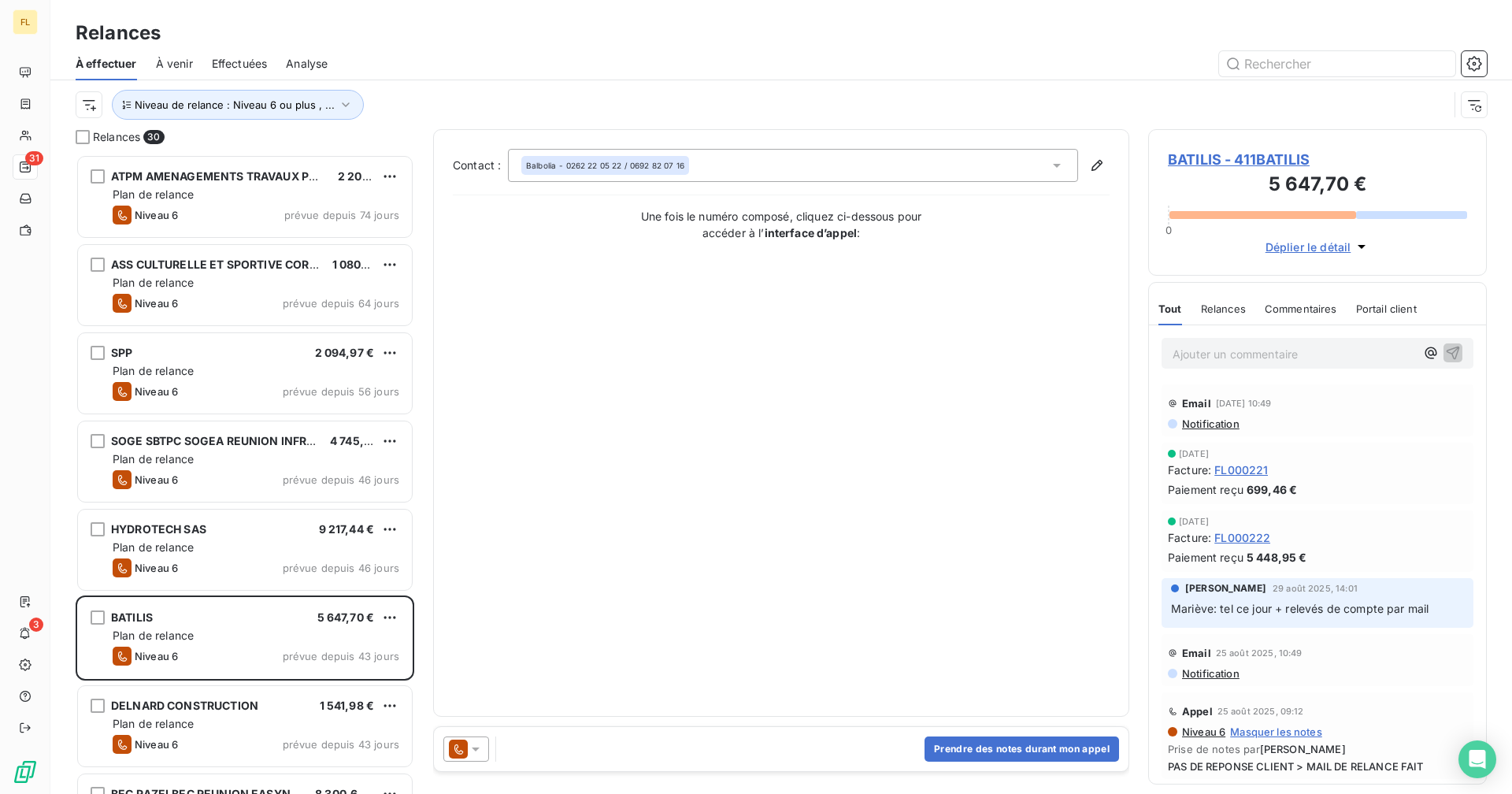
click at [918, 163] on span "BATILIS - 411BATILIS" at bounding box center [1317, 159] width 300 height 21
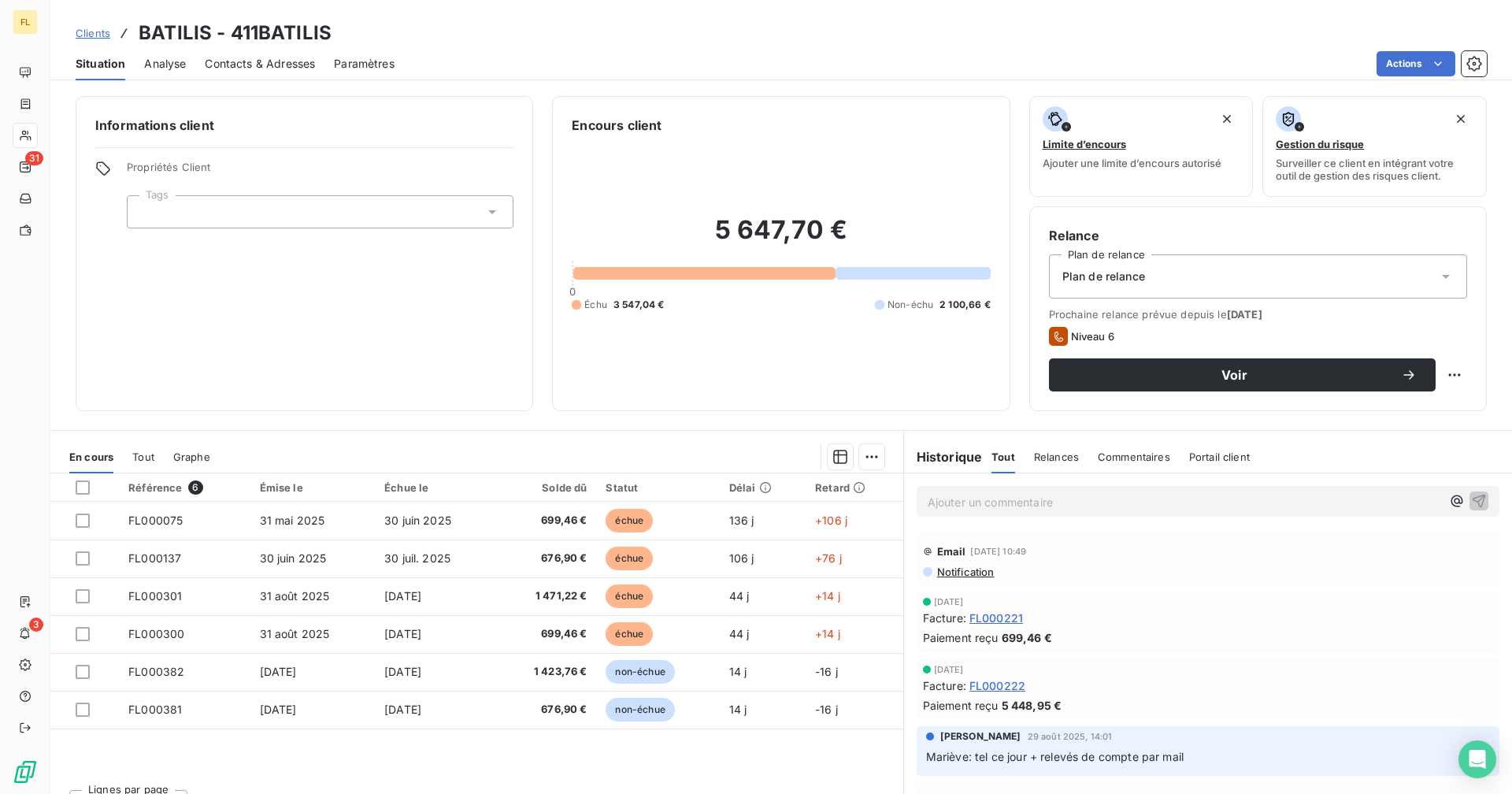
scroll to position [236, 0]
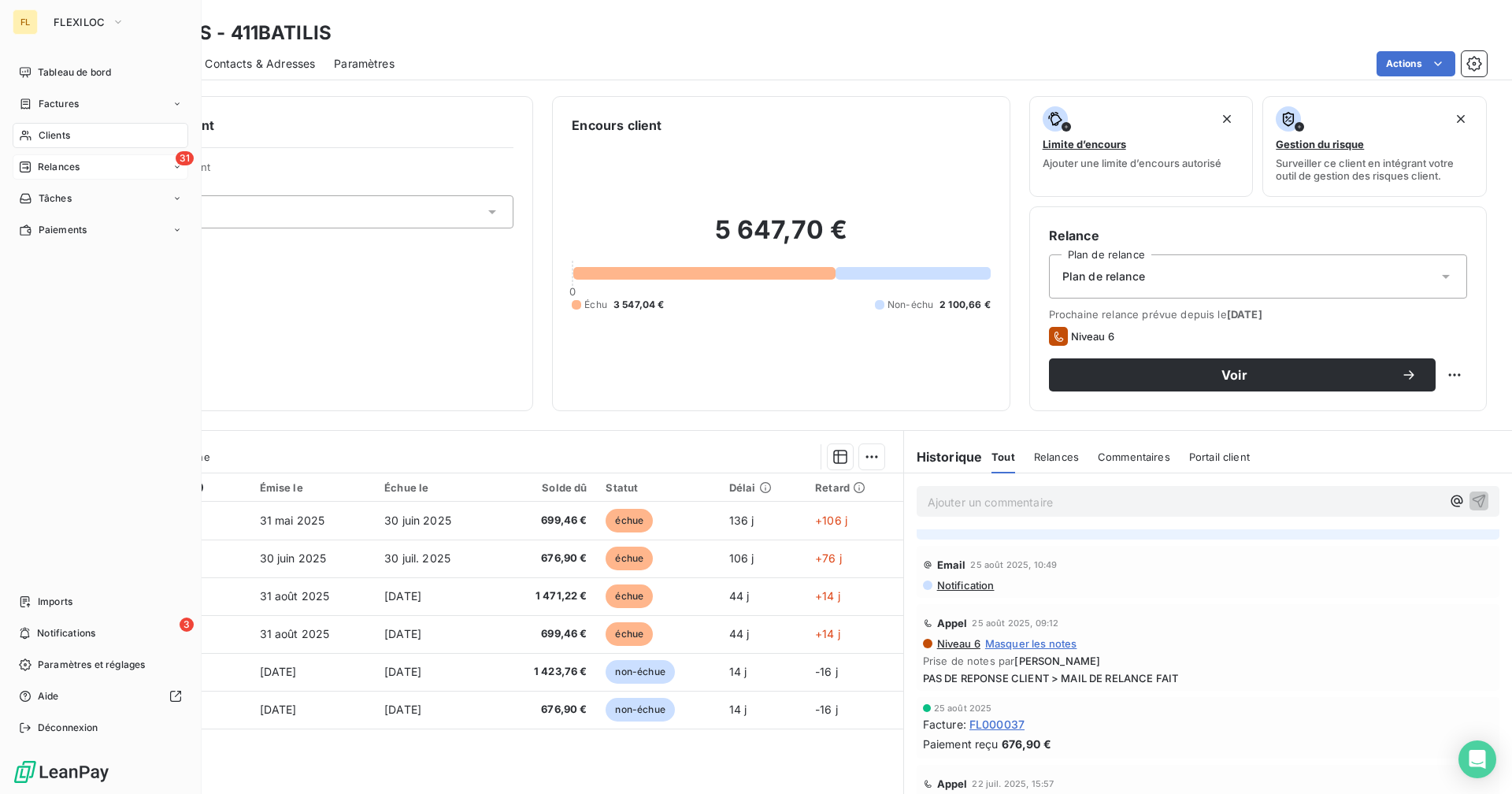
click at [84, 168] on div "31 Relances" at bounding box center [100, 167] width 175 height 25
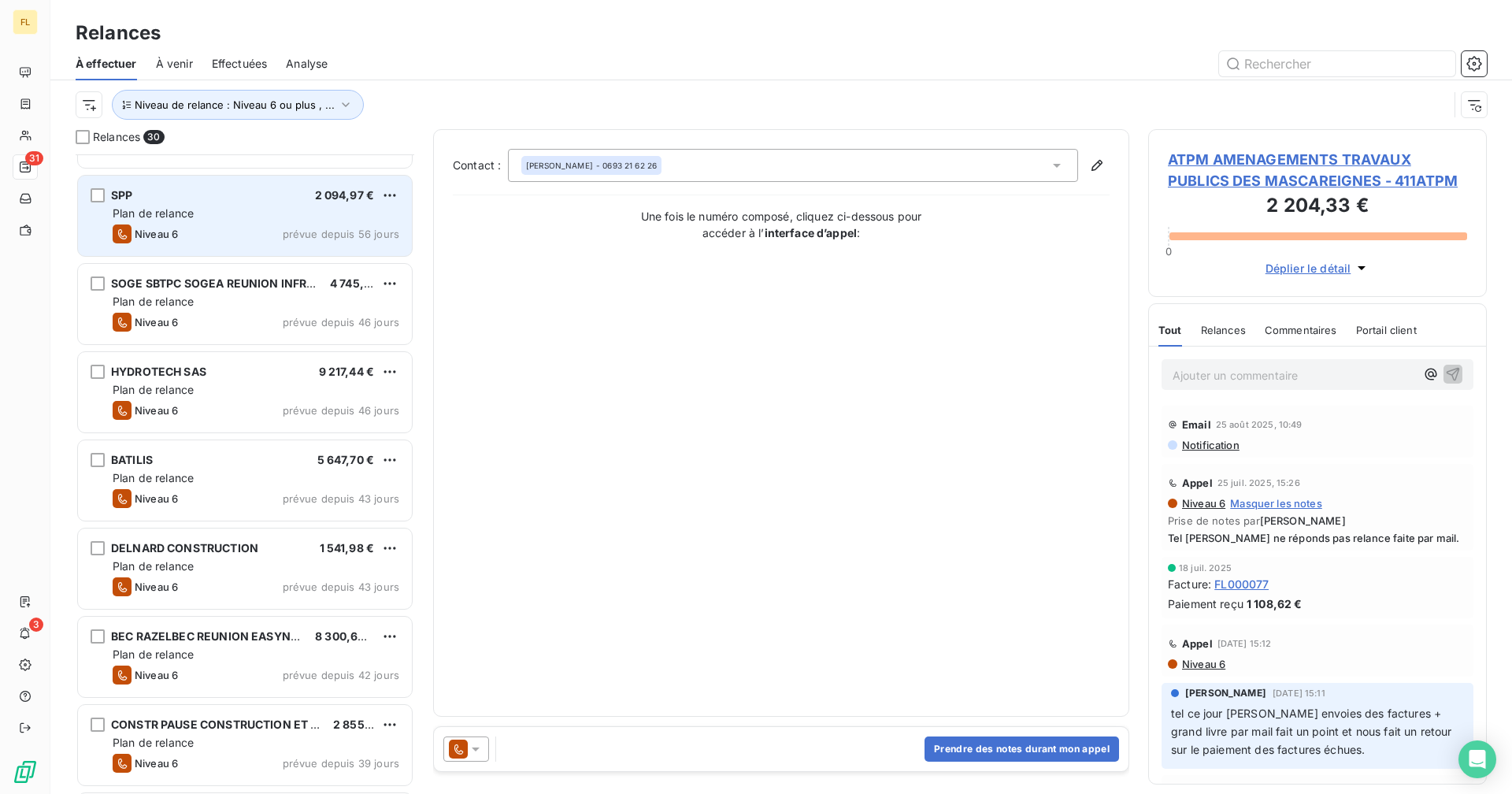
scroll to position [237, 0]
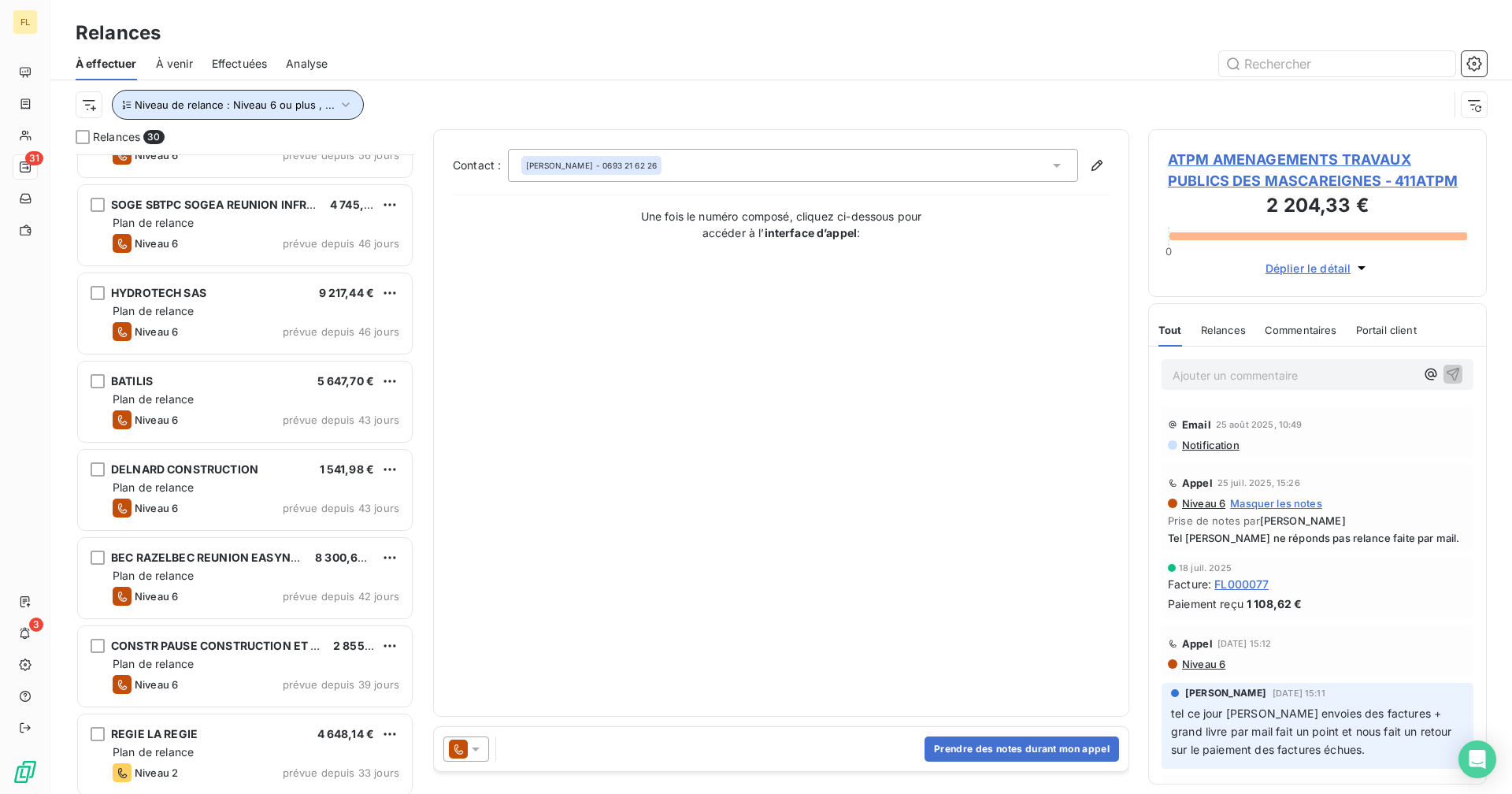
click at [241, 106] on span "Niveau de relance : Niveau 6 ou plus , ..." at bounding box center [235, 105] width 200 height 13
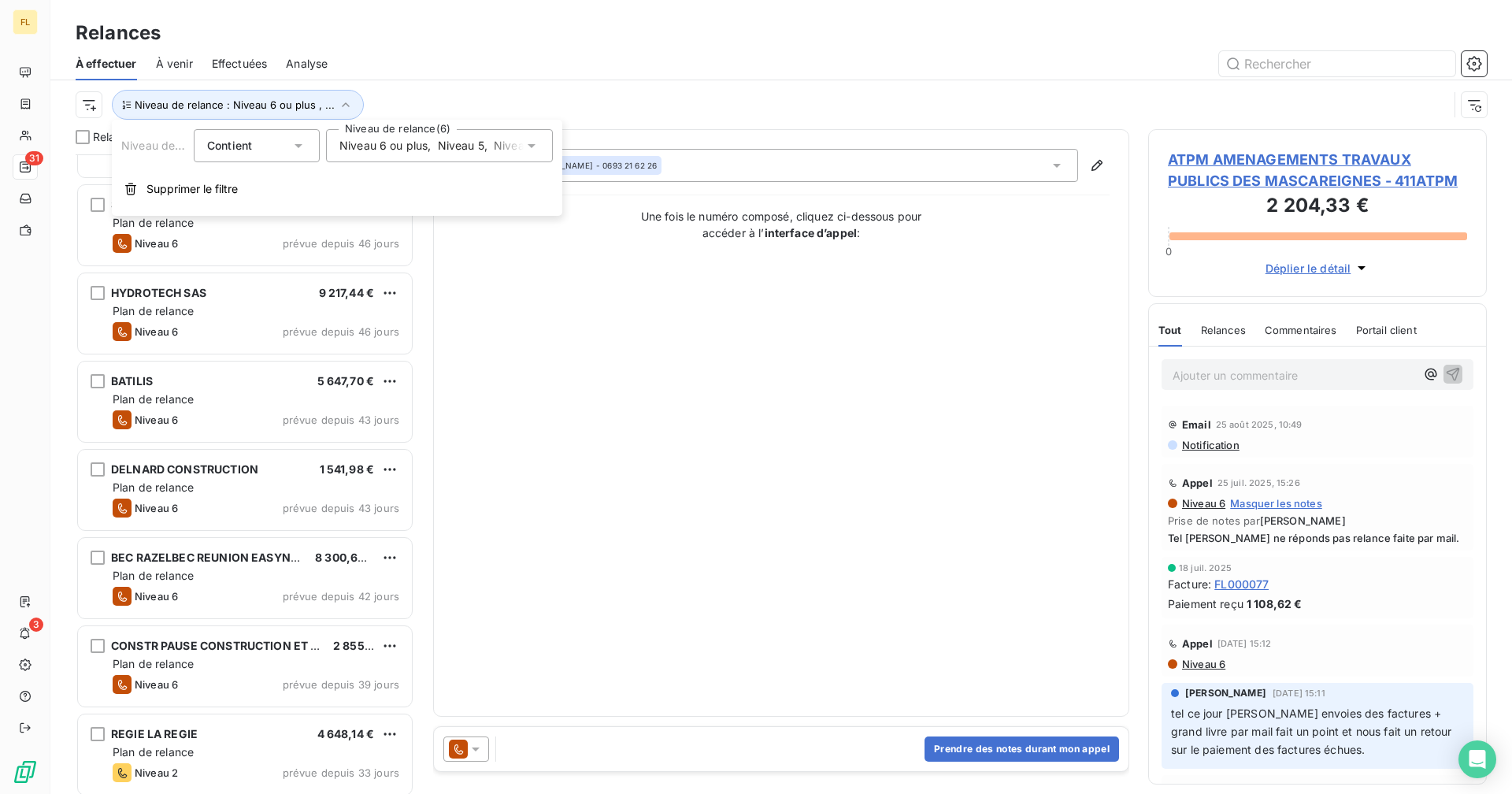
click at [374, 141] on span "Niveau 6 ou plus" at bounding box center [384, 146] width 89 height 16
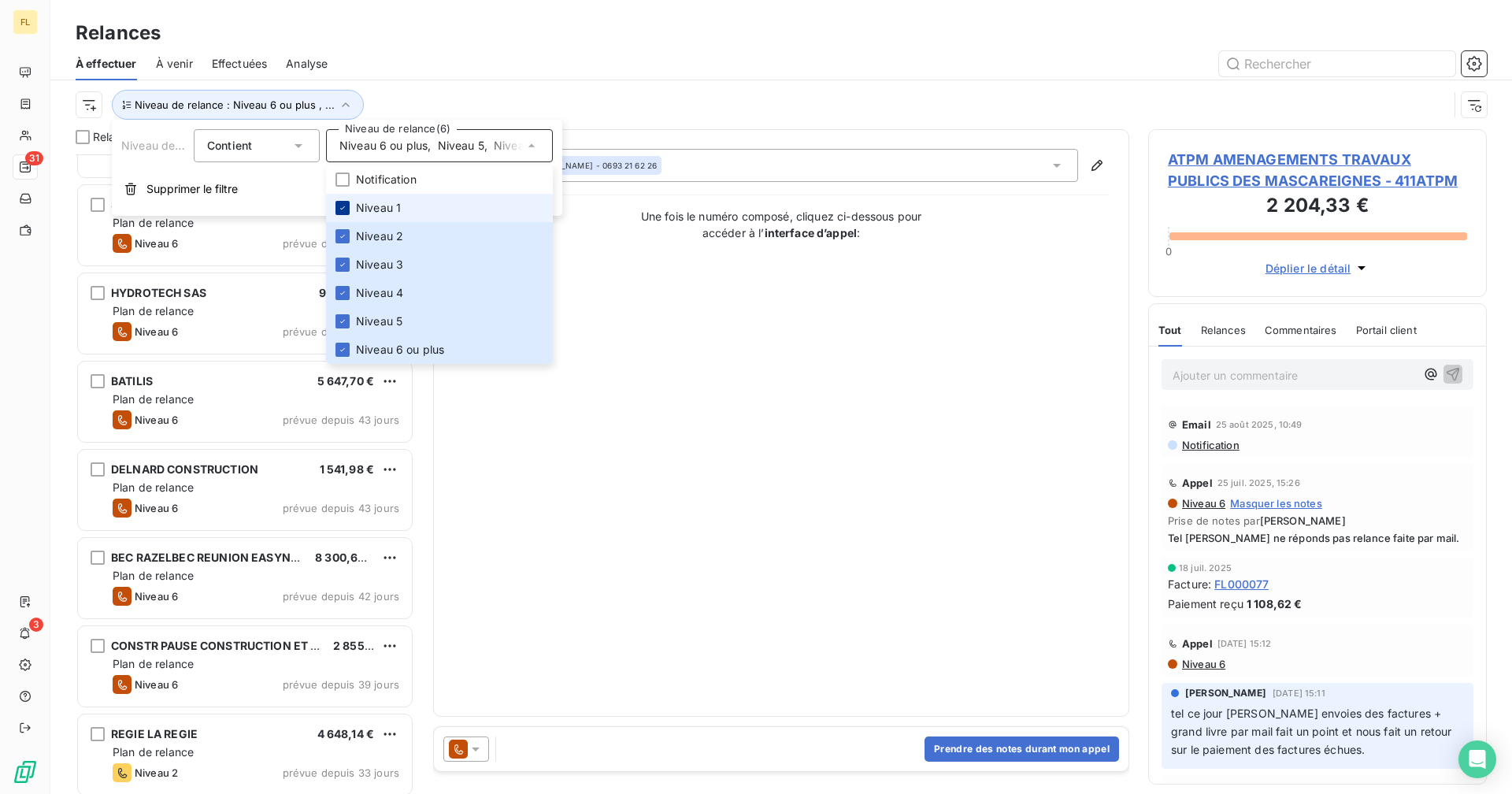
click at [337, 210] on div at bounding box center [342, 208] width 14 height 14
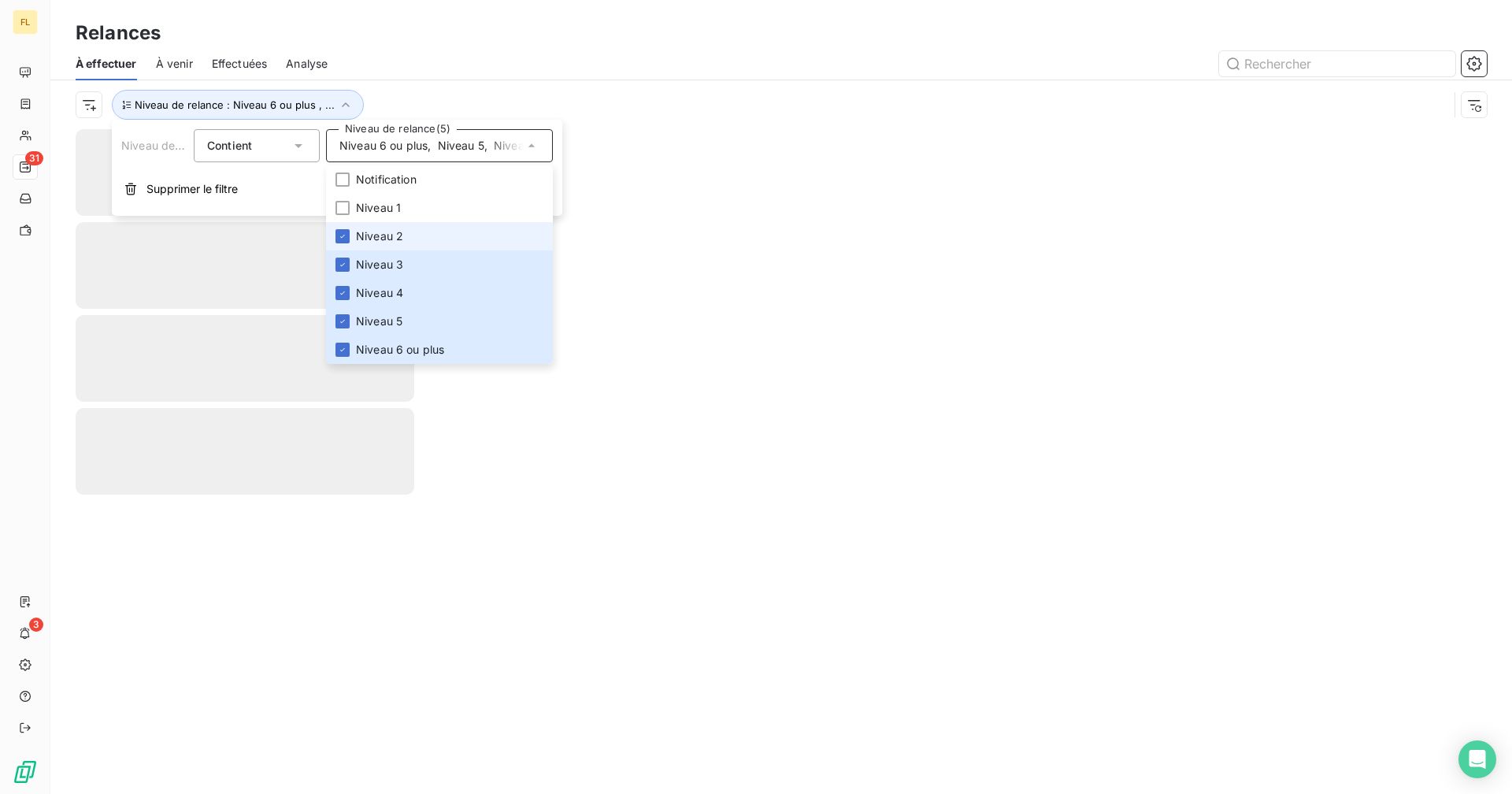
click at [342, 227] on li "Niveau 2" at bounding box center [440, 236] width 227 height 29
click at [342, 258] on div at bounding box center [342, 265] width 14 height 14
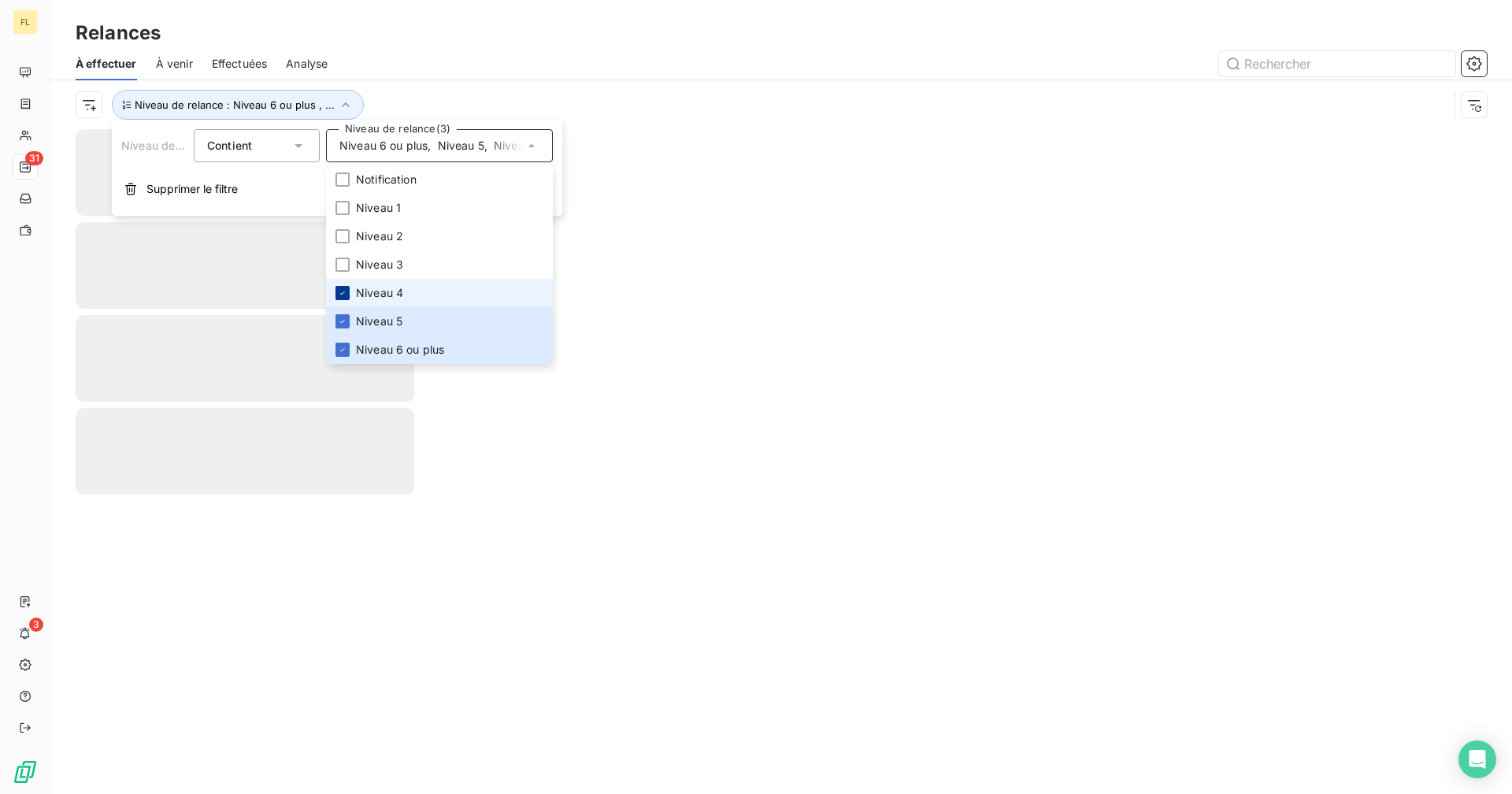
click at [342, 292] on icon at bounding box center [342, 292] width 10 height 10
click at [342, 318] on icon at bounding box center [342, 321] width 10 height 10
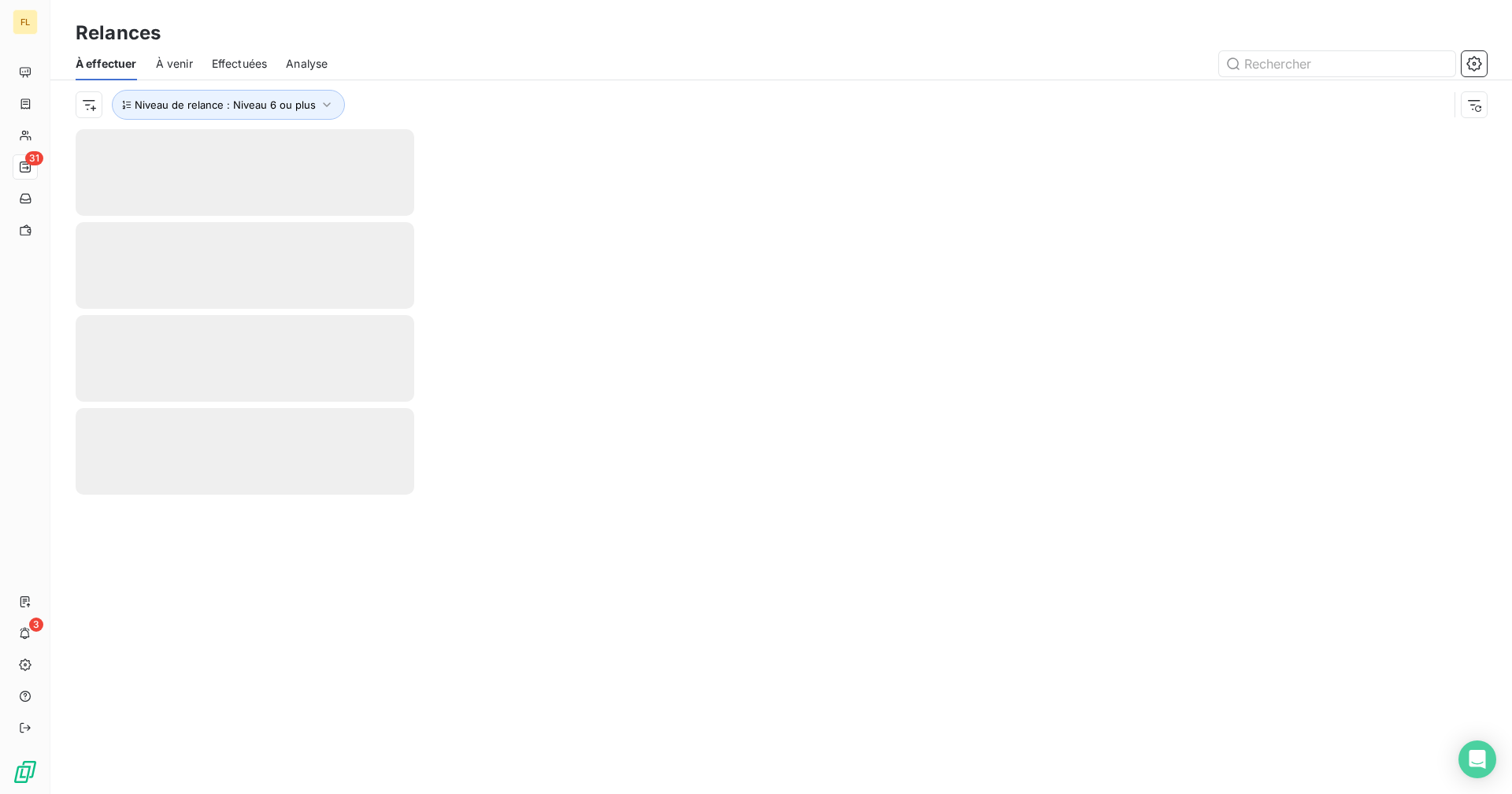
click at [452, 38] on div "Relances" at bounding box center [781, 33] width 1461 height 29
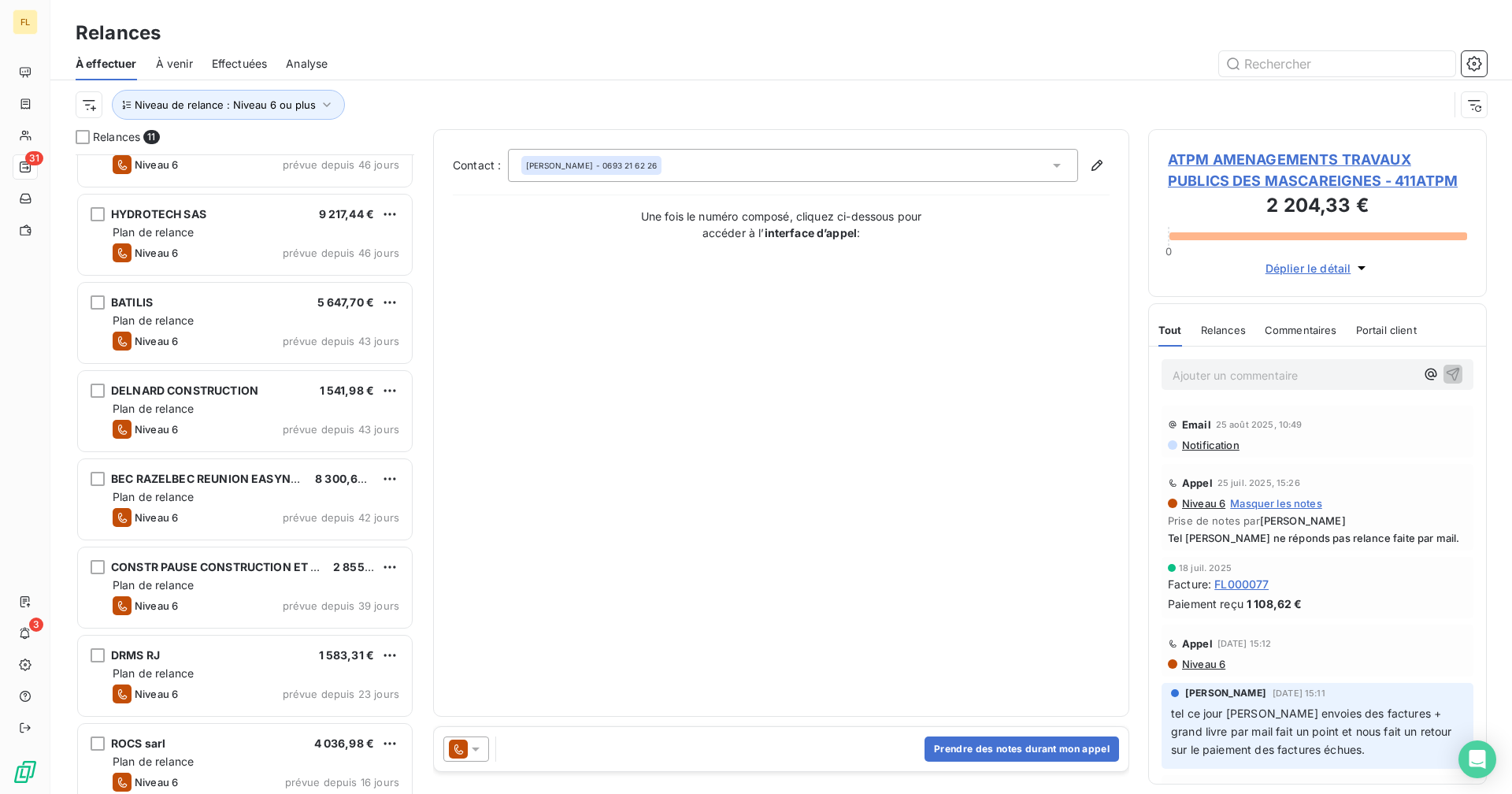
scroll to position [332, 0]
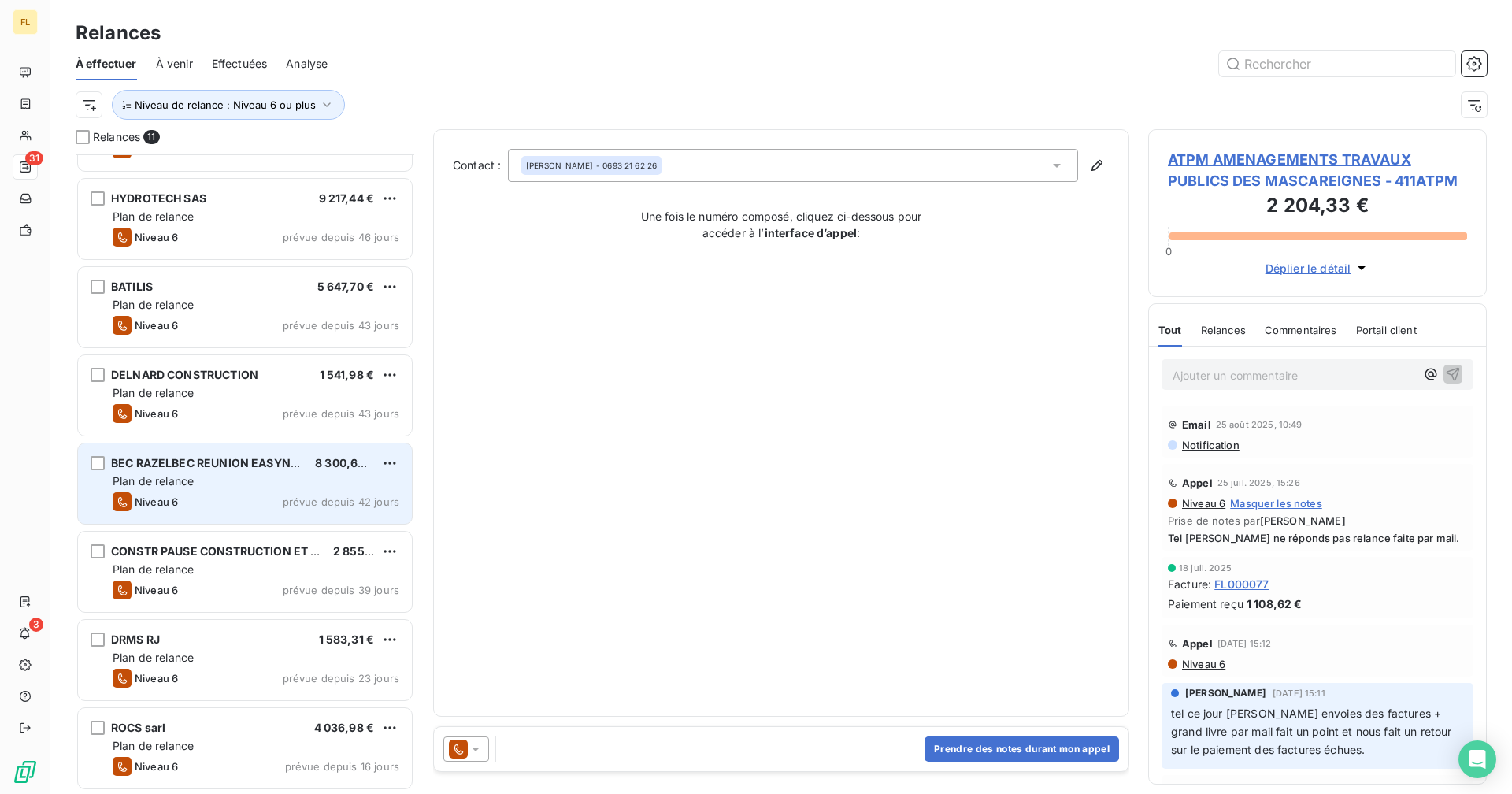
click at [218, 488] on div "Plan de relance" at bounding box center [256, 481] width 287 height 16
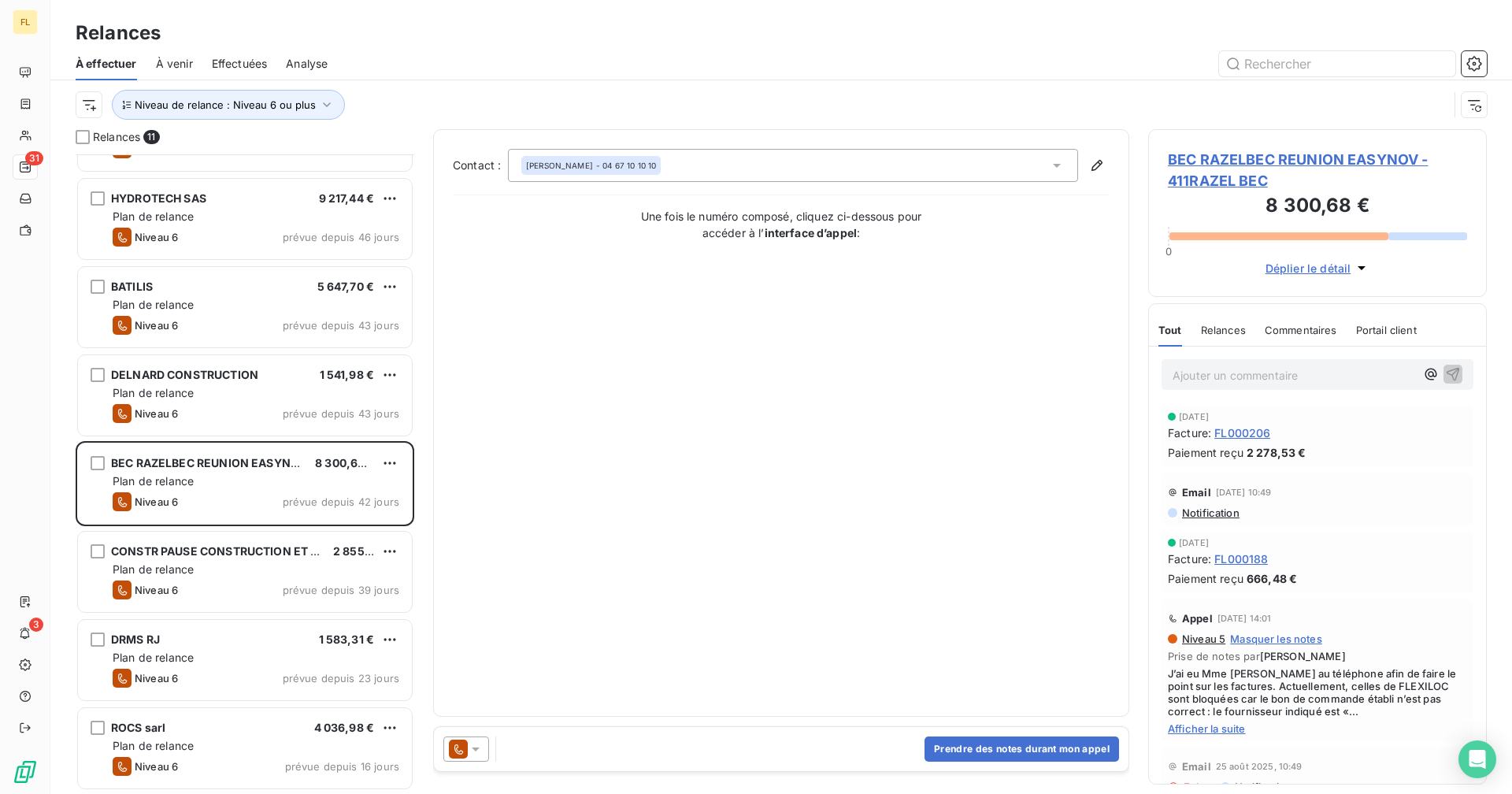
click at [918, 161] on span "BEC RAZELBEC REUNION EASYNOV - 411RAZEL BEC" at bounding box center [1317, 170] width 300 height 43
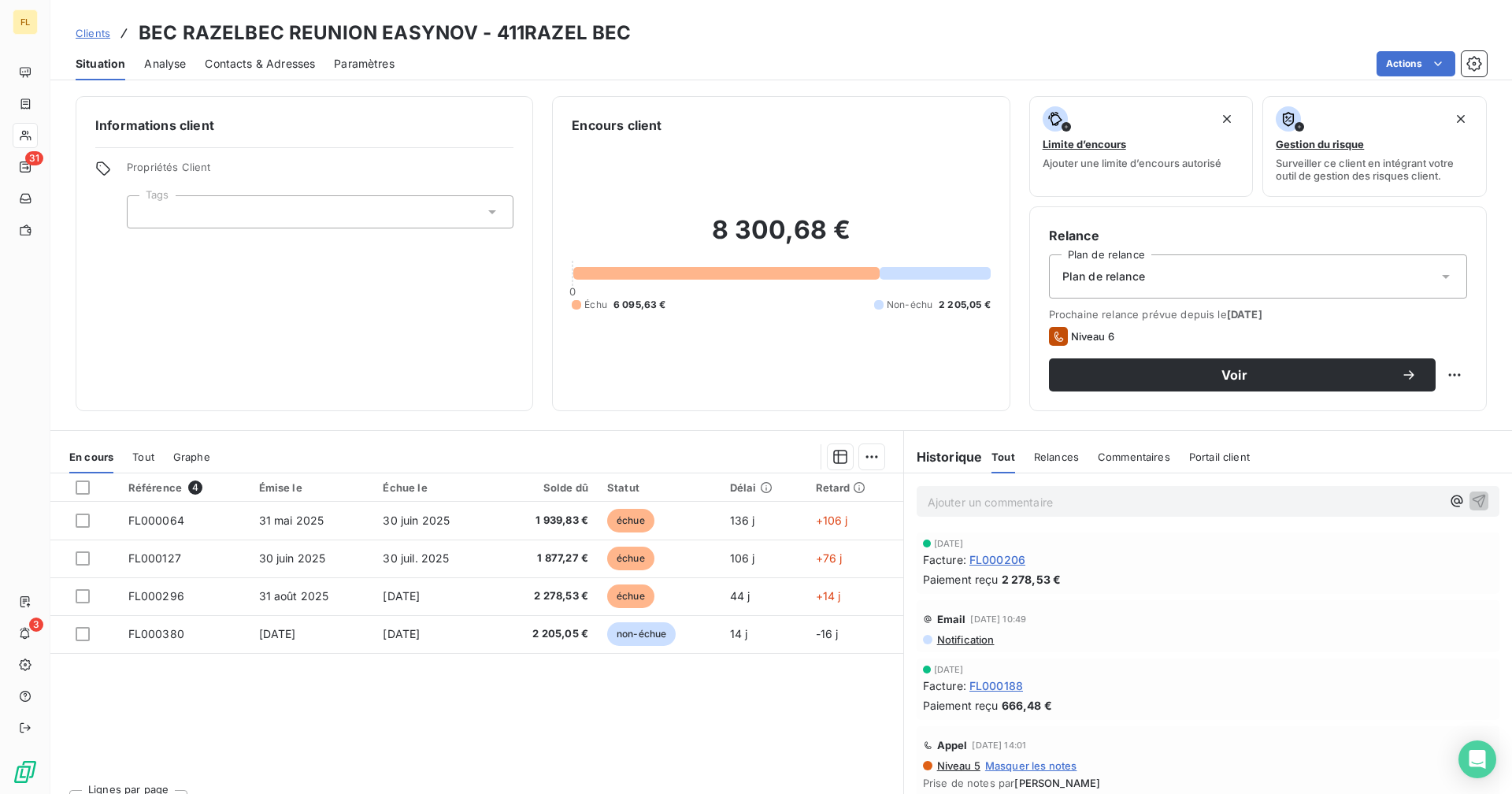
scroll to position [80, 0]
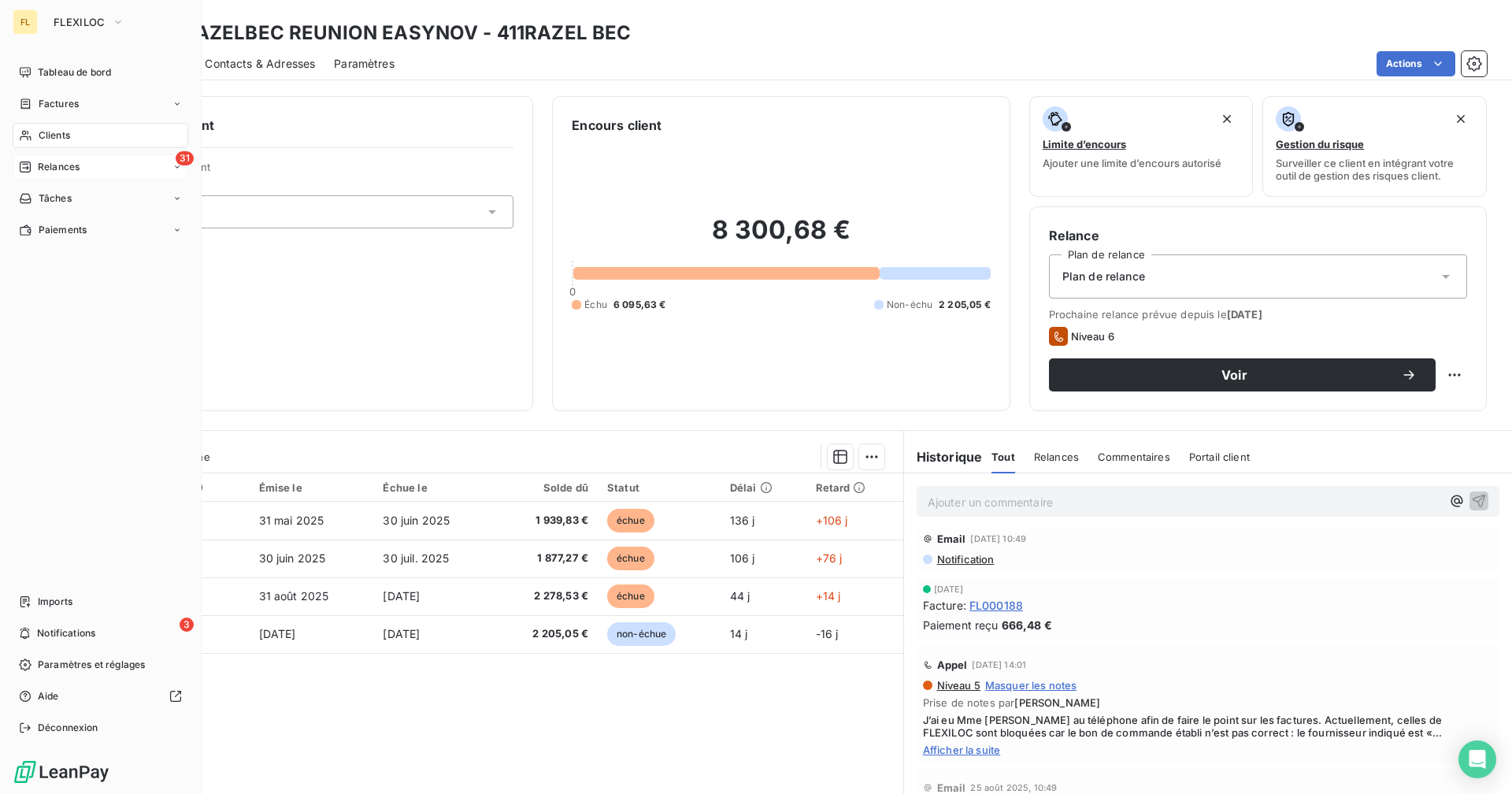
click at [37, 162] on div "Relances" at bounding box center [49, 167] width 61 height 14
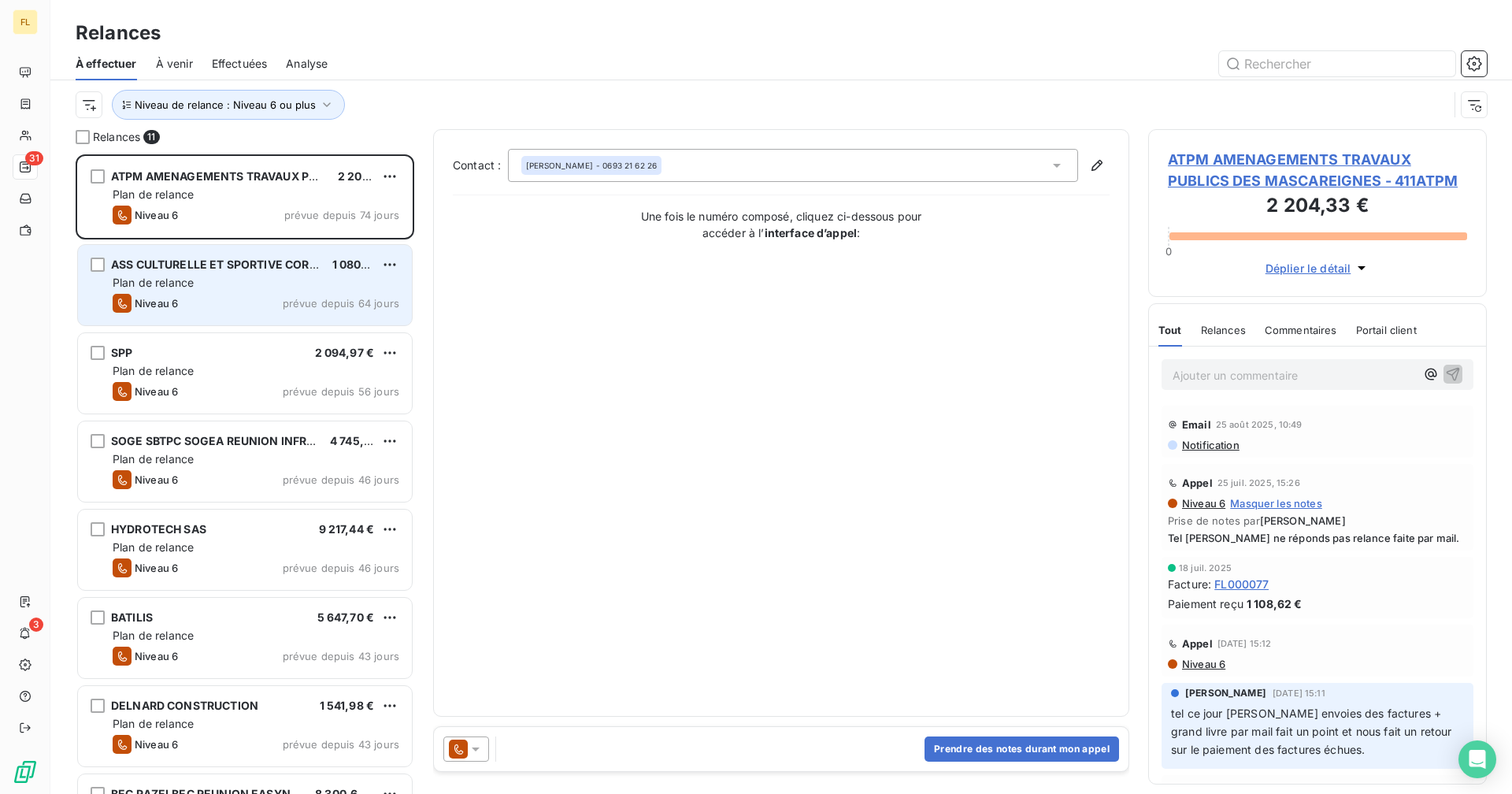
scroll to position [332, 0]
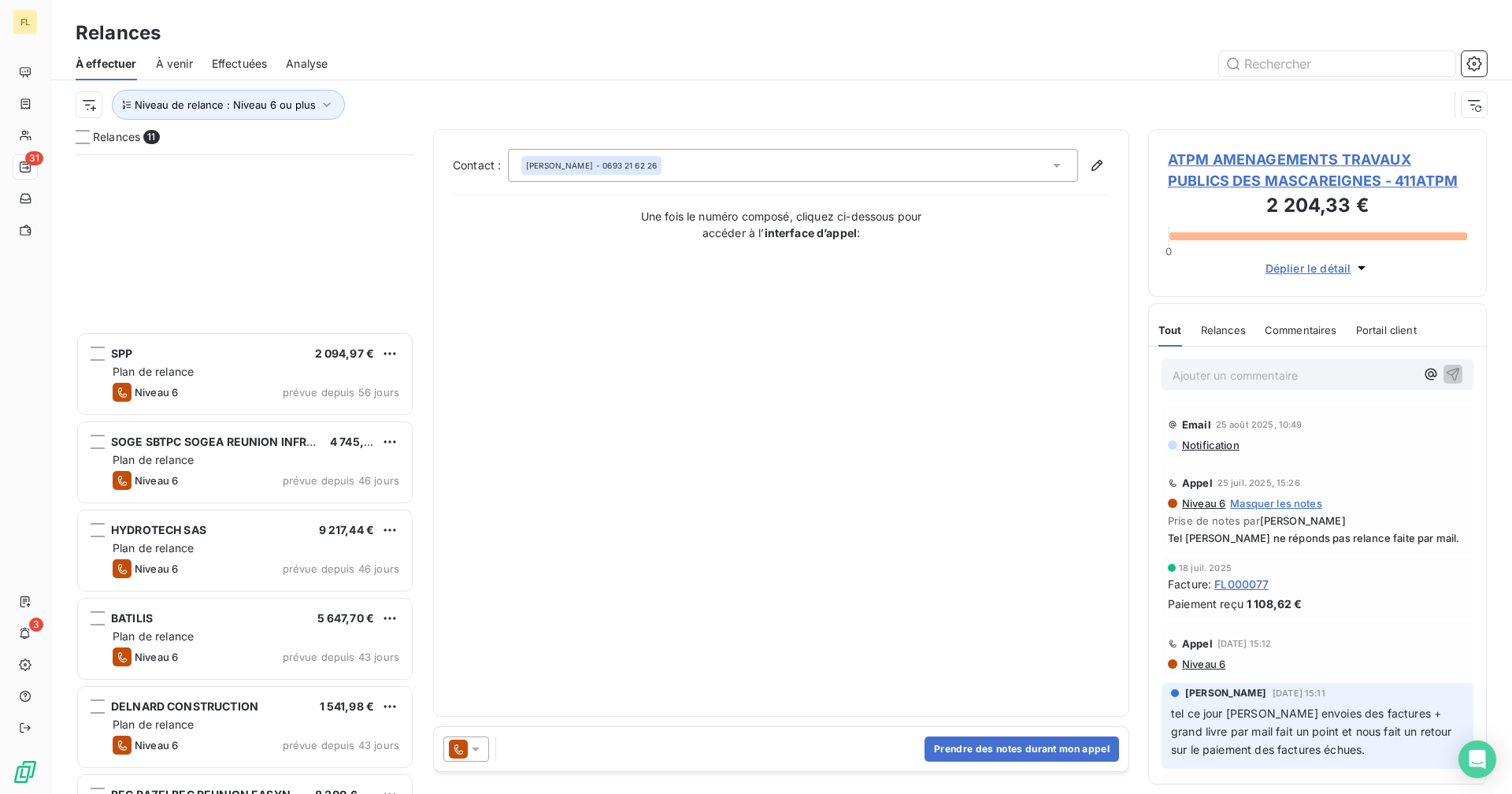
scroll to position [628, 326]
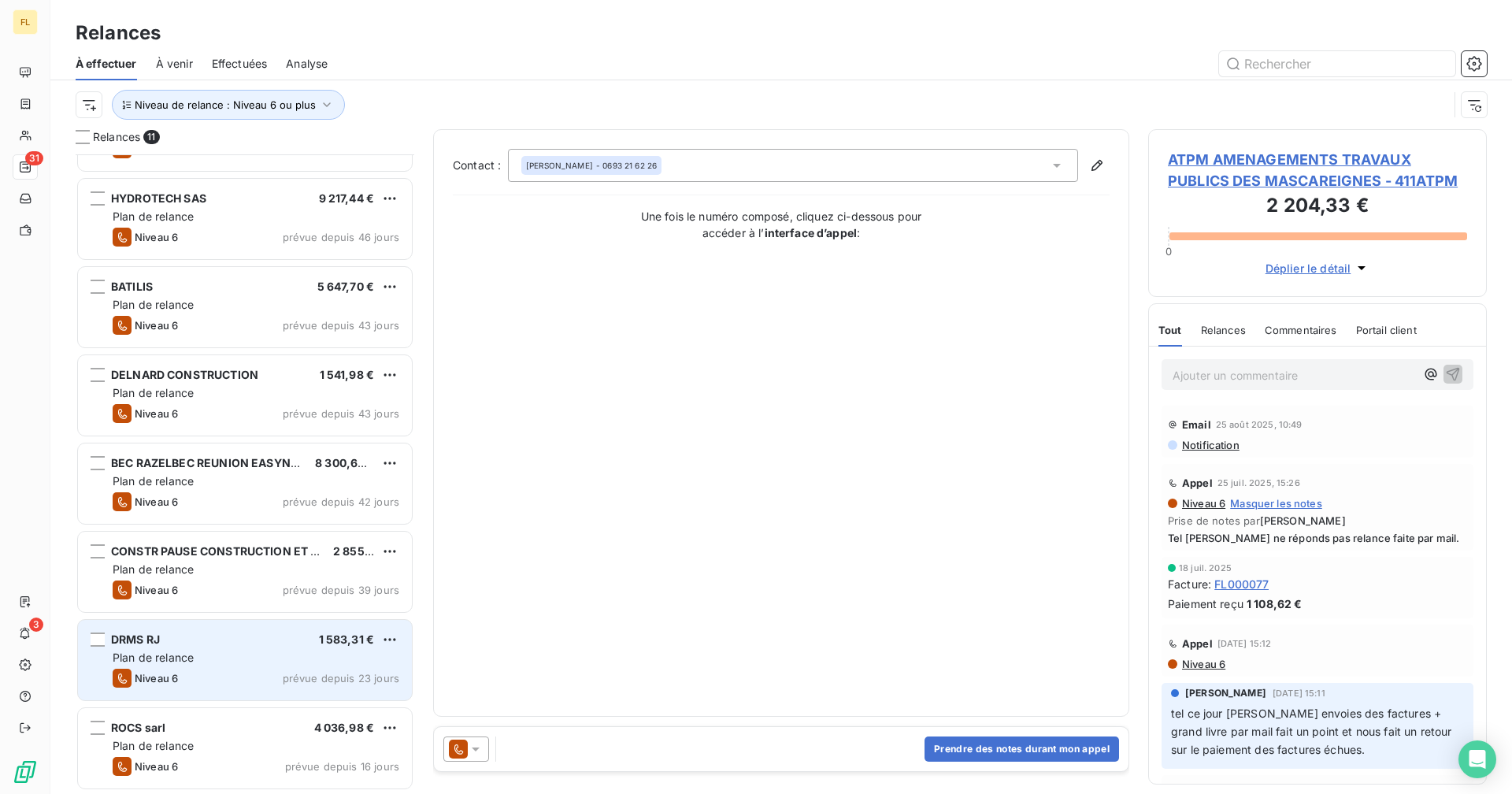
click at [234, 676] on div "Niveau 6 prévue depuis 23 jours" at bounding box center [256, 678] width 287 height 19
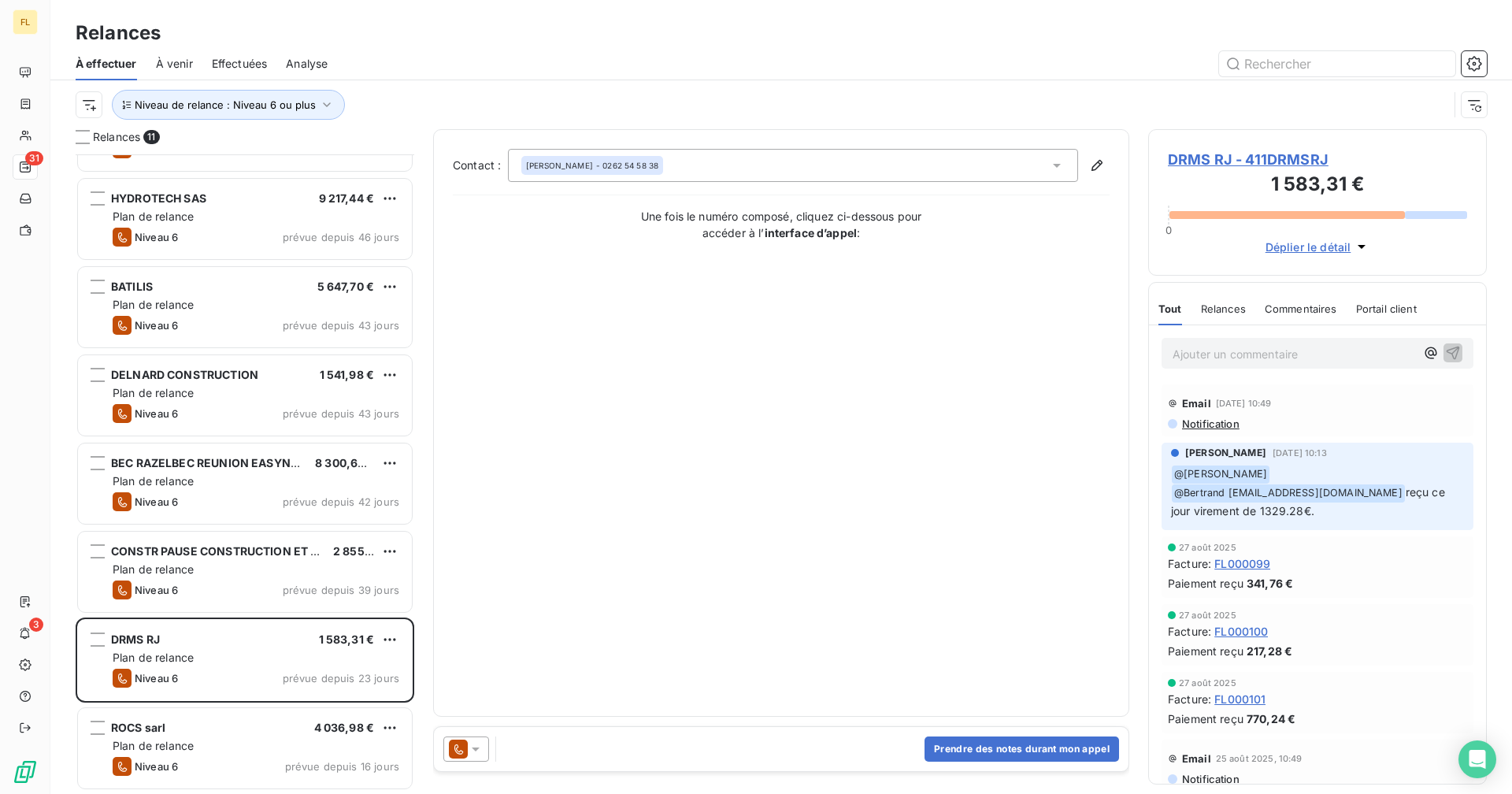
click at [1271, 148] on span "DRMS RJ - 411DRMSRJ" at bounding box center [1317, 159] width 300 height 21
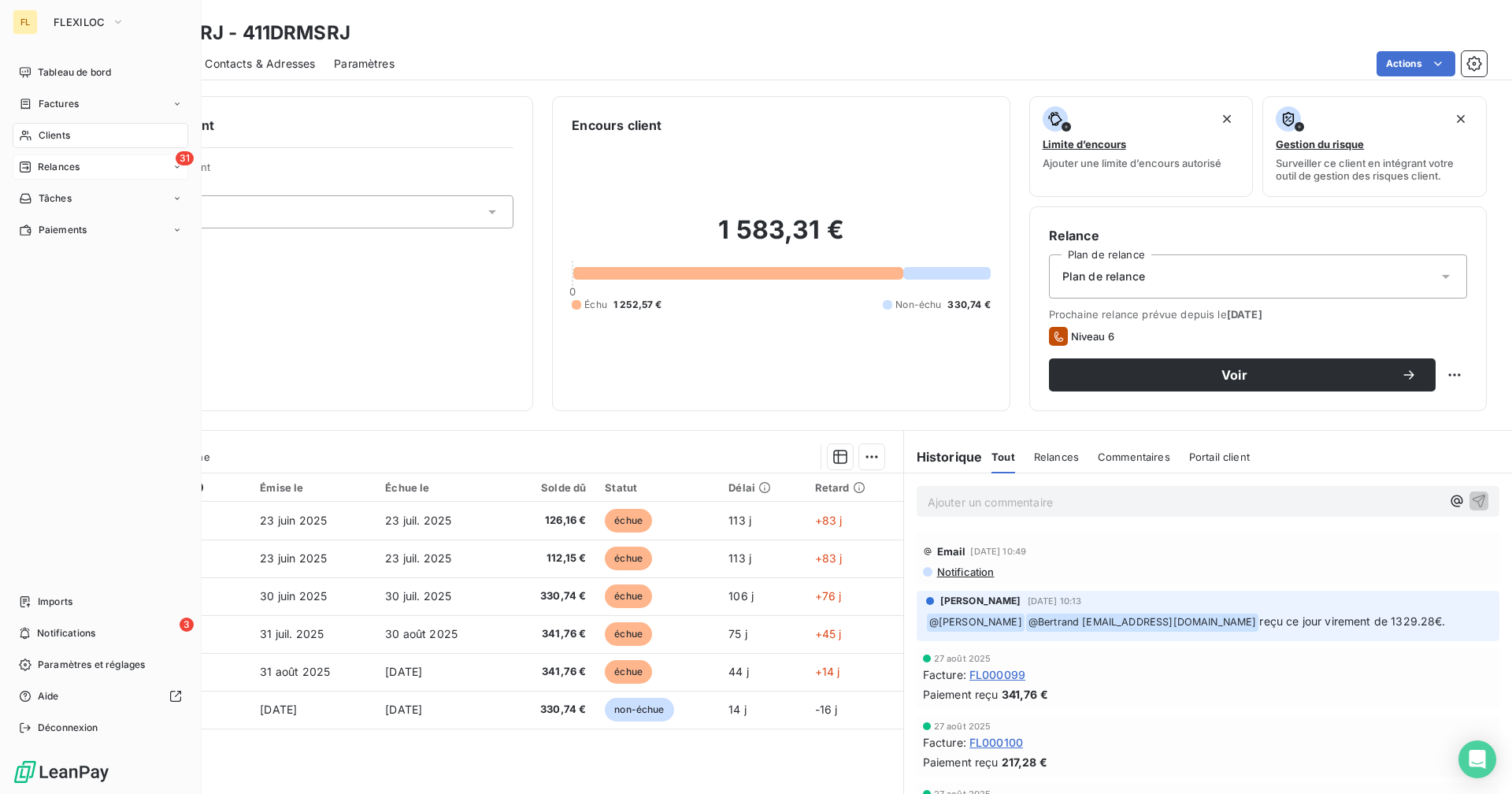
click at [43, 162] on span "Relances" at bounding box center [58, 167] width 42 height 14
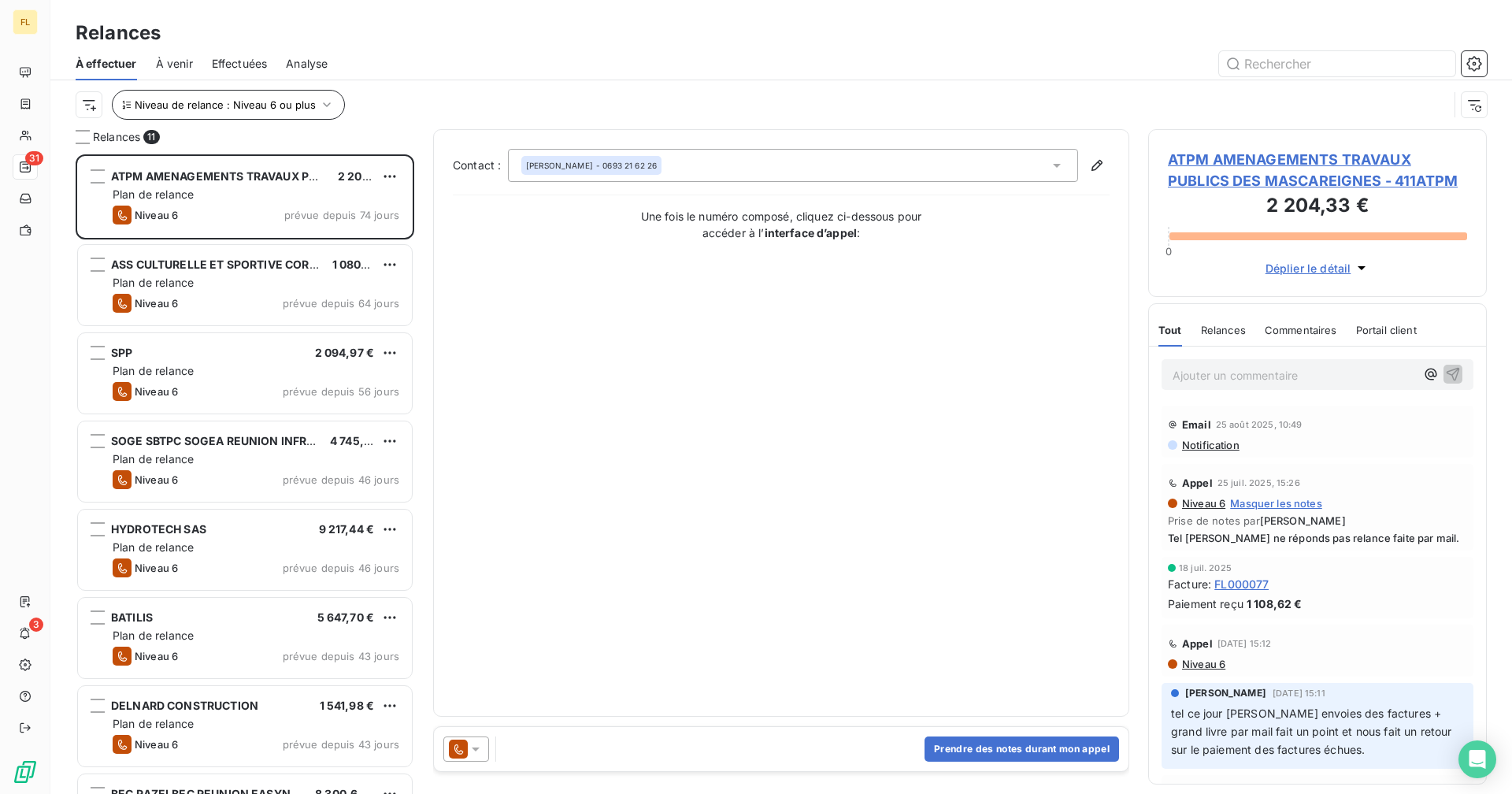
scroll to position [628, 326]
click at [259, 95] on button "Niveau de relance : Niveau 6 ou plus" at bounding box center [228, 104] width 233 height 30
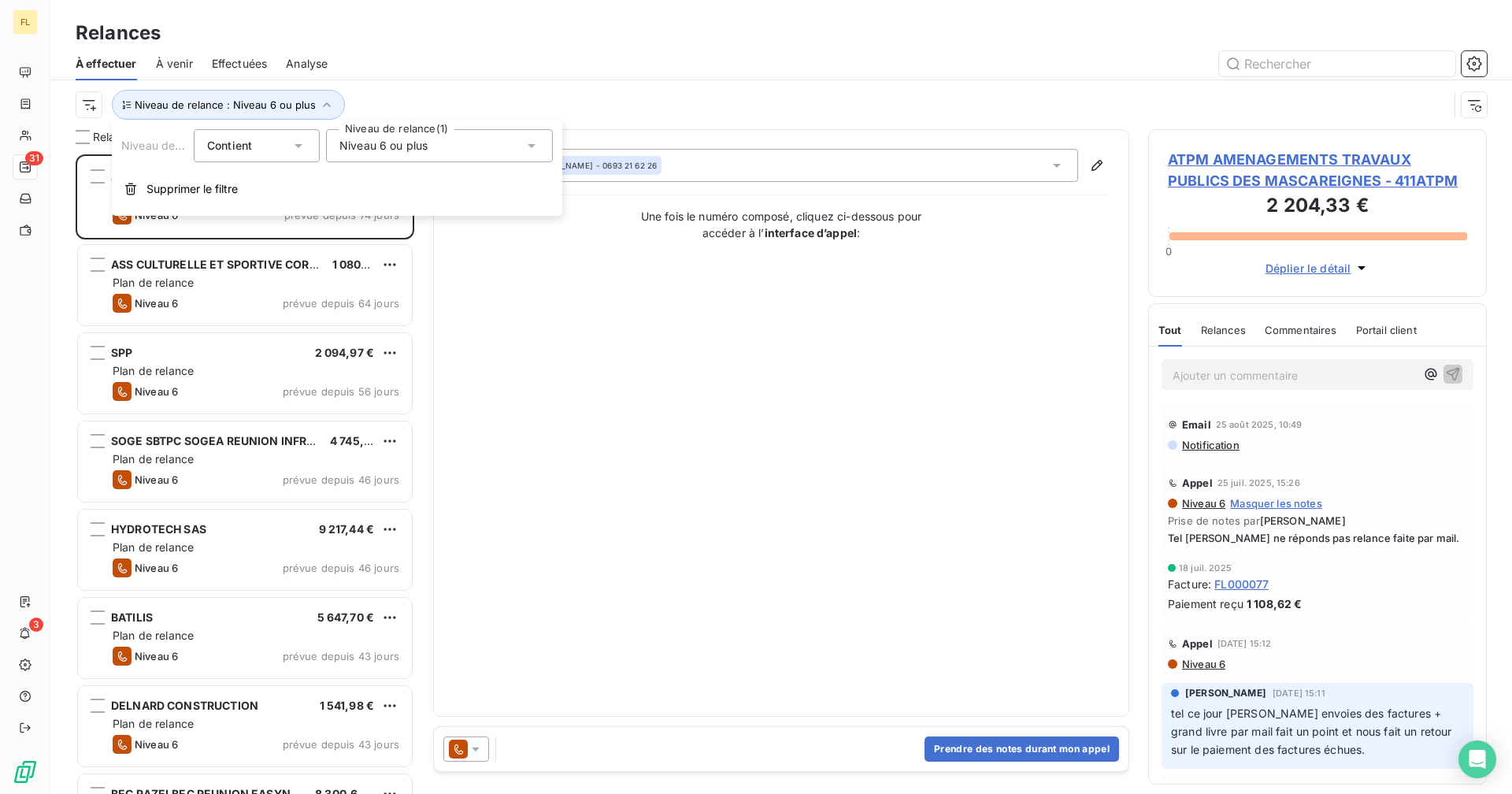
click at [354, 149] on span "Niveau 6 ou plus" at bounding box center [384, 146] width 89 height 16
click at [346, 350] on icon at bounding box center [342, 350] width 10 height 10
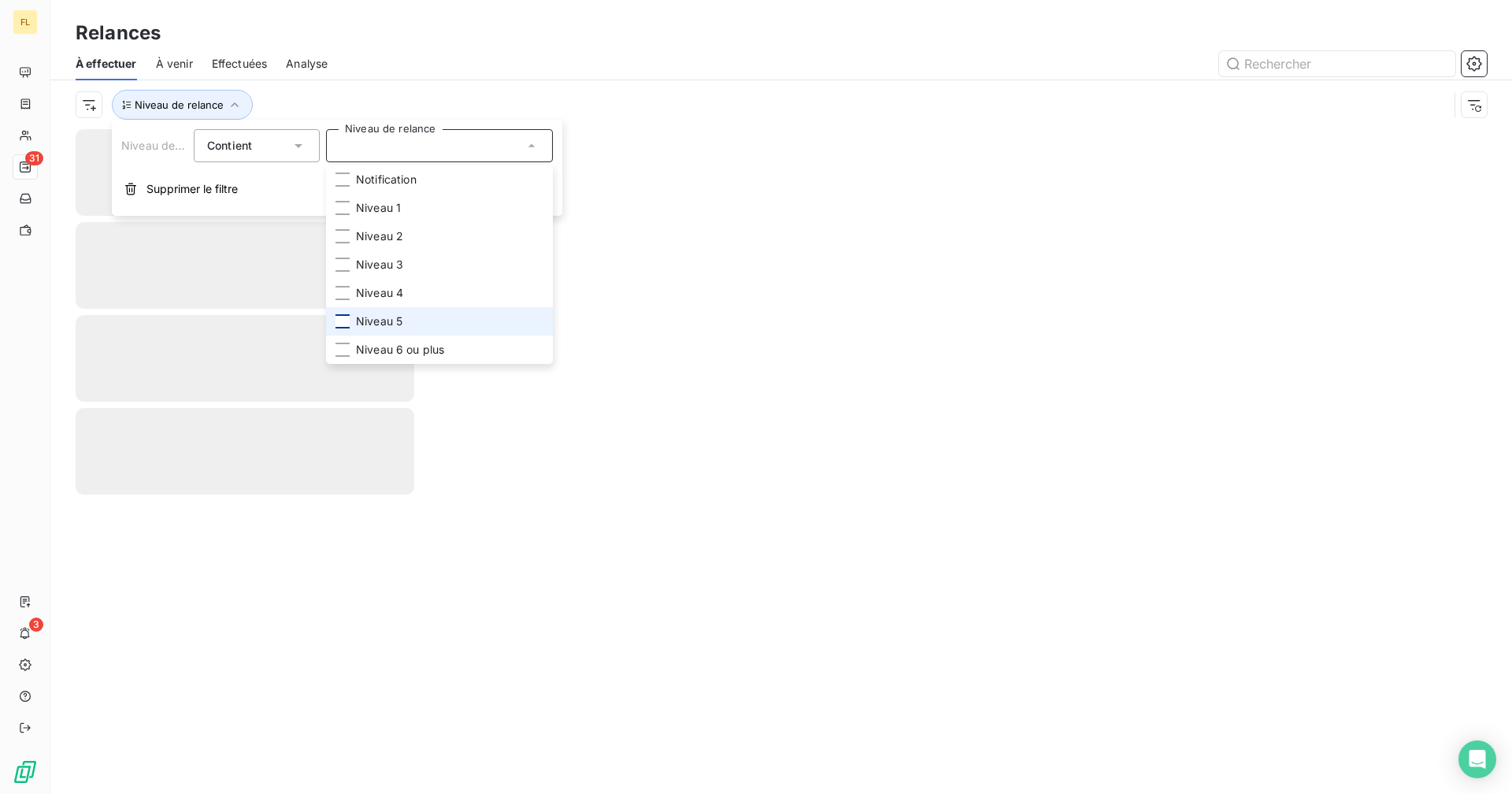
click at [345, 325] on div at bounding box center [342, 321] width 14 height 14
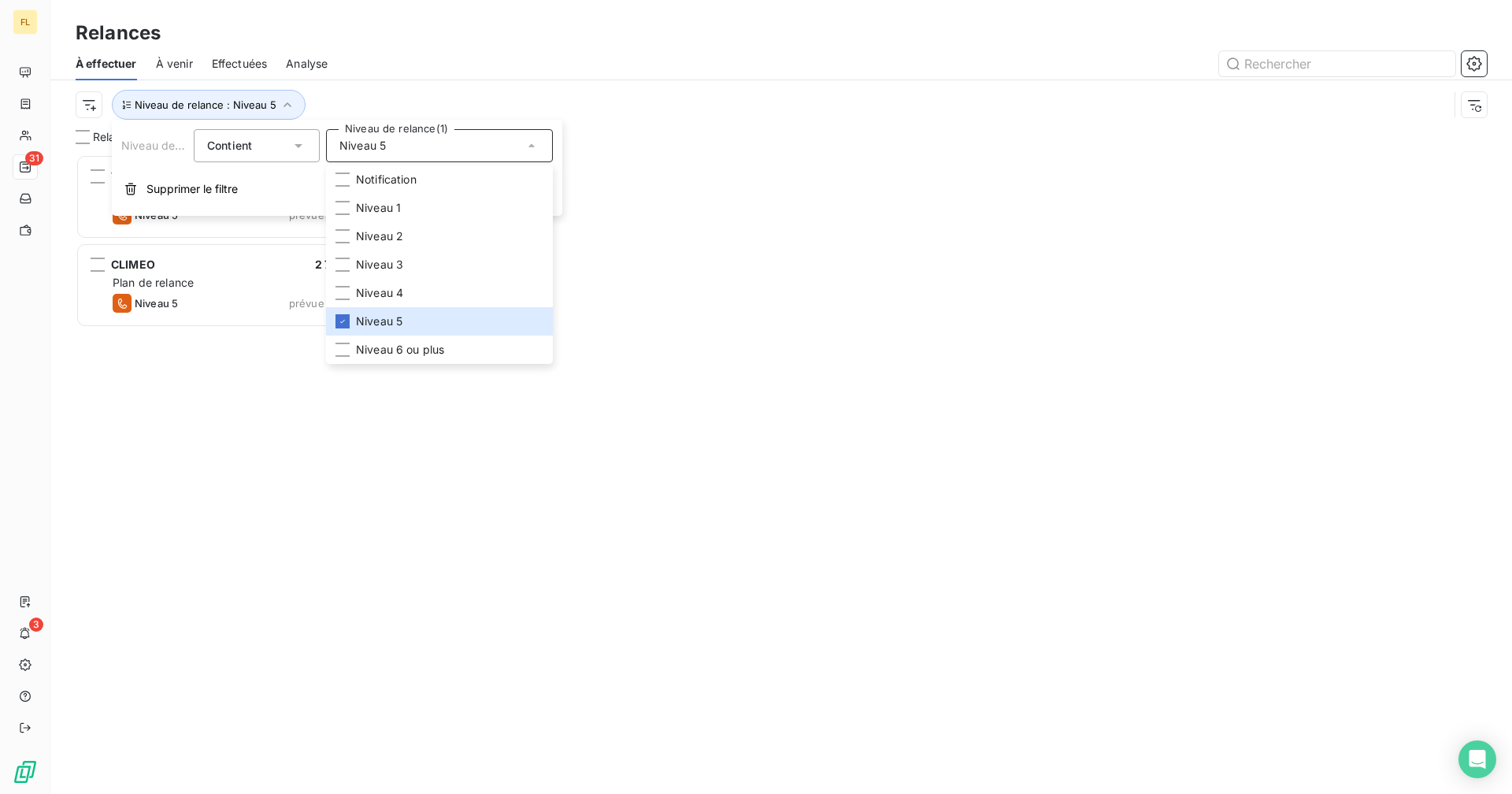
scroll to position [628, 326]
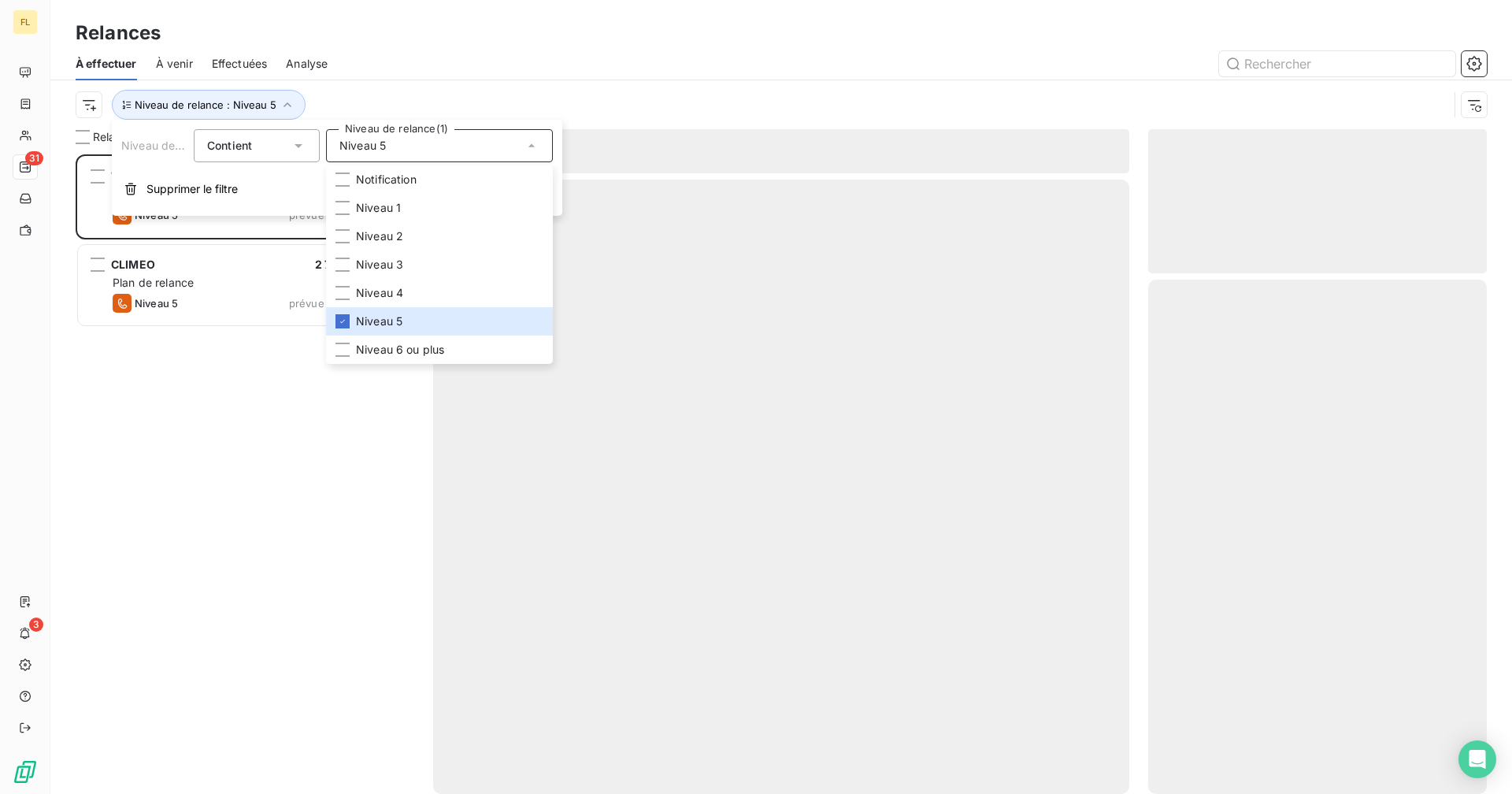
click at [401, 38] on div "Relances" at bounding box center [781, 33] width 1461 height 29
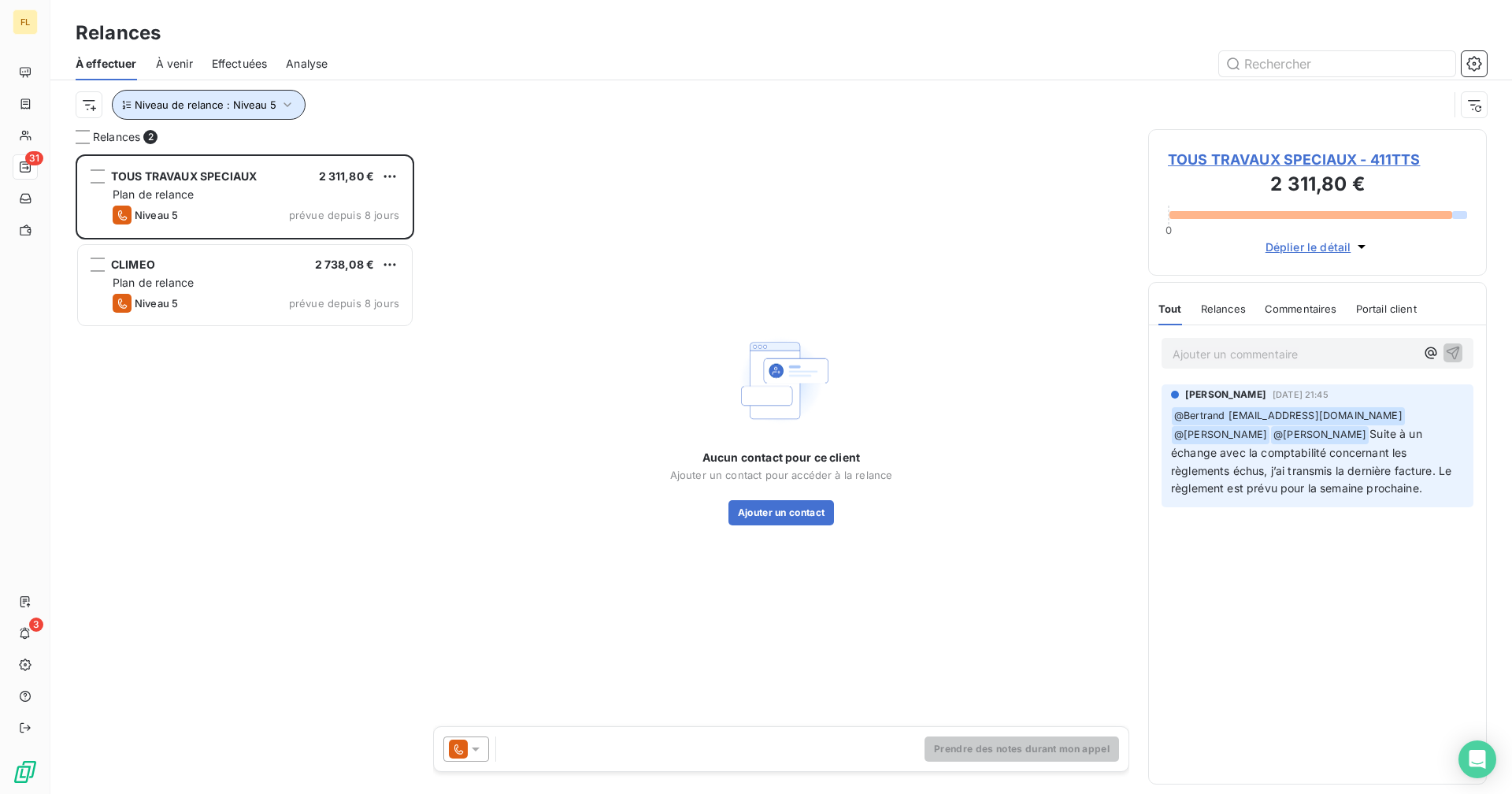
click at [263, 93] on button "Niveau de relance : Niveau 5" at bounding box center [208, 104] width 194 height 30
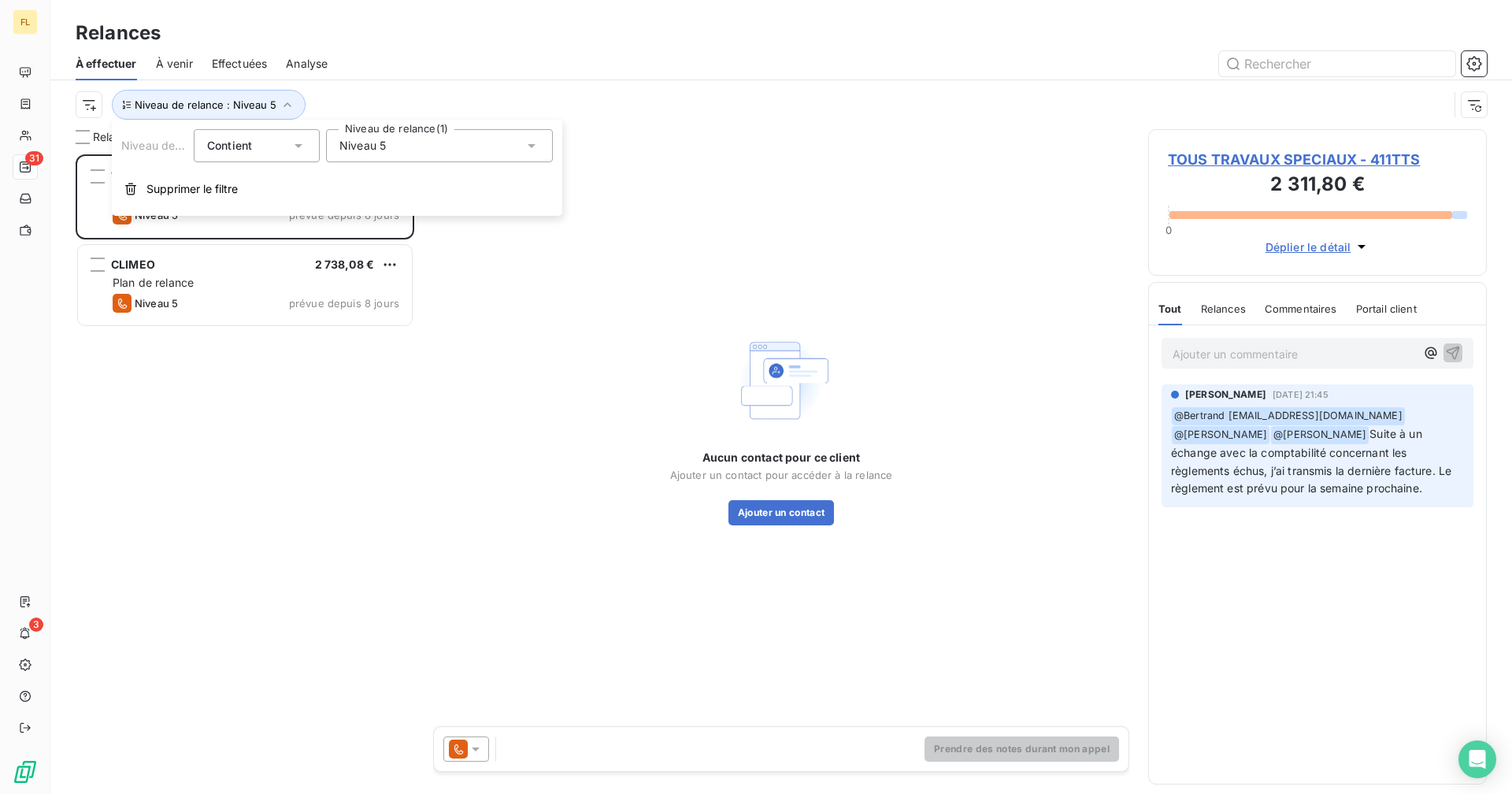
click at [353, 143] on span "Niveau 5" at bounding box center [363, 146] width 46 height 16
click at [344, 319] on icon at bounding box center [342, 321] width 10 height 10
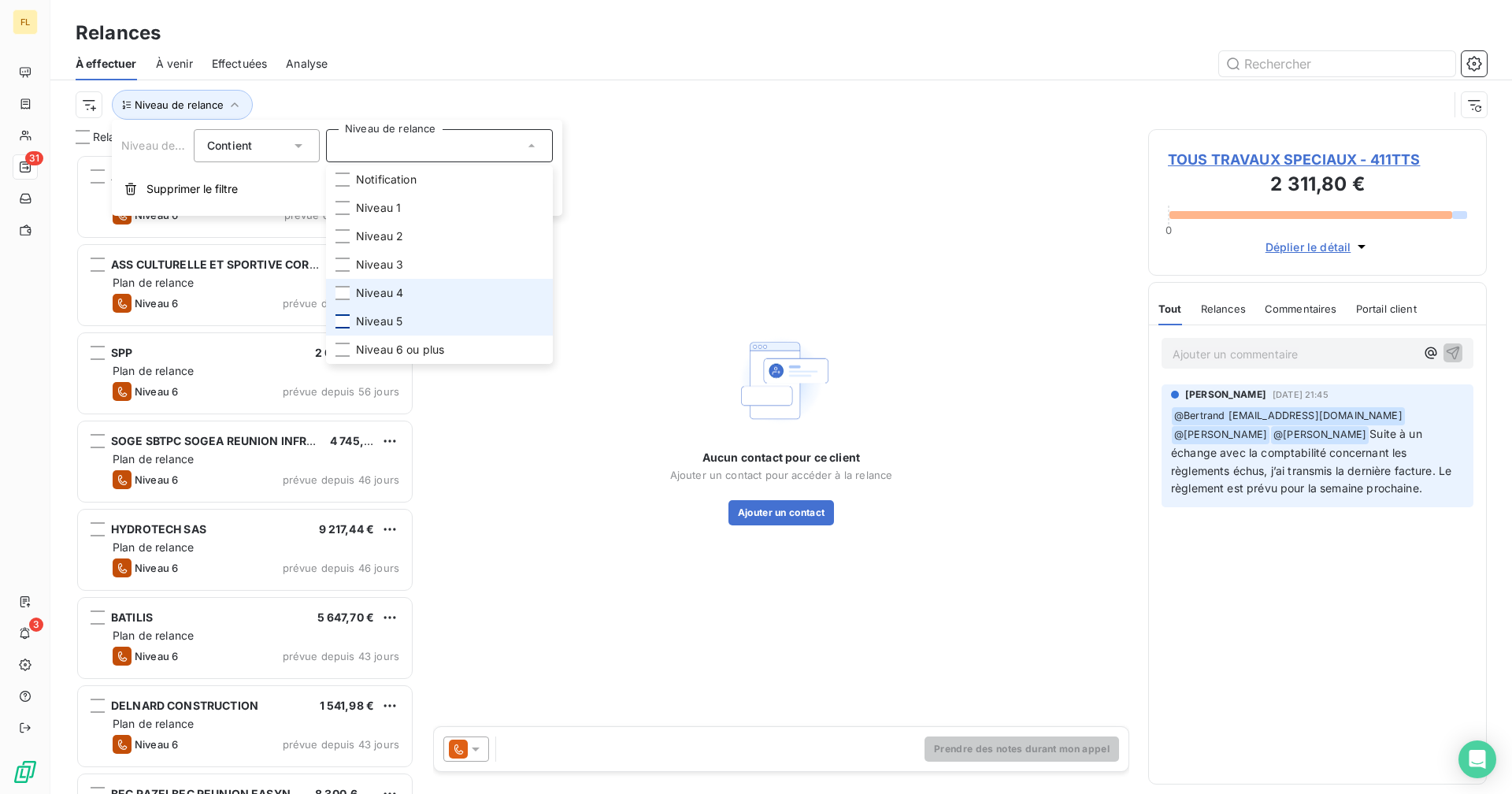
click at [343, 301] on li "Niveau 4" at bounding box center [440, 293] width 227 height 29
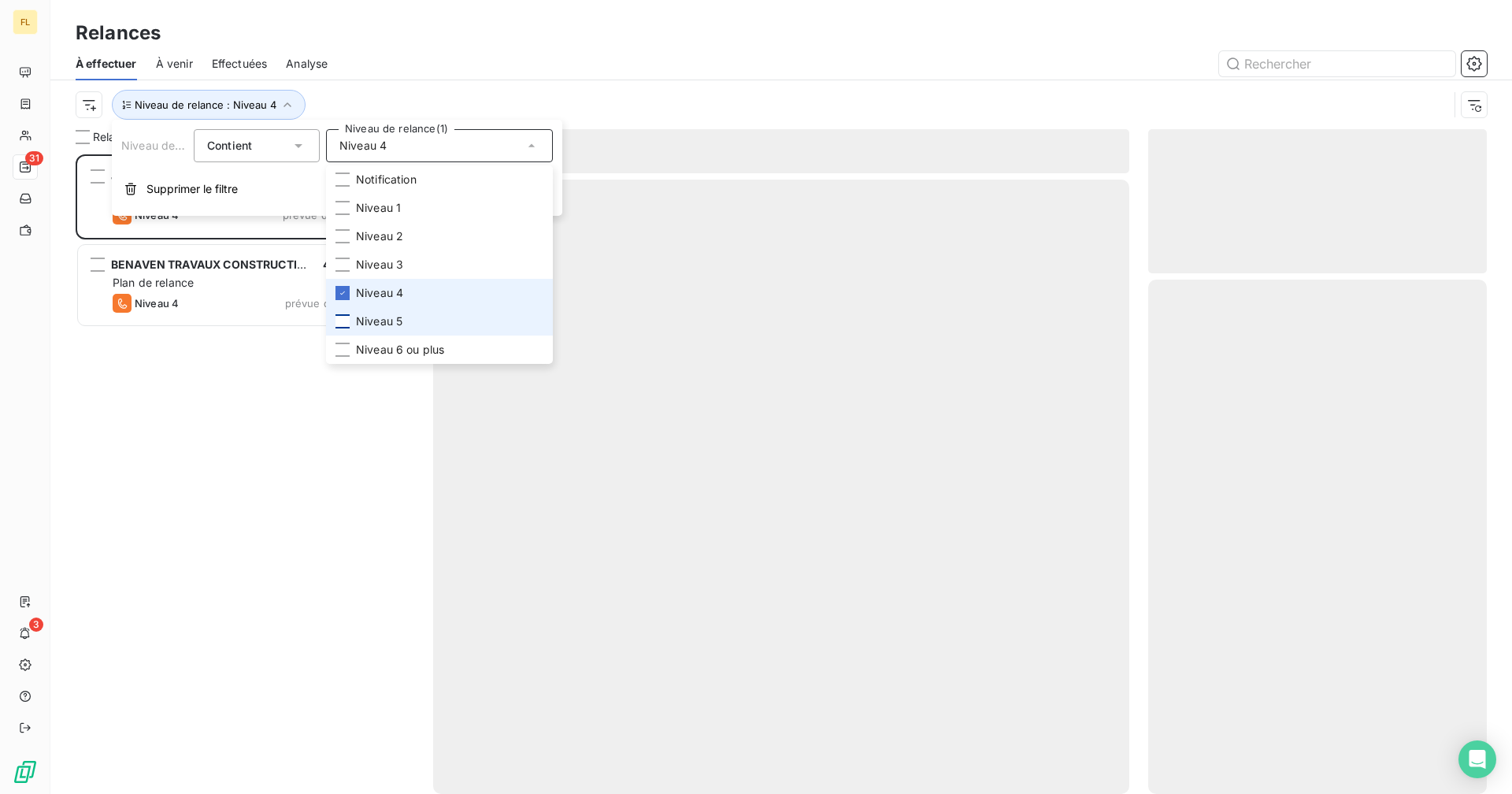
scroll to position [628, 326]
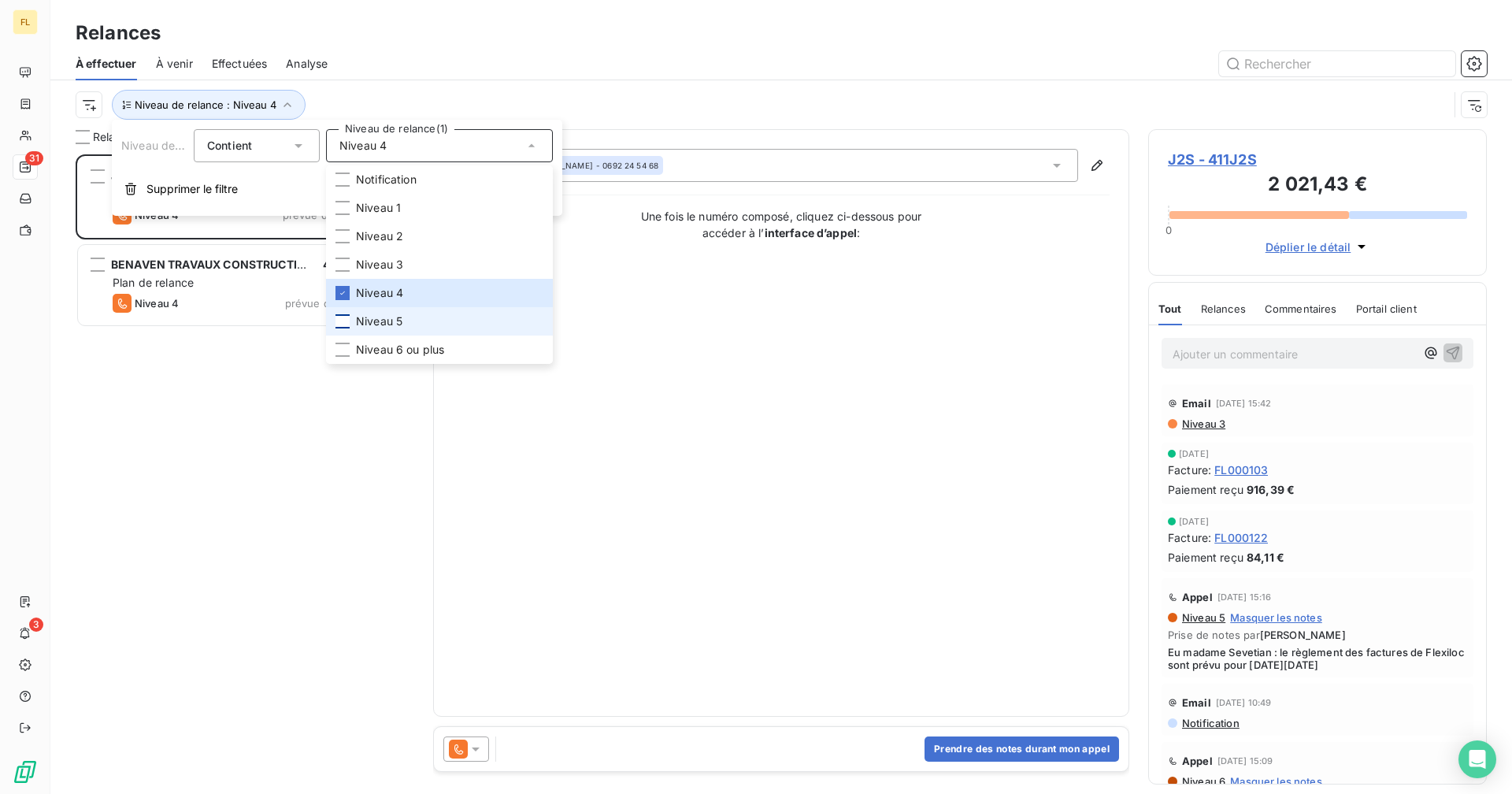
click at [421, 43] on div "Relances" at bounding box center [781, 33] width 1461 height 29
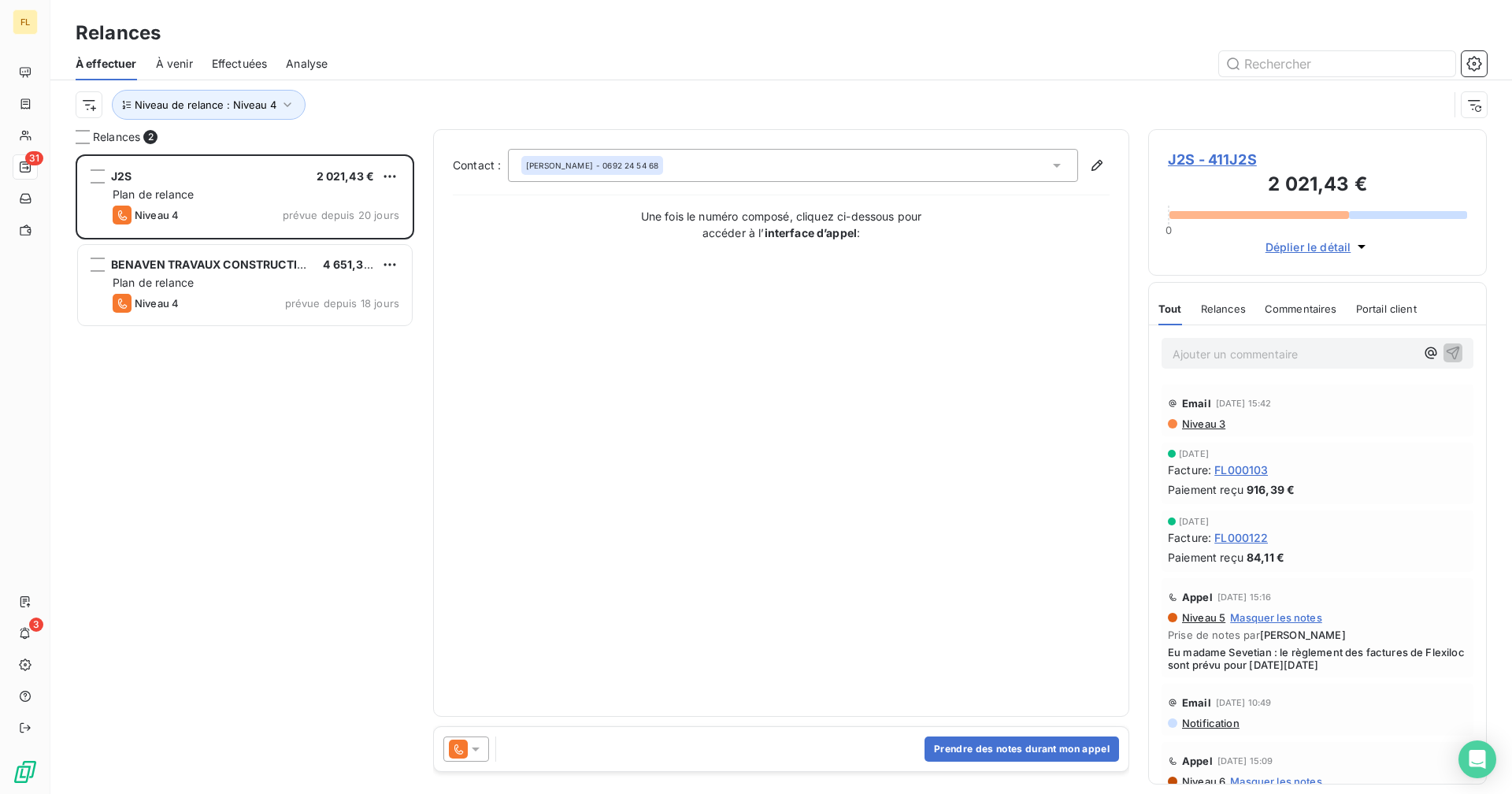
click at [1239, 163] on span "J2S - 411J2S" at bounding box center [1317, 159] width 300 height 21
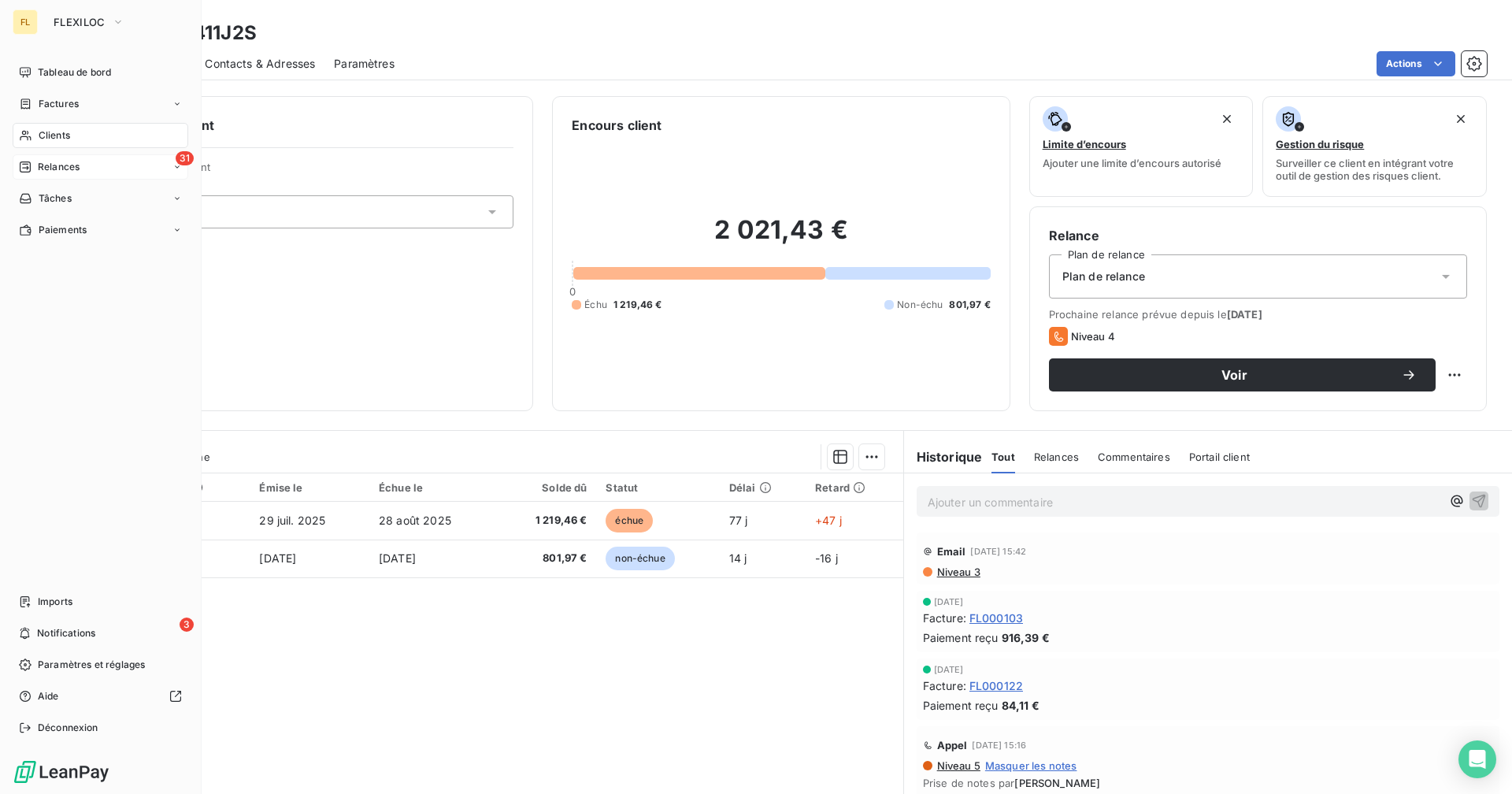
click at [89, 165] on div "31 Relances" at bounding box center [100, 167] width 175 height 25
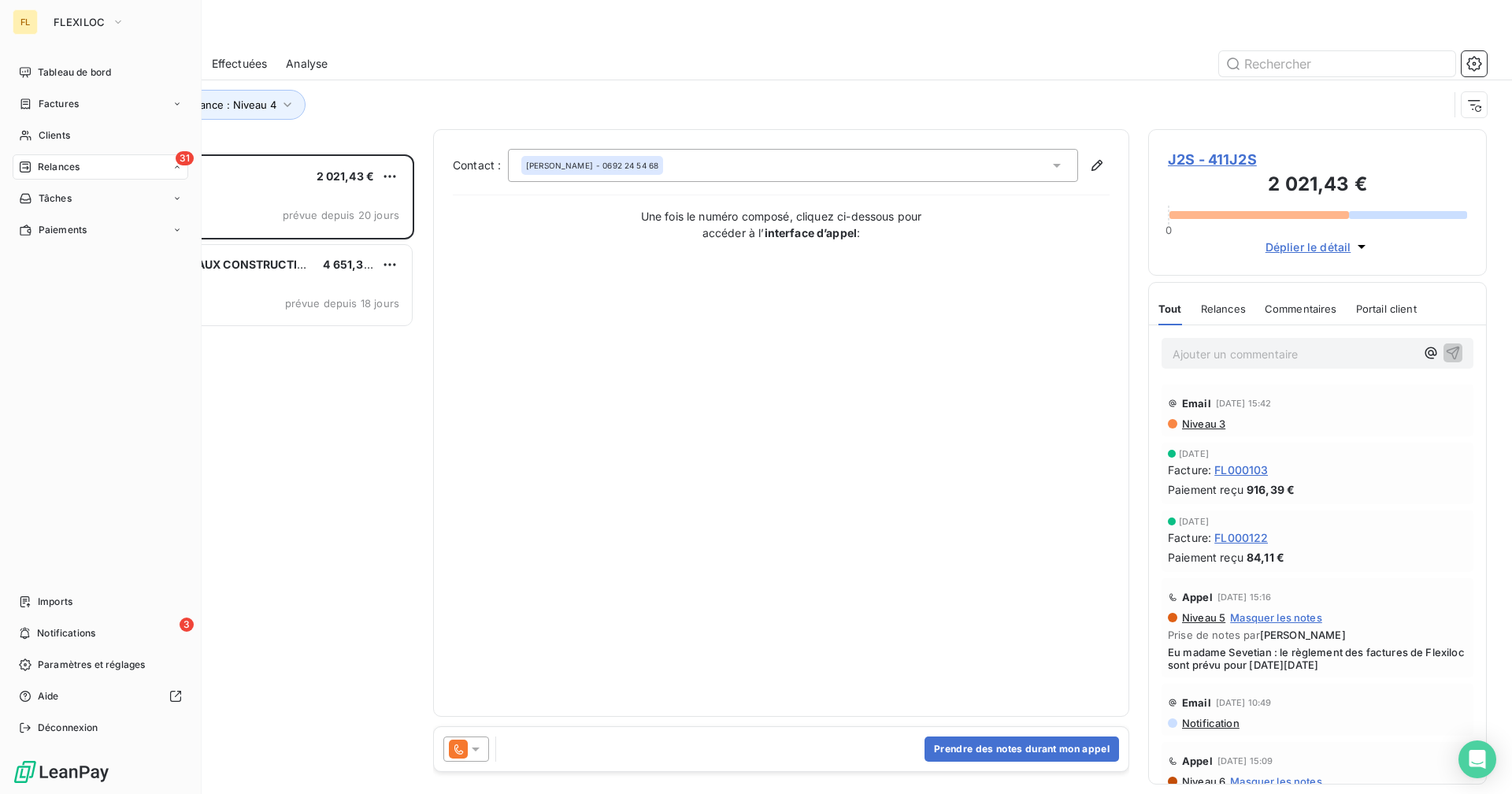
scroll to position [628, 326]
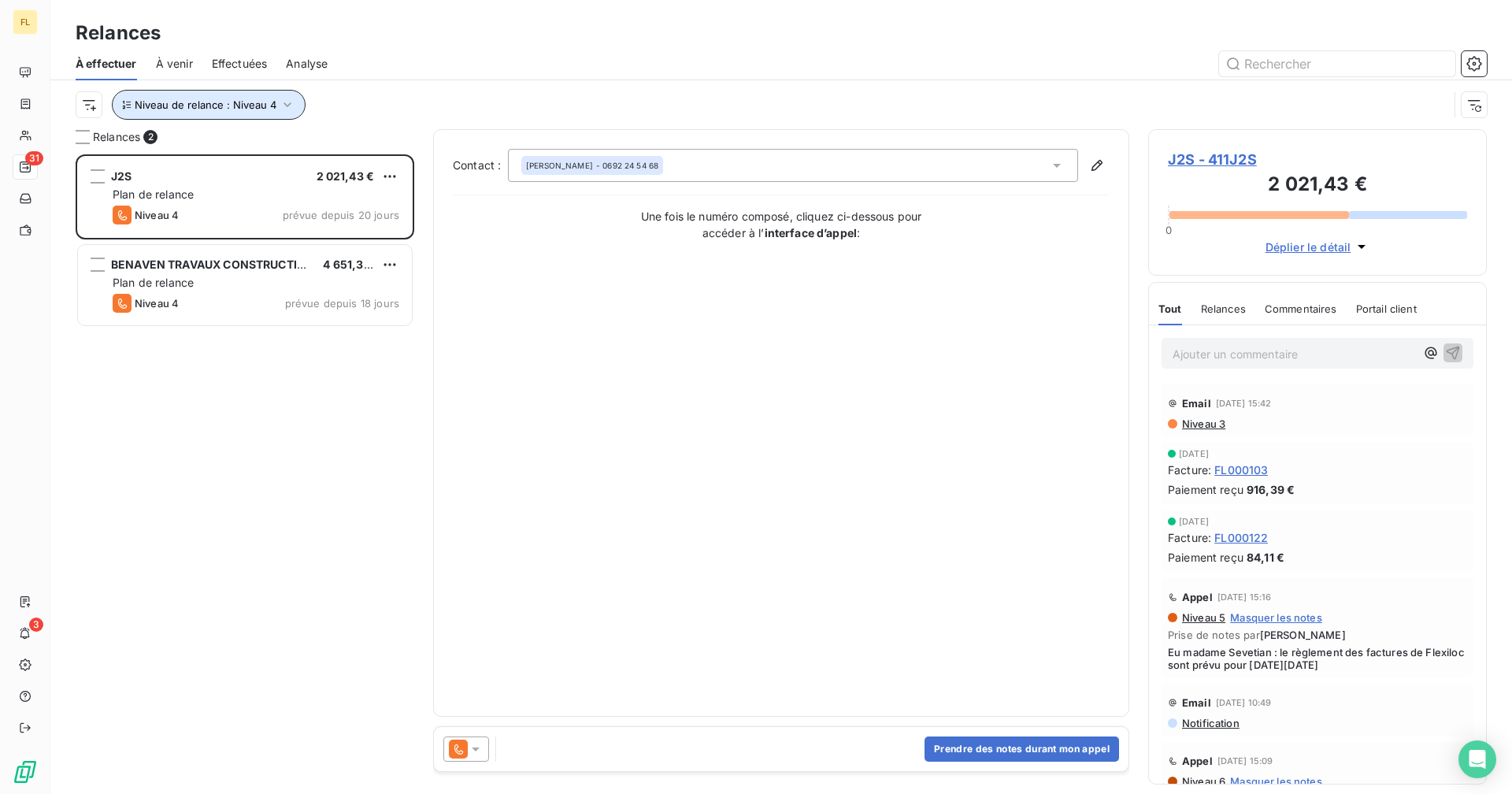
click at [247, 105] on span "Niveau de relance : Niveau 4" at bounding box center [206, 105] width 141 height 13
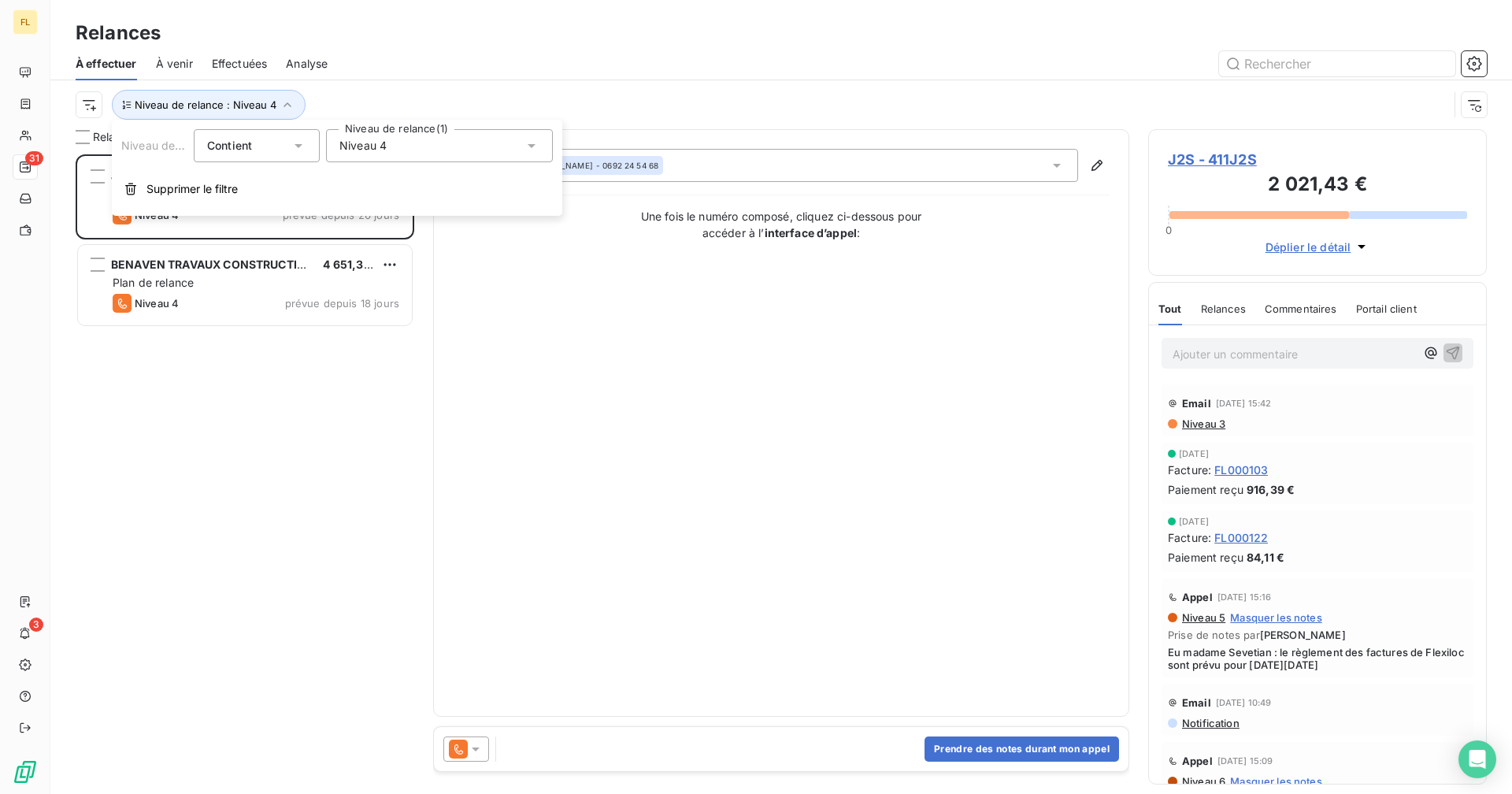
click at [378, 155] on div "Niveau 4" at bounding box center [440, 145] width 227 height 33
click at [345, 284] on li "Niveau 4" at bounding box center [440, 293] width 227 height 29
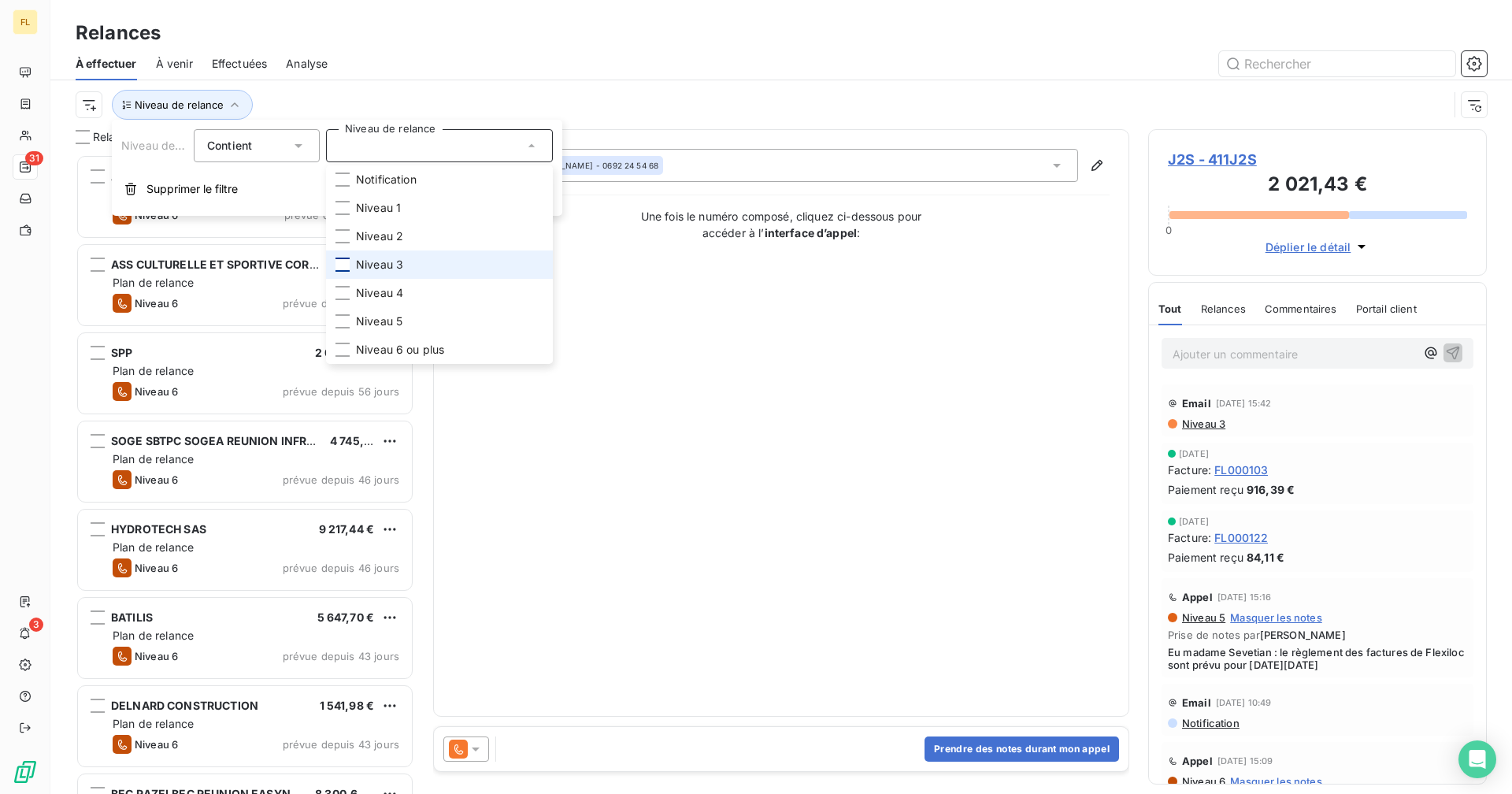
click at [342, 266] on div at bounding box center [342, 265] width 14 height 14
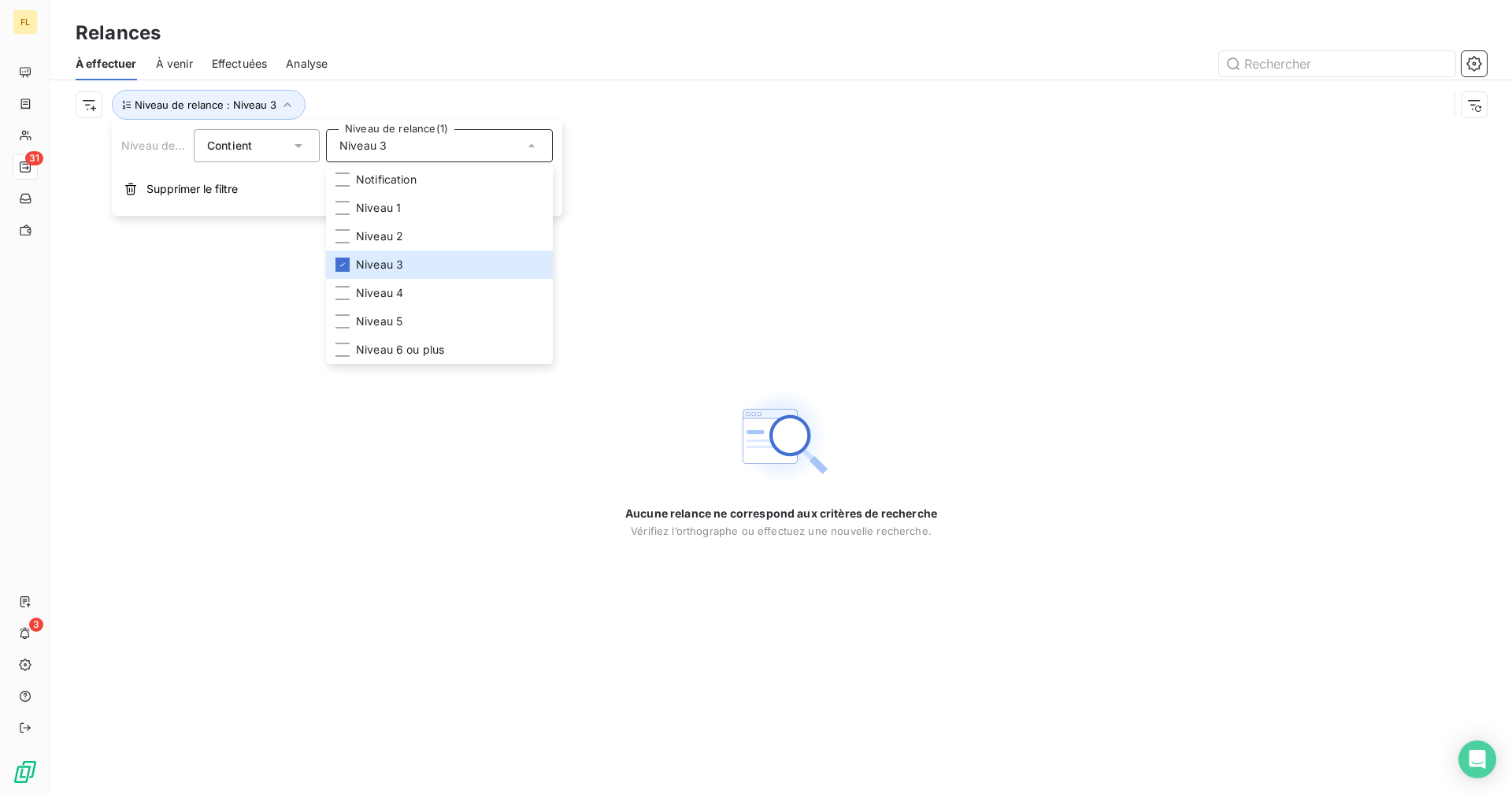
click at [413, 55] on div at bounding box center [916, 63] width 1140 height 25
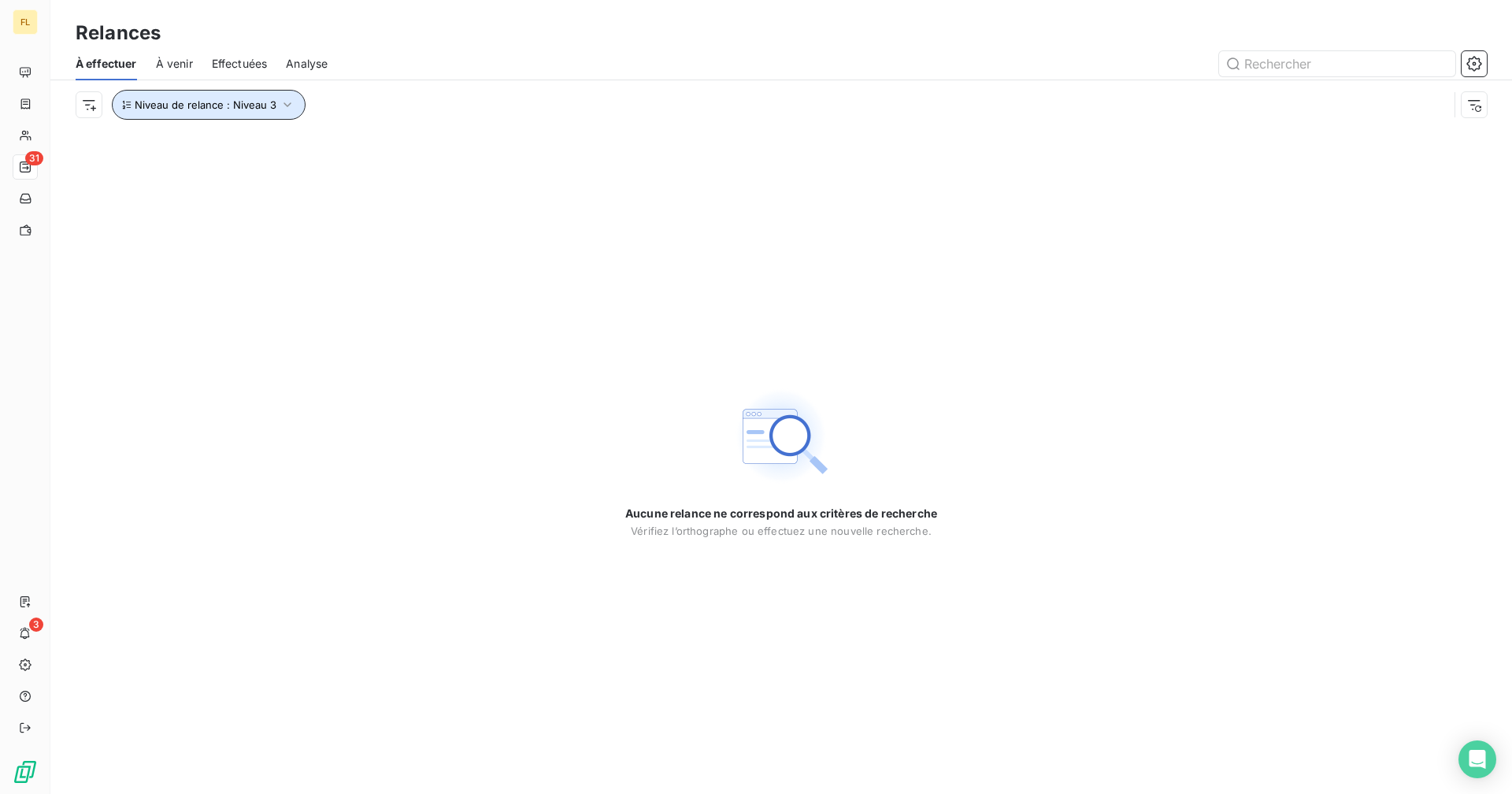
click at [207, 101] on span "Niveau de relance : Niveau 3" at bounding box center [206, 105] width 141 height 13
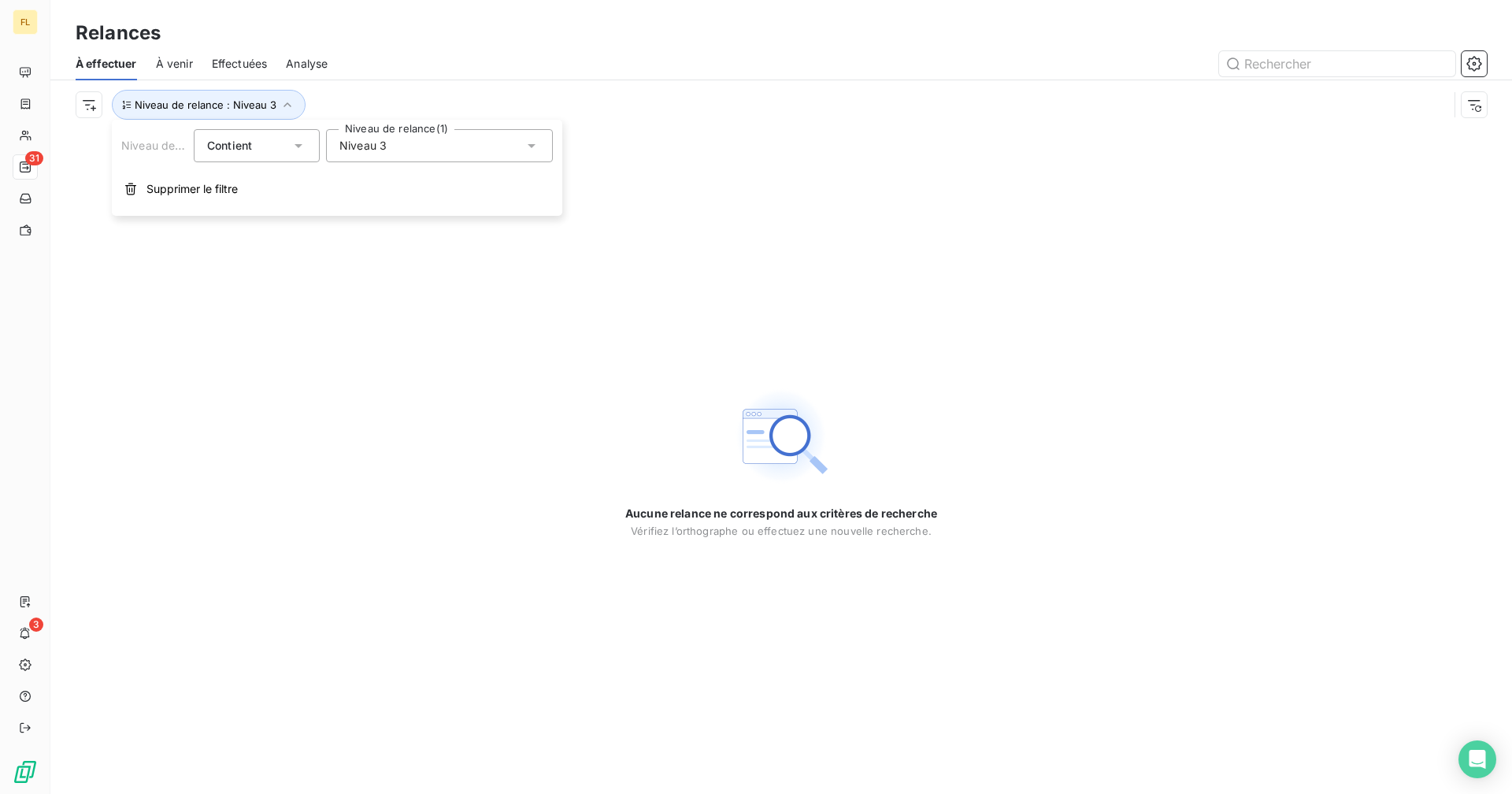
click at [361, 149] on span "Niveau 3" at bounding box center [363, 146] width 47 height 16
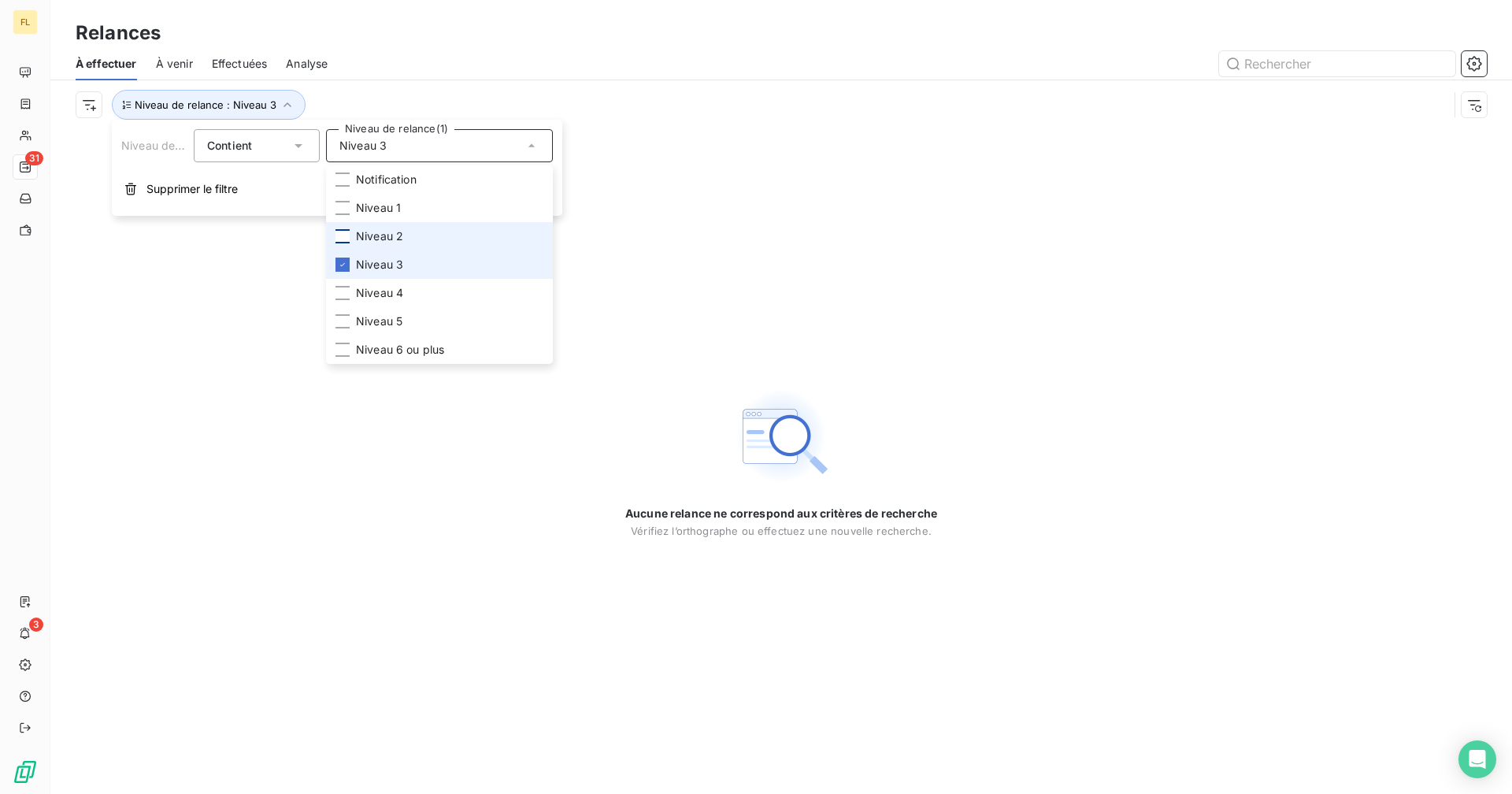
drag, startPoint x: 340, startPoint y: 266, endPoint x: 342, endPoint y: 237, distance: 29.1
click at [340, 265] on icon at bounding box center [342, 265] width 10 height 10
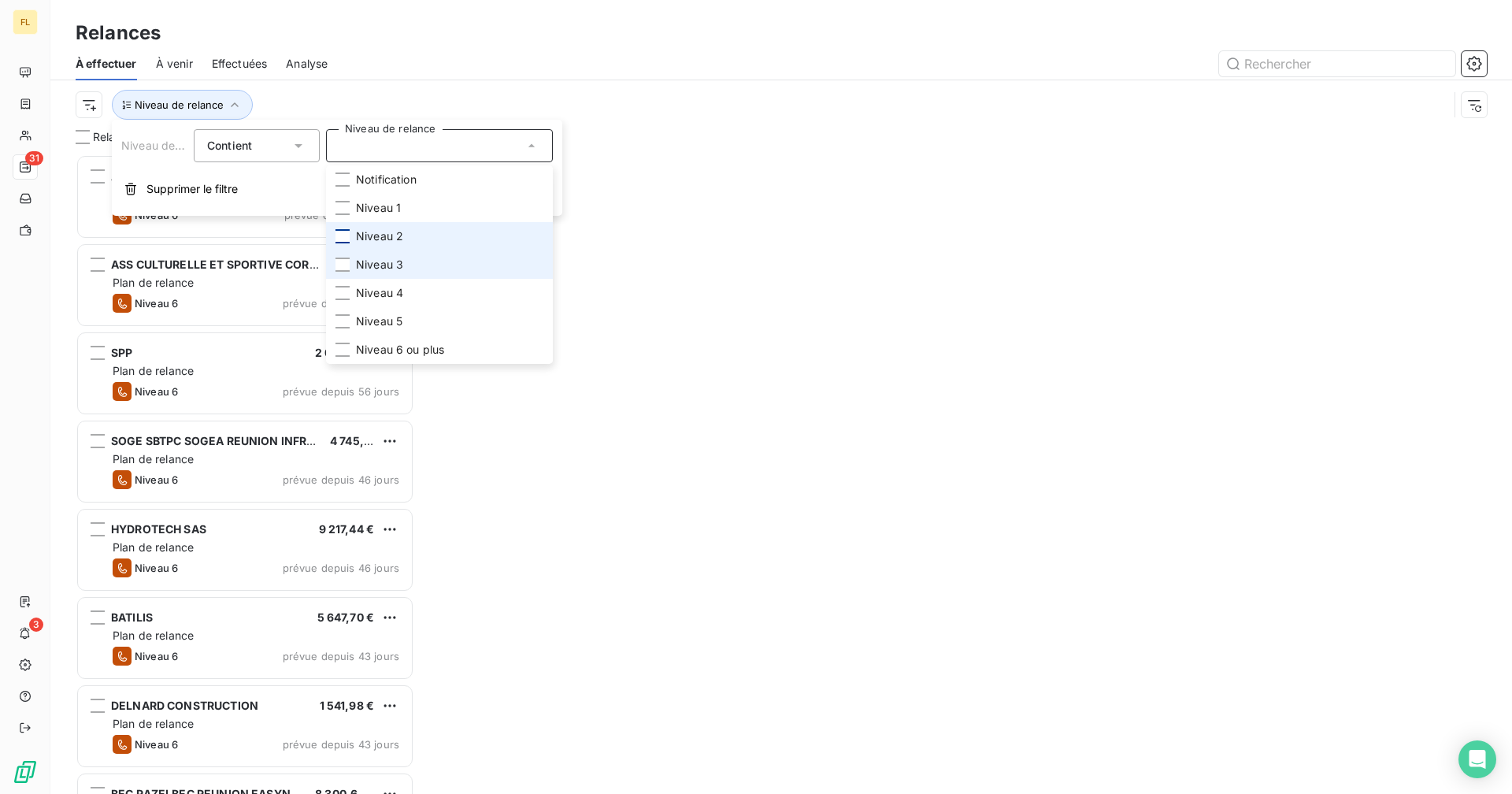
click at [342, 237] on div at bounding box center [342, 236] width 14 height 14
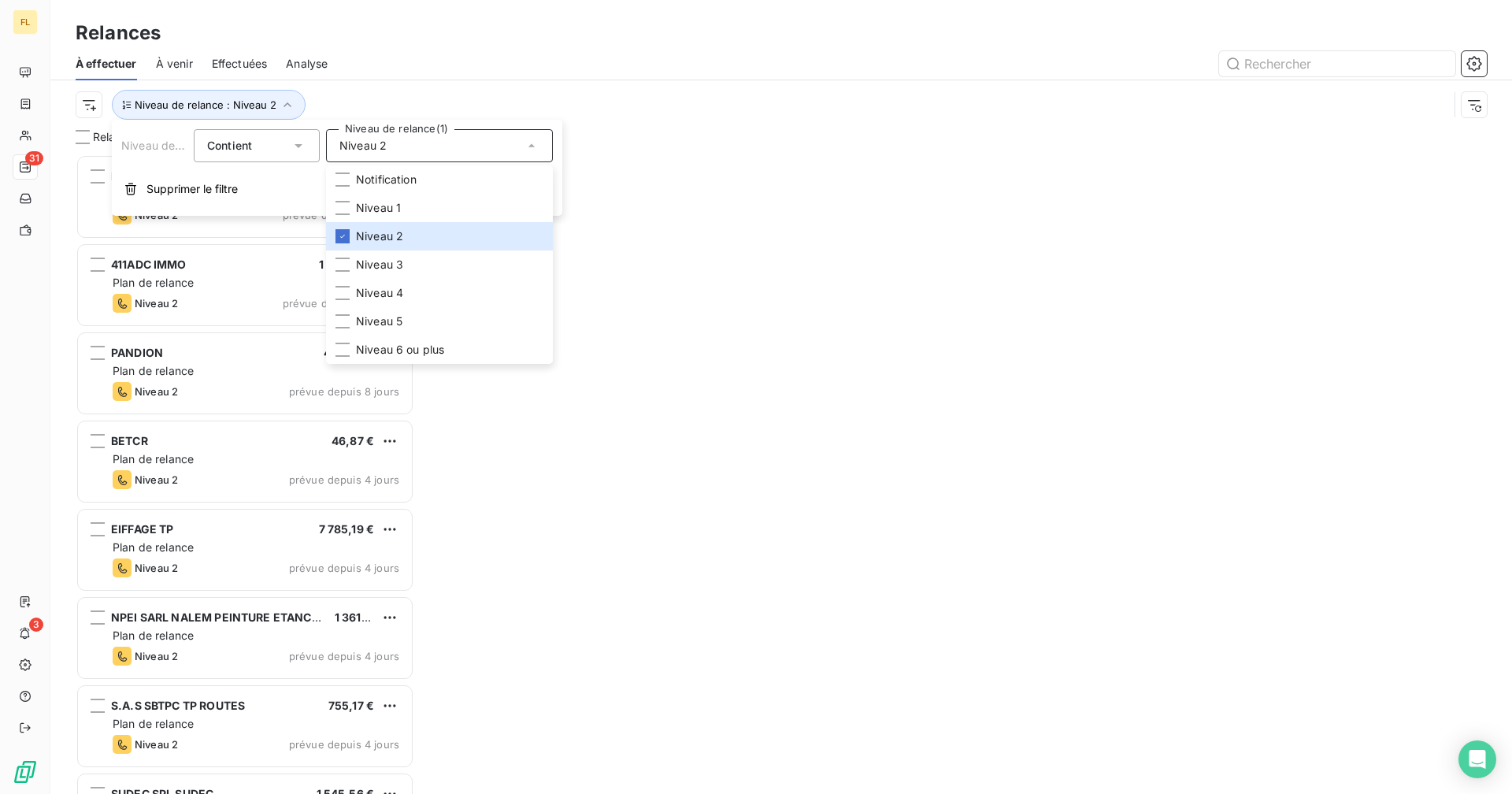
click at [422, 46] on div "Relances" at bounding box center [781, 33] width 1461 height 29
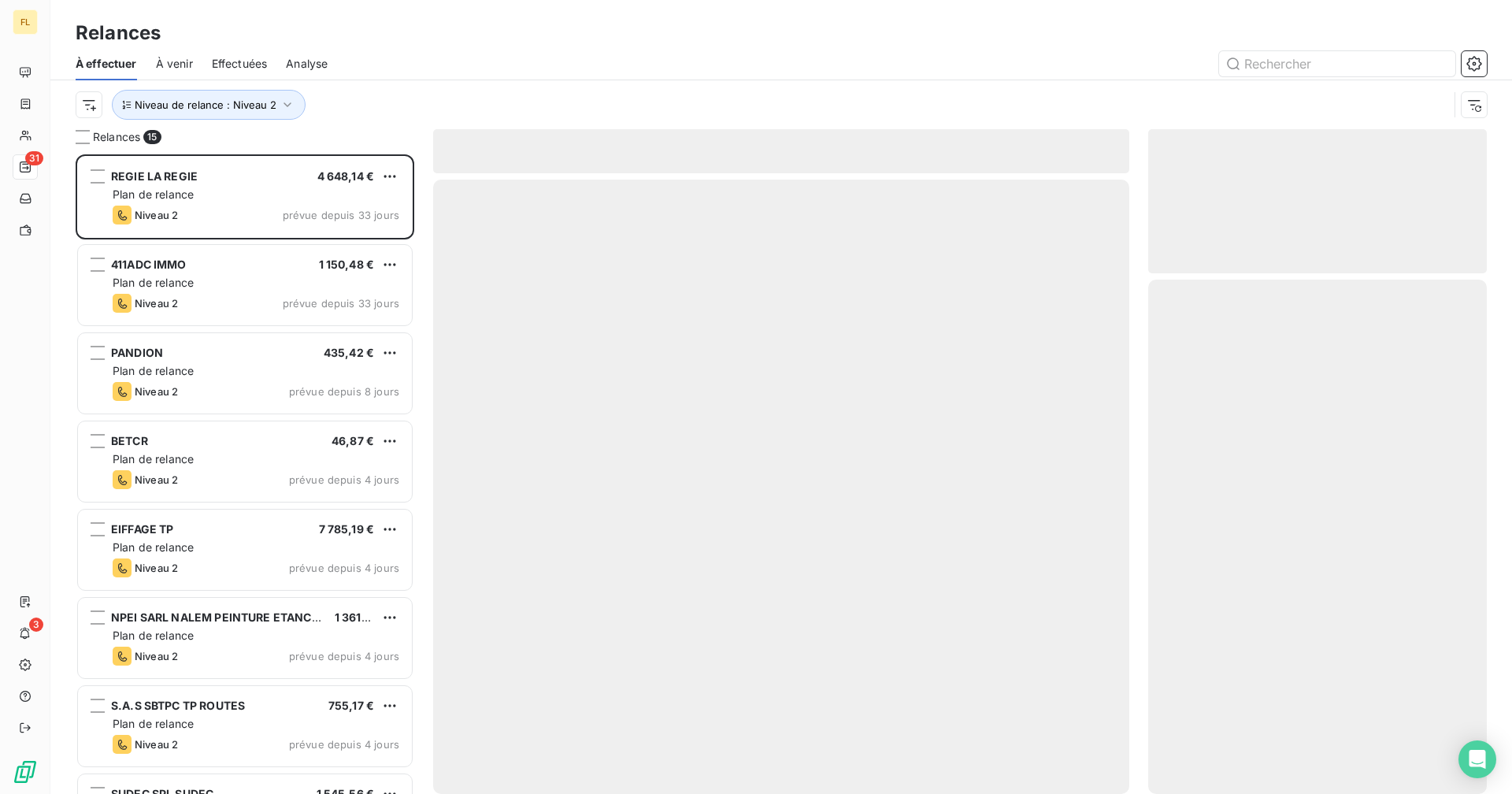
scroll to position [628, 326]
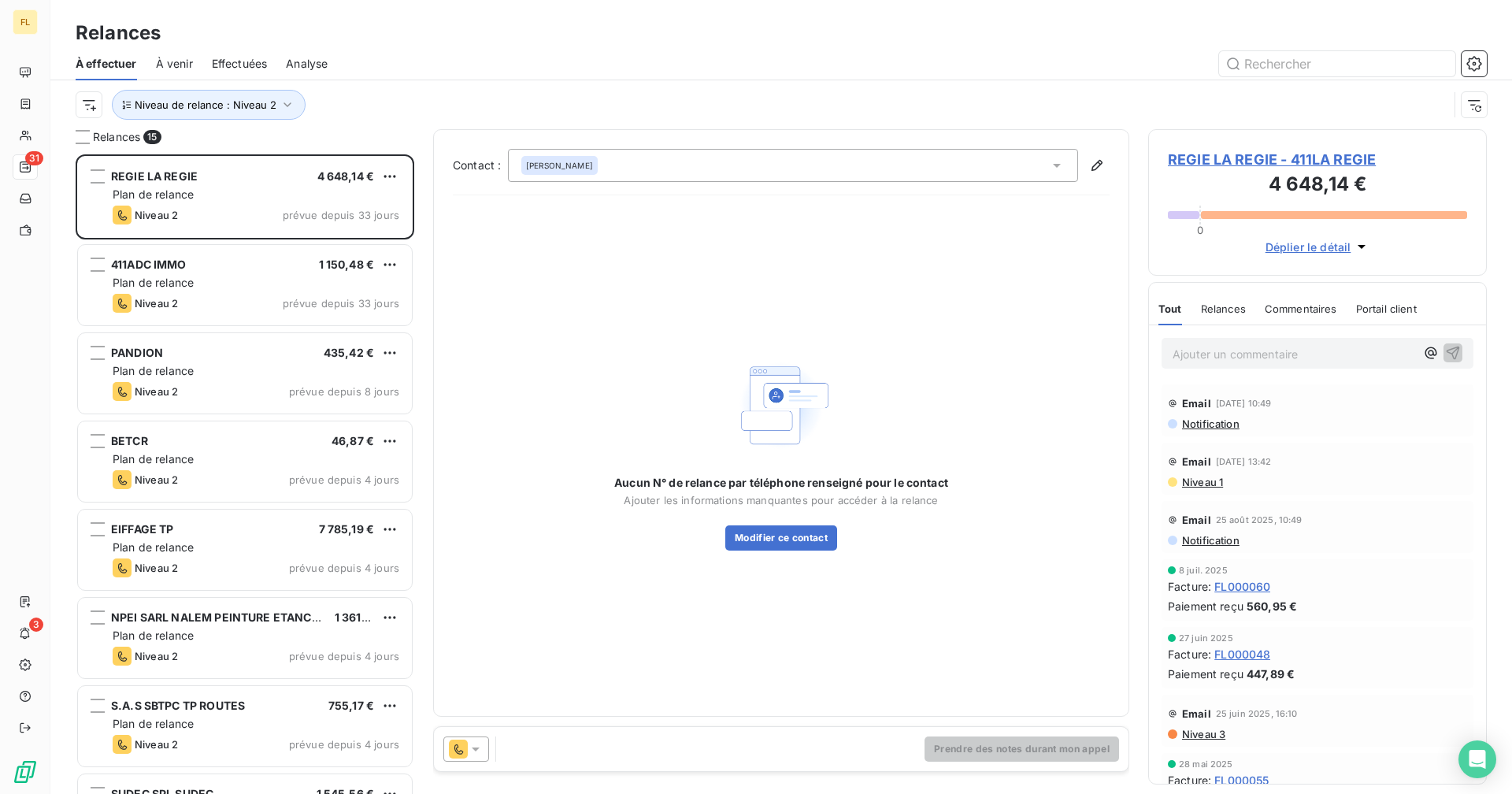
click at [1297, 160] on span "REGIE LA REGIE - 411LA REGIE" at bounding box center [1317, 159] width 300 height 21
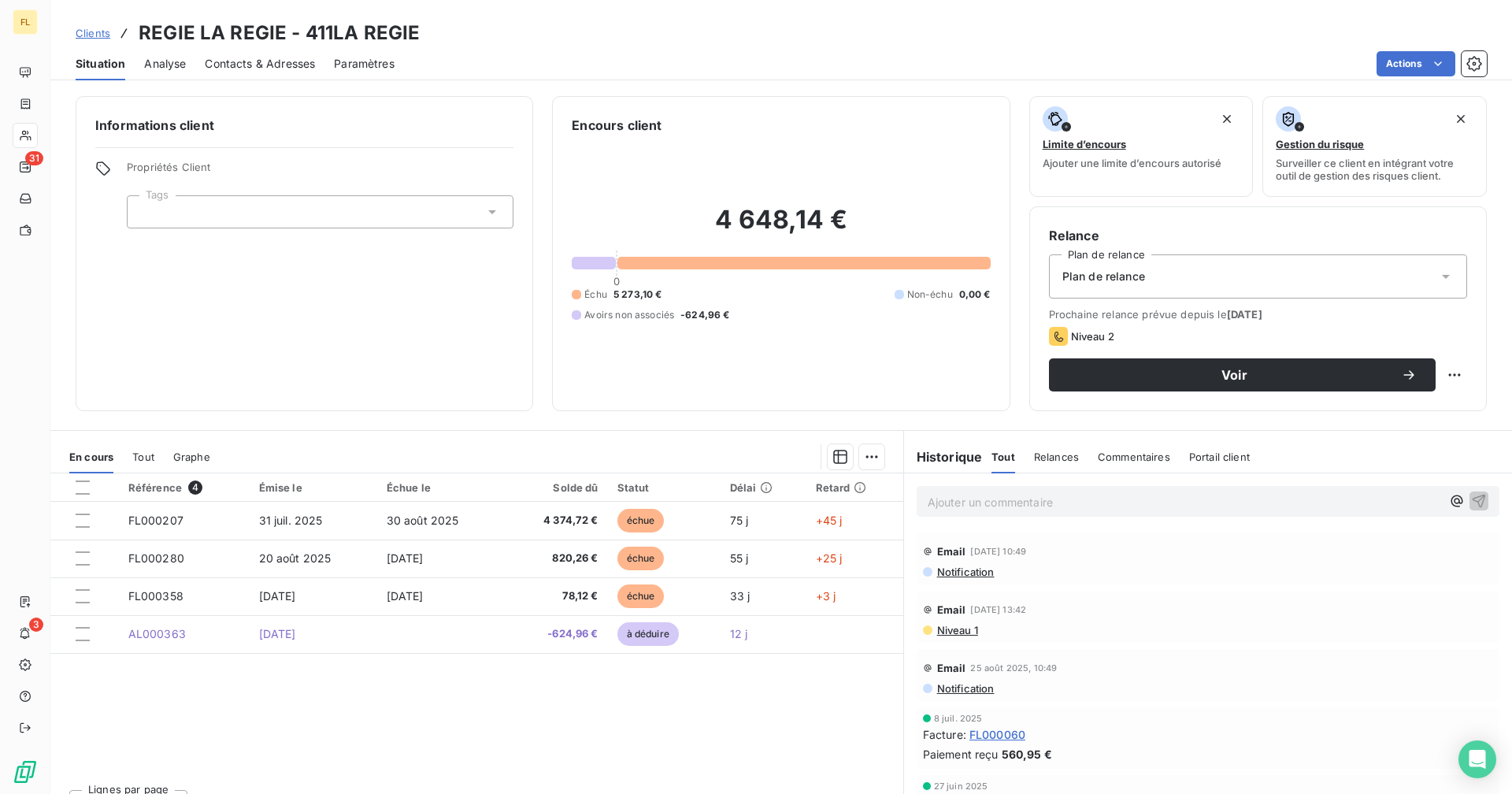
click at [495, 691] on div "Référence 4 Émise le Échue le Solde dû Statut Délai Retard FL000207 31 juil. 20…" at bounding box center [477, 624] width 853 height 303
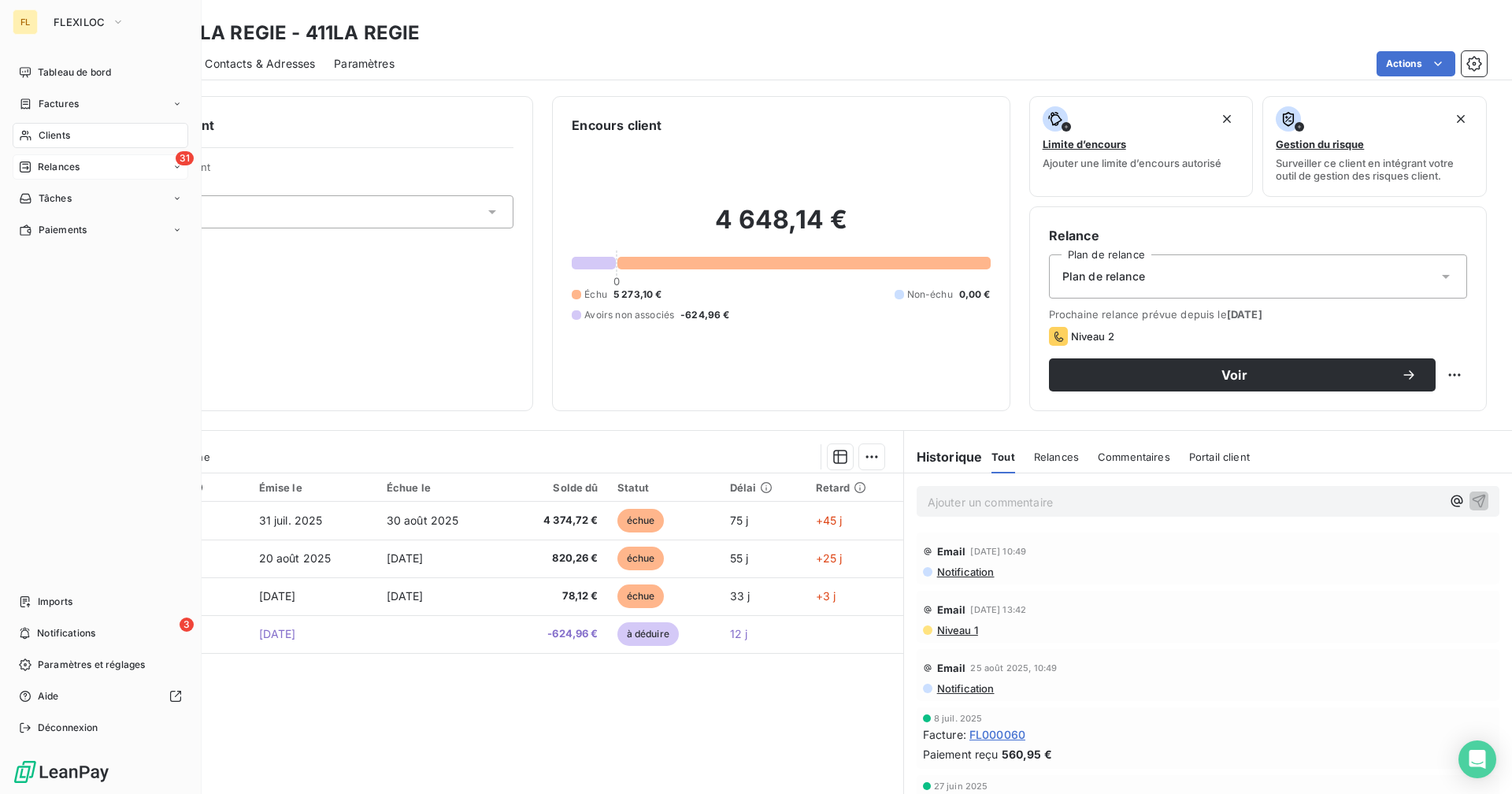
click at [58, 165] on span "Relances" at bounding box center [58, 167] width 42 height 14
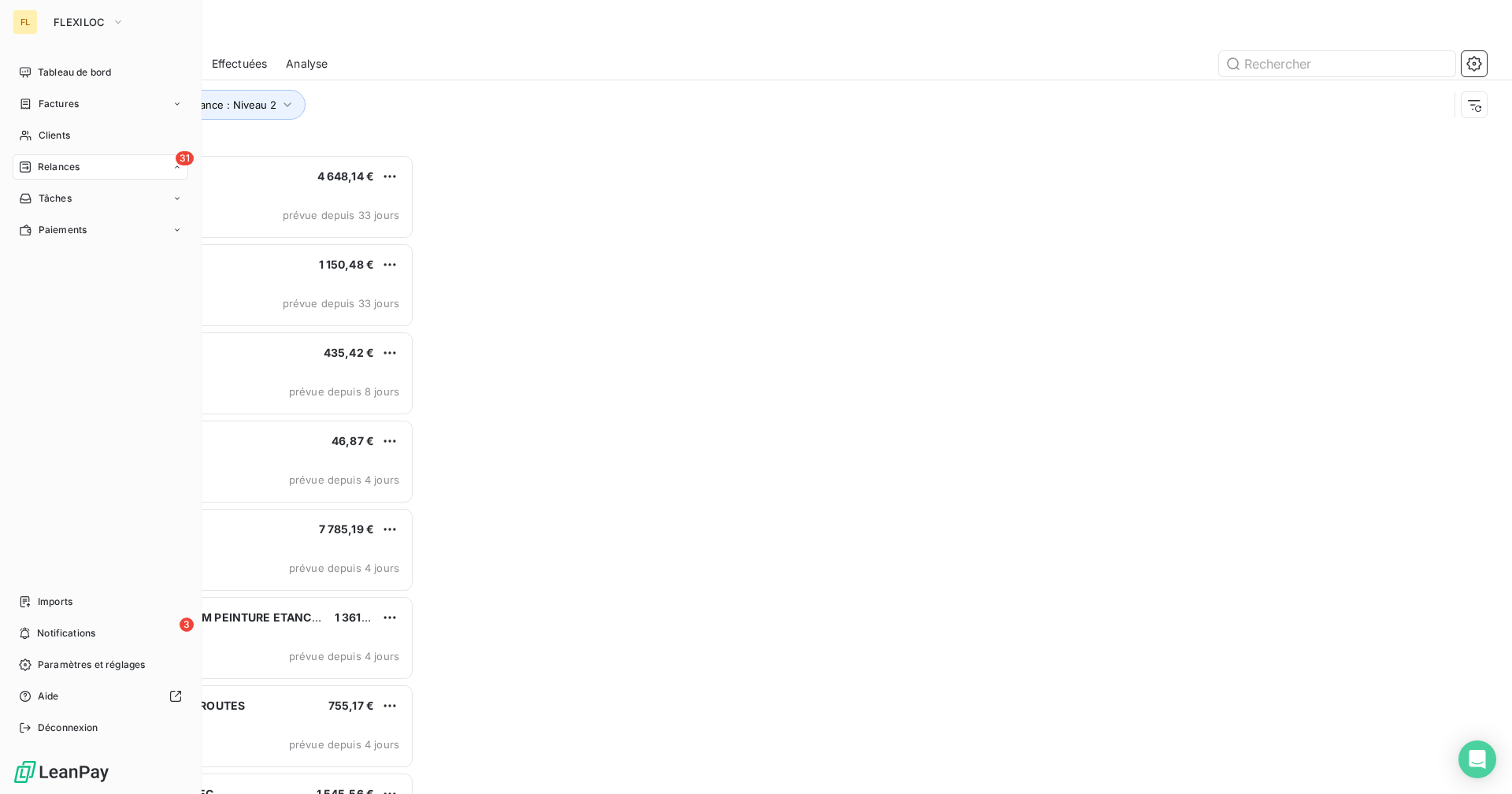
scroll to position [628, 326]
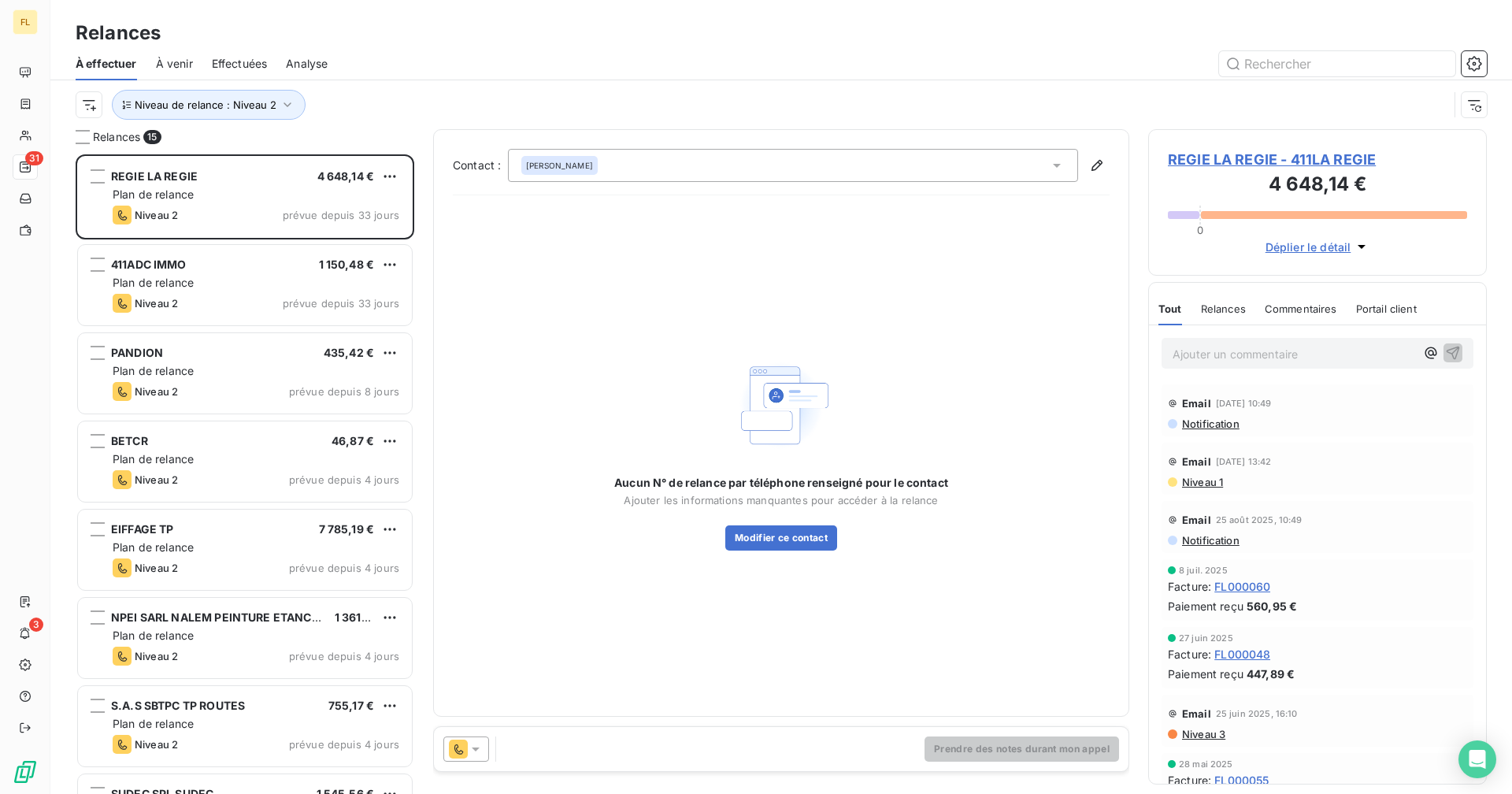
click at [444, 129] on div "Contact : Cathy TRONTIN Aucun N° de relance par téléphone renseigné pour le con…" at bounding box center [781, 422] width 696 height 587
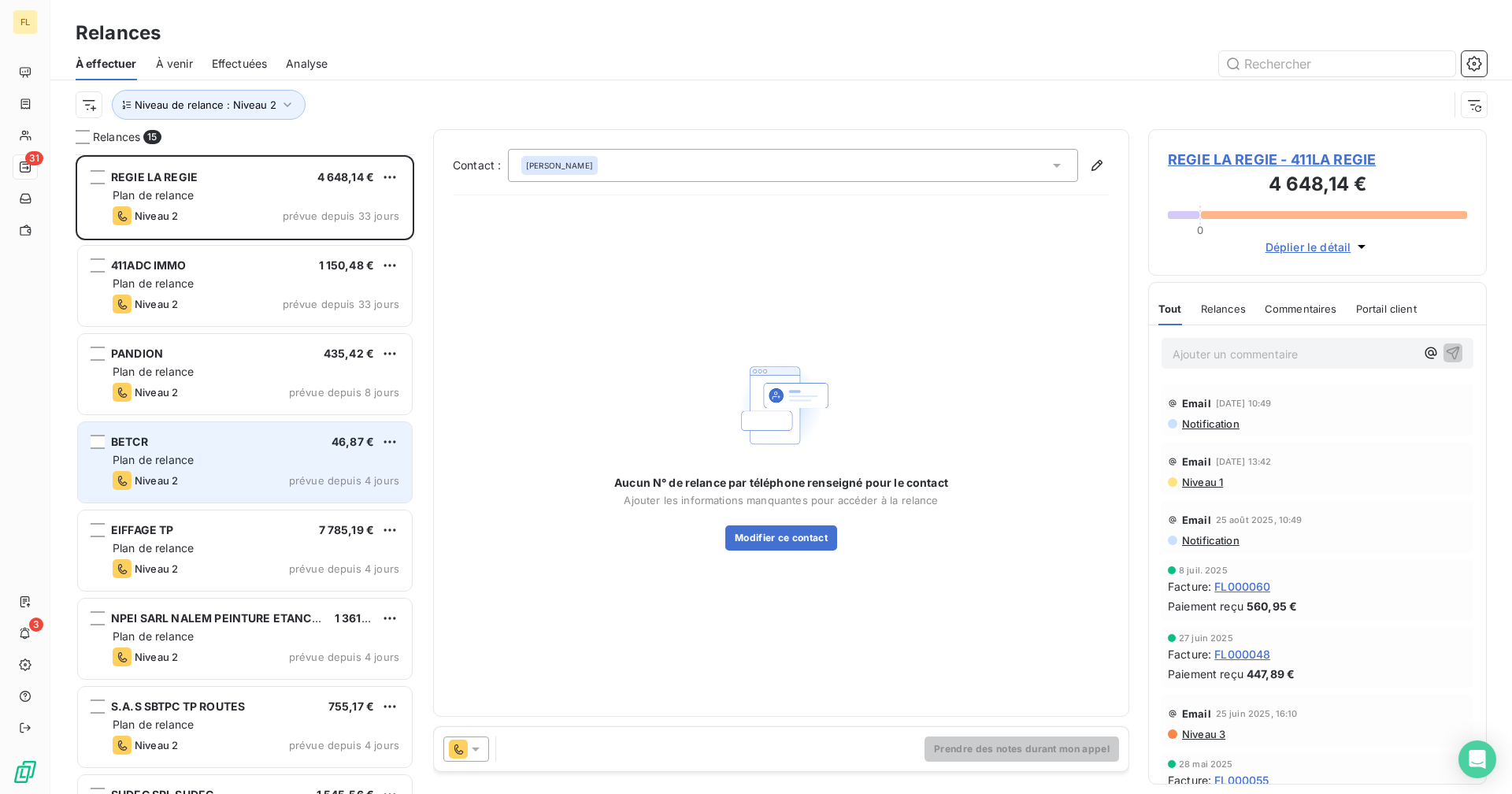
scroll to position [158, 0]
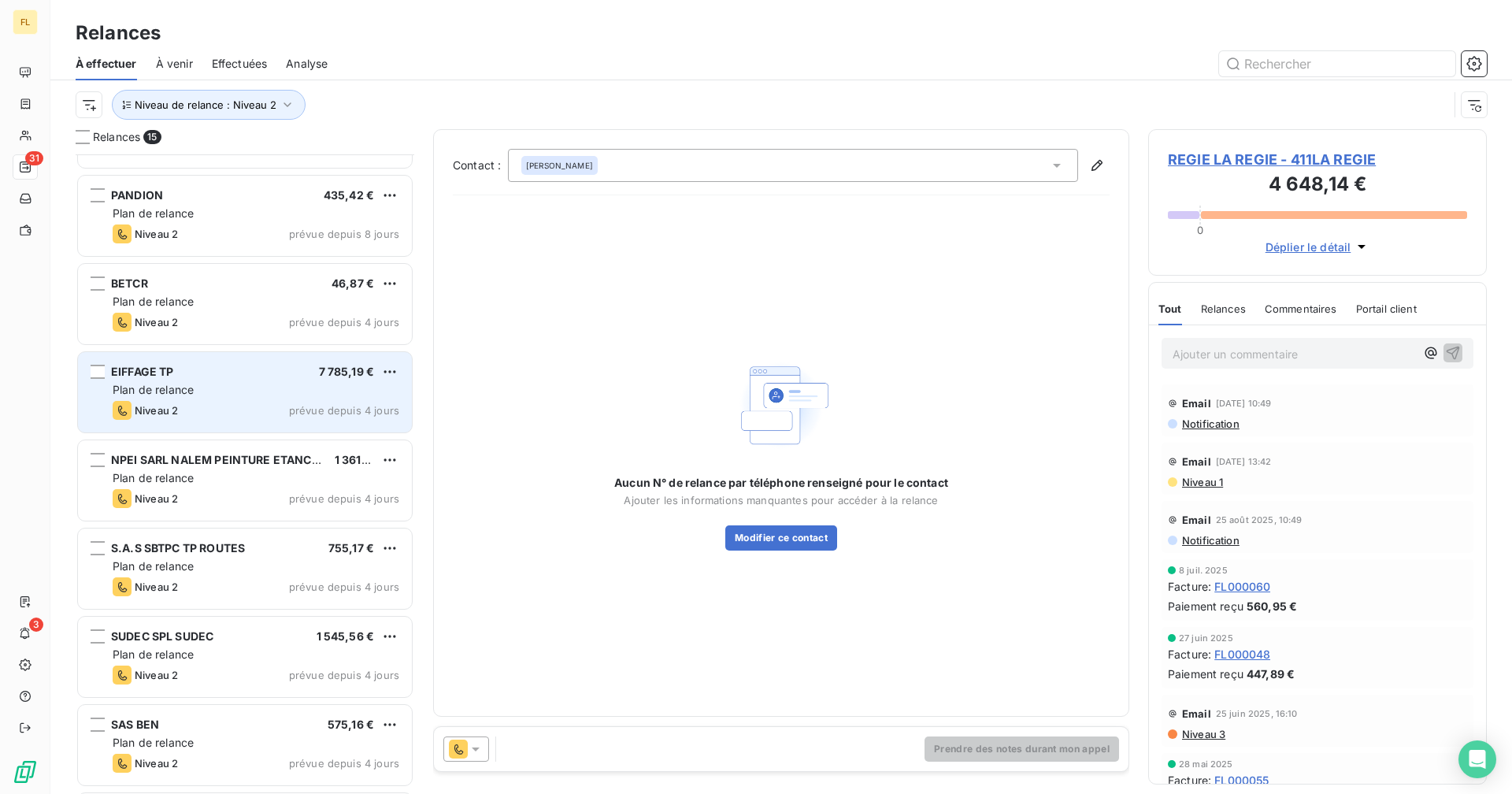
click at [250, 393] on div "Plan de relance" at bounding box center [256, 390] width 287 height 16
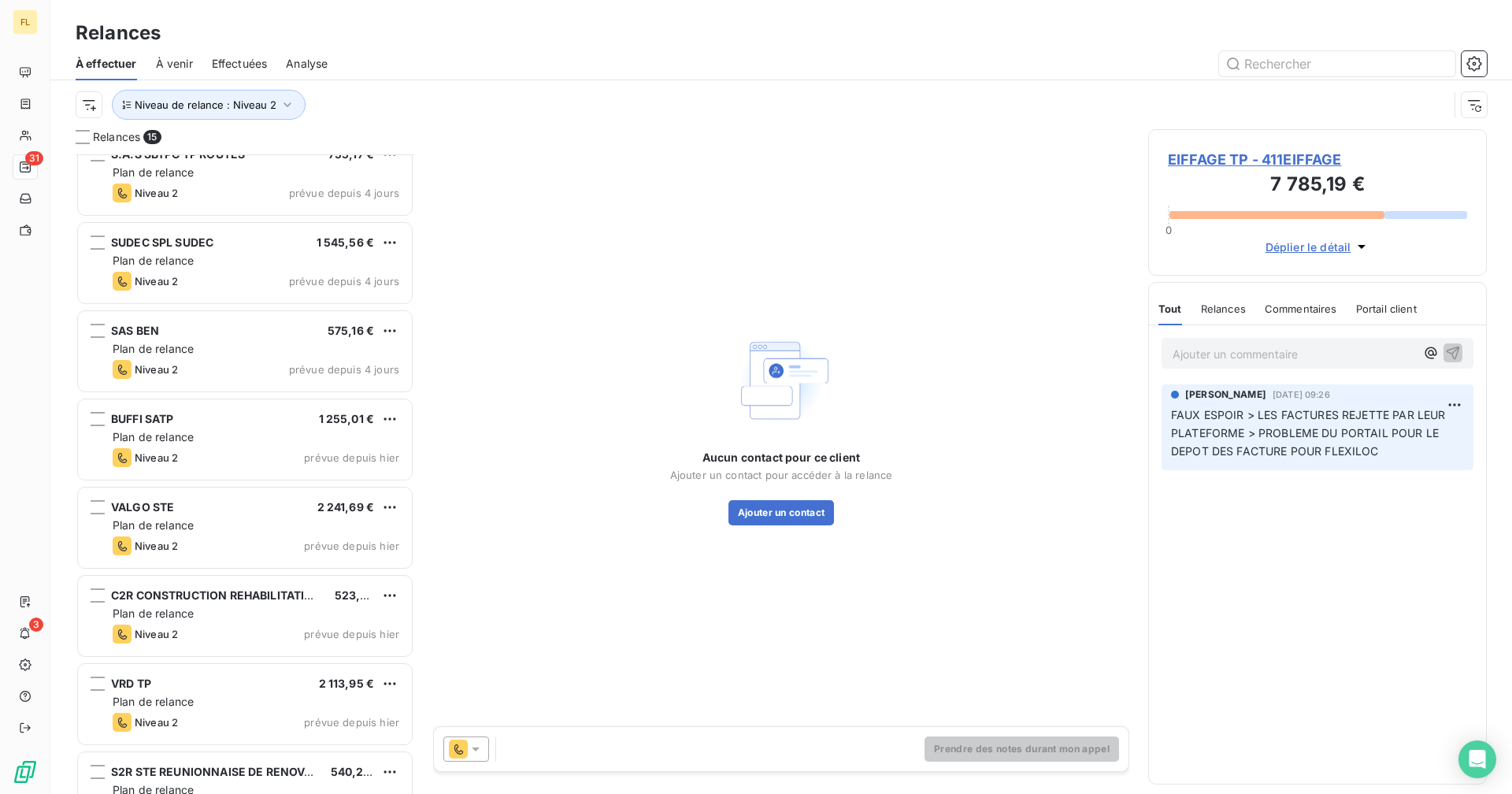
scroll to position [684, 0]
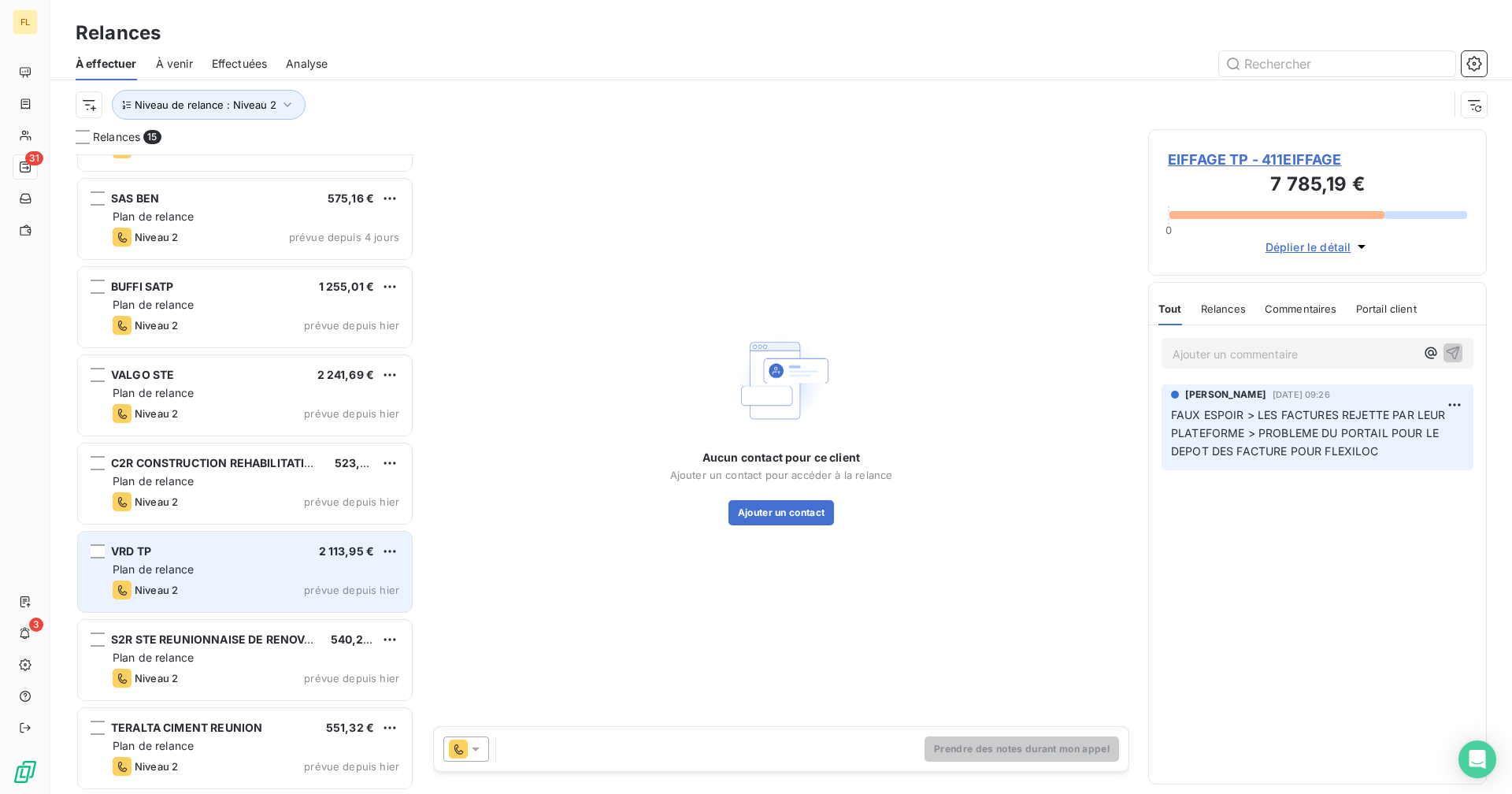
click at [241, 594] on div "Niveau 2 prévue depuis hier" at bounding box center [256, 589] width 287 height 19
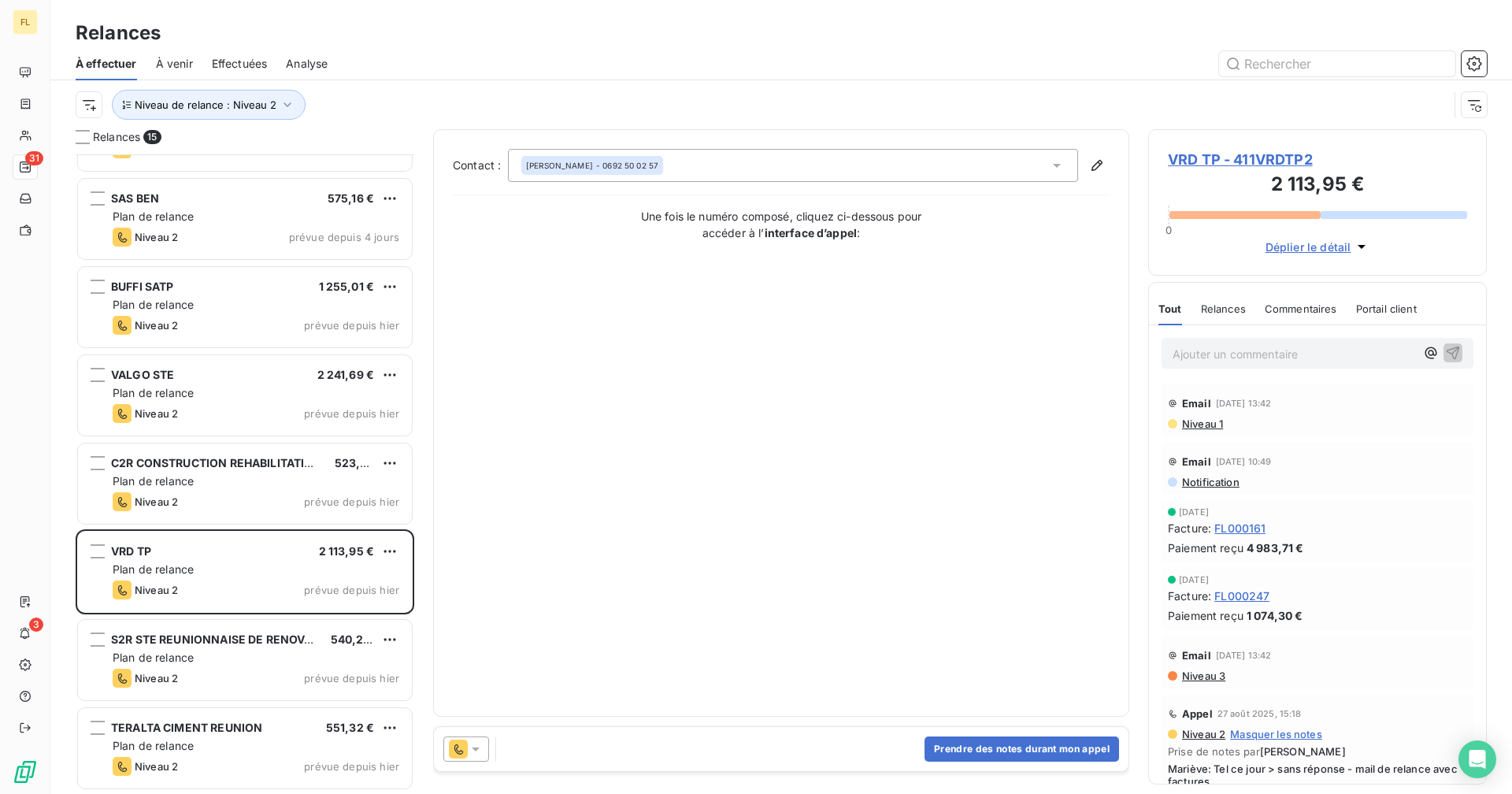
click at [1300, 159] on span "VRD TP - 411VRDTP2" at bounding box center [1317, 159] width 300 height 21
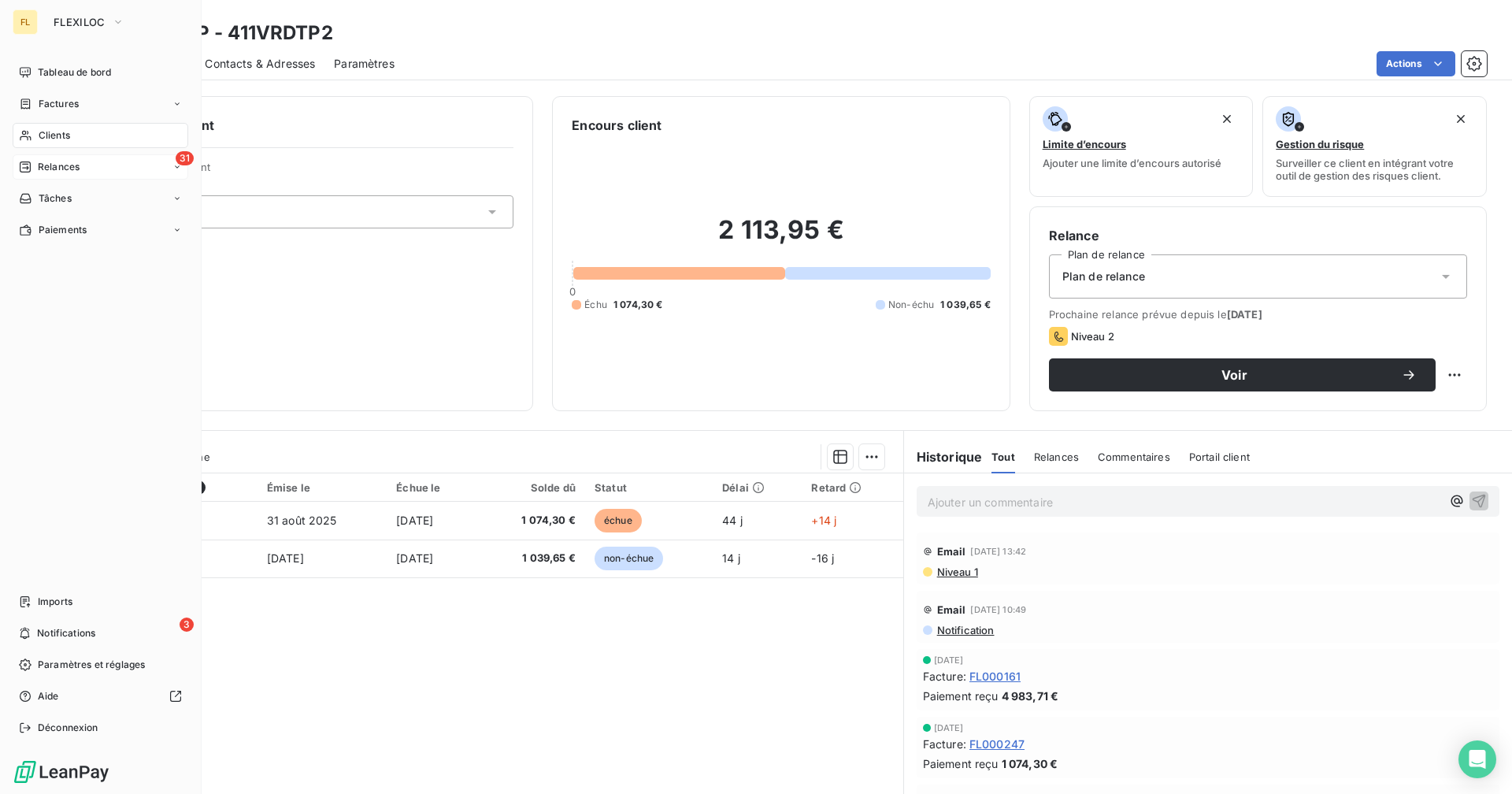
click at [91, 166] on div "31 Relances" at bounding box center [100, 167] width 175 height 25
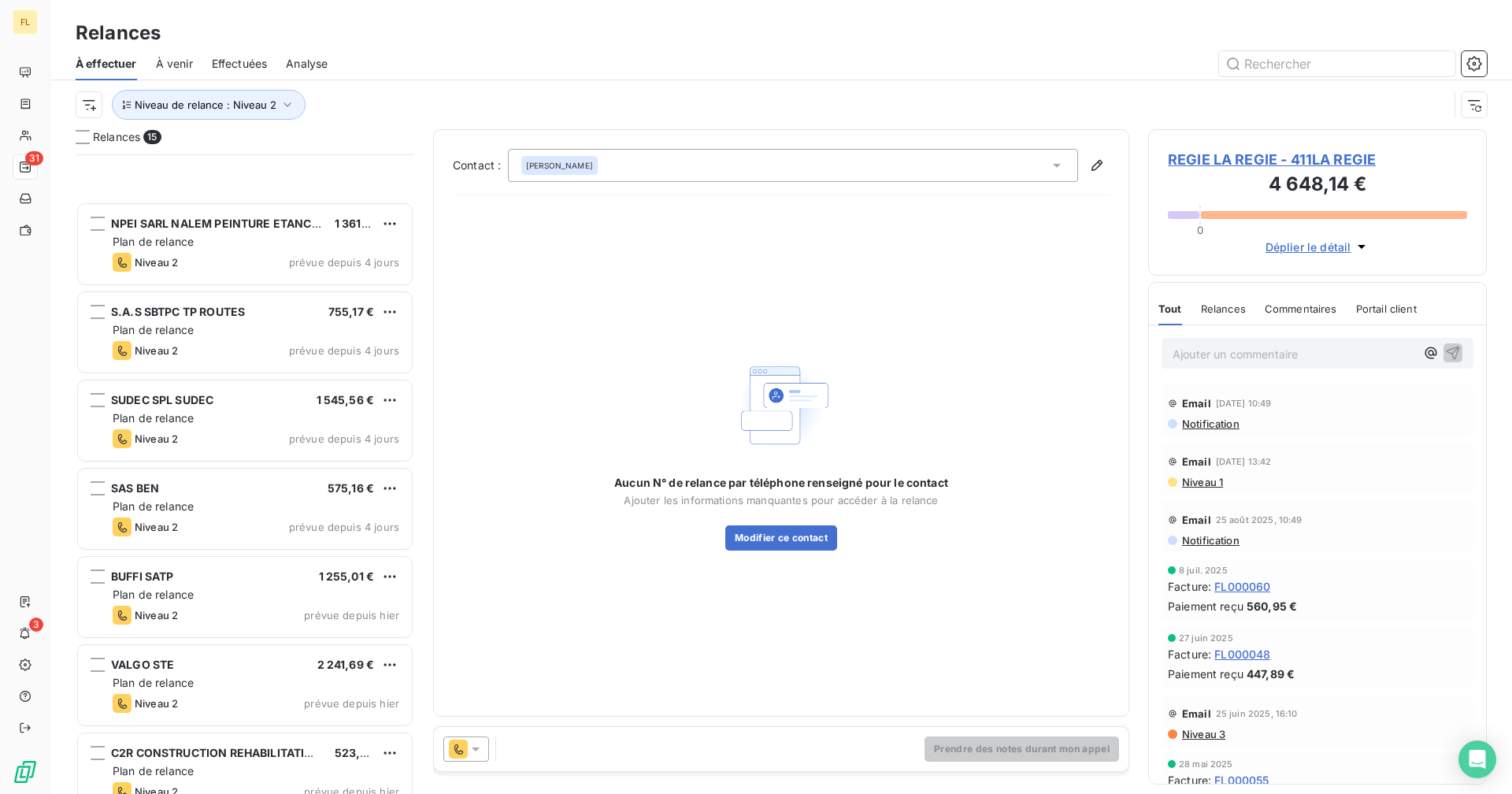
scroll to position [684, 0]
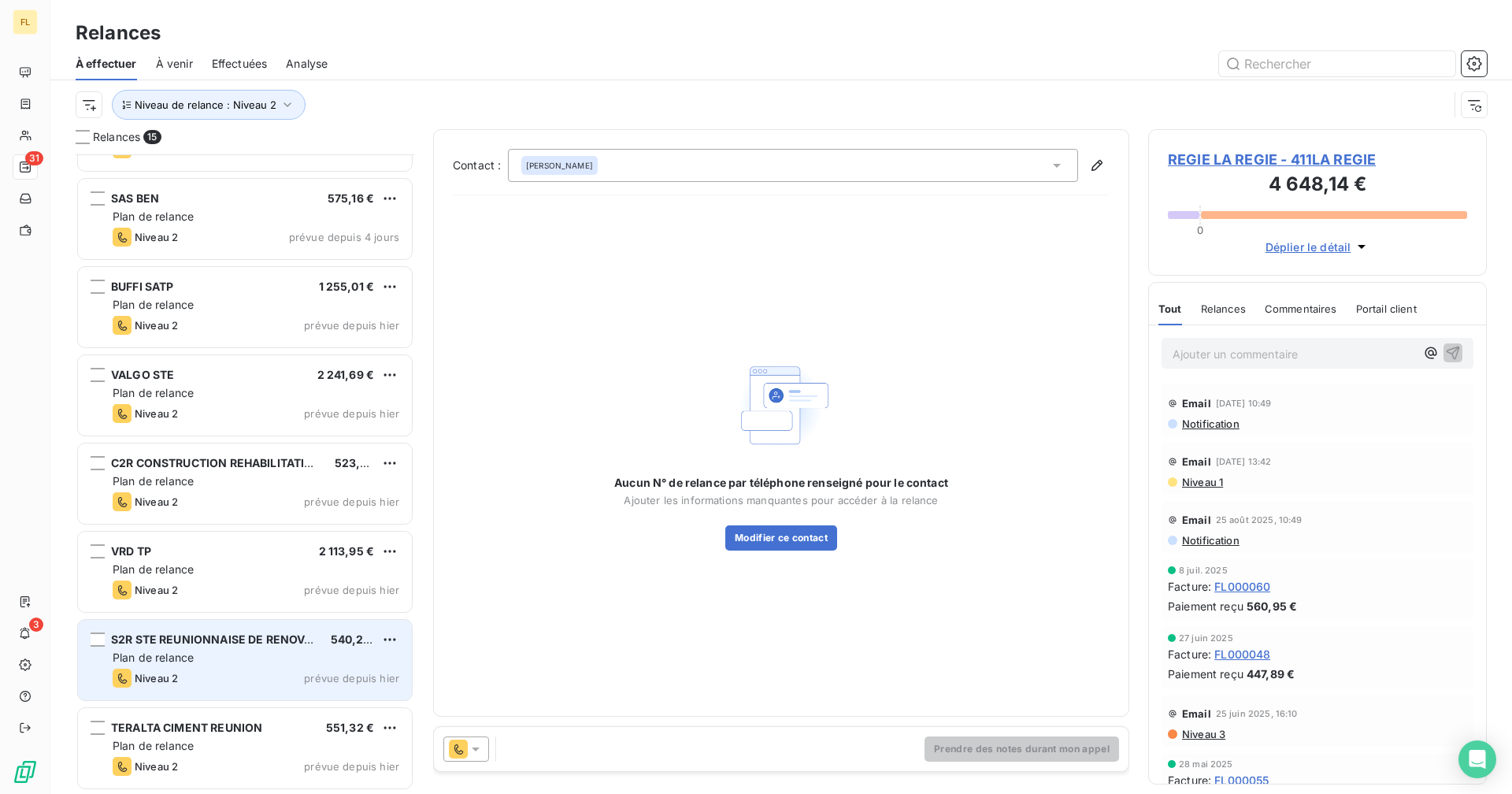
click at [186, 687] on div "Niveau 2 prévue depuis hier" at bounding box center [256, 678] width 287 height 19
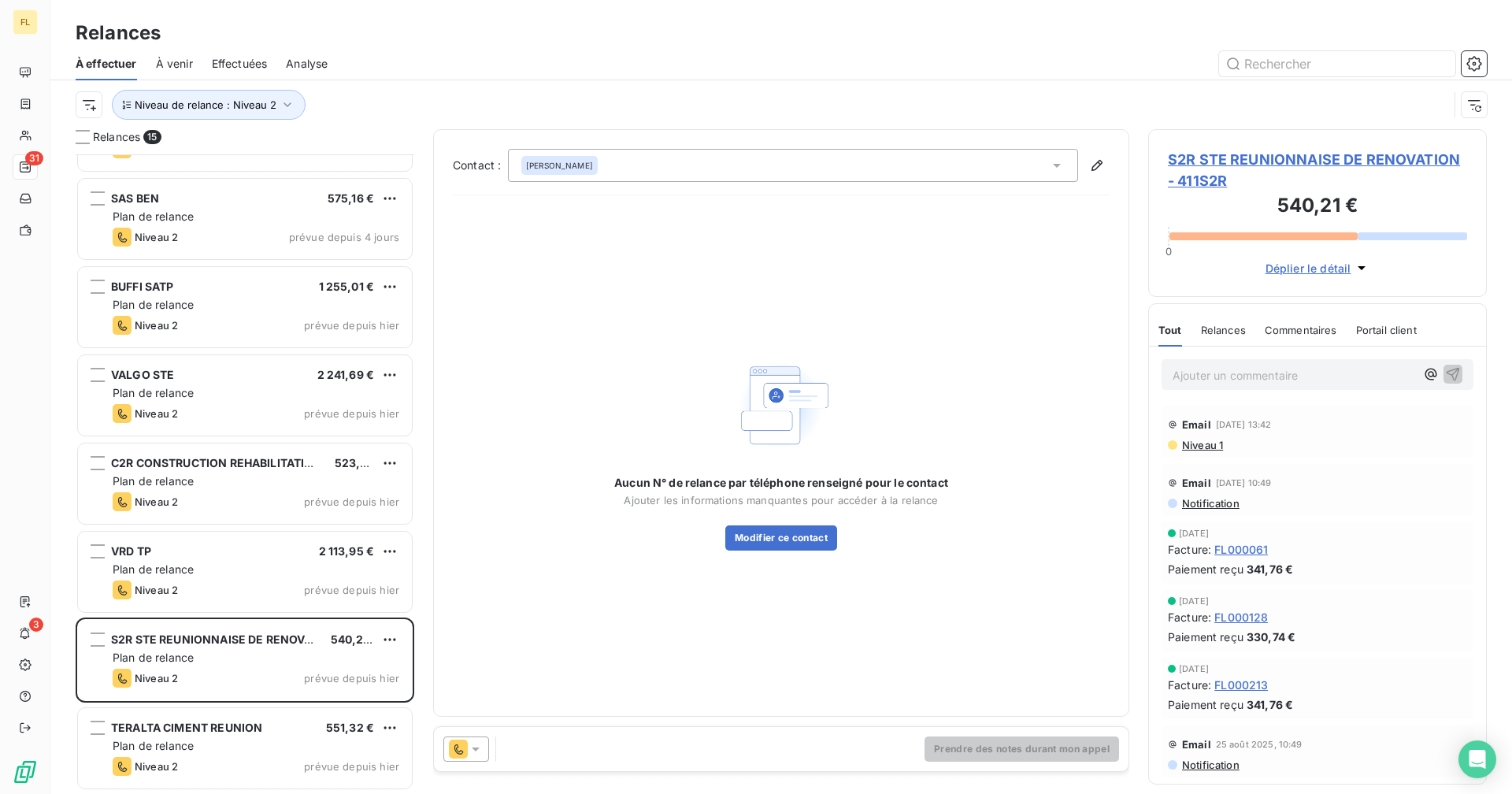
click at [1246, 160] on span "S2R STE REUNIONNAISE DE RENOVATION - 411S2R" at bounding box center [1317, 170] width 300 height 43
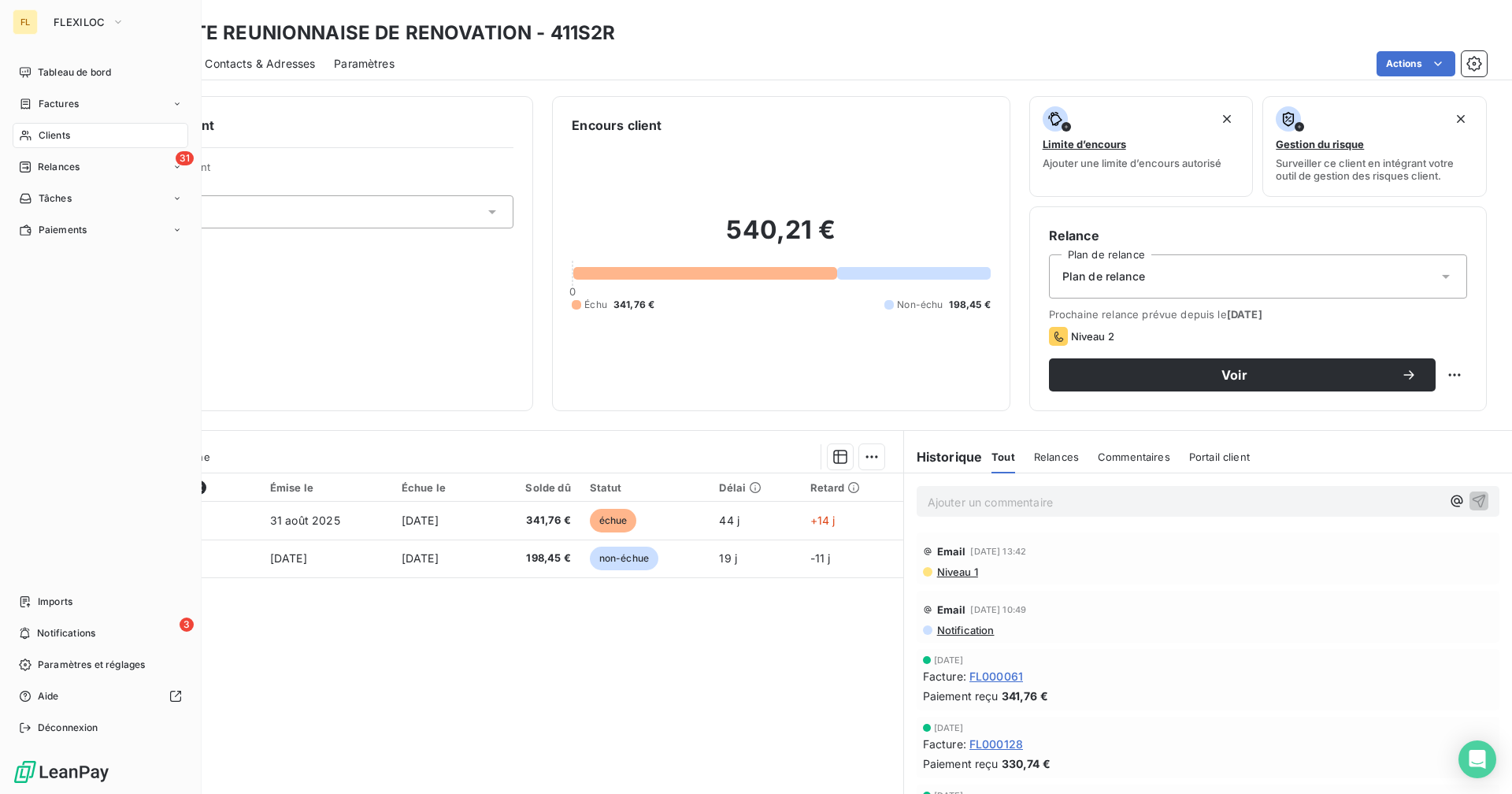
click at [43, 161] on span "Relances" at bounding box center [58, 167] width 42 height 14
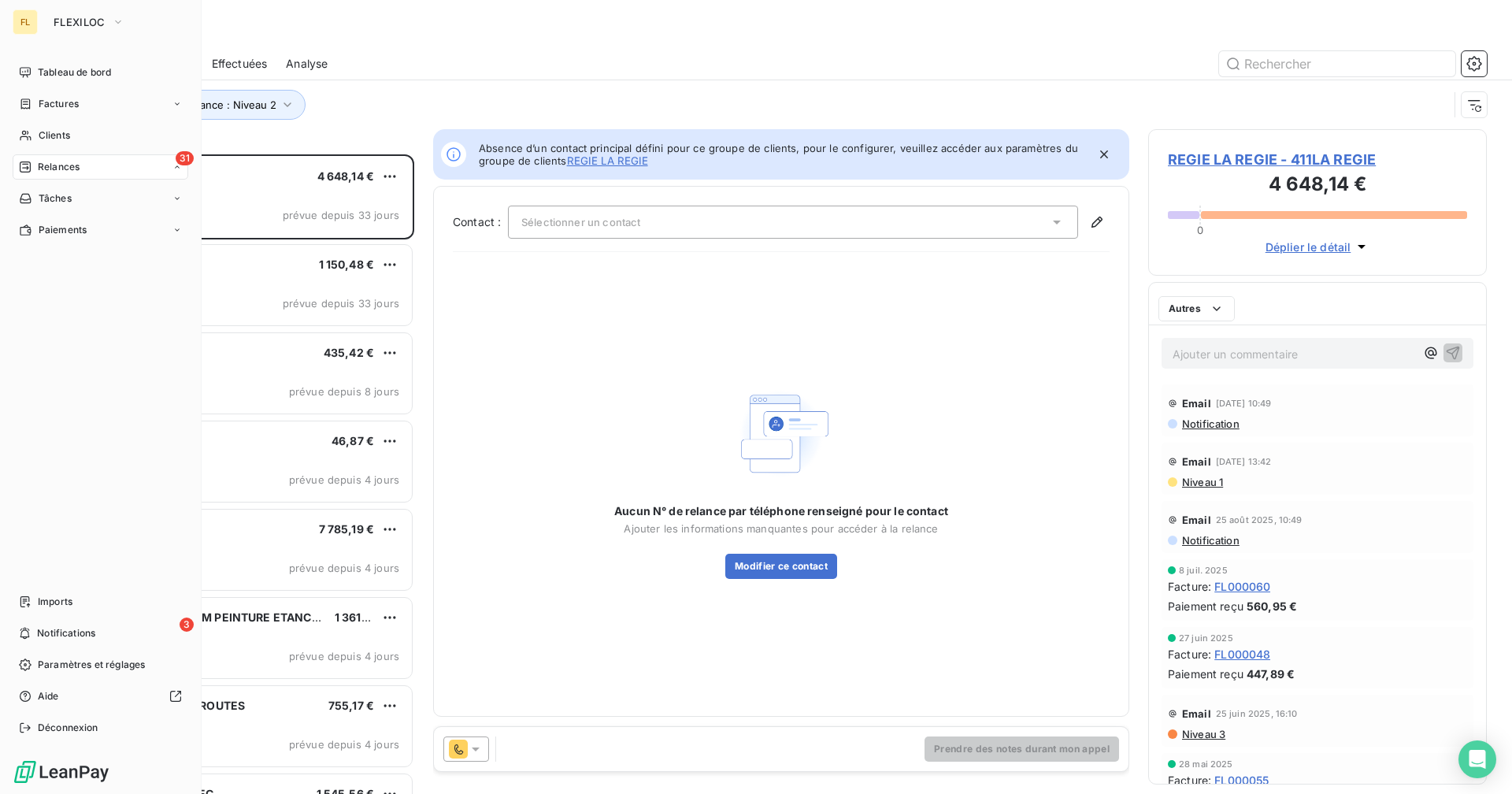
scroll to position [628, 326]
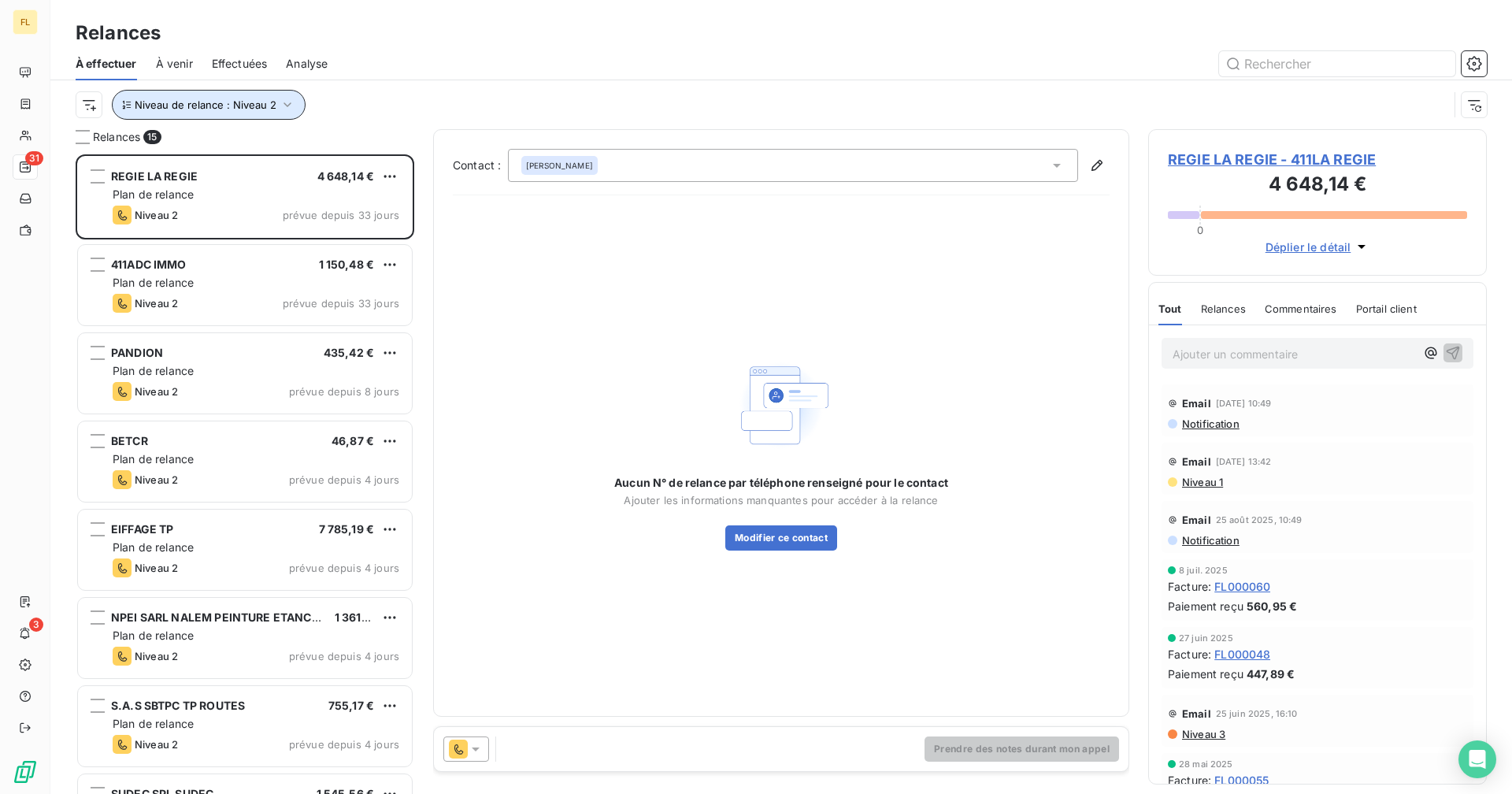
click at [260, 114] on button "Niveau de relance : Niveau 2" at bounding box center [208, 104] width 194 height 30
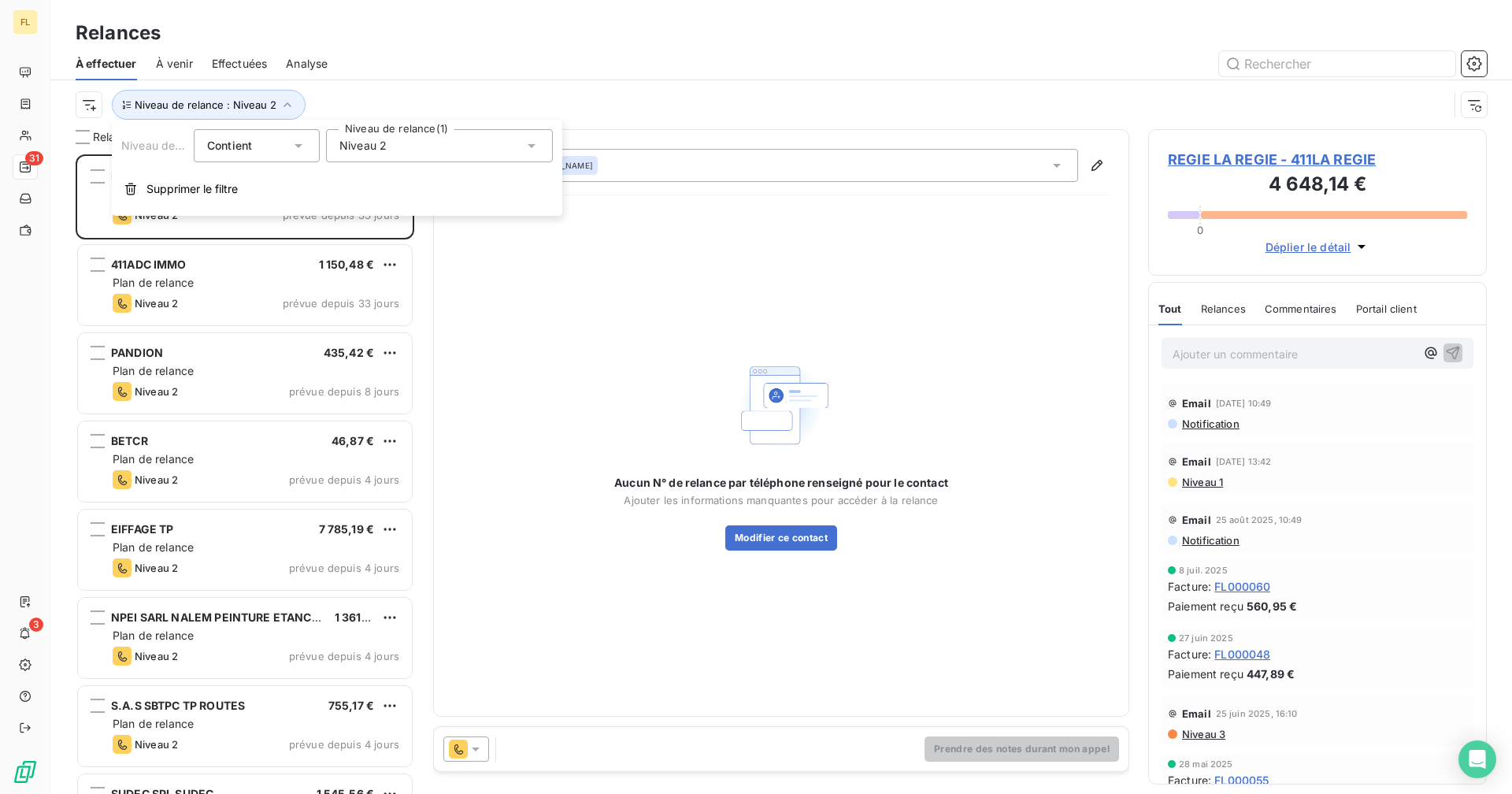
click at [451, 150] on div "Niveau 2" at bounding box center [440, 145] width 227 height 33
click at [346, 232] on icon at bounding box center [342, 236] width 10 height 10
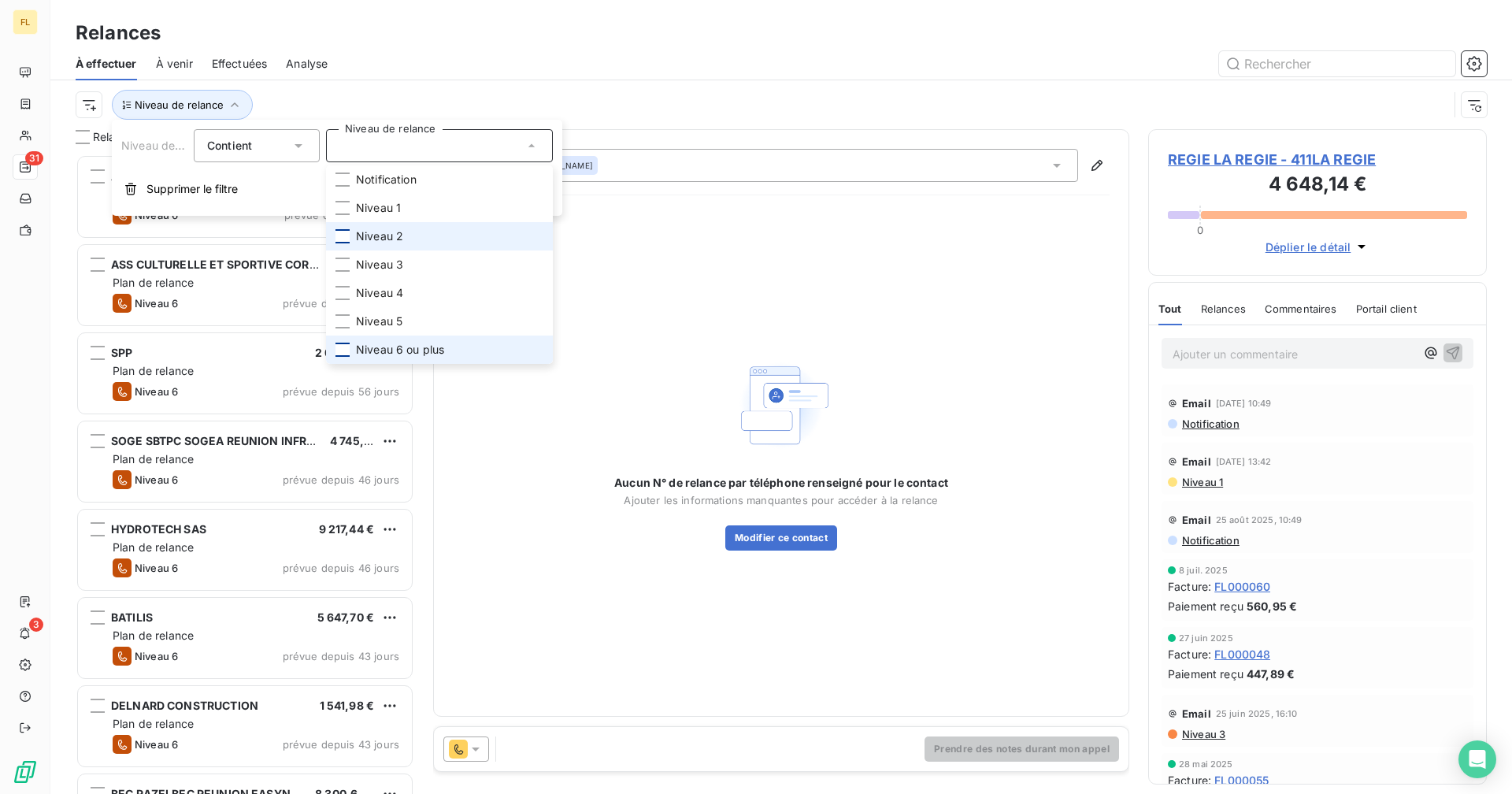
click at [346, 353] on div at bounding box center [342, 350] width 14 height 14
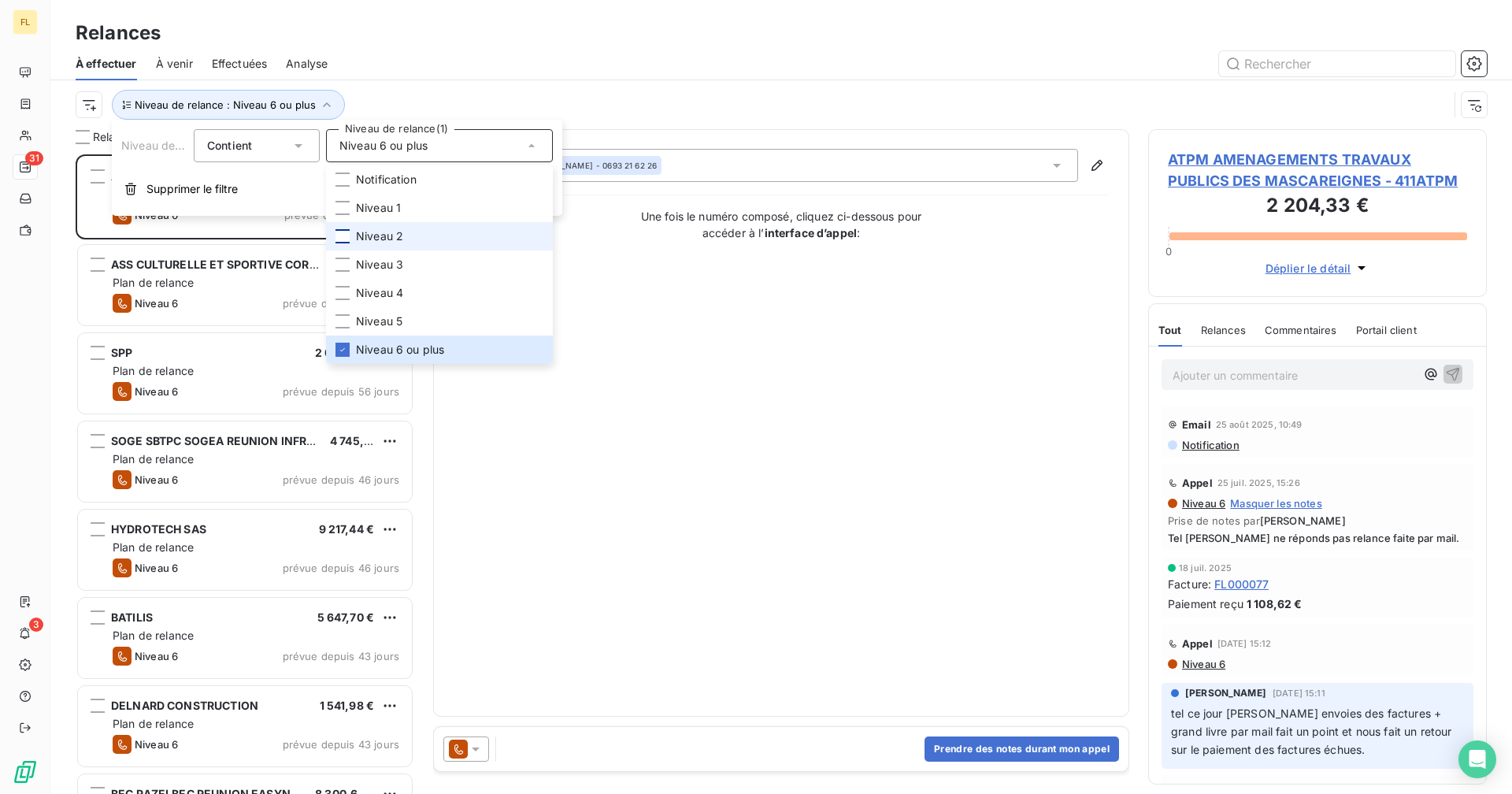
click at [494, 44] on div "Relances" at bounding box center [781, 33] width 1461 height 29
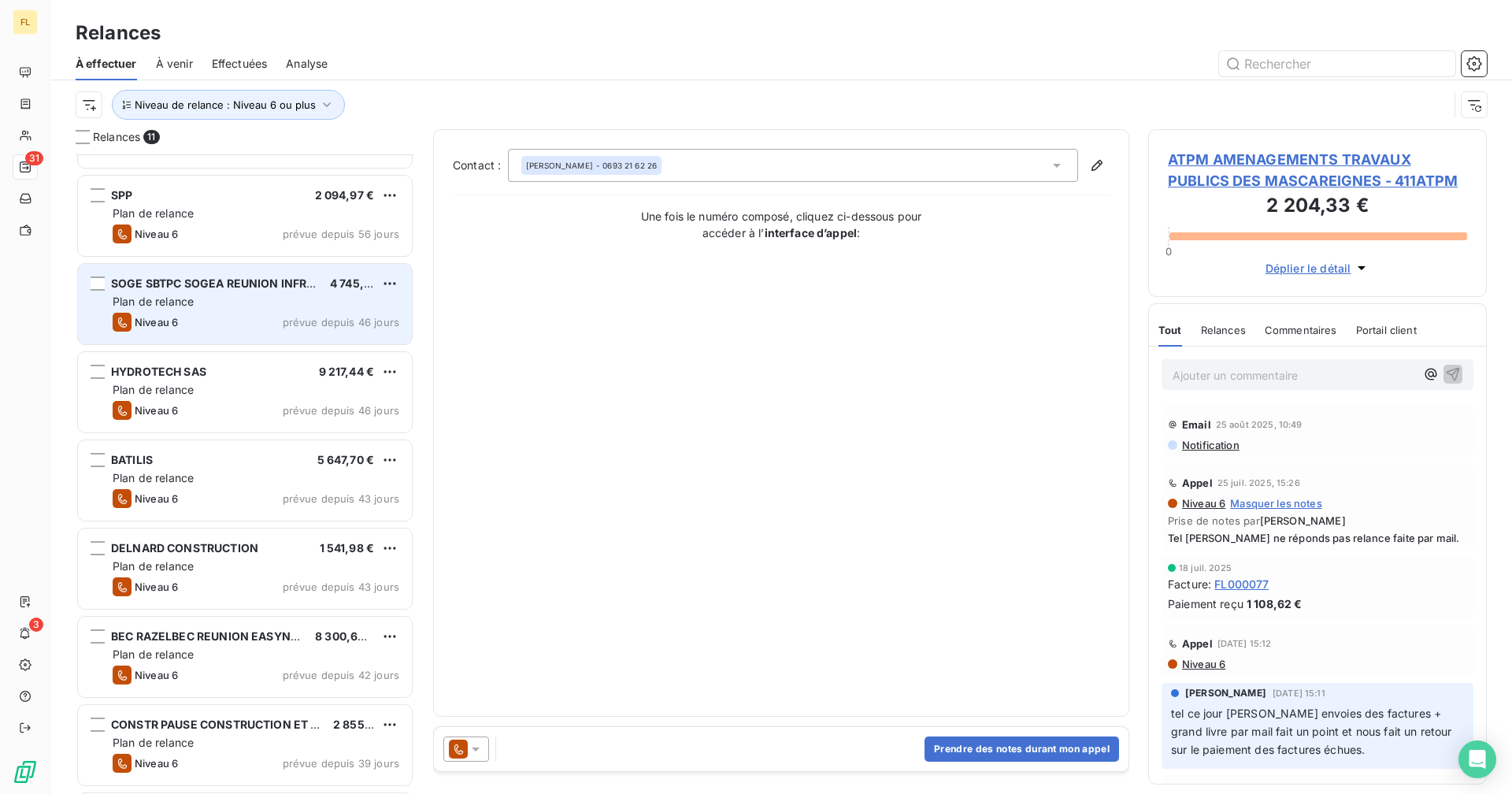
scroll to position [237, 0]
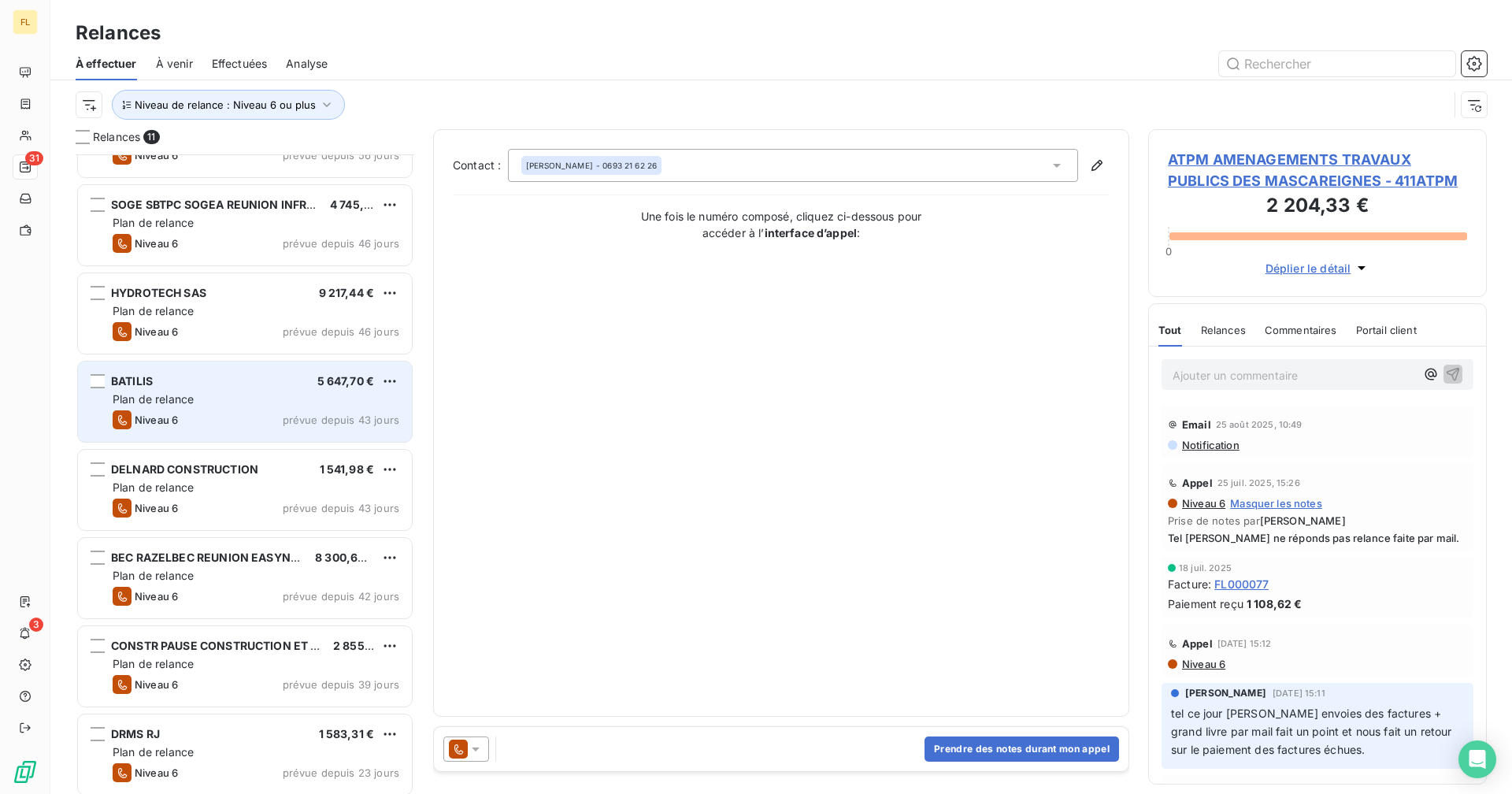
click at [162, 408] on div "BATILIS 5 647,70 € Plan de relance Niveau 6 prévue depuis 43 jours" at bounding box center [244, 401] width 334 height 80
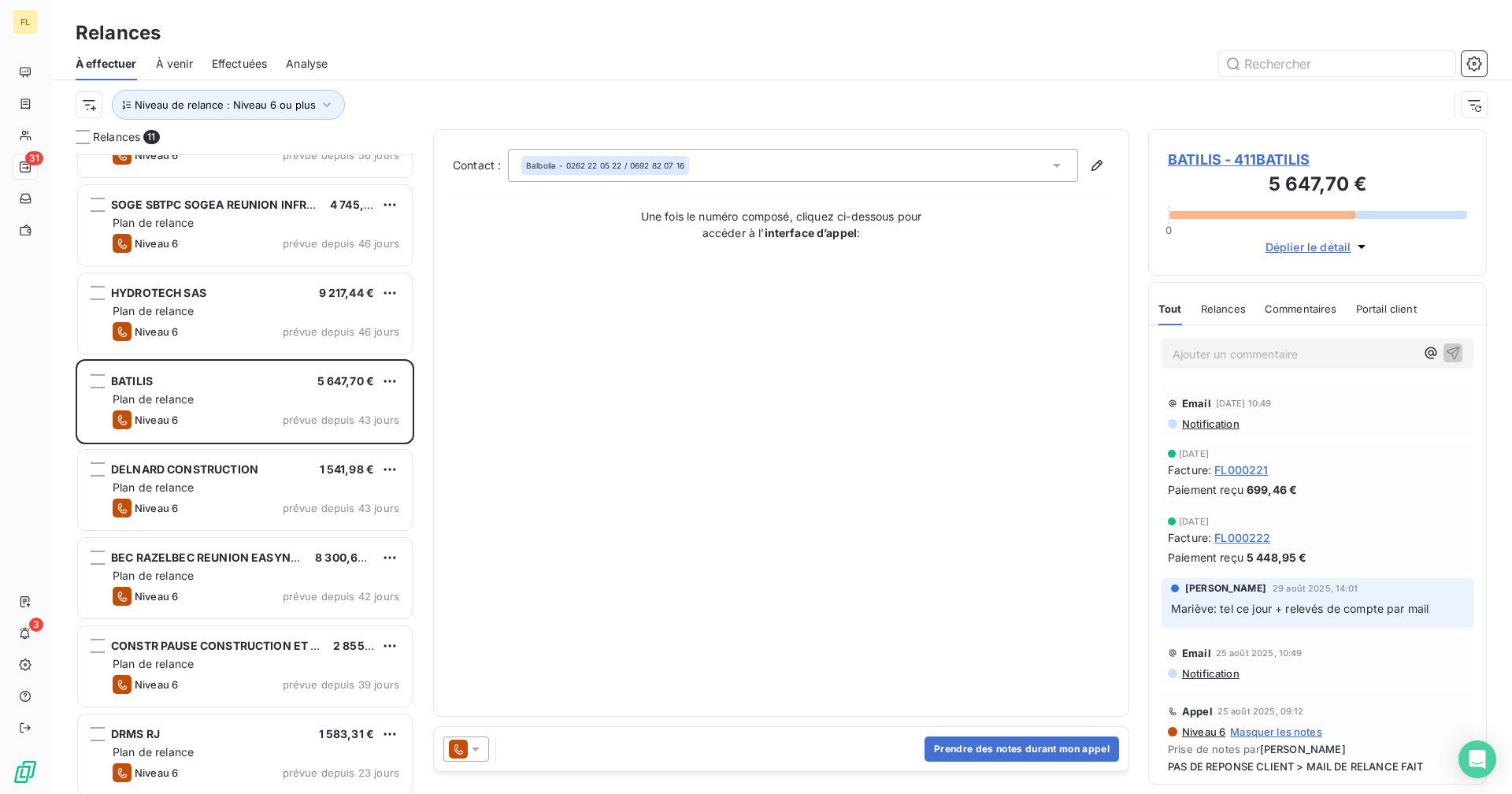
click at [1275, 158] on span "BATILIS - 411BATILIS" at bounding box center [1317, 159] width 300 height 21
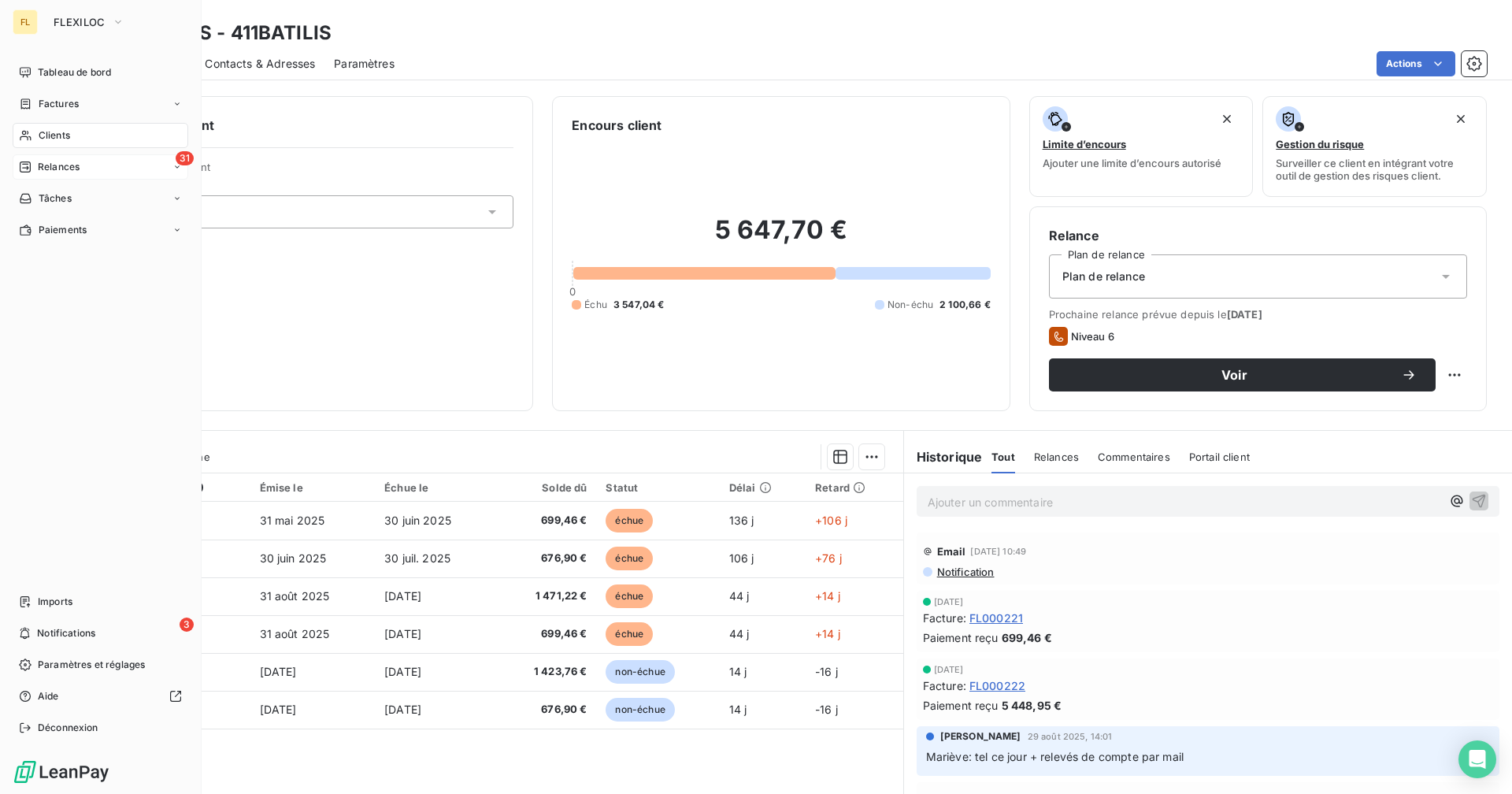
click at [46, 166] on span "Relances" at bounding box center [58, 167] width 42 height 14
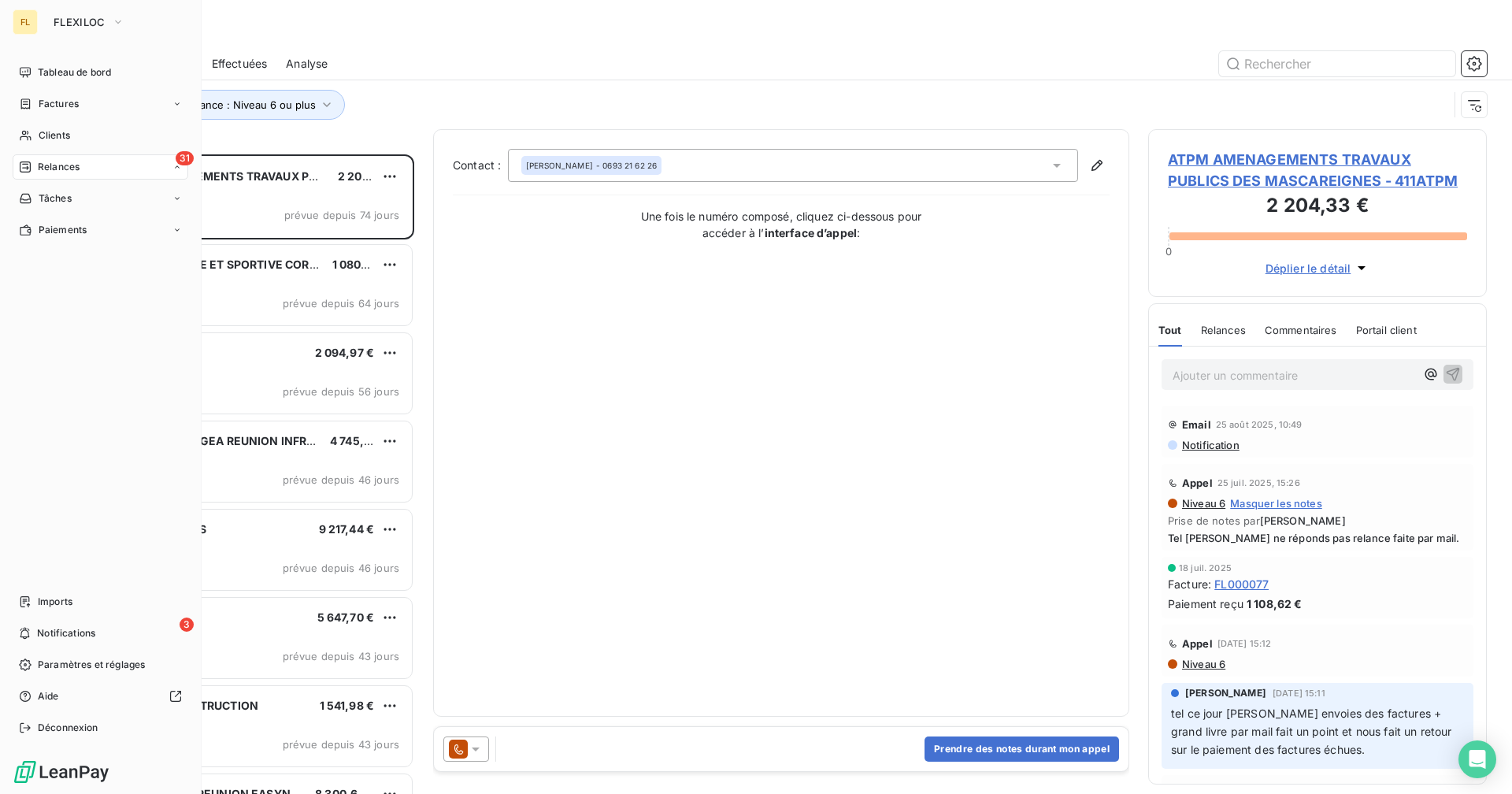
scroll to position [628, 326]
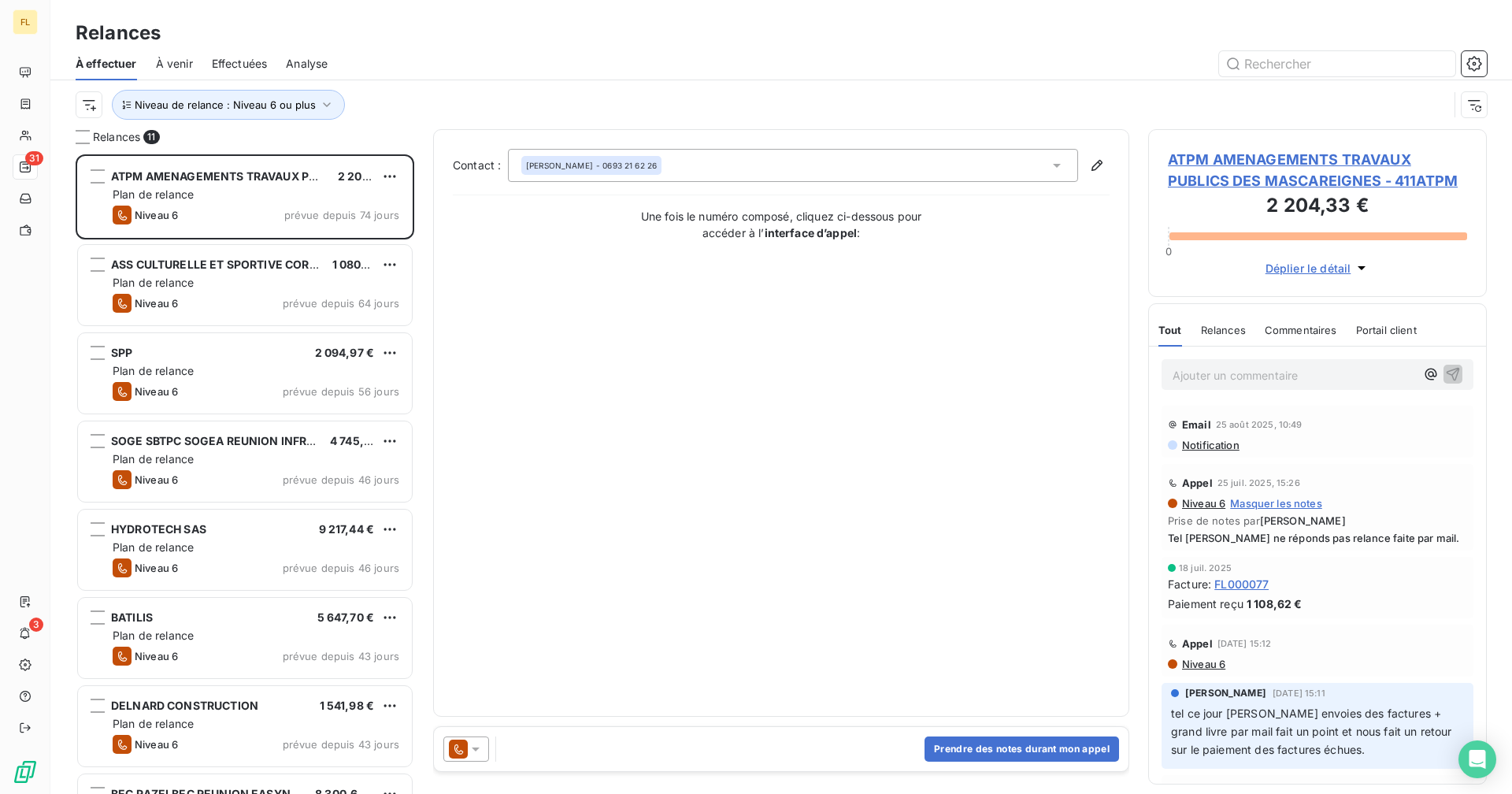
click at [402, 121] on div "Niveau de relance : Niveau 6 ou plus" at bounding box center [781, 105] width 1411 height 49
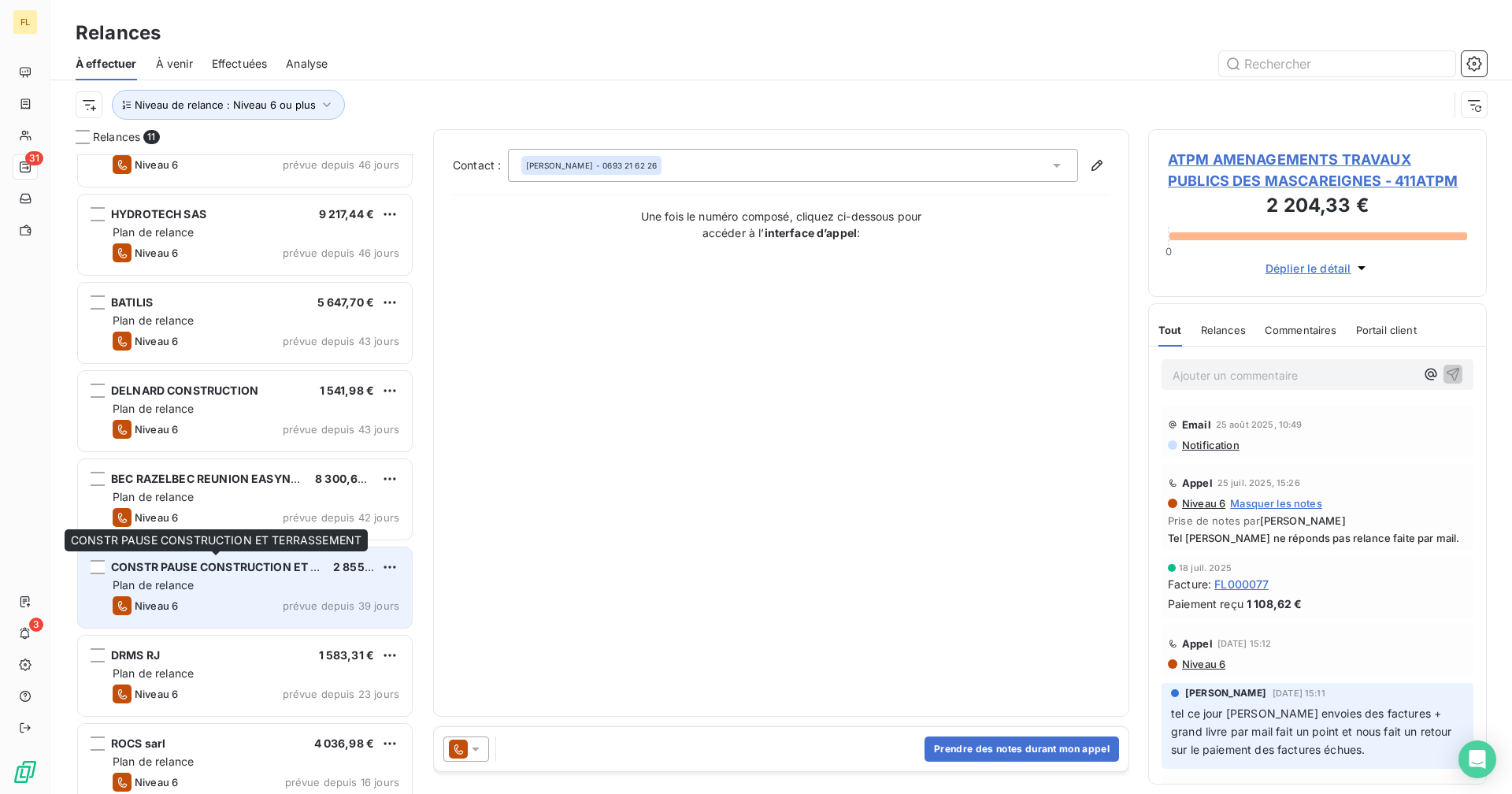
scroll to position [332, 0]
